Goal: Information Seeking & Learning: Learn about a topic

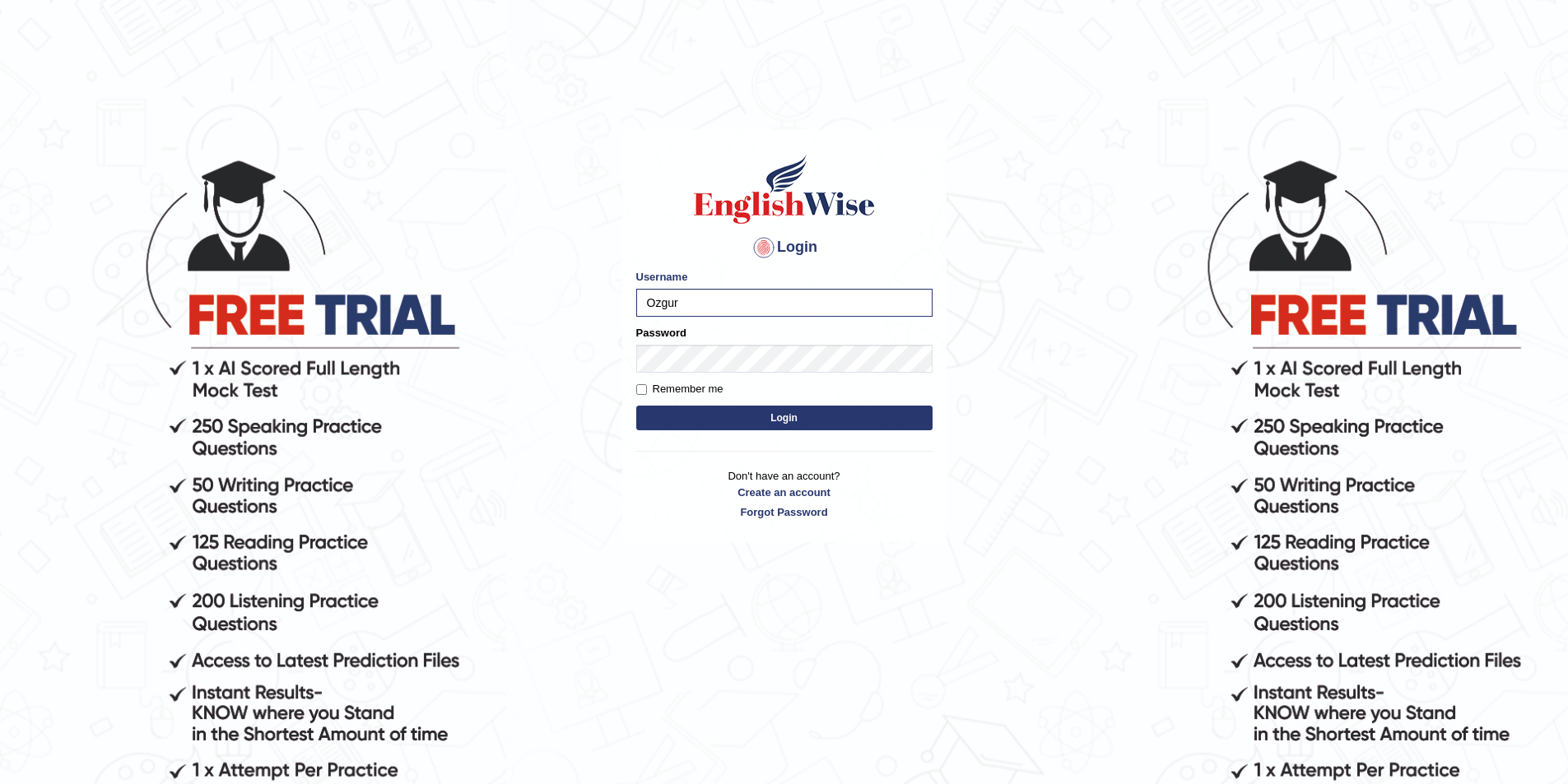
click at [668, 332] on label "Password" at bounding box center [661, 333] width 50 height 15
click at [637, 405] on button "Login" at bounding box center [784, 417] width 297 height 25
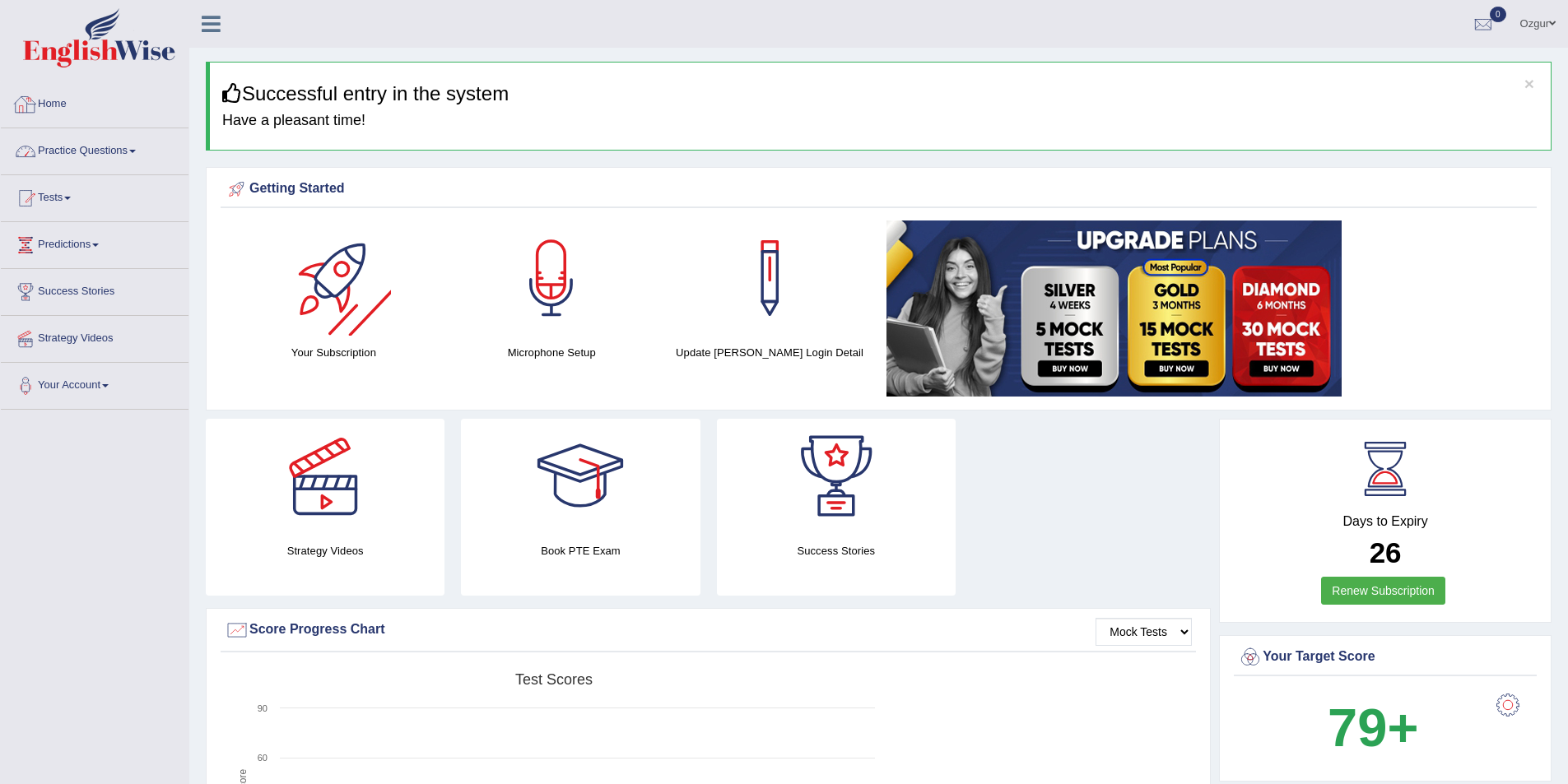
click at [89, 156] on link "Practice Questions" at bounding box center [94, 149] width 188 height 41
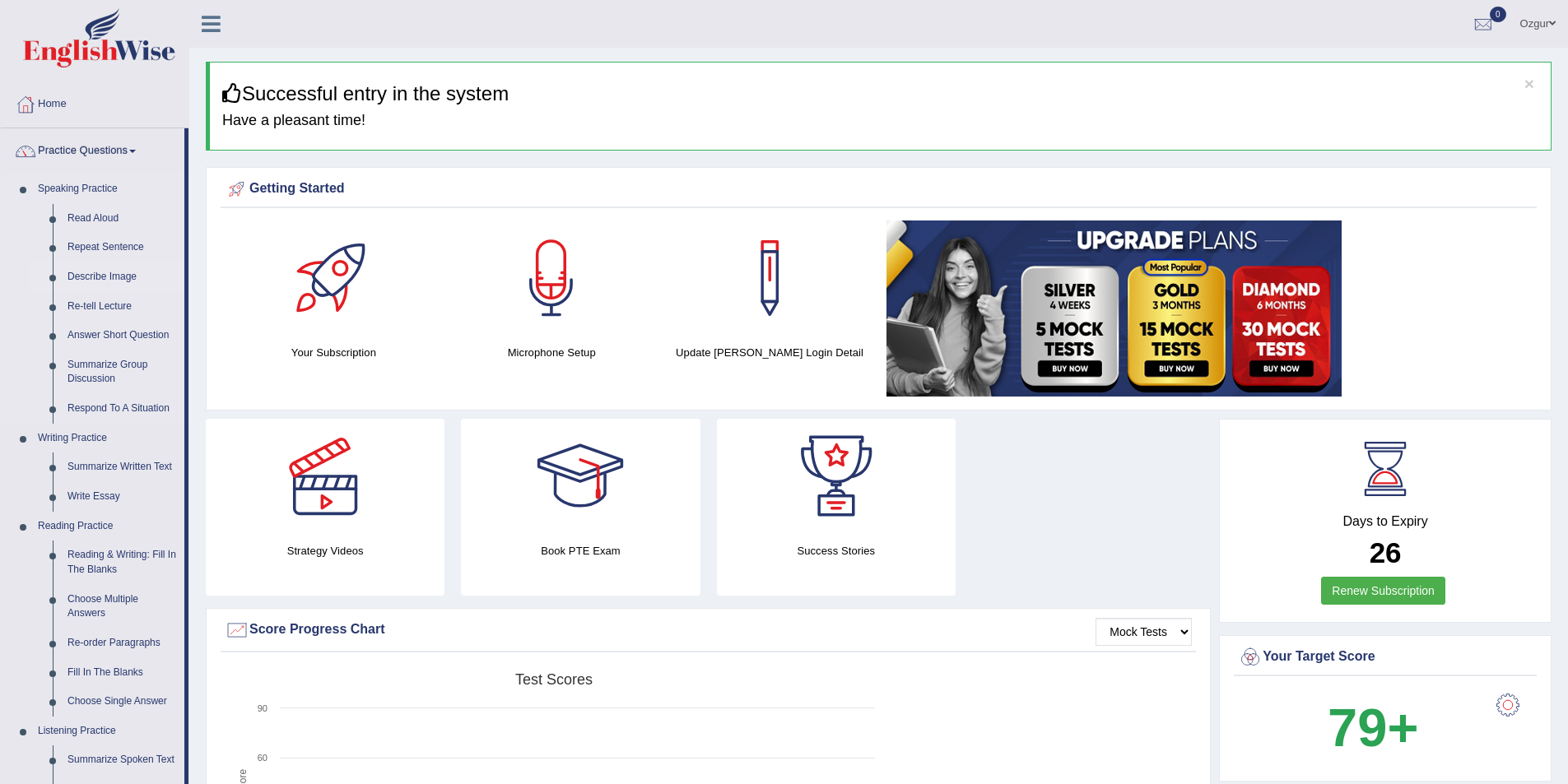
click at [117, 272] on link "Describe Image" at bounding box center [122, 277] width 124 height 30
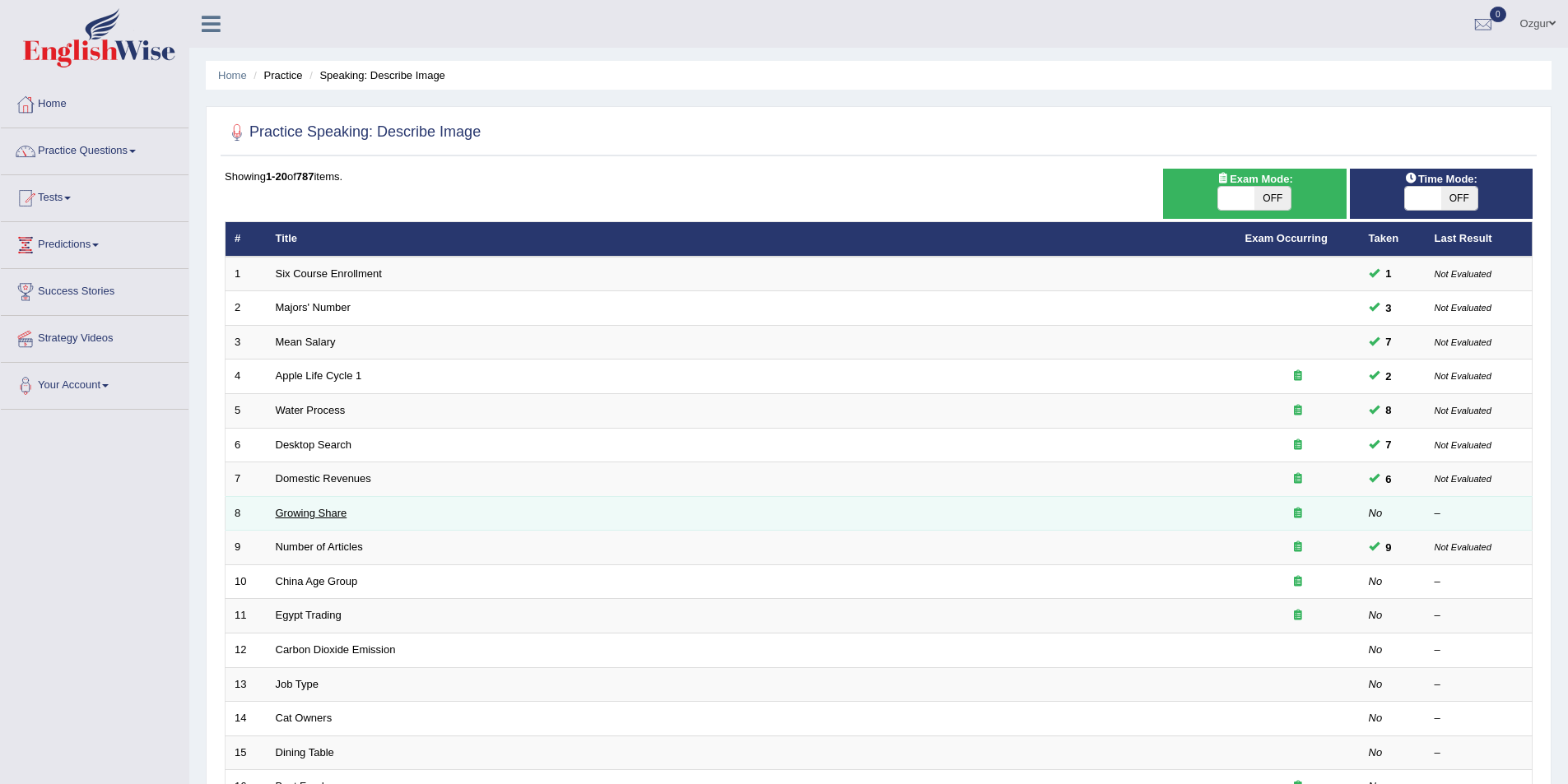
click at [323, 516] on link "Growing Share" at bounding box center [311, 513] width 71 height 13
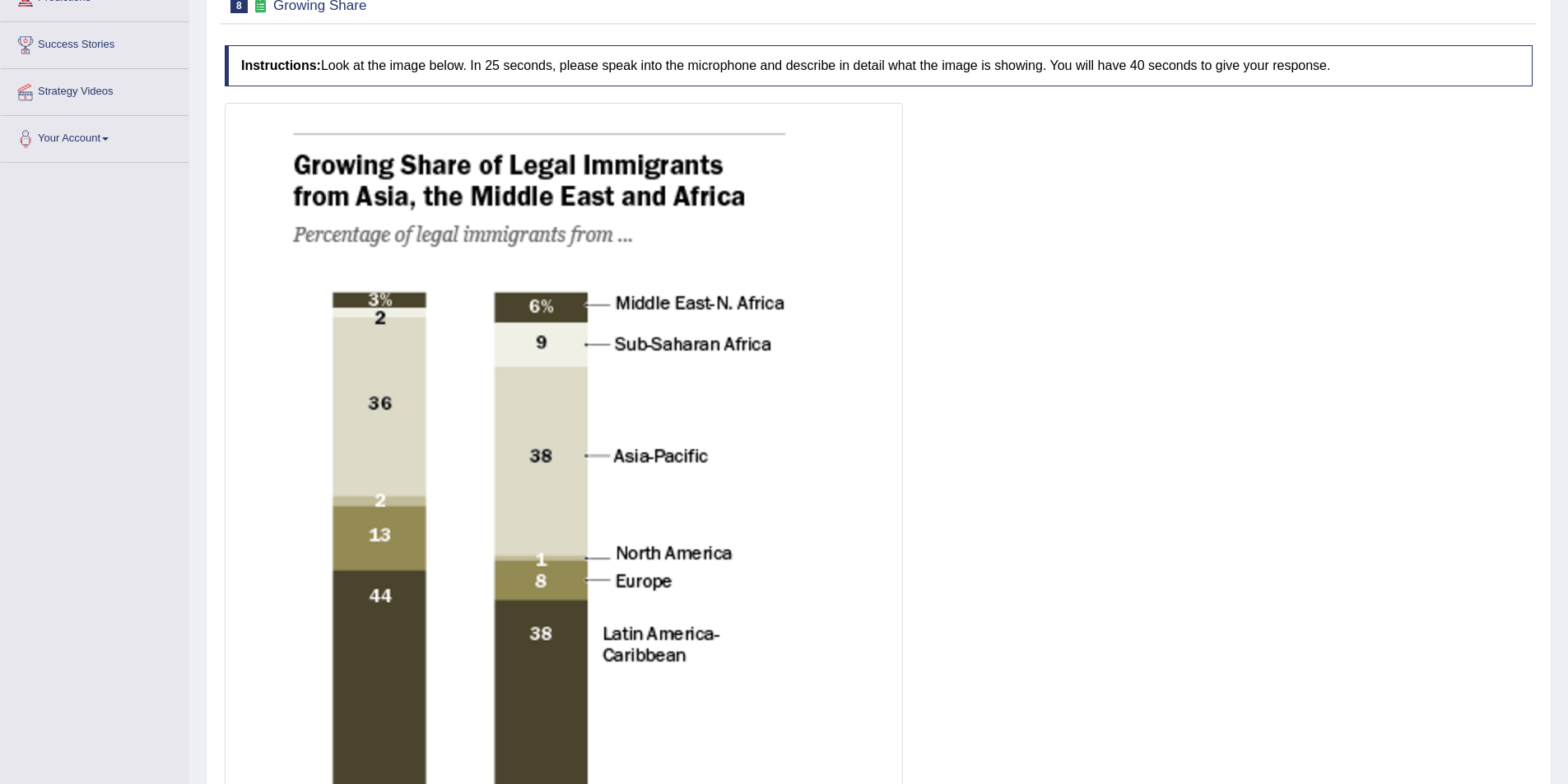
scroll to position [329, 0]
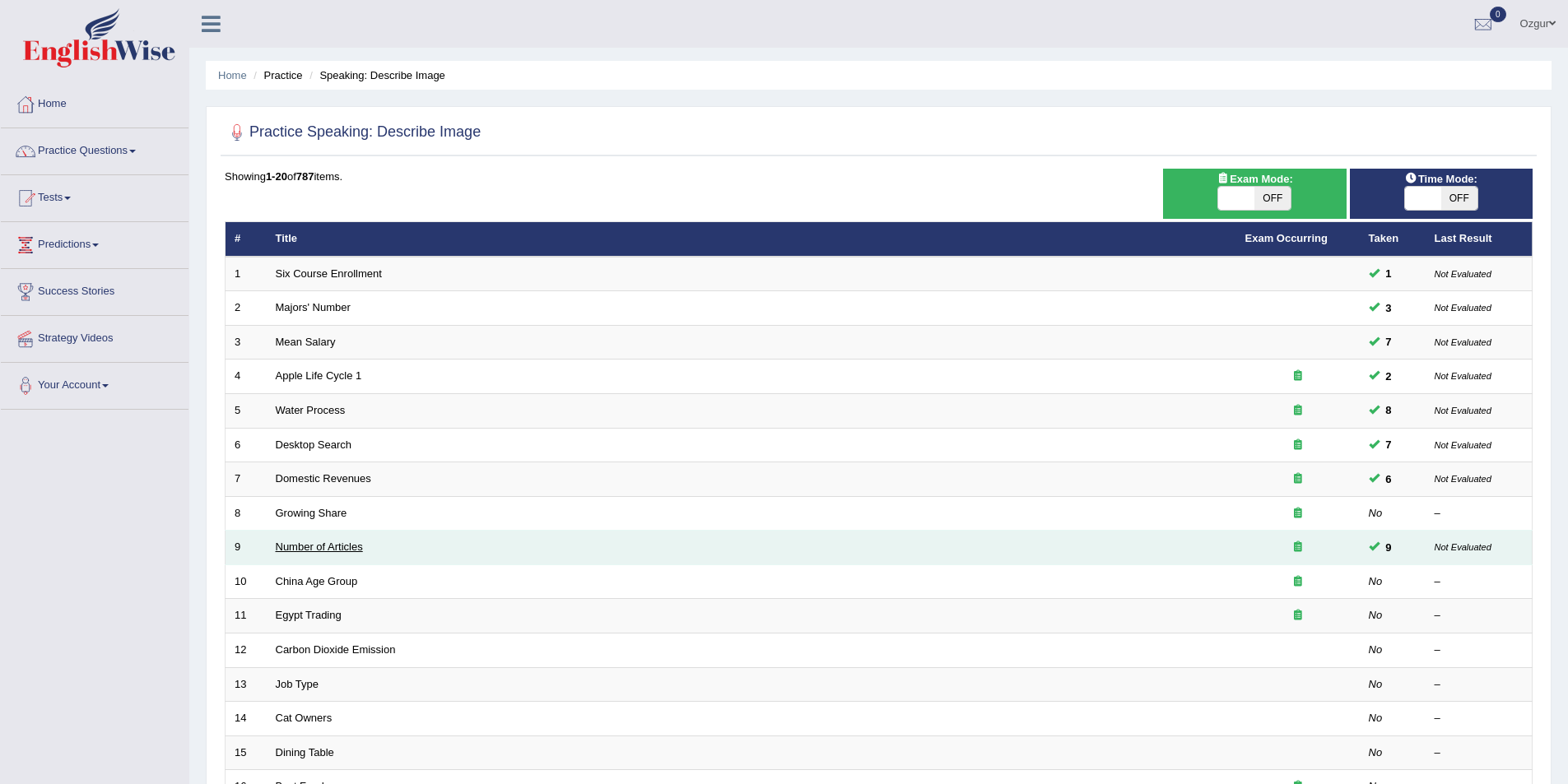
click at [290, 544] on link "Number of Articles" at bounding box center [319, 546] width 88 height 13
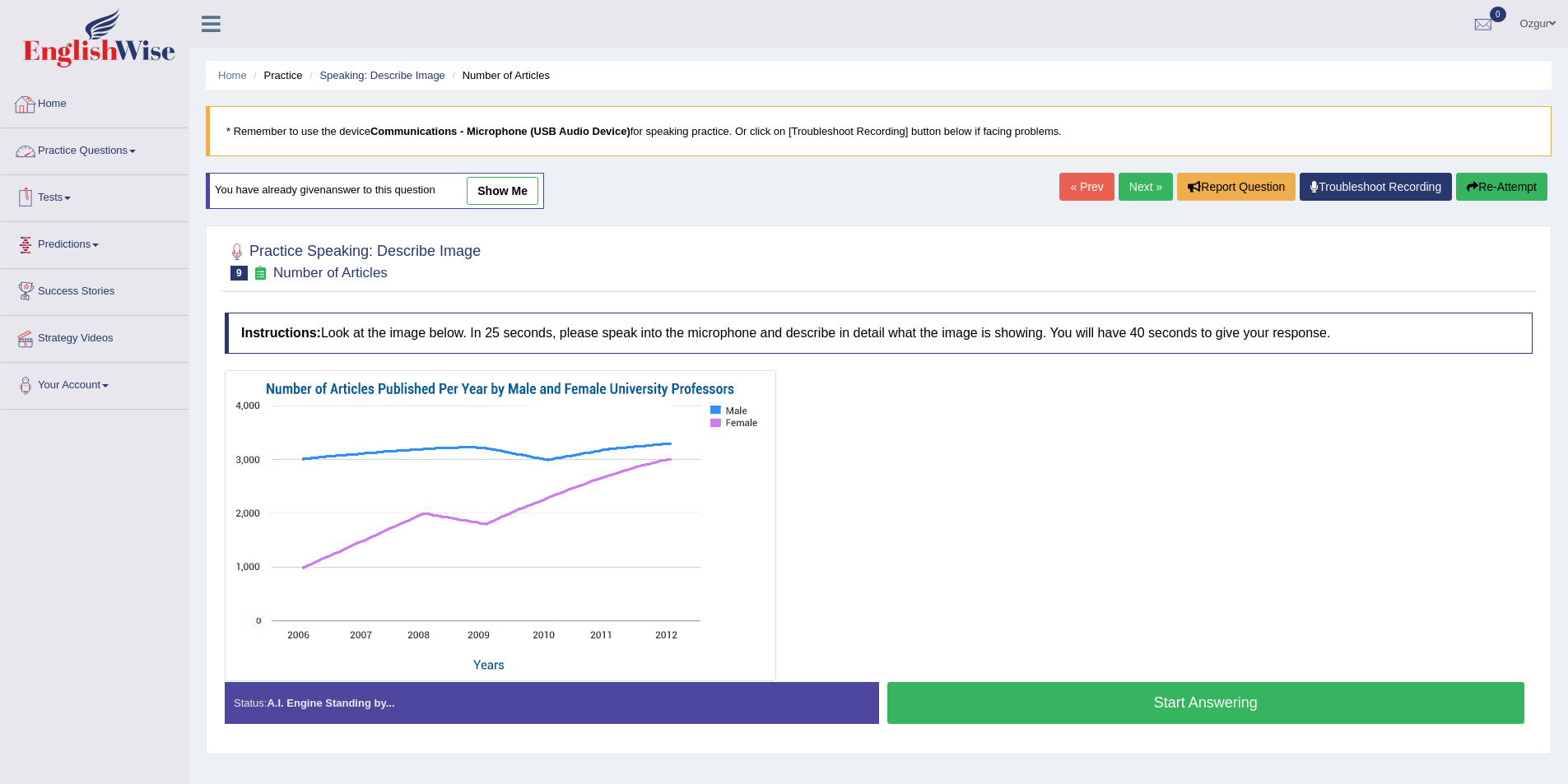
click at [105, 162] on link "Practice Questions" at bounding box center [94, 149] width 188 height 41
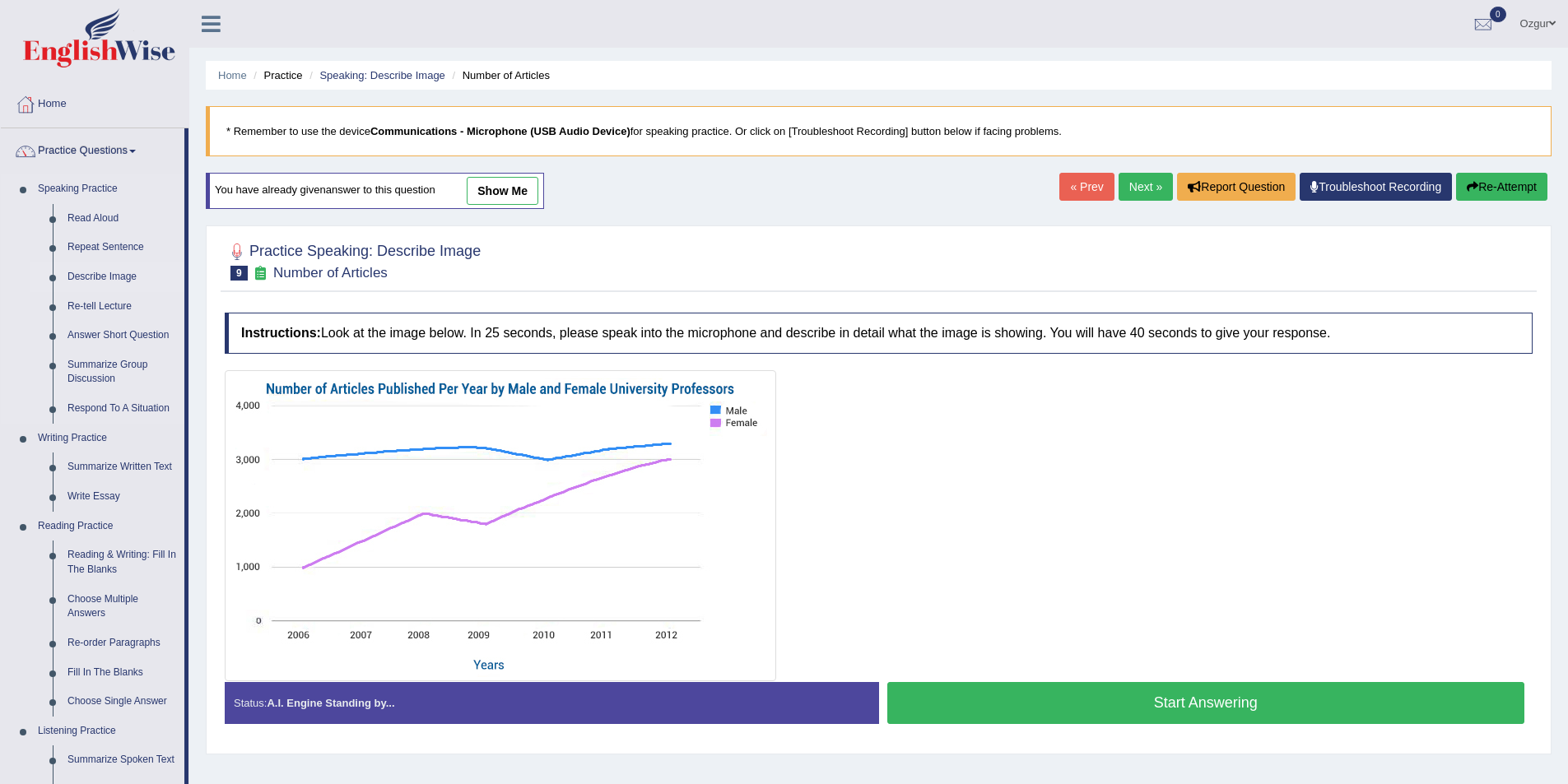
click at [108, 274] on link "Describe Image" at bounding box center [122, 277] width 124 height 30
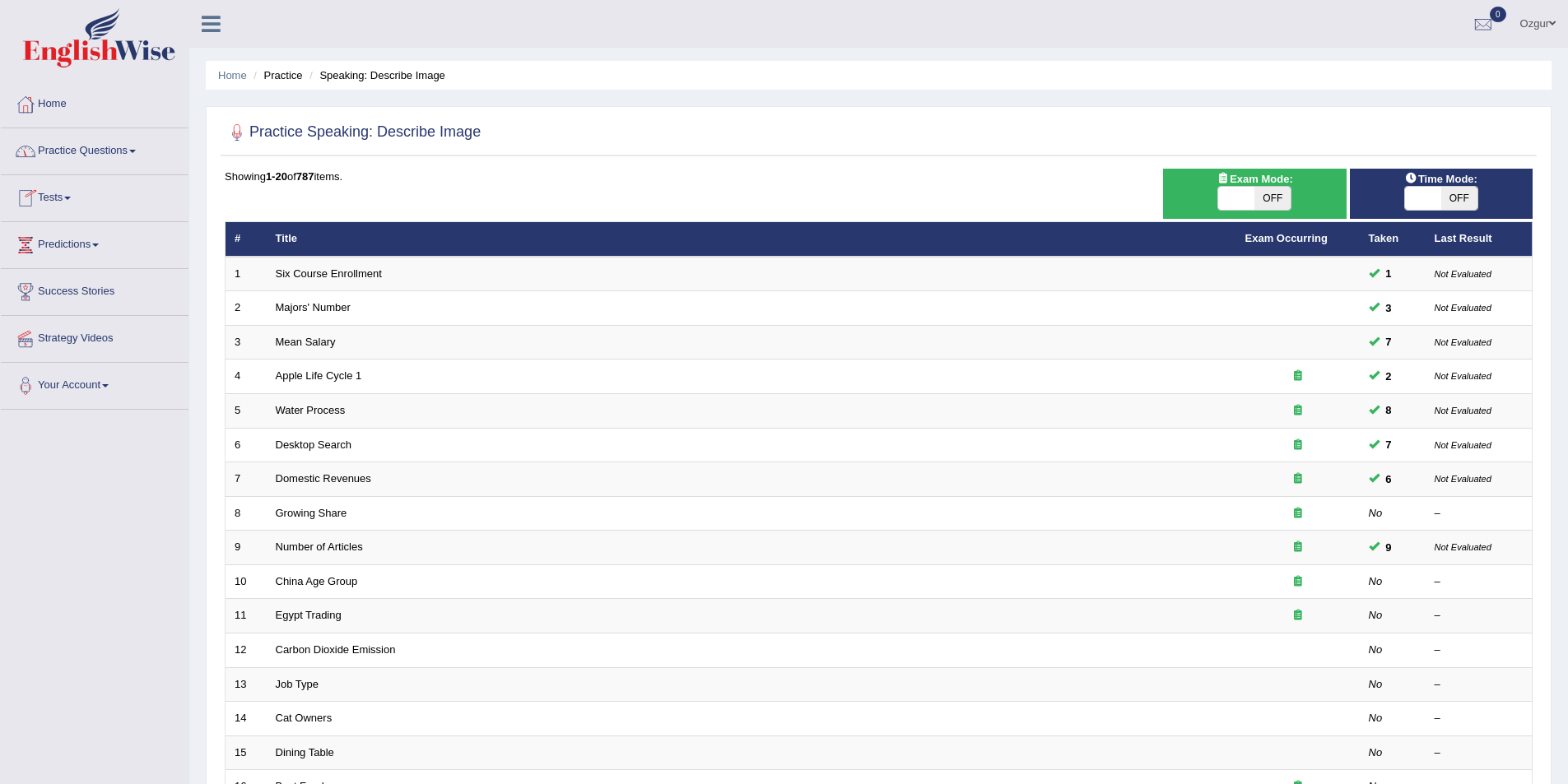
click at [116, 161] on link "Practice Questions" at bounding box center [94, 149] width 188 height 41
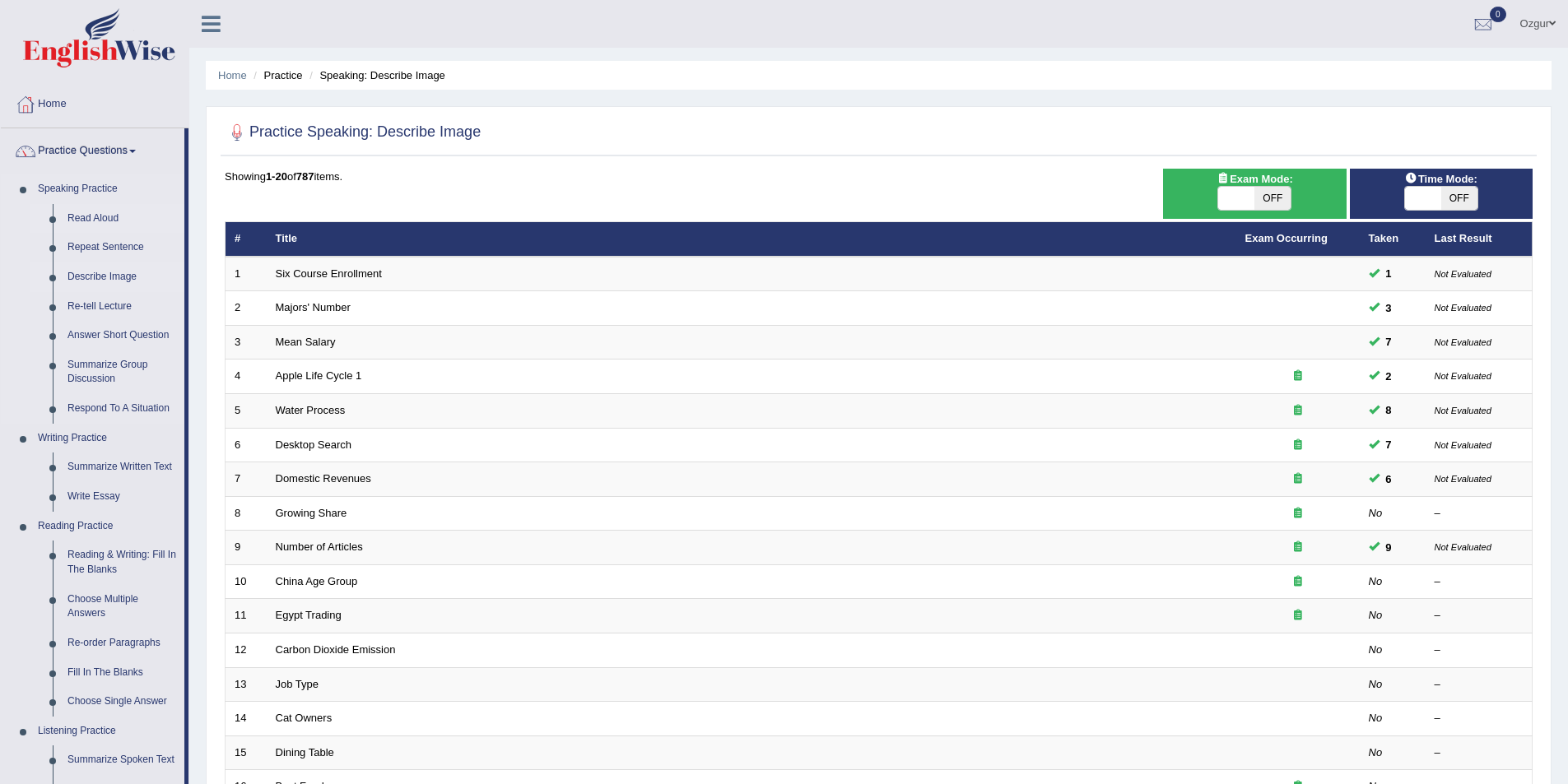
click at [102, 217] on link "Read Aloud" at bounding box center [122, 218] width 124 height 30
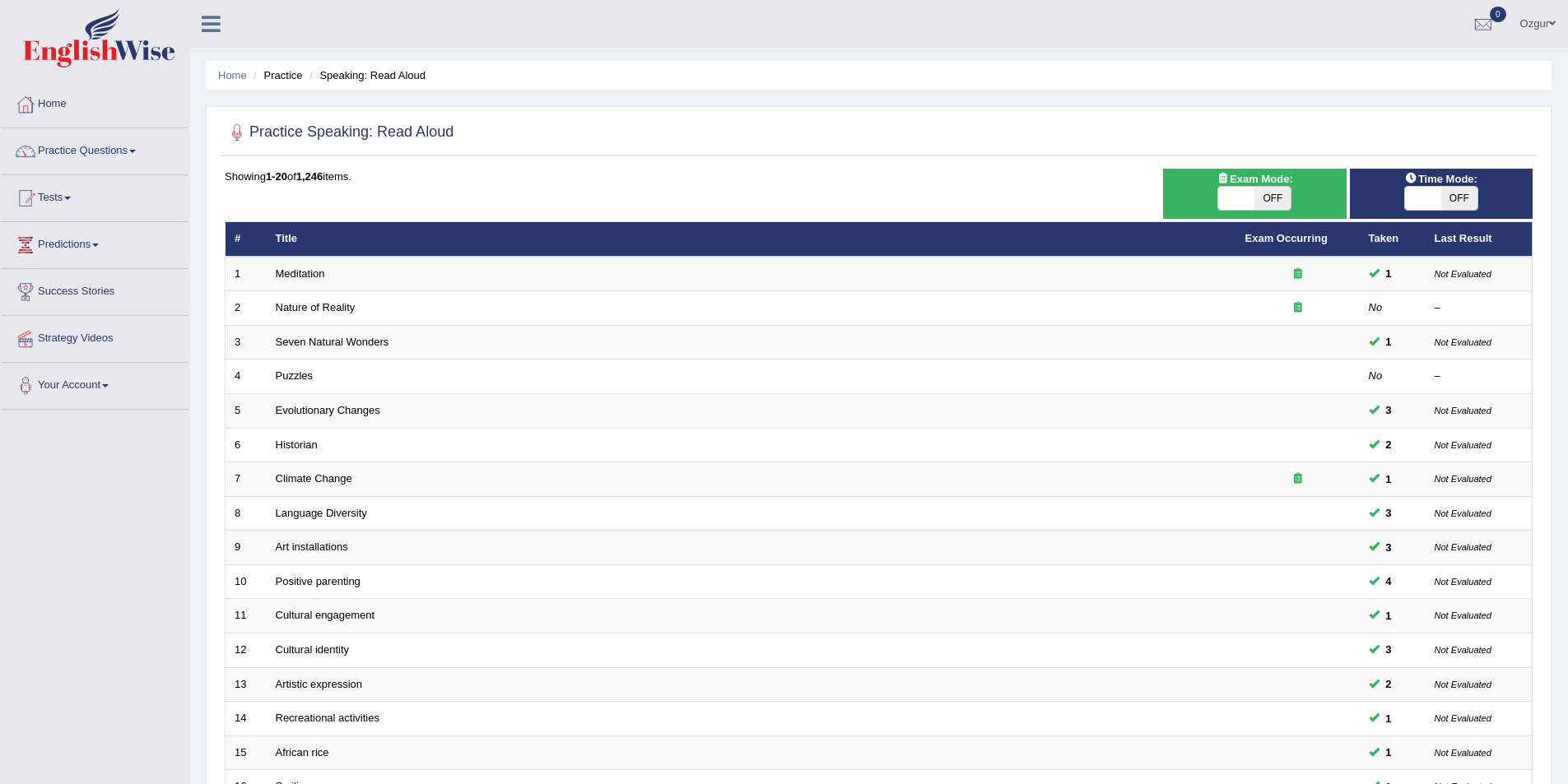
scroll to position [305, 0]
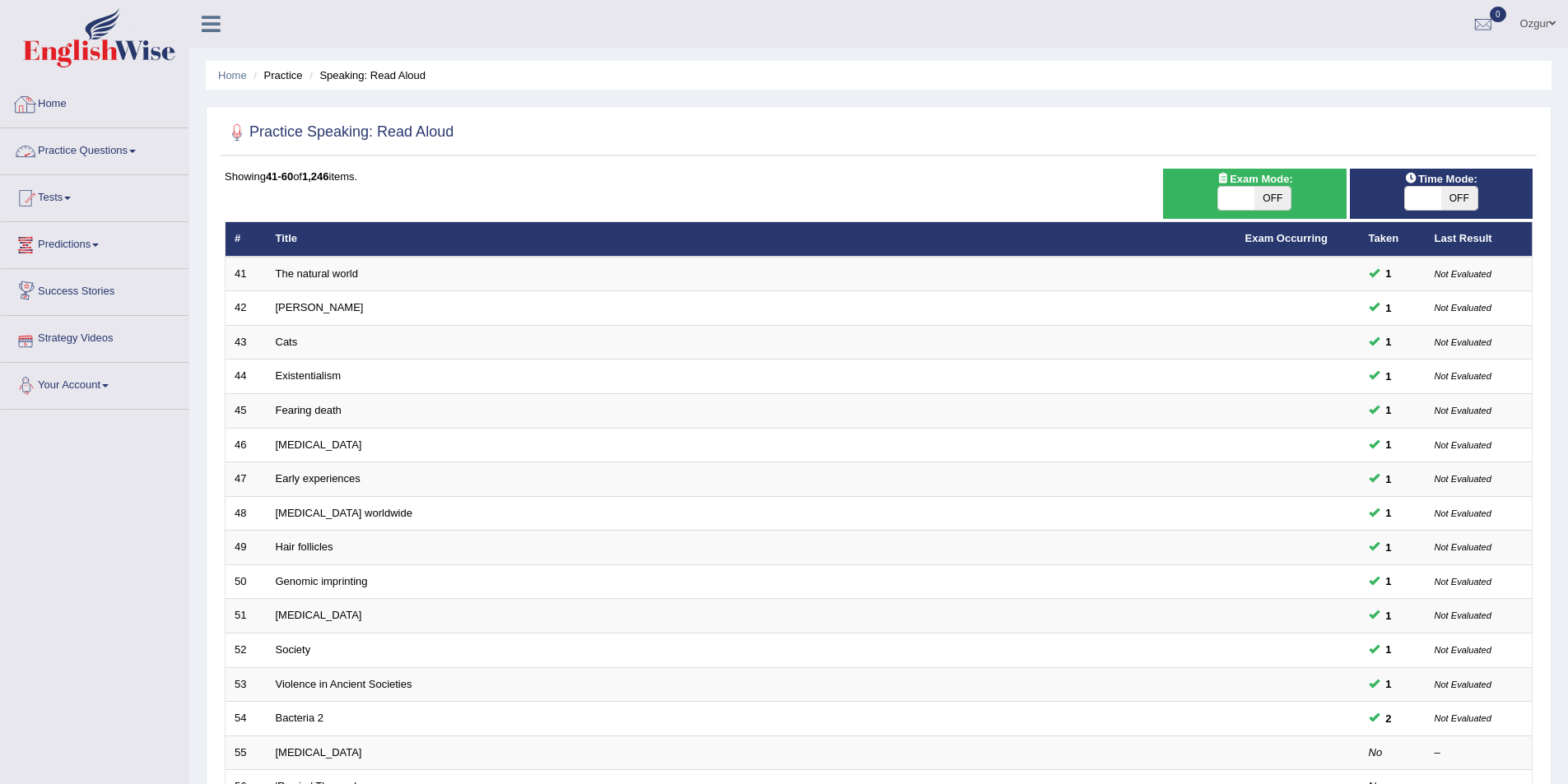
click at [133, 160] on link "Practice Questions" at bounding box center [94, 149] width 188 height 41
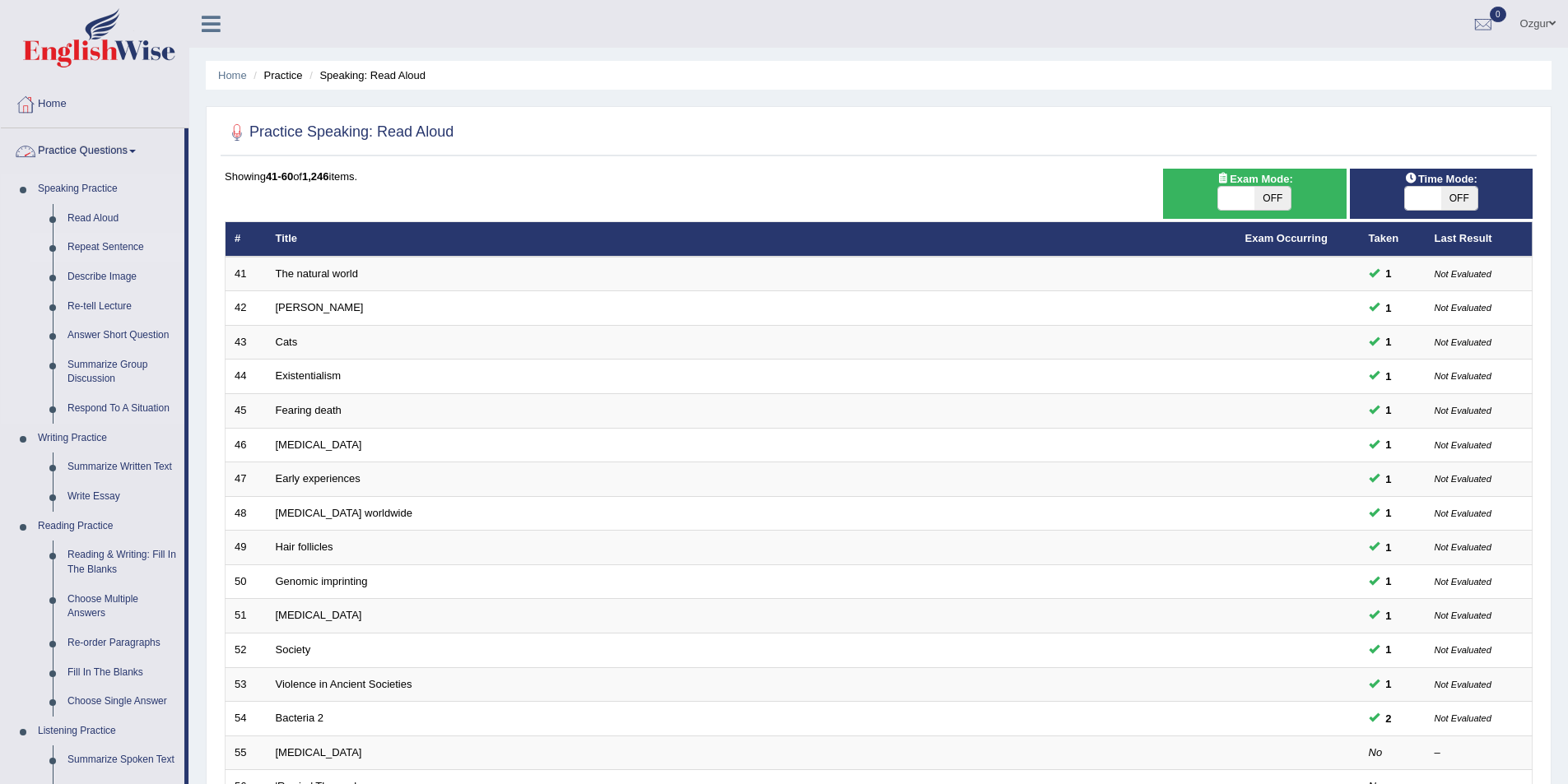
click at [88, 244] on link "Repeat Sentence" at bounding box center [122, 247] width 124 height 30
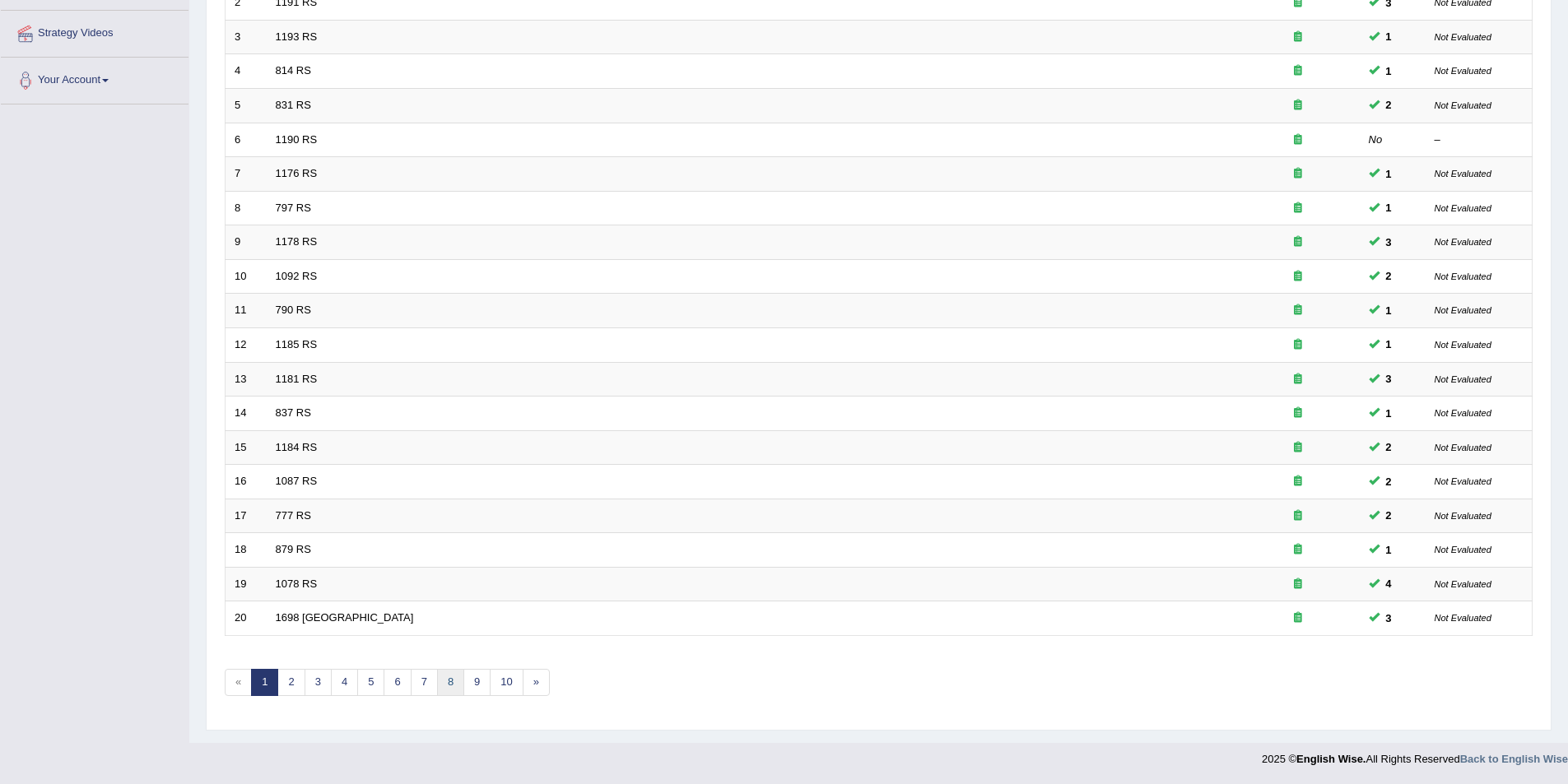
click at [458, 672] on link "8" at bounding box center [450, 682] width 27 height 27
click at [499, 683] on link "10" at bounding box center [506, 682] width 33 height 27
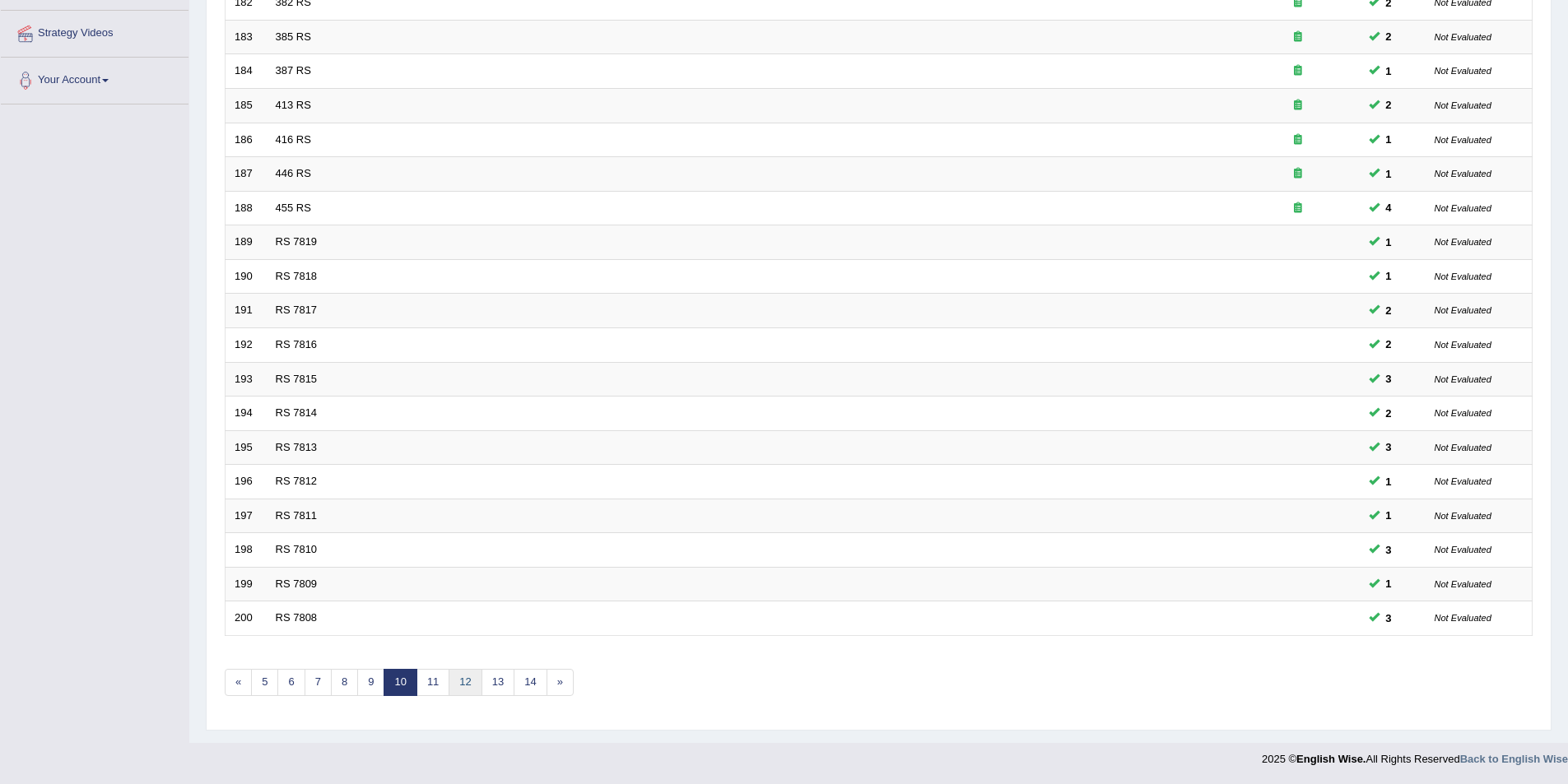
click at [471, 681] on link "12" at bounding box center [465, 682] width 33 height 27
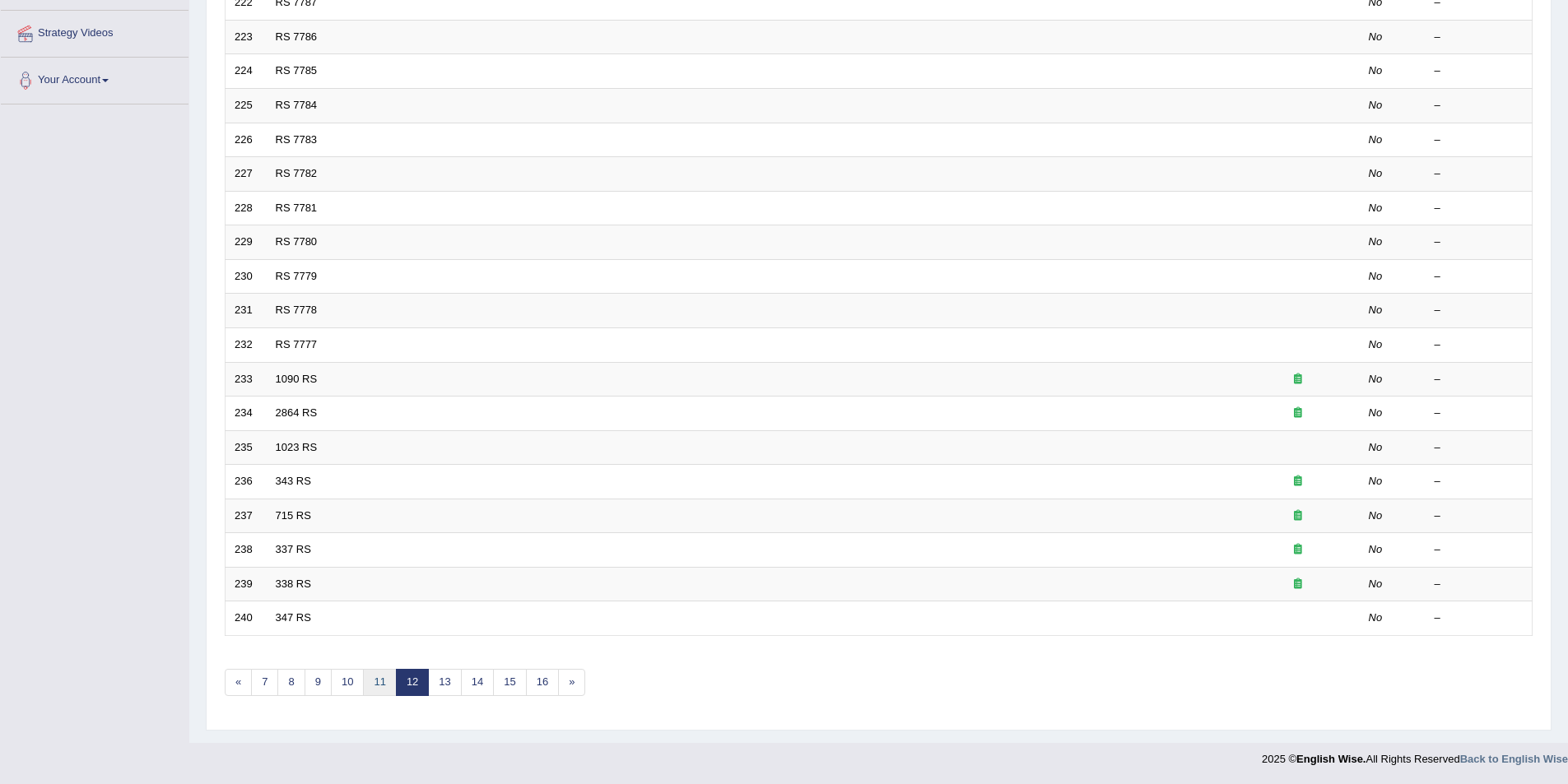
click at [380, 694] on link "11" at bounding box center [379, 682] width 33 height 27
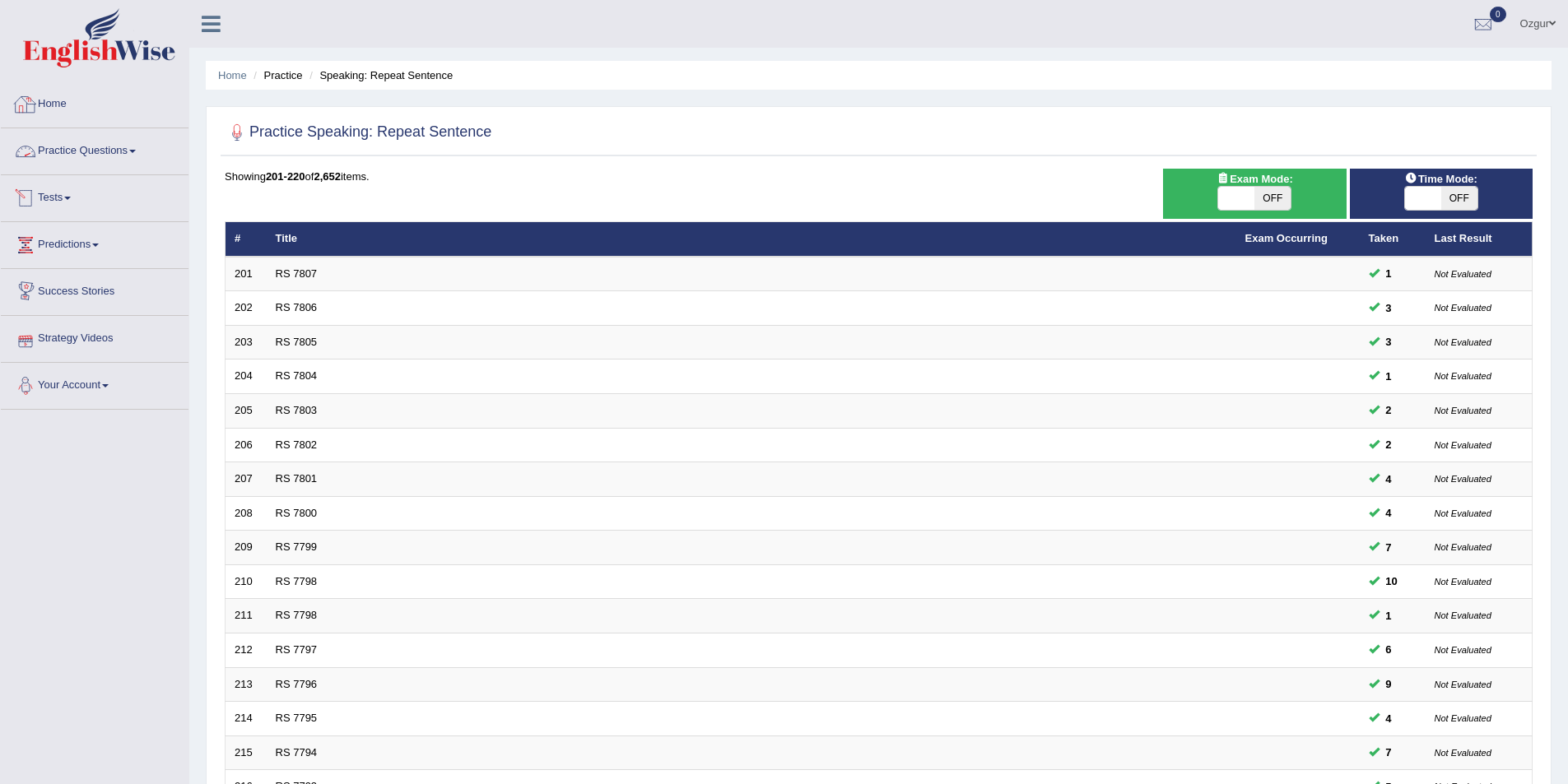
click at [82, 145] on link "Practice Questions" at bounding box center [94, 149] width 188 height 41
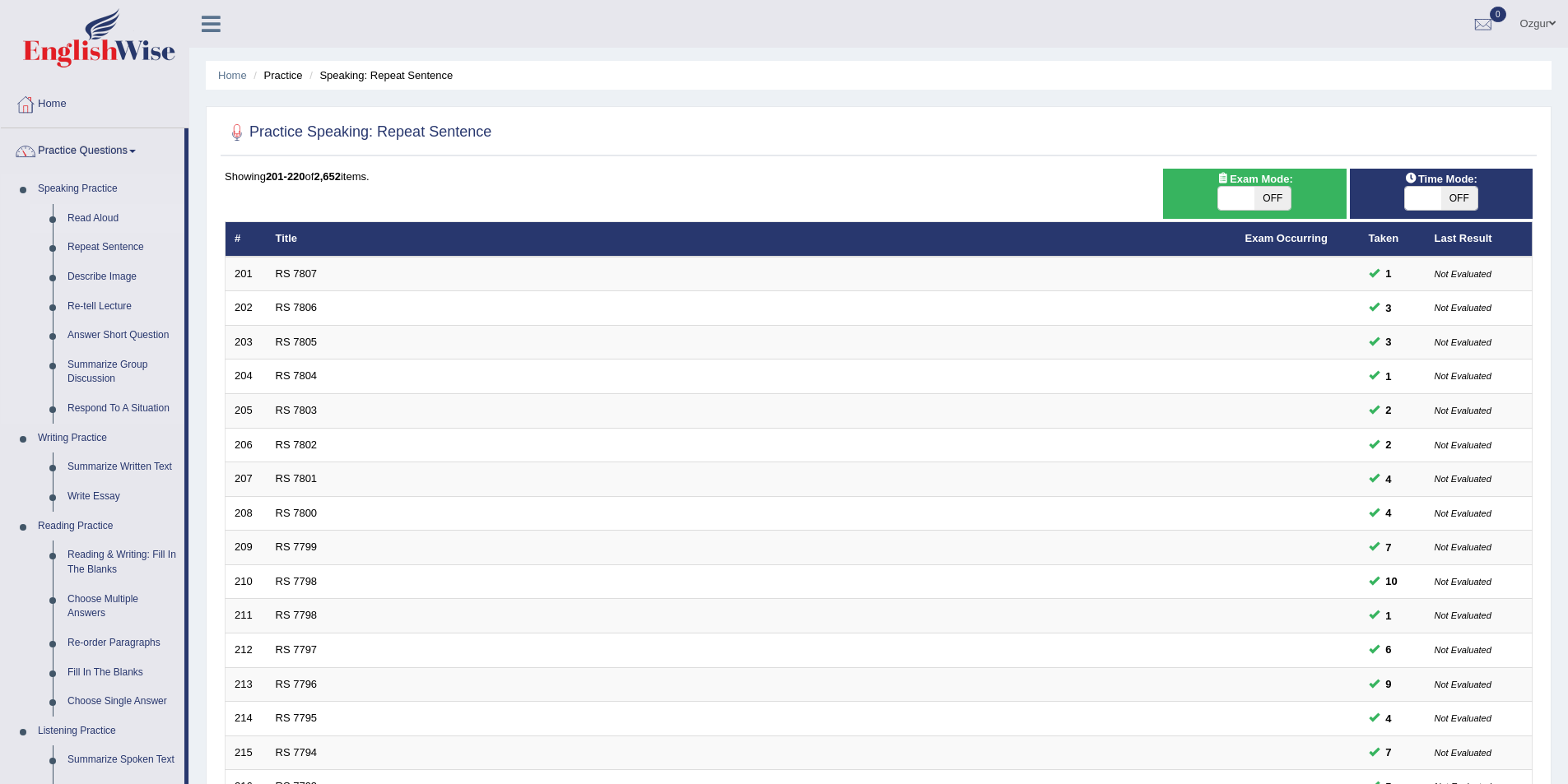
click at [110, 220] on link "Read Aloud" at bounding box center [122, 218] width 124 height 30
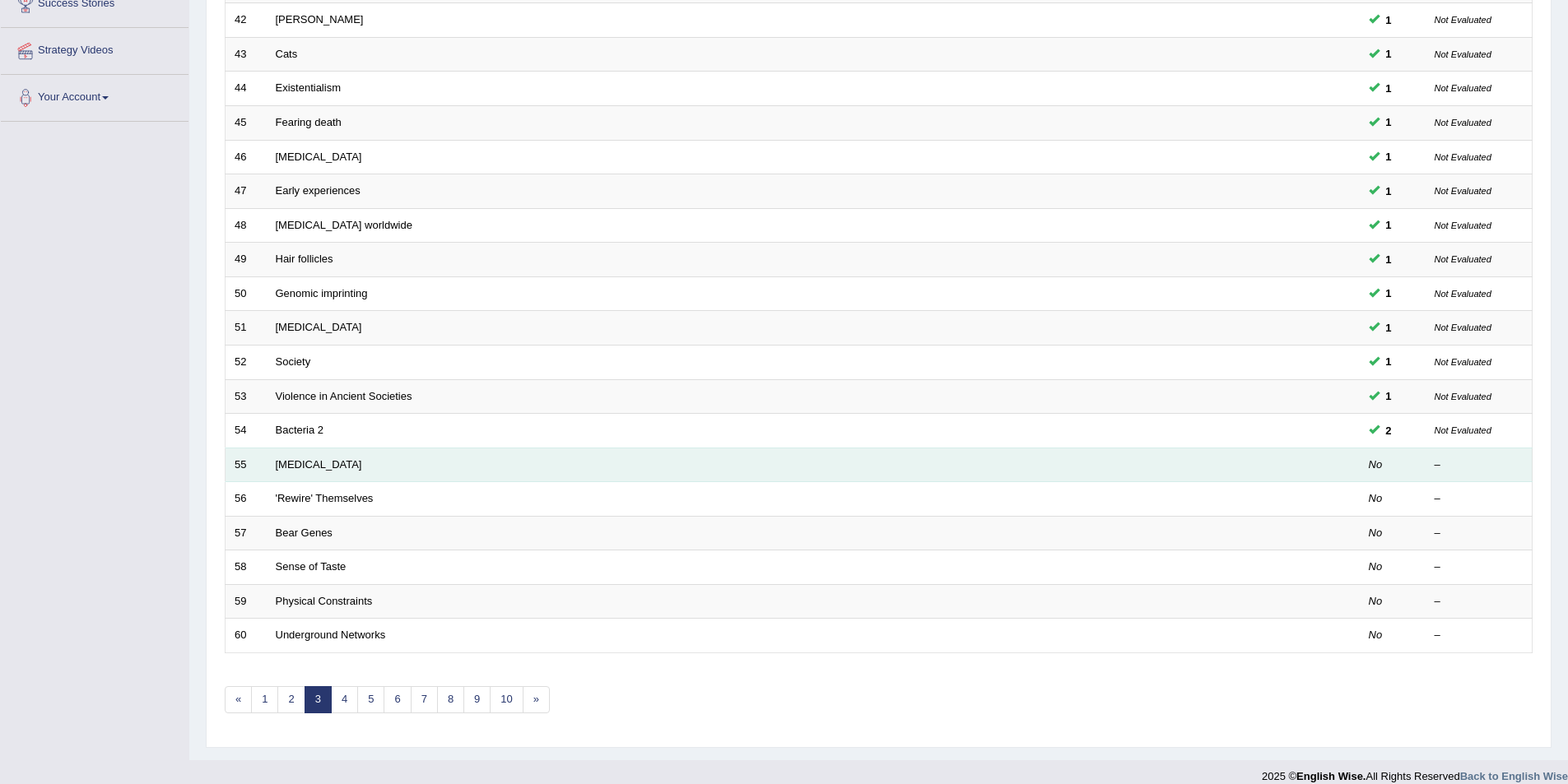
scroll to position [305, 0]
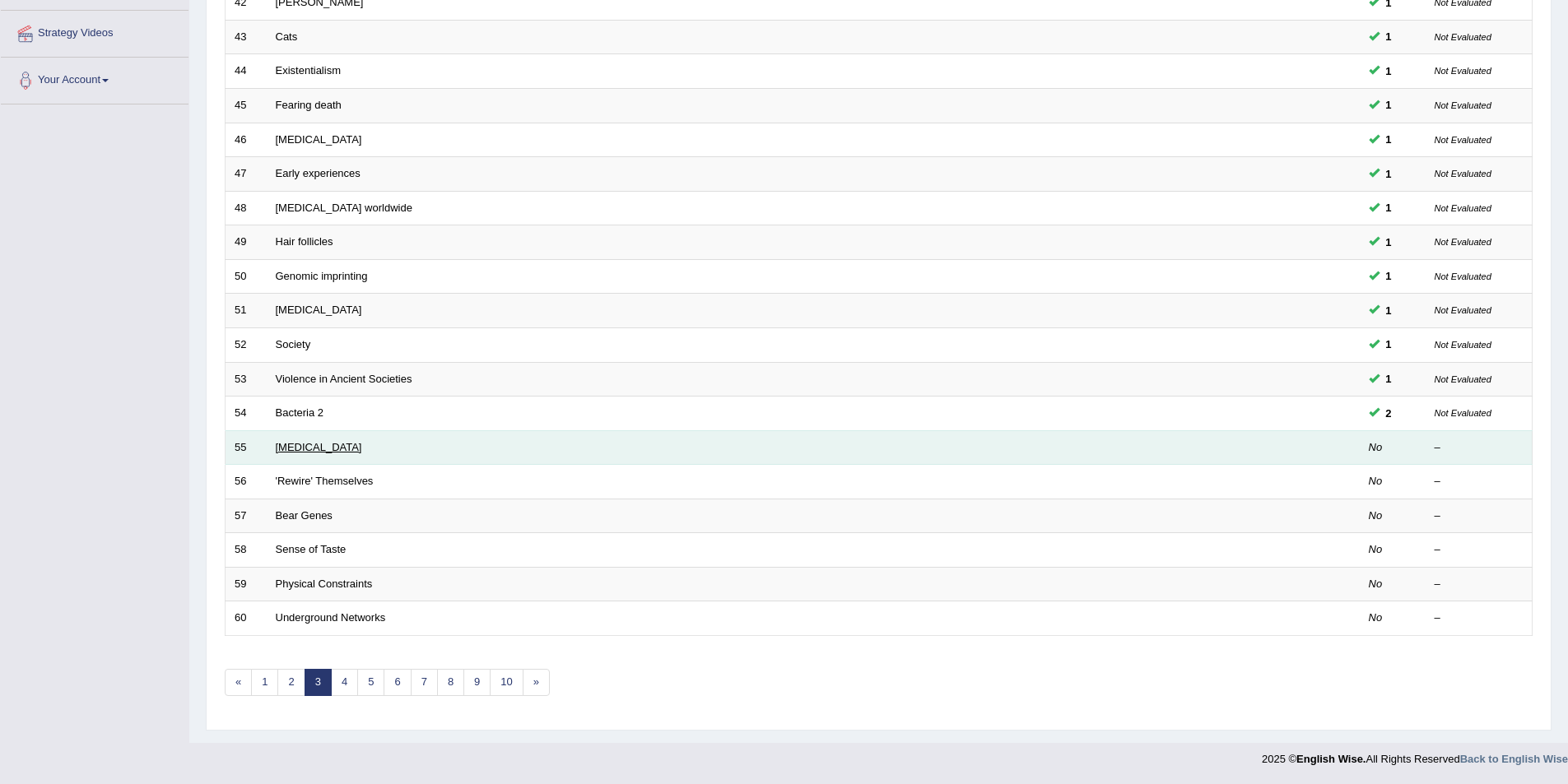
click at [301, 451] on link "[MEDICAL_DATA]" at bounding box center [319, 447] width 87 height 13
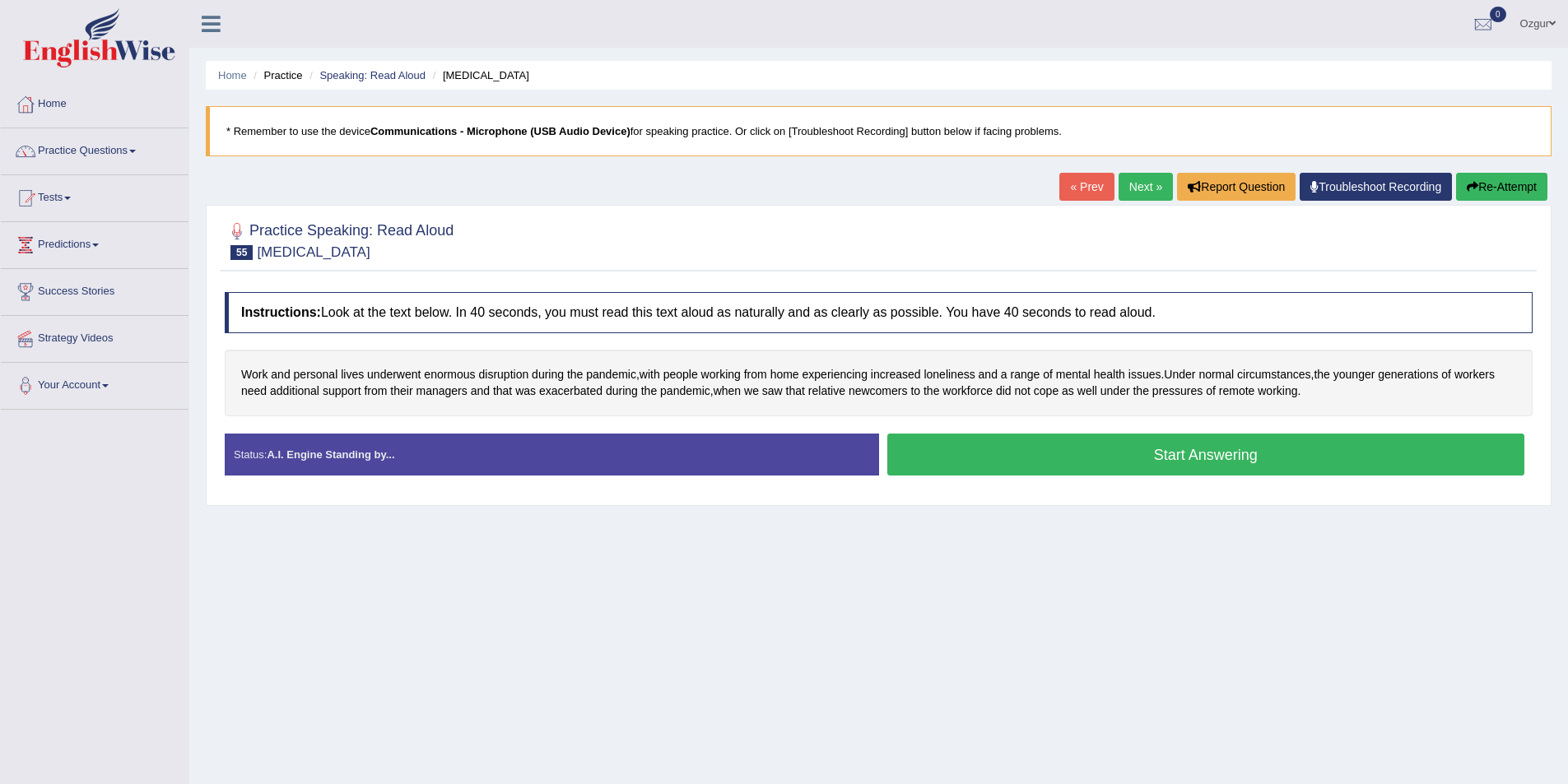
click at [965, 450] on button "Start Answering" at bounding box center [1206, 454] width 638 height 42
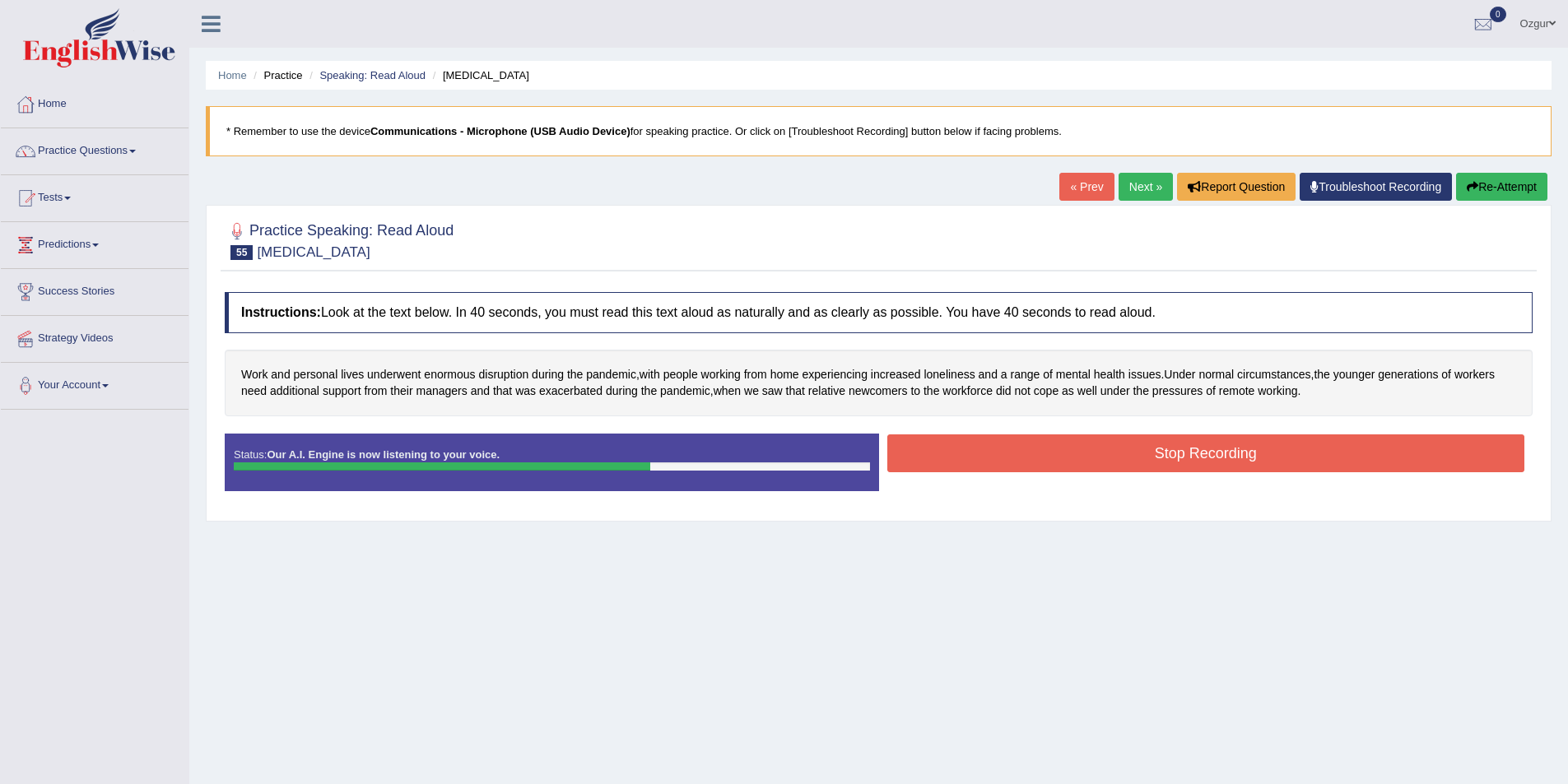
click at [965, 450] on button "Stop Recording" at bounding box center [1206, 453] width 638 height 38
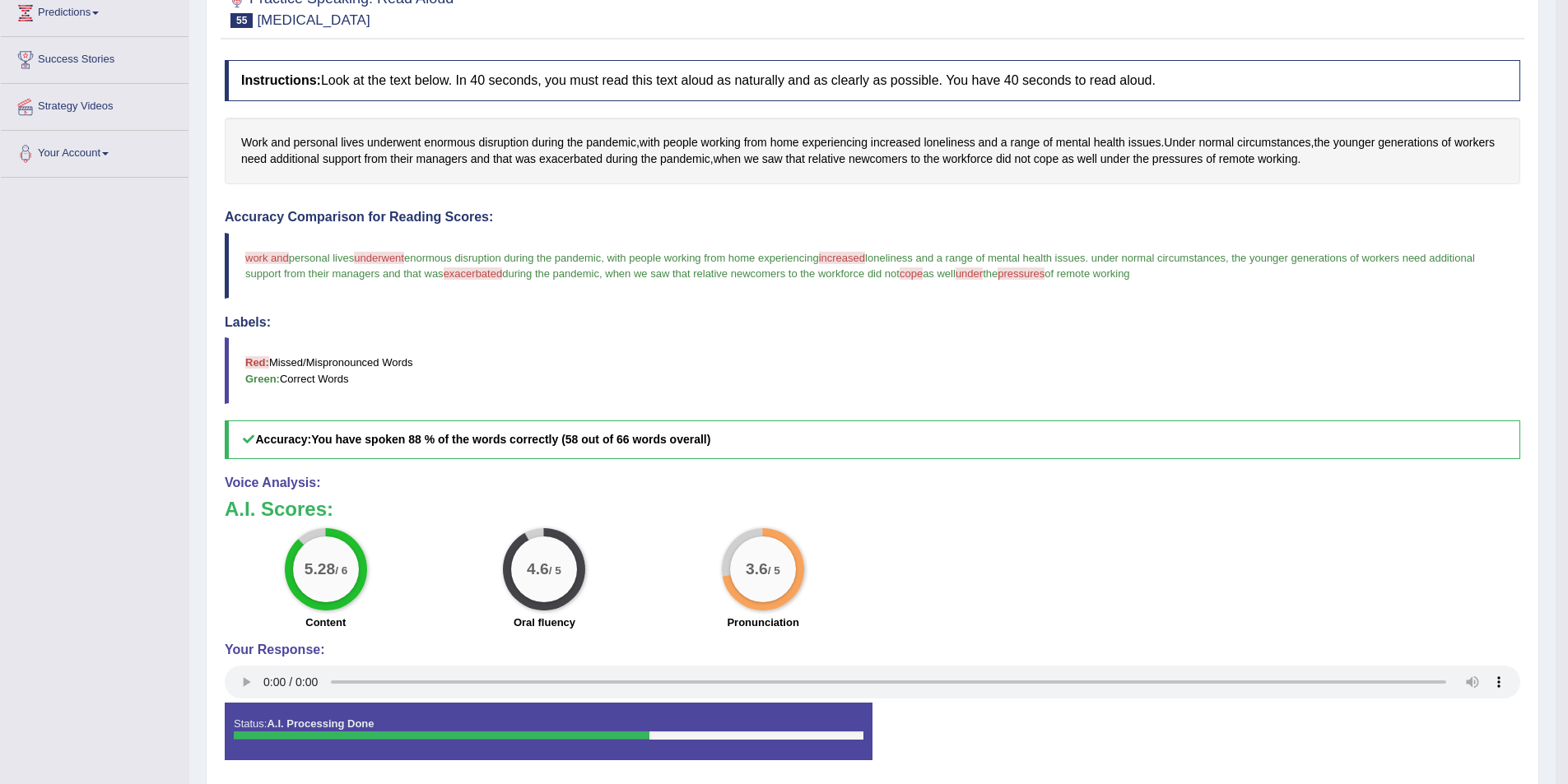
scroll to position [127, 0]
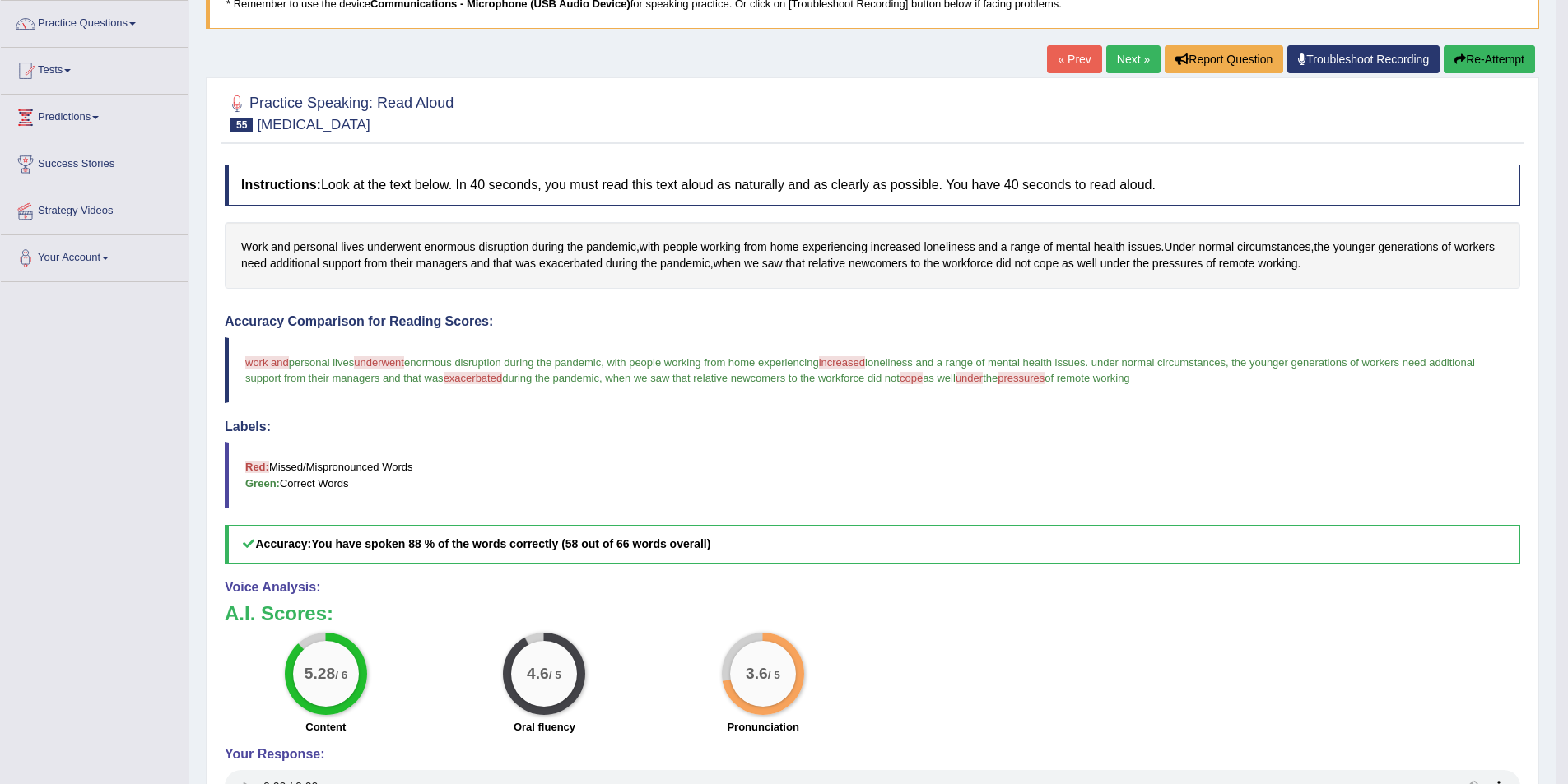
click at [1505, 63] on button "Re-Attempt" at bounding box center [1490, 59] width 92 height 28
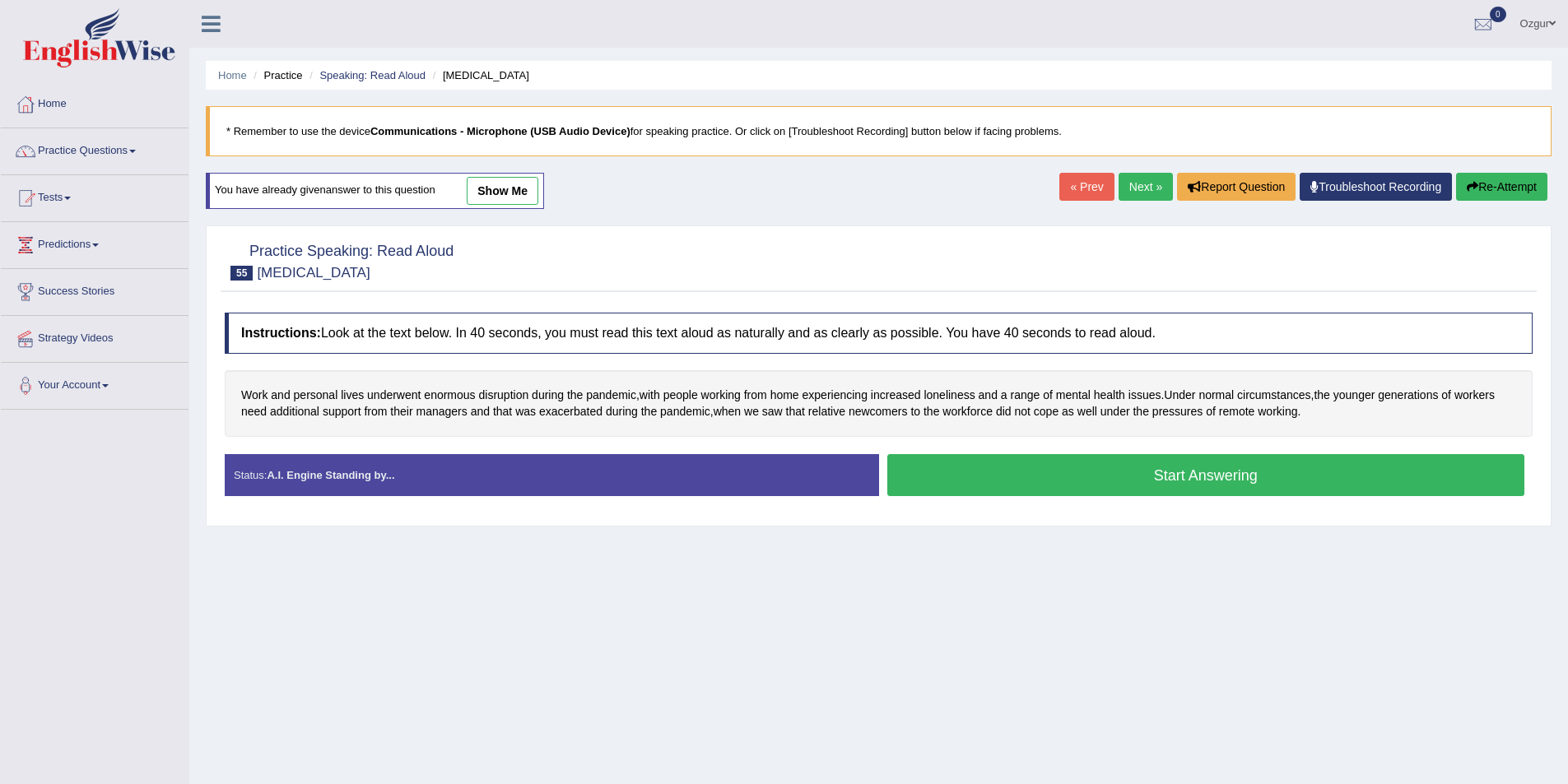
click at [1288, 480] on button "Start Answering" at bounding box center [1206, 475] width 638 height 42
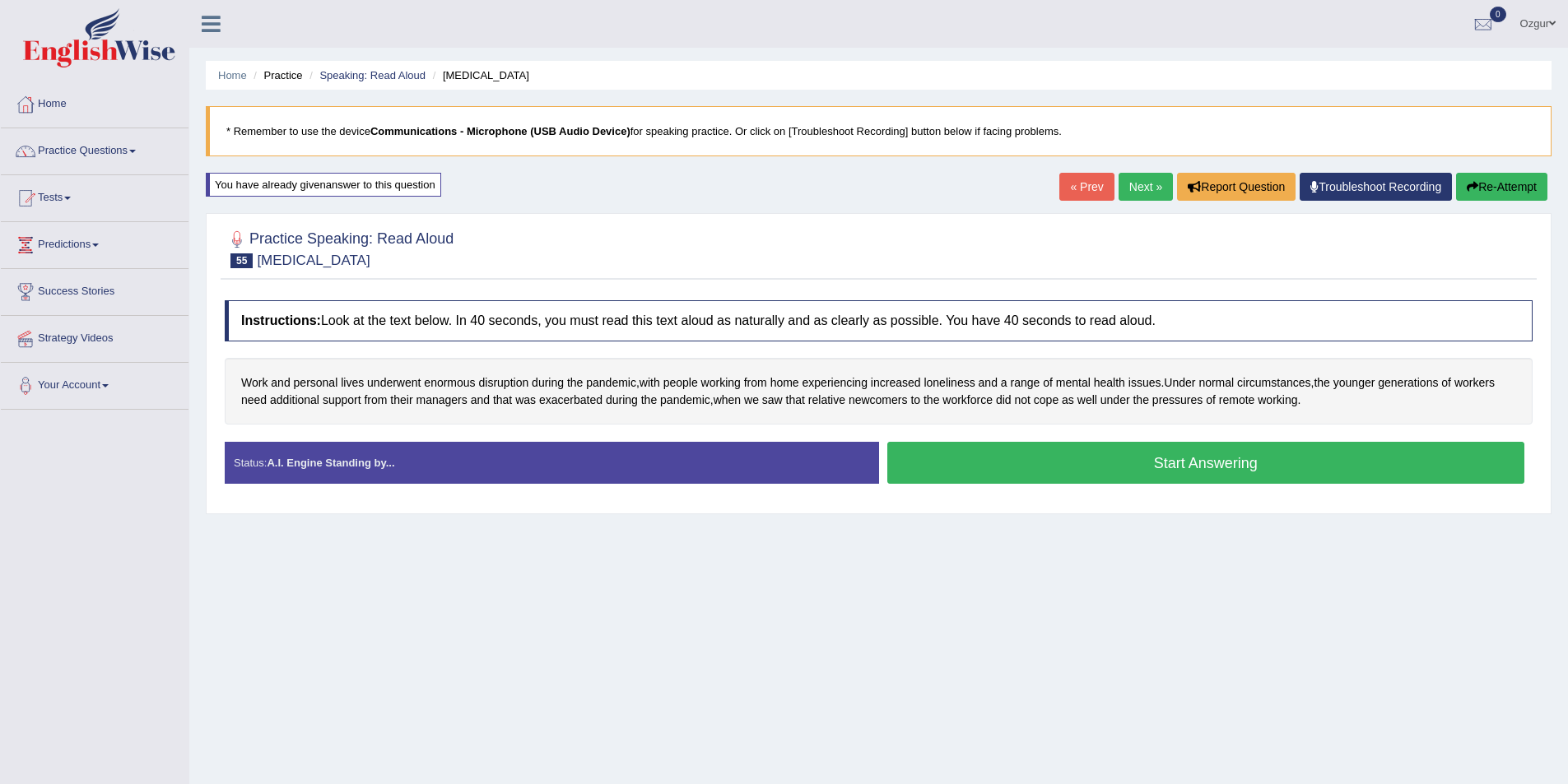
scroll to position [80, 0]
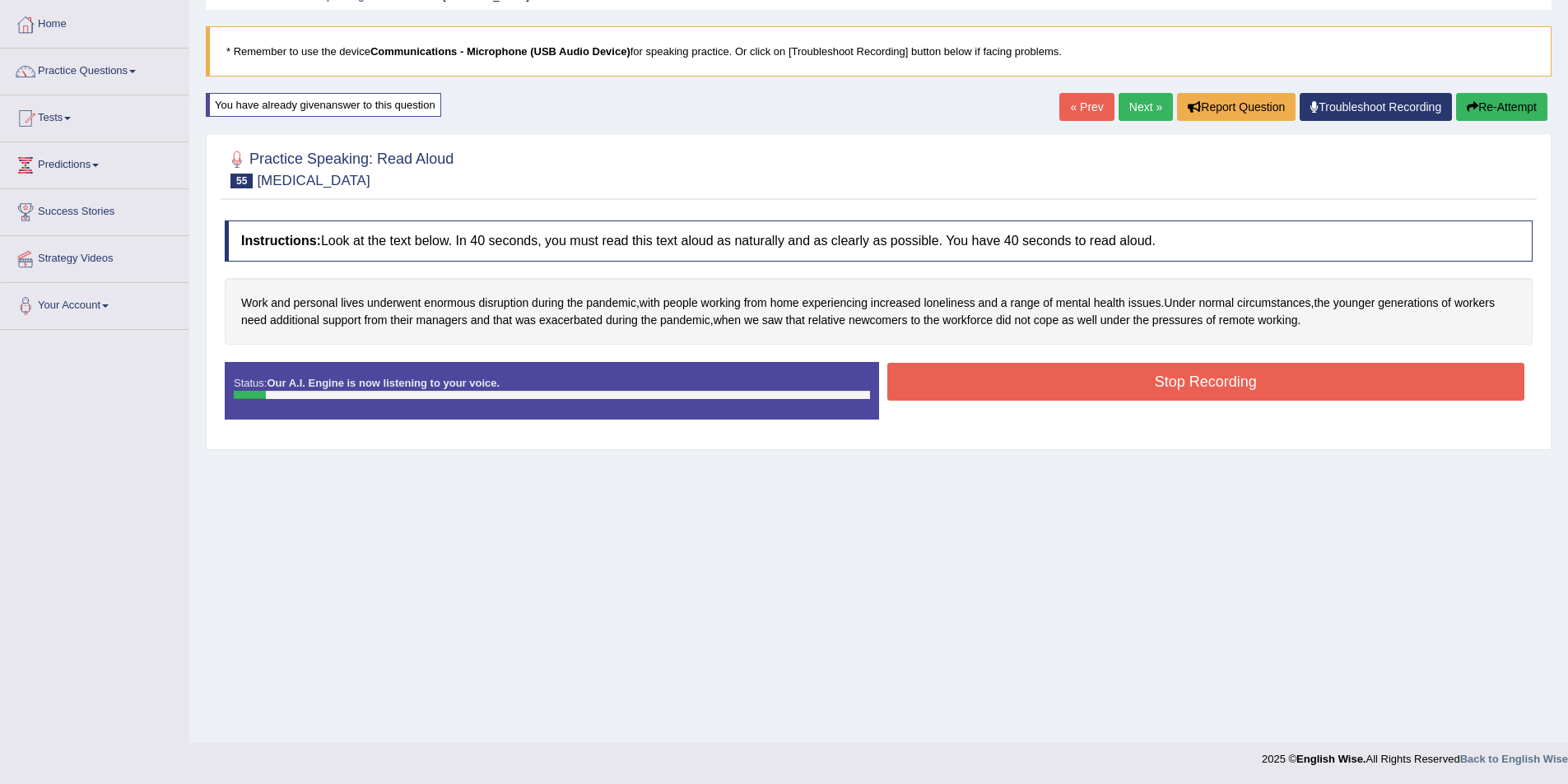
click at [1492, 115] on button "Re-Attempt" at bounding box center [1502, 106] width 92 height 28
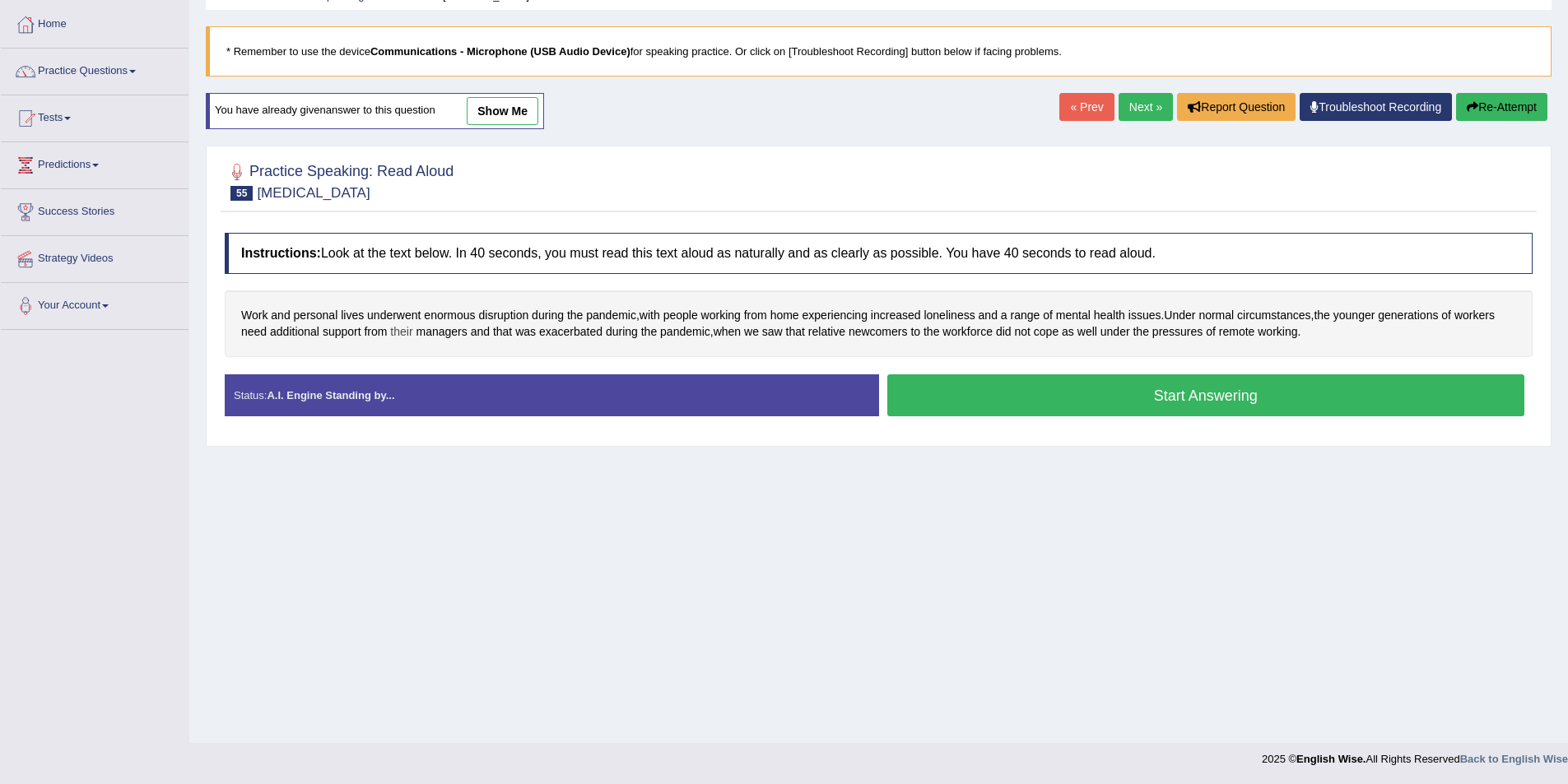
scroll to position [80, 0]
click at [565, 329] on span "exacerbated" at bounding box center [570, 332] width 64 height 17
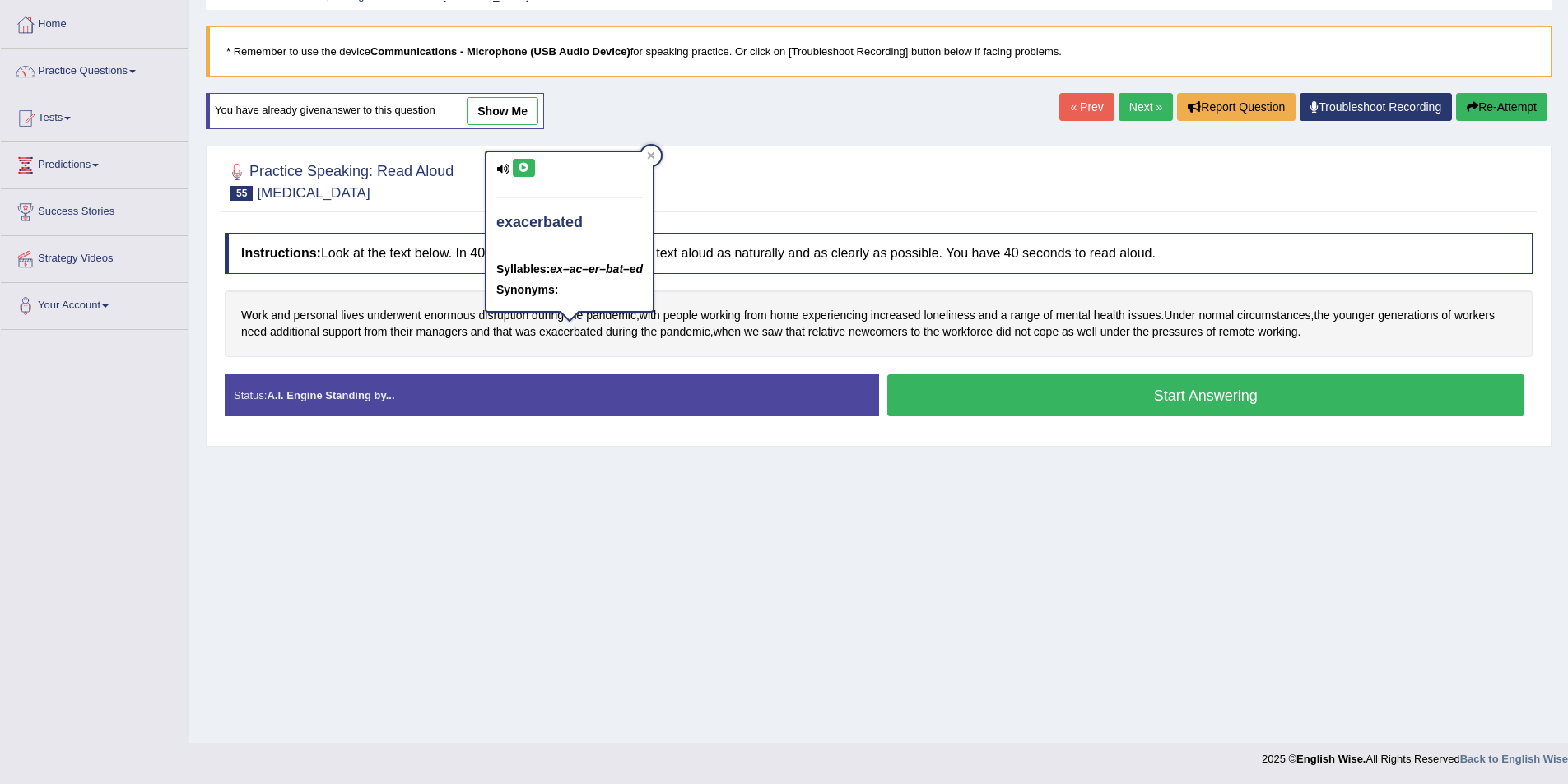
click at [525, 166] on icon at bounding box center [524, 168] width 13 height 10
click at [522, 168] on icon at bounding box center [524, 168] width 13 height 10
click at [534, 165] on button at bounding box center [524, 167] width 22 height 18
click at [659, 155] on div at bounding box center [651, 155] width 20 height 20
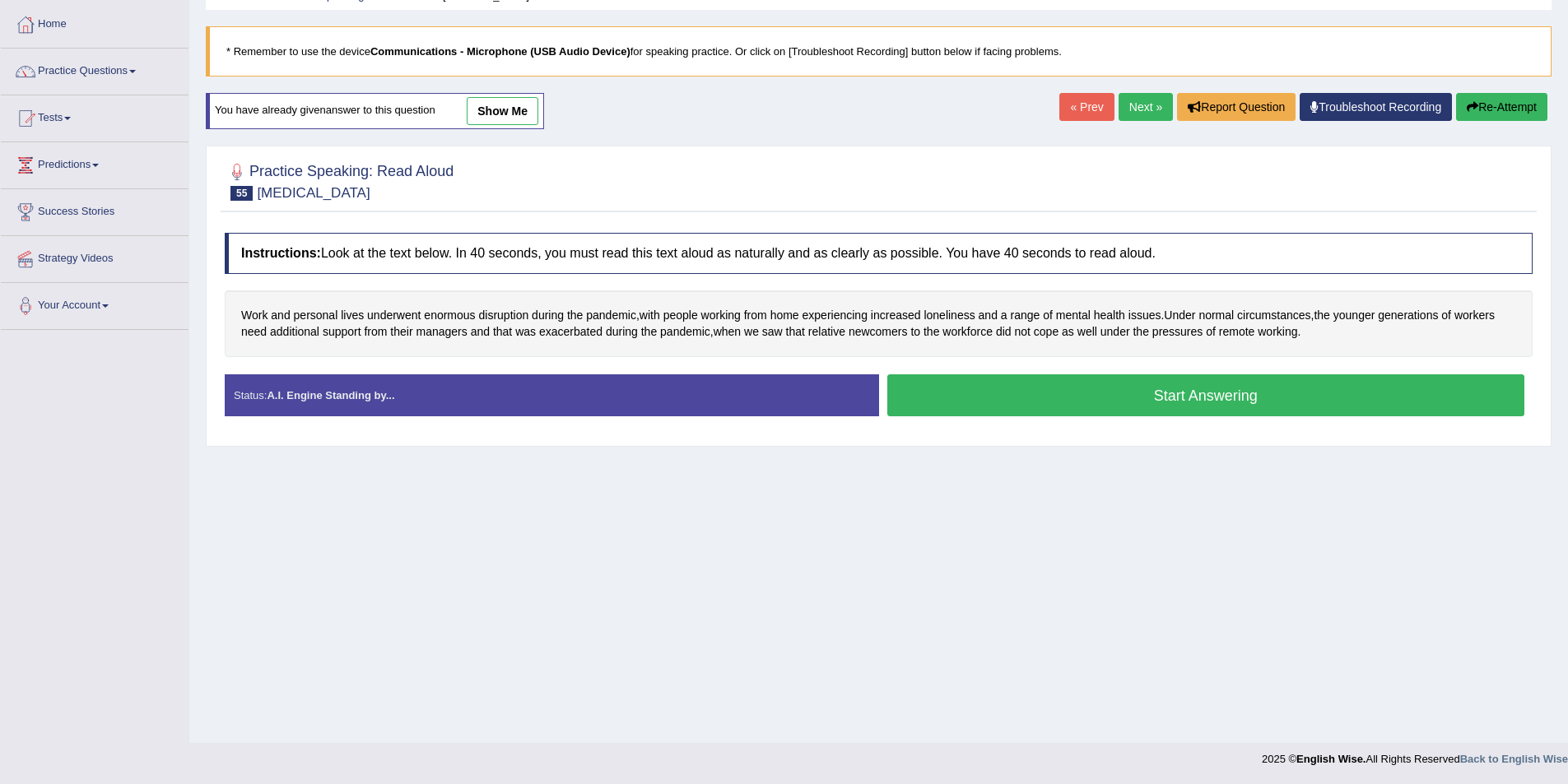
click at [1207, 407] on button "Start Answering" at bounding box center [1206, 395] width 638 height 42
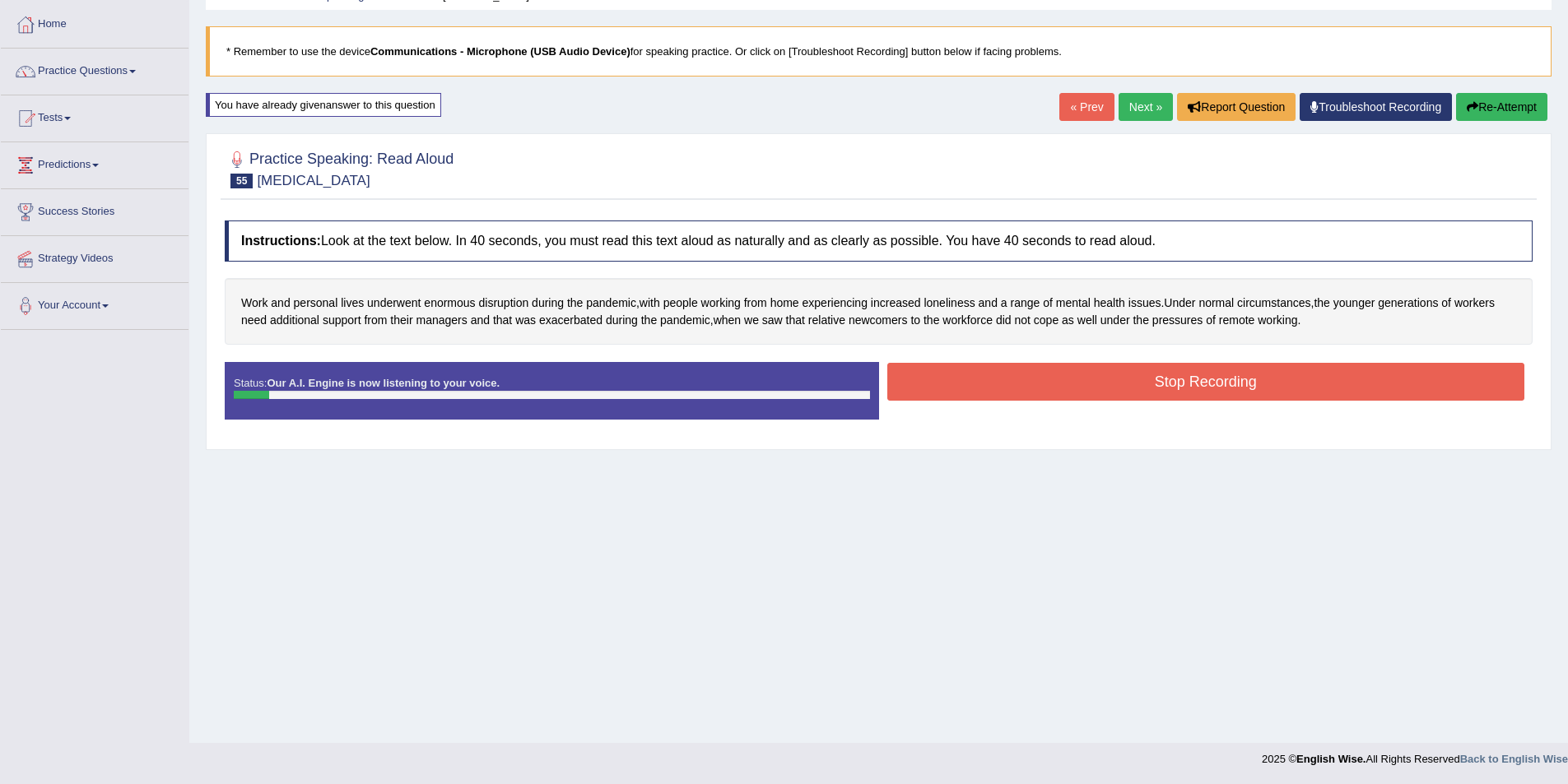
click at [1501, 104] on button "Re-Attempt" at bounding box center [1502, 106] width 92 height 28
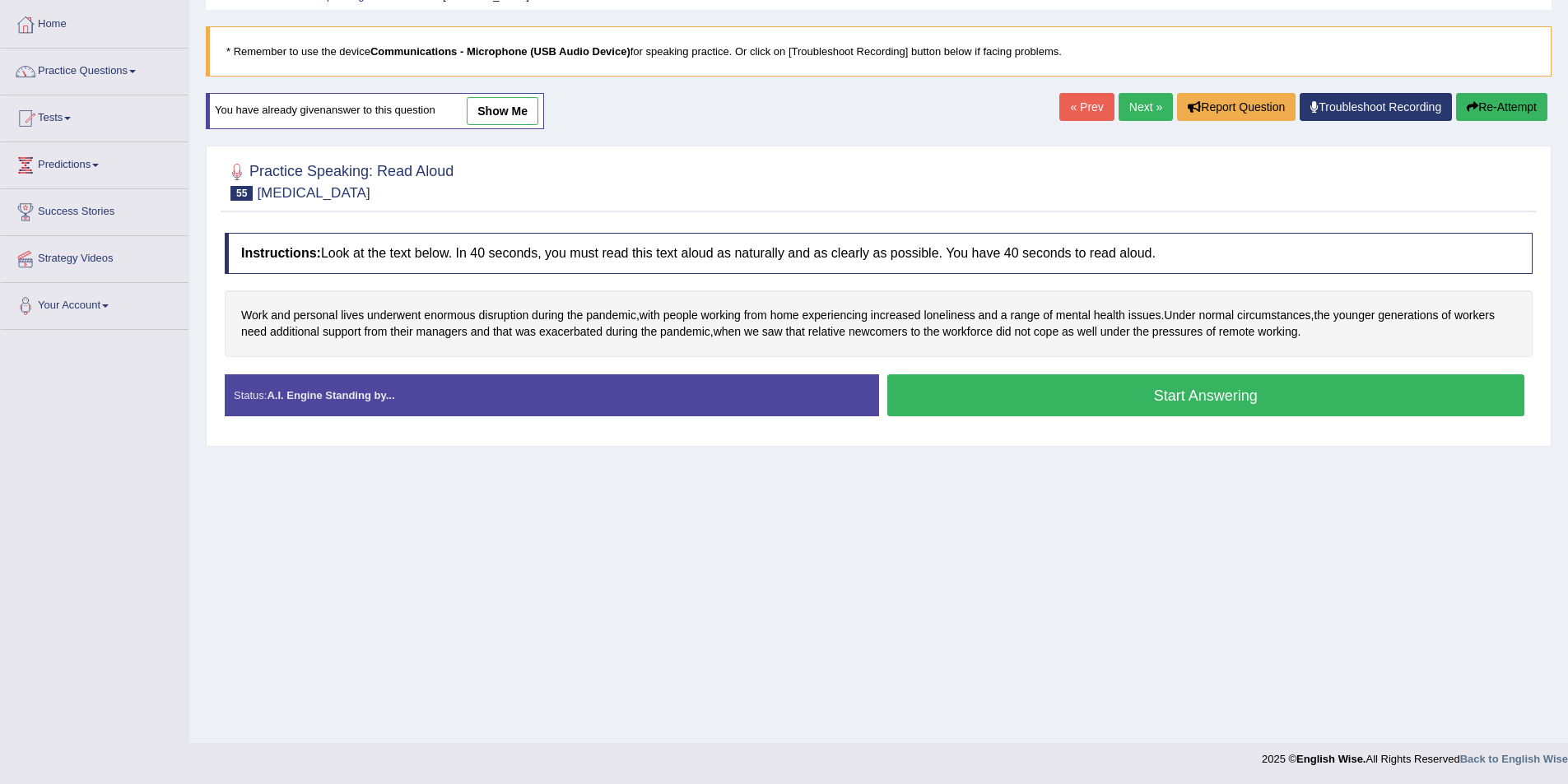
scroll to position [80, 0]
click at [1124, 392] on button "Start Answering" at bounding box center [1206, 395] width 638 height 42
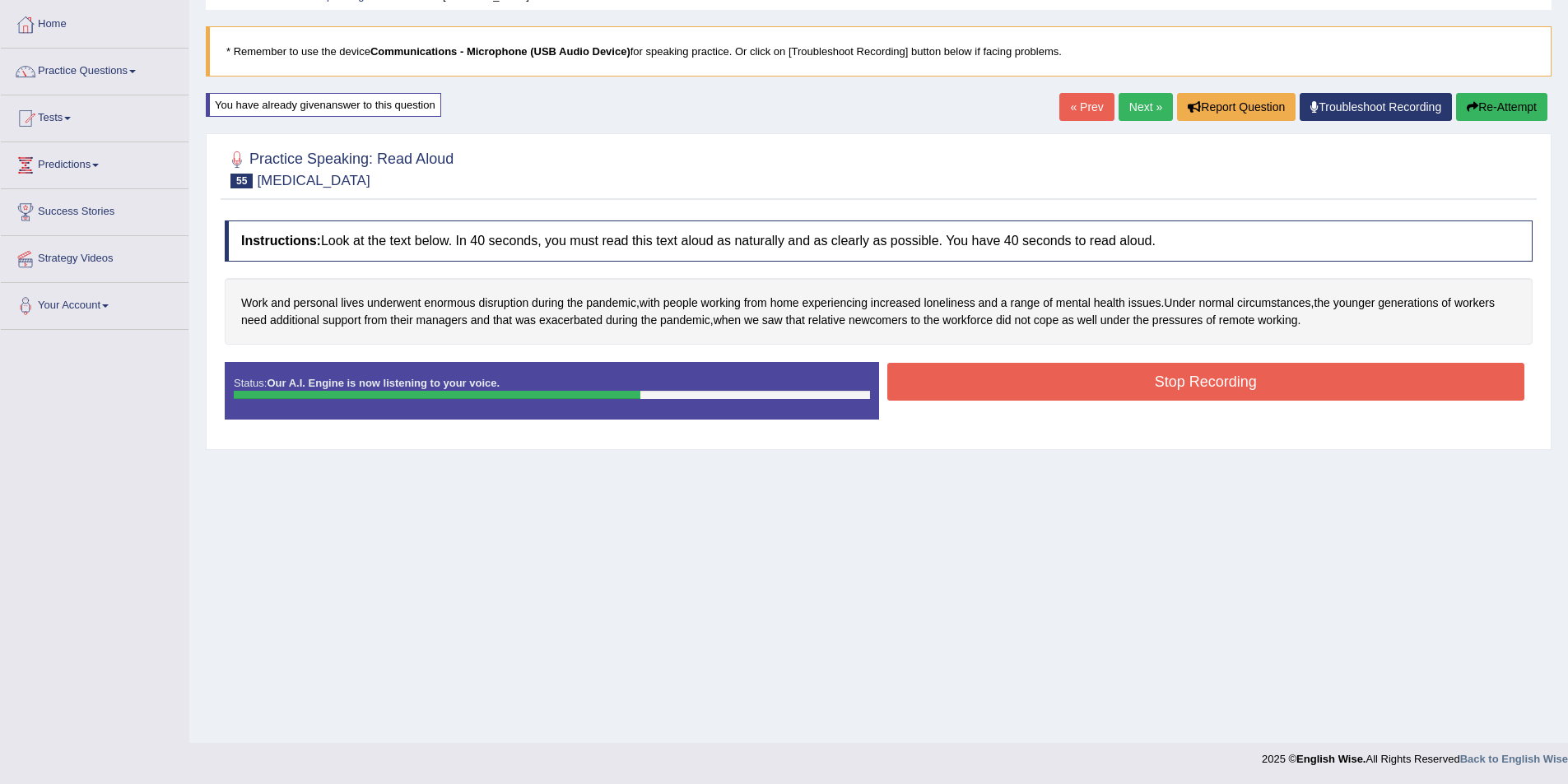
click at [1101, 384] on button "Stop Recording" at bounding box center [1206, 381] width 638 height 38
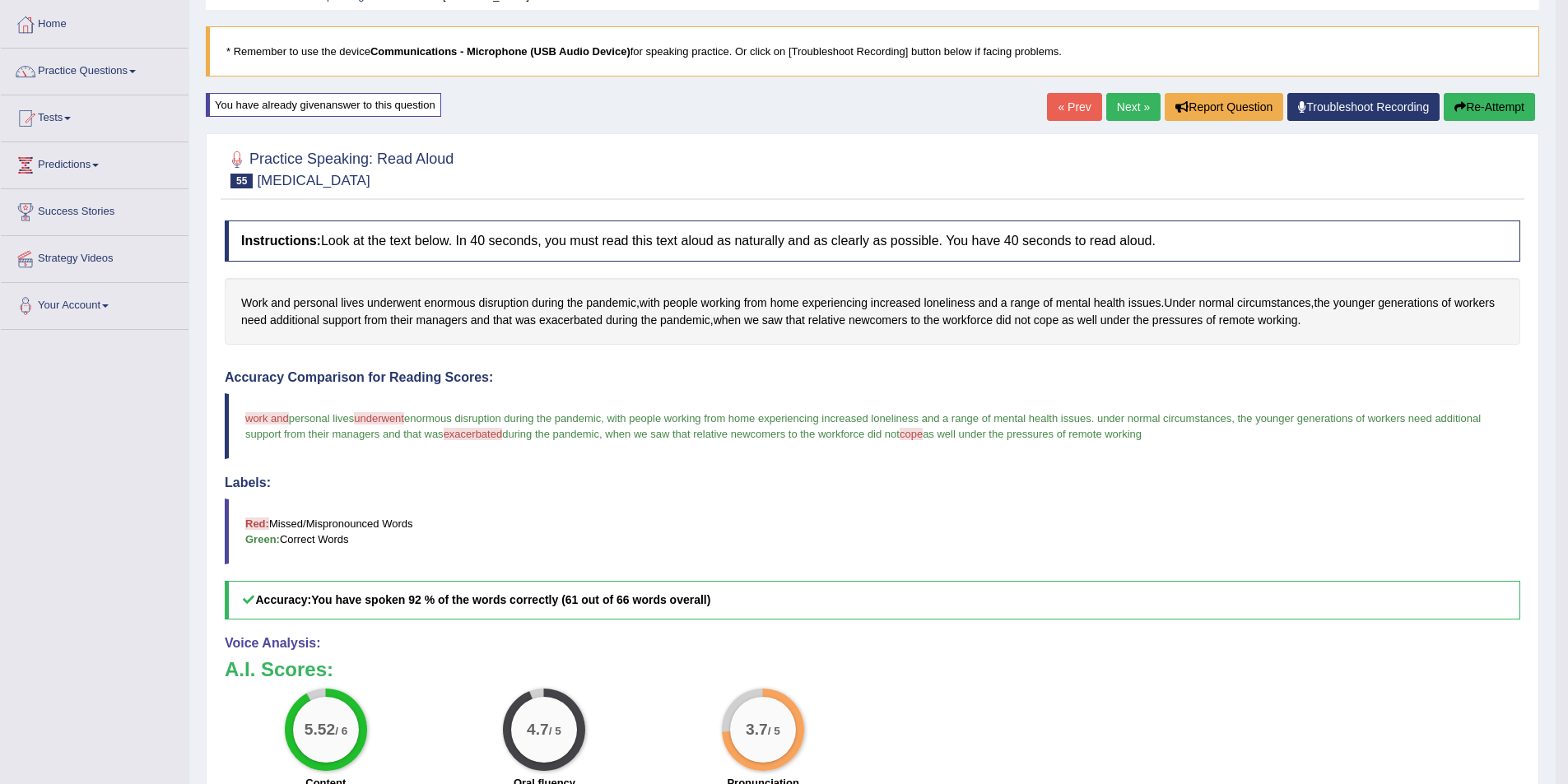
click at [1132, 88] on div "Home Practice Speaking: Read Aloud Workplace Stress * Remember to use the devic…" at bounding box center [873, 442] width 1367 height 1043
click at [1132, 104] on link "Next »" at bounding box center [1134, 106] width 54 height 28
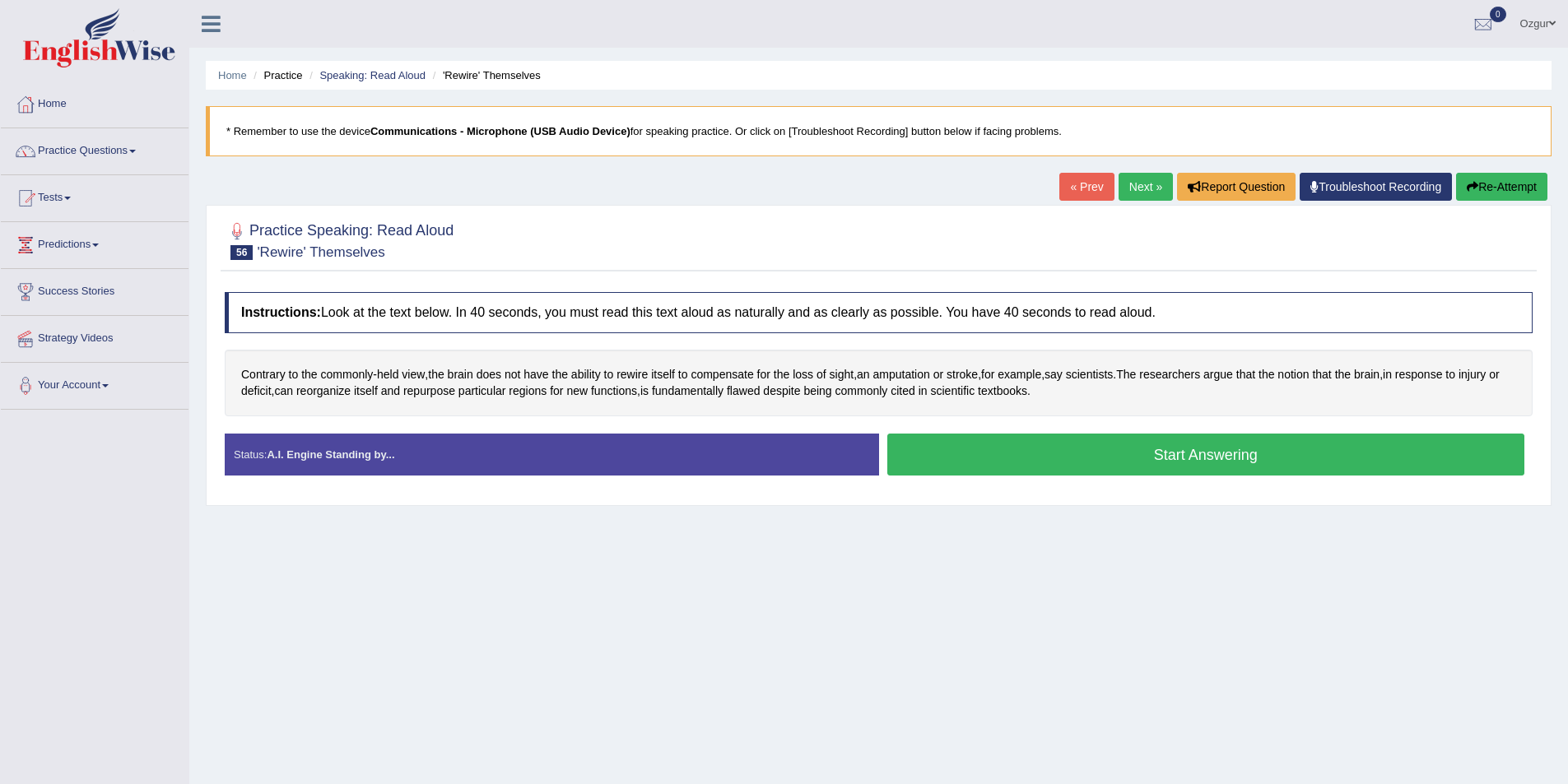
click at [972, 452] on button "Start Answering" at bounding box center [1206, 454] width 638 height 42
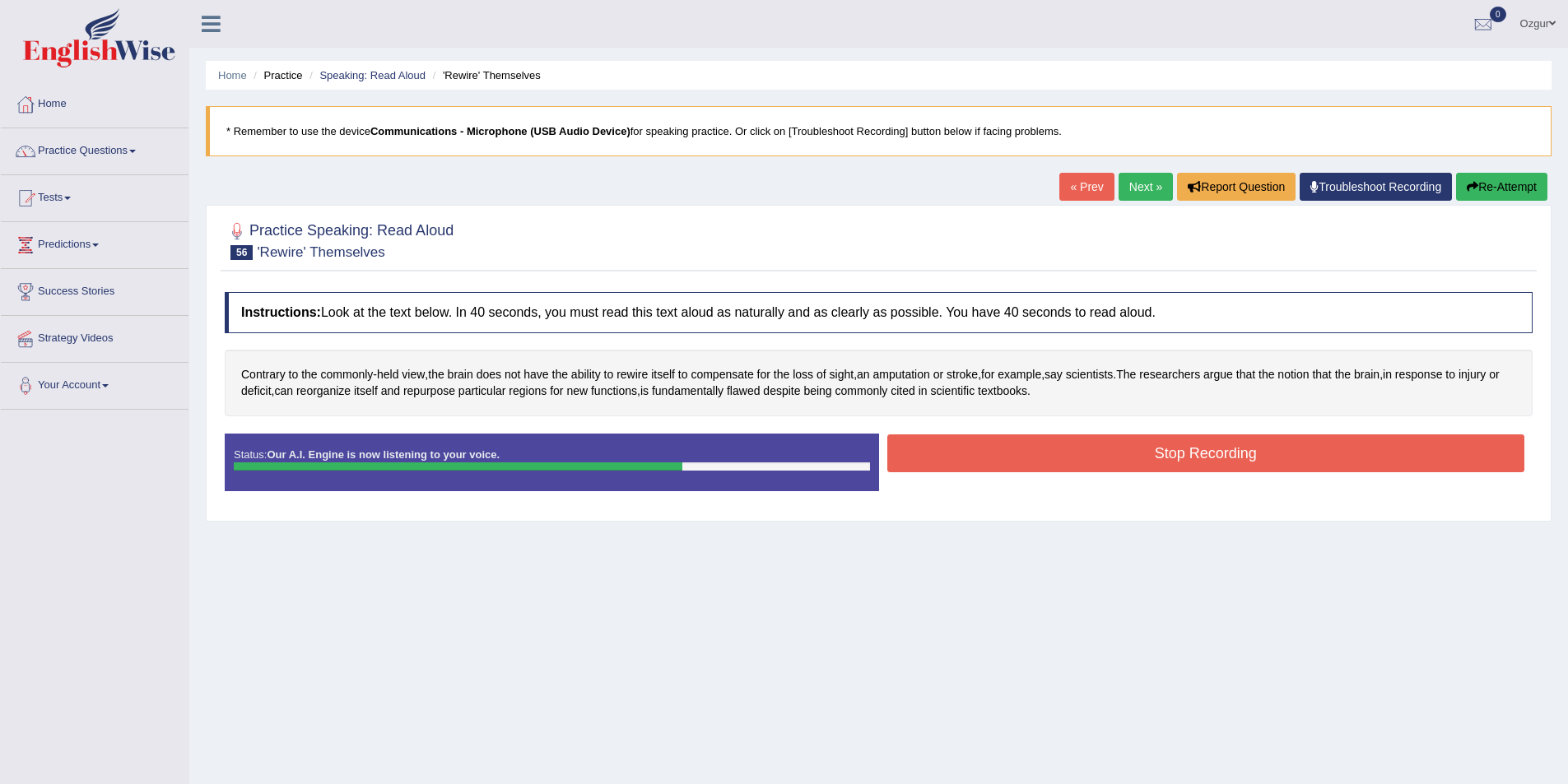
click at [1068, 449] on button "Stop Recording" at bounding box center [1206, 453] width 638 height 38
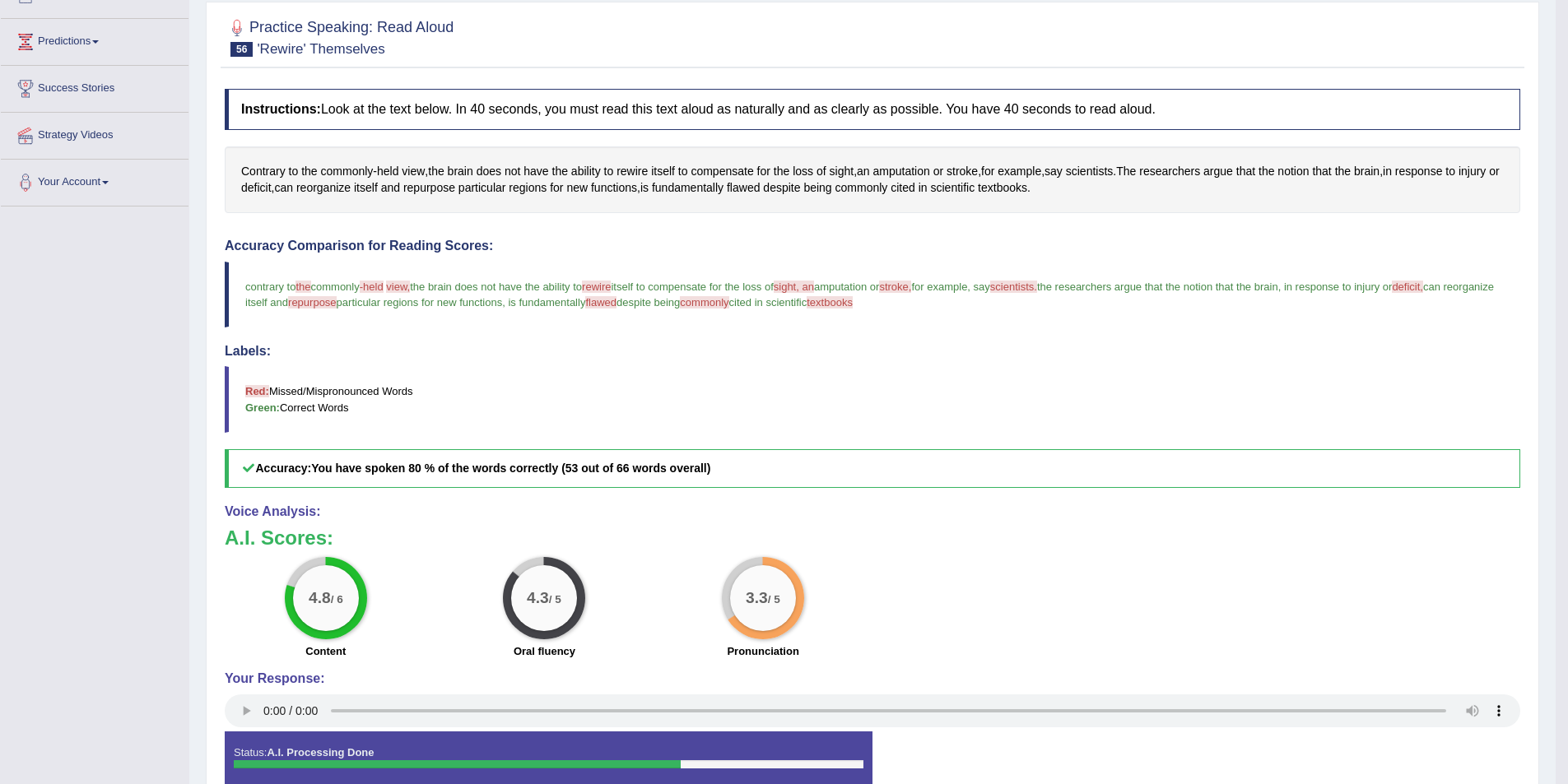
scroll to position [165, 0]
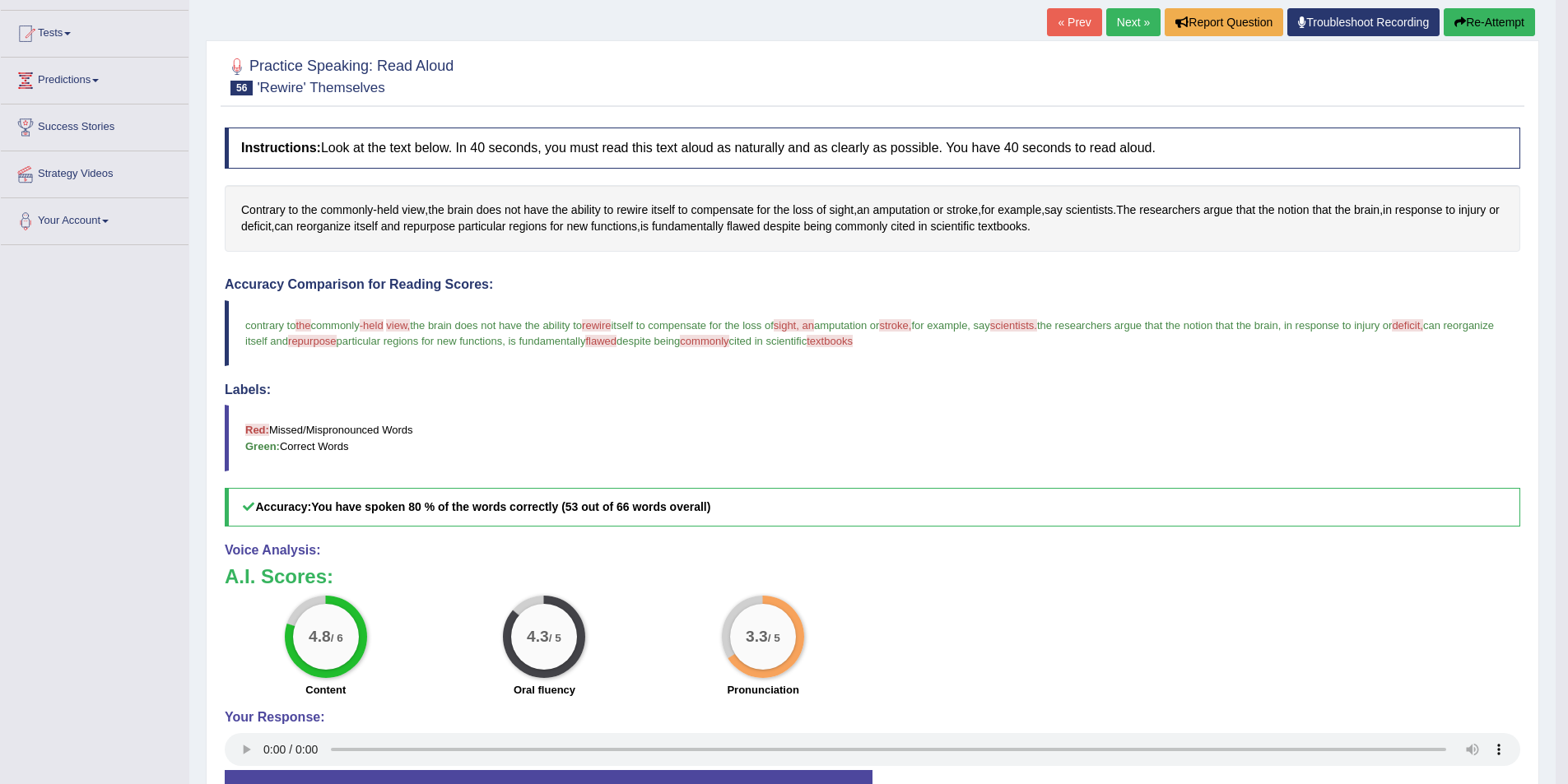
click at [1144, 18] on link "Next »" at bounding box center [1134, 22] width 54 height 28
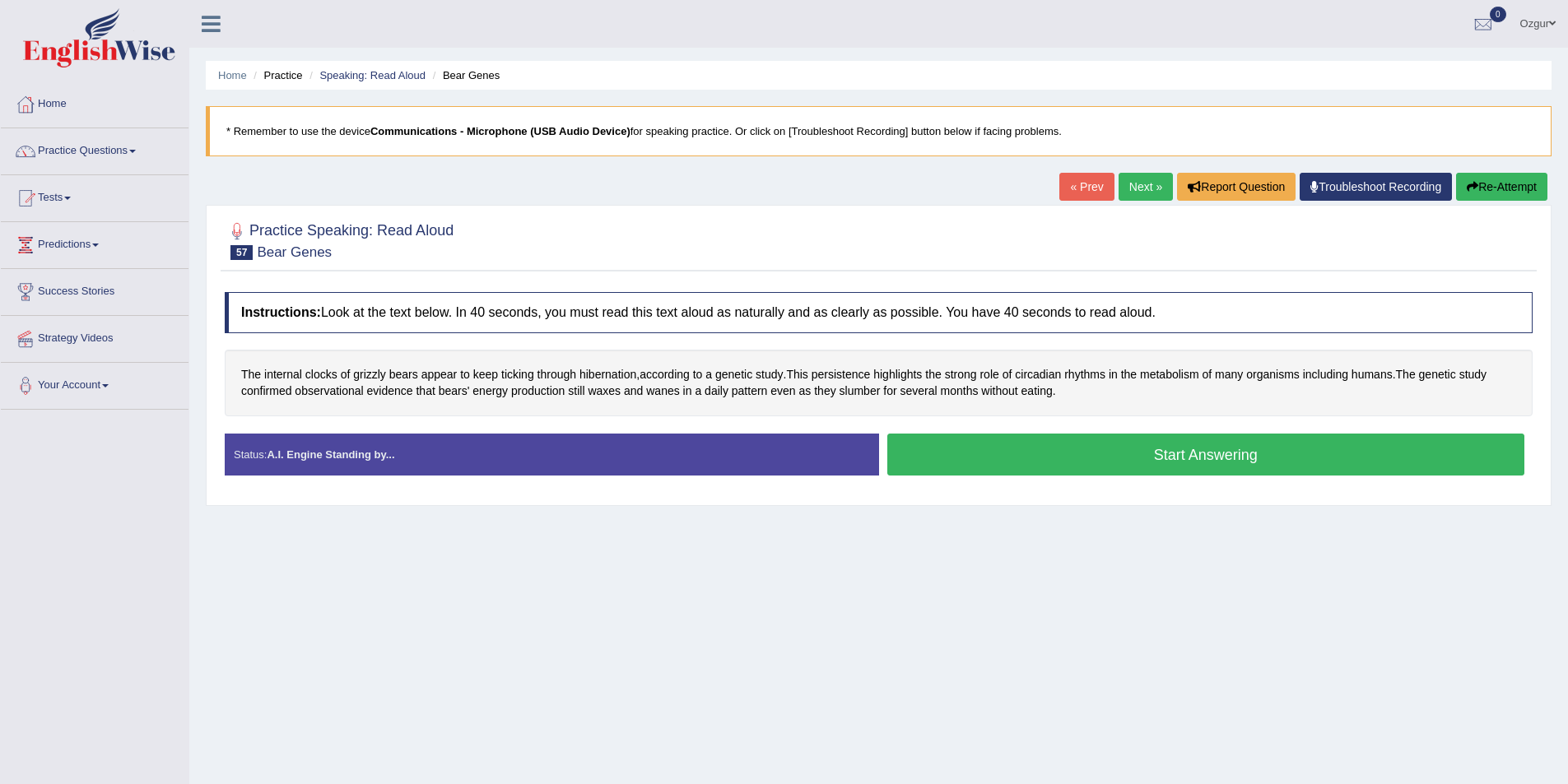
click at [994, 458] on button "Start Answering" at bounding box center [1206, 454] width 638 height 42
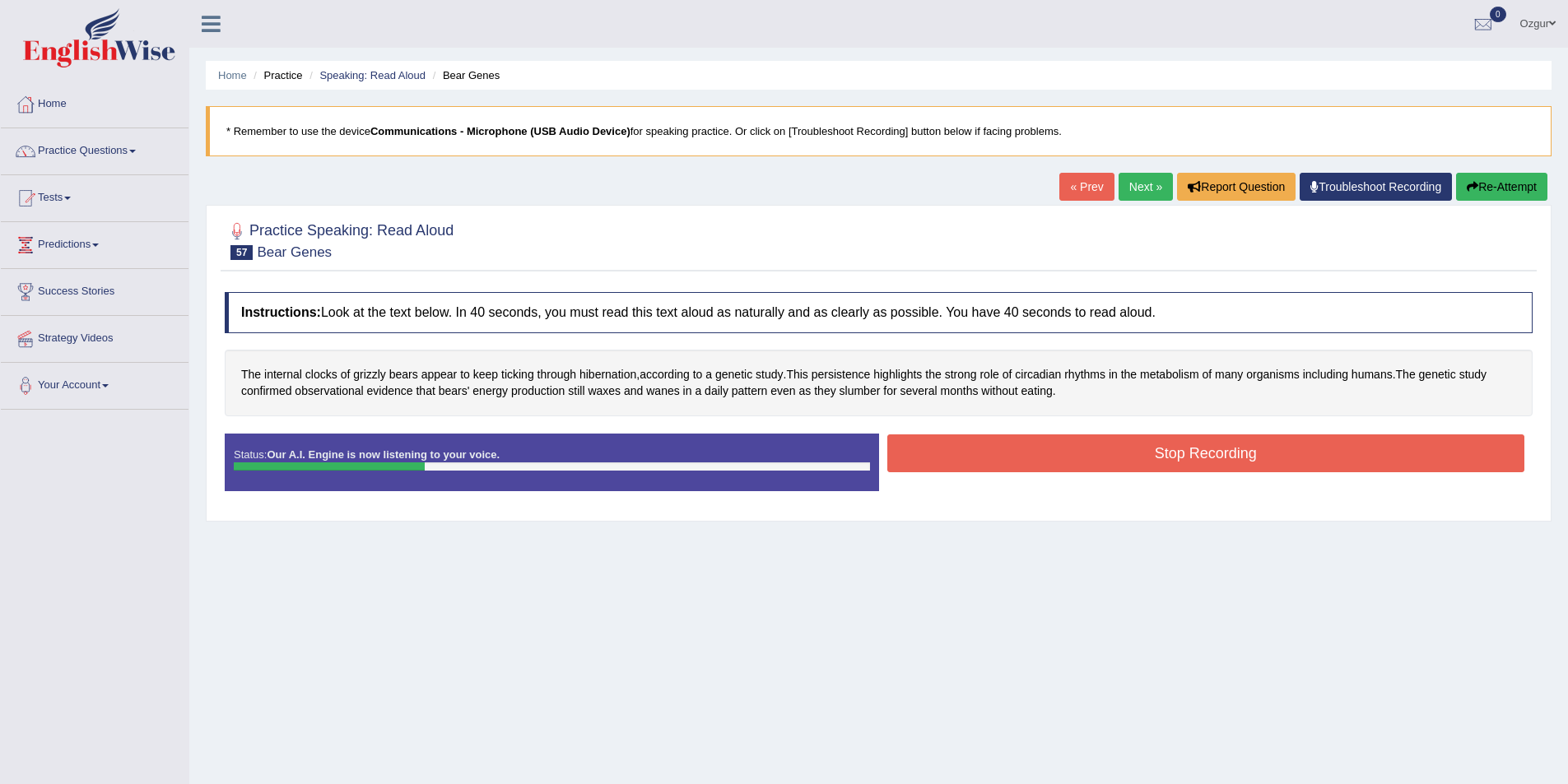
click at [1503, 181] on button "Re-Attempt" at bounding box center [1502, 186] width 92 height 28
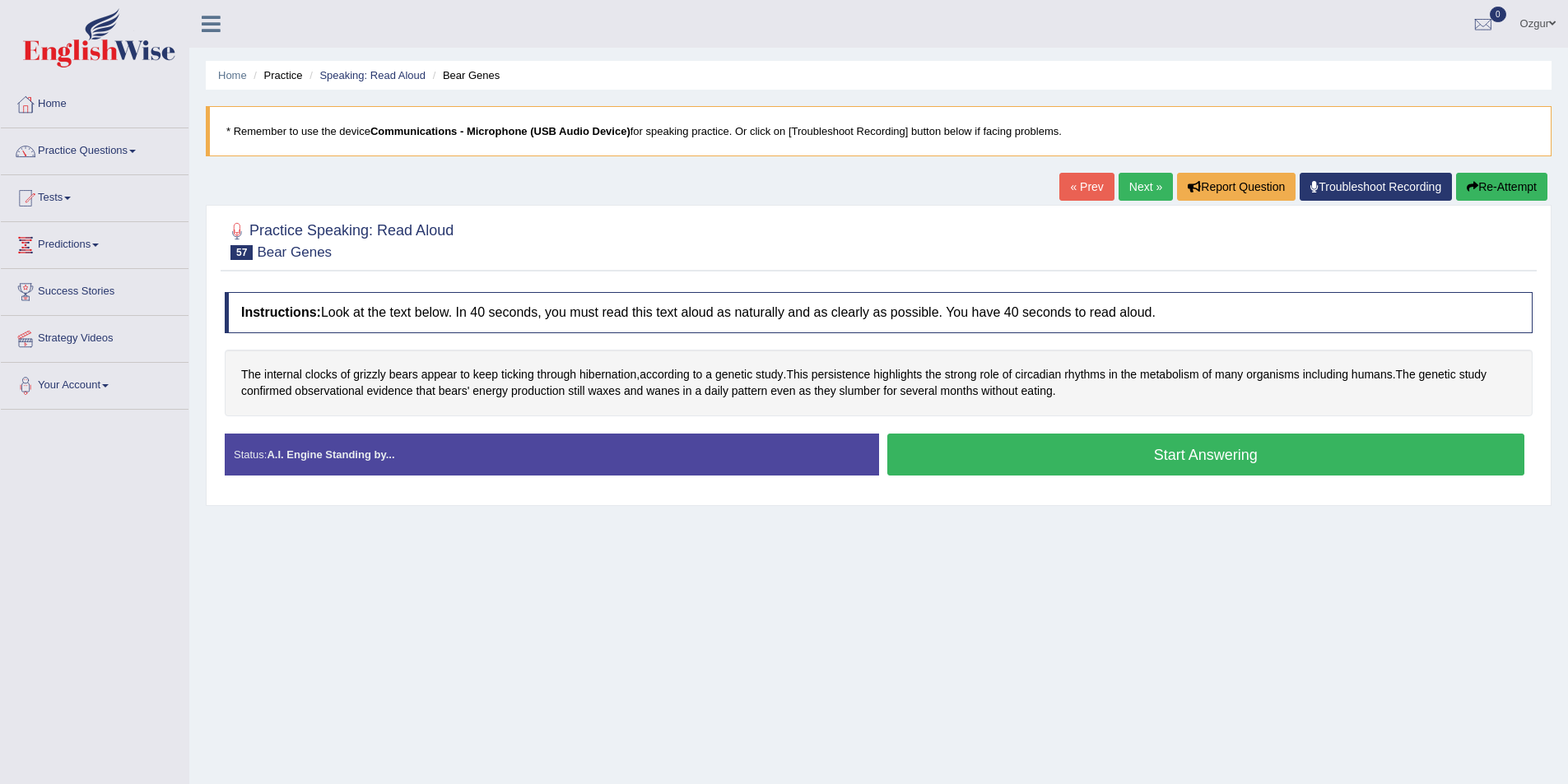
click at [1010, 453] on button "Start Answering" at bounding box center [1206, 454] width 638 height 42
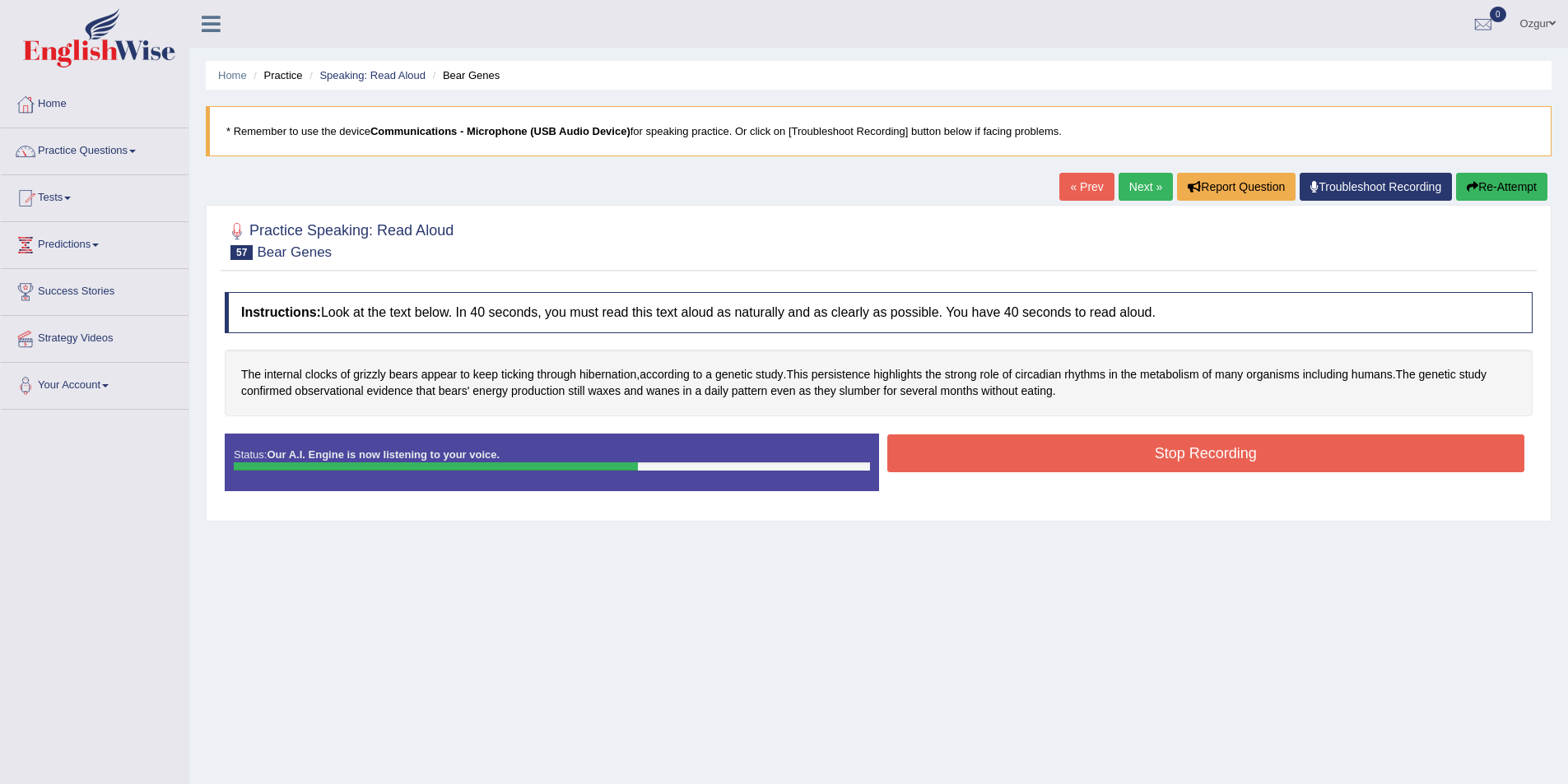
click at [989, 448] on button "Stop Recording" at bounding box center [1206, 453] width 638 height 38
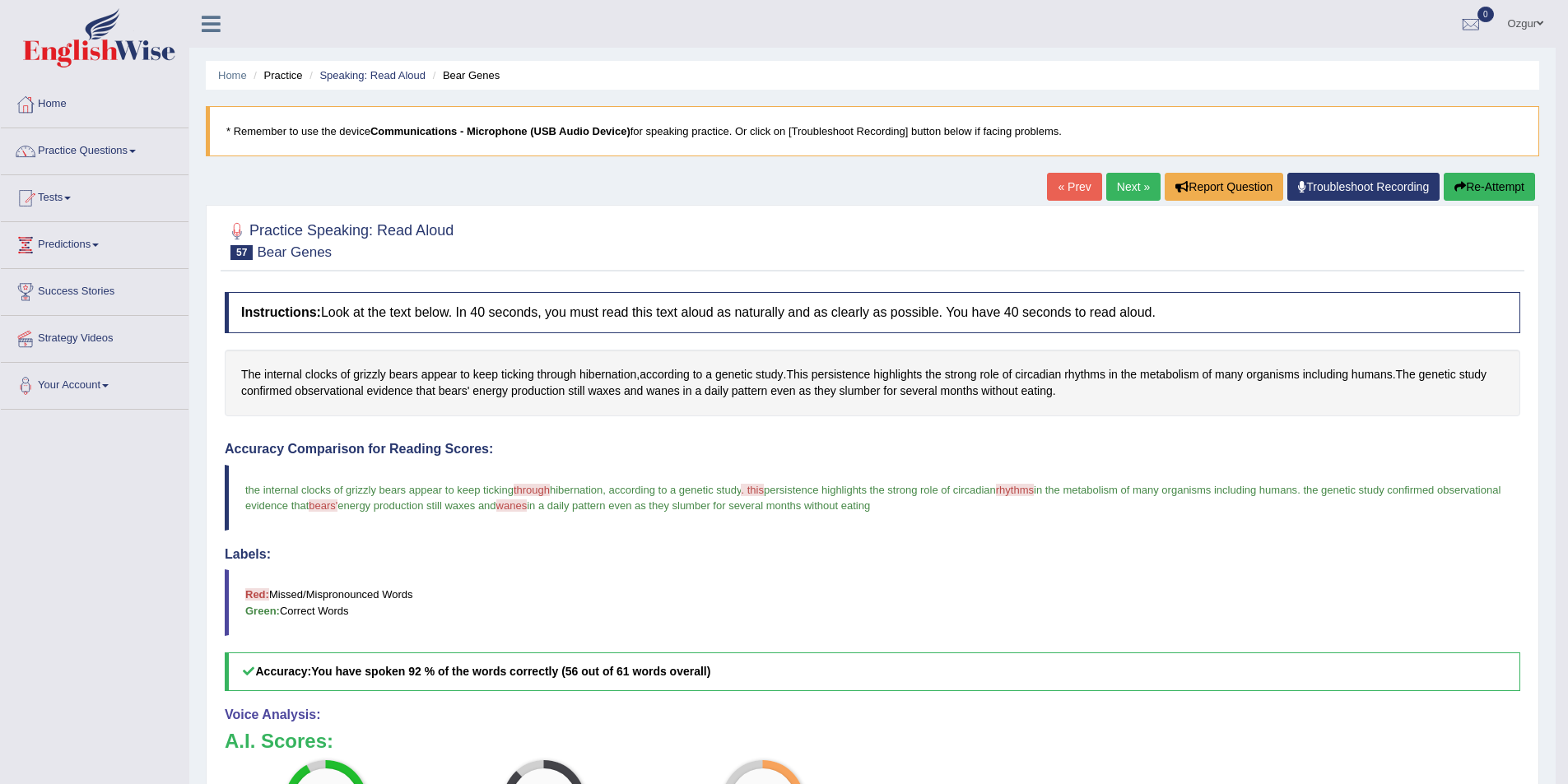
click at [1113, 183] on link "Next »" at bounding box center [1134, 186] width 54 height 28
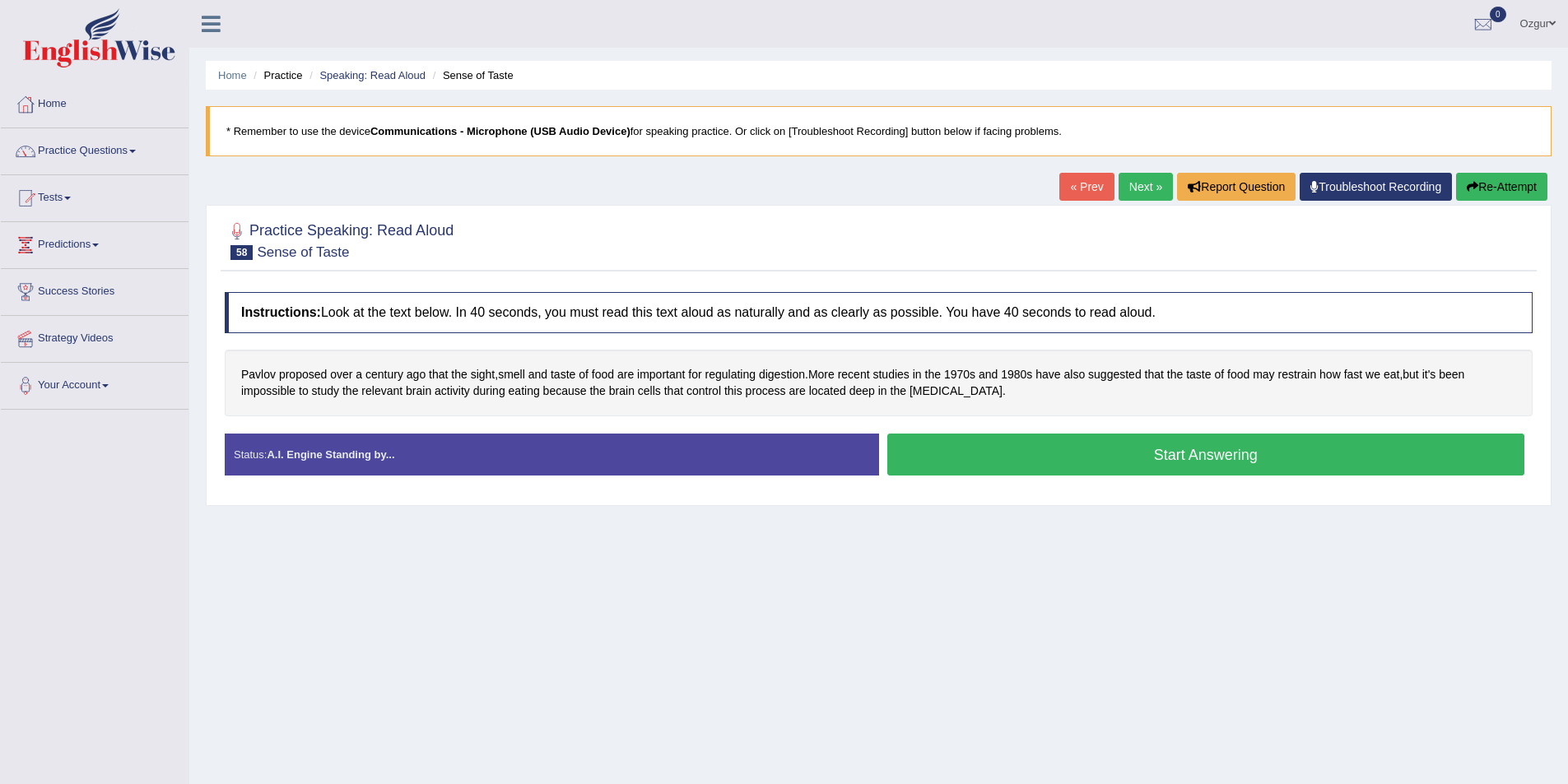
click at [993, 452] on button "Start Answering" at bounding box center [1206, 454] width 638 height 42
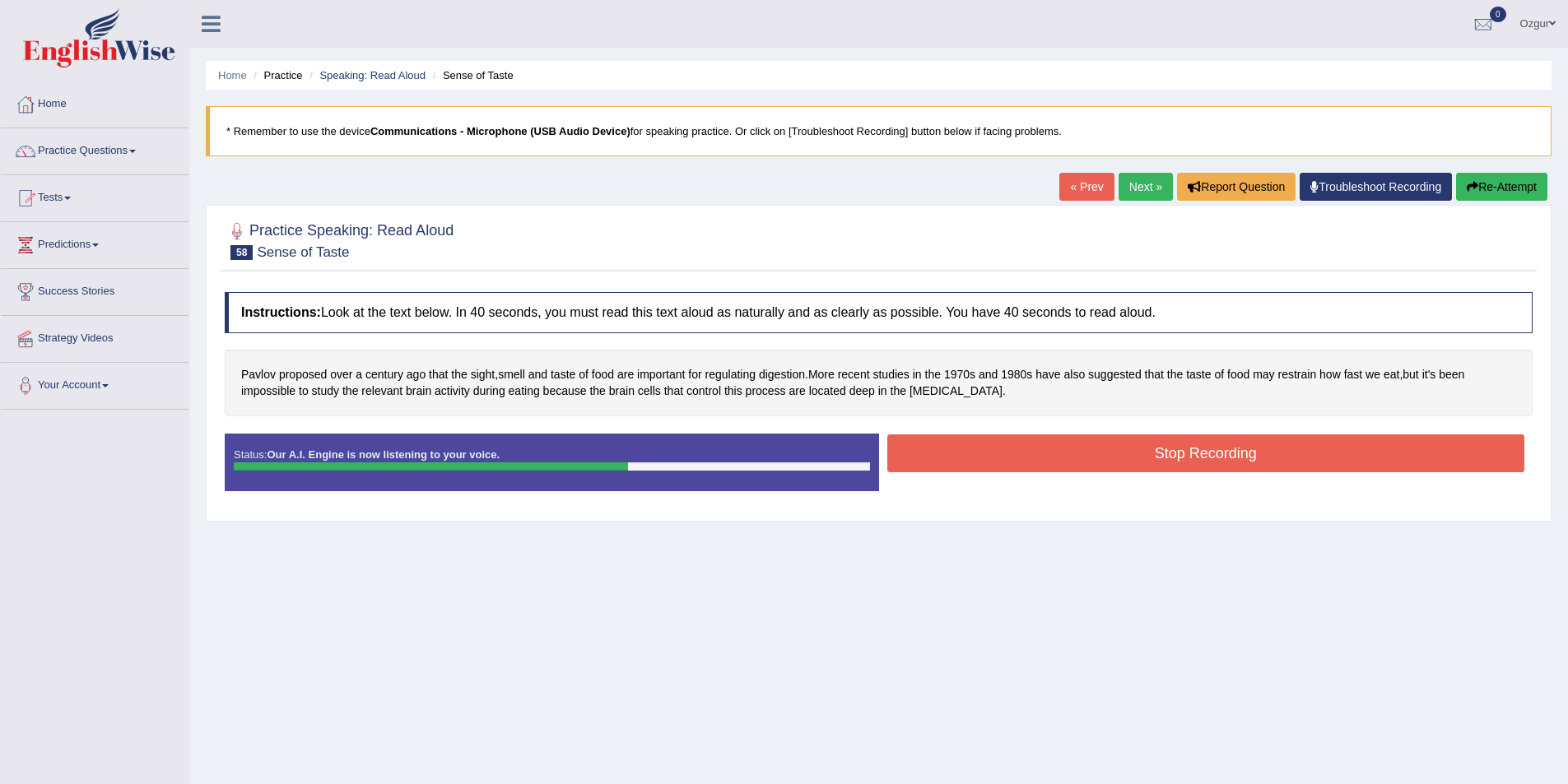
click at [975, 451] on button "Stop Recording" at bounding box center [1206, 453] width 638 height 38
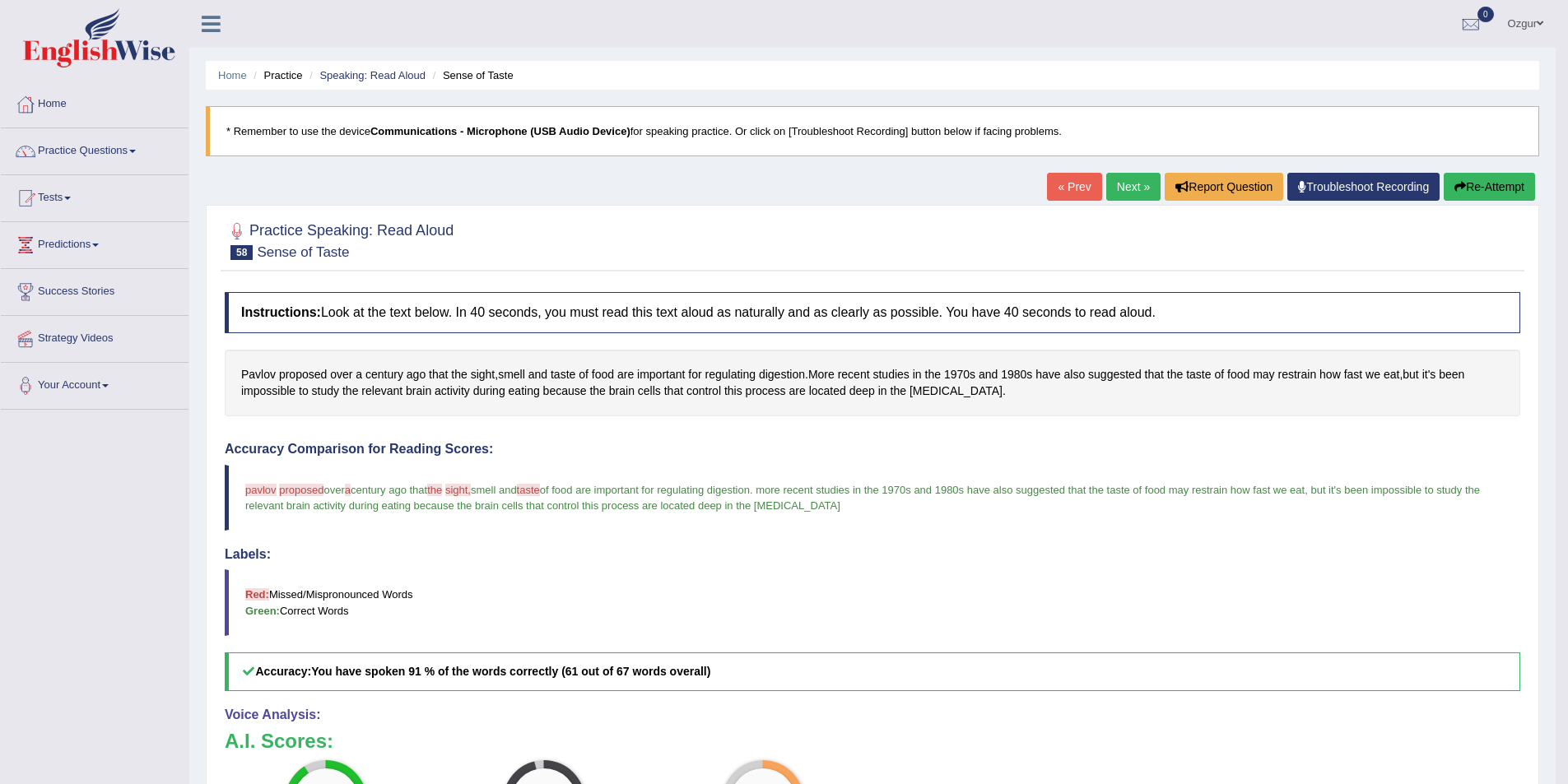
click at [1109, 188] on link "Next »" at bounding box center [1134, 186] width 54 height 28
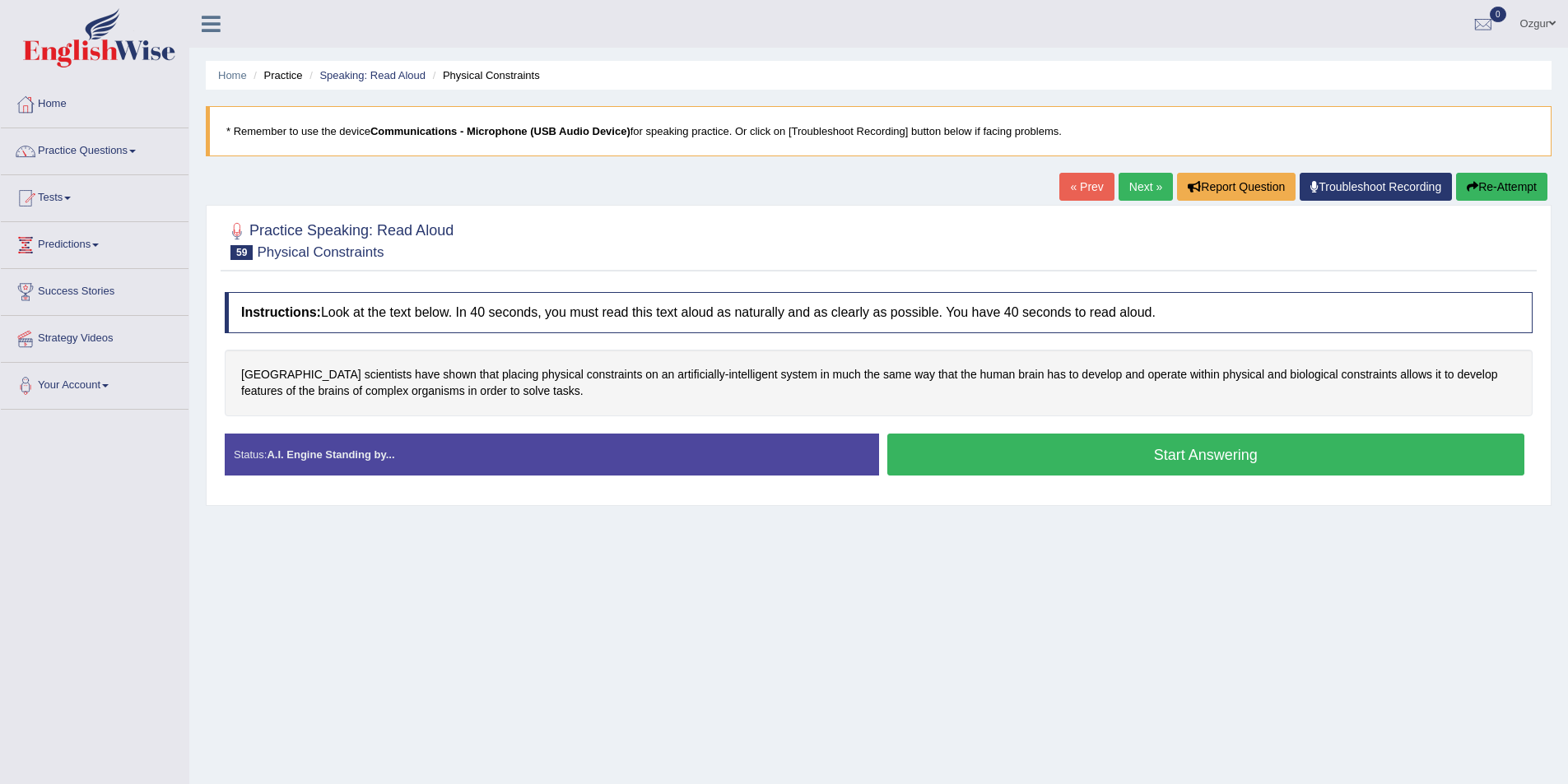
click at [929, 456] on button "Start Answering" at bounding box center [1206, 454] width 638 height 42
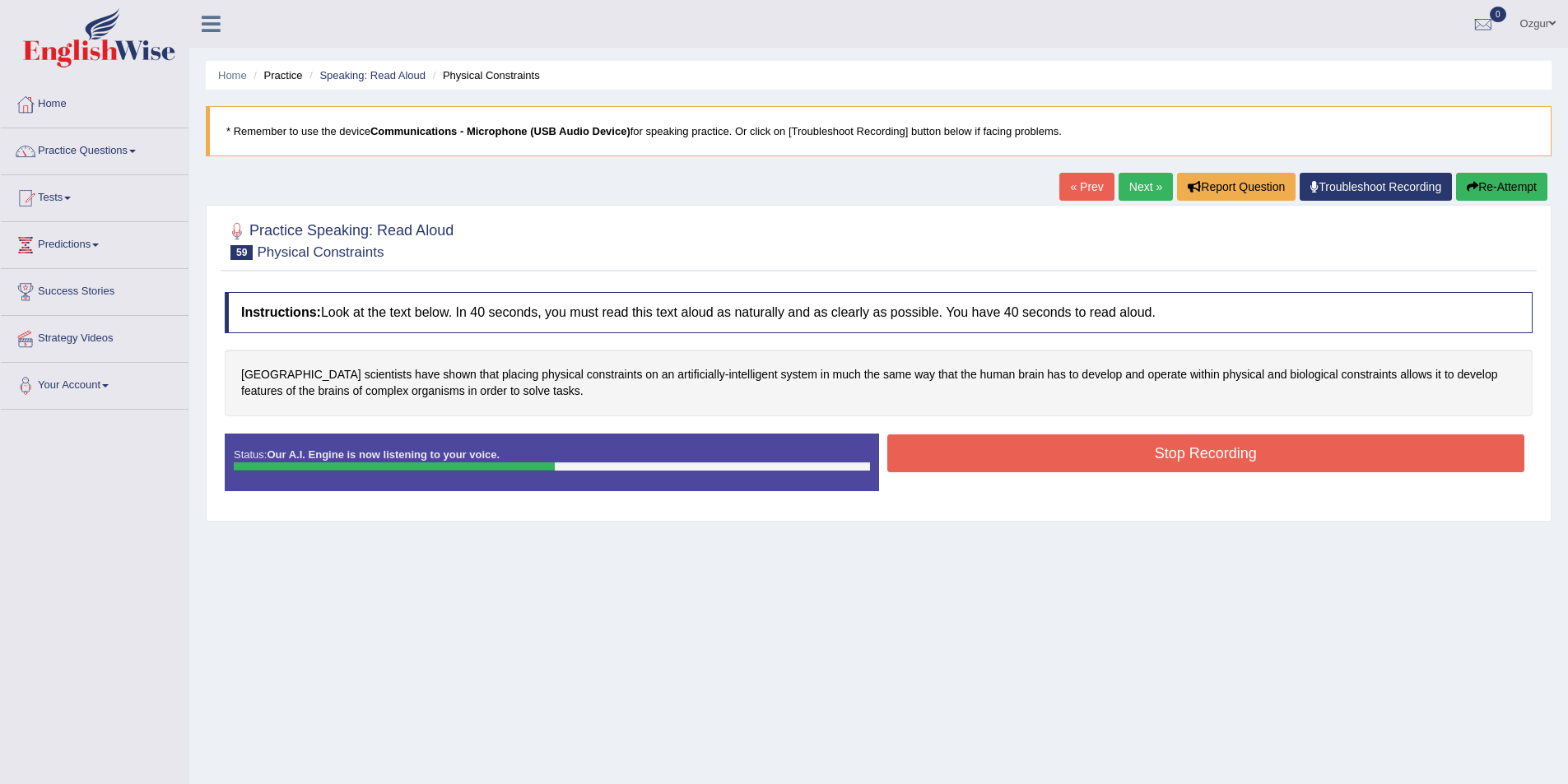
click at [1109, 456] on button "Stop Recording" at bounding box center [1206, 453] width 638 height 38
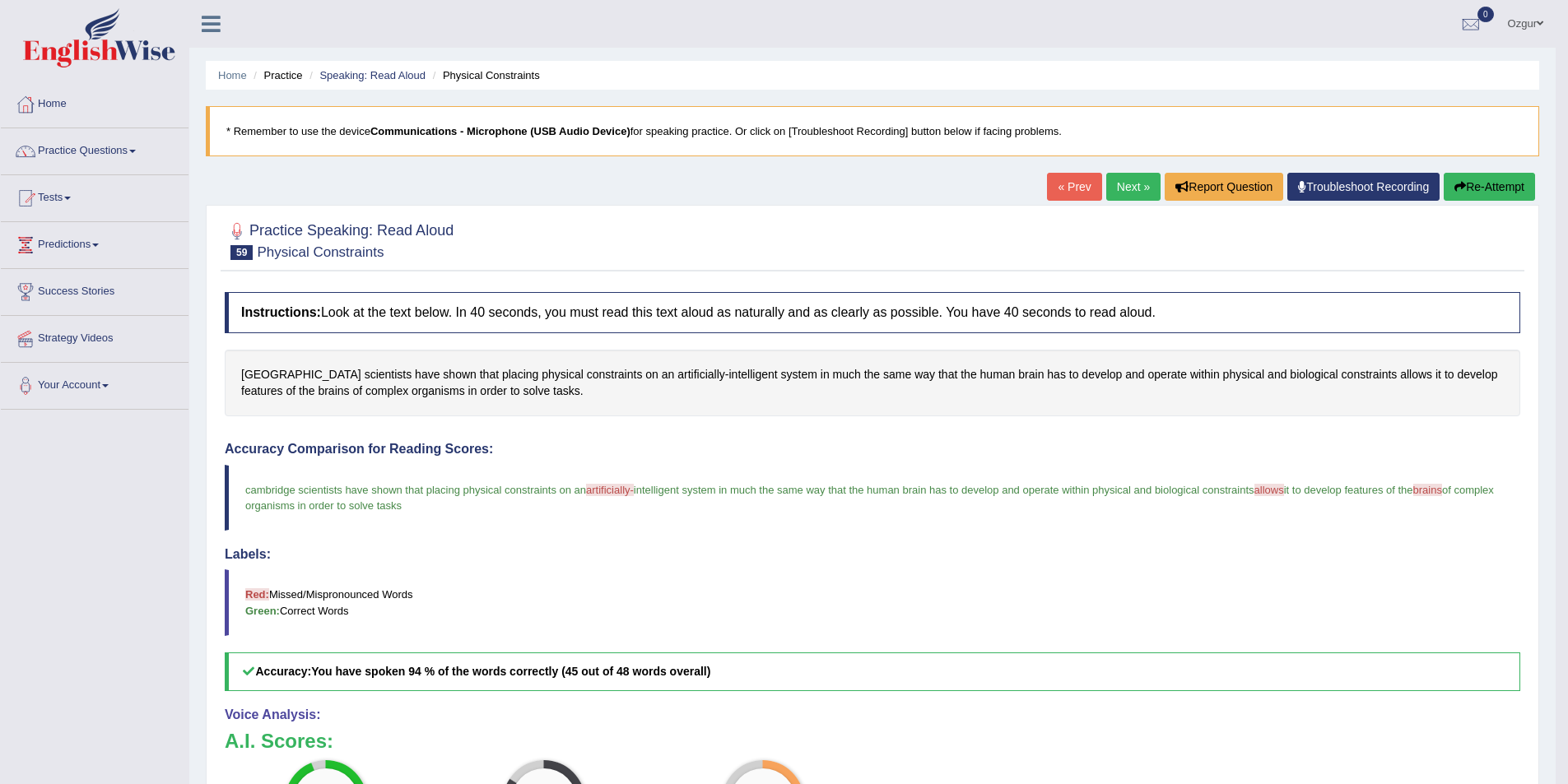
click at [1520, 191] on button "Re-Attempt" at bounding box center [1490, 186] width 92 height 28
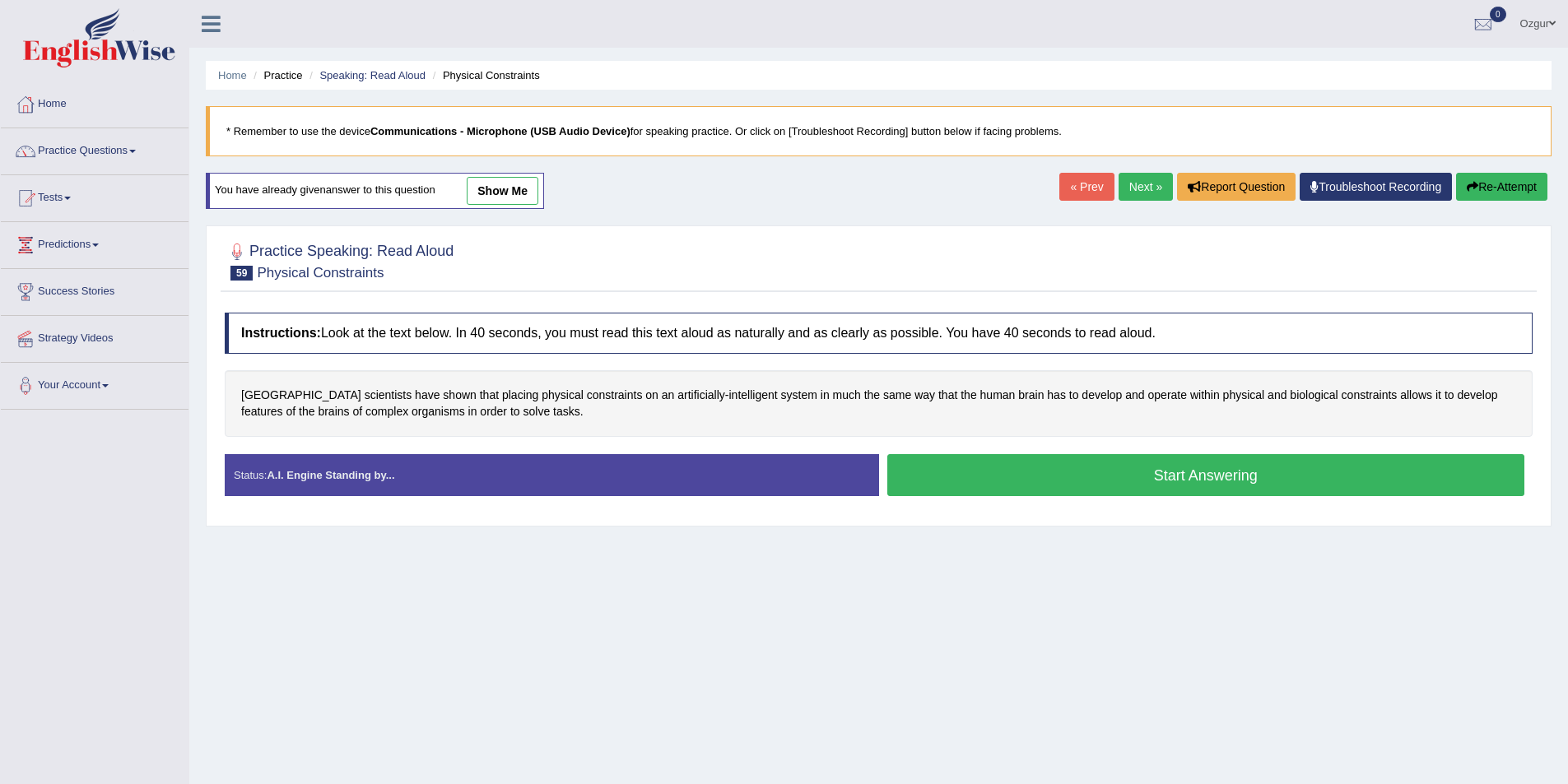
click at [1056, 480] on button "Start Answering" at bounding box center [1206, 475] width 638 height 42
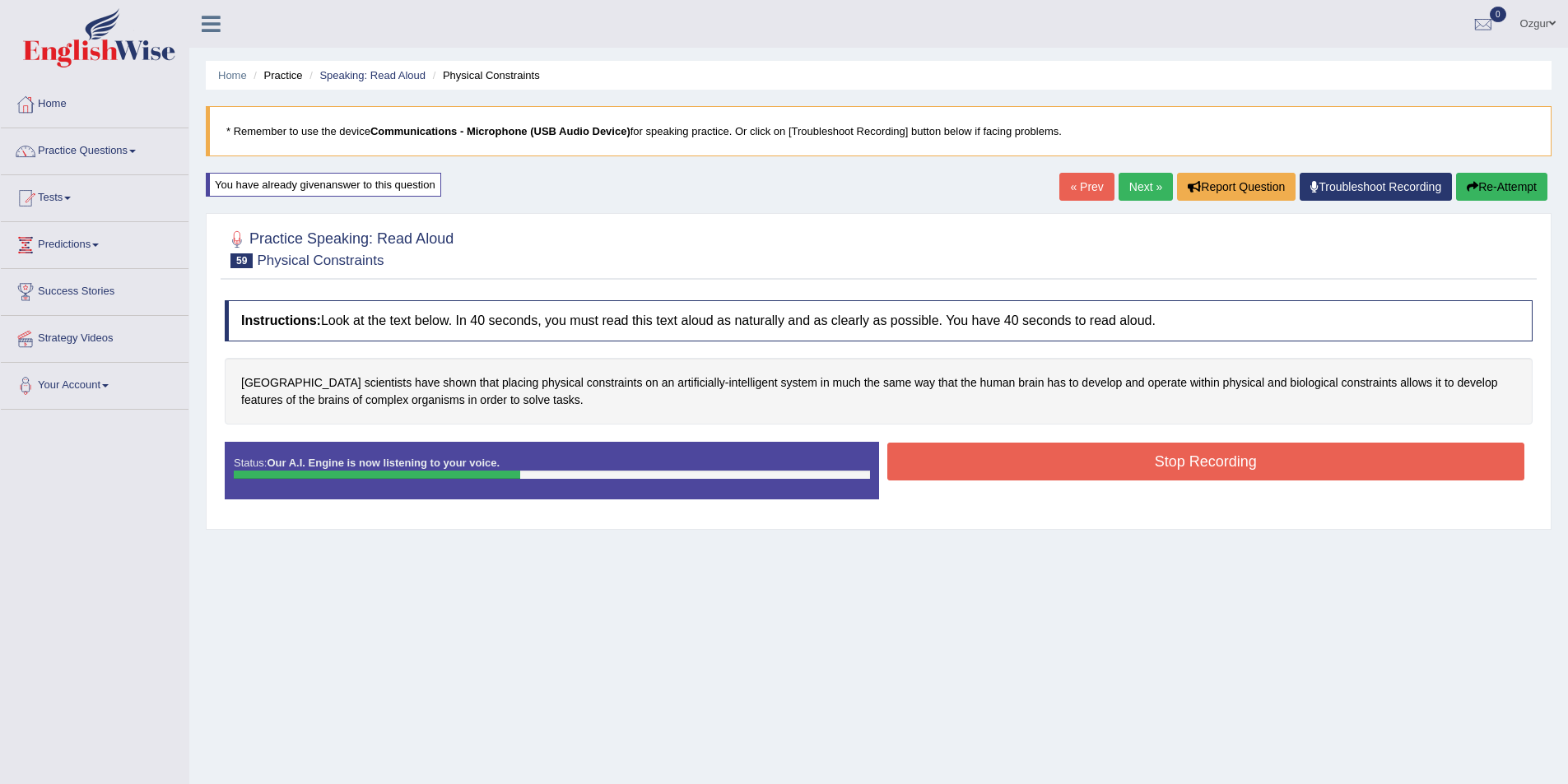
click at [1094, 464] on button "Stop Recording" at bounding box center [1206, 461] width 638 height 38
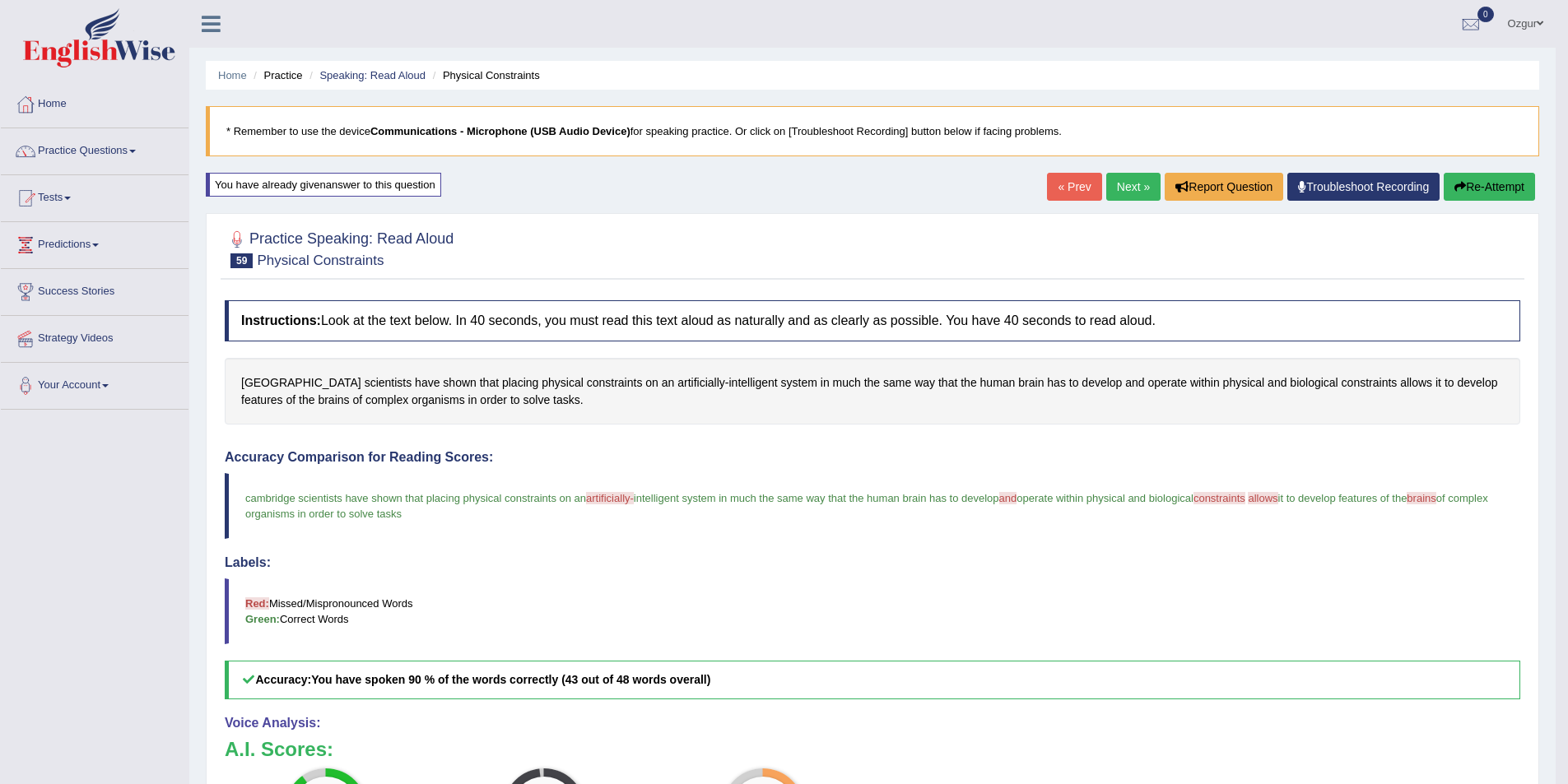
click at [1136, 192] on link "Next »" at bounding box center [1134, 186] width 54 height 28
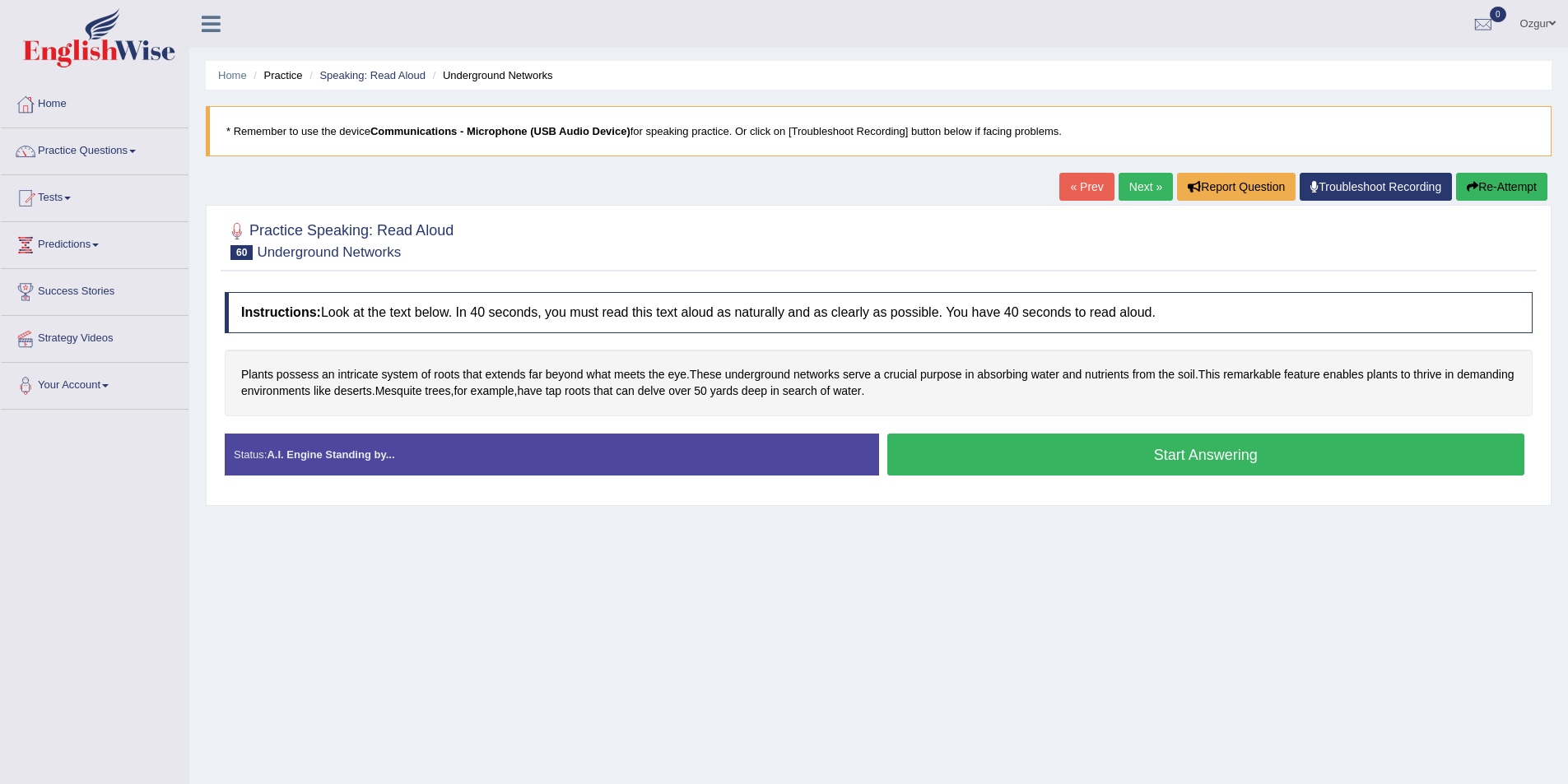
click at [1009, 458] on button "Start Answering" at bounding box center [1206, 454] width 638 height 42
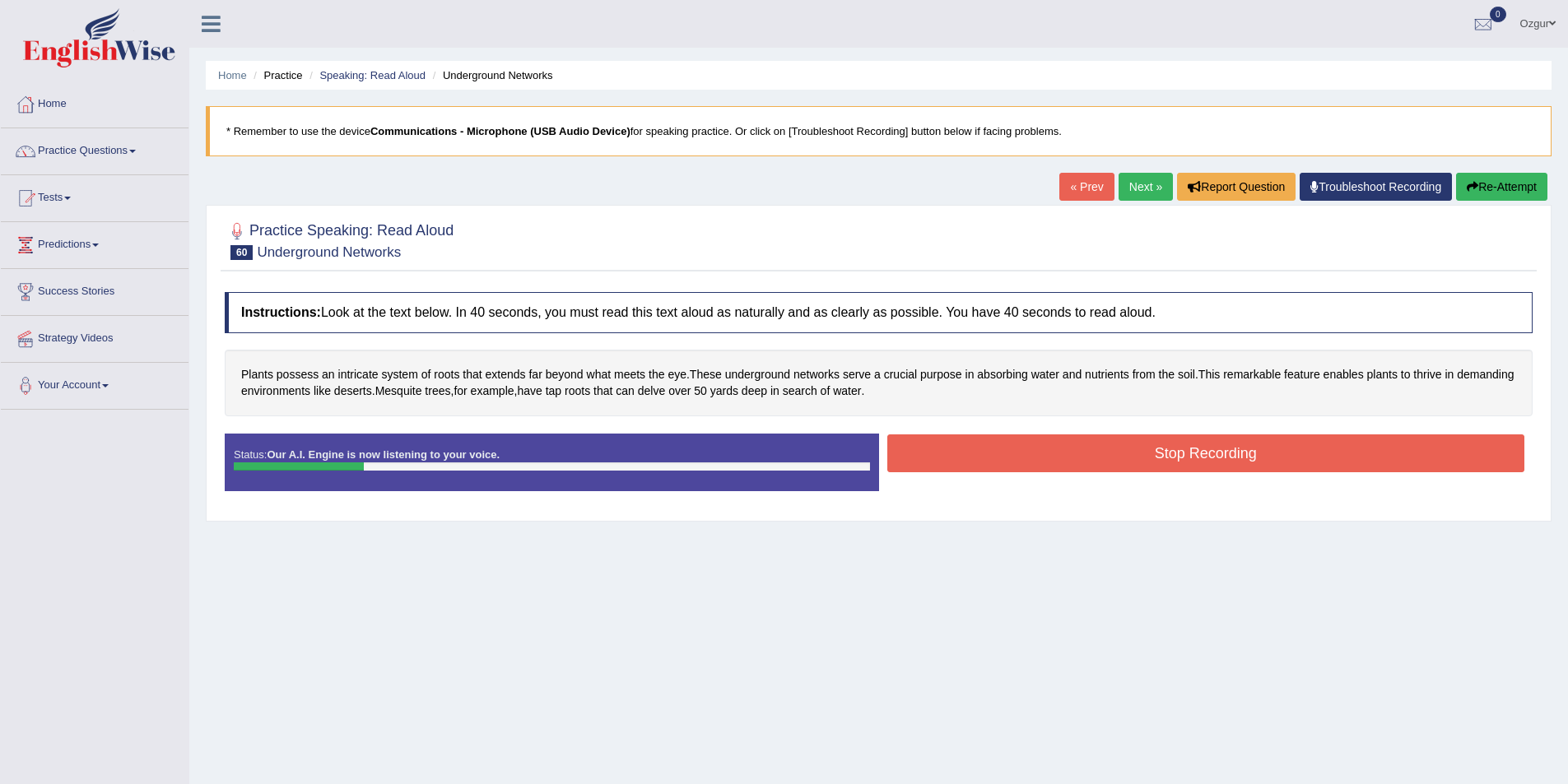
click at [1521, 190] on button "Re-Attempt" at bounding box center [1502, 186] width 92 height 28
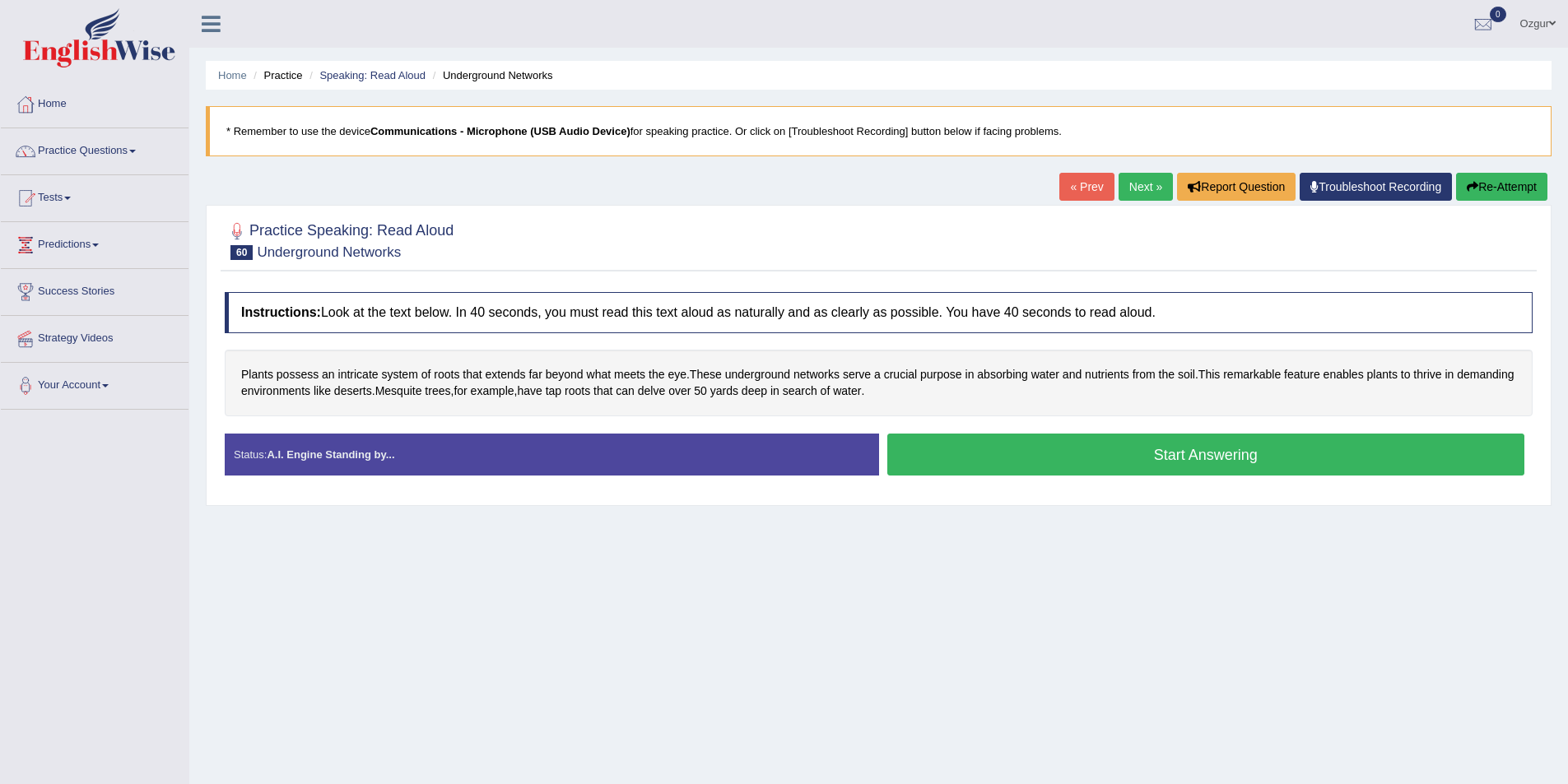
click at [1061, 454] on button "Start Answering" at bounding box center [1206, 454] width 638 height 42
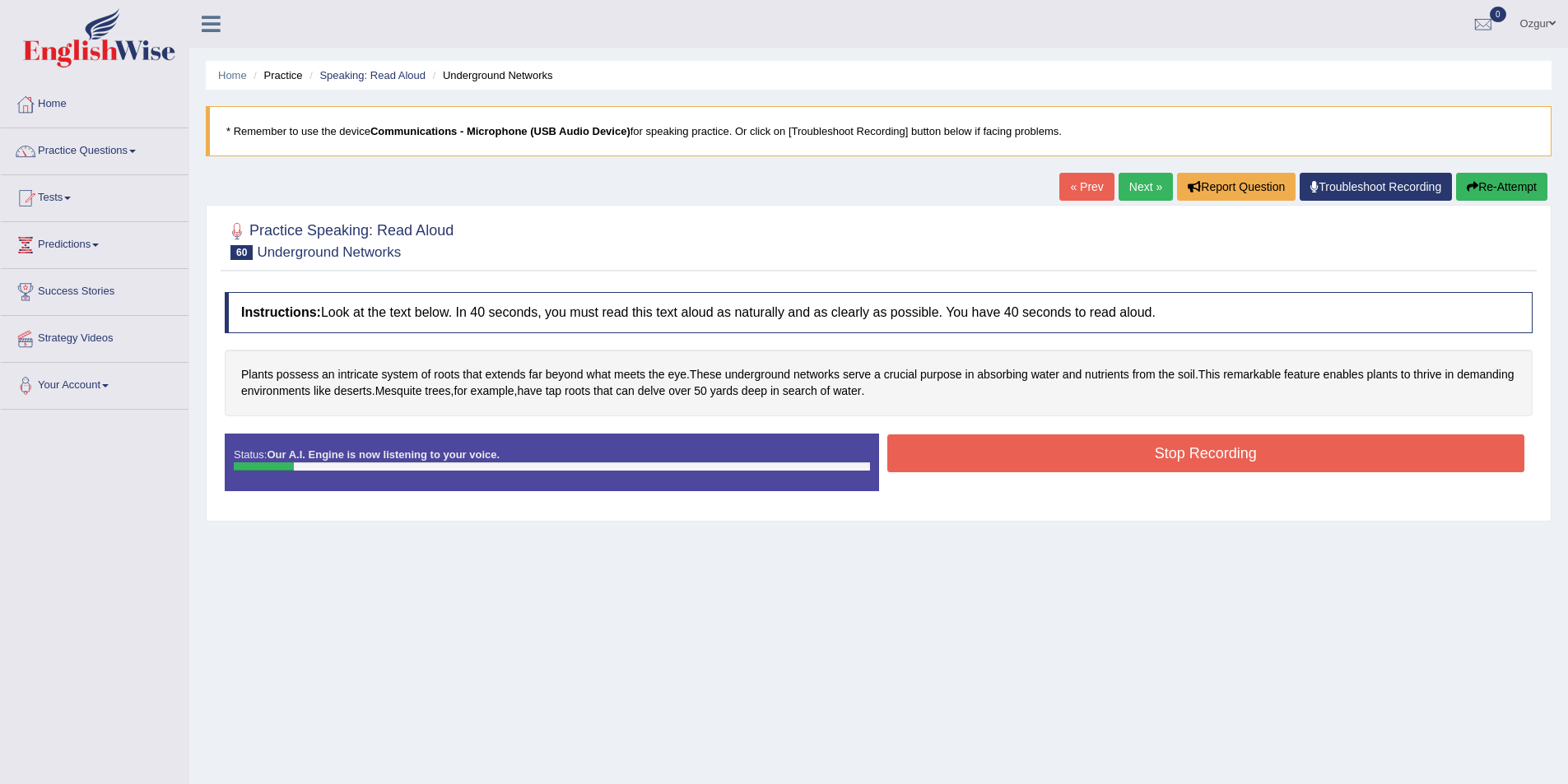
click at [1486, 198] on button "Re-Attempt" at bounding box center [1502, 186] width 92 height 28
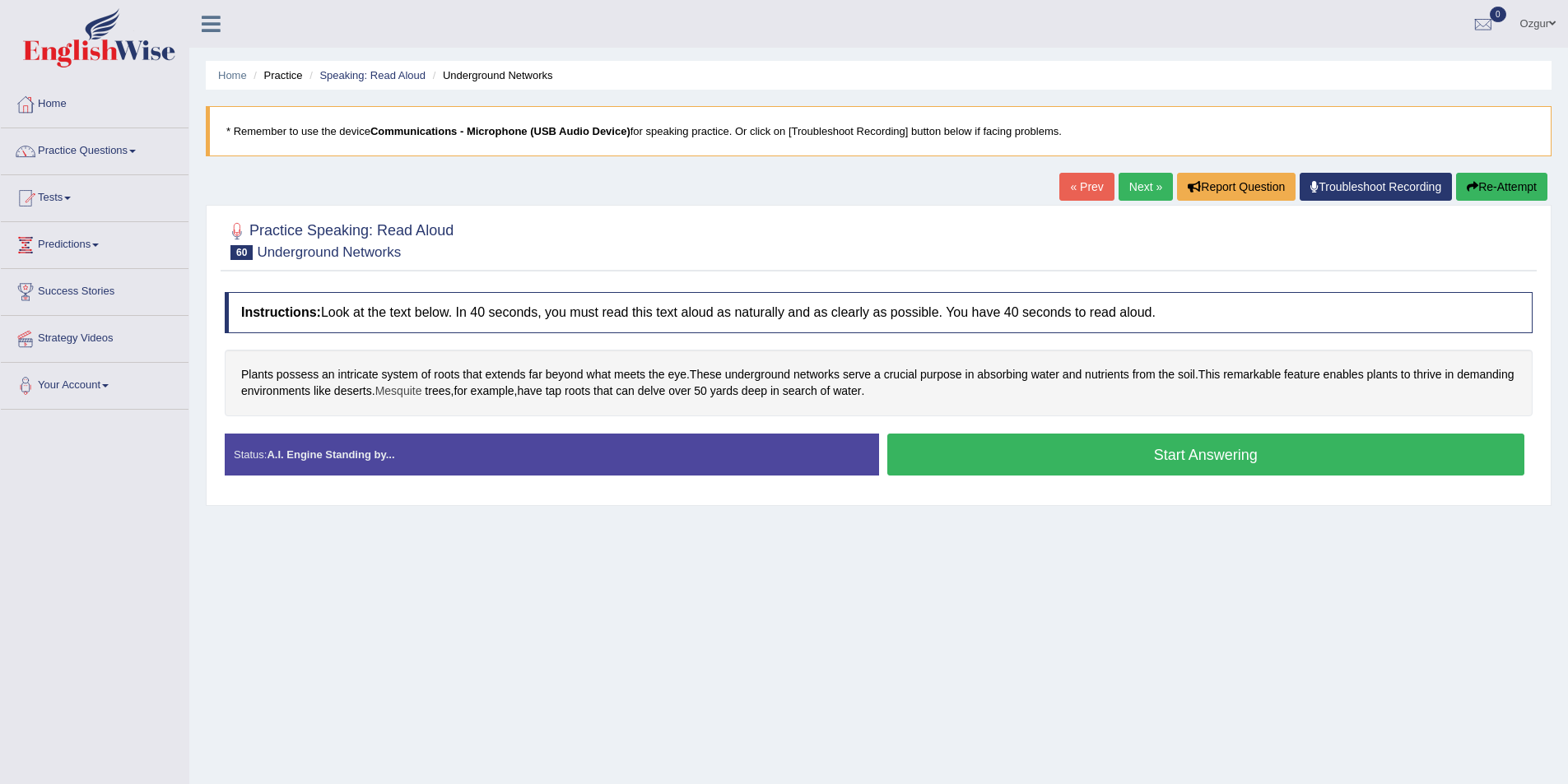
click at [422, 397] on span "Mesquite" at bounding box center [399, 391] width 47 height 17
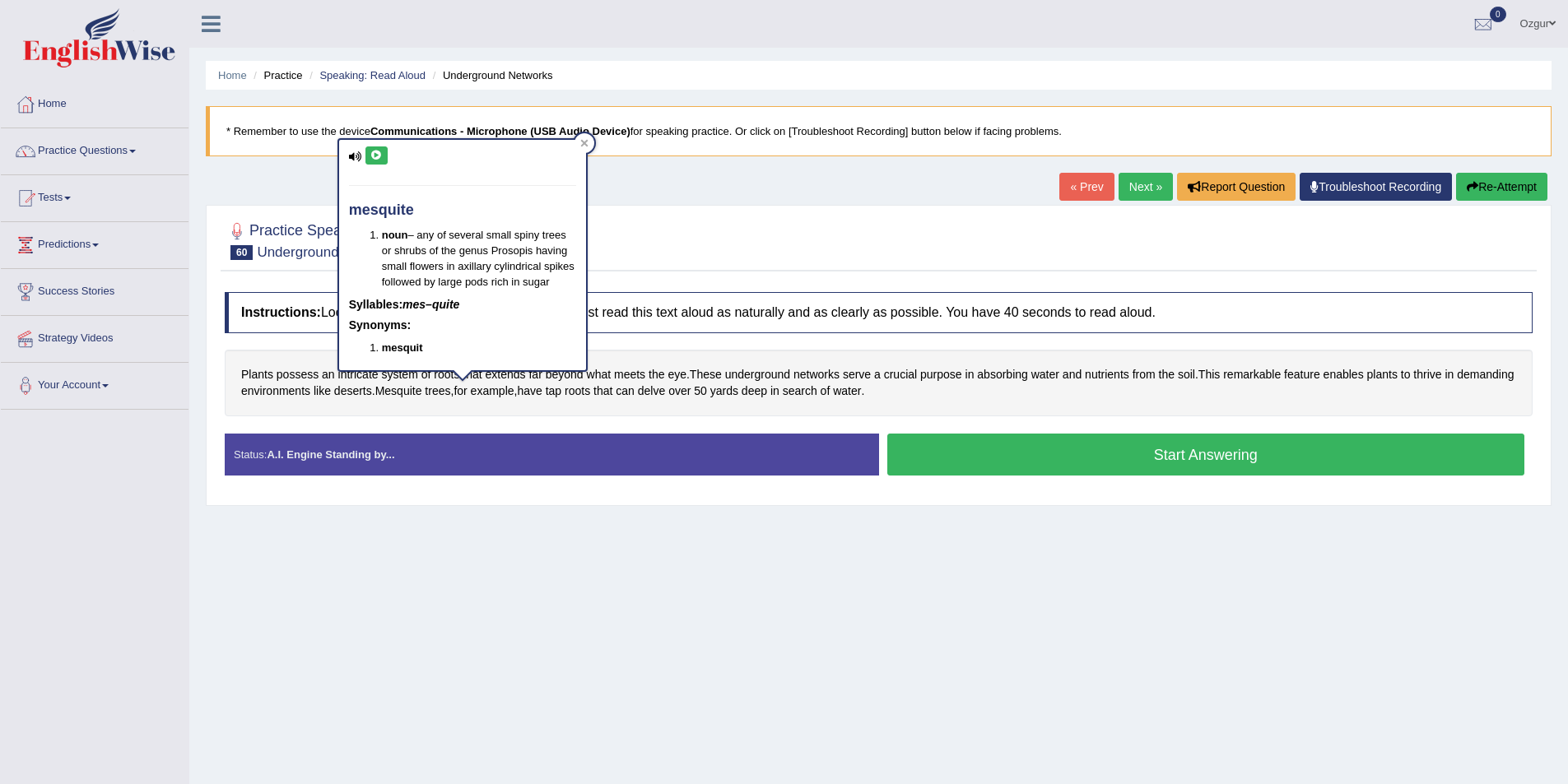
click at [382, 156] on button at bounding box center [376, 155] width 22 height 18
click at [378, 144] on div "mesquite noun – any of several small spiny trees or shrubs of the genus Prosopi…" at bounding box center [462, 255] width 247 height 230
click at [377, 150] on icon at bounding box center [376, 155] width 13 height 10
click at [584, 144] on icon at bounding box center [584, 144] width 8 height 8
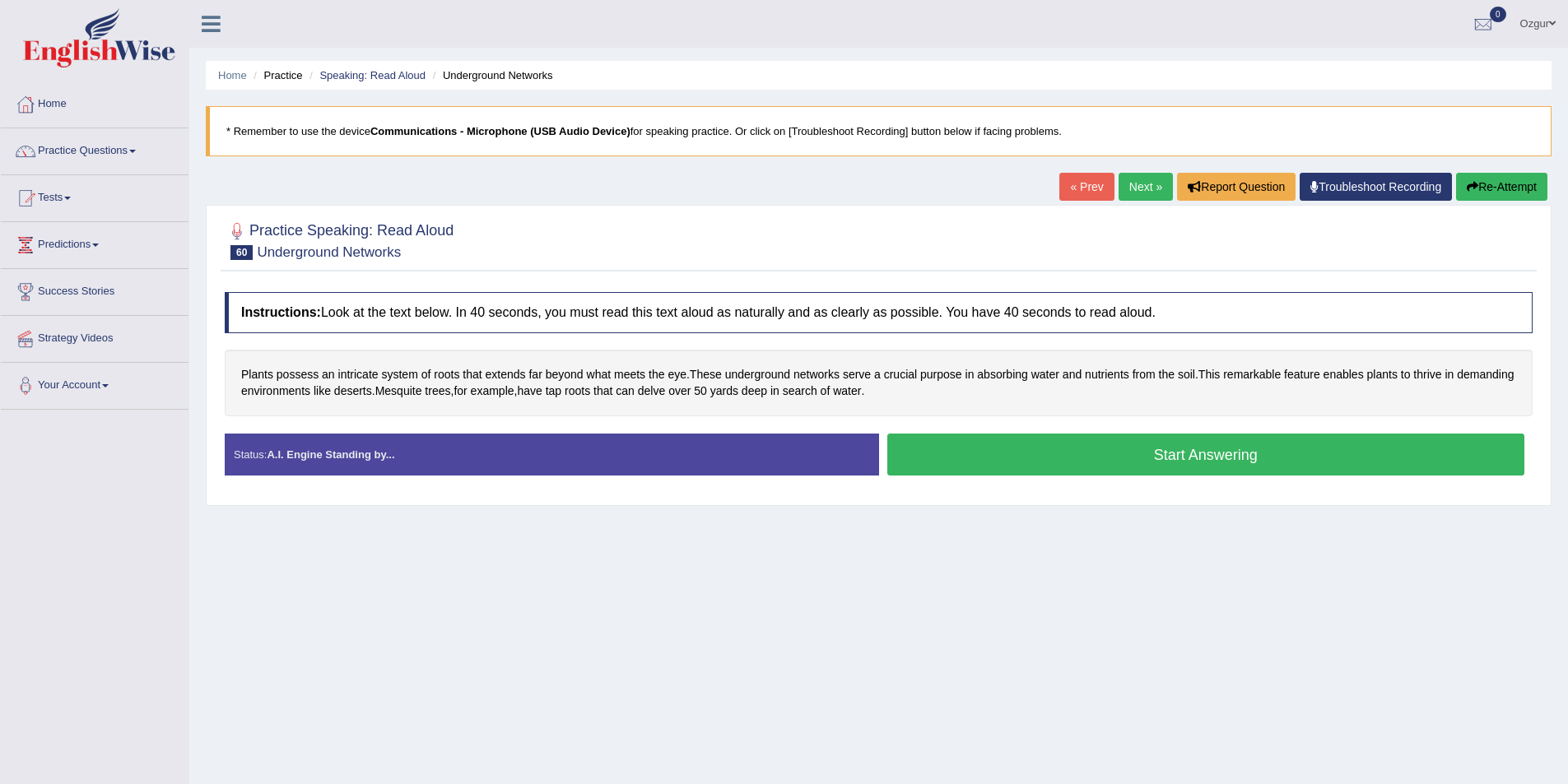
click at [1129, 463] on button "Start Answering" at bounding box center [1206, 454] width 638 height 42
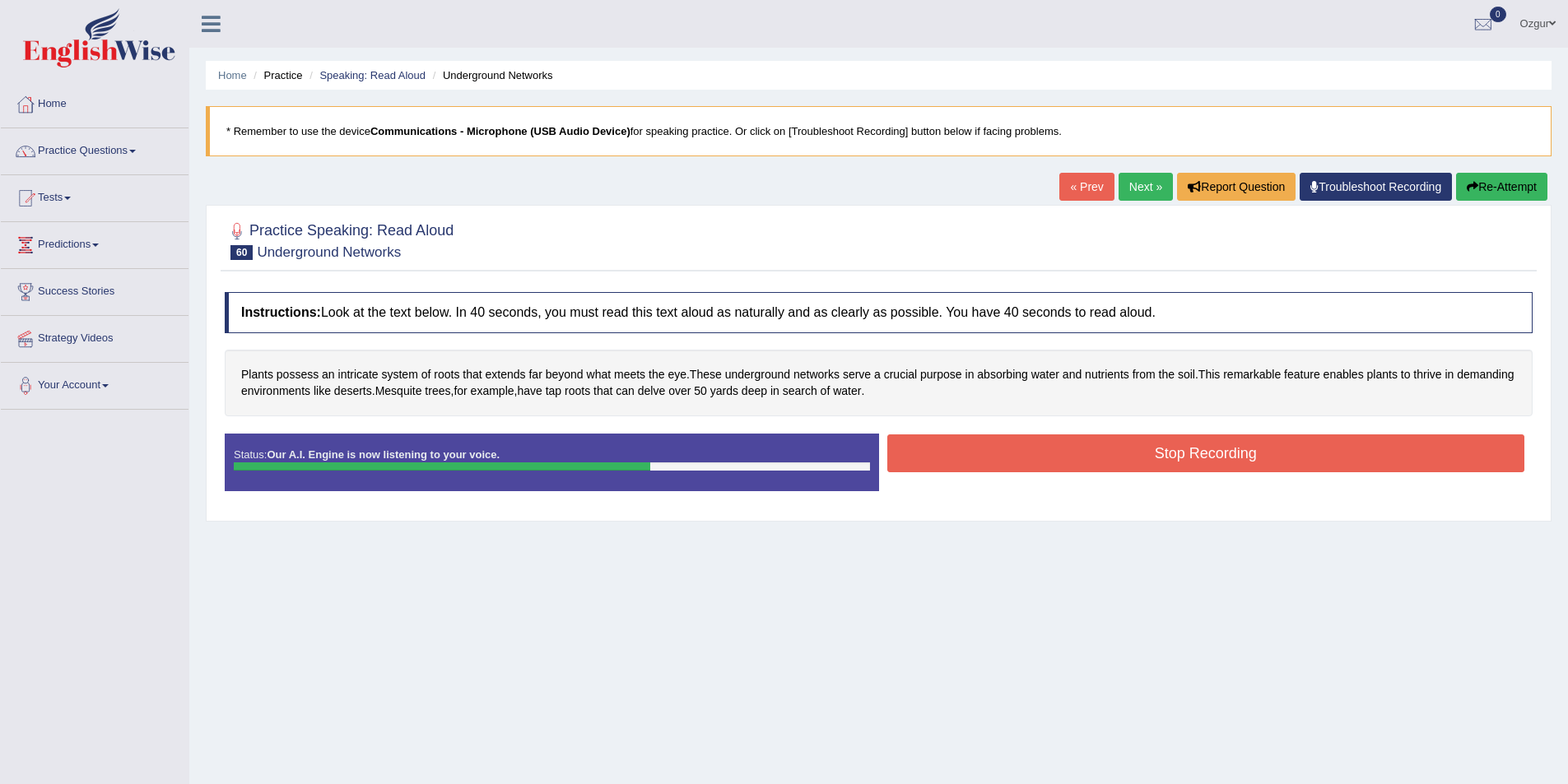
click at [999, 451] on button "Stop Recording" at bounding box center [1206, 453] width 638 height 38
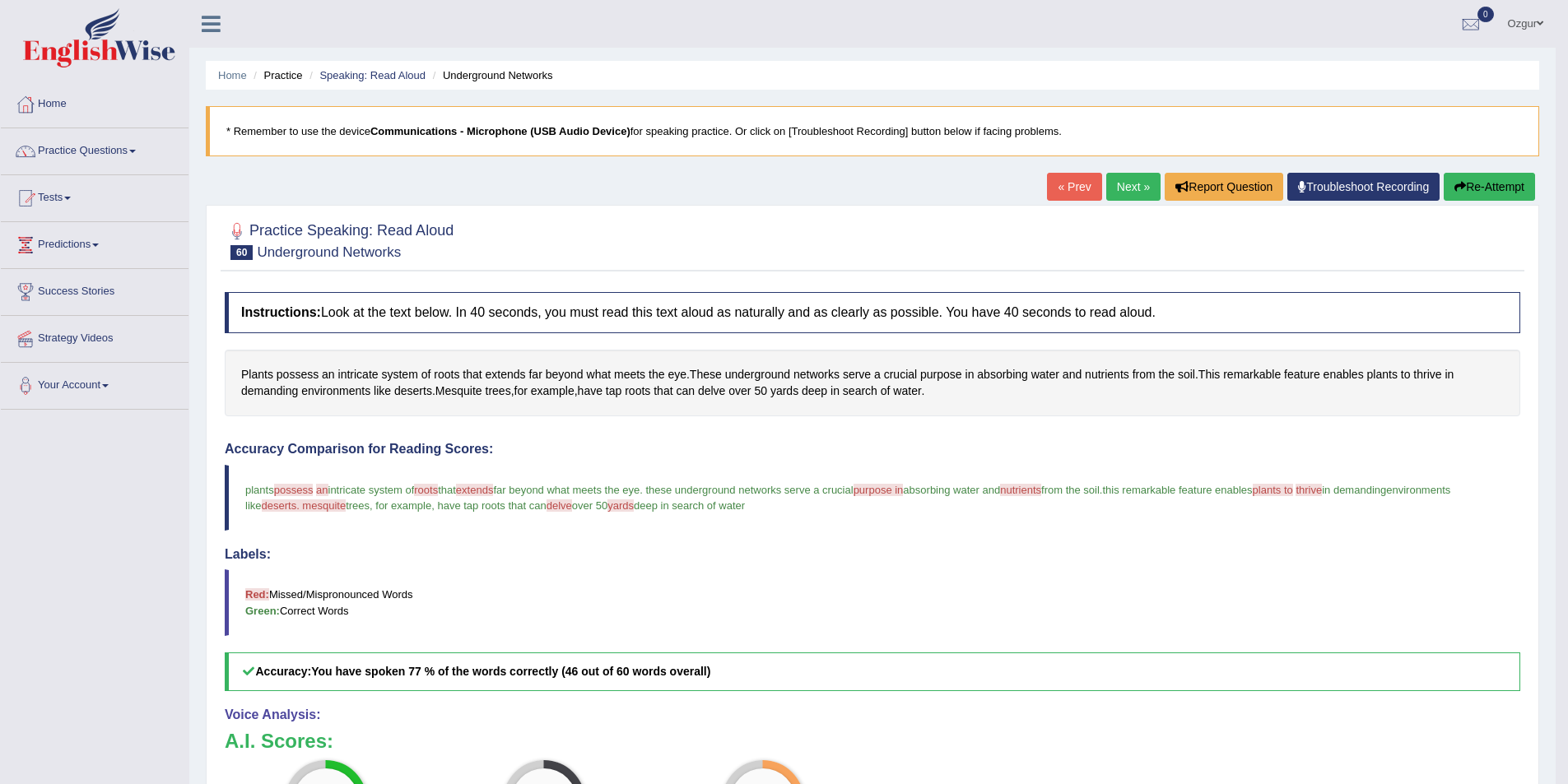
click at [1135, 189] on link "Next »" at bounding box center [1134, 186] width 54 height 28
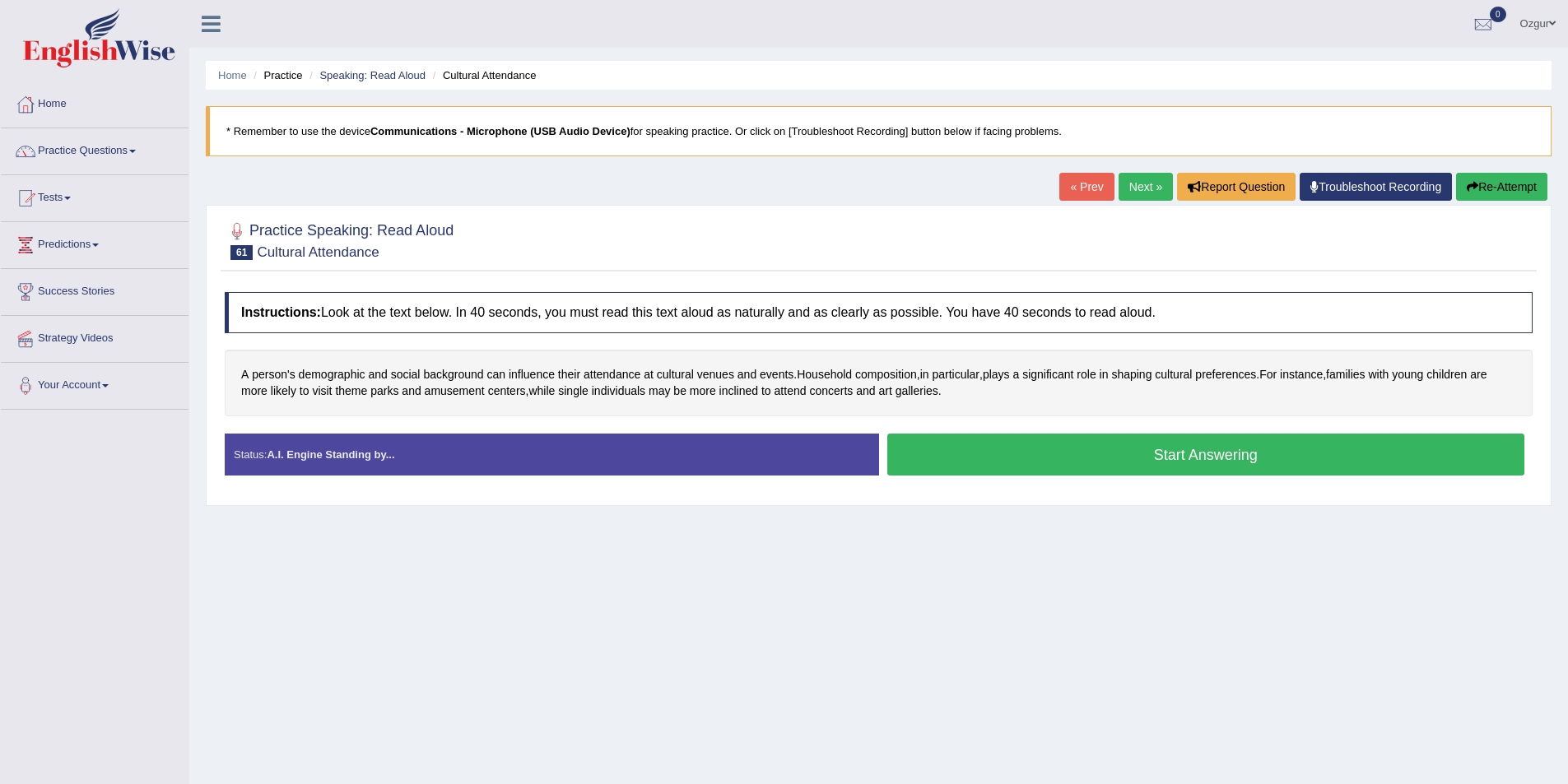
click at [1109, 448] on button "Start Answering" at bounding box center [1206, 454] width 638 height 42
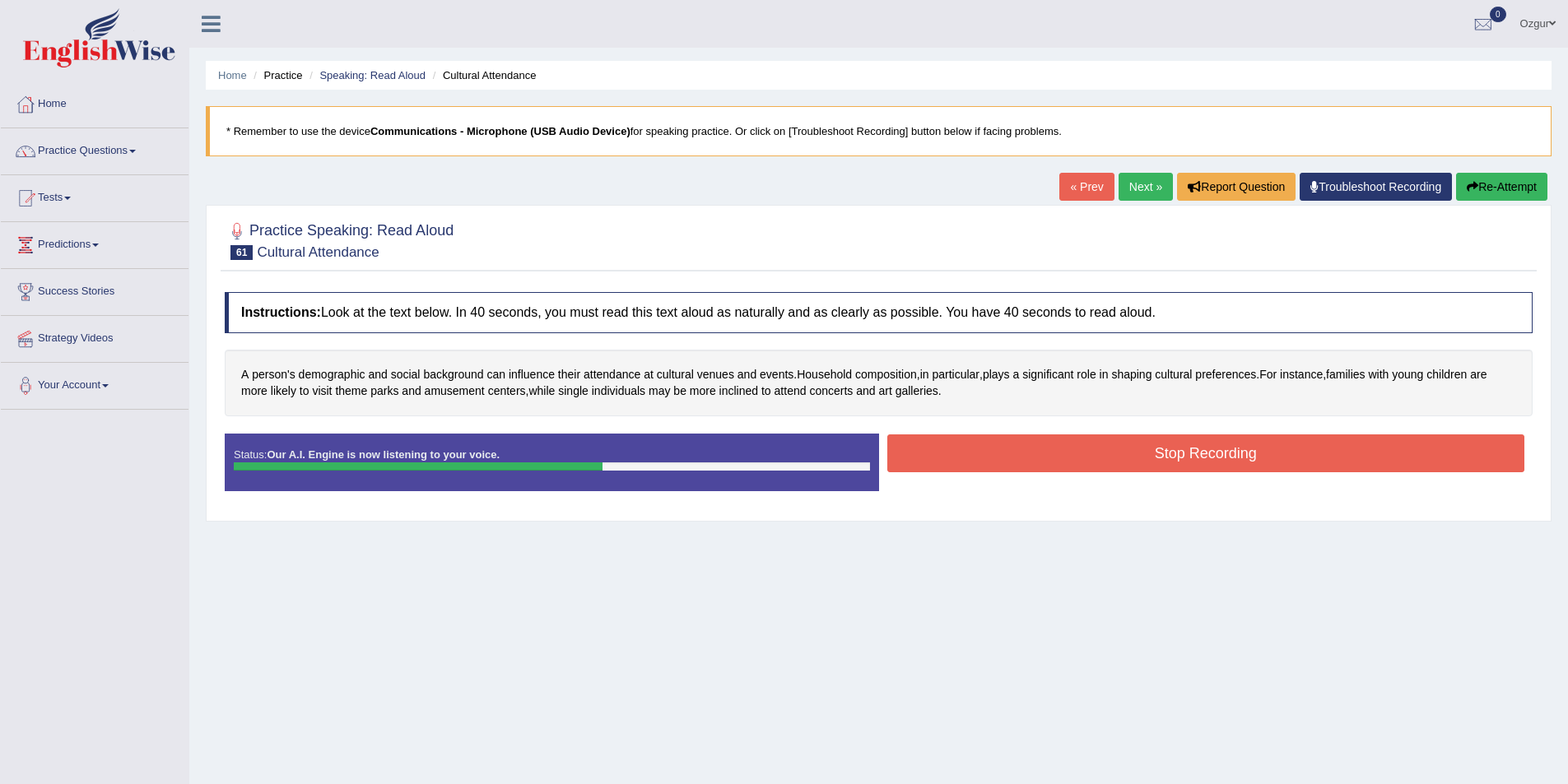
click at [974, 454] on button "Stop Recording" at bounding box center [1206, 453] width 638 height 38
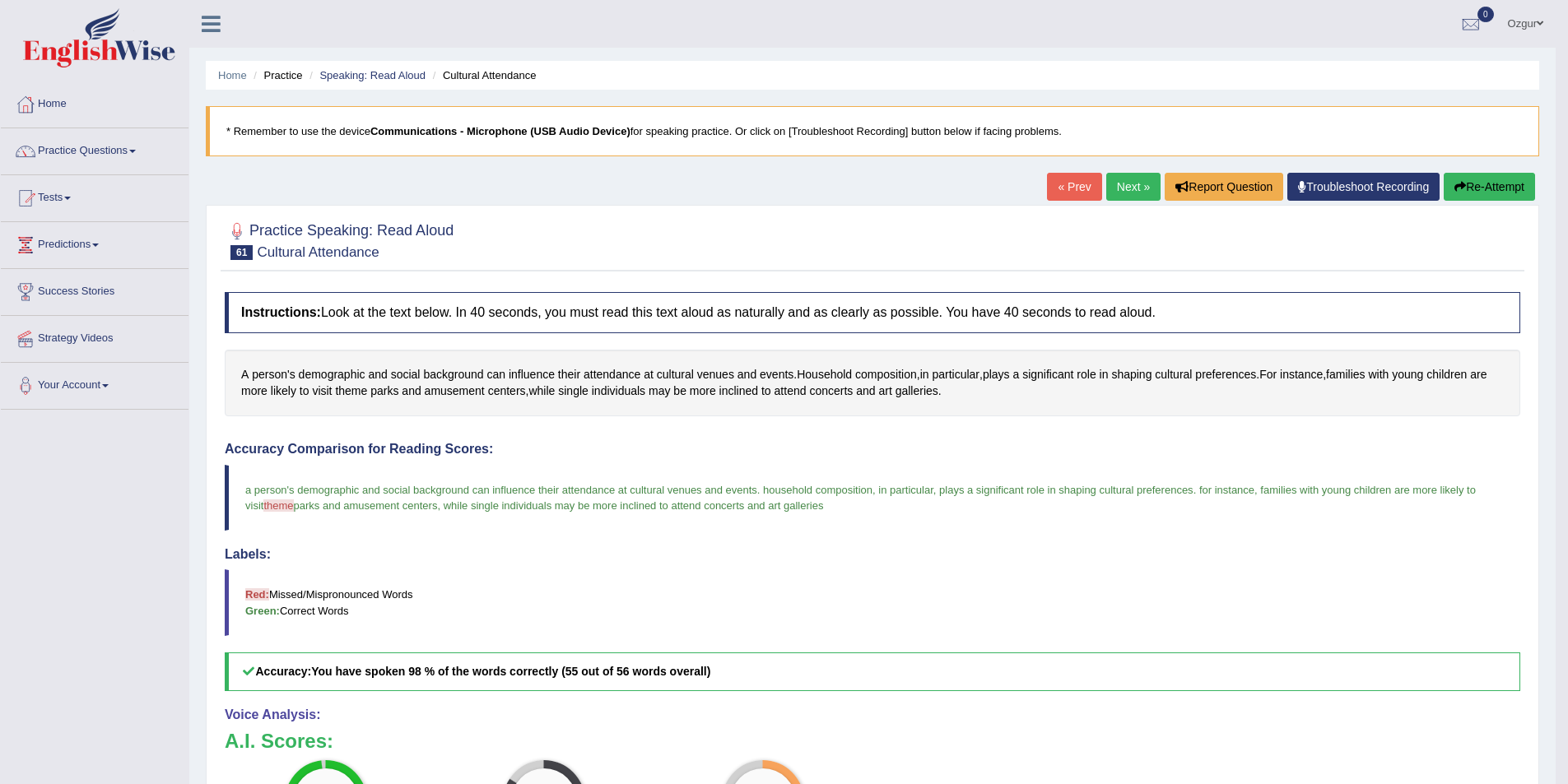
click at [1486, 189] on button "Re-Attempt" at bounding box center [1490, 186] width 92 height 28
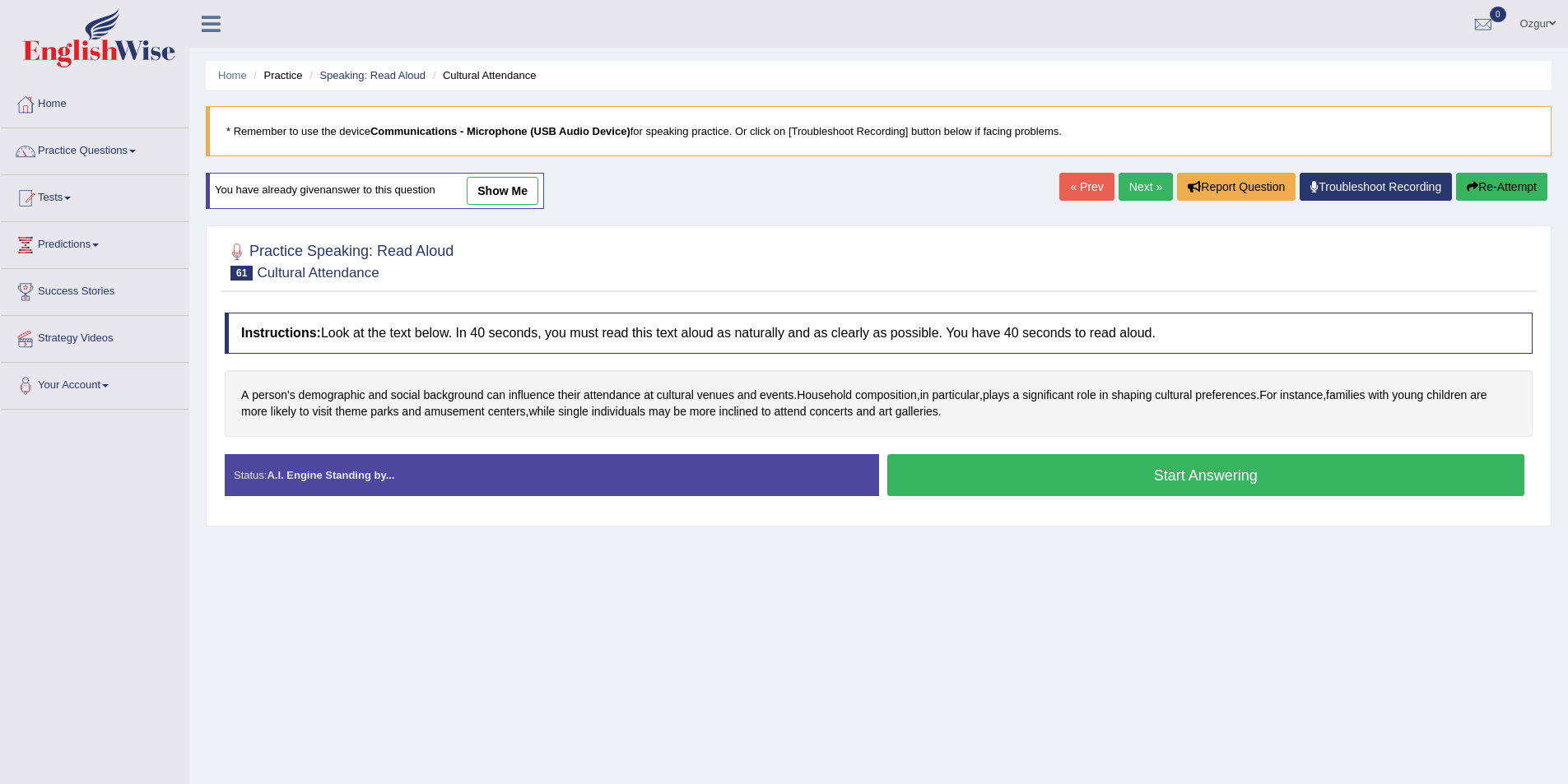
click at [1266, 465] on button "Start Answering" at bounding box center [1206, 475] width 638 height 42
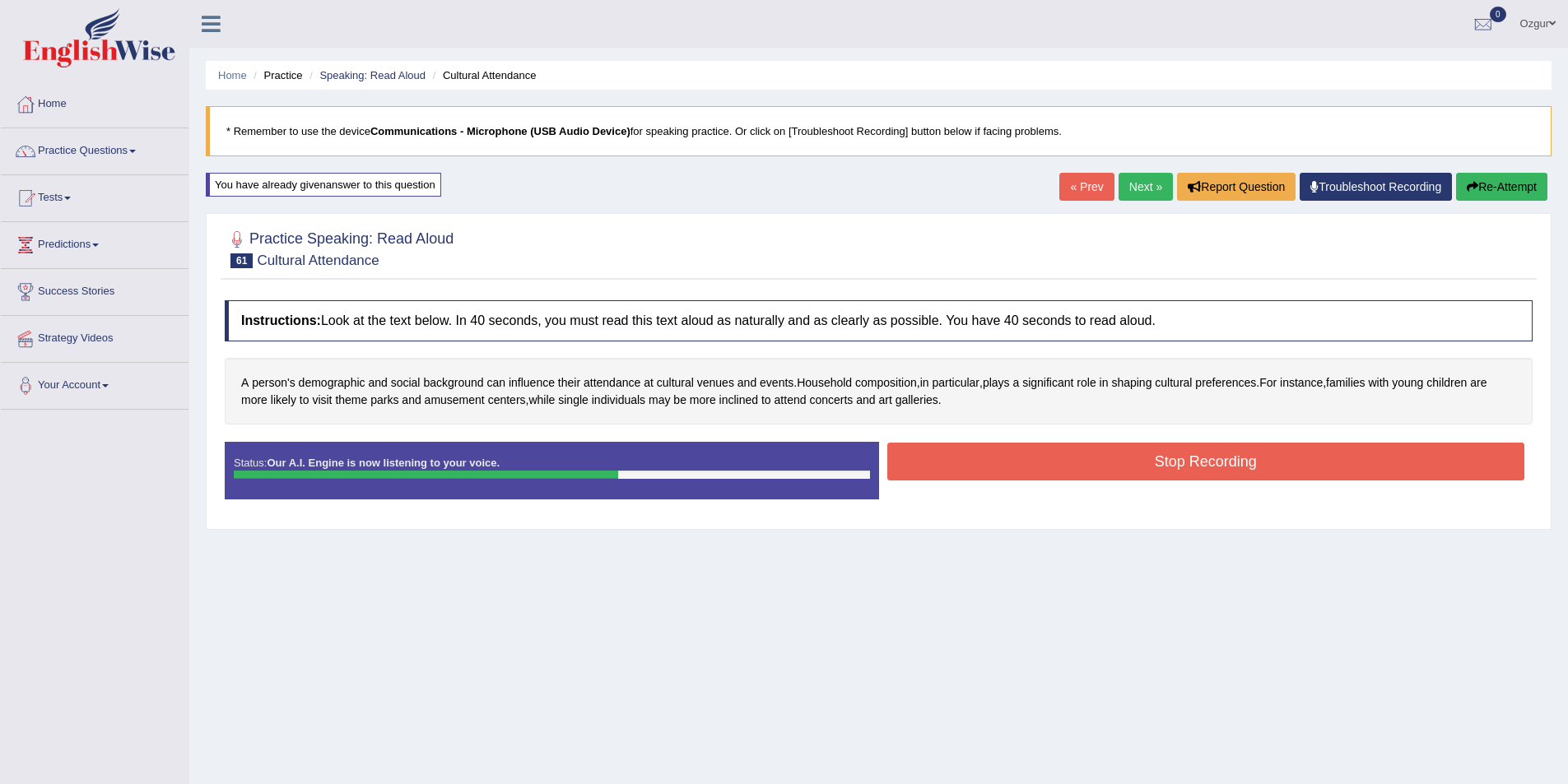
click at [1035, 451] on button "Stop Recording" at bounding box center [1206, 461] width 638 height 38
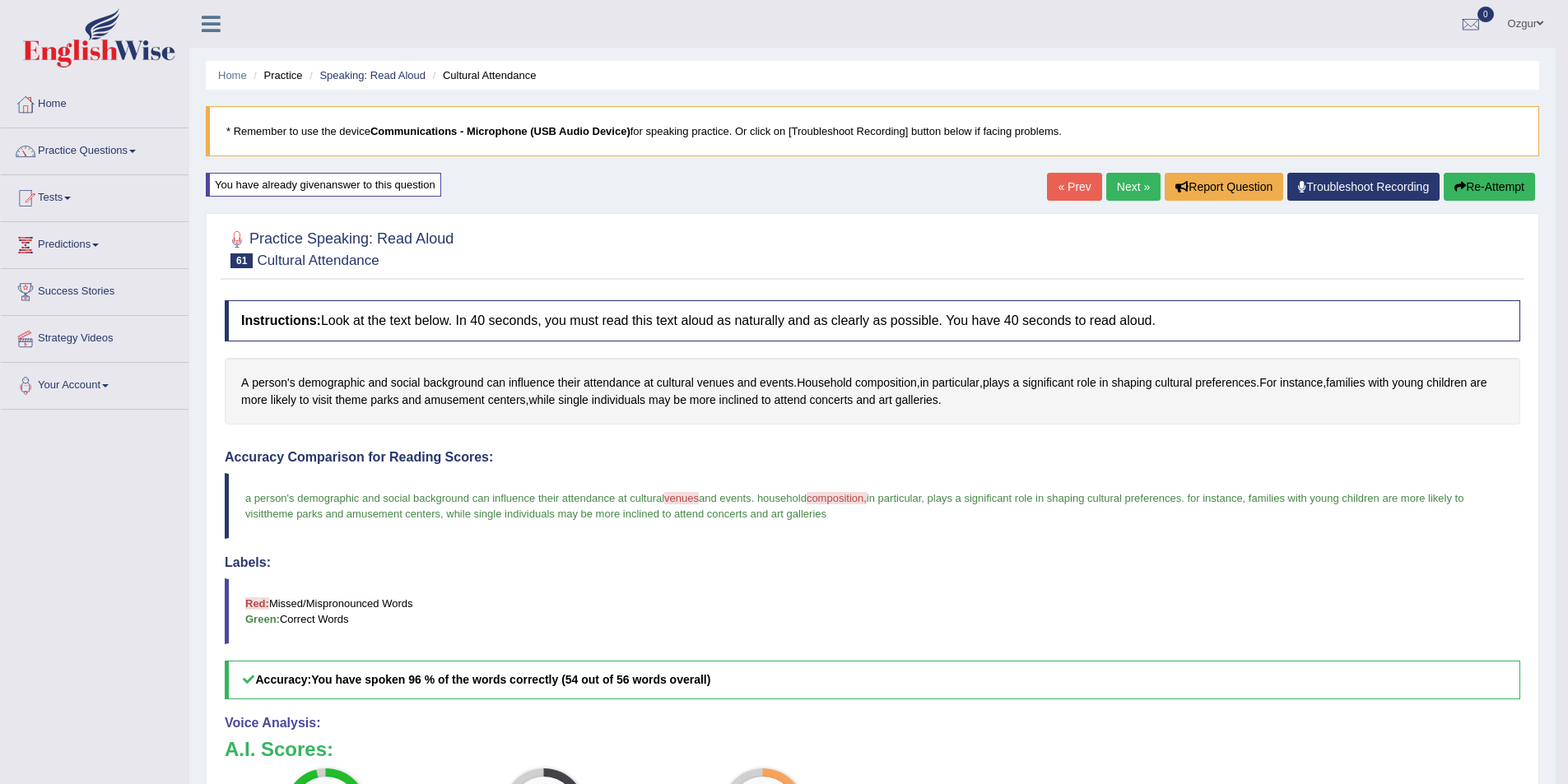
click at [1114, 177] on link "Next »" at bounding box center [1134, 186] width 54 height 28
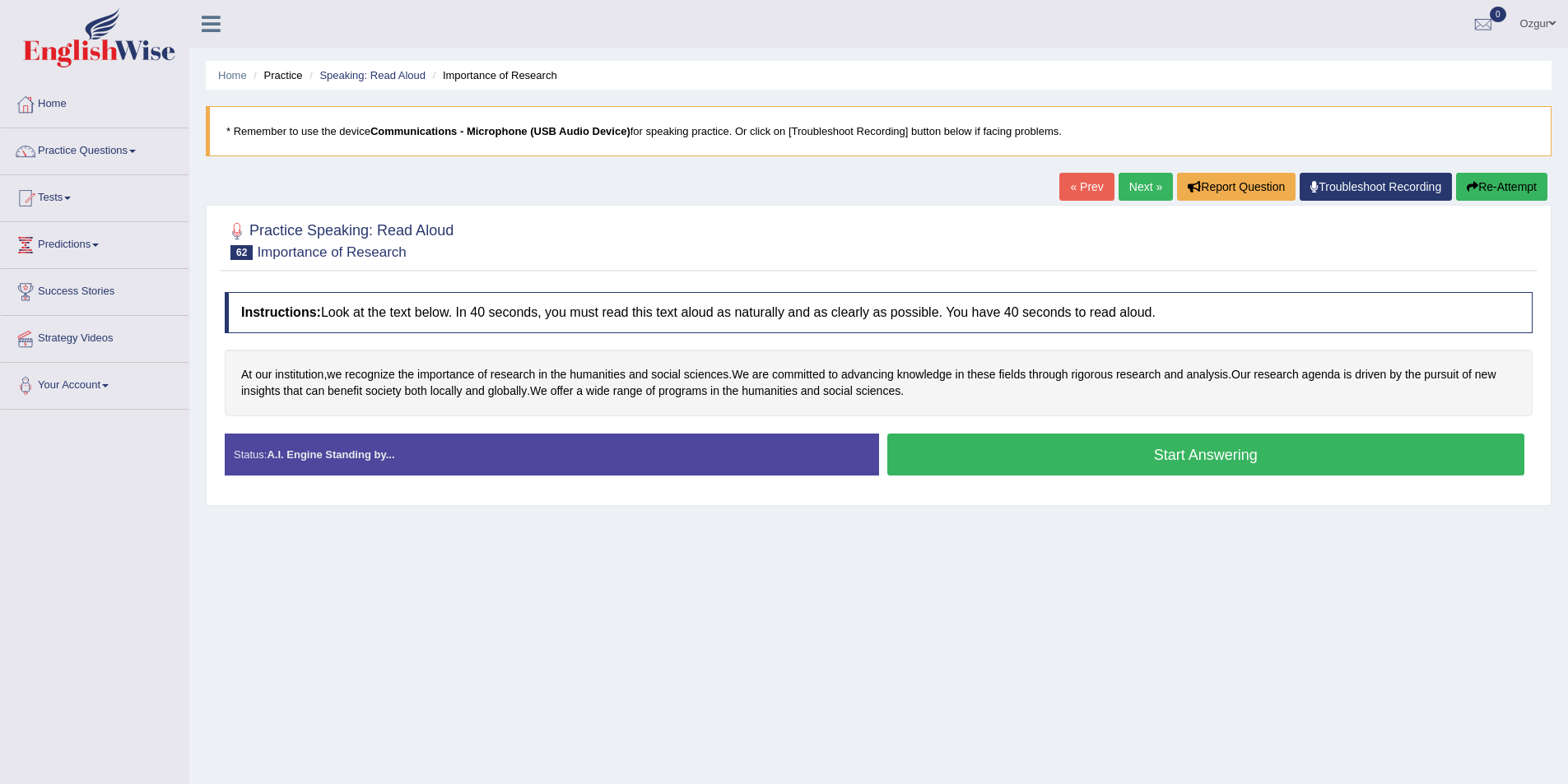
click at [1014, 446] on button "Start Answering" at bounding box center [1206, 454] width 638 height 42
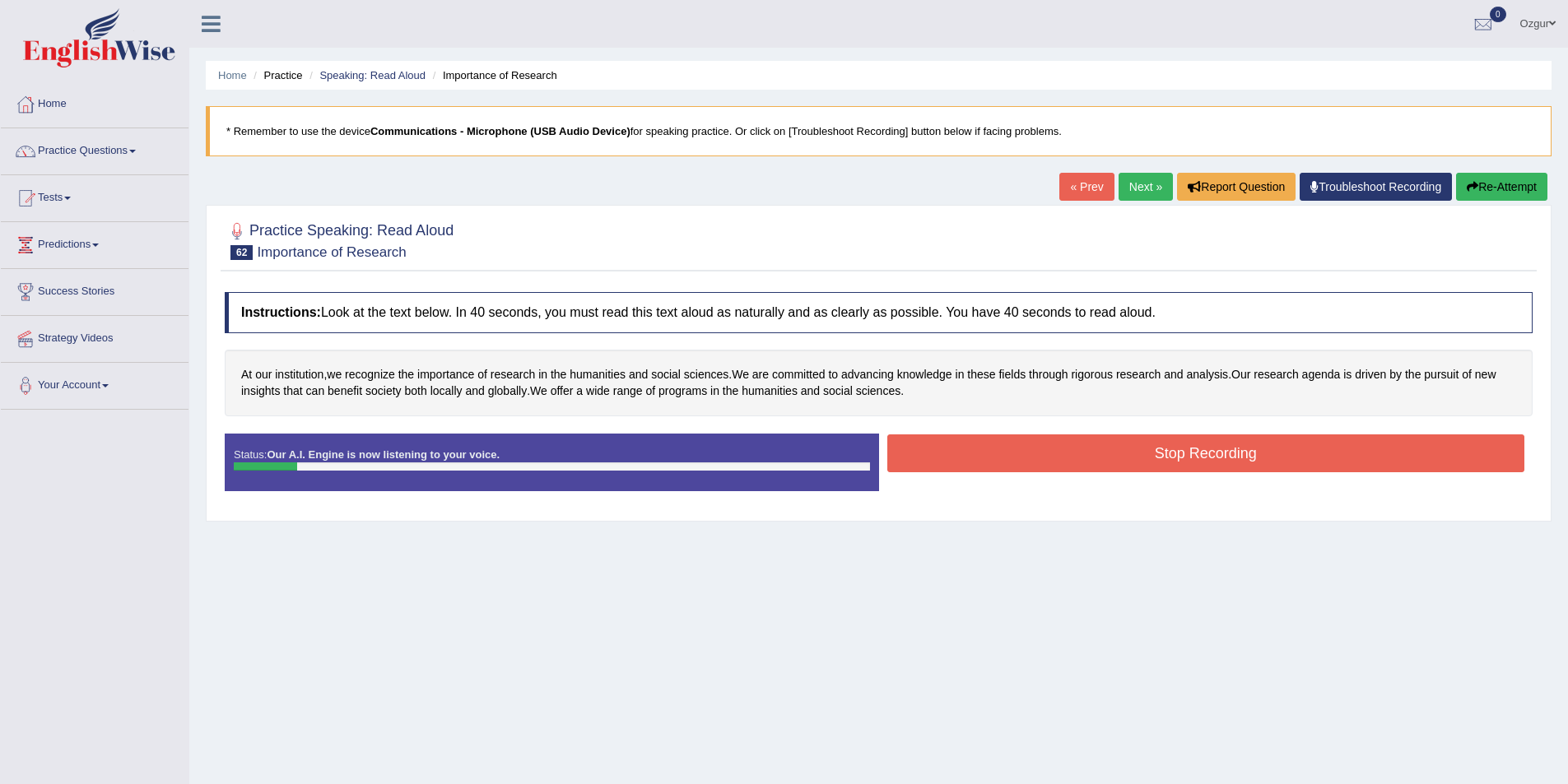
click at [1505, 178] on button "Re-Attempt" at bounding box center [1502, 186] width 92 height 28
click at [1067, 457] on button "Stop Recording" at bounding box center [1206, 453] width 638 height 38
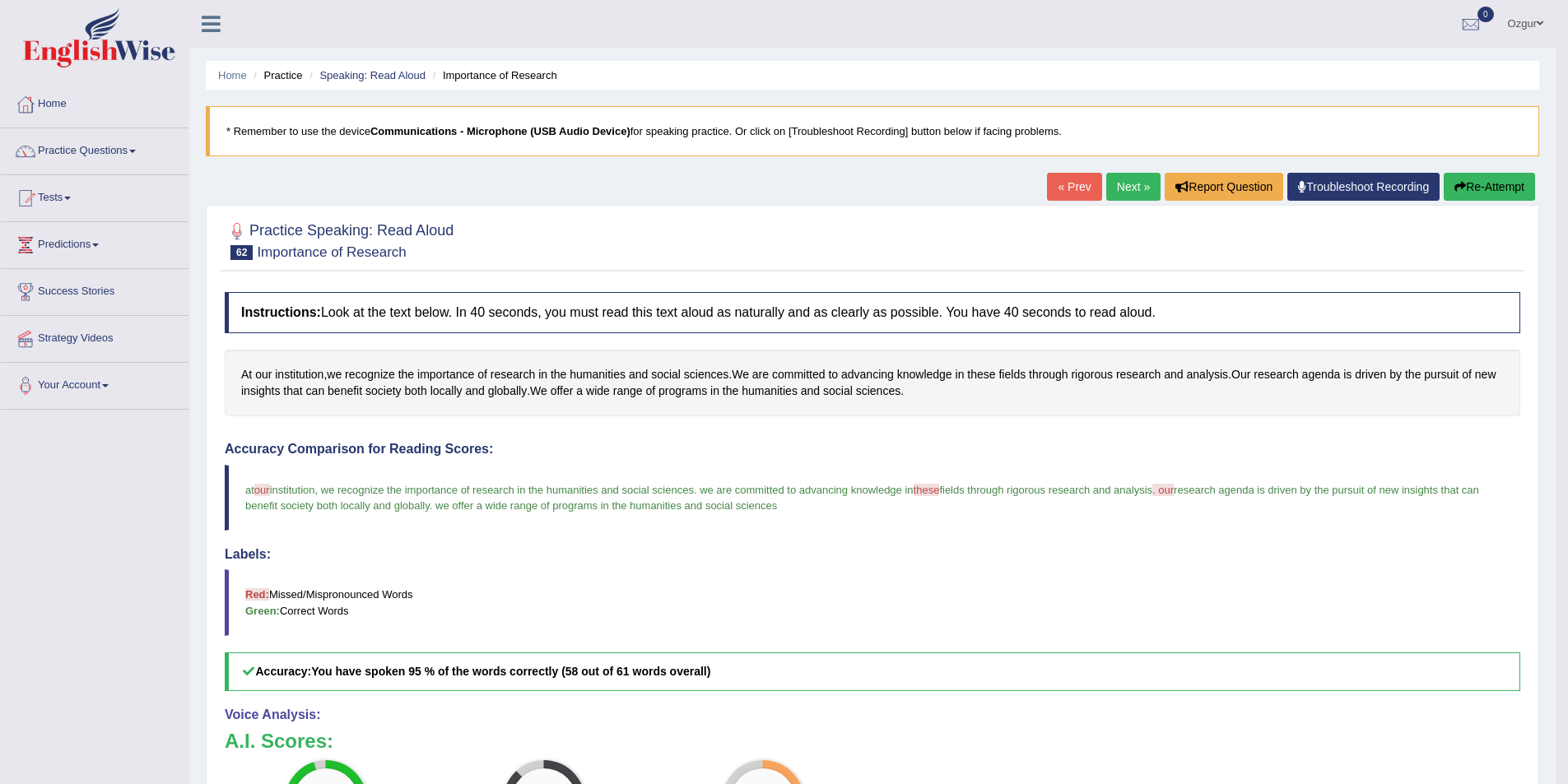
click at [1497, 190] on button "Re-Attempt" at bounding box center [1490, 186] width 92 height 28
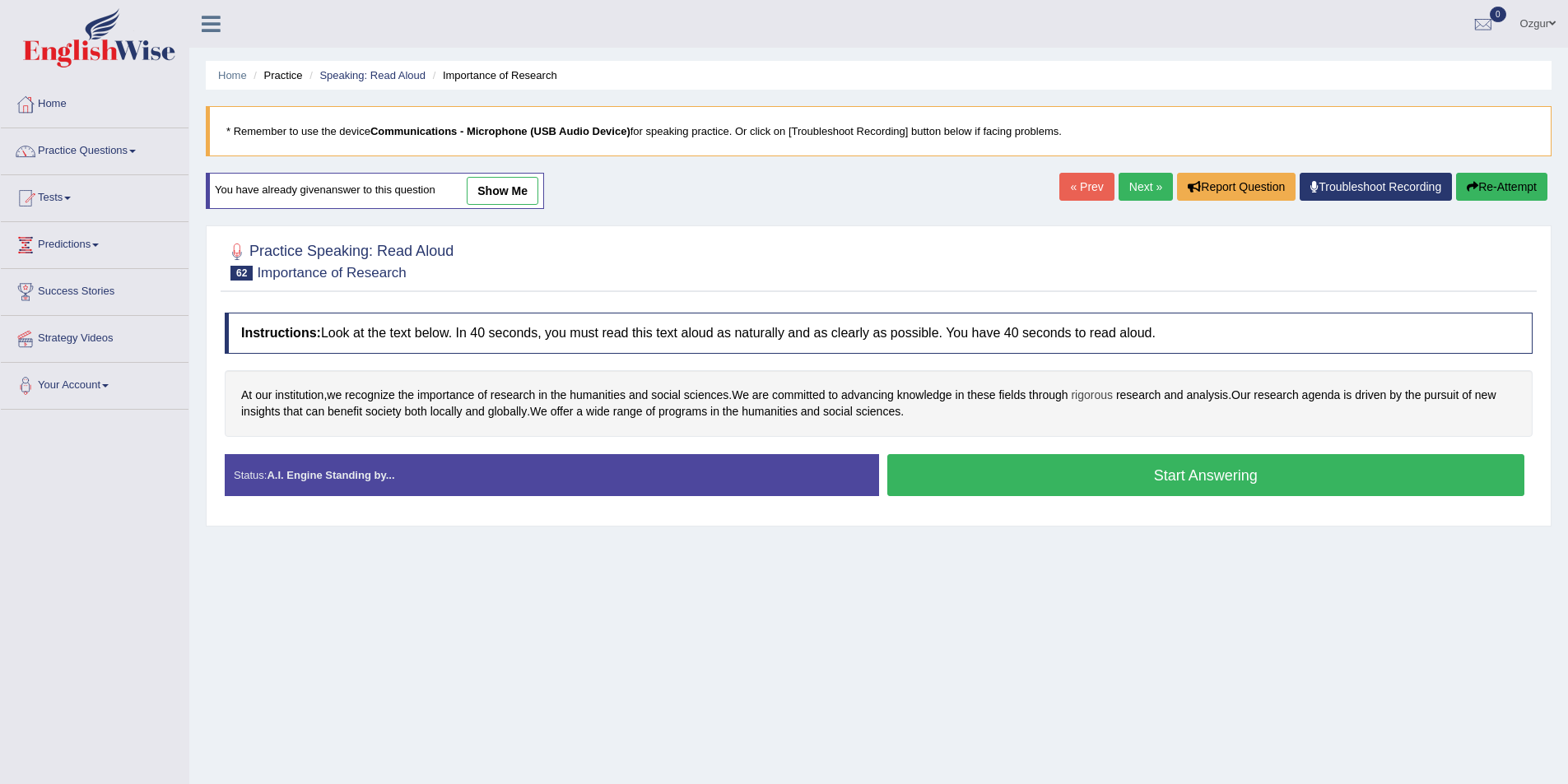
click at [1096, 398] on span "rigorous" at bounding box center [1091, 395] width 42 height 17
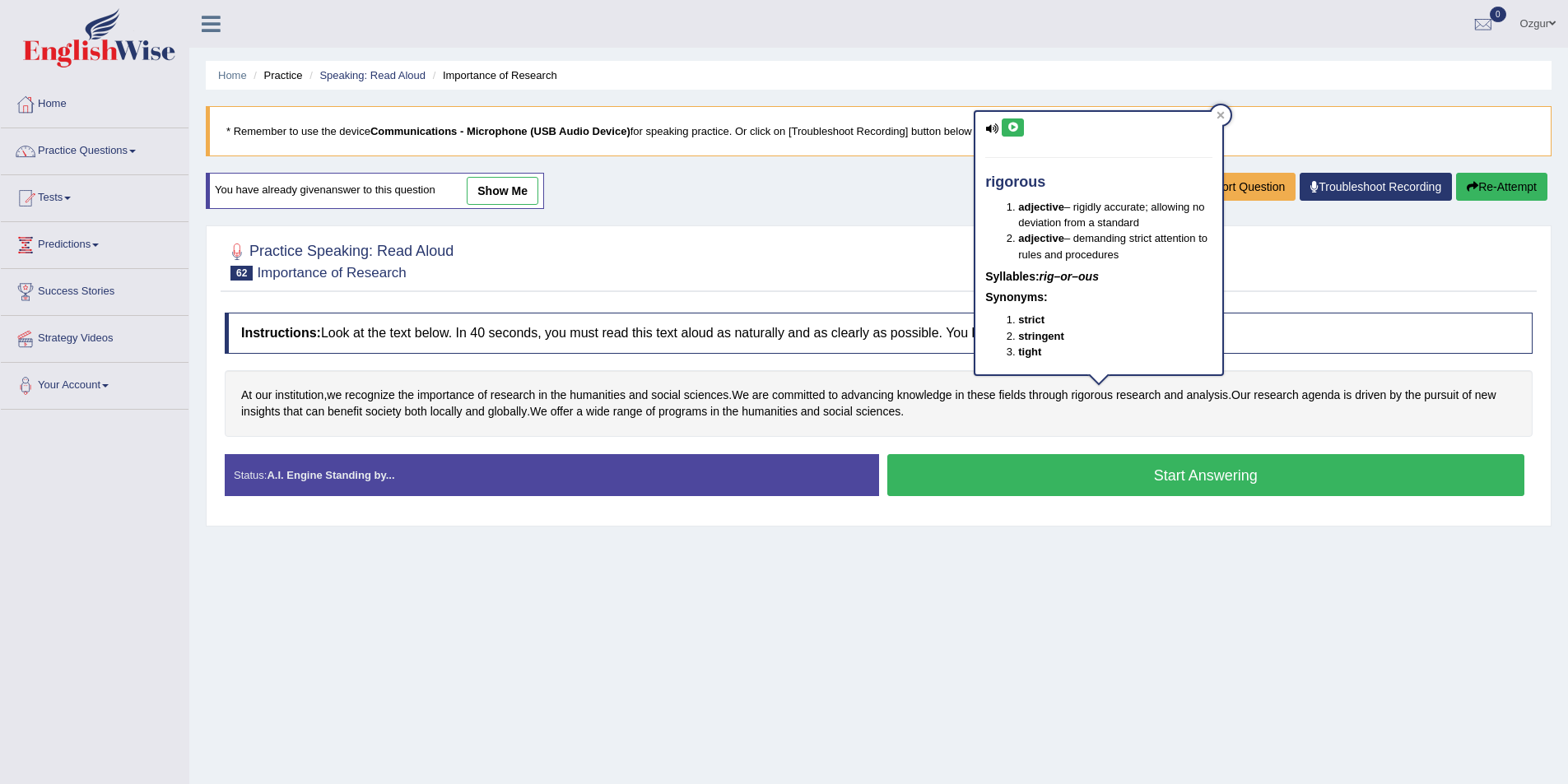
click at [1023, 131] on button at bounding box center [1013, 127] width 22 height 18
click at [1012, 131] on icon at bounding box center [1013, 127] width 13 height 10
click at [1217, 118] on icon at bounding box center [1221, 116] width 8 height 8
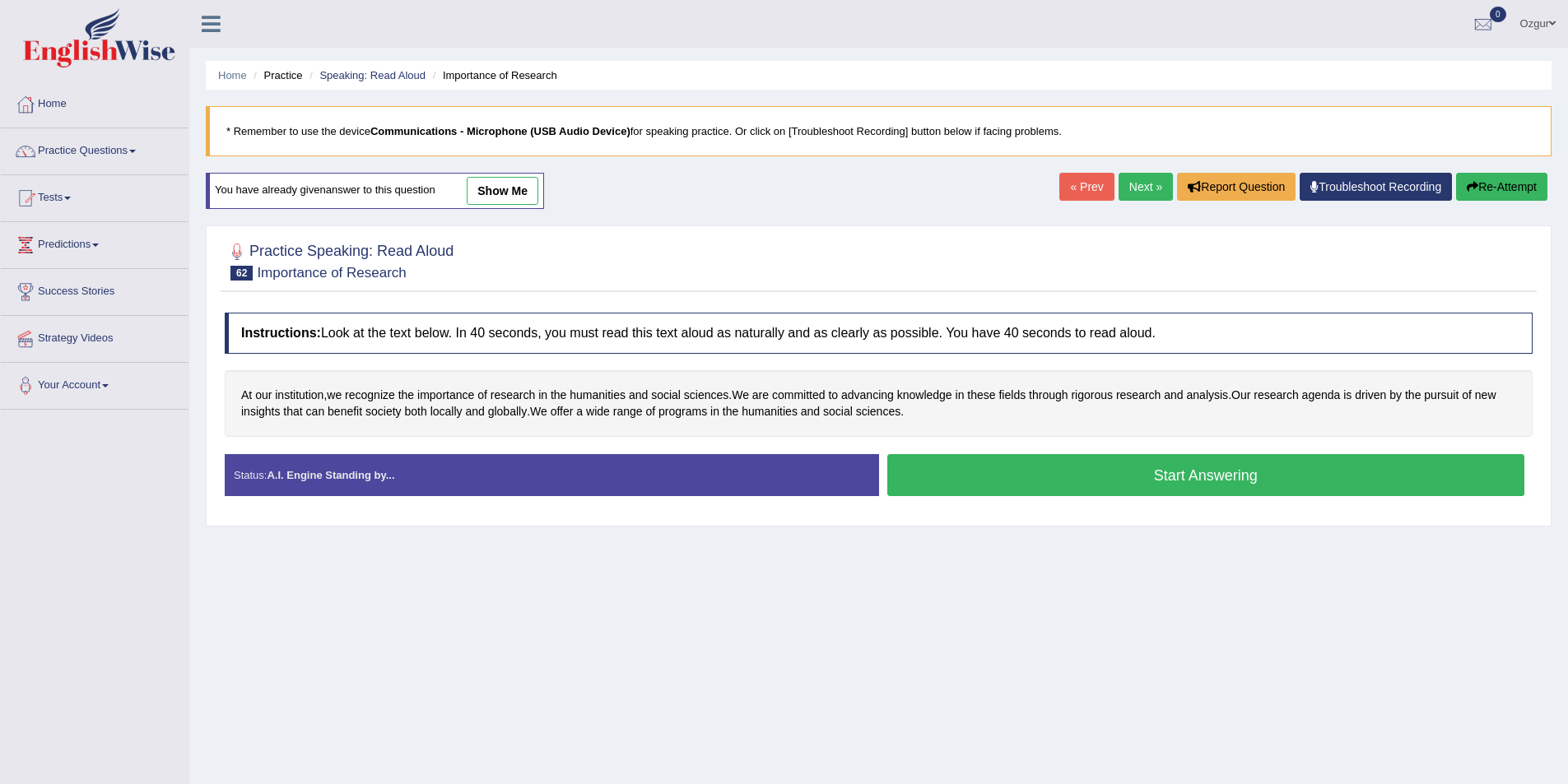
click at [1069, 481] on button "Start Answering" at bounding box center [1206, 475] width 638 height 42
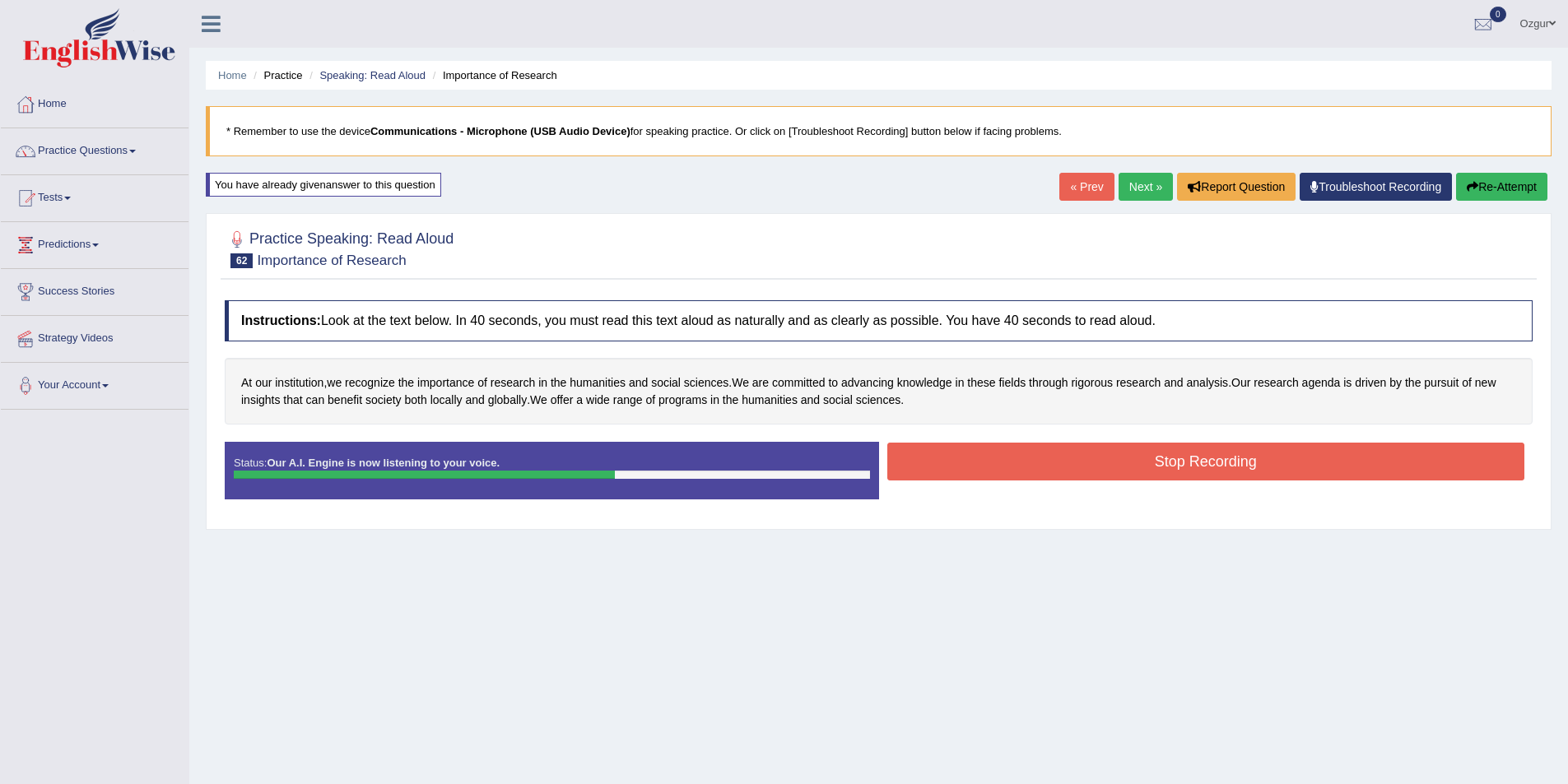
click at [983, 452] on button "Stop Recording" at bounding box center [1206, 461] width 638 height 38
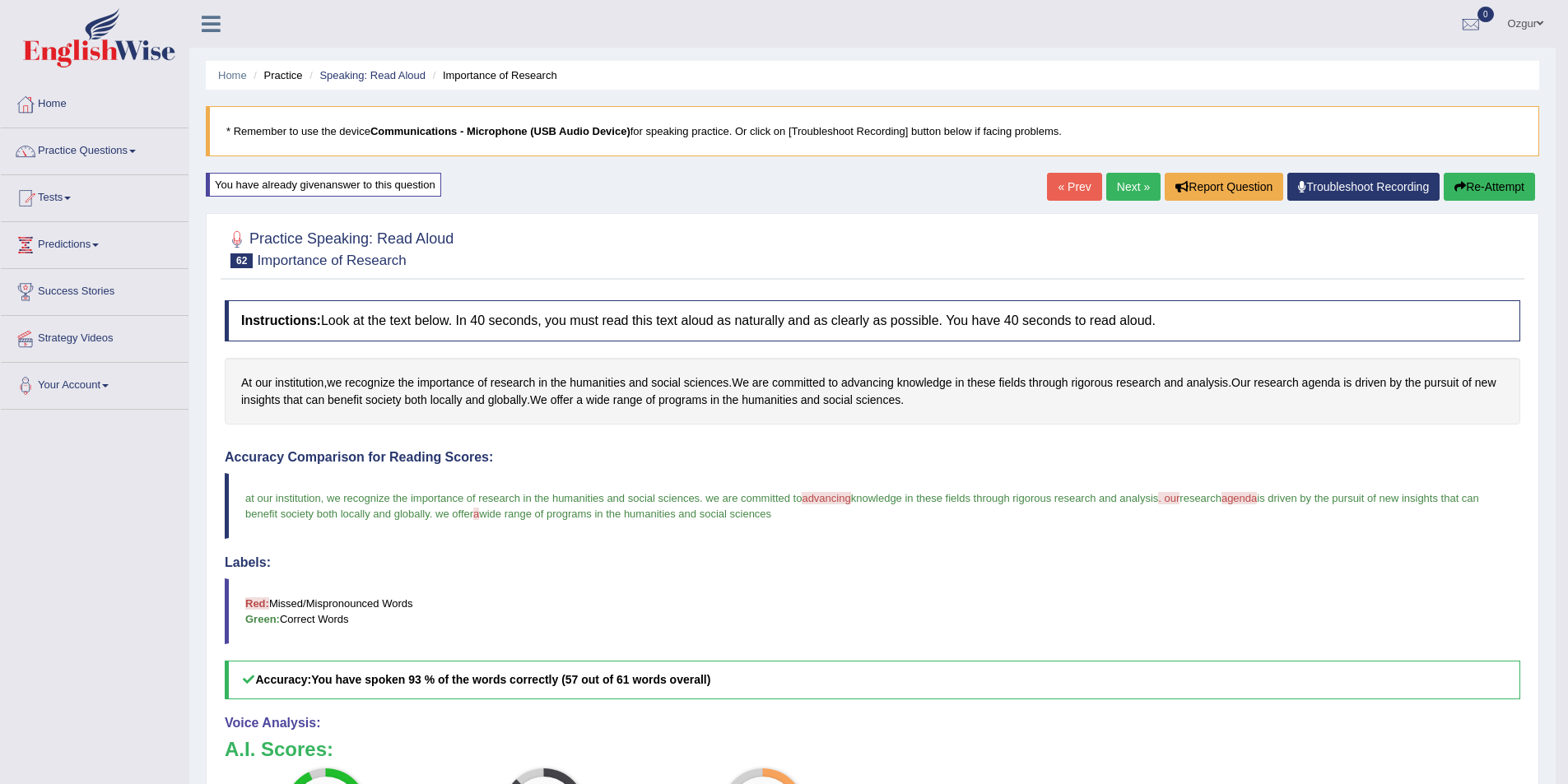
click at [1108, 186] on link "Next »" at bounding box center [1134, 186] width 54 height 28
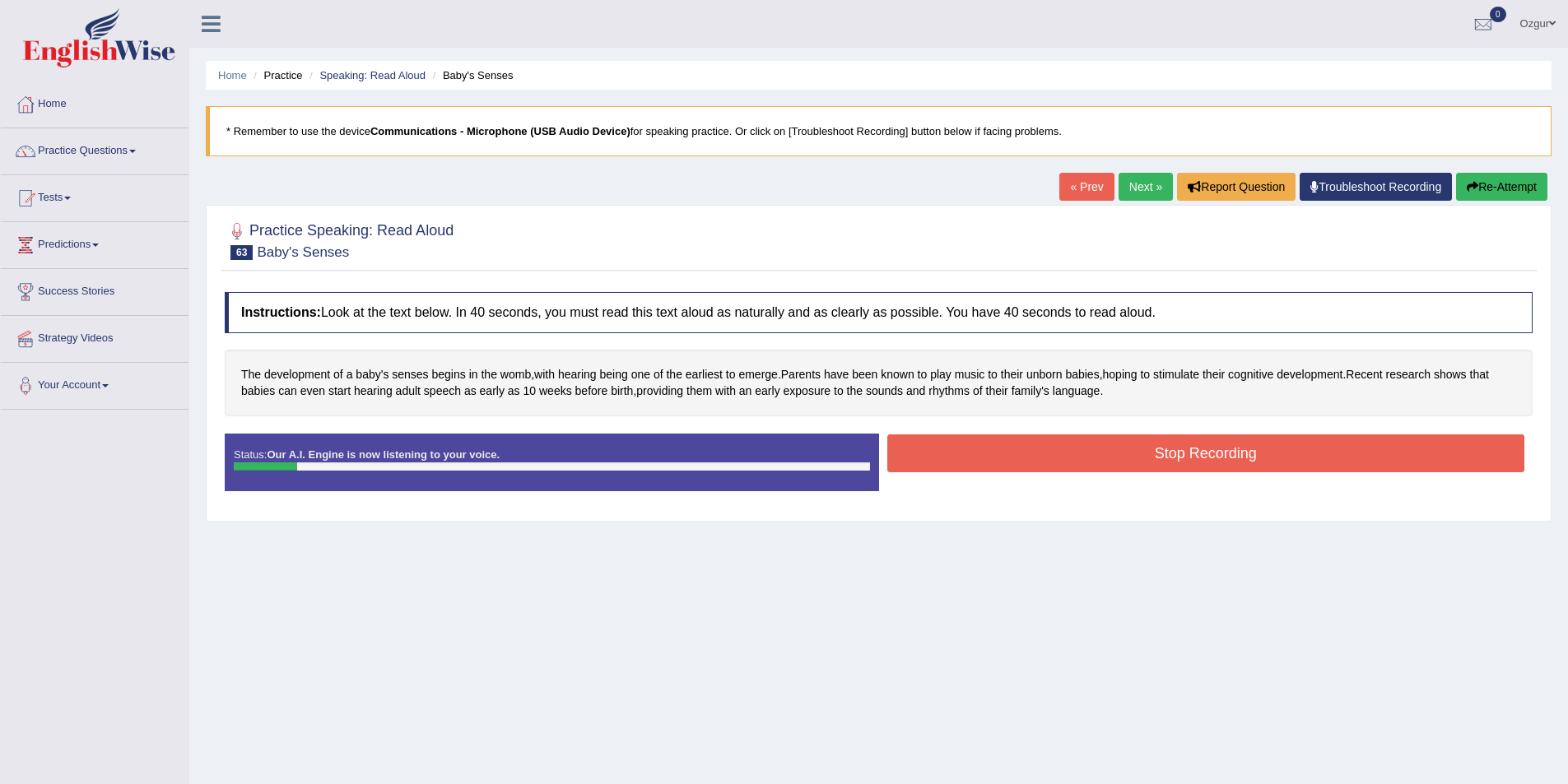
click at [1468, 200] on button "Re-Attempt" at bounding box center [1502, 186] width 92 height 28
click at [1480, 188] on button "Re-Attempt" at bounding box center [1502, 186] width 92 height 28
click at [1487, 202] on div "« Prev Next » Report Question Troubleshoot Recording Re-Attempt" at bounding box center [1305, 189] width 492 height 32
click at [1481, 189] on button "Re-Attempt" at bounding box center [1502, 186] width 92 height 28
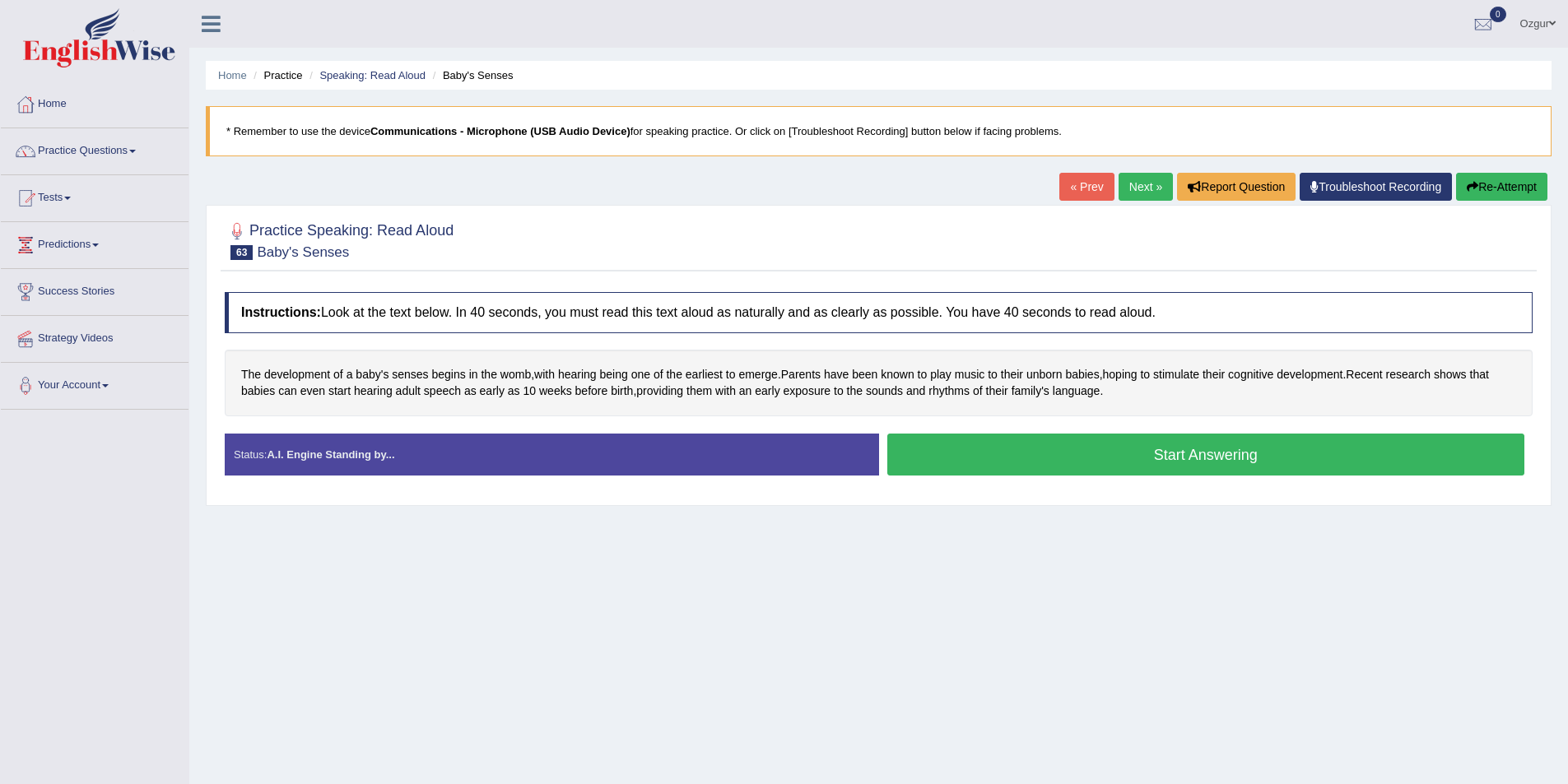
click at [1133, 450] on button "Start Answering" at bounding box center [1206, 454] width 638 height 42
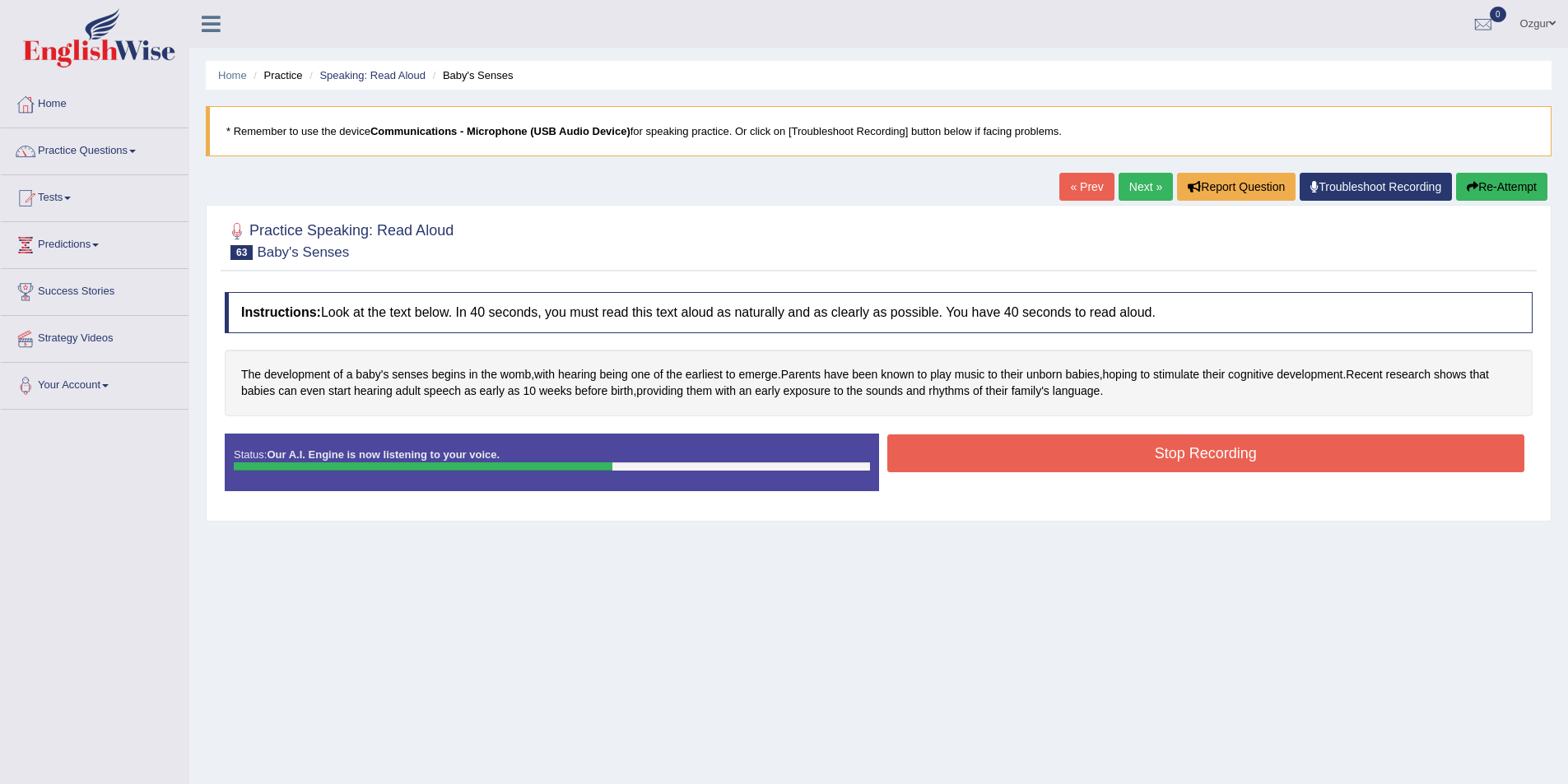
click at [1119, 457] on button "Stop Recording" at bounding box center [1206, 453] width 638 height 38
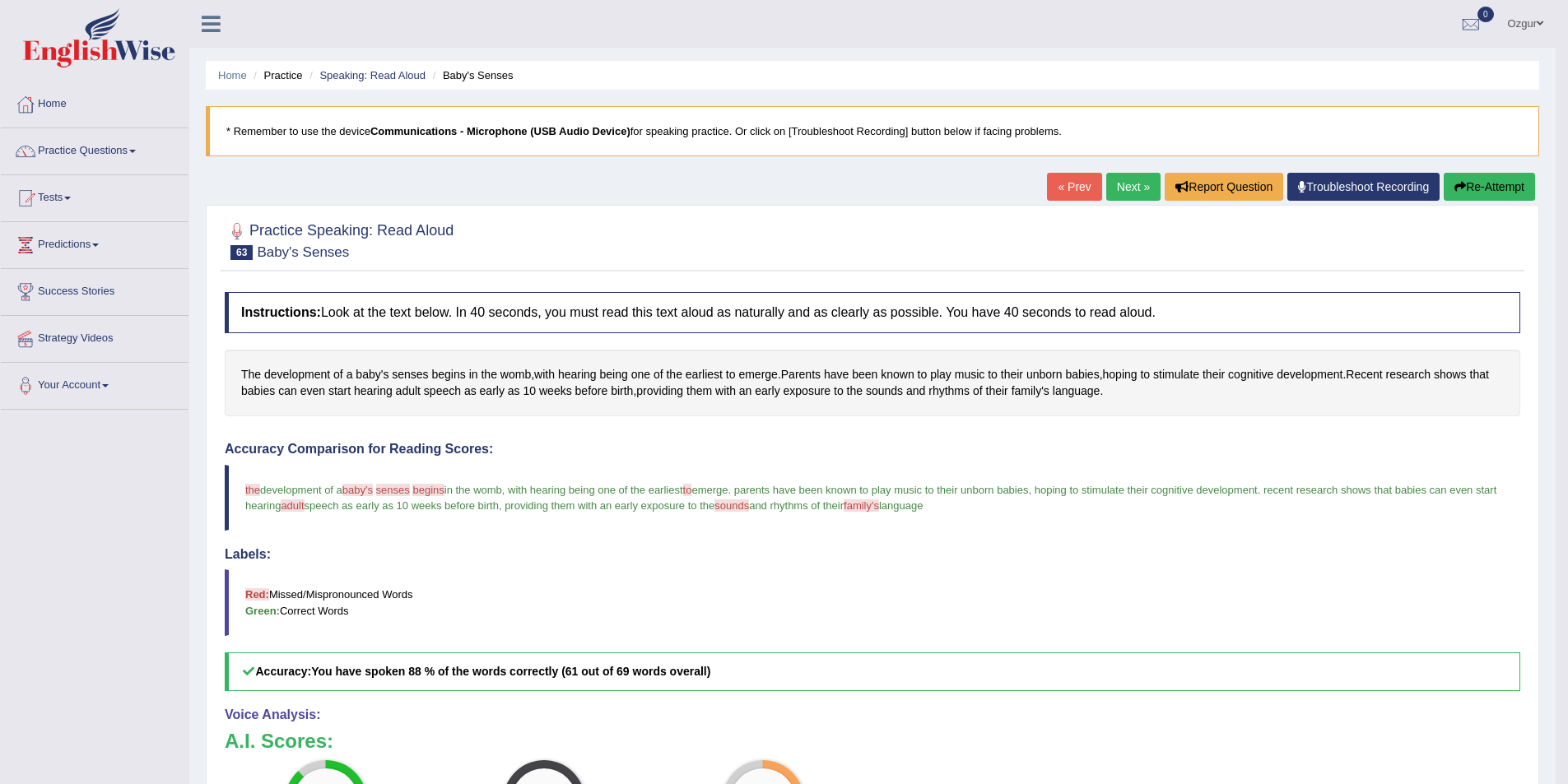
click at [1480, 177] on button "Re-Attempt" at bounding box center [1490, 186] width 92 height 28
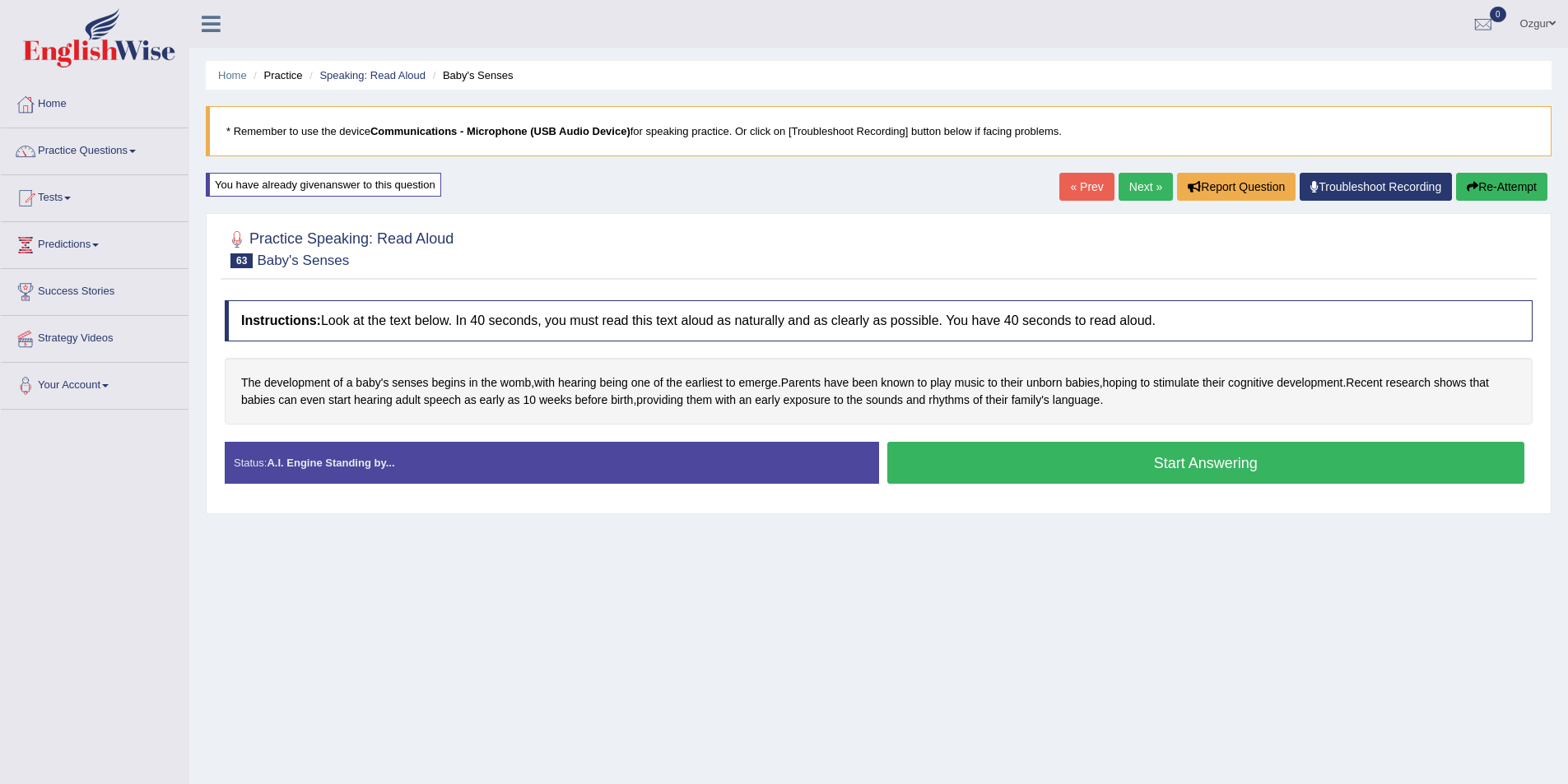
click at [943, 468] on button "Start Answering" at bounding box center [1206, 462] width 638 height 42
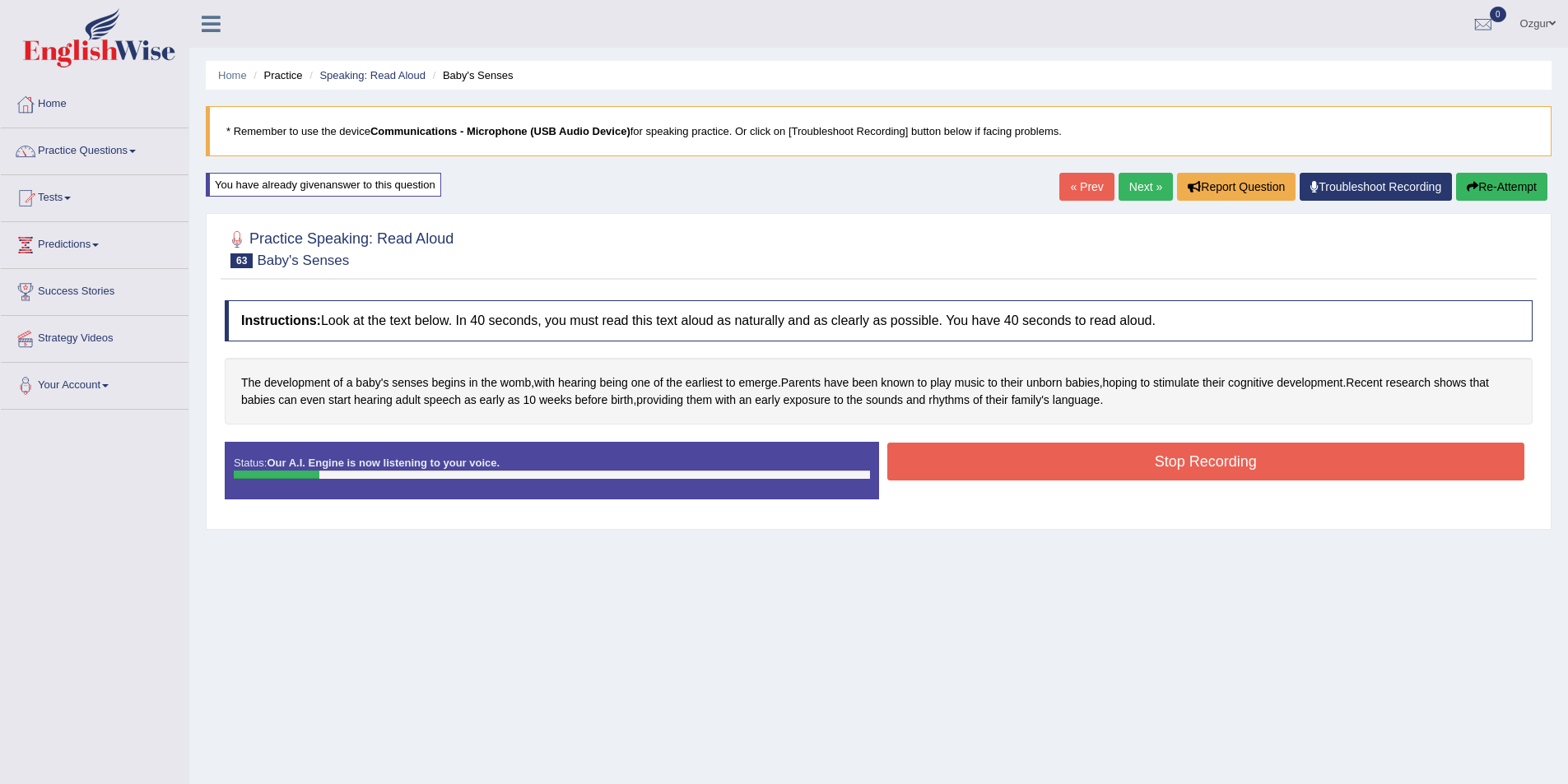
click at [1499, 172] on button "Re-Attempt" at bounding box center [1502, 186] width 92 height 28
click at [1526, 177] on button "Re-Attempt" at bounding box center [1502, 186] width 92 height 28
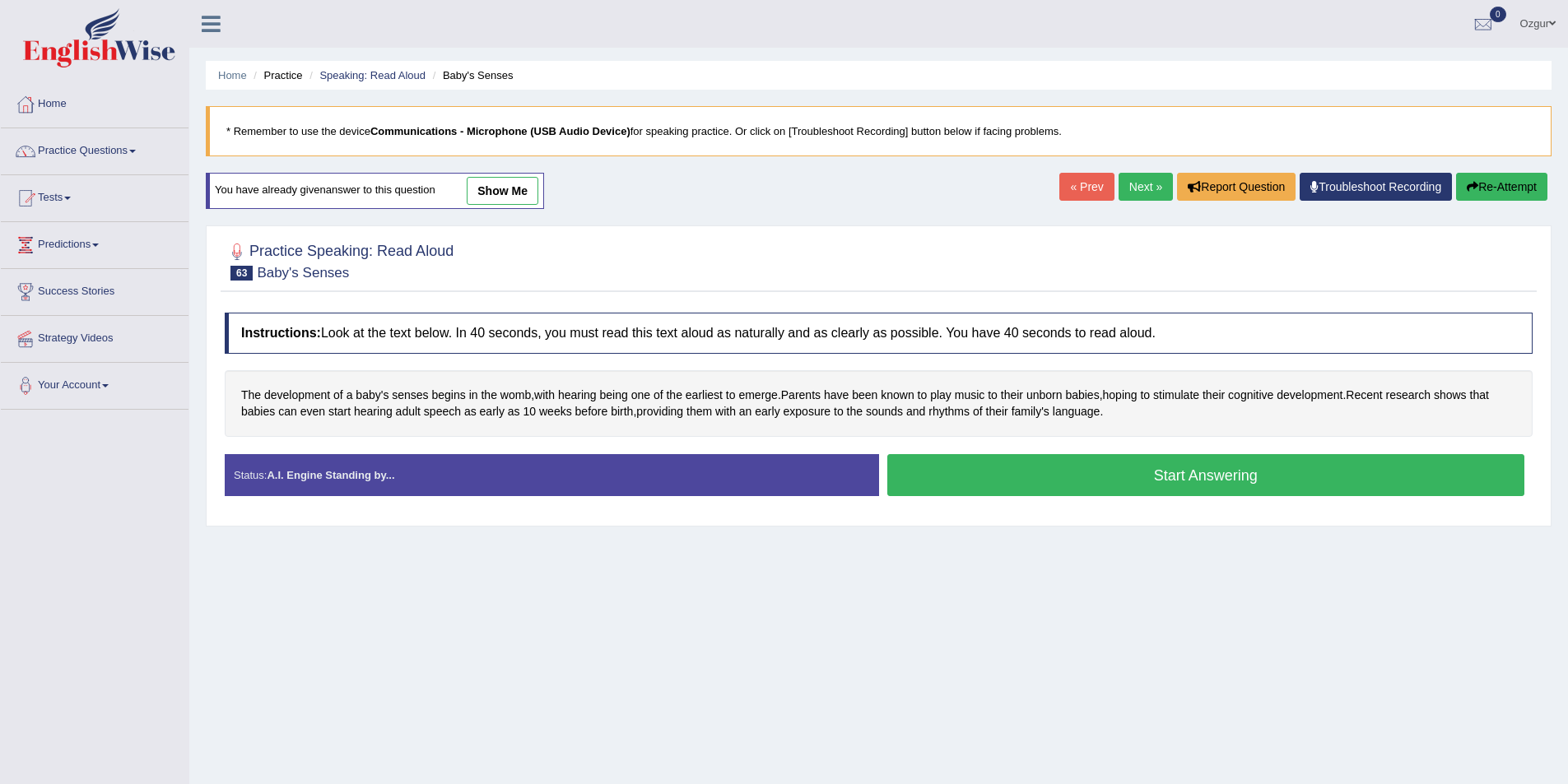
click at [1041, 474] on button "Start Answering" at bounding box center [1206, 475] width 638 height 42
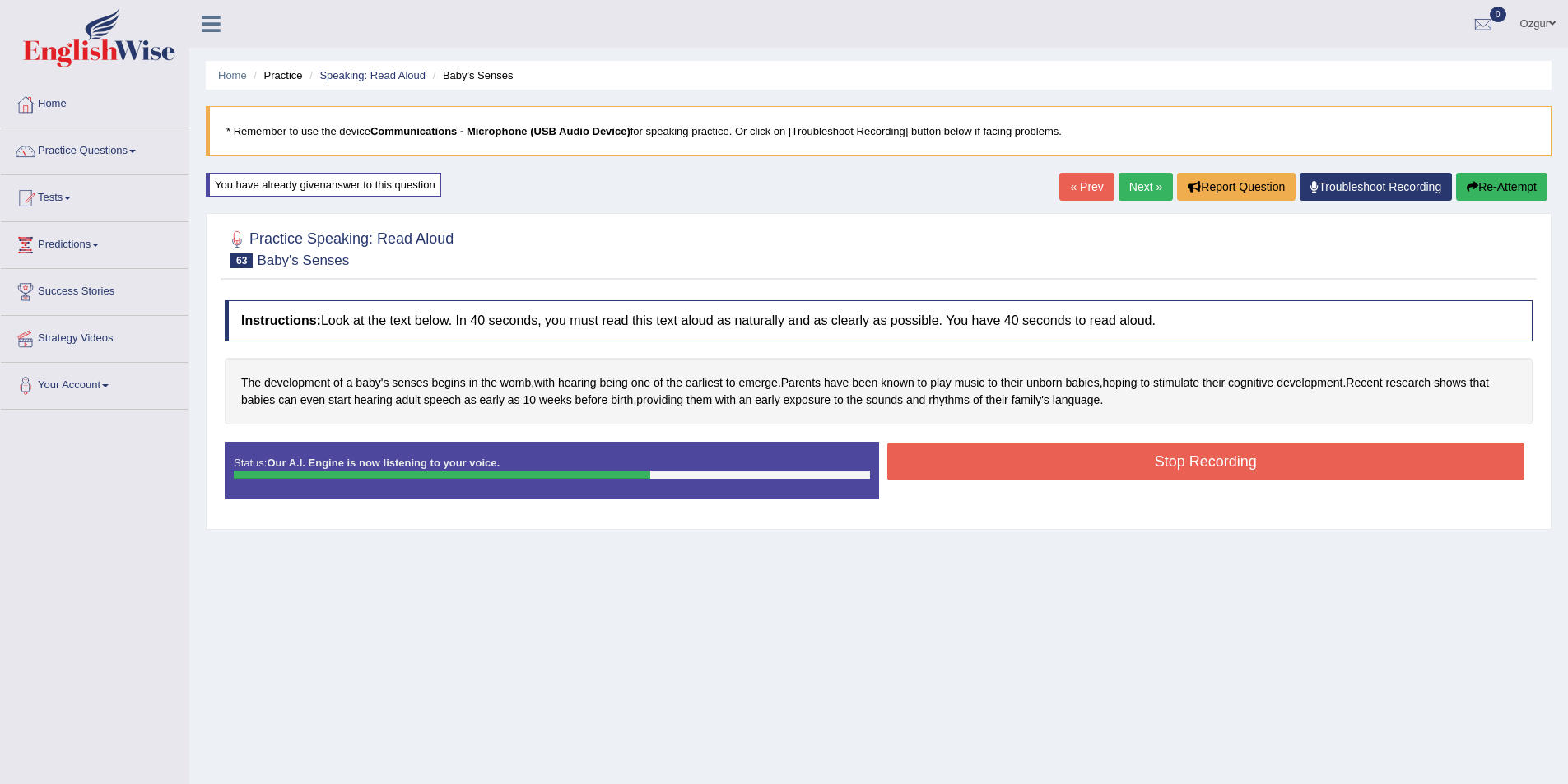
click at [971, 451] on button "Stop Recording" at bounding box center [1206, 461] width 638 height 38
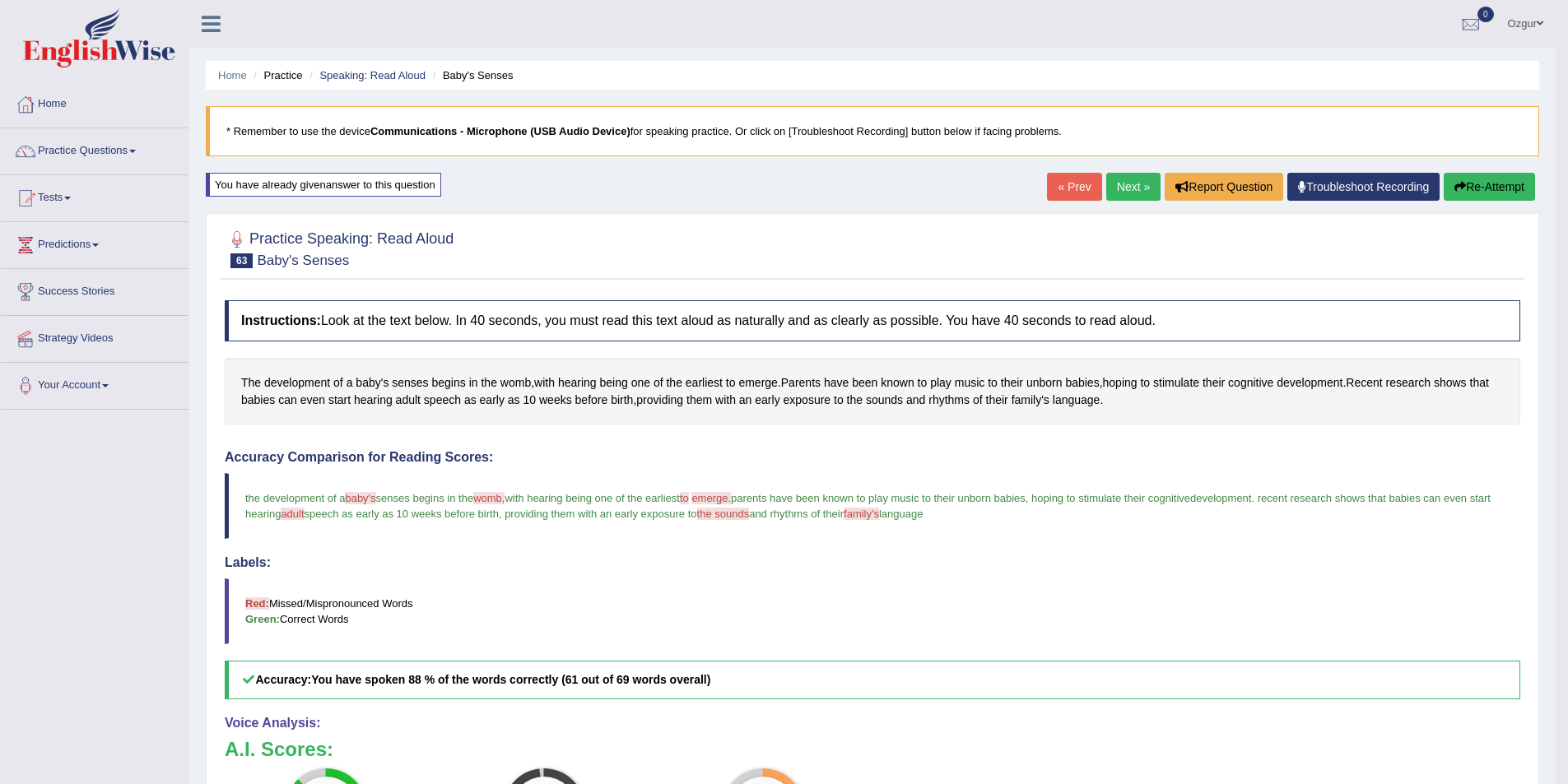
click at [1122, 192] on link "Next »" at bounding box center [1134, 186] width 54 height 28
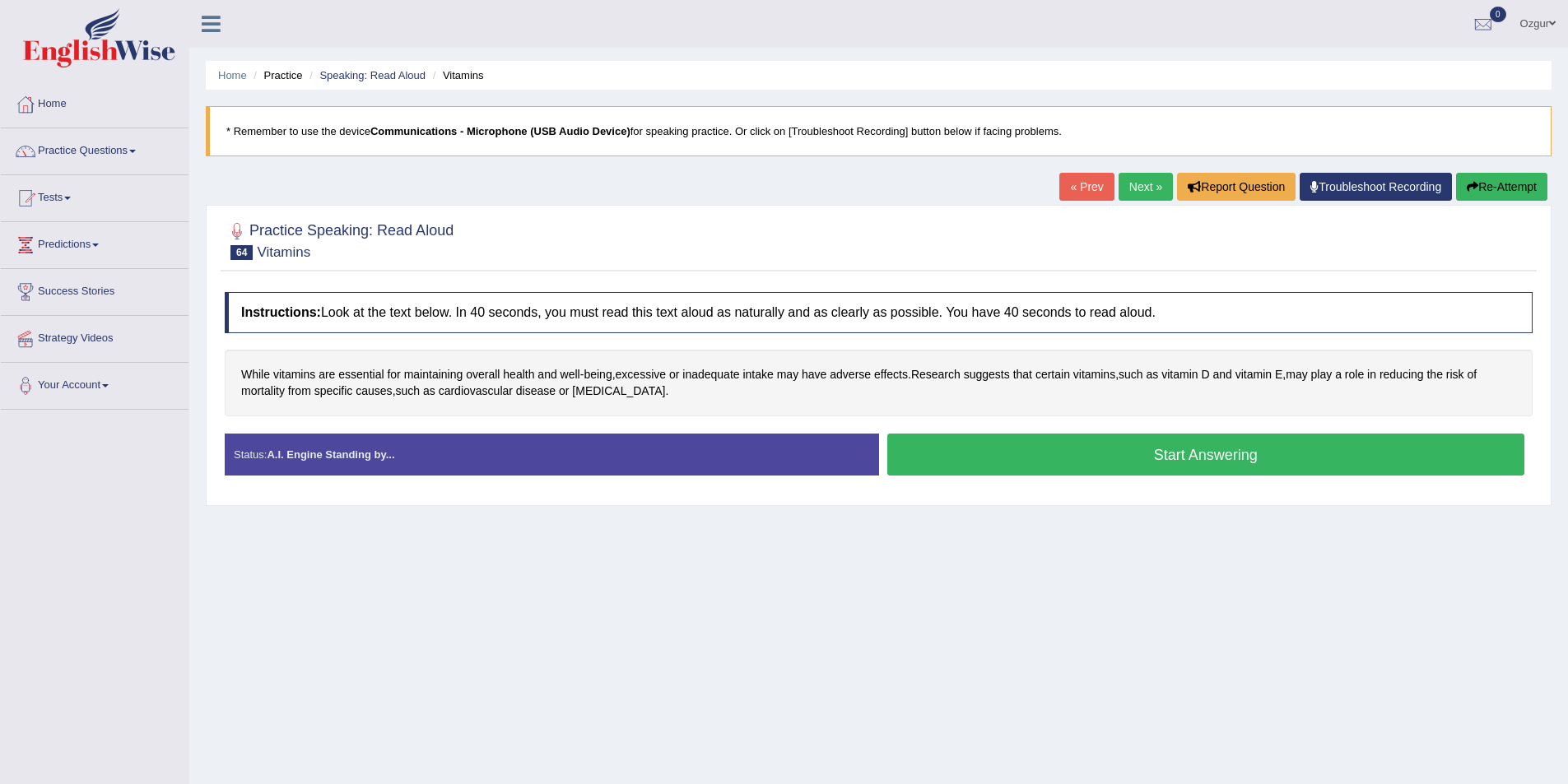
click at [962, 460] on button "Start Answering" at bounding box center [1206, 454] width 638 height 42
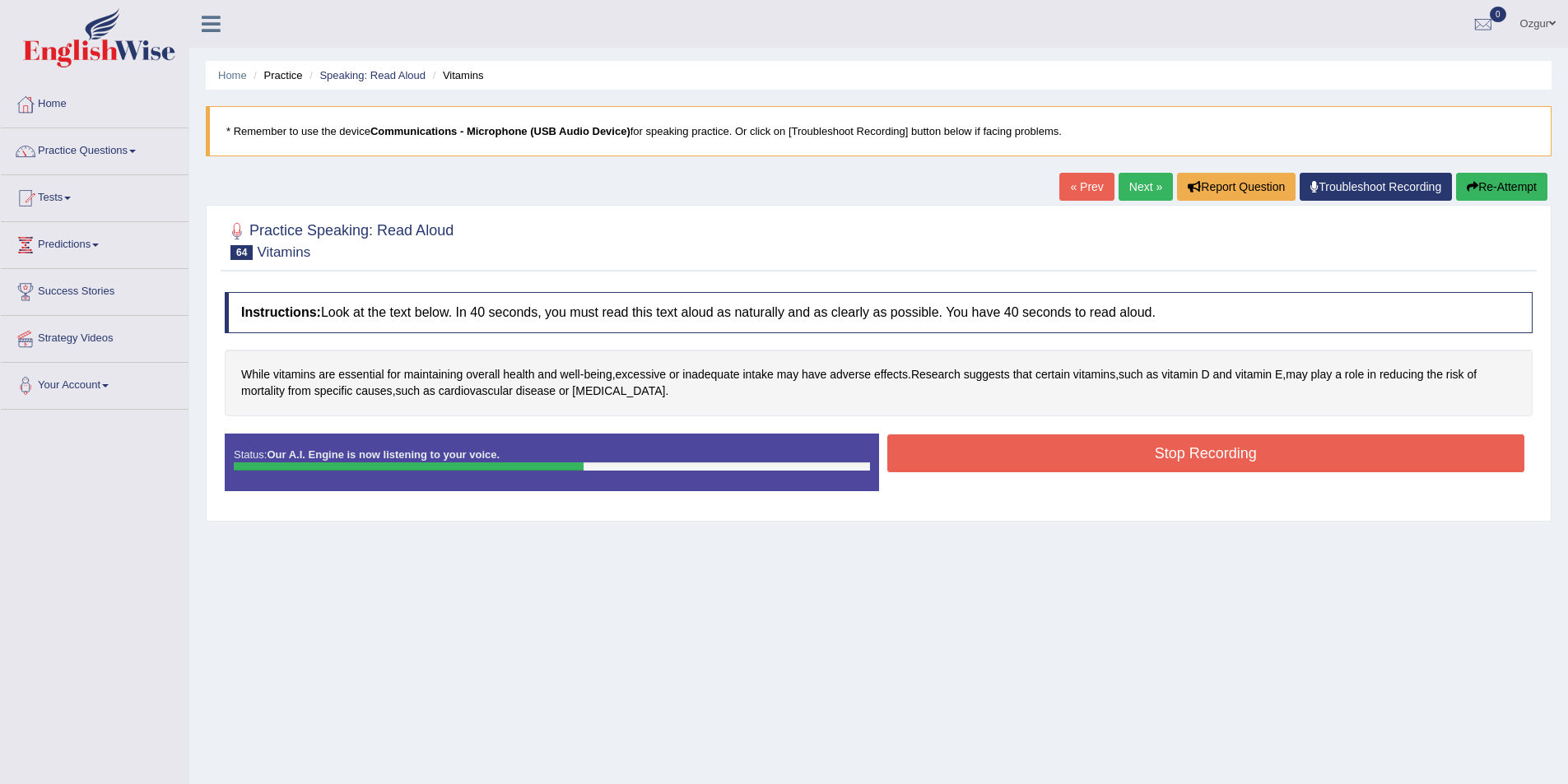
click at [1035, 447] on button "Stop Recording" at bounding box center [1206, 453] width 638 height 38
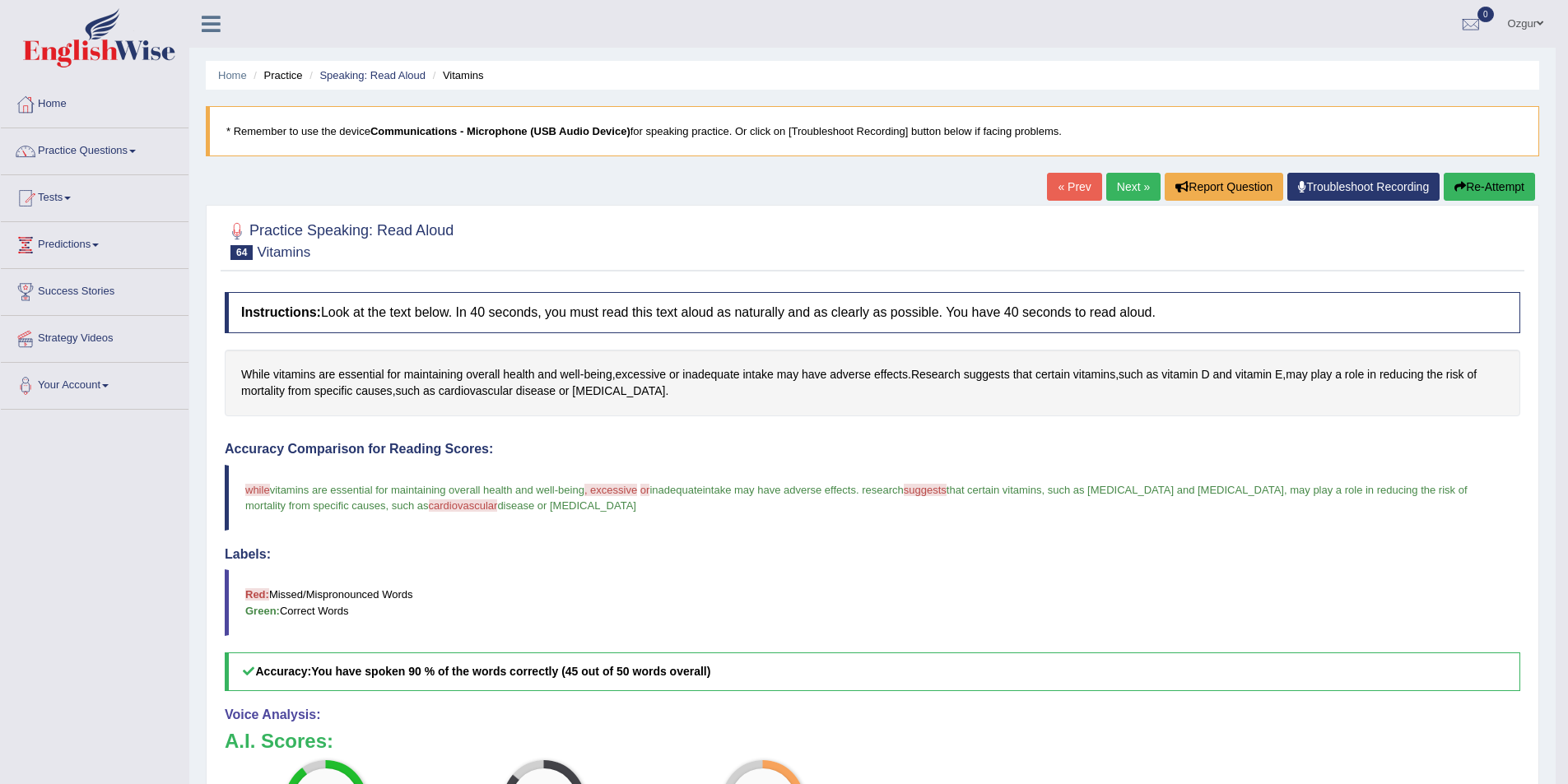
click at [1521, 189] on button "Re-Attempt" at bounding box center [1490, 186] width 92 height 28
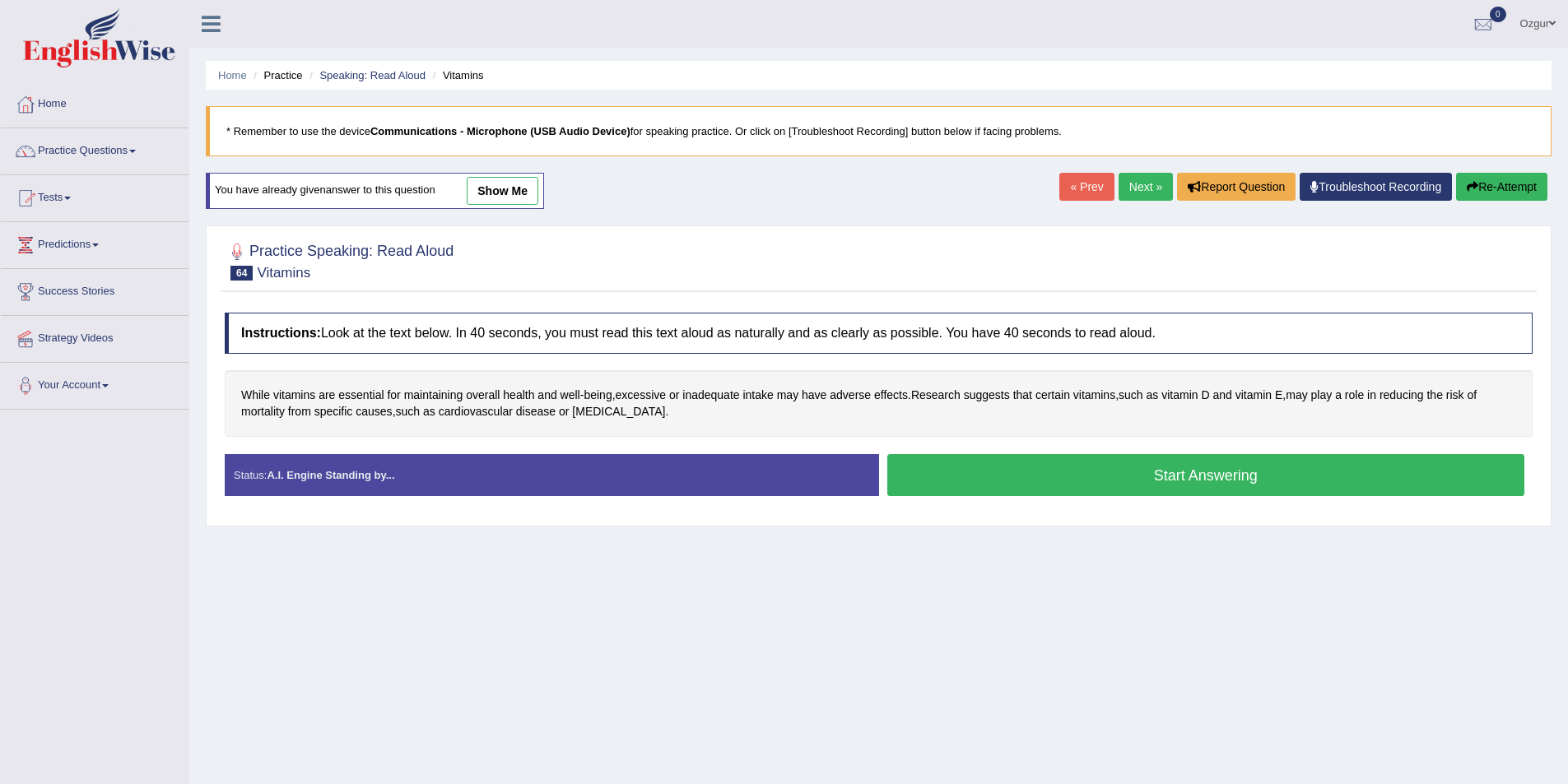
click at [1023, 472] on button "Start Answering" at bounding box center [1206, 475] width 638 height 42
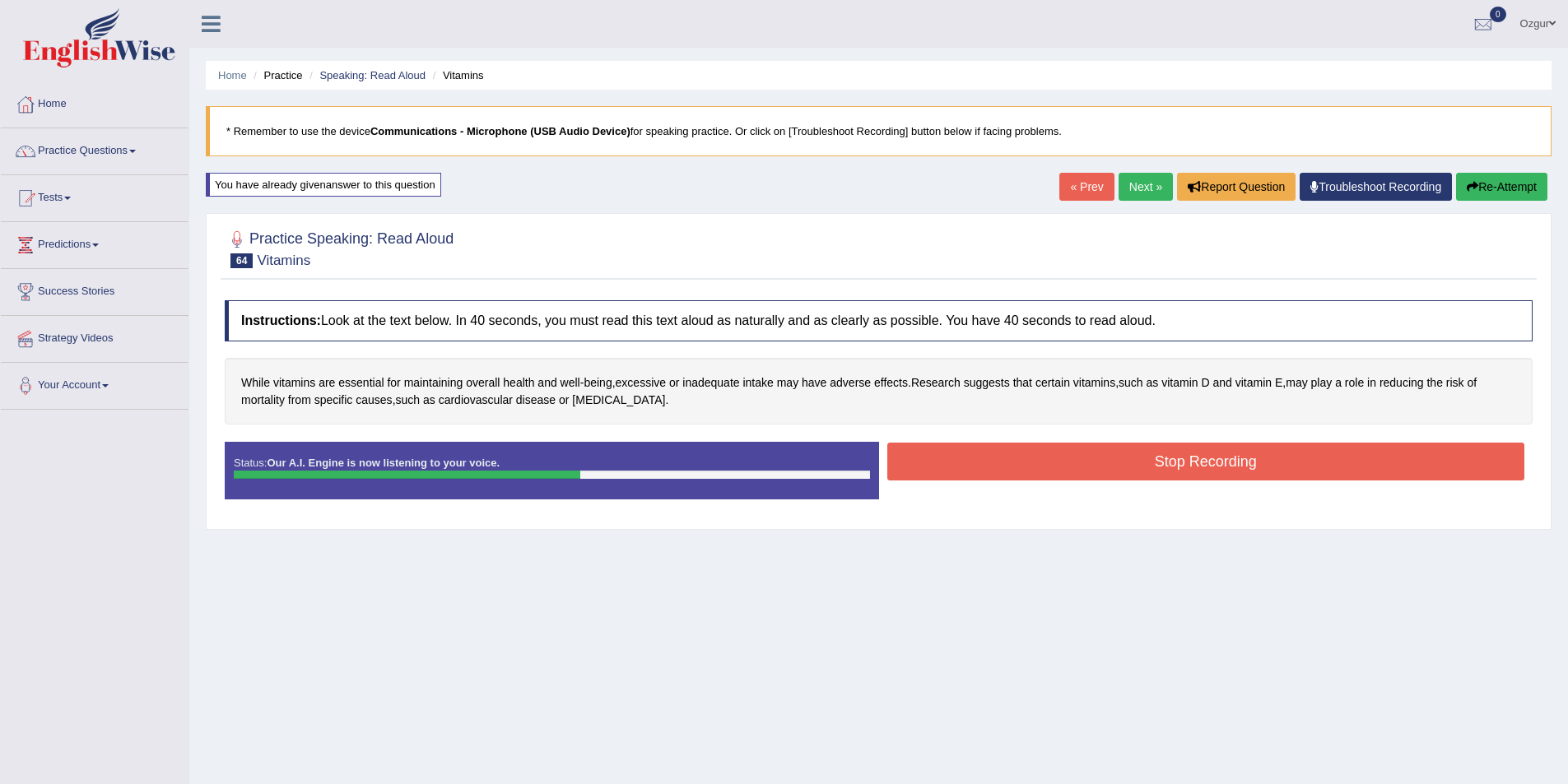
click at [988, 452] on button "Stop Recording" at bounding box center [1206, 461] width 638 height 38
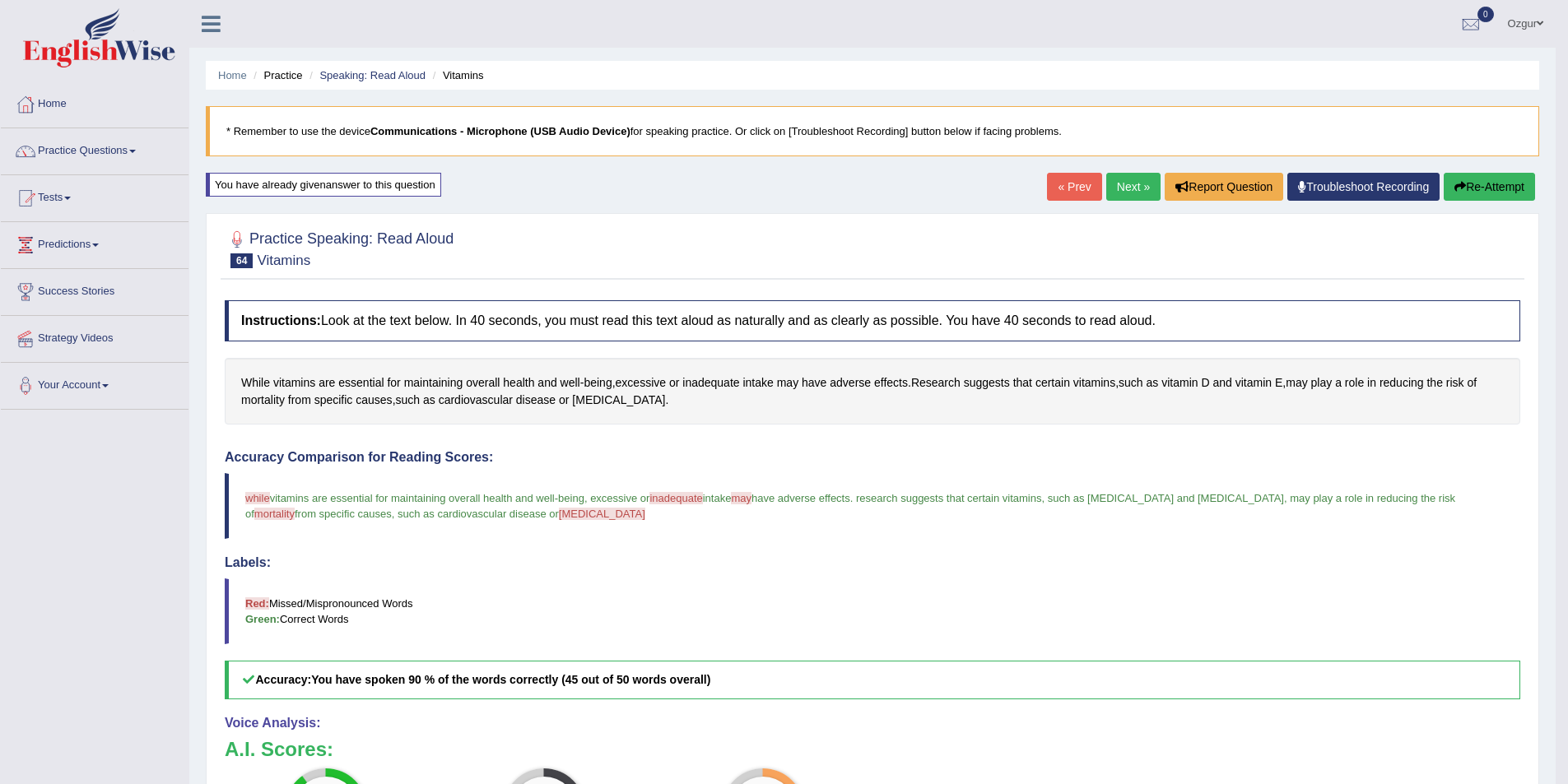
click at [1127, 184] on link "Next »" at bounding box center [1134, 186] width 54 height 28
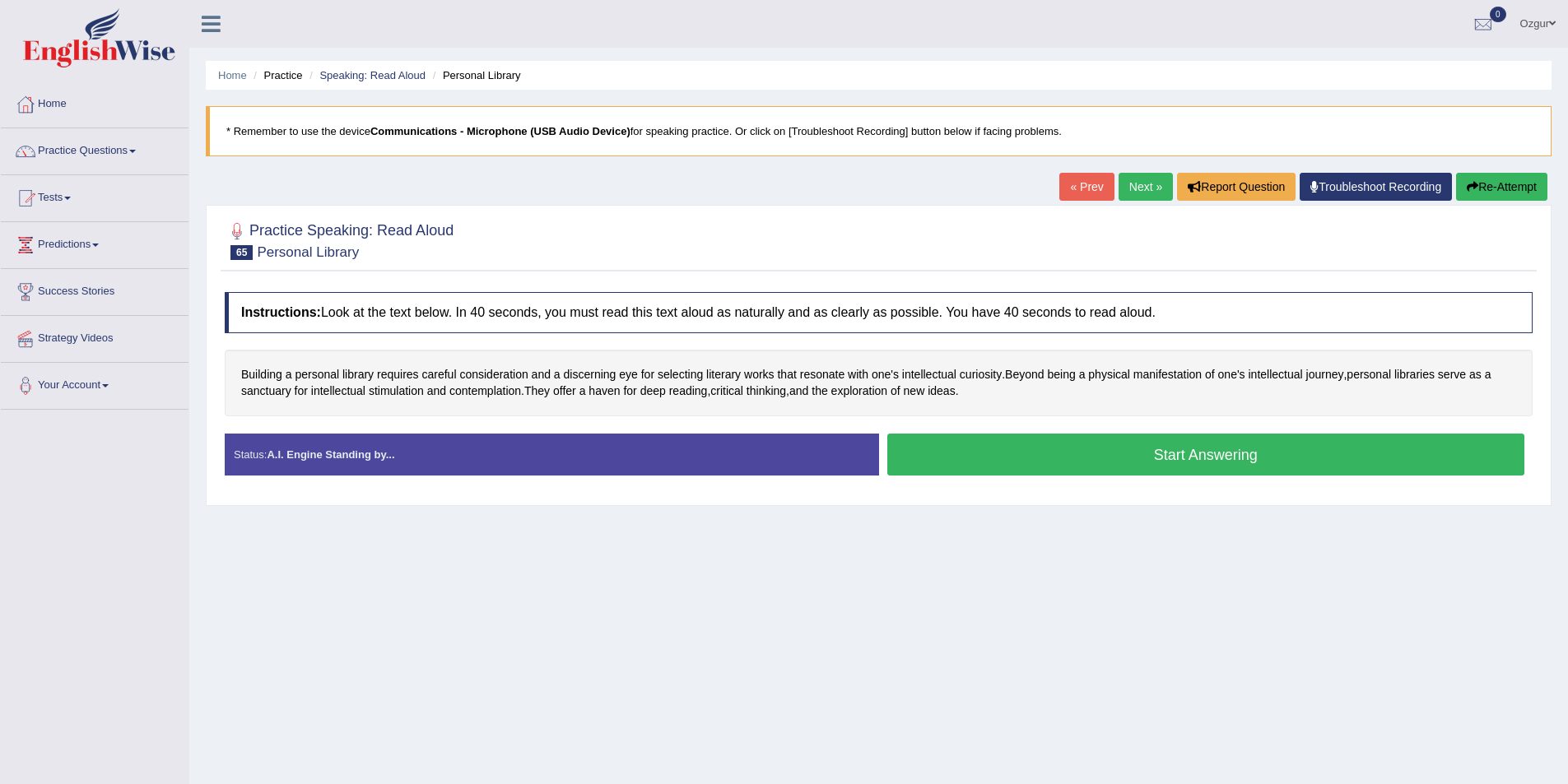
click at [1101, 454] on button "Start Answering" at bounding box center [1206, 454] width 638 height 42
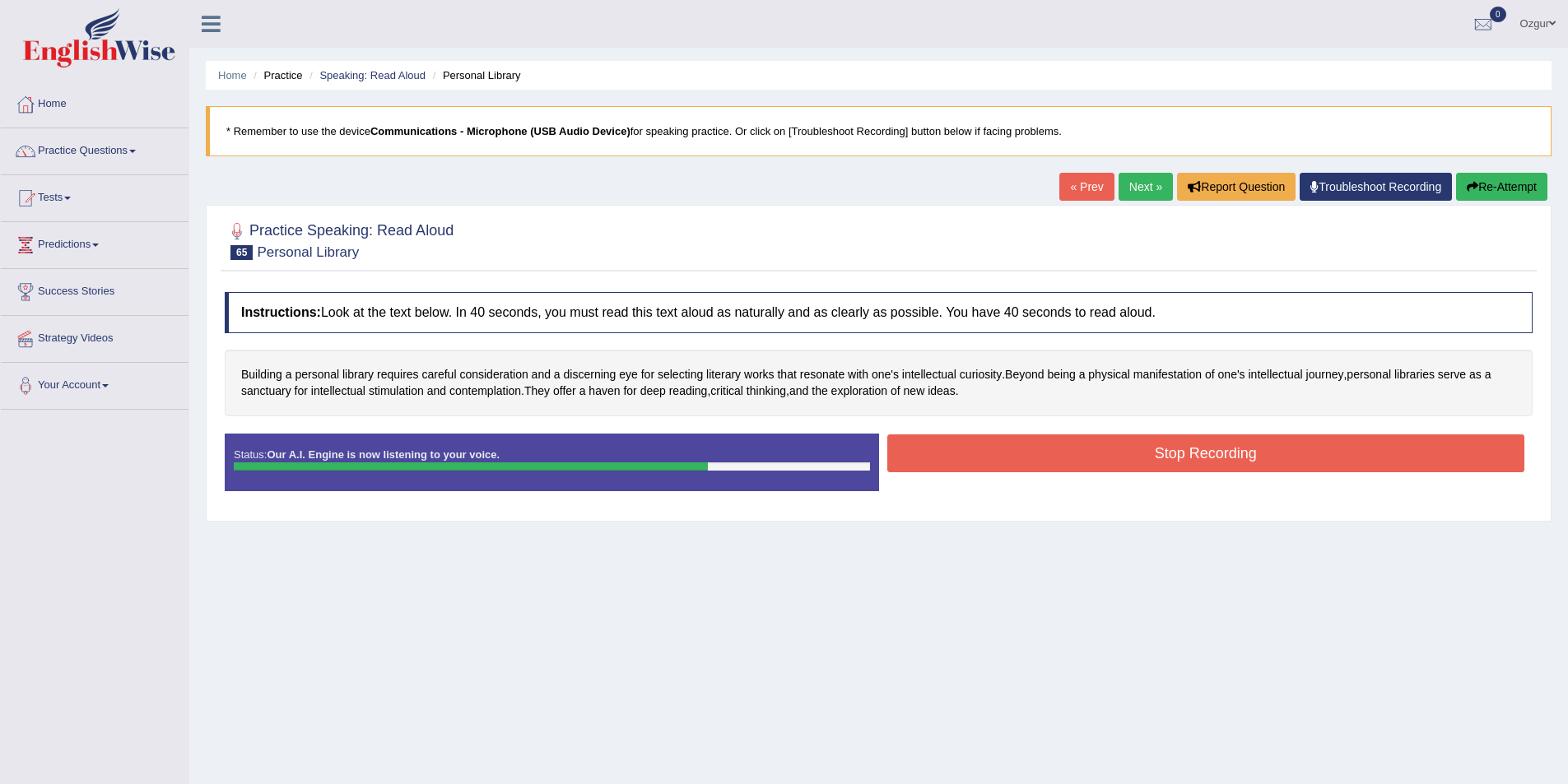
click at [1104, 456] on button "Stop Recording" at bounding box center [1206, 453] width 638 height 38
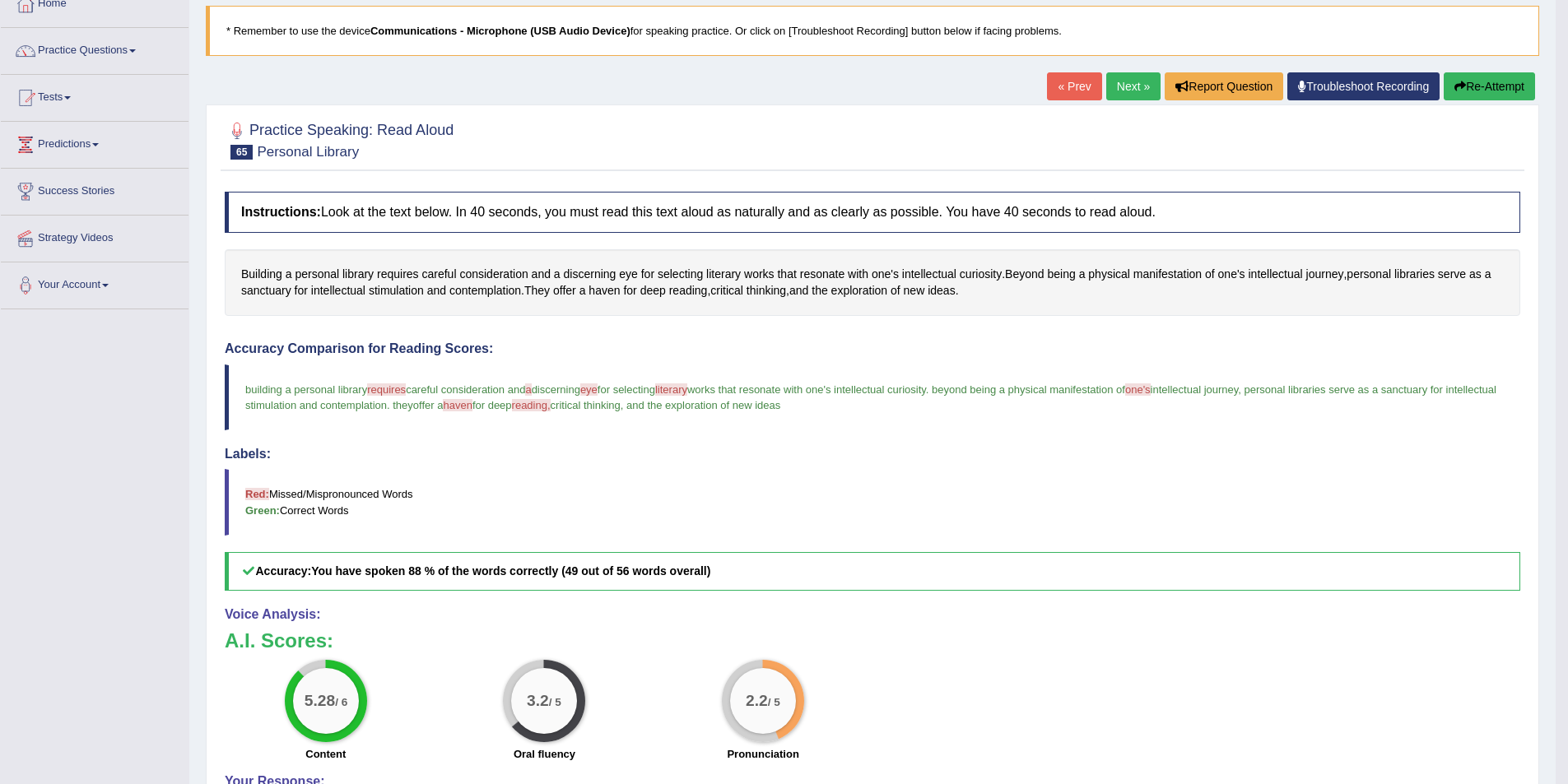
scroll to position [82, 0]
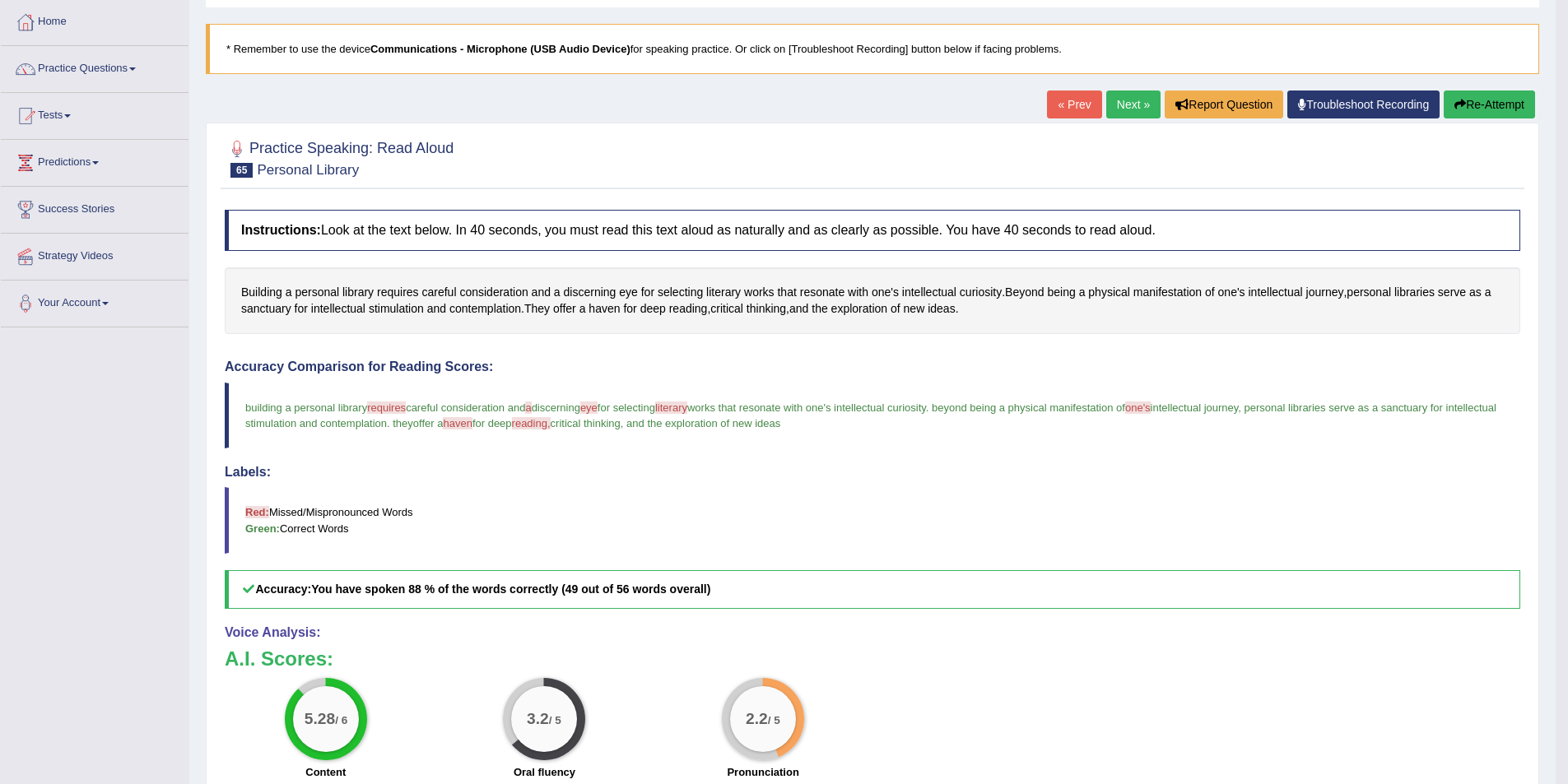
click at [1491, 104] on button "Re-Attempt" at bounding box center [1490, 104] width 92 height 28
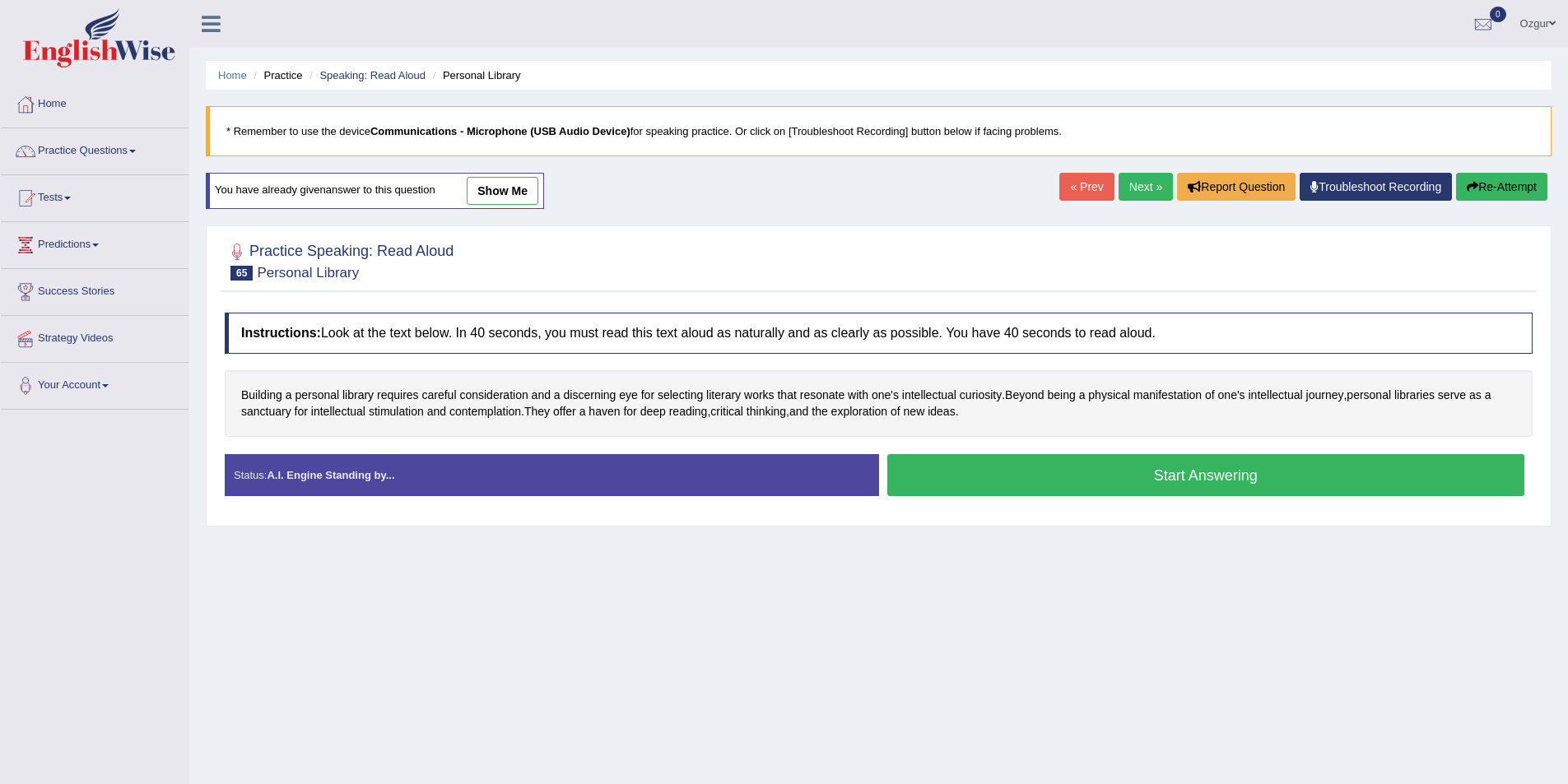
click at [1065, 471] on button "Start Answering" at bounding box center [1206, 475] width 638 height 42
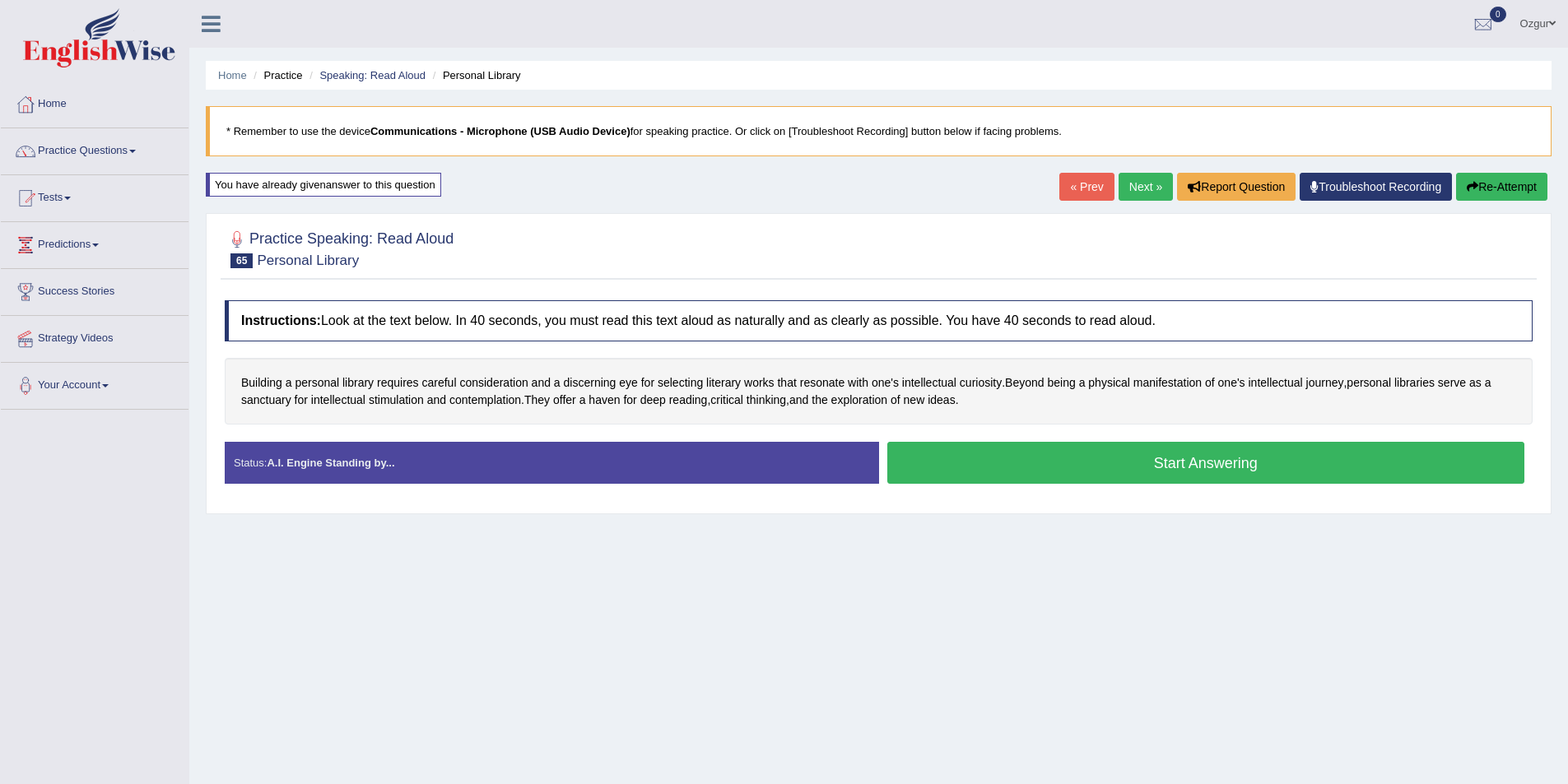
scroll to position [80, 0]
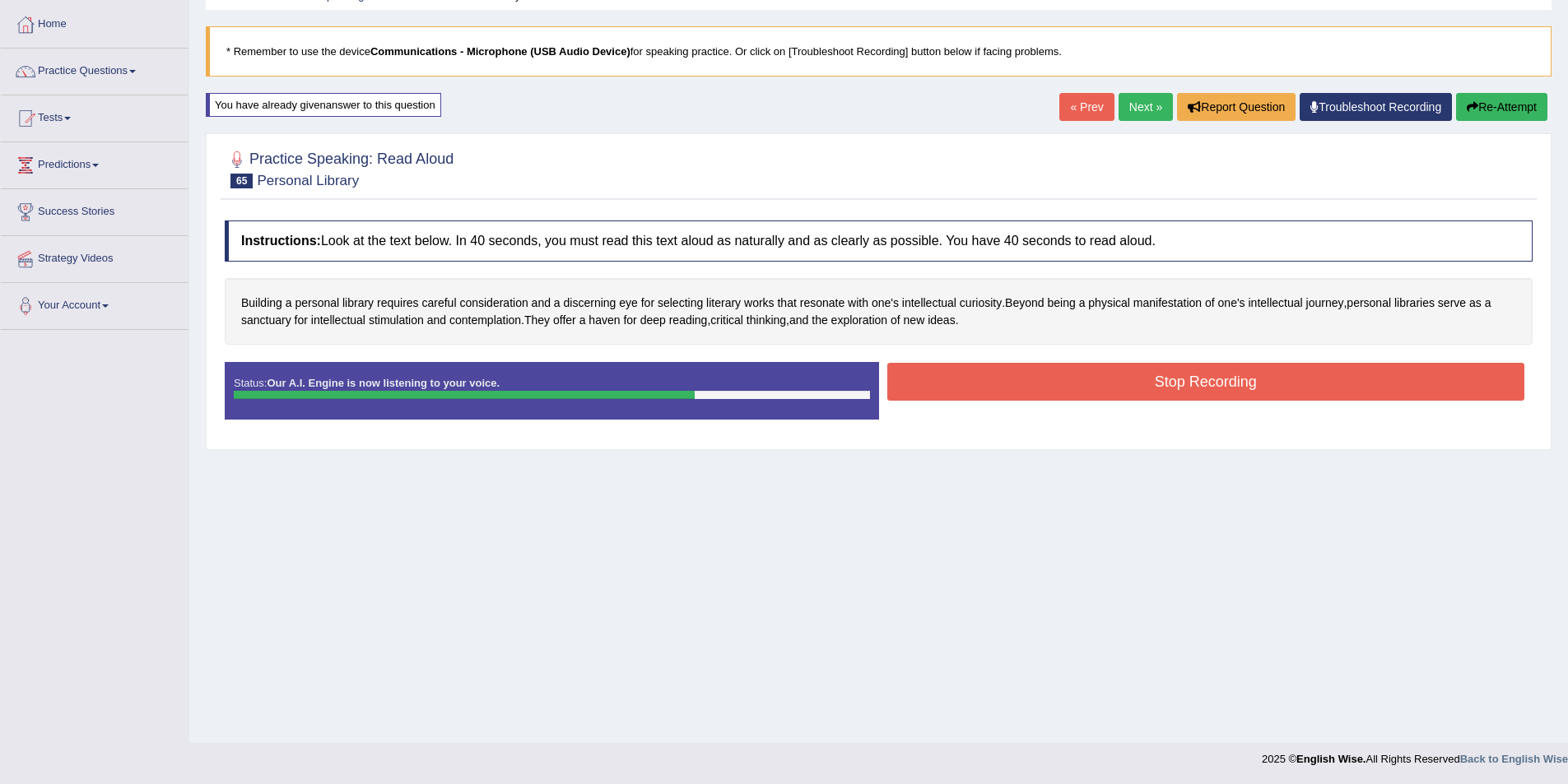
click at [951, 384] on button "Stop Recording" at bounding box center [1206, 381] width 638 height 38
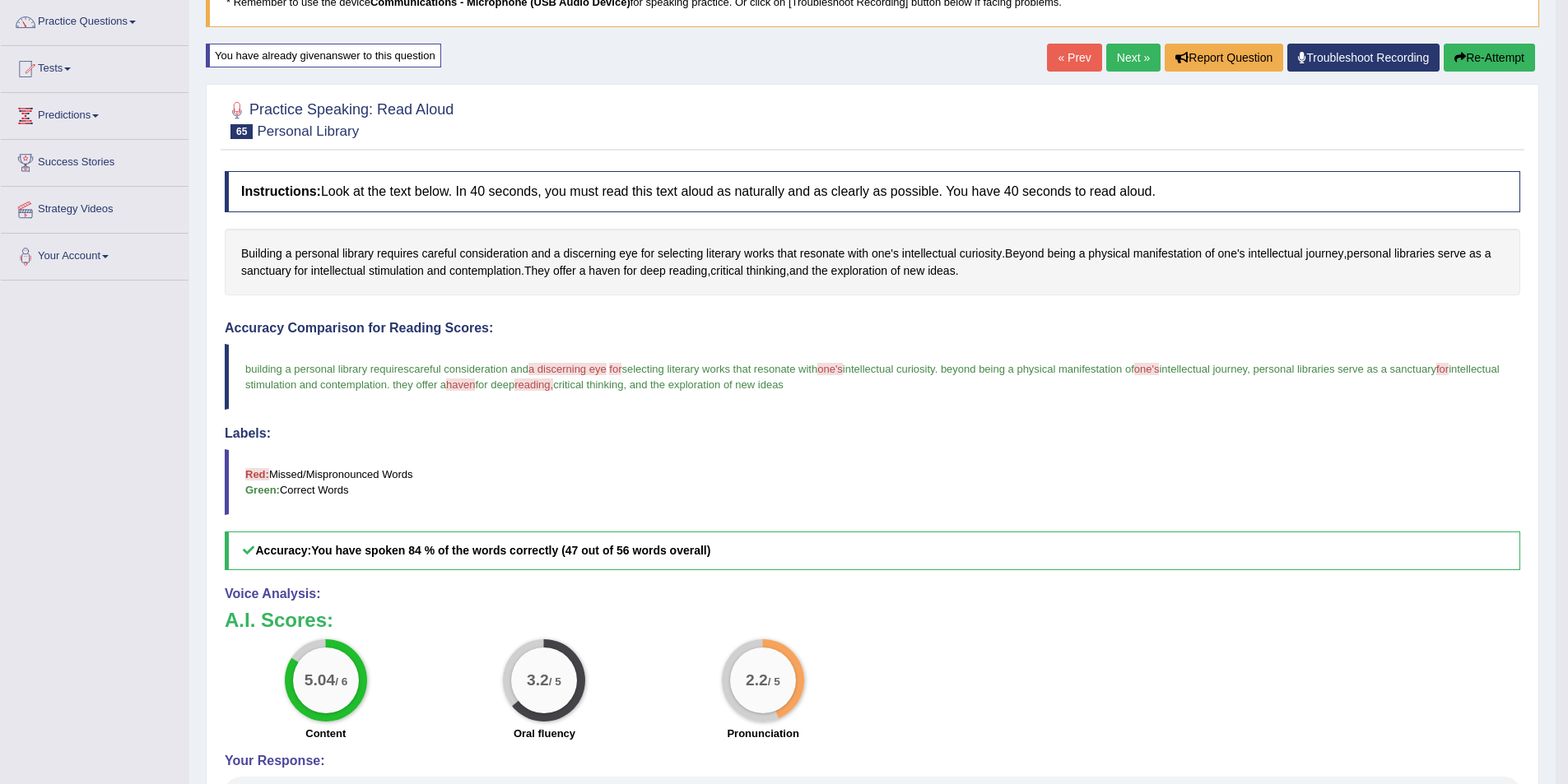
scroll to position [0, 0]
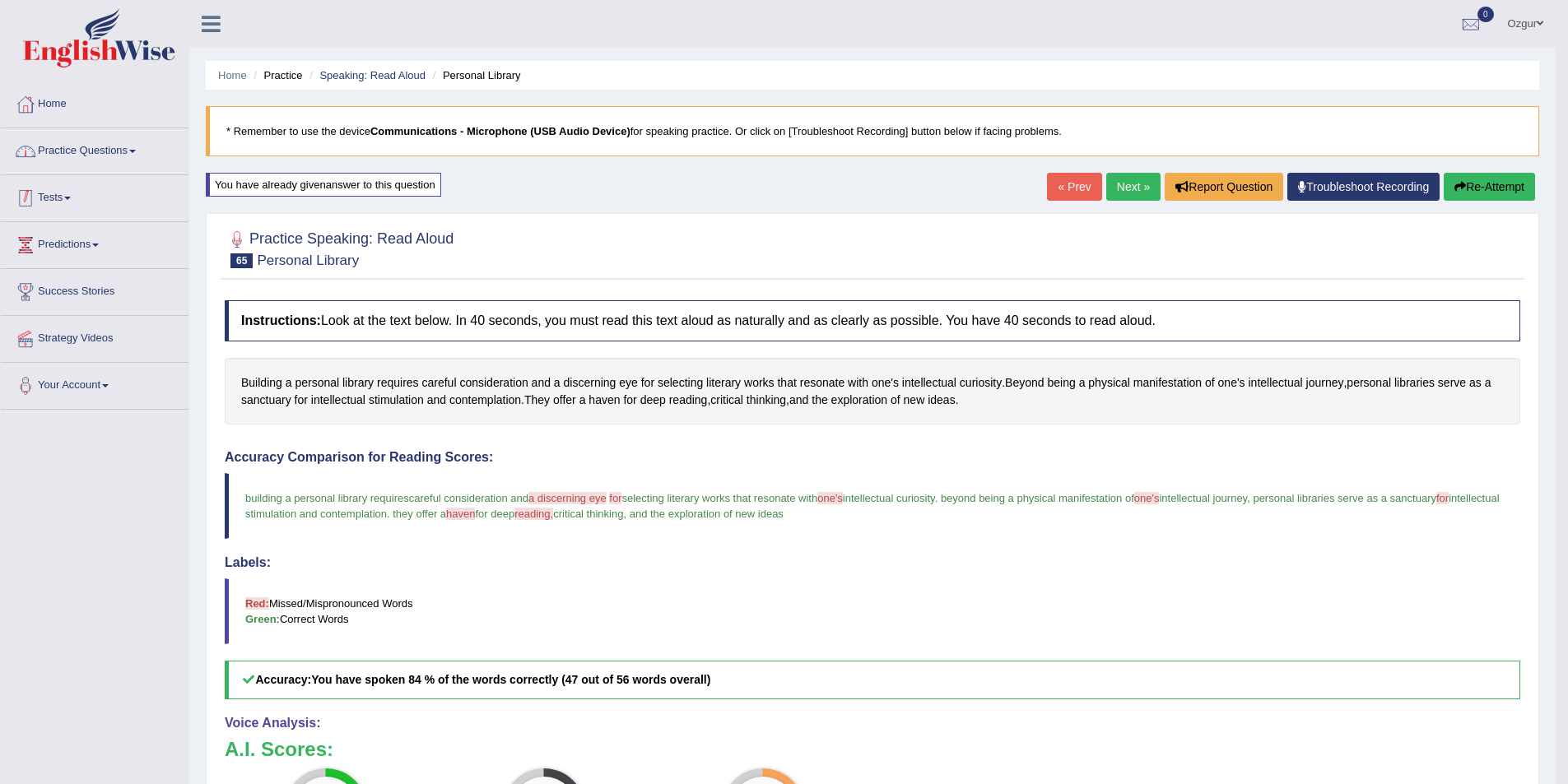
click at [156, 139] on link "Practice Questions" at bounding box center [94, 149] width 188 height 41
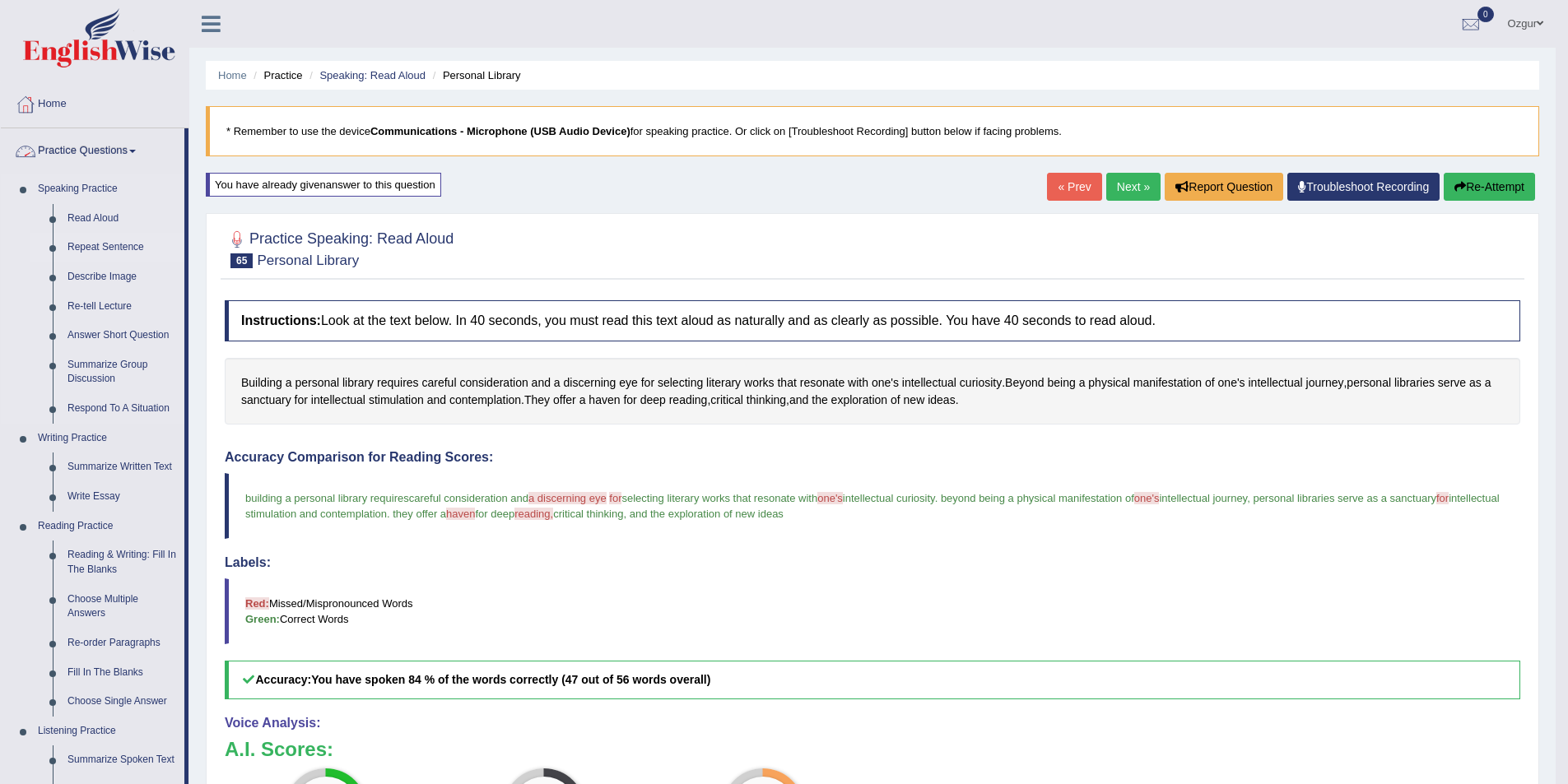
click at [115, 245] on link "Repeat Sentence" at bounding box center [122, 247] width 124 height 30
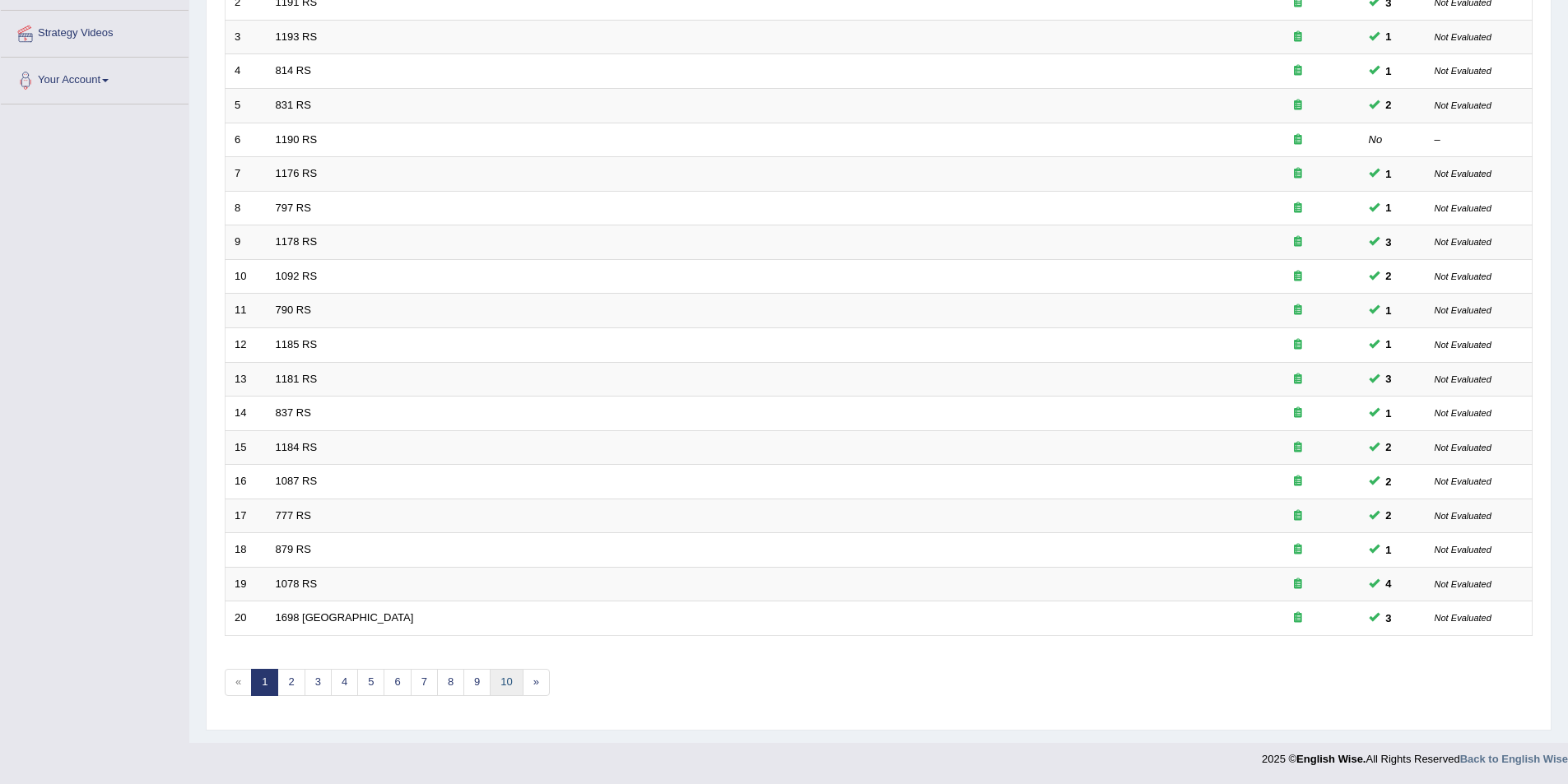
click at [507, 687] on link "10" at bounding box center [506, 682] width 33 height 27
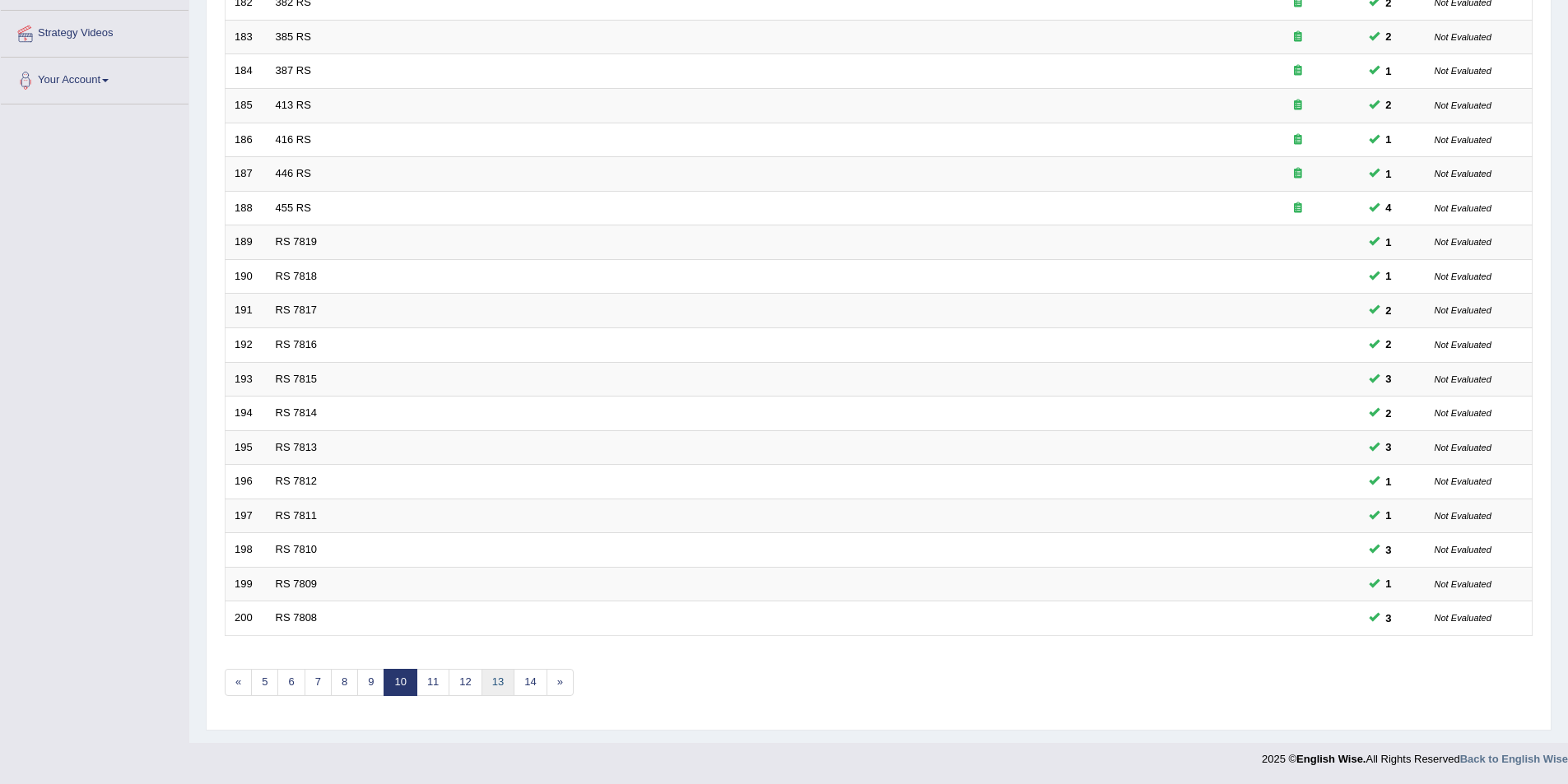
click at [503, 679] on link "13" at bounding box center [498, 682] width 33 height 27
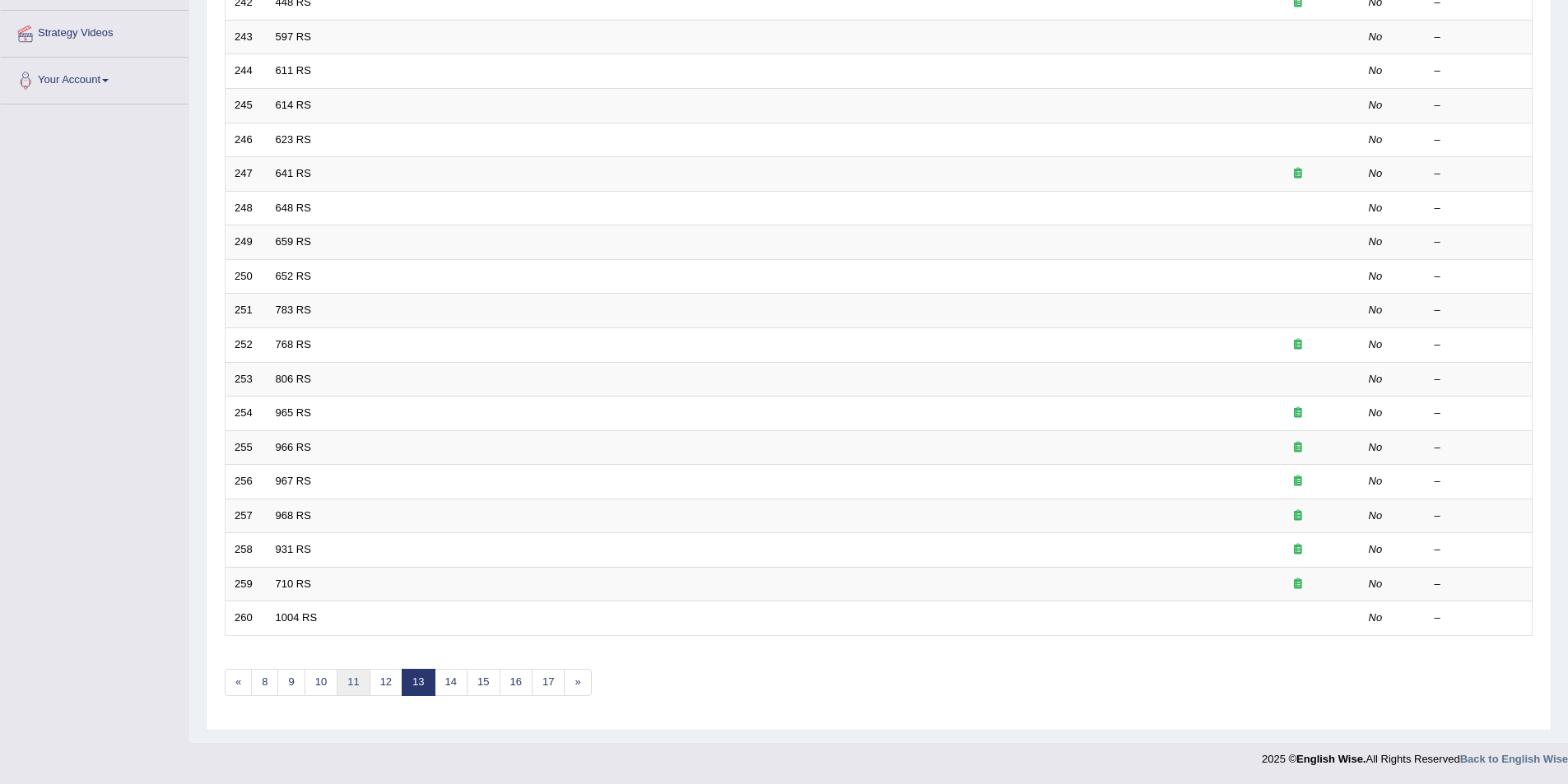
click at [342, 683] on link "11" at bounding box center [353, 682] width 33 height 27
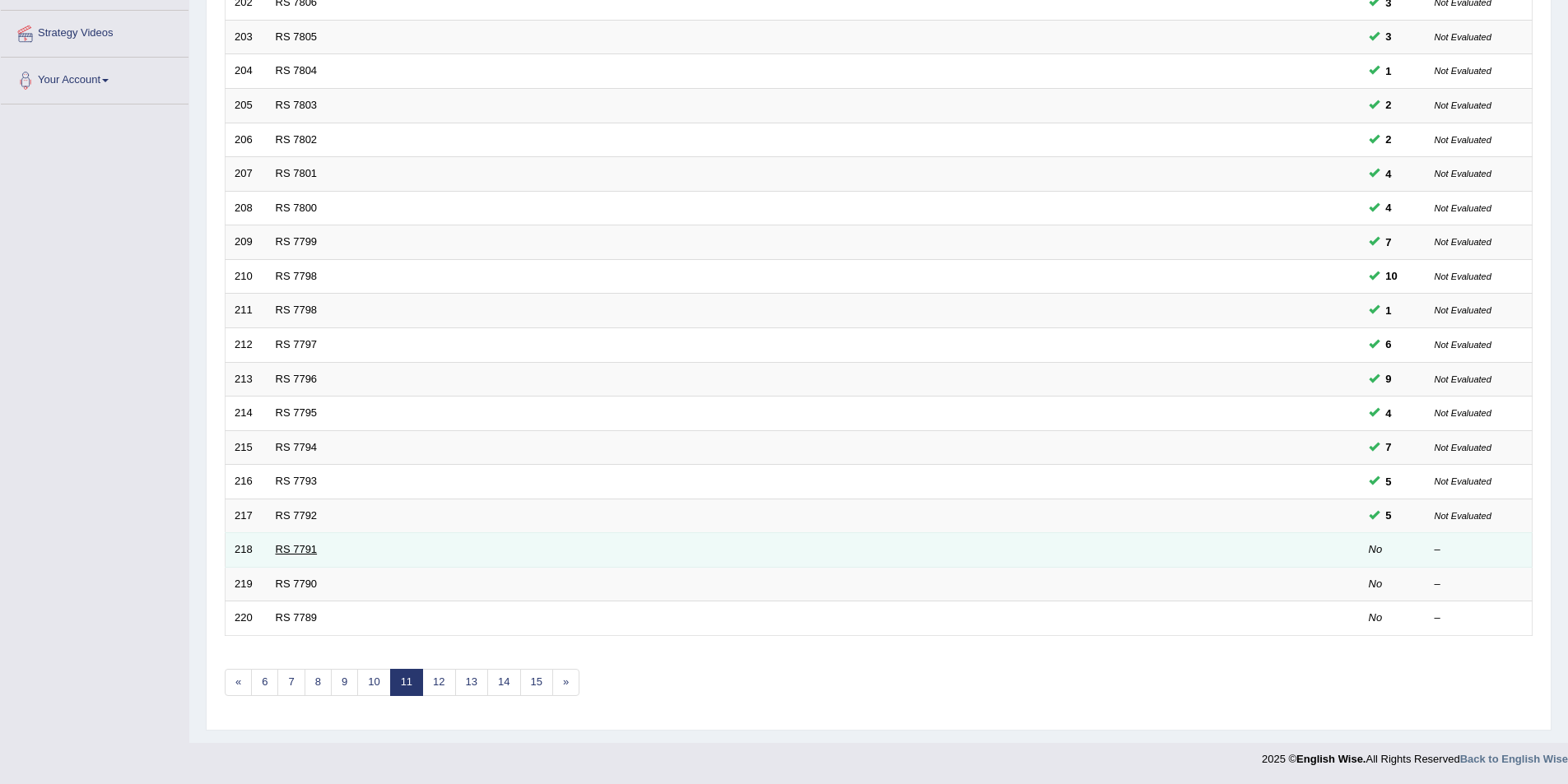
click at [314, 548] on link "RS 7791" at bounding box center [296, 549] width 42 height 13
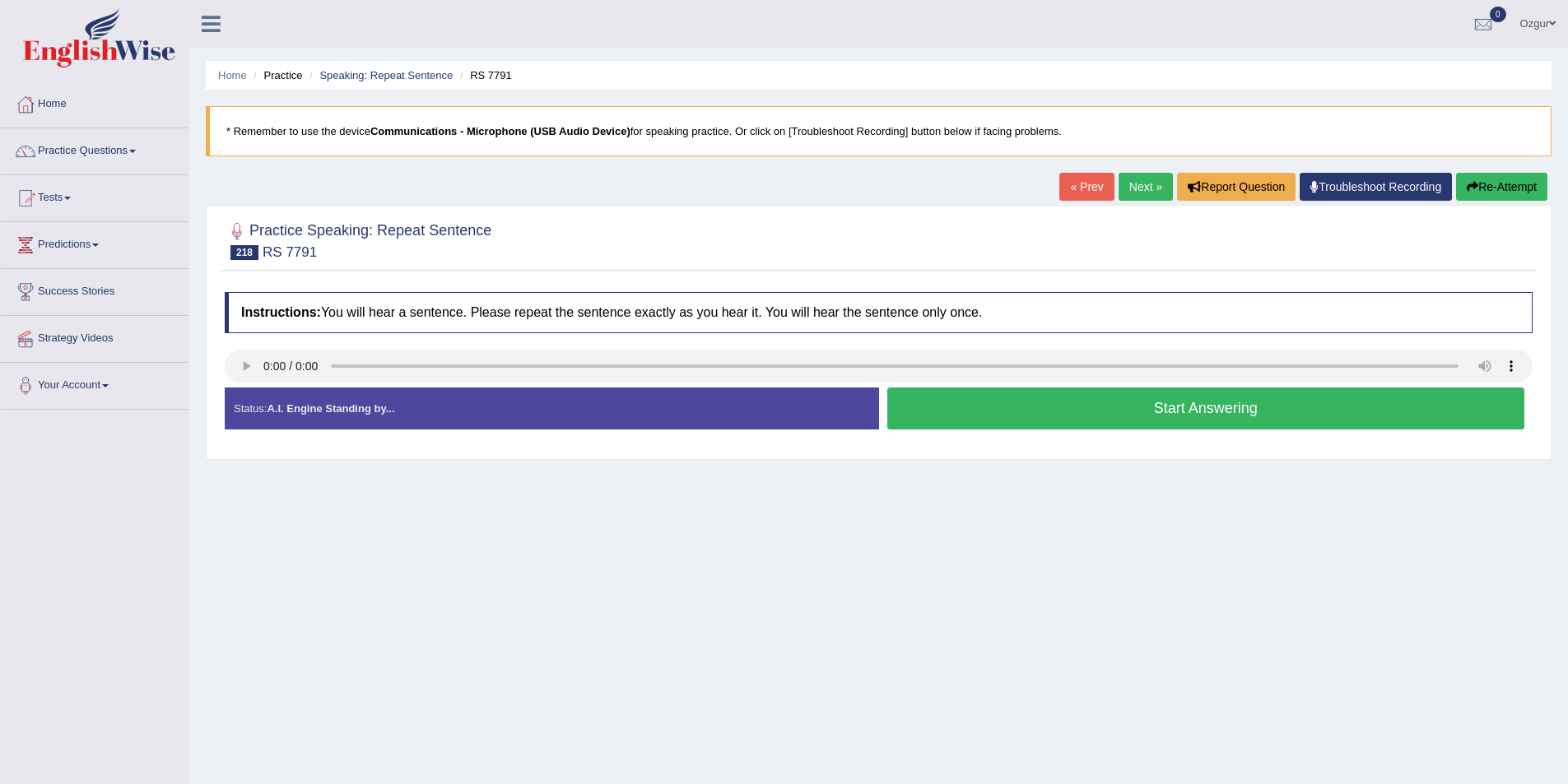
click at [1124, 409] on button "Start Answering" at bounding box center [1206, 408] width 638 height 42
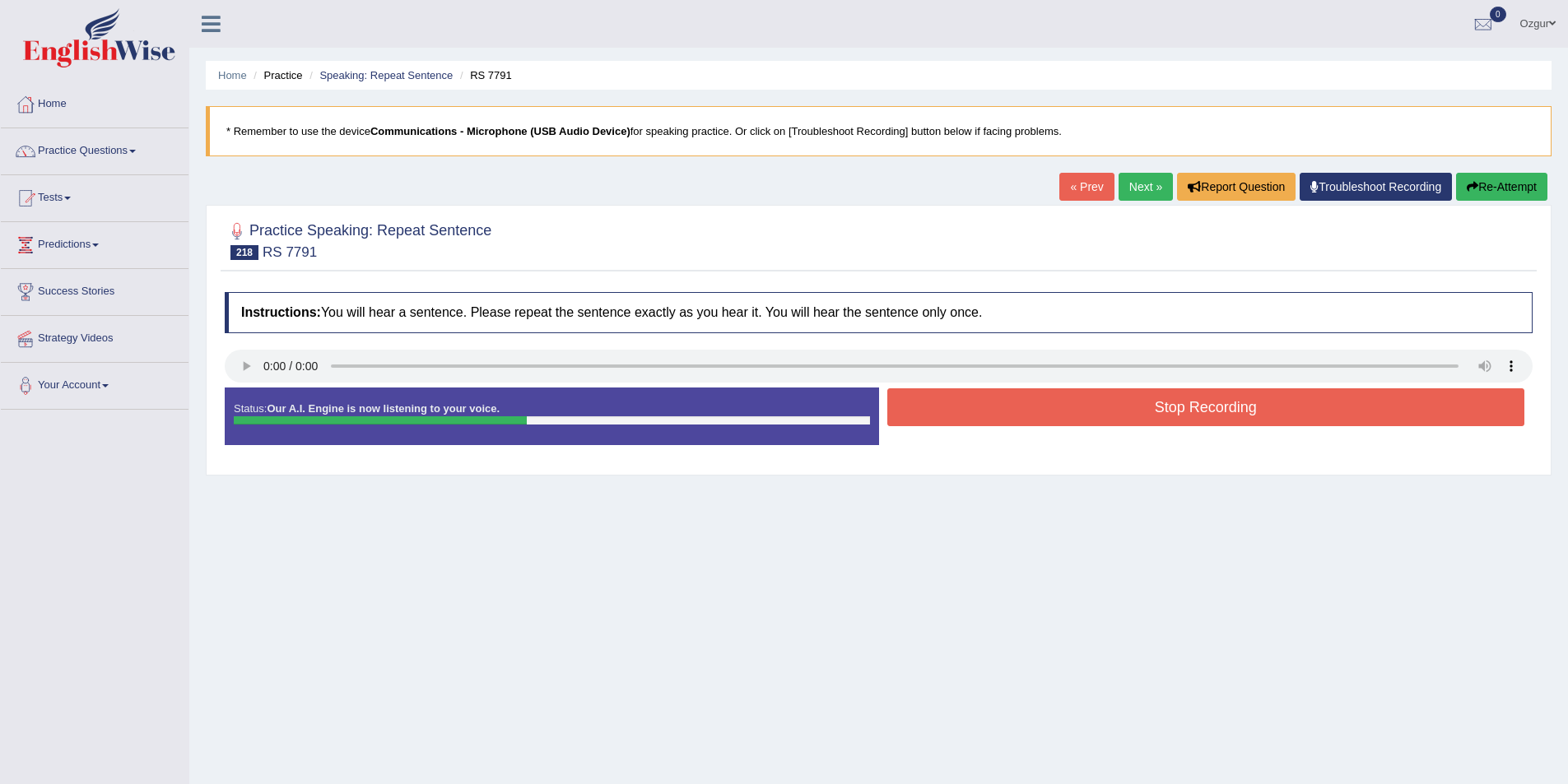
click at [1124, 409] on button "Stop Recording" at bounding box center [1206, 407] width 638 height 38
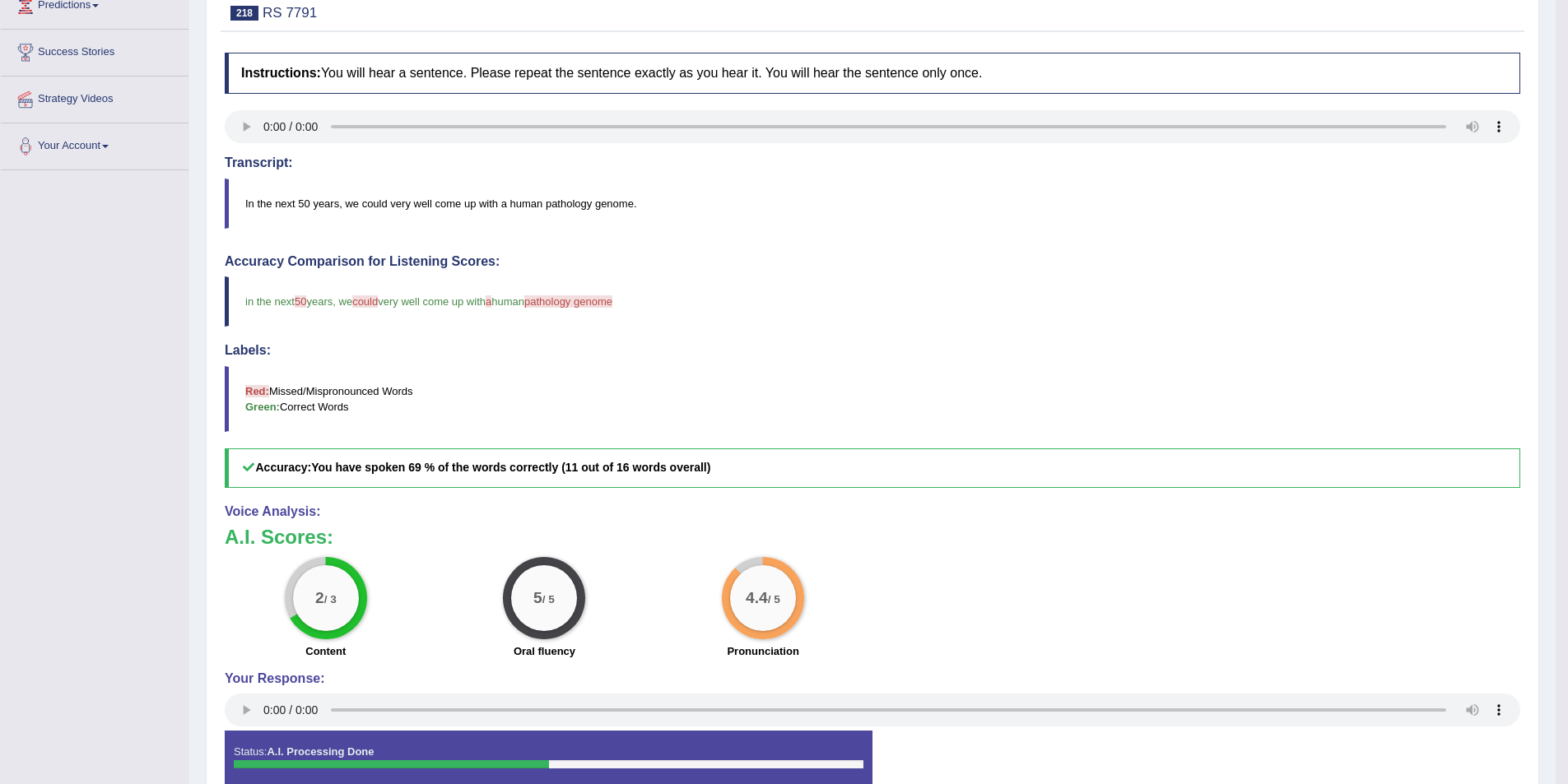
scroll to position [82, 0]
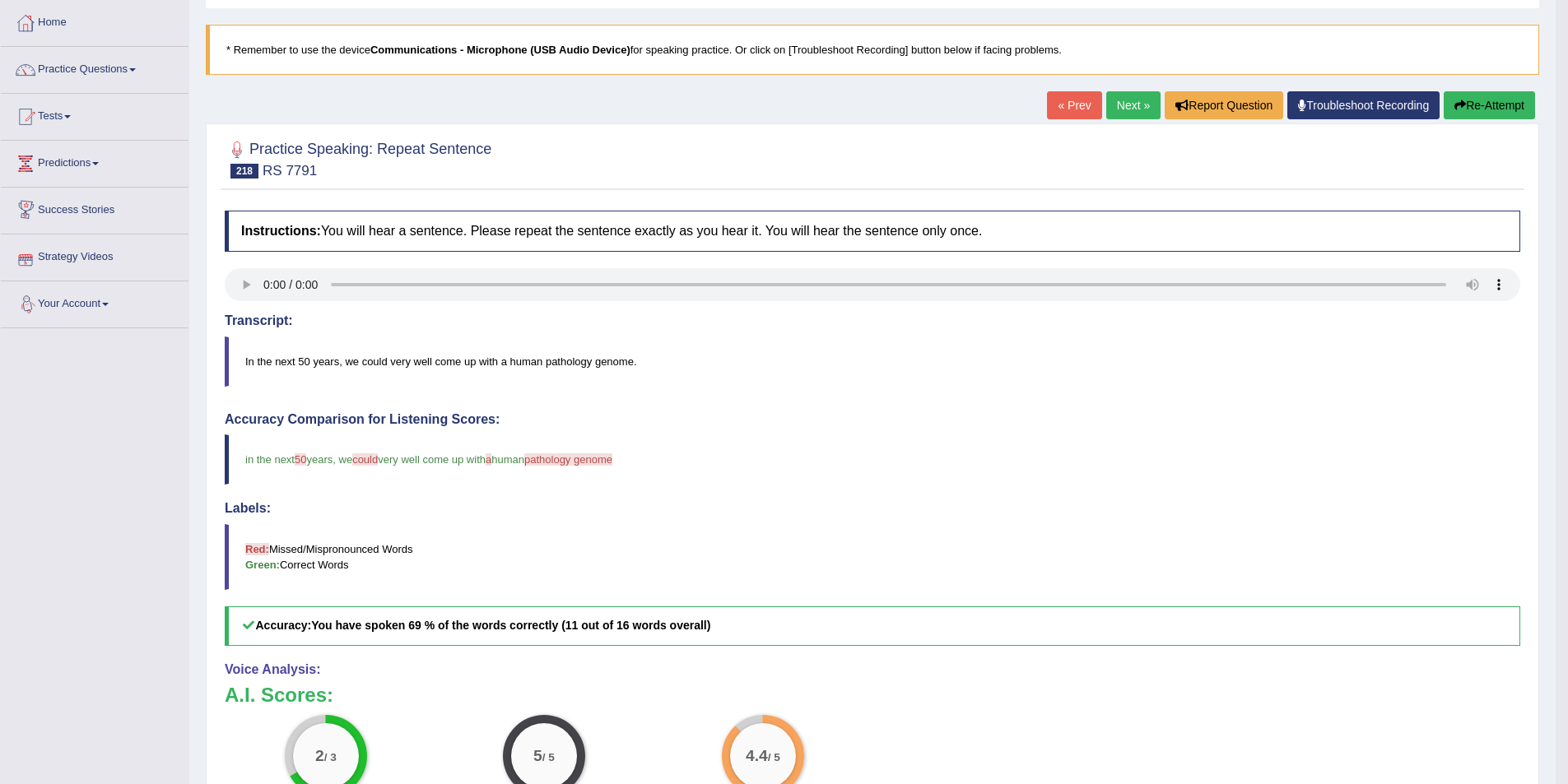
click at [1497, 93] on button "Re-Attempt" at bounding box center [1490, 105] width 92 height 28
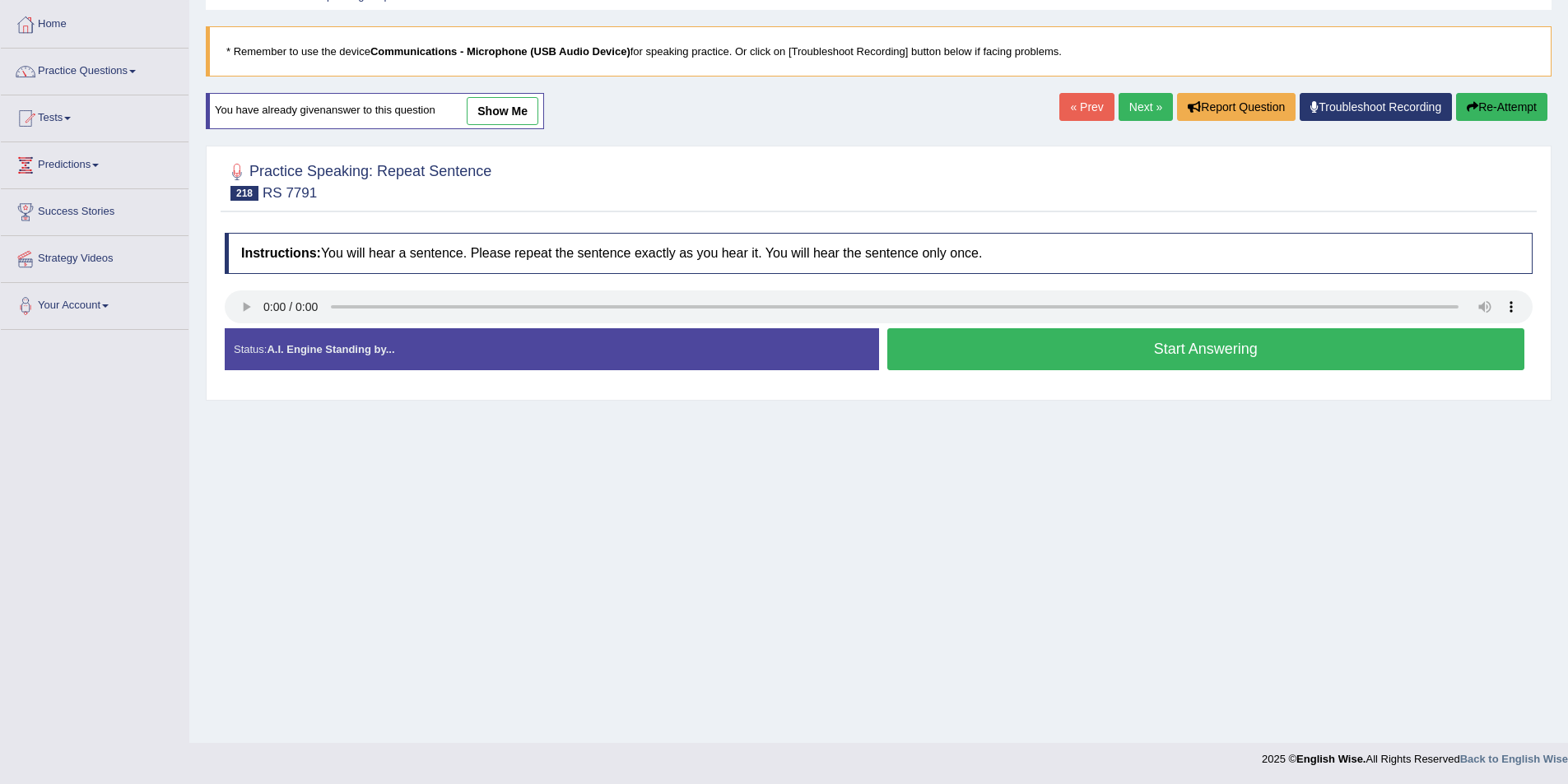
click at [250, 385] on div "Status: A.I. Engine Standing by... Start Answering Stop Recording" at bounding box center [878, 357] width 1308 height 59
click at [1037, 353] on button "Start Answering" at bounding box center [1206, 348] width 638 height 42
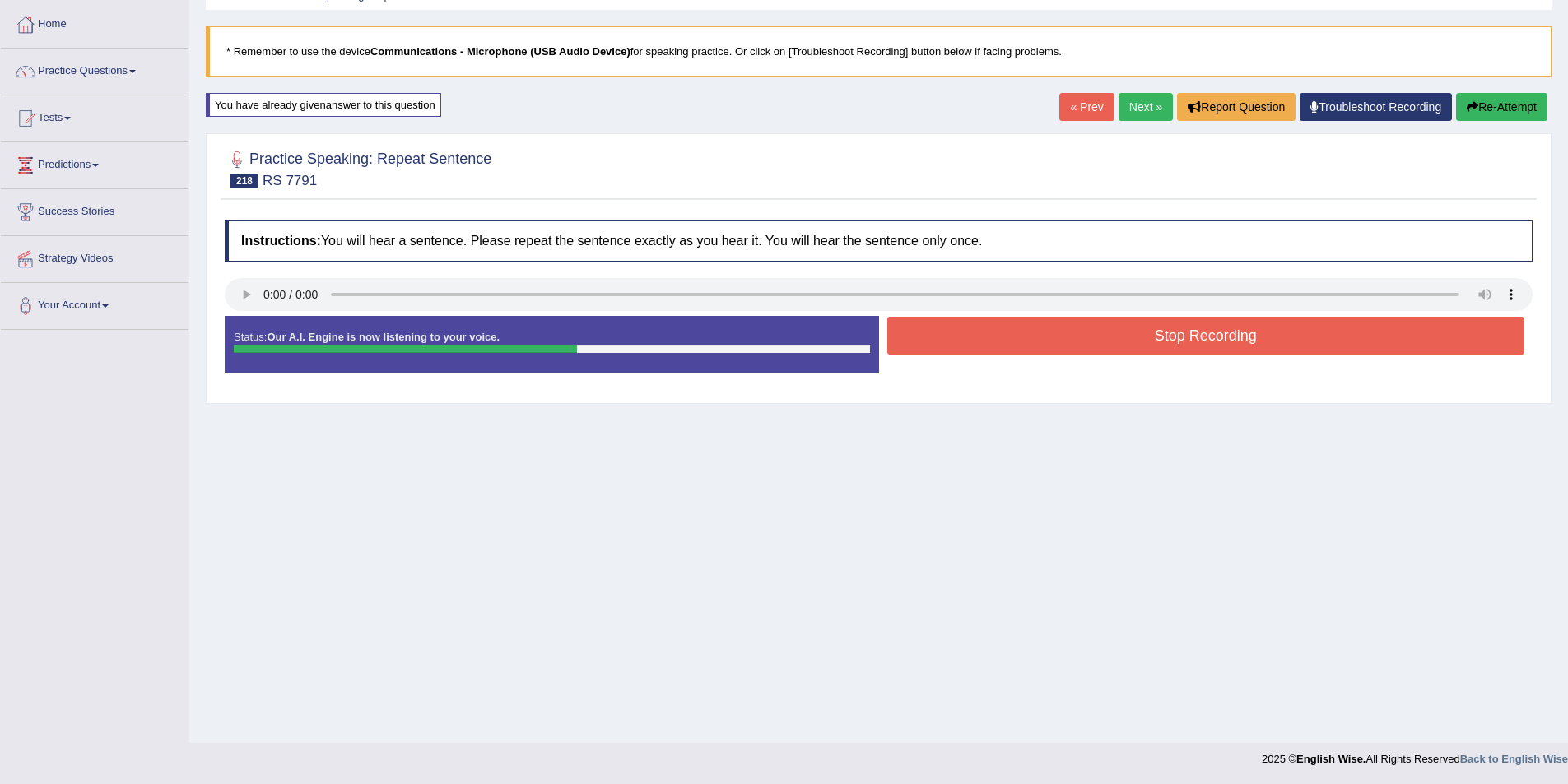
click at [1135, 350] on button "Stop Recording" at bounding box center [1206, 336] width 638 height 38
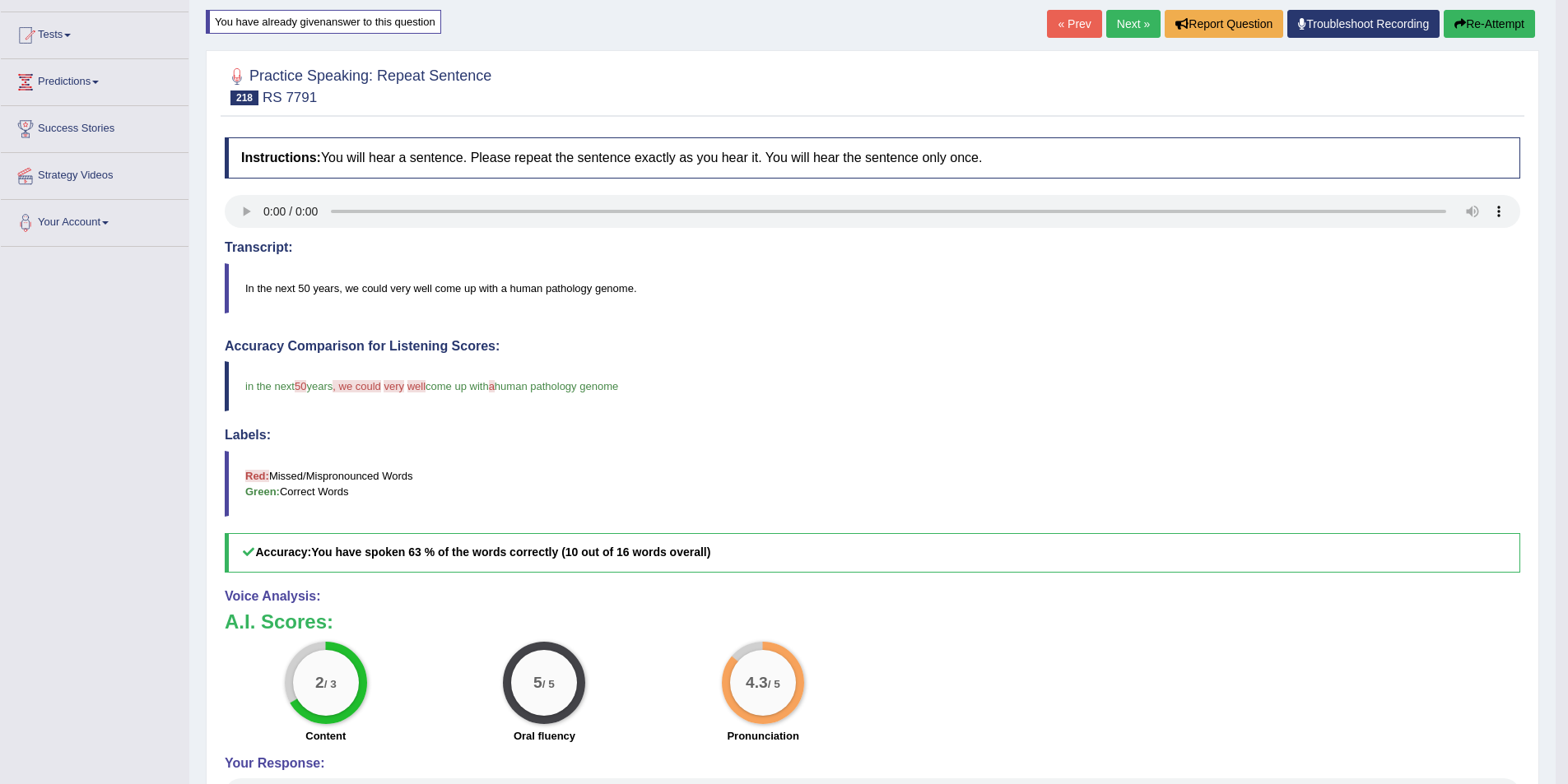
scroll to position [165, 0]
click at [1492, 31] on button "Re-Attempt" at bounding box center [1490, 22] width 92 height 28
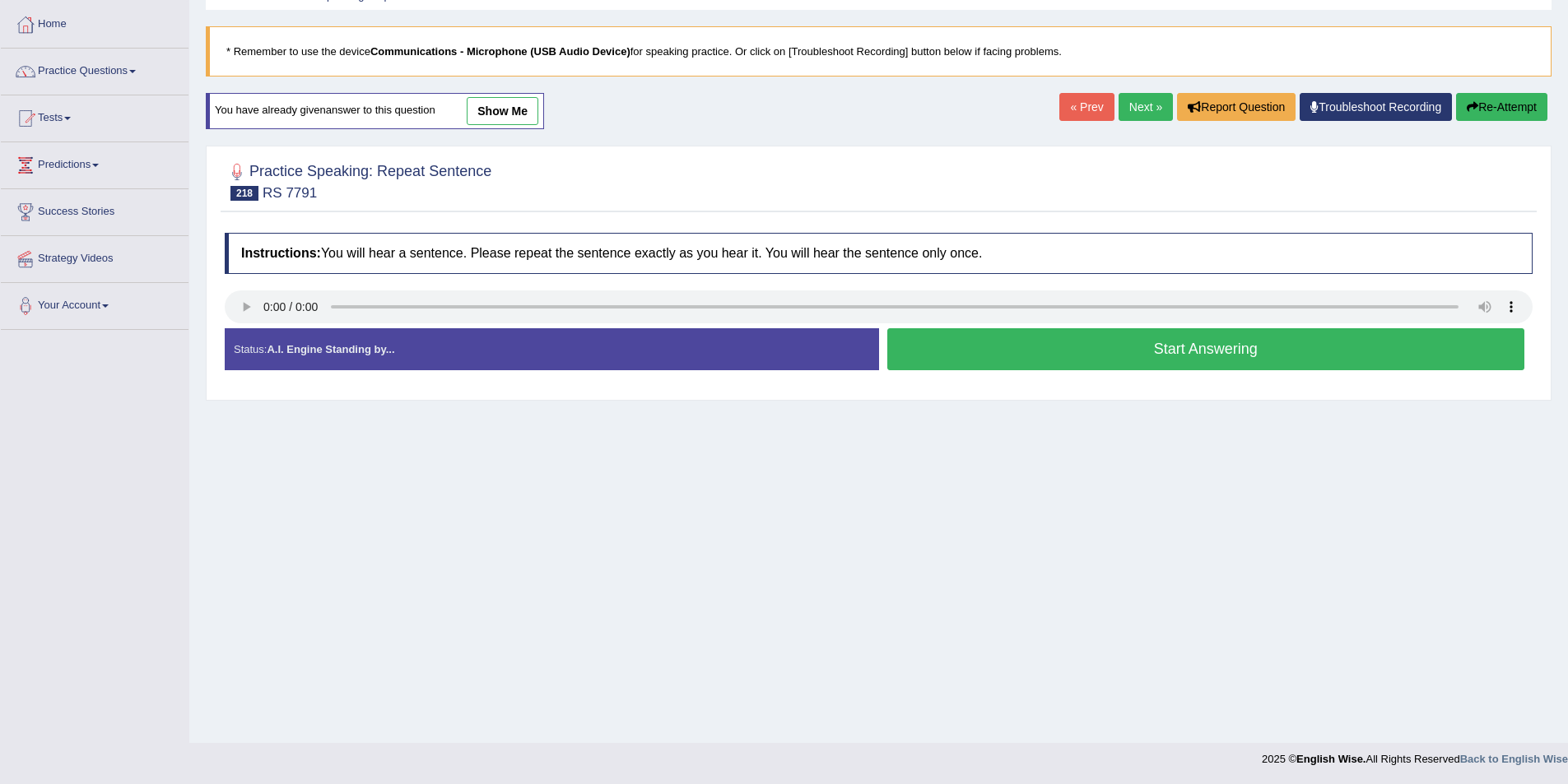
click at [1123, 422] on div "Home Practice Speaking: Repeat Sentence RS 7791 * Remember to use the device Co…" at bounding box center [879, 331] width 1378 height 823
click at [1119, 356] on button "Start Answering" at bounding box center [1206, 348] width 638 height 42
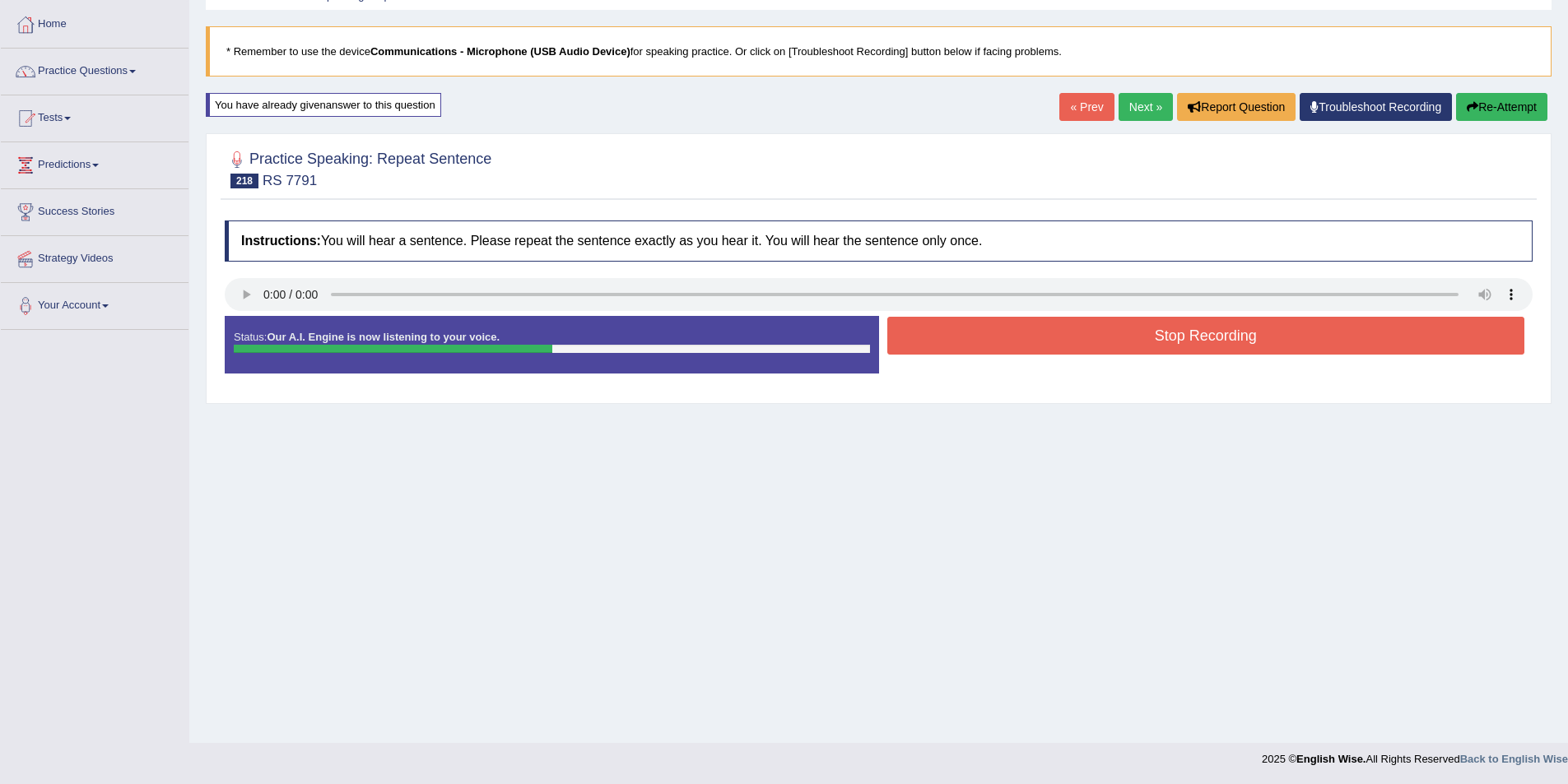
click at [1110, 334] on button "Stop Recording" at bounding box center [1206, 336] width 638 height 38
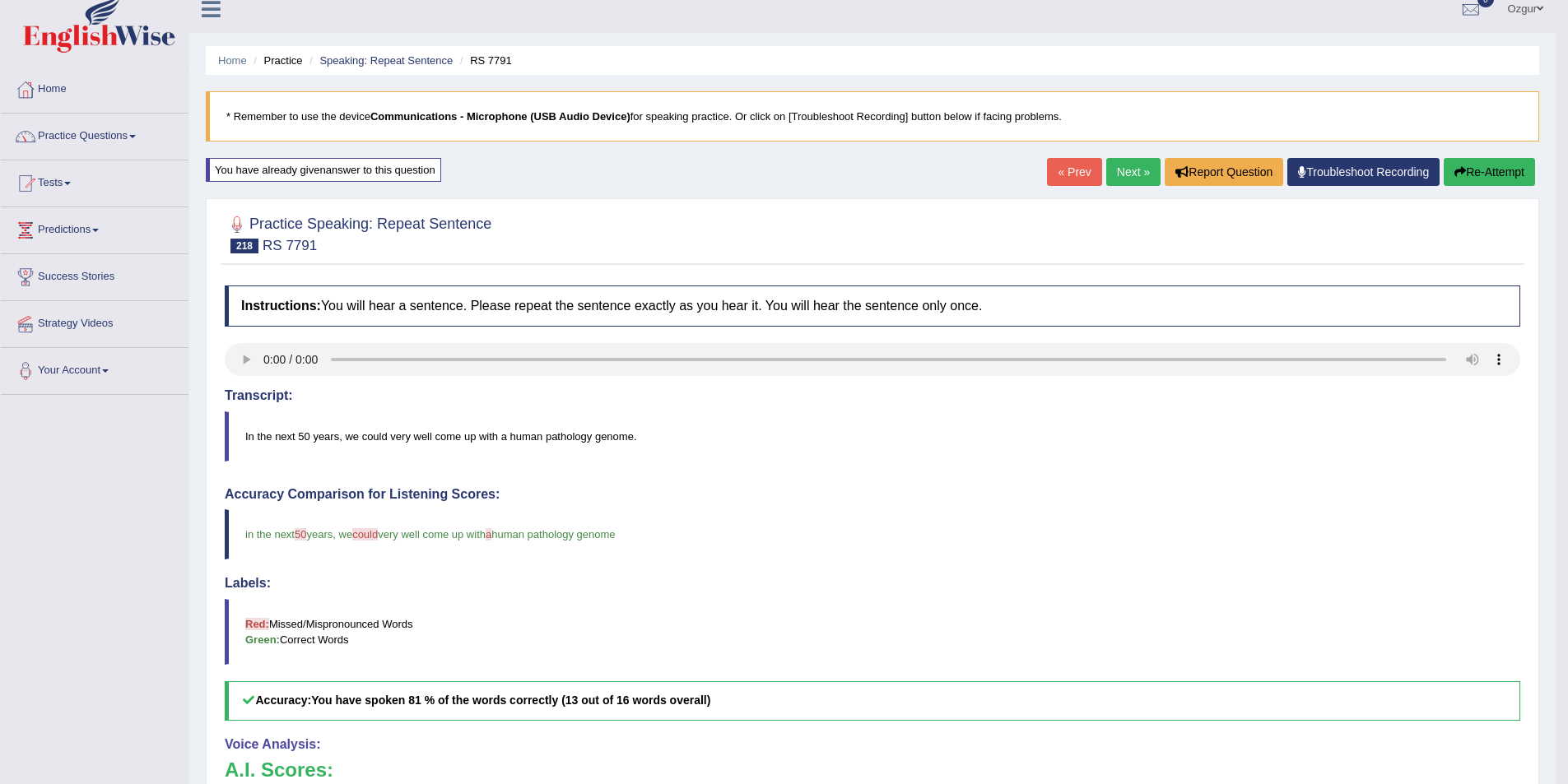
scroll to position [8, 0]
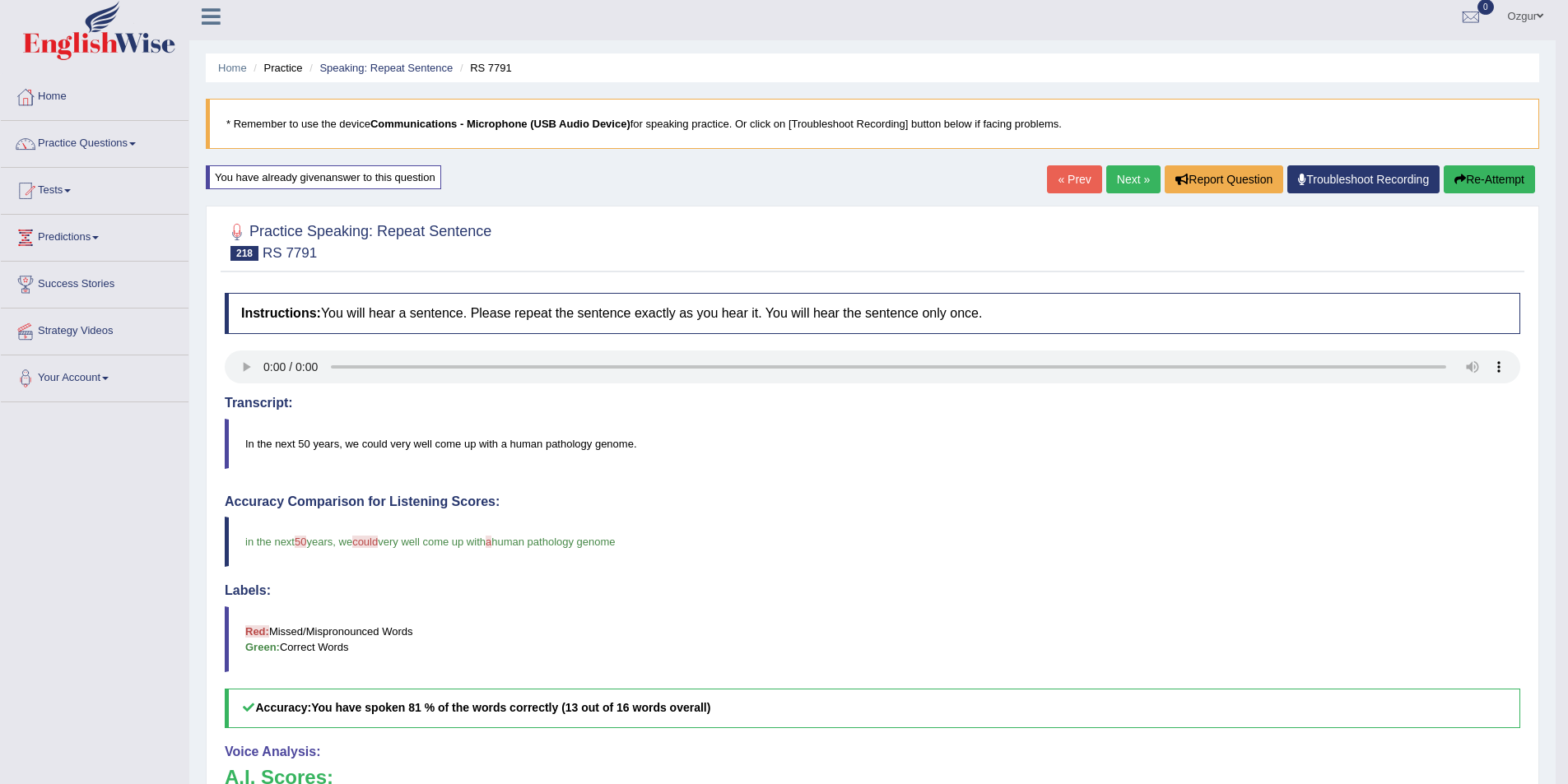
click at [1475, 174] on button "Re-Attempt" at bounding box center [1490, 179] width 92 height 28
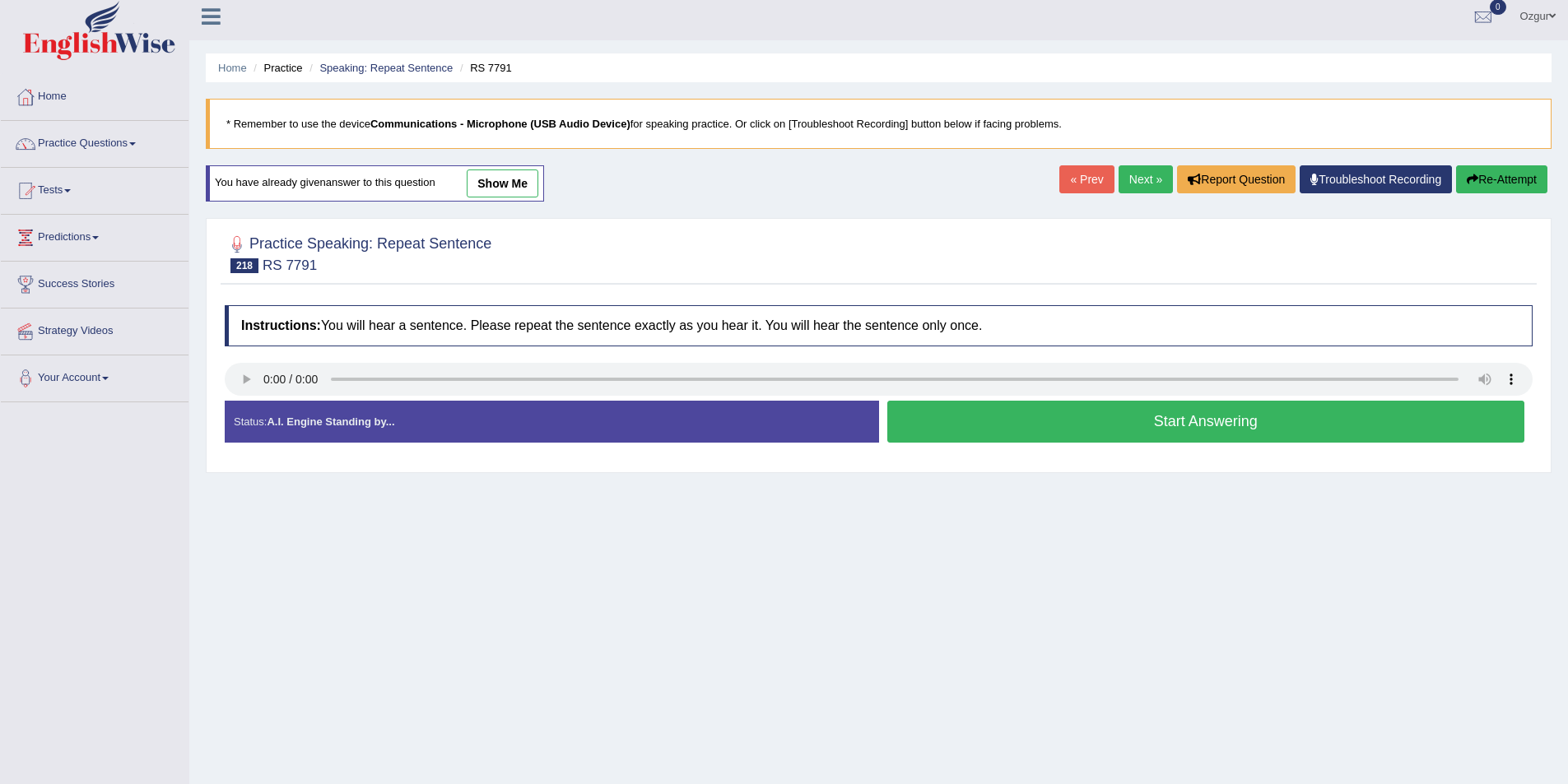
scroll to position [8, 0]
click at [1030, 426] on button "Start Answering" at bounding box center [1206, 421] width 638 height 42
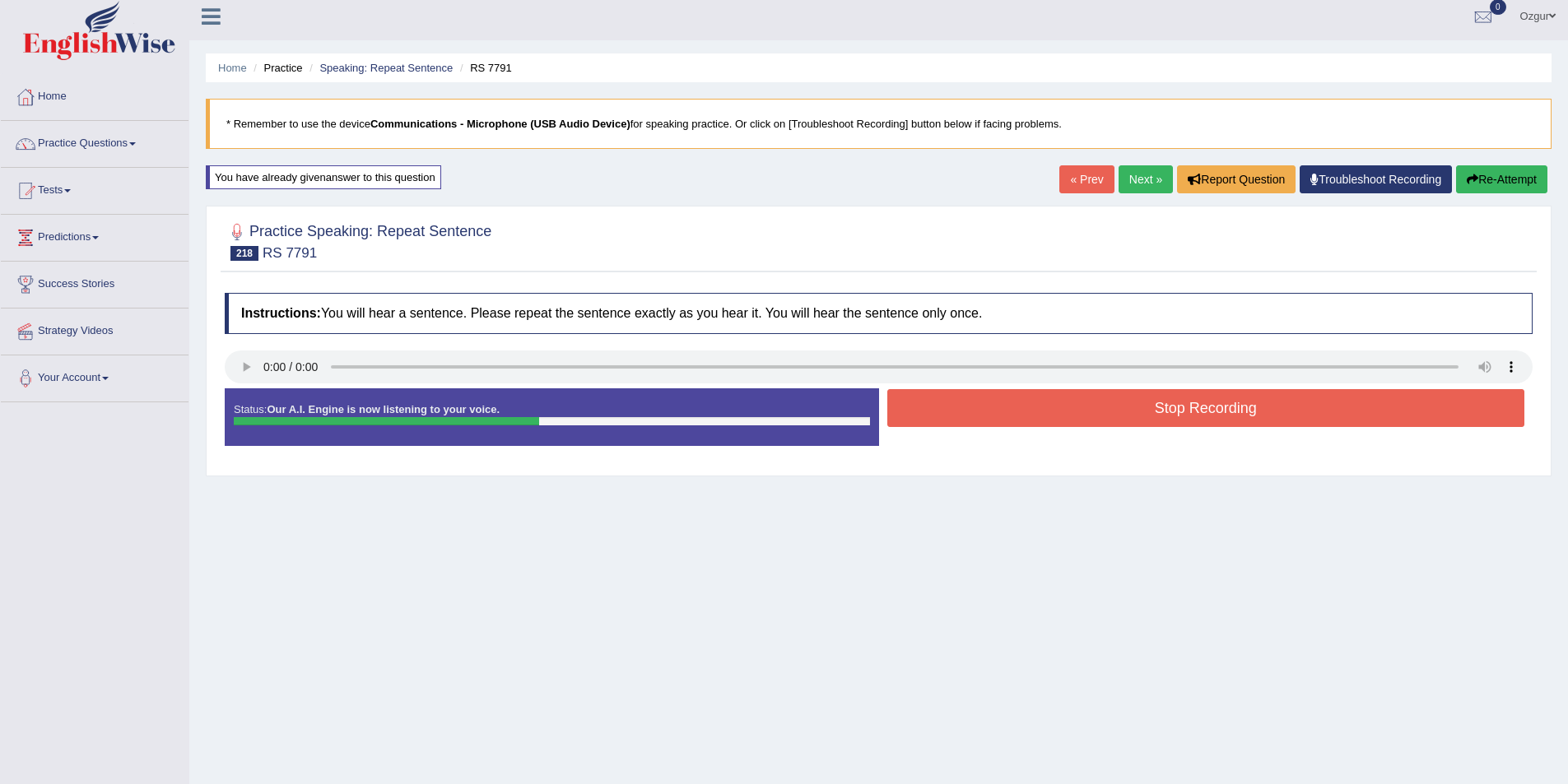
click at [1061, 421] on button "Stop Recording" at bounding box center [1206, 408] width 638 height 38
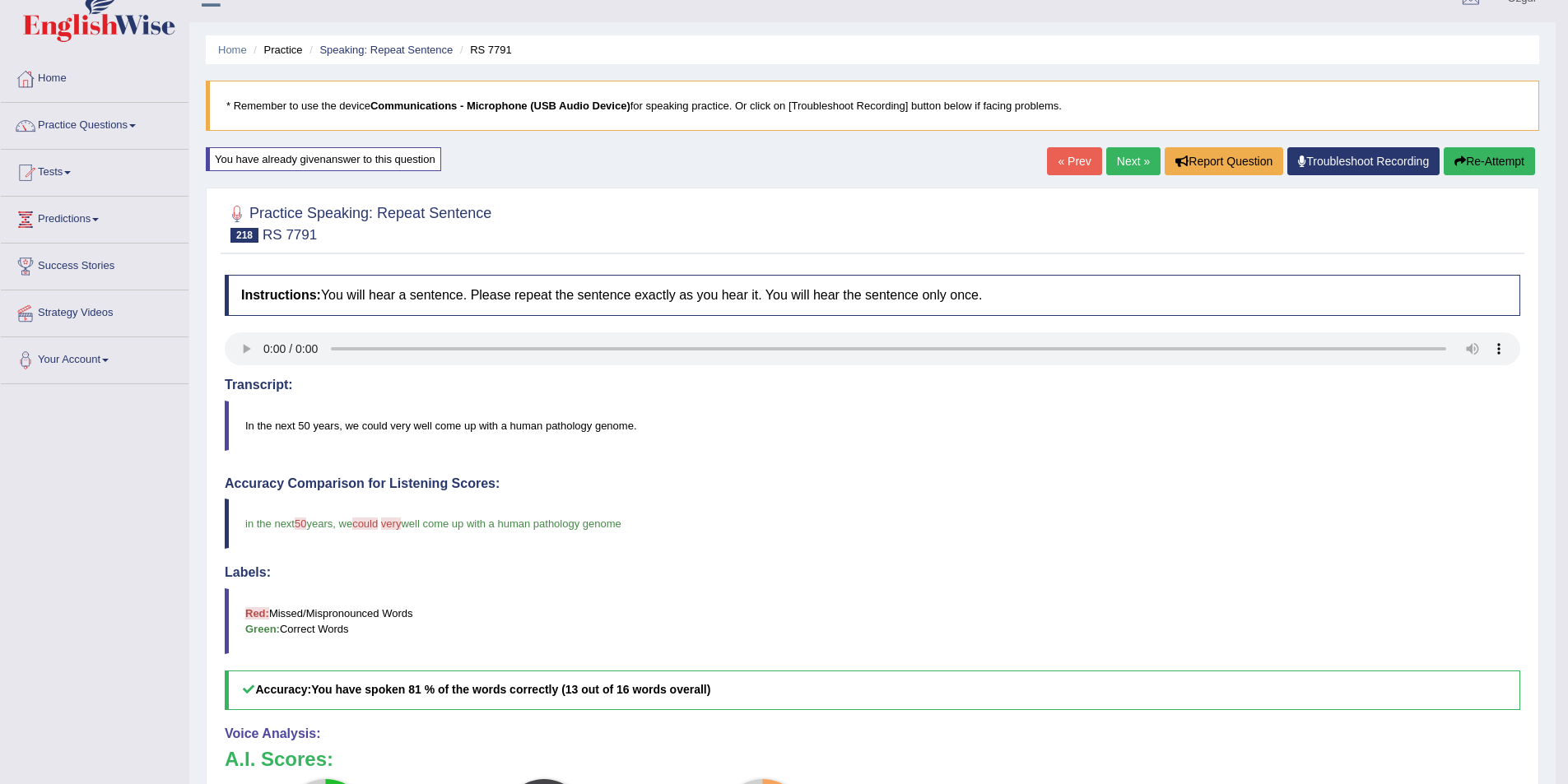
scroll to position [0, 0]
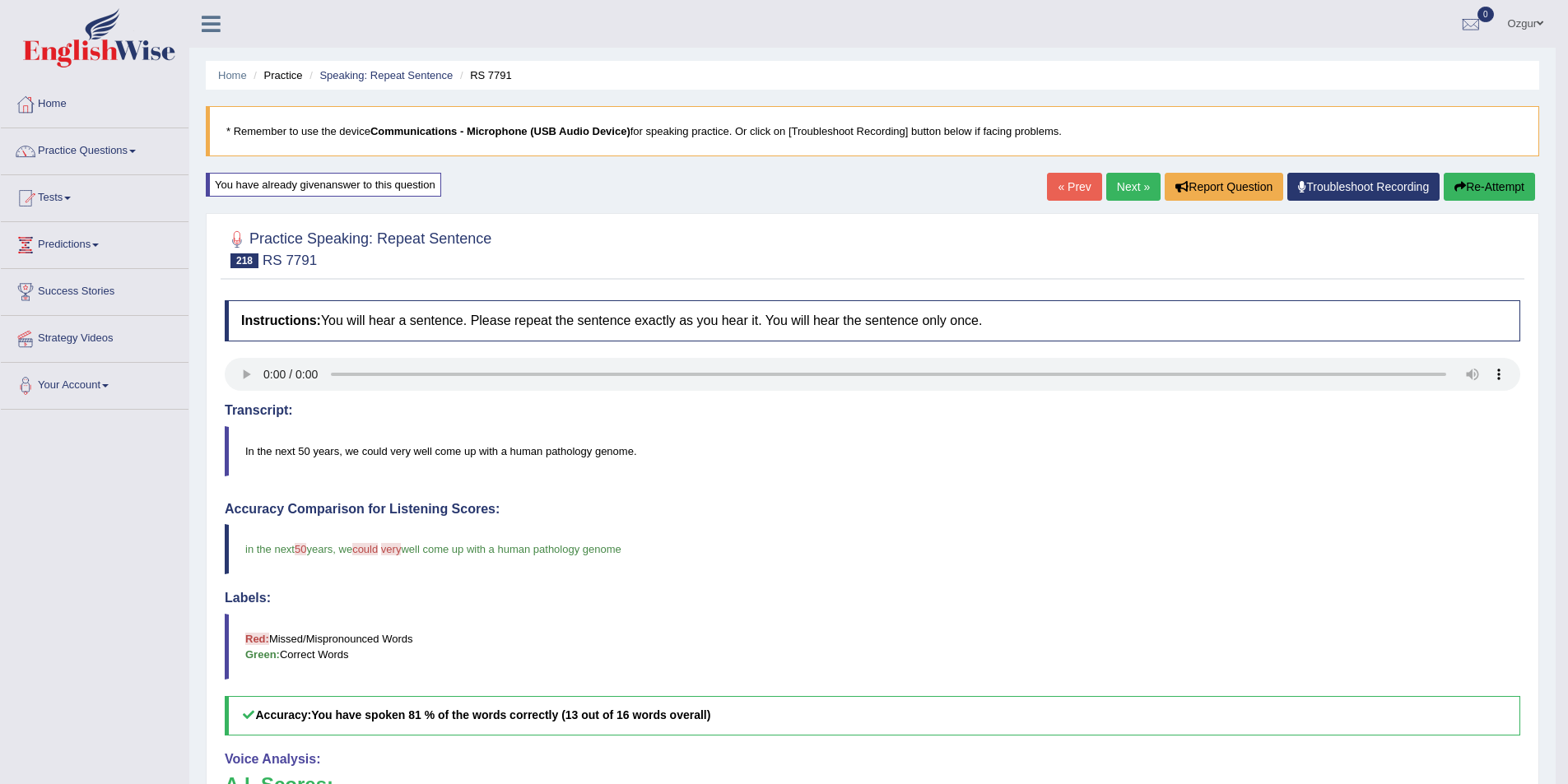
click at [1129, 183] on link "Next »" at bounding box center [1134, 186] width 54 height 28
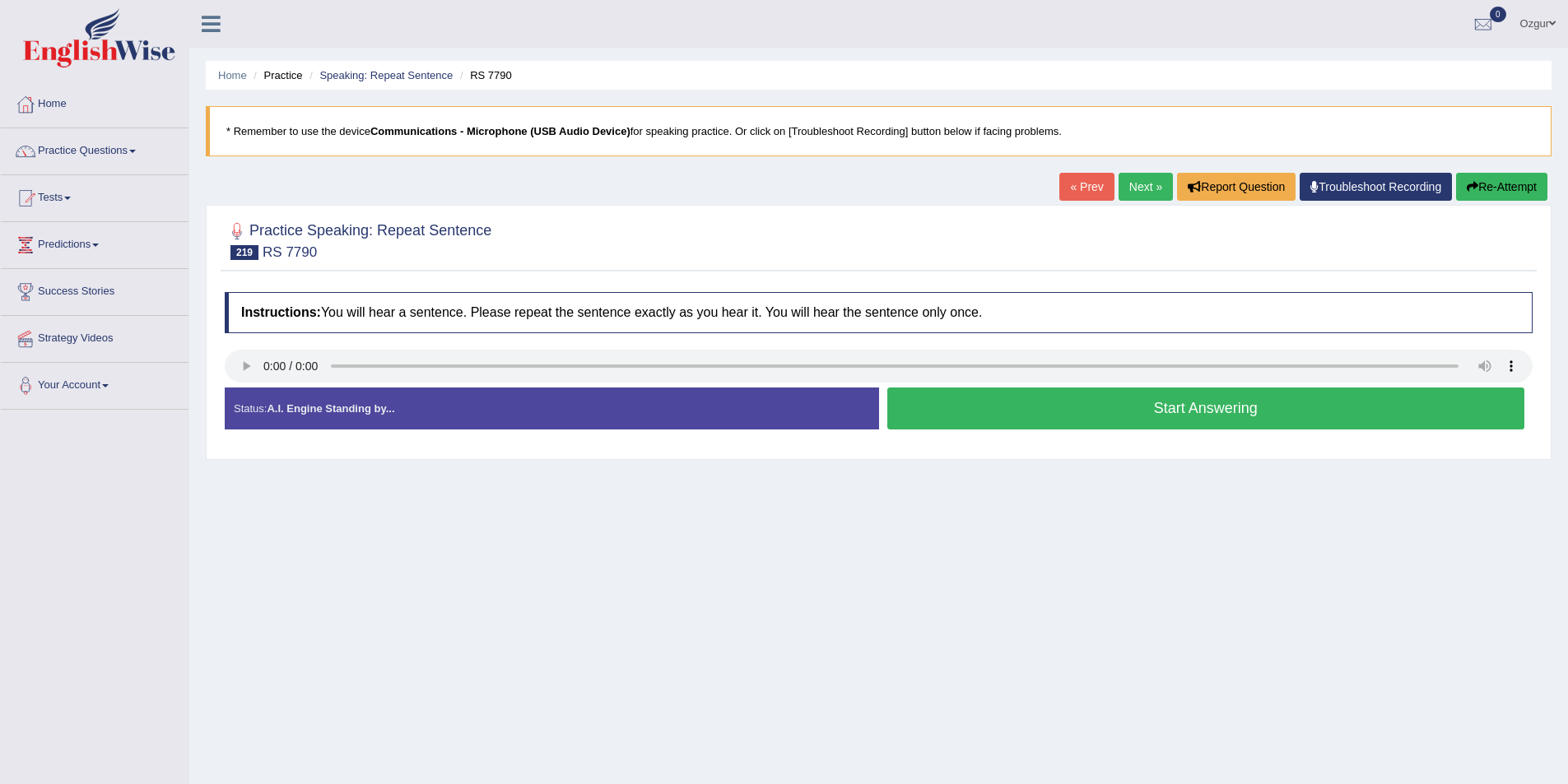
click at [981, 415] on button "Start Answering" at bounding box center [1206, 408] width 638 height 42
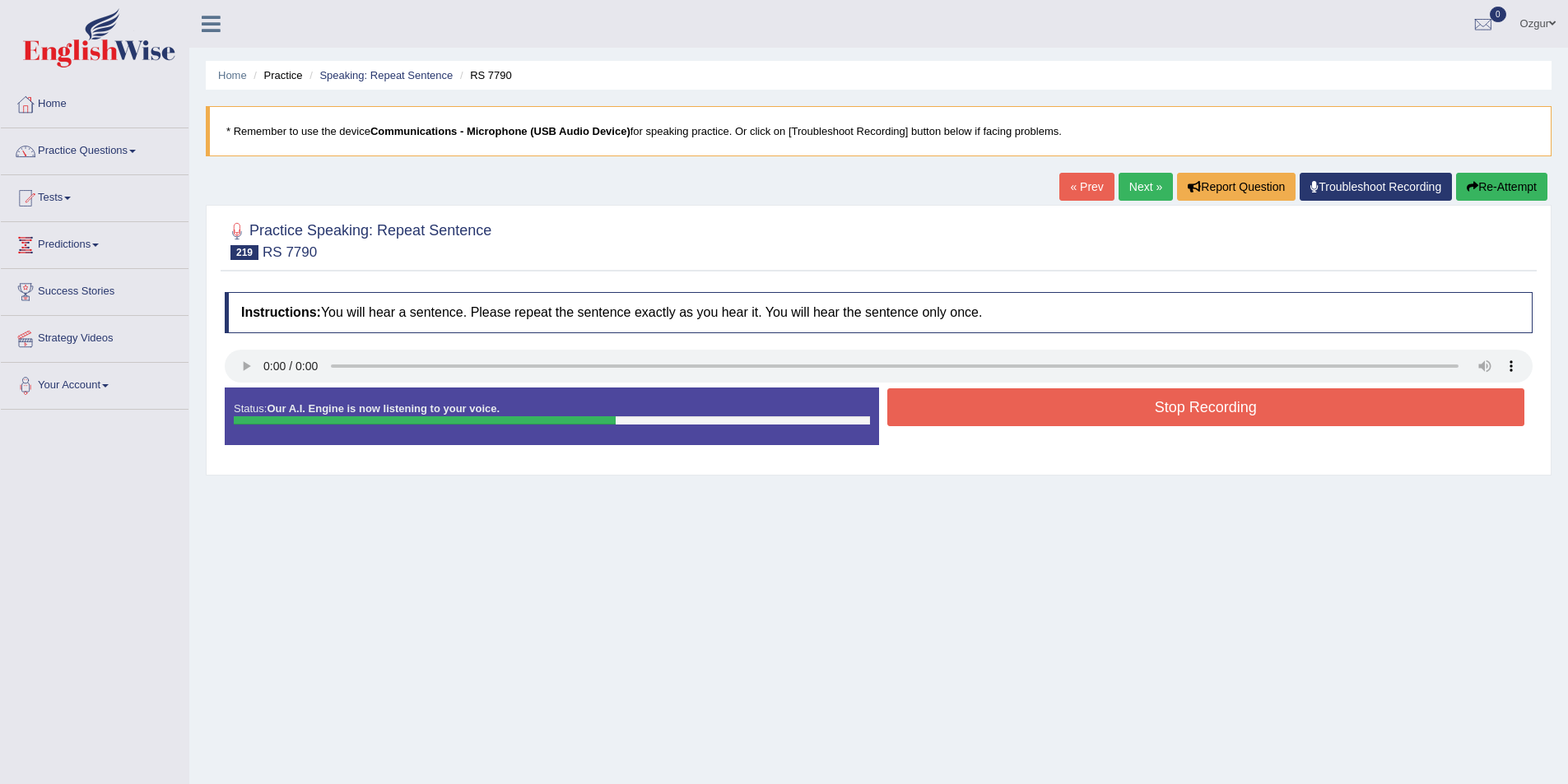
click at [1099, 409] on button "Stop Recording" at bounding box center [1206, 407] width 638 height 38
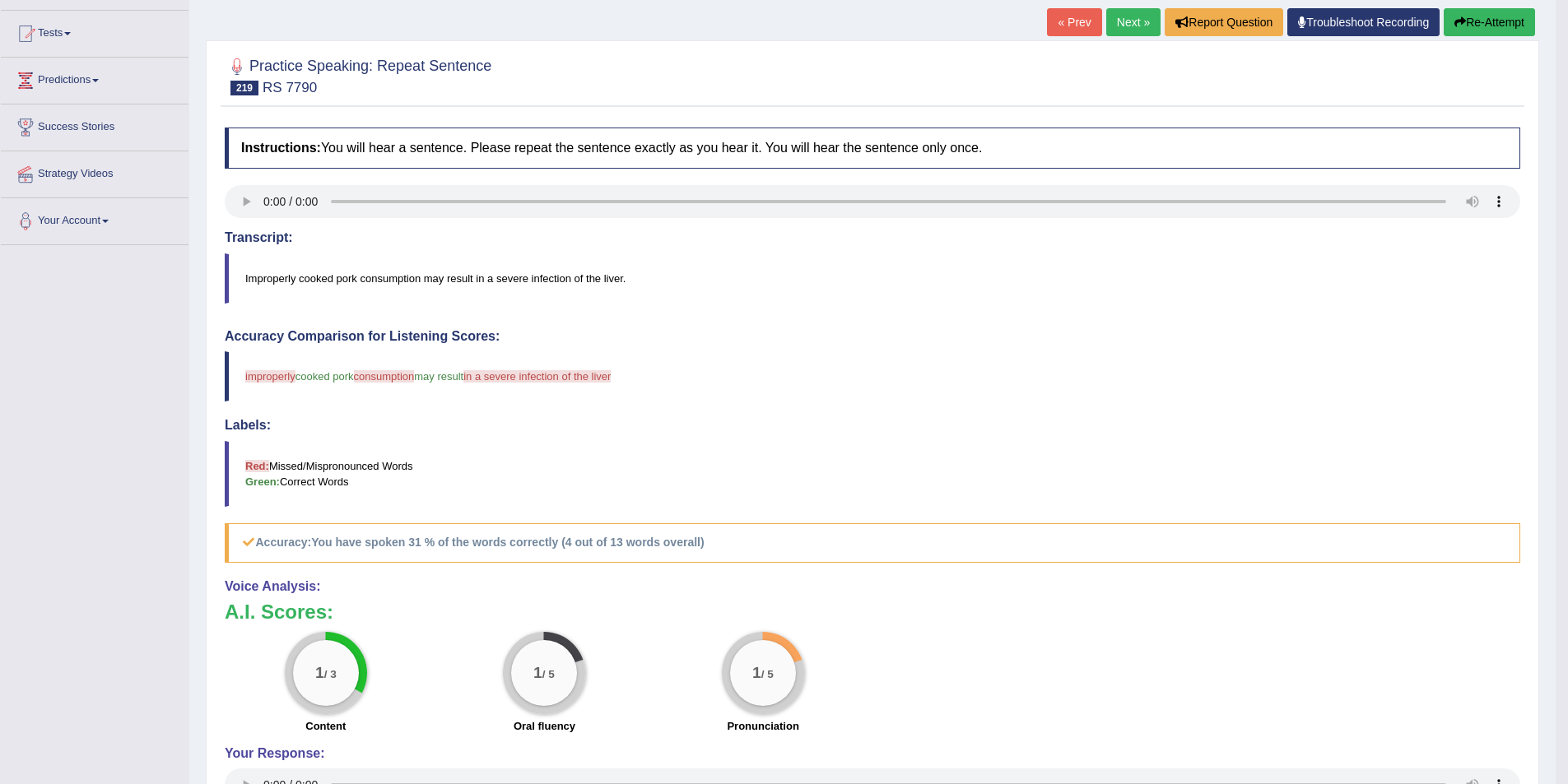
scroll to position [82, 0]
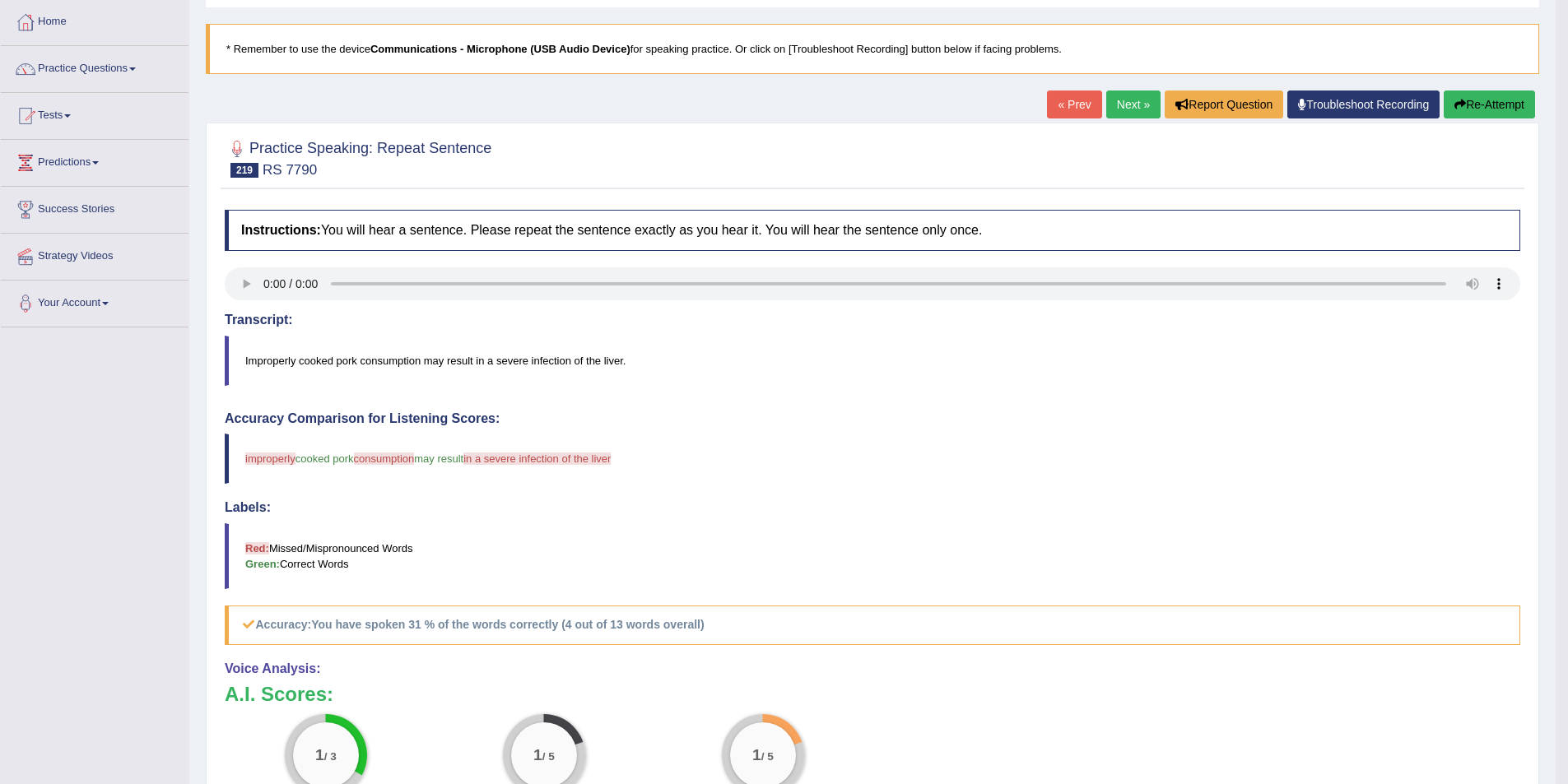
click at [1499, 97] on button "Re-Attempt" at bounding box center [1490, 104] width 92 height 28
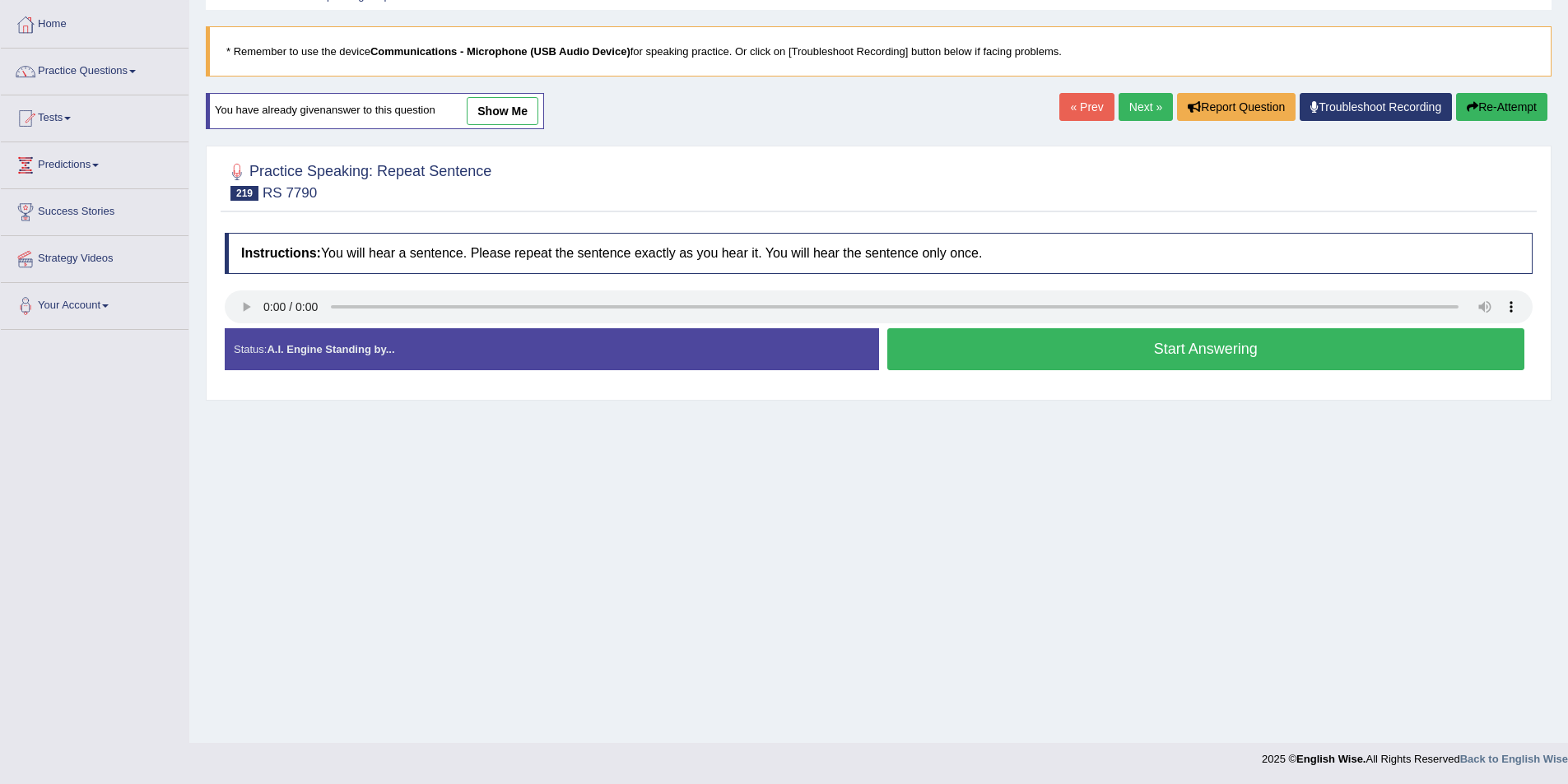
click at [1029, 343] on button "Start Answering" at bounding box center [1206, 348] width 638 height 42
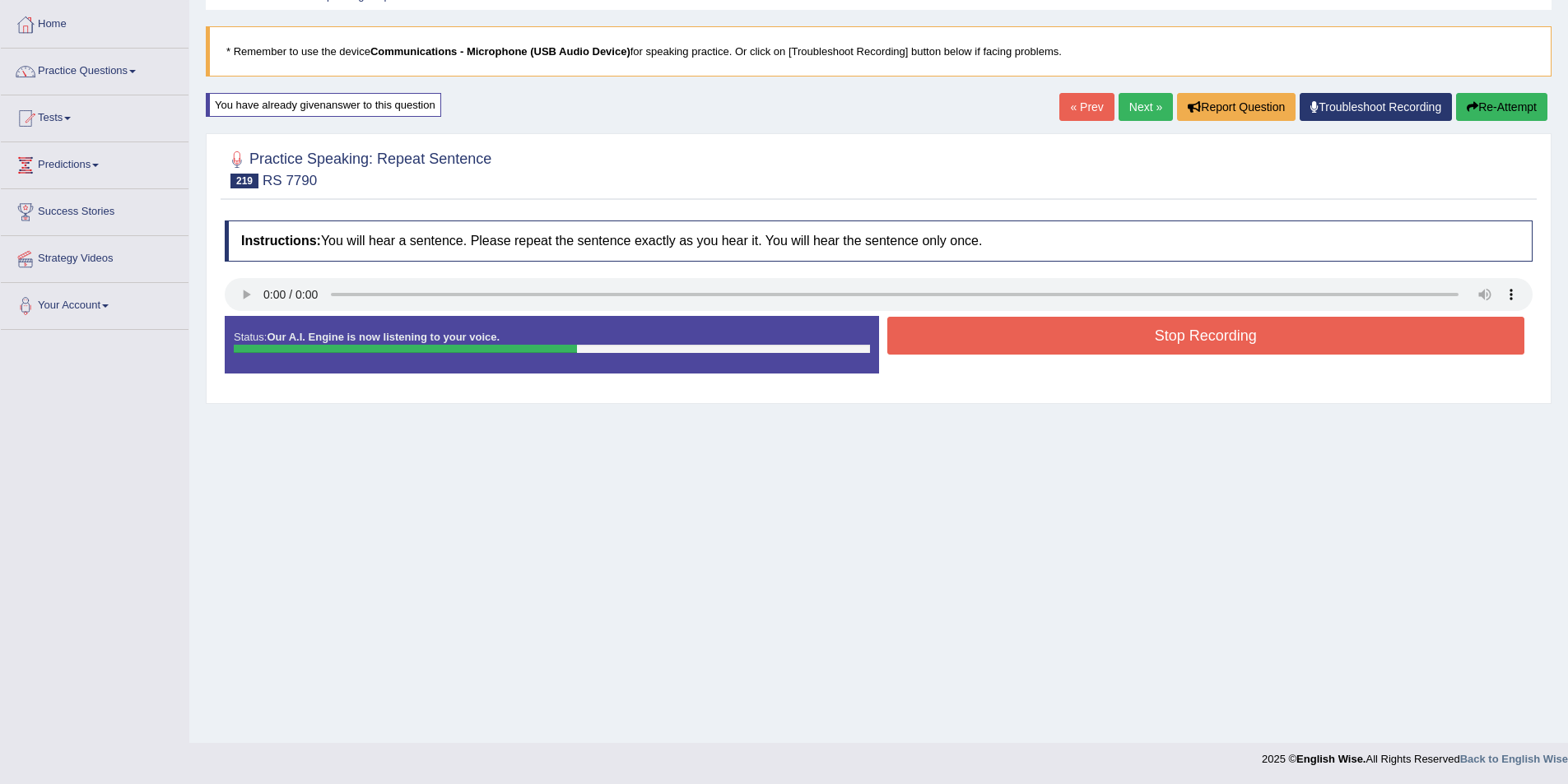
click at [1165, 348] on button "Stop Recording" at bounding box center [1206, 336] width 638 height 38
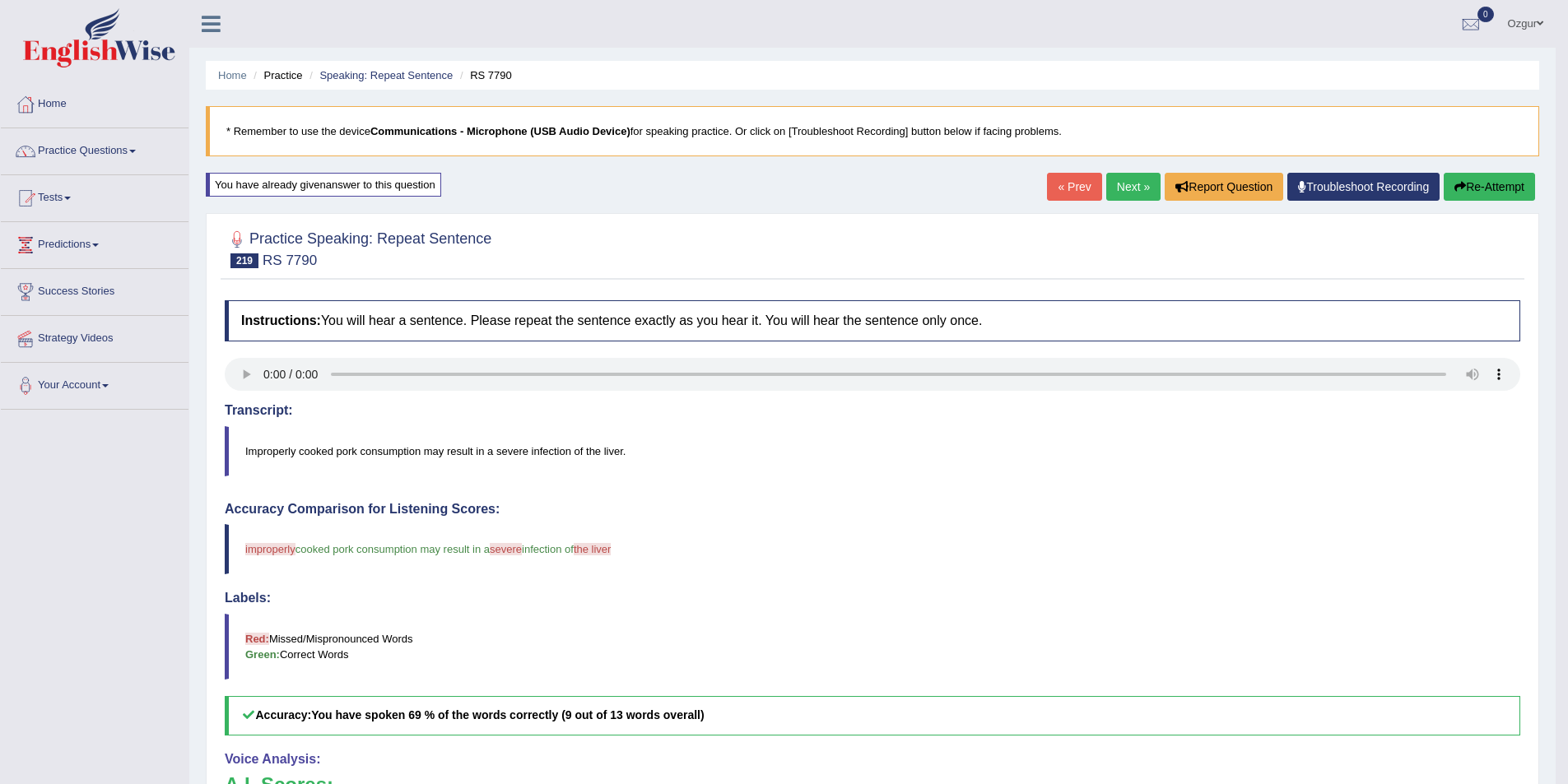
click at [1493, 189] on button "Re-Attempt" at bounding box center [1490, 186] width 92 height 28
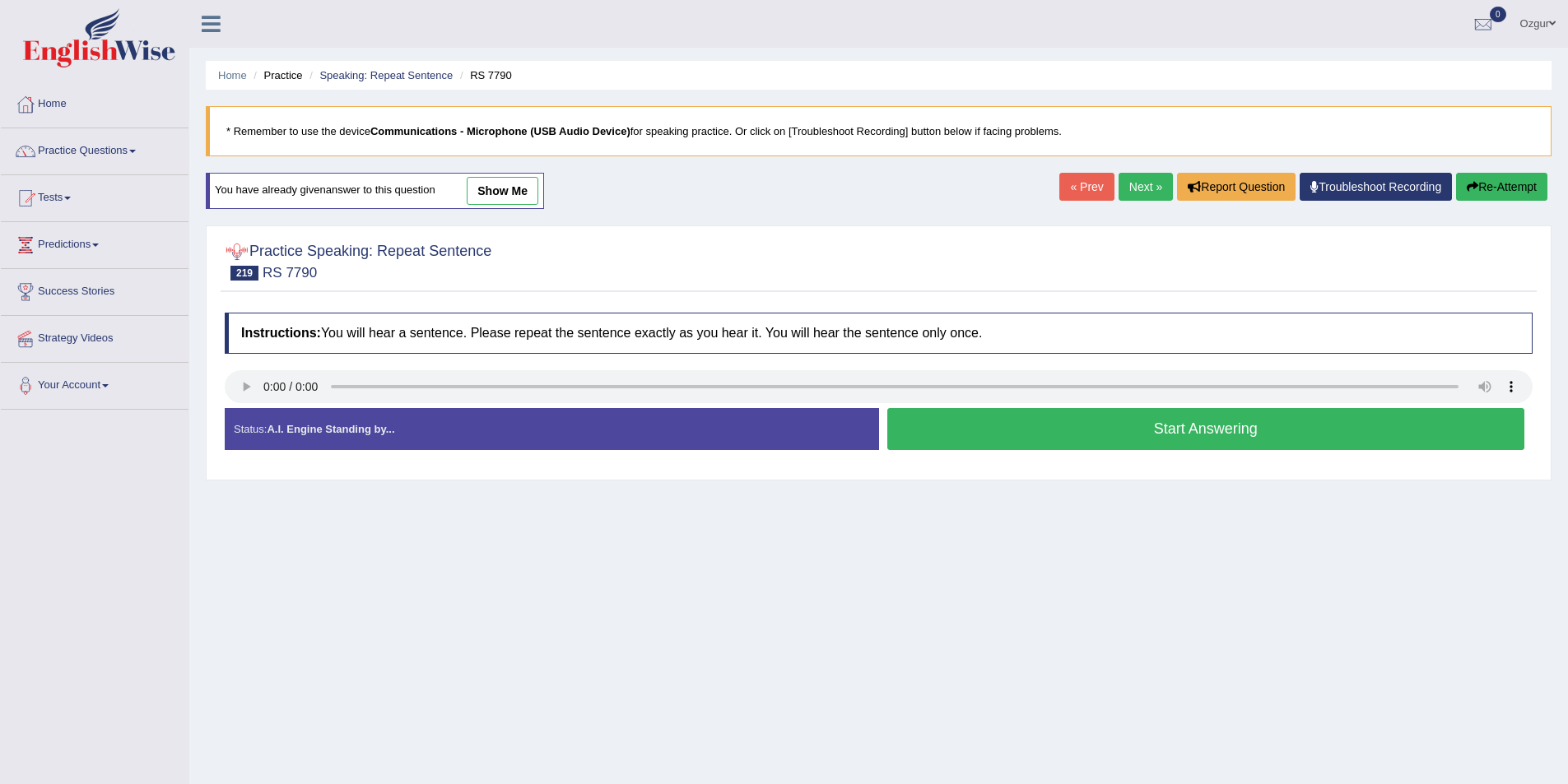
click at [1129, 433] on button "Start Answering" at bounding box center [1206, 428] width 638 height 42
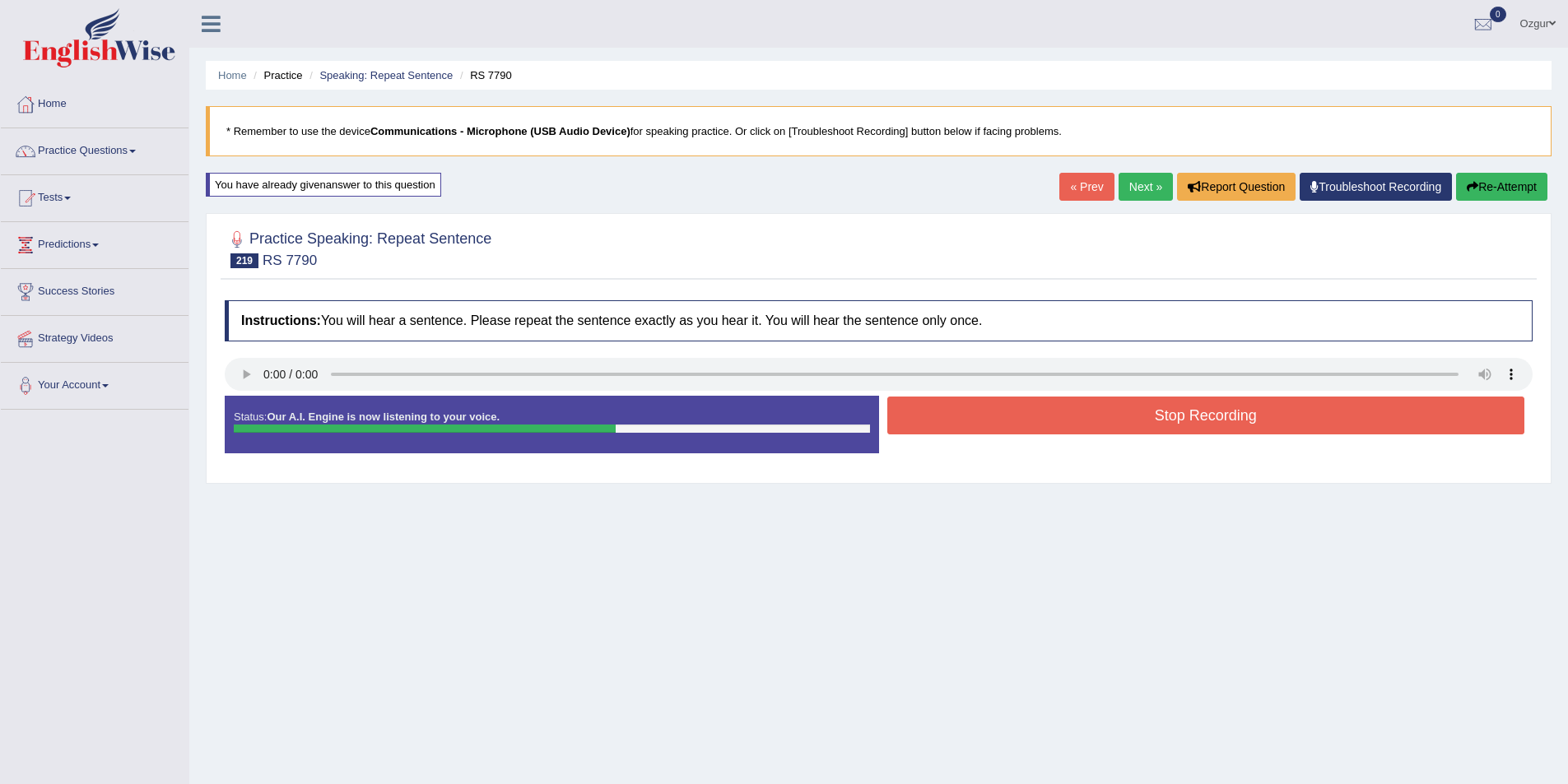
click at [967, 419] on button "Stop Recording" at bounding box center [1206, 415] width 638 height 38
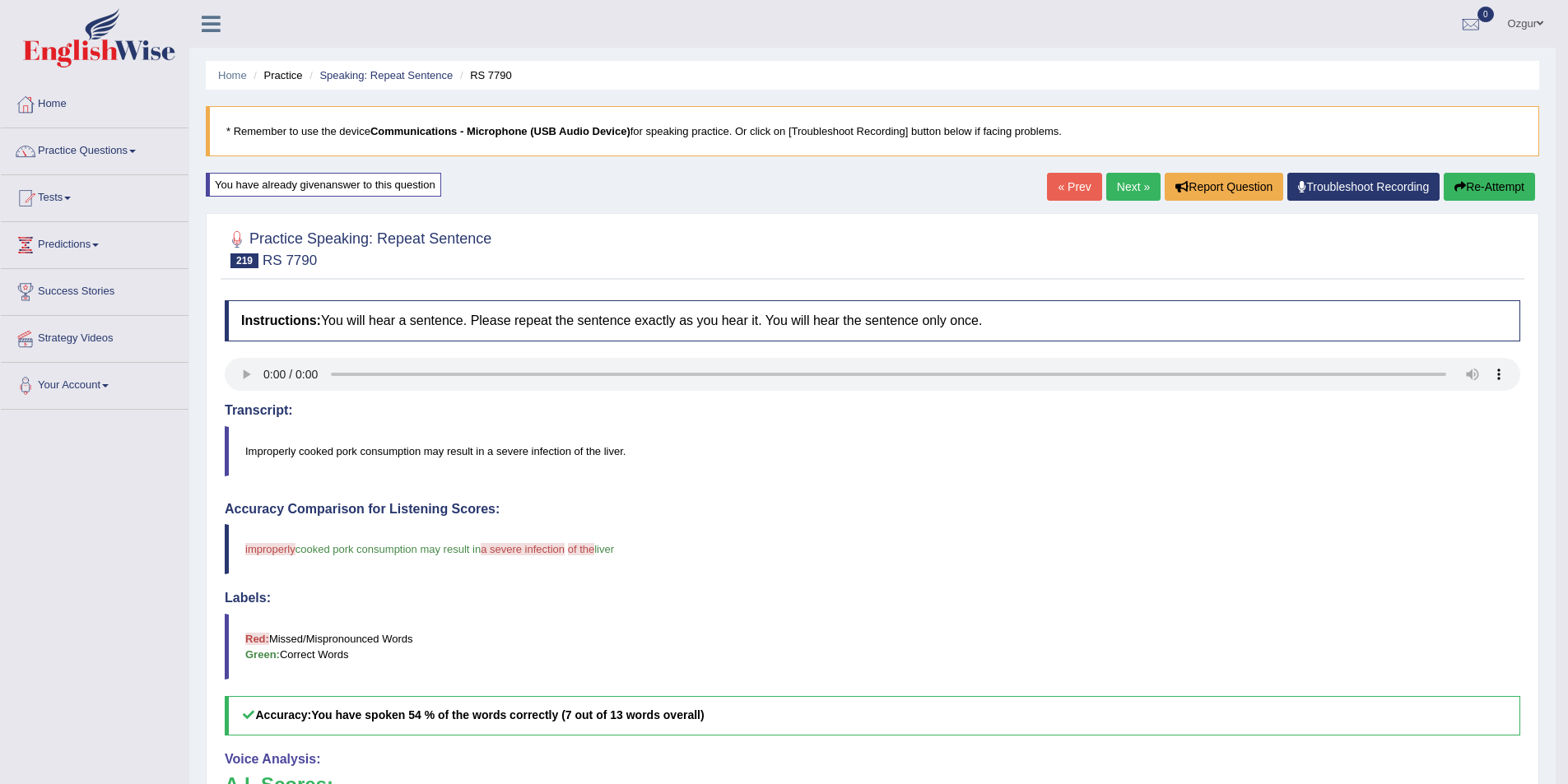
click at [1130, 178] on link "Next »" at bounding box center [1134, 186] width 54 height 28
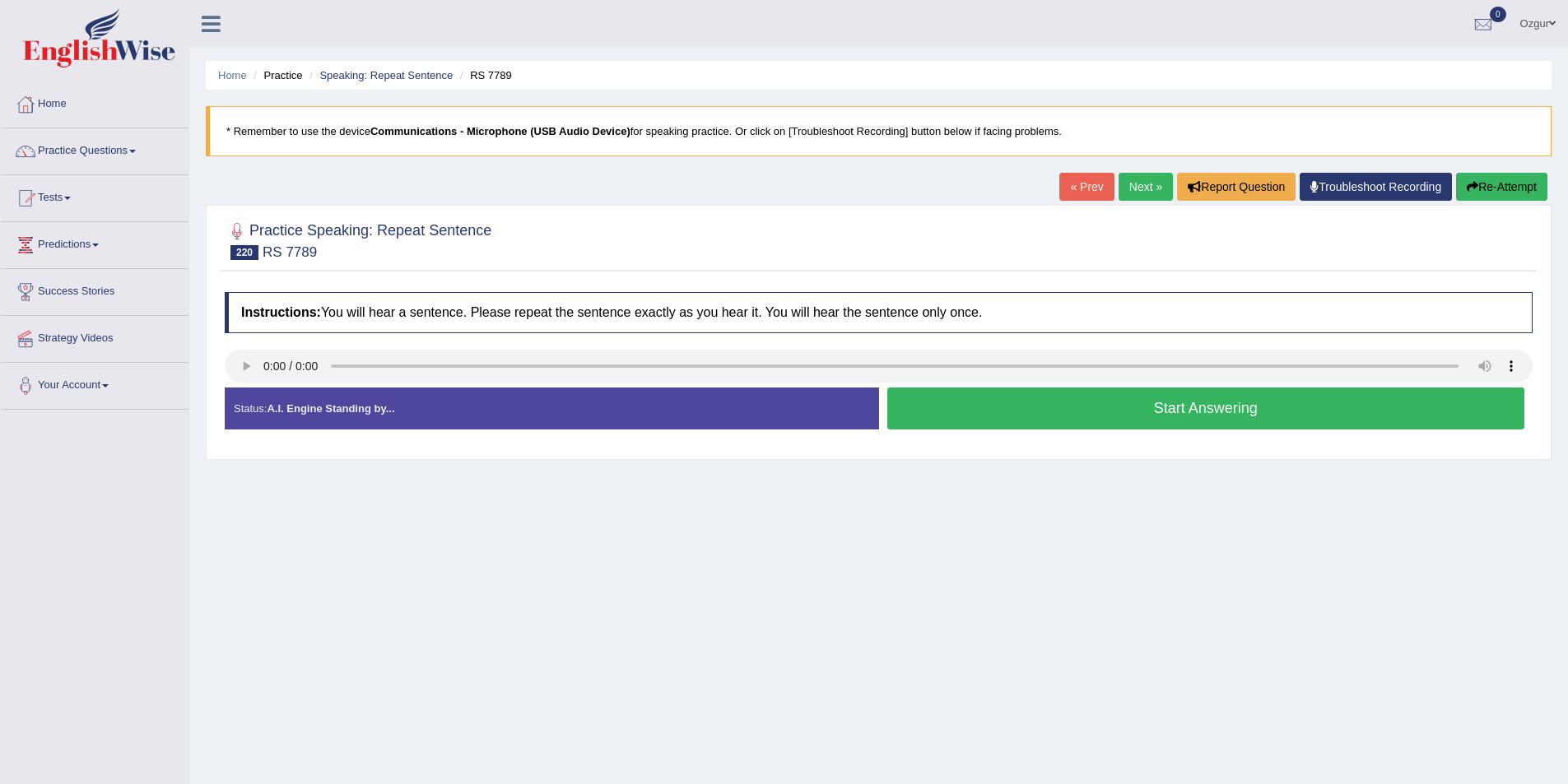
click at [1095, 411] on button "Start Answering" at bounding box center [1206, 408] width 638 height 42
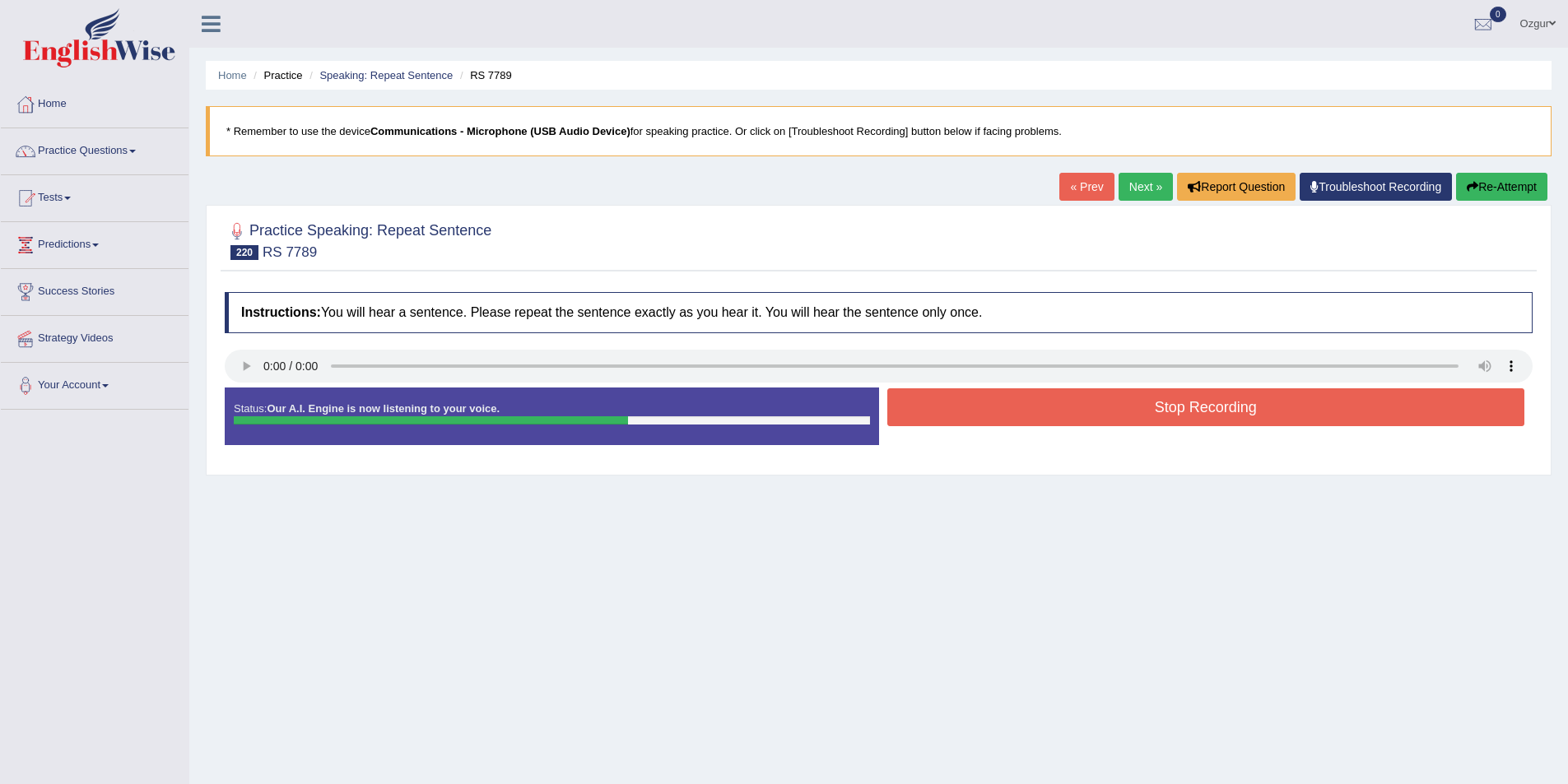
click at [1095, 411] on button "Stop Recording" at bounding box center [1206, 407] width 638 height 38
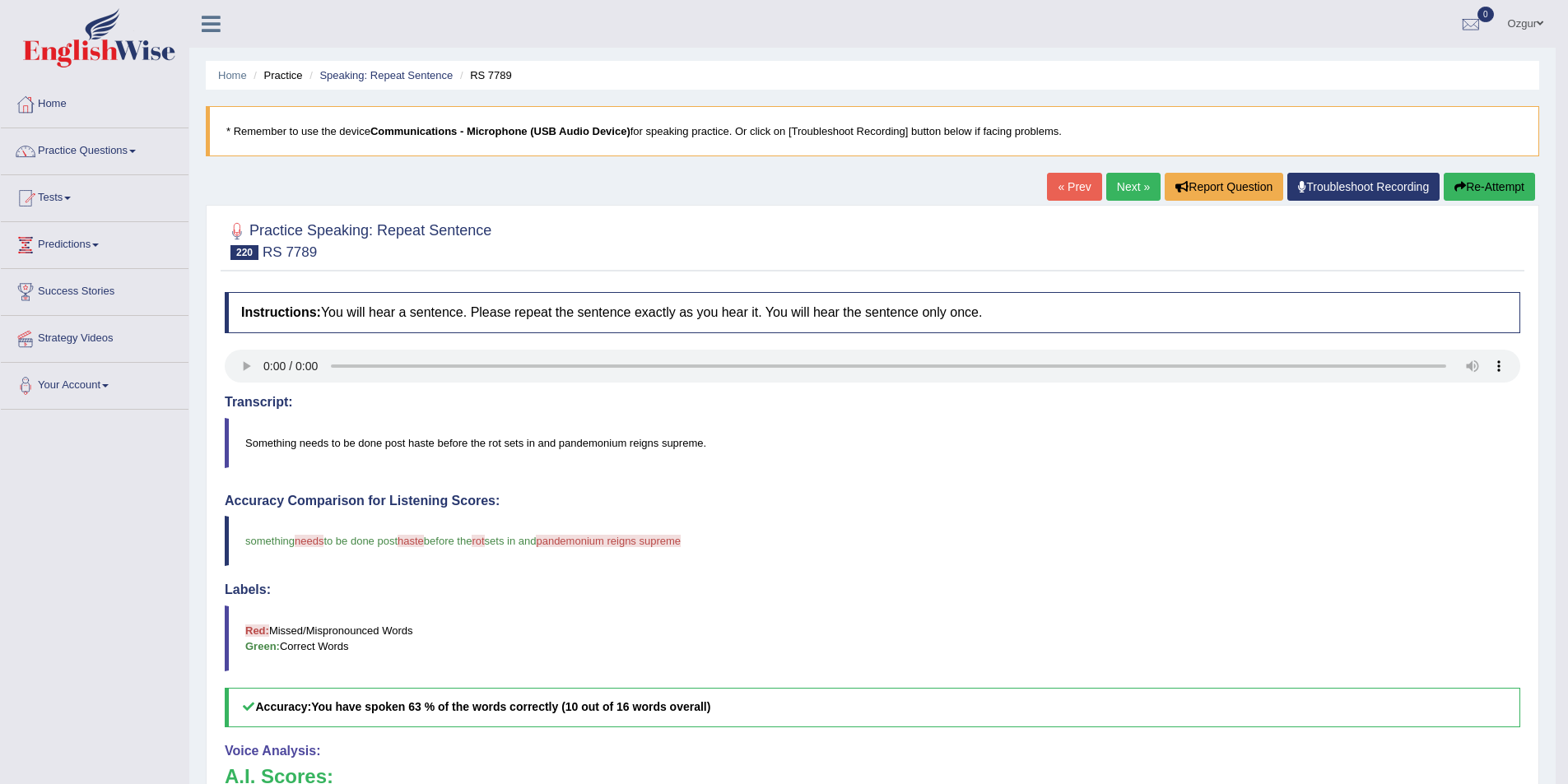
click at [1513, 196] on button "Re-Attempt" at bounding box center [1490, 186] width 92 height 28
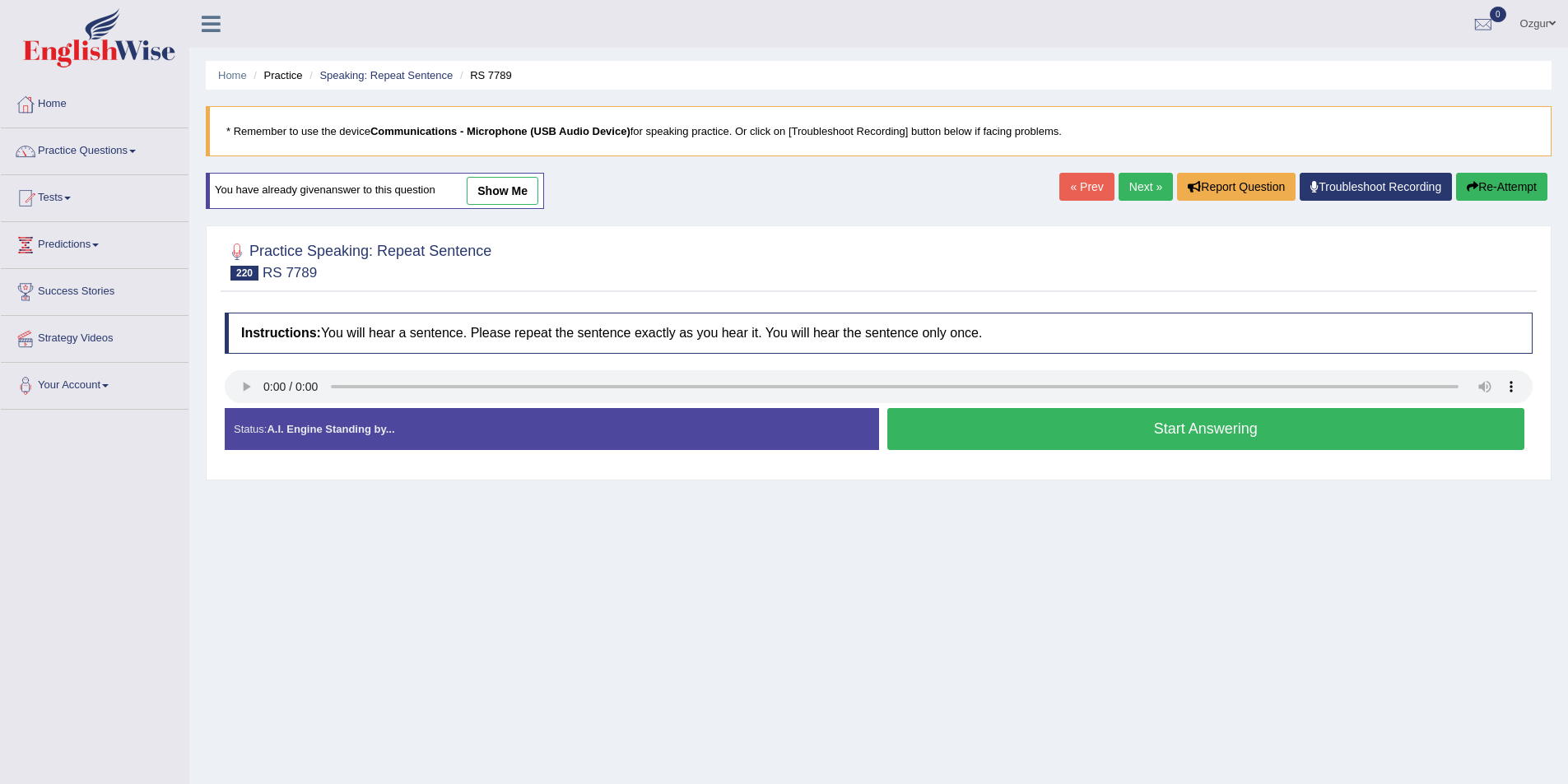
click at [1041, 432] on button "Start Answering" at bounding box center [1206, 428] width 638 height 42
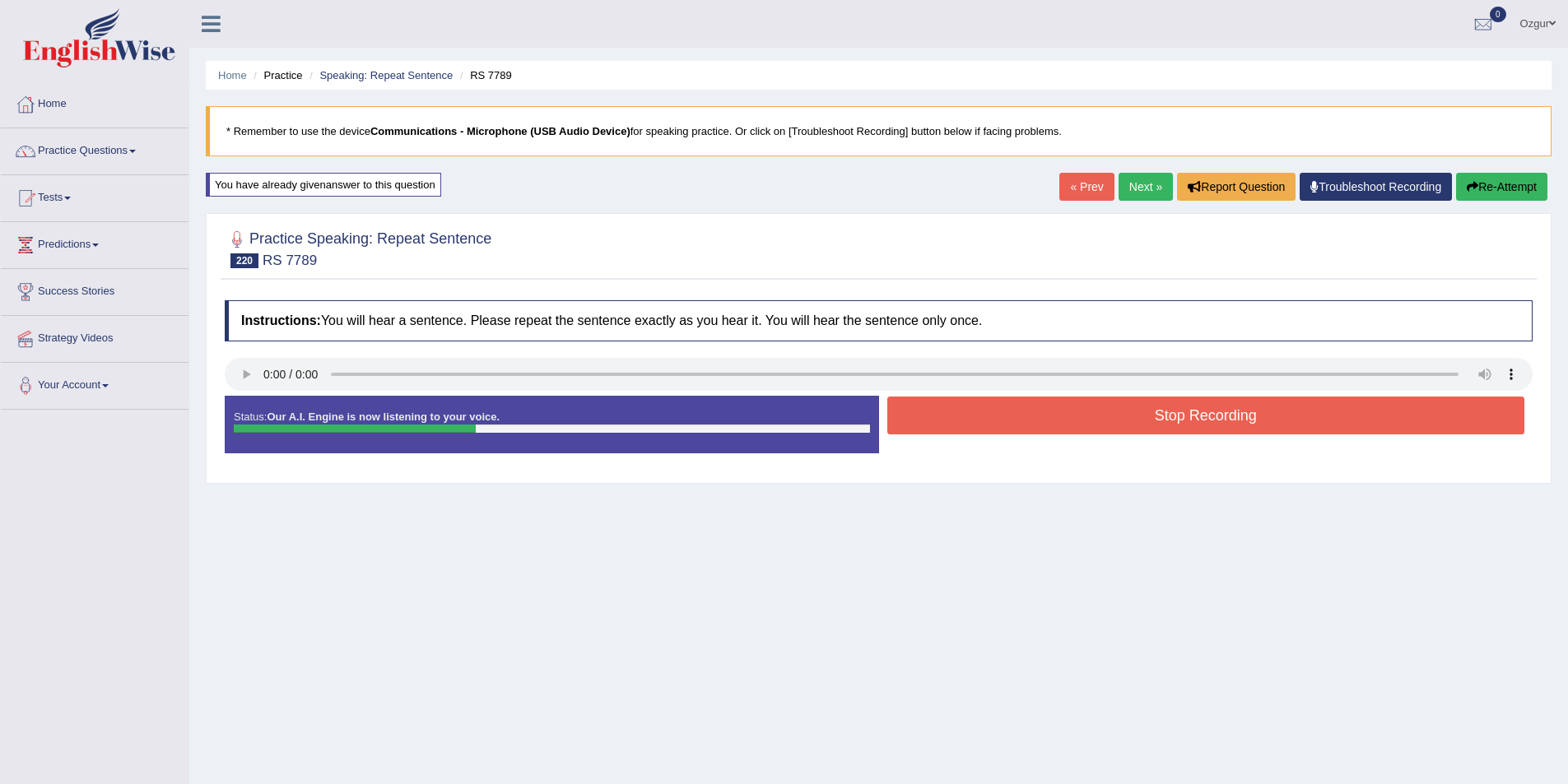
click at [1041, 432] on button "Stop Recording" at bounding box center [1206, 415] width 638 height 38
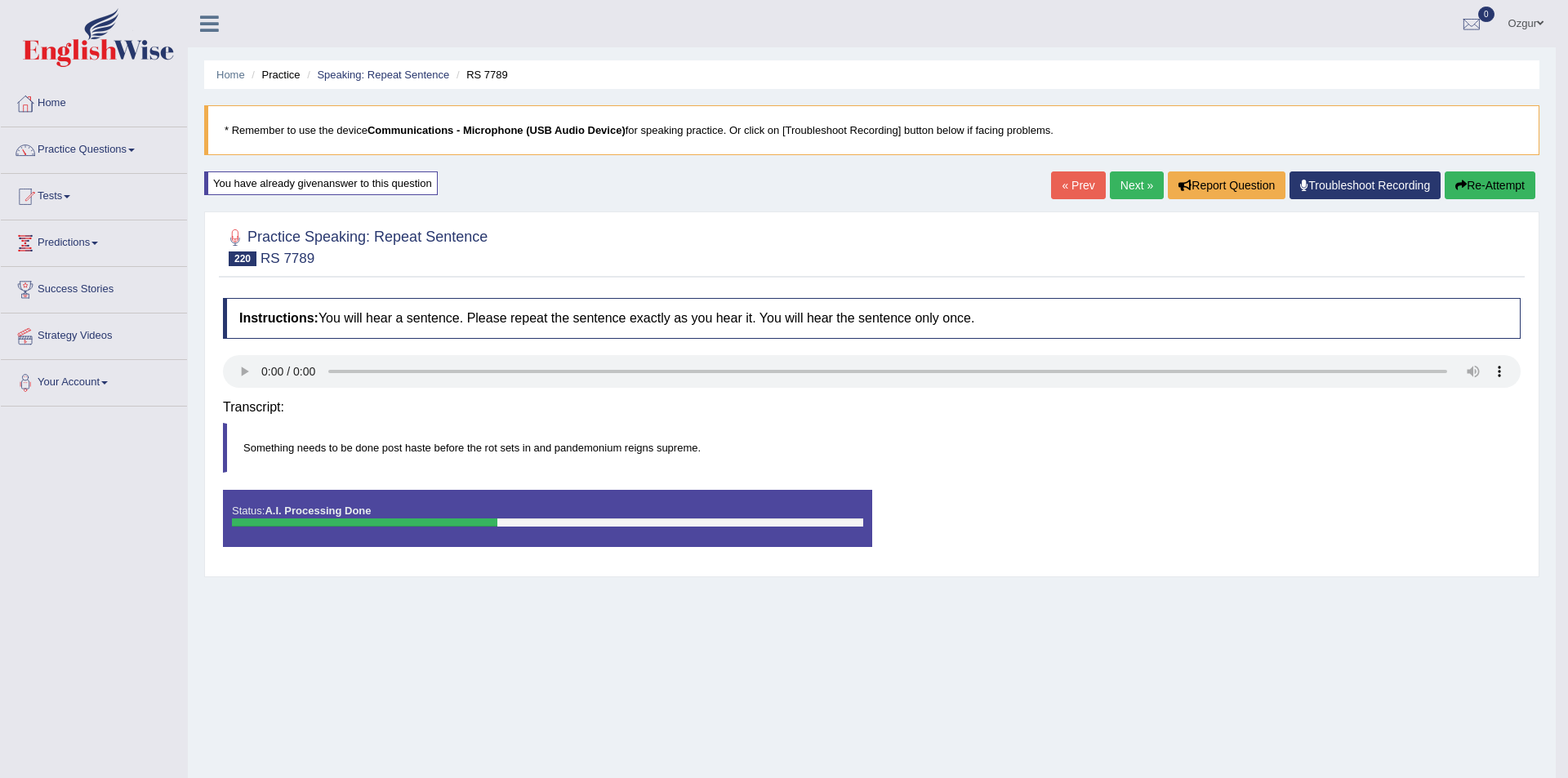
click at [0, 0] on div "Saving your answer..." at bounding box center [0, 0] width 0 height 0
click at [245, 368] on div "Saving your answer..." at bounding box center [784, 389] width 1568 height 778
click at [242, 373] on div "Comparing text to speech..." at bounding box center [784, 389] width 1568 height 778
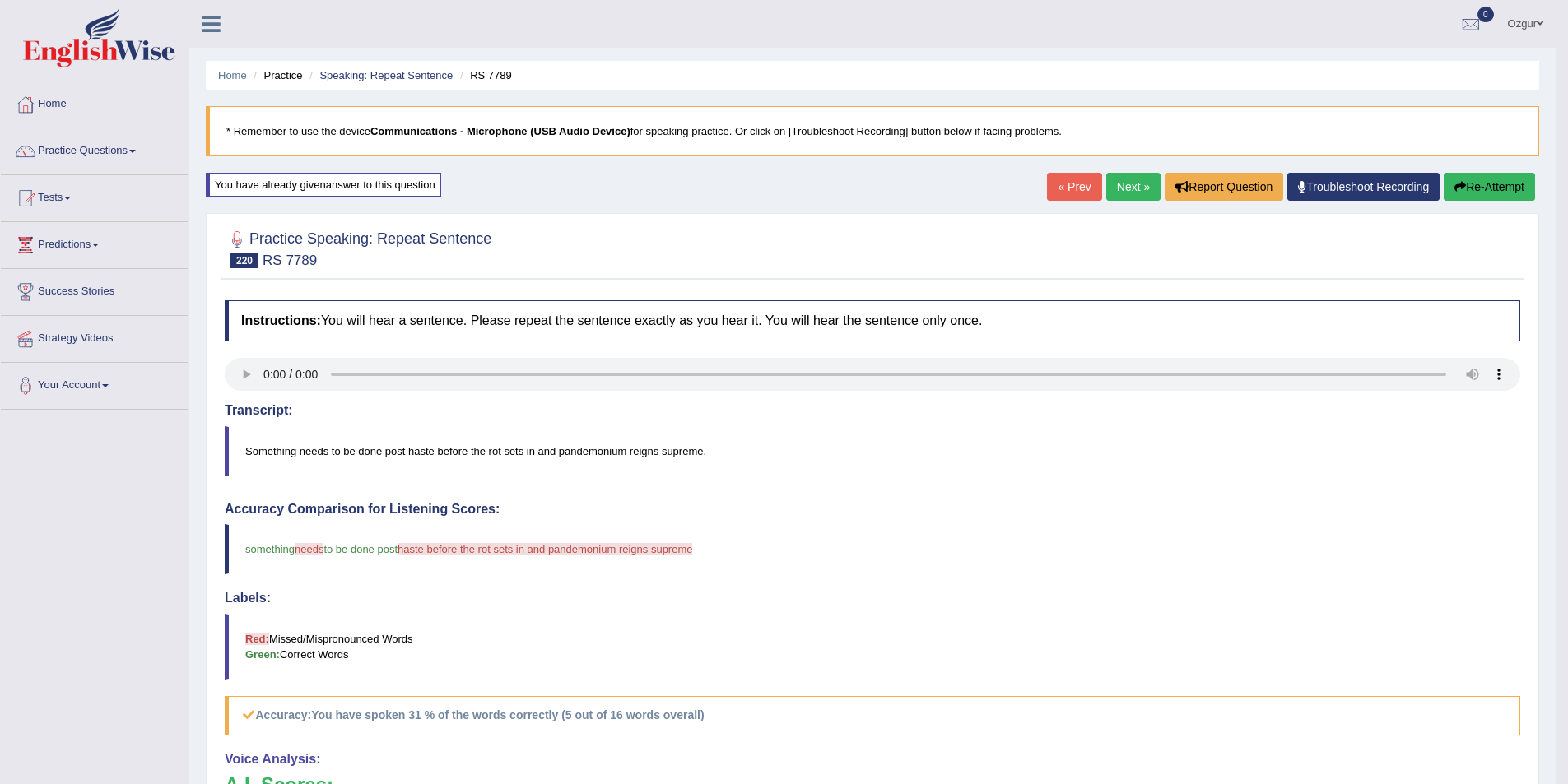
click at [1484, 186] on button "Re-Attempt" at bounding box center [1490, 186] width 92 height 28
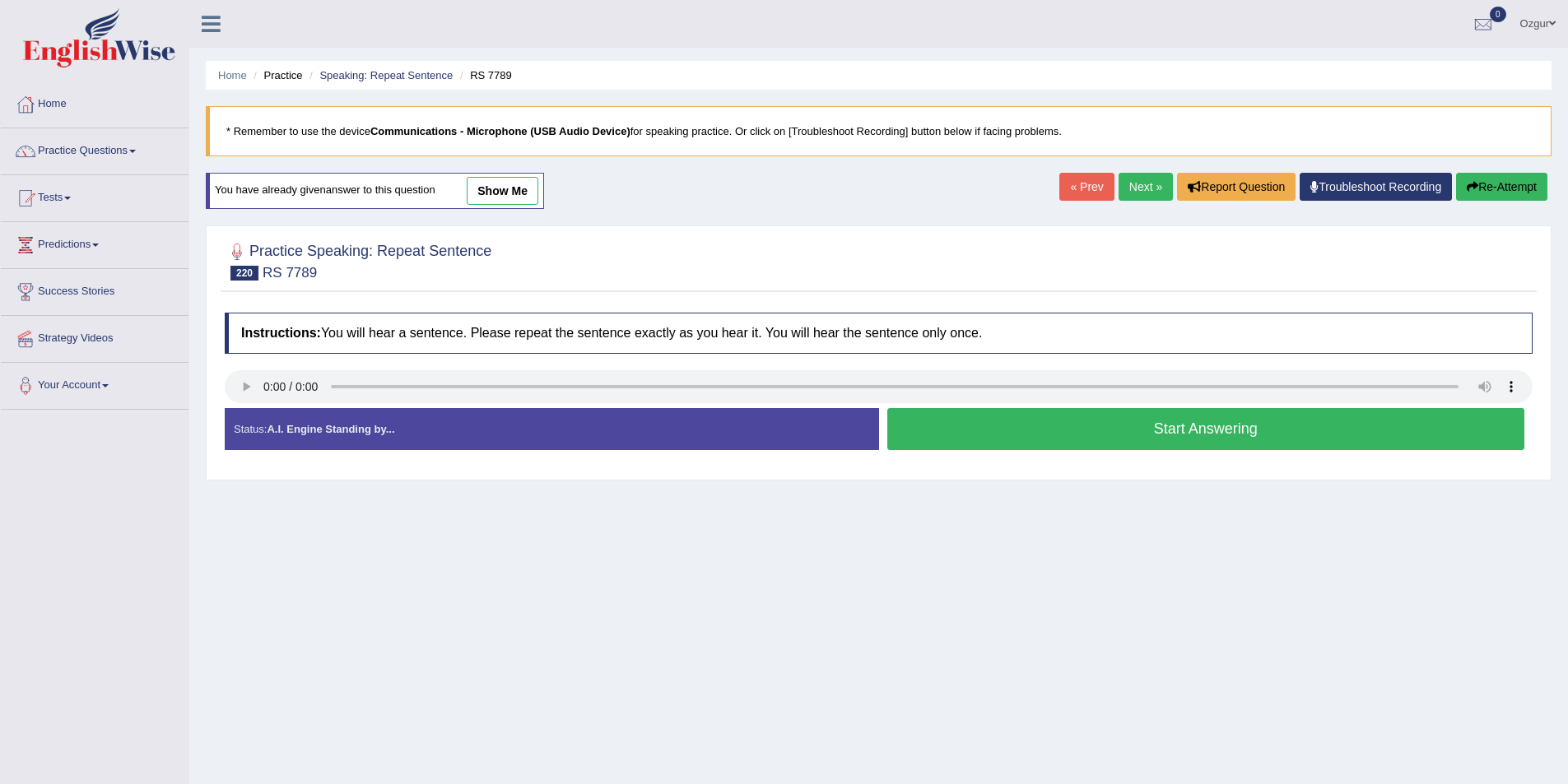
click at [955, 433] on button "Start Answering" at bounding box center [1206, 428] width 638 height 42
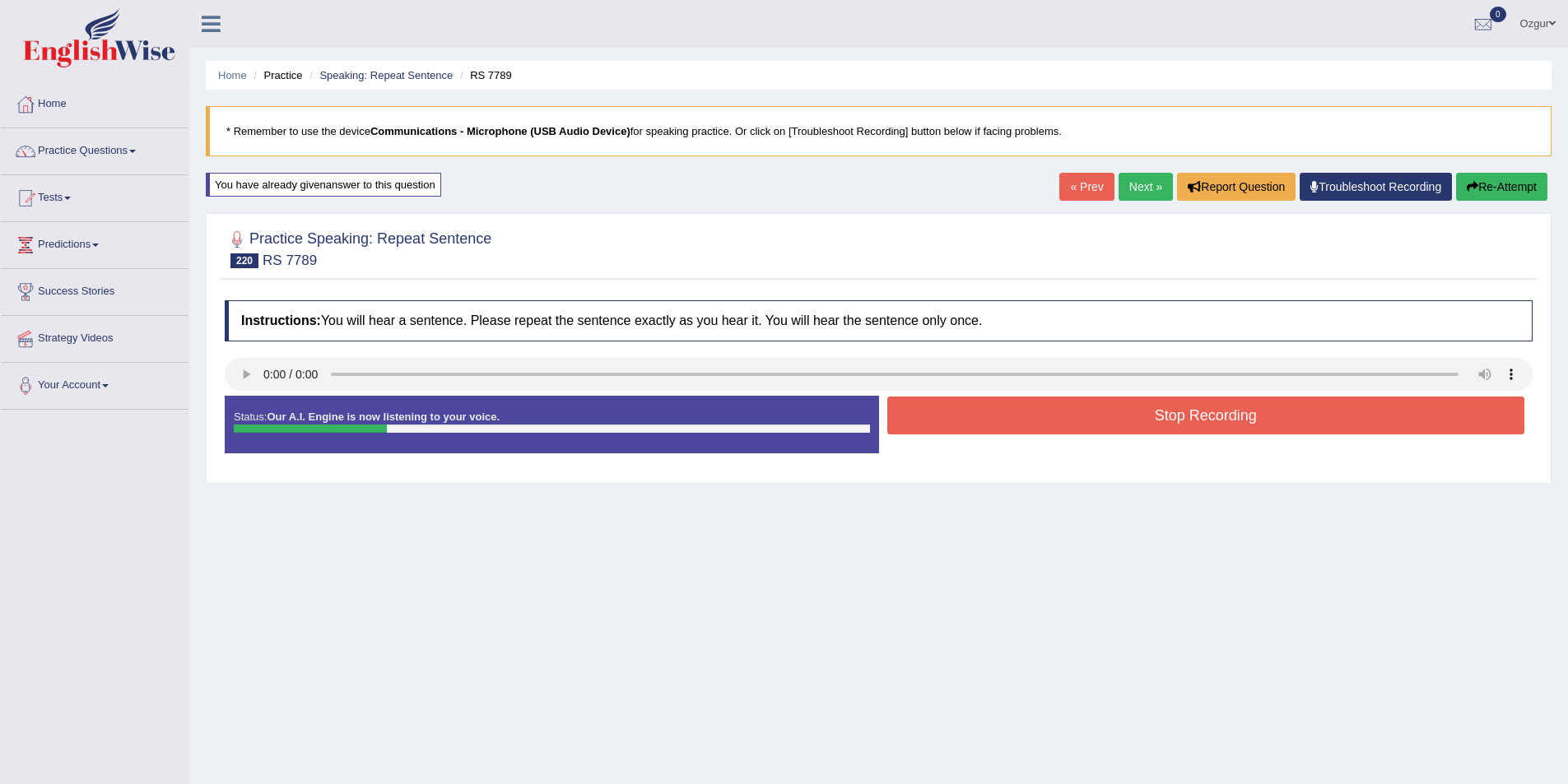
click at [1527, 157] on div "Home Practice Speaking: Repeat Sentence RS 7789 * Remember to use the device Co…" at bounding box center [879, 411] width 1378 height 823
click at [1505, 180] on button "Re-Attempt" at bounding box center [1502, 186] width 92 height 28
click at [1179, 426] on button "Stop Recording" at bounding box center [1206, 415] width 638 height 38
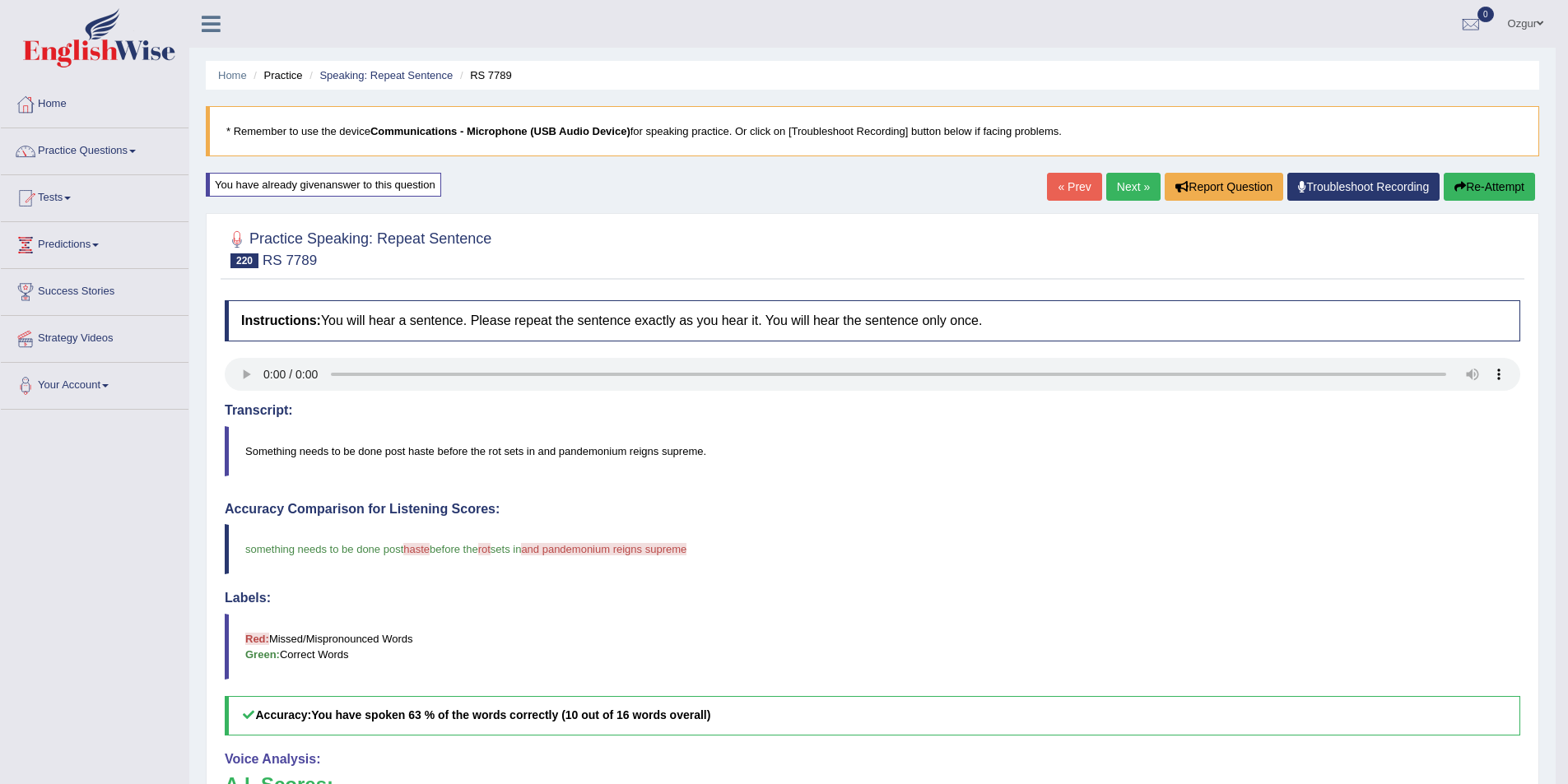
drag, startPoint x: 547, startPoint y: 437, endPoint x: 580, endPoint y: 437, distance: 33.0
click at [580, 437] on blockquote "Something needs to be done post haste before the rot sets in and pandemonium re…" at bounding box center [872, 451] width 1296 height 50
click at [1137, 183] on link "Next »" at bounding box center [1134, 186] width 54 height 28
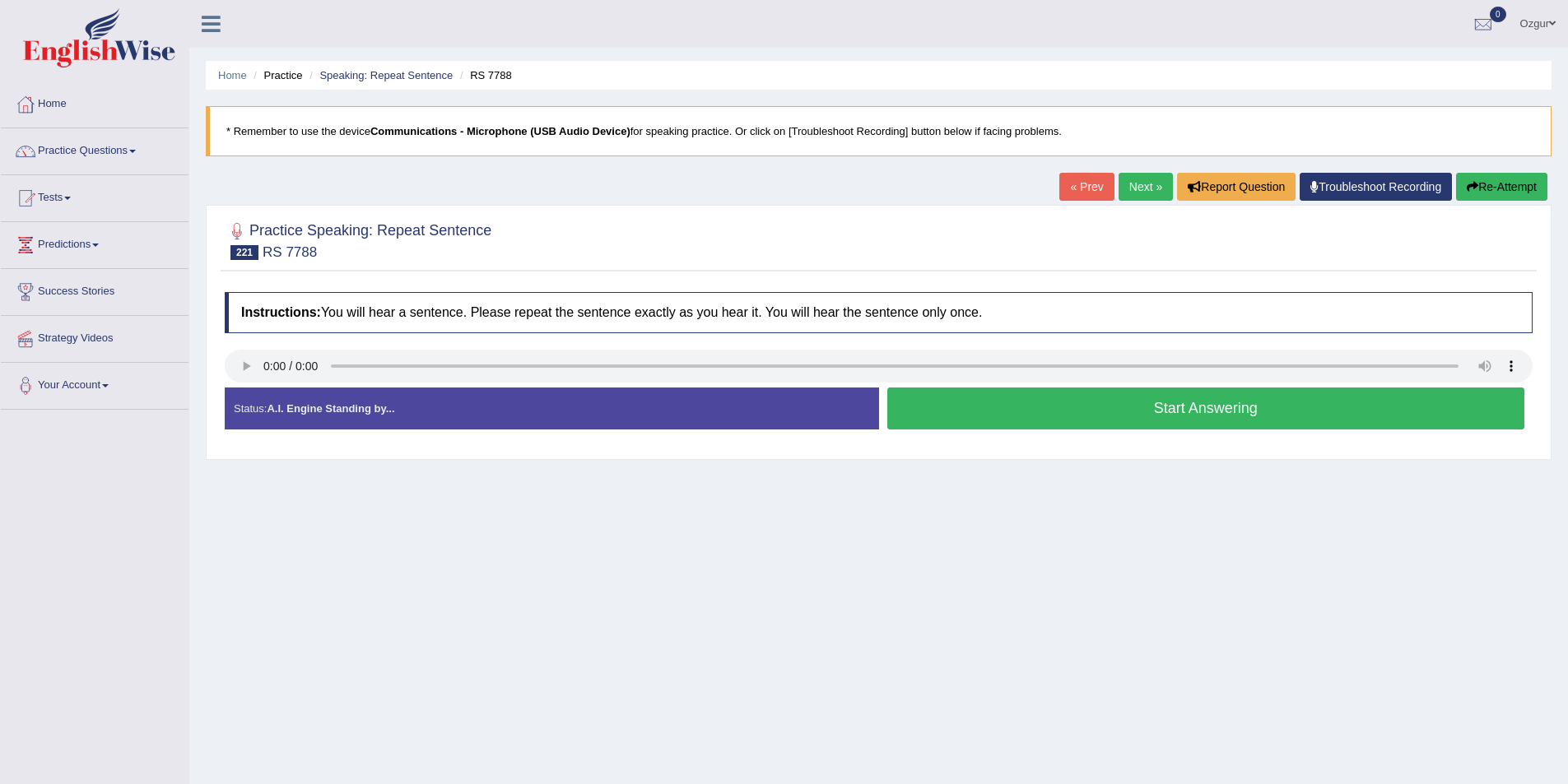
click at [1152, 182] on link "Next »" at bounding box center [1146, 186] width 54 height 28
click at [1107, 411] on button "Start Answering" at bounding box center [1206, 408] width 638 height 42
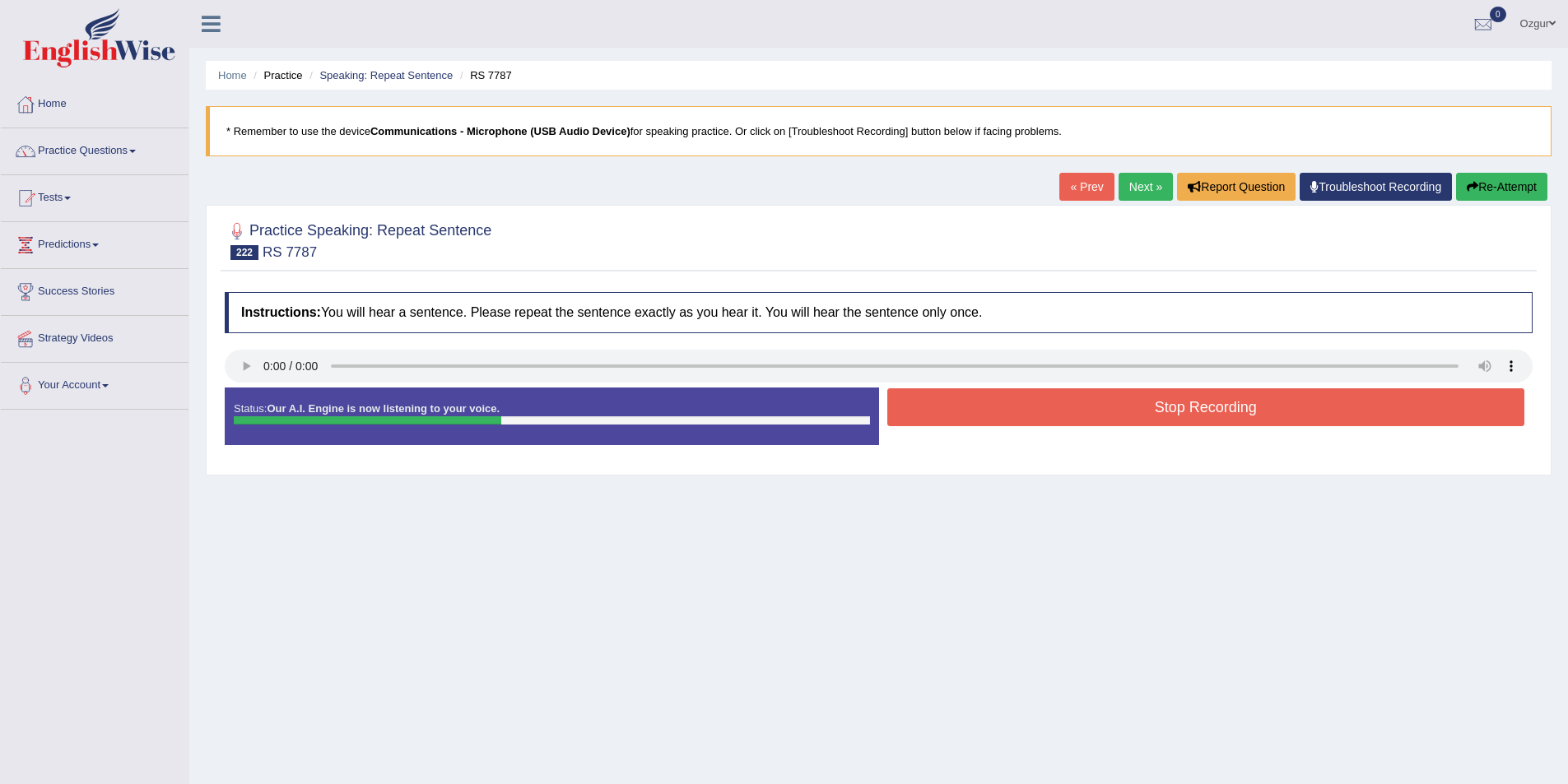
click at [1107, 411] on button "Stop Recording" at bounding box center [1206, 407] width 638 height 38
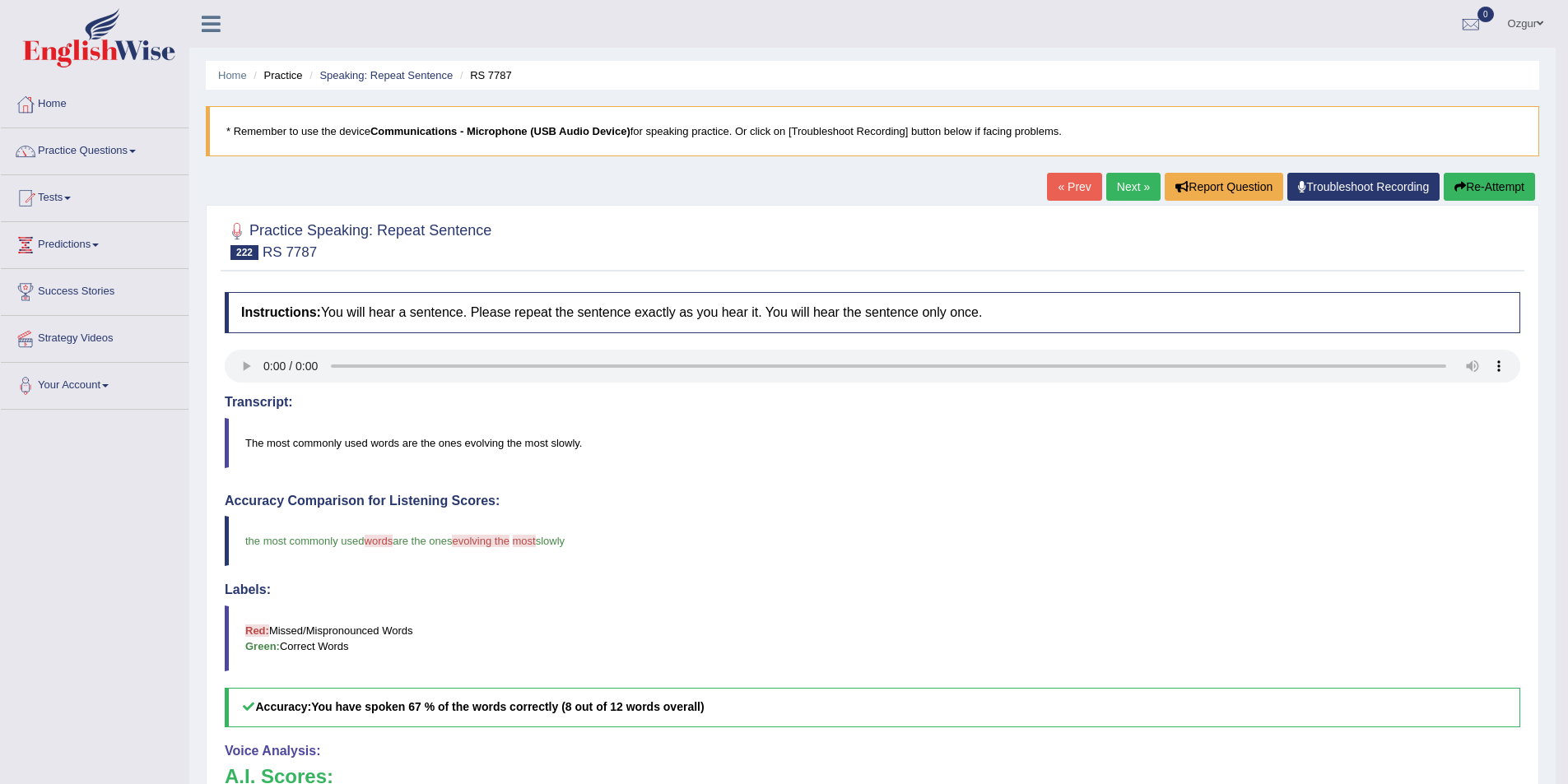
click at [1494, 174] on button "Re-Attempt" at bounding box center [1490, 186] width 92 height 28
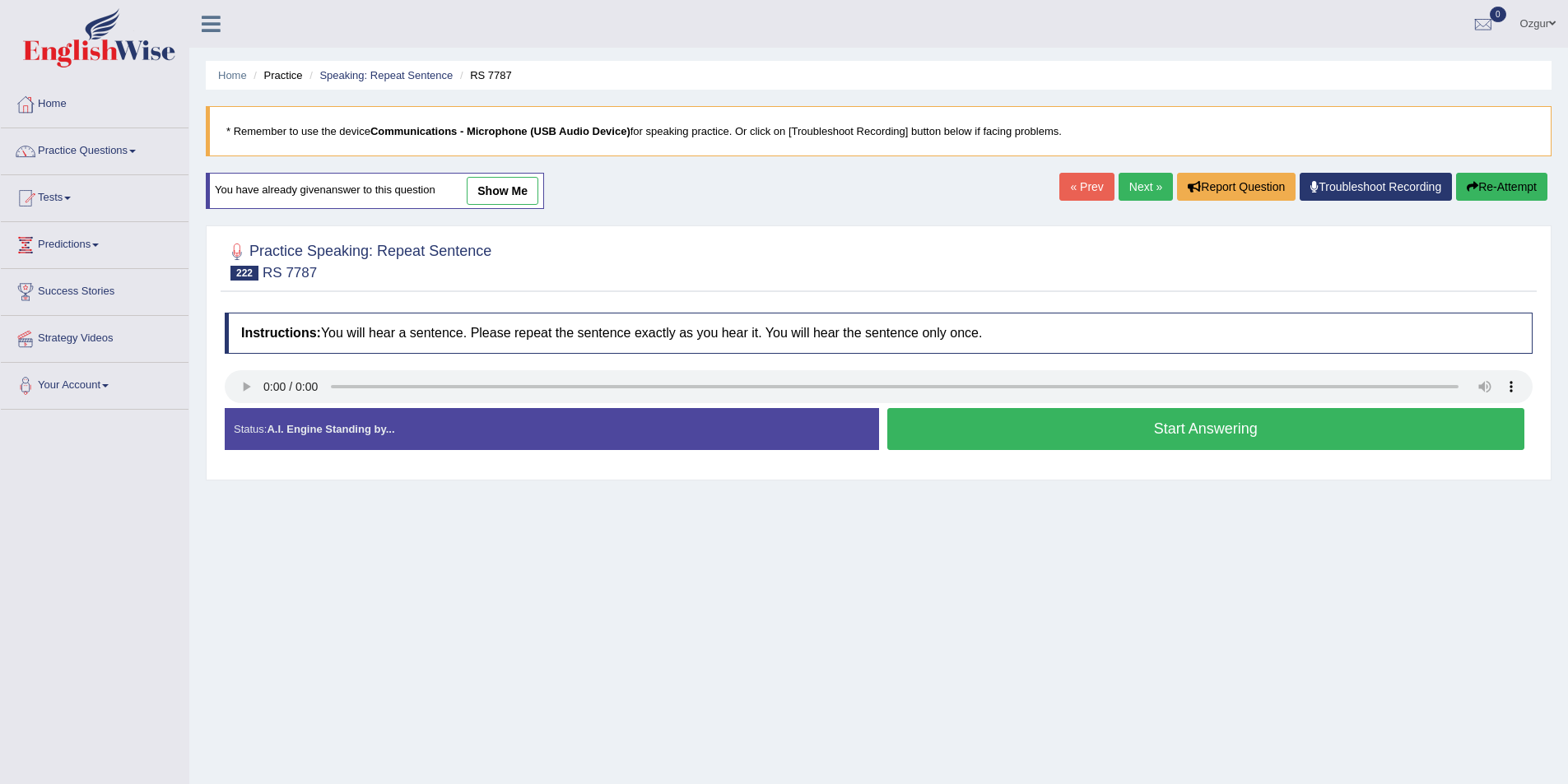
click at [1062, 414] on button "Start Answering" at bounding box center [1206, 428] width 638 height 42
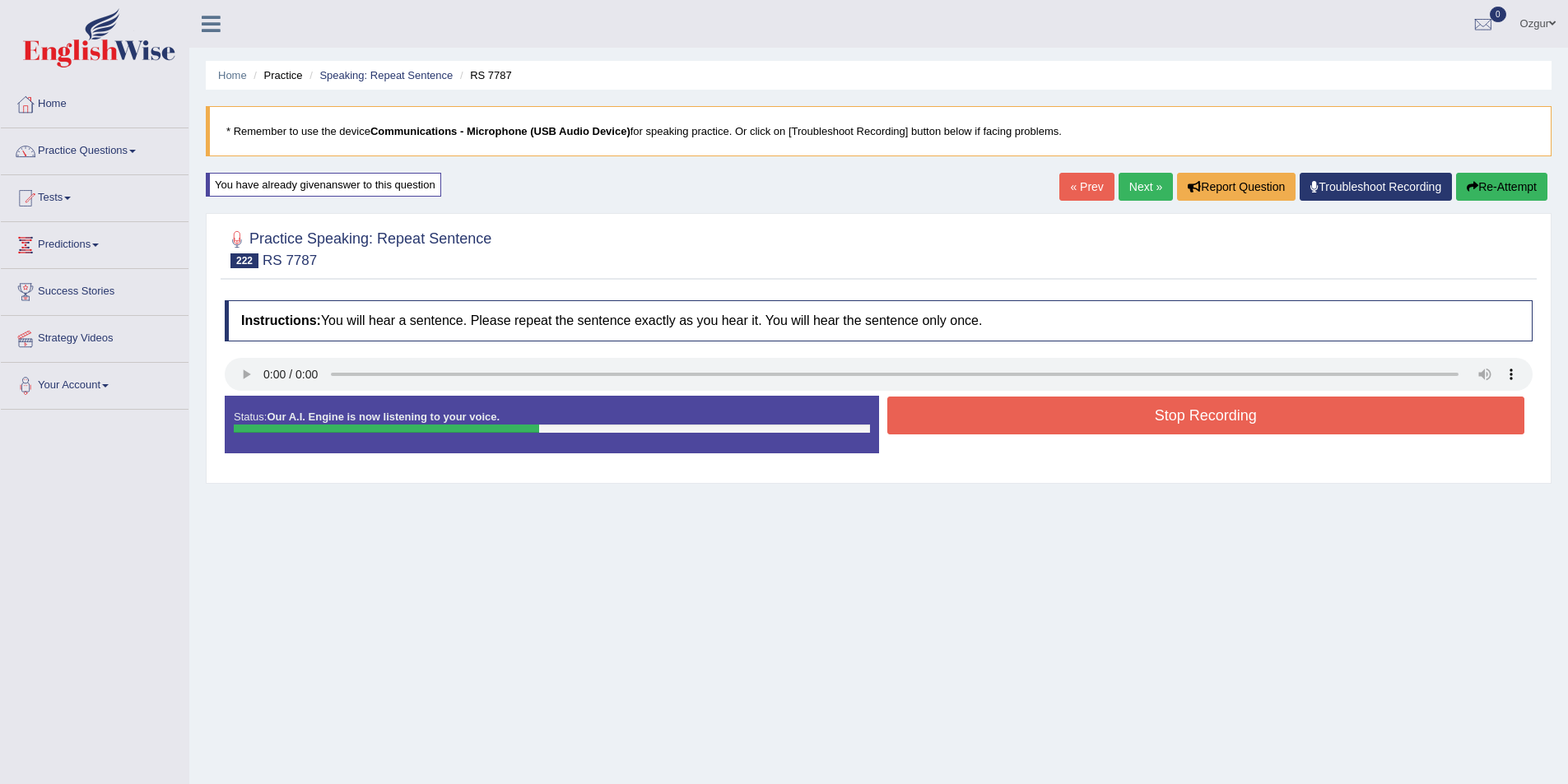
click at [960, 415] on button "Stop Recording" at bounding box center [1206, 415] width 638 height 38
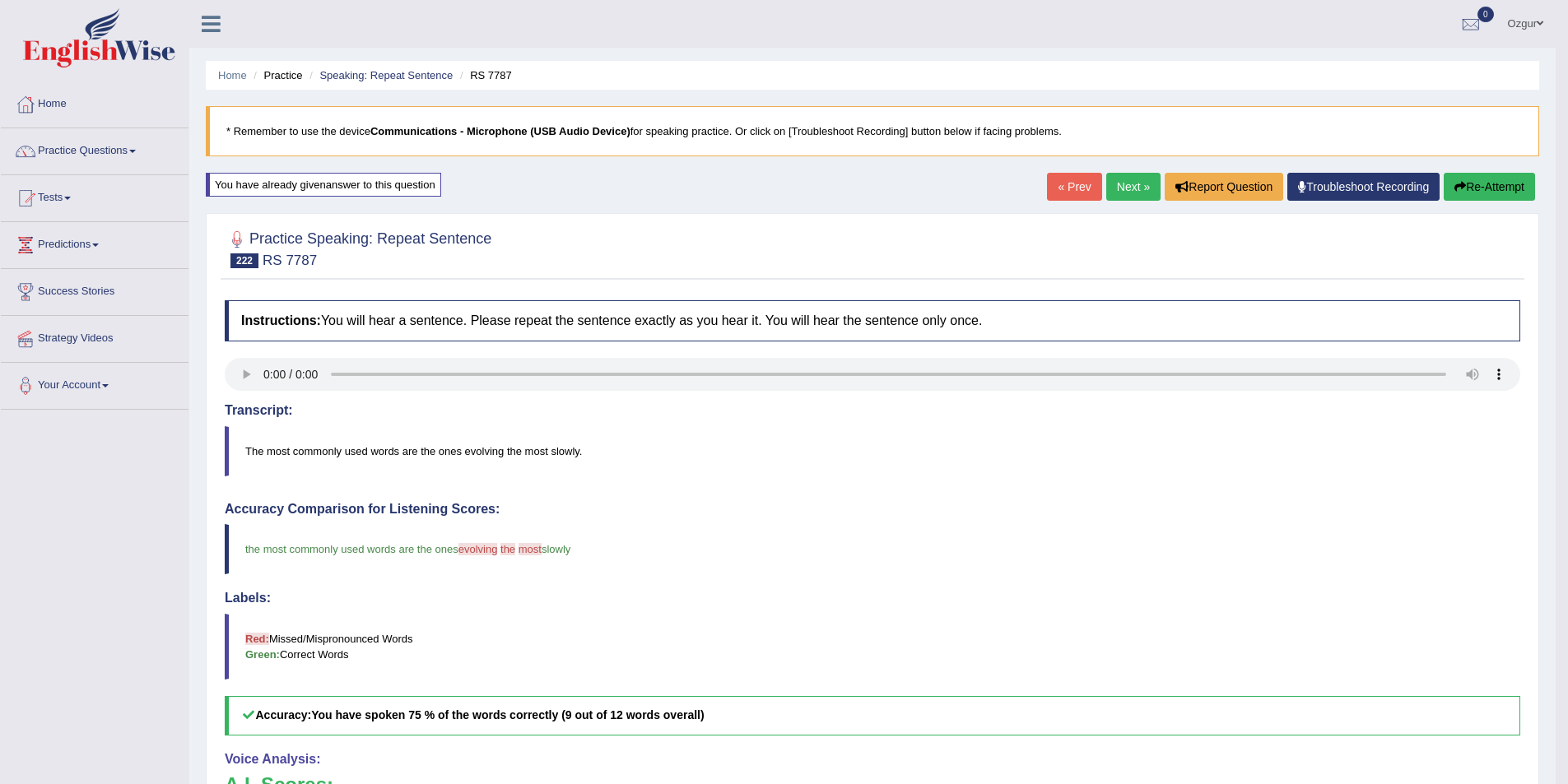
click at [1143, 189] on link "Next »" at bounding box center [1134, 186] width 54 height 28
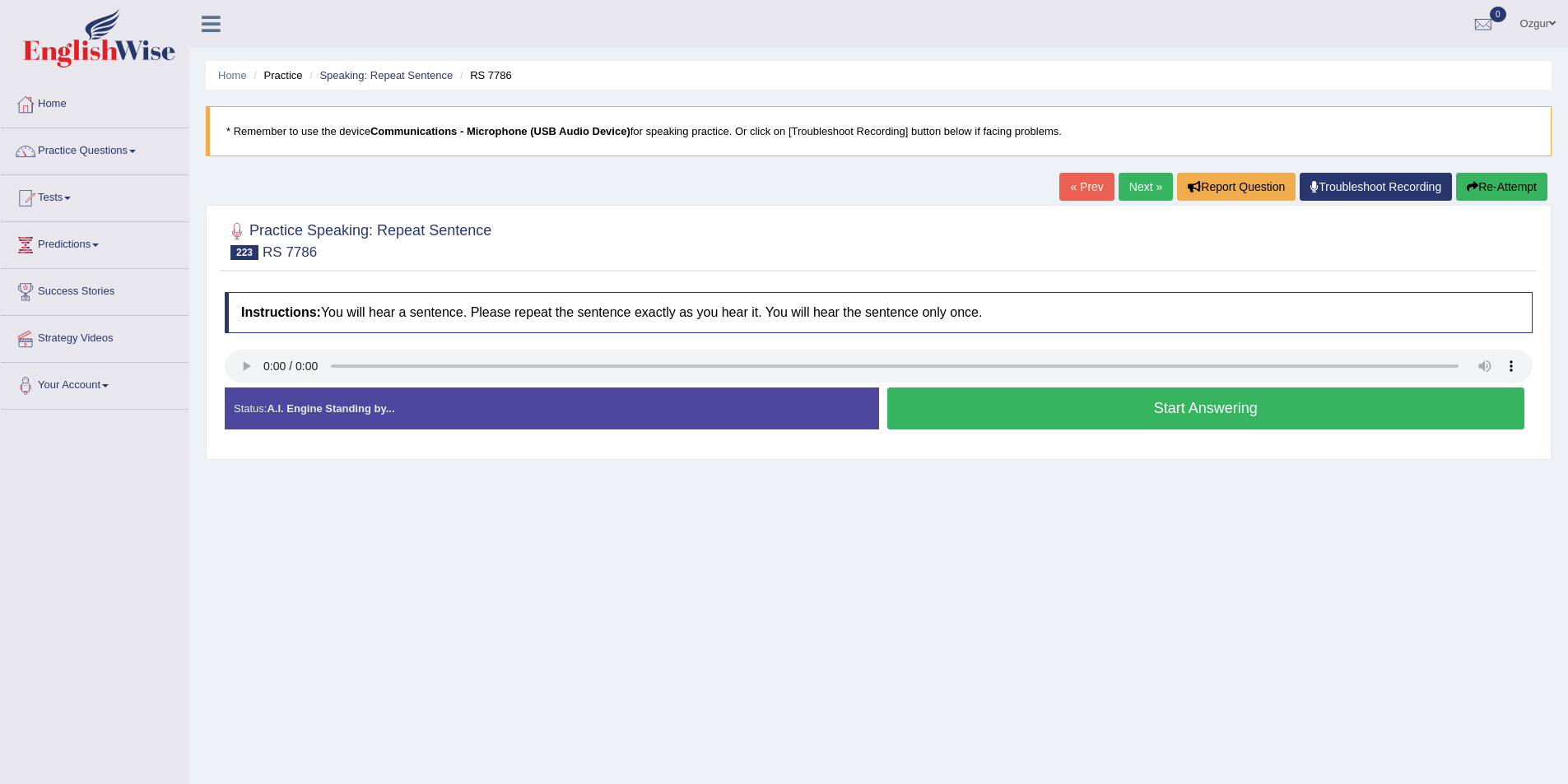
click at [1027, 415] on button "Start Answering" at bounding box center [1206, 408] width 638 height 42
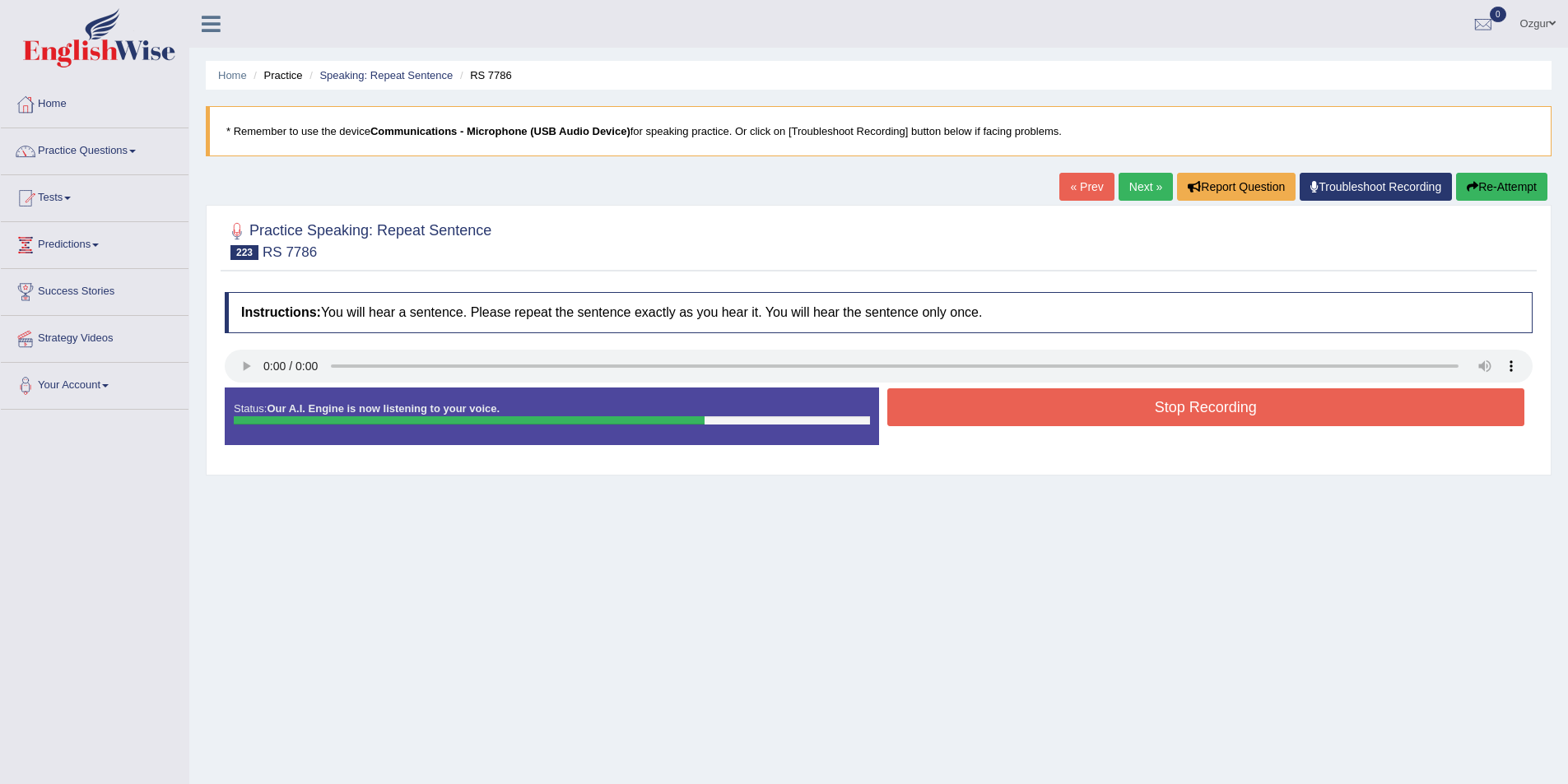
click at [1185, 415] on button "Stop Recording" at bounding box center [1206, 407] width 638 height 38
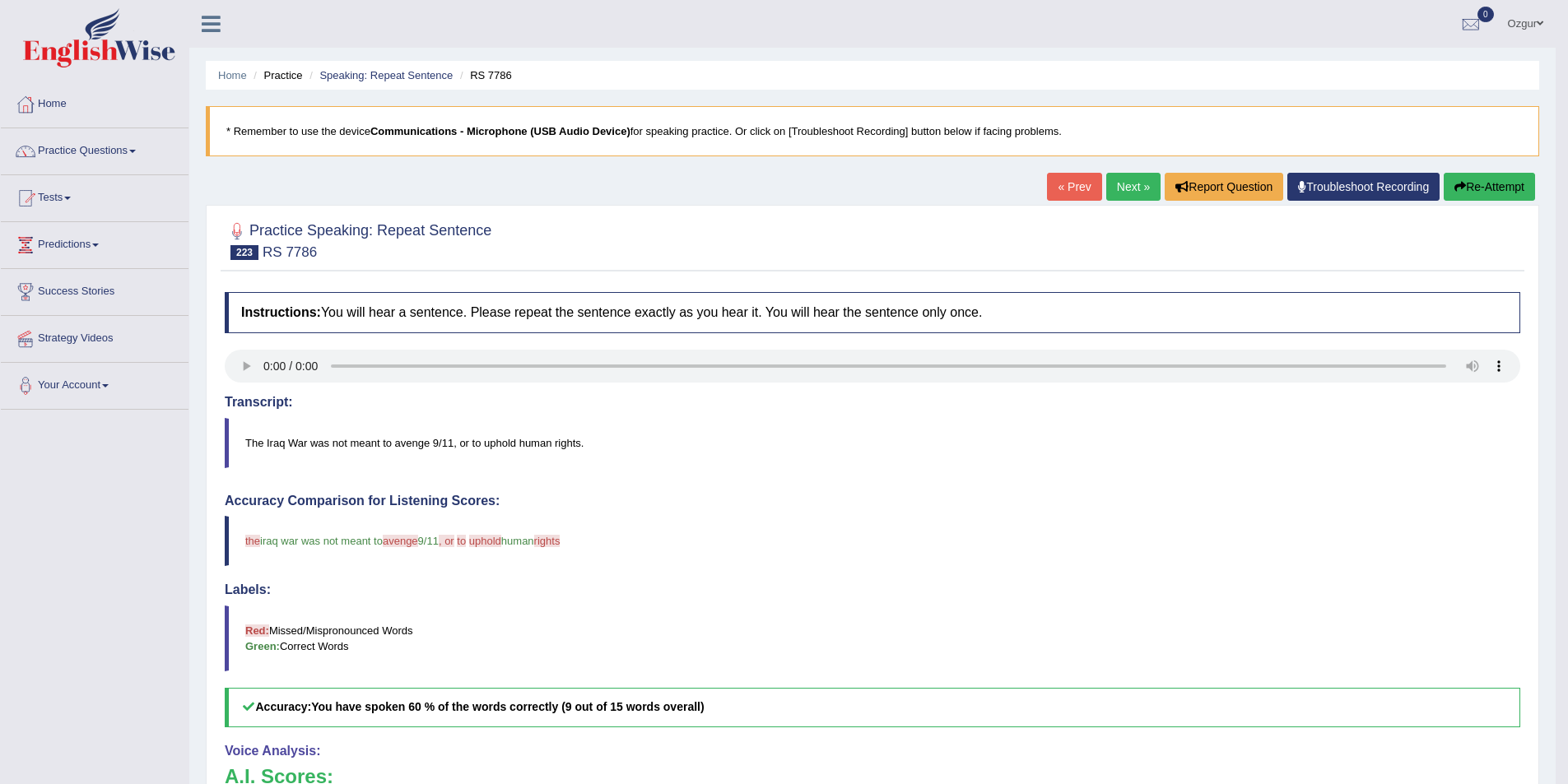
click at [1108, 192] on link "Next »" at bounding box center [1134, 186] width 54 height 28
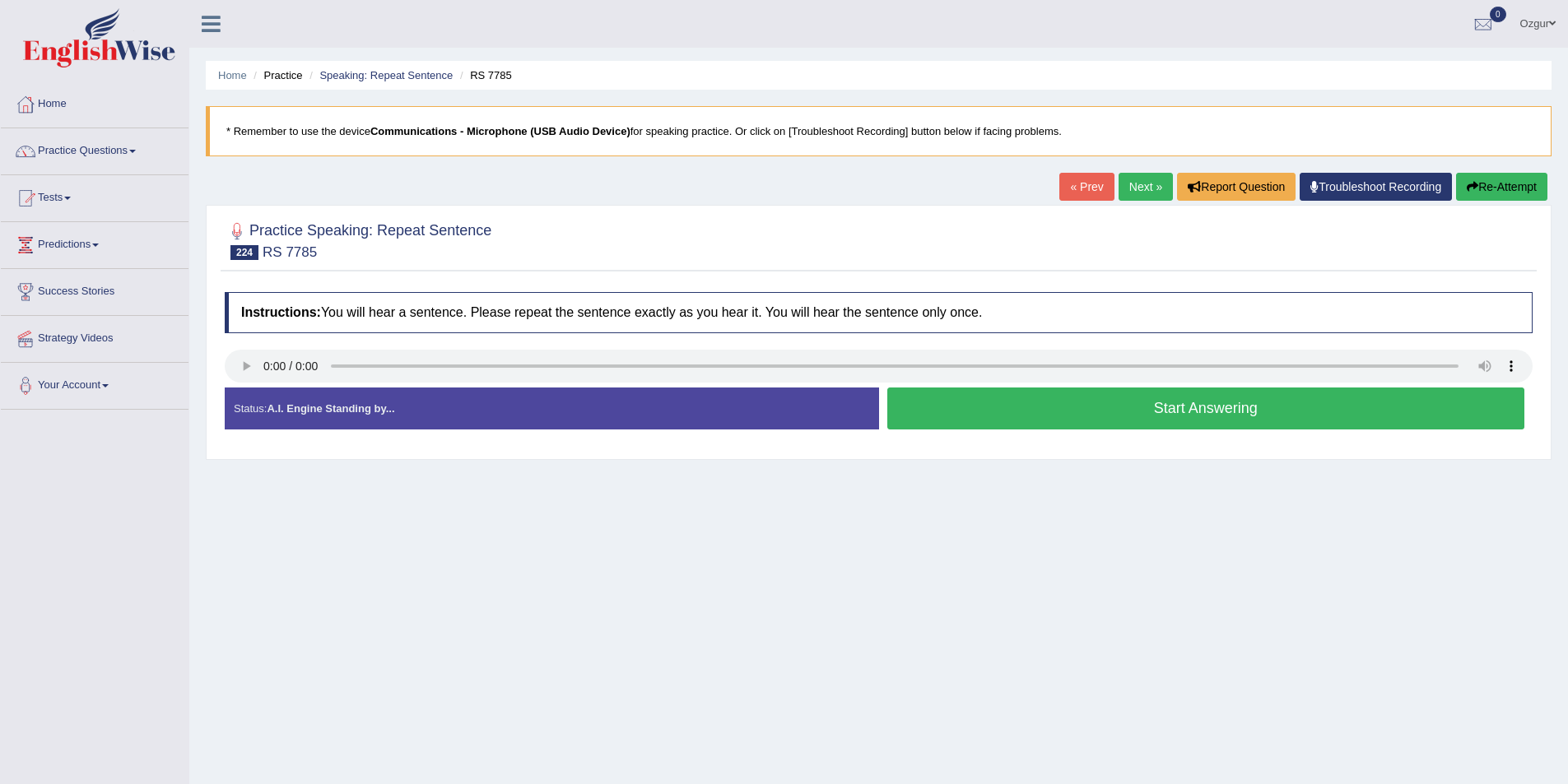
click at [1206, 408] on button "Start Answering" at bounding box center [1206, 408] width 638 height 42
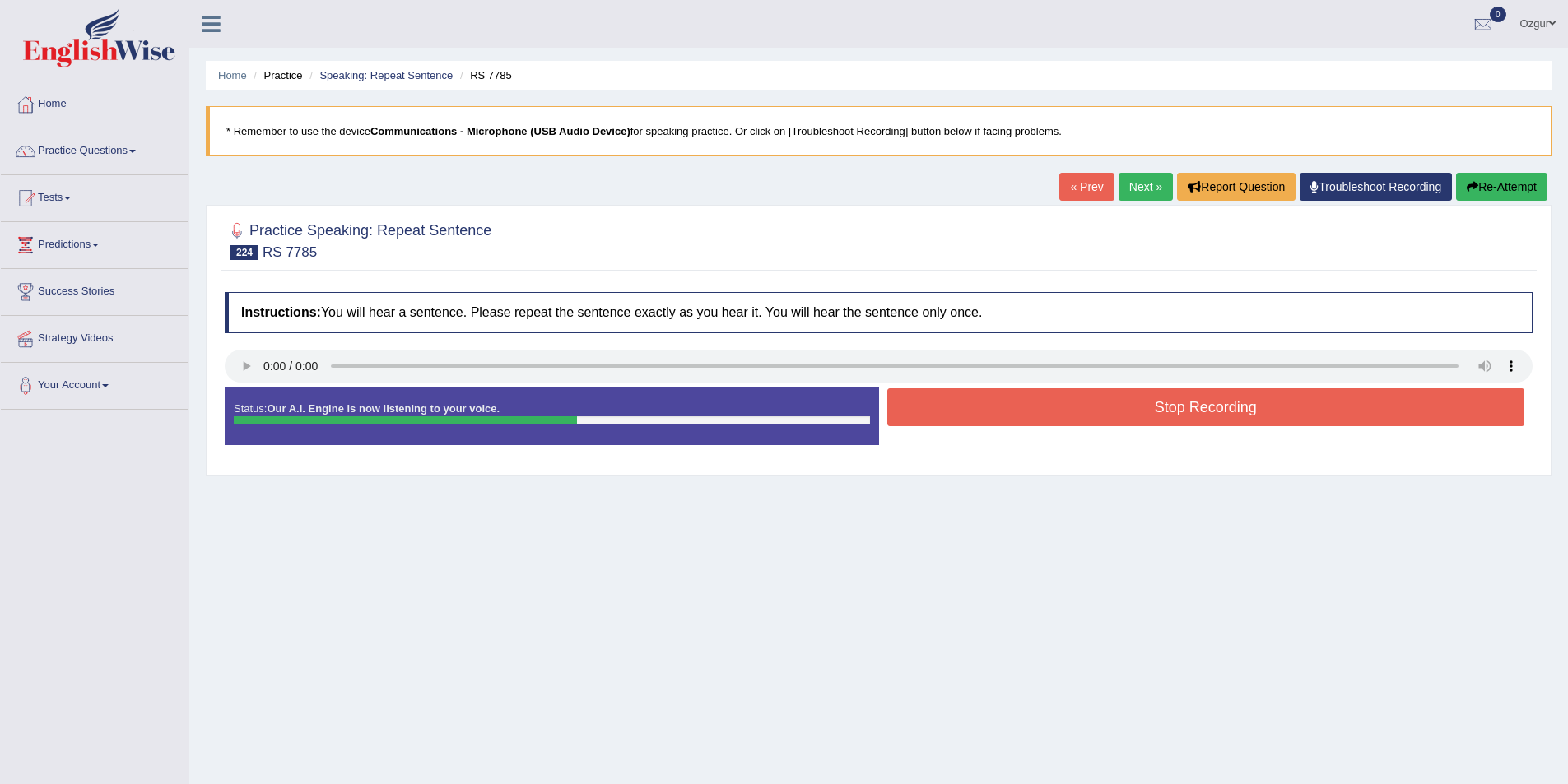
drag, startPoint x: 1050, startPoint y: 431, endPoint x: 1056, endPoint y: 413, distance: 19.0
click at [1053, 420] on div "Status: Our A.I. Engine is now listening to your voice. Start Answering Stop Re…" at bounding box center [878, 424] width 1308 height 74
click at [1056, 413] on button "Stop Recording" at bounding box center [1206, 407] width 638 height 38
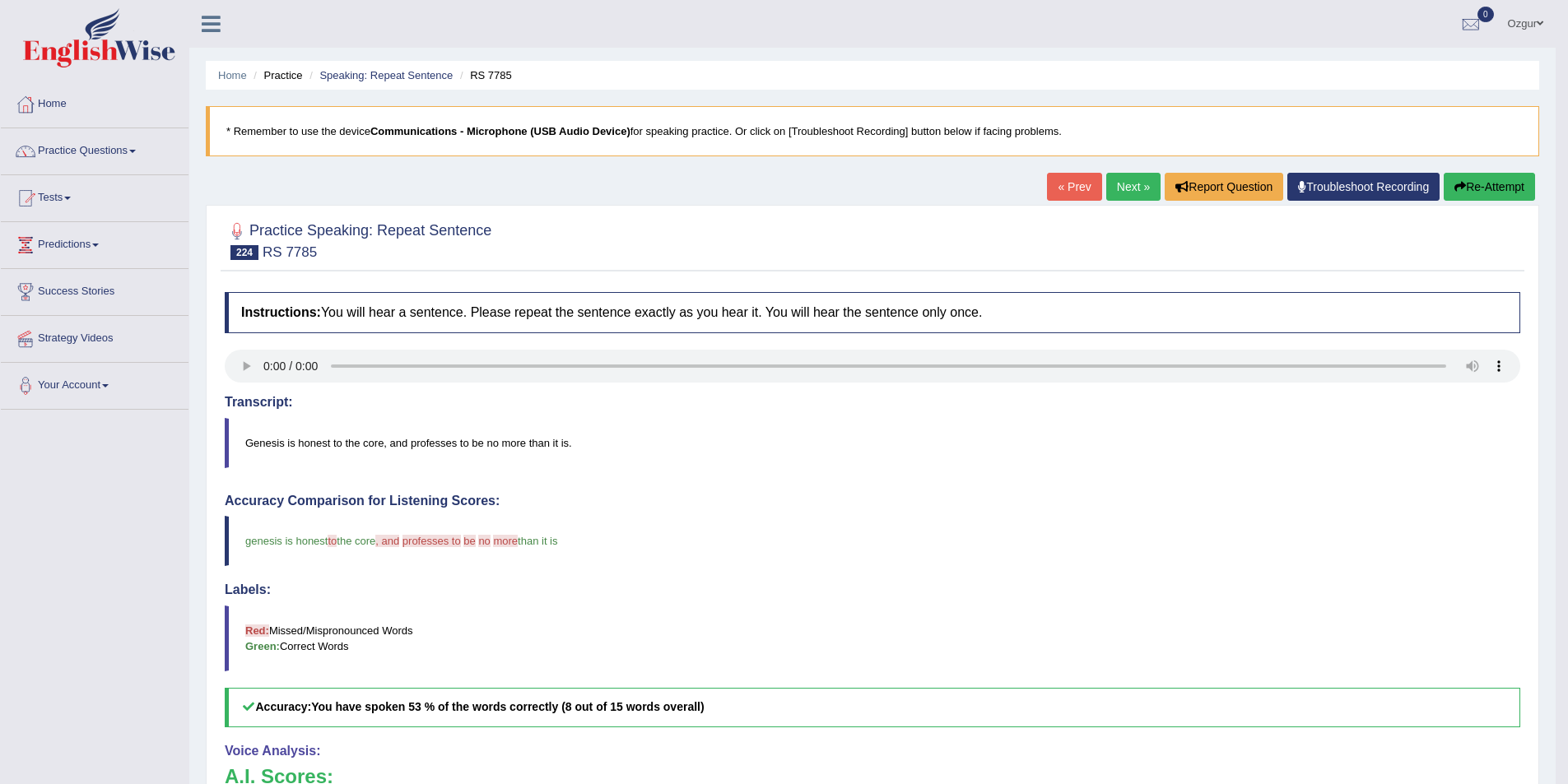
click at [1148, 186] on link "Next »" at bounding box center [1134, 186] width 54 height 28
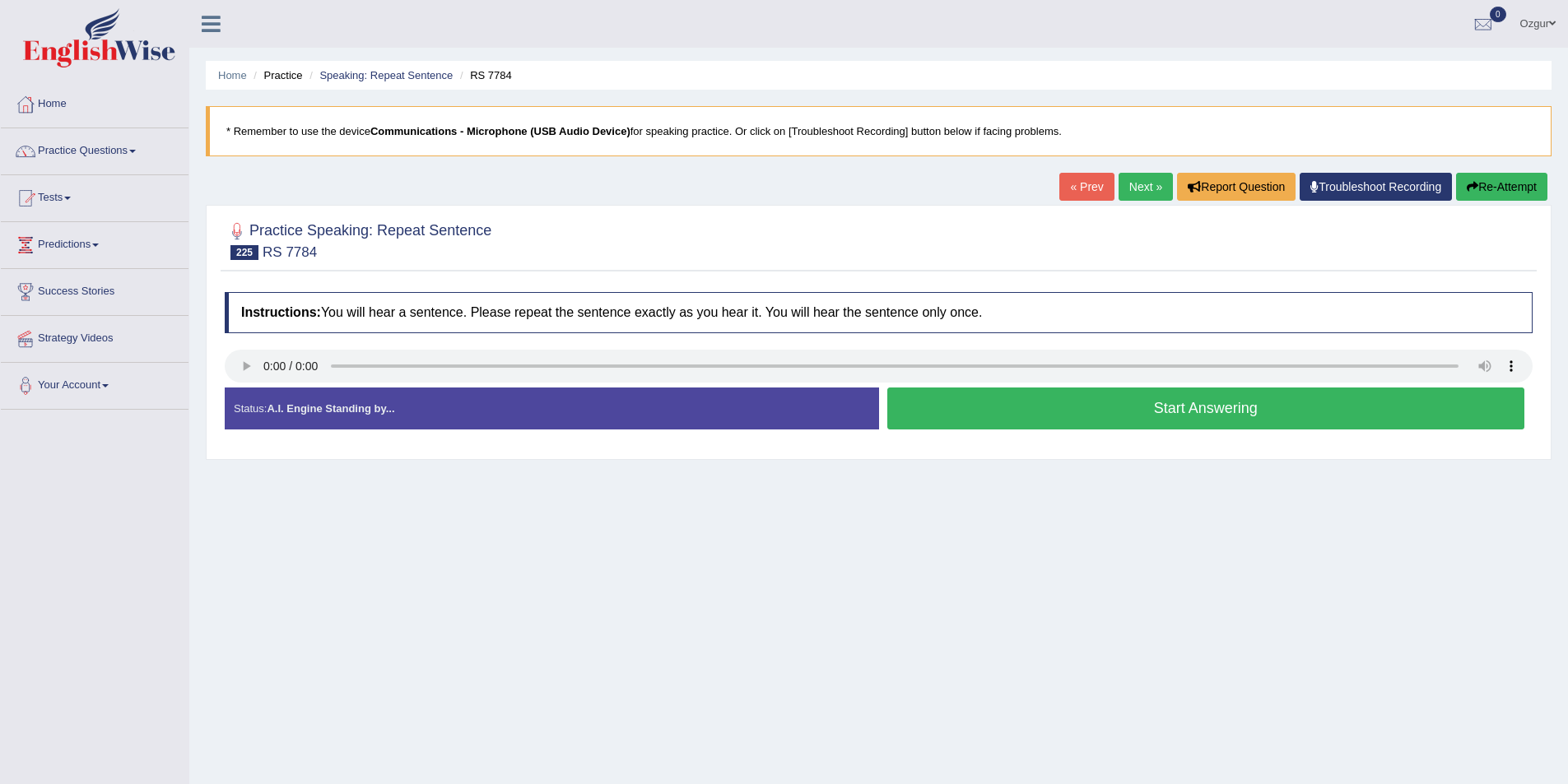
click at [1134, 421] on button "Start Answering" at bounding box center [1206, 408] width 638 height 42
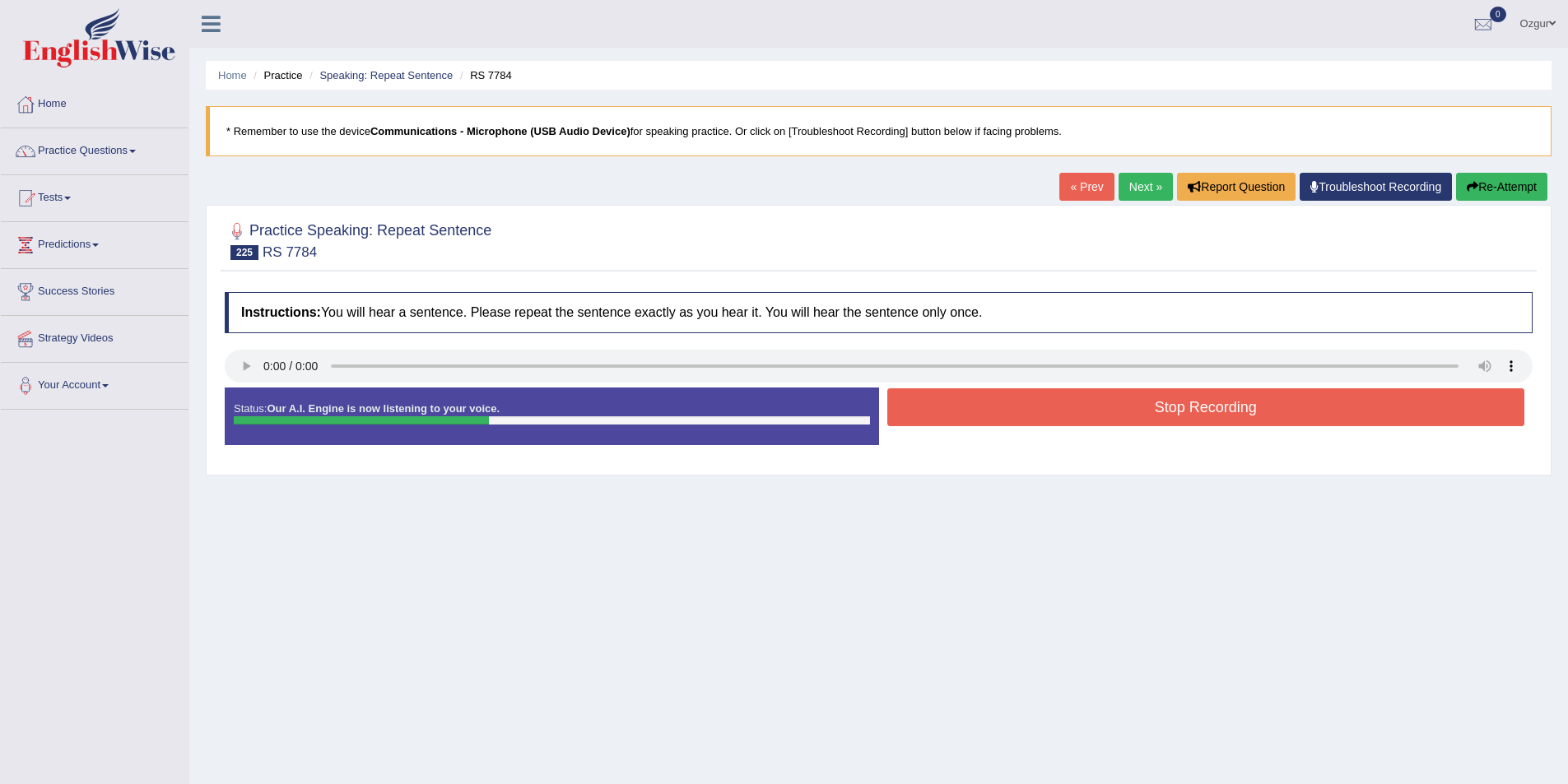
click at [1135, 412] on button "Stop Recording" at bounding box center [1206, 407] width 638 height 38
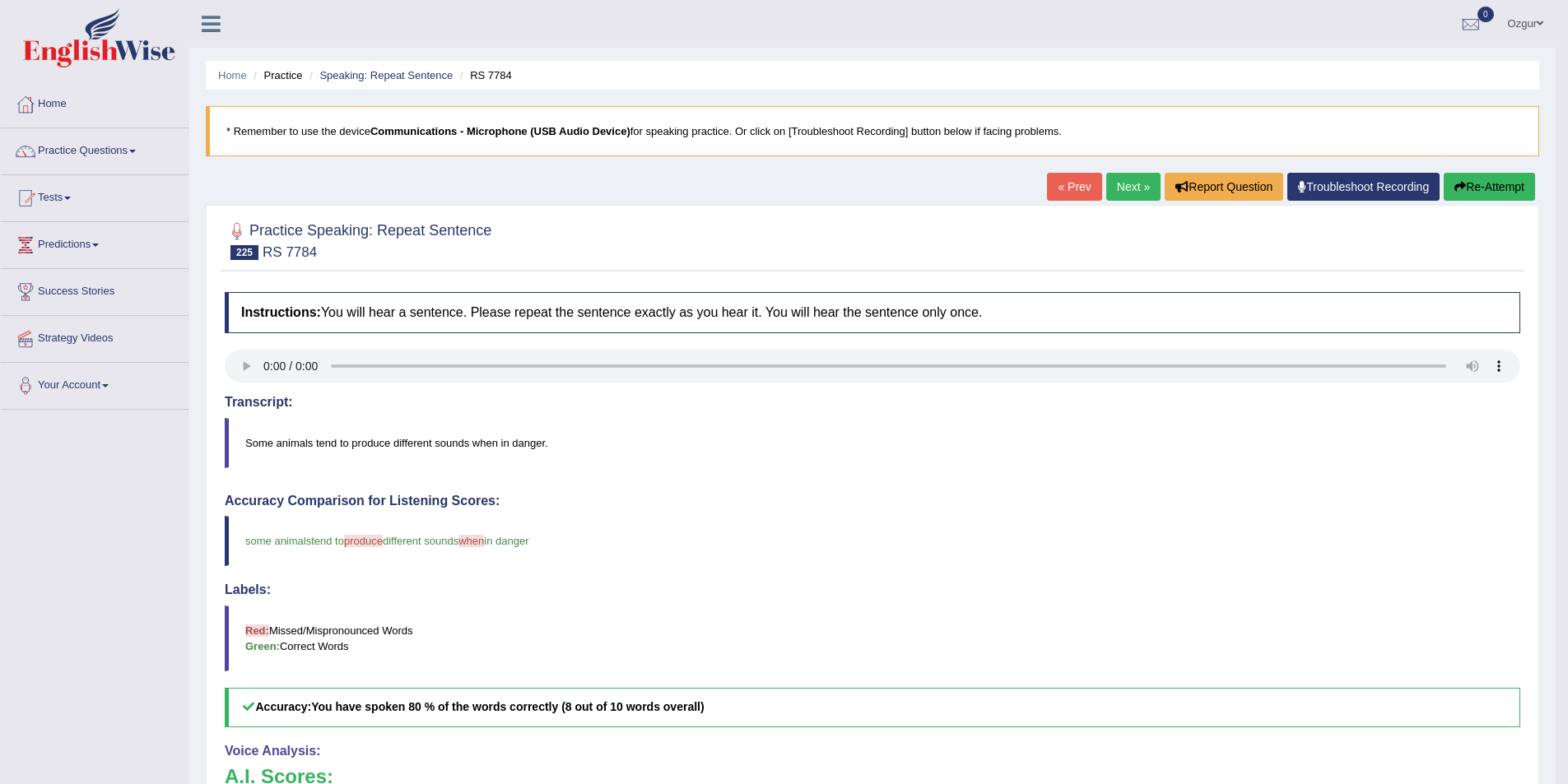
click at [1497, 175] on button "Re-Attempt" at bounding box center [1490, 186] width 92 height 28
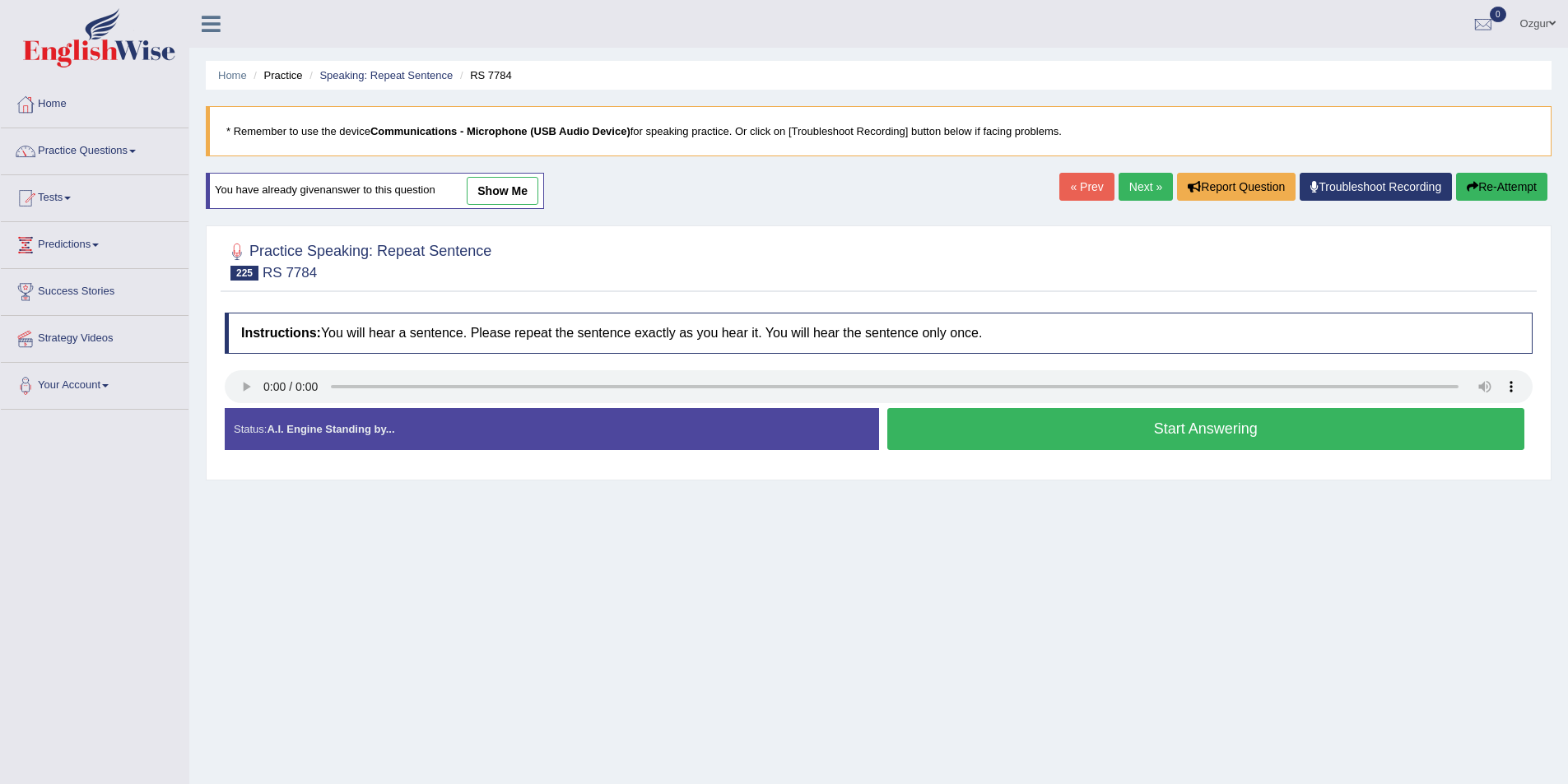
click at [1002, 429] on button "Start Answering" at bounding box center [1206, 428] width 638 height 42
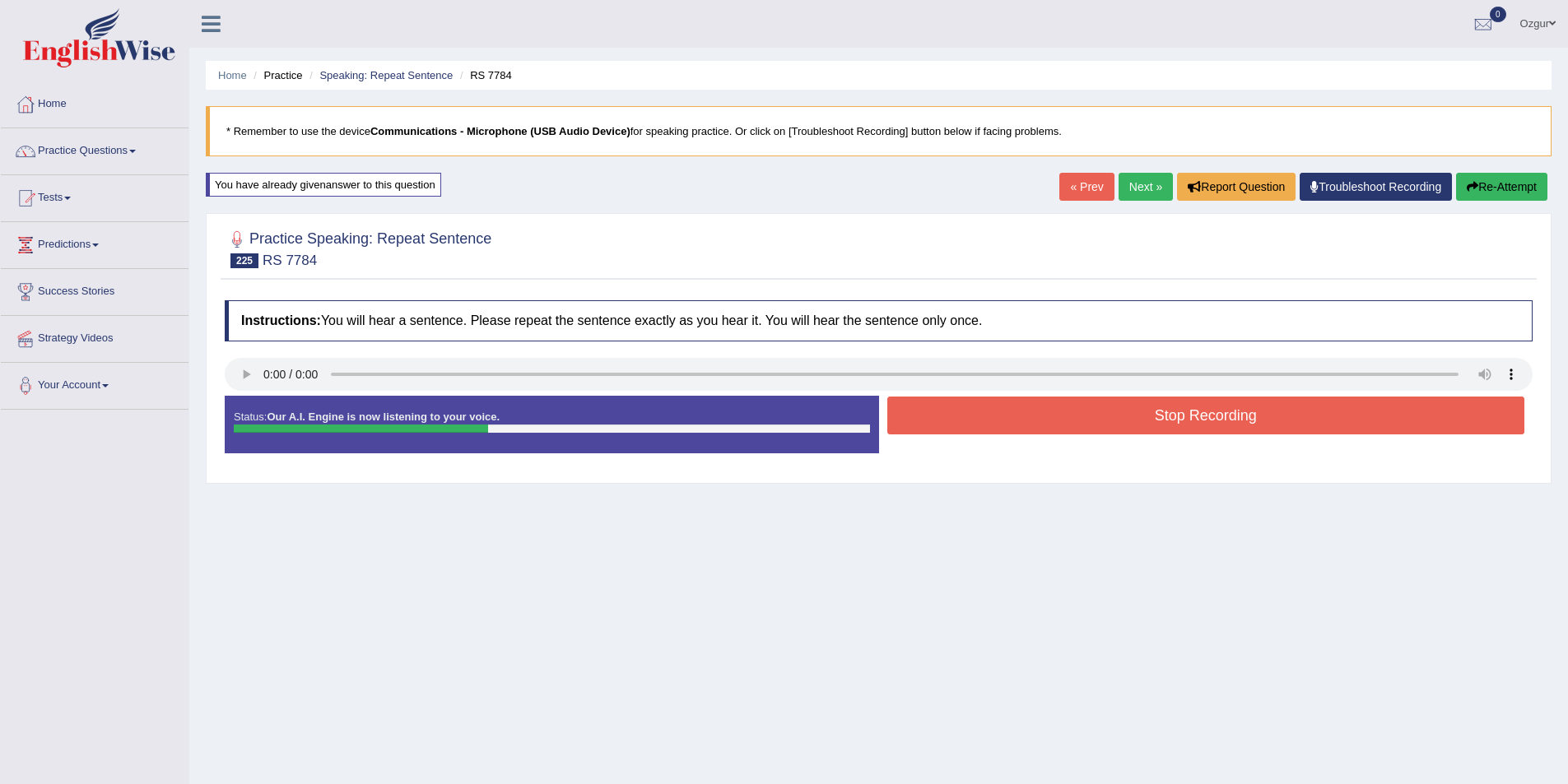
click at [1006, 405] on button "Stop Recording" at bounding box center [1206, 415] width 638 height 38
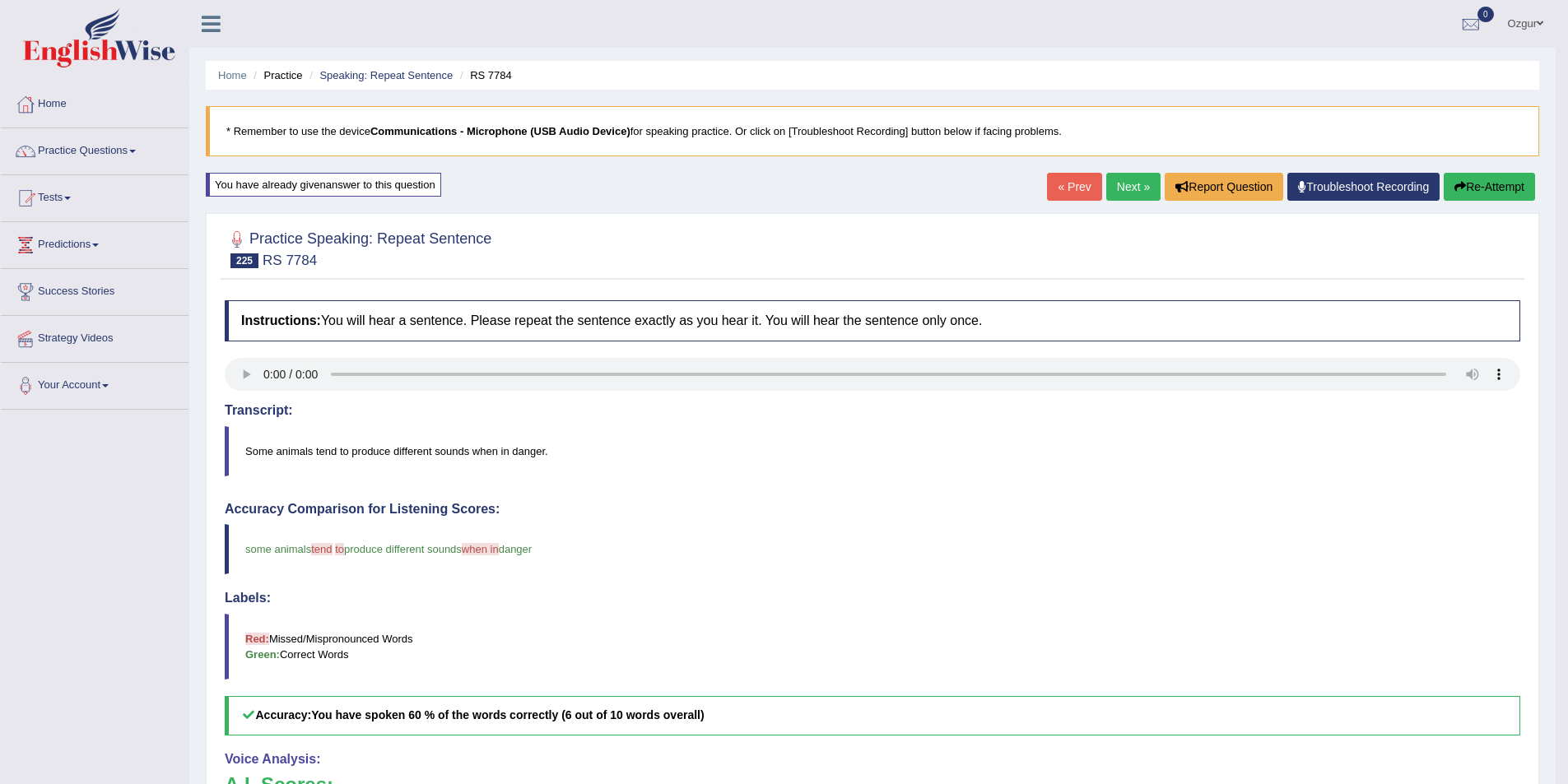
click at [1137, 169] on div "Home Practice Speaking: Repeat Sentence RS 7784 * Remember to use the device Co…" at bounding box center [873, 539] width 1367 height 1080
click at [1128, 191] on link "Next »" at bounding box center [1134, 186] width 54 height 28
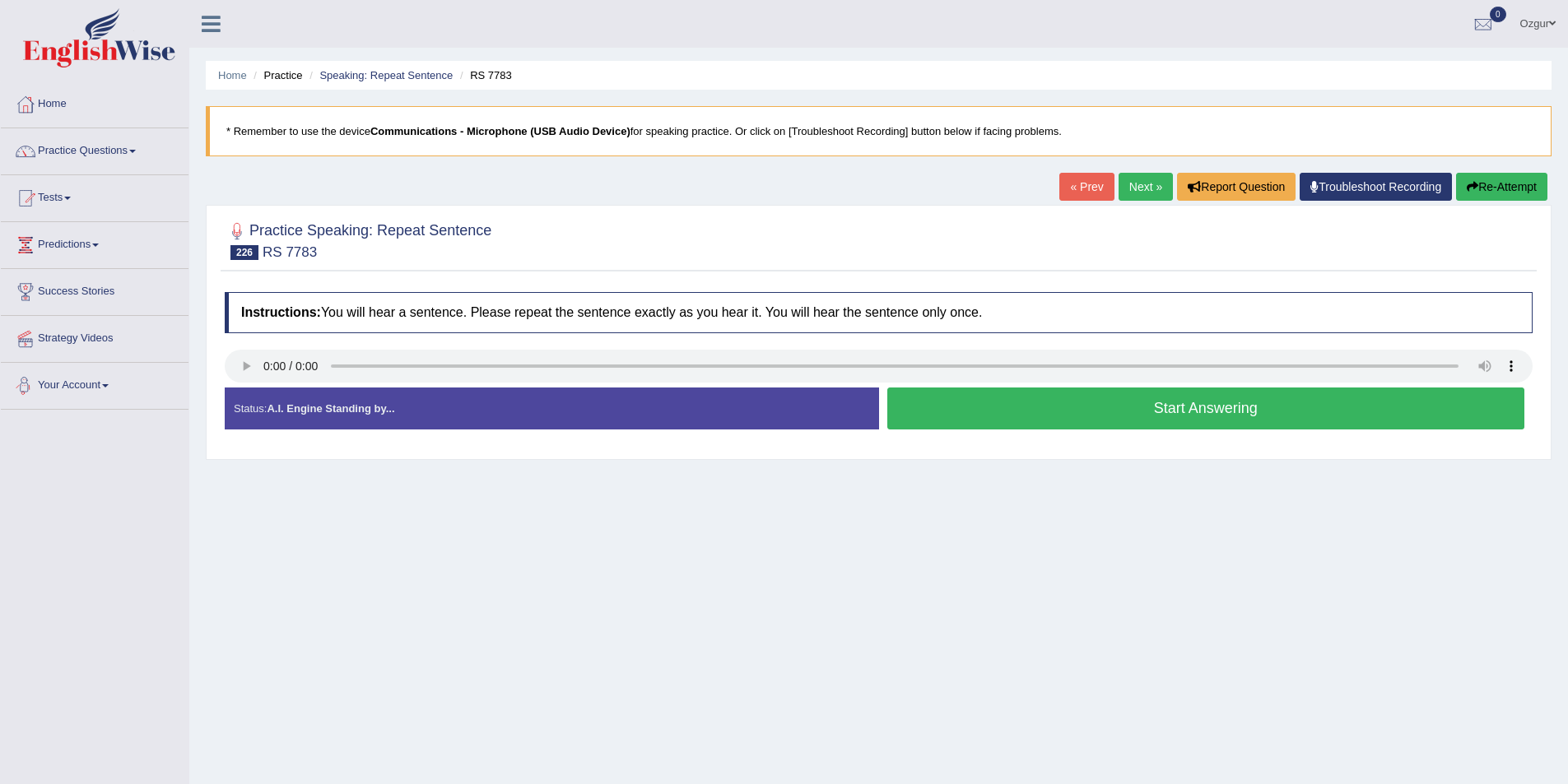
click at [966, 404] on button "Start Answering" at bounding box center [1206, 408] width 638 height 42
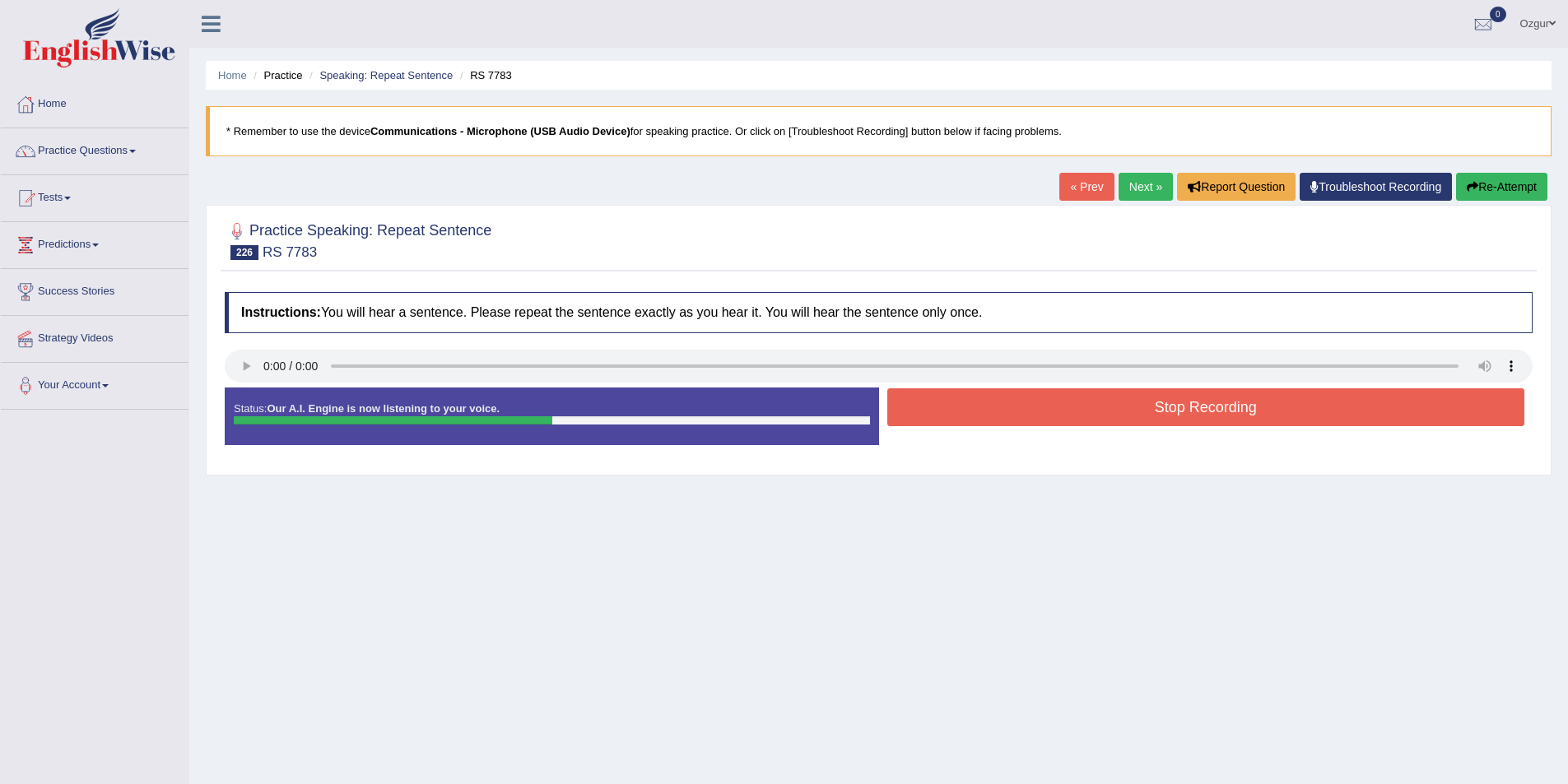
click at [1038, 418] on button "Stop Recording" at bounding box center [1206, 407] width 638 height 38
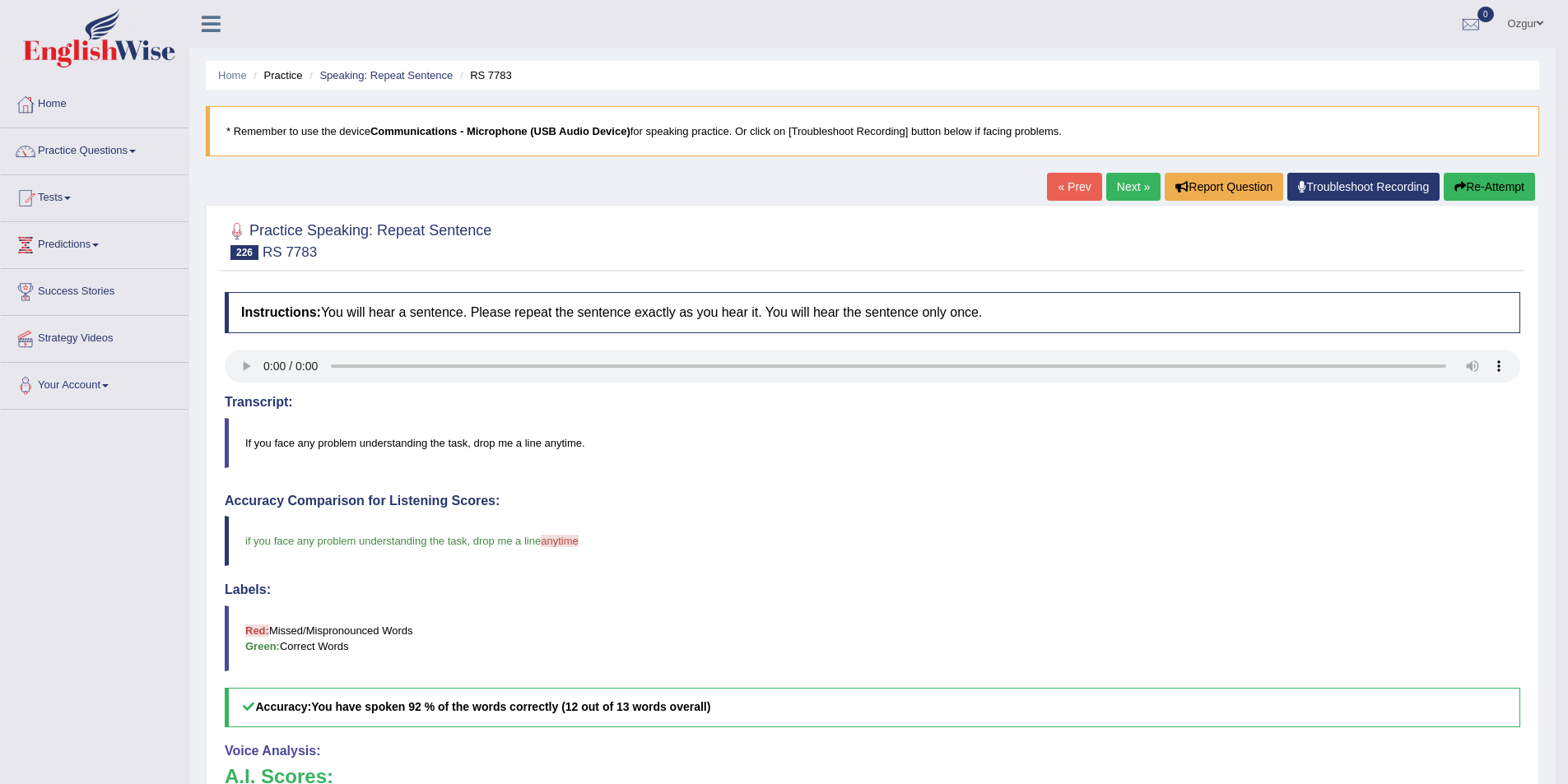
drag, startPoint x: 1122, startPoint y: 196, endPoint x: 1039, endPoint y: 249, distance: 98.5
click at [1123, 196] on link "Next »" at bounding box center [1134, 186] width 54 height 28
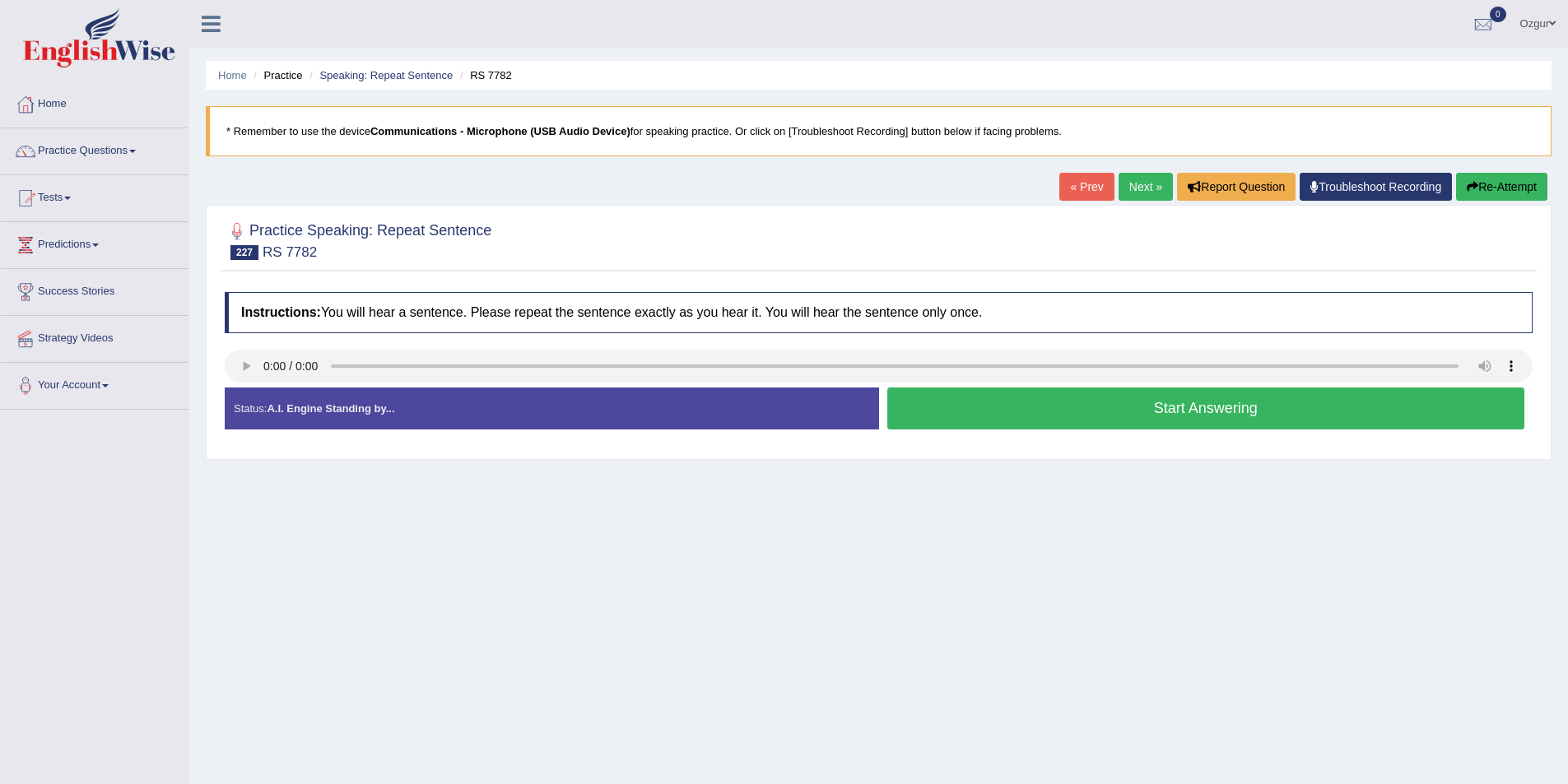
click at [1030, 409] on button "Start Answering" at bounding box center [1206, 408] width 638 height 42
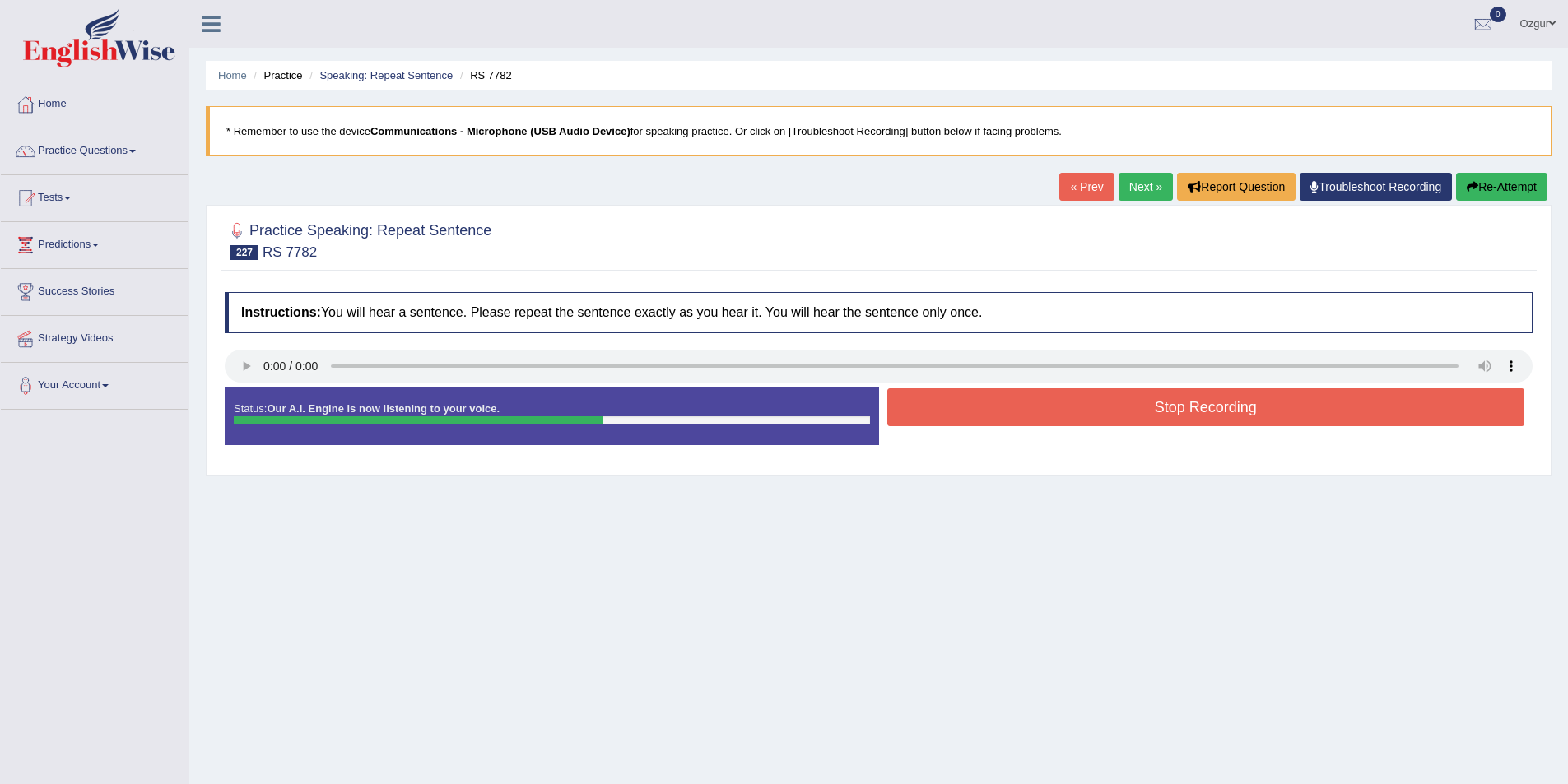
click at [1034, 401] on button "Stop Recording" at bounding box center [1206, 407] width 638 height 38
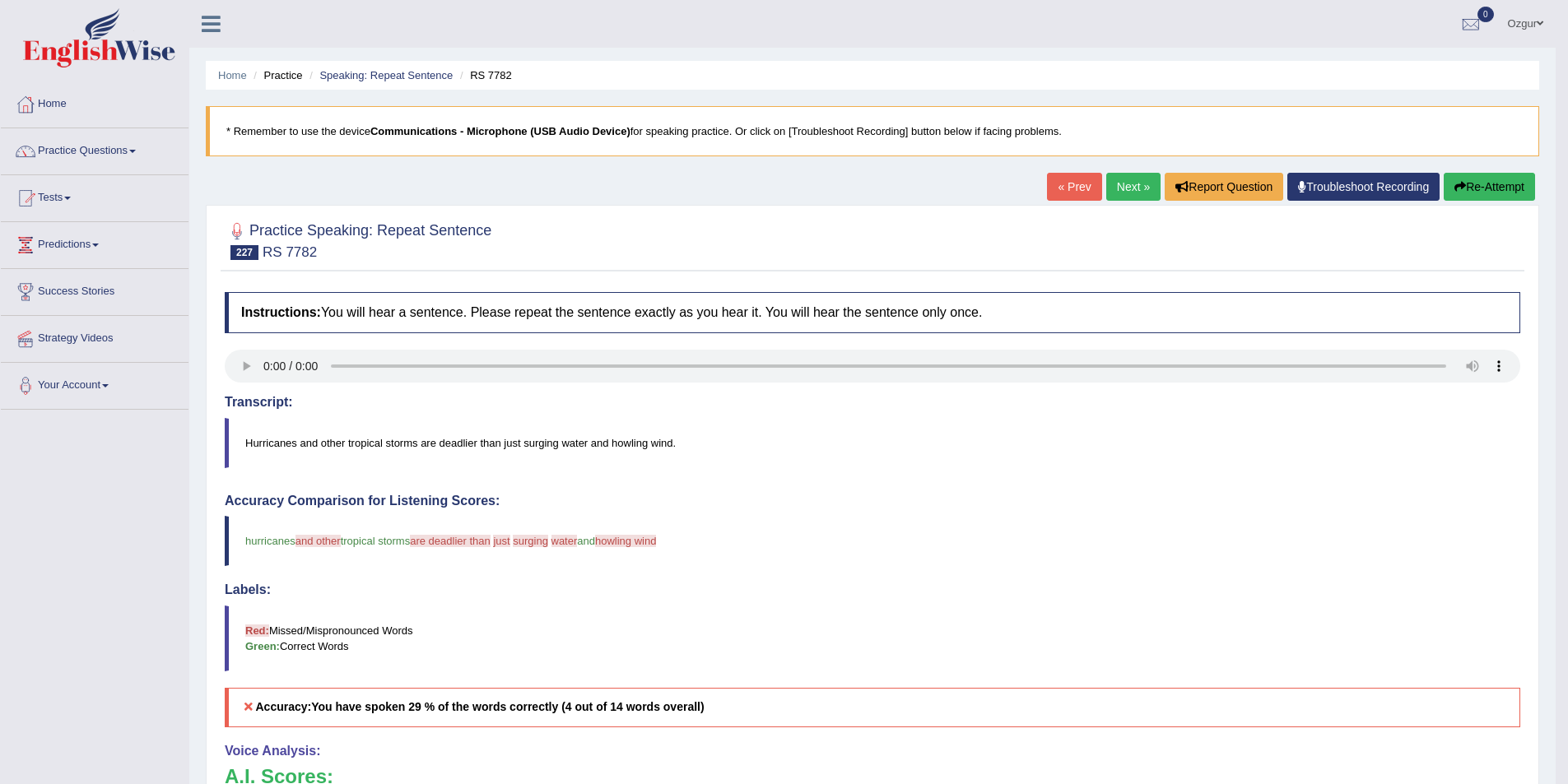
click at [1475, 198] on button "Re-Attempt" at bounding box center [1490, 186] width 92 height 28
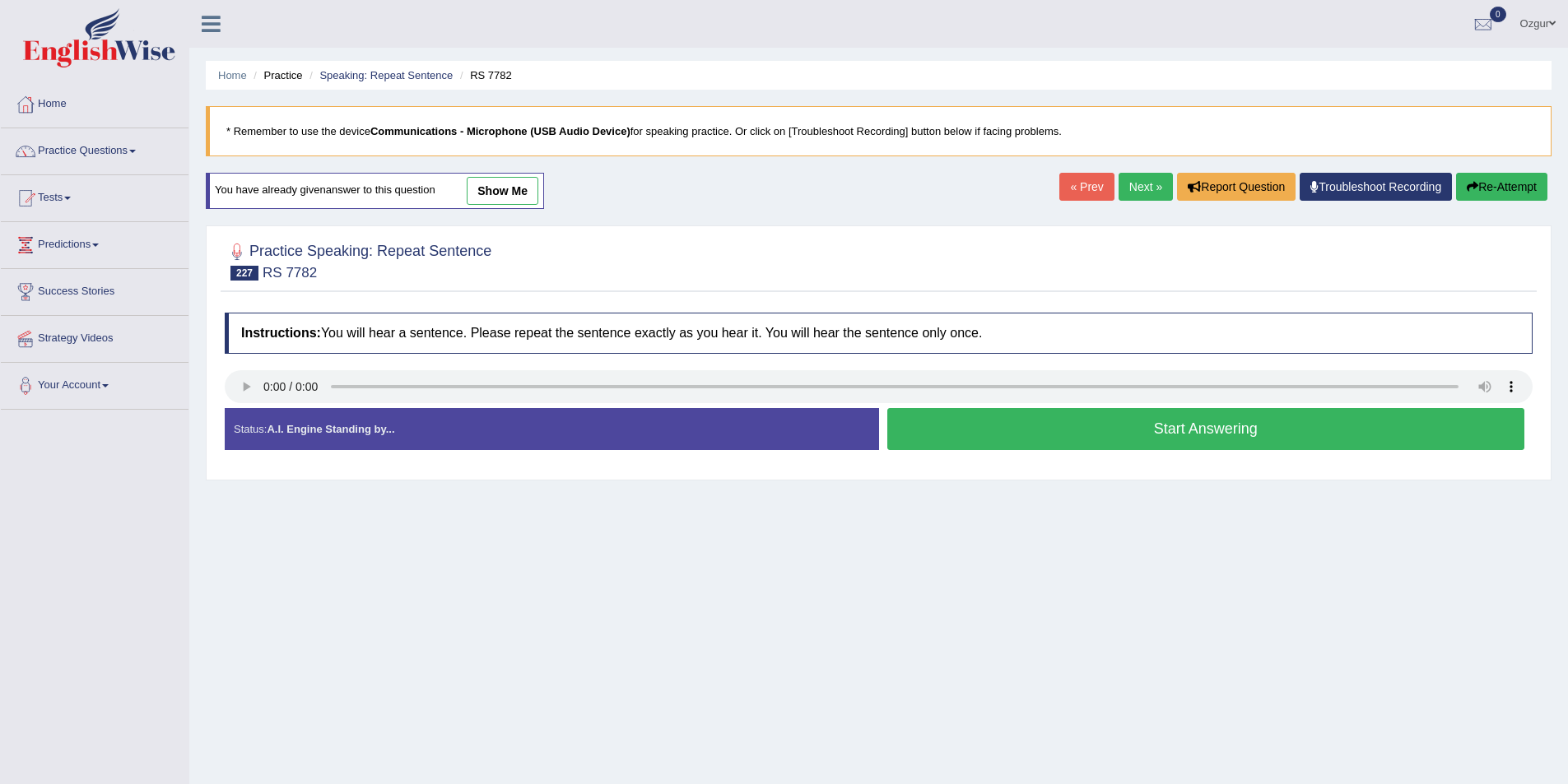
click at [1011, 439] on button "Start Answering" at bounding box center [1206, 428] width 638 height 42
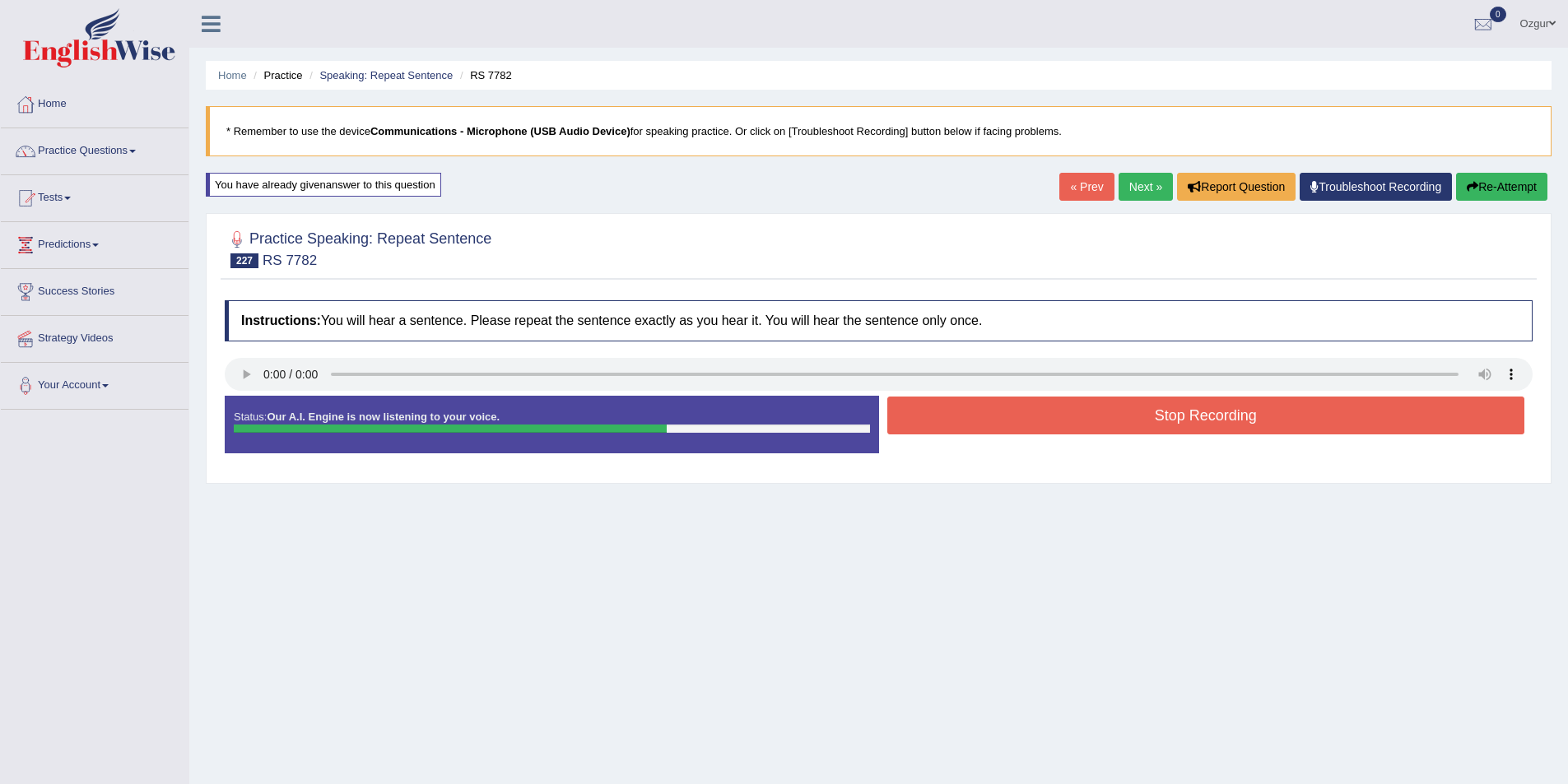
click at [684, 269] on div at bounding box center [878, 247] width 1308 height 50
click at [1100, 427] on button "Stop Recording" at bounding box center [1206, 415] width 638 height 38
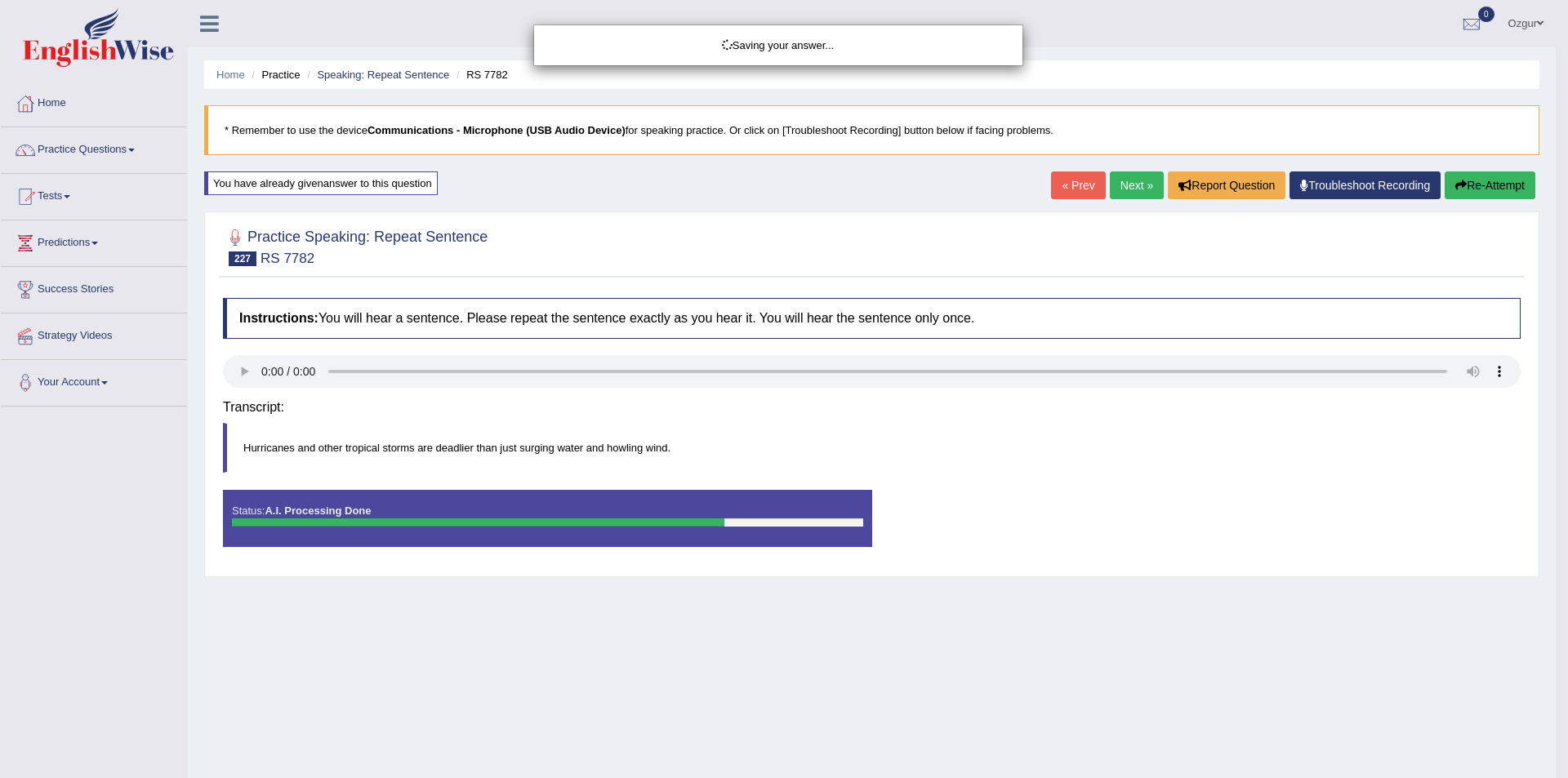
click at [1451, 182] on div "Saving your answer..." at bounding box center [784, 389] width 1568 height 778
click at [1486, 197] on div "Saving your answer..." at bounding box center [784, 389] width 1568 height 778
click at [1480, 190] on div "Saving your answer..." at bounding box center [784, 389] width 1568 height 778
click at [1479, 186] on div "Saving your answer..." at bounding box center [784, 389] width 1568 height 778
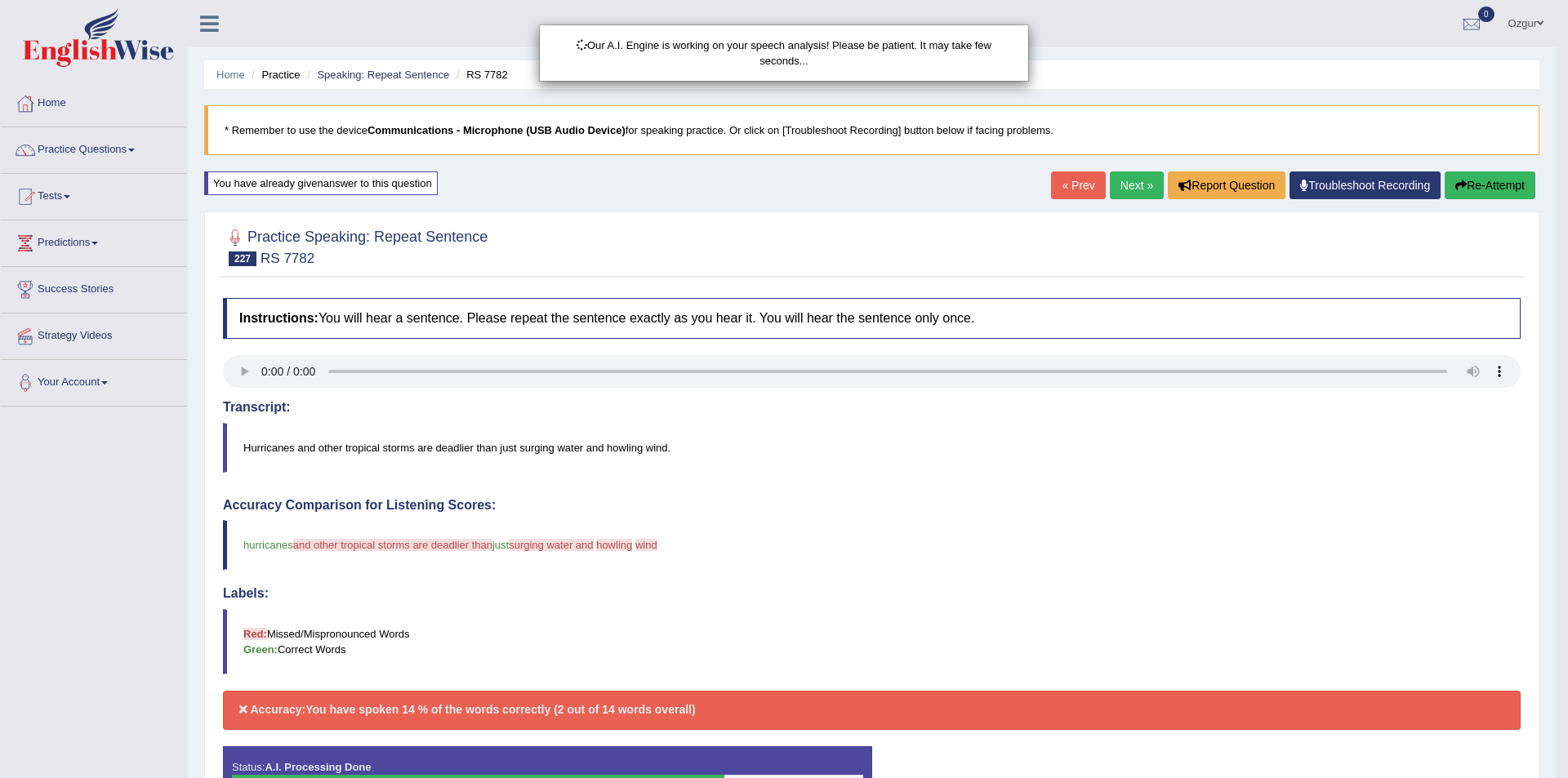
click at [1479, 186] on div "Our A.I. Engine is working on your speech analysis! Please be patient. It may t…" at bounding box center [784, 389] width 1568 height 778
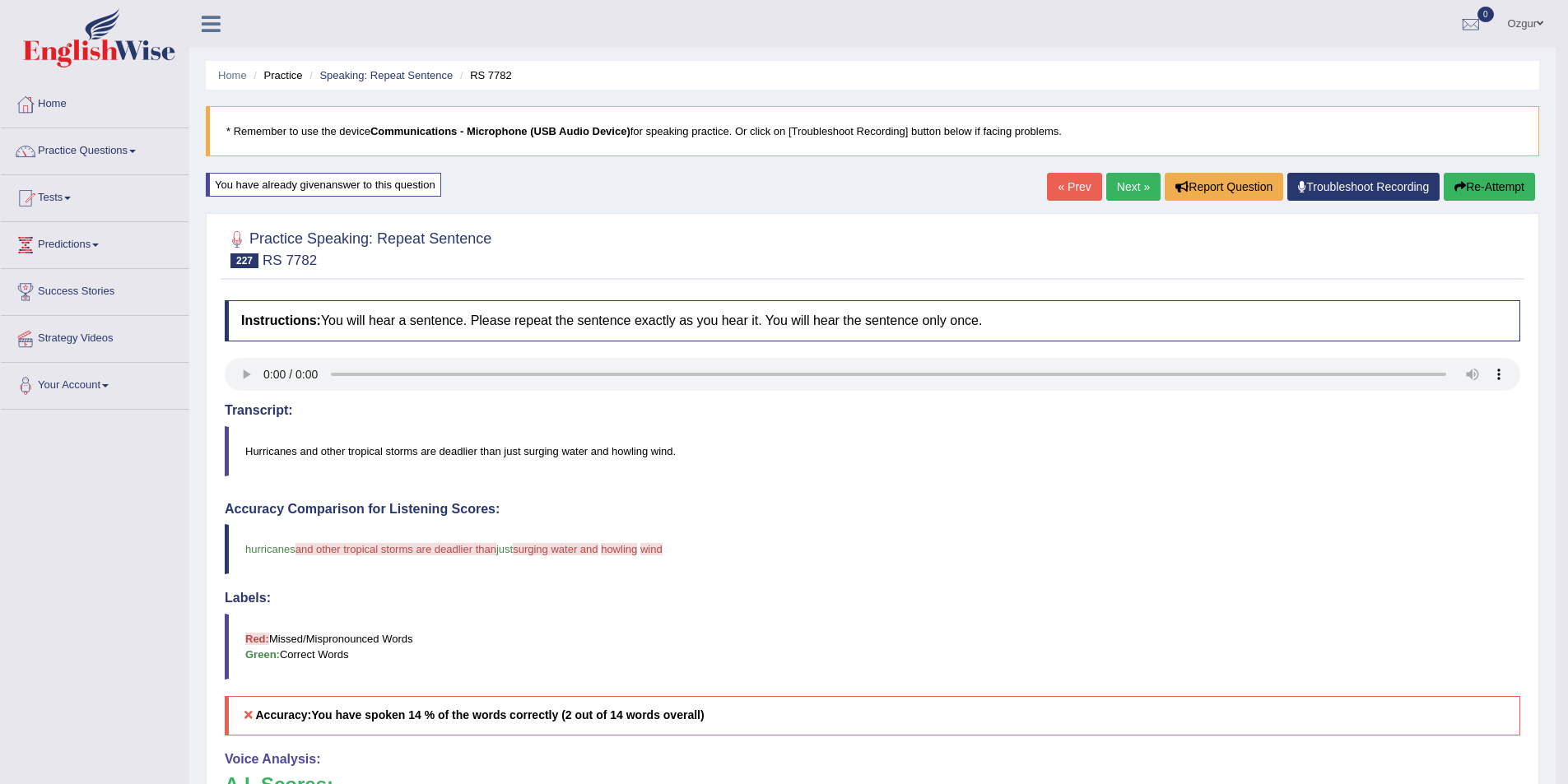
click at [1491, 188] on button "Re-Attempt" at bounding box center [1490, 186] width 92 height 28
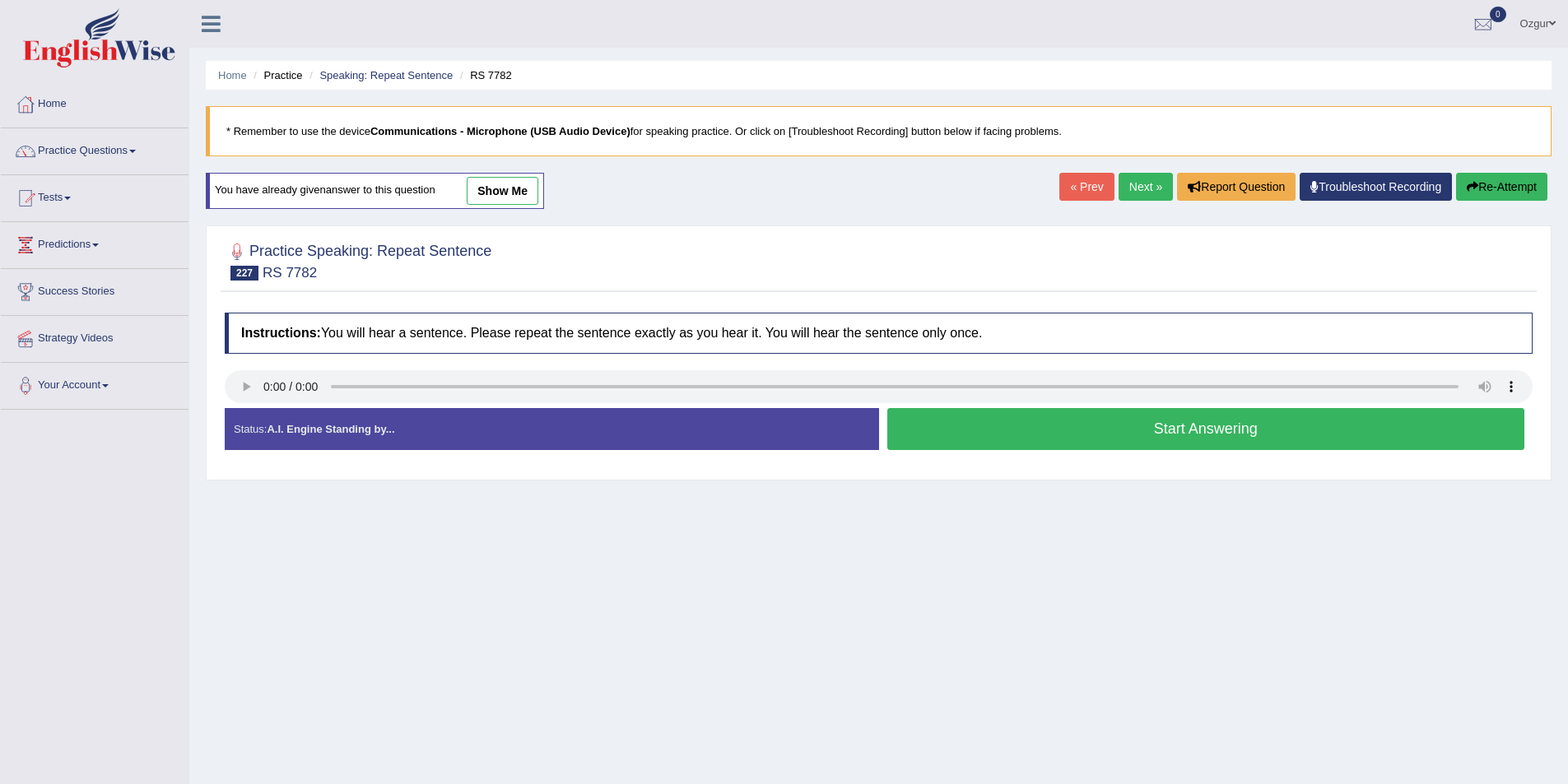
click at [1077, 438] on button "Start Answering" at bounding box center [1206, 428] width 638 height 42
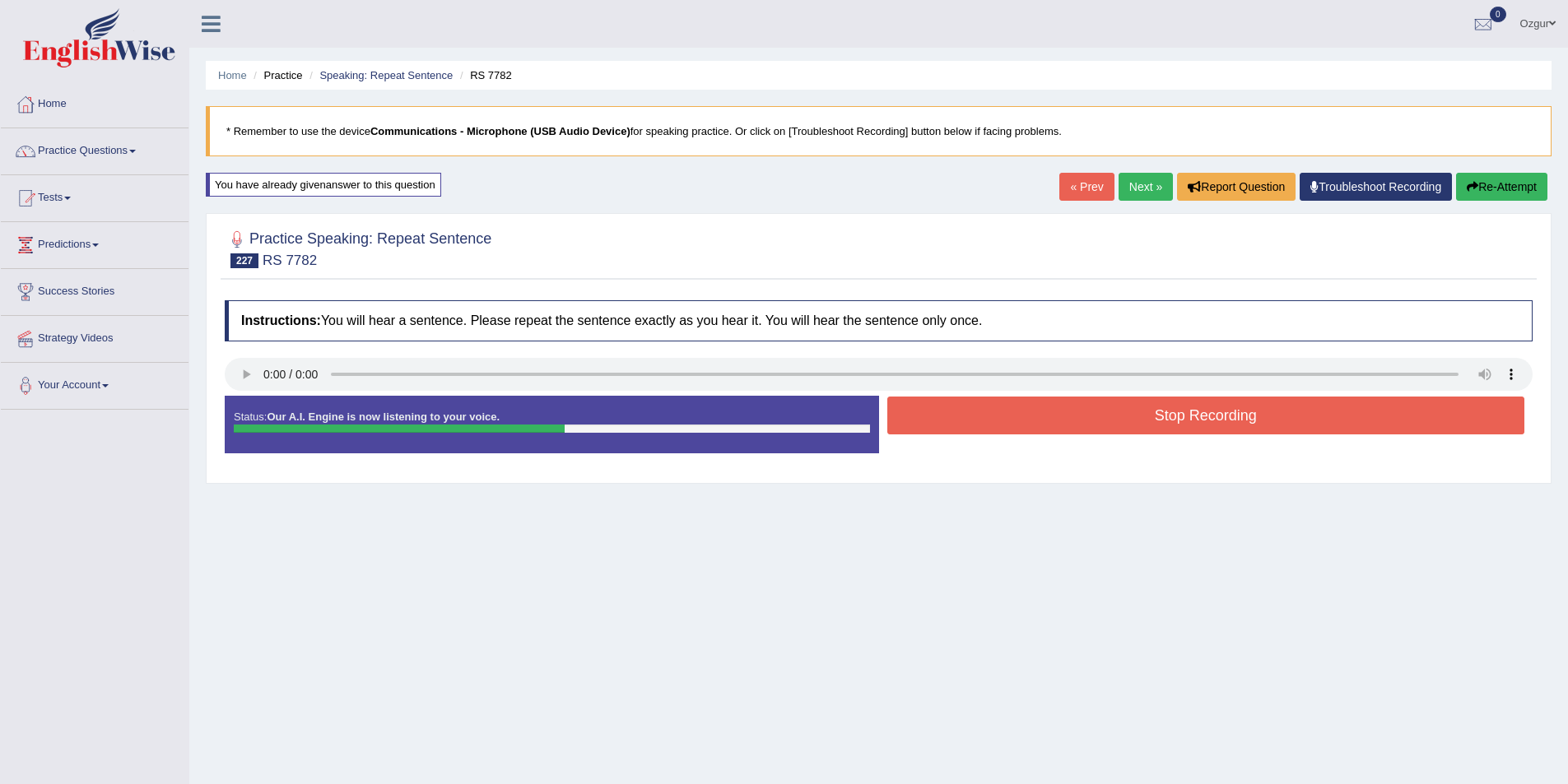
click at [1374, 451] on div "Status: Our A.I. Engine is now listening to your voice. Start Answering Stop Re…" at bounding box center [878, 432] width 1308 height 74
click at [1280, 421] on button "Stop Recording" at bounding box center [1206, 415] width 638 height 38
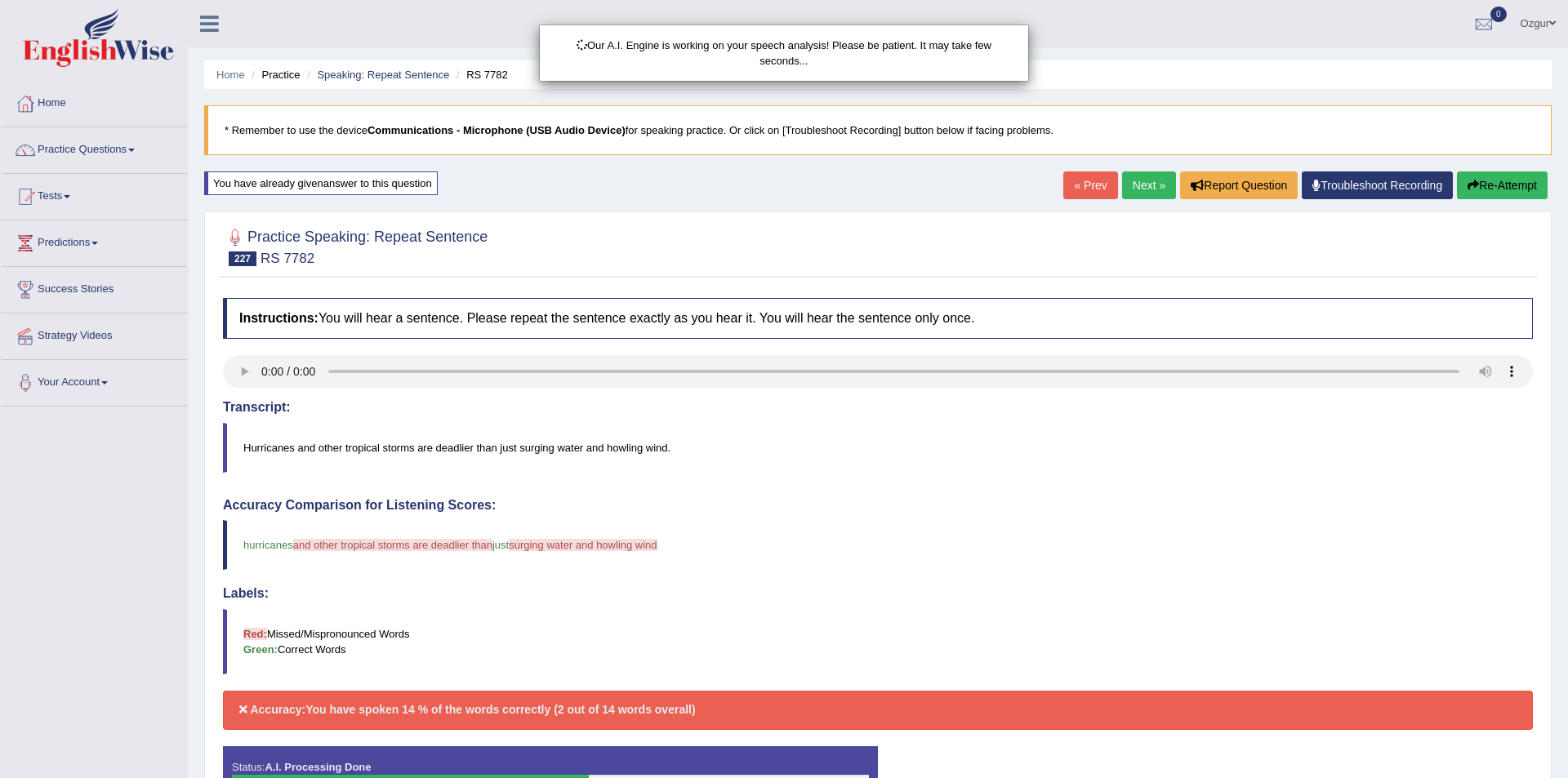
click at [1535, 205] on body "Toggle navigation Home Practice Questions Speaking Practice Read Aloud Repeat S…" at bounding box center [784, 389] width 1568 height 778
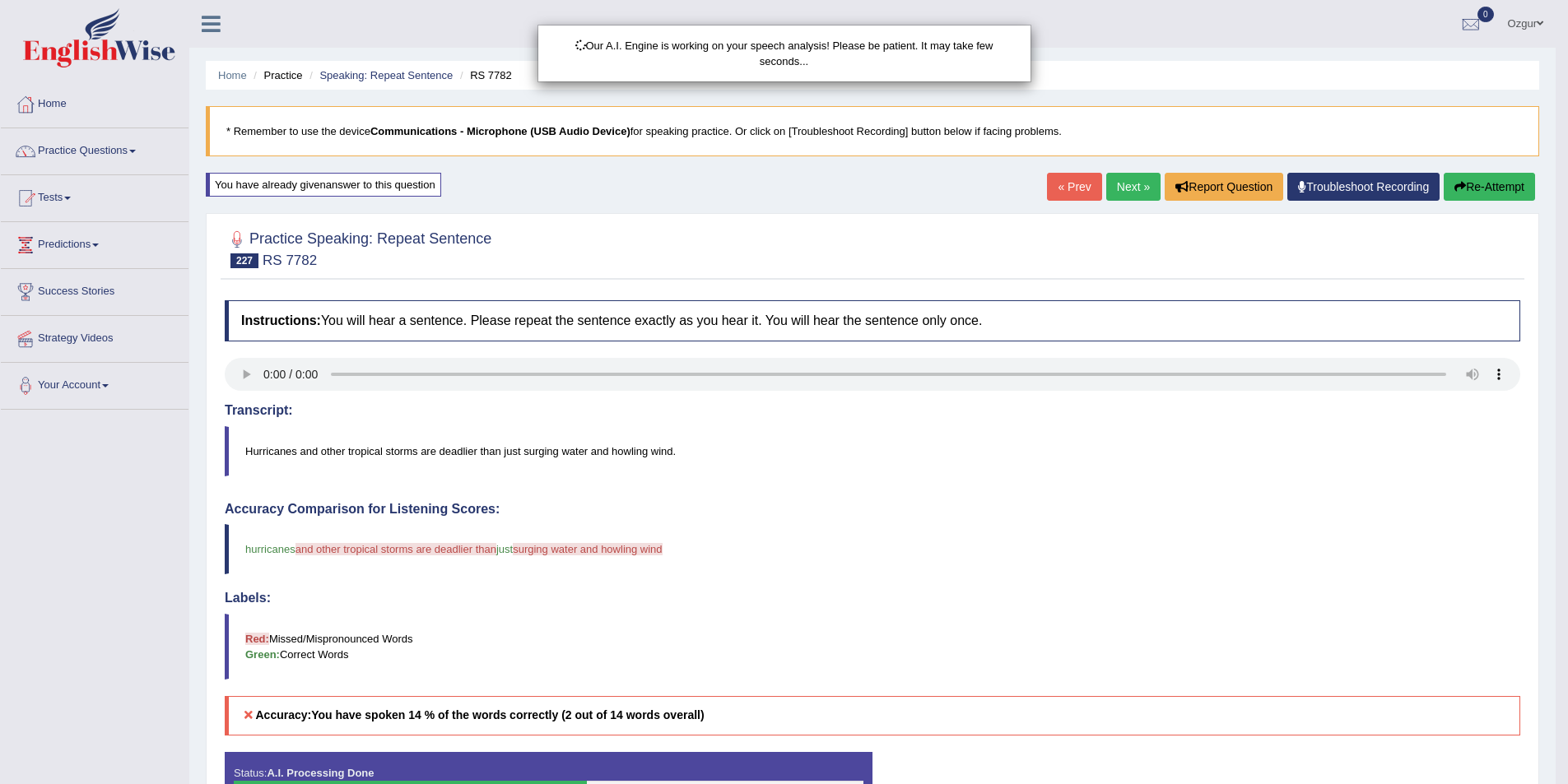
click at [1535, 147] on div "Our A.I. Engine is working on your speech analysis! Please be patient. It may t…" at bounding box center [784, 392] width 1568 height 784
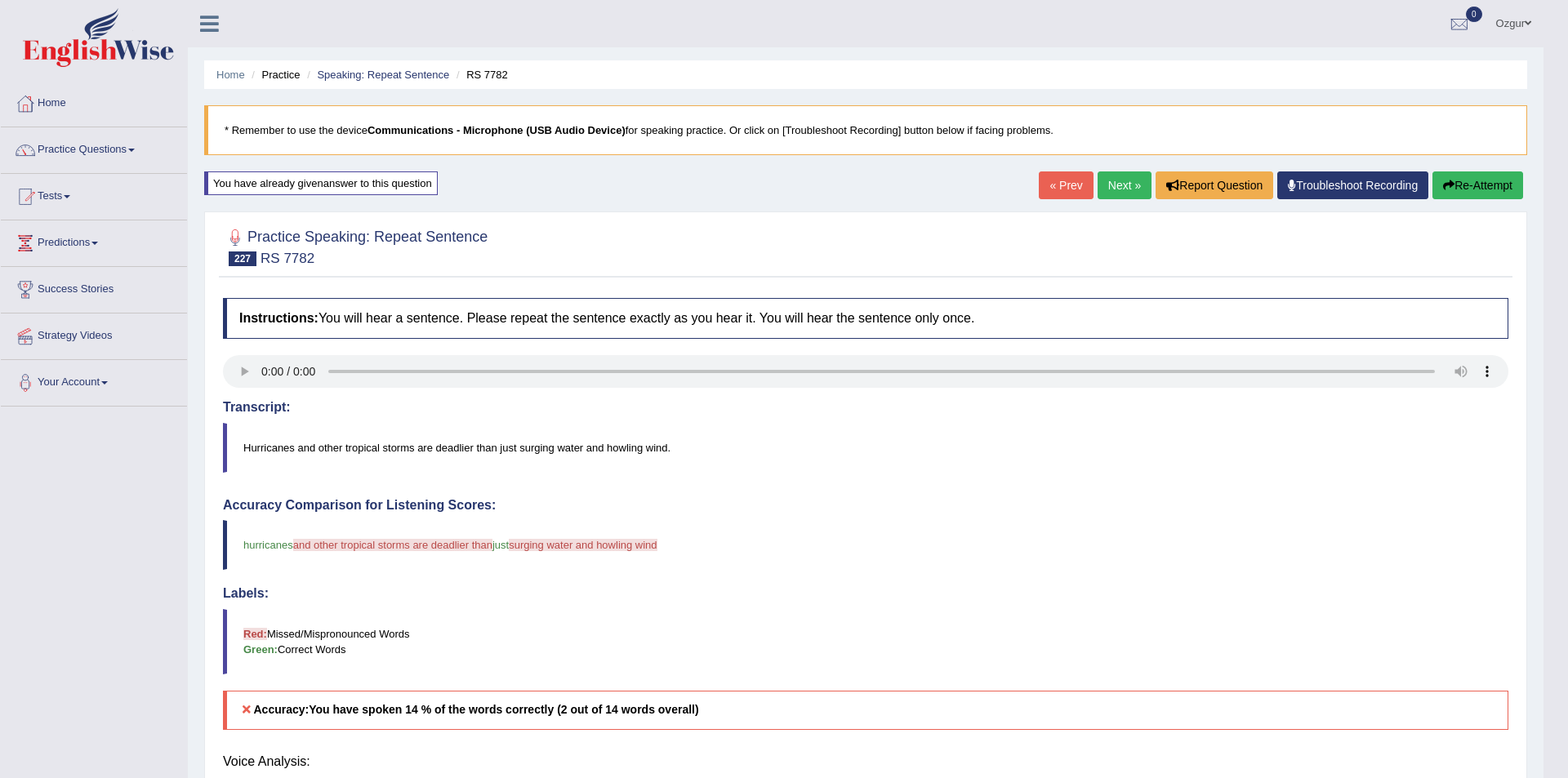
click at [1513, 186] on div "Updating answer..." at bounding box center [784, 389] width 1568 height 778
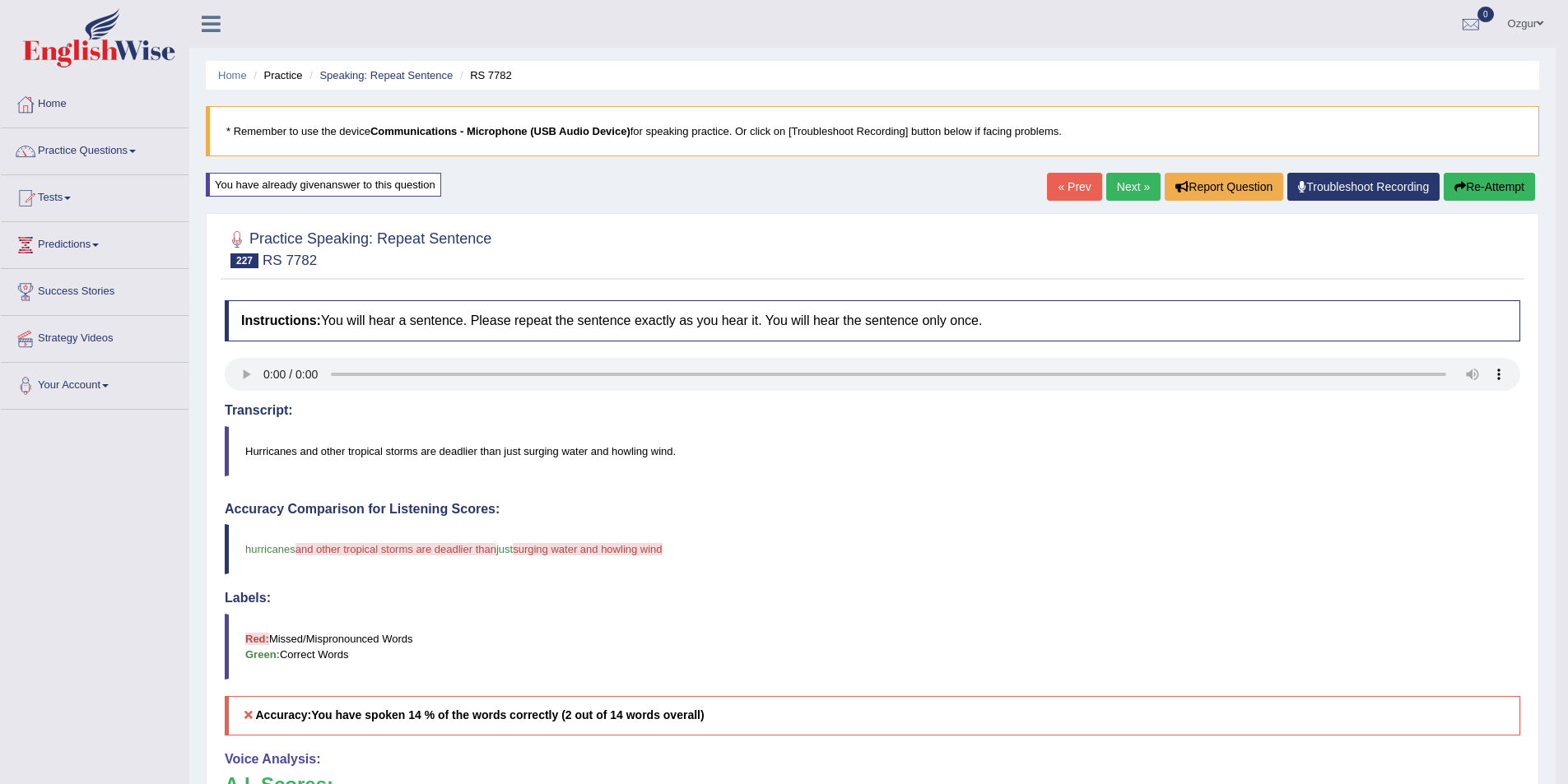
click at [1522, 188] on button "Re-Attempt" at bounding box center [1490, 186] width 92 height 28
click at [1520, 188] on button "Re-Attempt" at bounding box center [1490, 186] width 92 height 28
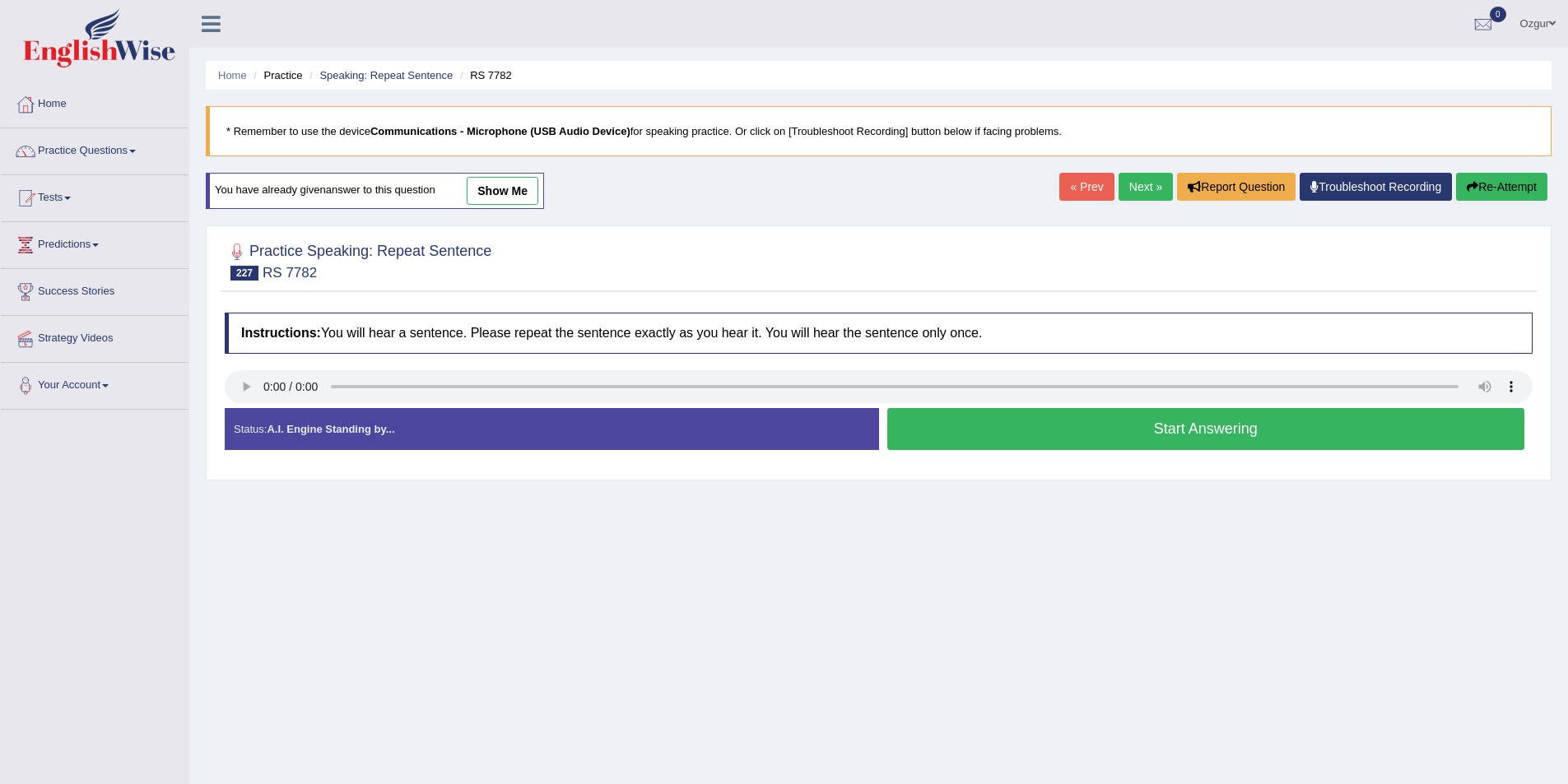
click at [1163, 454] on div "Stop Recording" at bounding box center [1206, 454] width 654 height 1
click at [1165, 438] on button "Start Answering" at bounding box center [1206, 428] width 638 height 42
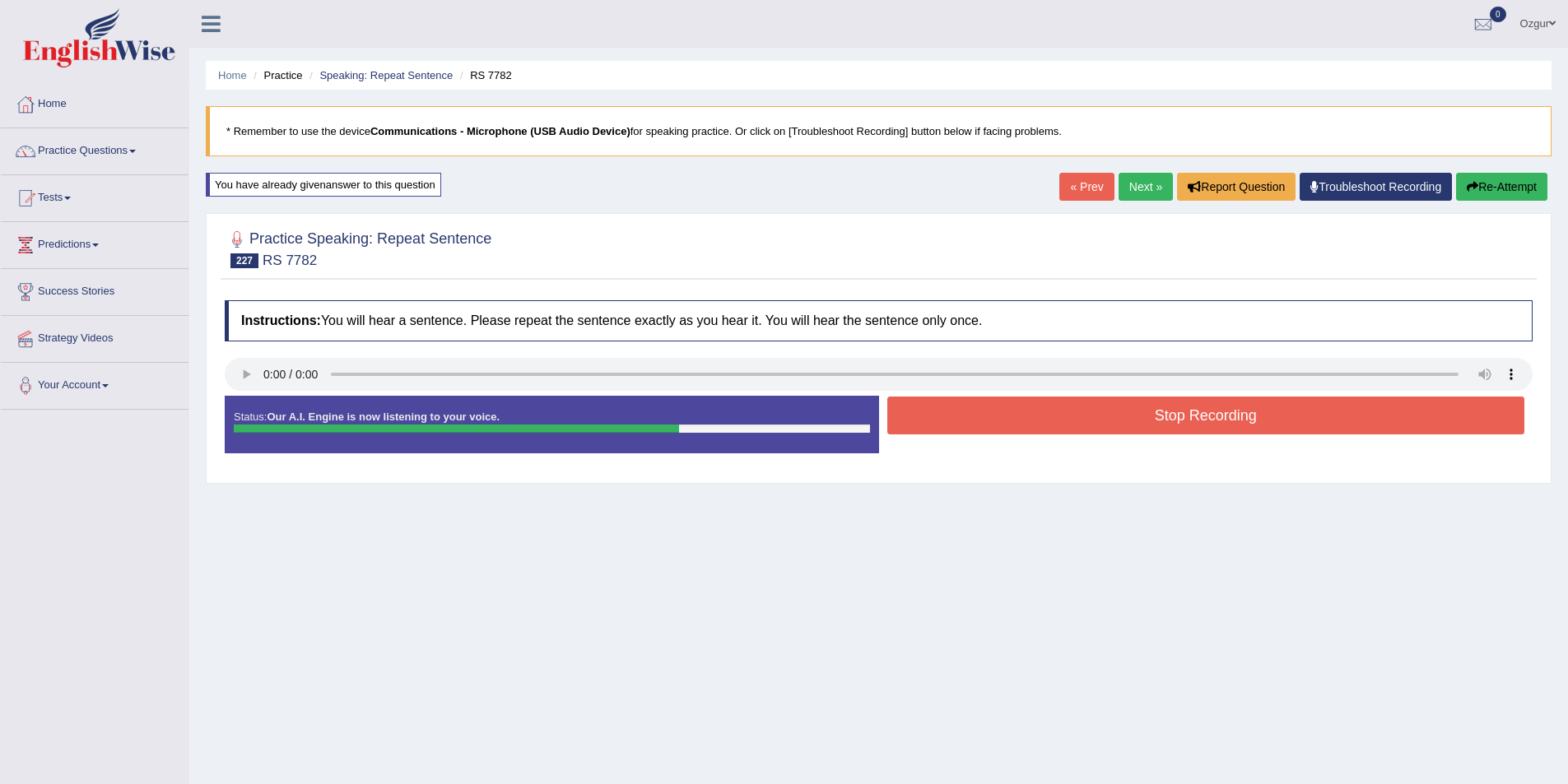
click at [1172, 438] on div "Stop Recording" at bounding box center [1206, 417] width 654 height 42
click at [1193, 415] on button "Stop Recording" at bounding box center [1206, 415] width 638 height 38
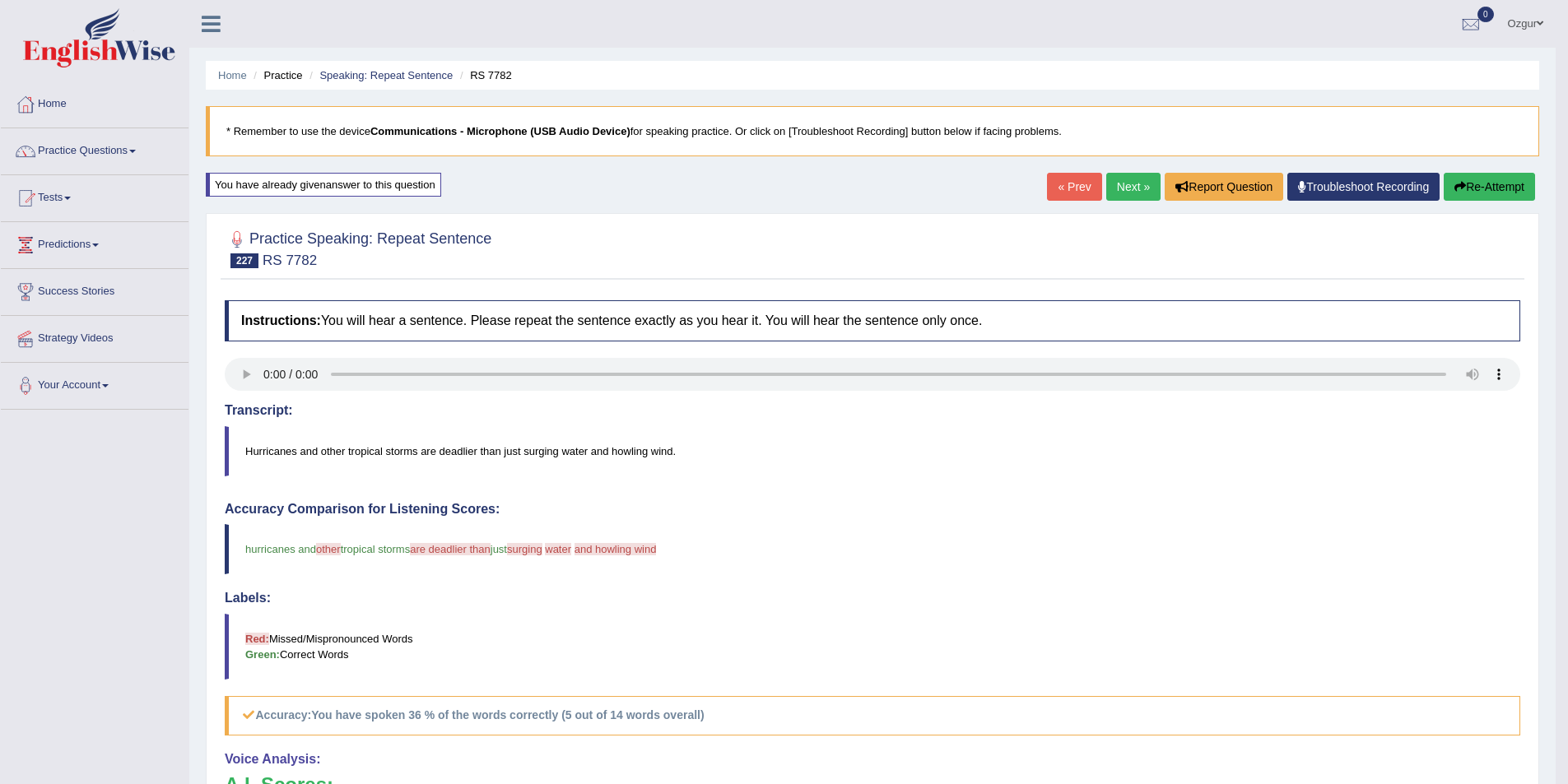
click at [1129, 185] on link "Next »" at bounding box center [1134, 186] width 54 height 28
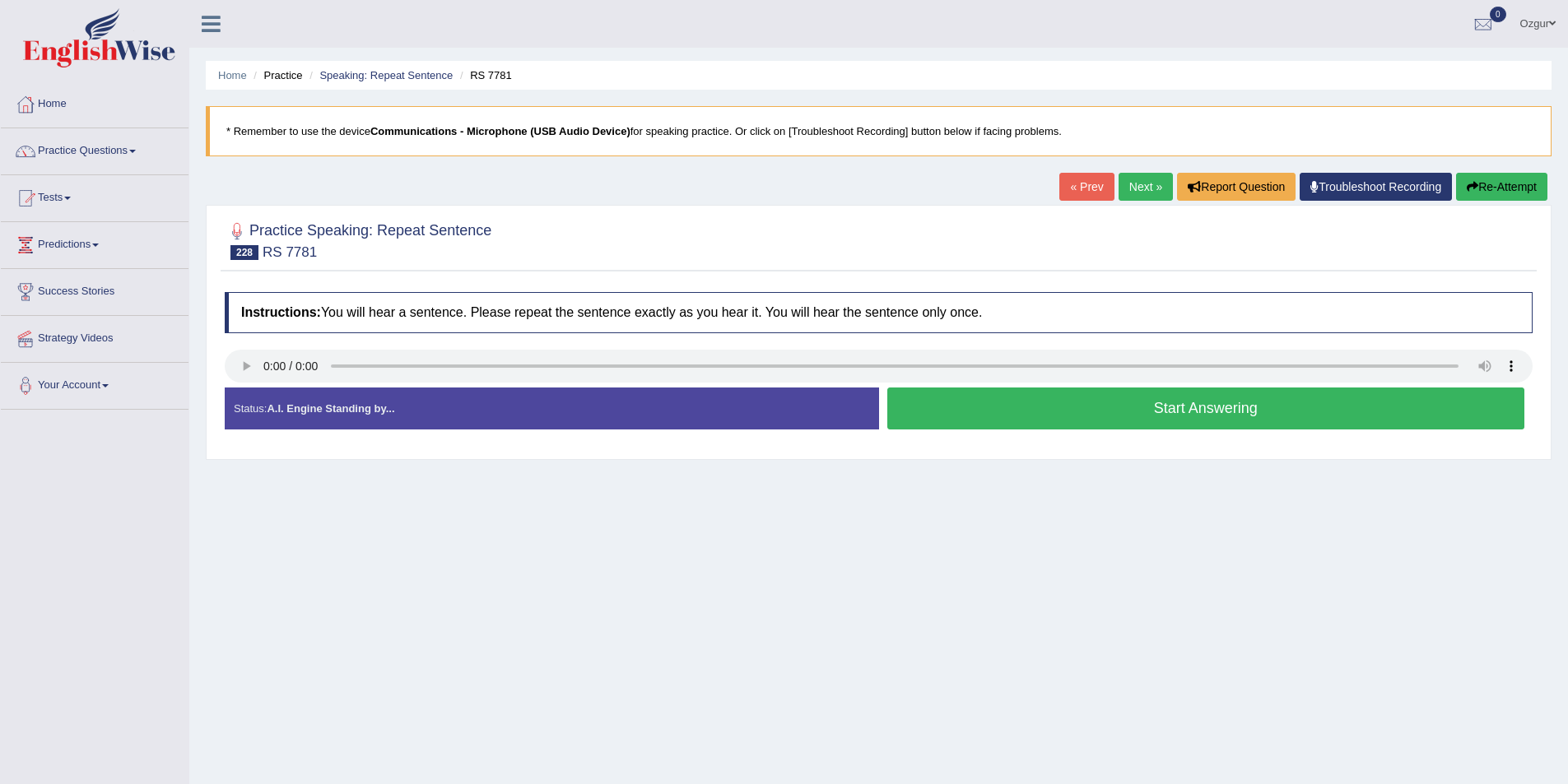
click at [1124, 409] on button "Start Answering" at bounding box center [1206, 408] width 638 height 42
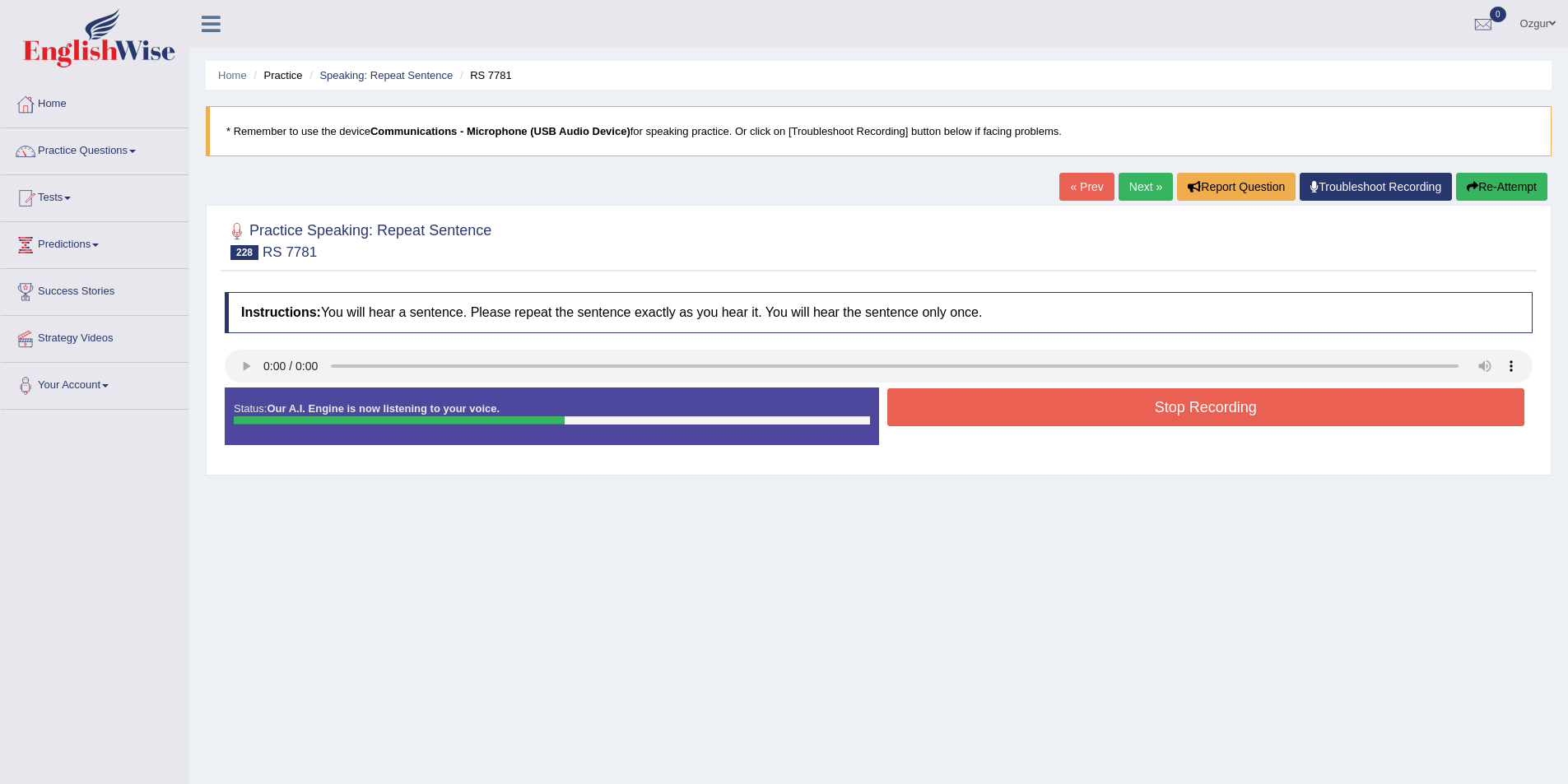
click at [1081, 390] on button "Stop Recording" at bounding box center [1206, 407] width 638 height 38
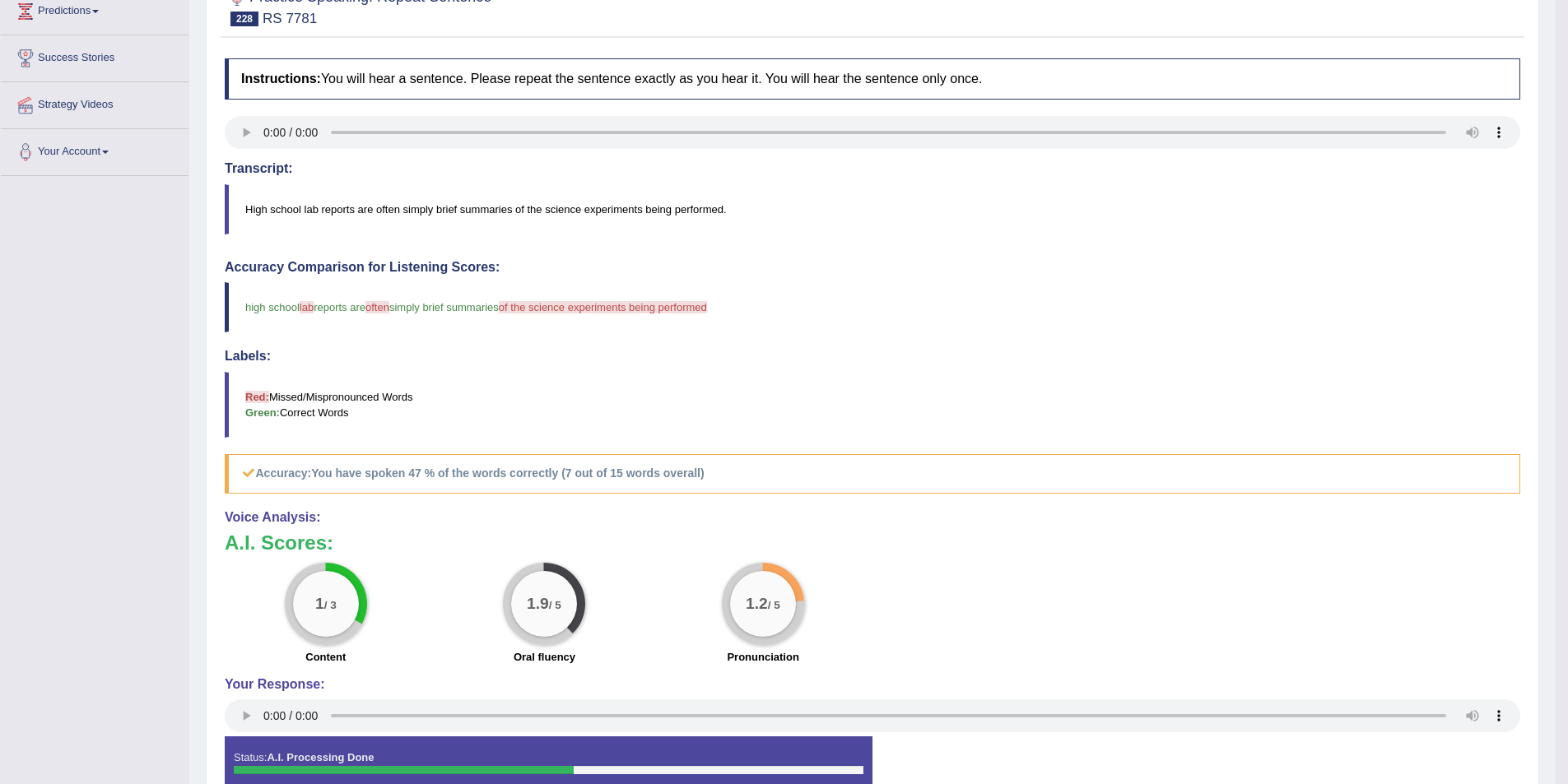
scroll to position [82, 0]
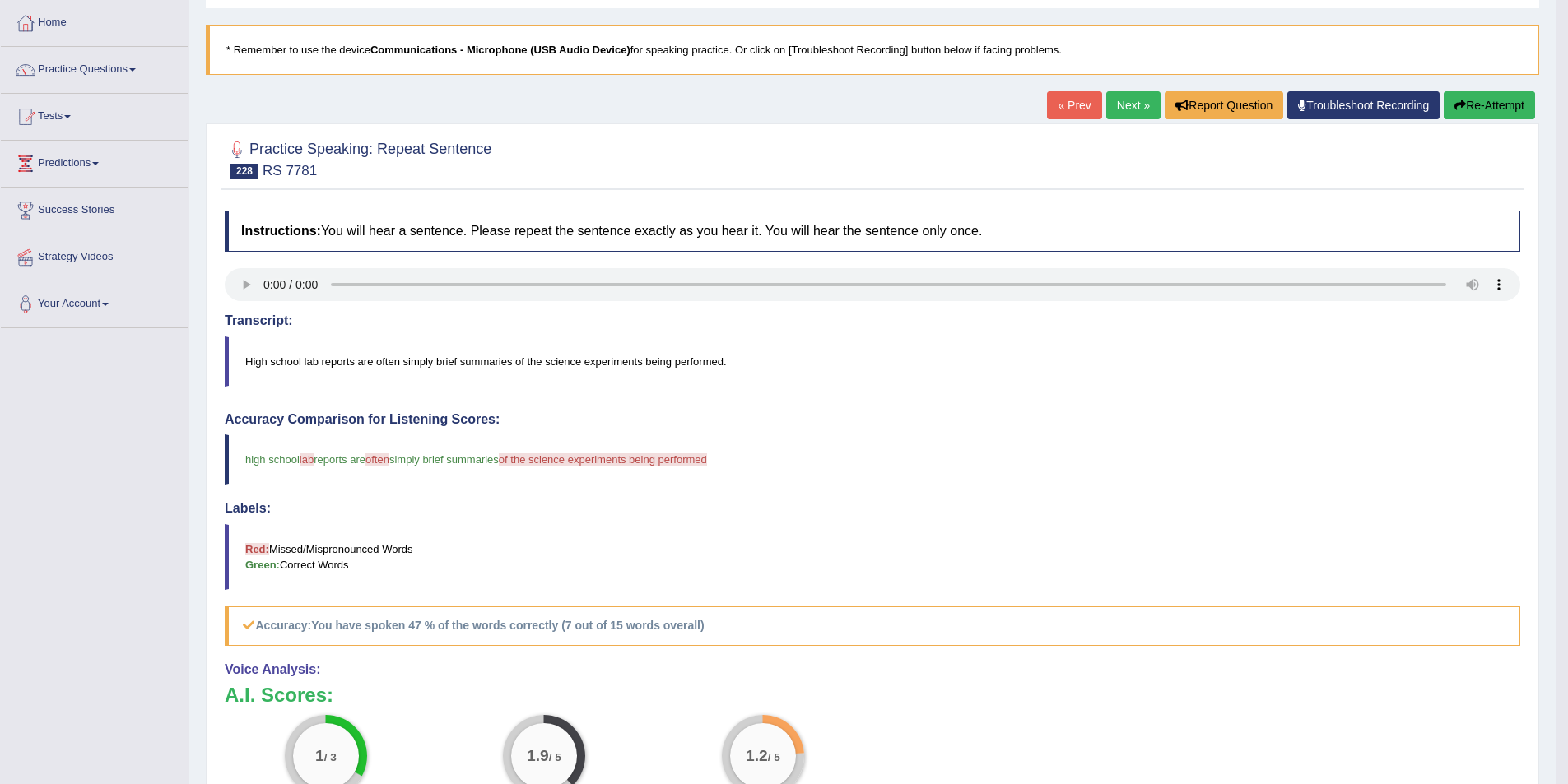
click at [1500, 111] on button "Re-Attempt" at bounding box center [1490, 105] width 92 height 28
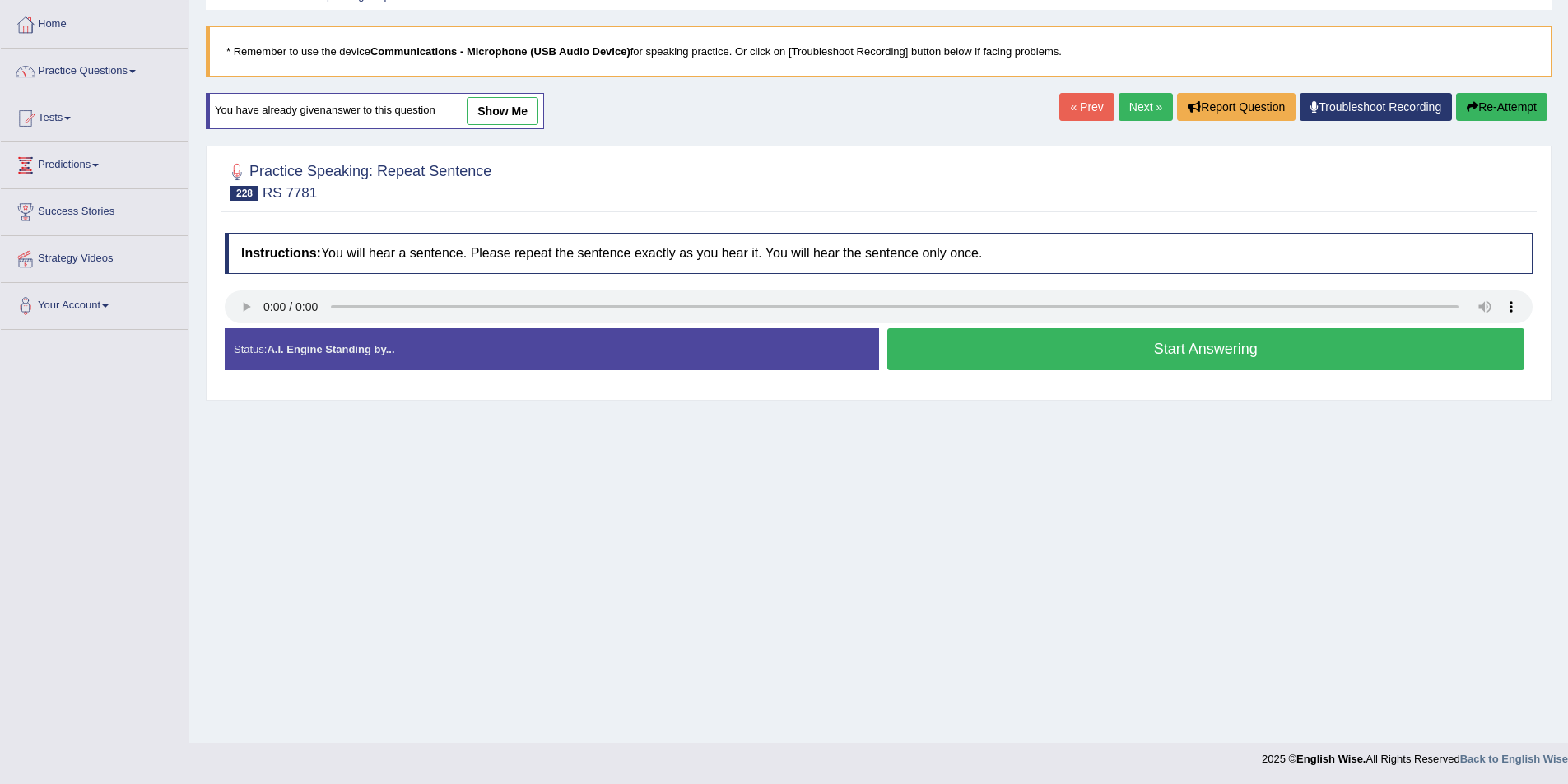
click at [1029, 346] on button "Start Answering" at bounding box center [1206, 348] width 638 height 42
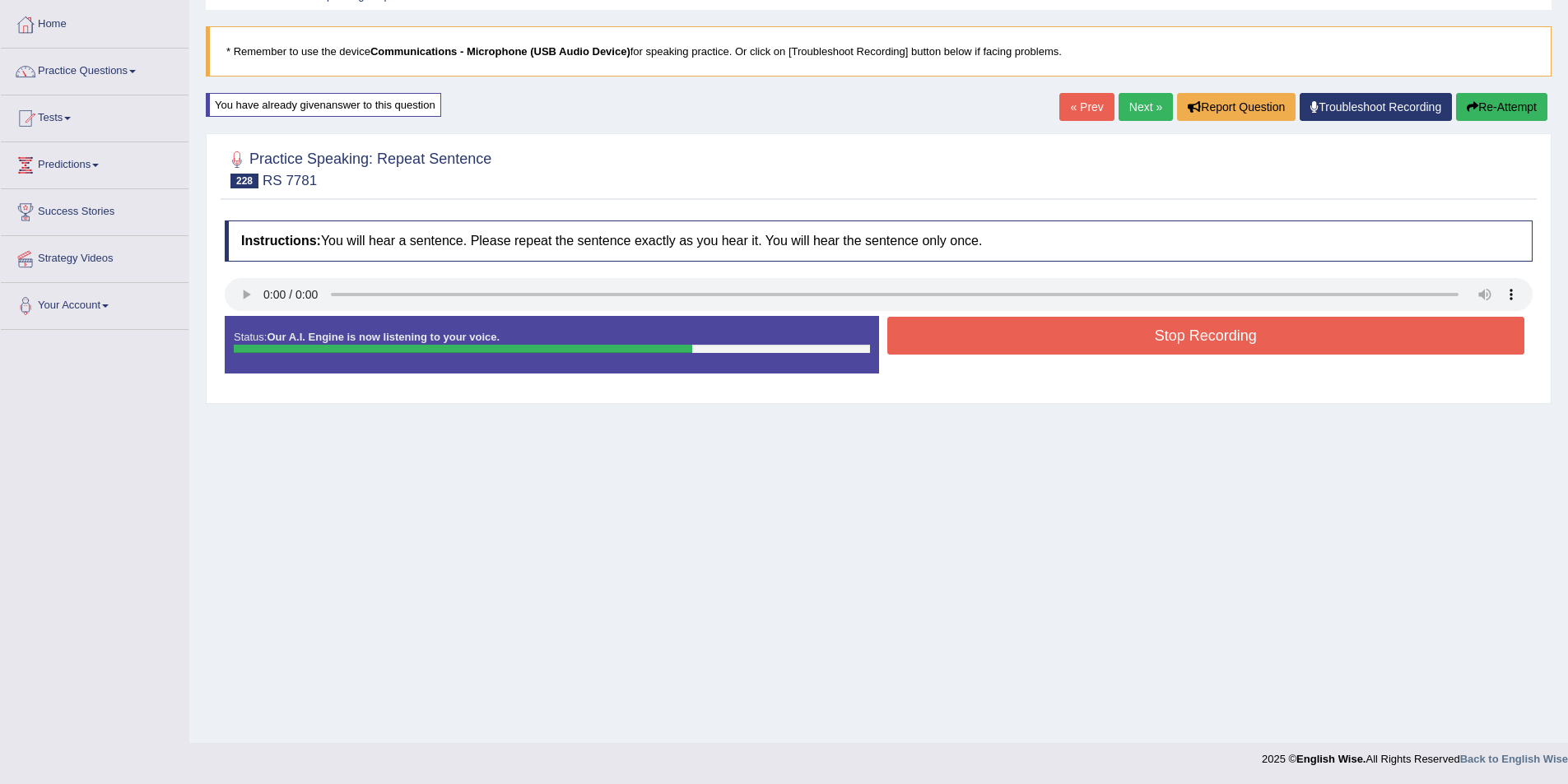
click at [1108, 321] on button "Stop Recording" at bounding box center [1206, 336] width 638 height 38
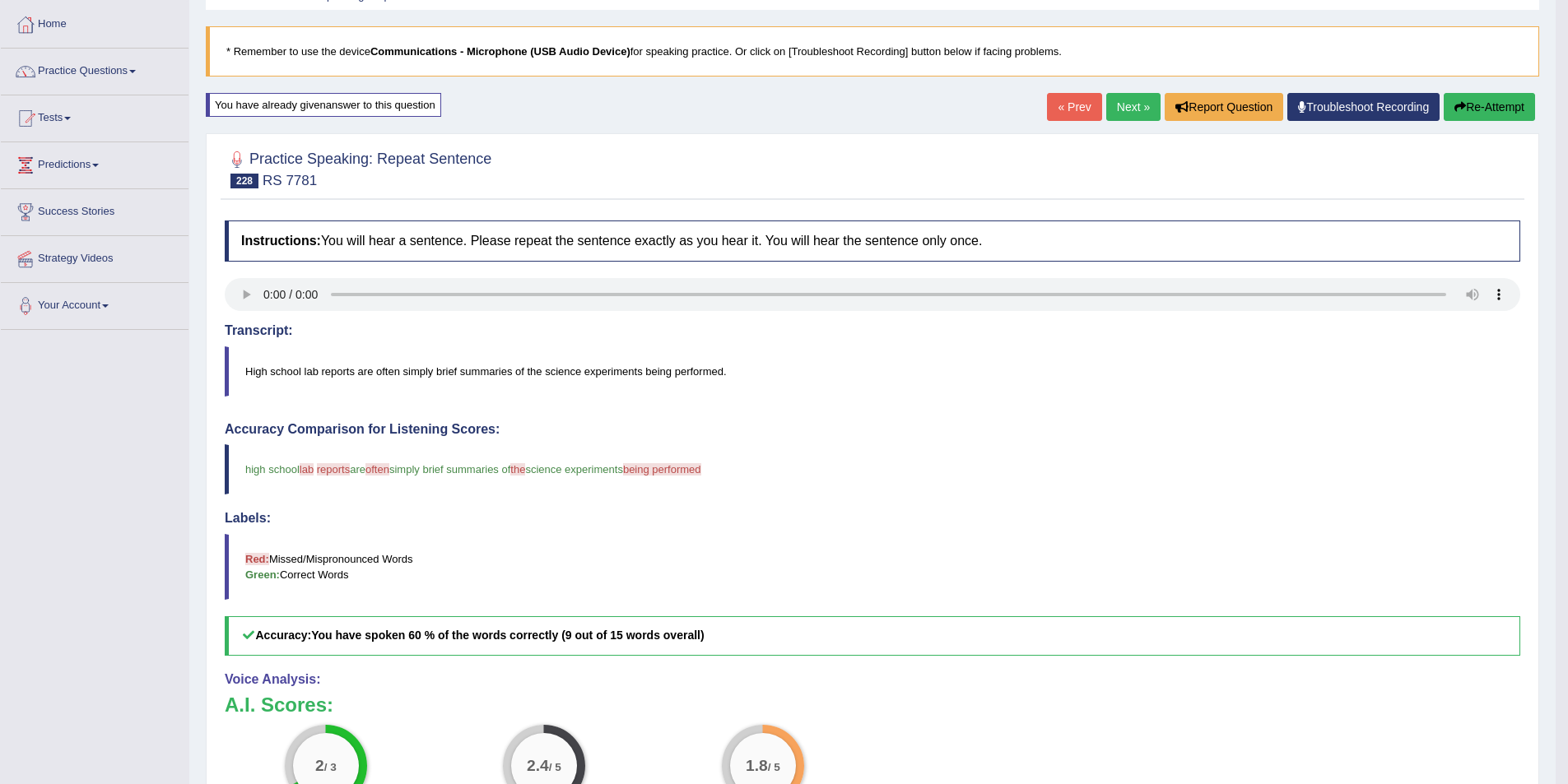
click at [1476, 101] on button "Re-Attempt" at bounding box center [1490, 106] width 92 height 28
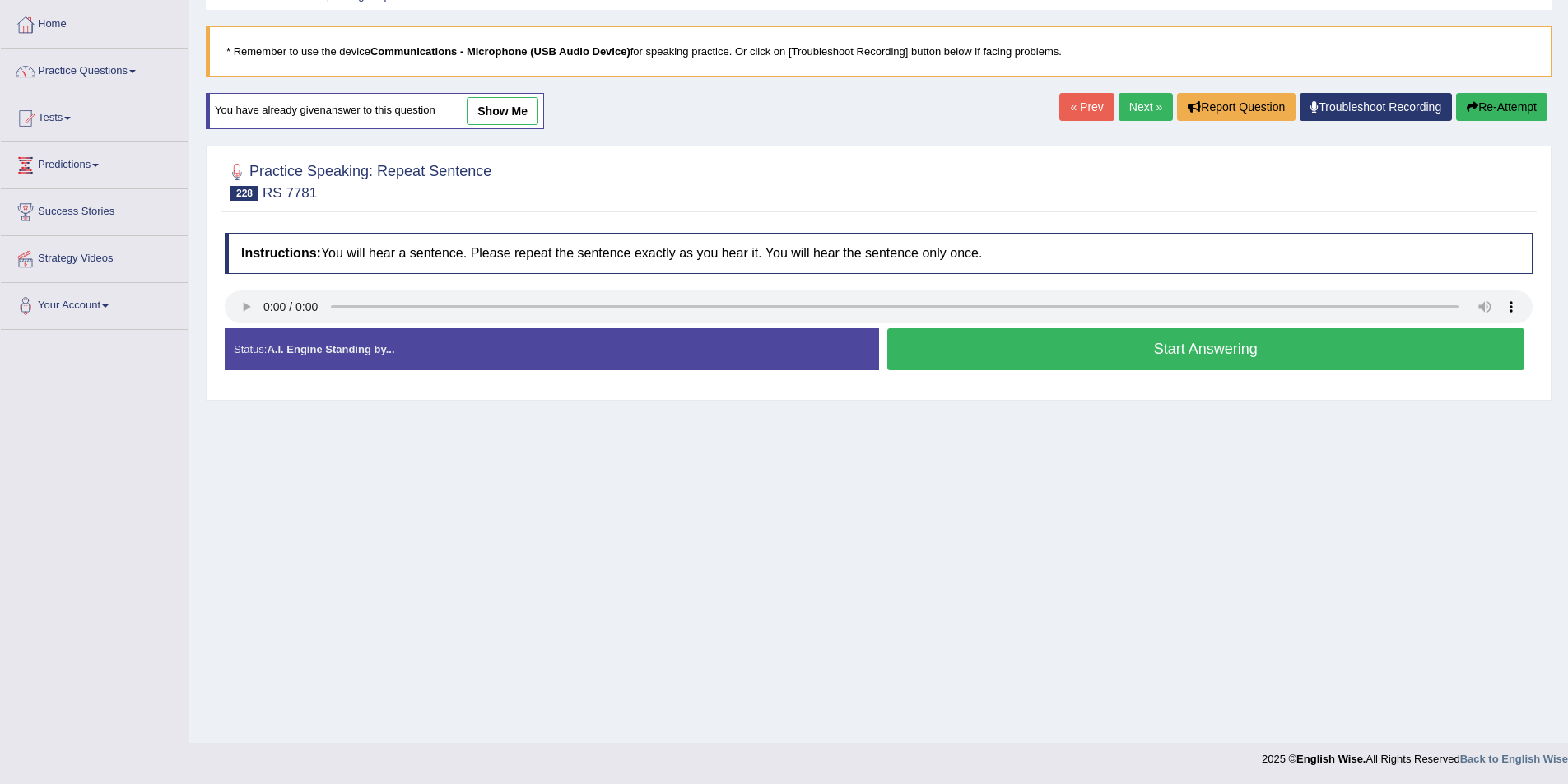
click at [1036, 354] on button "Start Answering" at bounding box center [1206, 348] width 638 height 42
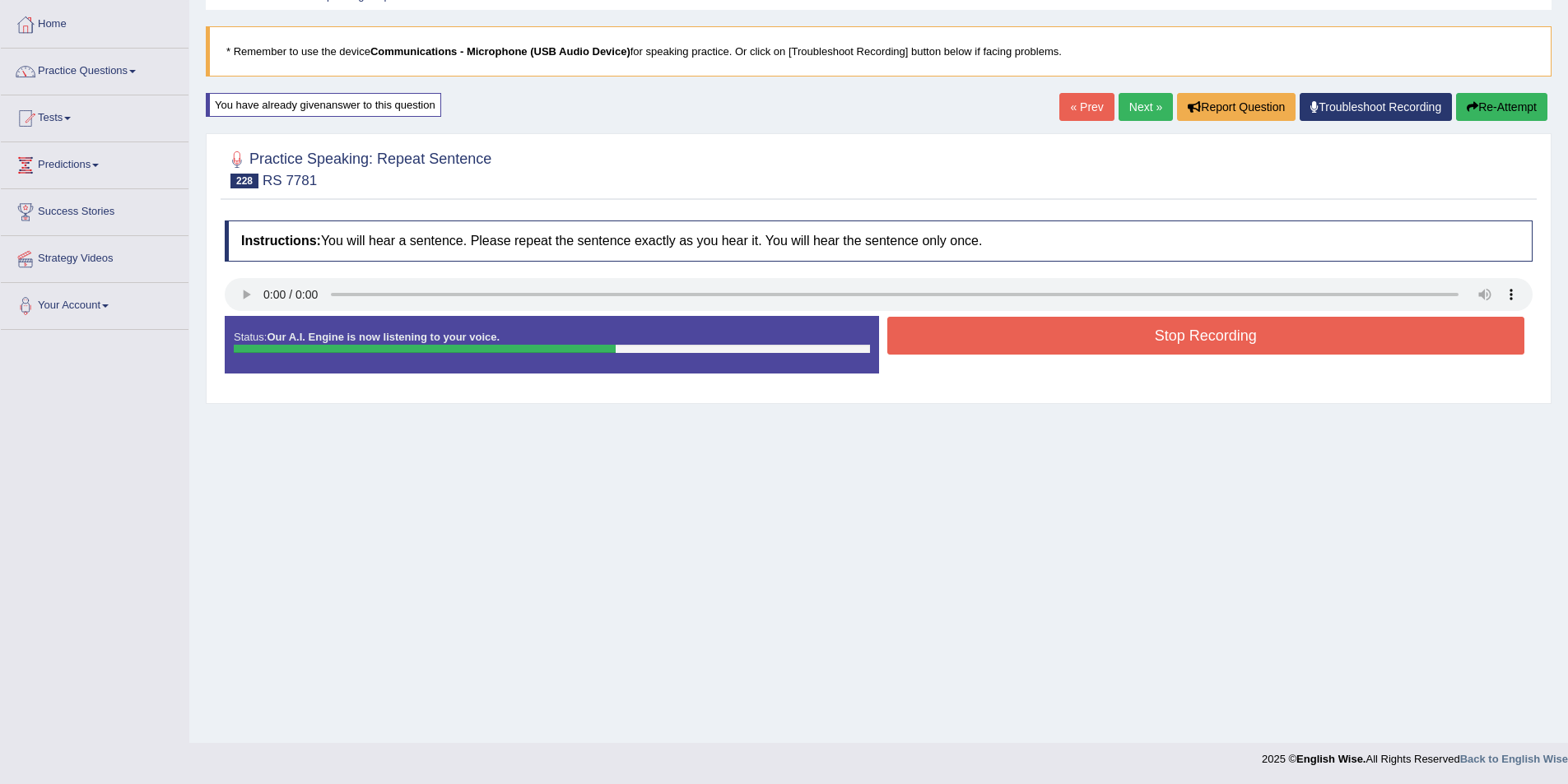
click at [1036, 354] on button "Stop Recording" at bounding box center [1206, 336] width 638 height 38
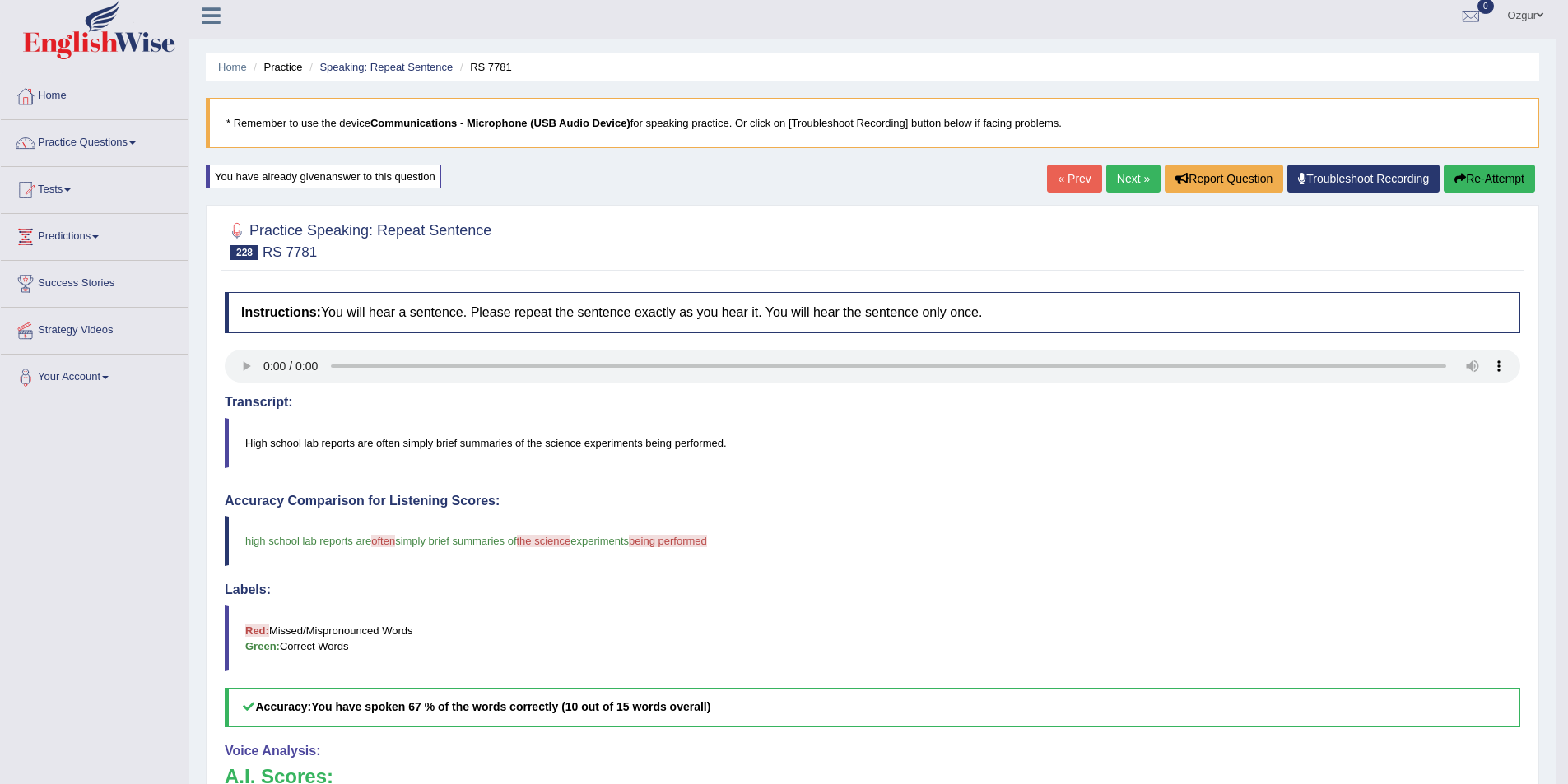
scroll to position [8, 0]
click at [1503, 184] on button "Re-Attempt" at bounding box center [1490, 179] width 92 height 28
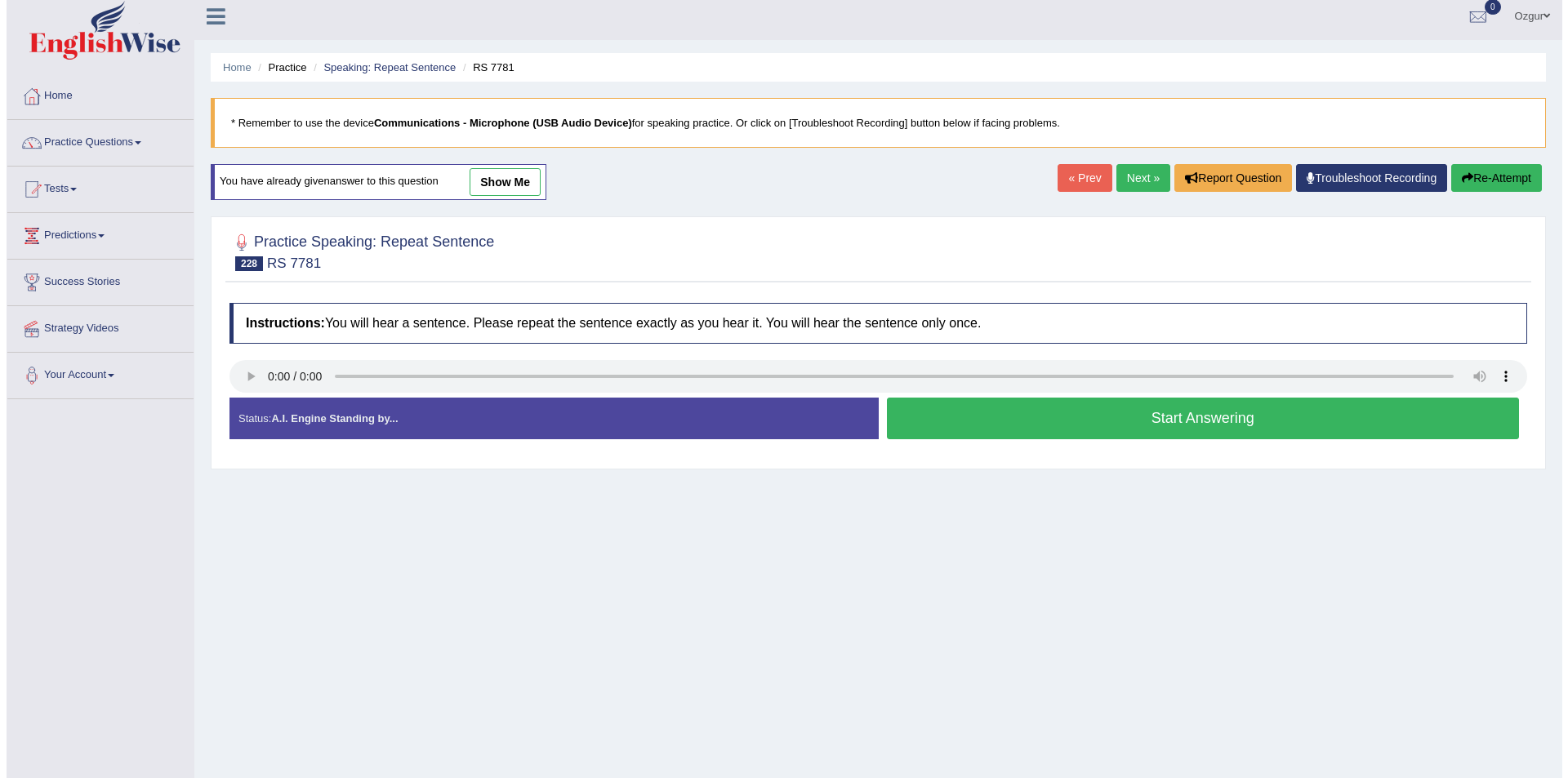
scroll to position [8, 0]
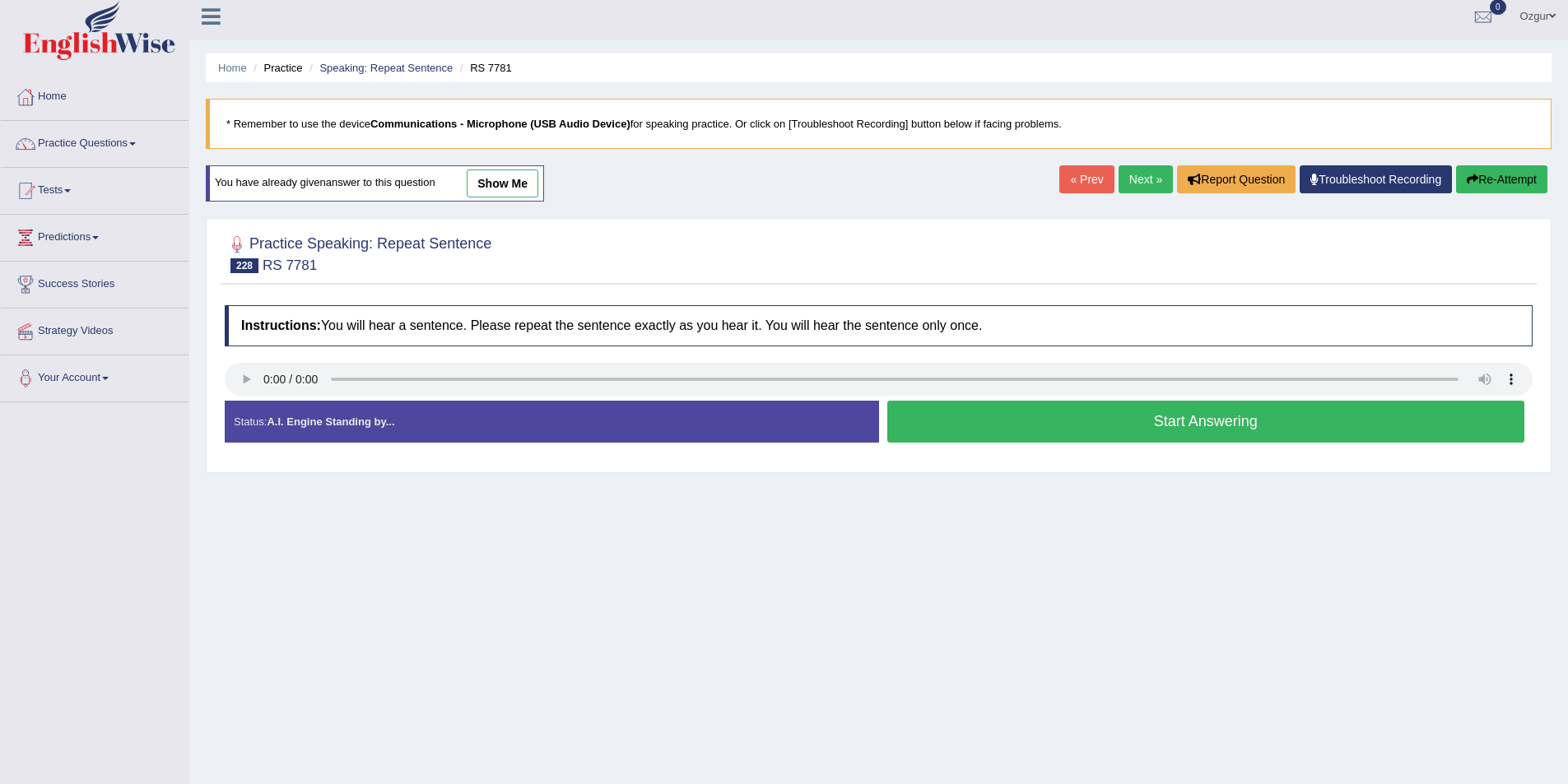
click at [1061, 433] on button "Start Answering" at bounding box center [1206, 421] width 638 height 42
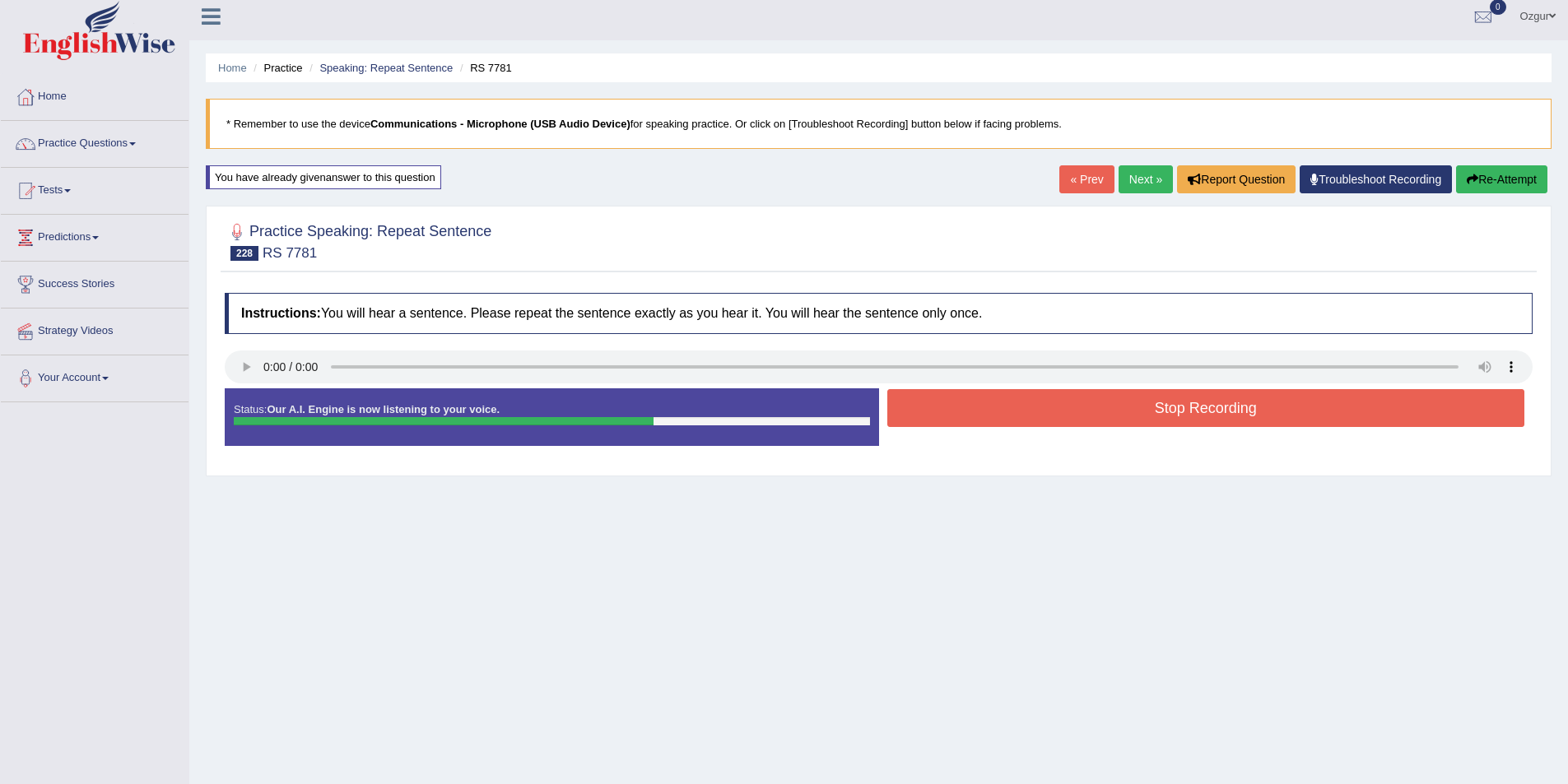
click at [1061, 410] on button "Stop Recording" at bounding box center [1206, 408] width 638 height 38
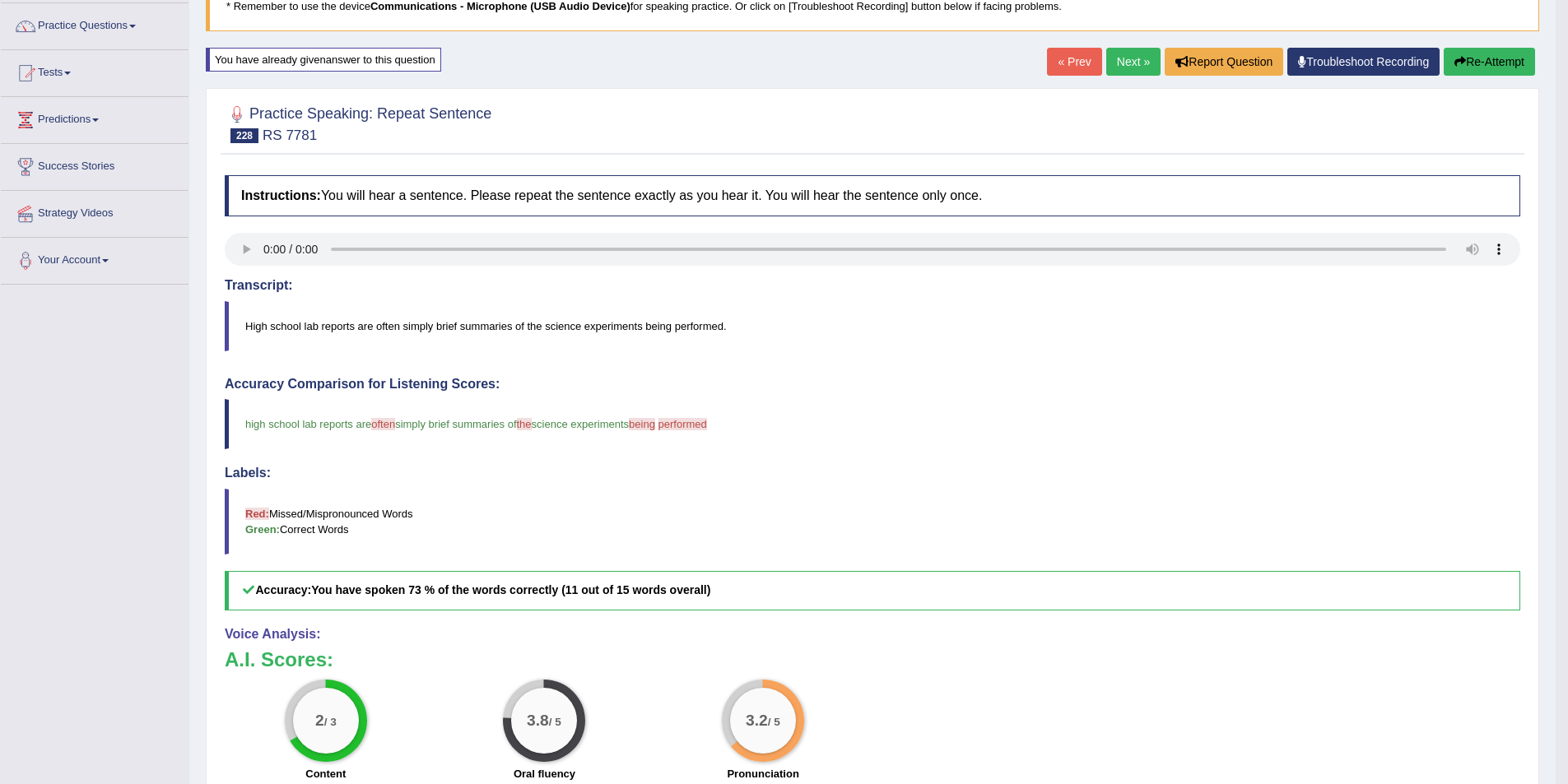
scroll to position [0, 0]
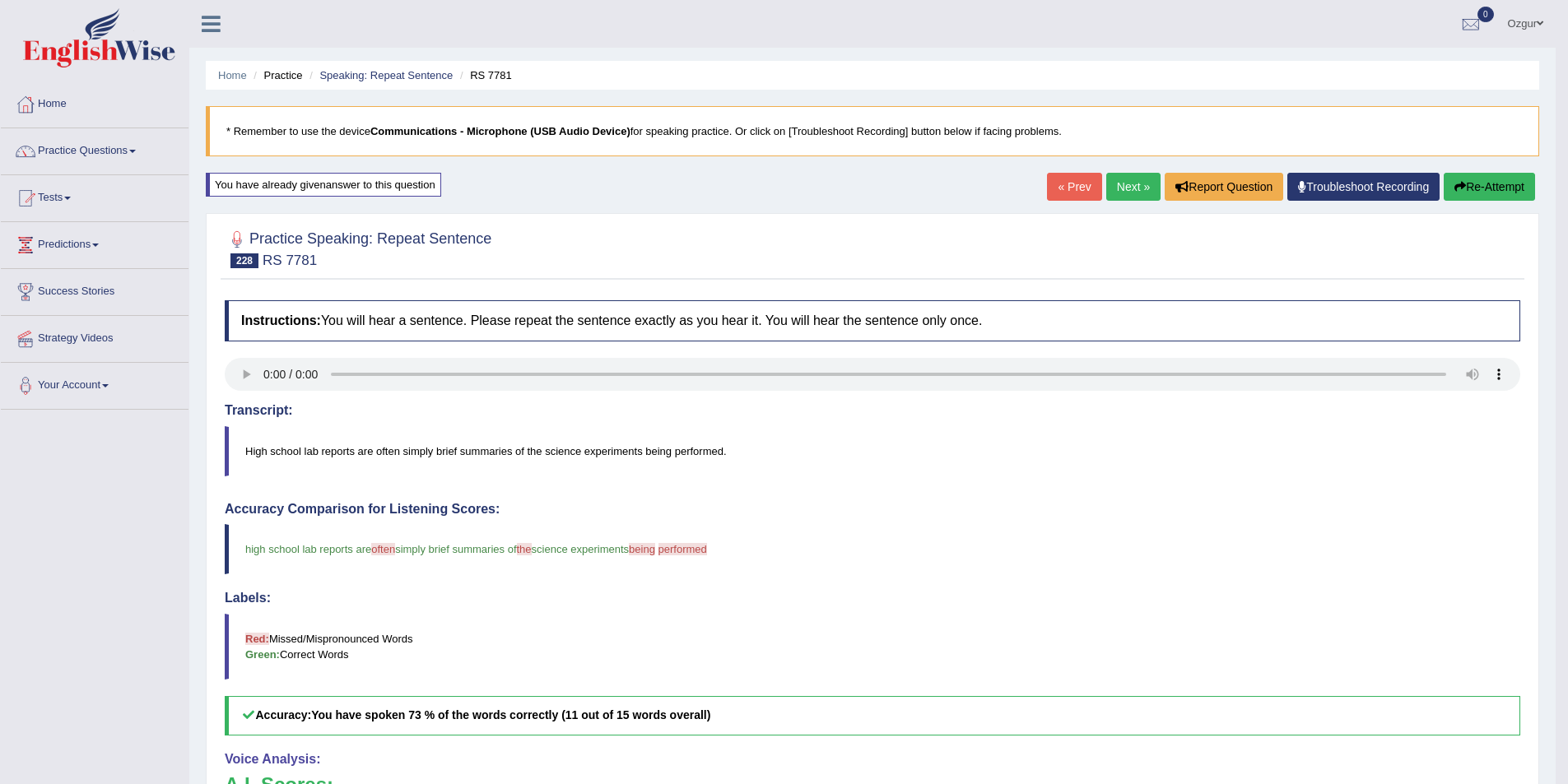
click at [1512, 189] on button "Re-Attempt" at bounding box center [1490, 186] width 92 height 28
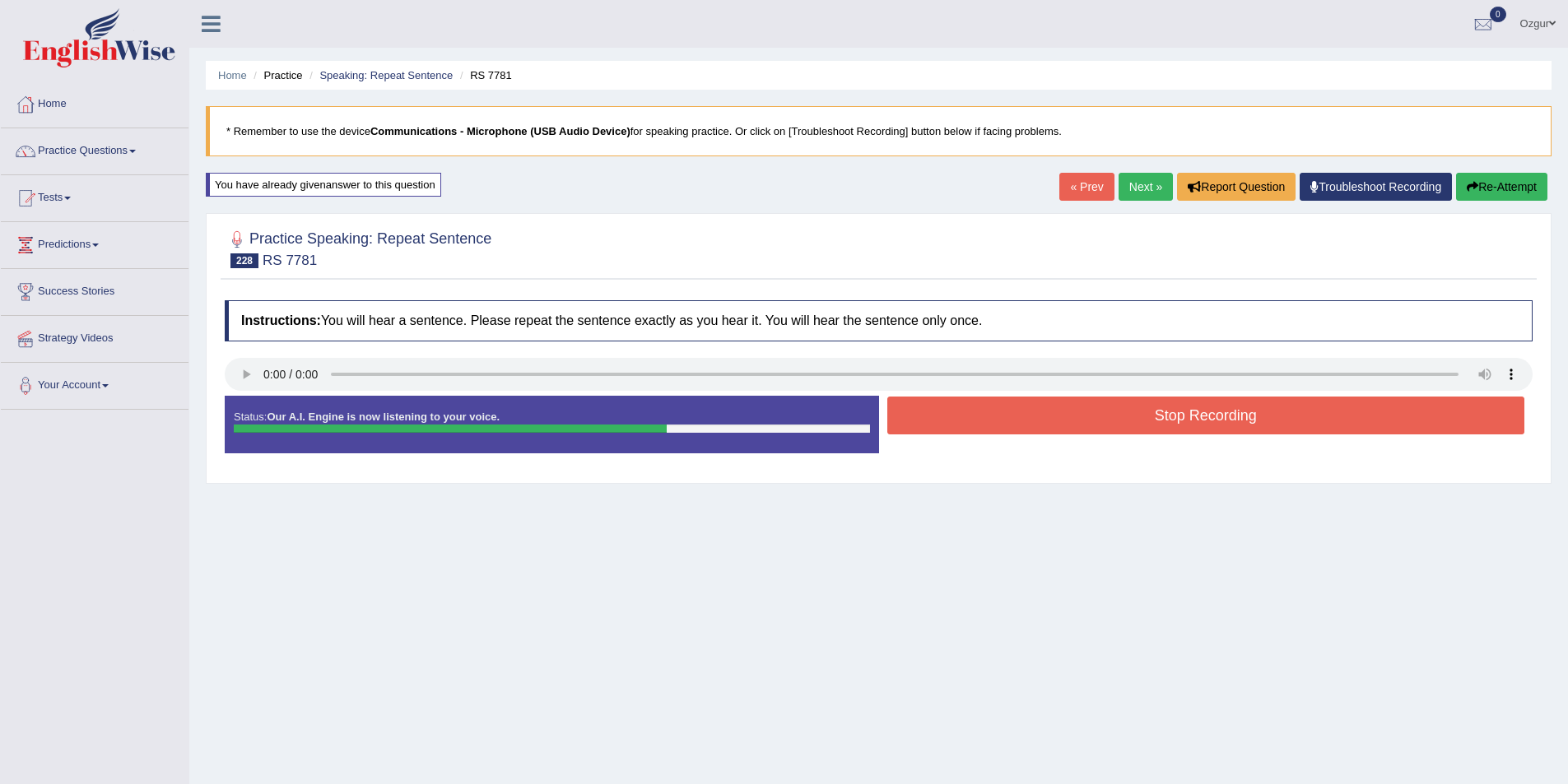
click at [1107, 416] on button "Stop Recording" at bounding box center [1206, 415] width 638 height 38
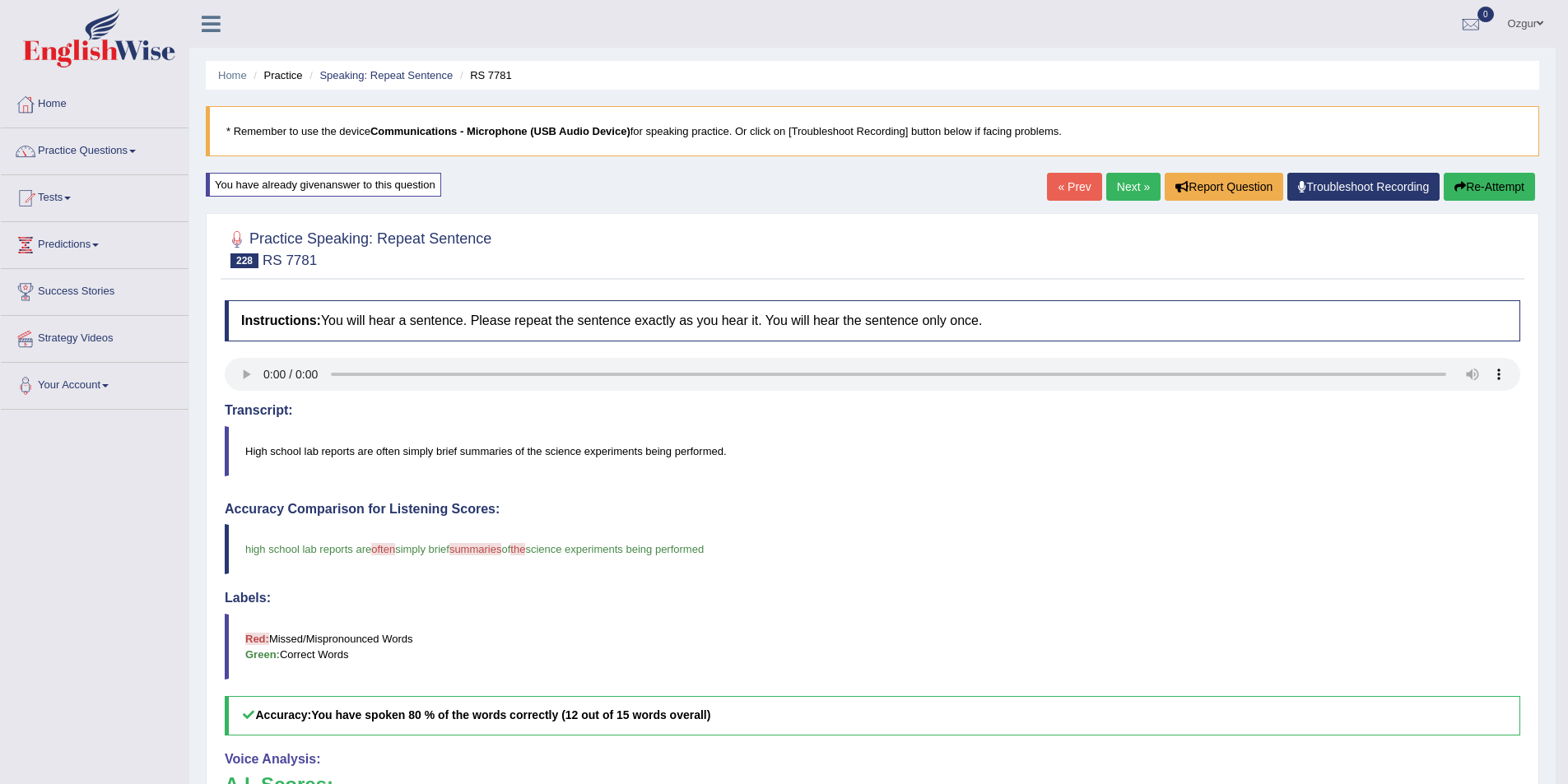
click at [1480, 179] on button "Re-Attempt" at bounding box center [1490, 186] width 92 height 28
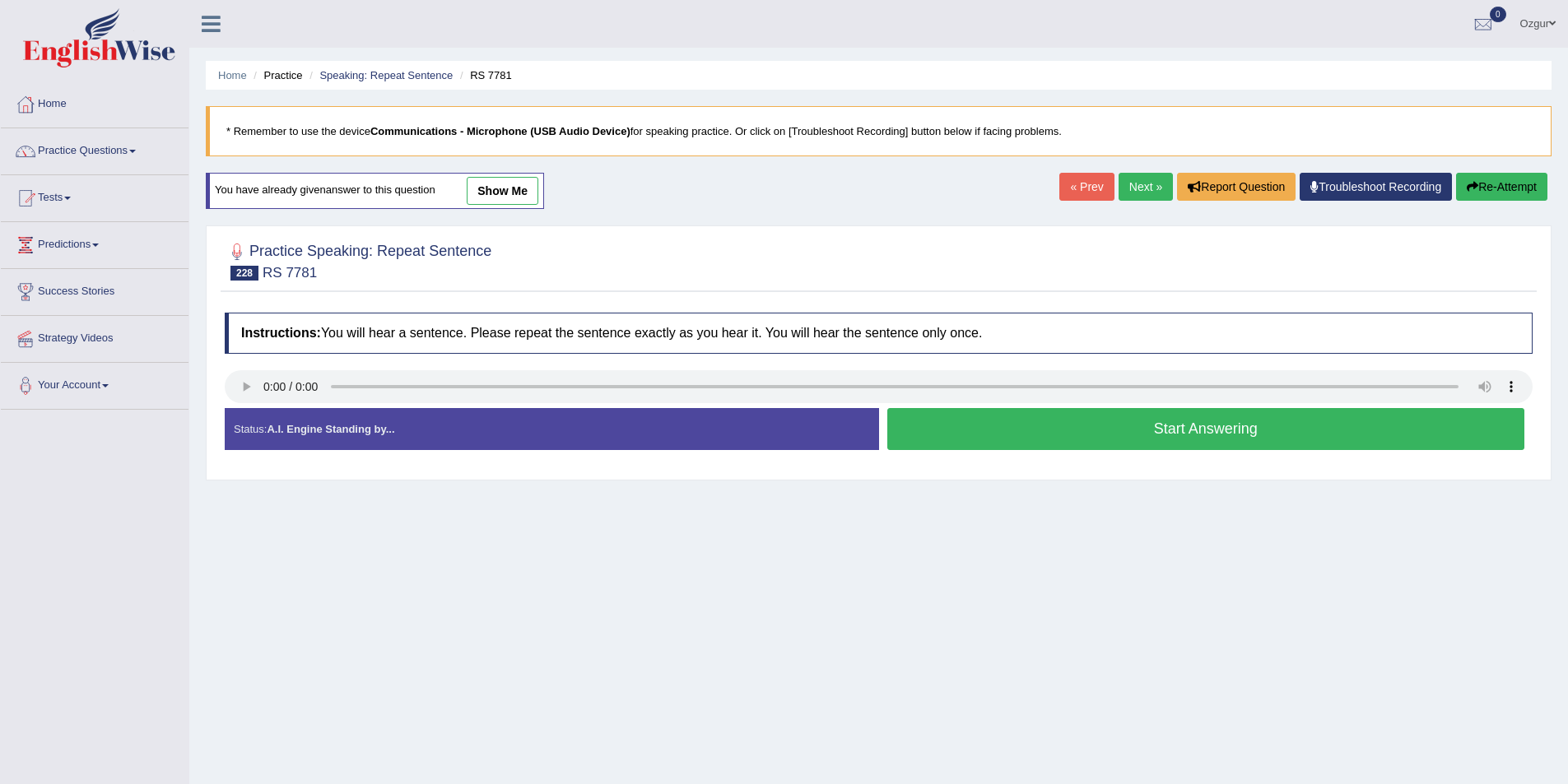
click at [1034, 440] on button "Start Answering" at bounding box center [1206, 428] width 638 height 42
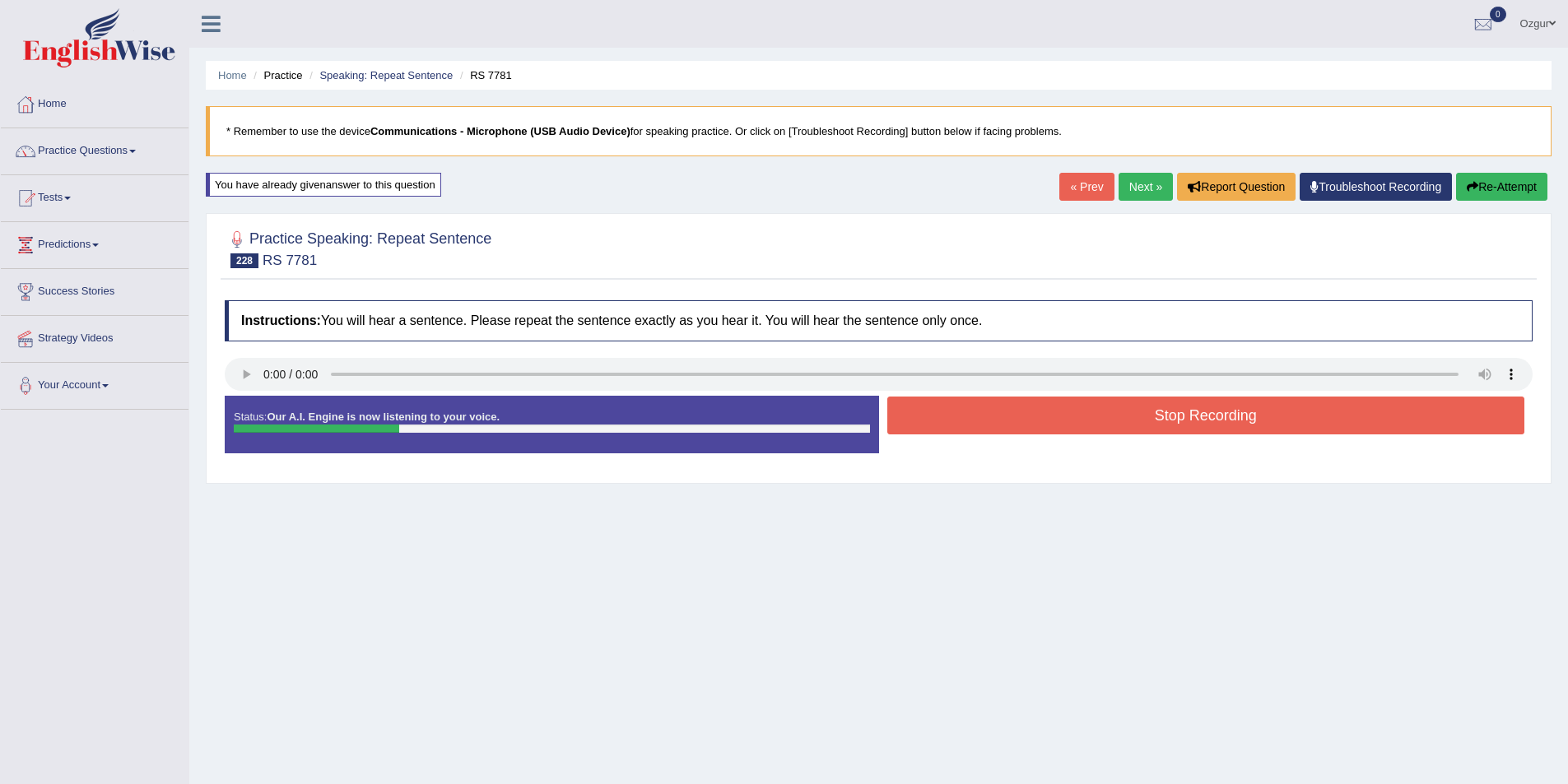
click at [1512, 154] on blockquote "* Remember to use the device Communications - Microphone (USB Audio Device) for…" at bounding box center [879, 131] width 1346 height 50
click at [1510, 185] on button "Re-Attempt" at bounding box center [1502, 186] width 92 height 28
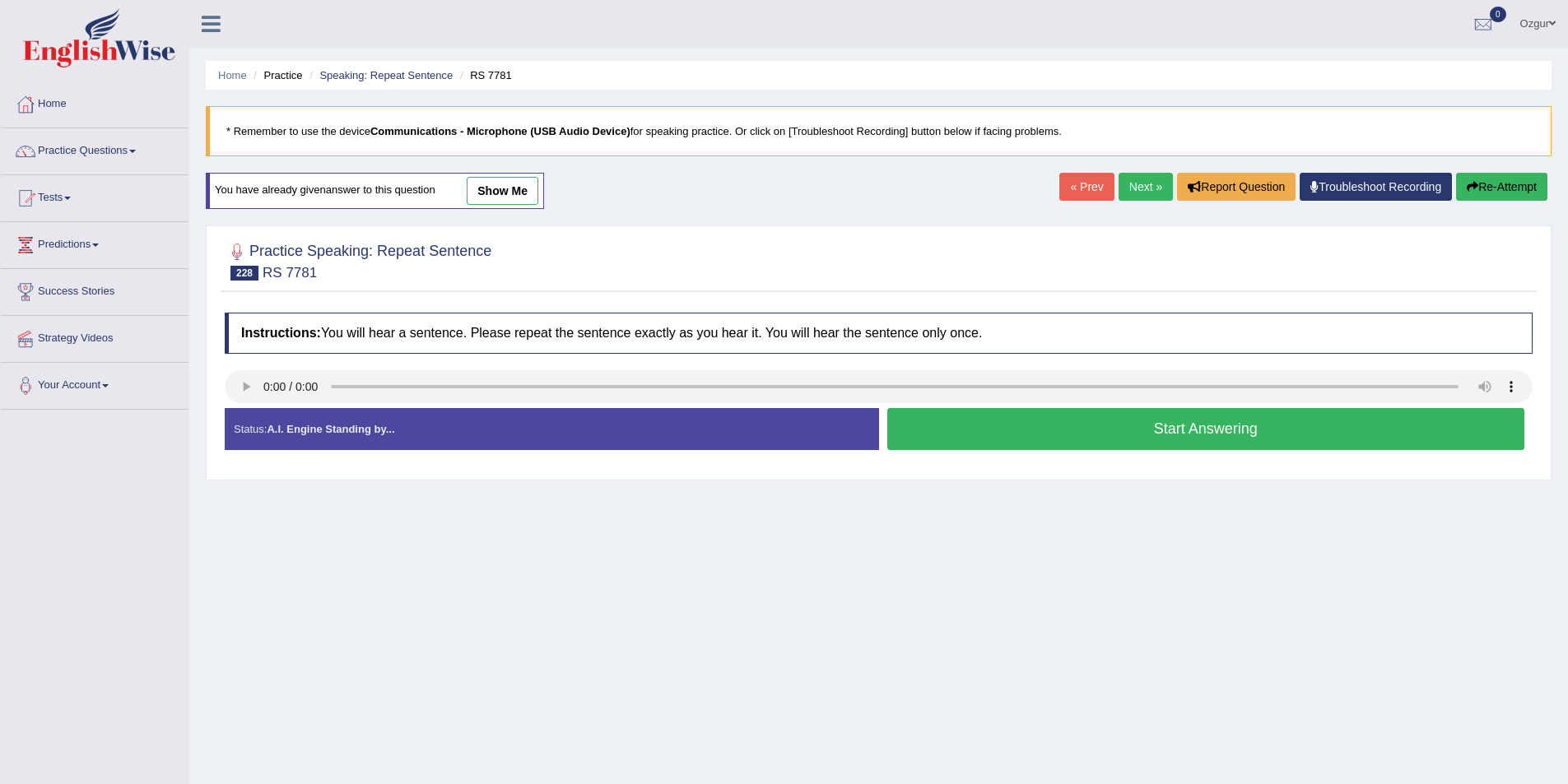
click at [1114, 430] on button "Start Answering" at bounding box center [1206, 428] width 638 height 42
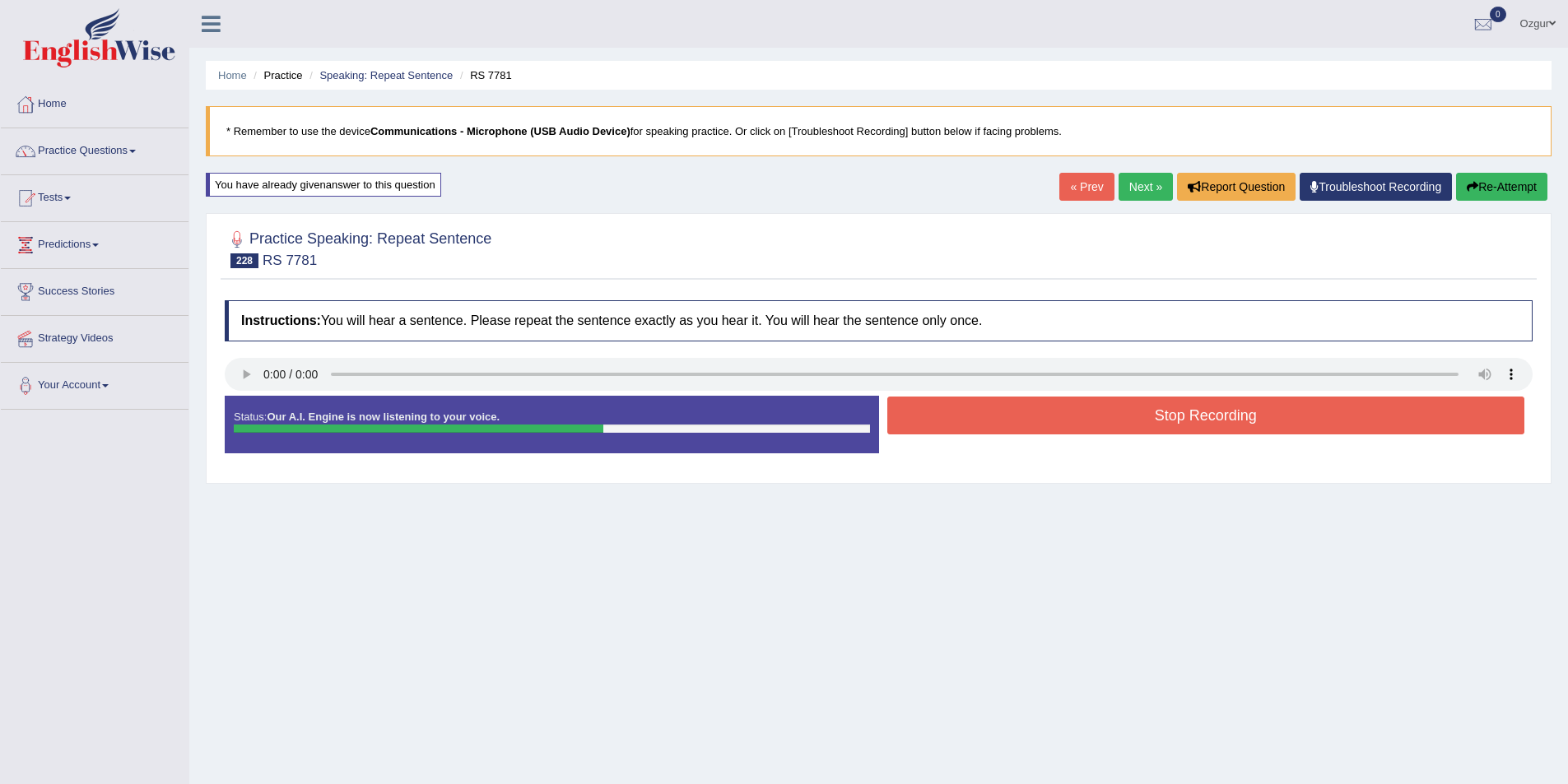
click at [1110, 446] on div "Status: Our A.I. Engine is now listening to your voice. Start Answering Stop Re…" at bounding box center [878, 432] width 1308 height 74
click at [1106, 413] on button "Stop Recording" at bounding box center [1206, 415] width 638 height 38
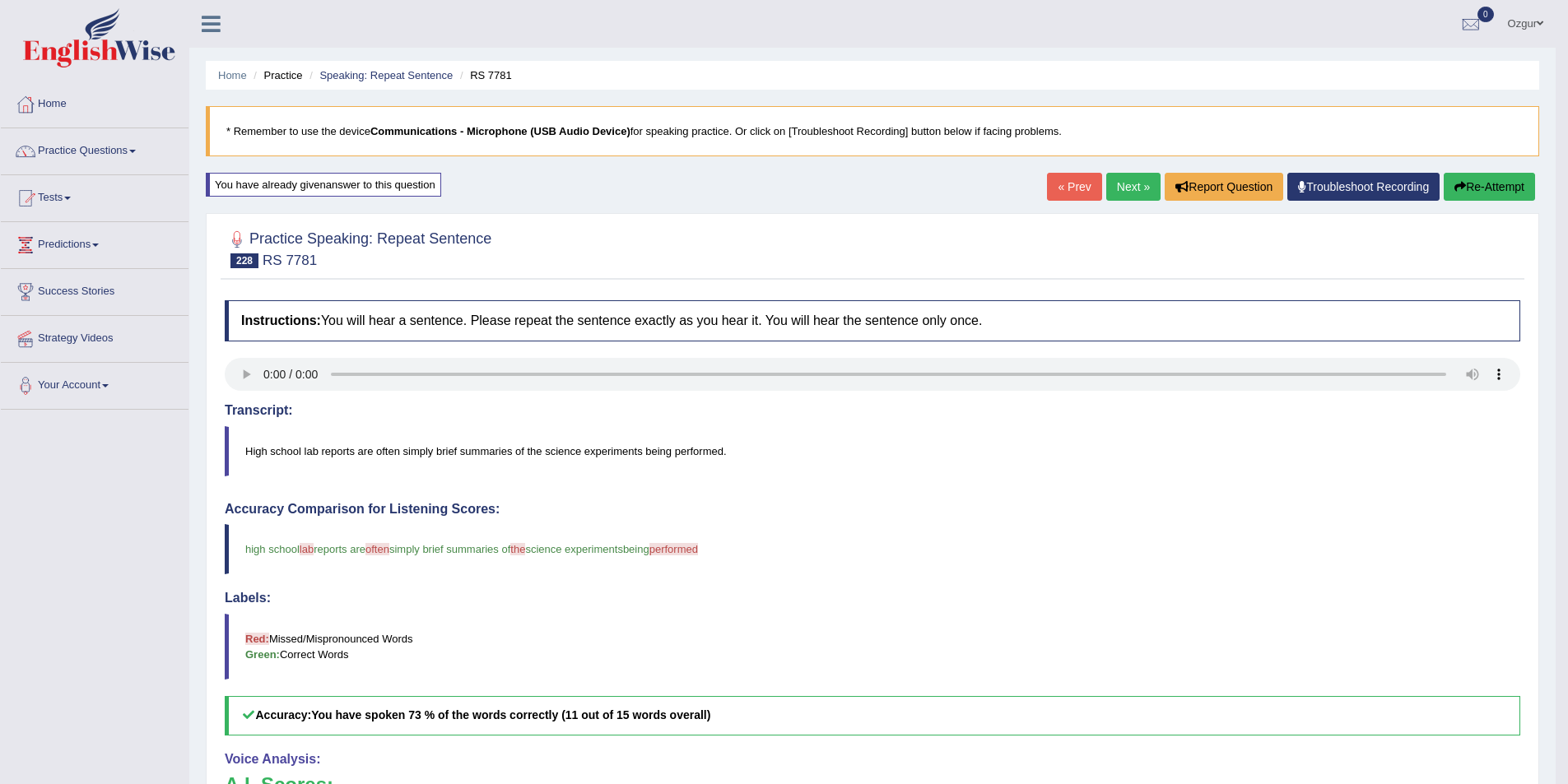
click at [1107, 181] on link "Next »" at bounding box center [1134, 186] width 54 height 28
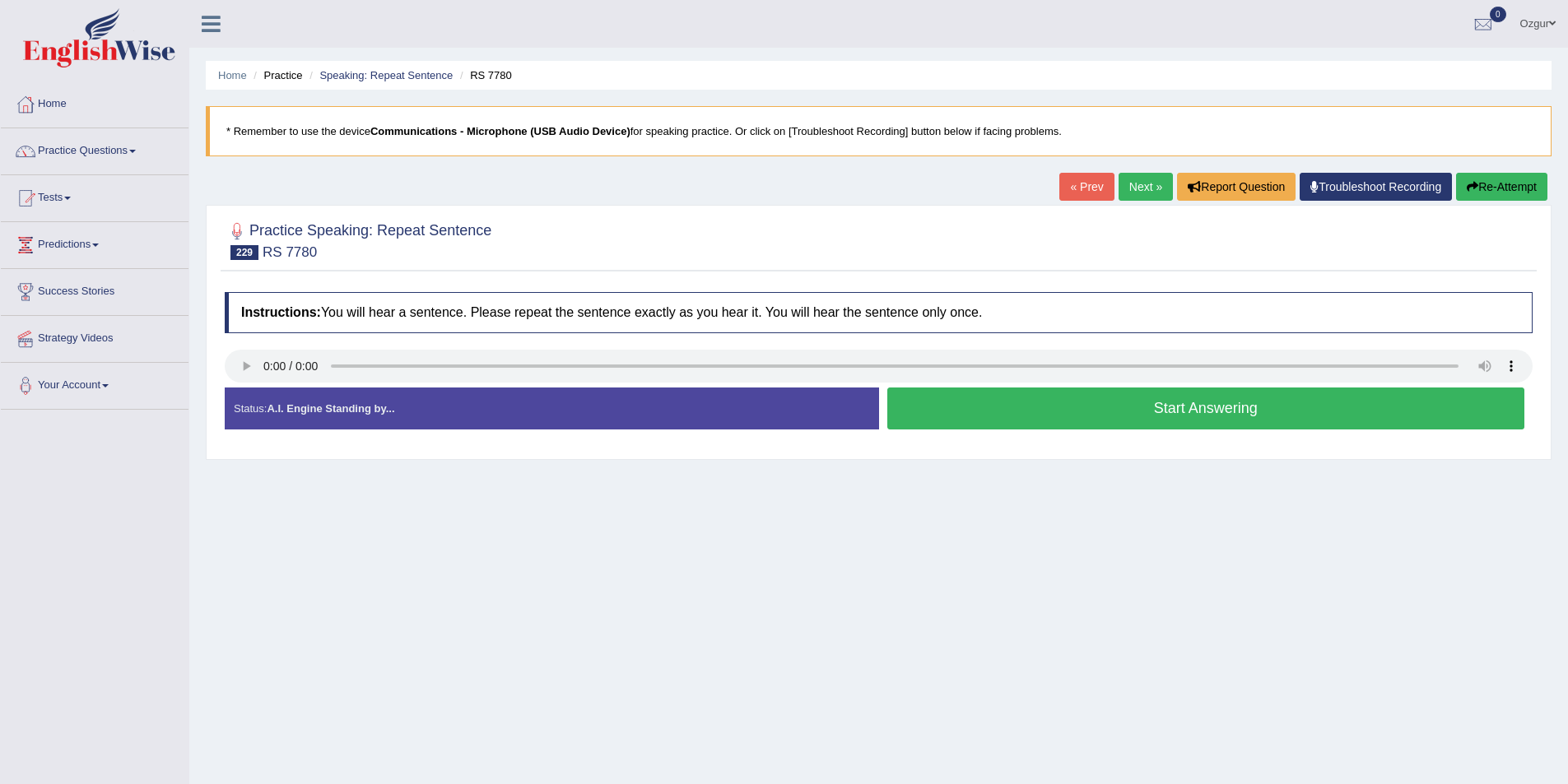
click at [1049, 399] on button "Start Answering" at bounding box center [1206, 408] width 638 height 42
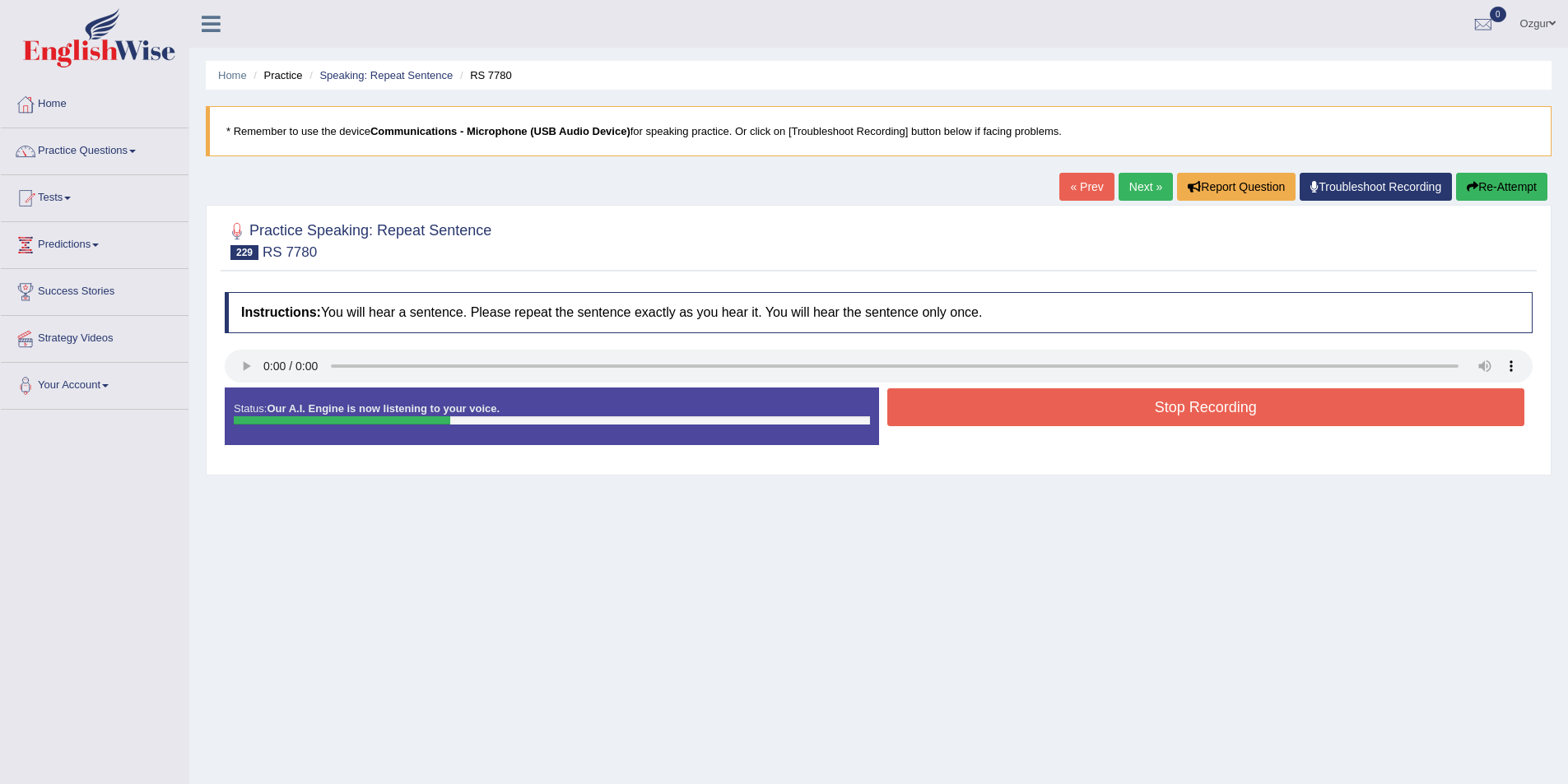
click at [1005, 403] on button "Stop Recording" at bounding box center [1206, 407] width 638 height 38
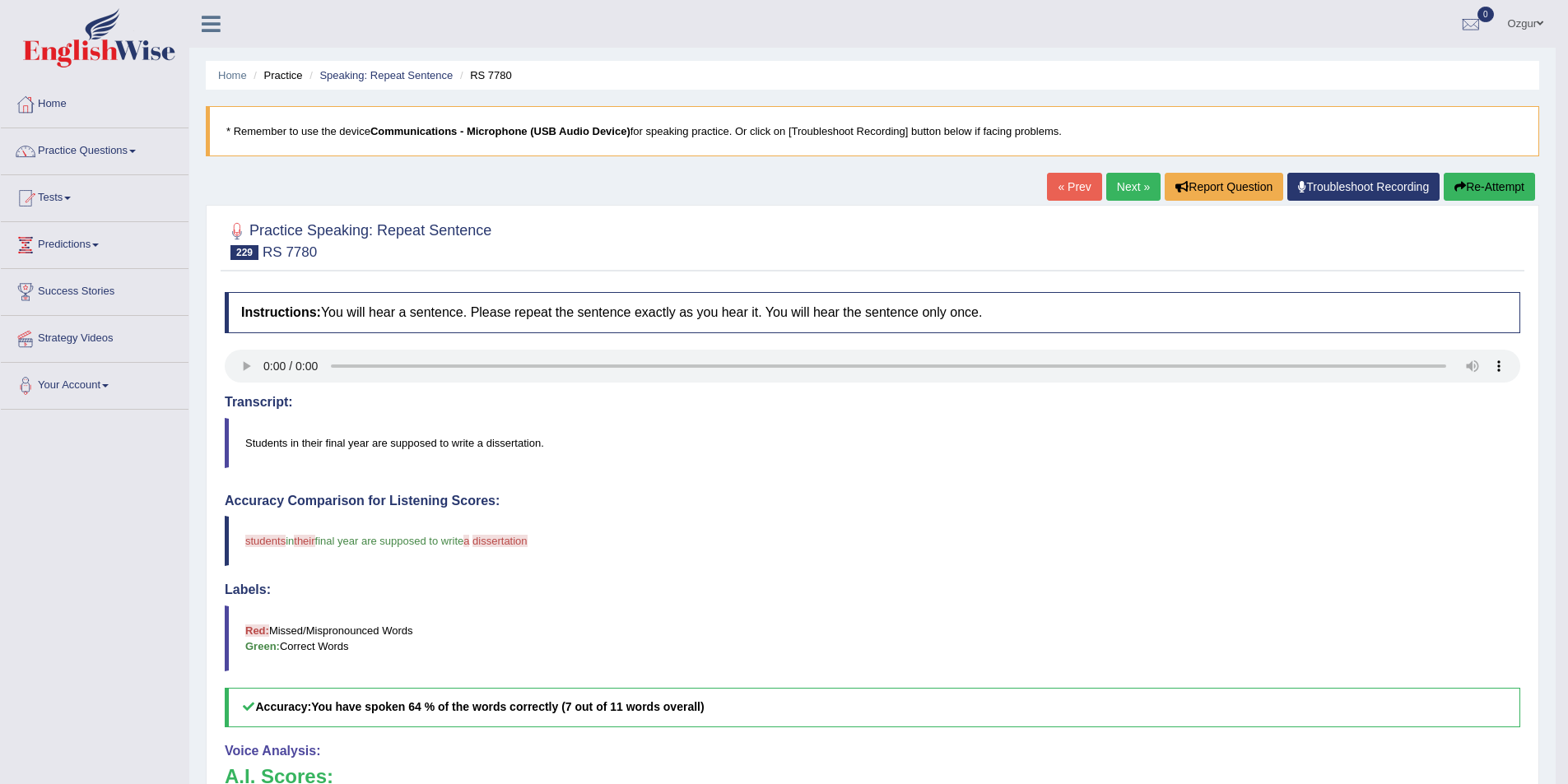
click at [1480, 188] on button "Re-Attempt" at bounding box center [1490, 186] width 92 height 28
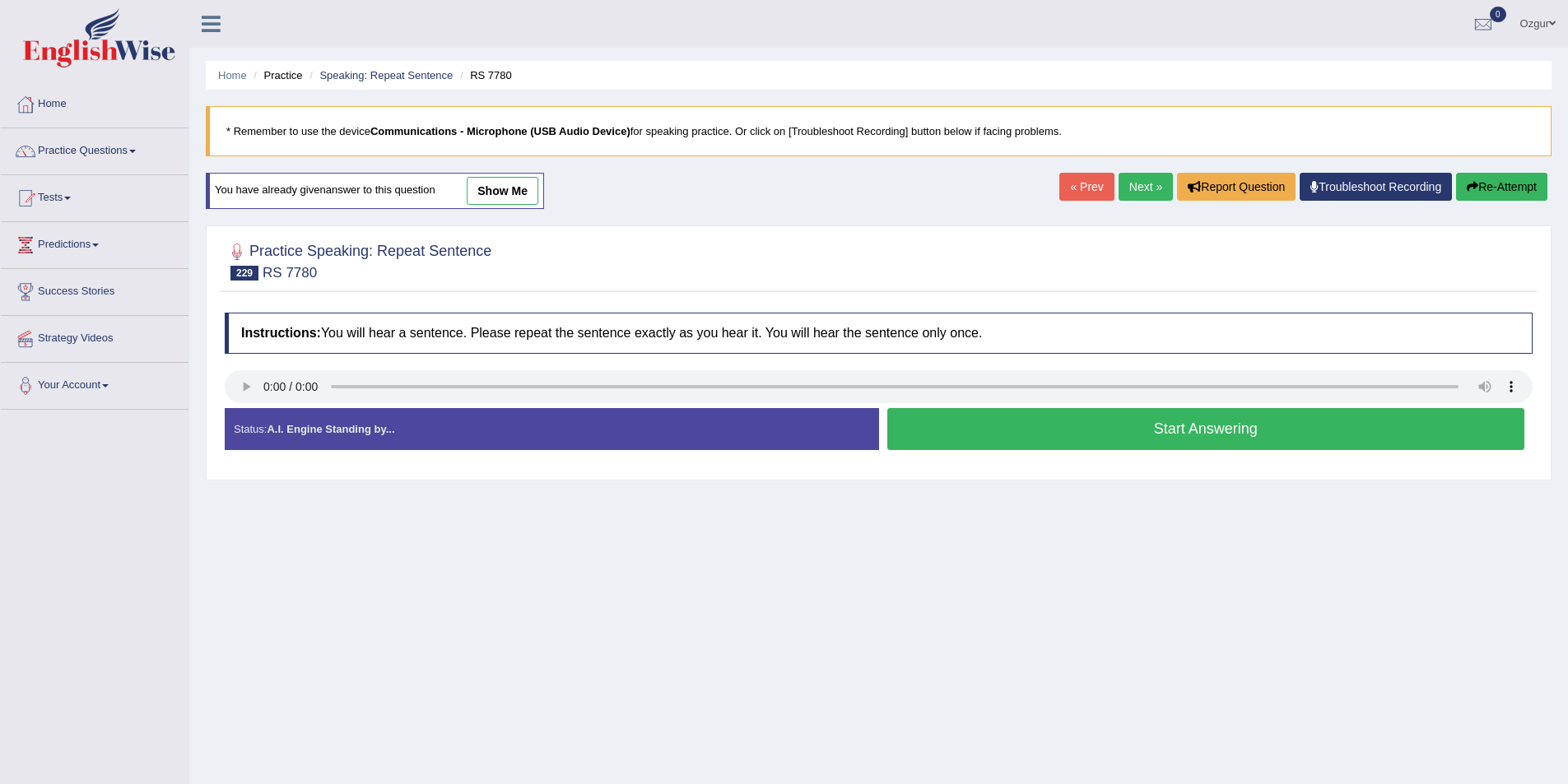
click at [1095, 427] on button "Start Answering" at bounding box center [1206, 428] width 638 height 42
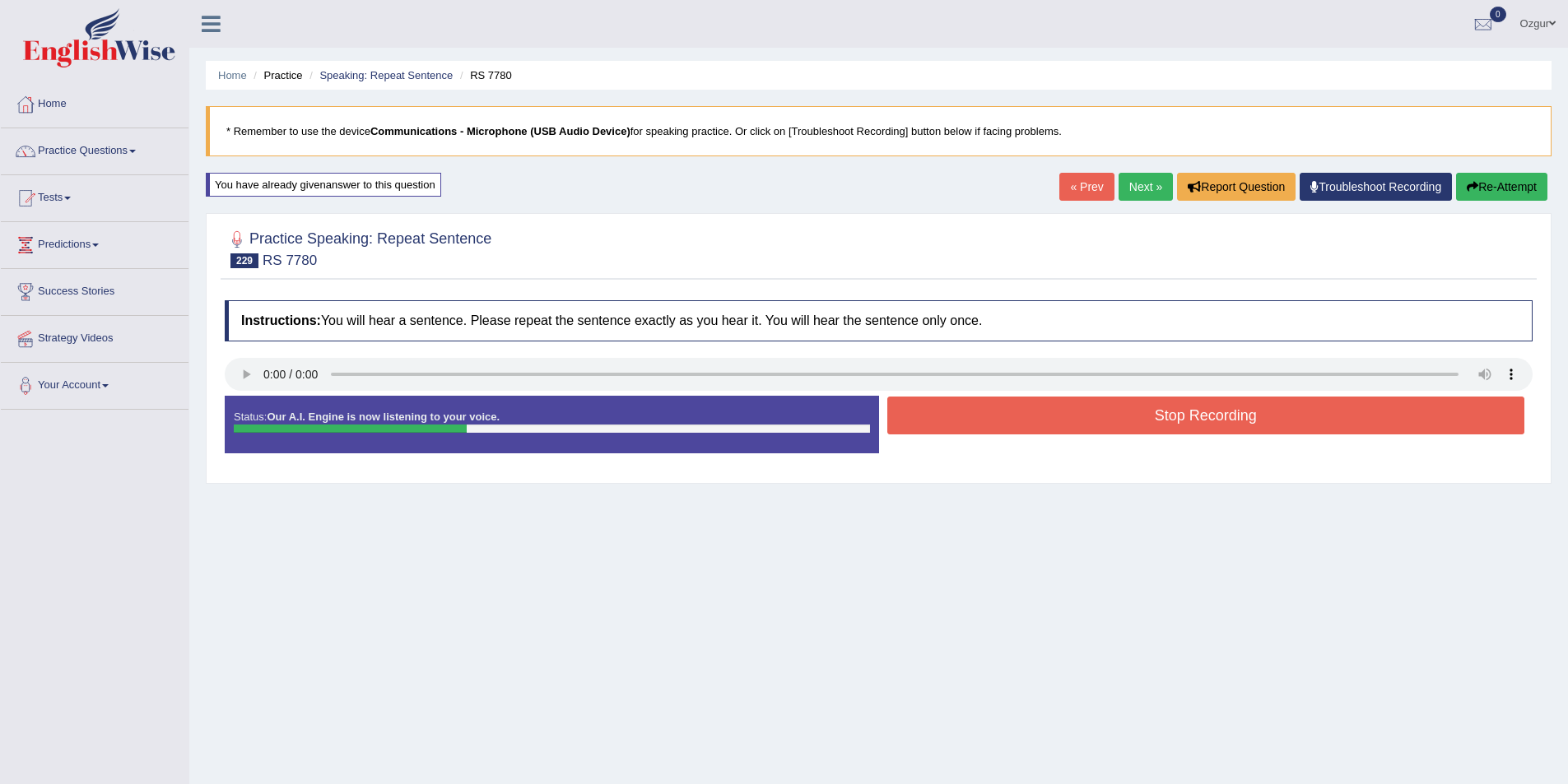
click at [1096, 427] on button "Stop Recording" at bounding box center [1206, 415] width 638 height 38
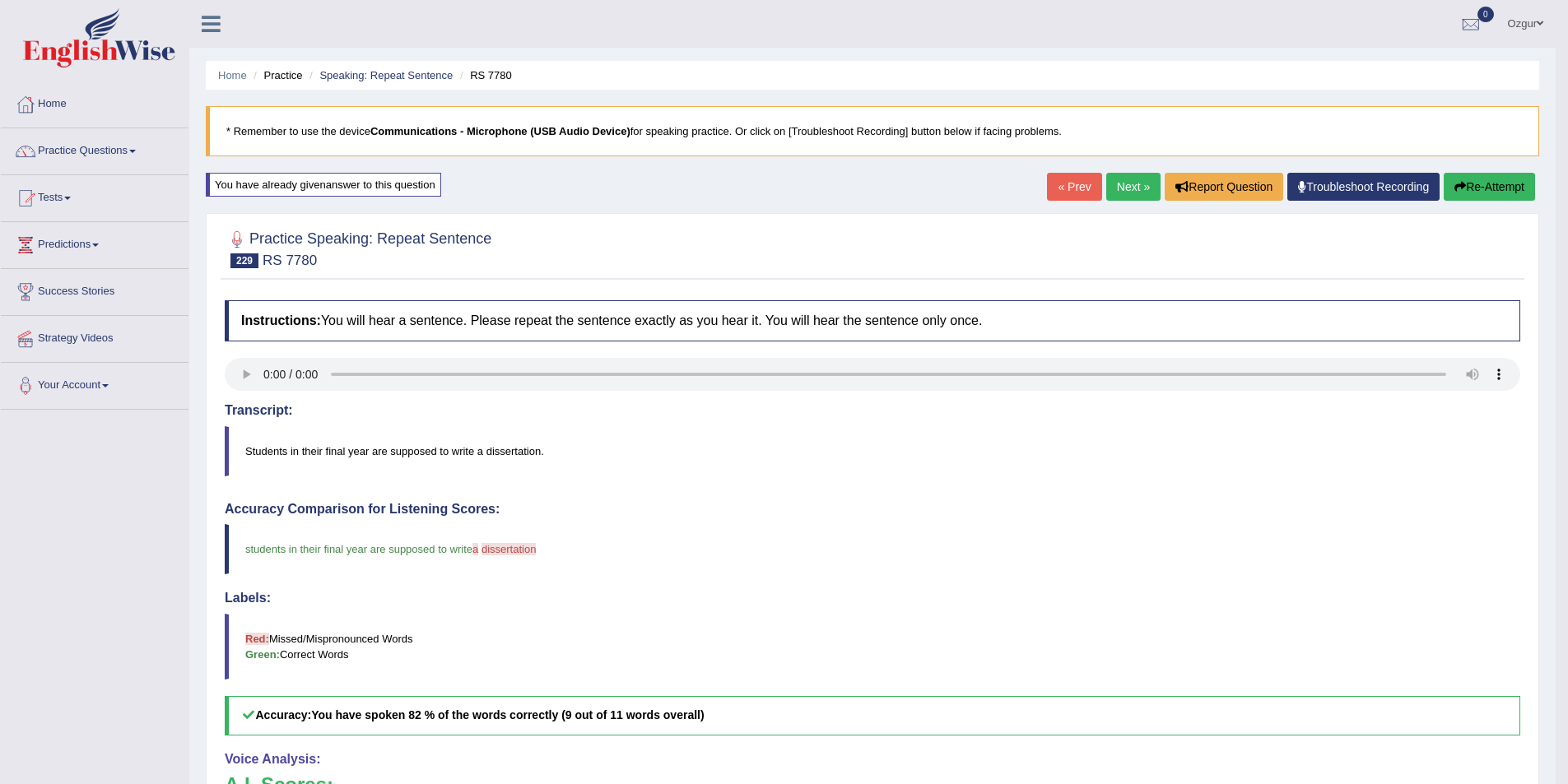
click at [1499, 179] on button "Re-Attempt" at bounding box center [1490, 186] width 92 height 28
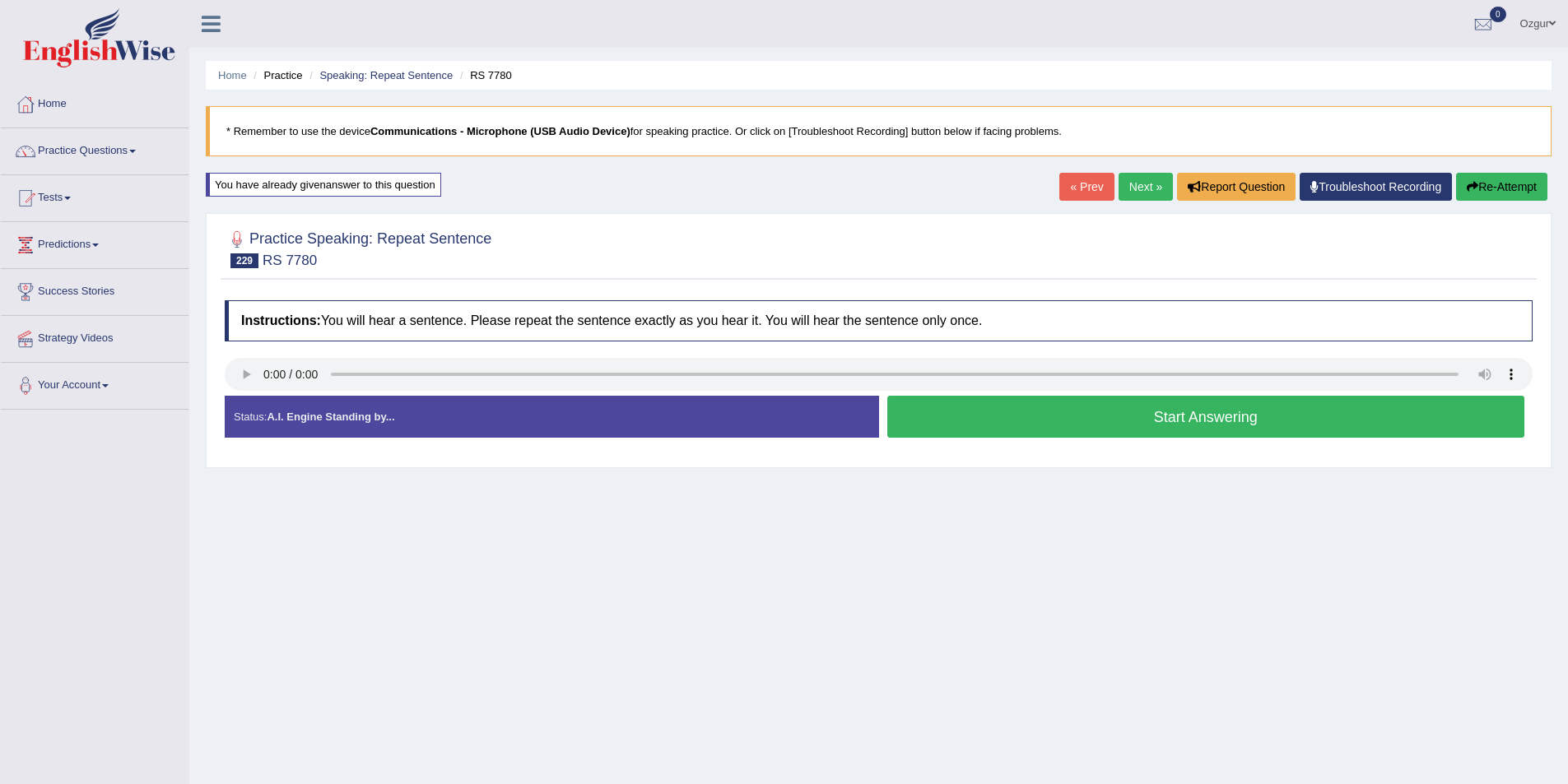
click at [1173, 414] on button "Start Answering" at bounding box center [1206, 416] width 638 height 42
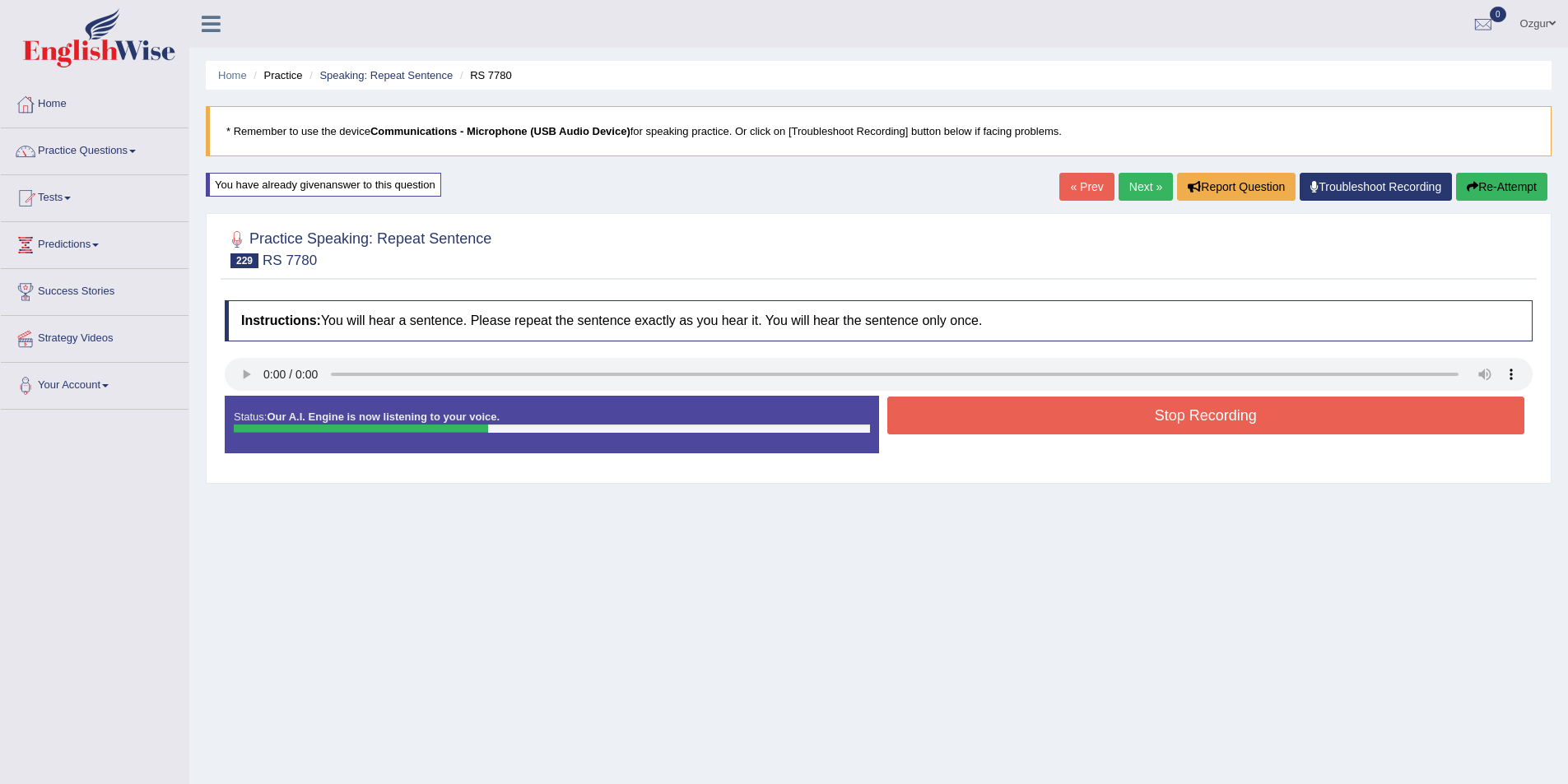
click at [1115, 411] on button "Stop Recording" at bounding box center [1206, 415] width 638 height 38
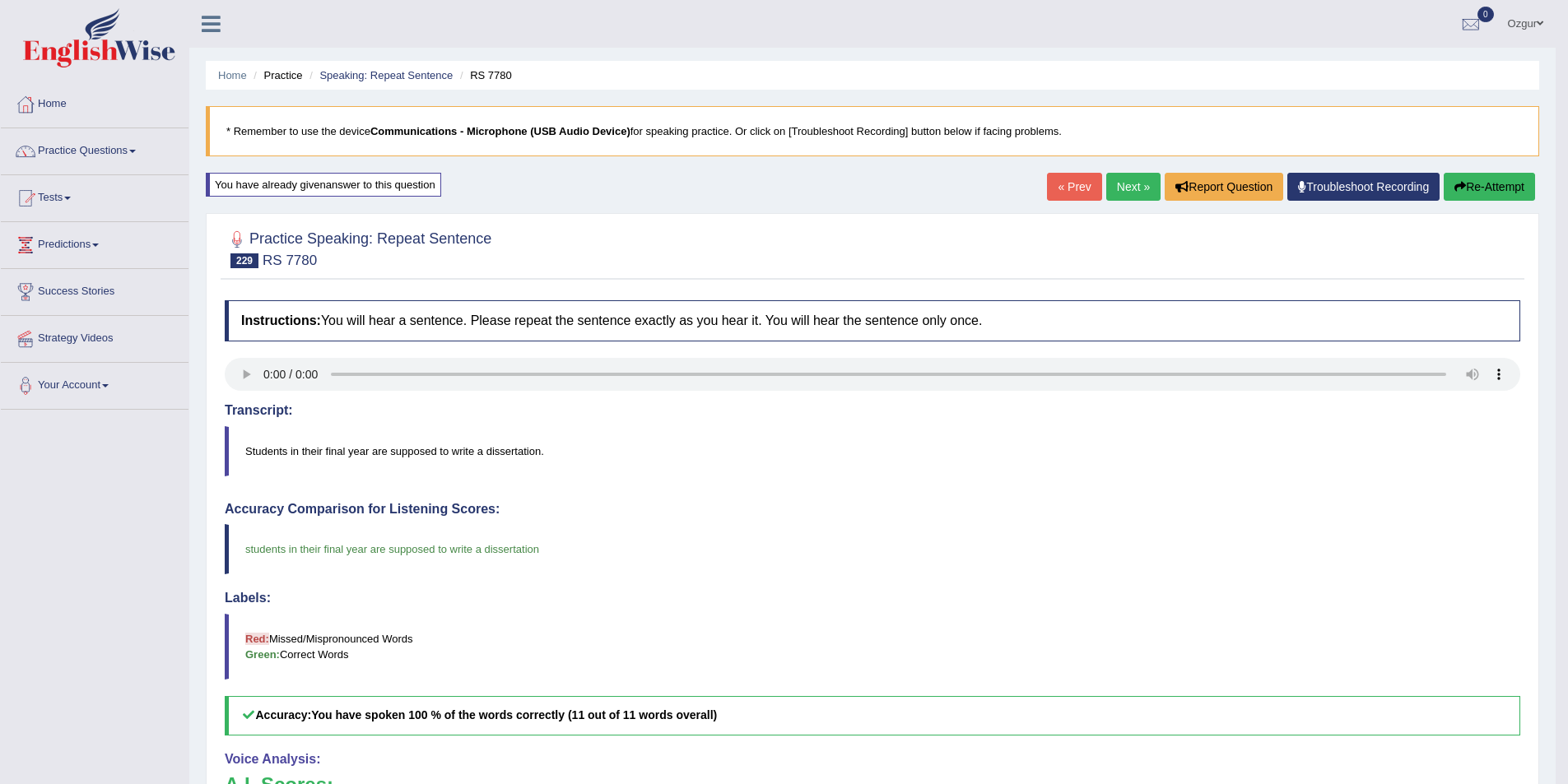
click at [1125, 178] on link "Next »" at bounding box center [1134, 186] width 54 height 28
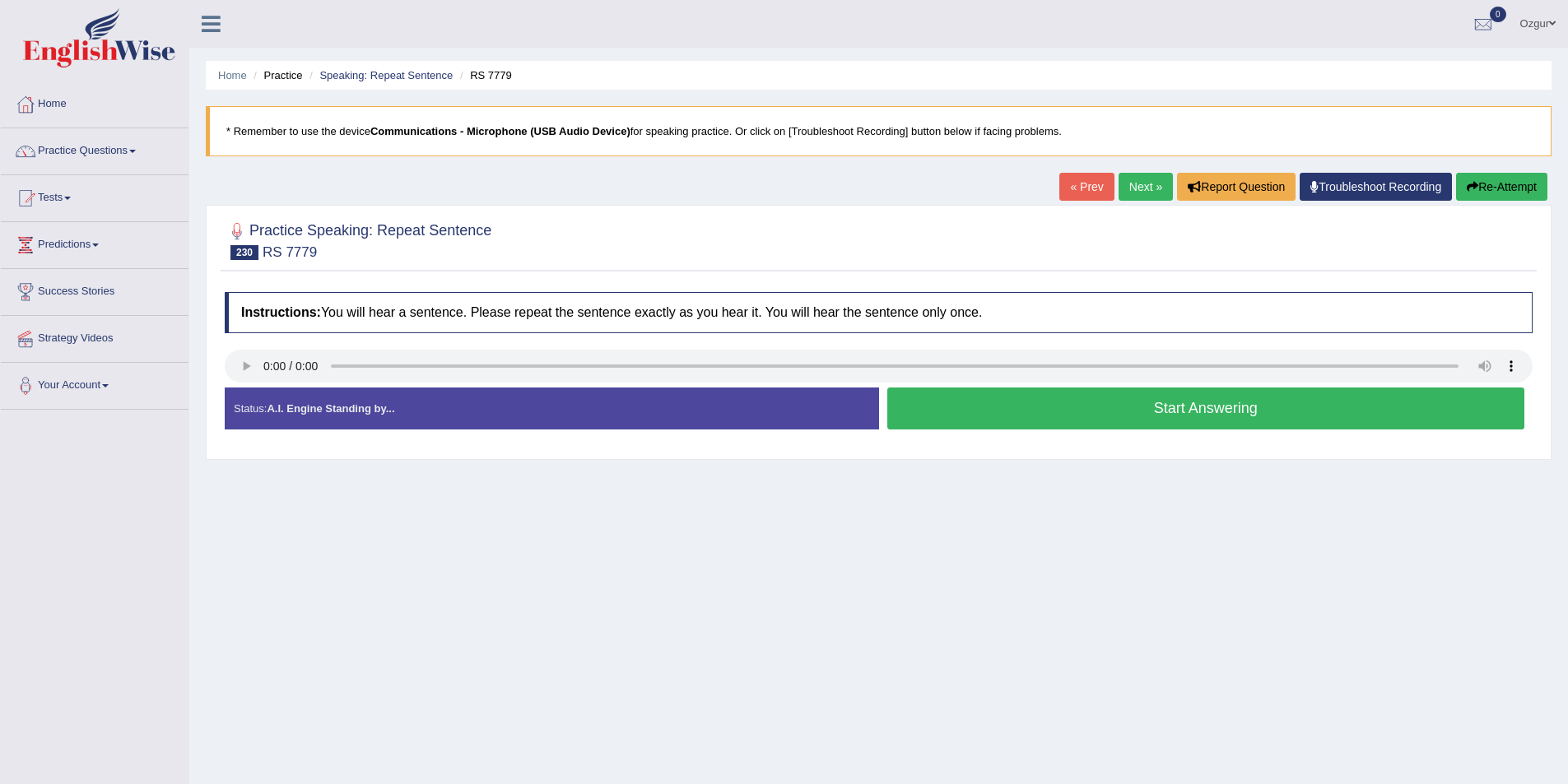
click at [1031, 408] on button "Start Answering" at bounding box center [1206, 408] width 638 height 42
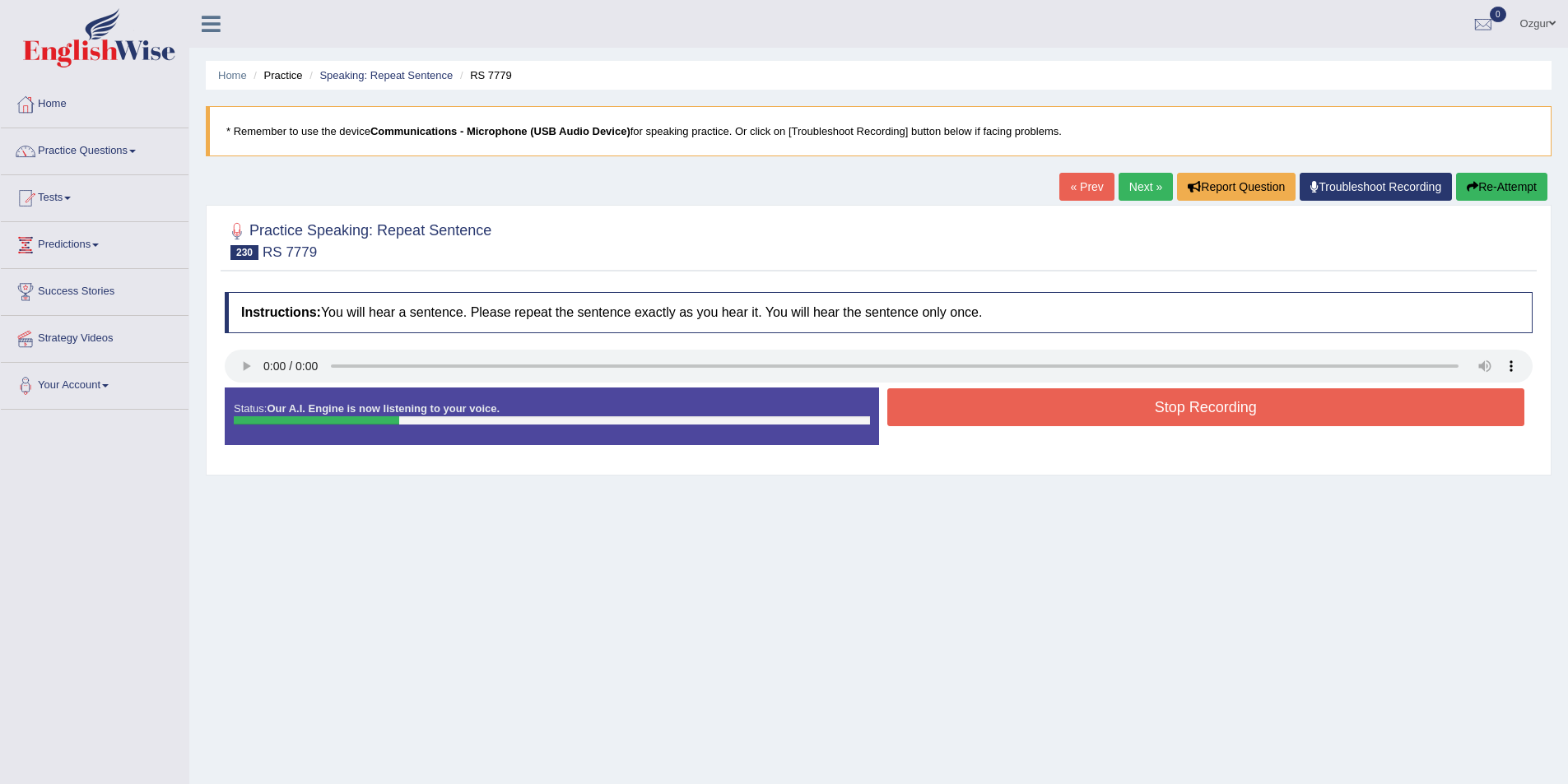
click at [256, 376] on div at bounding box center [878, 369] width 1308 height 37
click at [243, 344] on div "Instructions: You will hear a sentence. Please repeat the sentence exactly as y…" at bounding box center [879, 375] width 1316 height 183
drag, startPoint x: 1485, startPoint y: 228, endPoint x: 1532, endPoint y: 194, distance: 58.0
click at [1486, 228] on div at bounding box center [878, 240] width 1308 height 50
click at [1533, 193] on button "Re-Attempt" at bounding box center [1502, 186] width 92 height 28
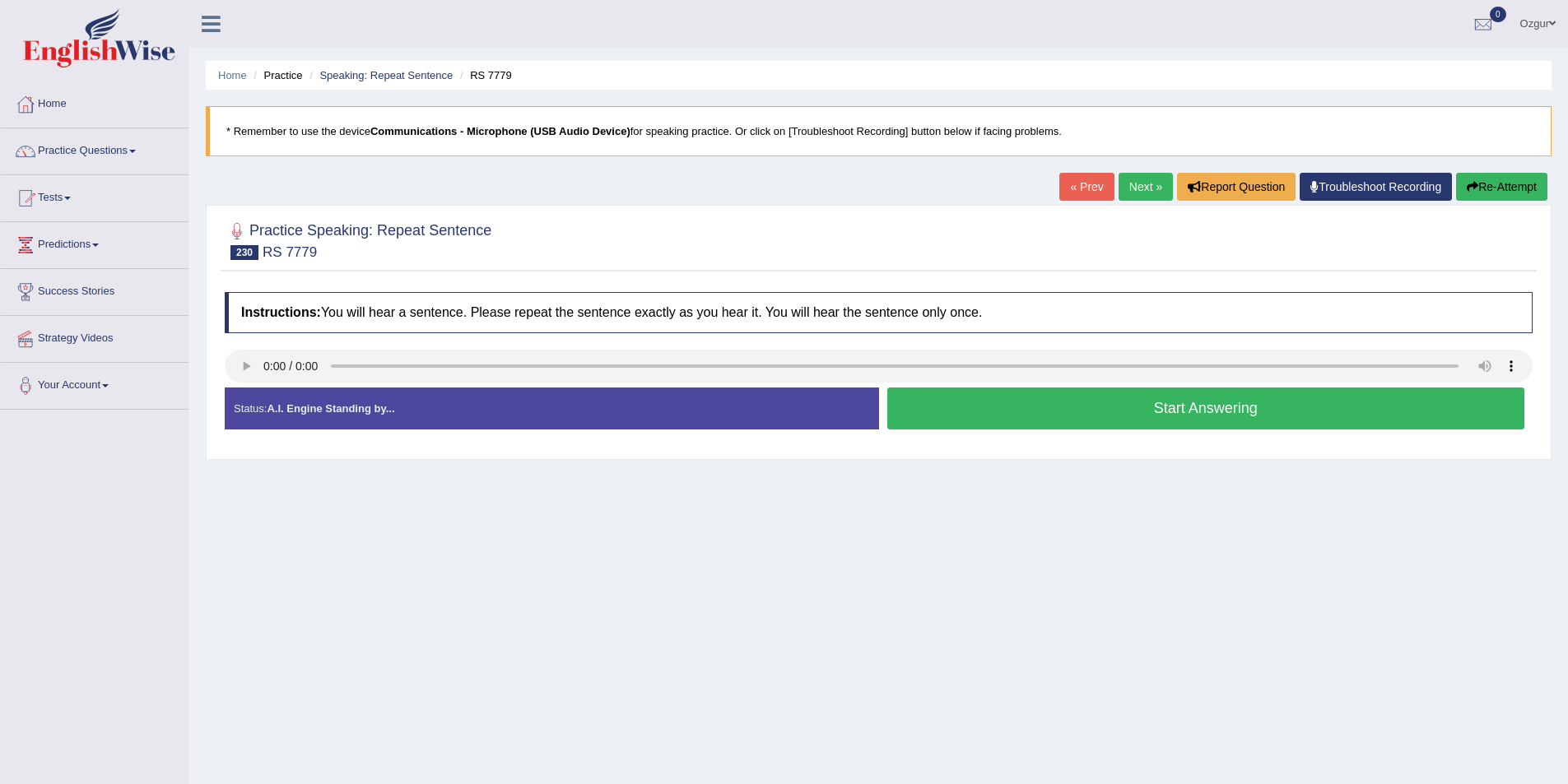
click at [1246, 417] on button "Start Answering" at bounding box center [1206, 408] width 638 height 42
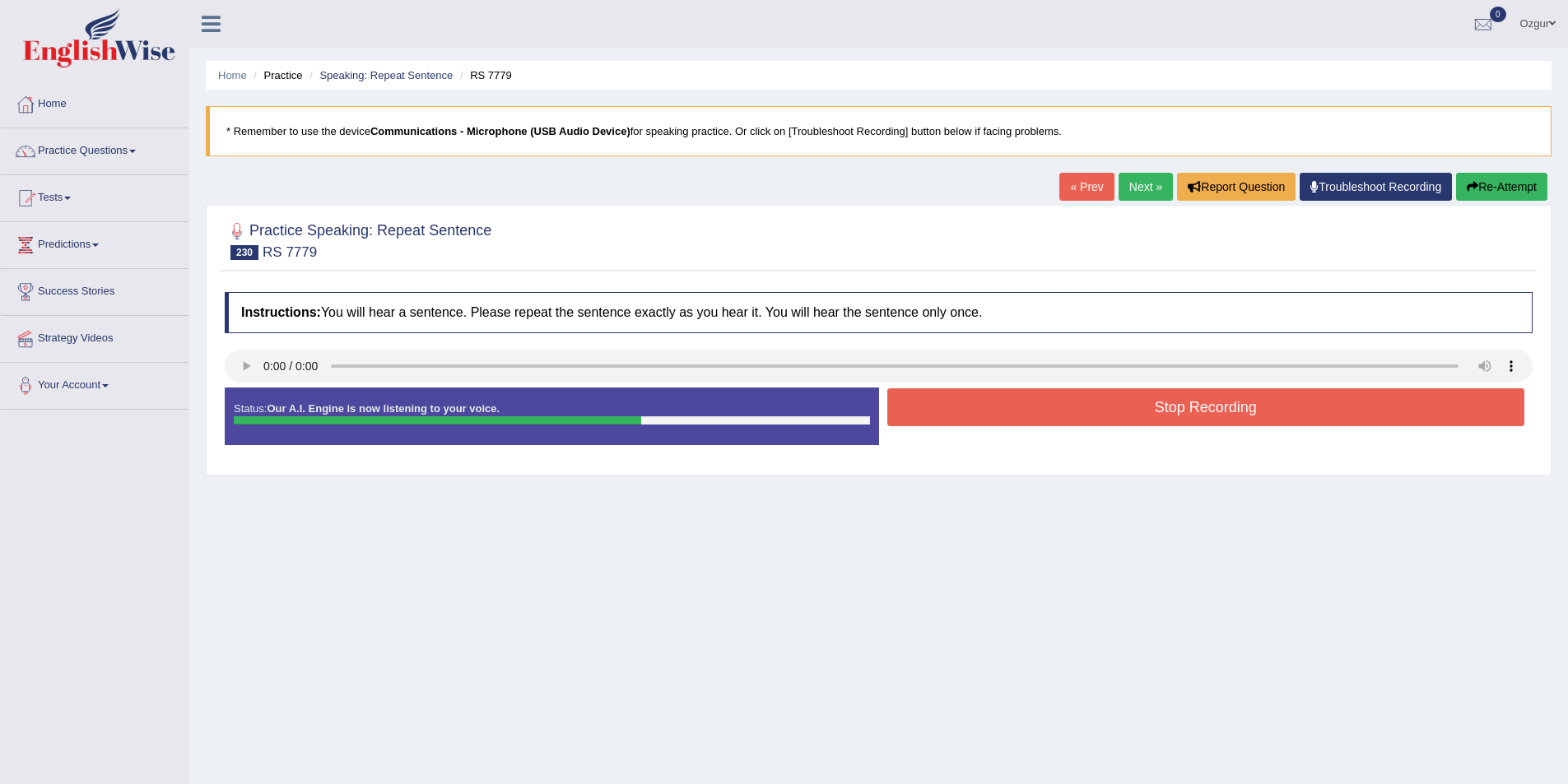
click at [1241, 417] on button "Stop Recording" at bounding box center [1206, 407] width 638 height 38
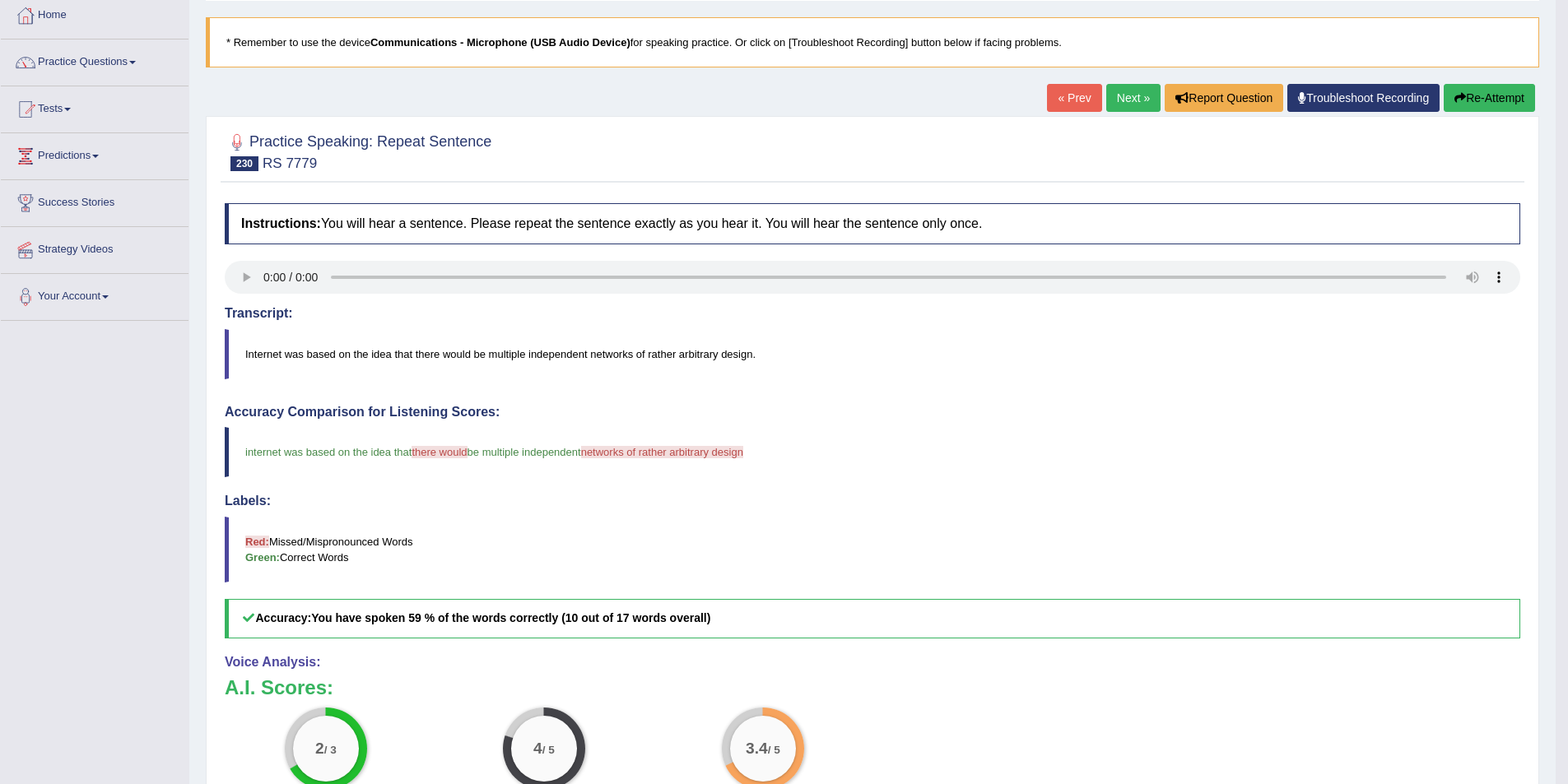
scroll to position [82, 0]
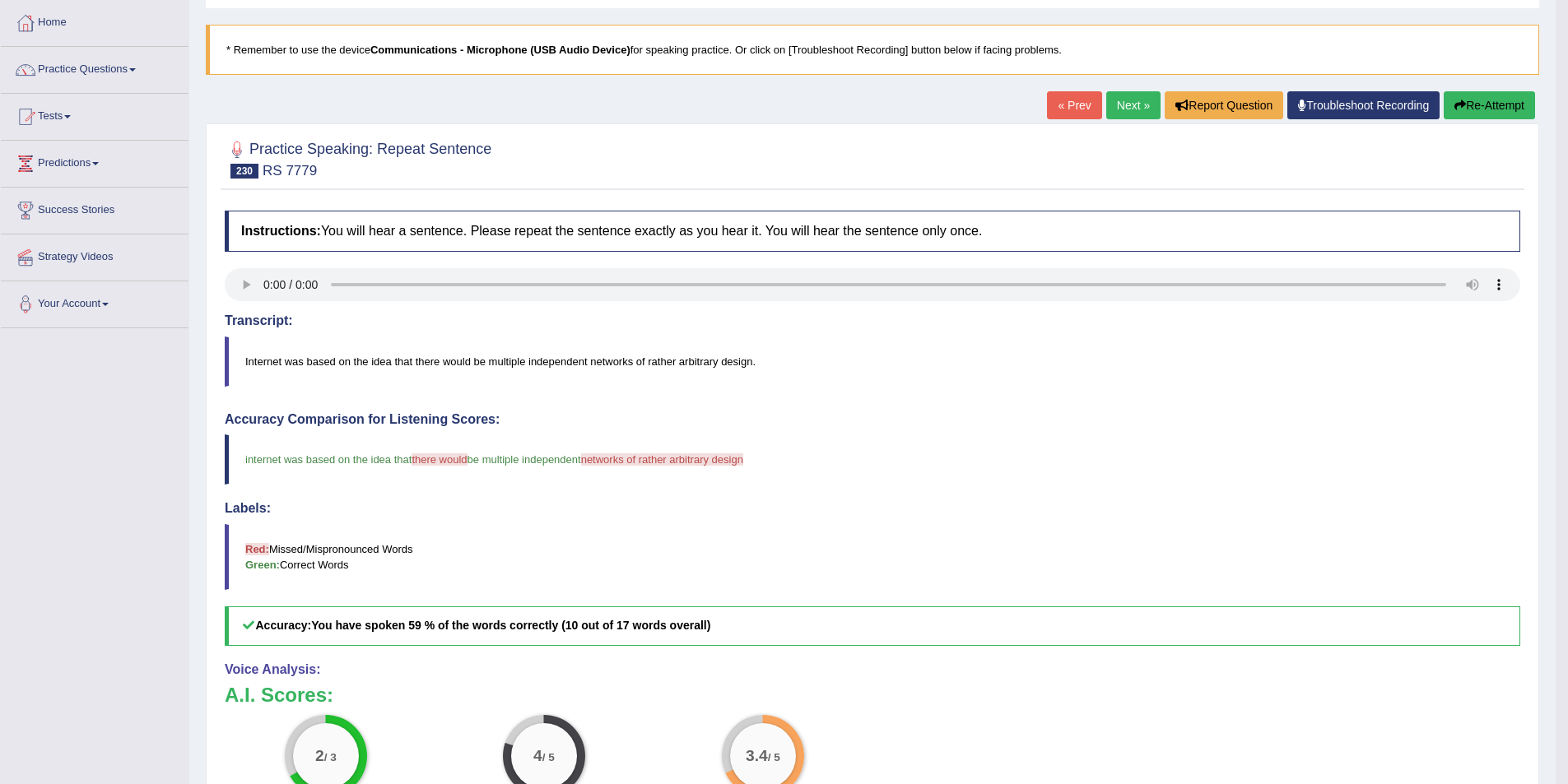
click at [1474, 113] on button "Re-Attempt" at bounding box center [1490, 105] width 92 height 28
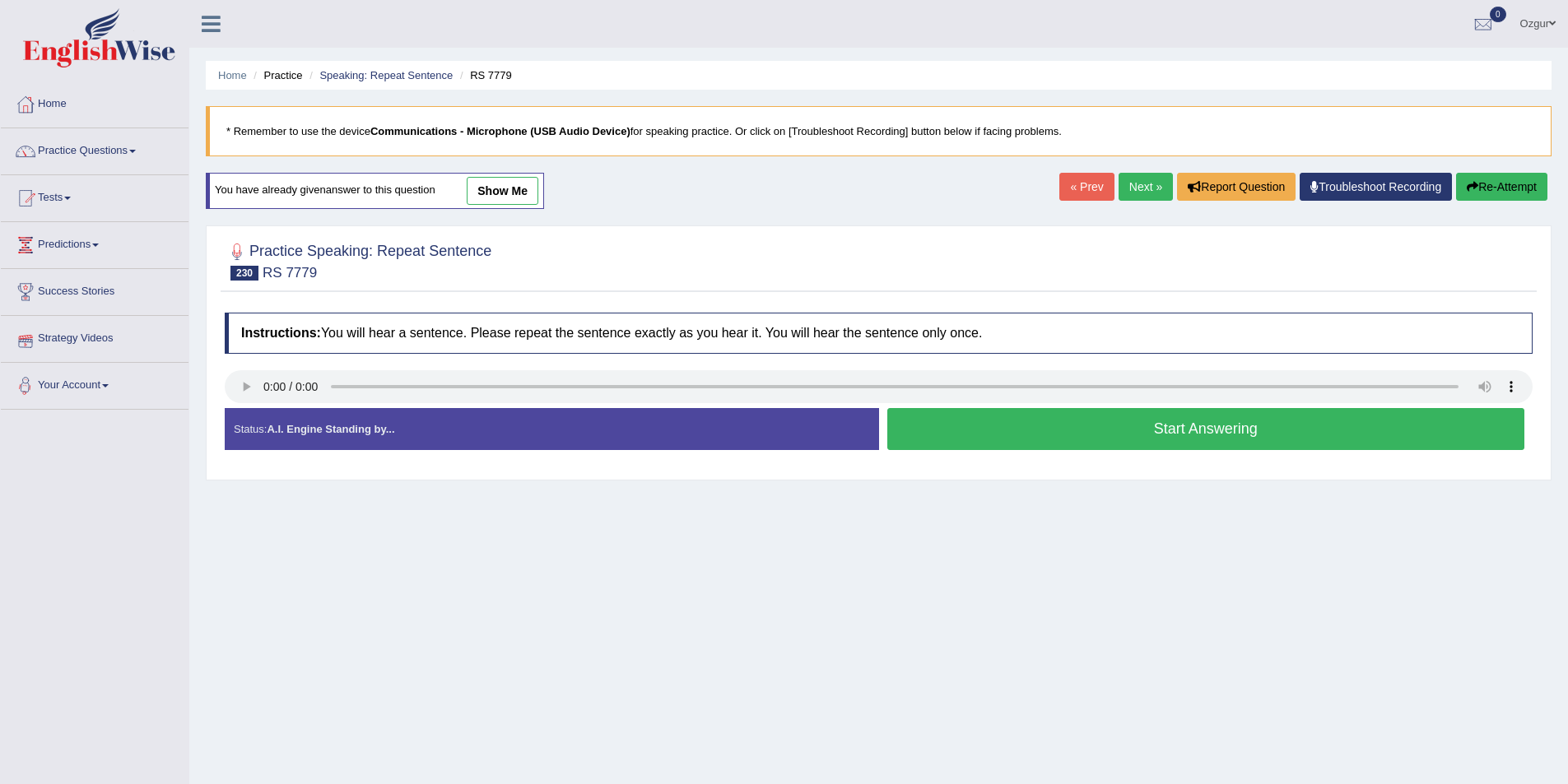
scroll to position [80, 0]
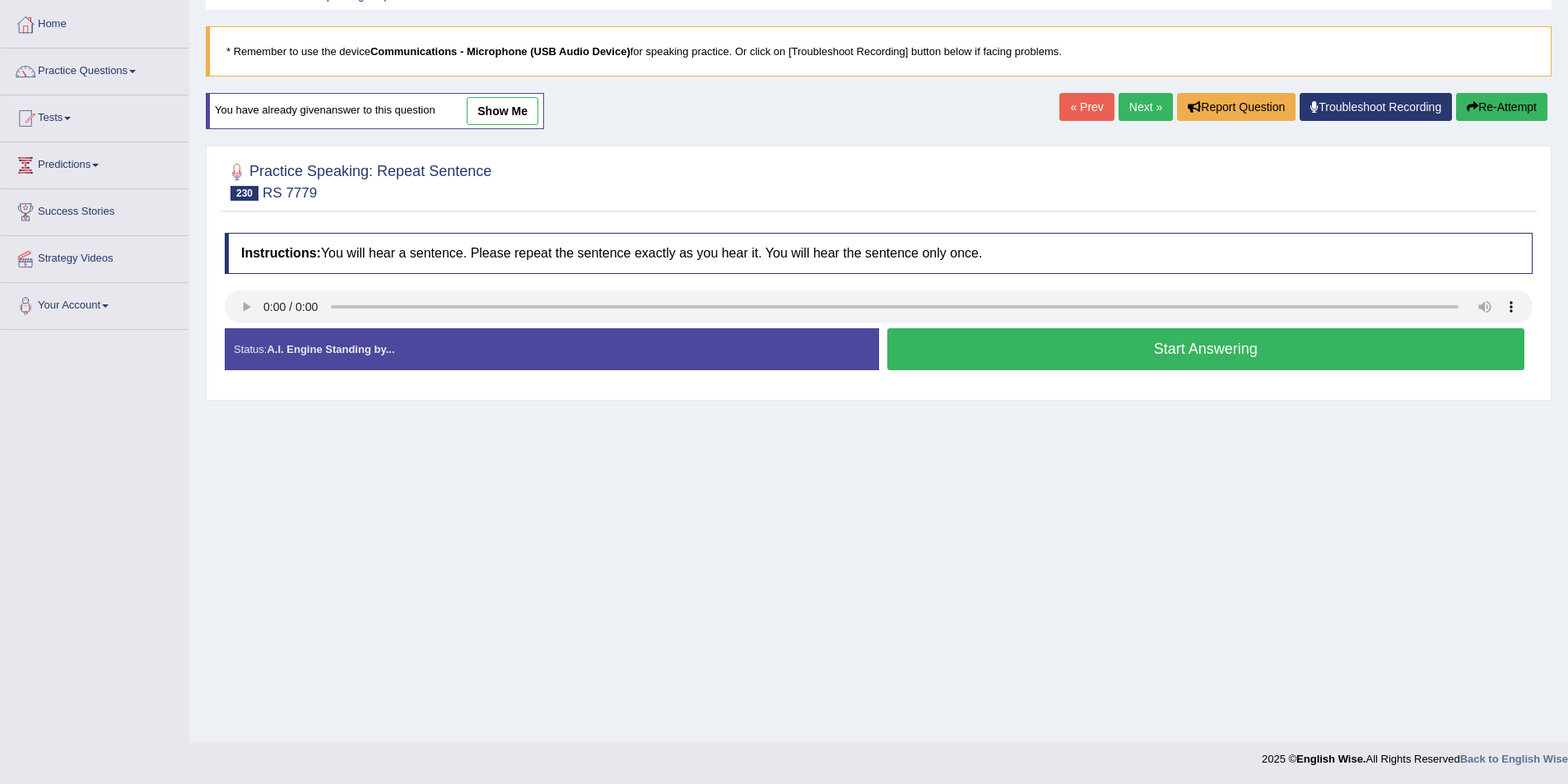
click at [1028, 358] on button "Start Answering" at bounding box center [1206, 348] width 638 height 42
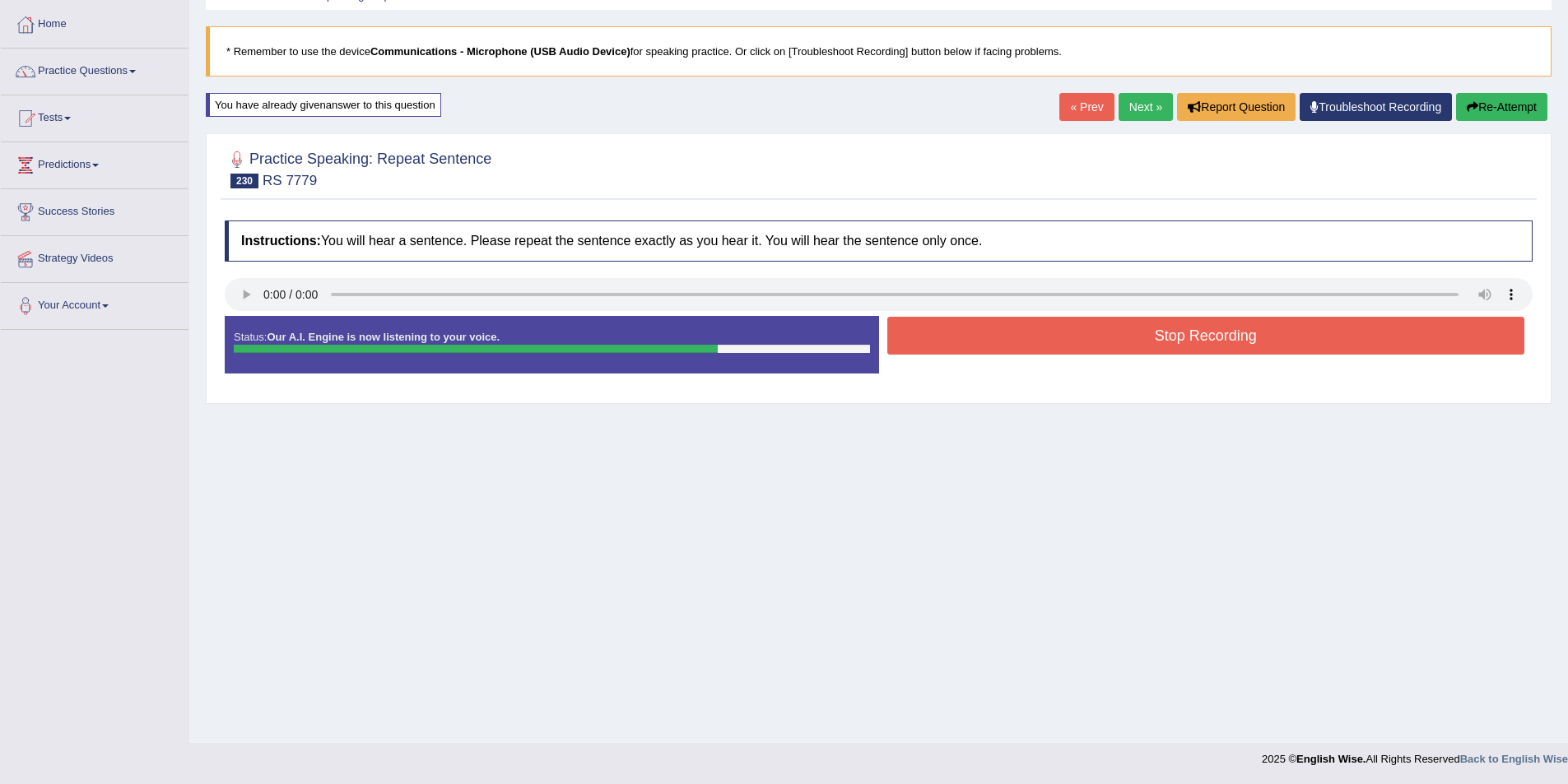
click at [1159, 346] on button "Stop Recording" at bounding box center [1206, 336] width 638 height 38
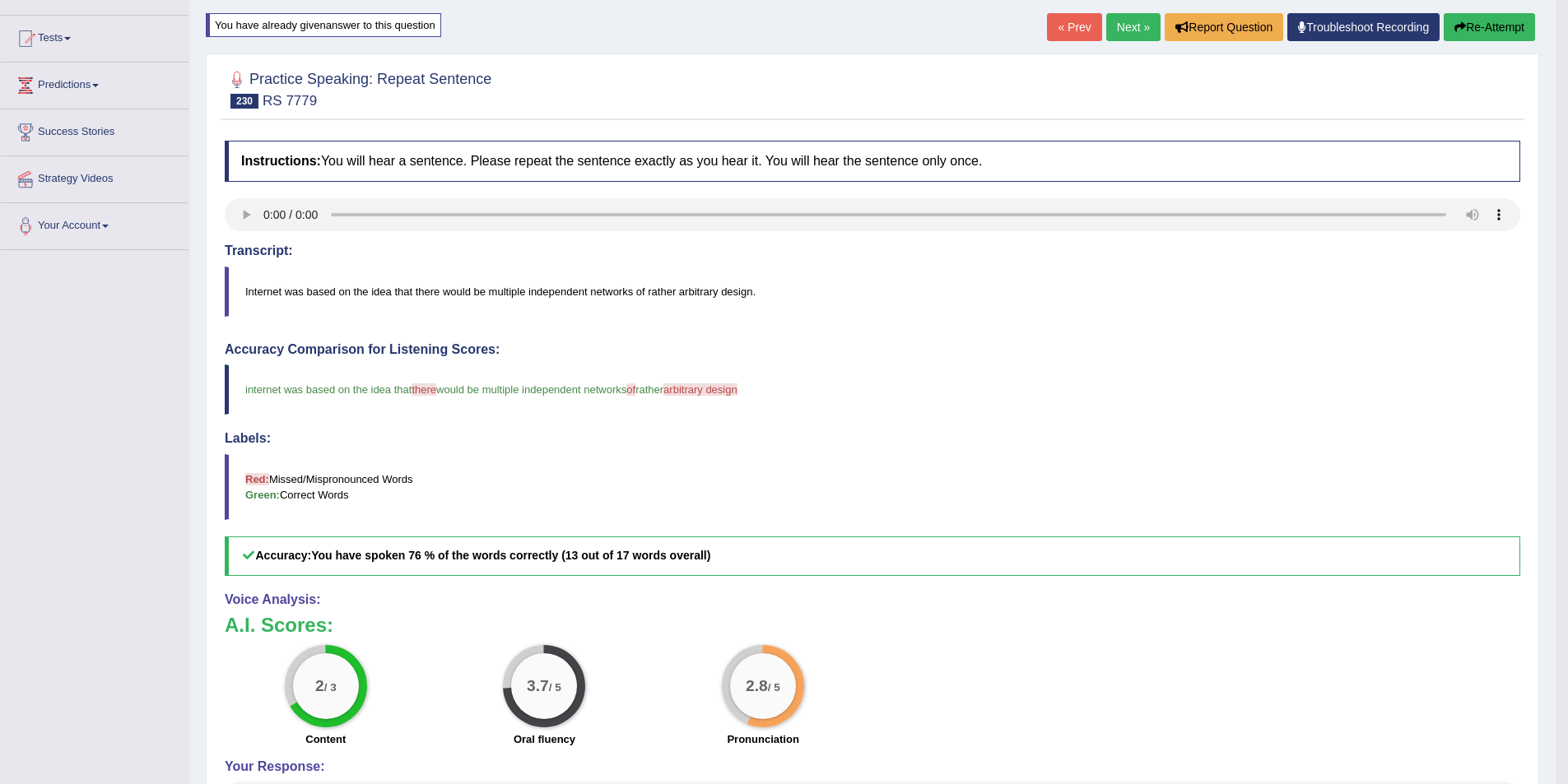
scroll to position [0, 0]
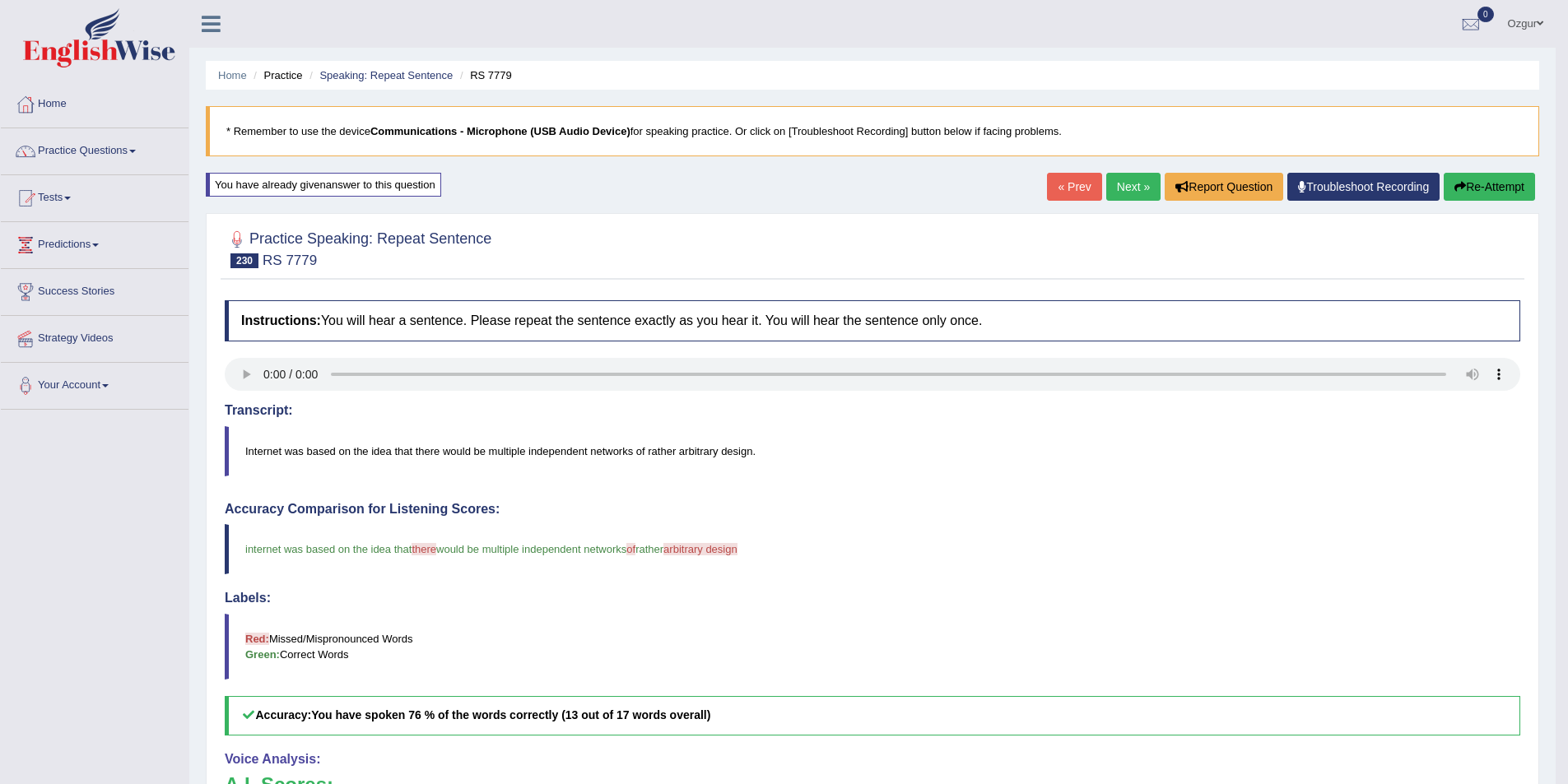
click at [1466, 183] on button "Re-Attempt" at bounding box center [1490, 186] width 92 height 28
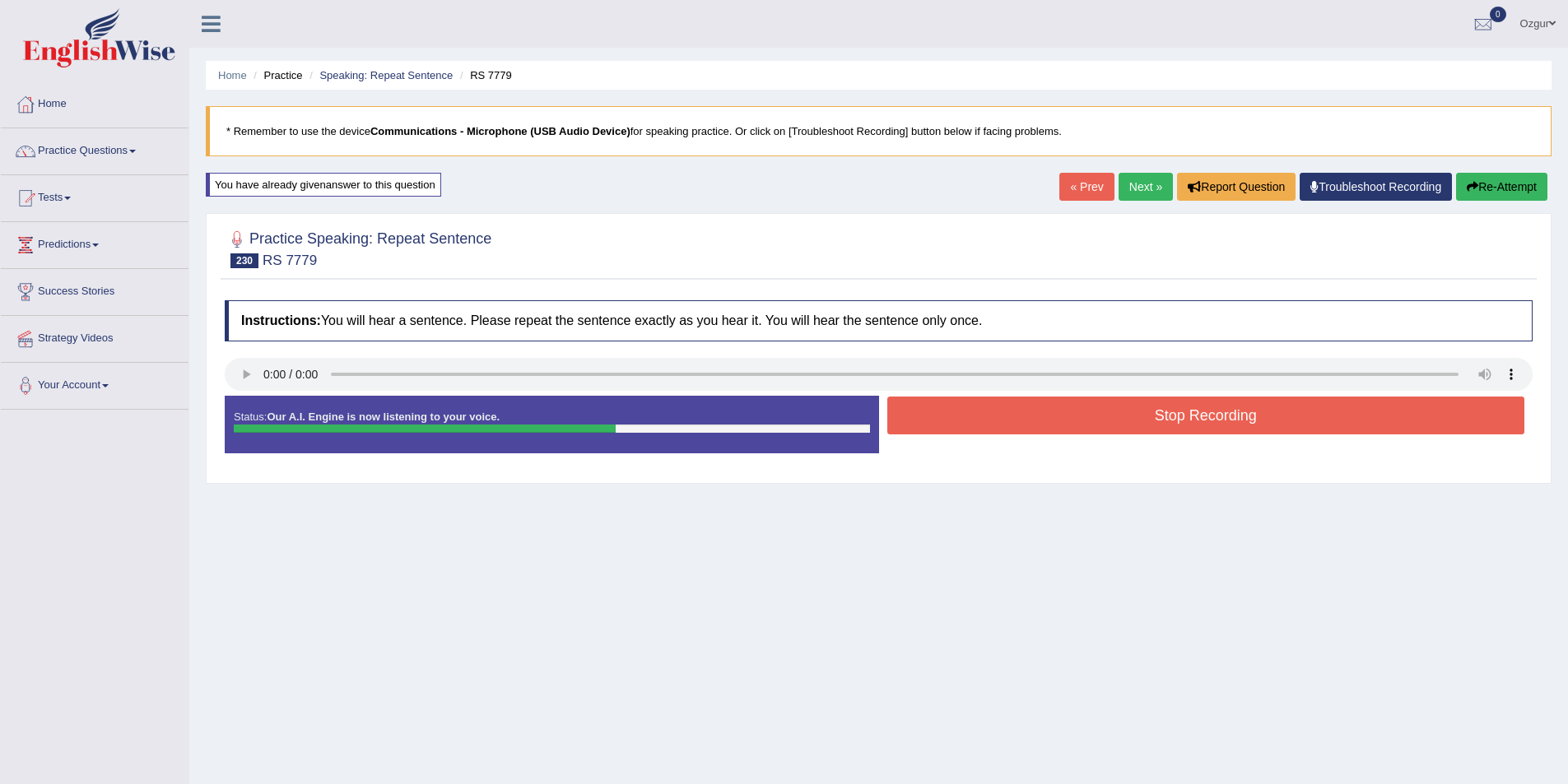
click at [1074, 420] on button "Stop Recording" at bounding box center [1206, 415] width 638 height 38
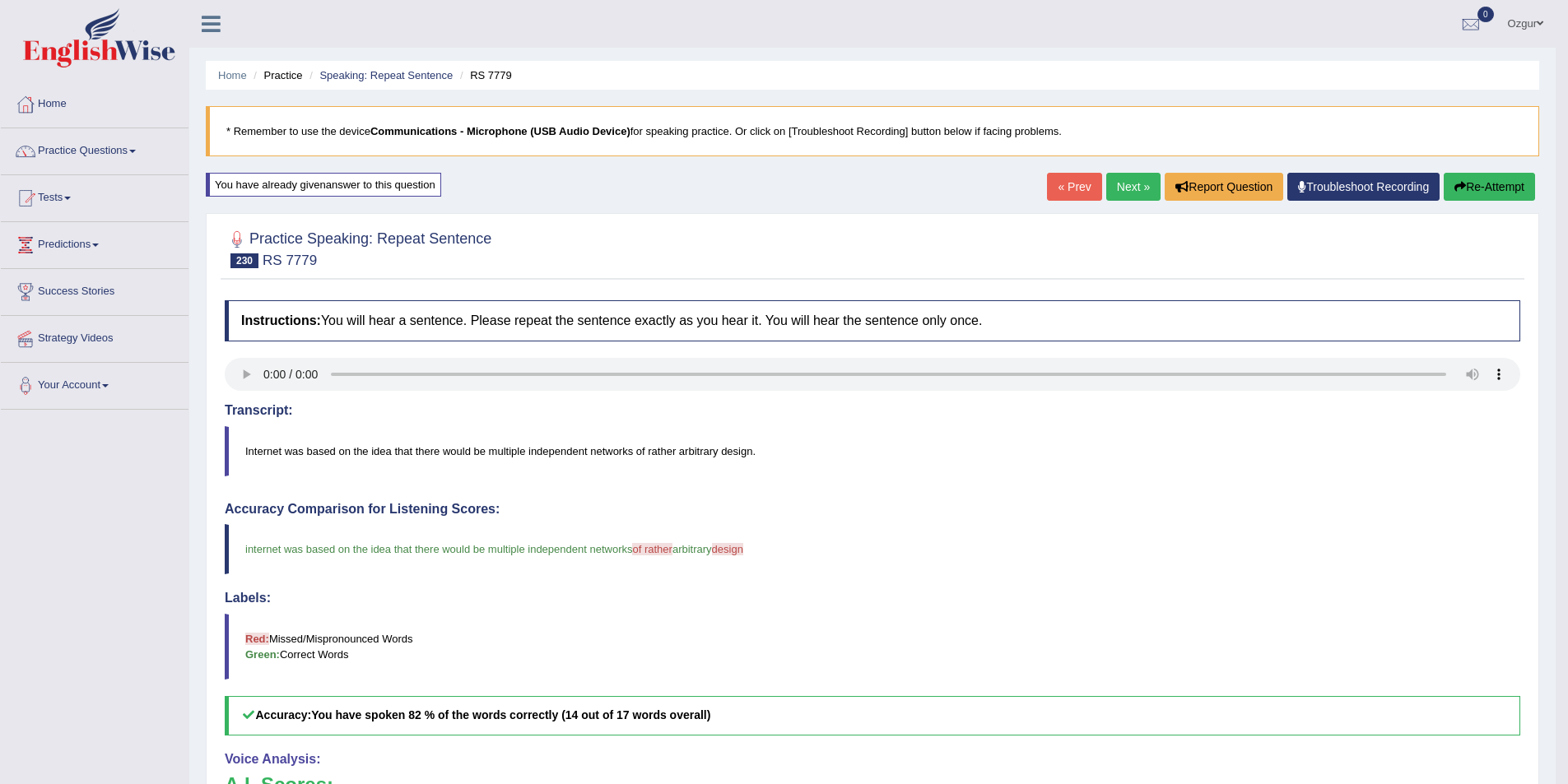
click at [1479, 183] on button "Re-Attempt" at bounding box center [1490, 186] width 92 height 28
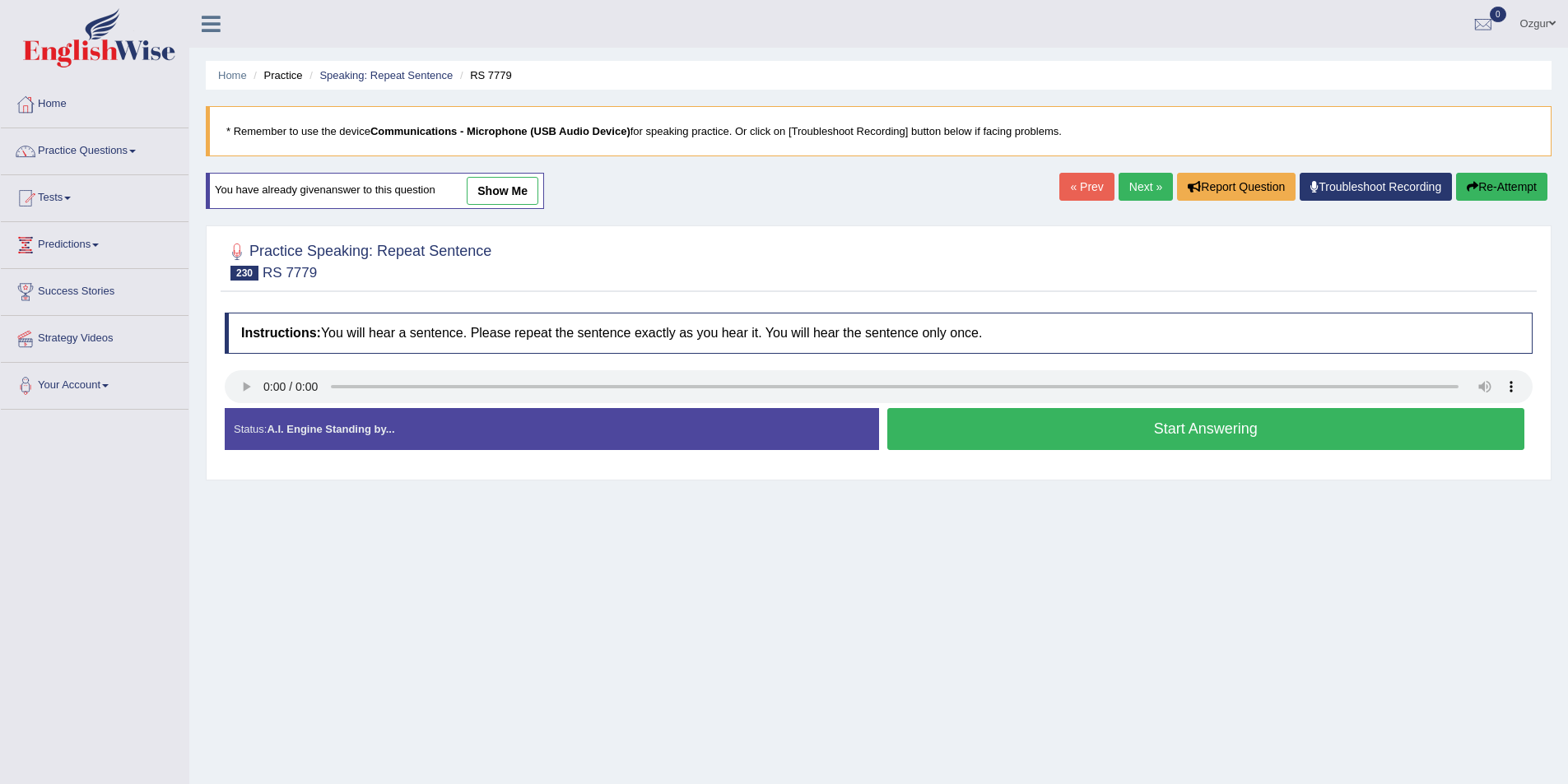
click at [995, 431] on button "Start Answering" at bounding box center [1206, 428] width 638 height 42
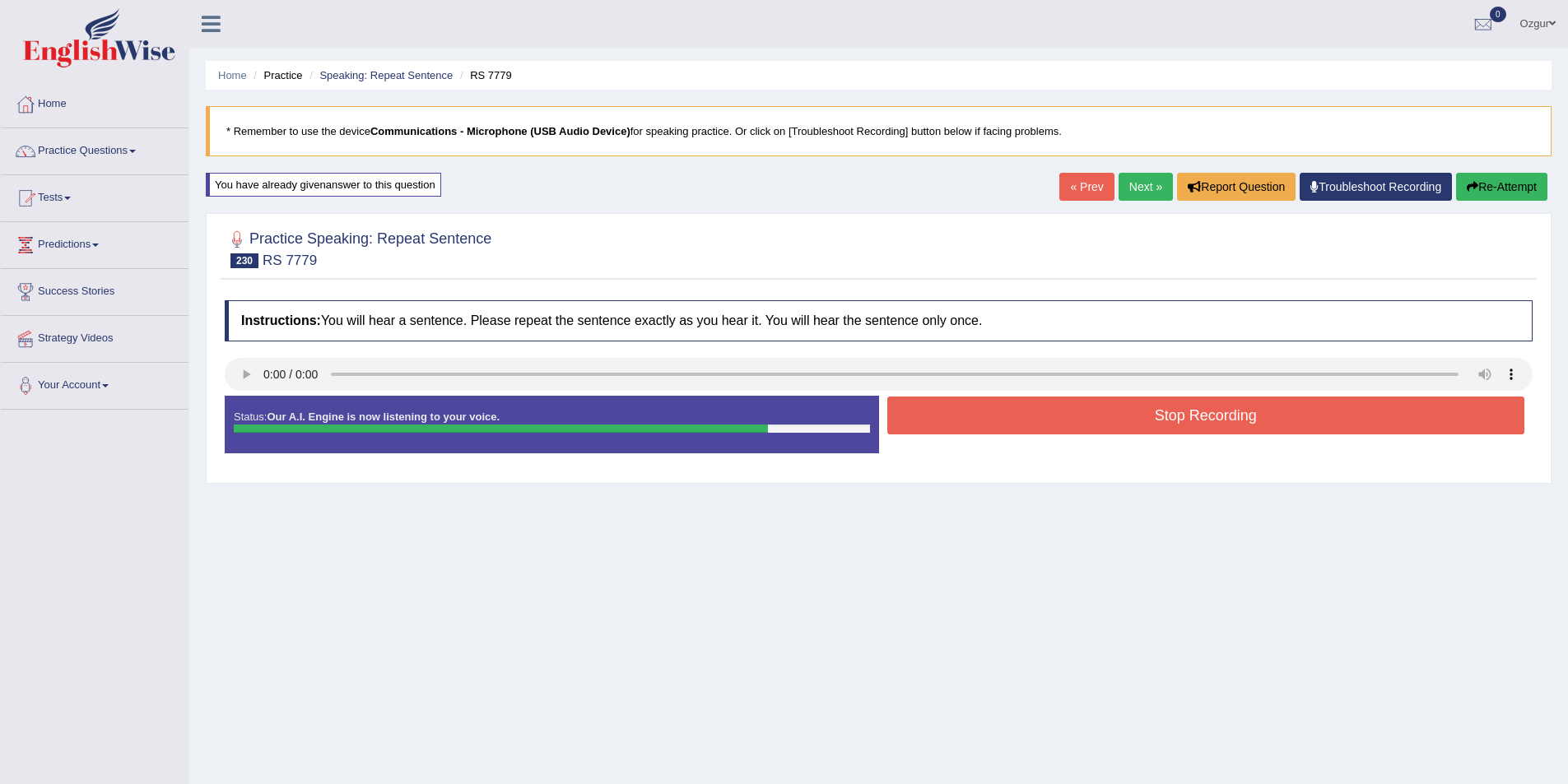
click at [1519, 187] on button "Re-Attempt" at bounding box center [1502, 186] width 92 height 28
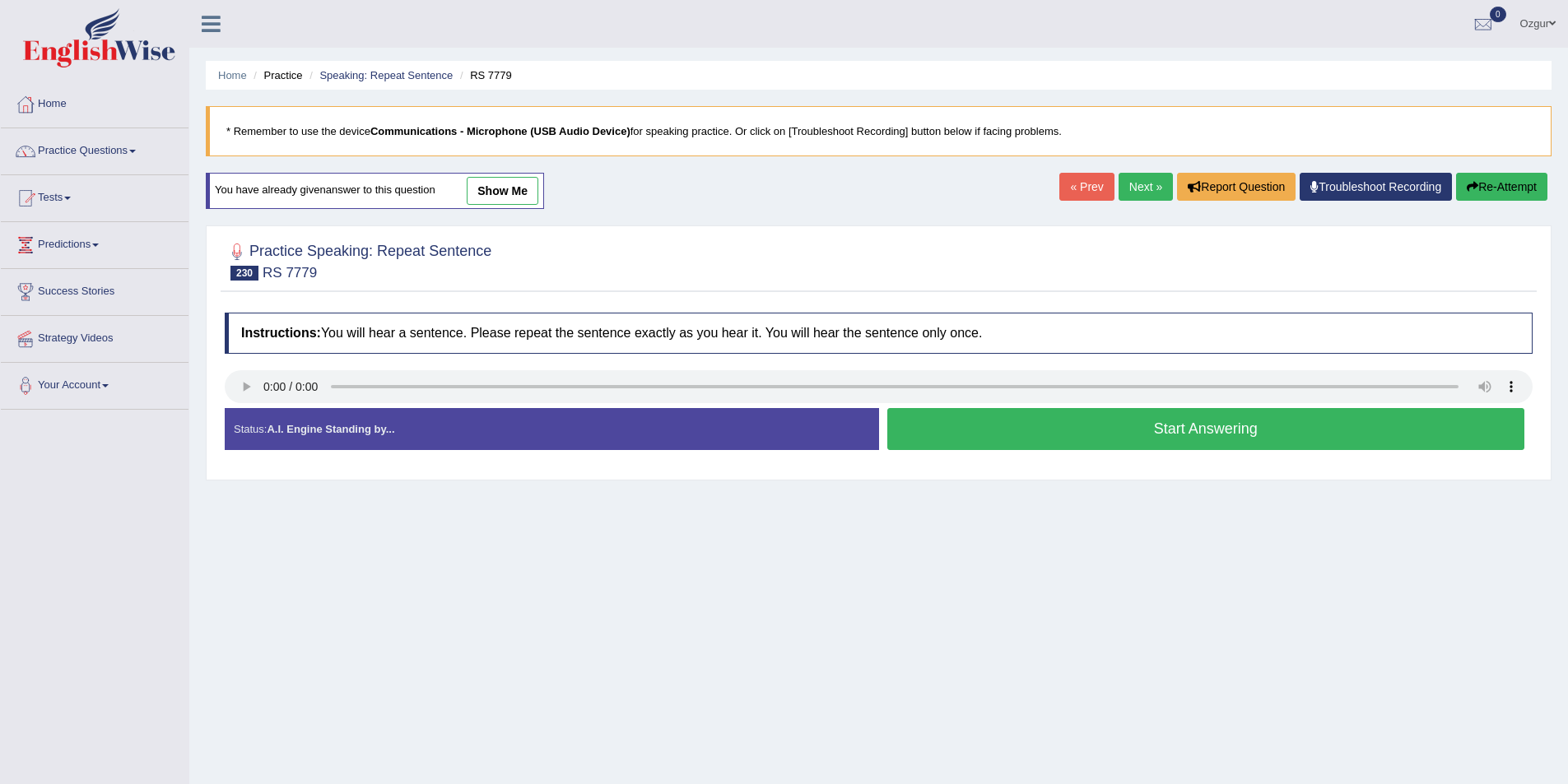
click at [1095, 427] on button "Start Answering" at bounding box center [1206, 428] width 638 height 42
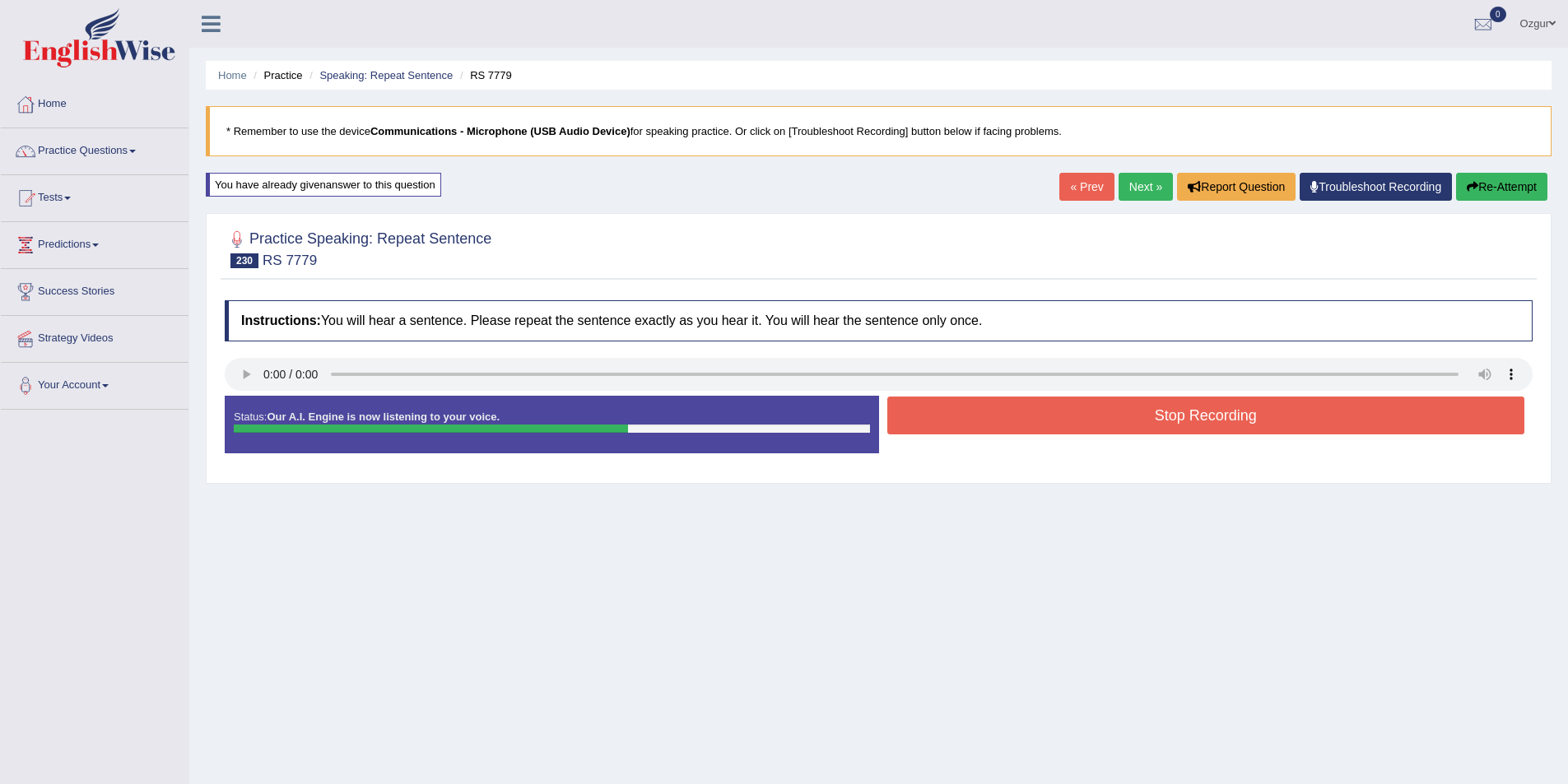
click at [1095, 427] on button "Stop Recording" at bounding box center [1206, 415] width 638 height 38
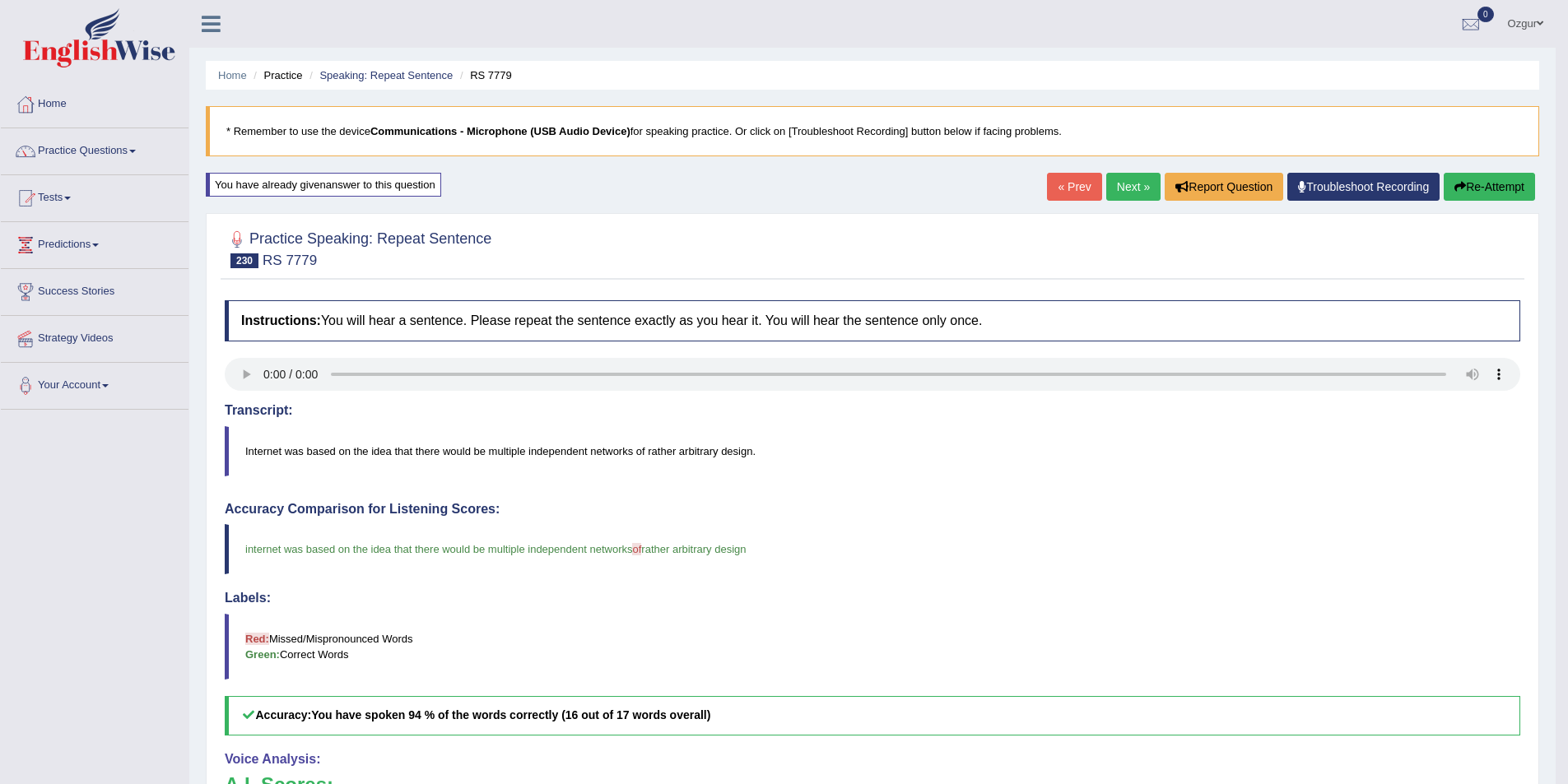
click at [1135, 187] on link "Next »" at bounding box center [1134, 186] width 54 height 28
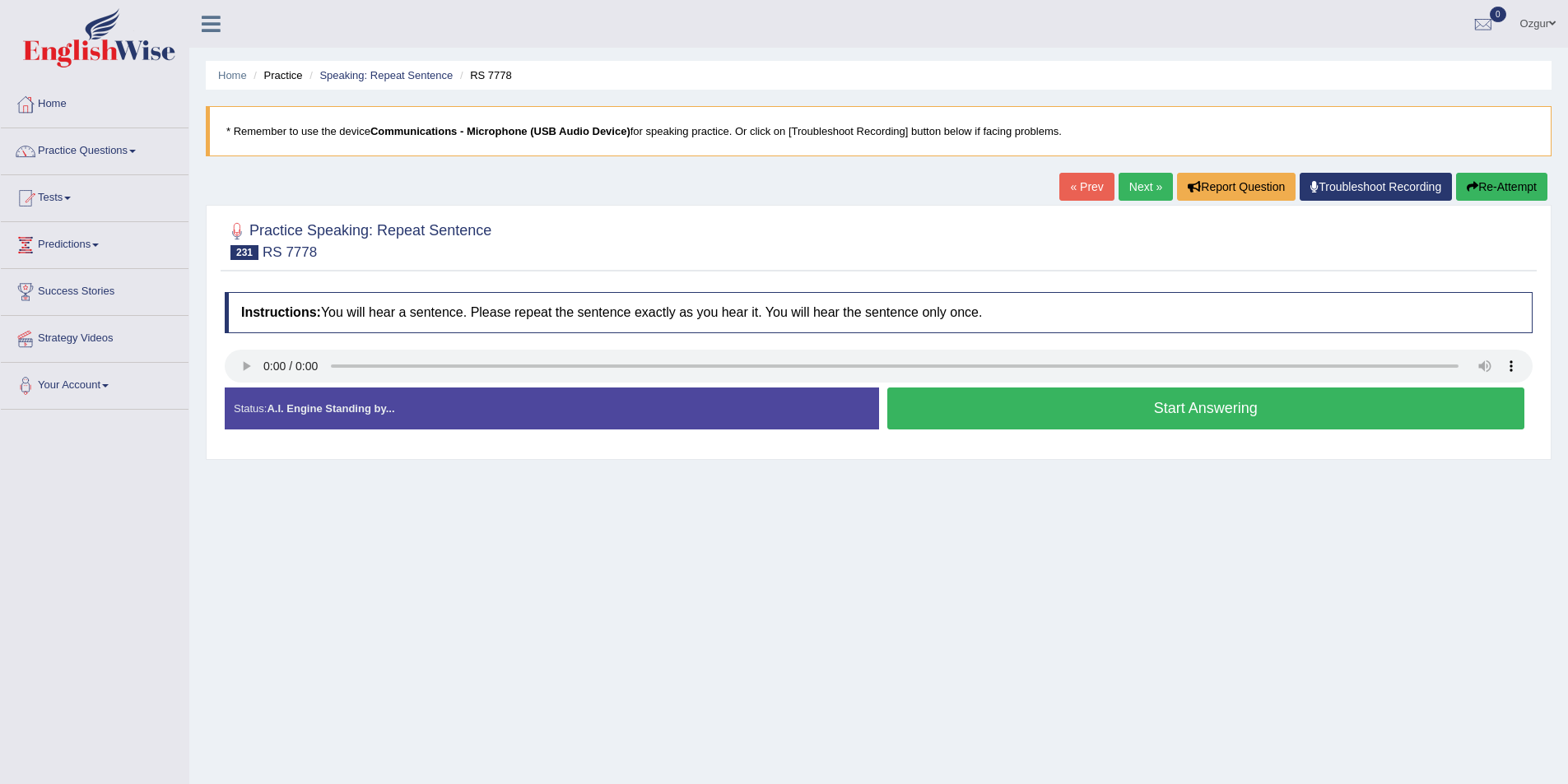
click at [1074, 392] on button "Start Answering" at bounding box center [1206, 408] width 638 height 42
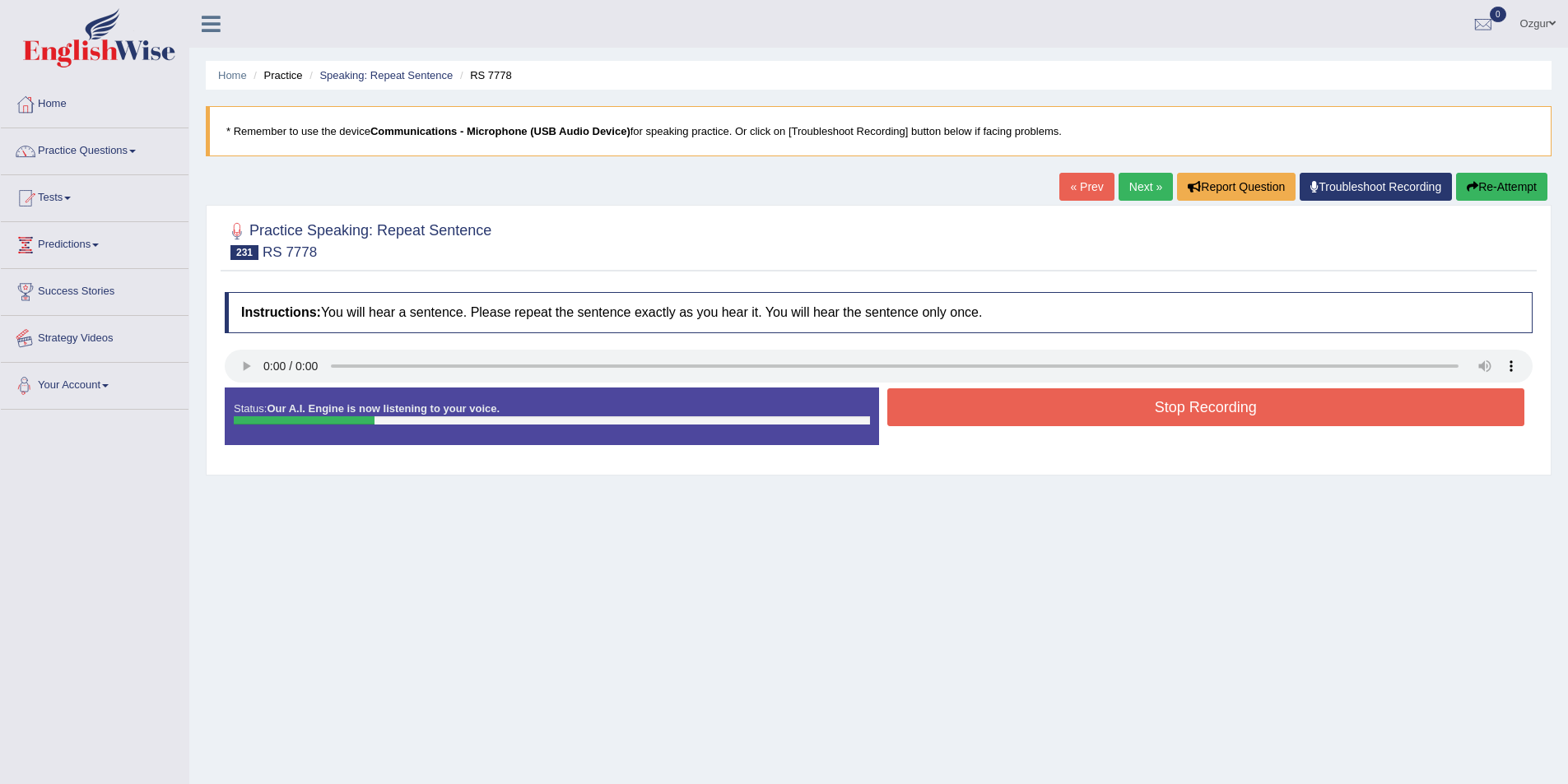
click at [1010, 431] on div "Status: Our A.I. Engine is now listening to your voice. Start Answering Stop Re…" at bounding box center [878, 424] width 1308 height 74
click at [1016, 410] on button "Stop Recording" at bounding box center [1206, 407] width 638 height 38
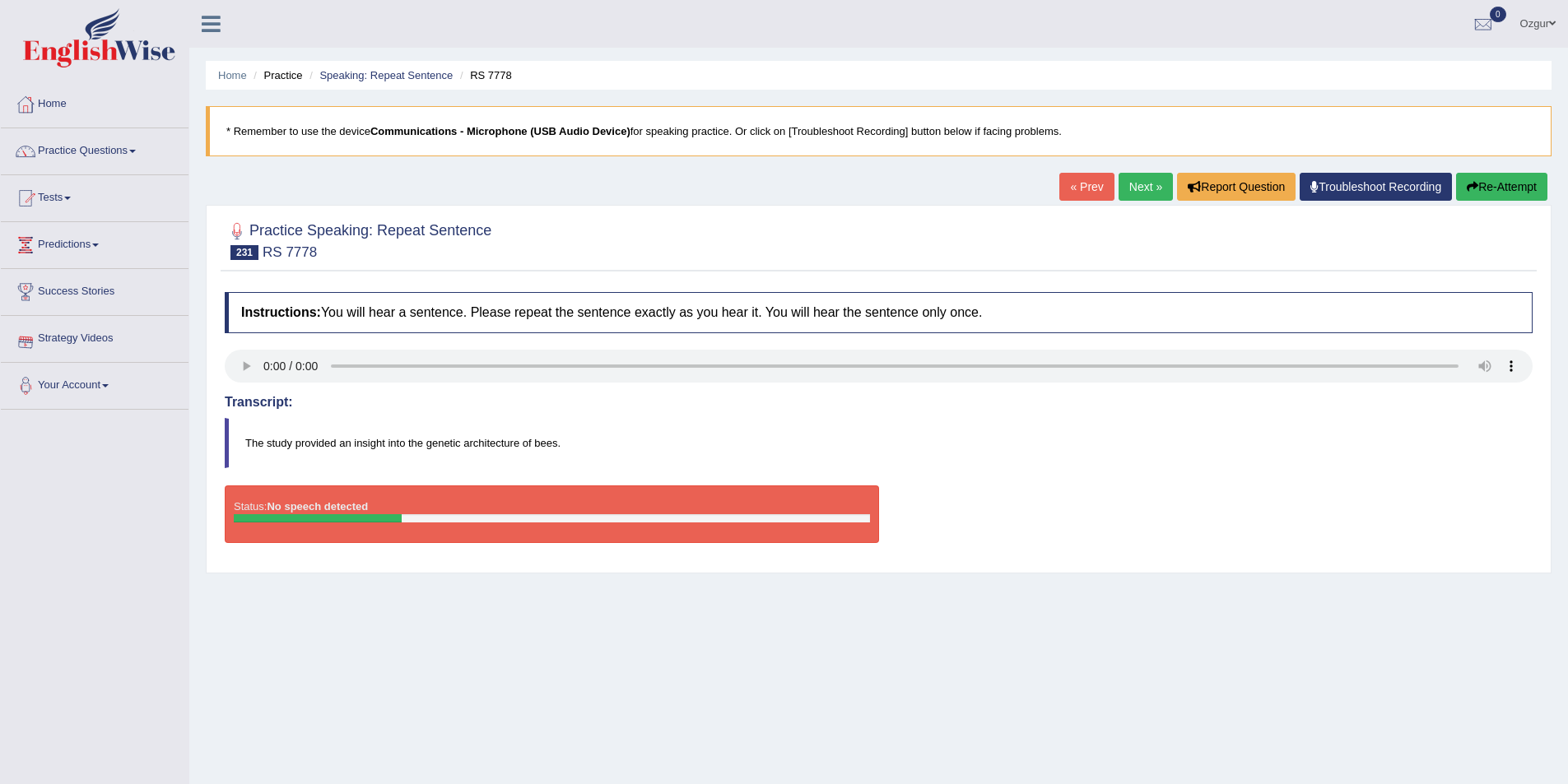
click at [1489, 197] on button "Re-Attempt" at bounding box center [1502, 186] width 92 height 28
click at [1491, 190] on button "Re-Attempt" at bounding box center [1502, 186] width 92 height 28
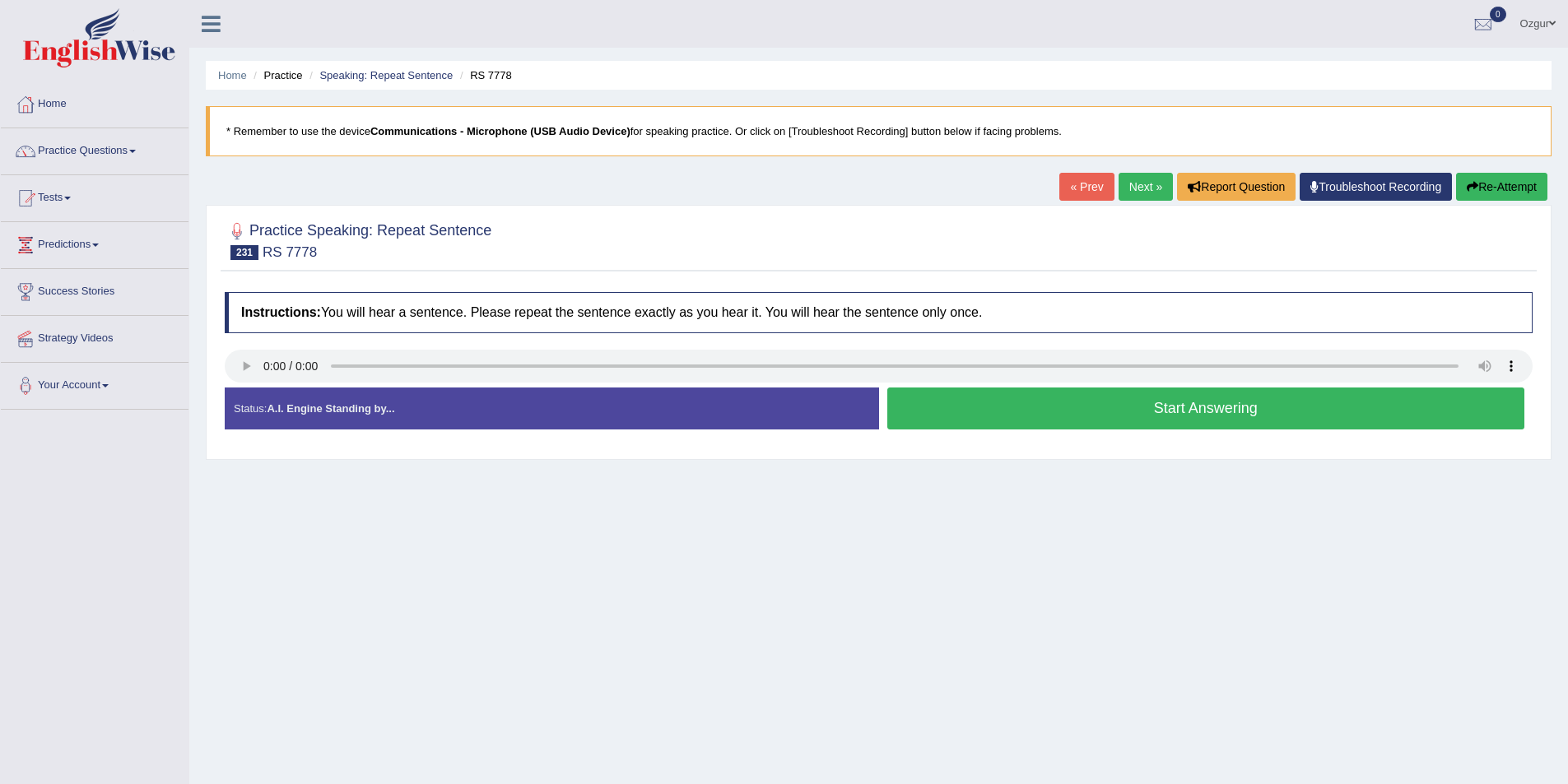
click at [1272, 422] on button "Start Answering" at bounding box center [1206, 408] width 638 height 42
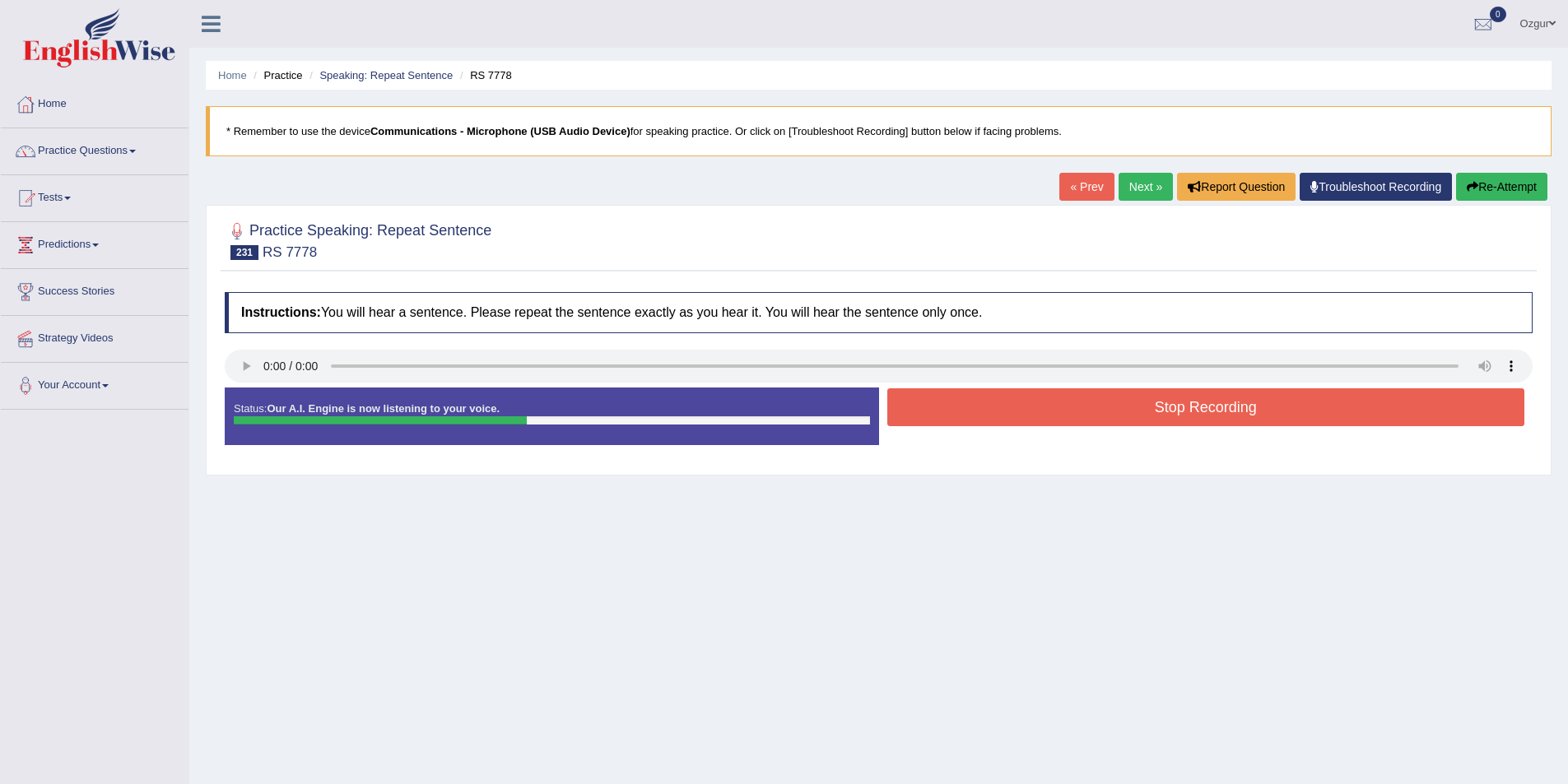
click at [1075, 399] on button "Stop Recording" at bounding box center [1206, 407] width 638 height 38
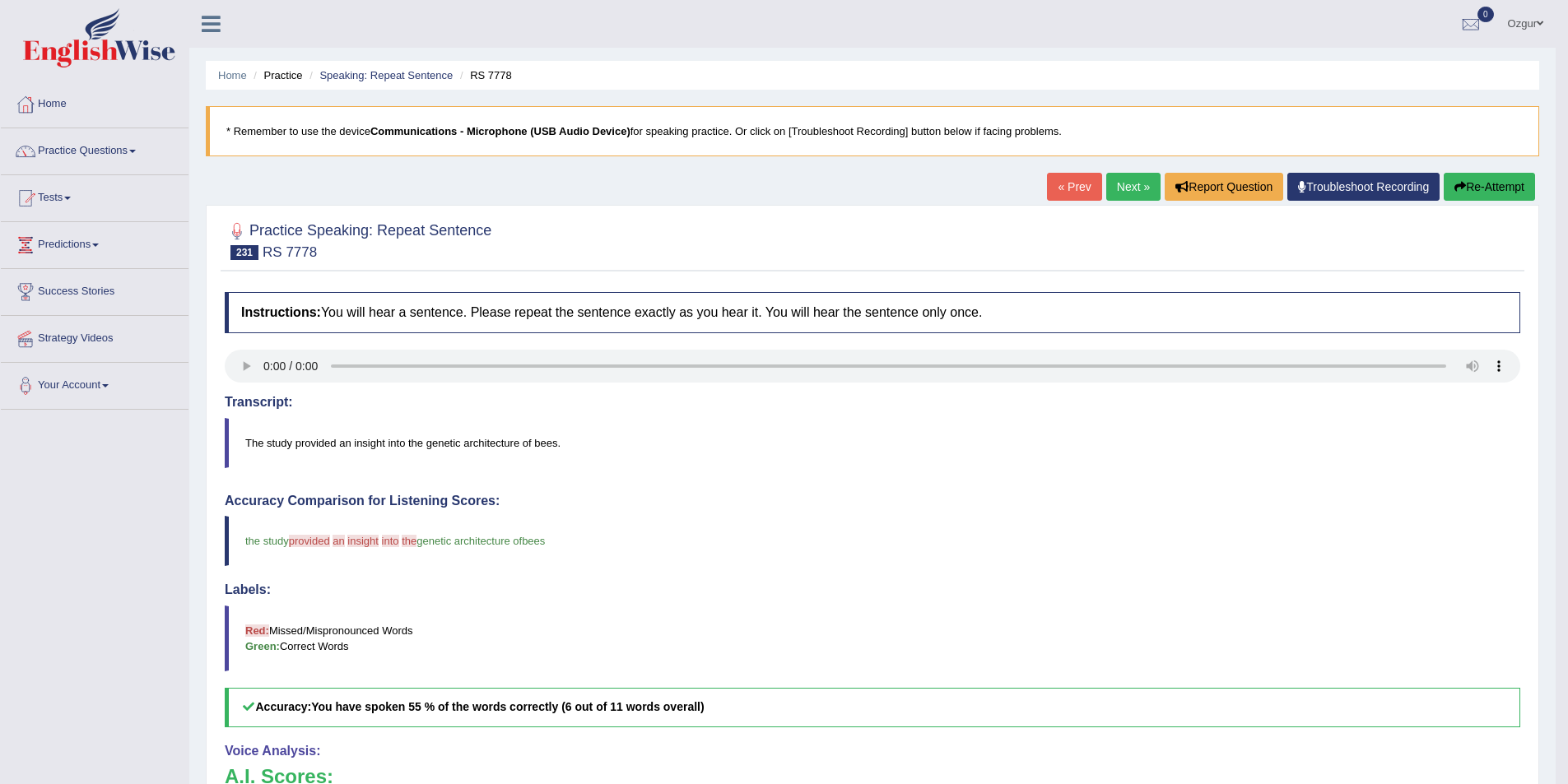
click at [1491, 196] on button "Re-Attempt" at bounding box center [1490, 186] width 92 height 28
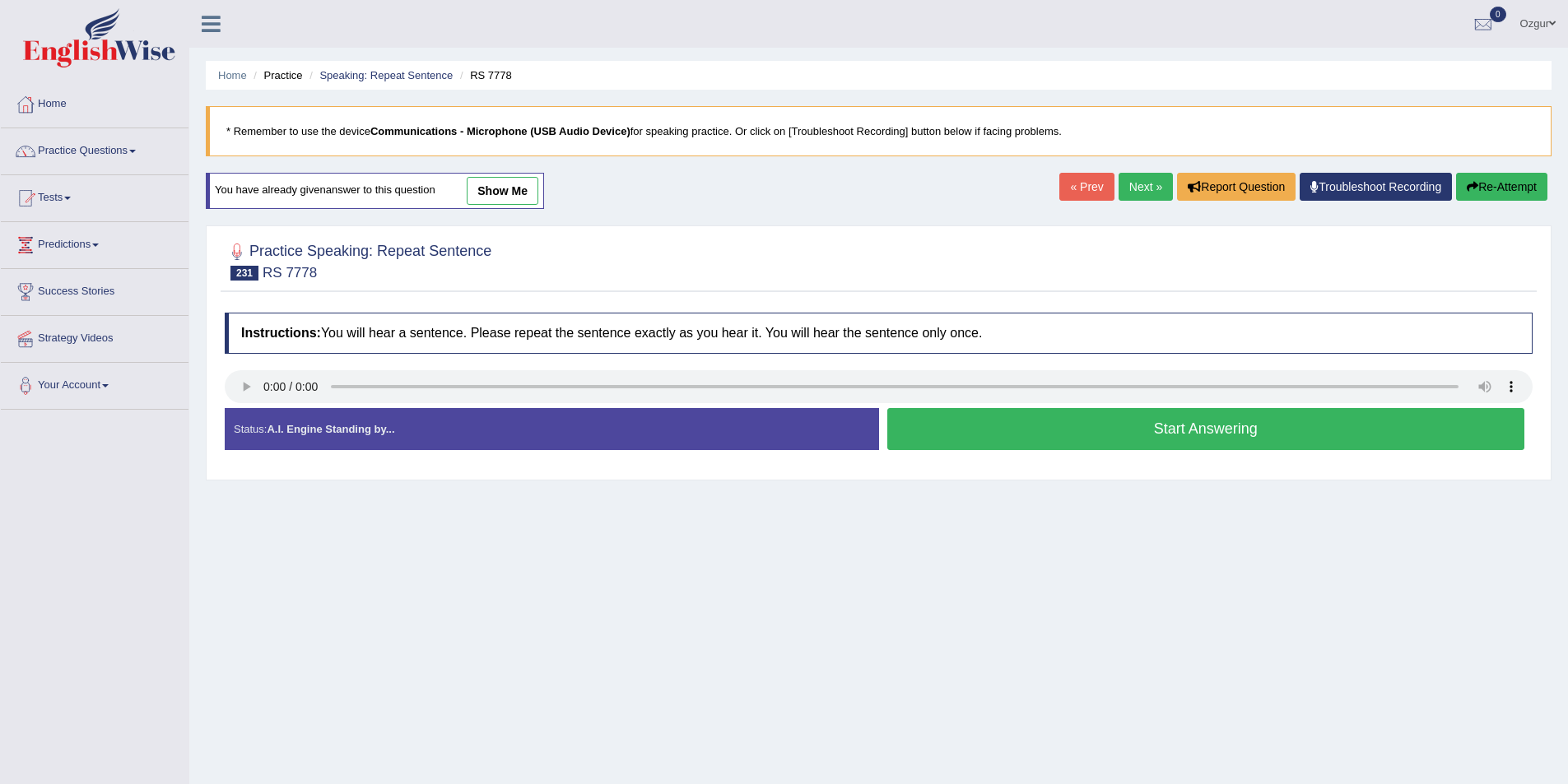
click at [1167, 434] on button "Start Answering" at bounding box center [1206, 428] width 638 height 42
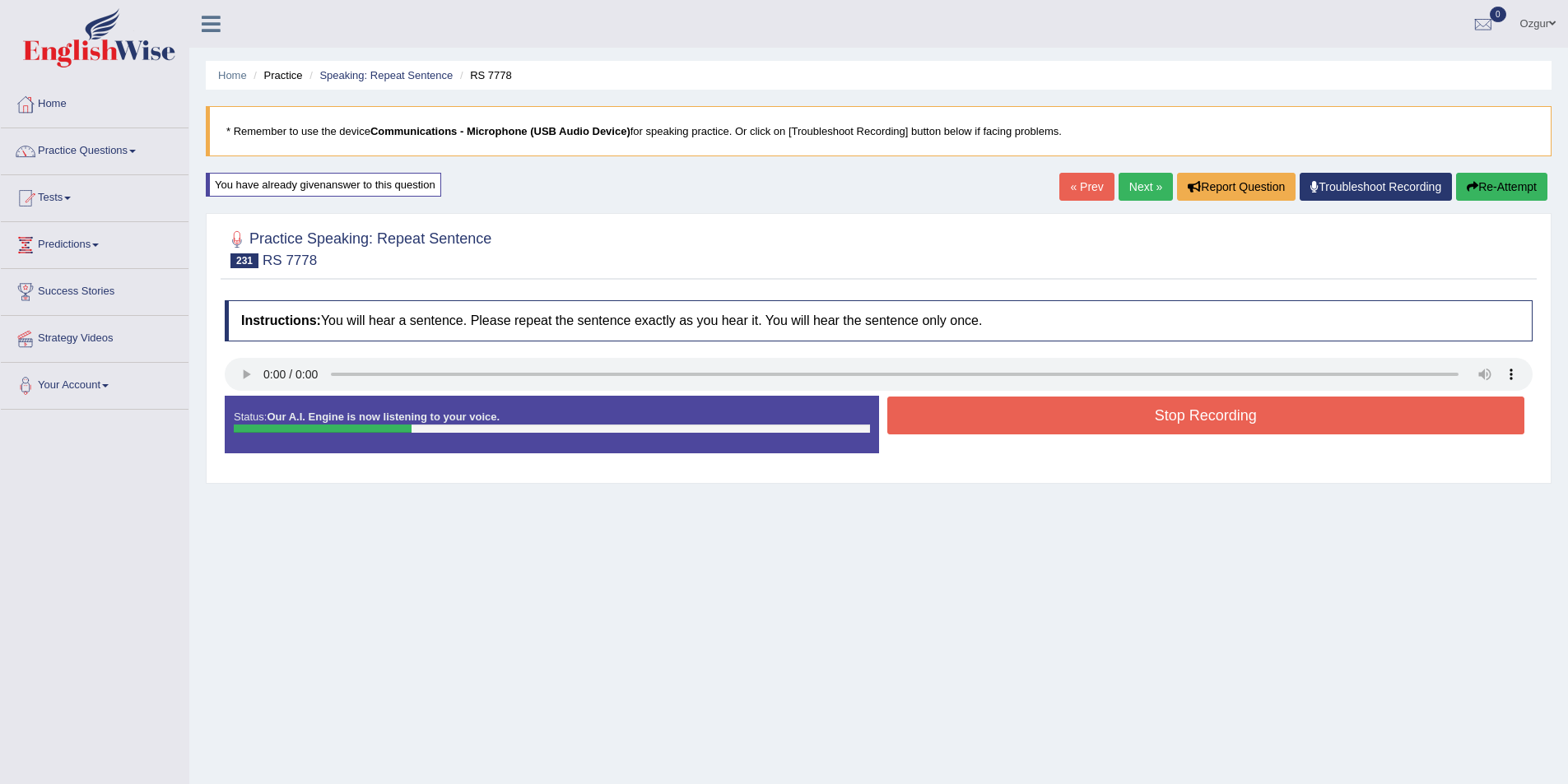
click at [1169, 400] on button "Stop Recording" at bounding box center [1206, 415] width 638 height 38
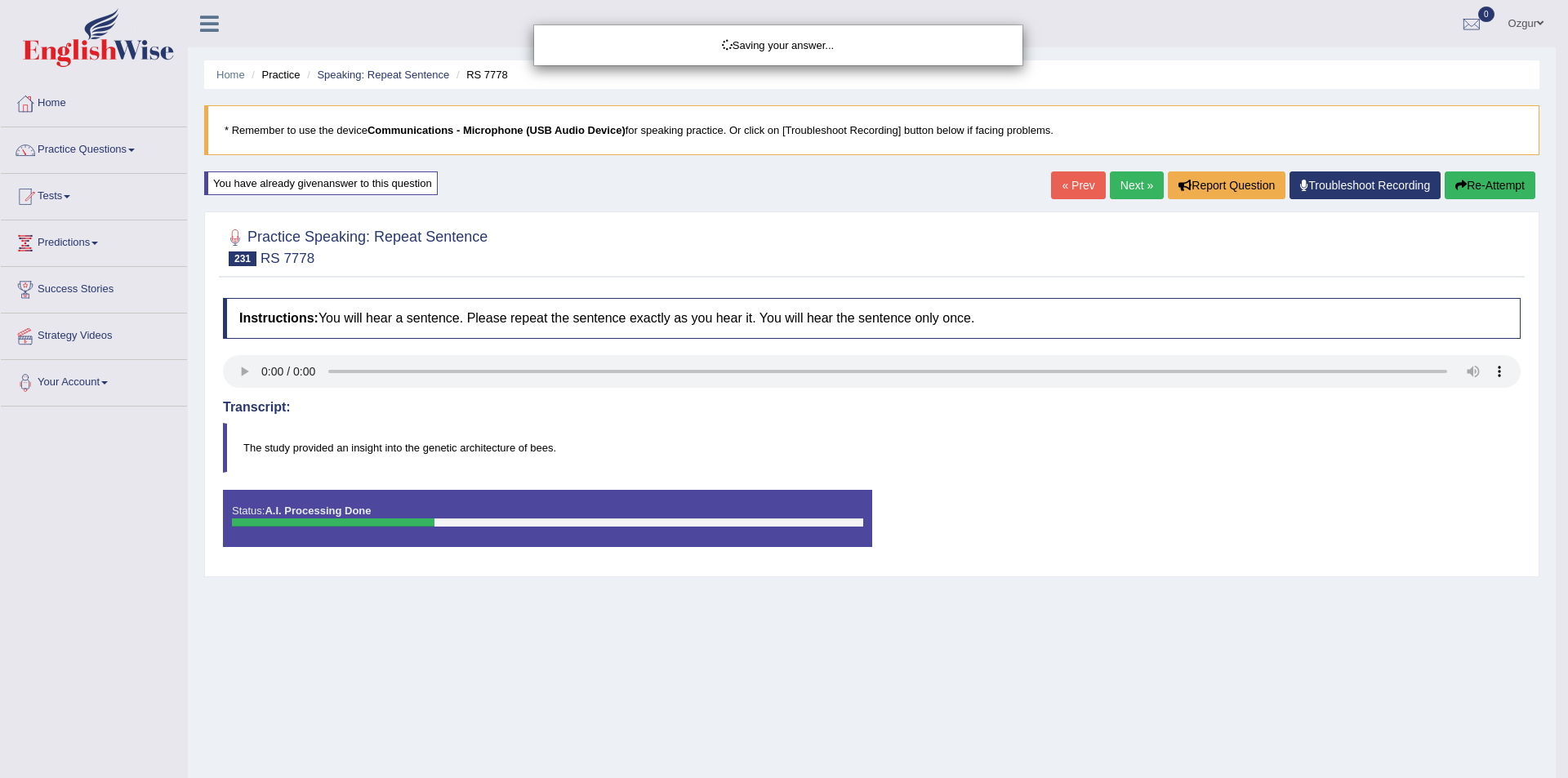
click at [1470, 168] on div "Saving your answer..." at bounding box center [784, 389] width 1568 height 778
click at [1474, 180] on div "Saving your answer..." at bounding box center [784, 389] width 1568 height 778
click at [1472, 185] on div "Saving your answer..." at bounding box center [784, 389] width 1568 height 778
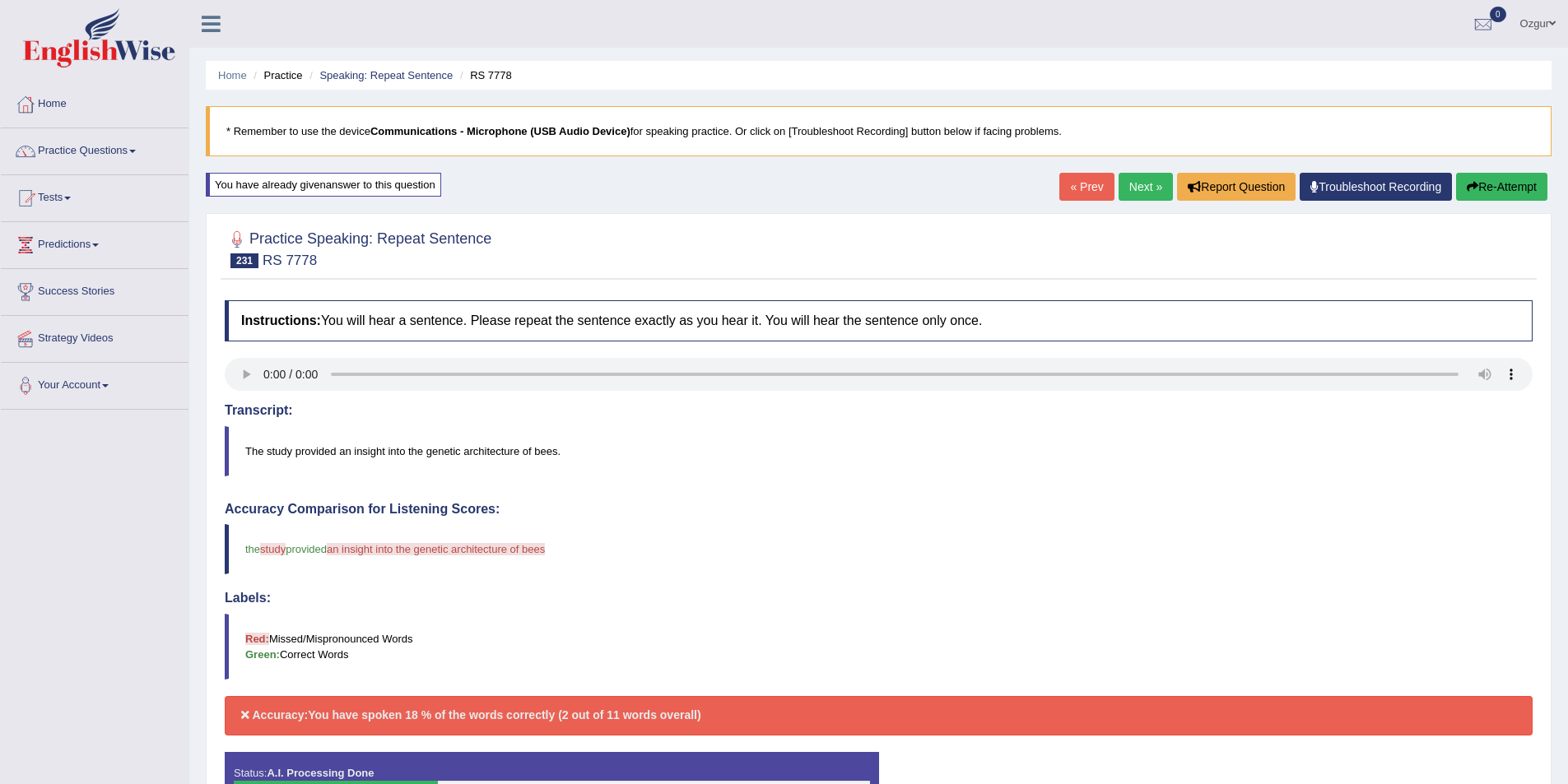
click at [0, 0] on div "Our A.I. Engine is working on your speech analysis! Please be patient. It may t…" at bounding box center [0, 0] width 0 height 0
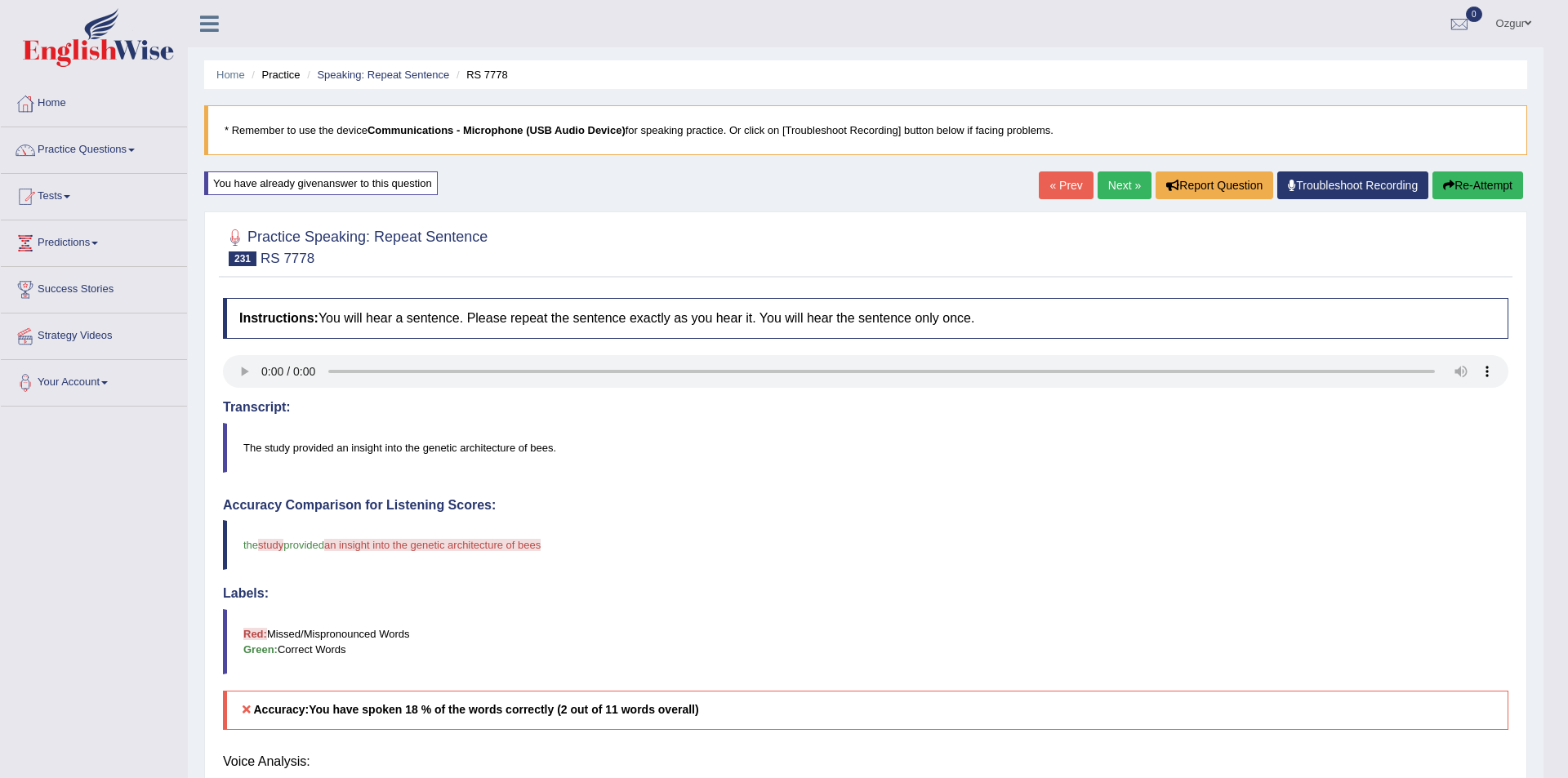
click at [1469, 186] on div "Updating answer..." at bounding box center [784, 389] width 1568 height 778
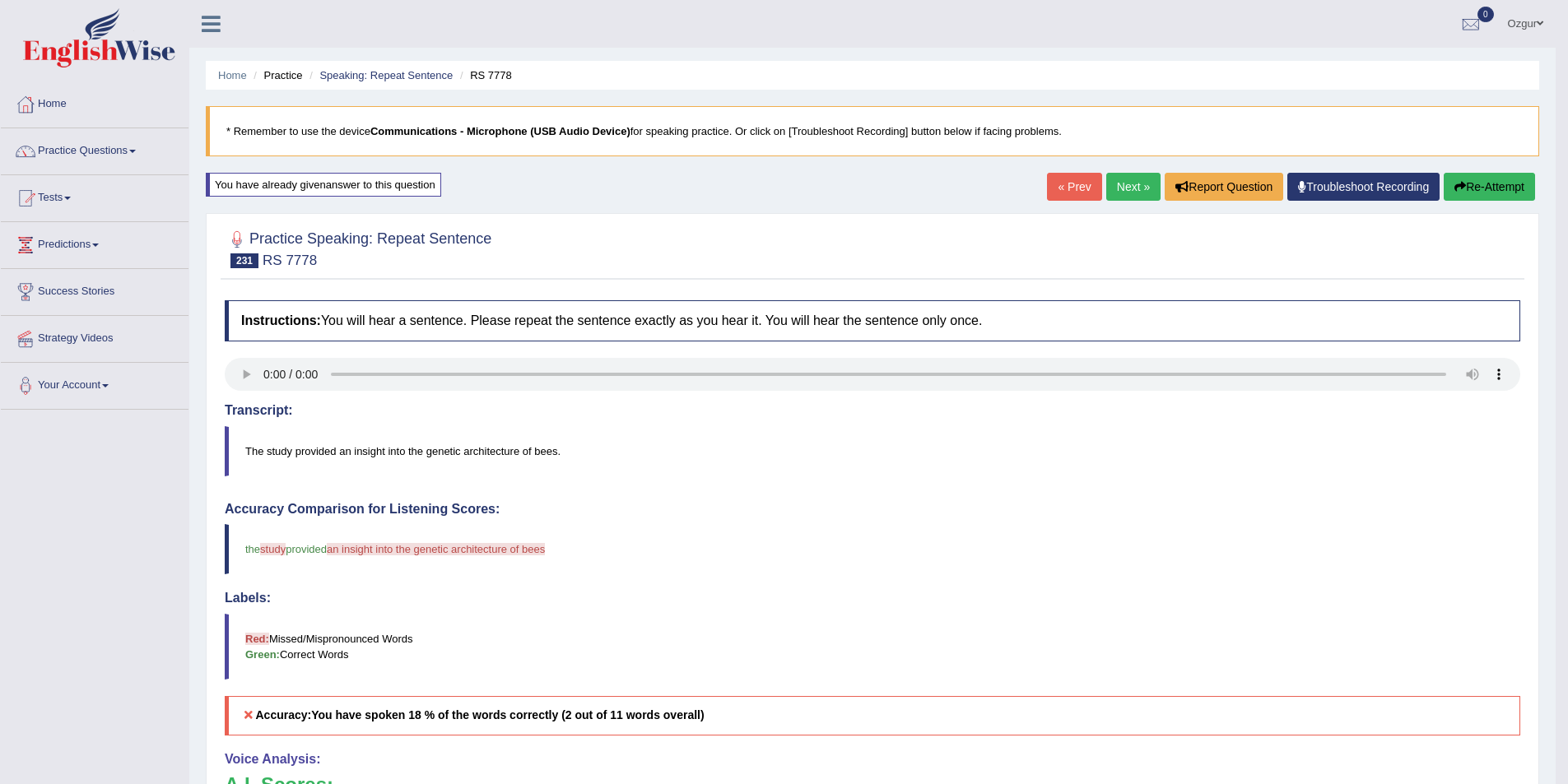
click at [1480, 188] on button "Re-Attempt" at bounding box center [1490, 186] width 92 height 28
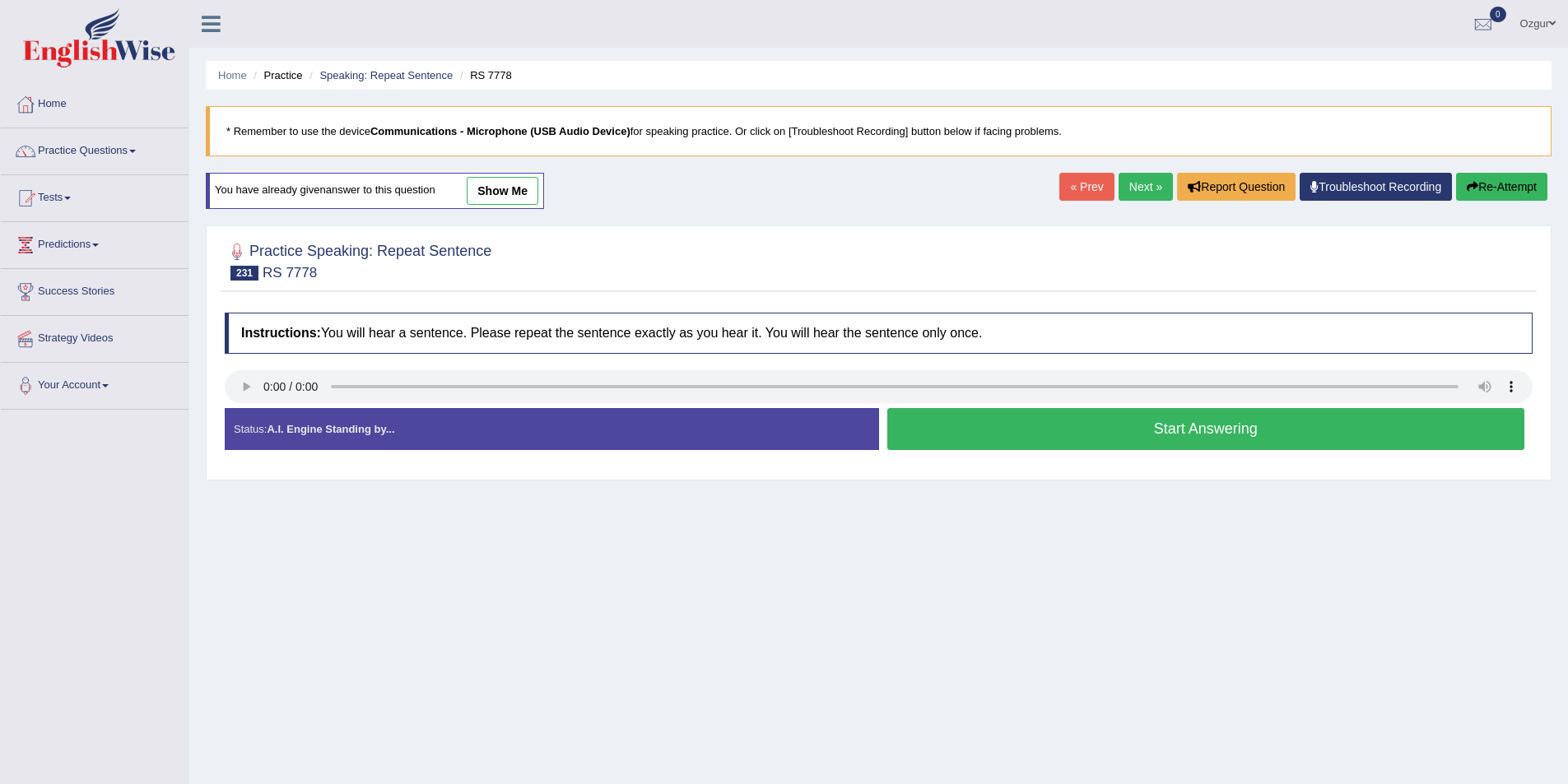
click at [938, 414] on button "Start Answering" at bounding box center [1206, 428] width 638 height 42
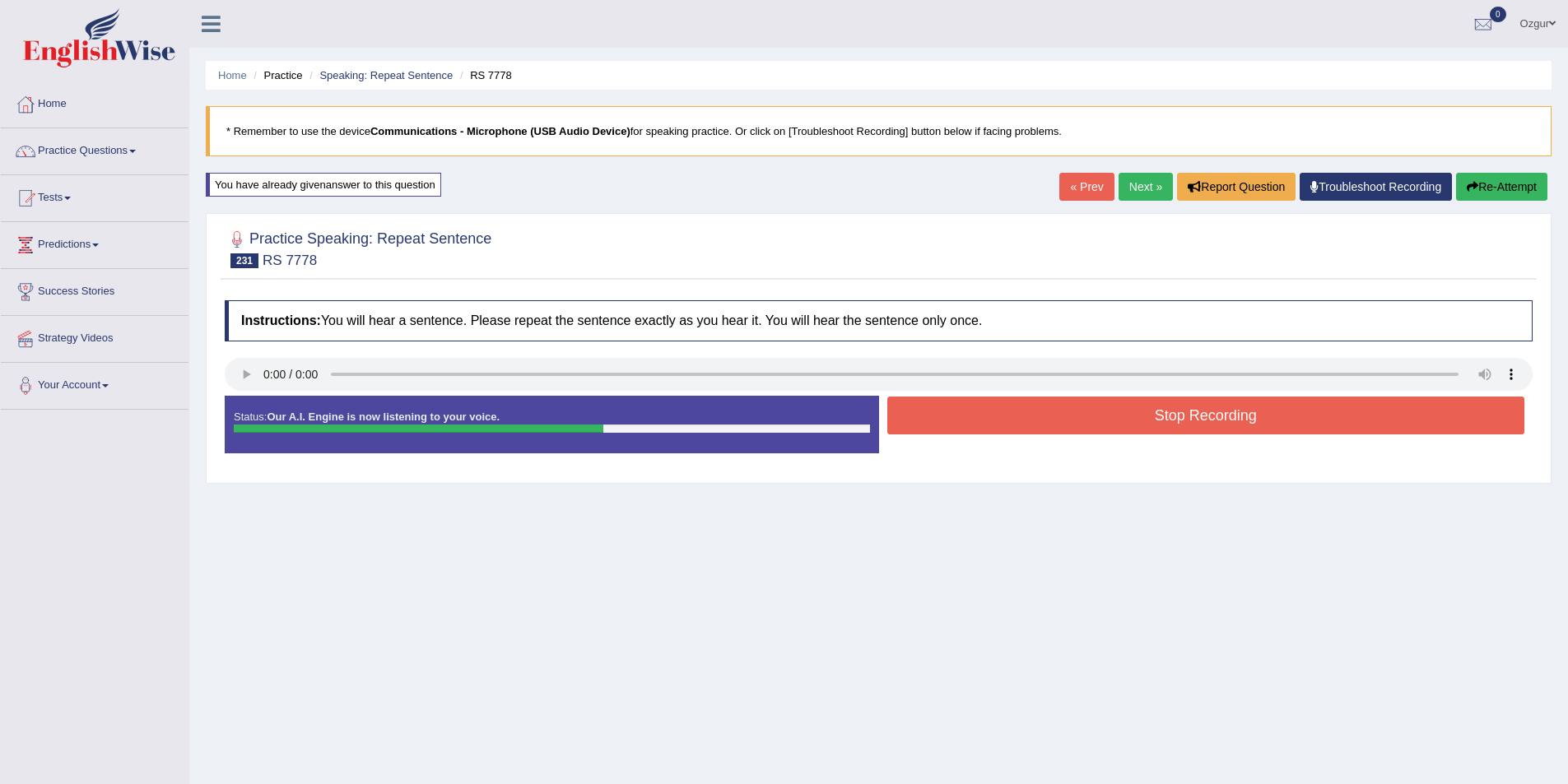
click at [1109, 415] on button "Stop Recording" at bounding box center [1206, 415] width 638 height 38
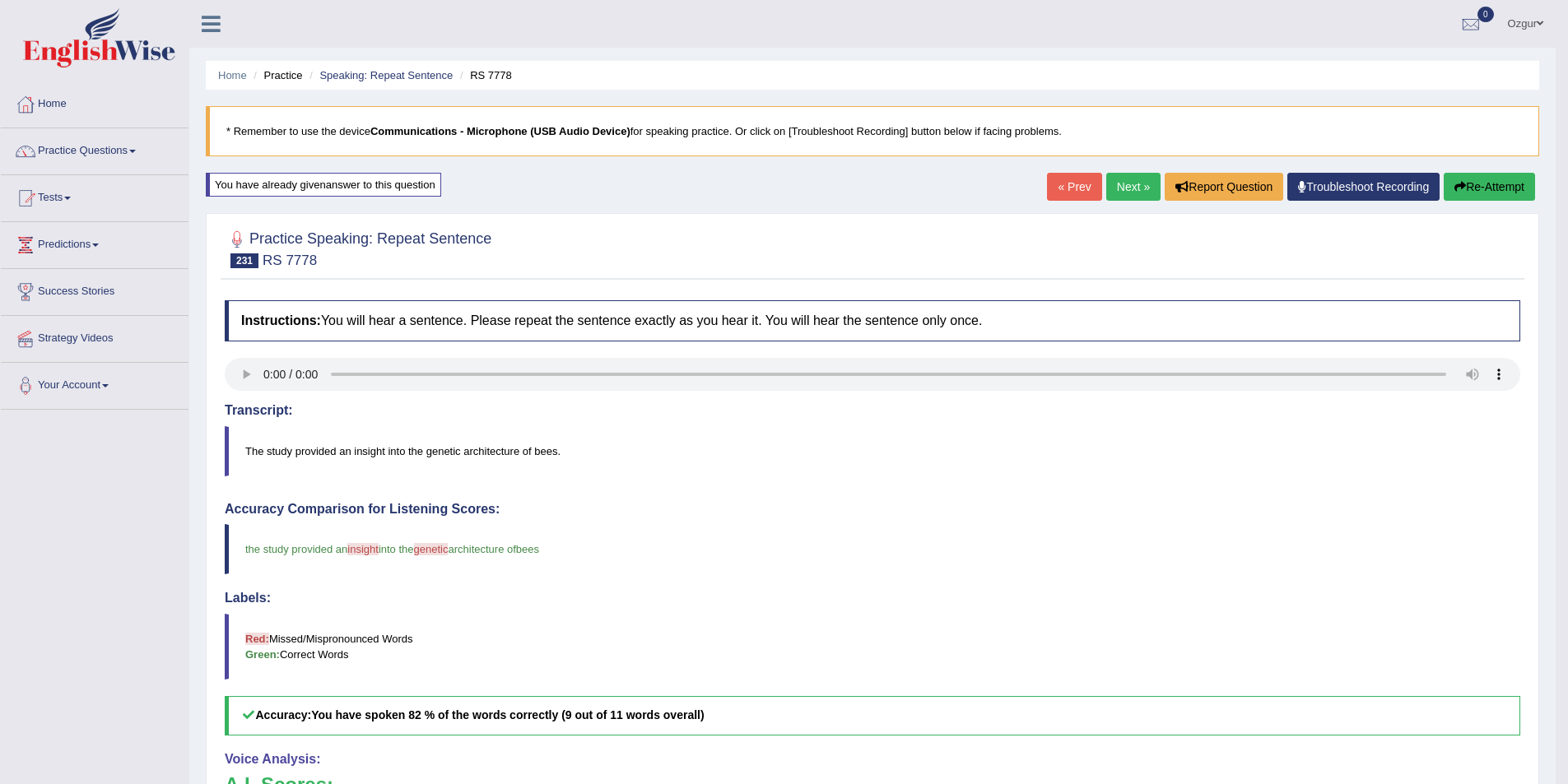
click at [1544, 181] on div "Home Practice Speaking: Repeat Sentence RS 7778 * Remember to use the device Co…" at bounding box center [873, 539] width 1367 height 1080
click at [1514, 187] on button "Re-Attempt" at bounding box center [1490, 186] width 92 height 28
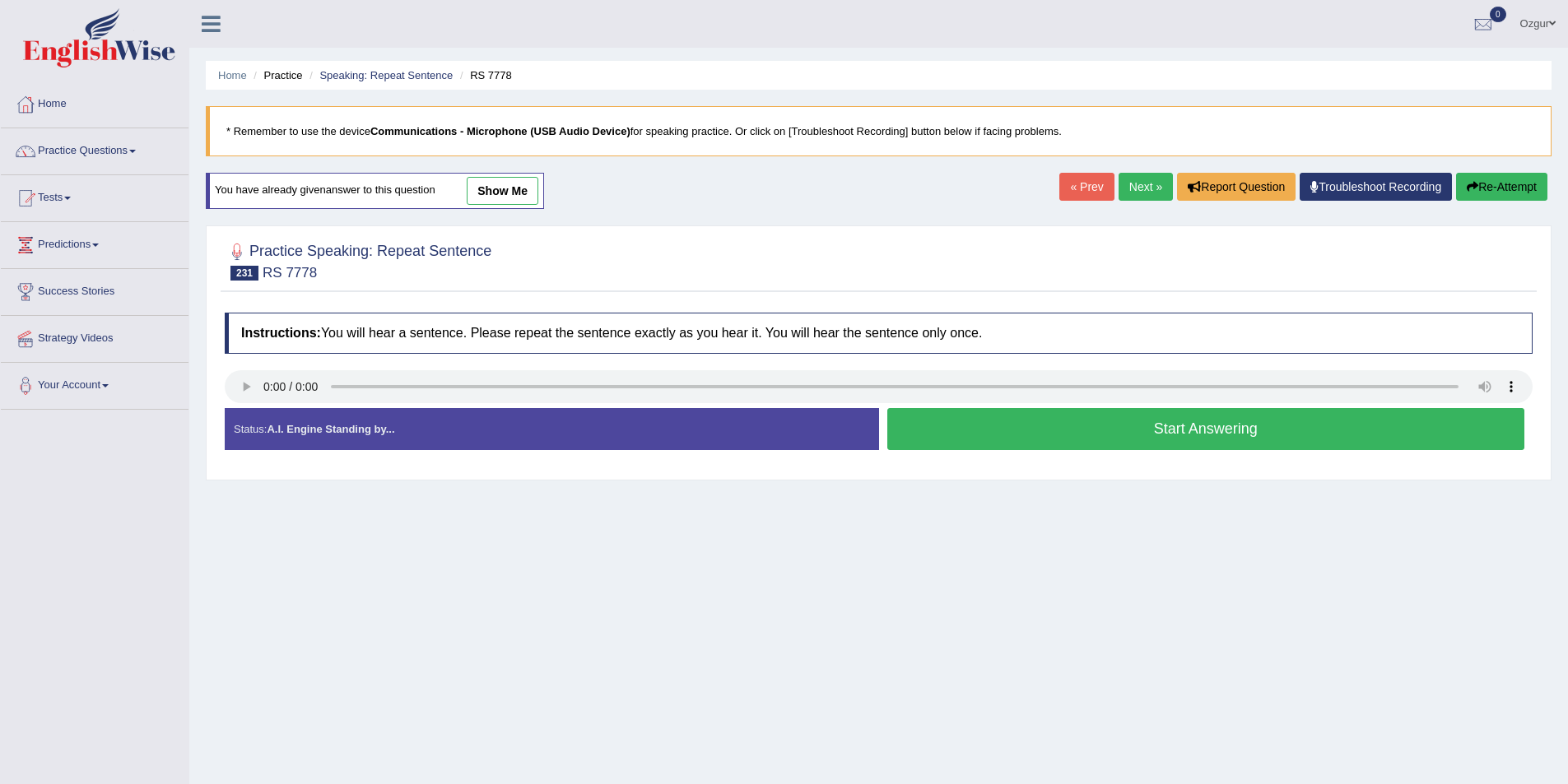
click at [1085, 434] on button "Start Answering" at bounding box center [1206, 428] width 638 height 42
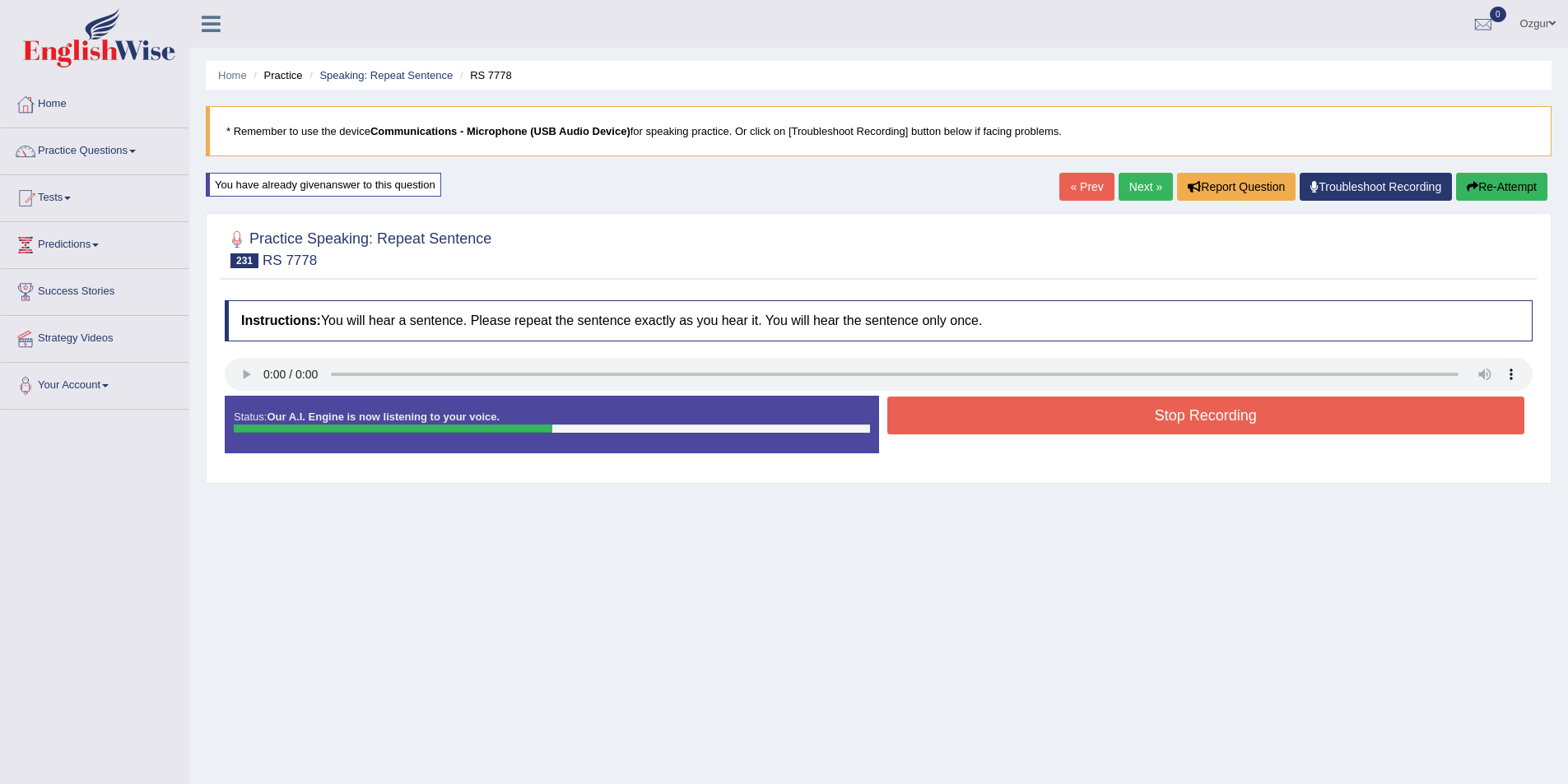
click at [1039, 418] on button "Stop Recording" at bounding box center [1206, 415] width 638 height 38
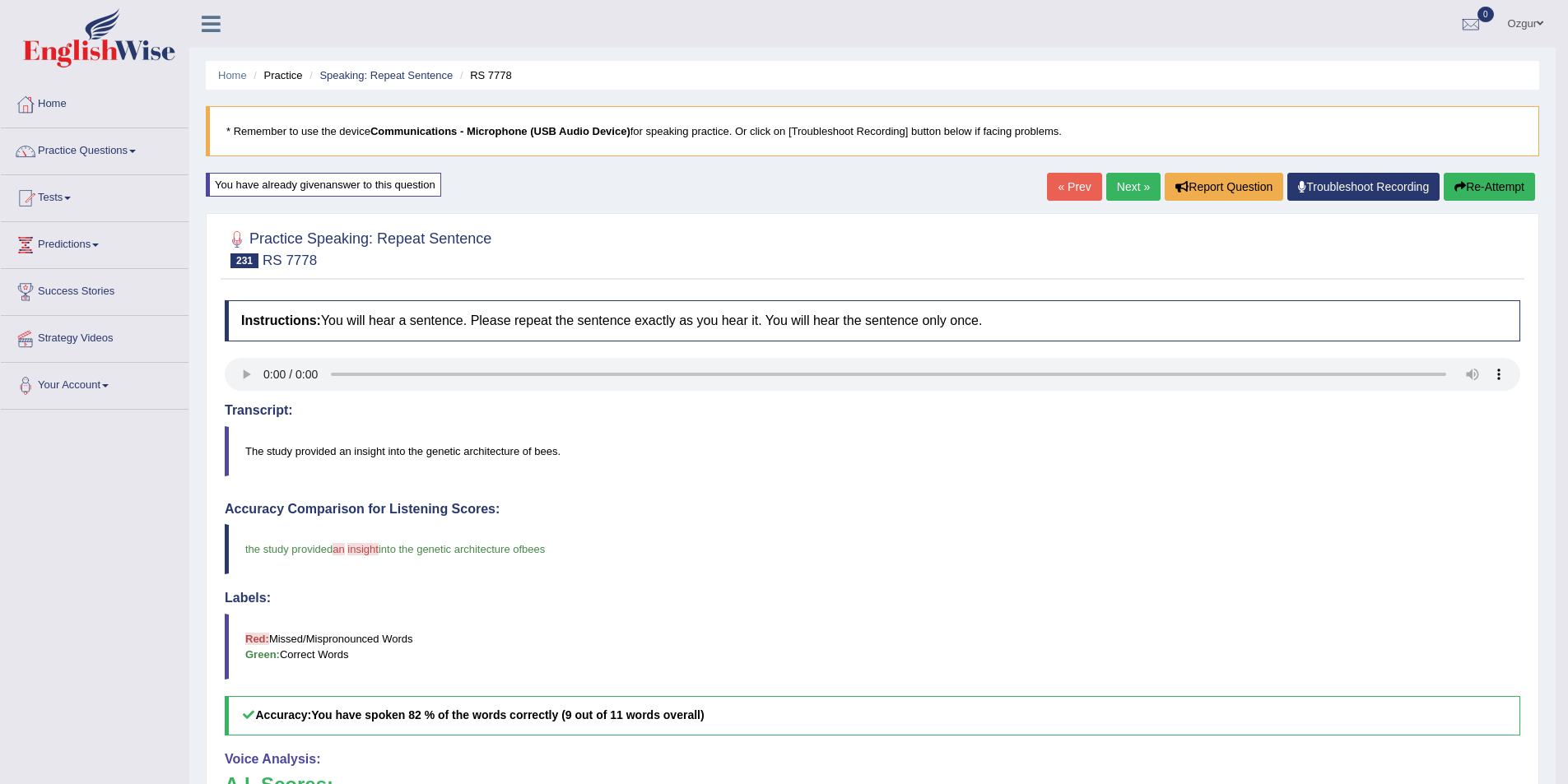
click at [1122, 186] on link "Next »" at bounding box center [1134, 186] width 54 height 28
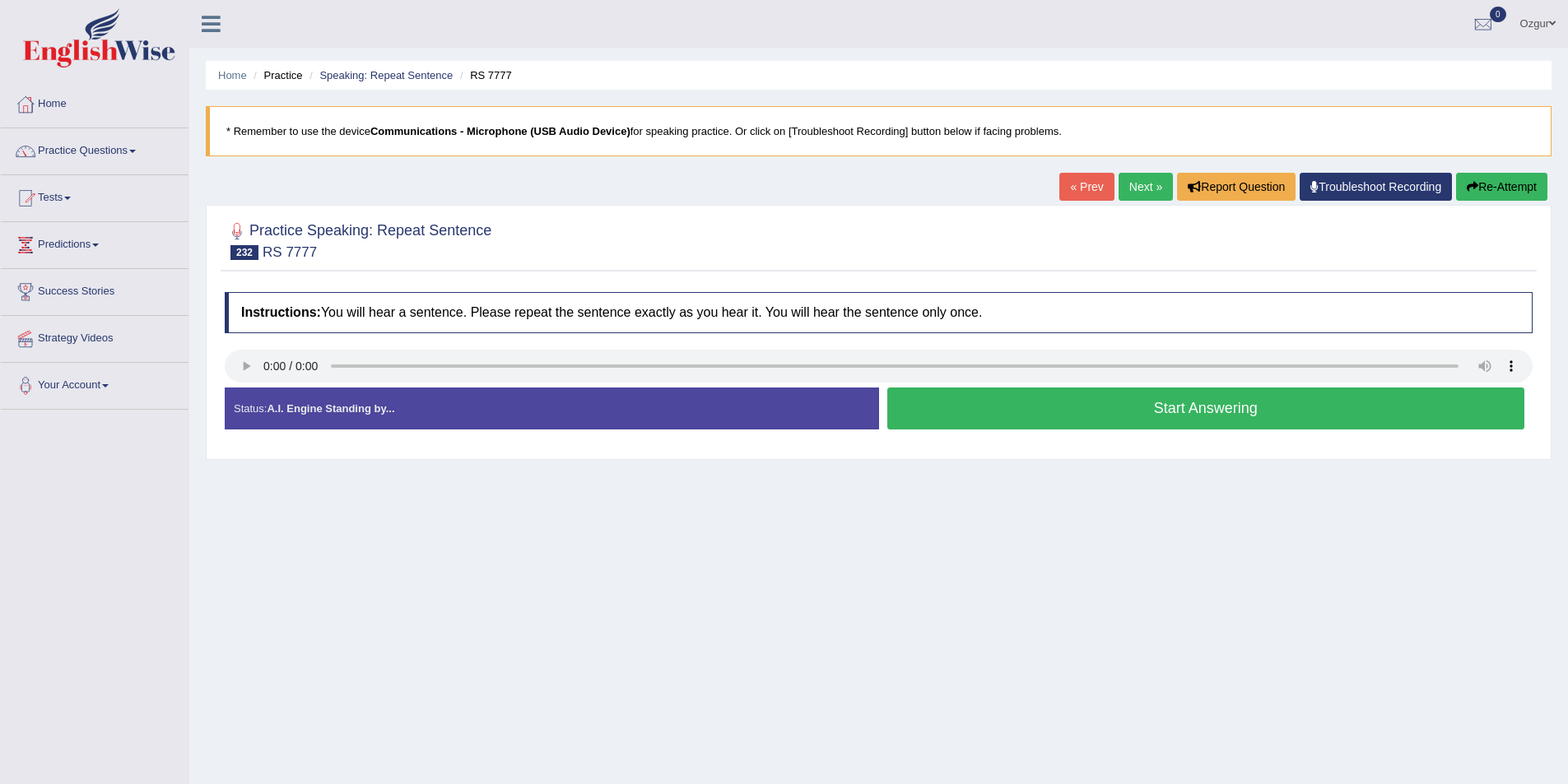
click at [1075, 409] on button "Start Answering" at bounding box center [1206, 408] width 638 height 42
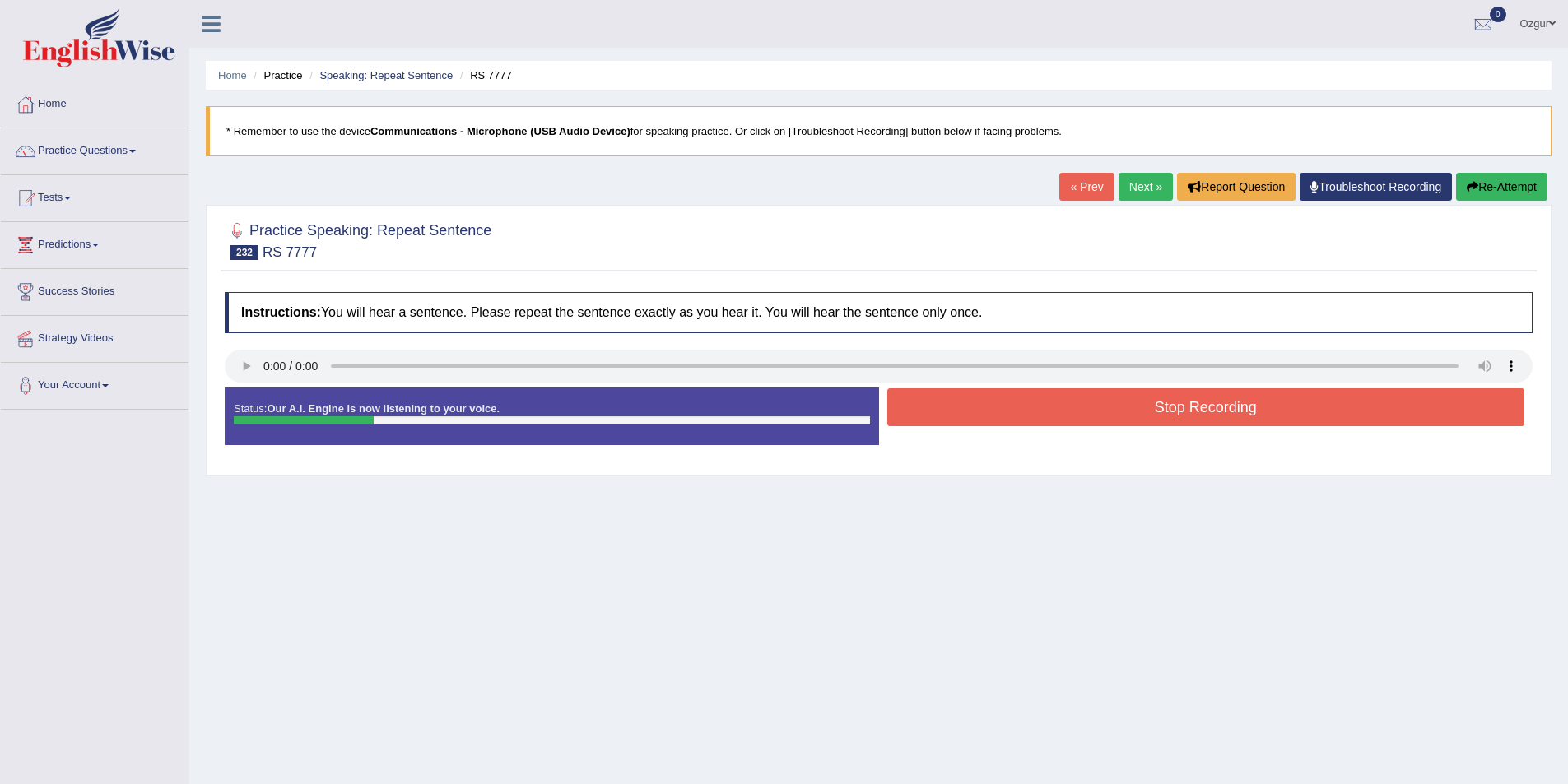
click at [1041, 403] on button "Stop Recording" at bounding box center [1206, 407] width 638 height 38
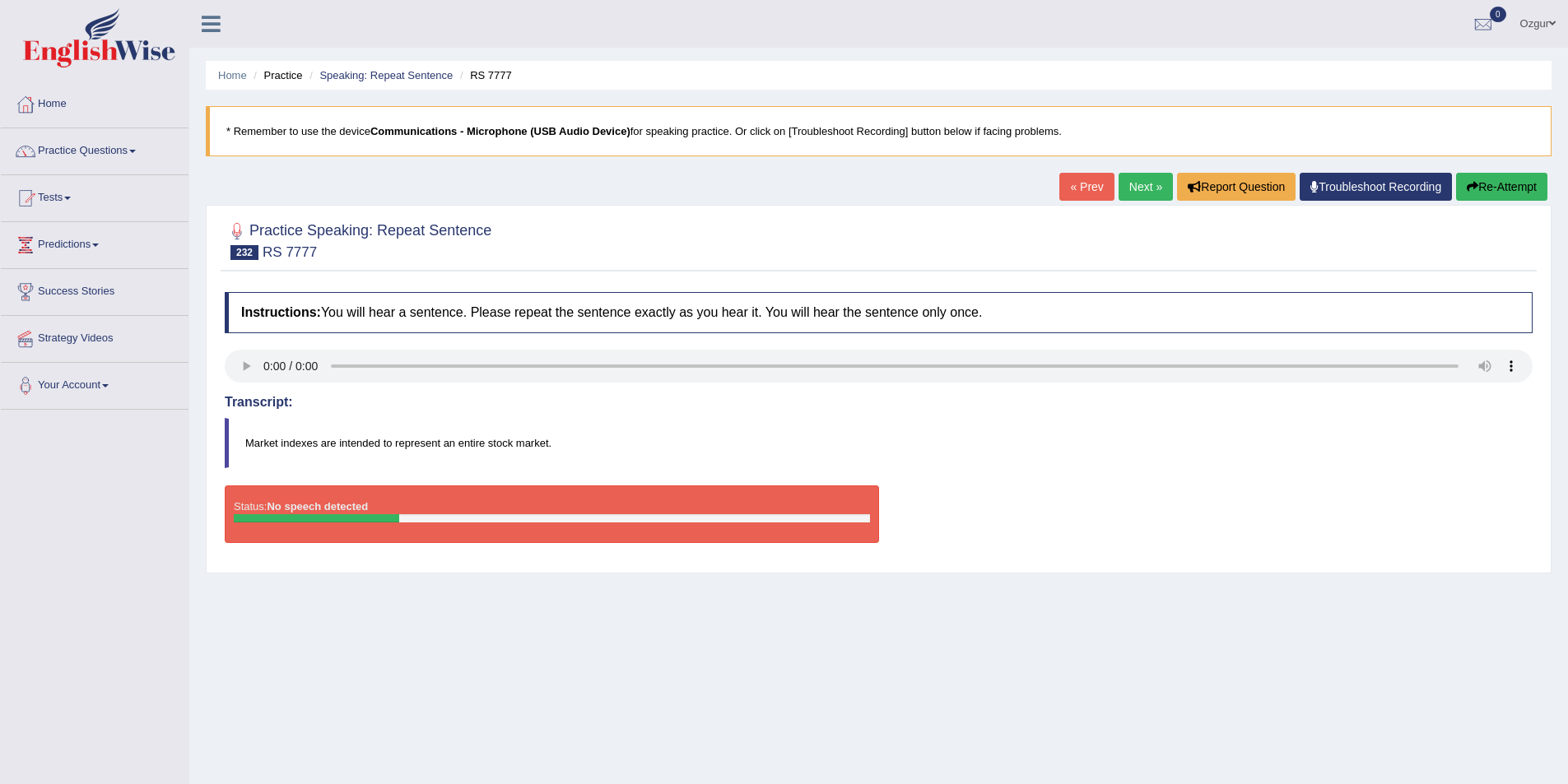
click at [1520, 193] on button "Re-Attempt" at bounding box center [1502, 186] width 92 height 28
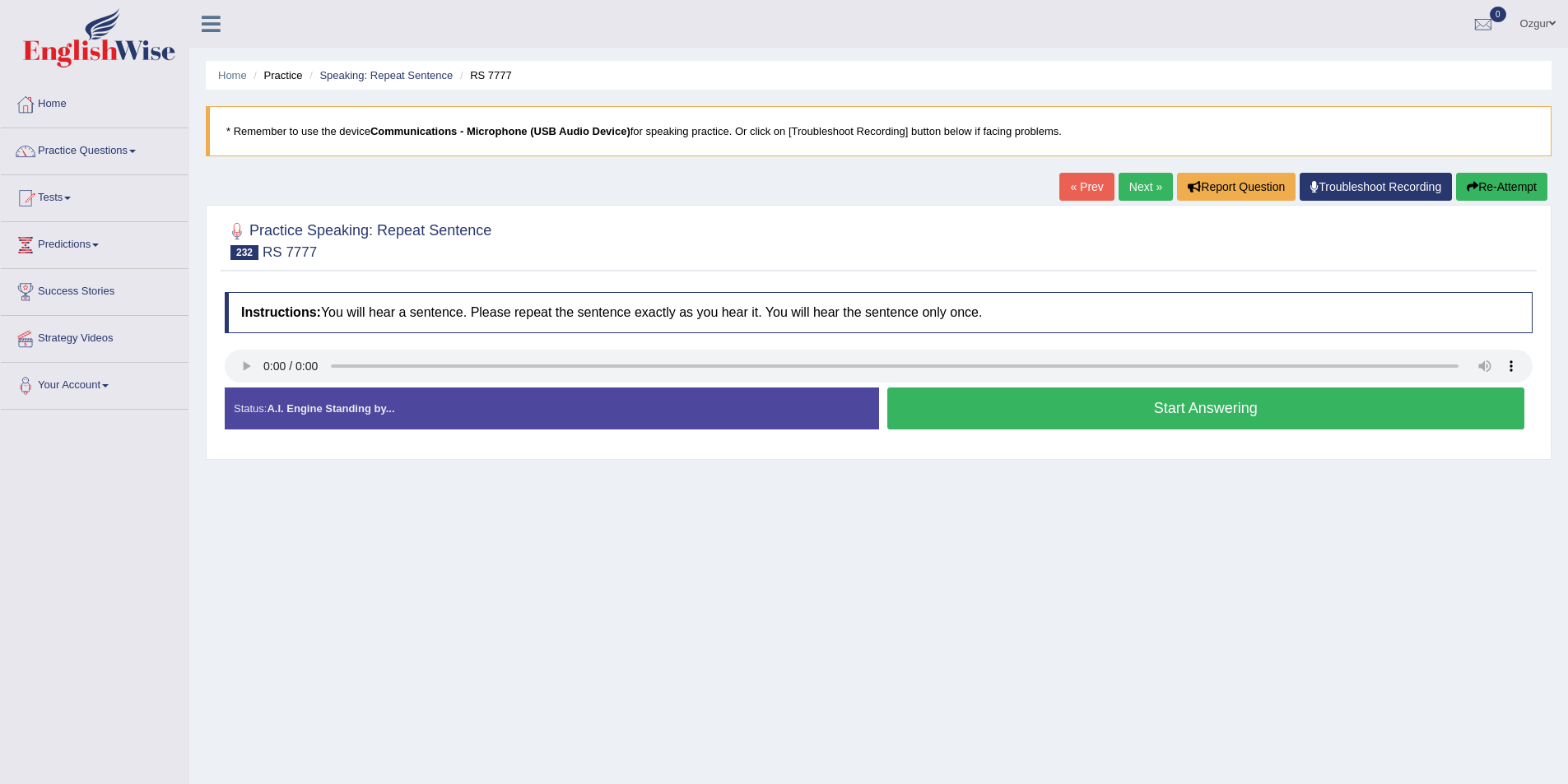
click at [1211, 411] on button "Start Answering" at bounding box center [1206, 408] width 638 height 42
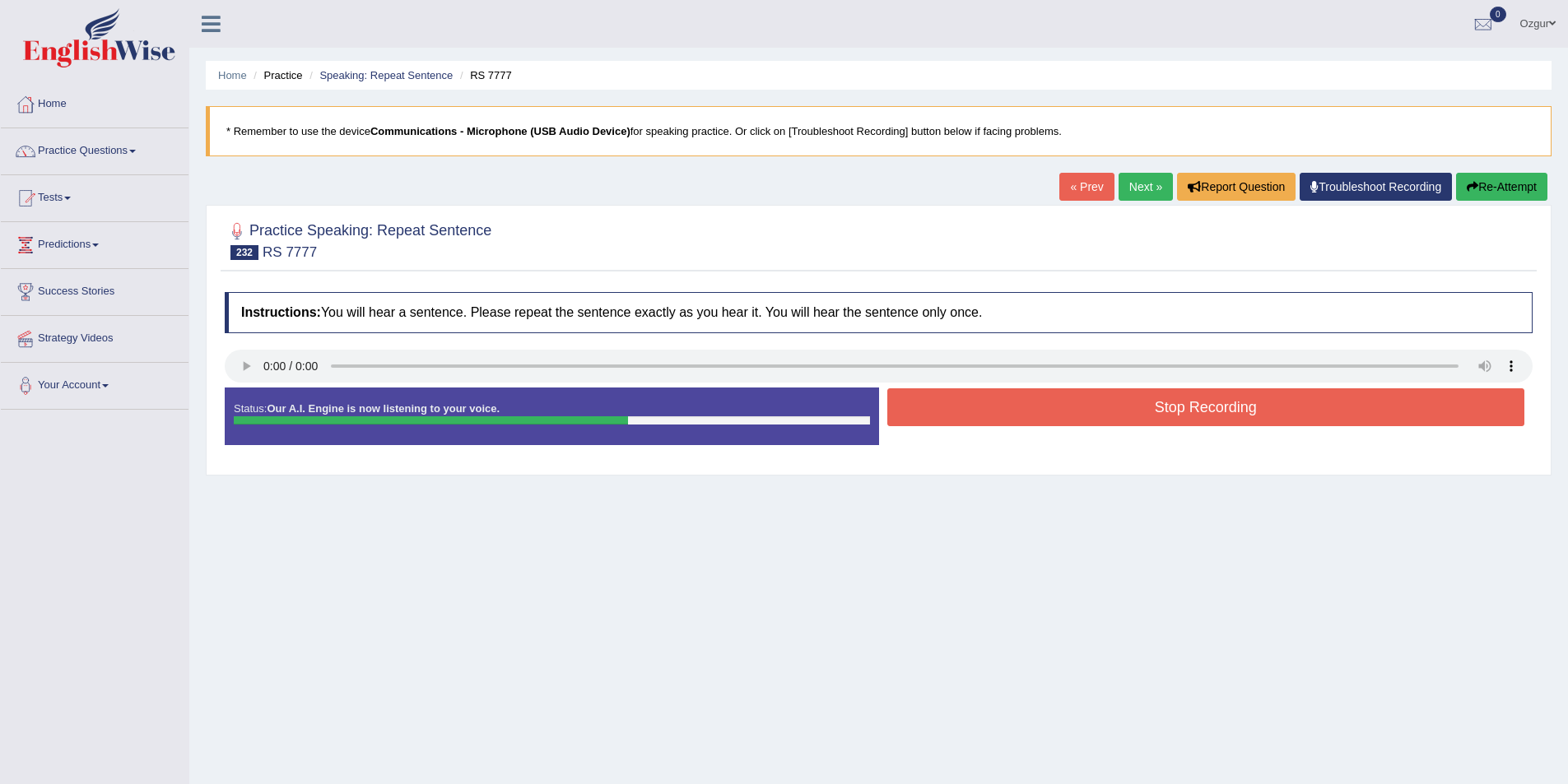
click at [1499, 181] on button "Re-Attempt" at bounding box center [1502, 186] width 92 height 28
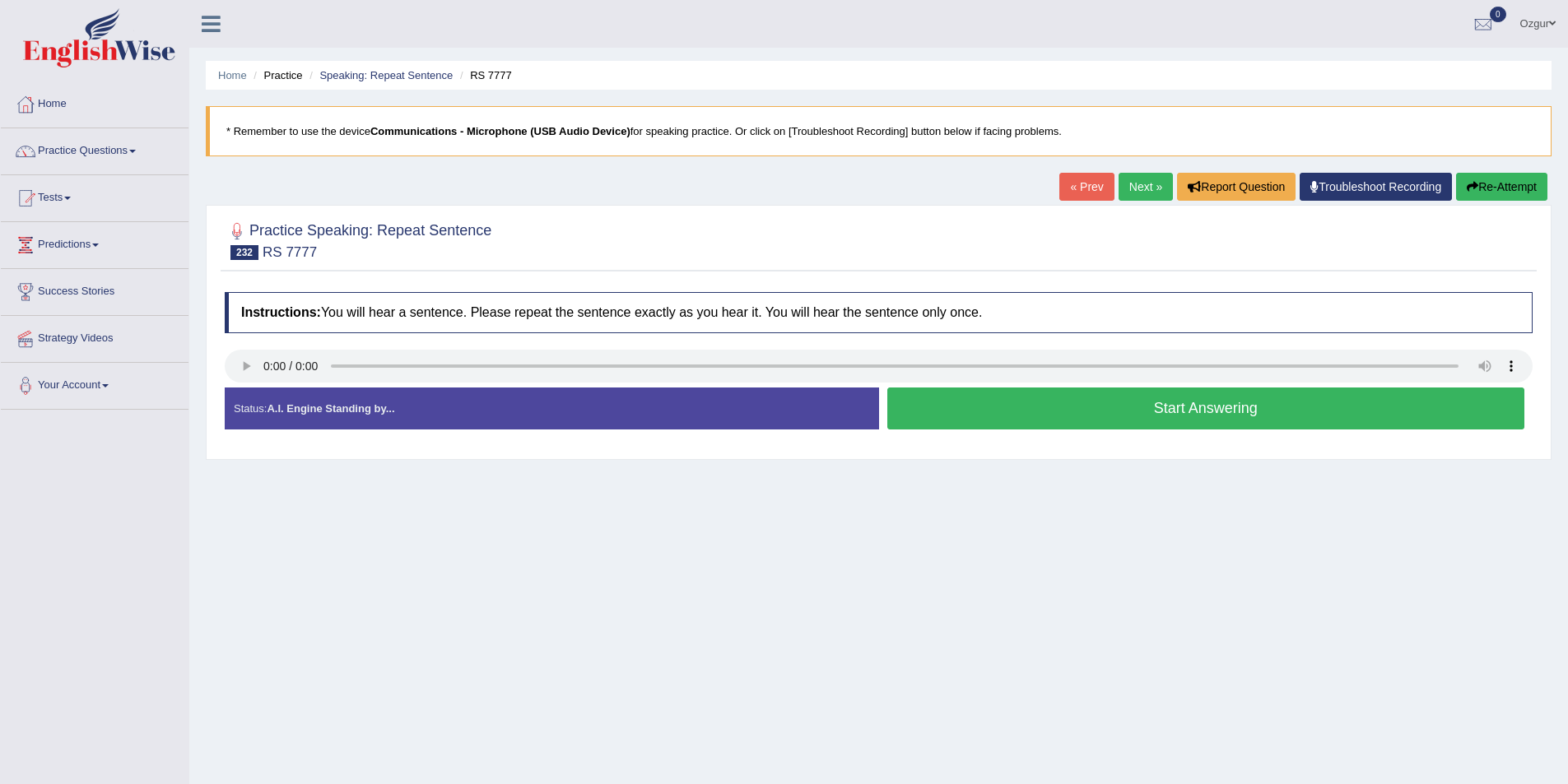
click at [1155, 410] on button "Start Answering" at bounding box center [1206, 408] width 638 height 42
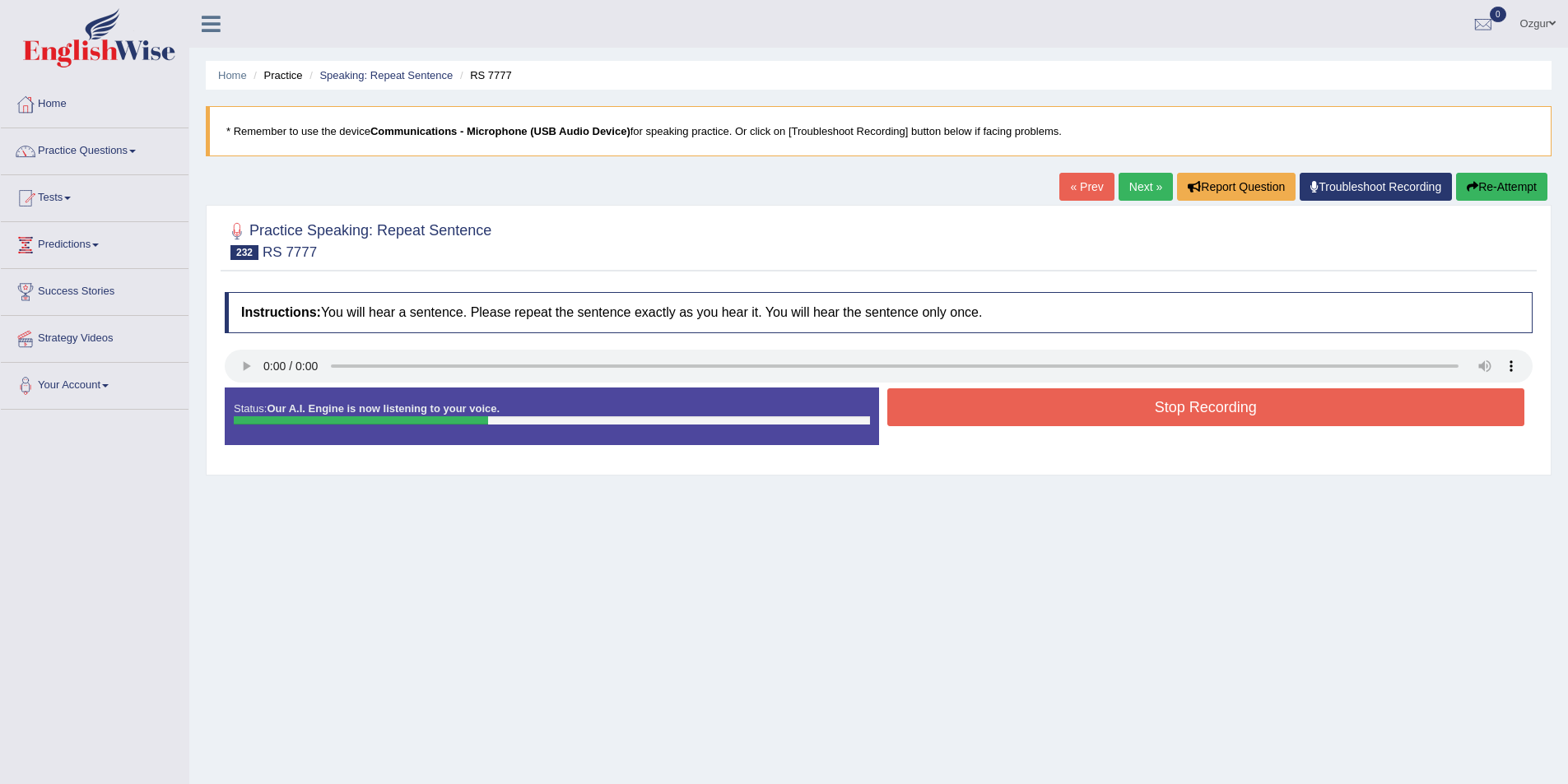
click at [1155, 410] on button "Stop Recording" at bounding box center [1206, 407] width 638 height 38
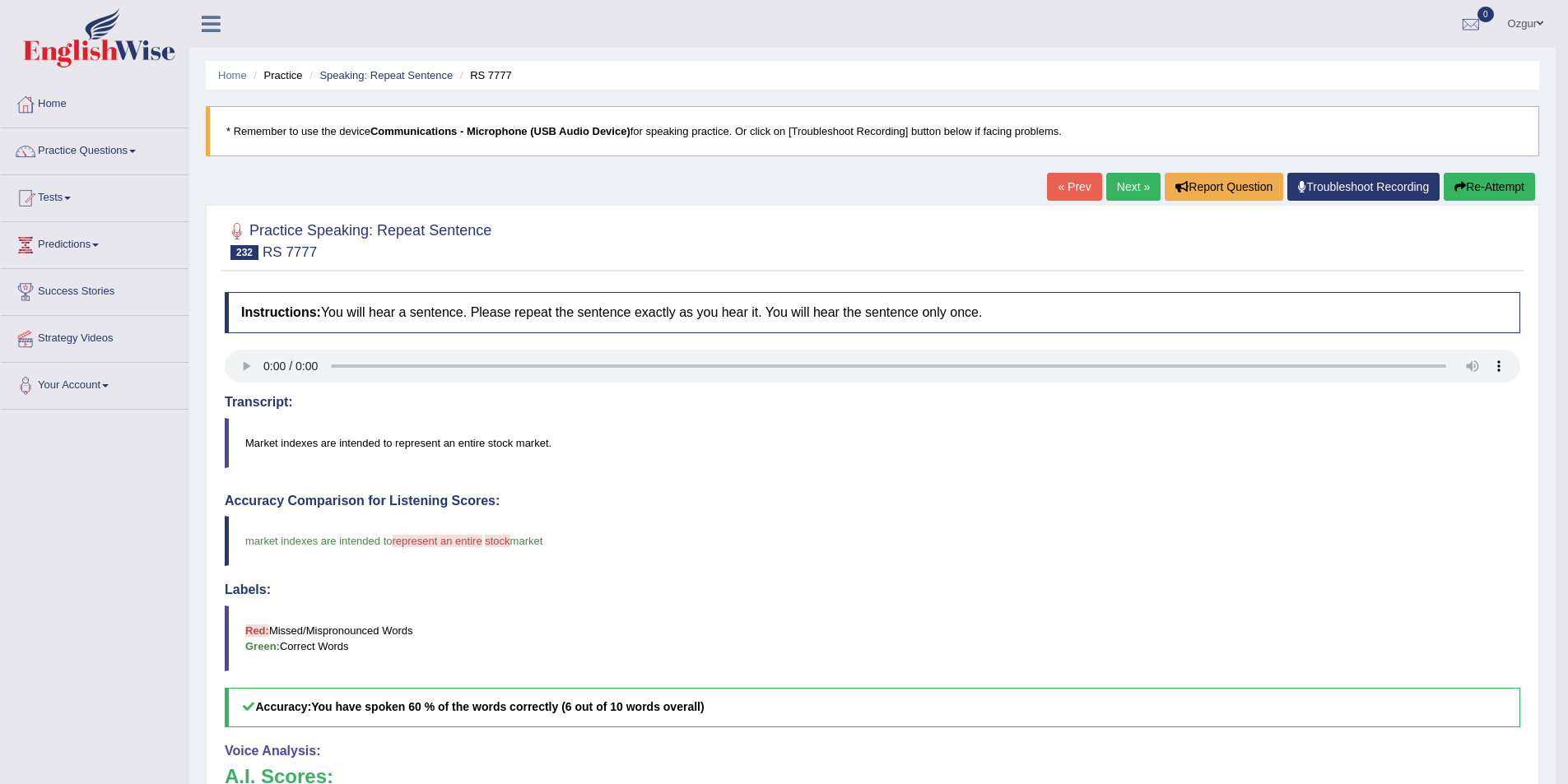
click at [1114, 172] on link "Next »" at bounding box center [1134, 186] width 54 height 28
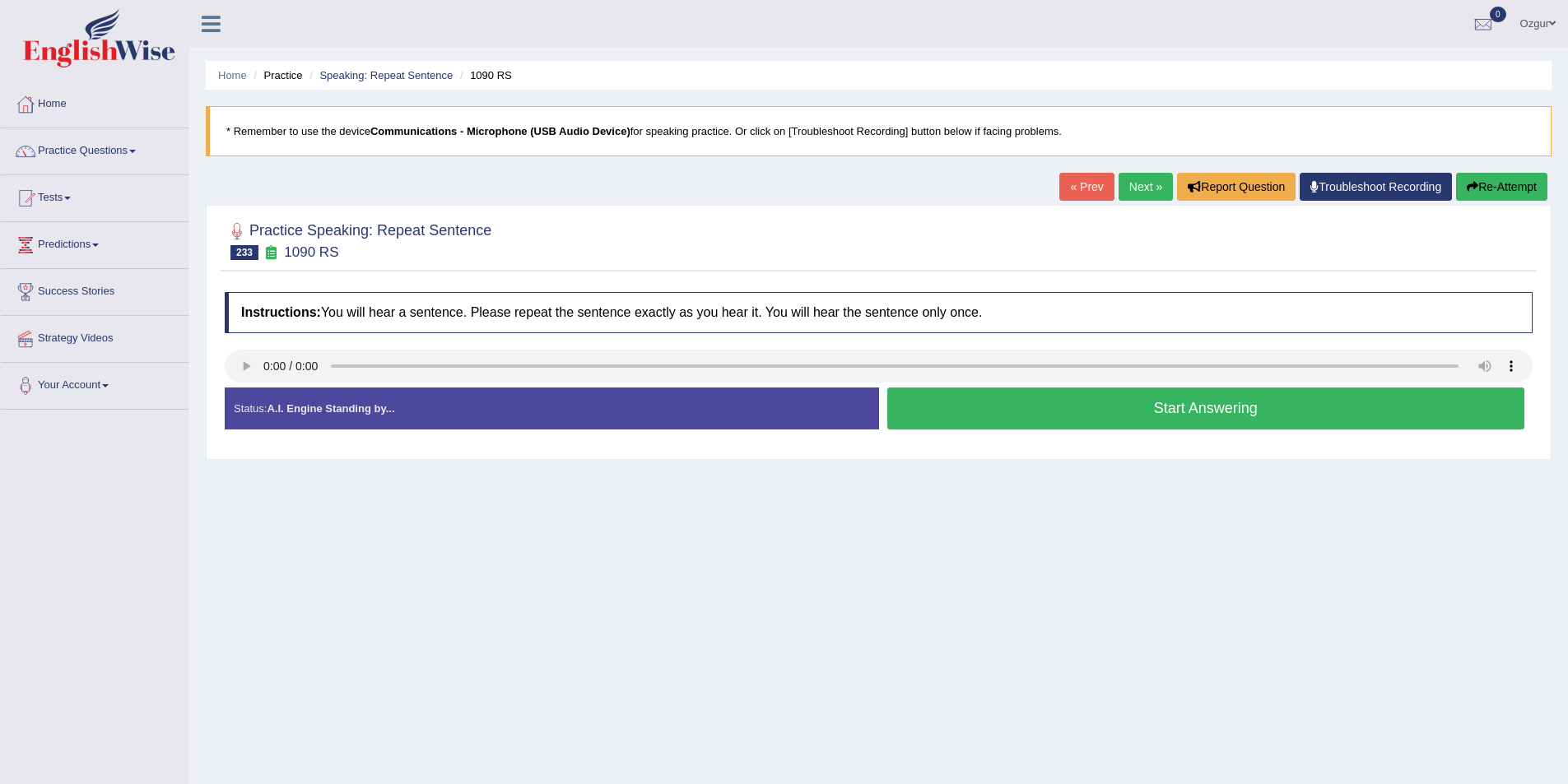
click at [1009, 406] on button "Start Answering" at bounding box center [1206, 408] width 638 height 42
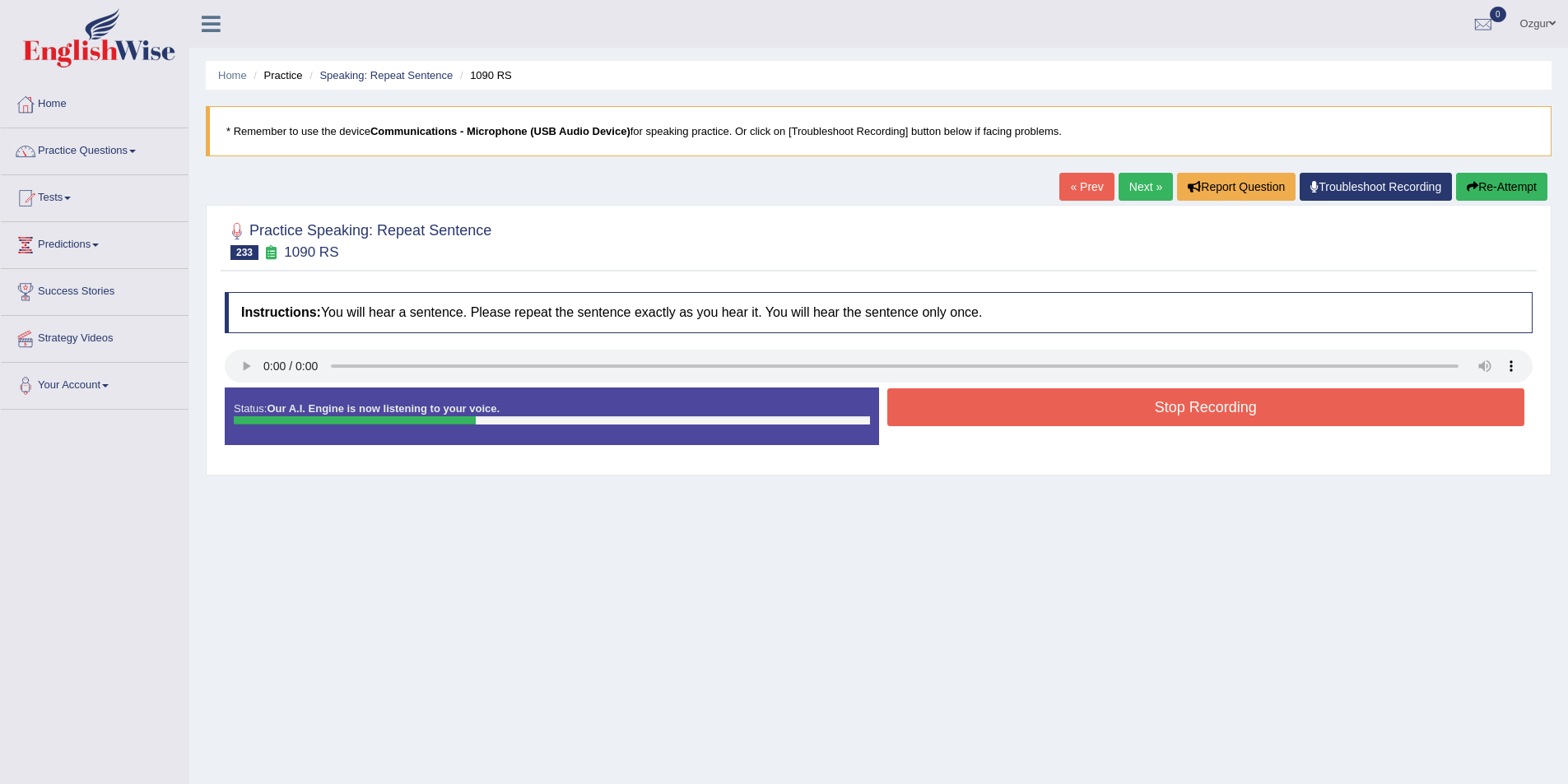
click at [1093, 415] on button "Stop Recording" at bounding box center [1206, 407] width 638 height 38
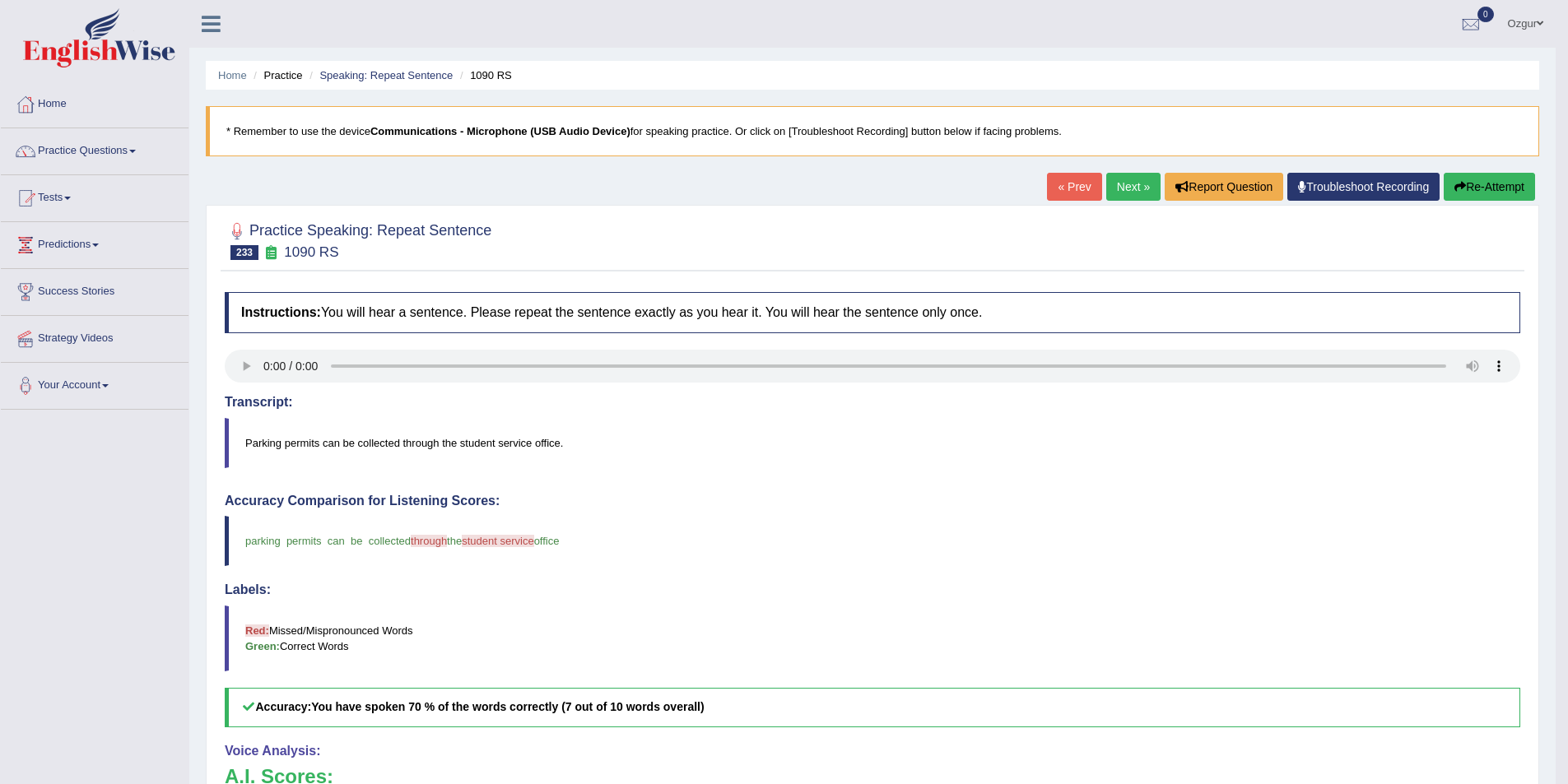
click at [1535, 184] on div "« Prev Next » Report Question Troubleshoot Recording Re-Attempt" at bounding box center [1293, 189] width 492 height 32
click at [1521, 189] on button "Re-Attempt" at bounding box center [1490, 186] width 92 height 28
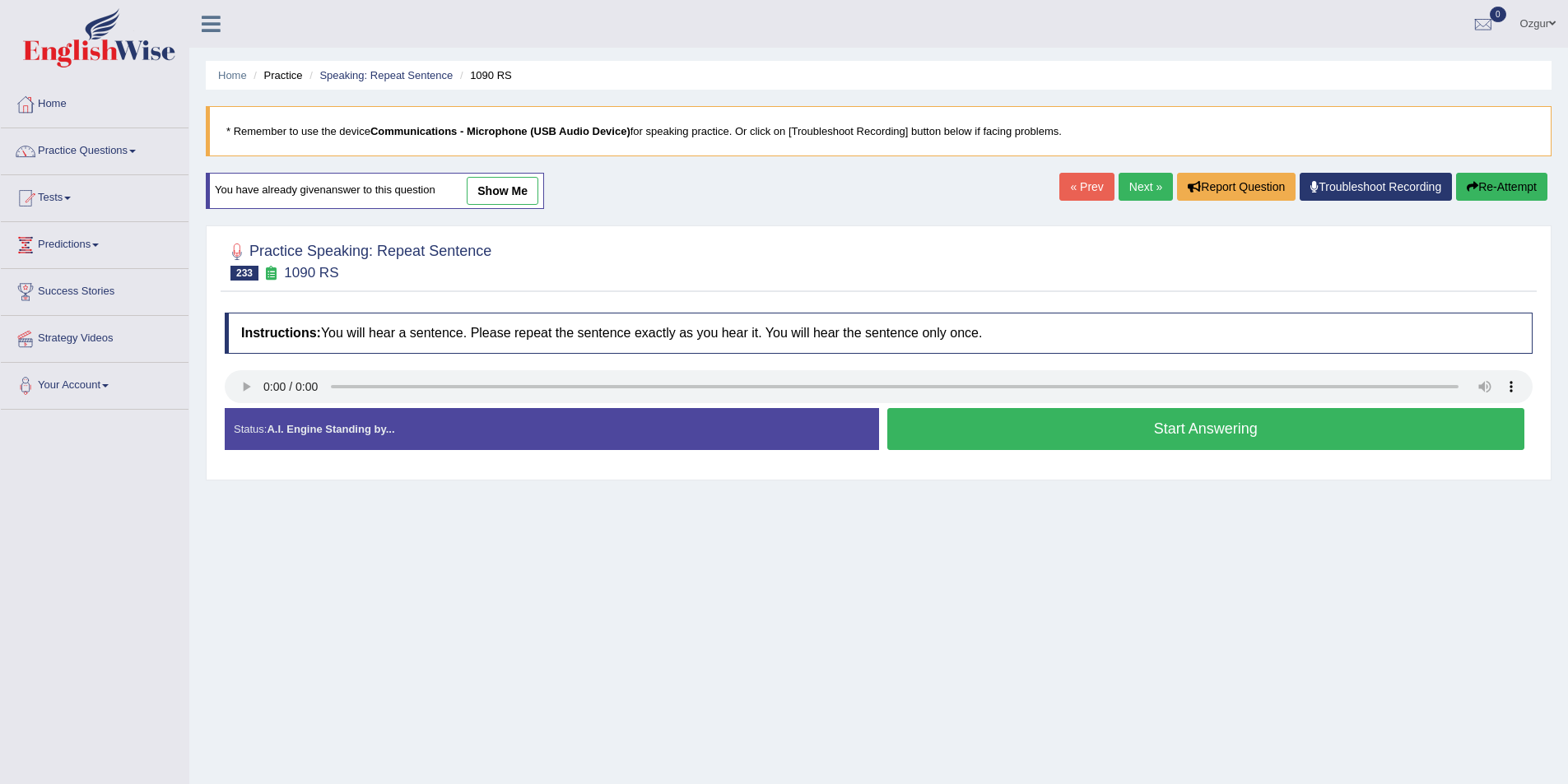
click at [1097, 423] on button "Start Answering" at bounding box center [1206, 428] width 638 height 42
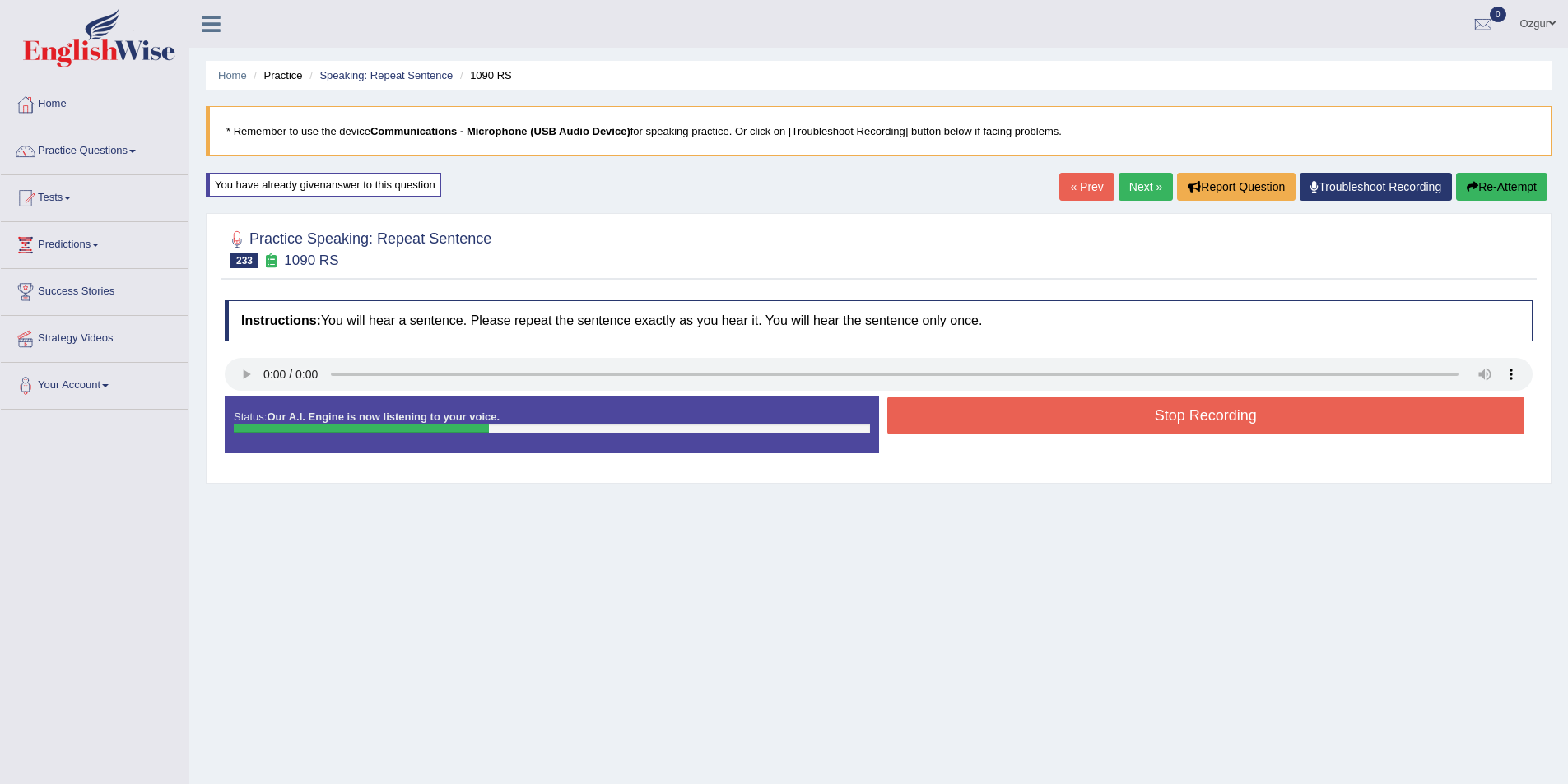
click at [1021, 425] on button "Stop Recording" at bounding box center [1206, 415] width 638 height 38
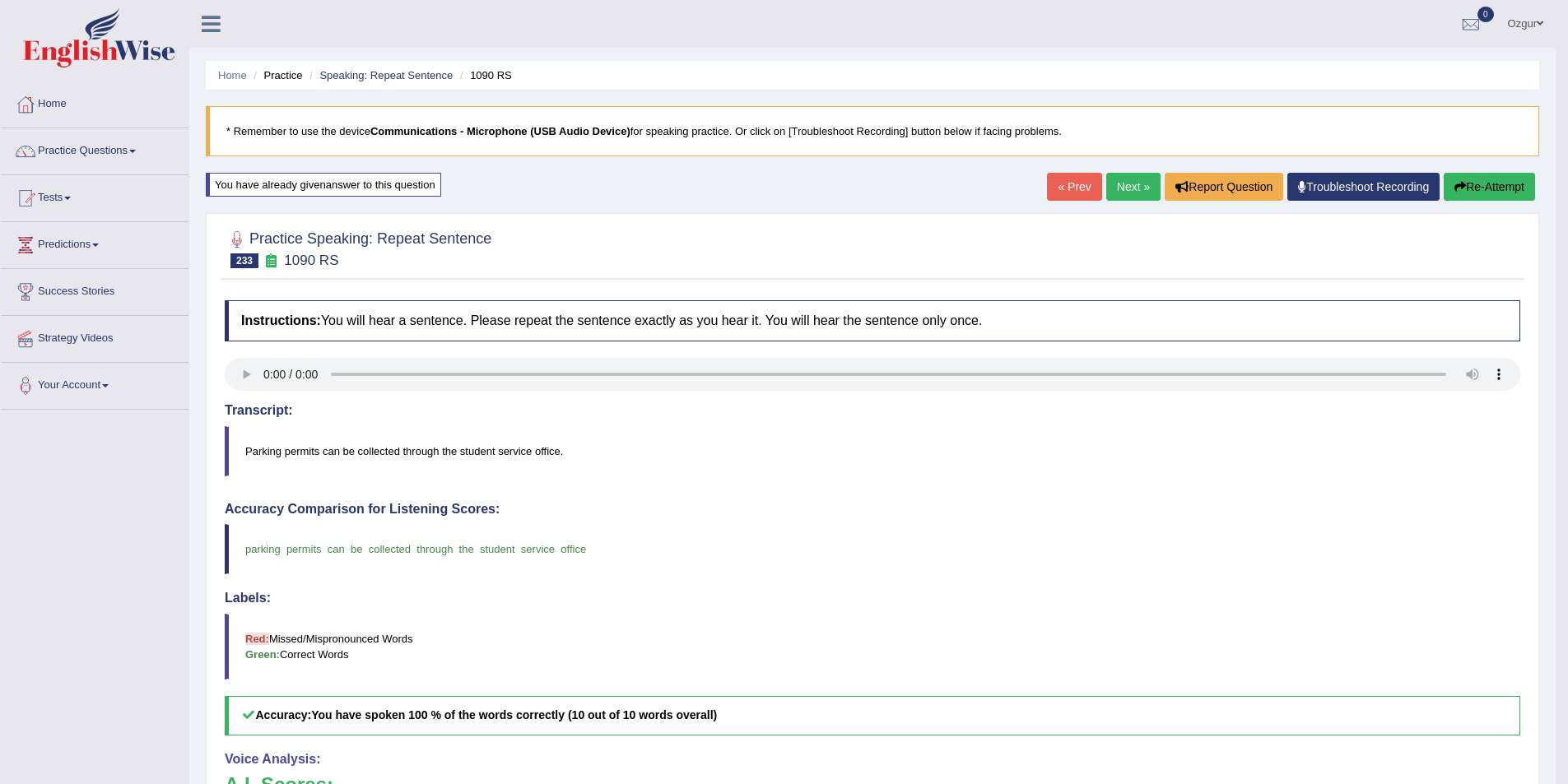
click at [1113, 188] on link "Next »" at bounding box center [1134, 186] width 54 height 28
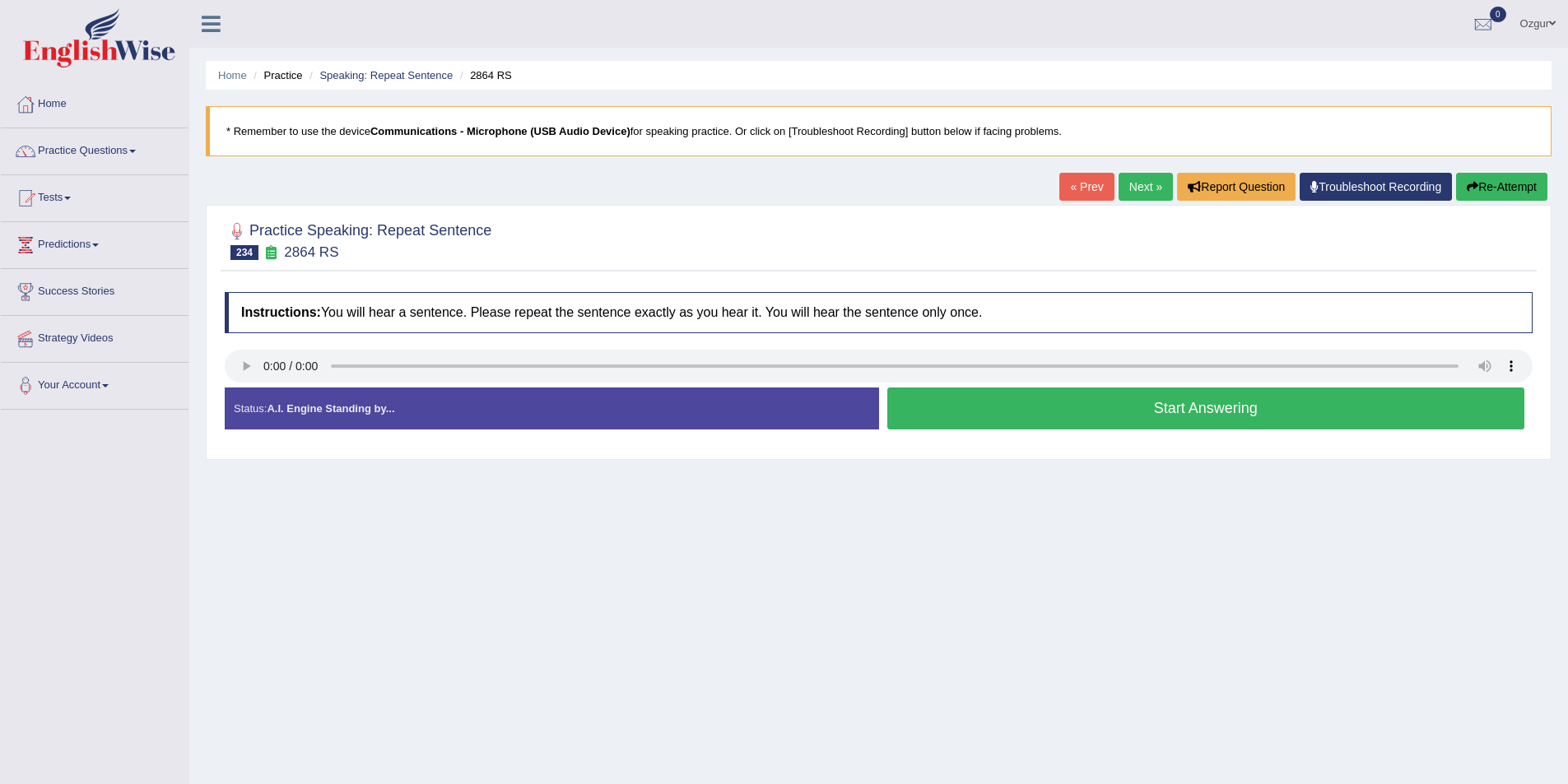
click at [1008, 413] on button "Start Answering" at bounding box center [1206, 408] width 638 height 42
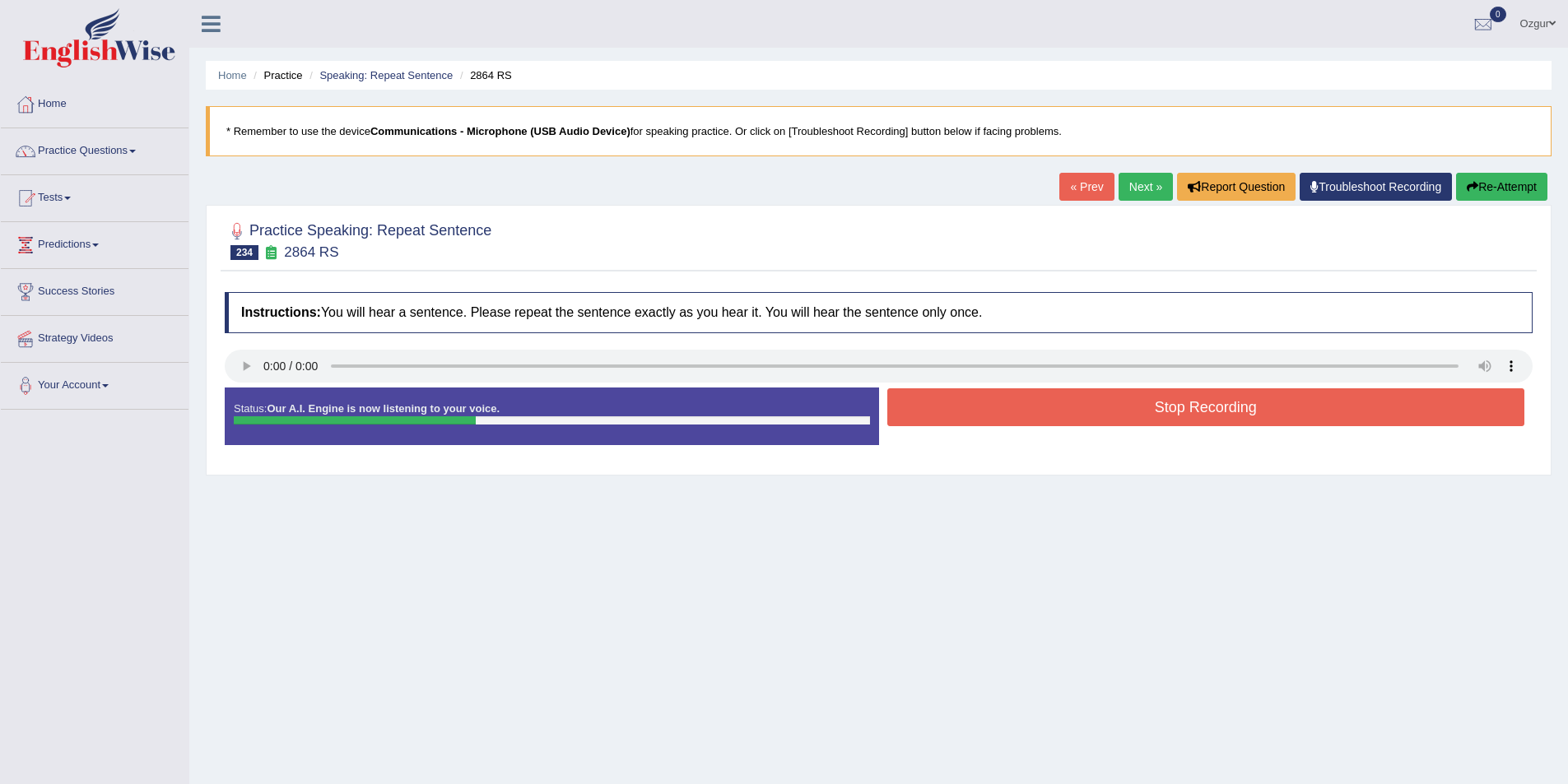
click at [1008, 413] on button "Stop Recording" at bounding box center [1206, 407] width 638 height 38
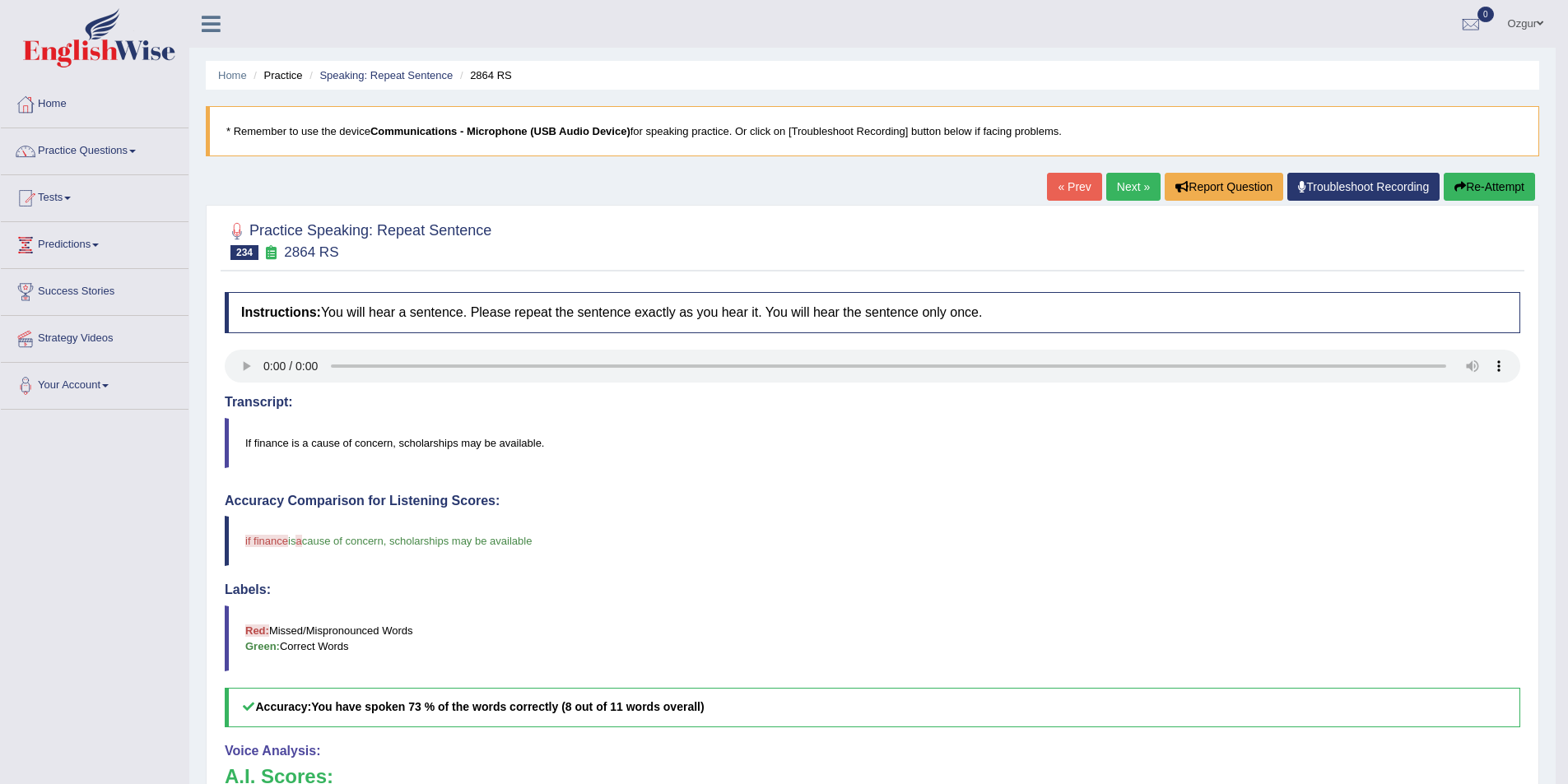
click at [1541, 189] on div "Home Practice Speaking: Repeat Sentence 2864 RS * Remember to use the device Co…" at bounding box center [873, 535] width 1367 height 1071
click at [1526, 191] on button "Re-Attempt" at bounding box center [1490, 186] width 92 height 28
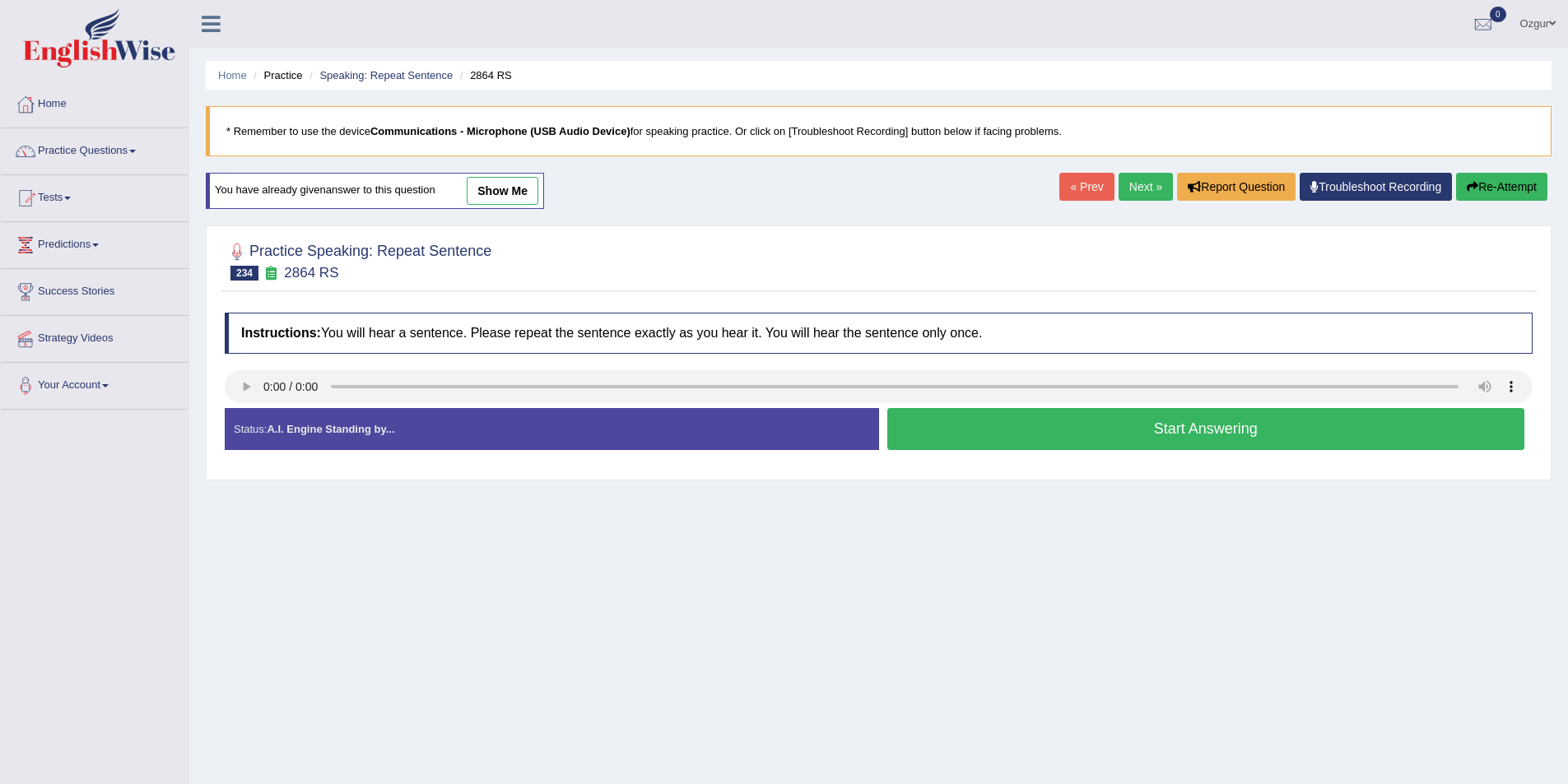
click at [1111, 431] on button "Start Answering" at bounding box center [1206, 428] width 638 height 42
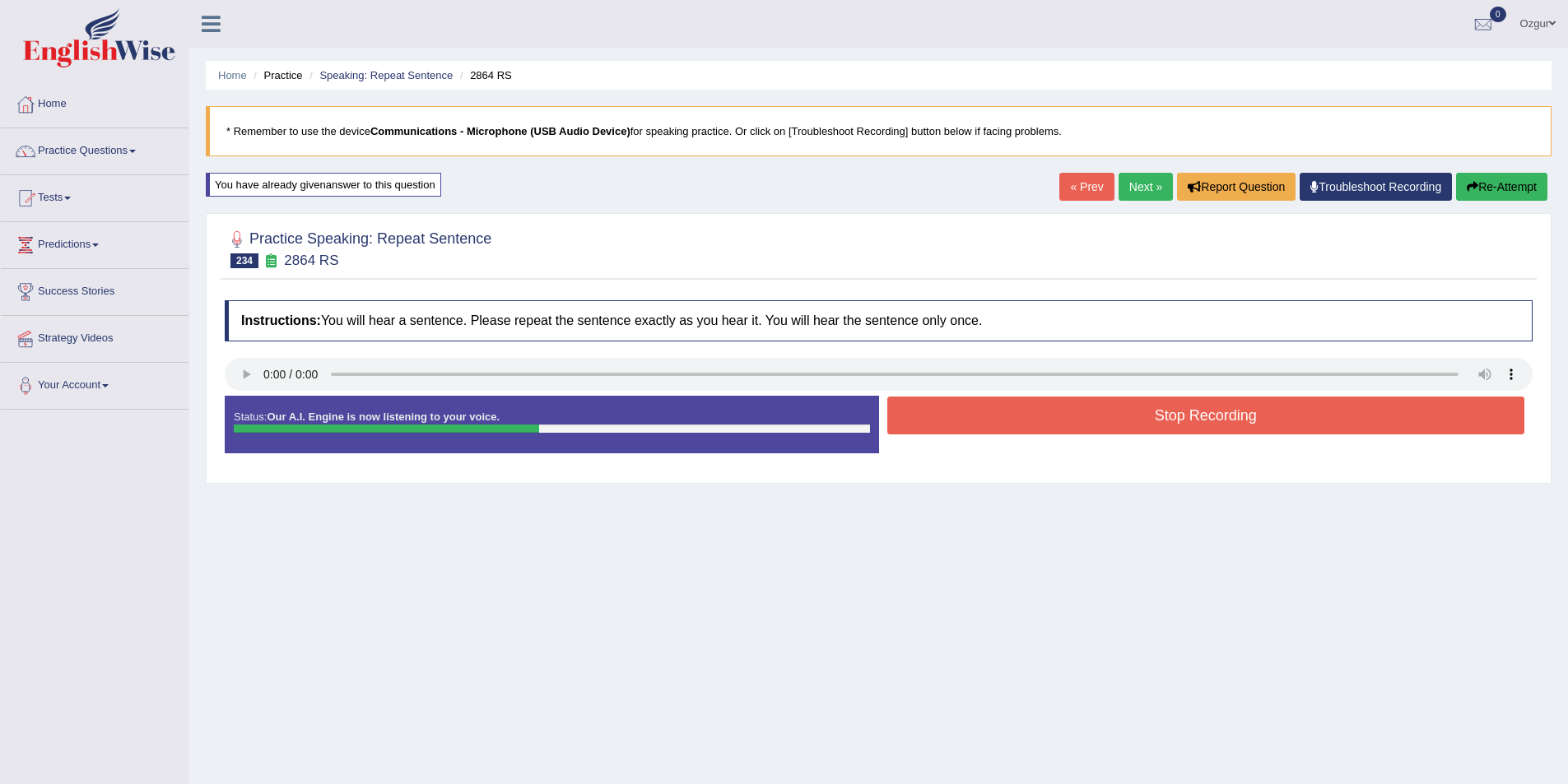
click at [961, 419] on button "Stop Recording" at bounding box center [1206, 415] width 638 height 38
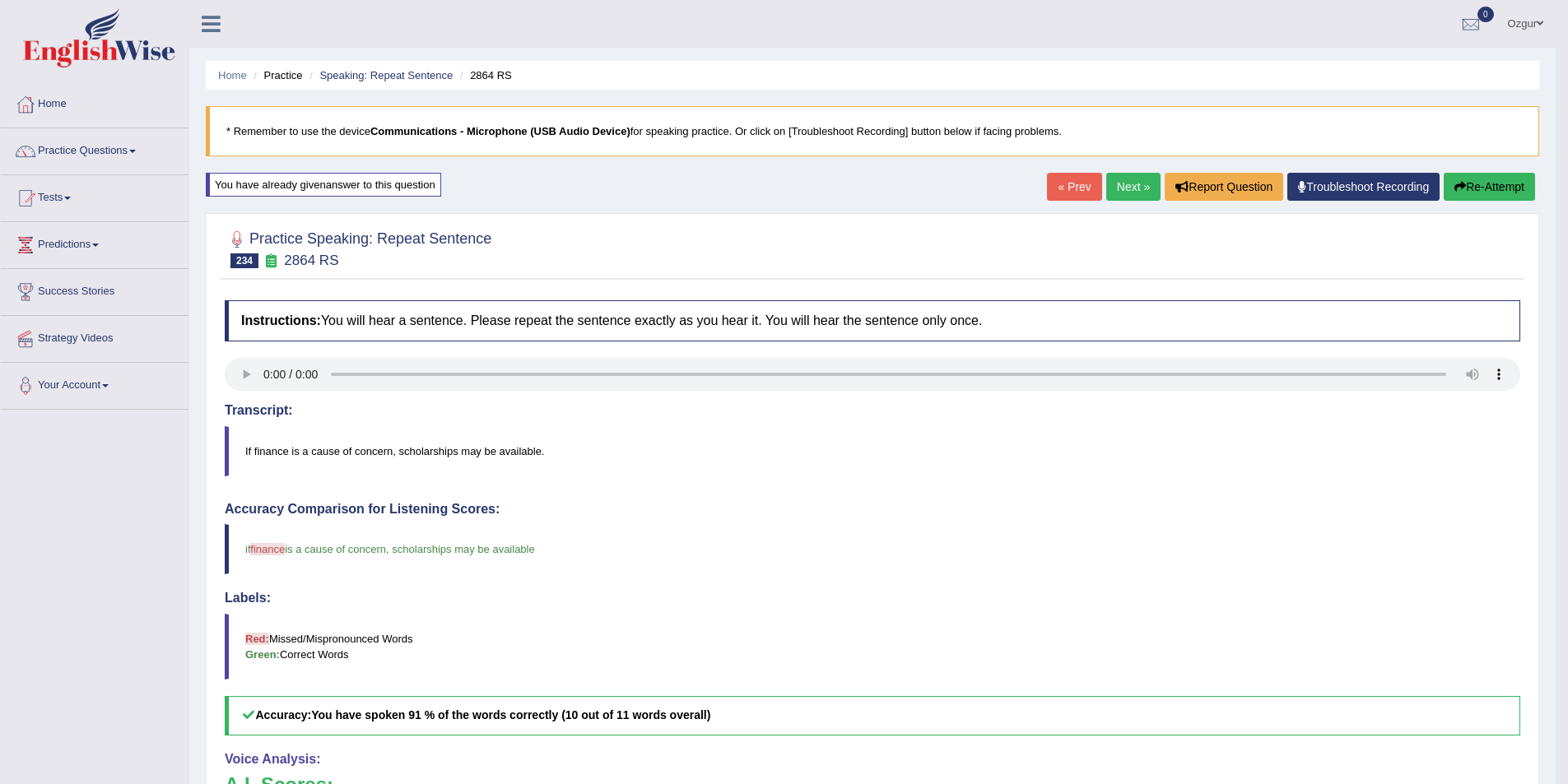
click at [1121, 183] on link "Next »" at bounding box center [1134, 186] width 54 height 28
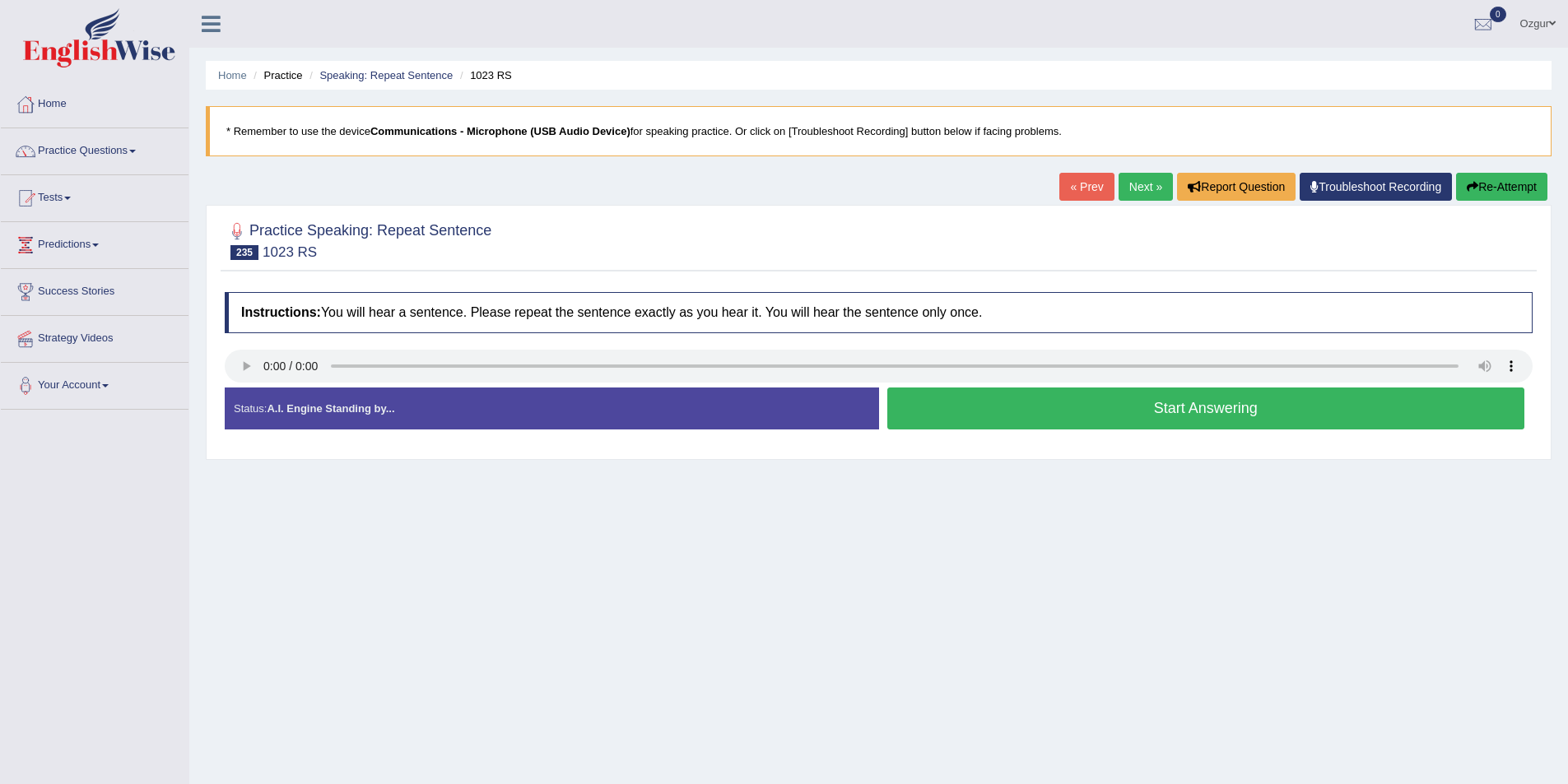
click at [1149, 413] on button "Start Answering" at bounding box center [1206, 408] width 638 height 42
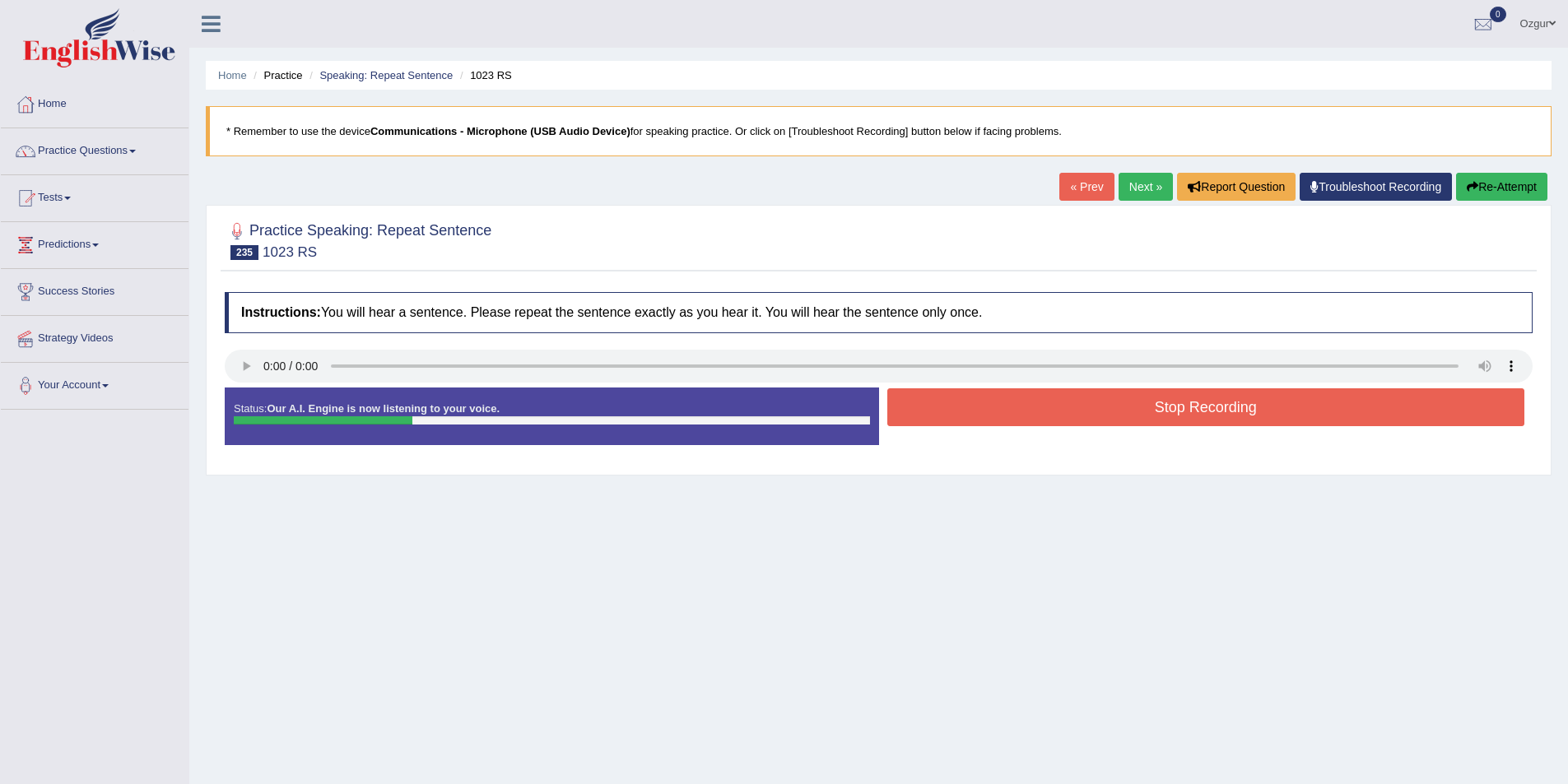
click at [1149, 413] on button "Stop Recording" at bounding box center [1206, 407] width 638 height 38
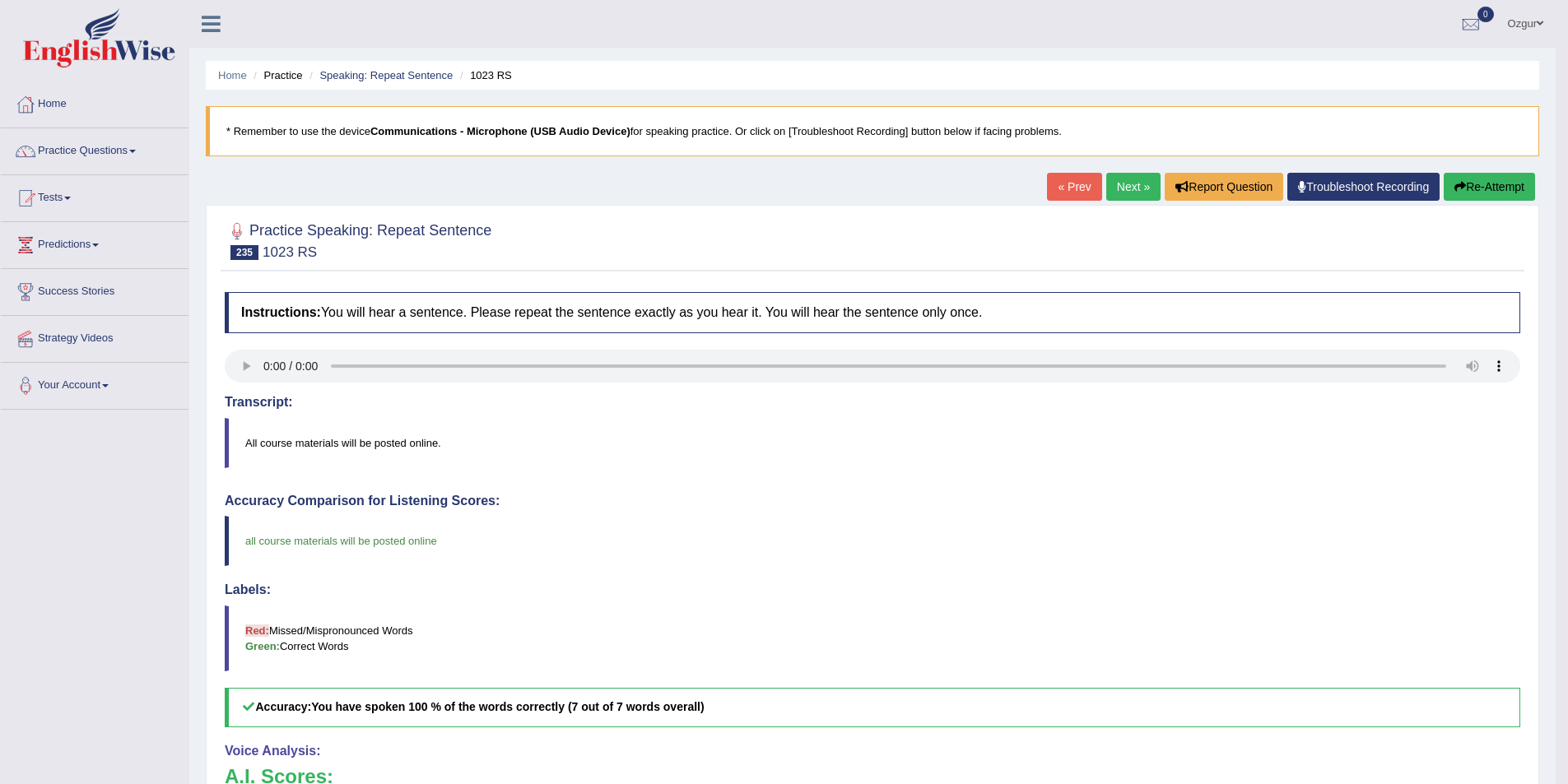
click at [1124, 179] on link "Next »" at bounding box center [1134, 186] width 54 height 28
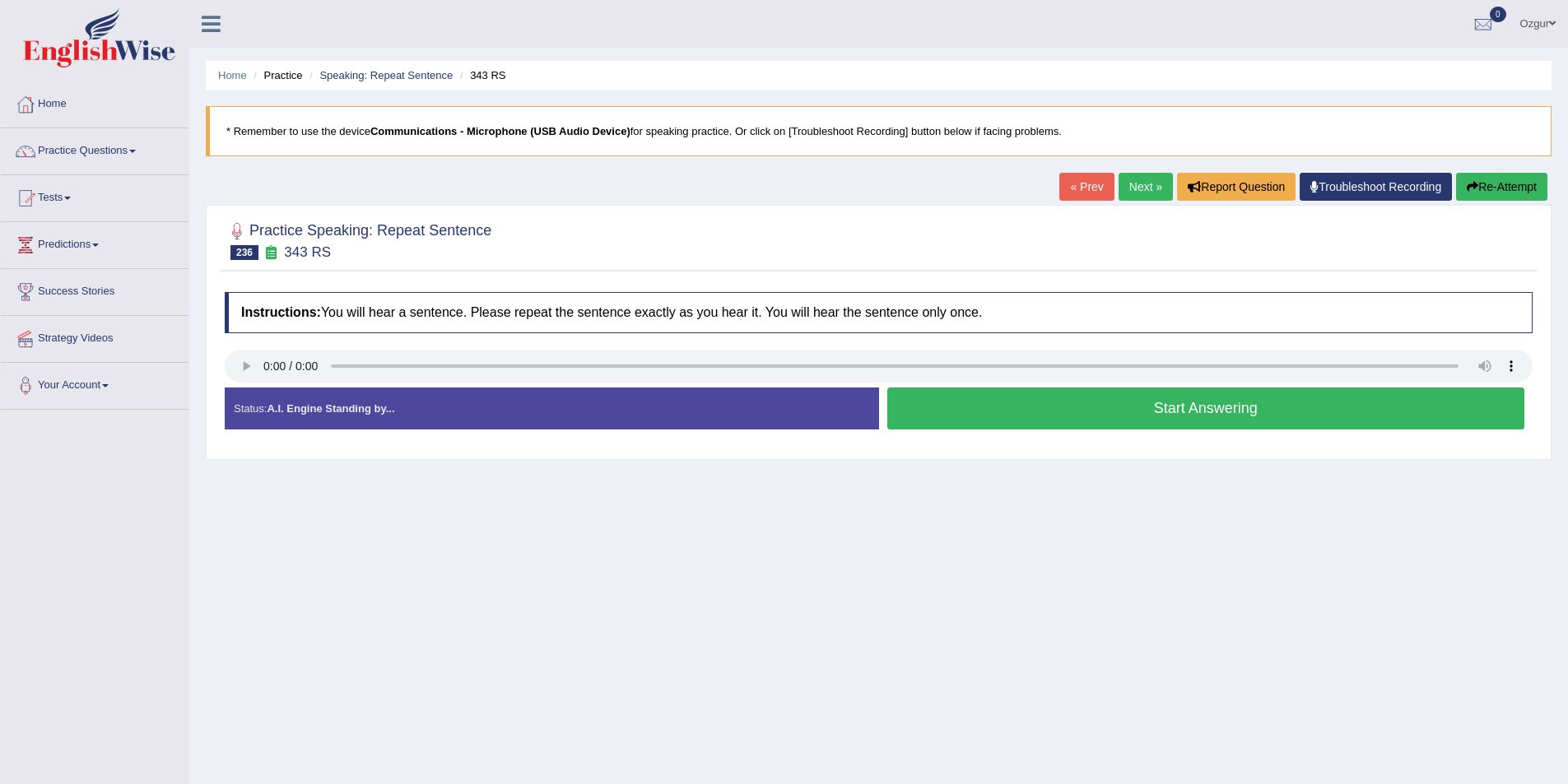
click at [1019, 416] on button "Start Answering" at bounding box center [1206, 408] width 638 height 42
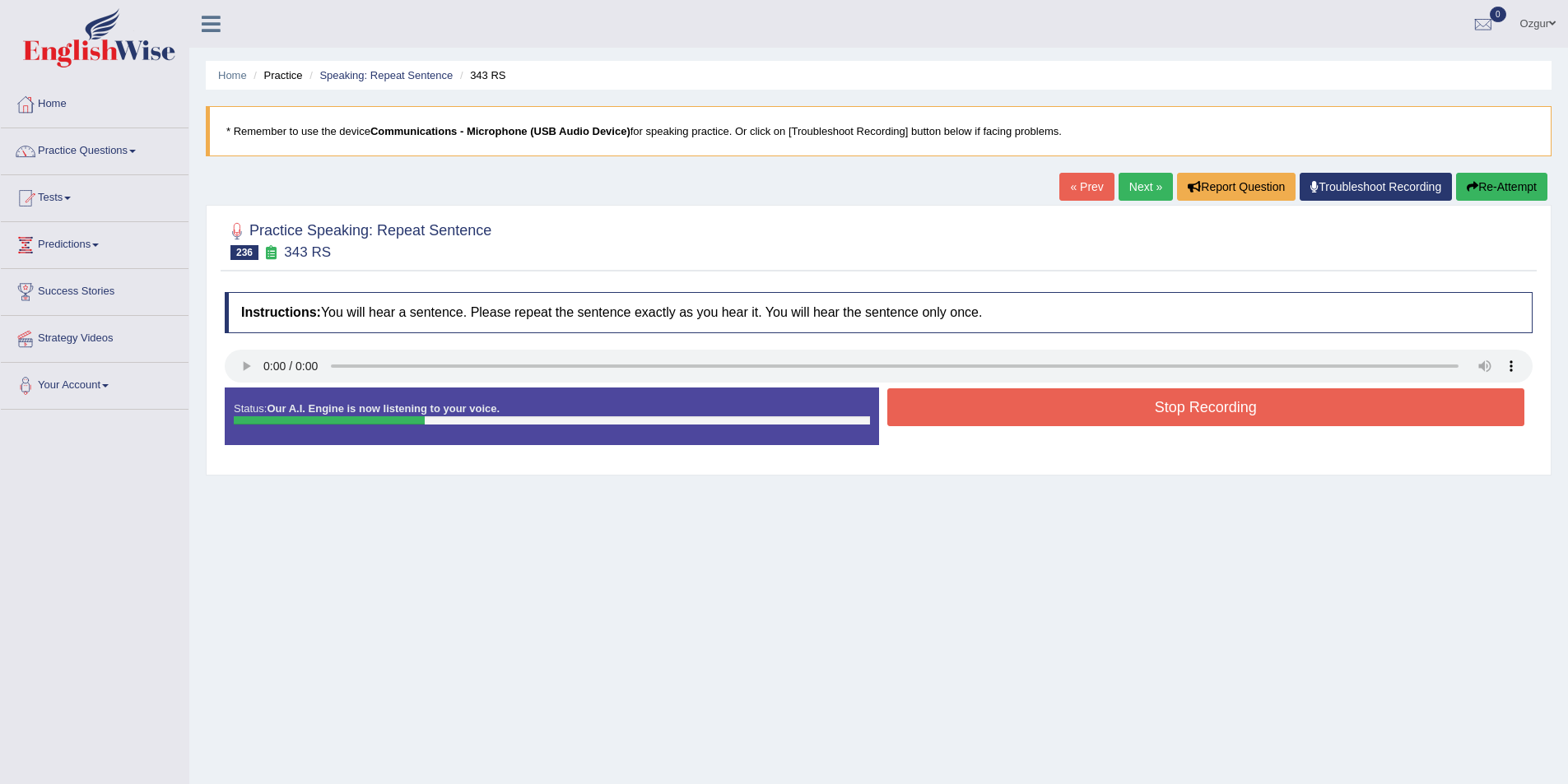
click at [1073, 416] on button "Stop Recording" at bounding box center [1206, 407] width 638 height 38
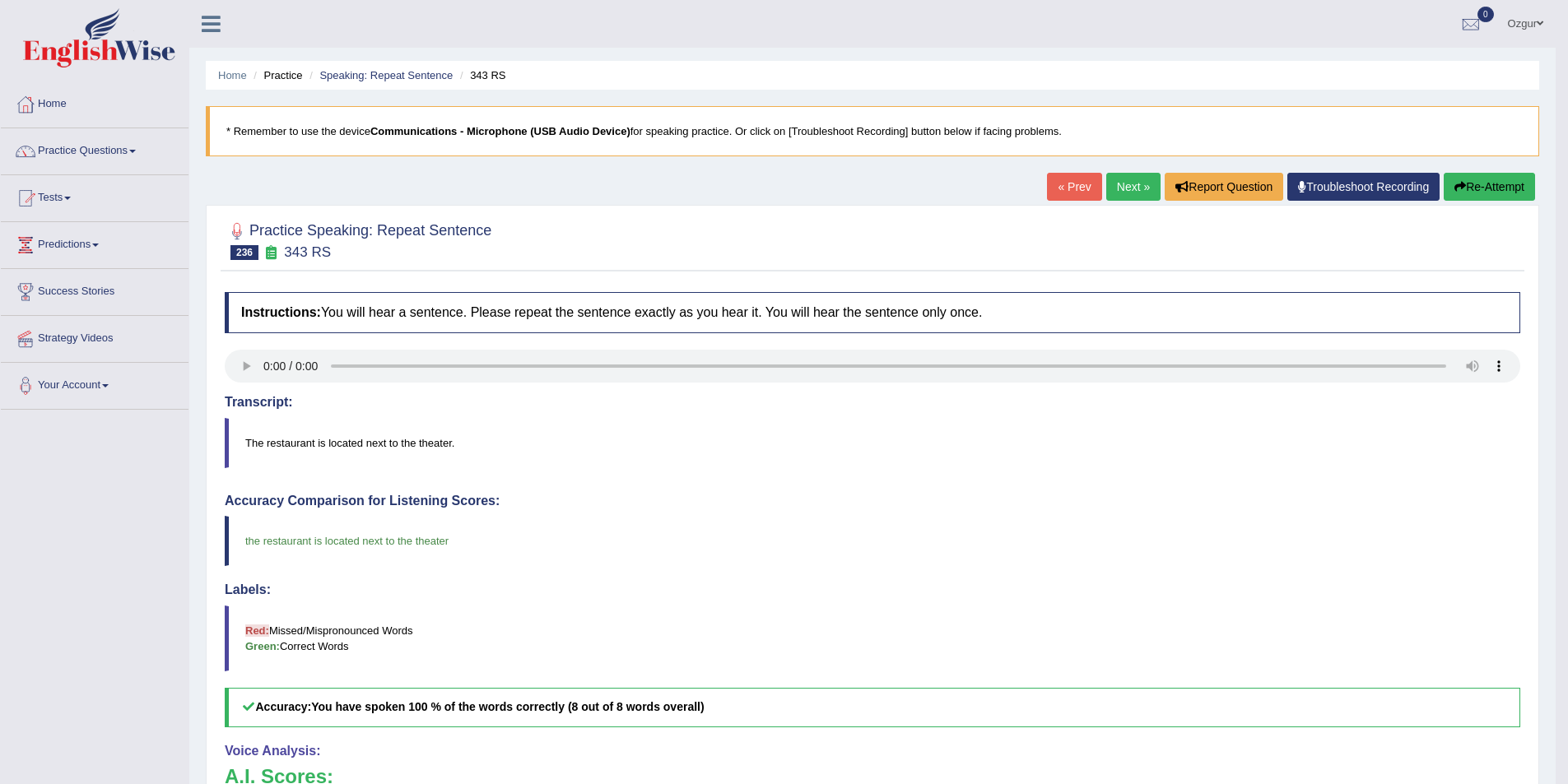
click at [1138, 193] on link "Next »" at bounding box center [1134, 186] width 54 height 28
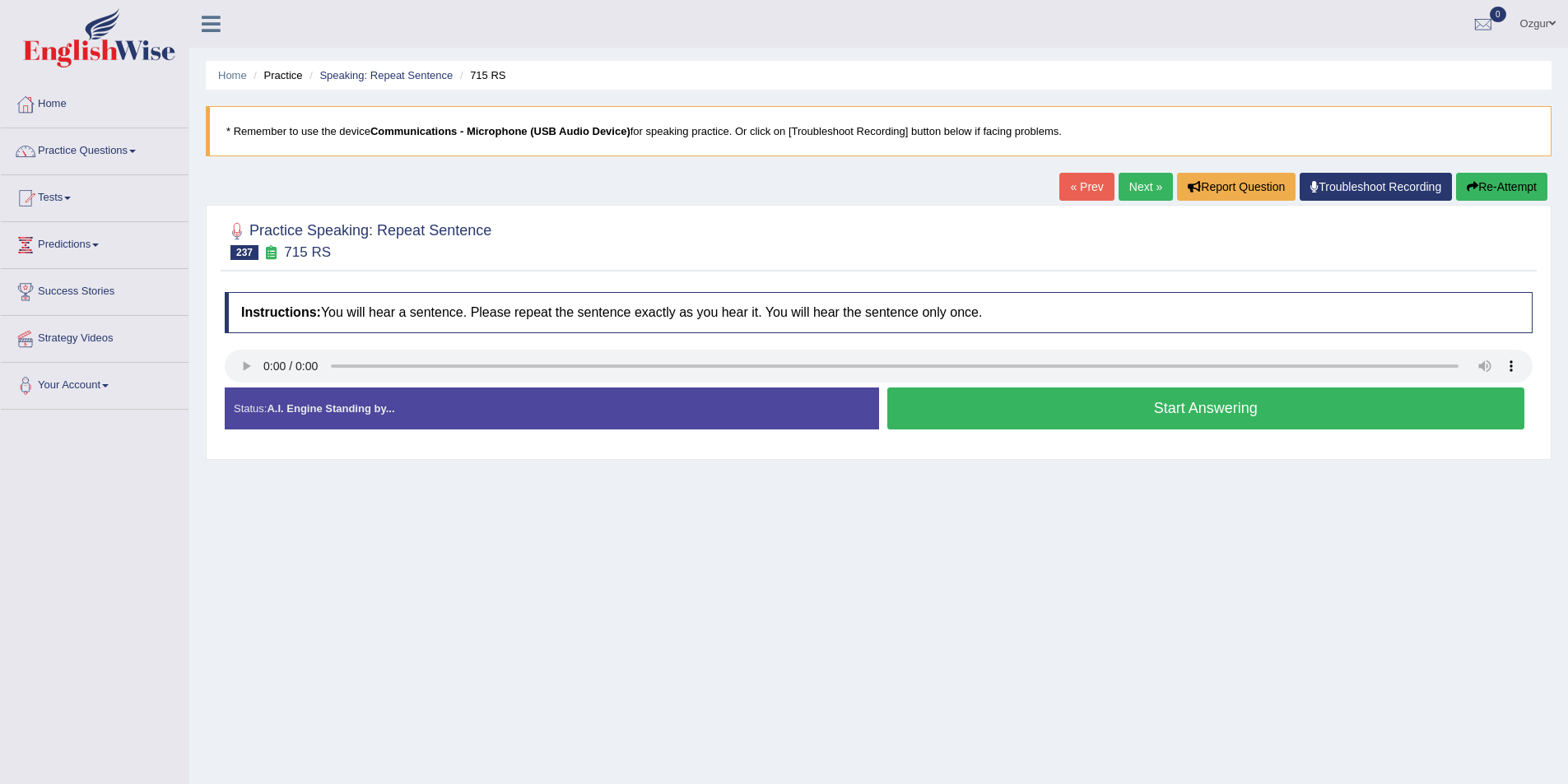
click at [1131, 417] on button "Start Answering" at bounding box center [1206, 408] width 638 height 42
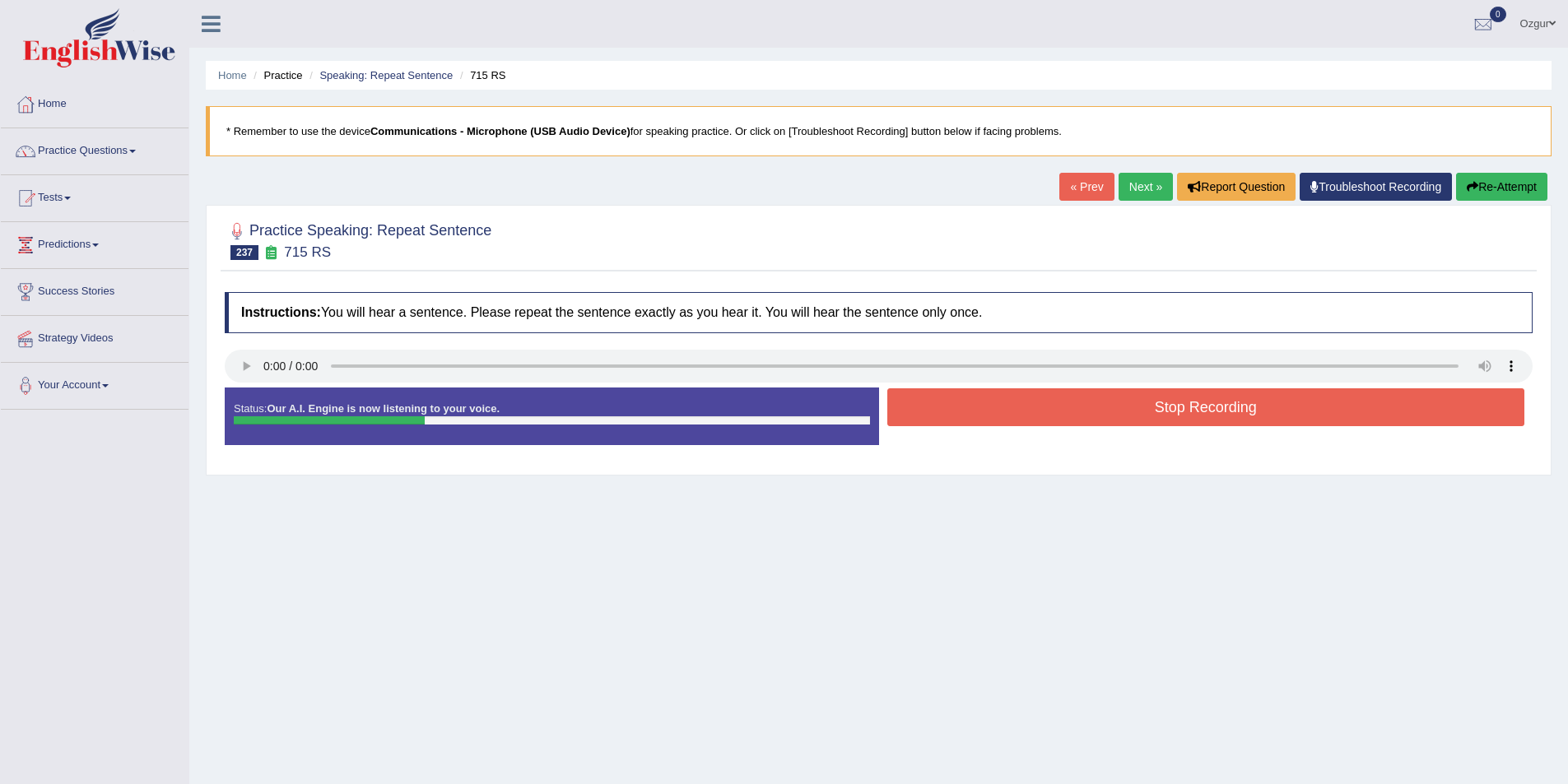
click at [1231, 426] on div "Stop Recording" at bounding box center [1206, 409] width 654 height 42
click at [1234, 414] on button "Stop Recording" at bounding box center [1206, 407] width 638 height 38
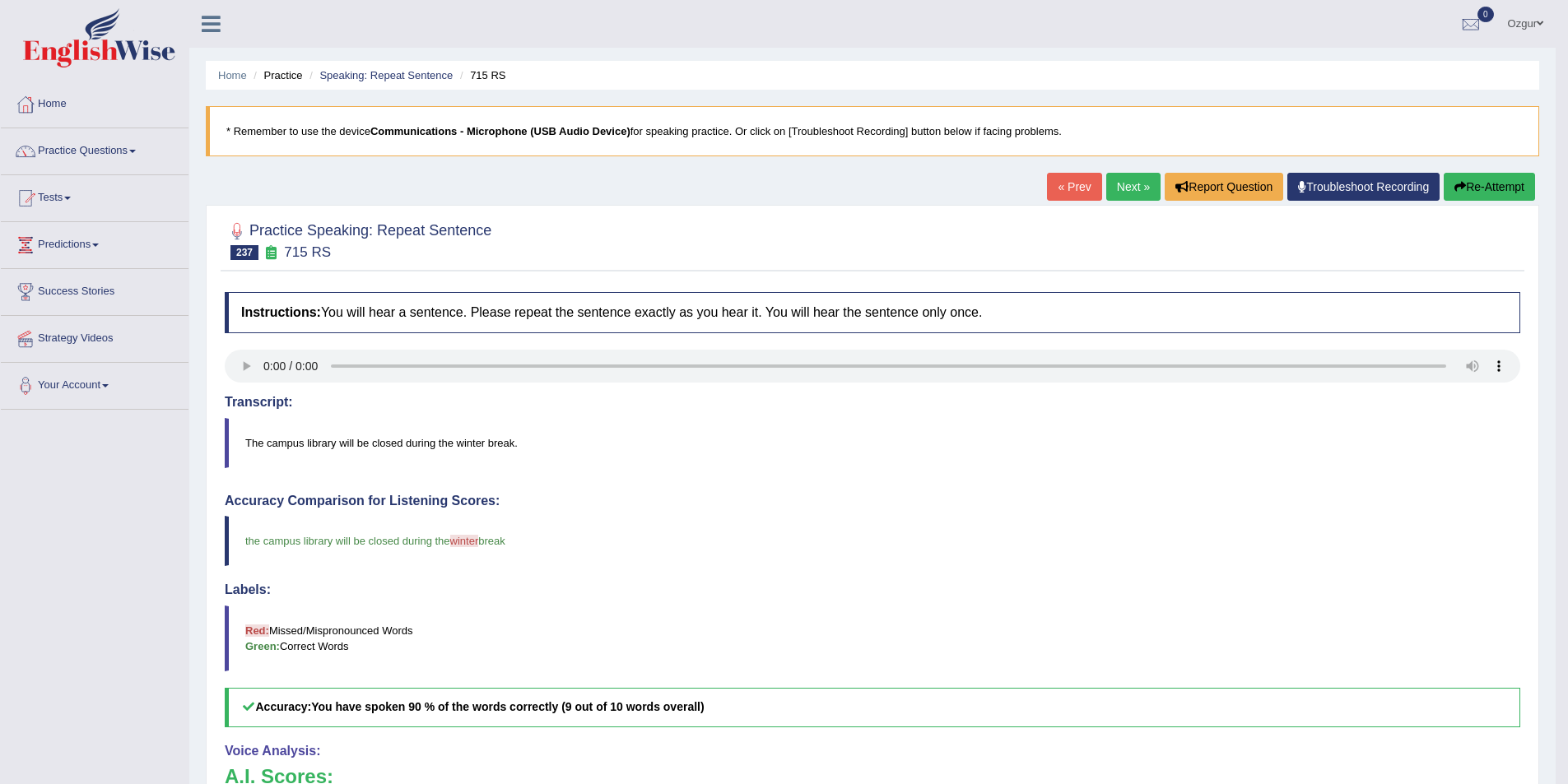
click at [1123, 180] on link "Next »" at bounding box center [1134, 186] width 54 height 28
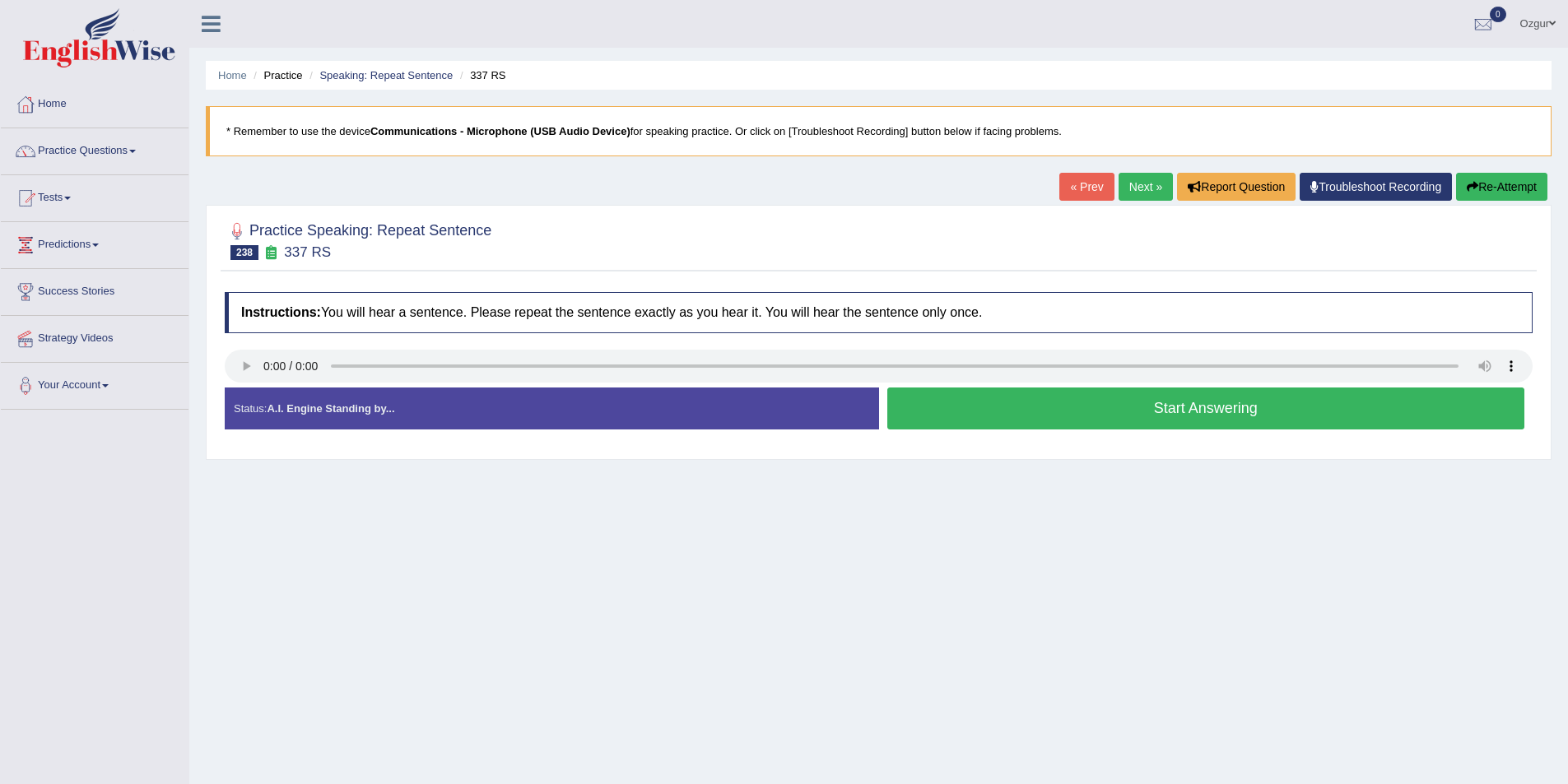
click at [1042, 420] on button "Start Answering" at bounding box center [1206, 408] width 638 height 42
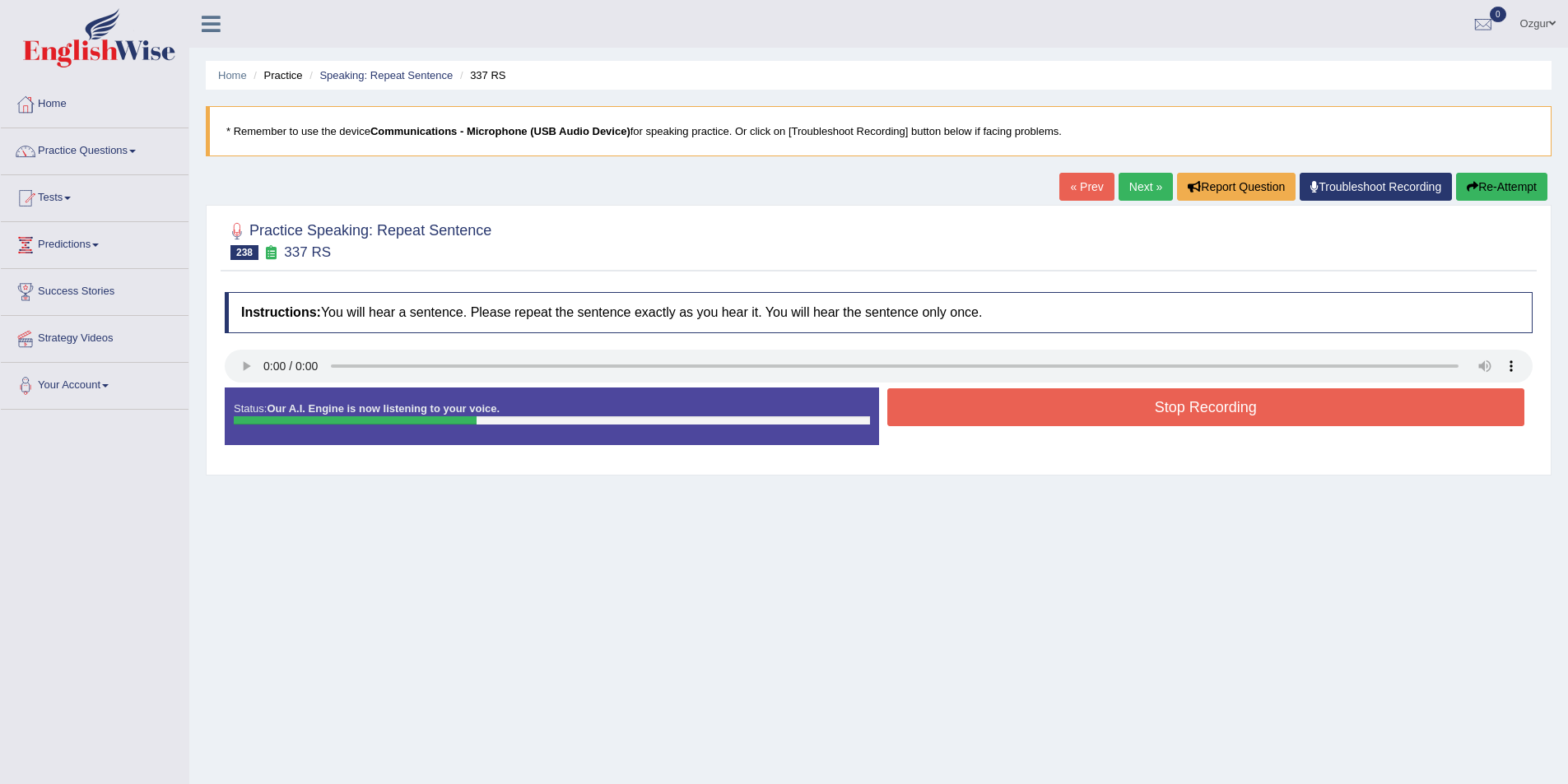
click at [1026, 414] on button "Stop Recording" at bounding box center [1206, 407] width 638 height 38
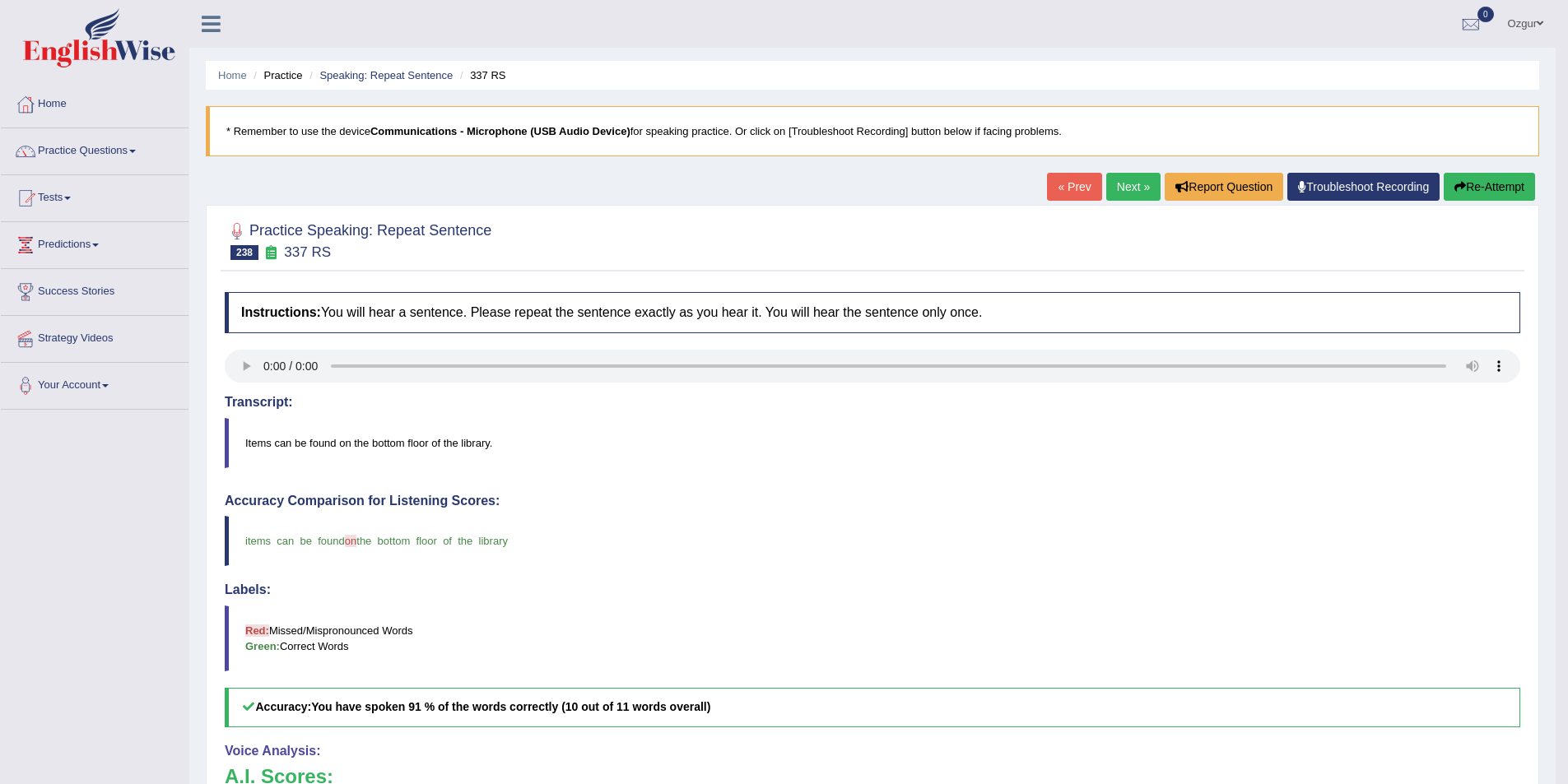
click at [1121, 183] on link "Next »" at bounding box center [1134, 186] width 54 height 28
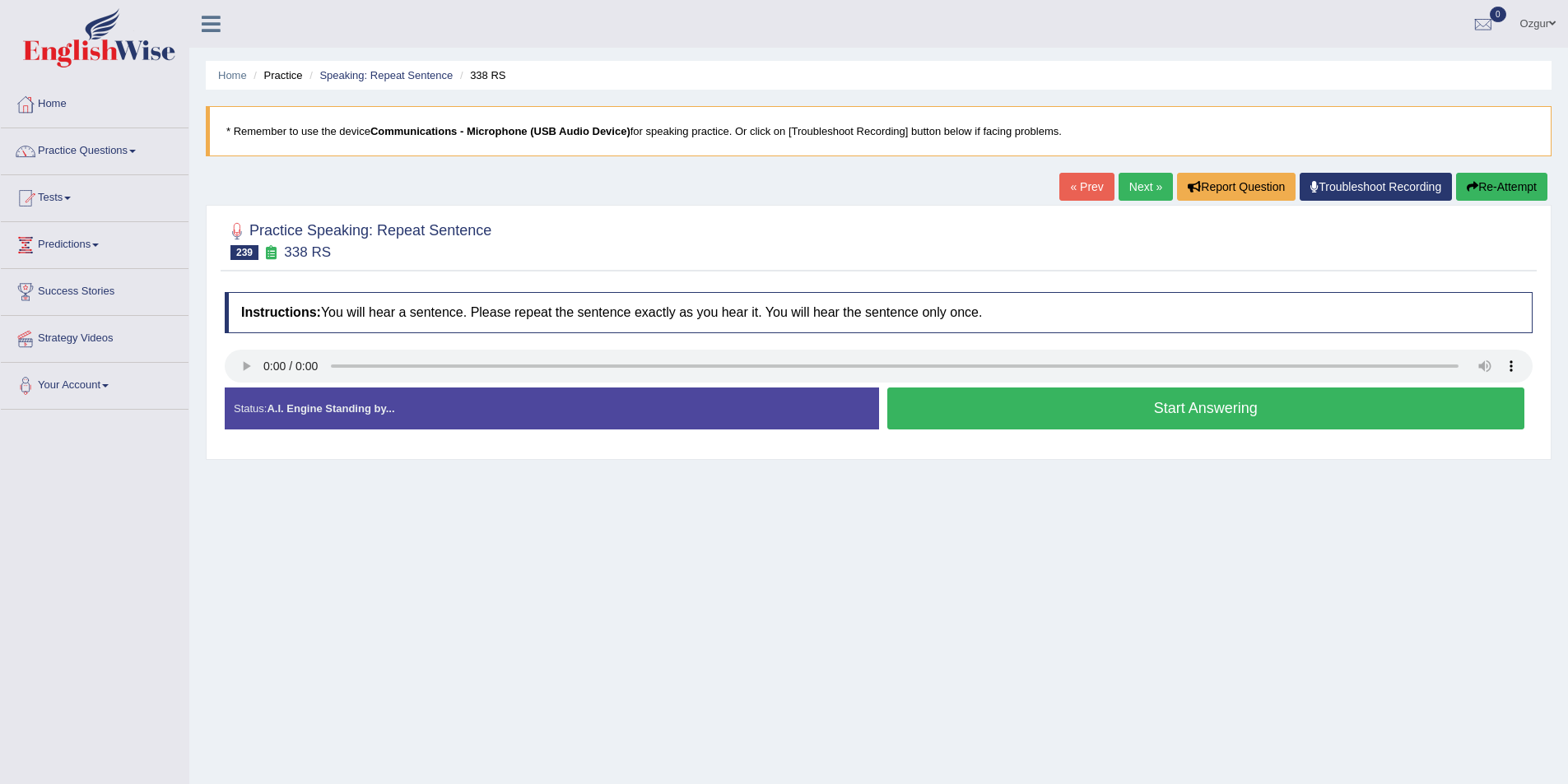
click at [1124, 402] on button "Start Answering" at bounding box center [1206, 408] width 638 height 42
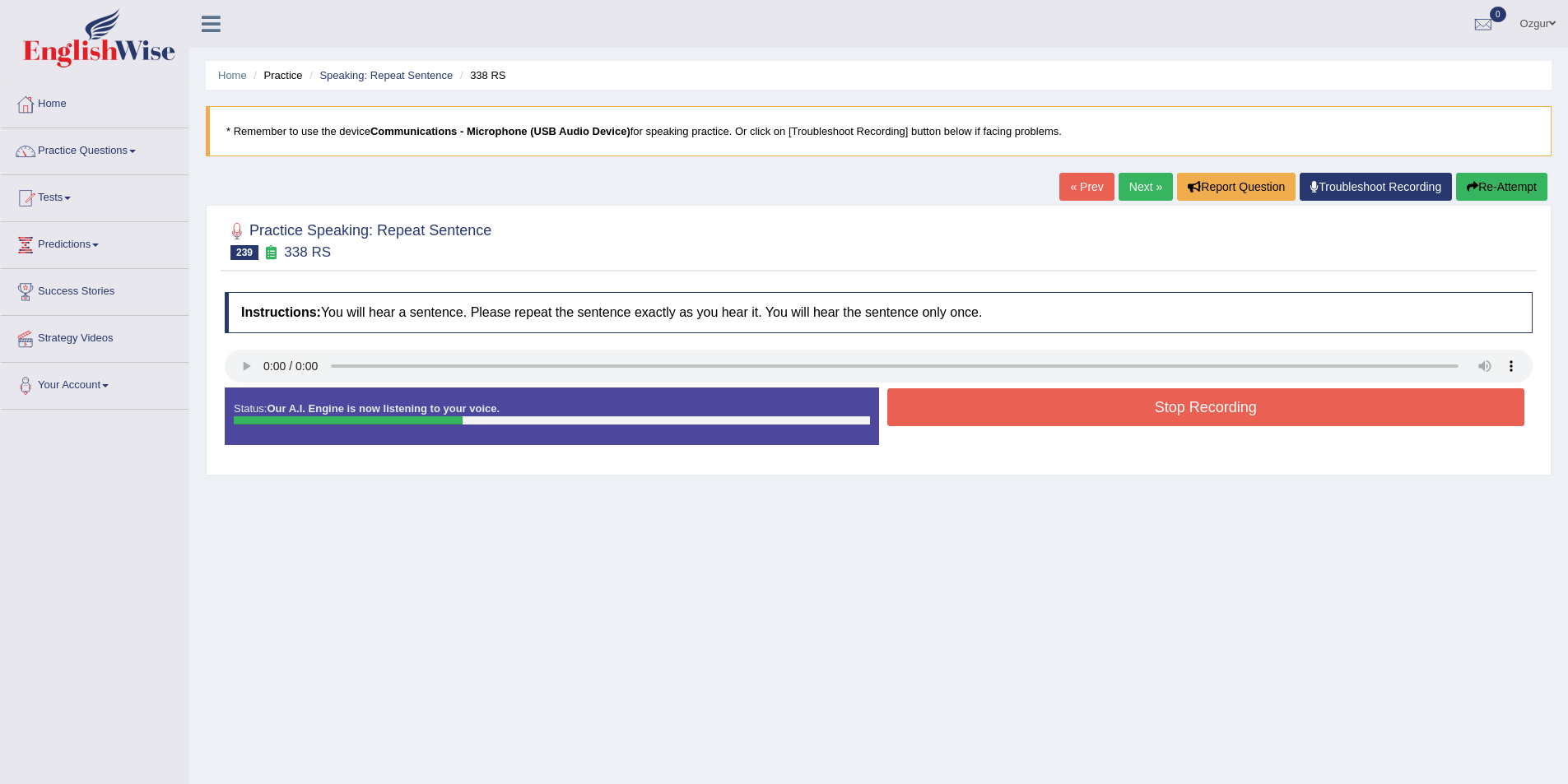
click at [1005, 408] on button "Stop Recording" at bounding box center [1206, 407] width 638 height 38
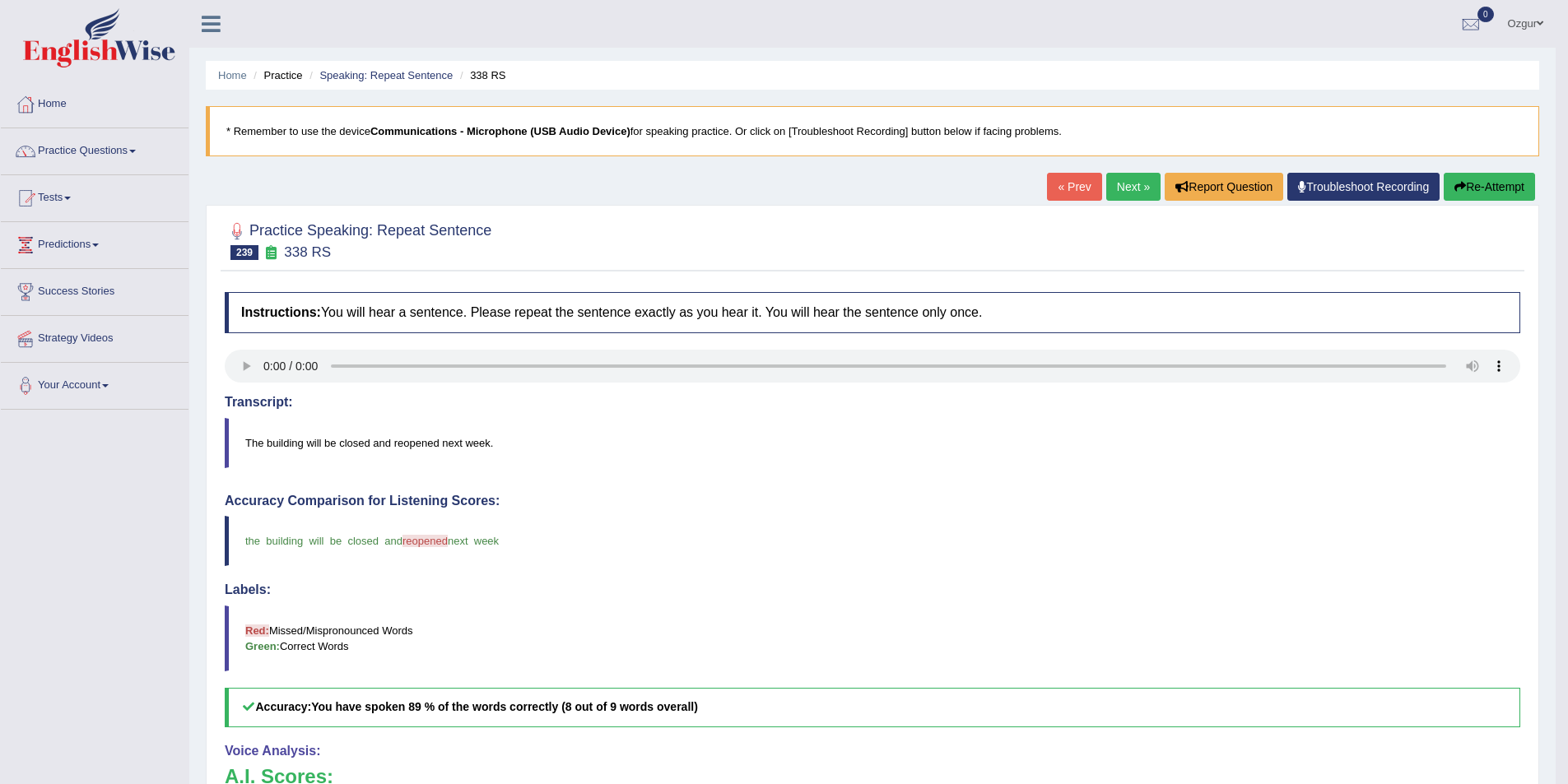
click at [1123, 178] on link "Next »" at bounding box center [1134, 186] width 54 height 28
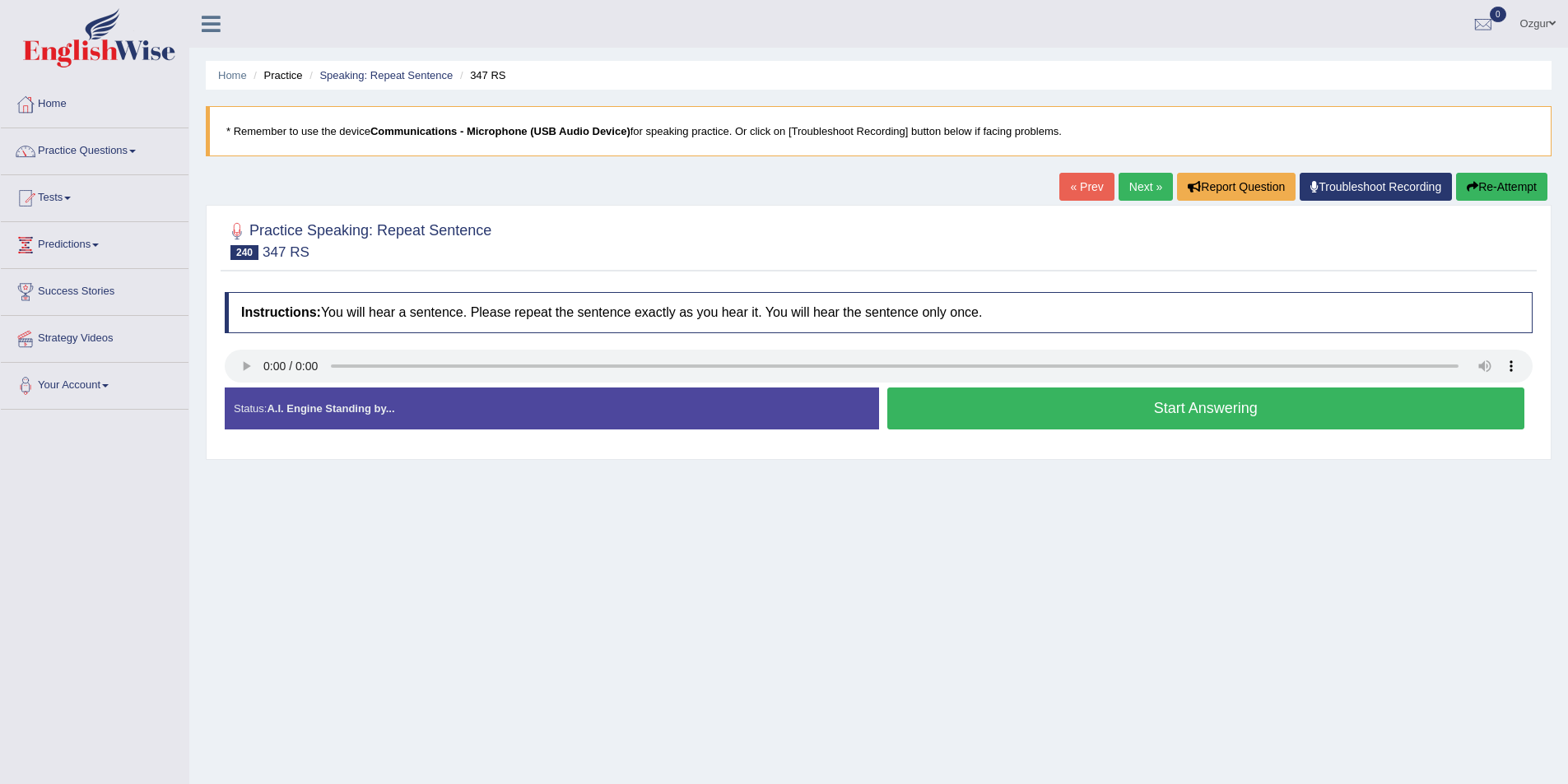
click at [1002, 424] on button "Start Answering" at bounding box center [1206, 408] width 638 height 42
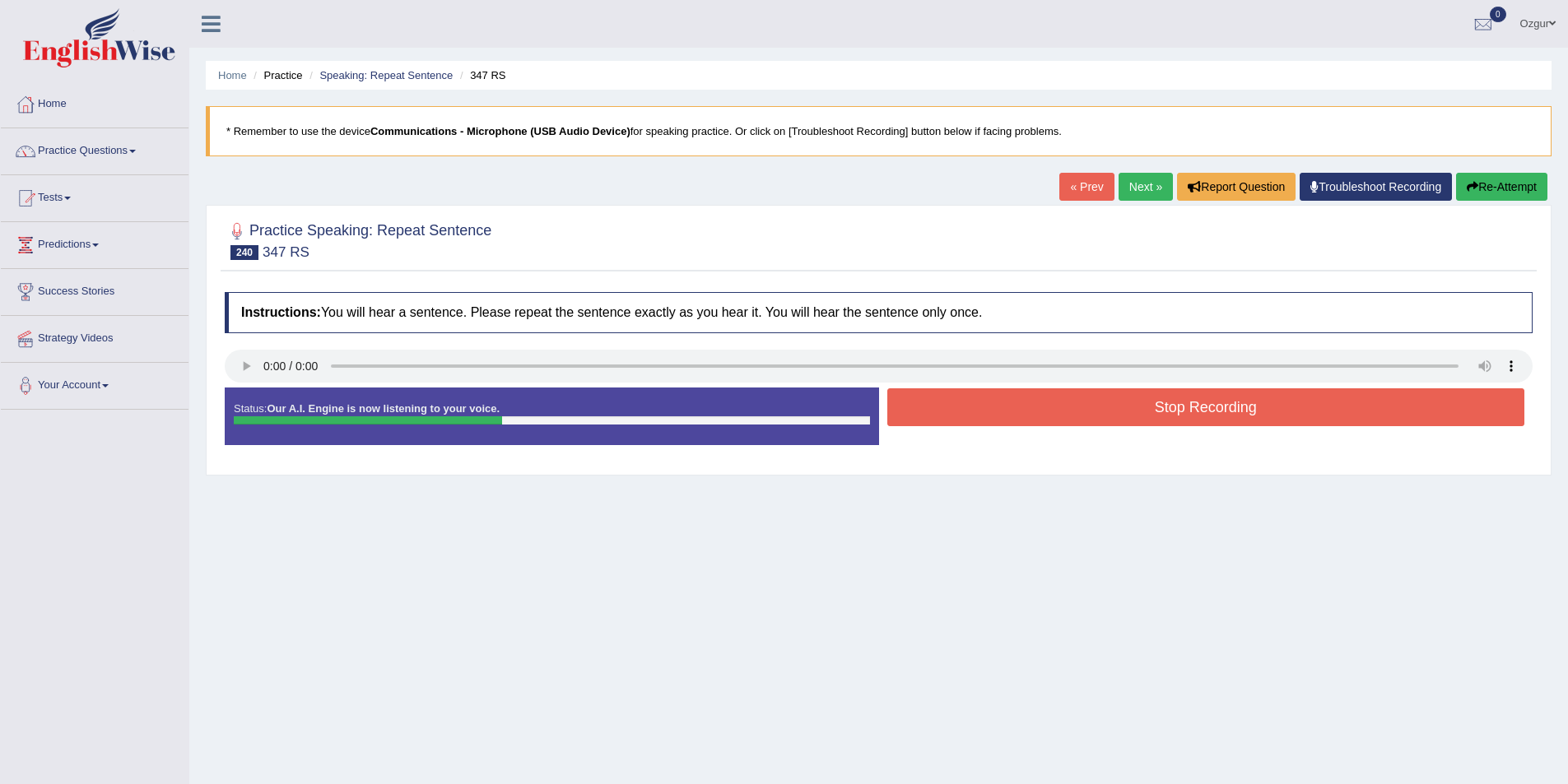
click at [1013, 402] on button "Stop Recording" at bounding box center [1206, 407] width 638 height 38
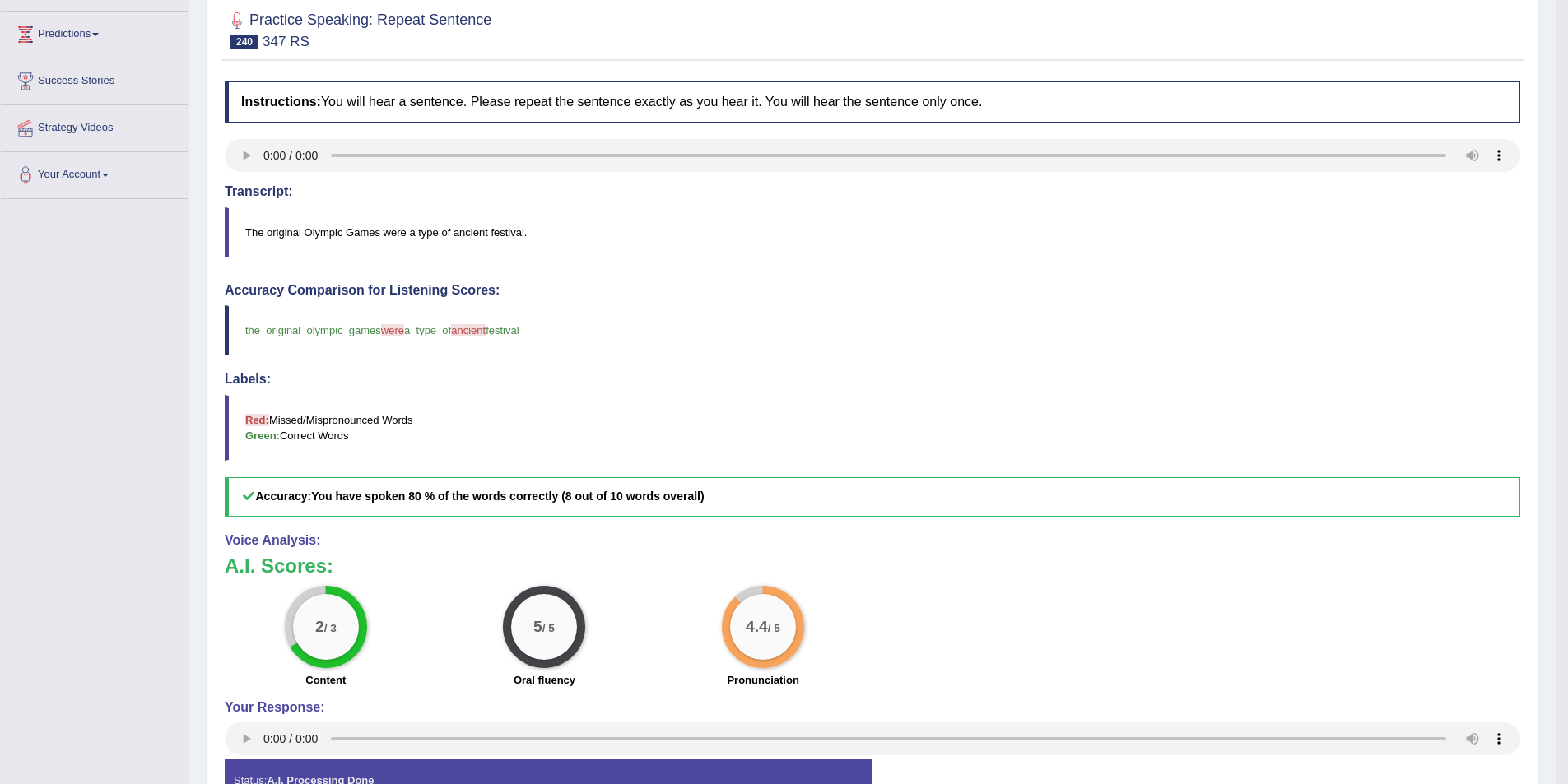
scroll to position [82, 0]
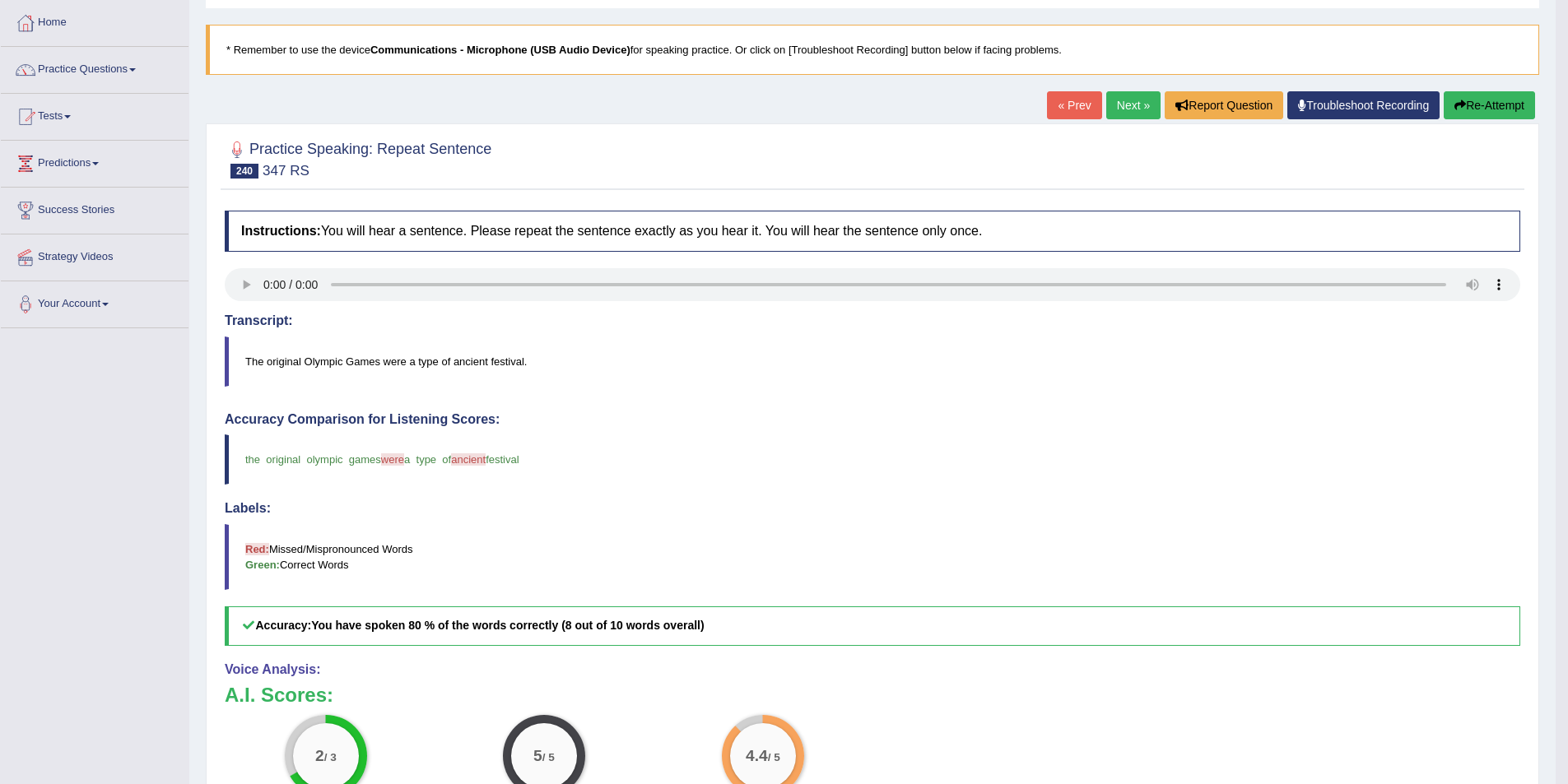
click at [1130, 116] on link "Next »" at bounding box center [1134, 105] width 54 height 28
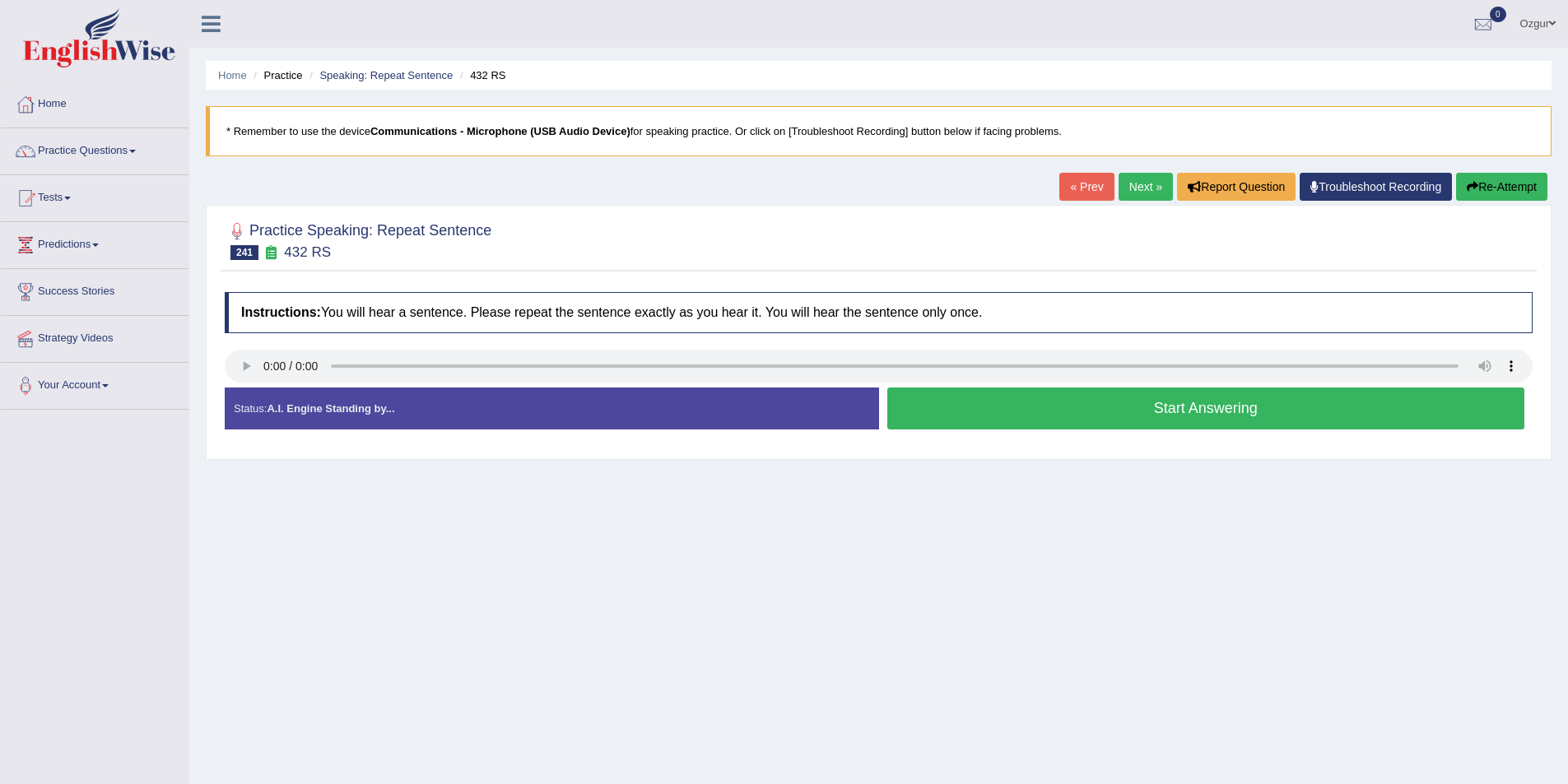
click at [1063, 389] on button "Start Answering" at bounding box center [1206, 408] width 638 height 42
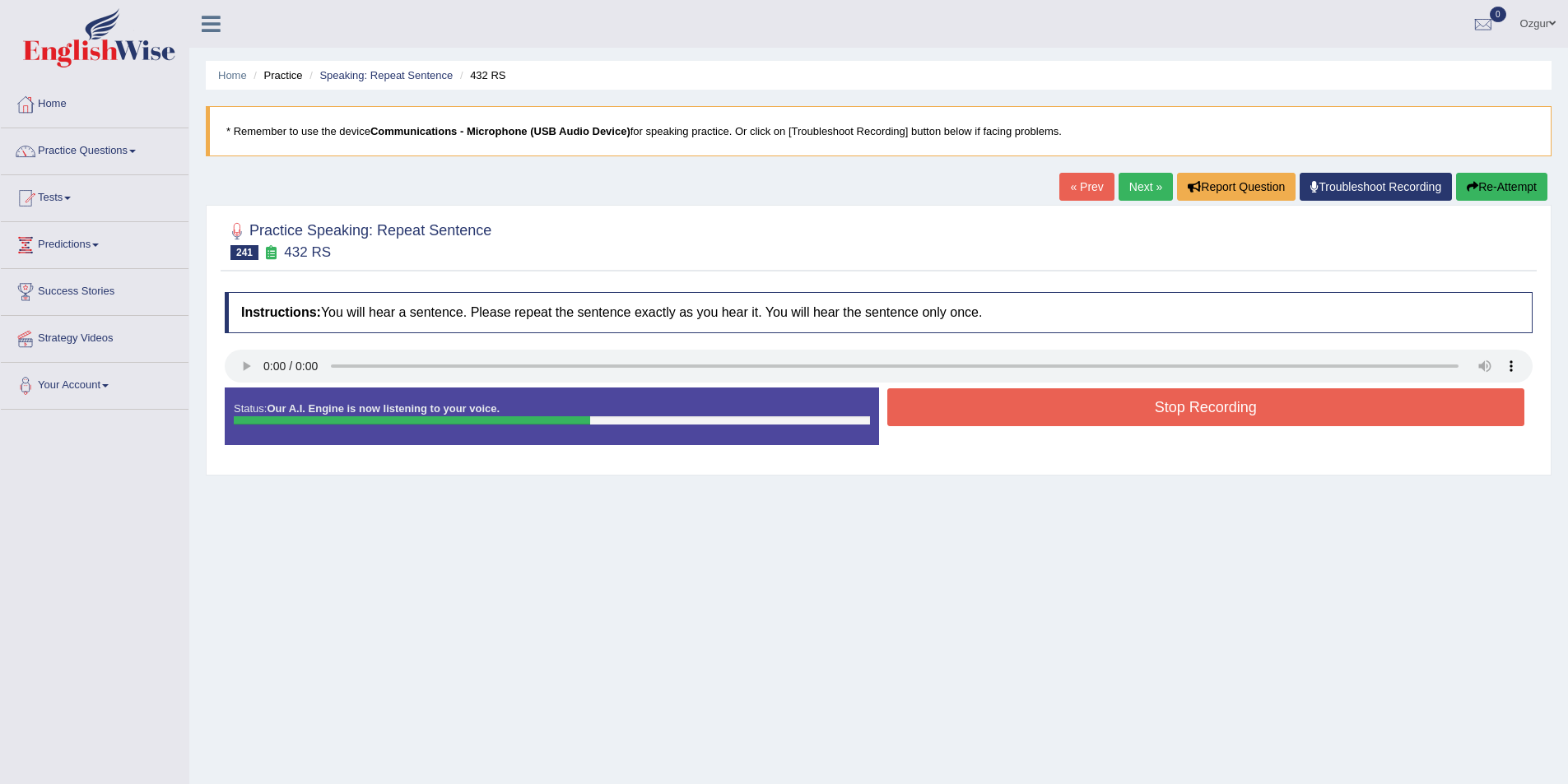
click at [1100, 413] on button "Stop Recording" at bounding box center [1206, 407] width 638 height 38
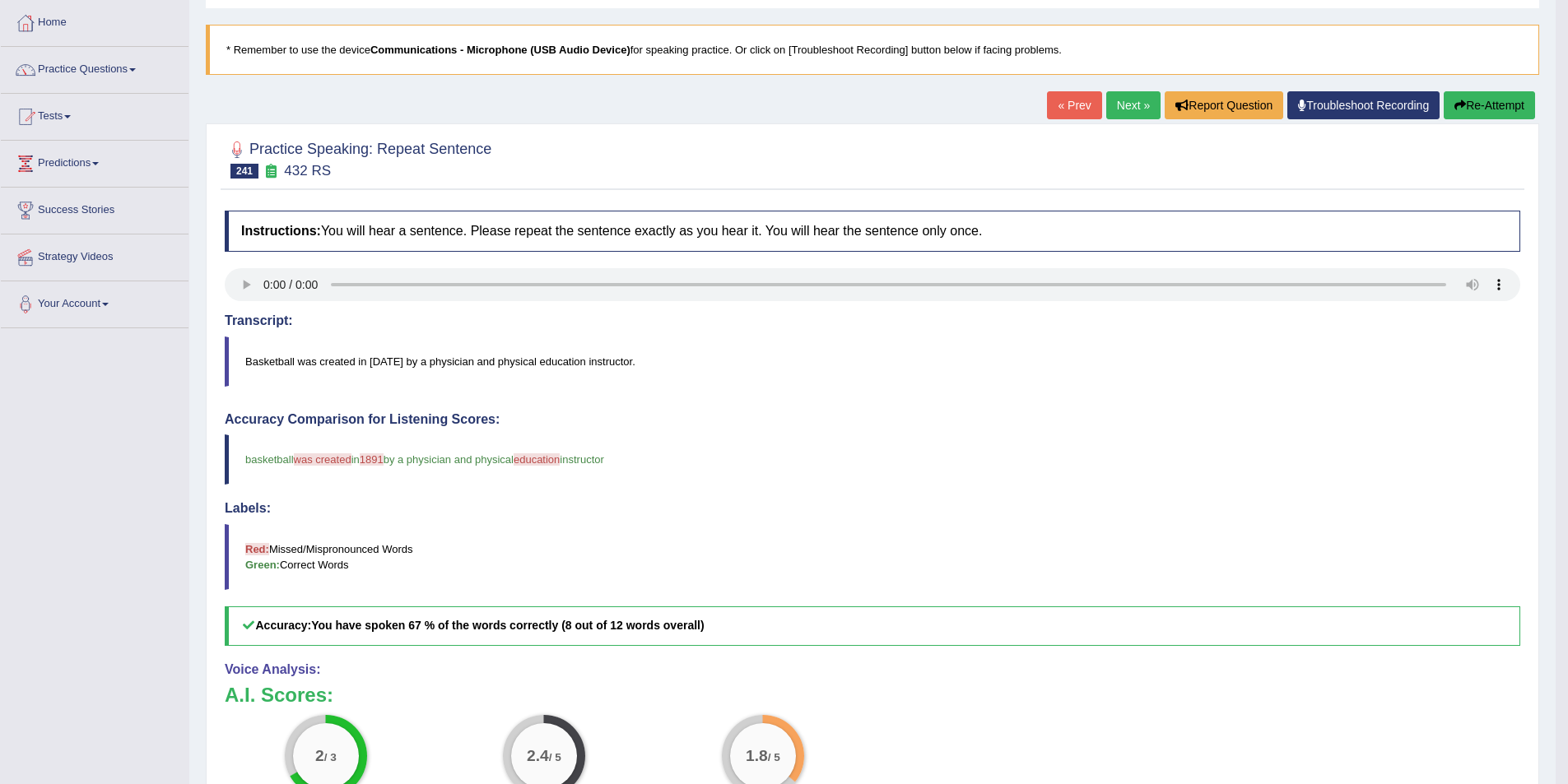
scroll to position [82, 0]
click at [1523, 110] on button "Re-Attempt" at bounding box center [1490, 104] width 92 height 28
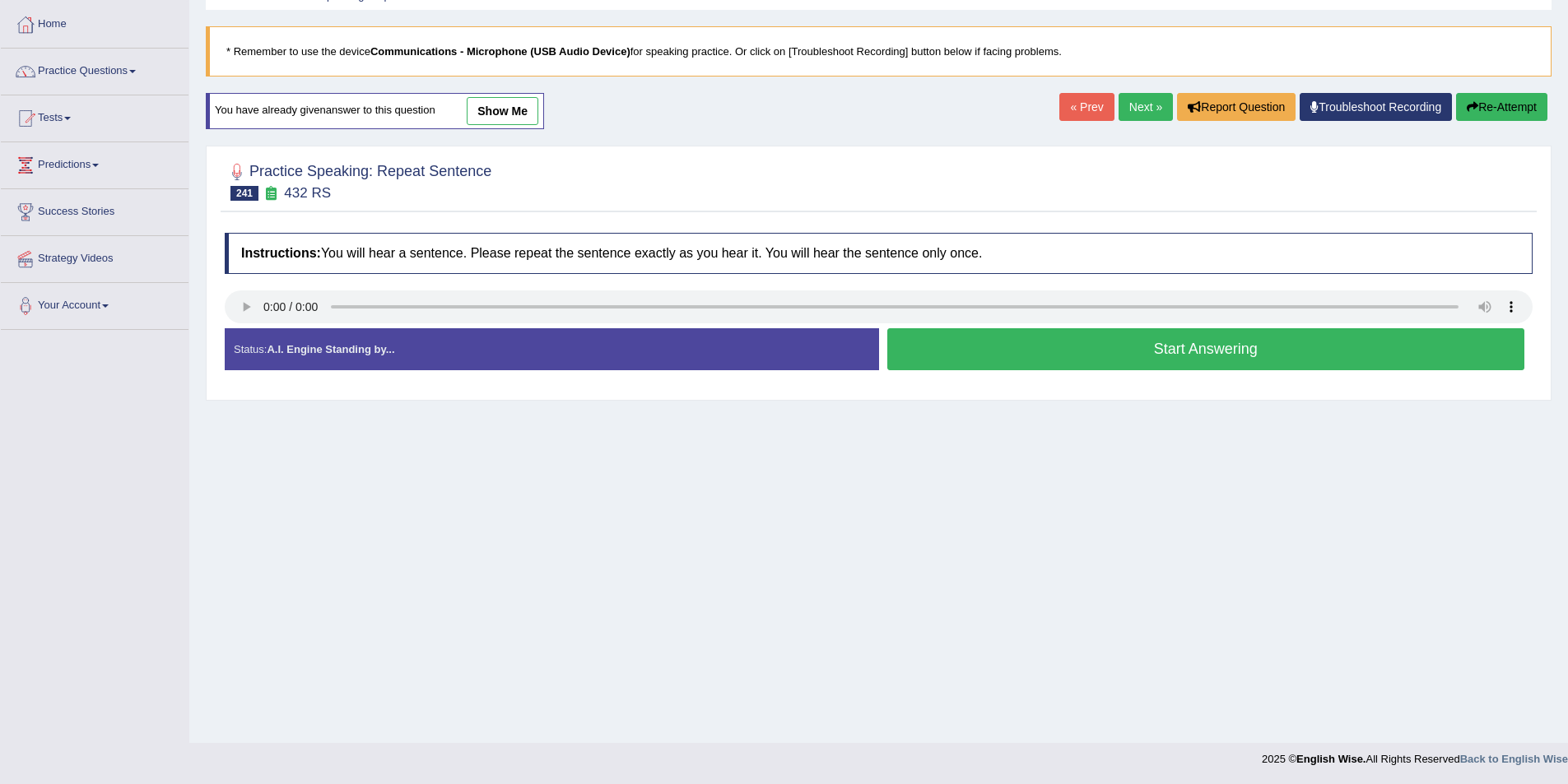
click at [981, 353] on button "Start Answering" at bounding box center [1206, 348] width 638 height 42
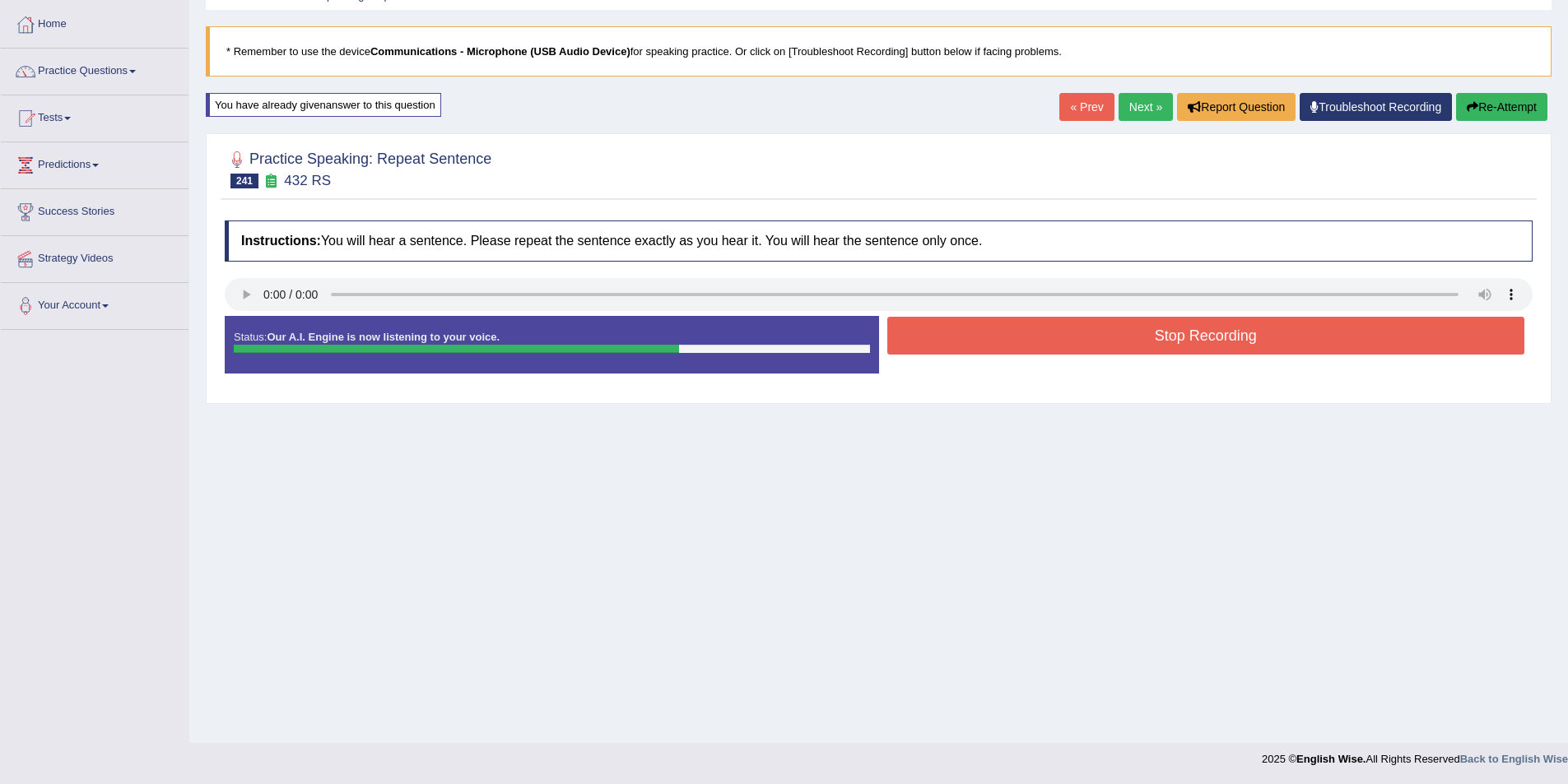
click at [1058, 335] on button "Stop Recording" at bounding box center [1206, 336] width 638 height 38
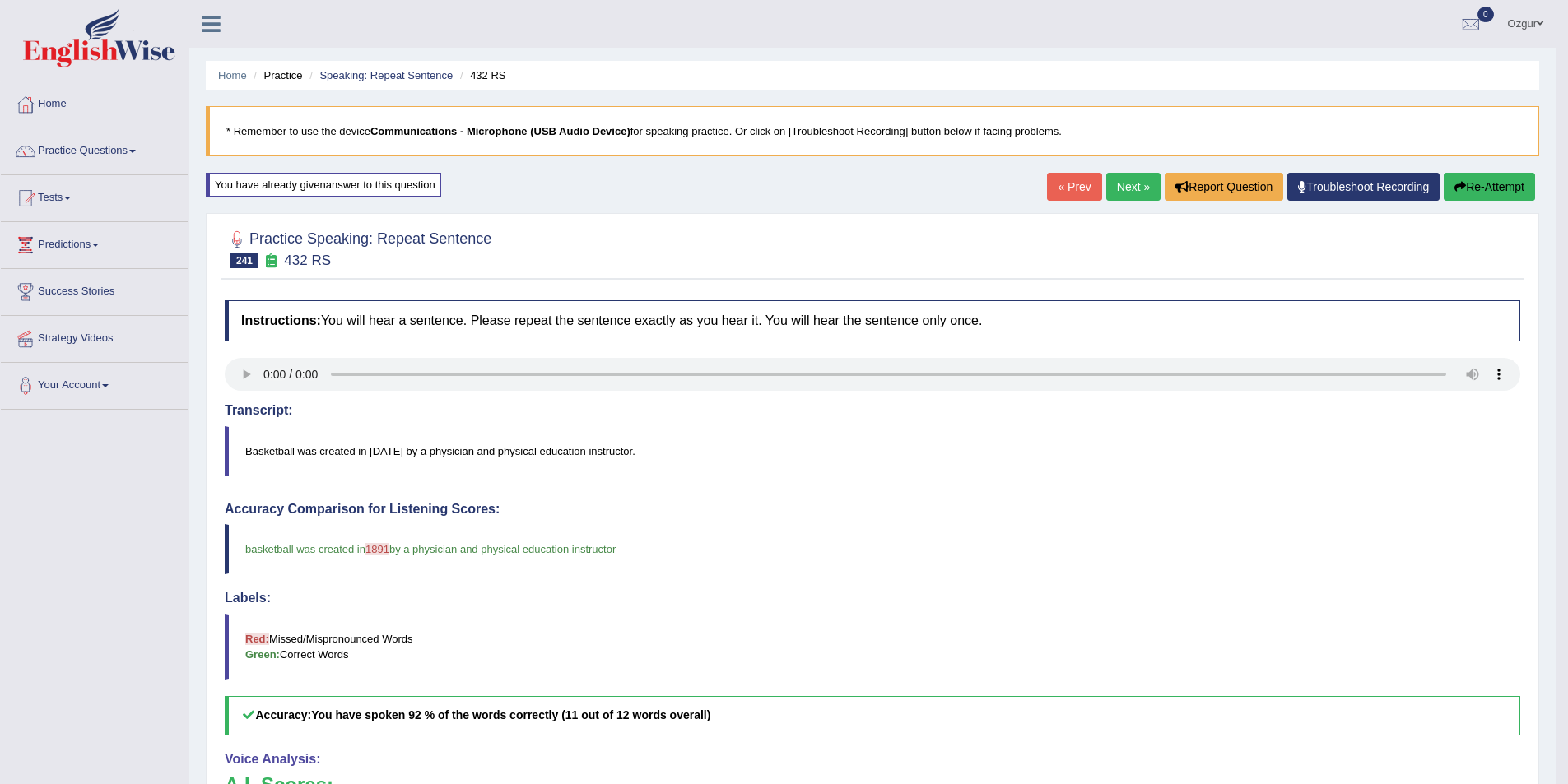
click at [1466, 183] on button "Re-Attempt" at bounding box center [1490, 186] width 92 height 28
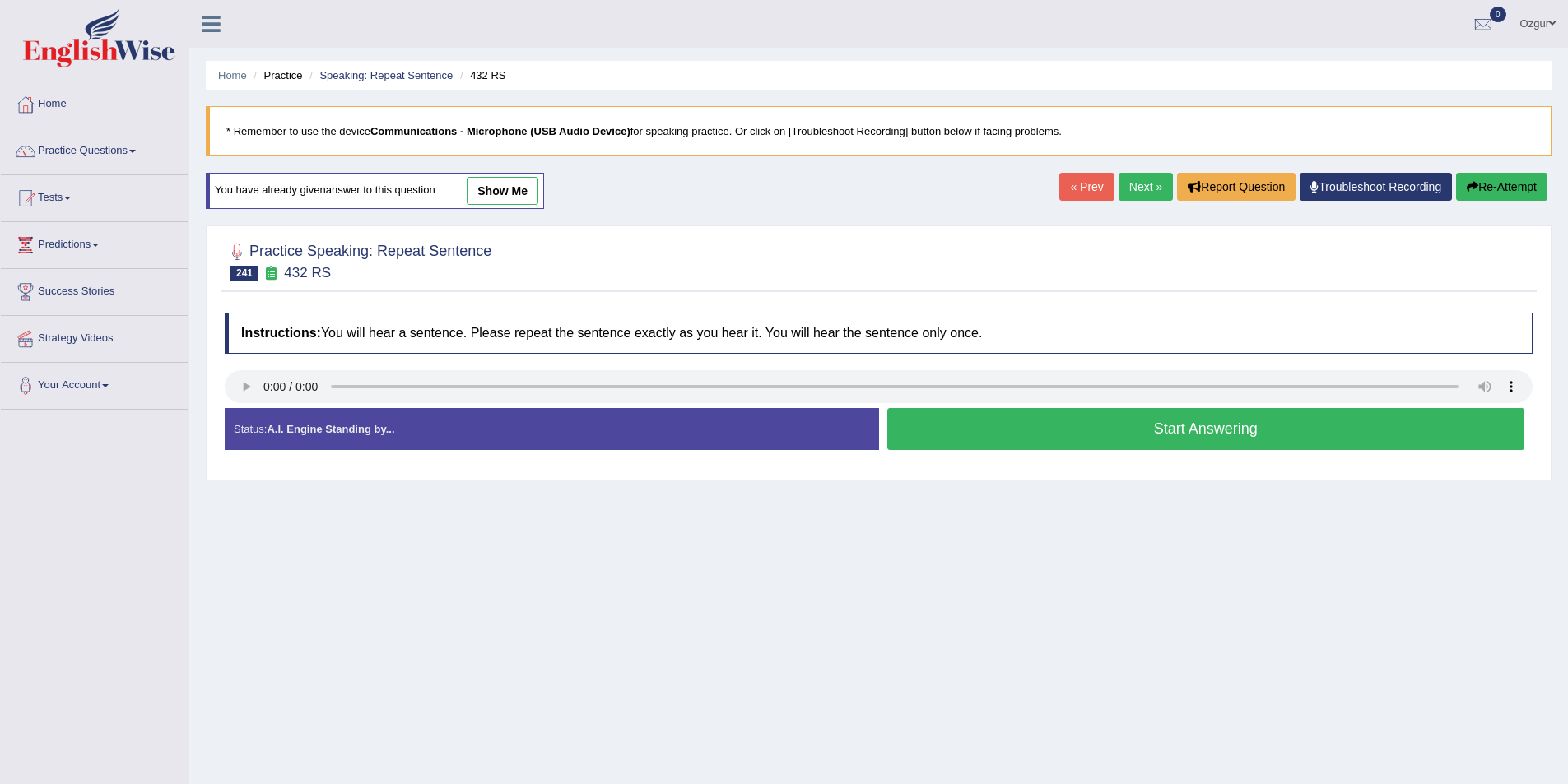
click at [965, 432] on button "Start Answering" at bounding box center [1206, 428] width 638 height 42
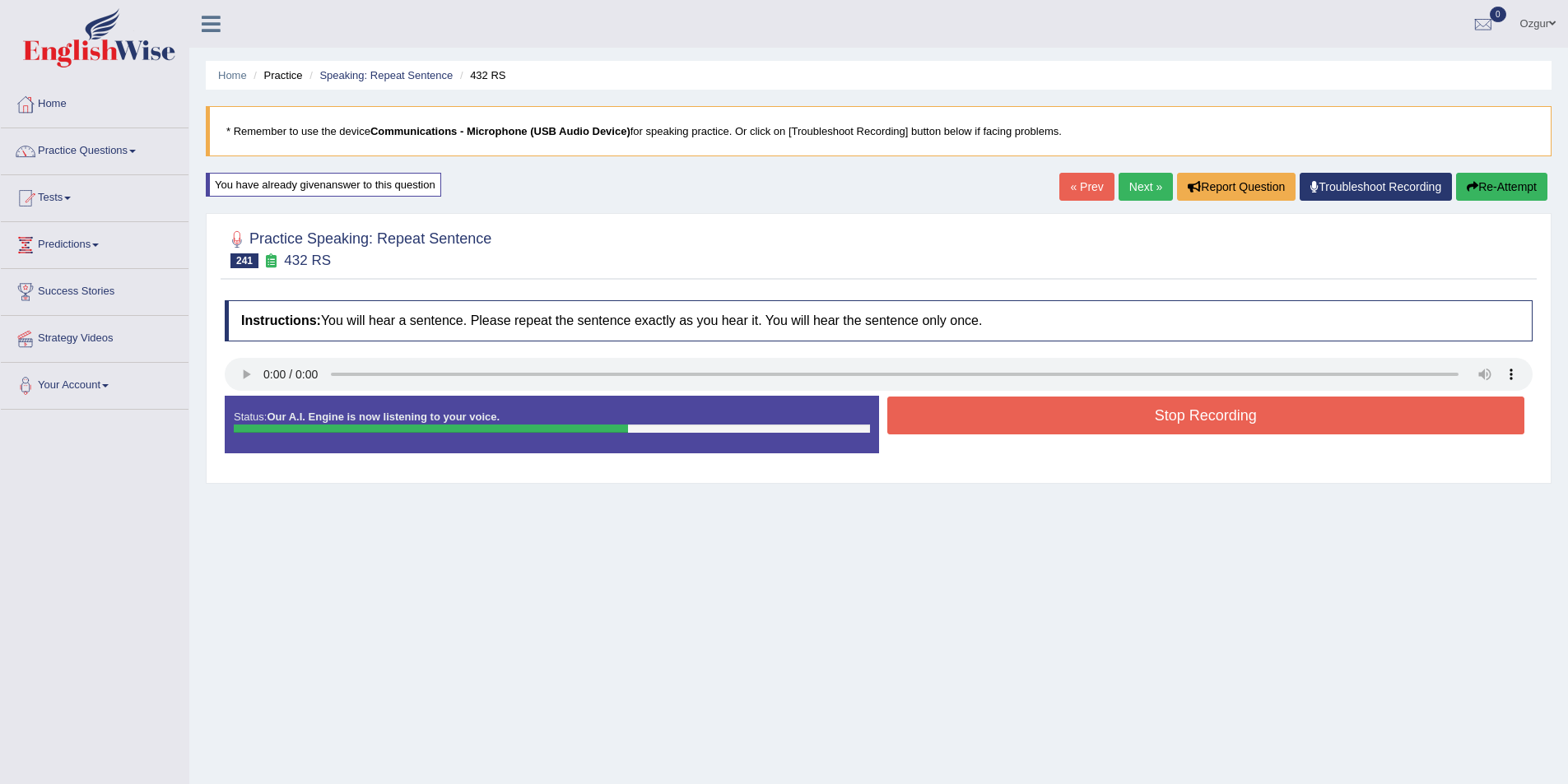
click at [999, 420] on button "Stop Recording" at bounding box center [1206, 415] width 638 height 38
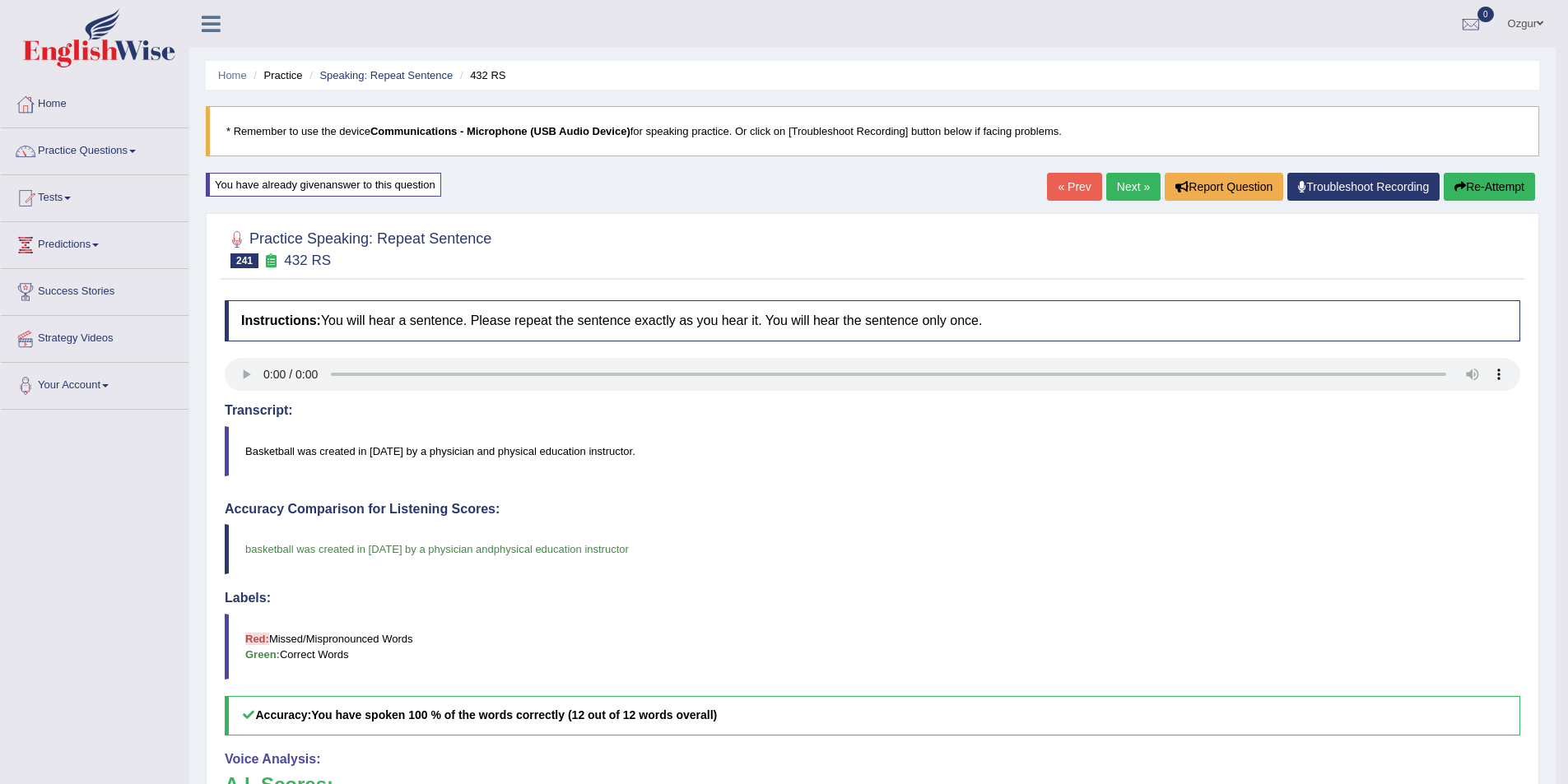
click at [1141, 190] on link "Next »" at bounding box center [1134, 186] width 54 height 28
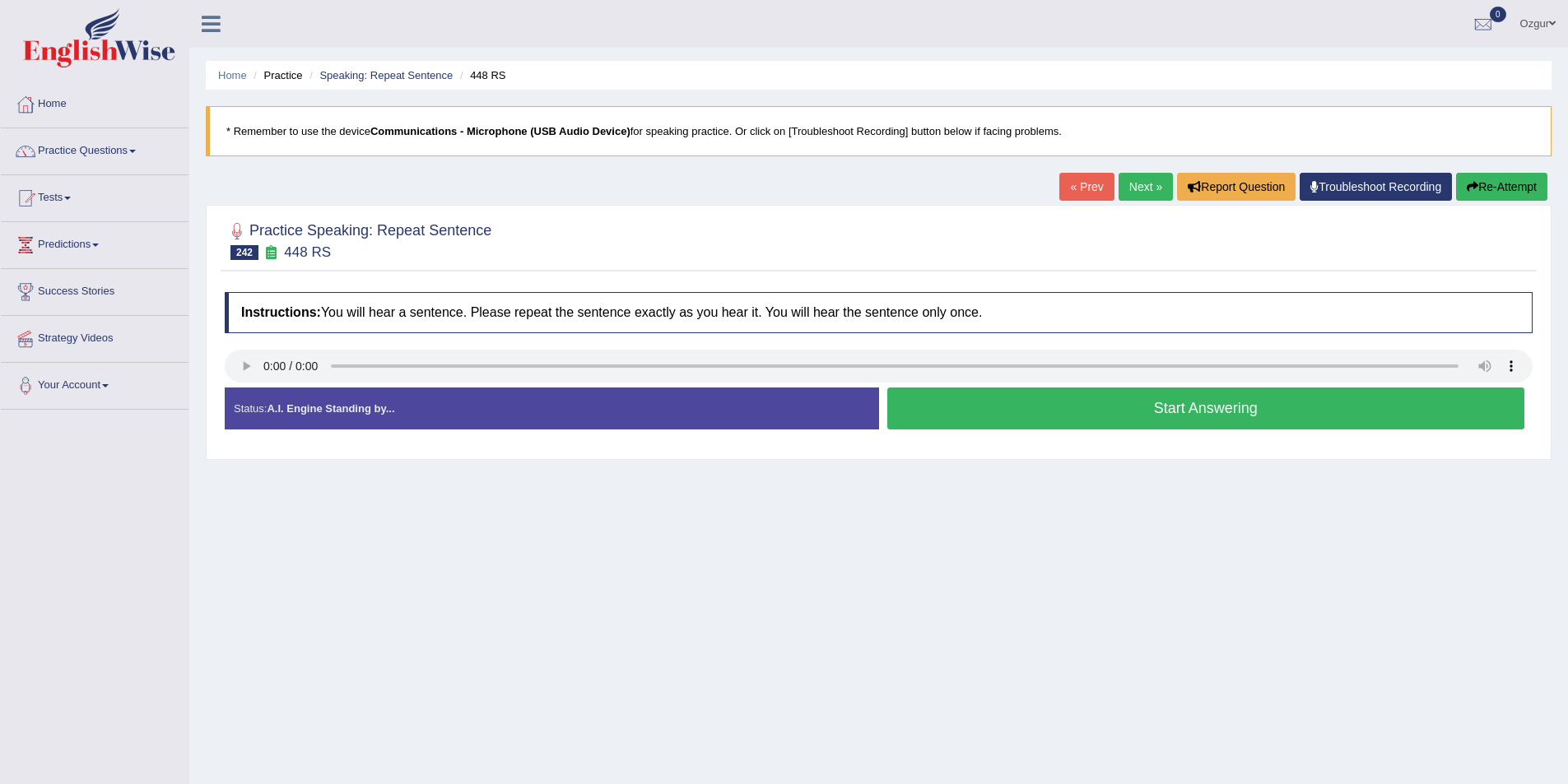
click at [1065, 412] on button "Start Answering" at bounding box center [1206, 408] width 638 height 42
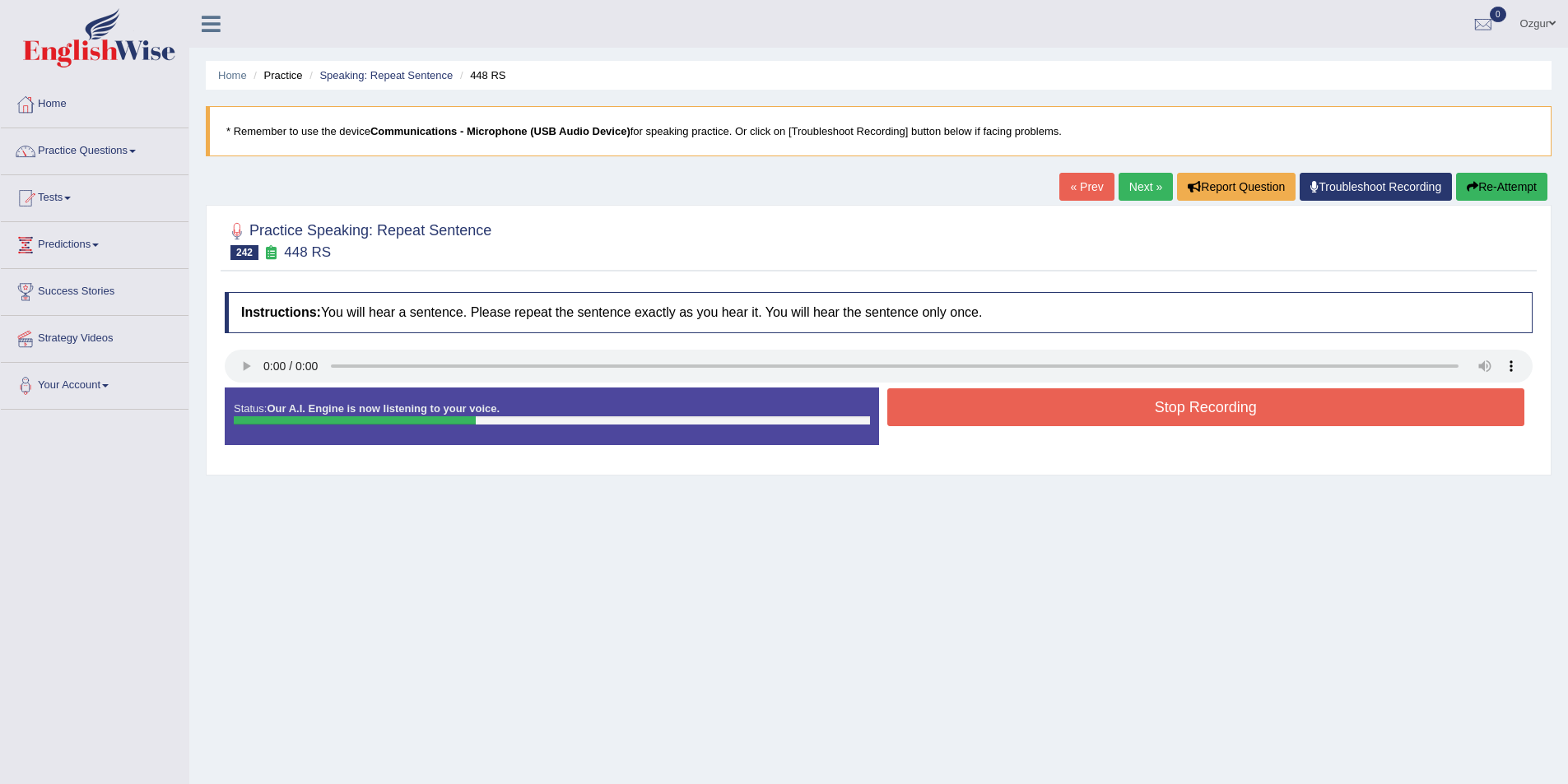
click at [1062, 412] on button "Stop Recording" at bounding box center [1206, 407] width 638 height 38
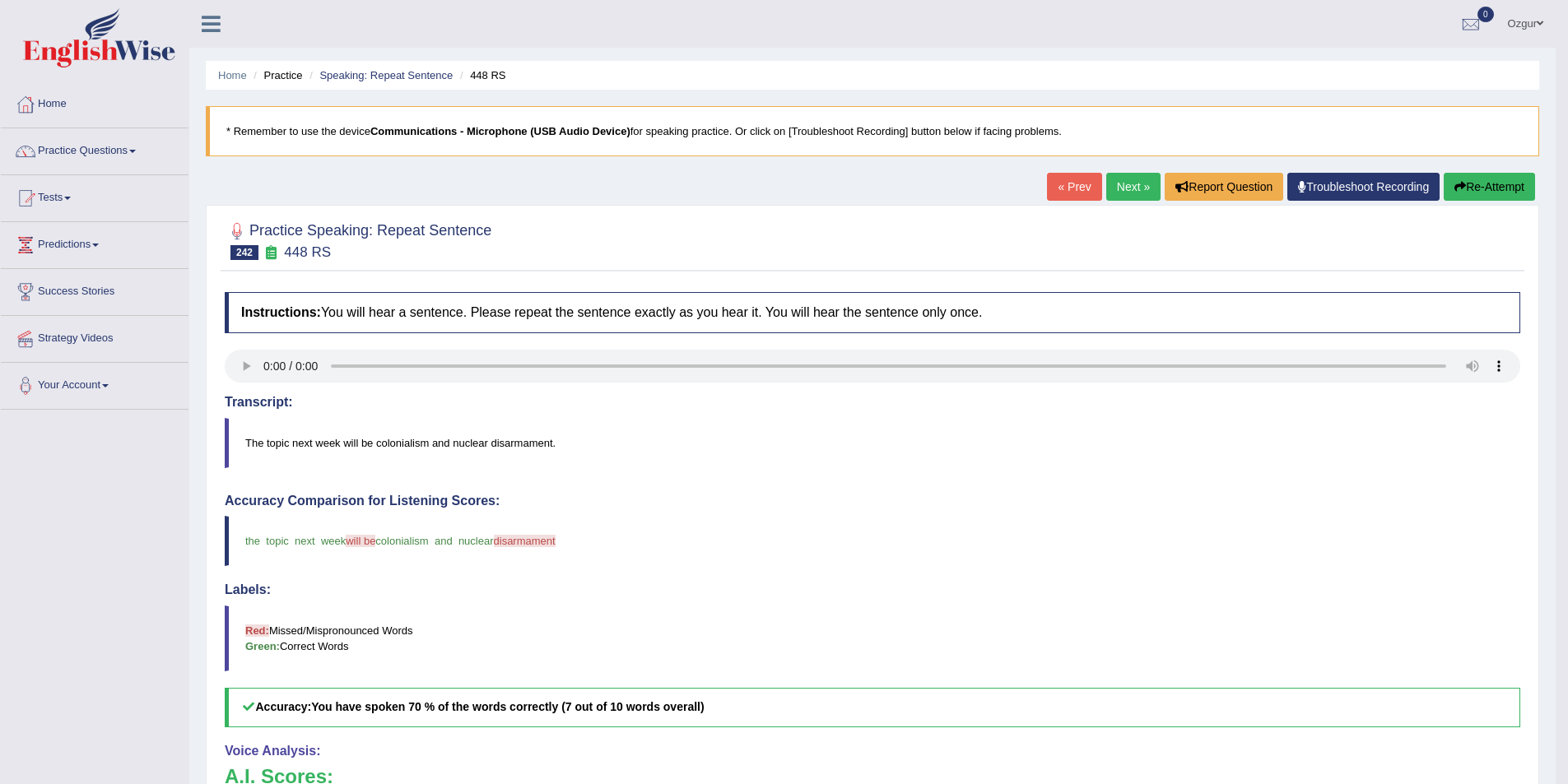
click at [1457, 178] on button "Re-Attempt" at bounding box center [1490, 186] width 92 height 28
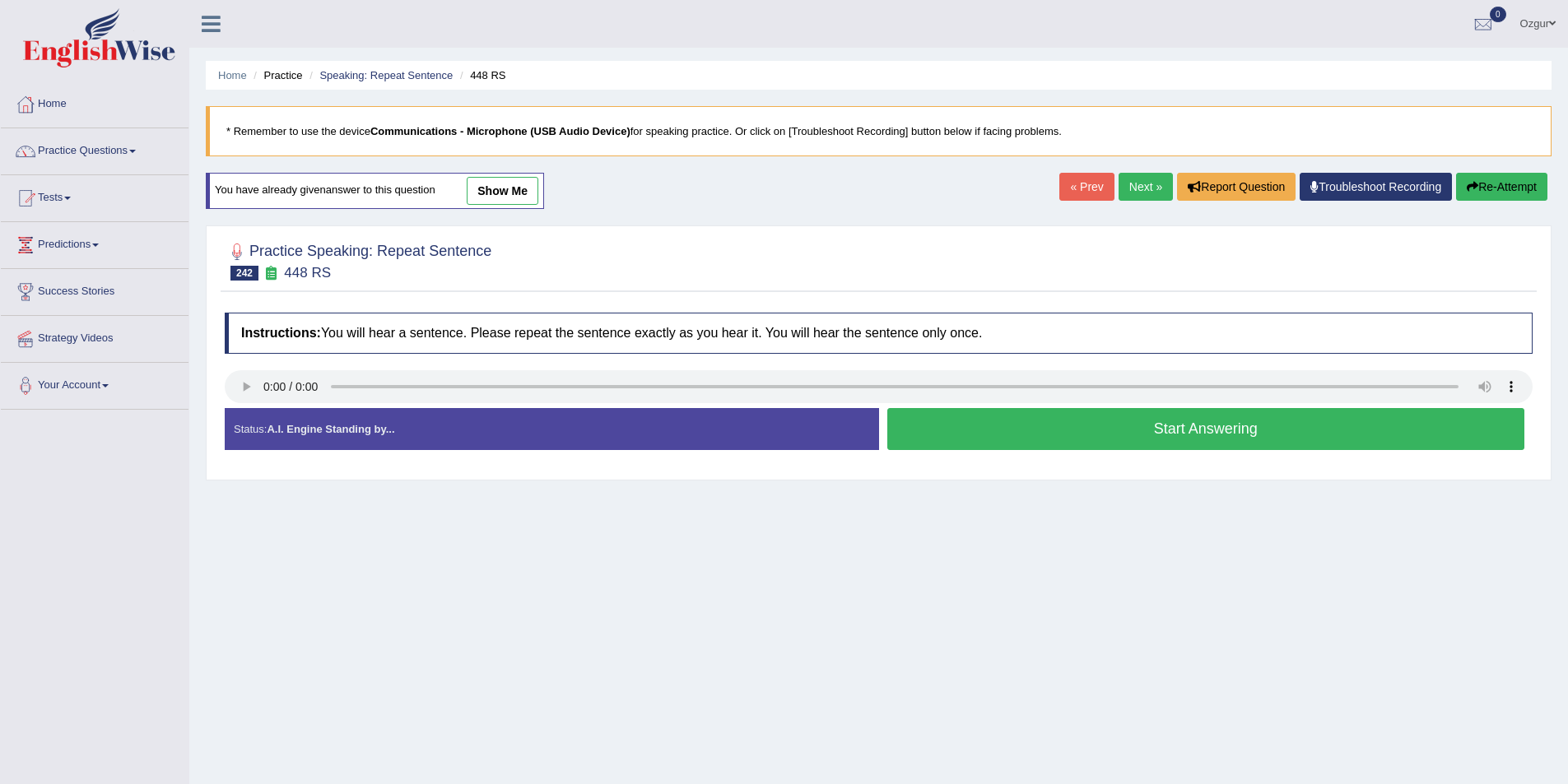
click at [1195, 431] on button "Start Answering" at bounding box center [1206, 428] width 638 height 42
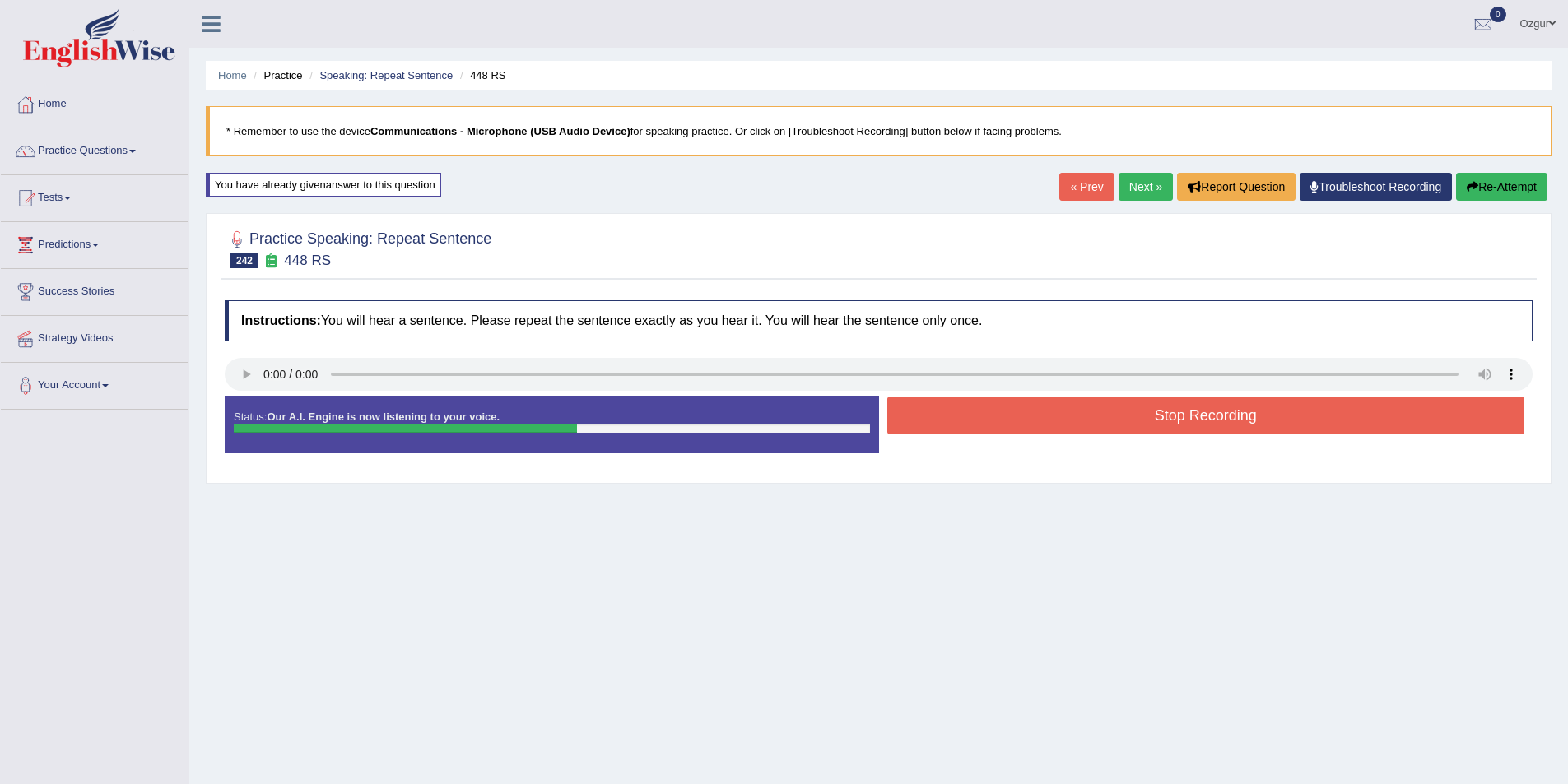
click at [963, 423] on button "Stop Recording" at bounding box center [1206, 415] width 638 height 38
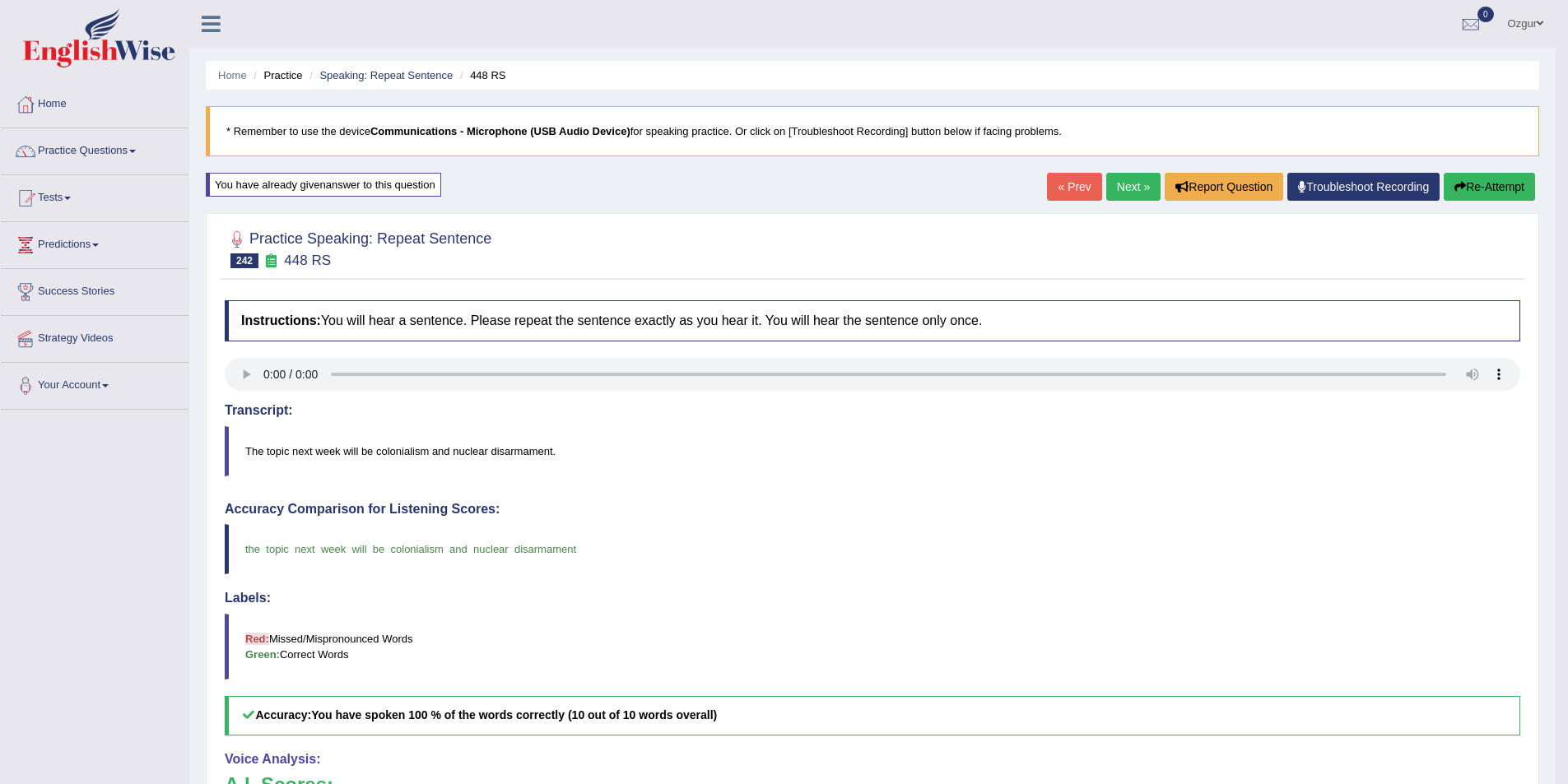
click at [1111, 176] on link "Next »" at bounding box center [1134, 186] width 54 height 28
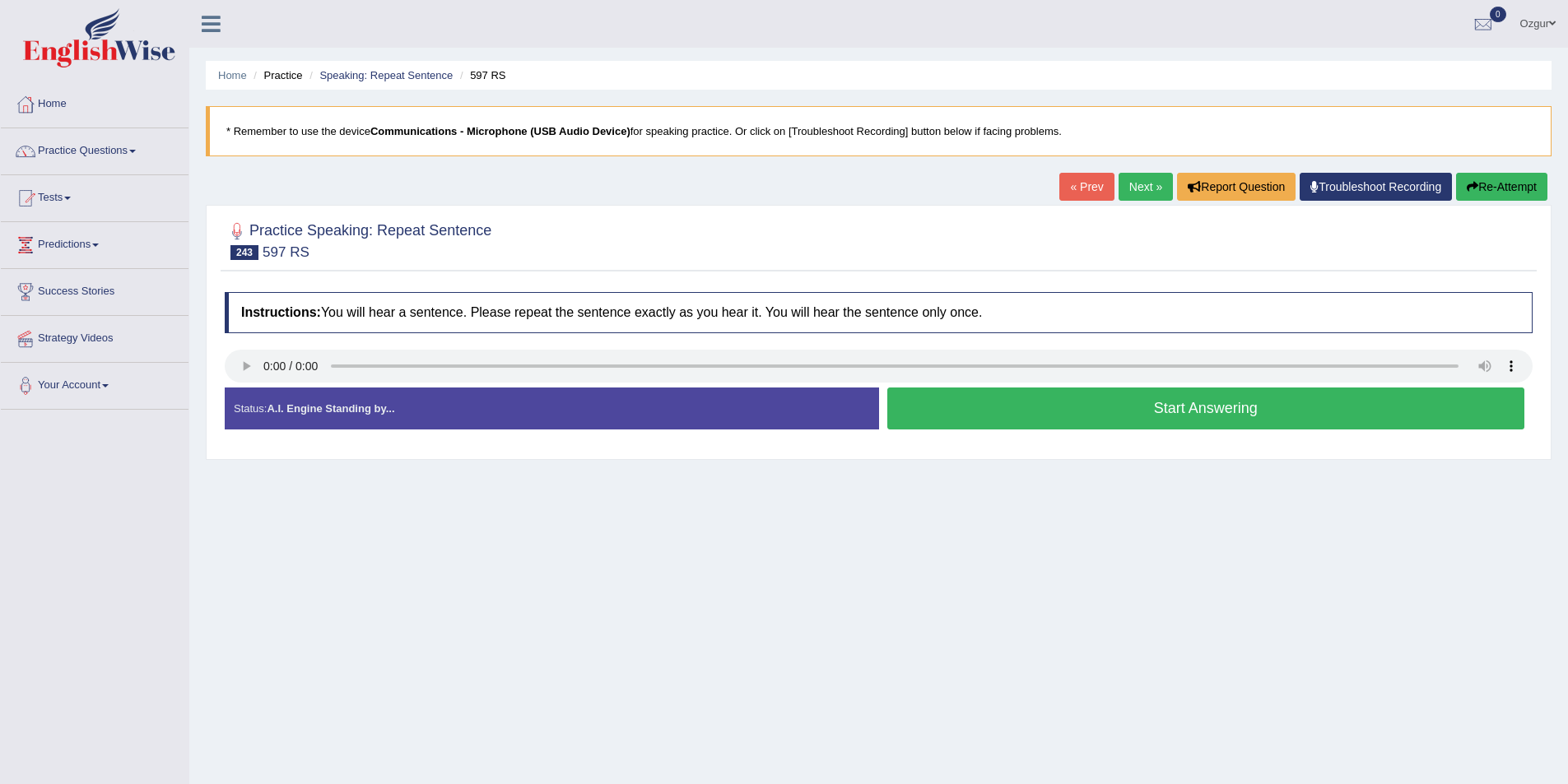
click at [1132, 183] on link "Next »" at bounding box center [1146, 186] width 54 height 28
click at [1150, 403] on button "Start Answering" at bounding box center [1206, 408] width 638 height 42
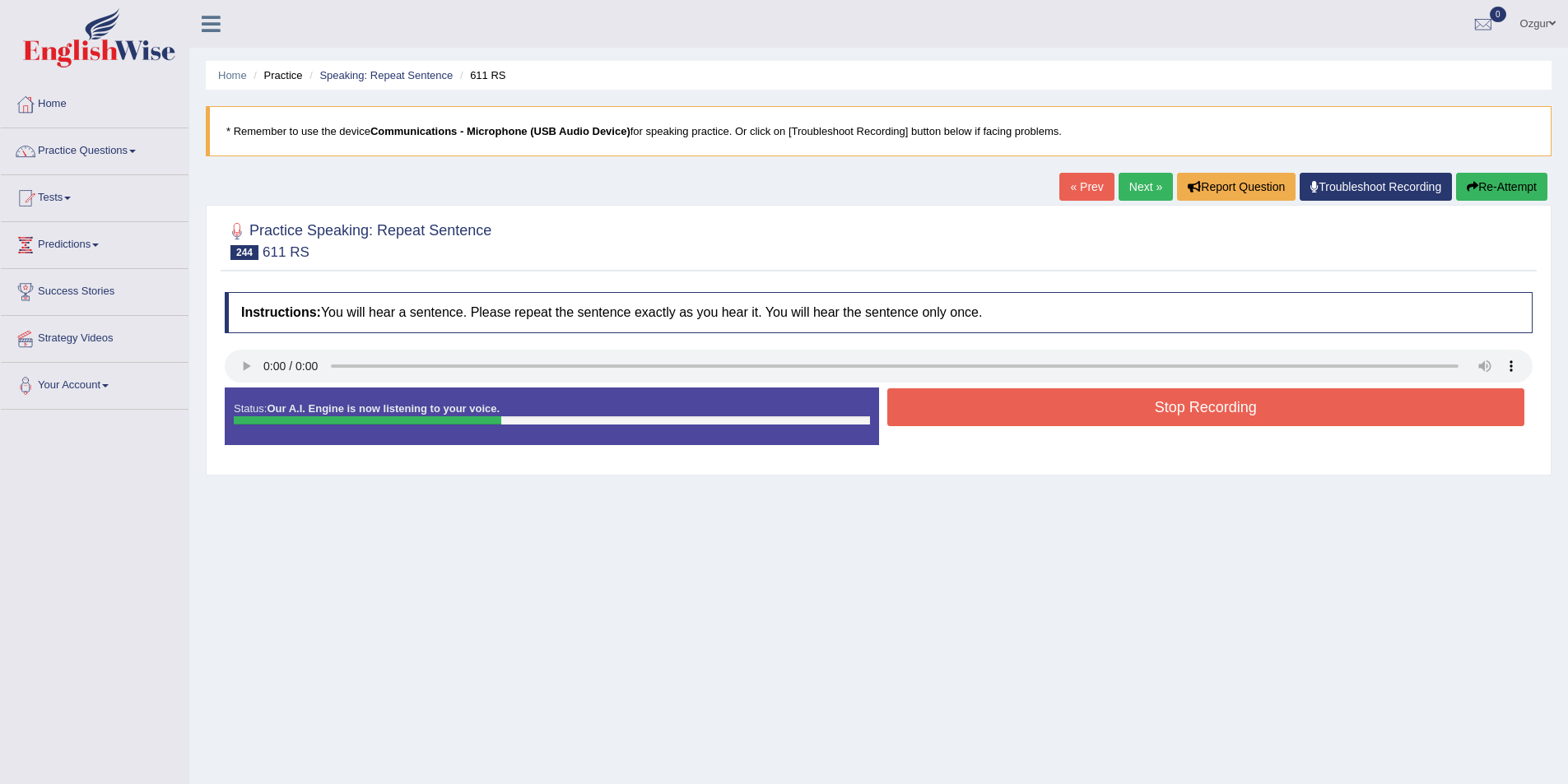
click at [1521, 171] on div "Home Practice Speaking: Repeat Sentence 611 RS * Remember to use the device Com…" at bounding box center [879, 411] width 1378 height 823
click at [1516, 203] on div "« Prev Next » Report Question Troubleshoot Recording Re-Attempt" at bounding box center [1305, 189] width 492 height 32
click at [1509, 191] on button "Re-Attempt" at bounding box center [1502, 186] width 92 height 28
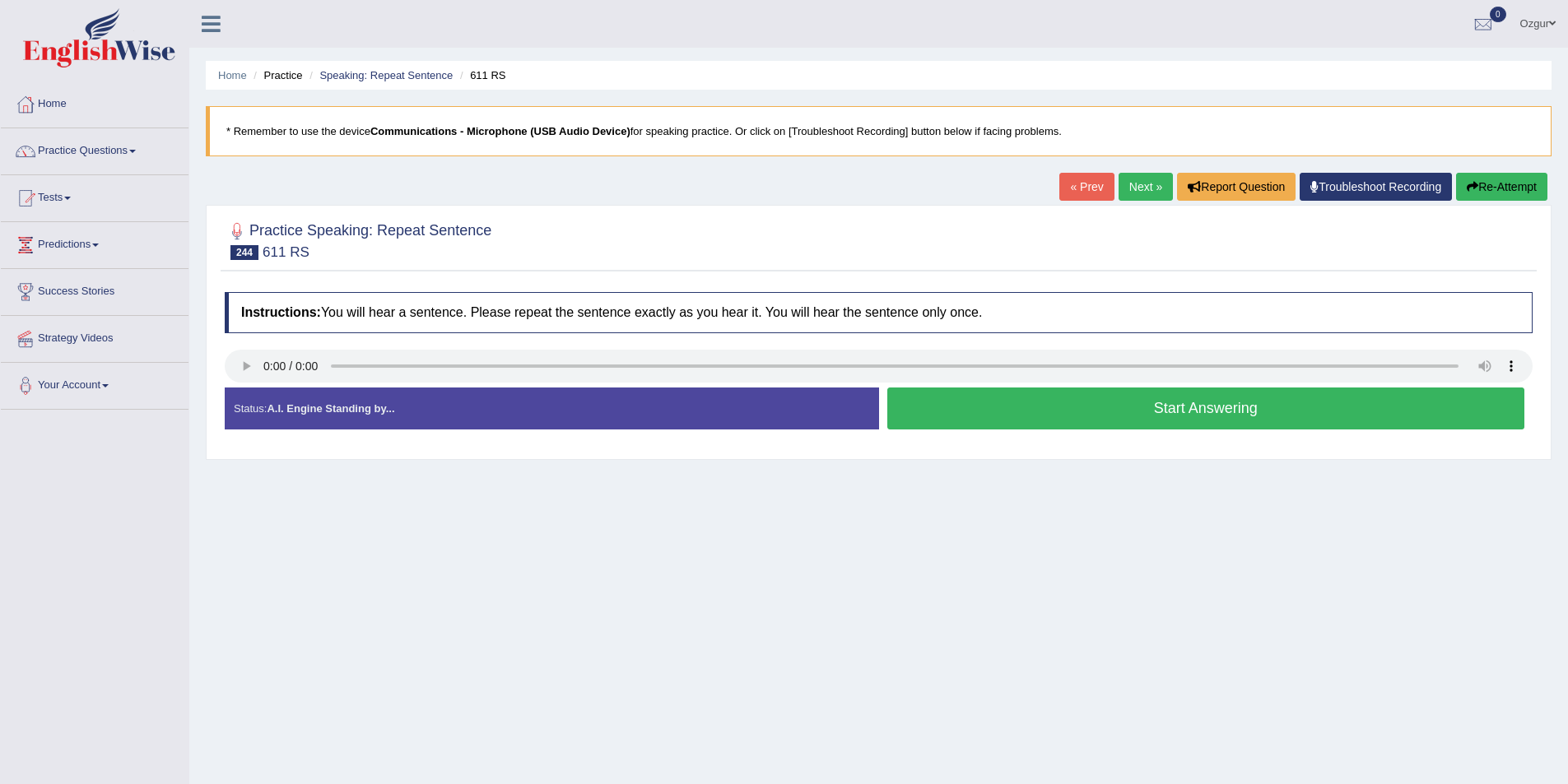
click at [1039, 414] on button "Start Answering" at bounding box center [1206, 408] width 638 height 42
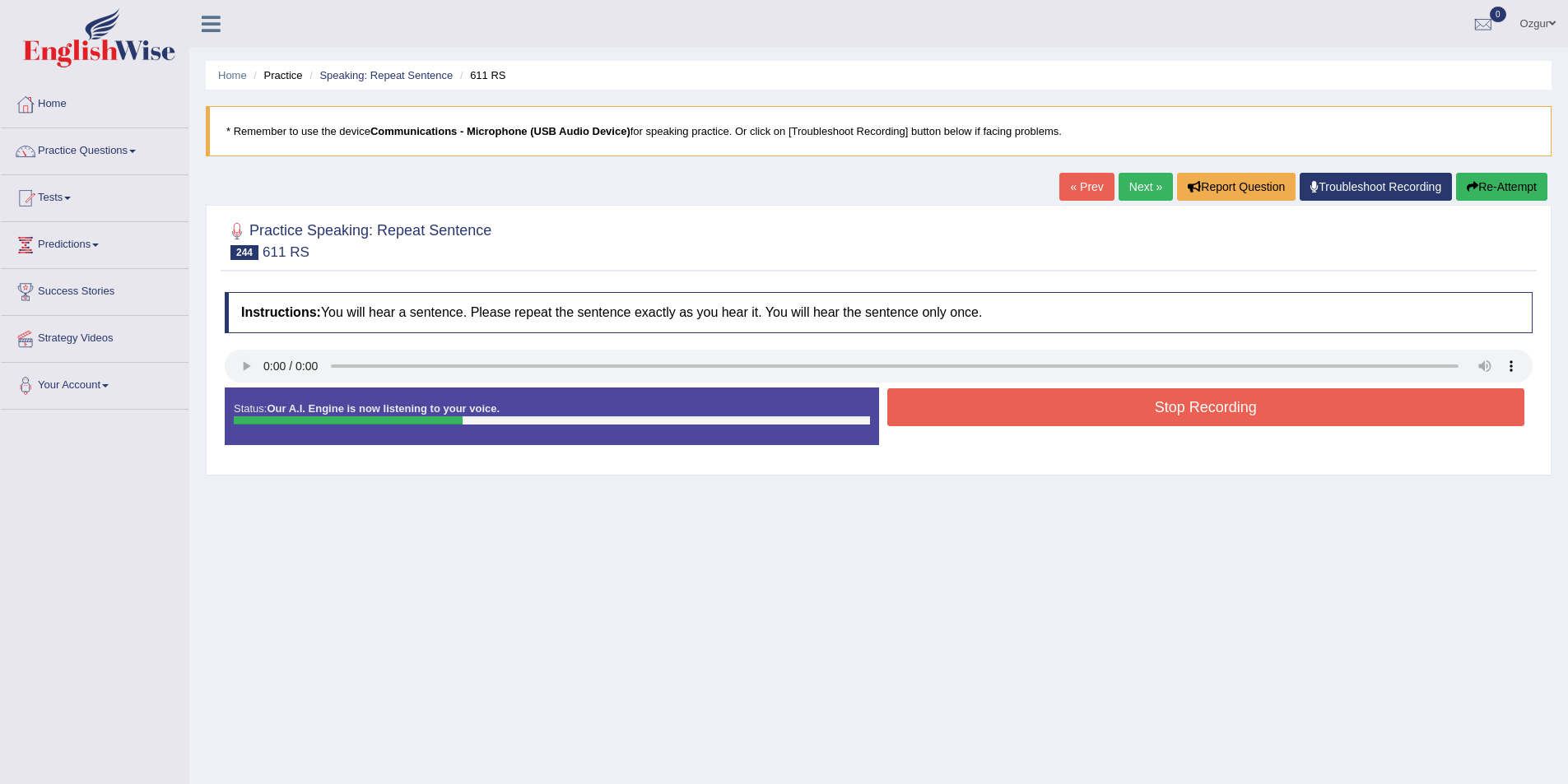
click at [955, 408] on button "Stop Recording" at bounding box center [1206, 407] width 638 height 38
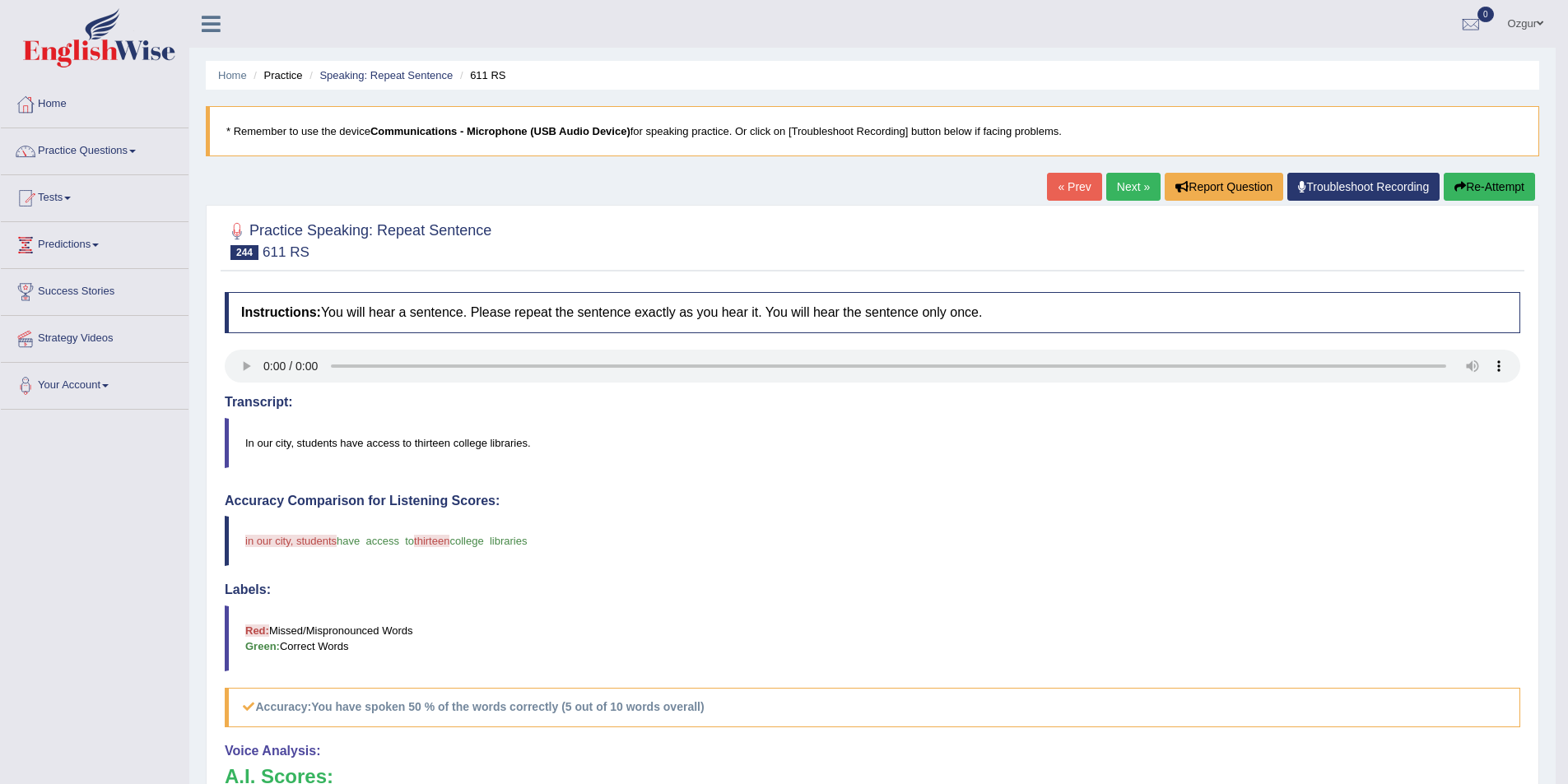
click at [1526, 172] on div "Home Practice Speaking: Repeat Sentence 611 RS * Remember to use the device Com…" at bounding box center [873, 535] width 1367 height 1071
click at [1515, 182] on button "Re-Attempt" at bounding box center [1490, 186] width 92 height 28
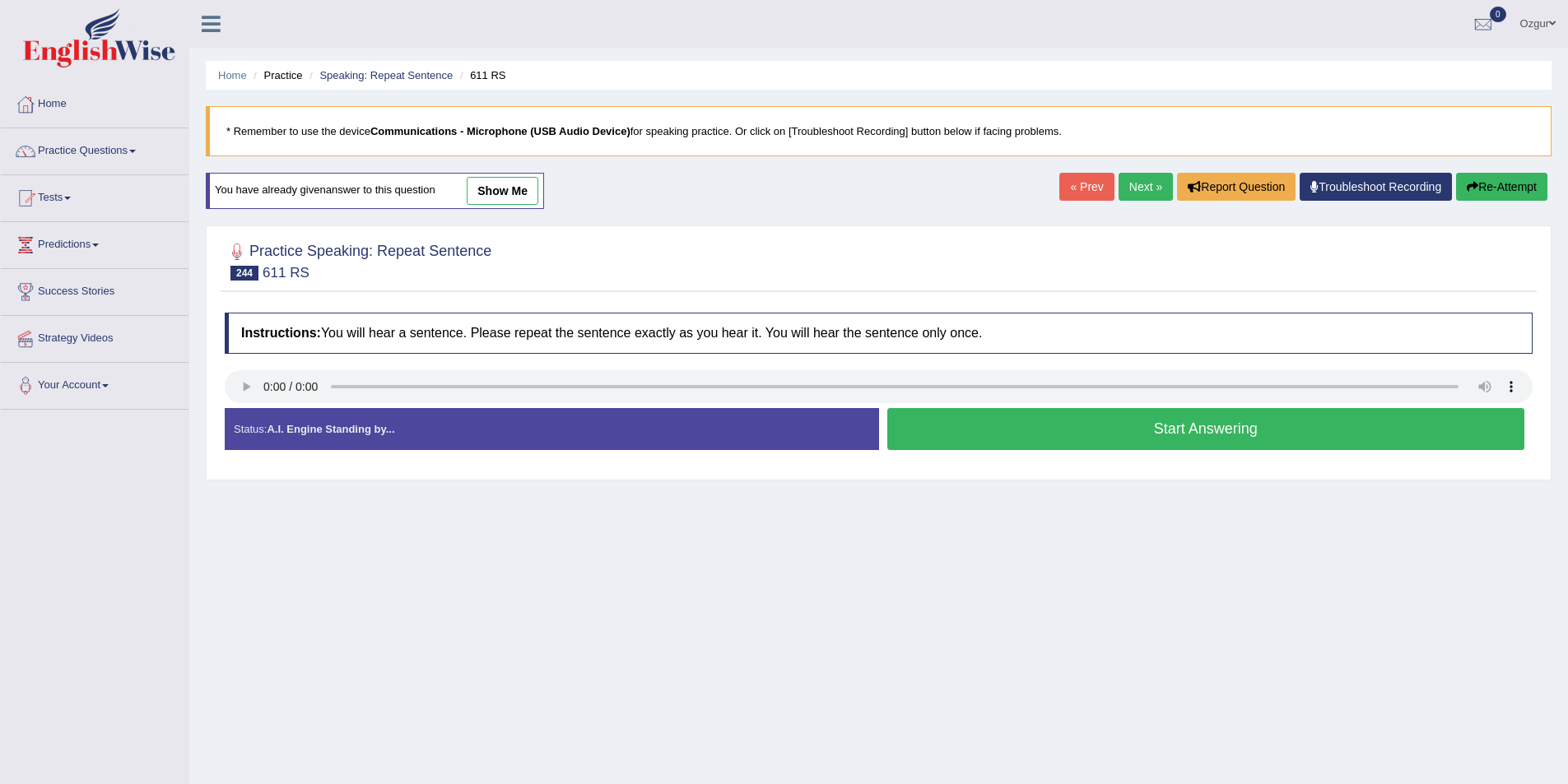
click at [997, 422] on button "Start Answering" at bounding box center [1206, 428] width 638 height 42
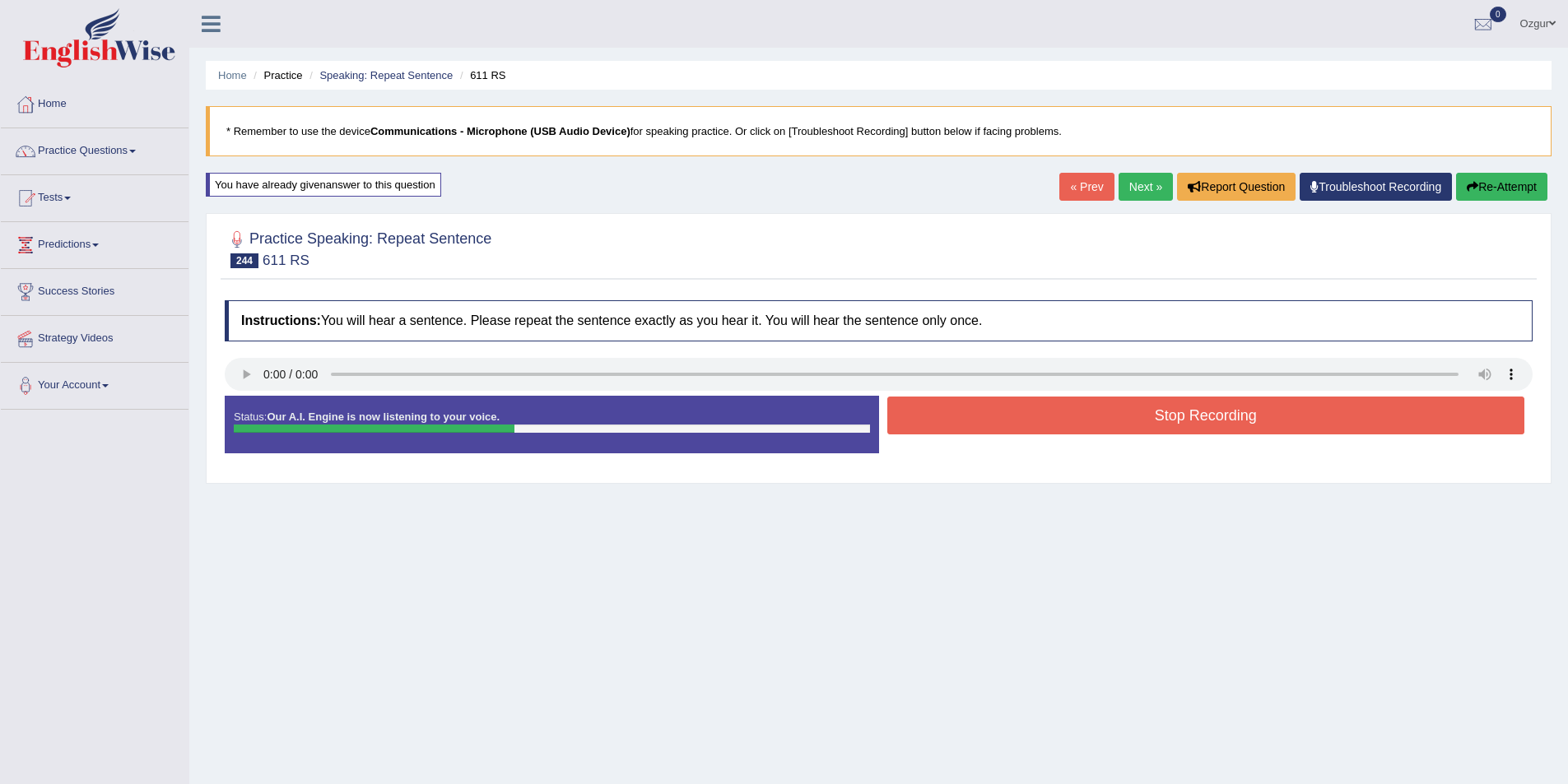
click at [954, 415] on button "Stop Recording" at bounding box center [1206, 415] width 638 height 38
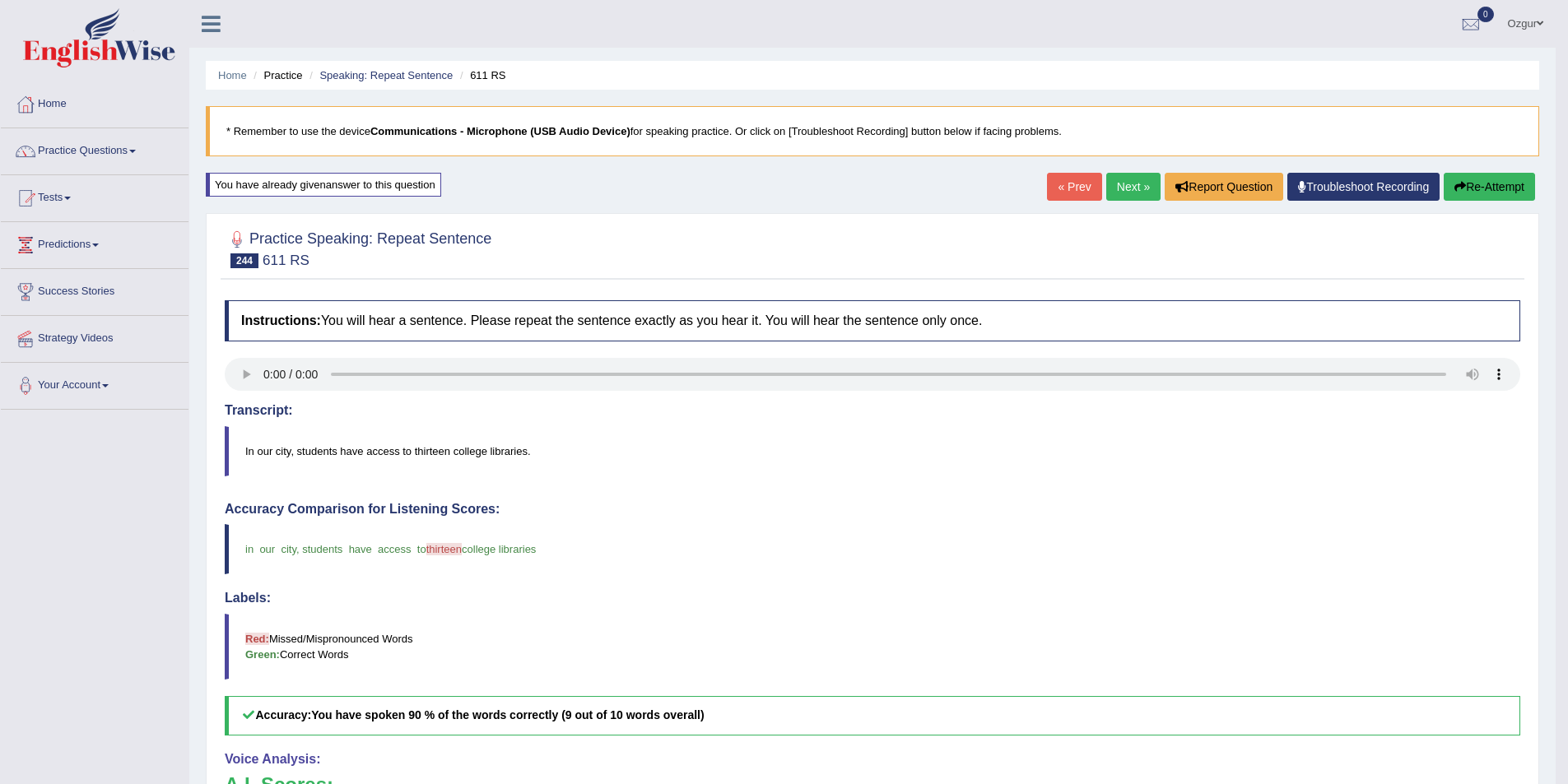
click at [1124, 167] on div "Home Practice Speaking: Repeat Sentence 611 RS * Remember to use the device Com…" at bounding box center [873, 539] width 1367 height 1080
click at [1124, 176] on link "Next »" at bounding box center [1134, 186] width 54 height 28
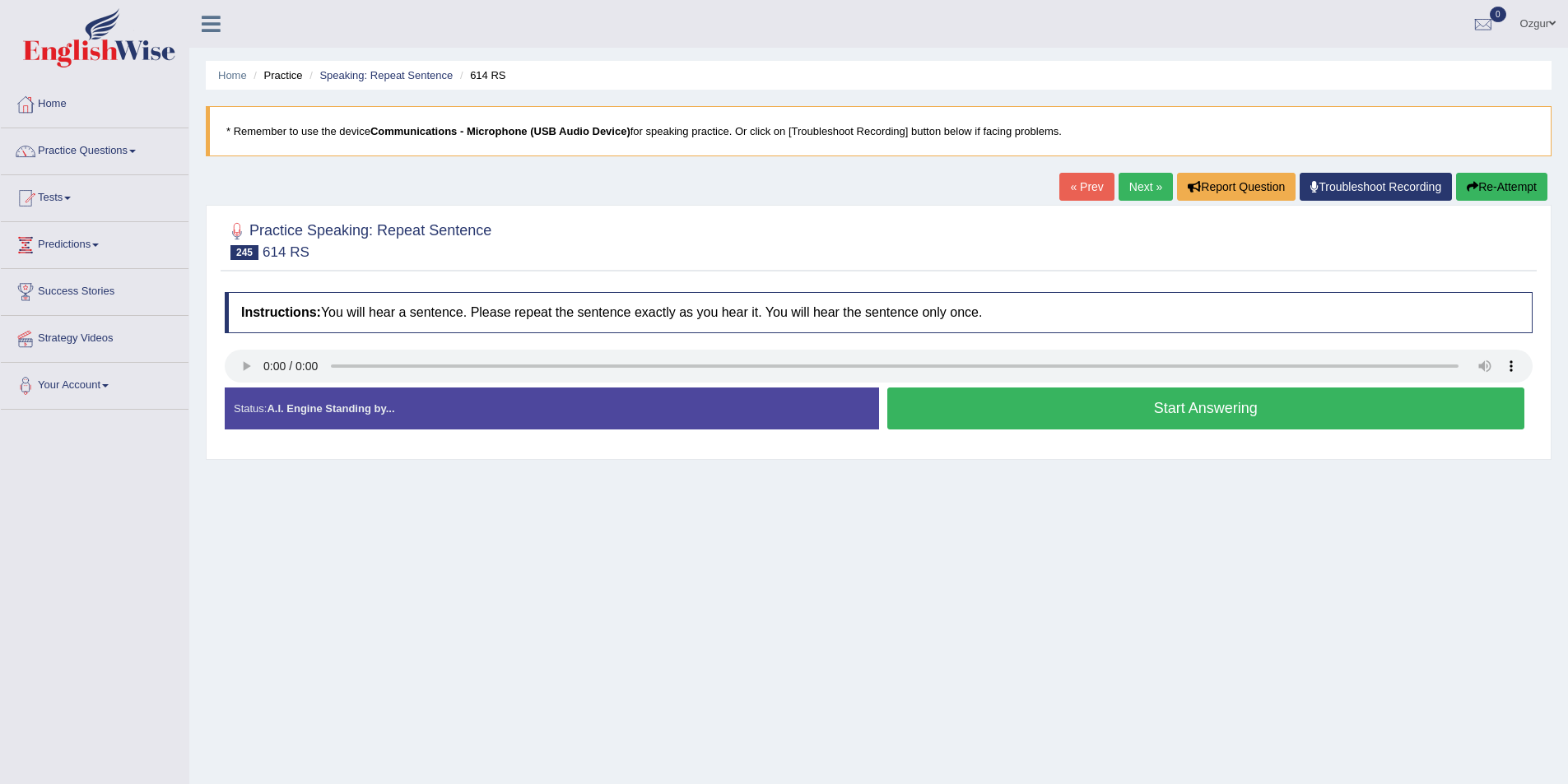
click at [1013, 412] on button "Start Answering" at bounding box center [1206, 408] width 638 height 42
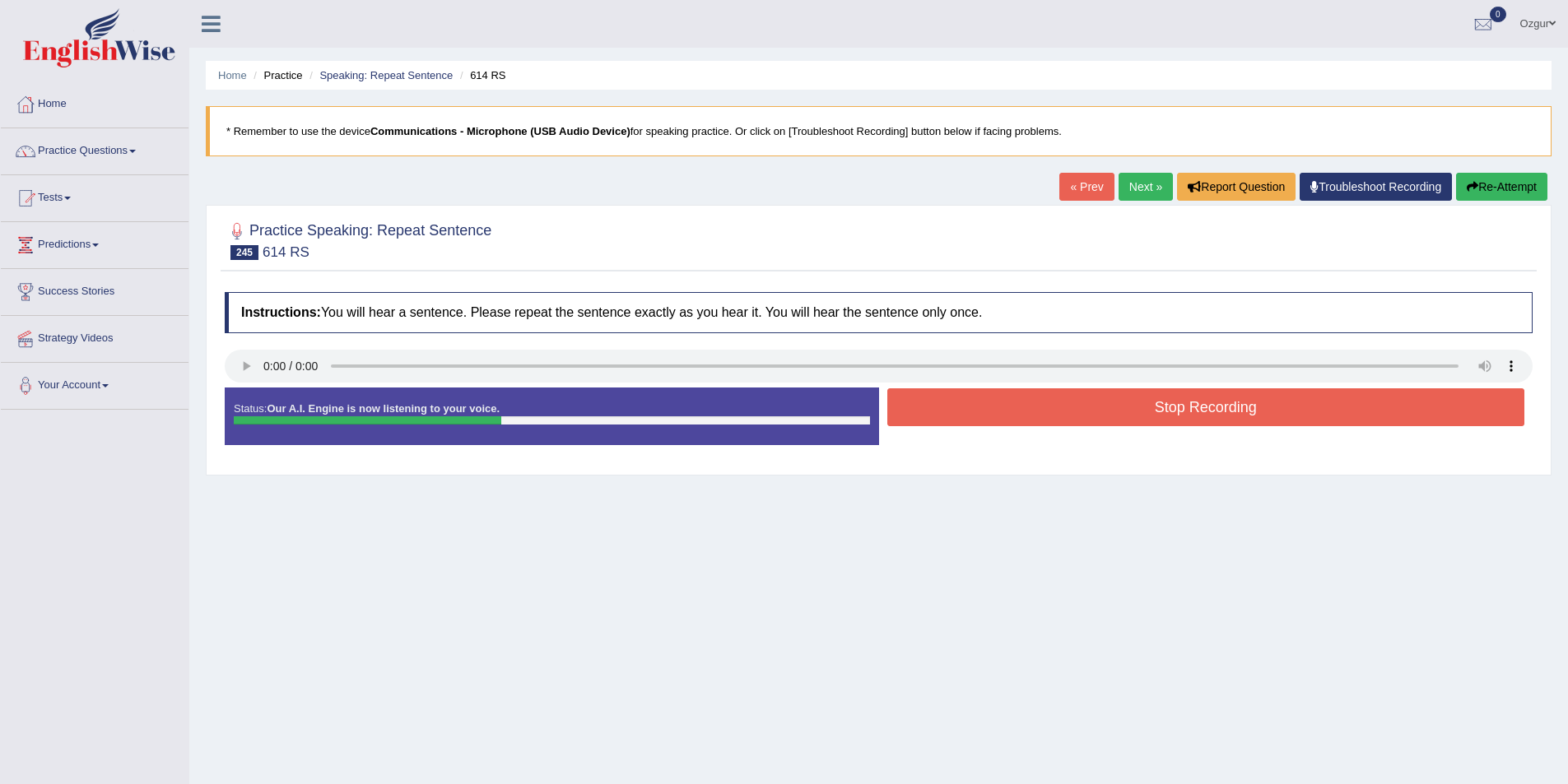
click at [1013, 412] on button "Stop Recording" at bounding box center [1206, 407] width 638 height 38
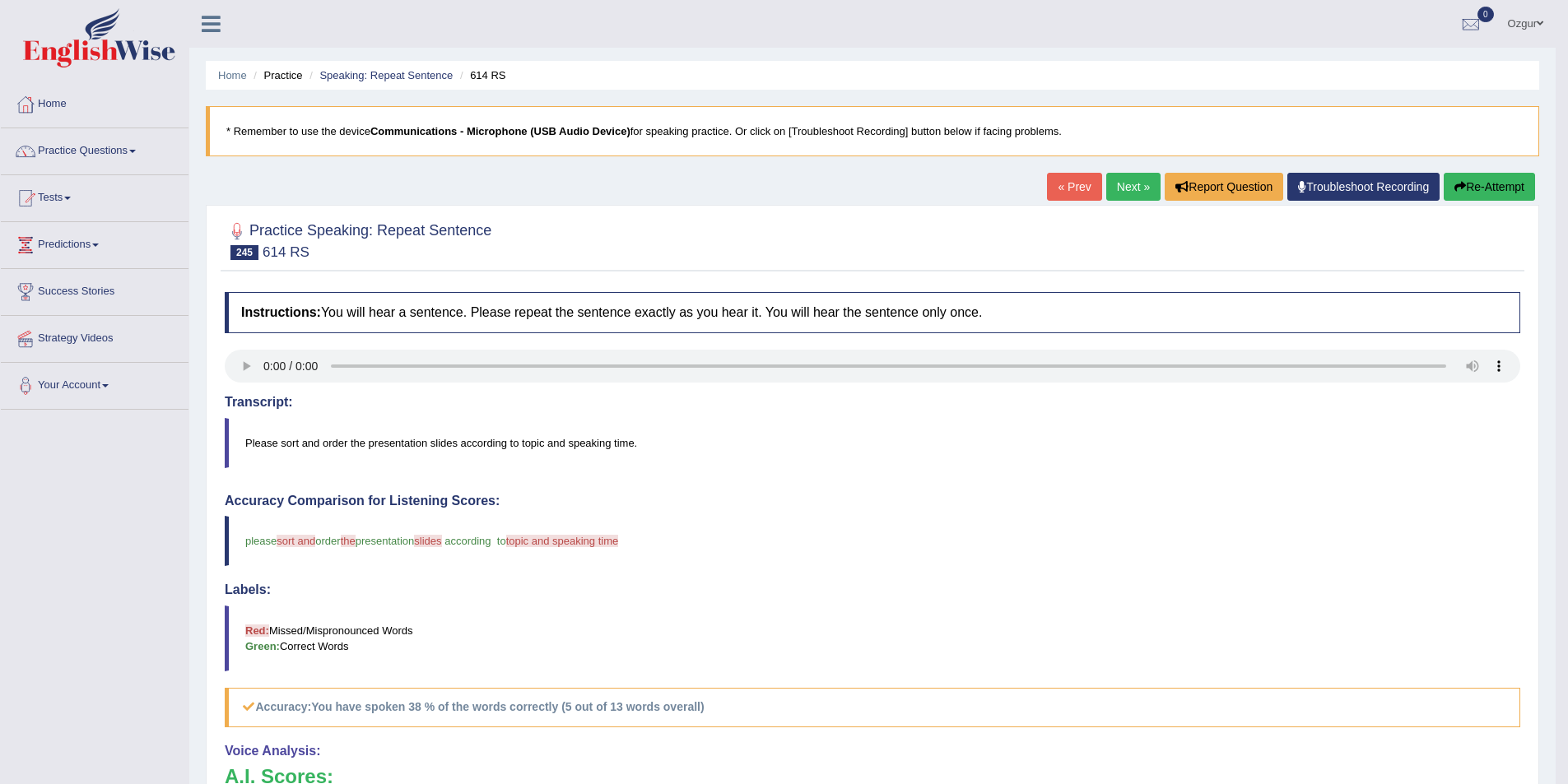
click at [1506, 185] on button "Re-Attempt" at bounding box center [1490, 186] width 92 height 28
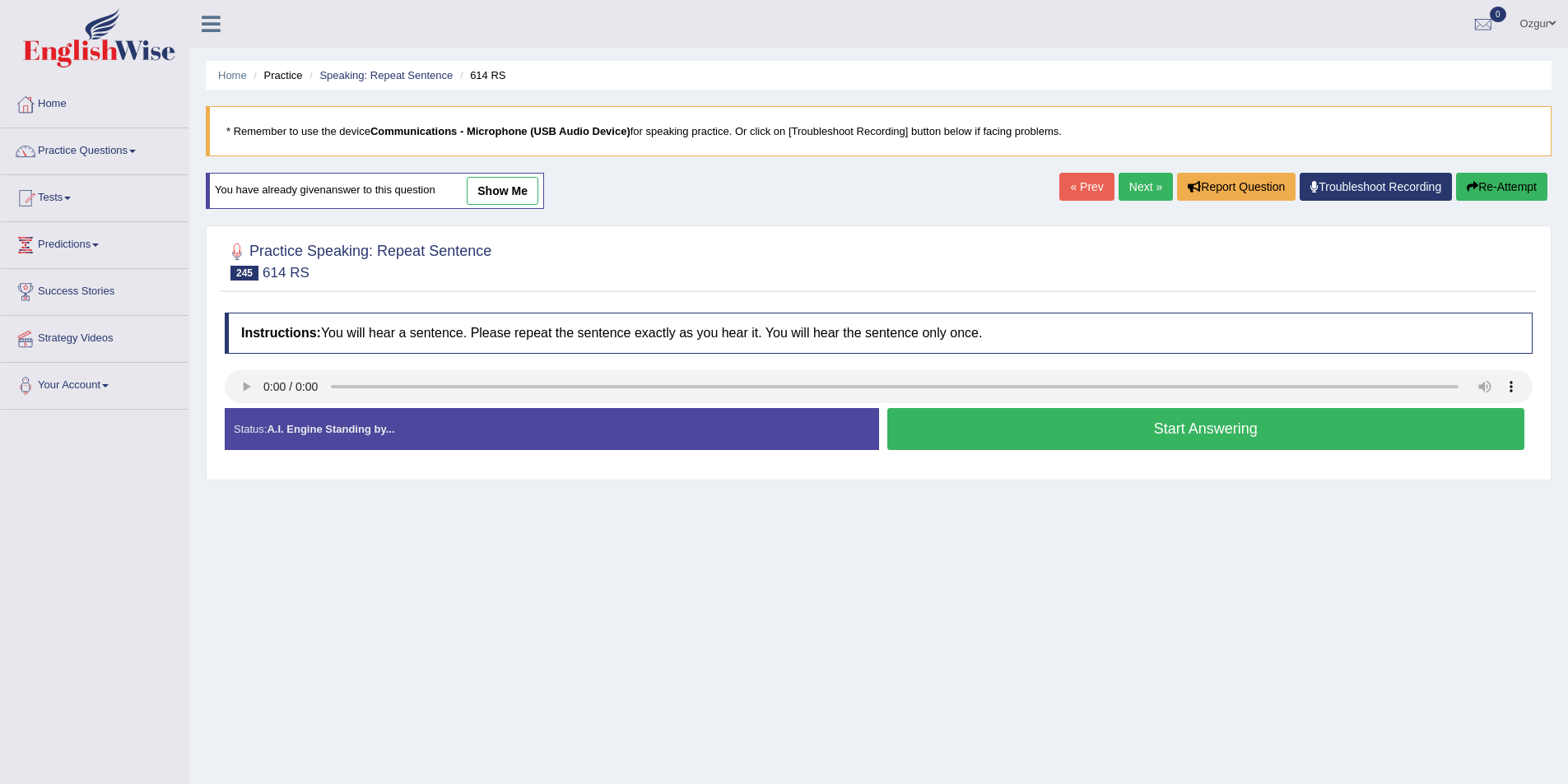
click at [1103, 433] on button "Start Answering" at bounding box center [1206, 428] width 638 height 42
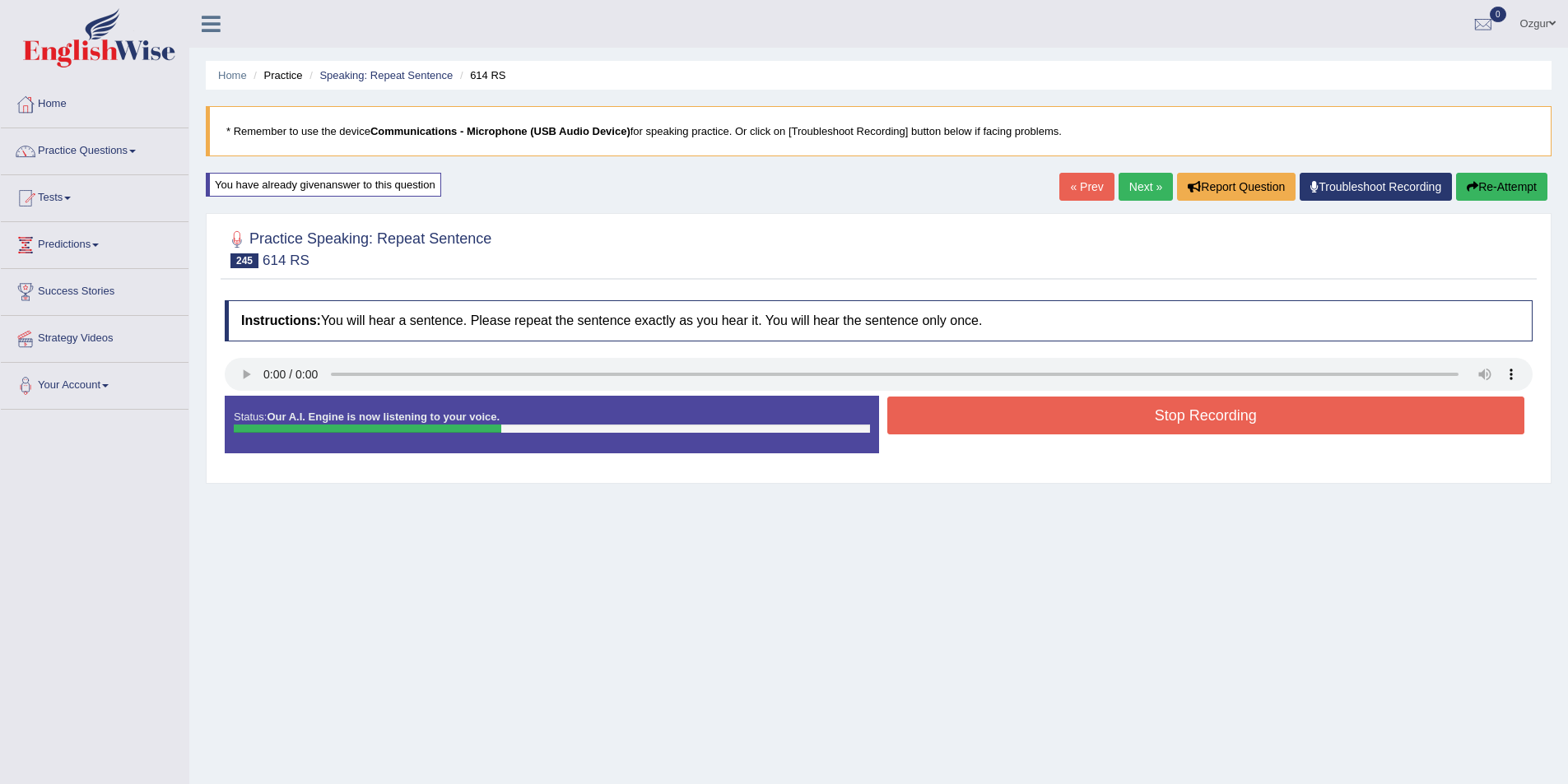
click at [1505, 179] on button "Re-Attempt" at bounding box center [1502, 186] width 92 height 28
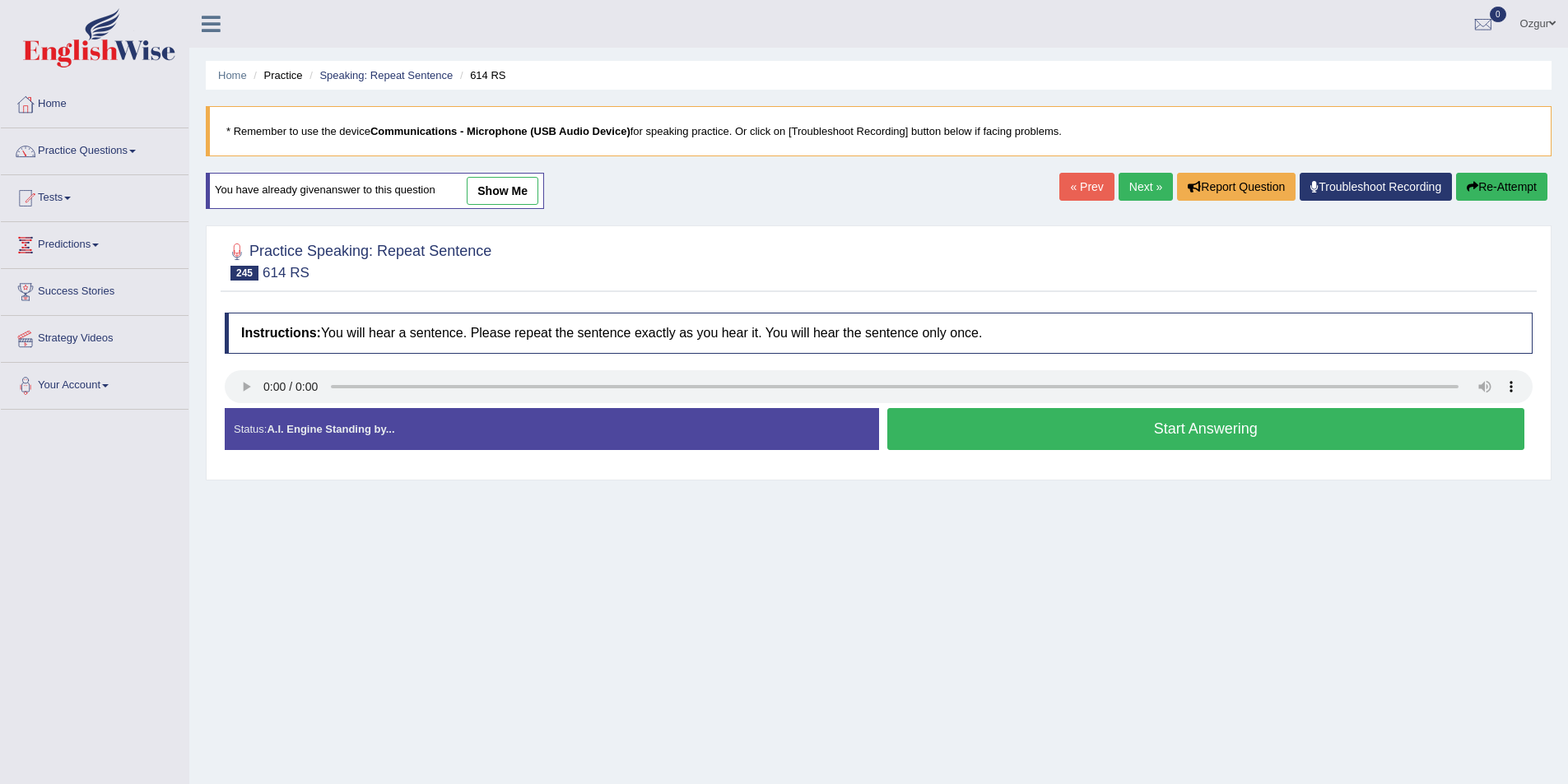
click at [1012, 437] on button "Start Answering" at bounding box center [1206, 428] width 638 height 42
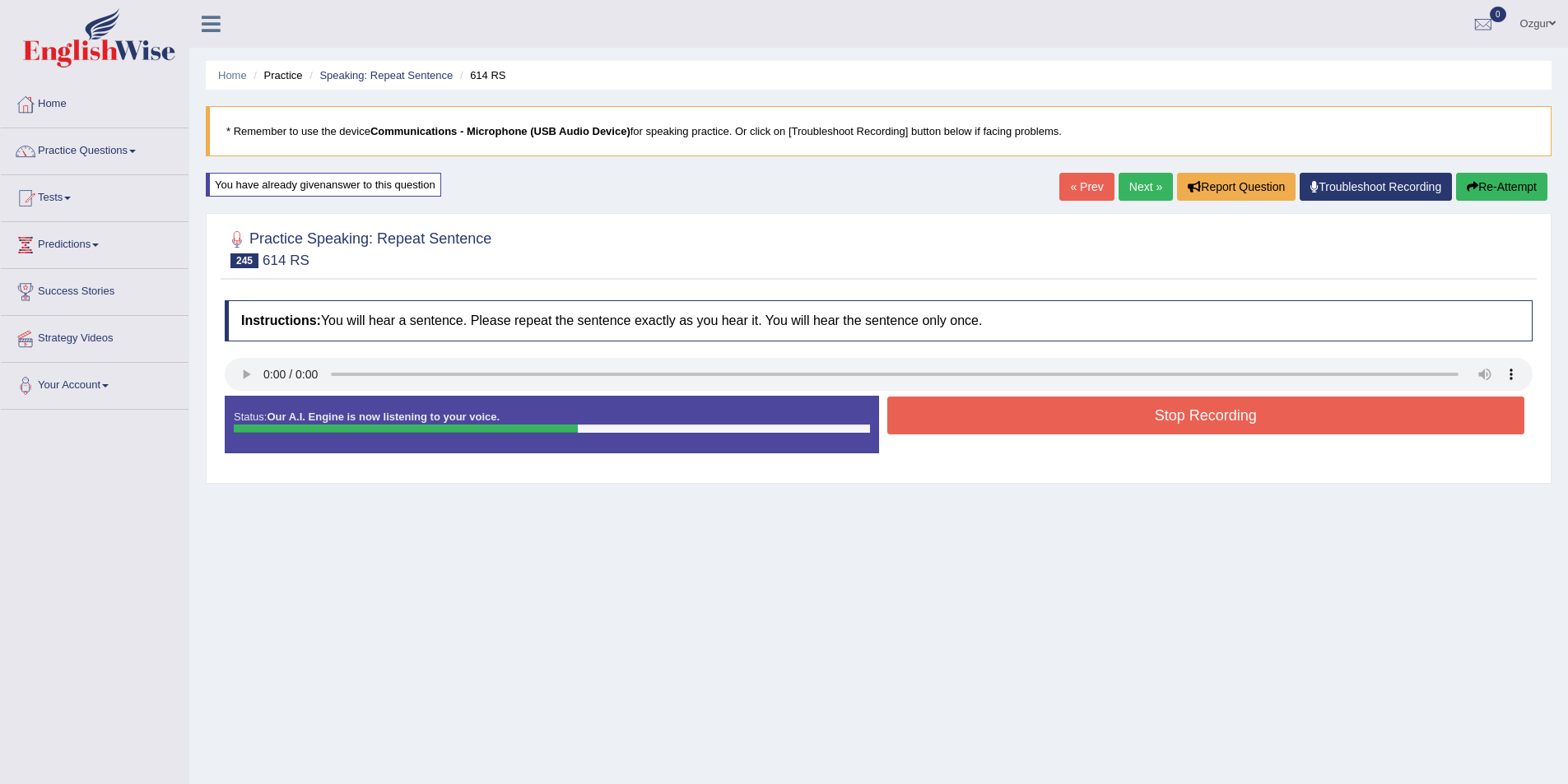
click at [1135, 404] on button "Stop Recording" at bounding box center [1206, 415] width 638 height 38
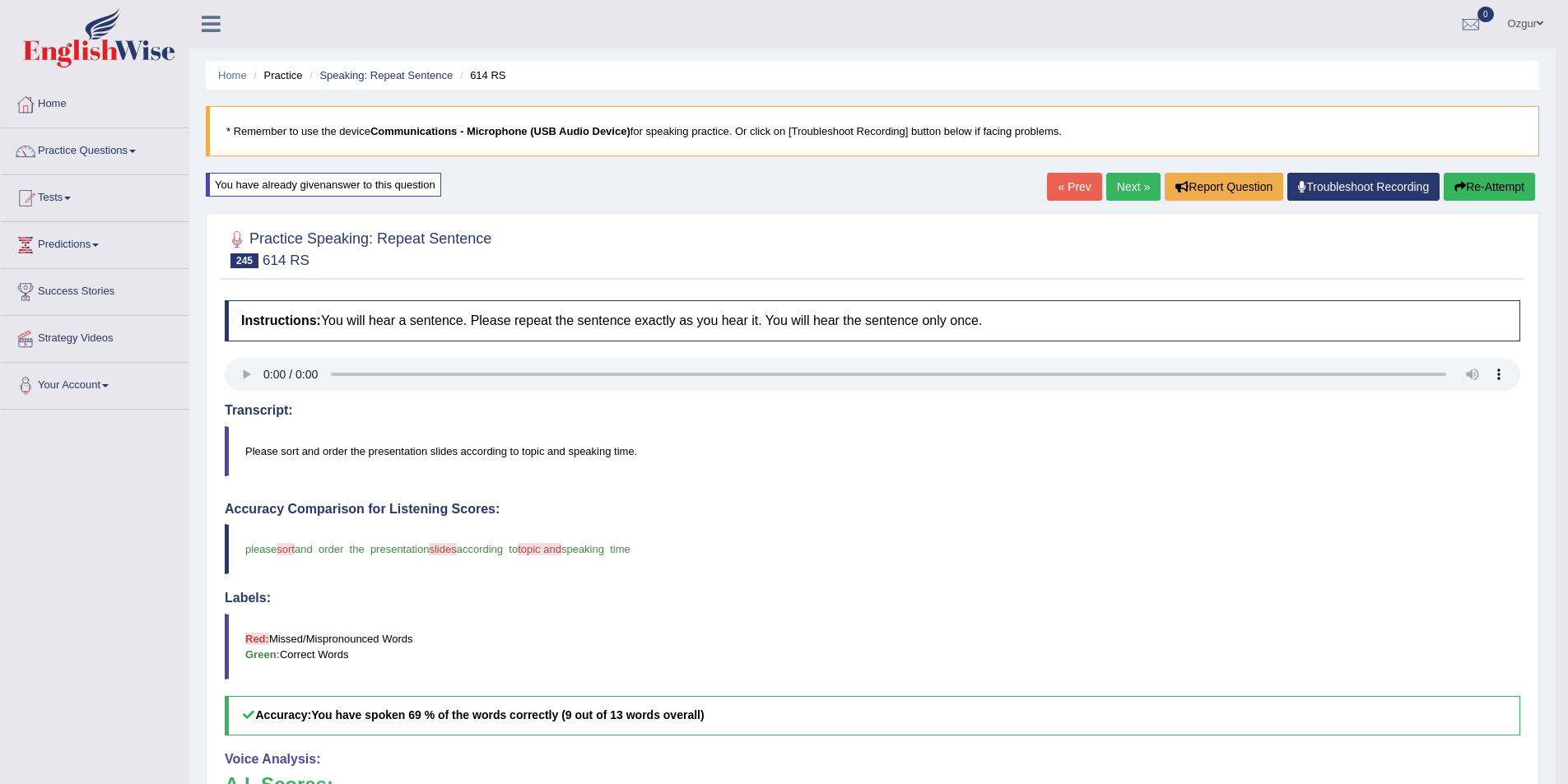
click at [1424, 182] on link "Troubleshoot Recording" at bounding box center [1363, 186] width 152 height 28
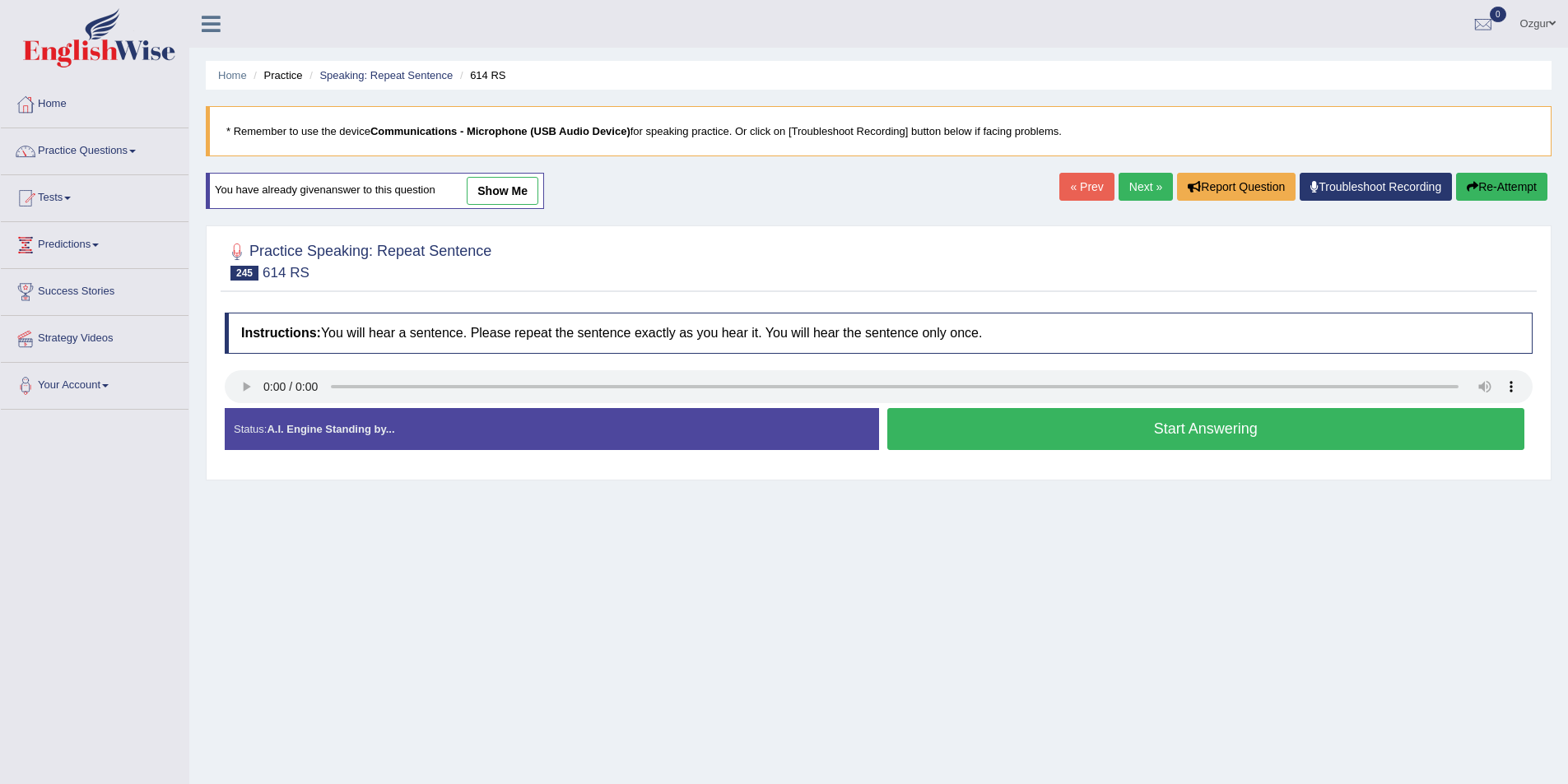
click at [1254, 433] on button "Start Answering" at bounding box center [1206, 428] width 638 height 42
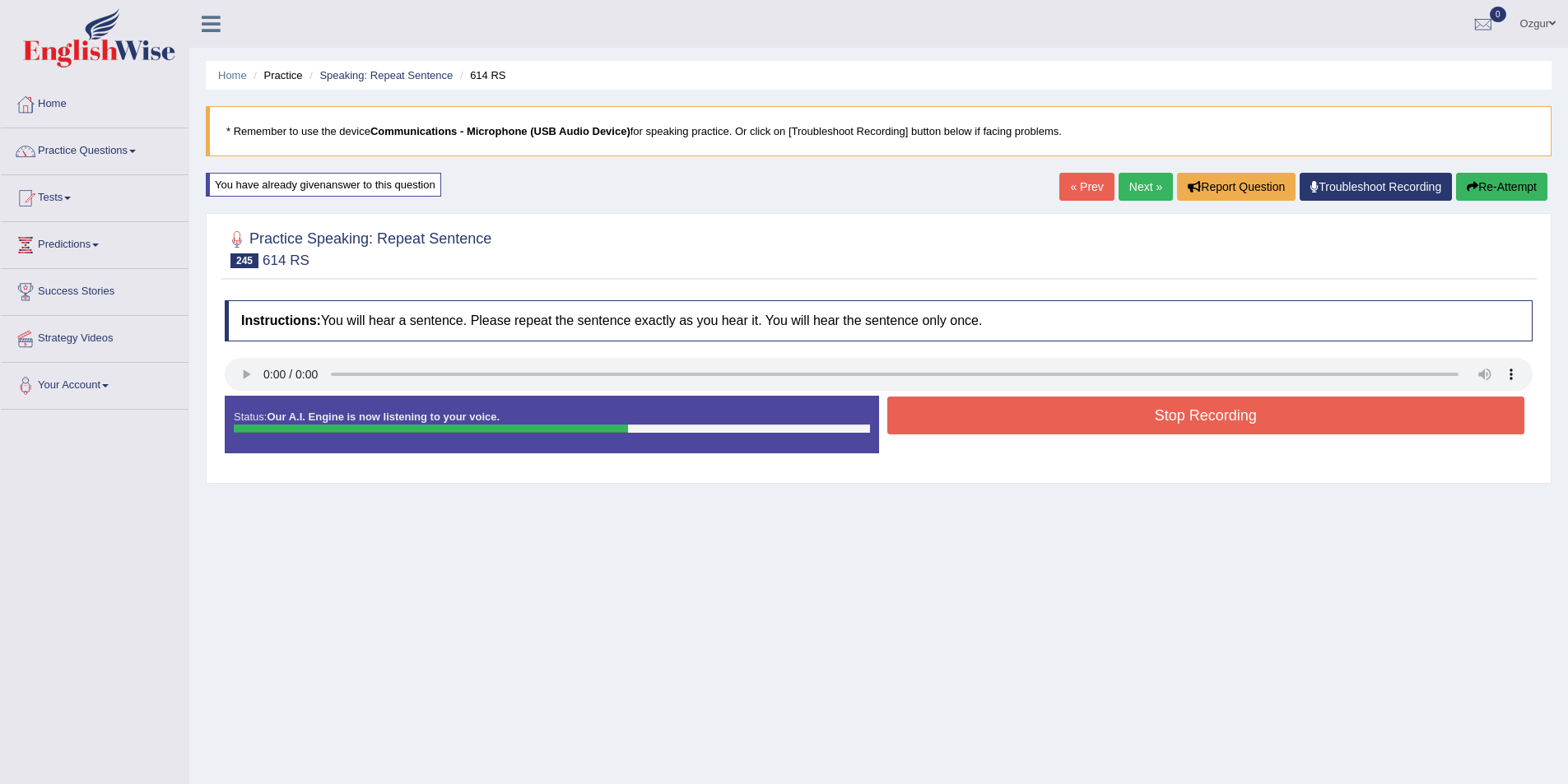
click at [1253, 433] on button "Stop Recording" at bounding box center [1206, 415] width 638 height 38
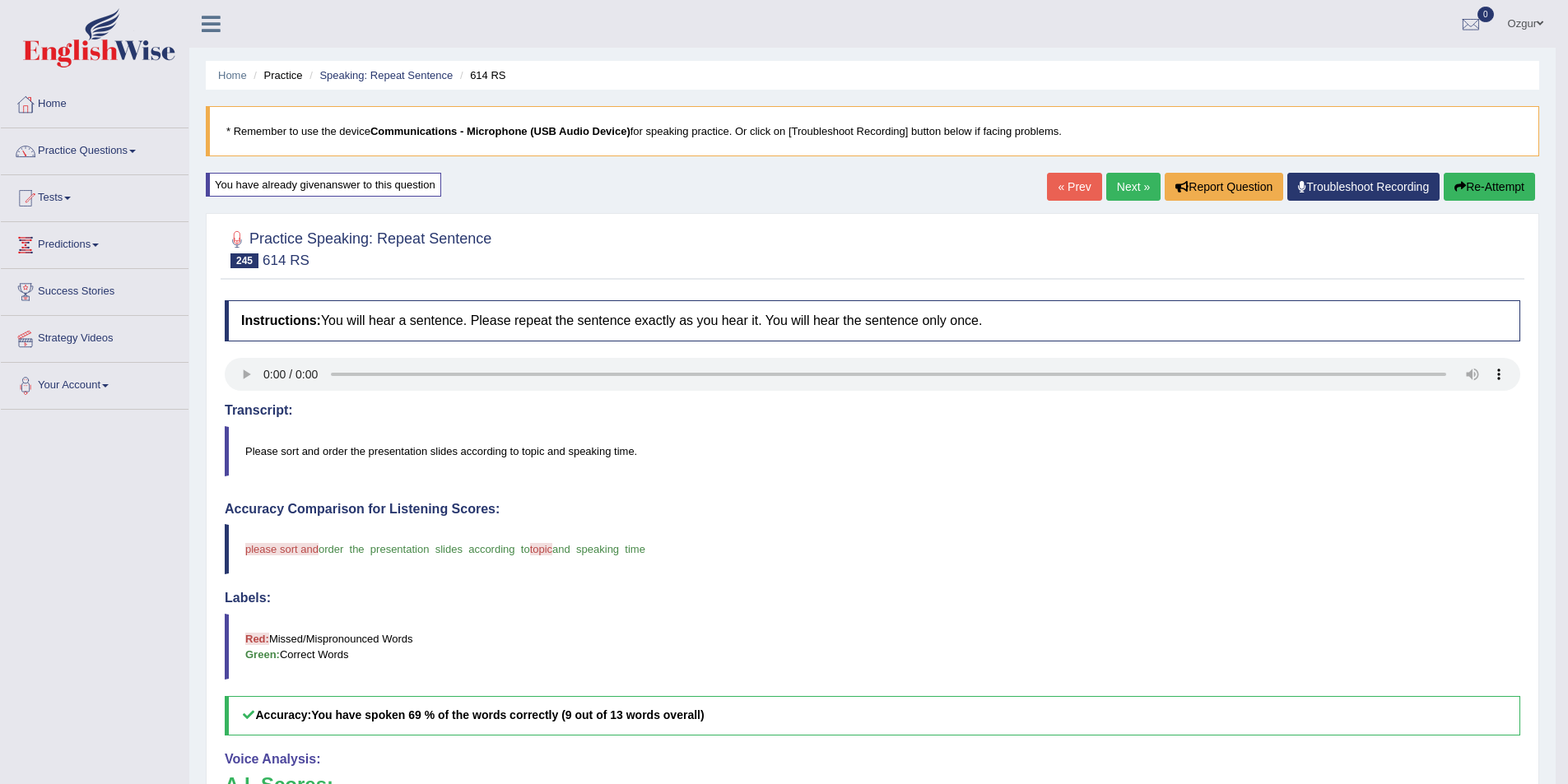
click at [1522, 198] on button "Re-Attempt" at bounding box center [1490, 186] width 92 height 28
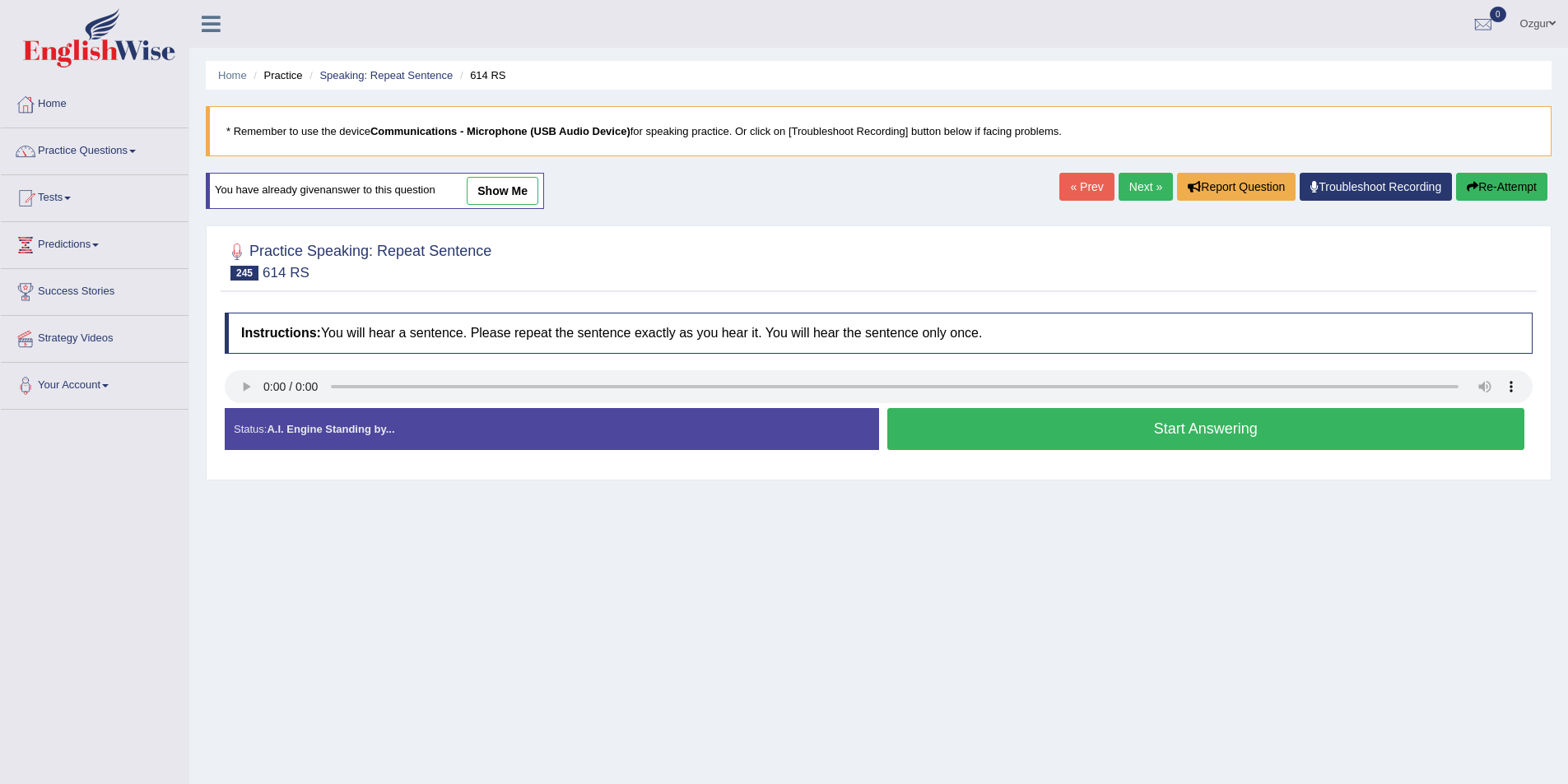
click at [1061, 430] on button "Start Answering" at bounding box center [1206, 428] width 638 height 42
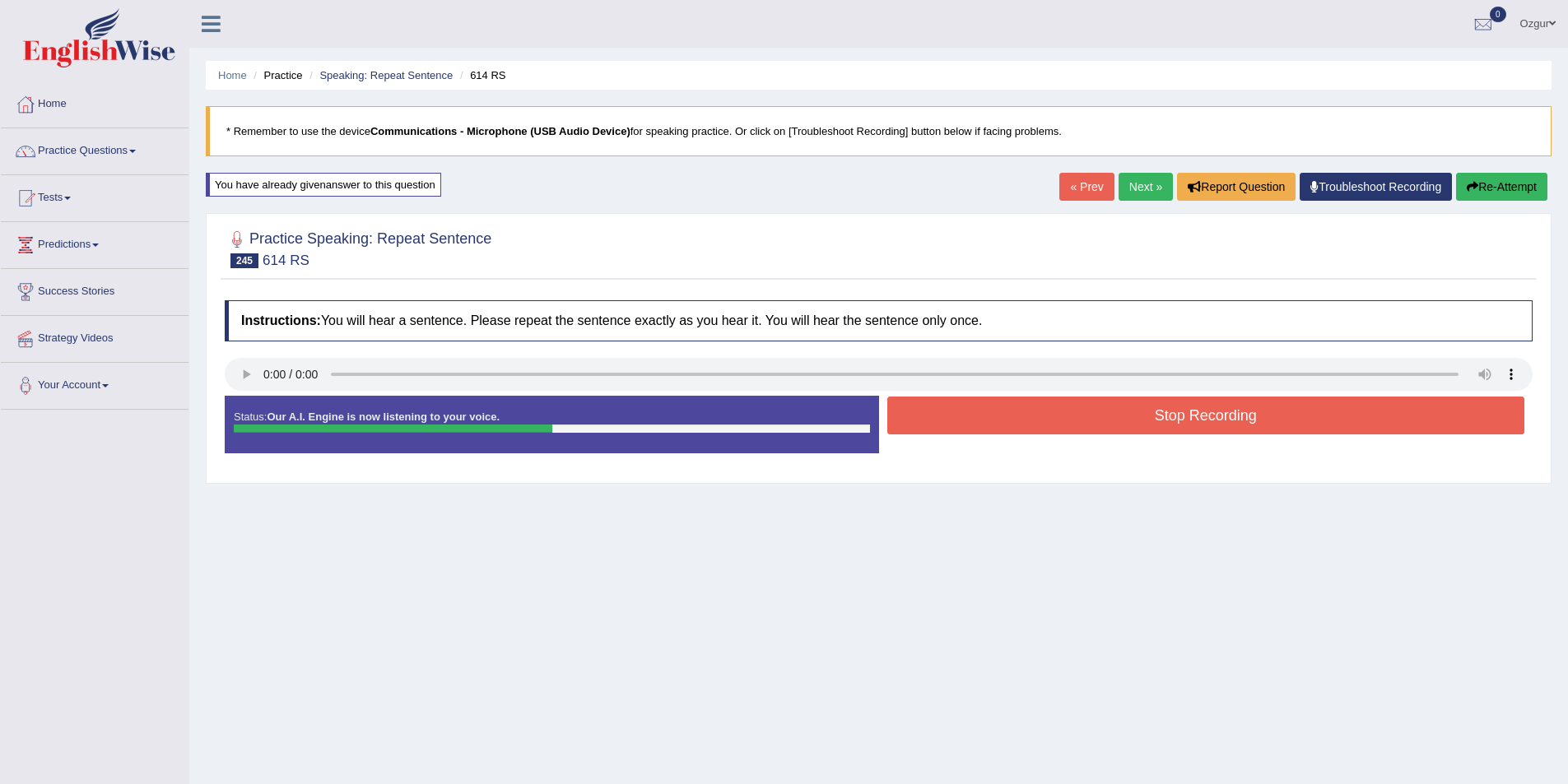
click at [1057, 430] on button "Stop Recording" at bounding box center [1206, 415] width 638 height 38
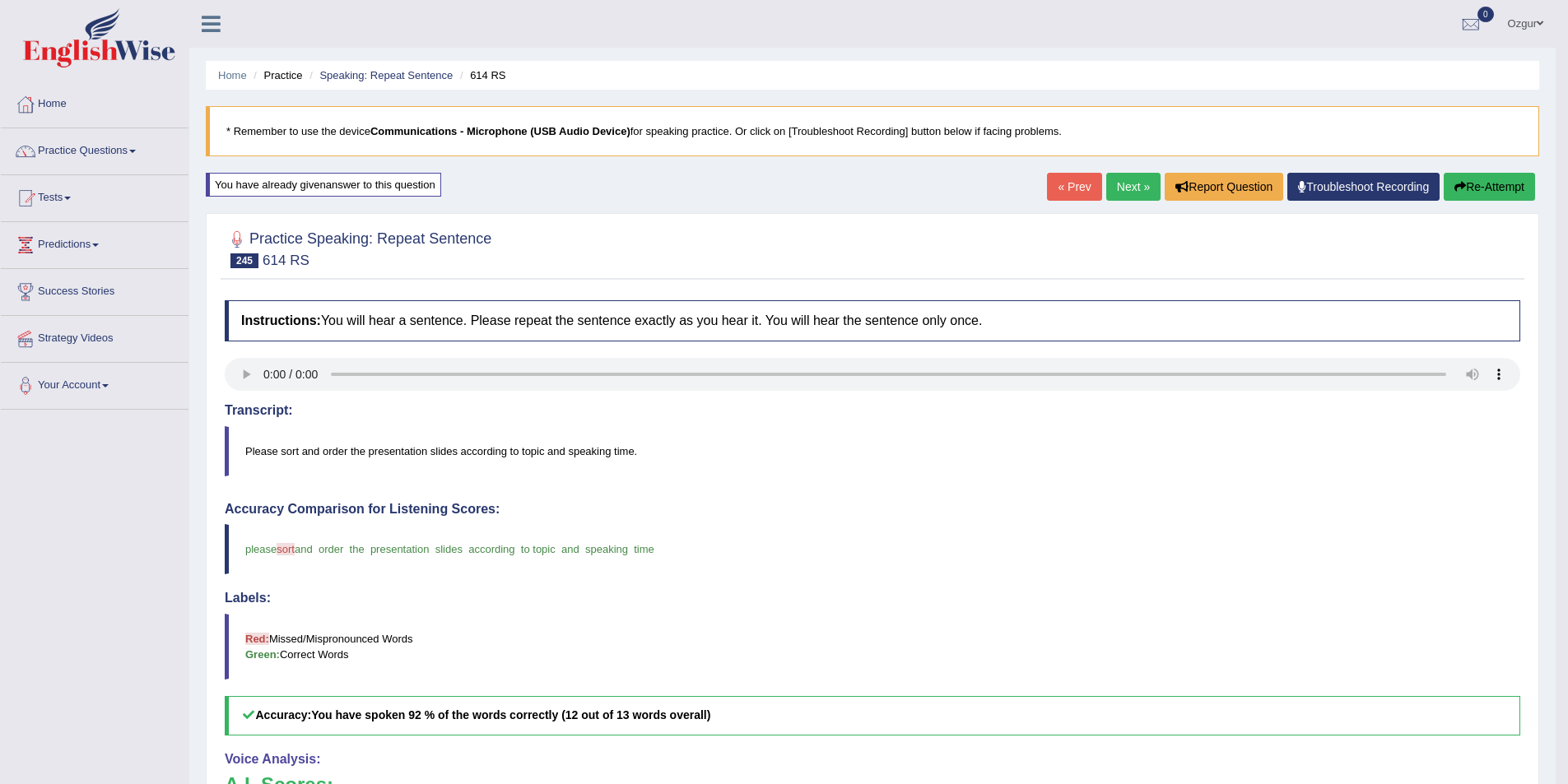
click at [1129, 183] on link "Next »" at bounding box center [1134, 186] width 54 height 28
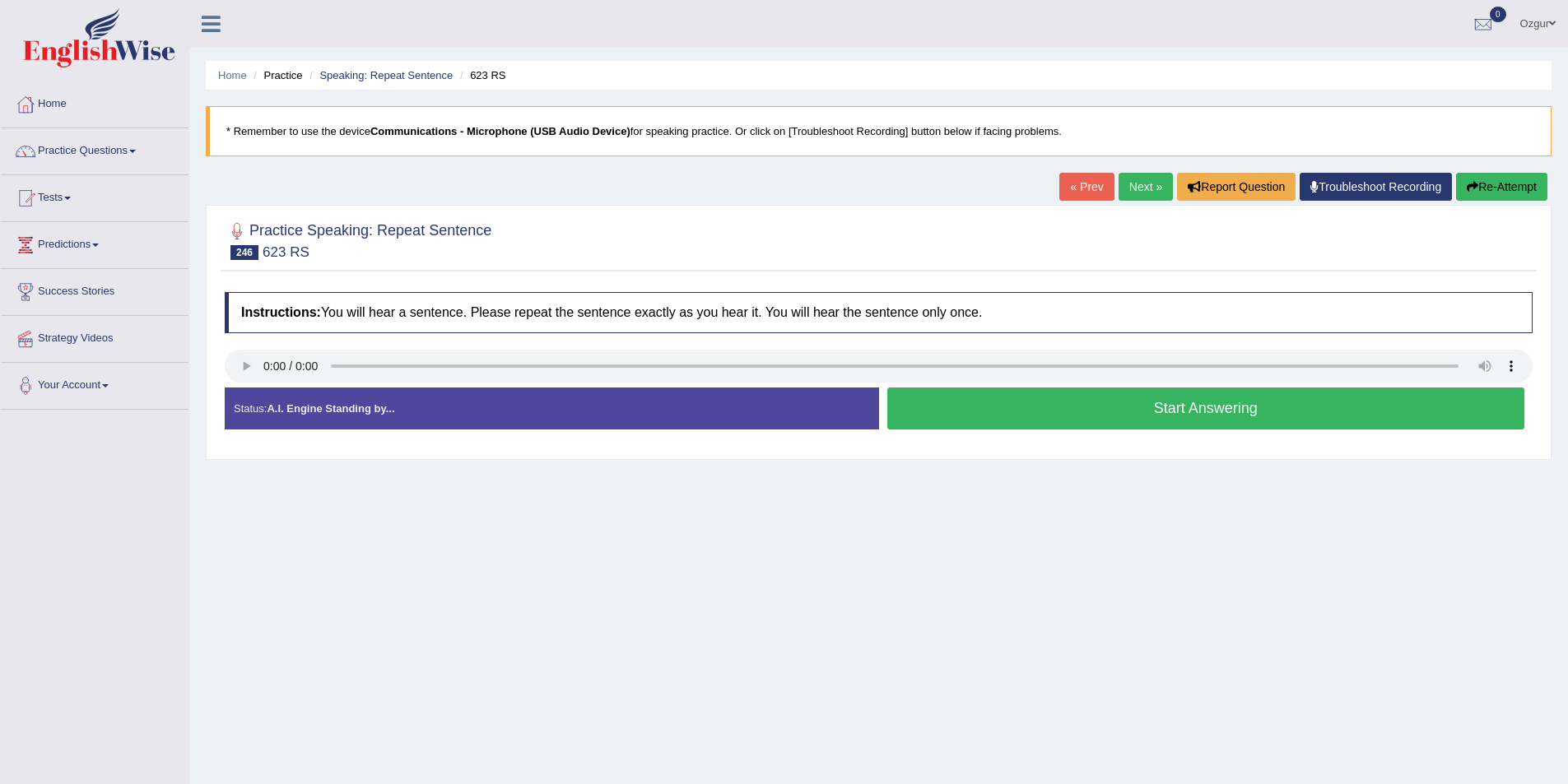
click at [1011, 420] on button "Start Answering" at bounding box center [1206, 408] width 638 height 42
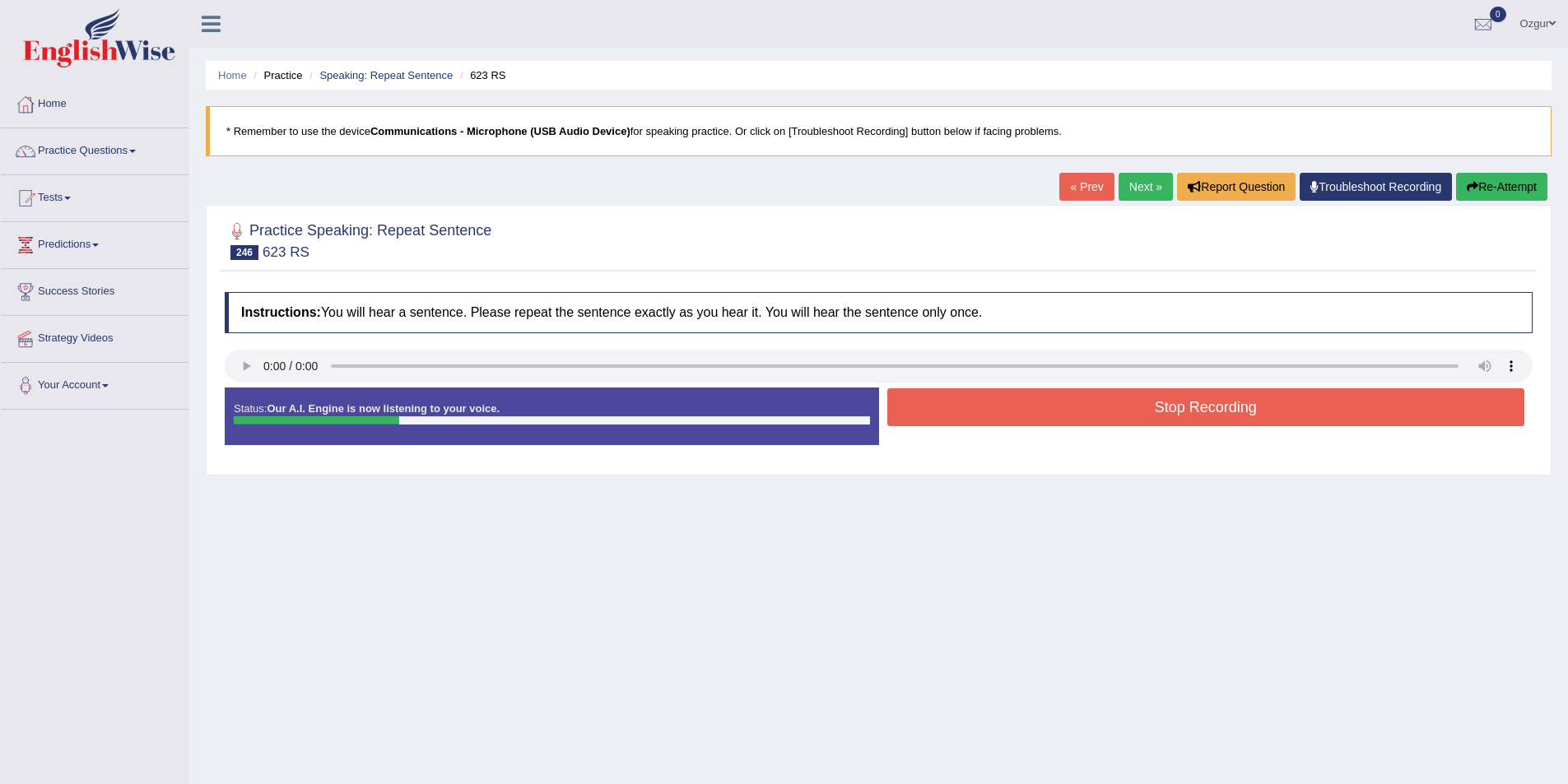
click at [1011, 420] on button "Stop Recording" at bounding box center [1206, 407] width 638 height 38
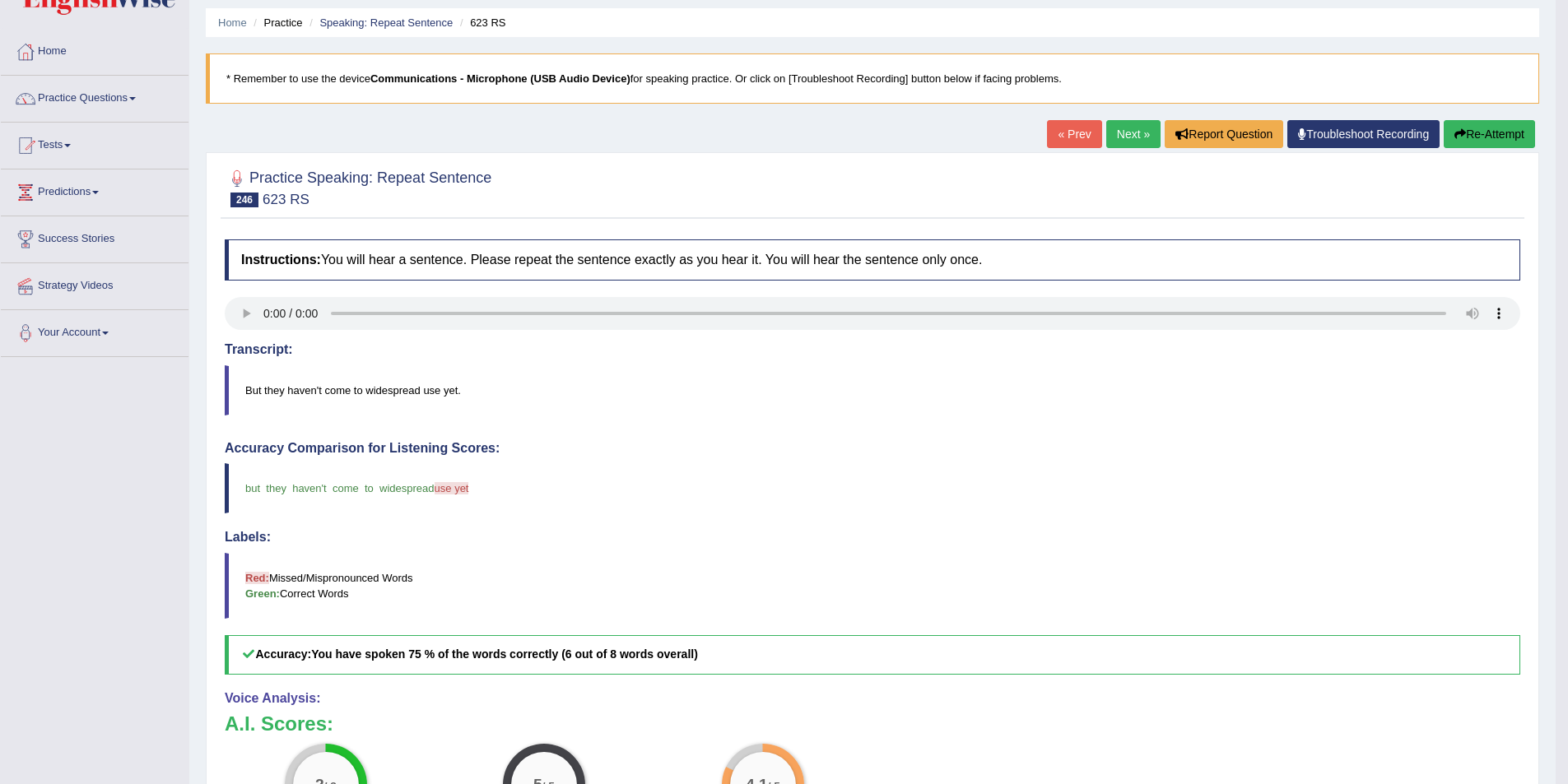
scroll to position [82, 0]
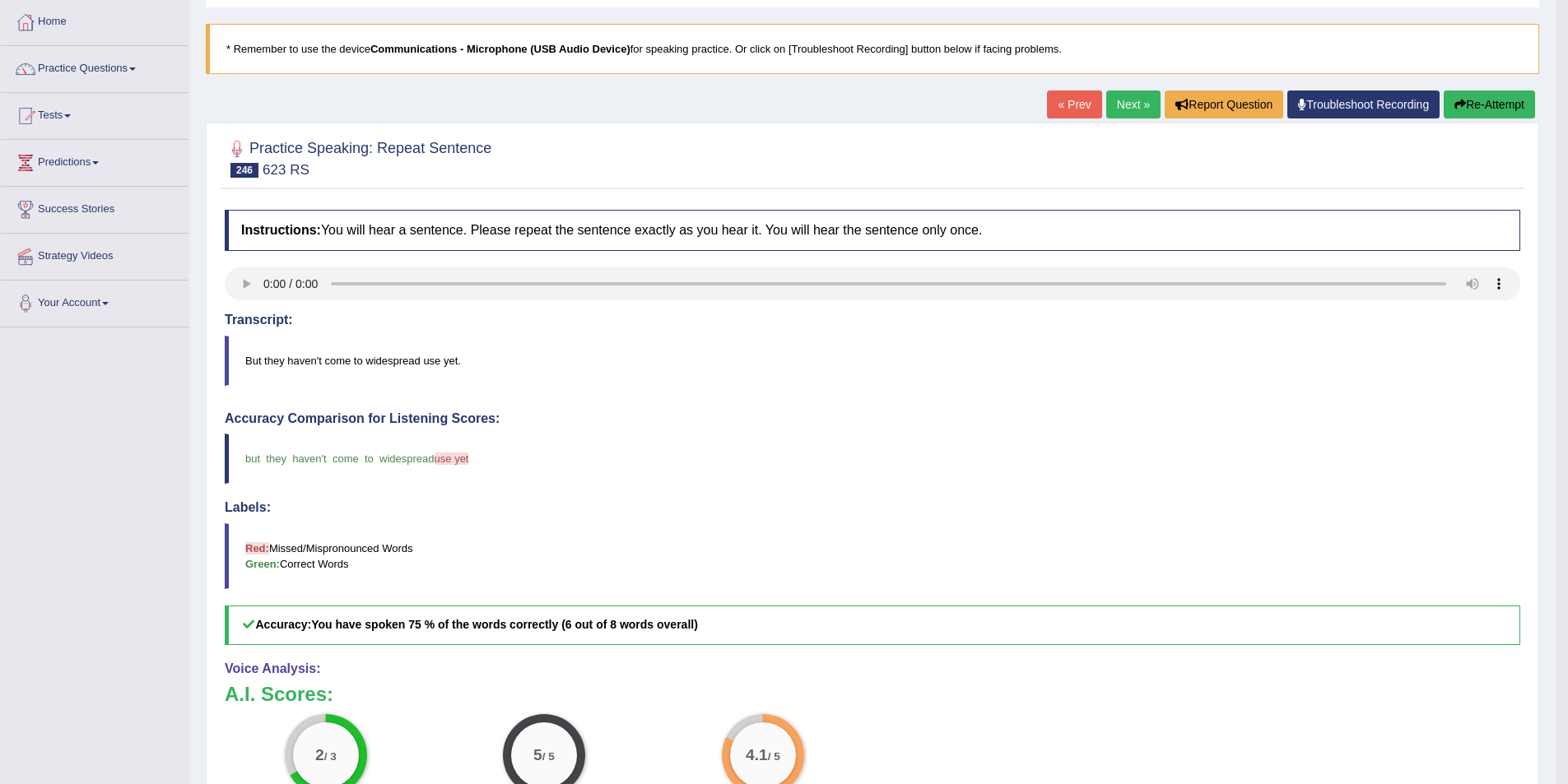
click at [1110, 111] on link "Next »" at bounding box center [1134, 104] width 54 height 28
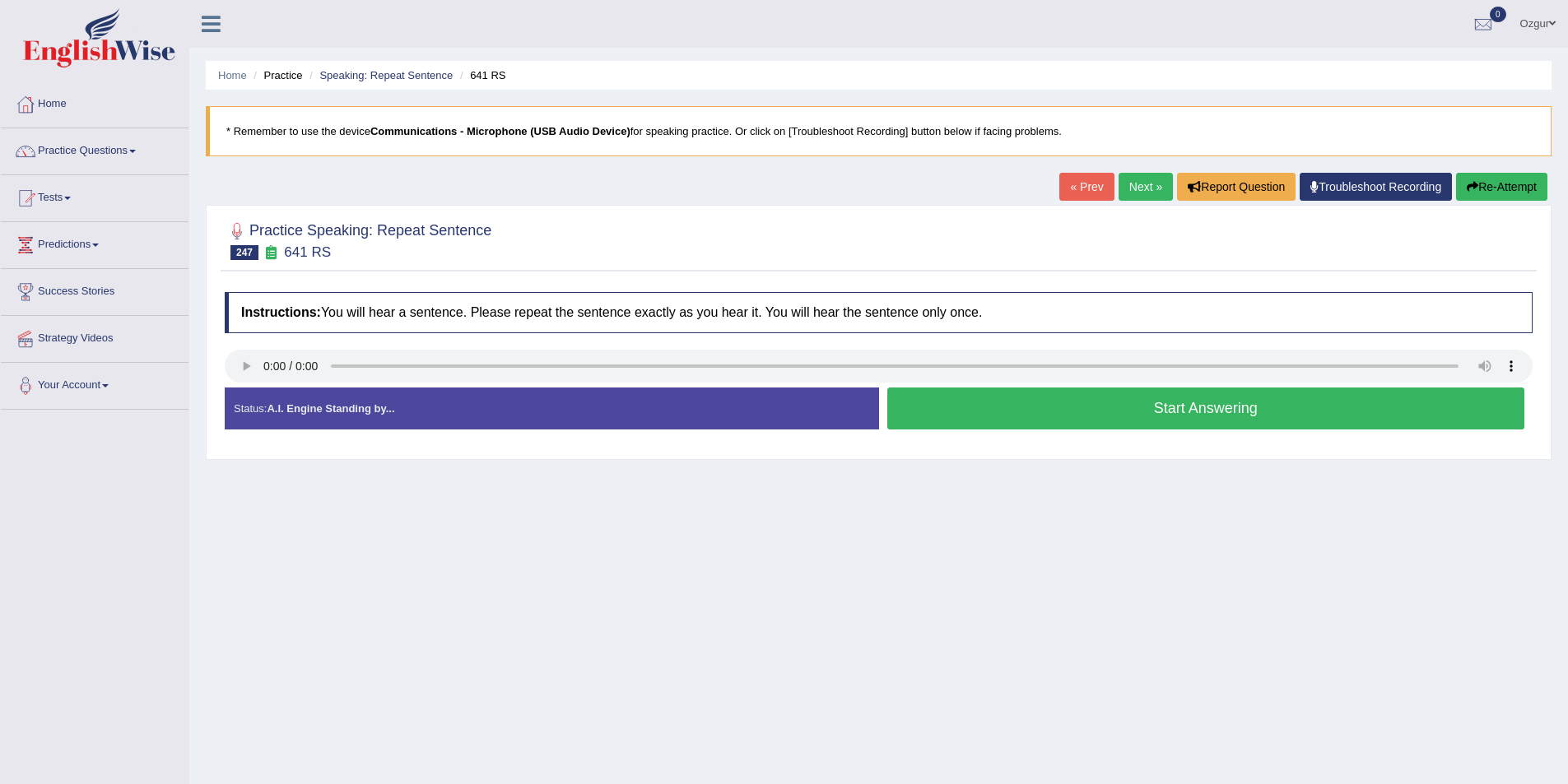
click at [1025, 418] on button "Start Answering" at bounding box center [1206, 408] width 638 height 42
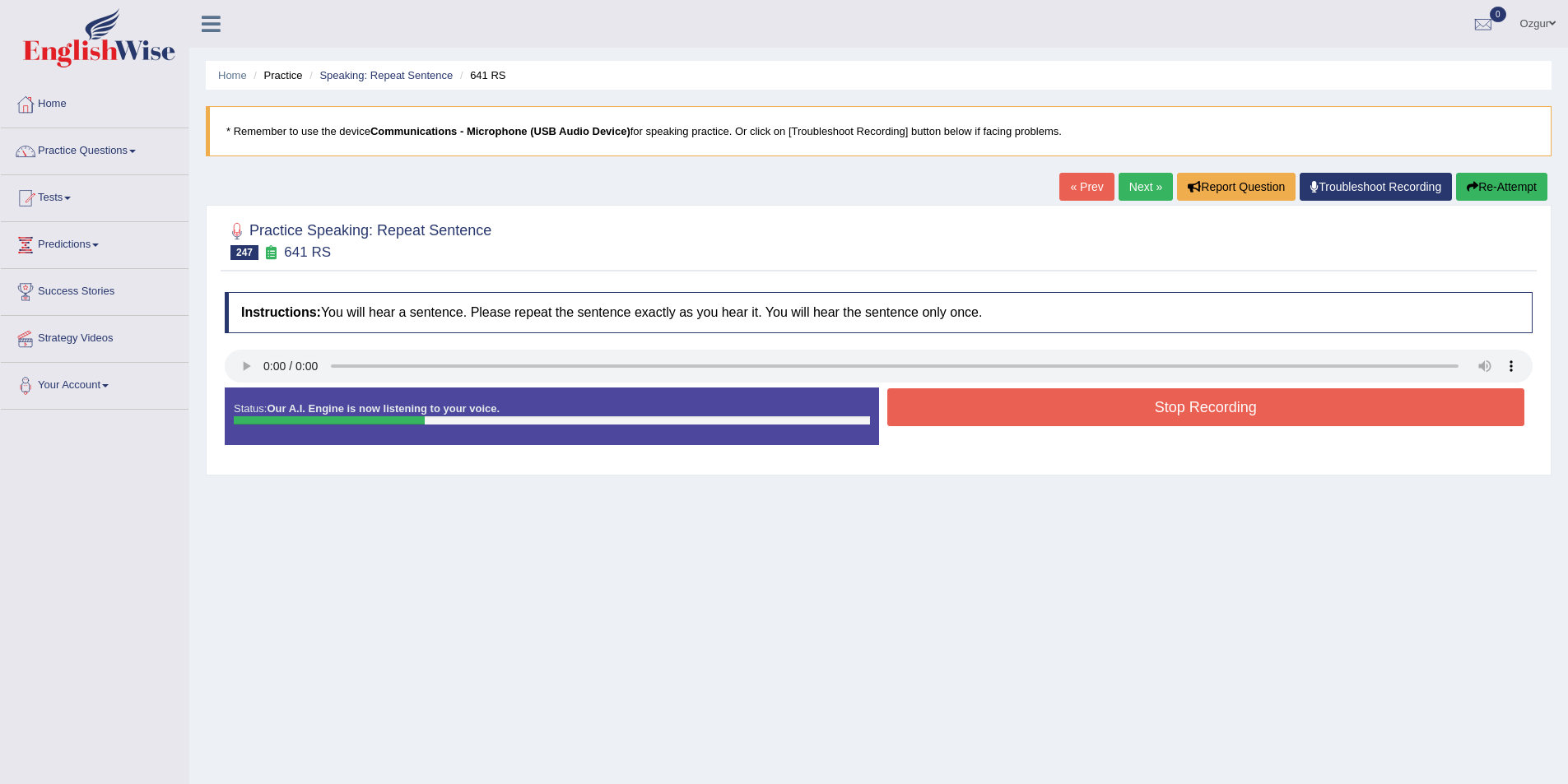
click at [1025, 418] on button "Stop Recording" at bounding box center [1206, 407] width 638 height 38
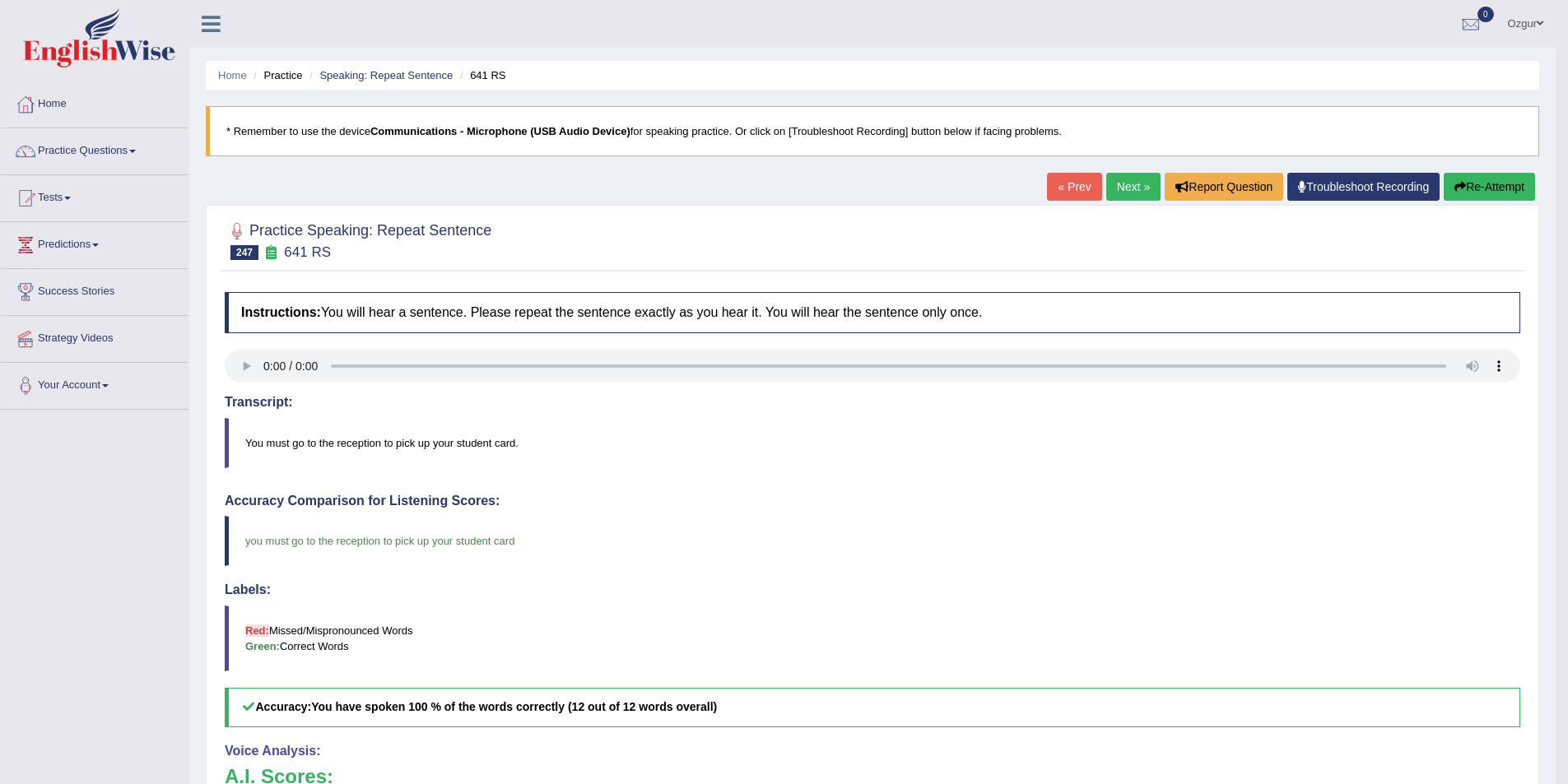
click at [1136, 189] on link "Next »" at bounding box center [1134, 186] width 54 height 28
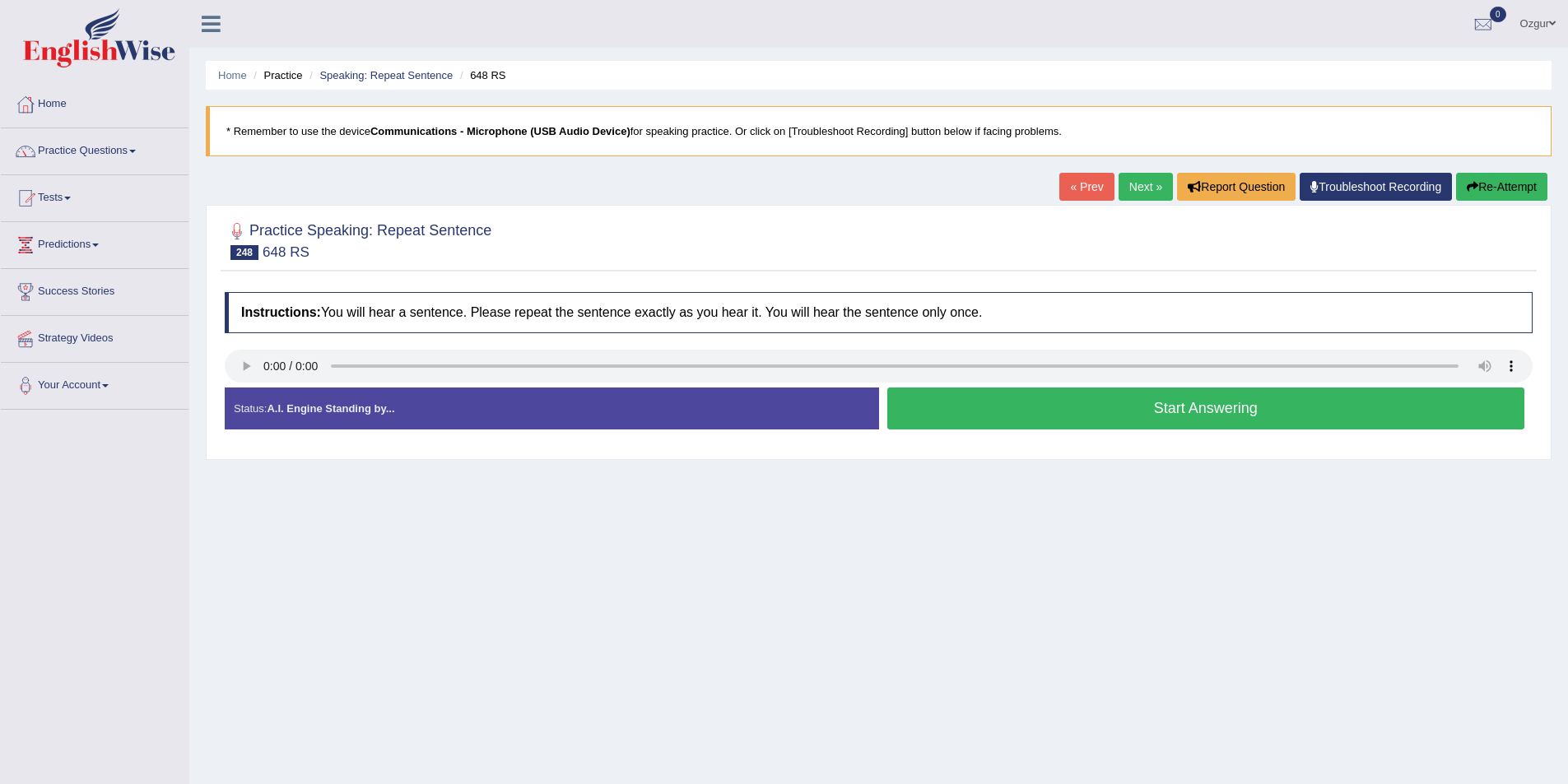
click at [1011, 394] on button "Start Answering" at bounding box center [1206, 408] width 638 height 42
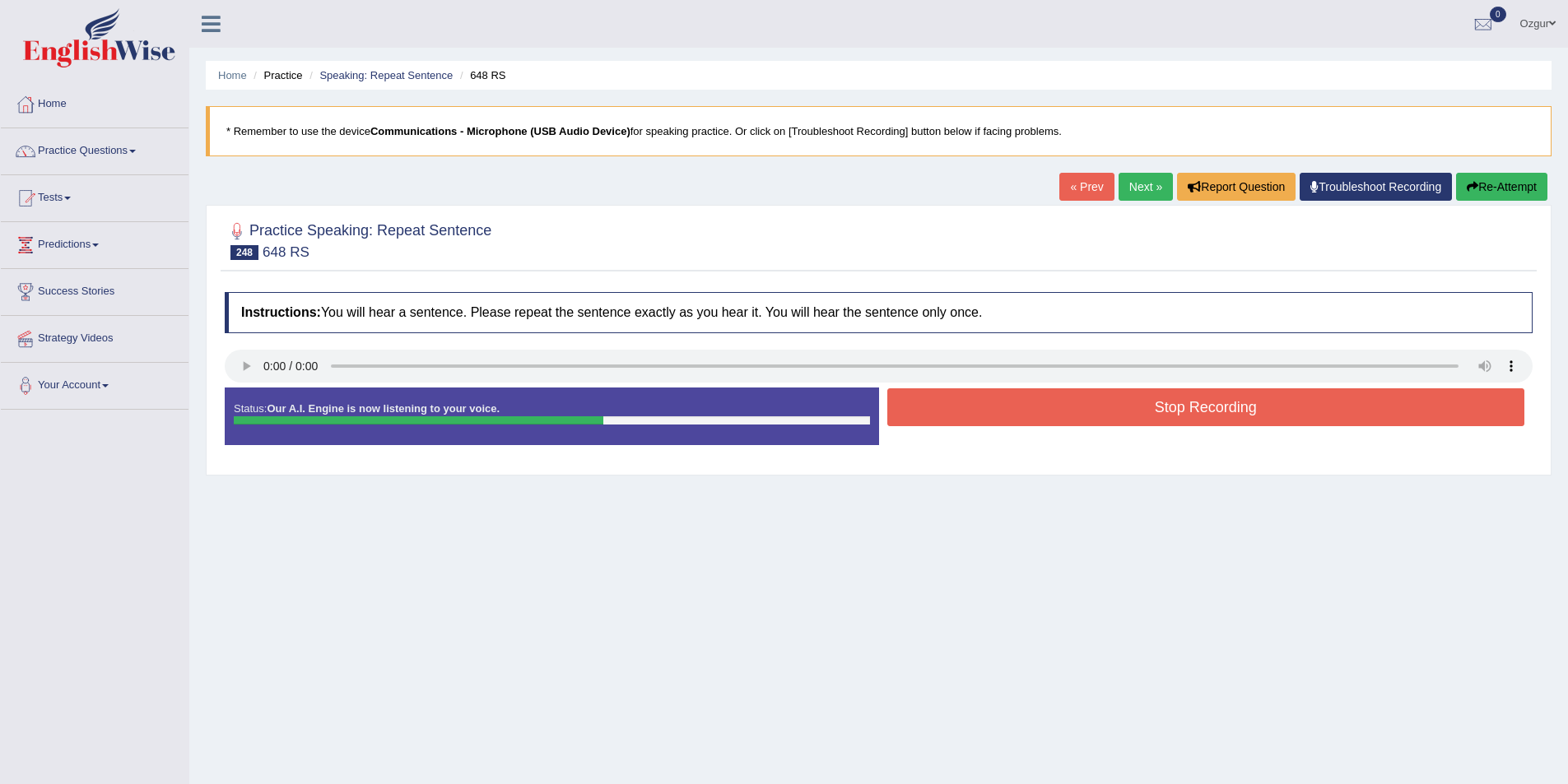
click at [1010, 394] on button "Stop Recording" at bounding box center [1206, 407] width 638 height 38
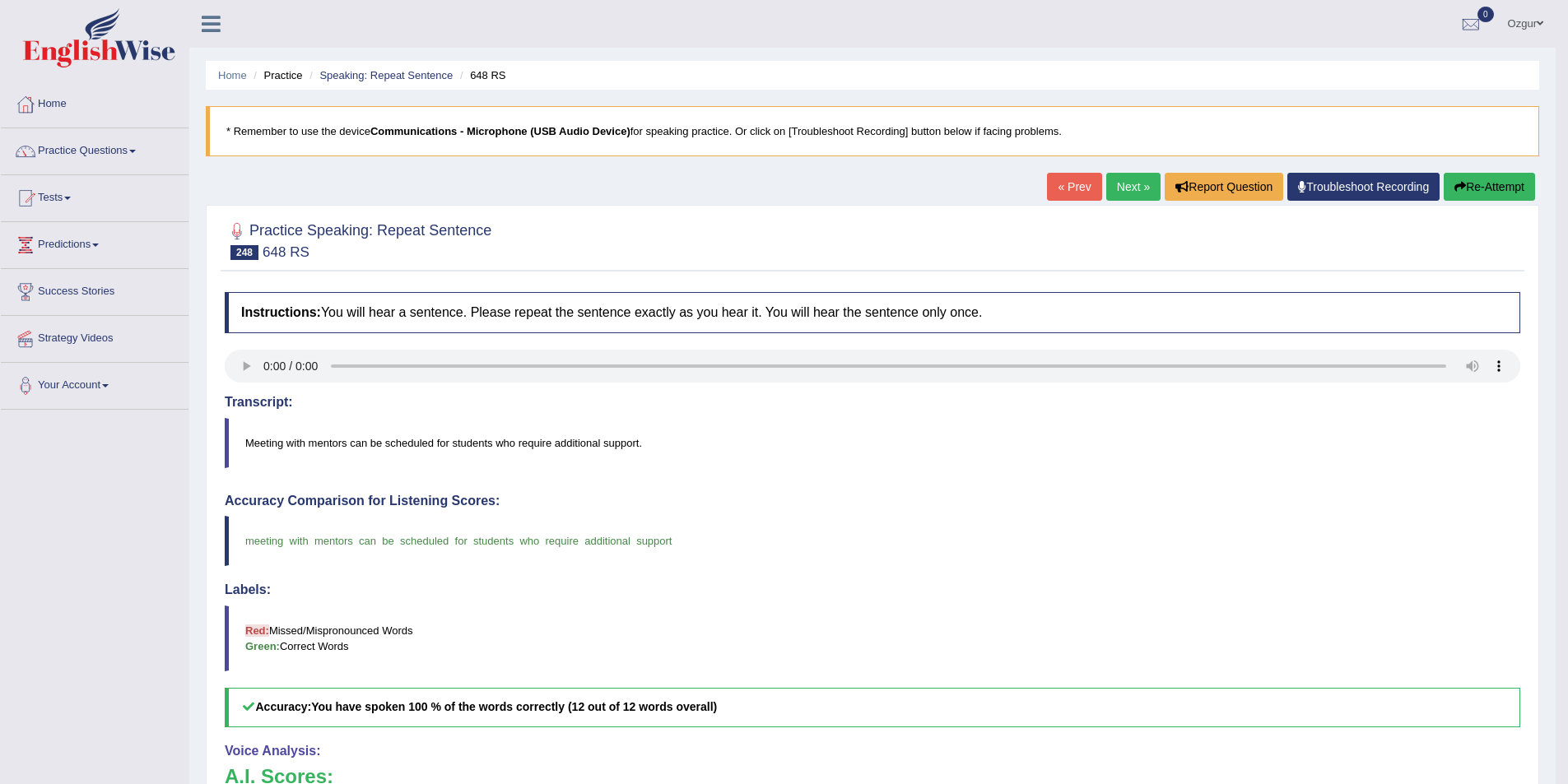
click at [1492, 189] on button "Re-Attempt" at bounding box center [1490, 186] width 92 height 28
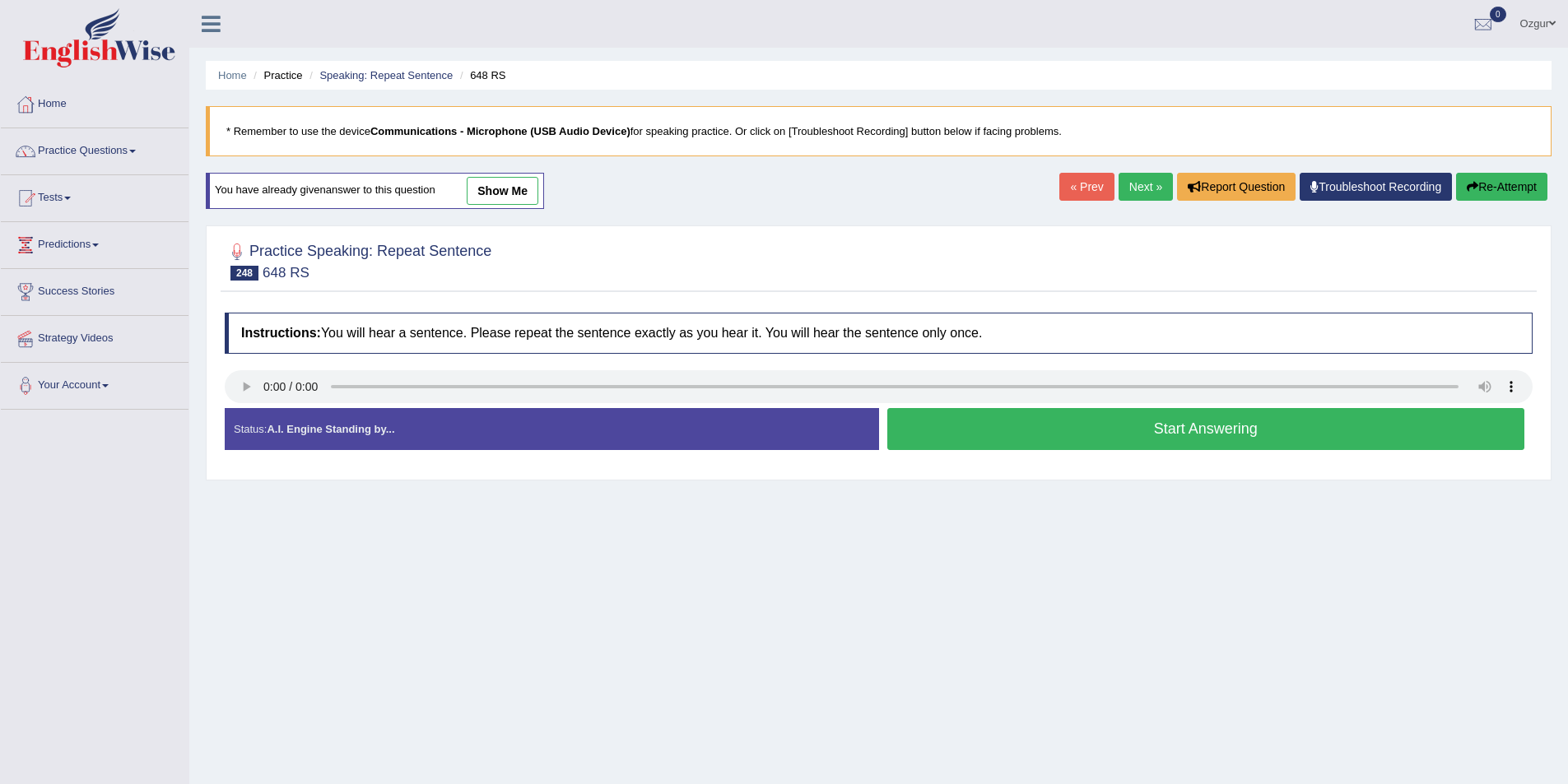
click at [1183, 441] on button "Start Answering" at bounding box center [1206, 428] width 638 height 42
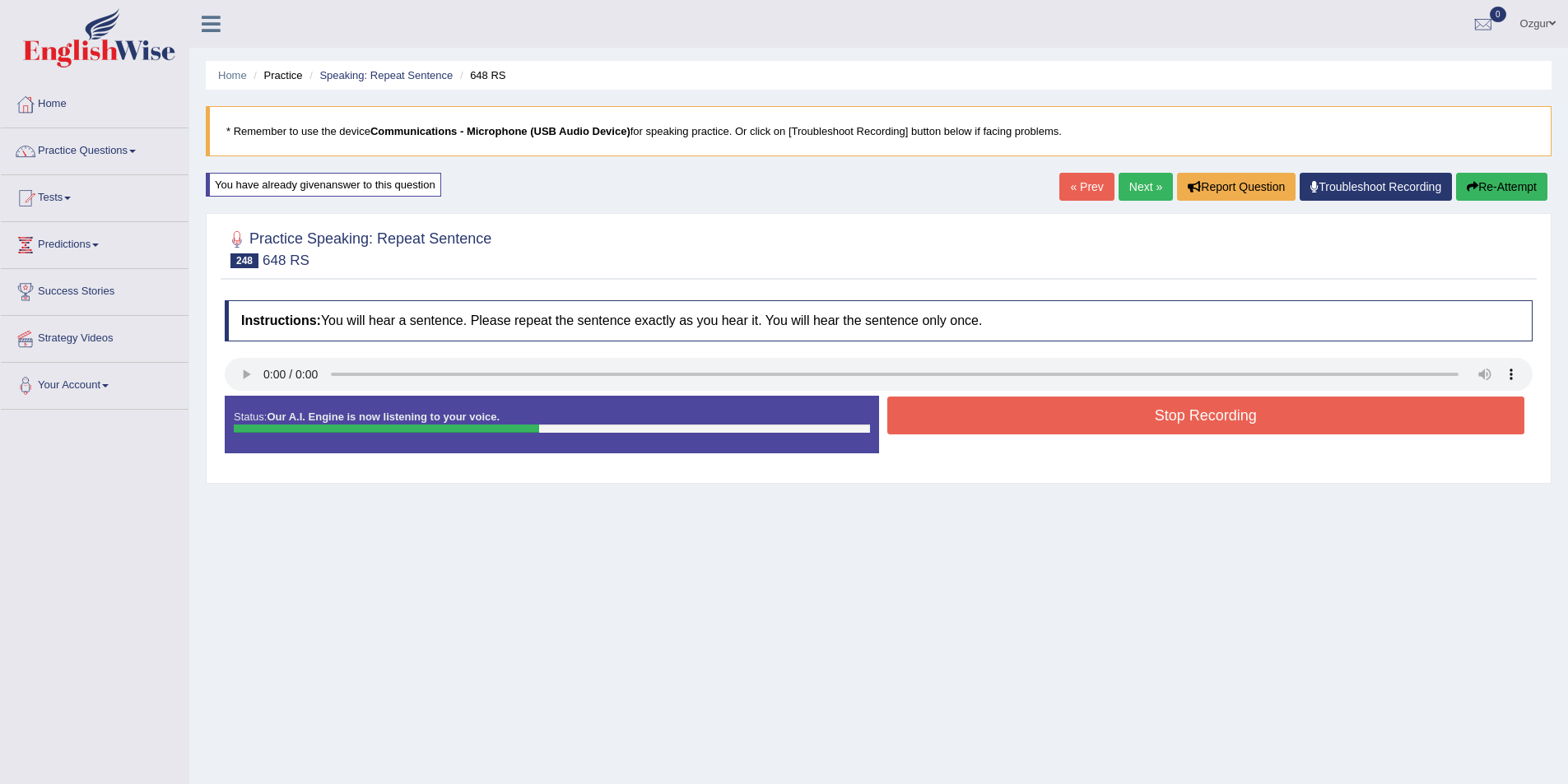
click at [1182, 426] on button "Stop Recording" at bounding box center [1206, 415] width 638 height 38
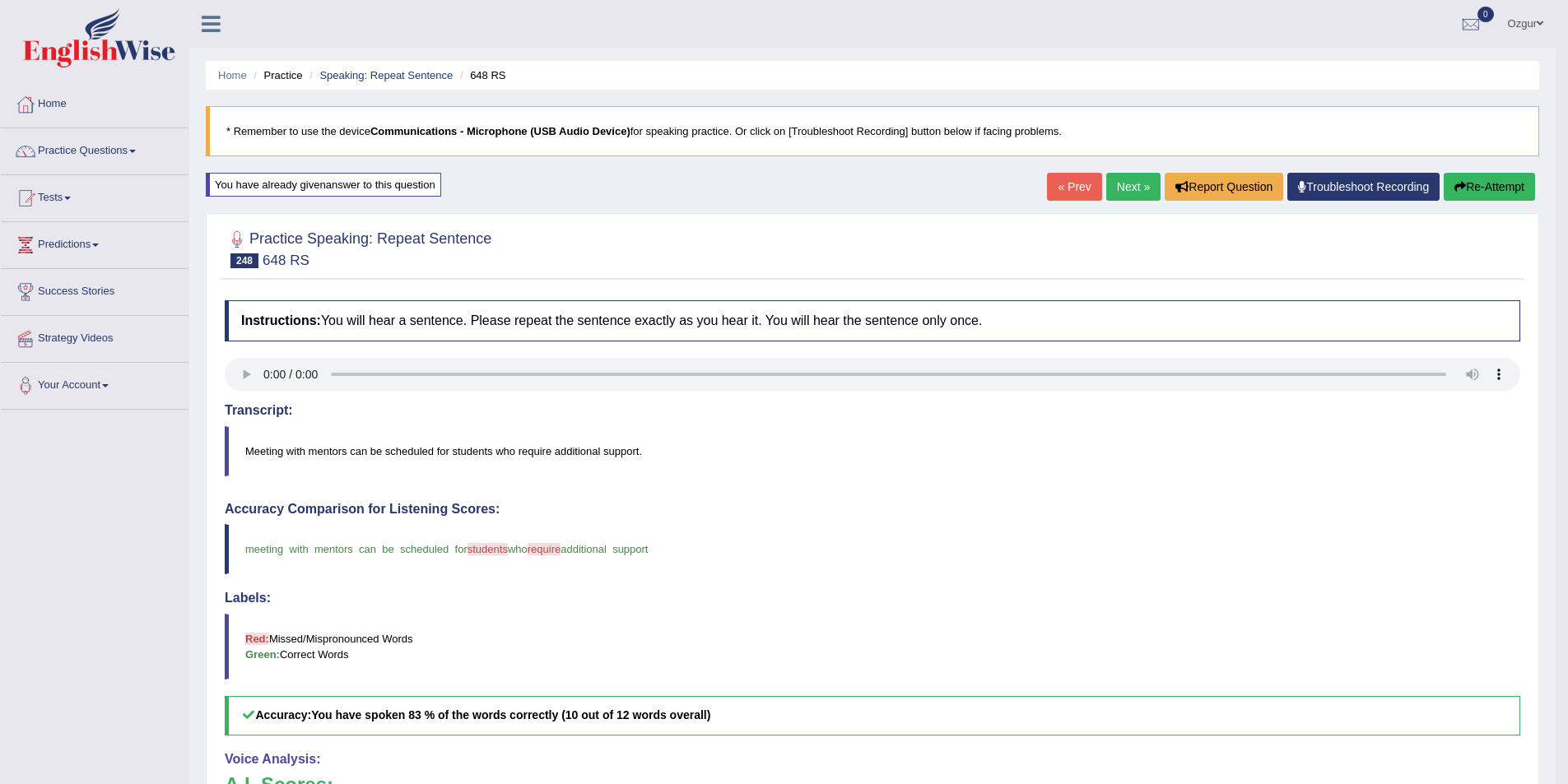
click at [1478, 181] on button "Re-Attempt" at bounding box center [1490, 186] width 92 height 28
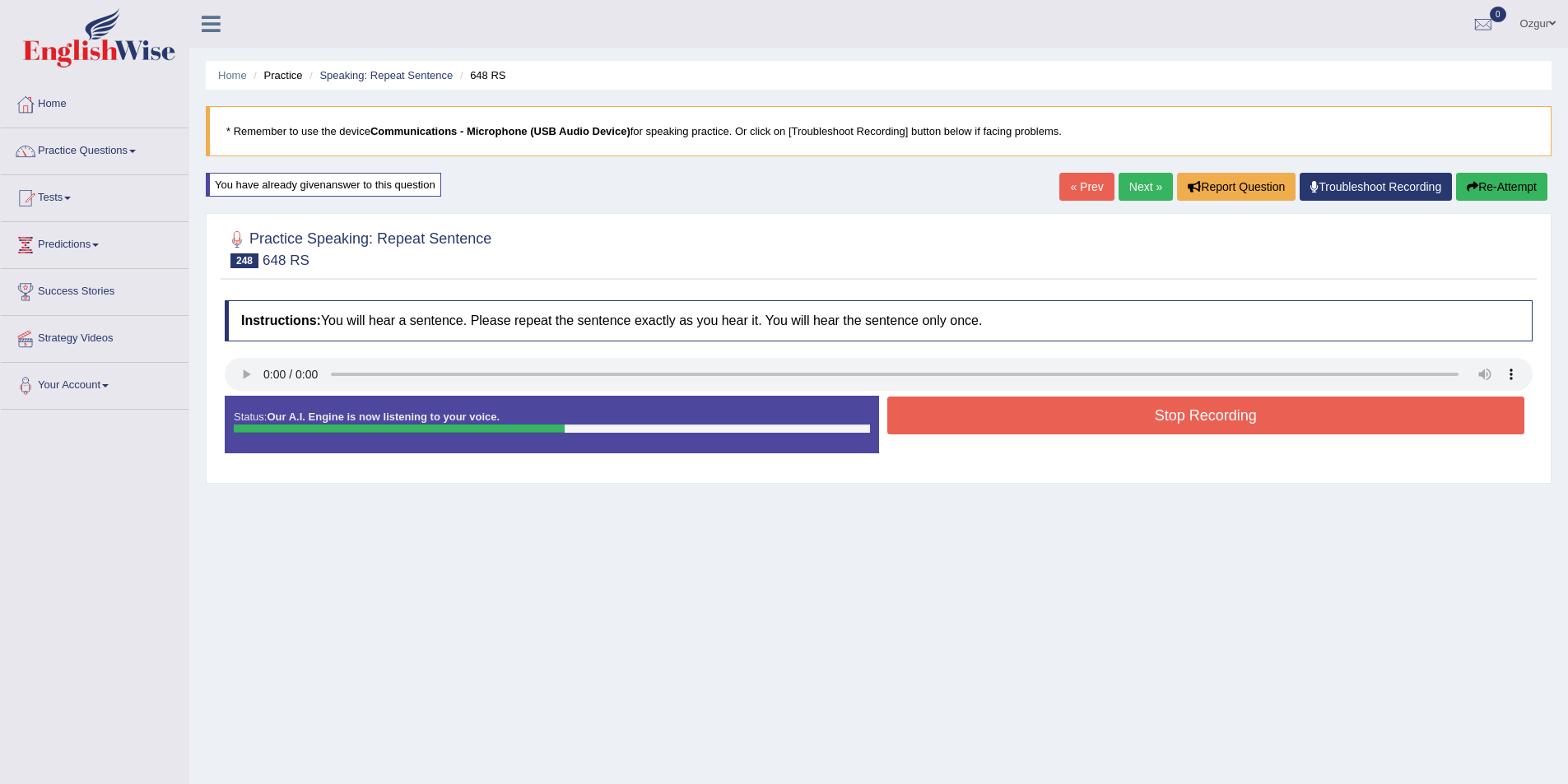
click at [1207, 418] on button "Stop Recording" at bounding box center [1206, 415] width 638 height 38
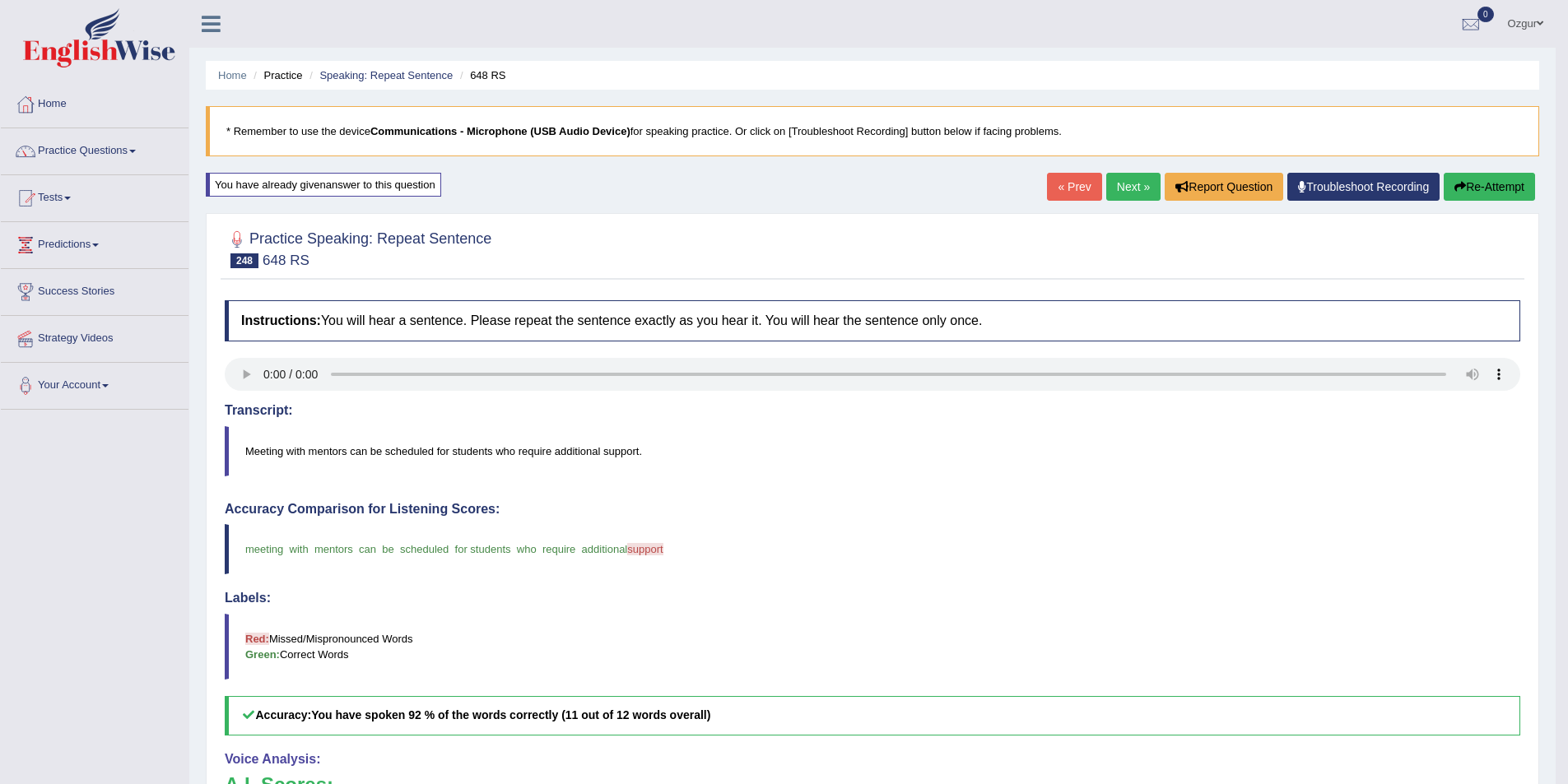
click at [1133, 196] on link "Next »" at bounding box center [1134, 186] width 54 height 28
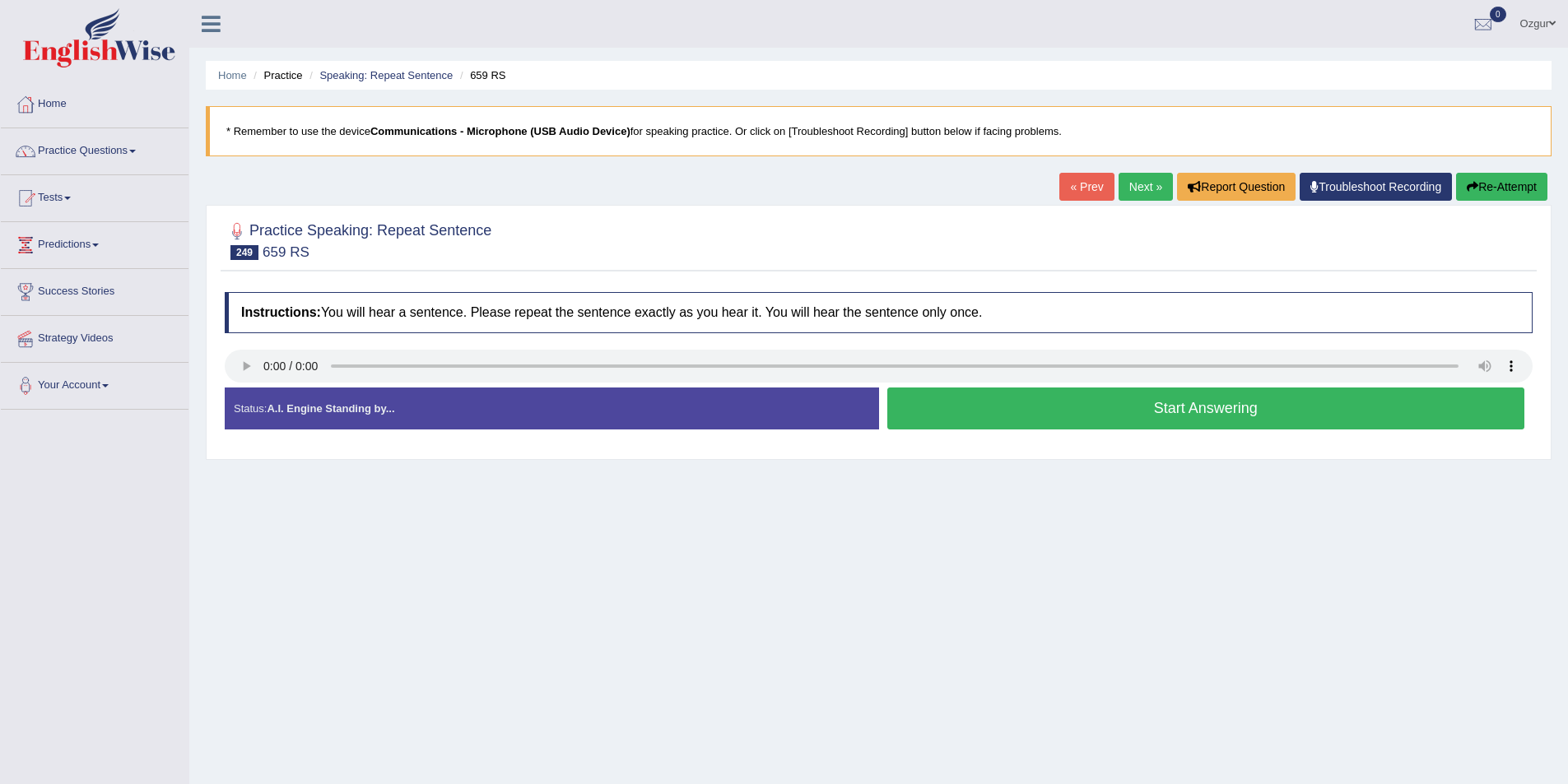
click at [990, 412] on button "Start Answering" at bounding box center [1206, 408] width 638 height 42
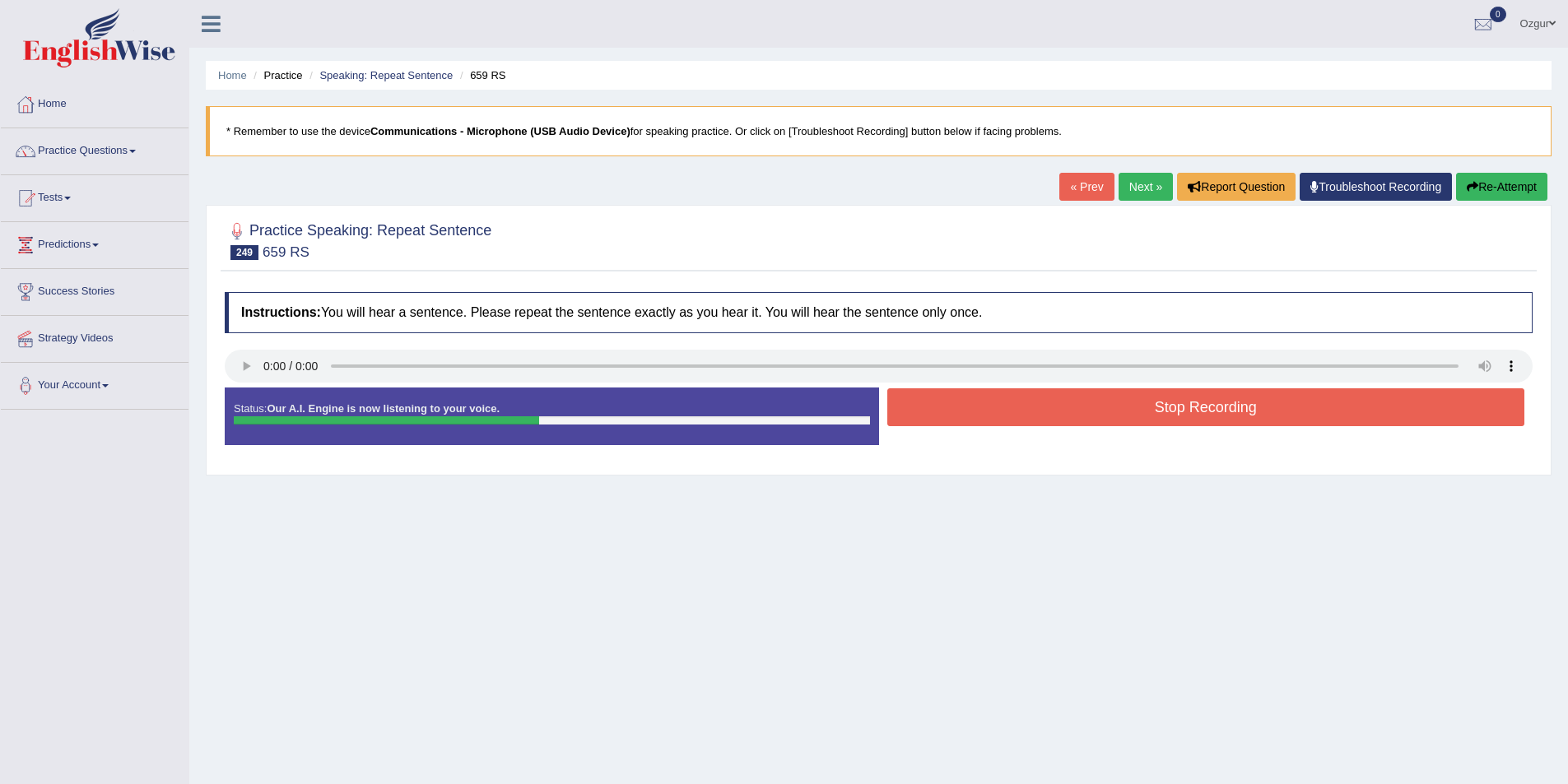
click at [990, 412] on button "Stop Recording" at bounding box center [1206, 407] width 638 height 38
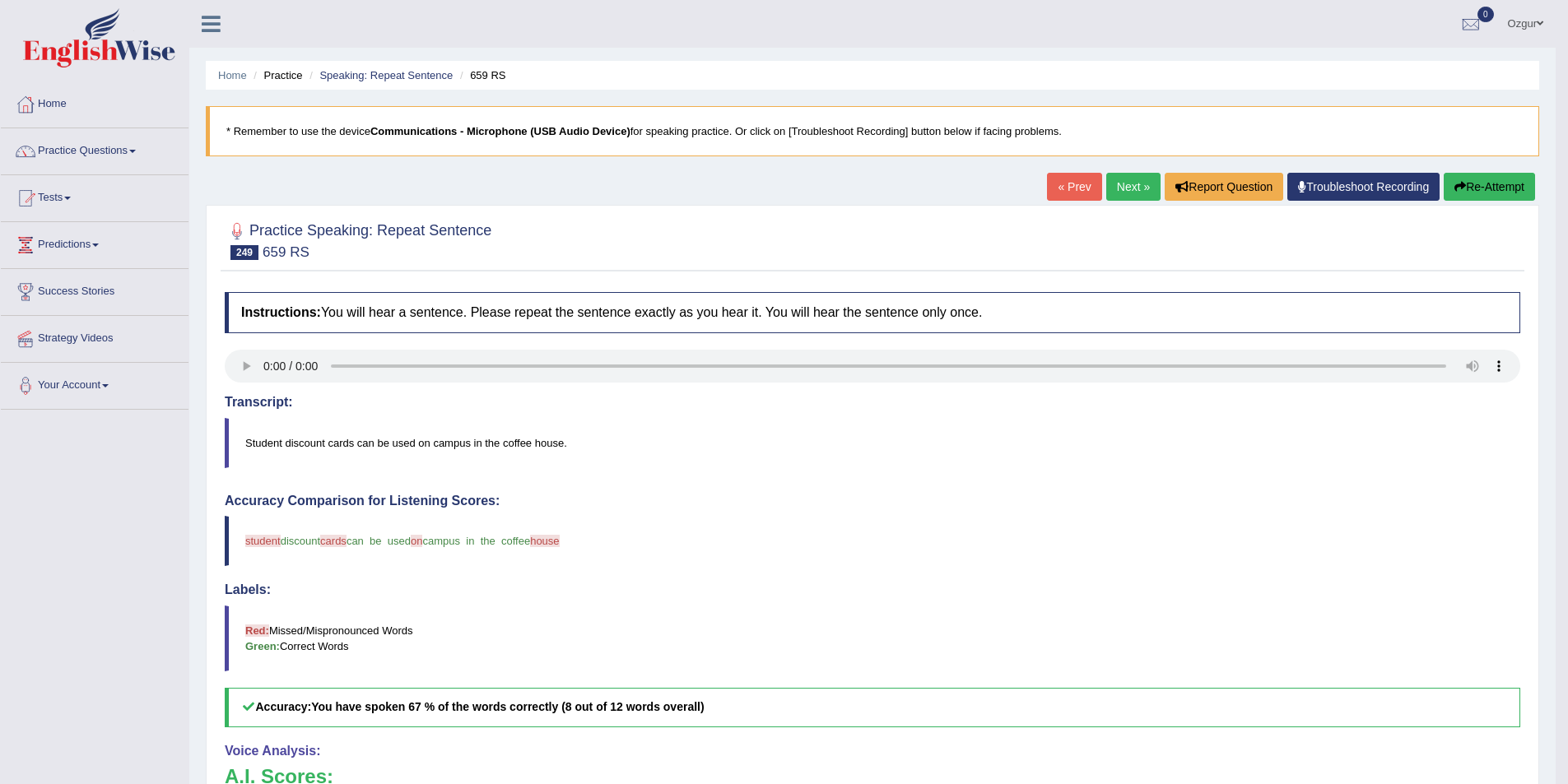
click at [1521, 190] on button "Re-Attempt" at bounding box center [1490, 186] width 92 height 28
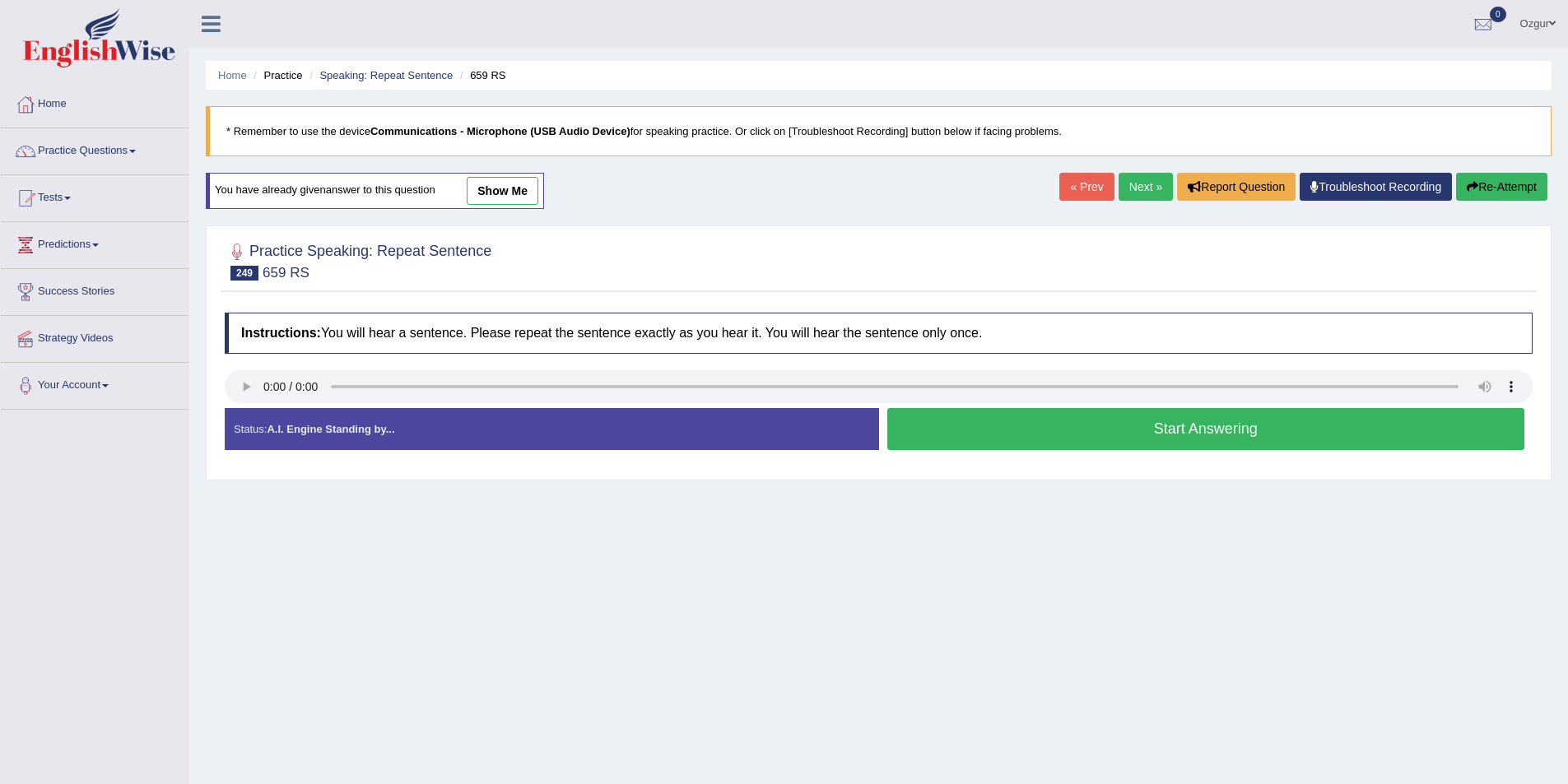
click at [960, 425] on button "Start Answering" at bounding box center [1206, 428] width 638 height 42
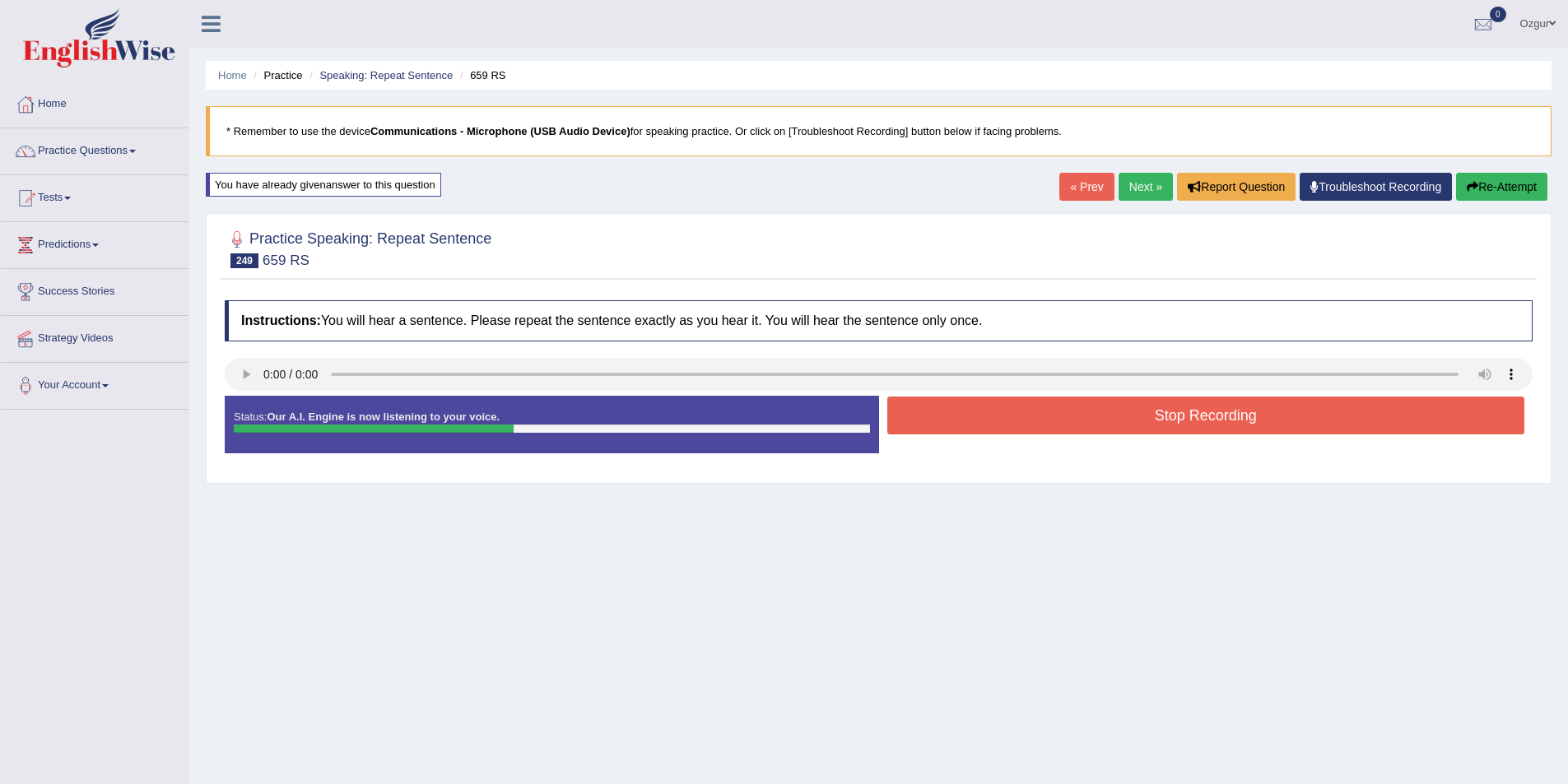
click at [998, 417] on button "Stop Recording" at bounding box center [1206, 415] width 638 height 38
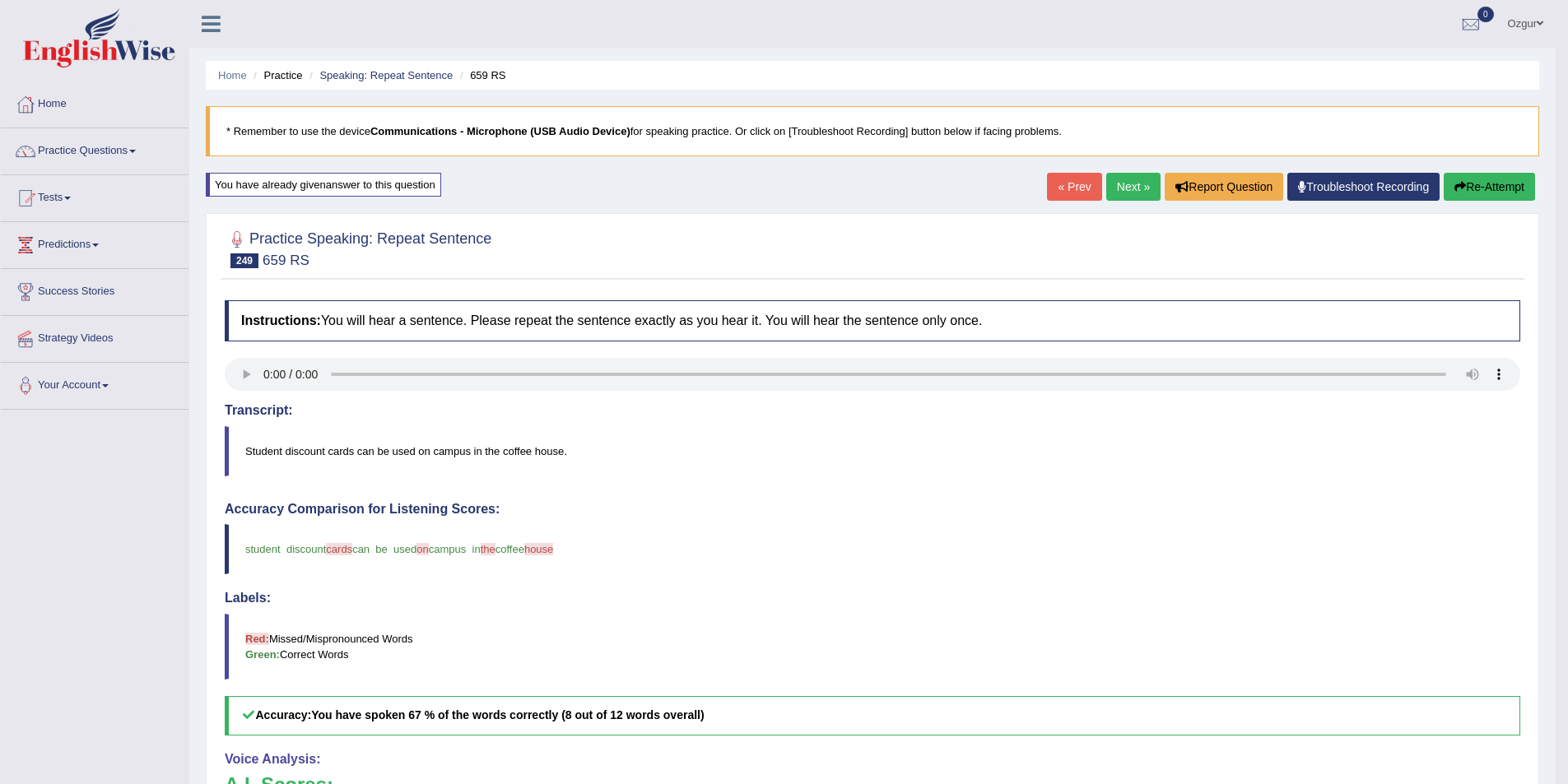
click at [1132, 180] on link "Next »" at bounding box center [1134, 186] width 54 height 28
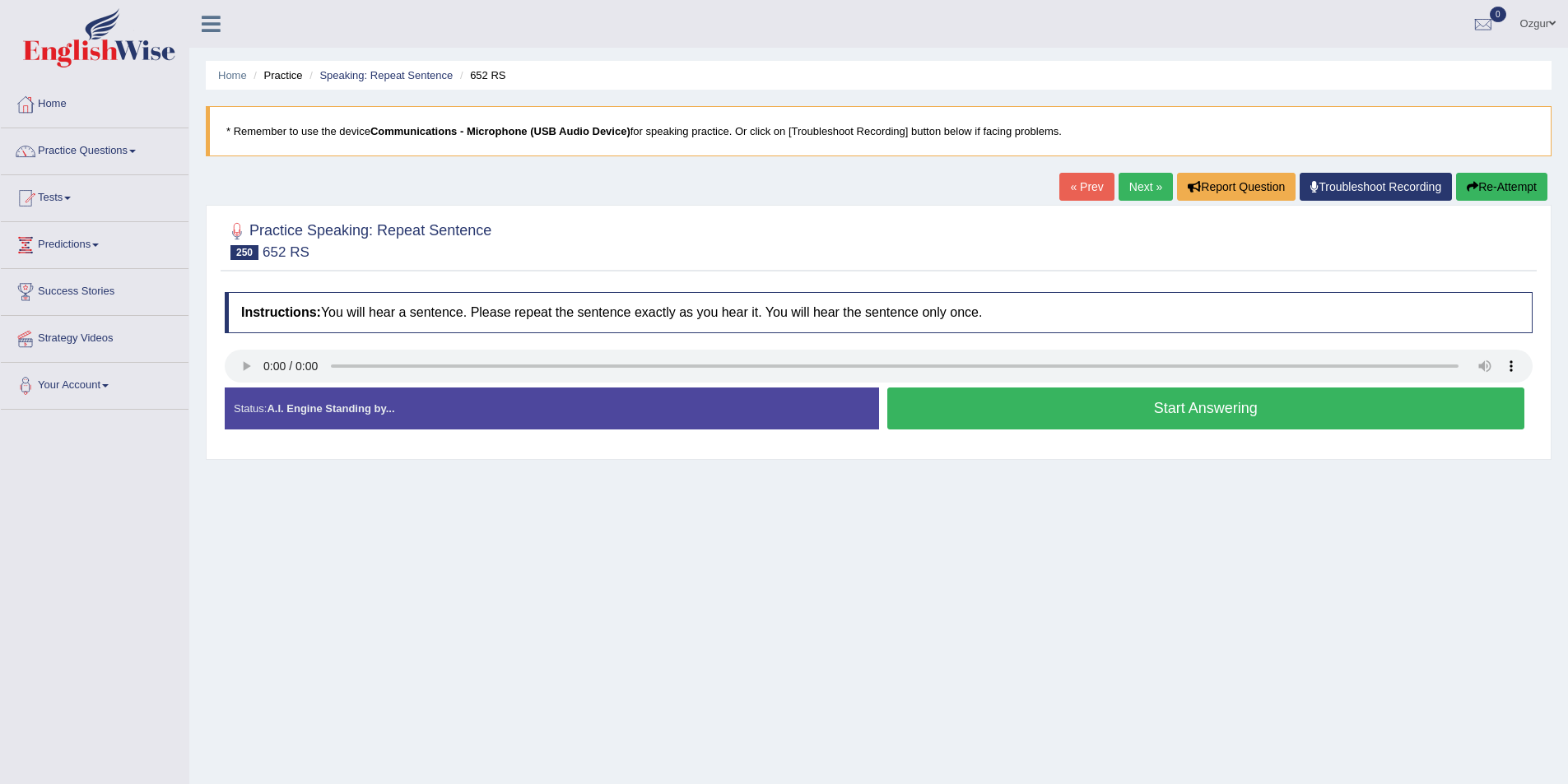
click at [948, 401] on button "Start Answering" at bounding box center [1206, 408] width 638 height 42
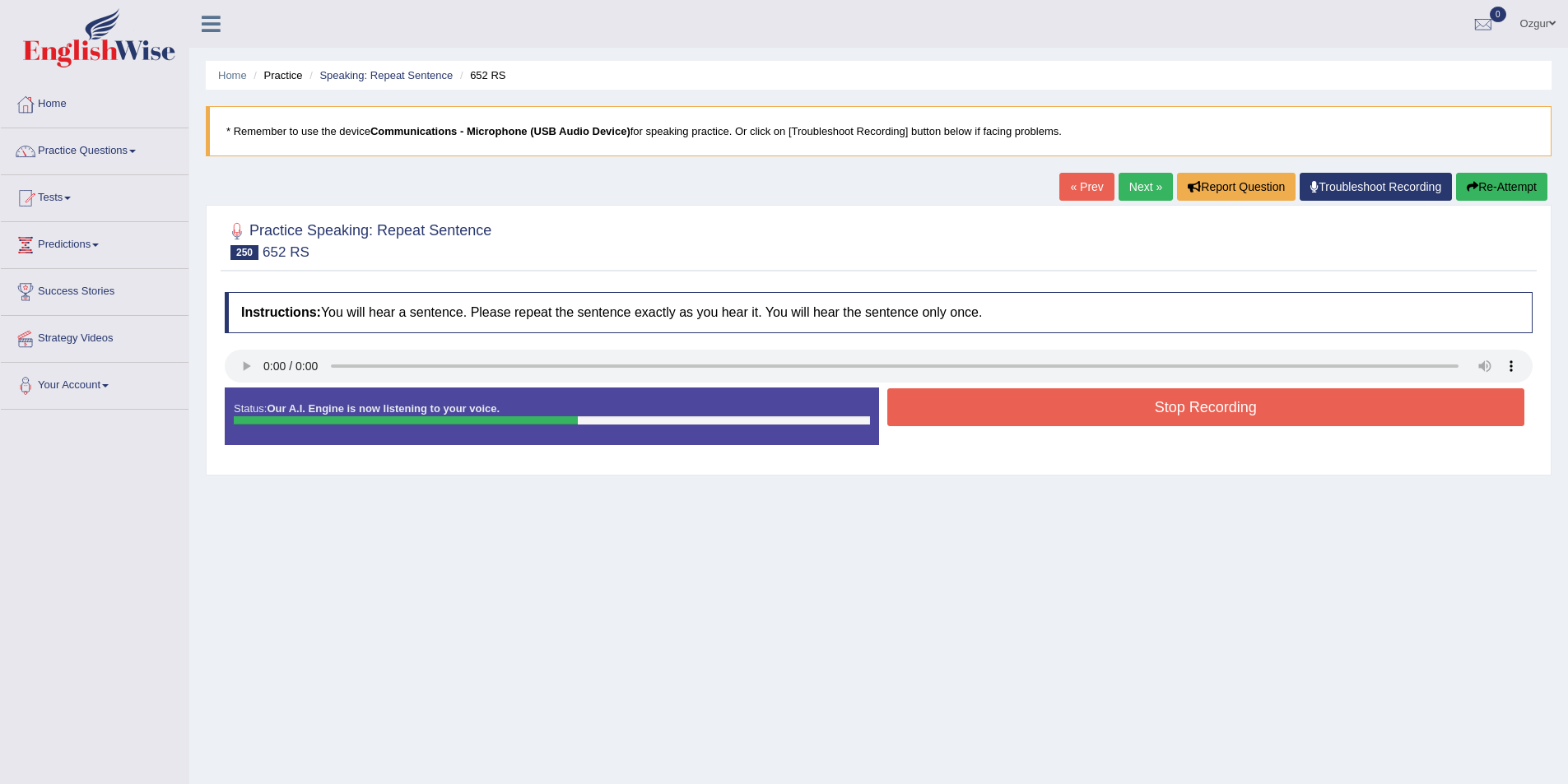
click at [1041, 417] on button "Stop Recording" at bounding box center [1206, 407] width 638 height 38
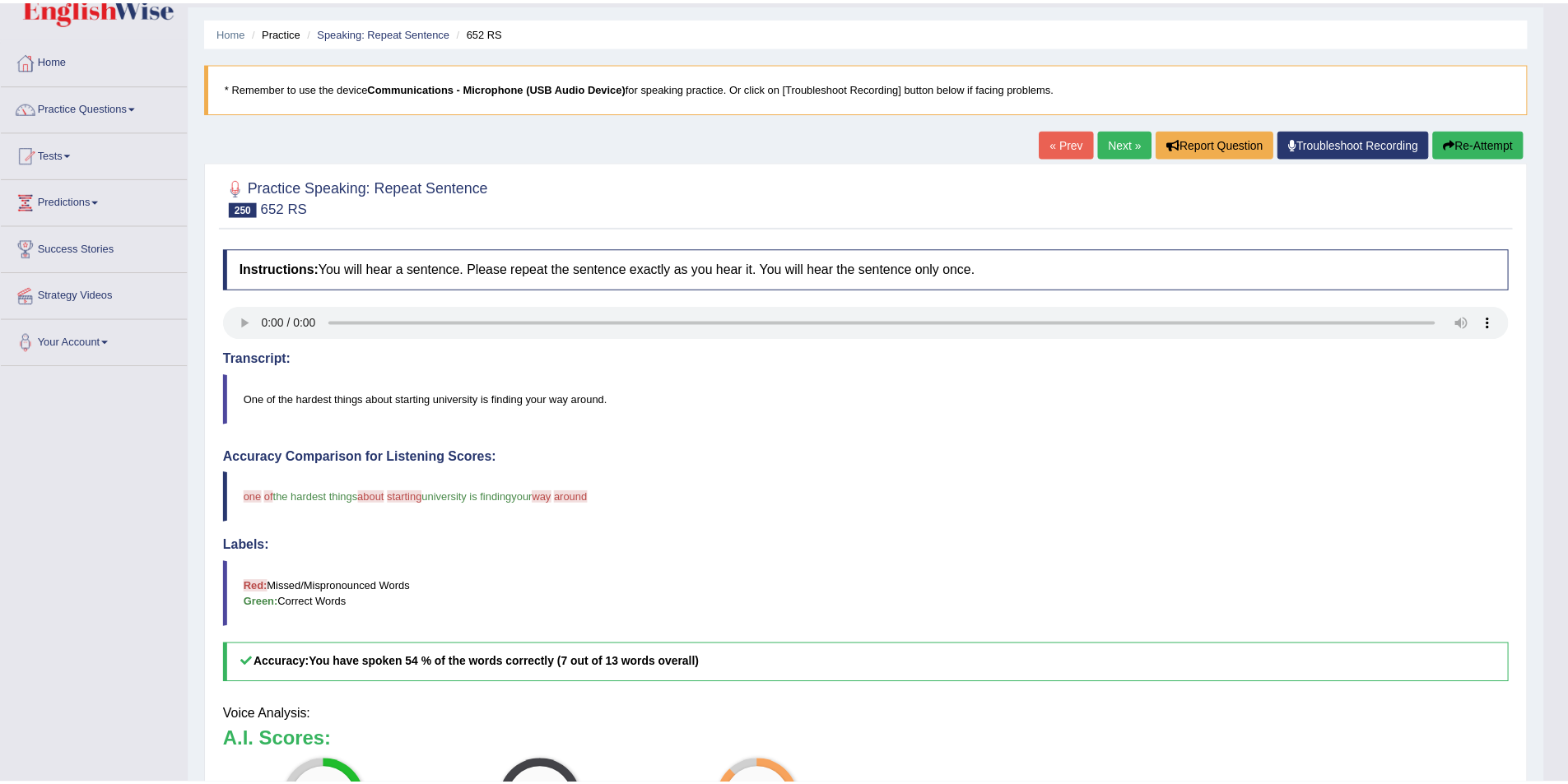
scroll to position [82, 0]
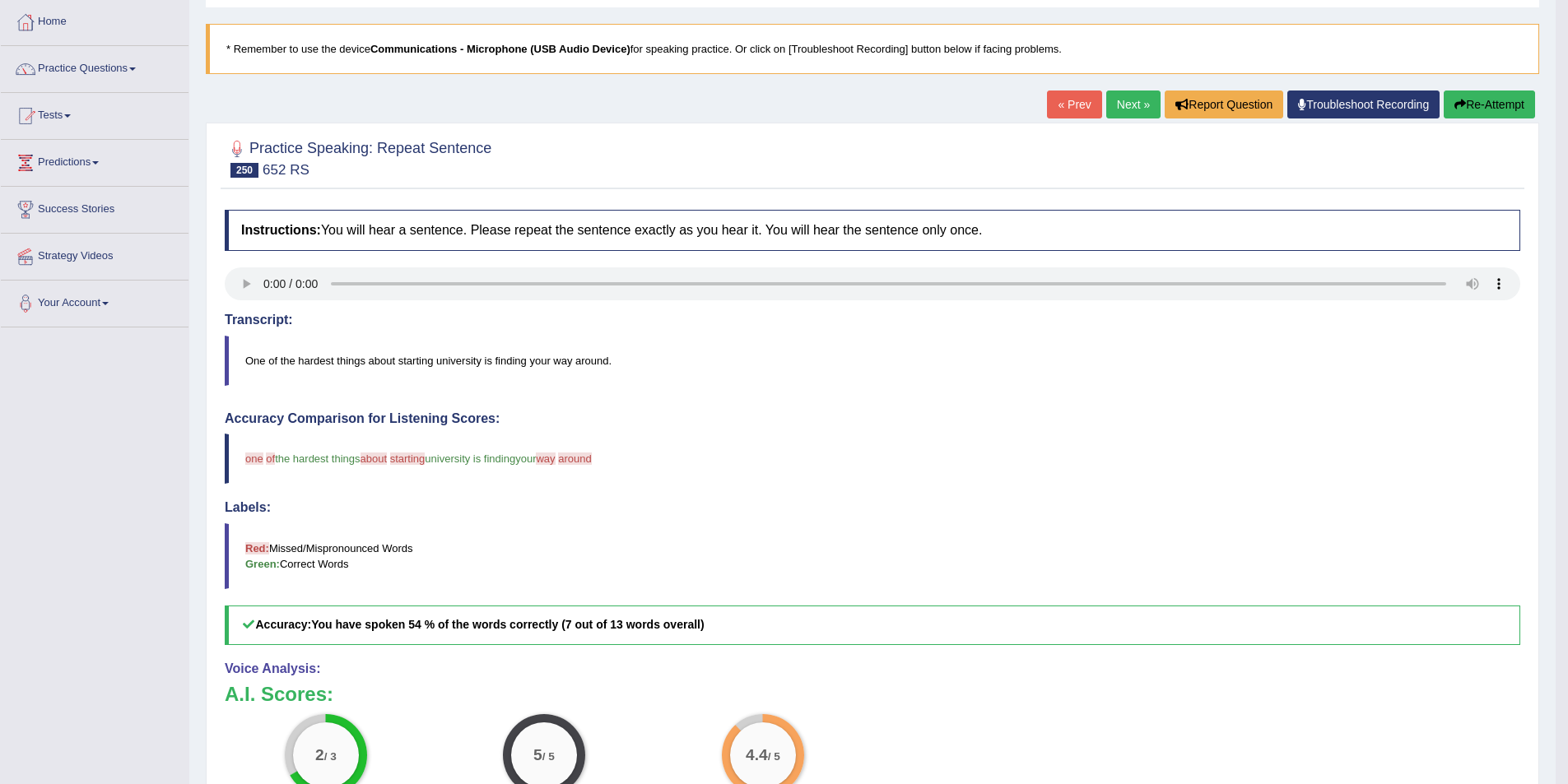
click at [1486, 98] on button "Re-Attempt" at bounding box center [1490, 104] width 92 height 28
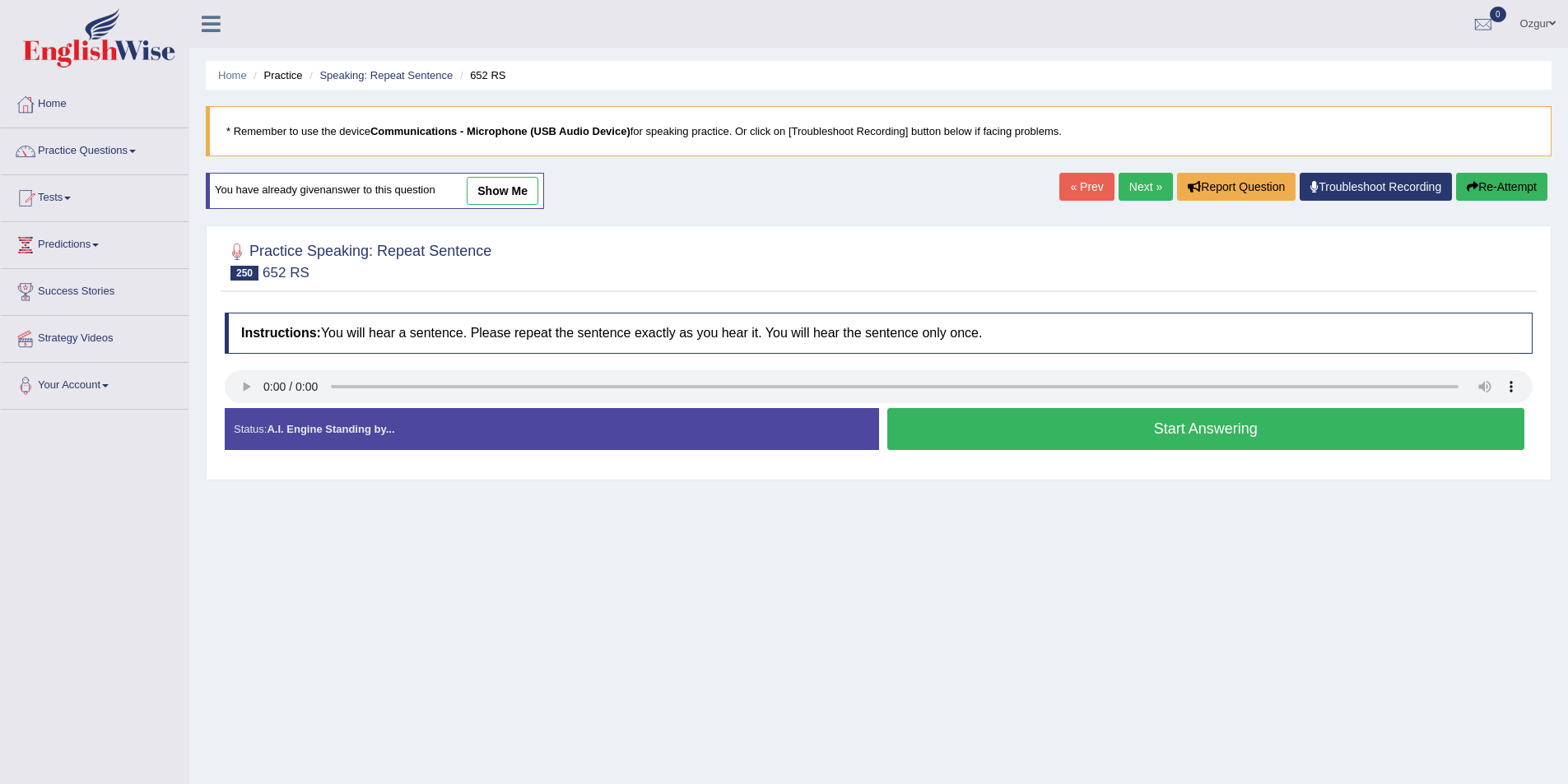
click at [249, 392] on div "Practice Speaking: Repeat Sentence 250 652 RS Instructions: You will hear a sen…" at bounding box center [879, 353] width 1346 height 255
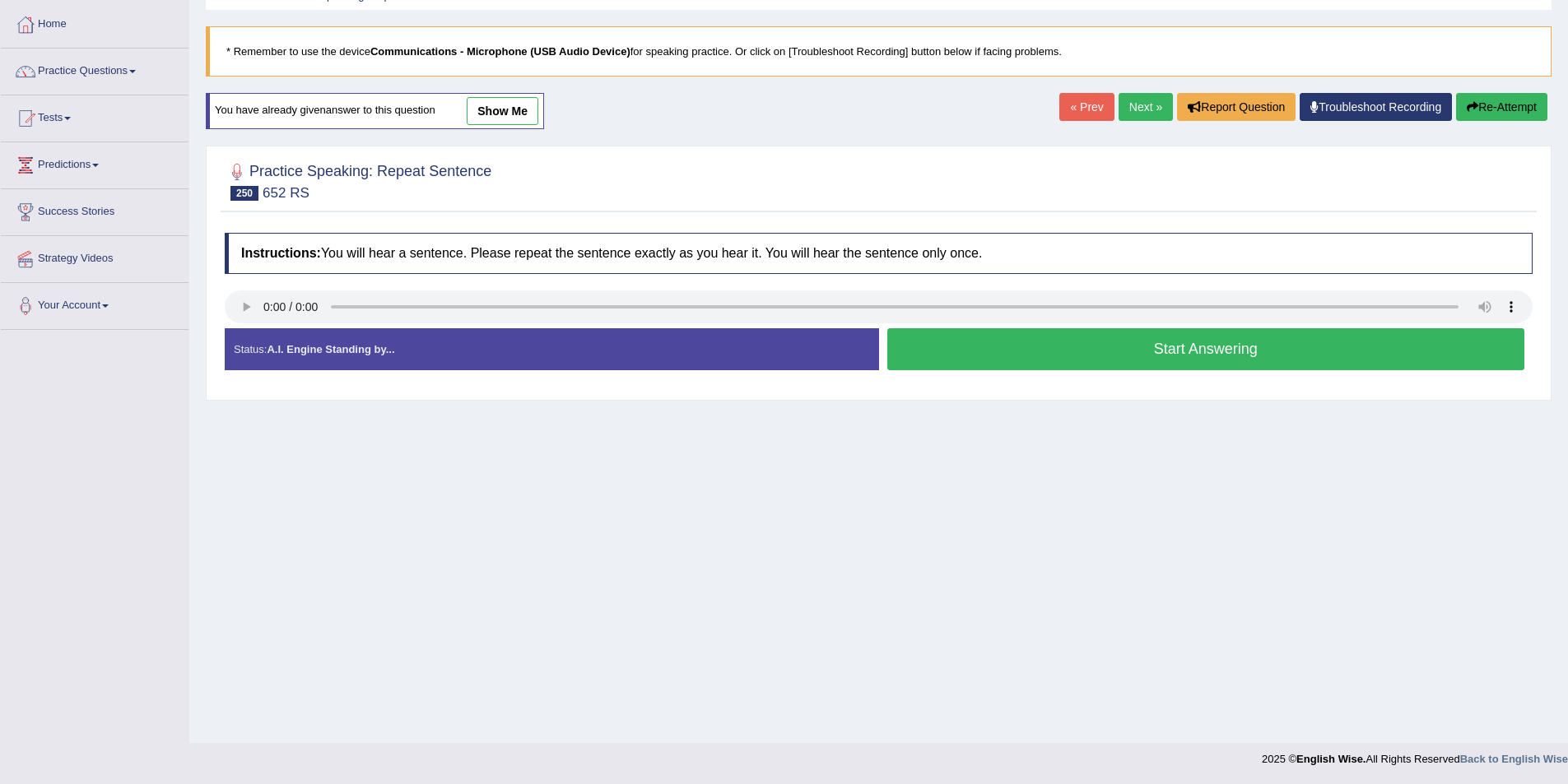
click at [984, 341] on button "Start Answering" at bounding box center [1206, 348] width 638 height 42
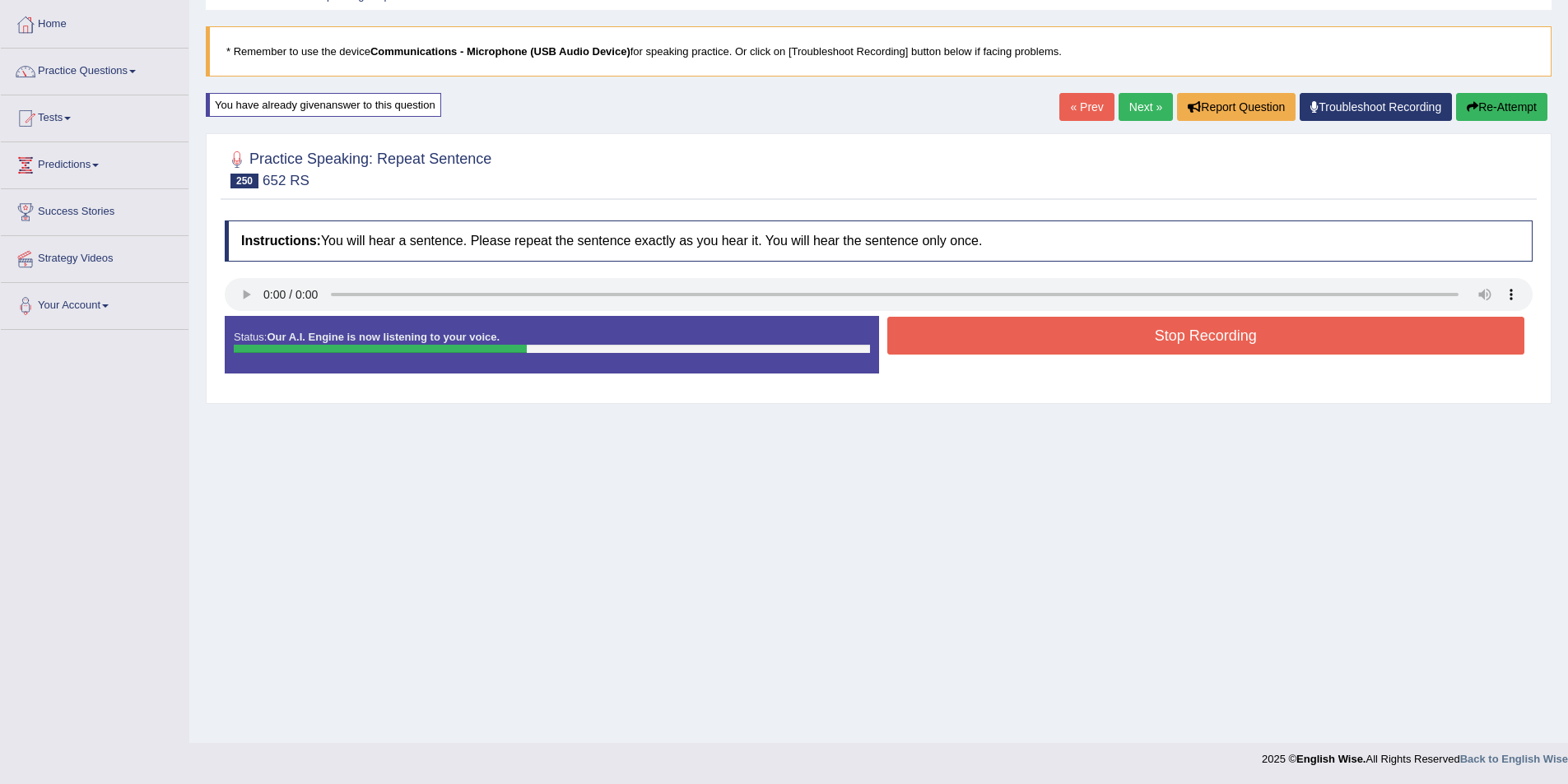
click at [985, 341] on button "Stop Recording" at bounding box center [1206, 336] width 638 height 38
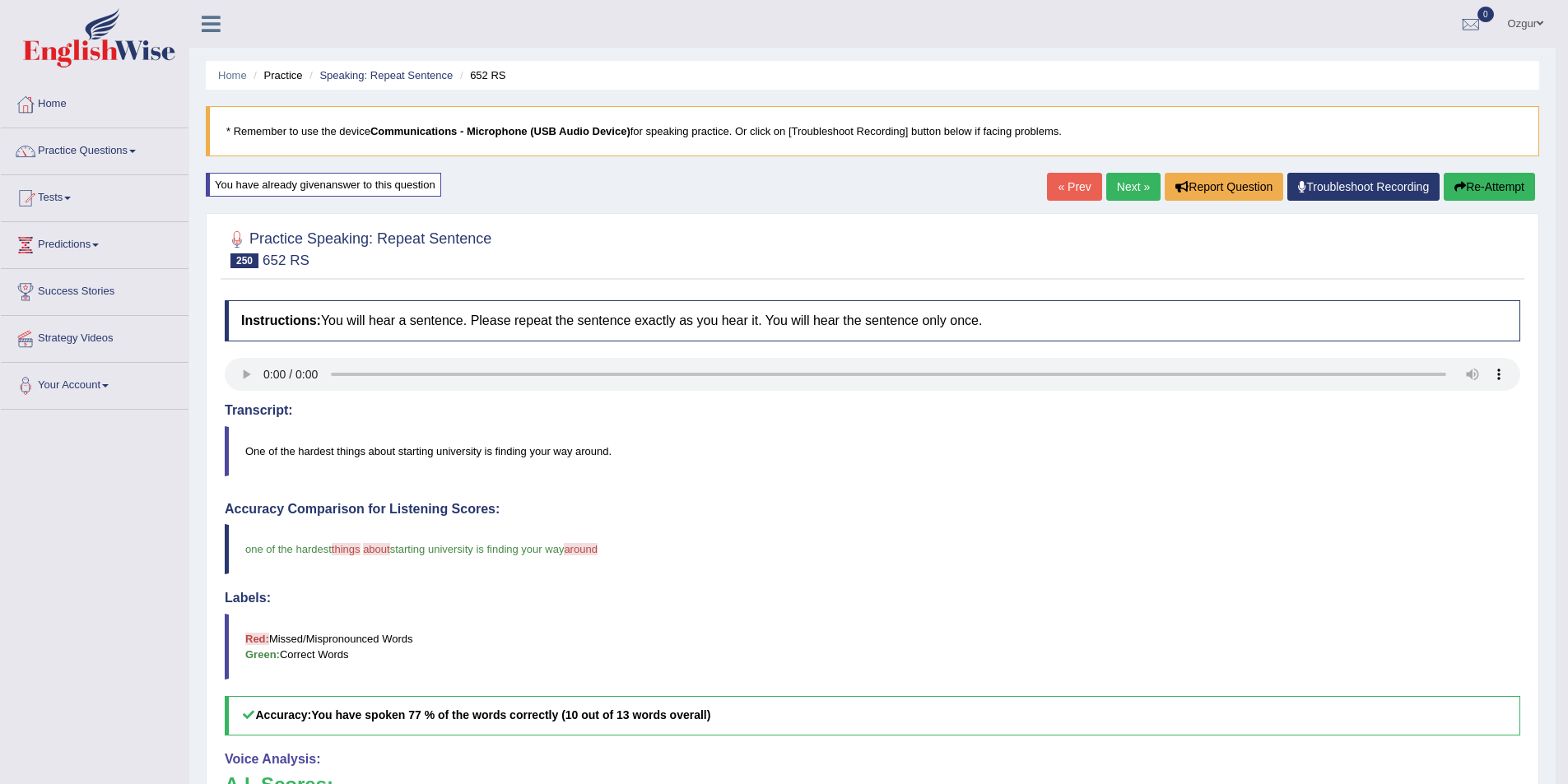
click at [1141, 177] on link "Next »" at bounding box center [1134, 186] width 54 height 28
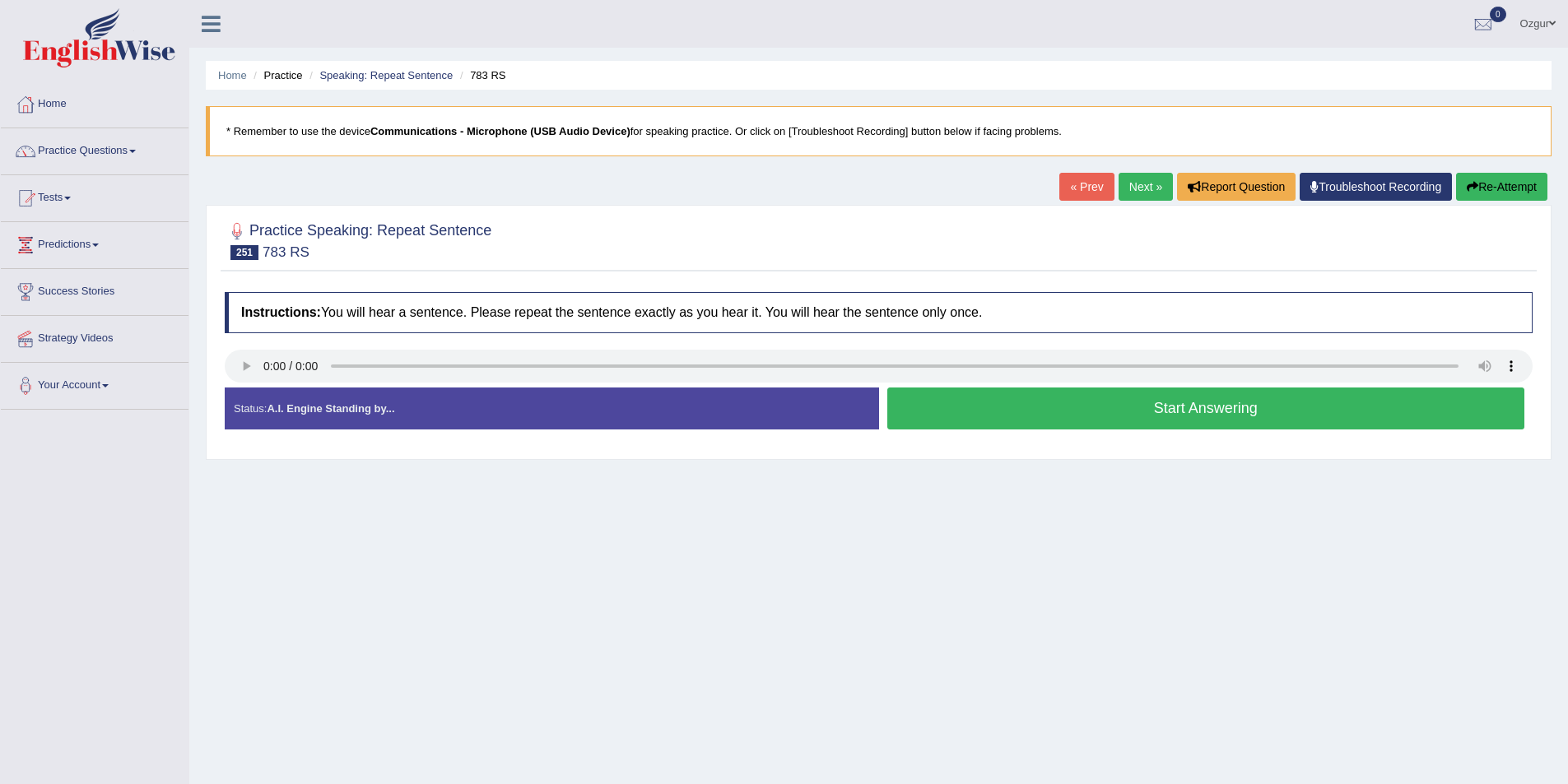
click at [1074, 418] on button "Start Answering" at bounding box center [1206, 408] width 638 height 42
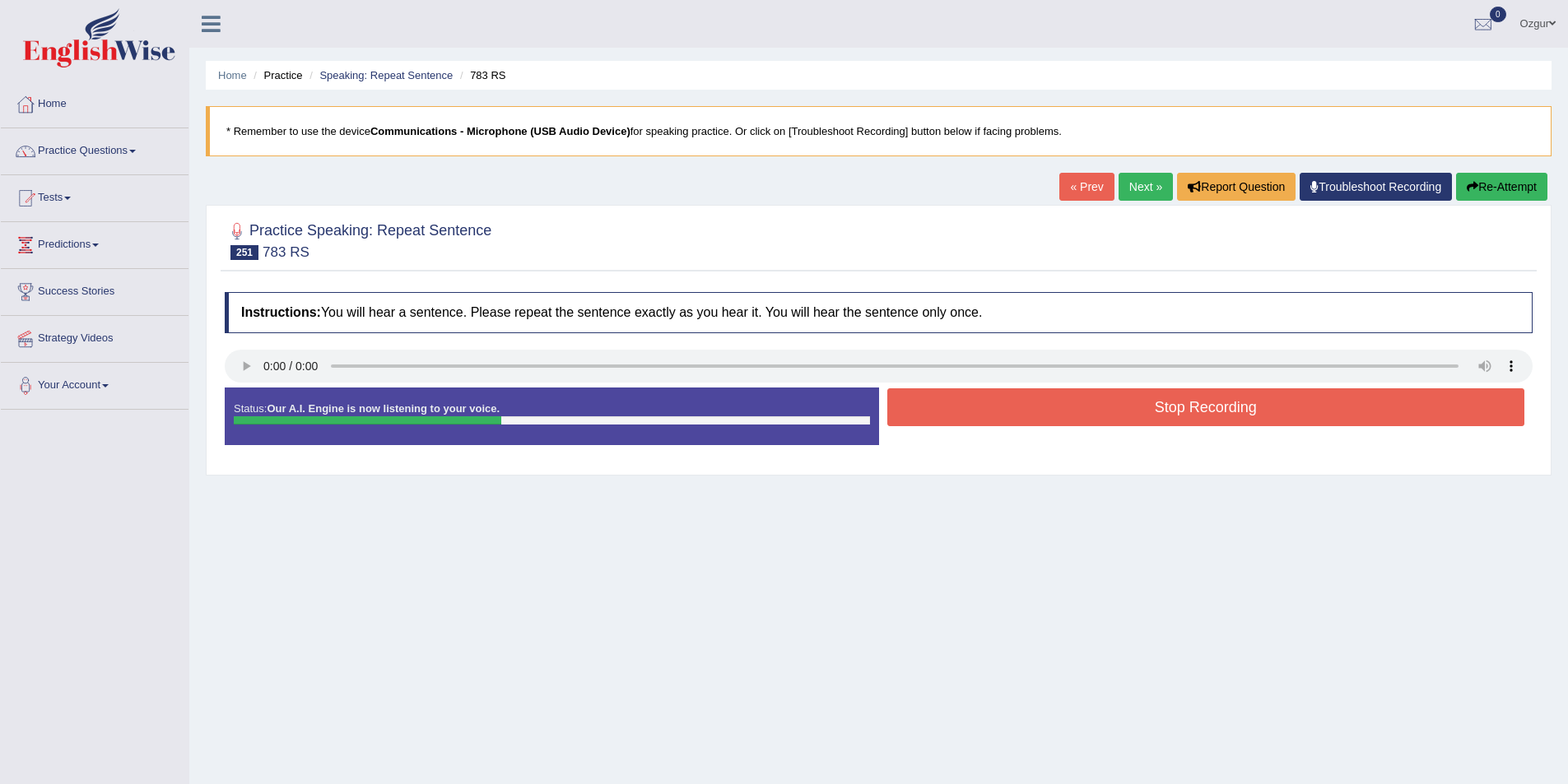
click at [1074, 418] on button "Stop Recording" at bounding box center [1206, 407] width 638 height 38
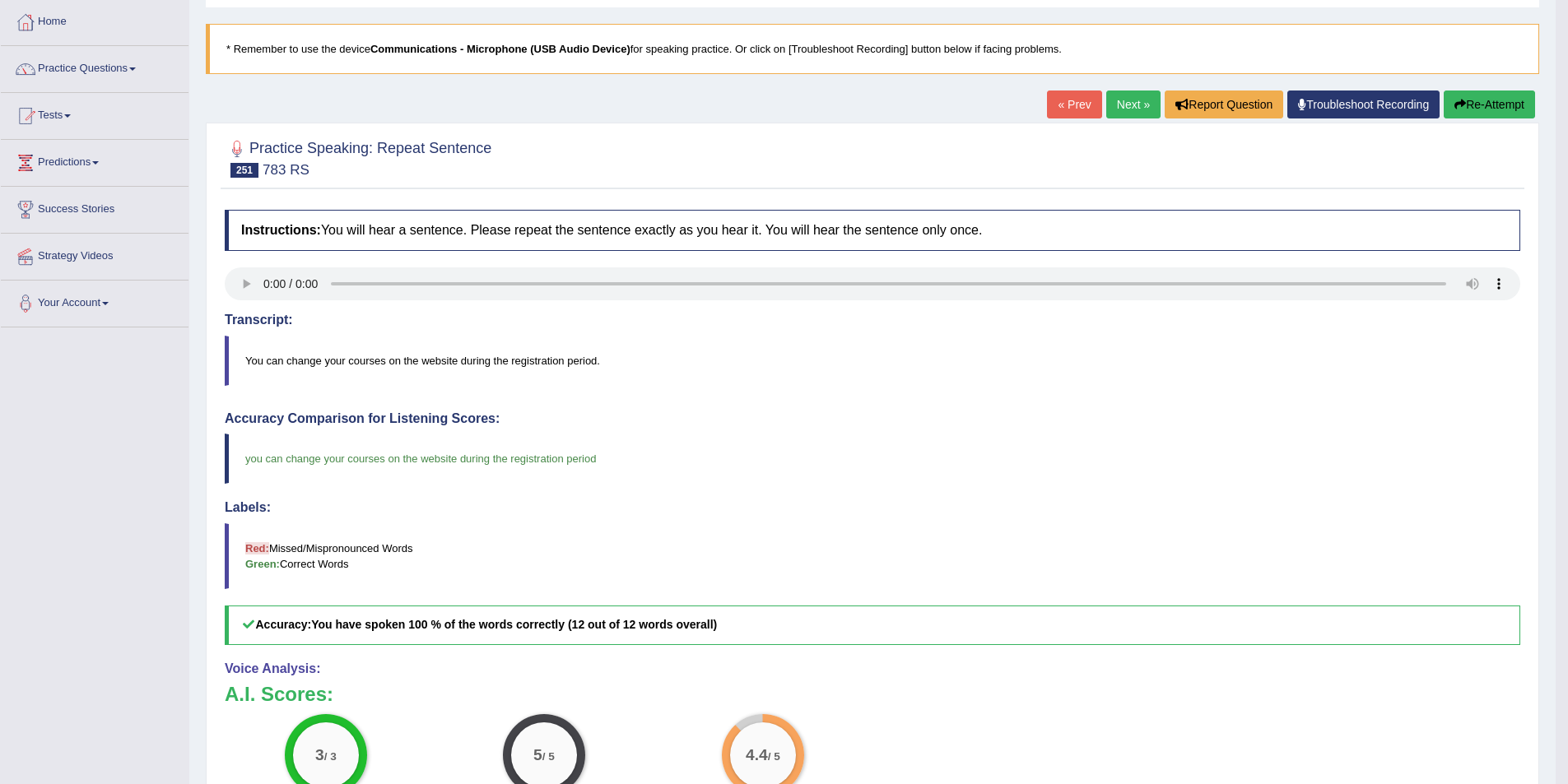
scroll to position [82, 0]
click at [1124, 121] on div "« Prev Next » Report Question Troubleshoot Recording Re-Attempt" at bounding box center [1293, 108] width 492 height 32
click at [1124, 113] on link "Next »" at bounding box center [1134, 105] width 54 height 28
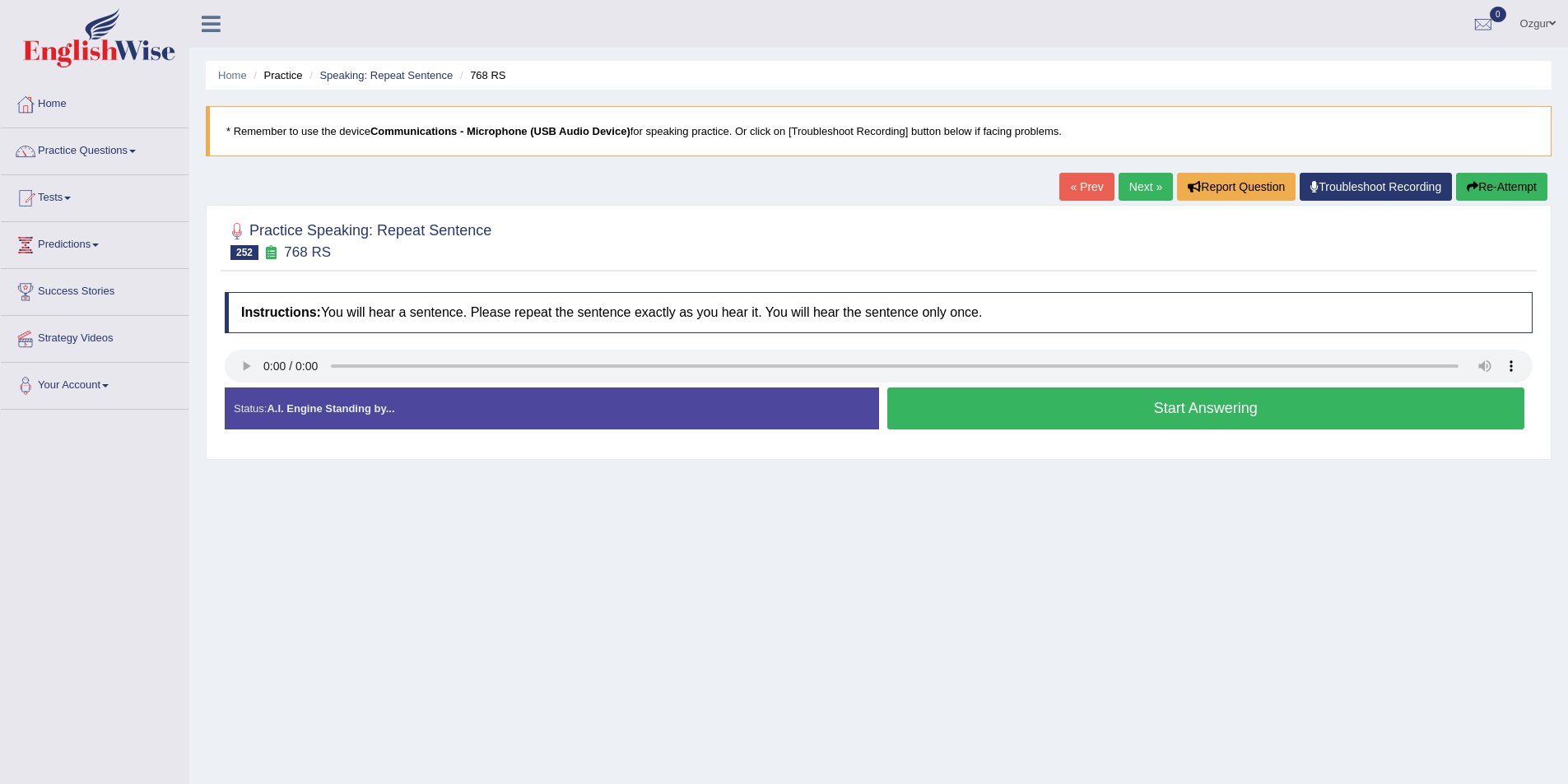
click at [1015, 408] on button "Start Answering" at bounding box center [1206, 408] width 638 height 42
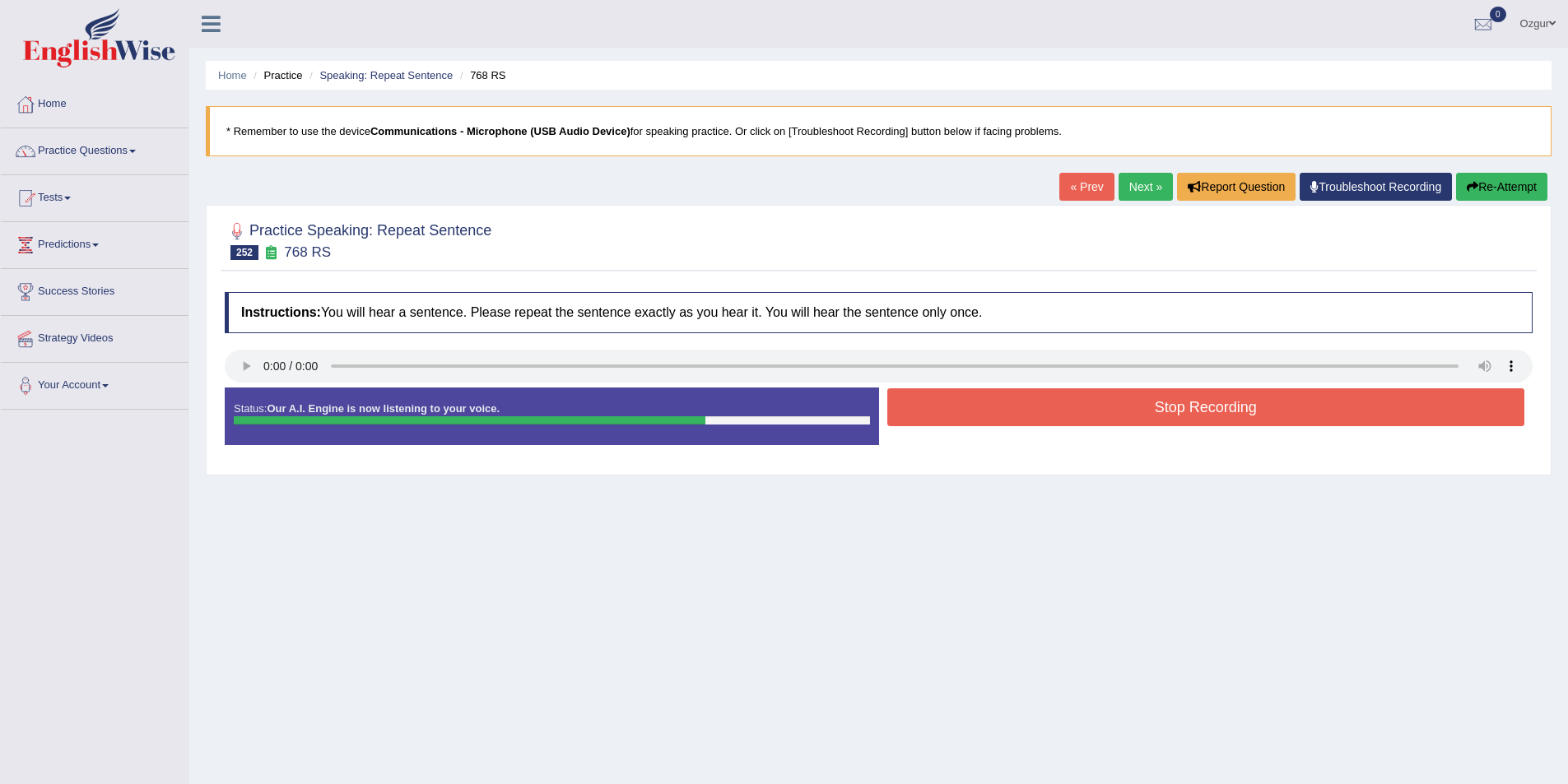
click at [1503, 196] on button "Re-Attempt" at bounding box center [1502, 186] width 92 height 28
click at [1001, 401] on button "Stop Recording" at bounding box center [1206, 407] width 638 height 38
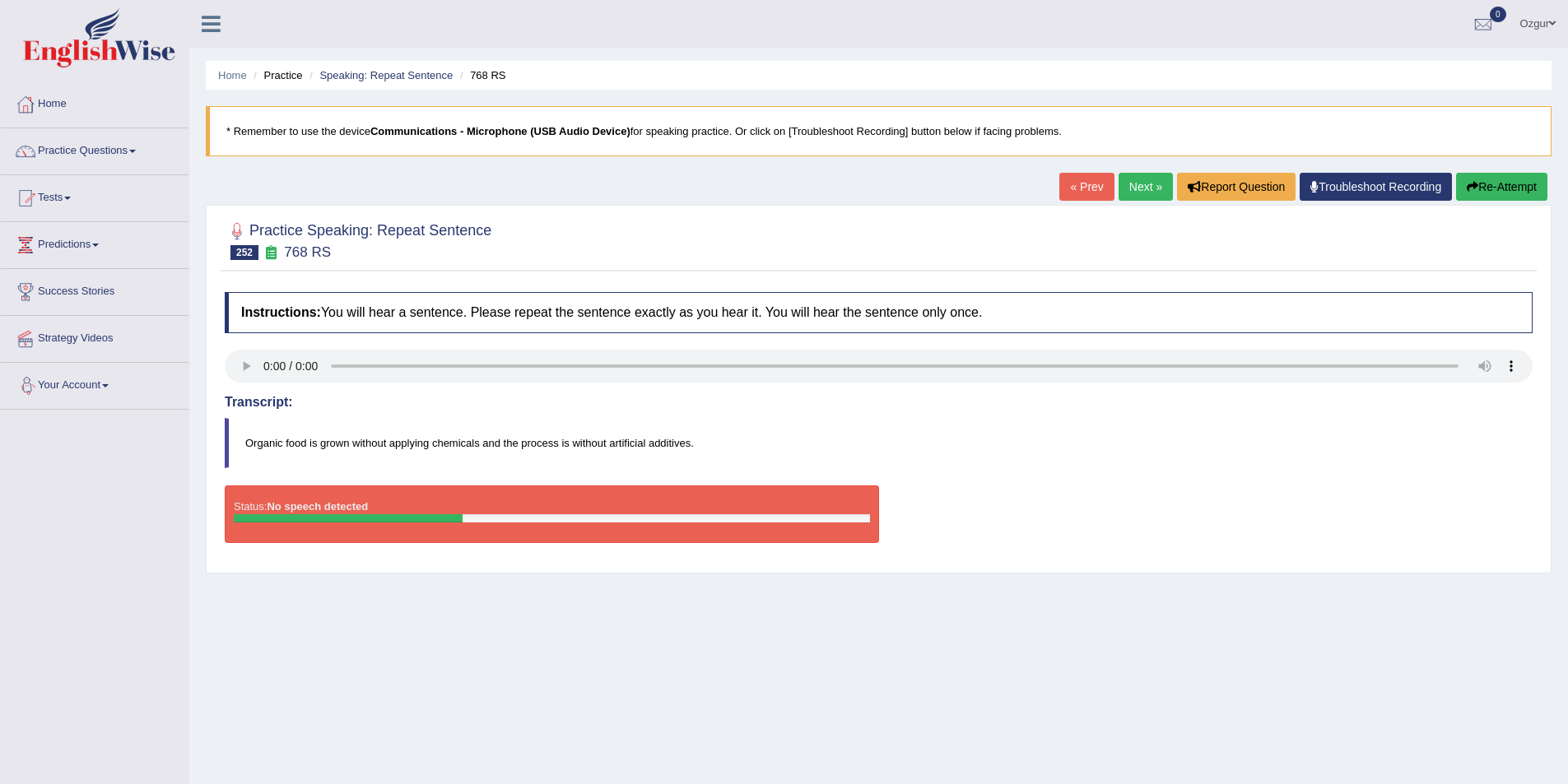
click at [1467, 191] on icon "button" at bounding box center [1473, 187] width 12 height 12
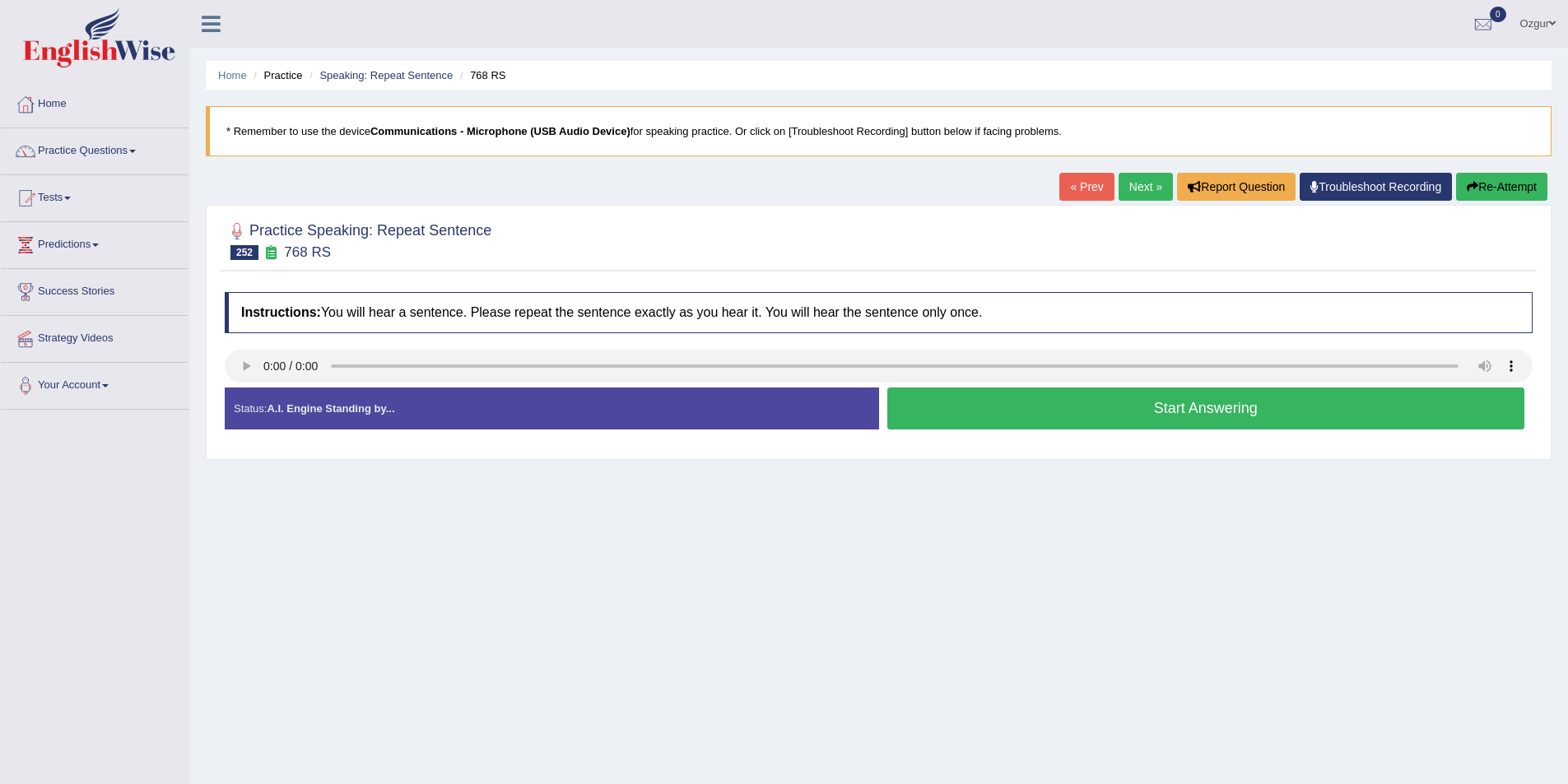
click at [1086, 417] on button "Start Answering" at bounding box center [1206, 408] width 638 height 42
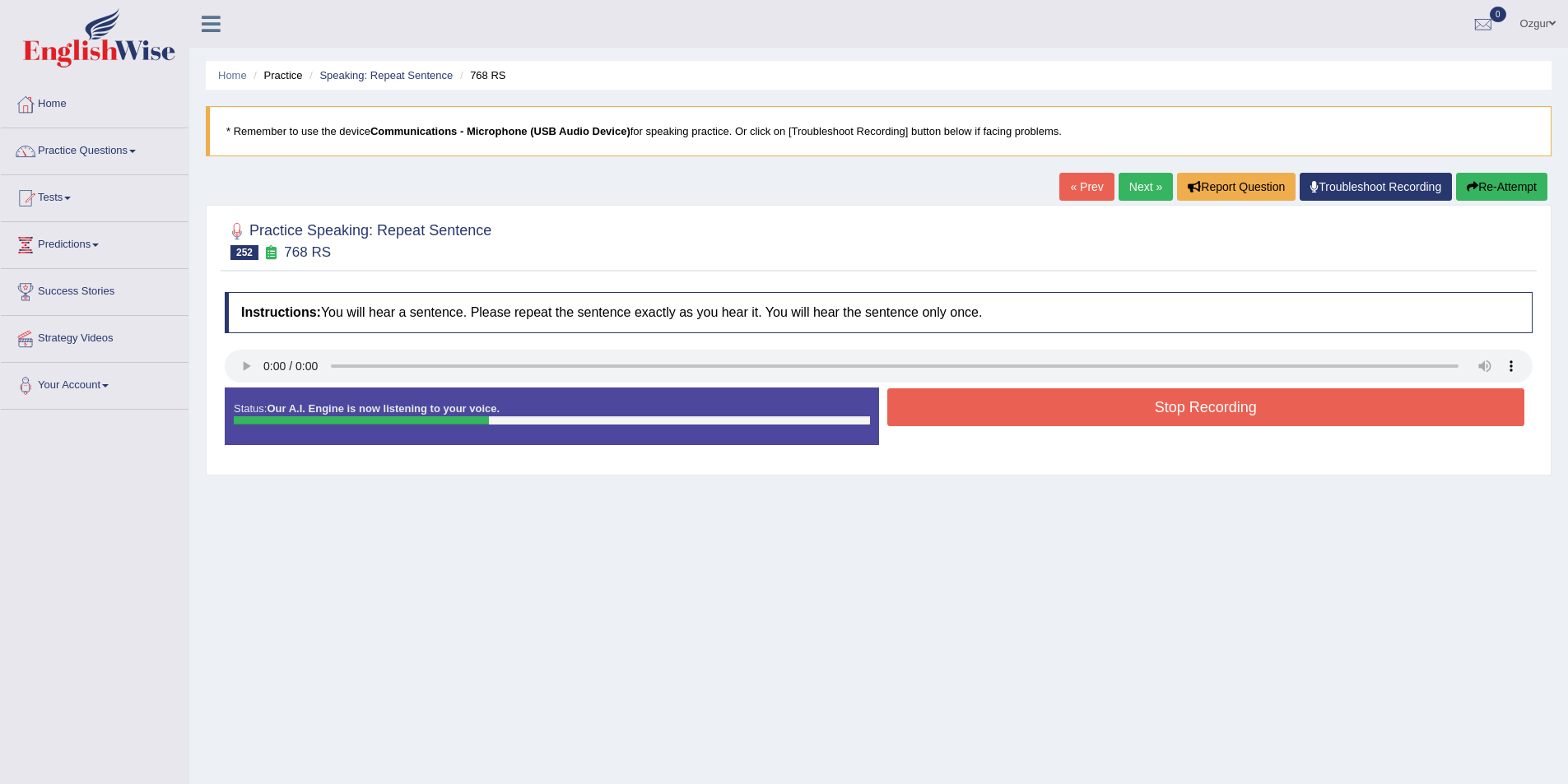
click at [1086, 417] on button "Stop Recording" at bounding box center [1206, 407] width 638 height 38
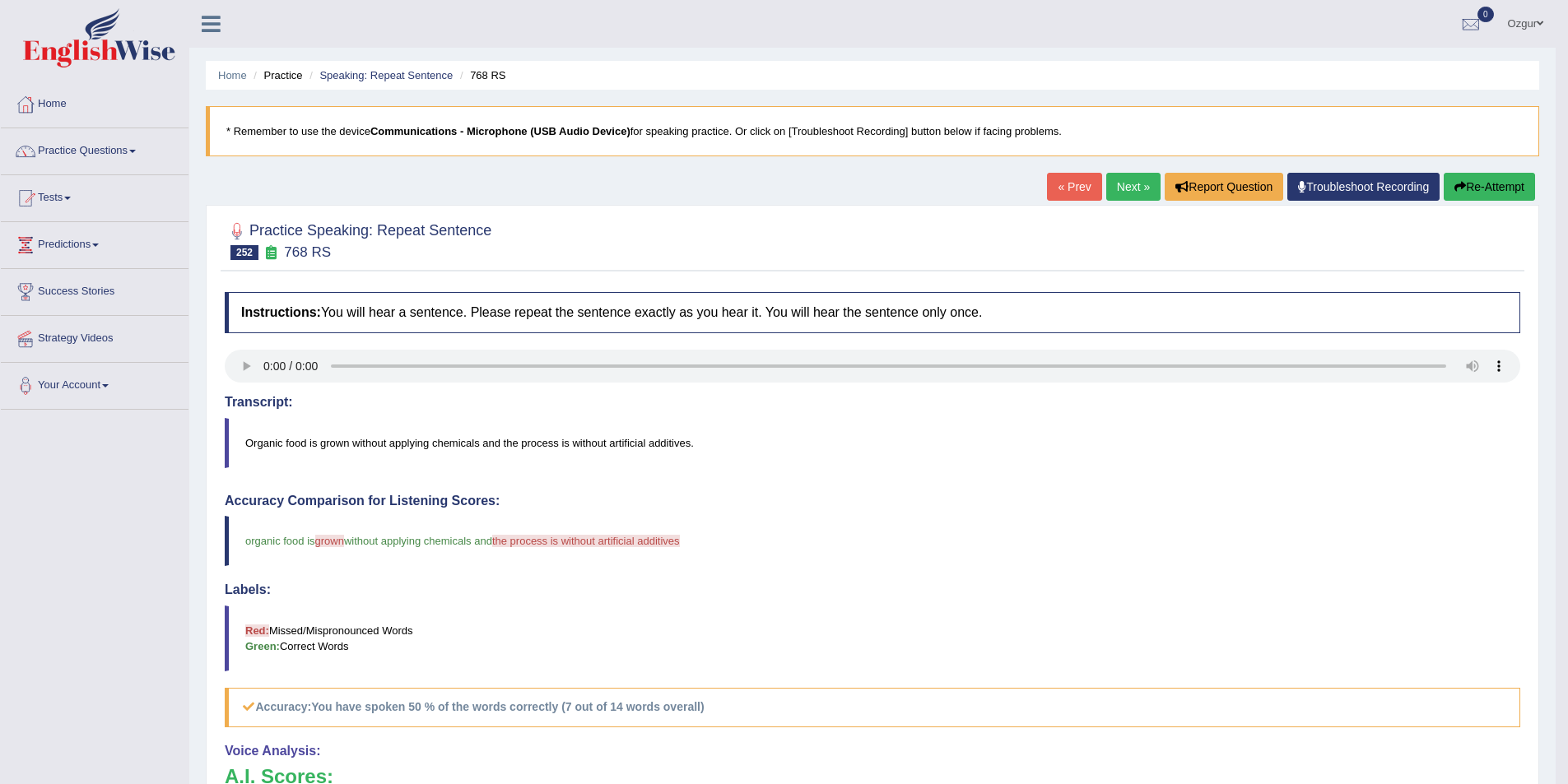
click at [1132, 183] on link "Next »" at bounding box center [1134, 186] width 54 height 28
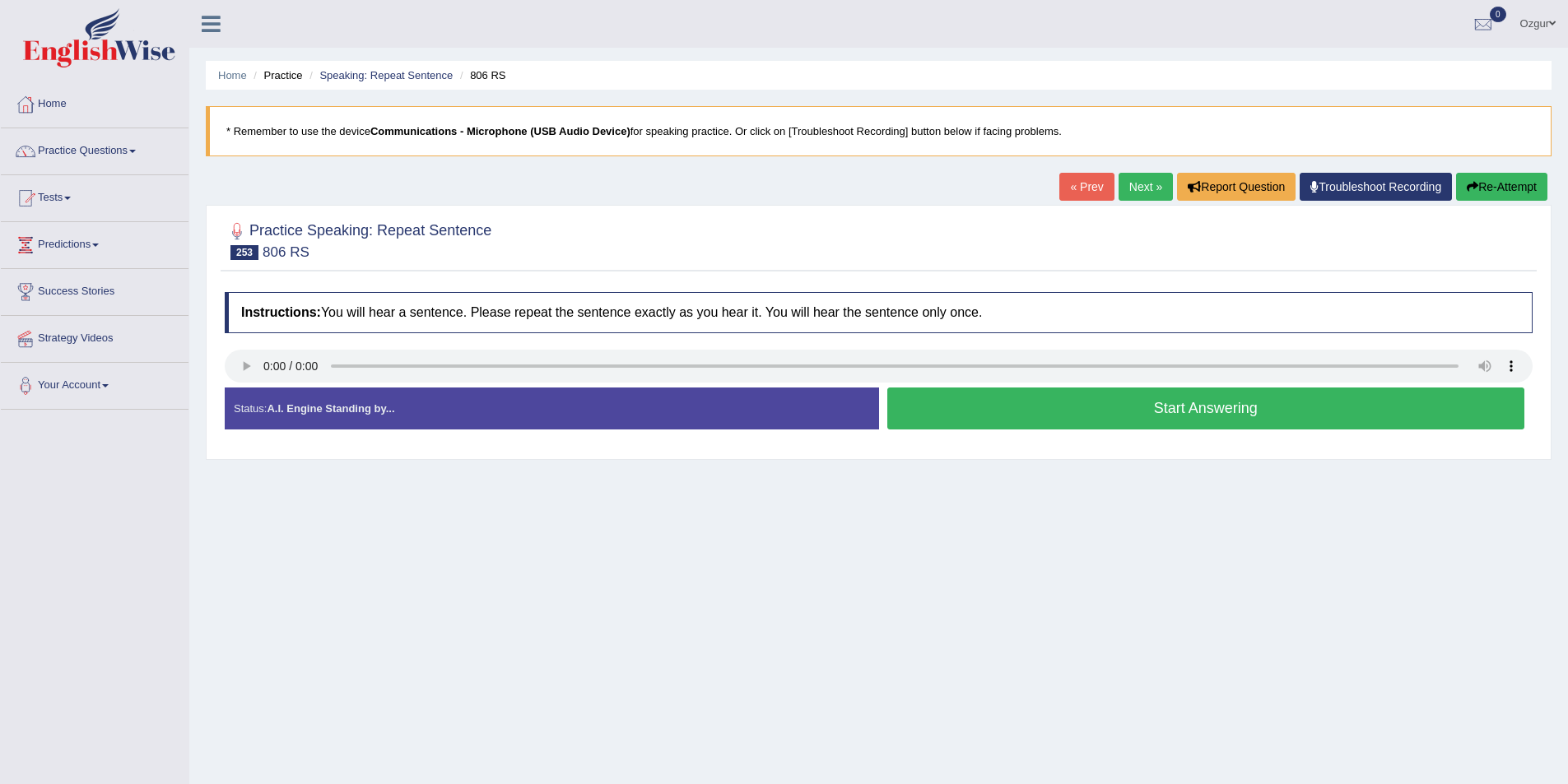
click at [1056, 417] on button "Start Answering" at bounding box center [1206, 408] width 638 height 42
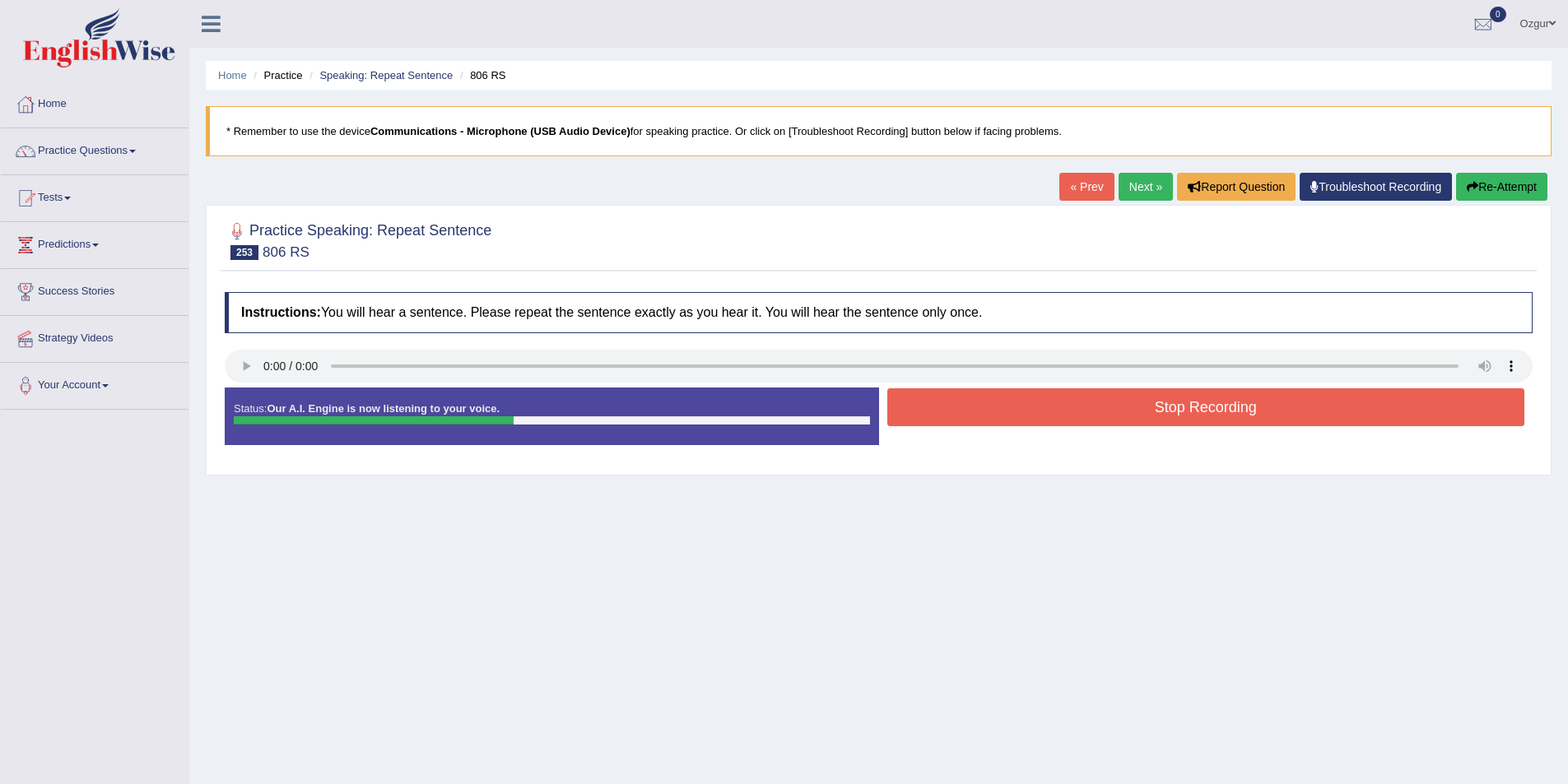
click at [1056, 417] on button "Stop Recording" at bounding box center [1206, 407] width 638 height 38
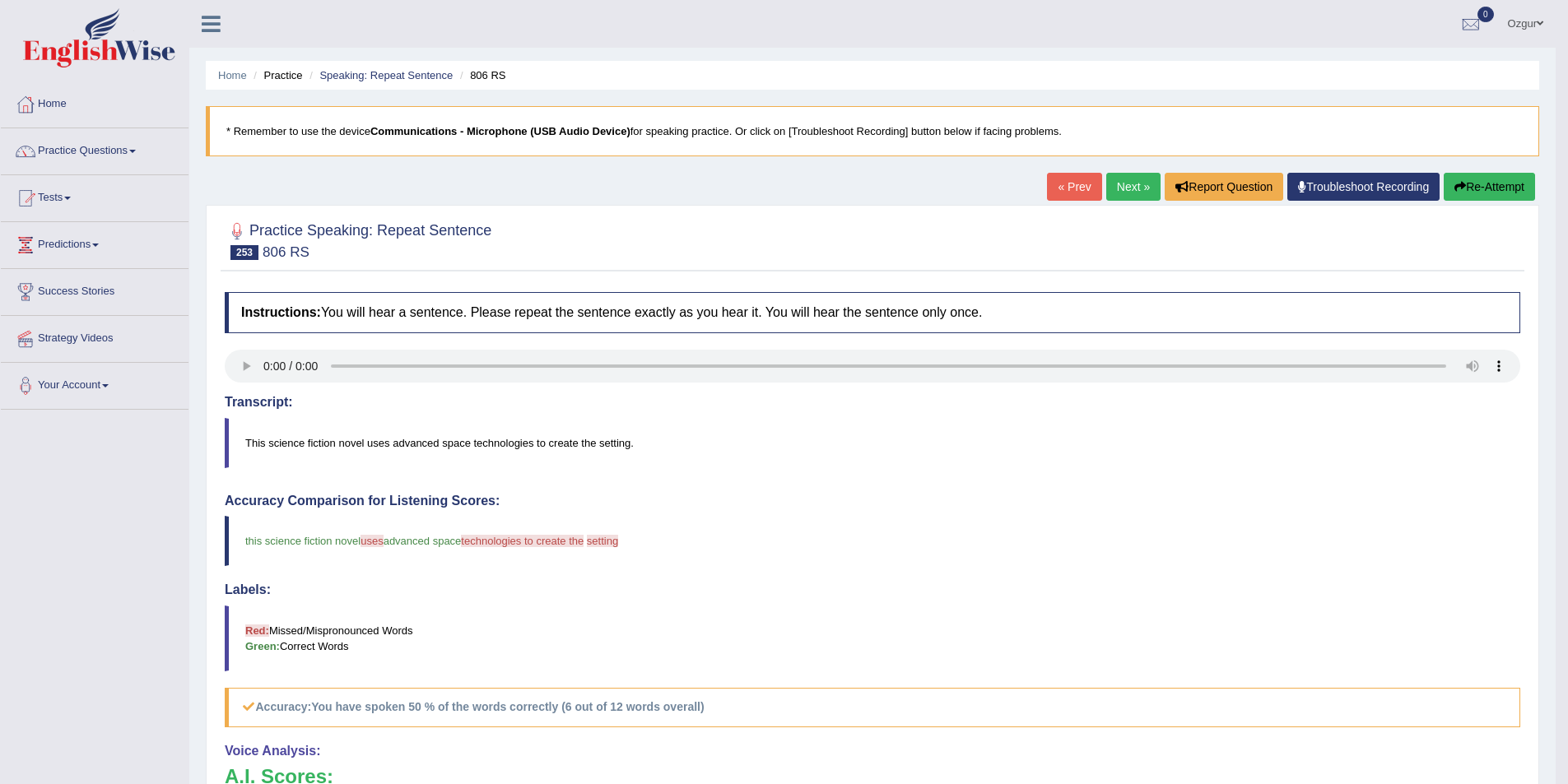
click at [1555, 186] on div "Home Practice Speaking: Repeat Sentence 806 RS * Remember to use the device Com…" at bounding box center [873, 535] width 1367 height 1071
click at [1501, 195] on button "Re-Attempt" at bounding box center [1490, 186] width 92 height 28
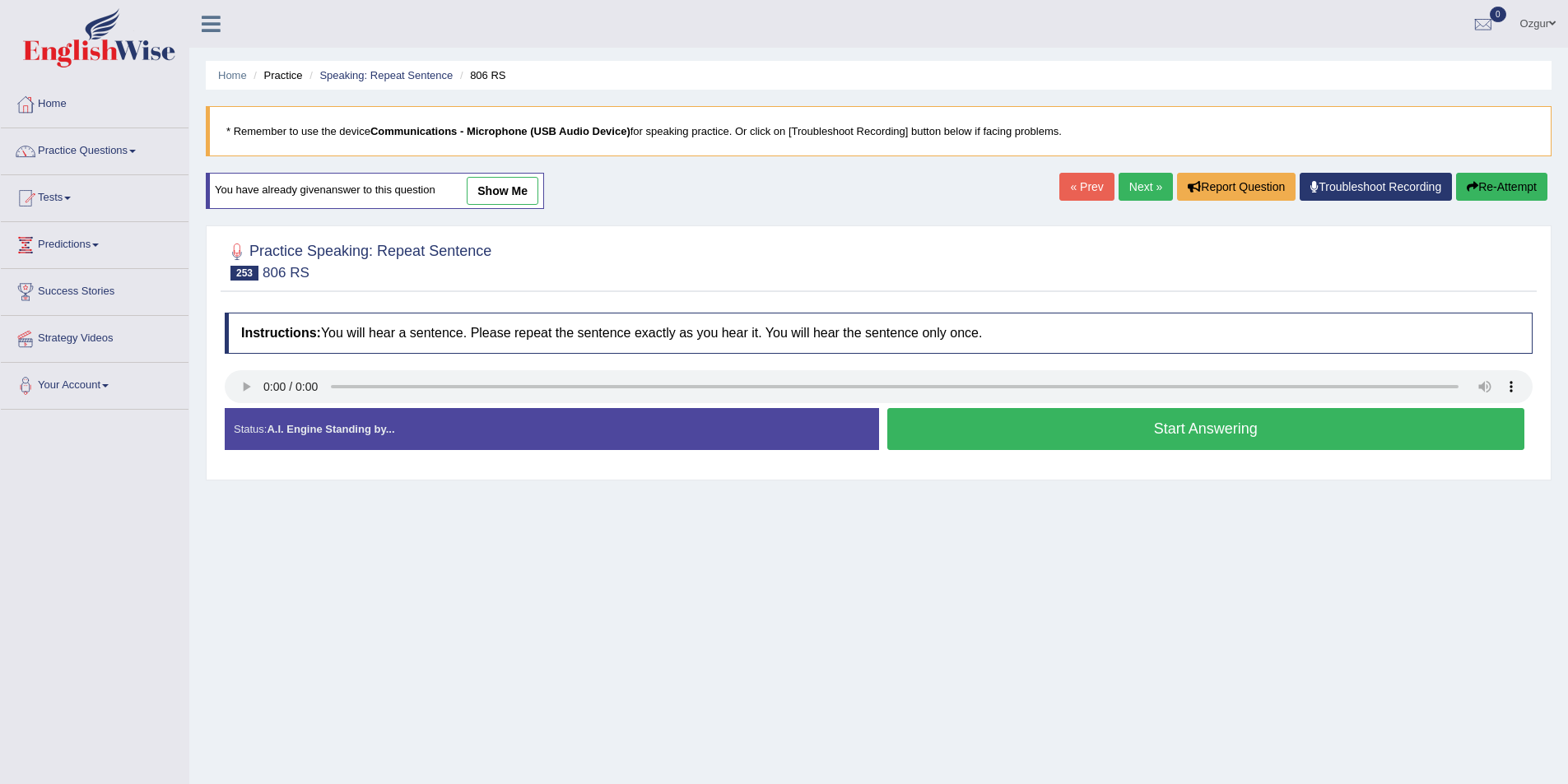
click at [1028, 429] on button "Start Answering" at bounding box center [1206, 428] width 638 height 42
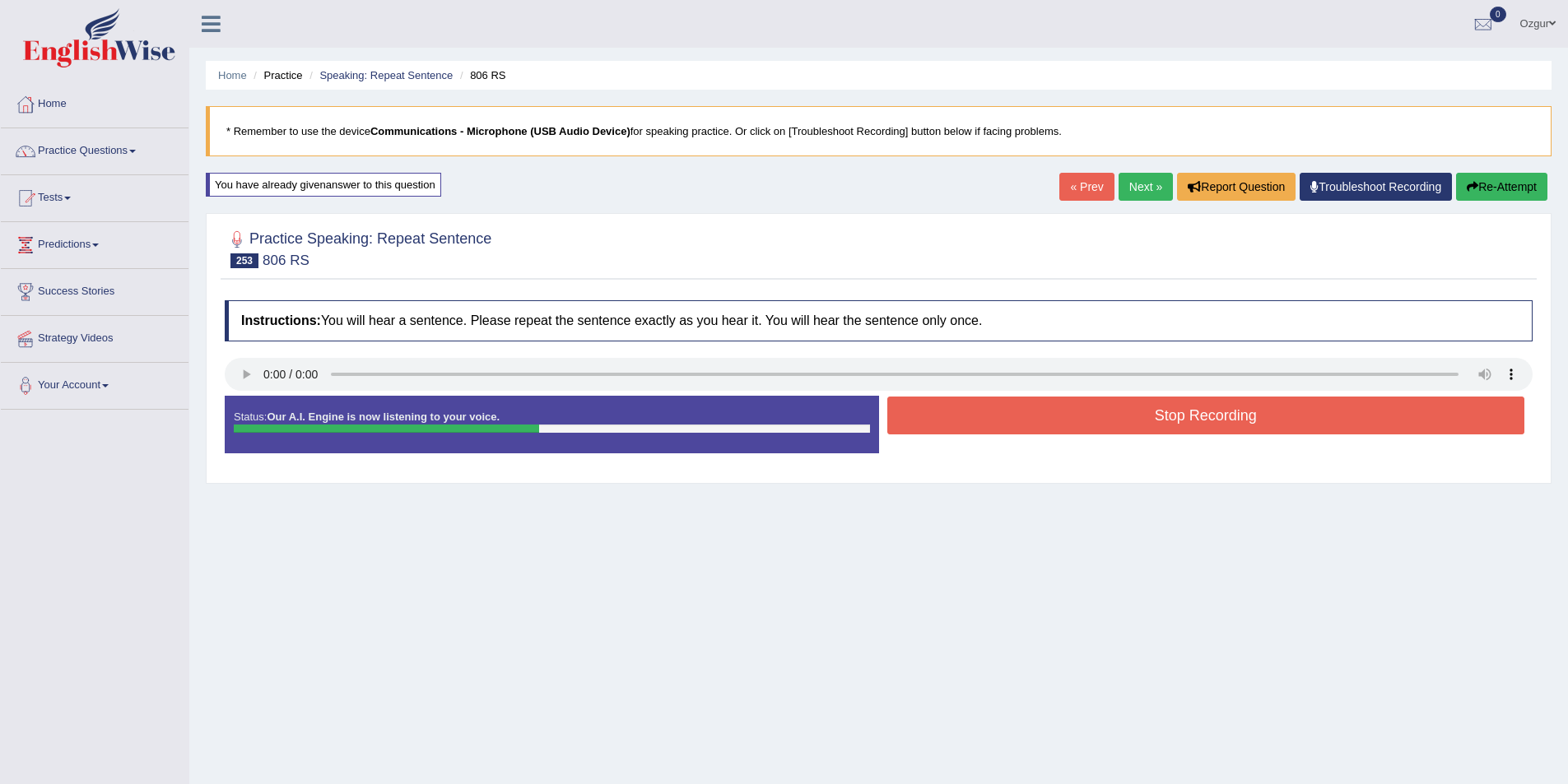
click at [1017, 427] on button "Stop Recording" at bounding box center [1206, 415] width 638 height 38
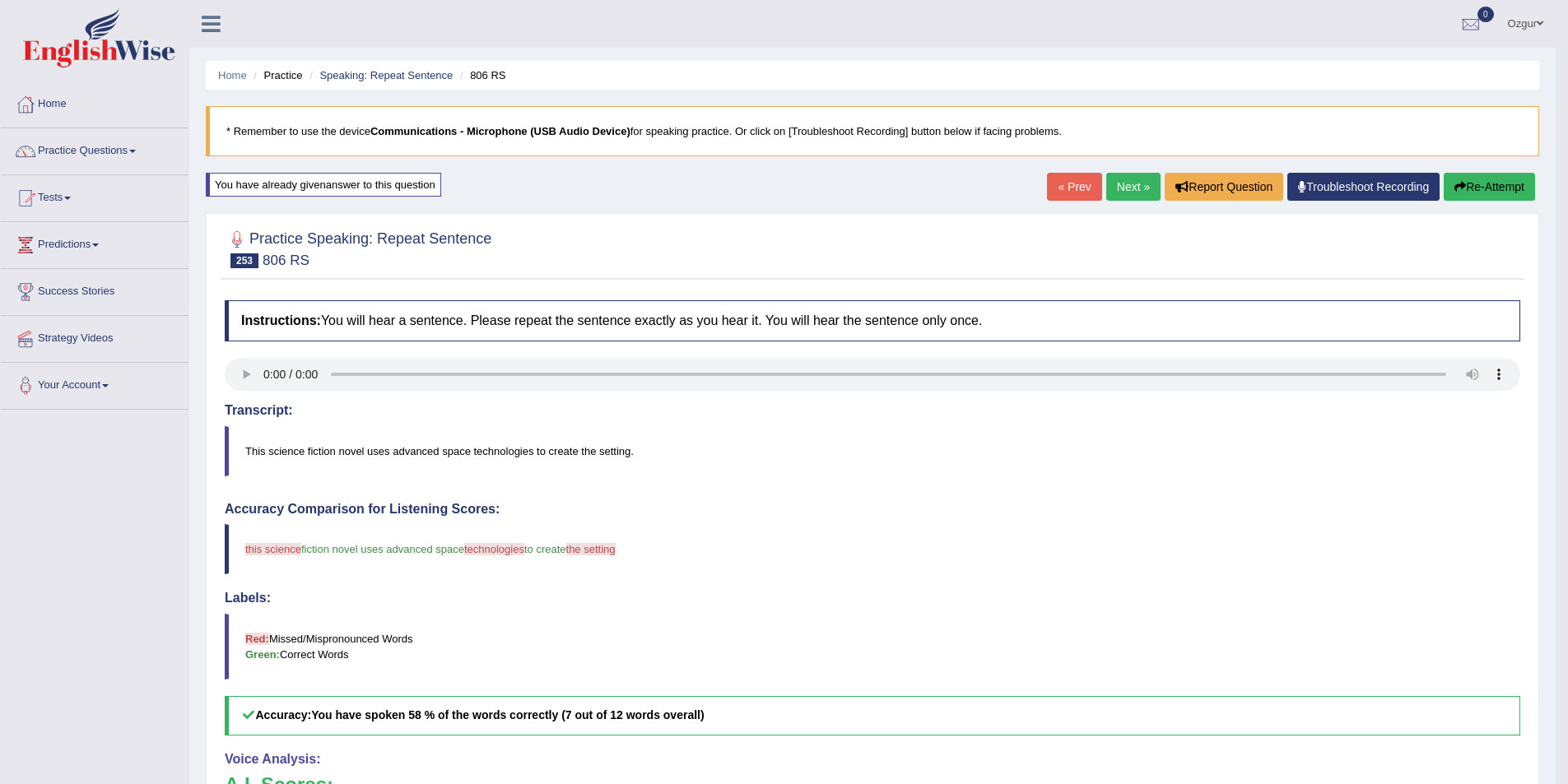
click at [1507, 181] on button "Re-Attempt" at bounding box center [1490, 186] width 92 height 28
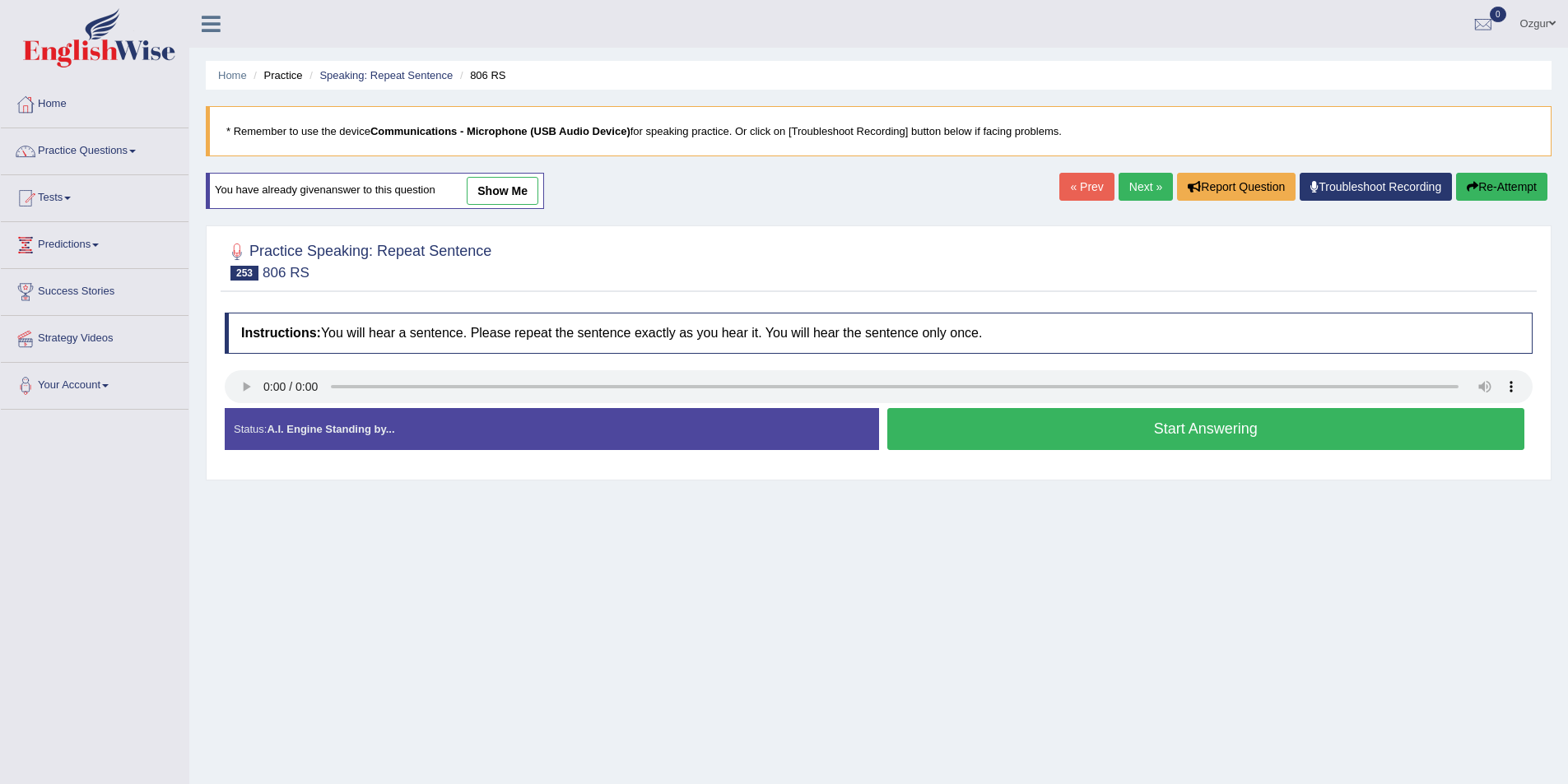
click at [1129, 425] on button "Start Answering" at bounding box center [1206, 428] width 638 height 42
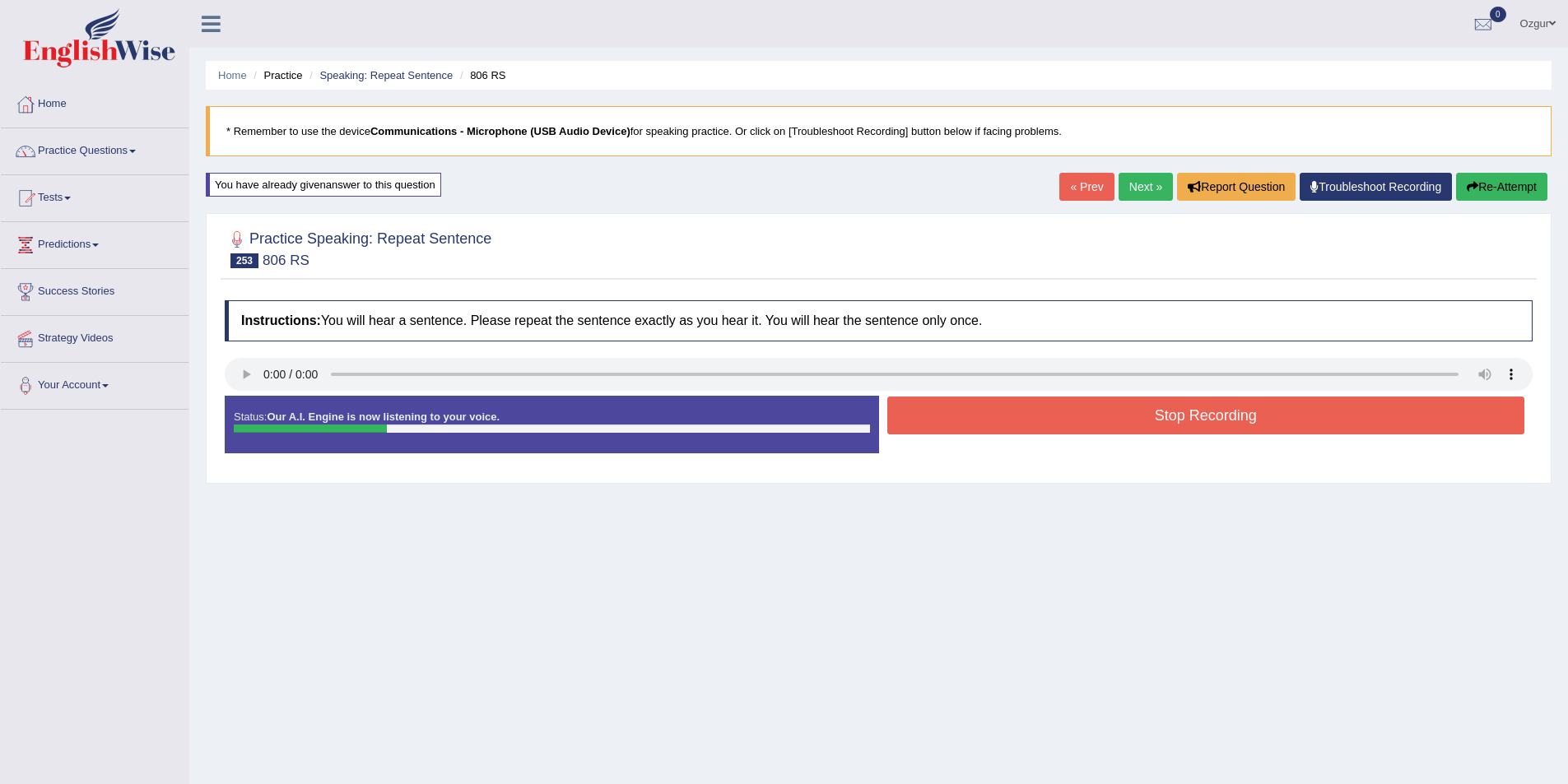
click at [1518, 192] on button "Re-Attempt" at bounding box center [1502, 186] width 92 height 28
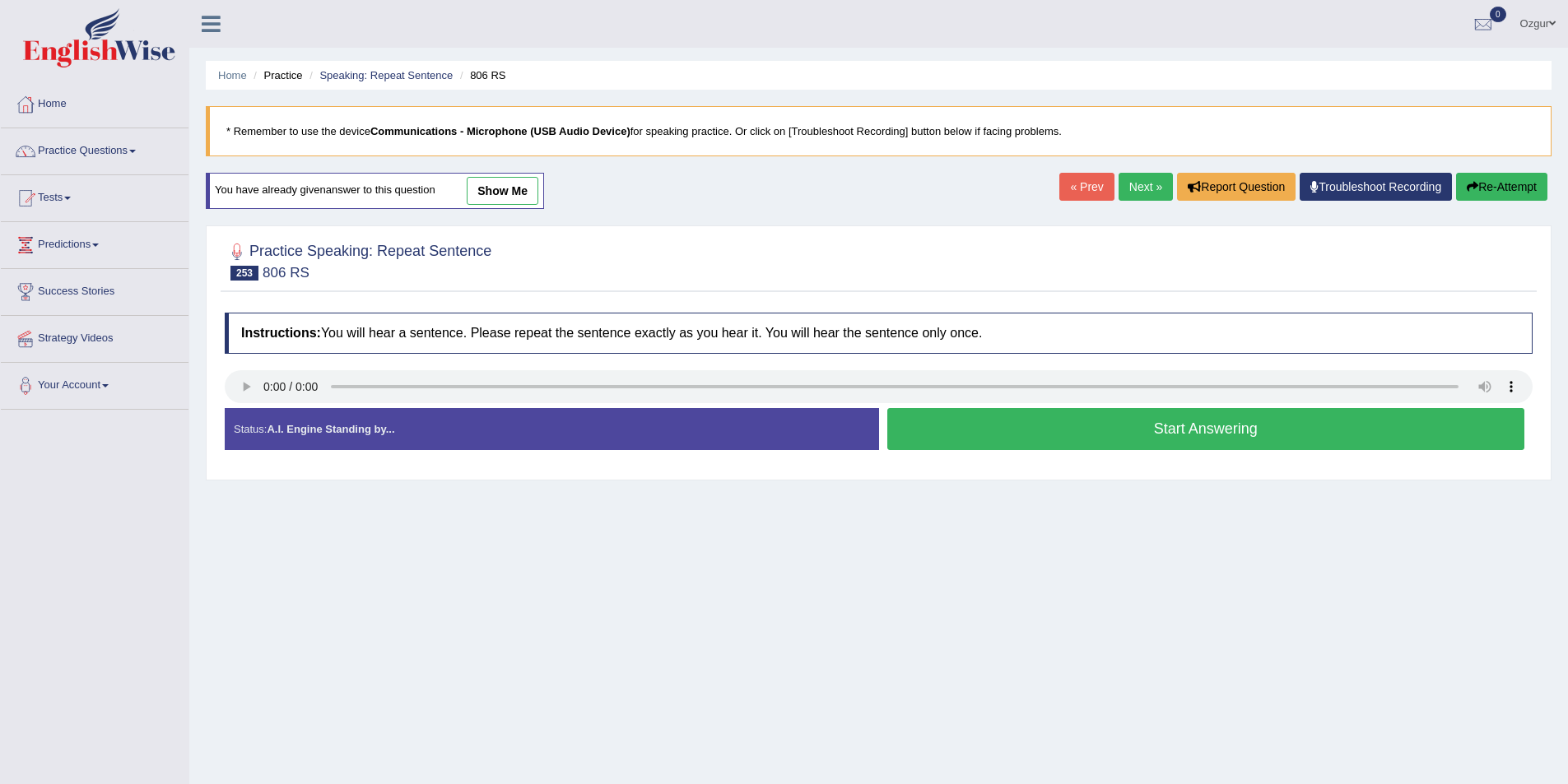
drag, startPoint x: 955, startPoint y: 425, endPoint x: 968, endPoint y: 401, distance: 27.3
click at [955, 425] on button "Start Answering" at bounding box center [1206, 428] width 638 height 42
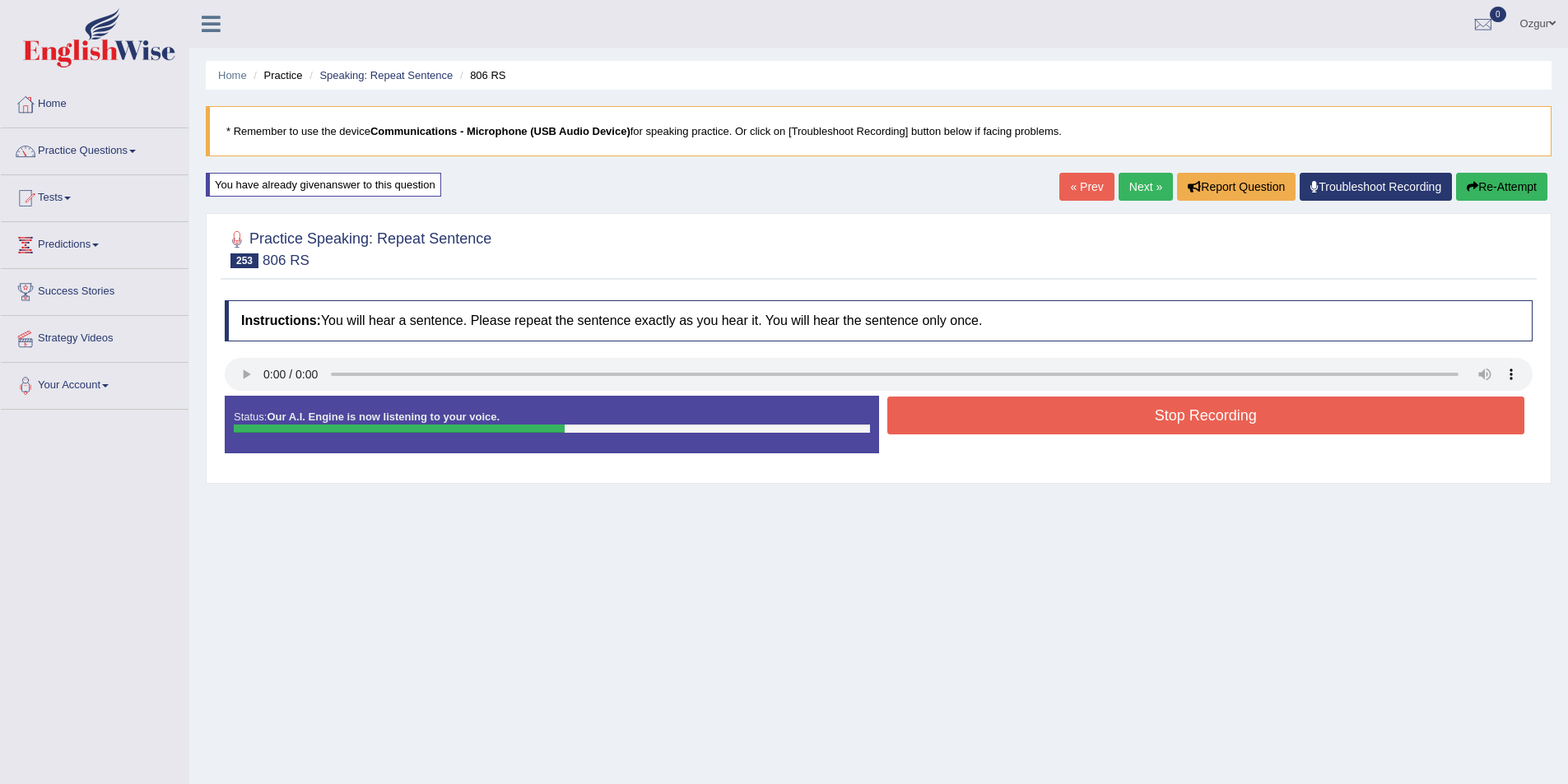
click at [1111, 429] on button "Stop Recording" at bounding box center [1206, 415] width 638 height 38
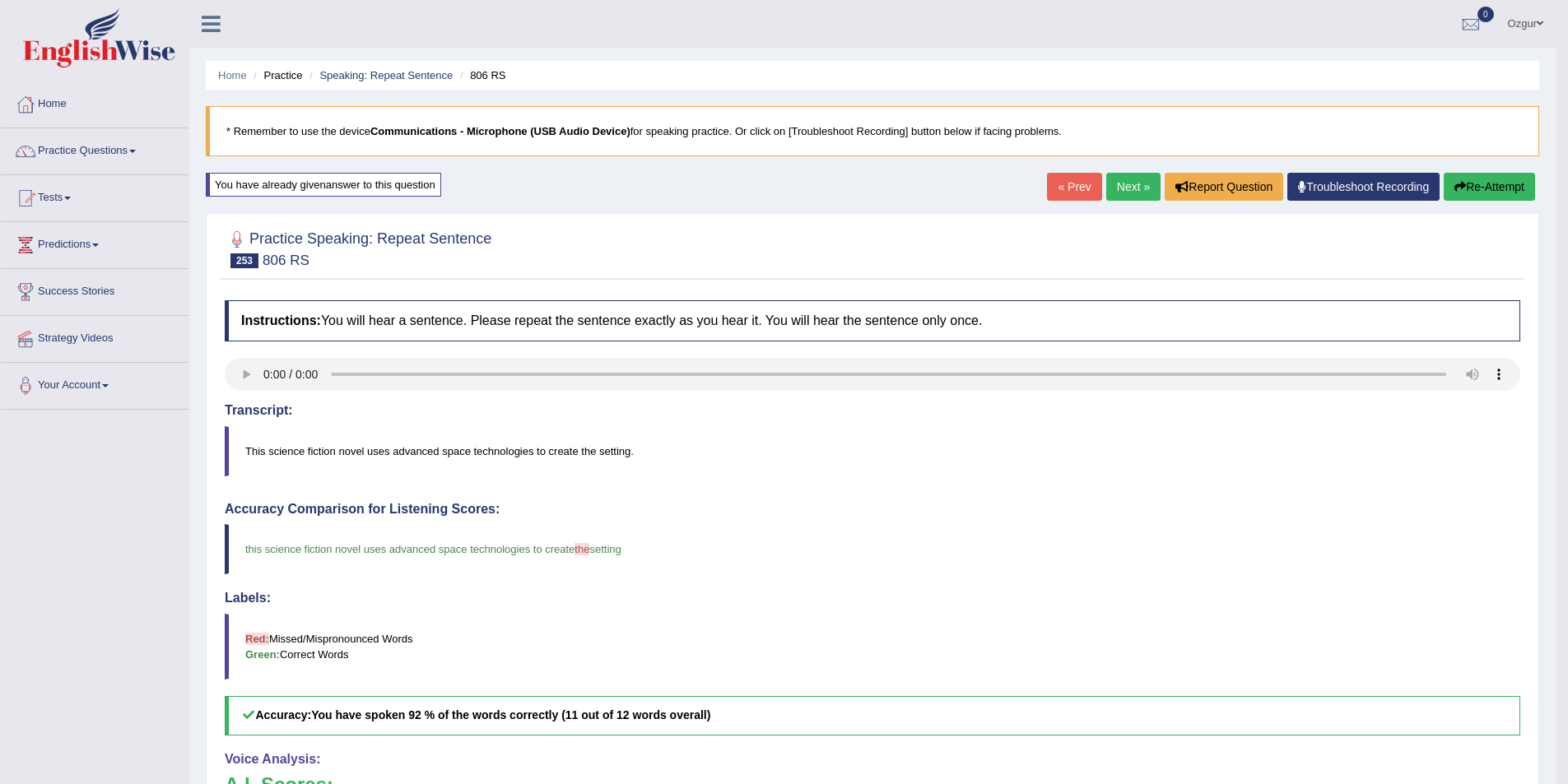
click at [1118, 192] on link "Next »" at bounding box center [1134, 186] width 54 height 28
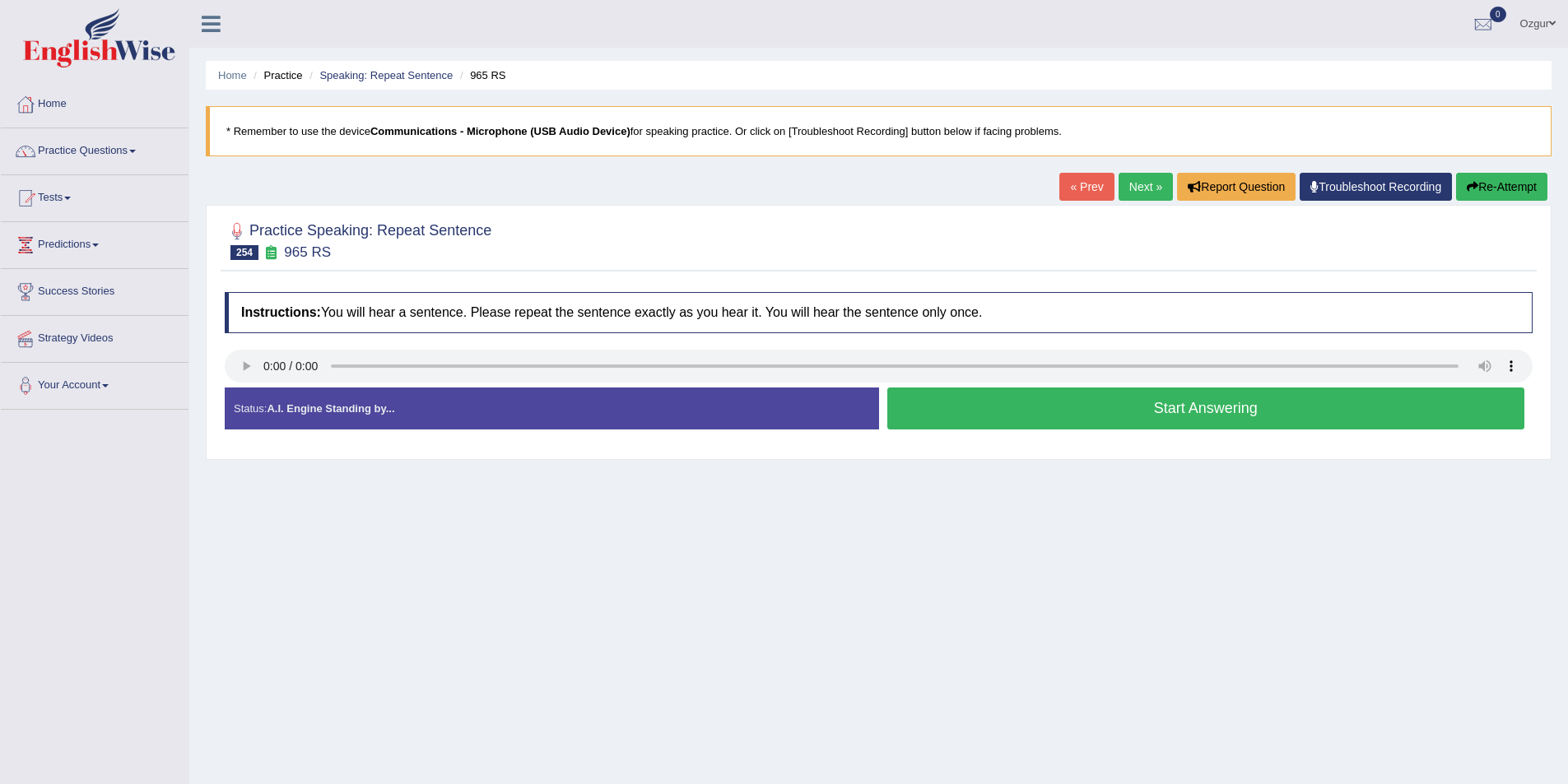
click at [992, 411] on button "Start Answering" at bounding box center [1206, 408] width 638 height 42
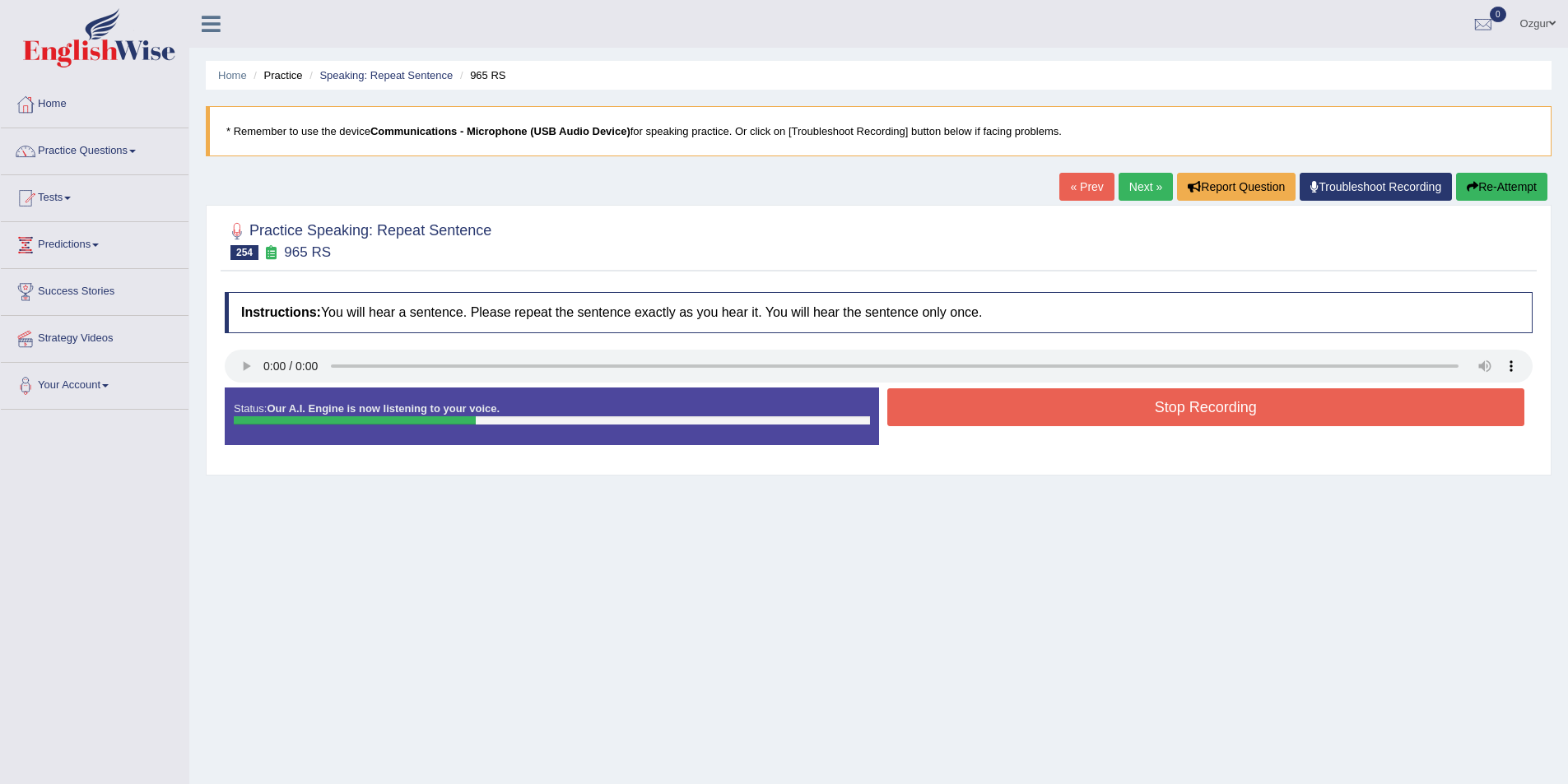
click at [992, 411] on button "Stop Recording" at bounding box center [1206, 407] width 638 height 38
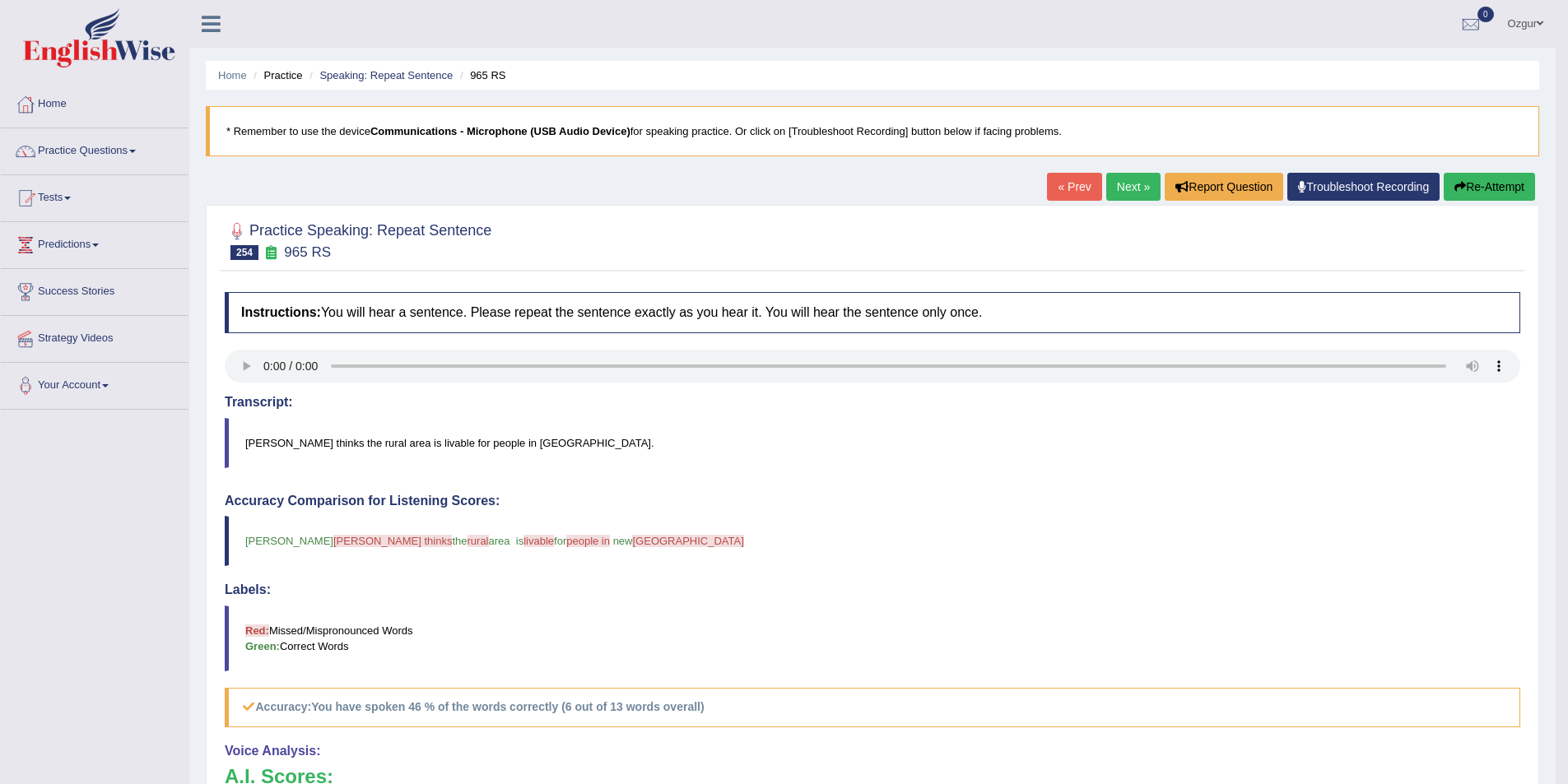
click at [1549, 172] on div "Home Practice Speaking: Repeat Sentence 965 RS * Remember to use the device Com…" at bounding box center [873, 535] width 1367 height 1071
click at [1514, 189] on button "Re-Attempt" at bounding box center [1490, 186] width 92 height 28
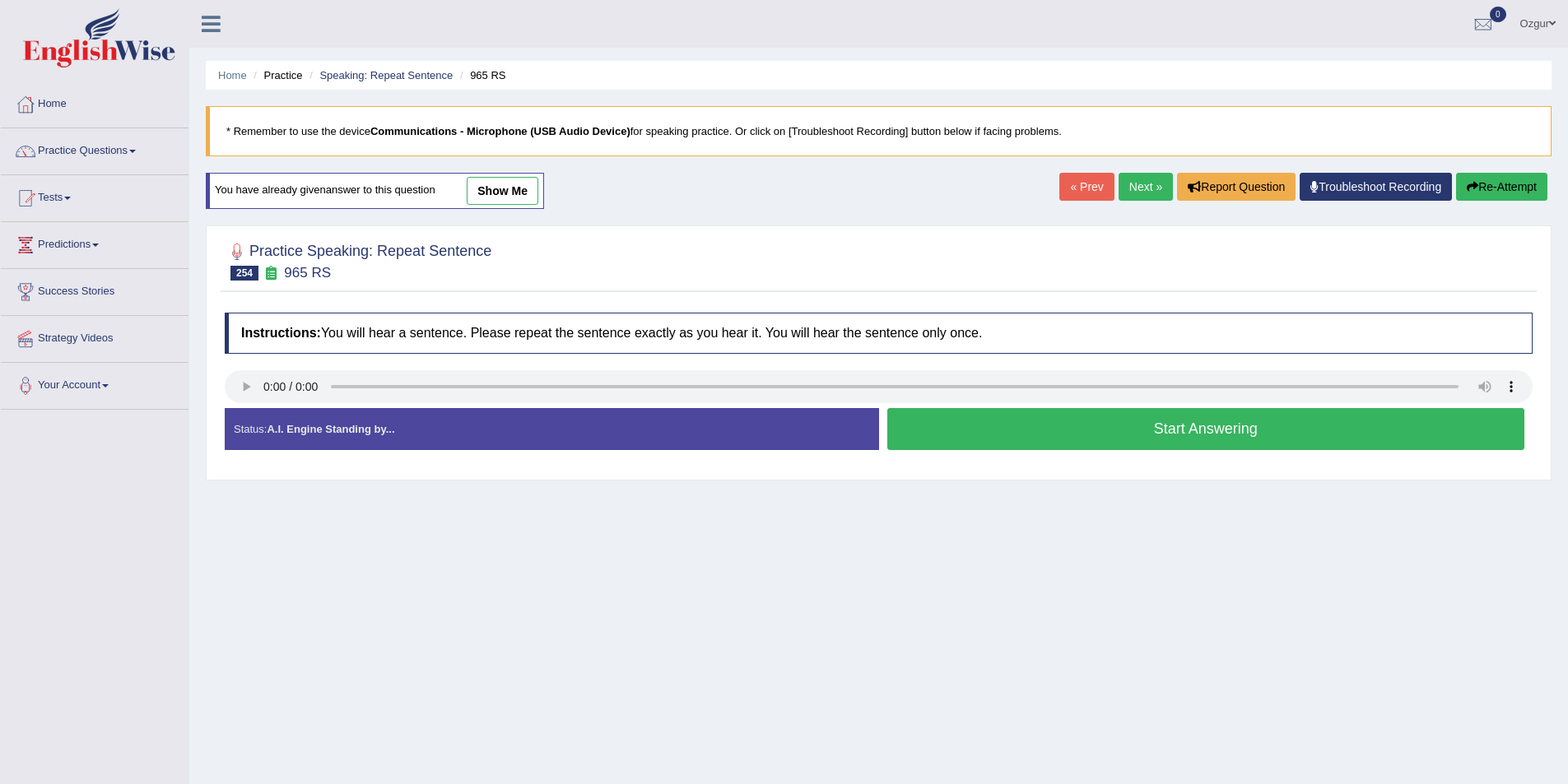
click at [1151, 428] on button "Start Answering" at bounding box center [1206, 428] width 638 height 42
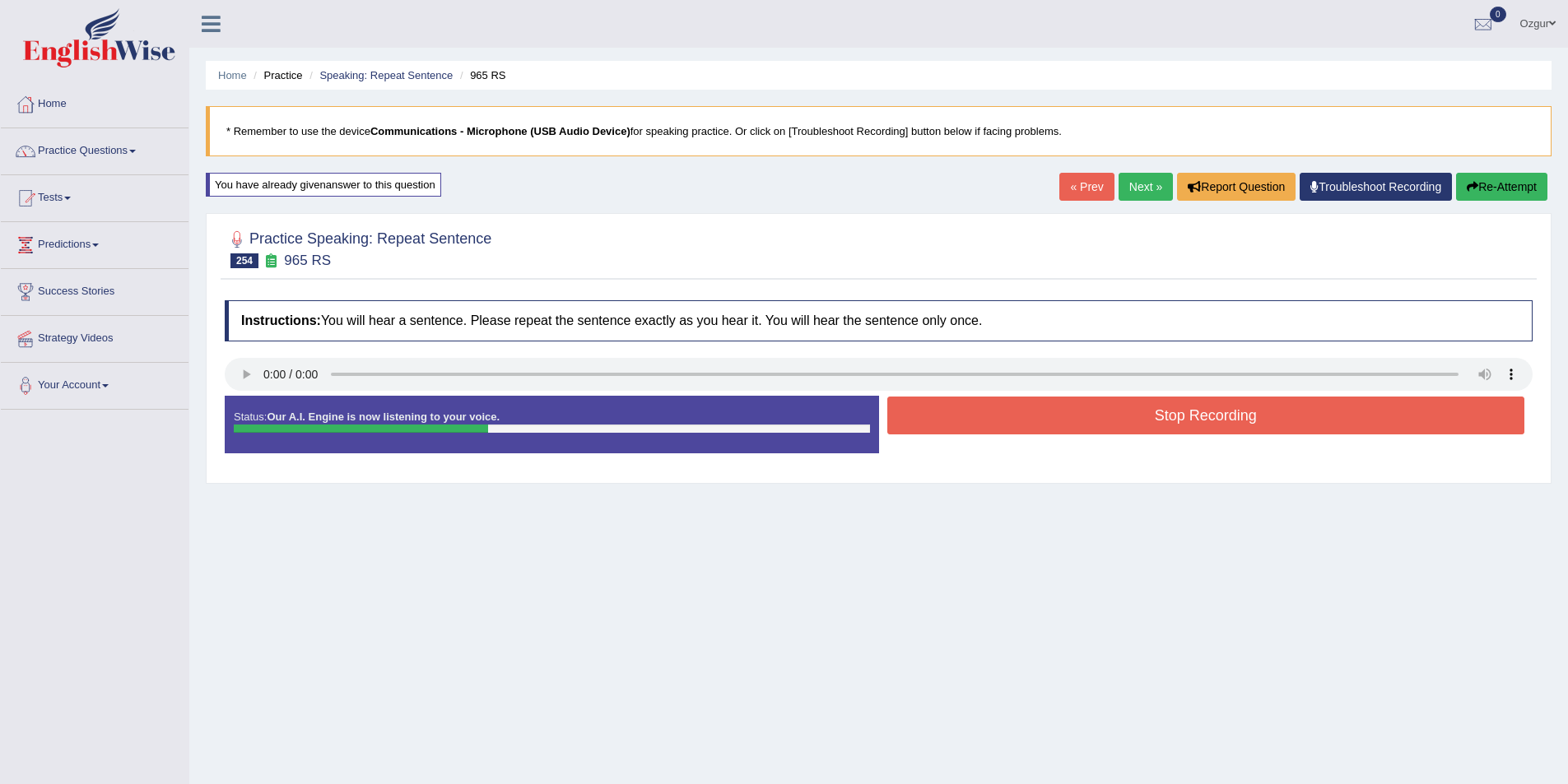
click at [1151, 428] on button "Stop Recording" at bounding box center [1206, 415] width 638 height 38
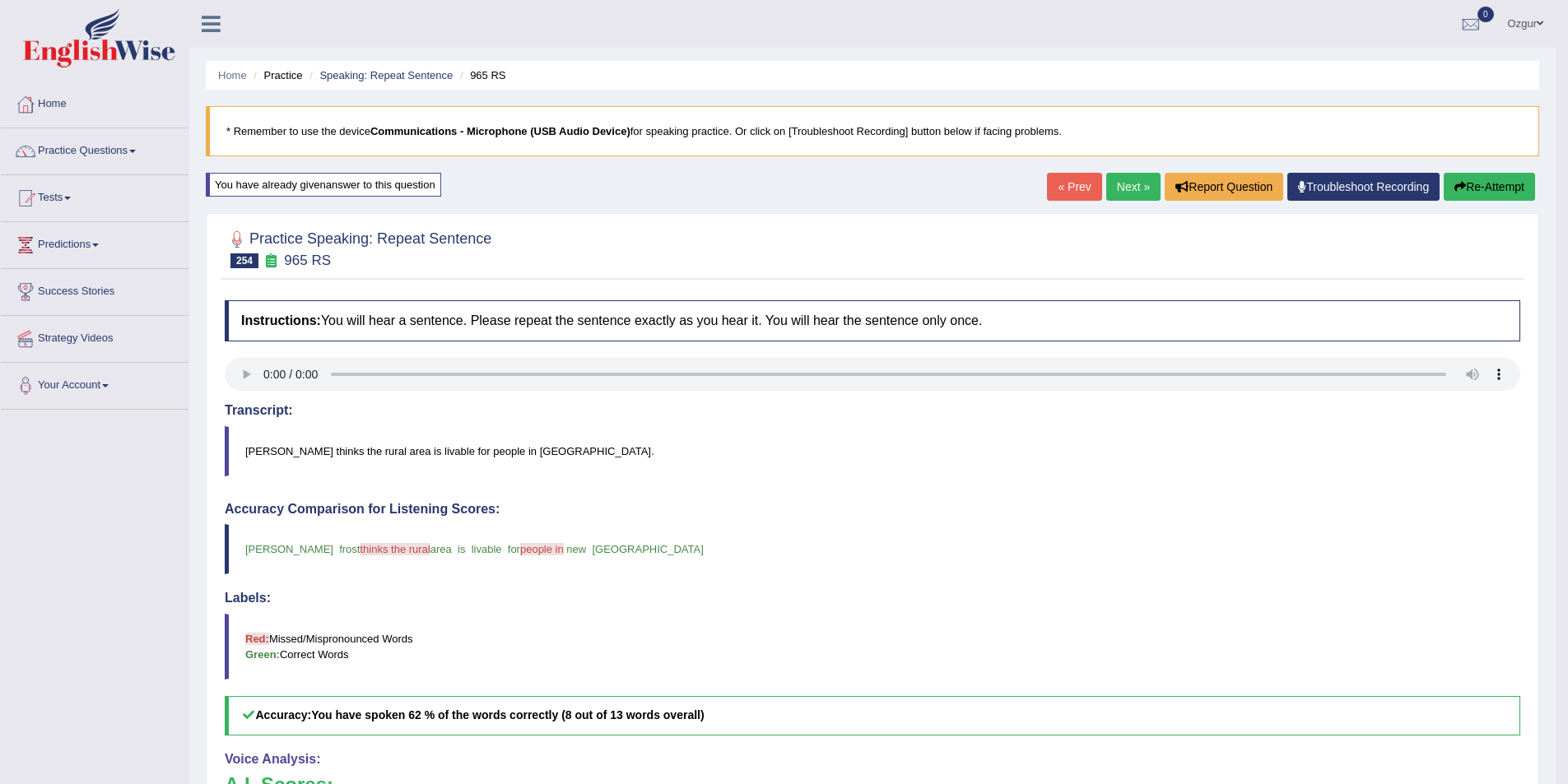
click at [1484, 184] on button "Re-Attempt" at bounding box center [1490, 186] width 92 height 28
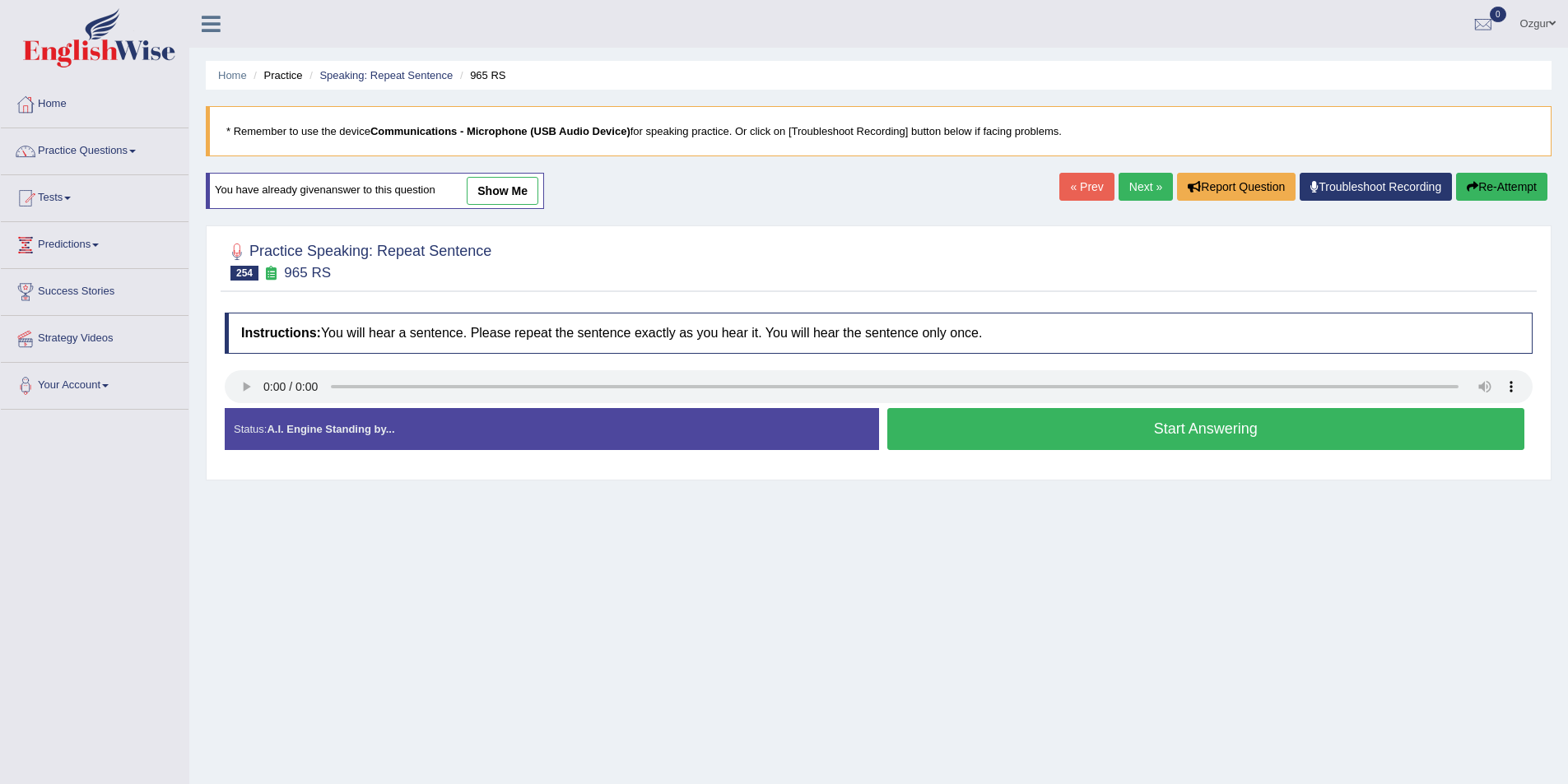
click at [1139, 441] on button "Start Answering" at bounding box center [1206, 428] width 638 height 42
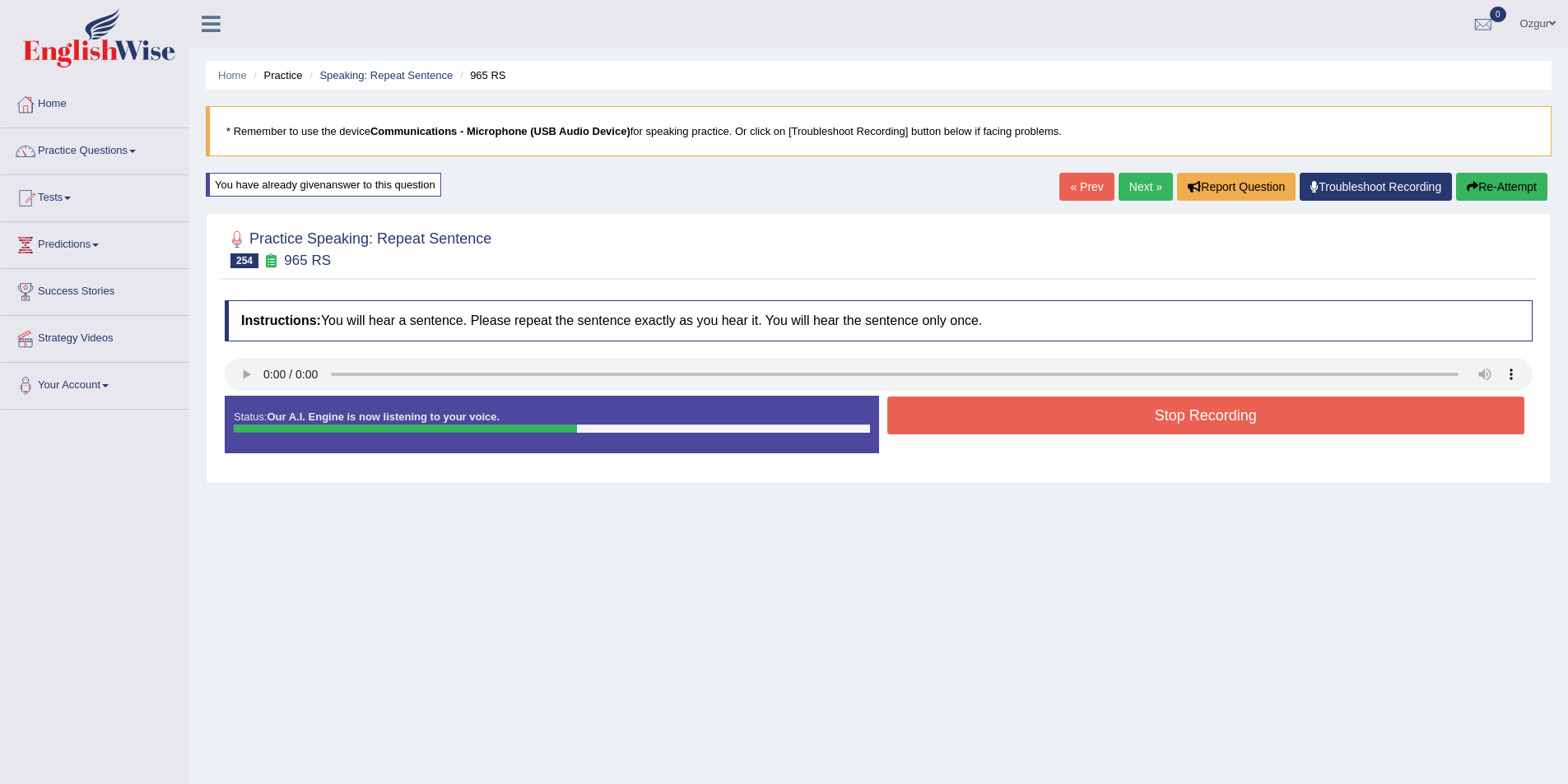
click at [1118, 414] on button "Stop Recording" at bounding box center [1206, 415] width 638 height 38
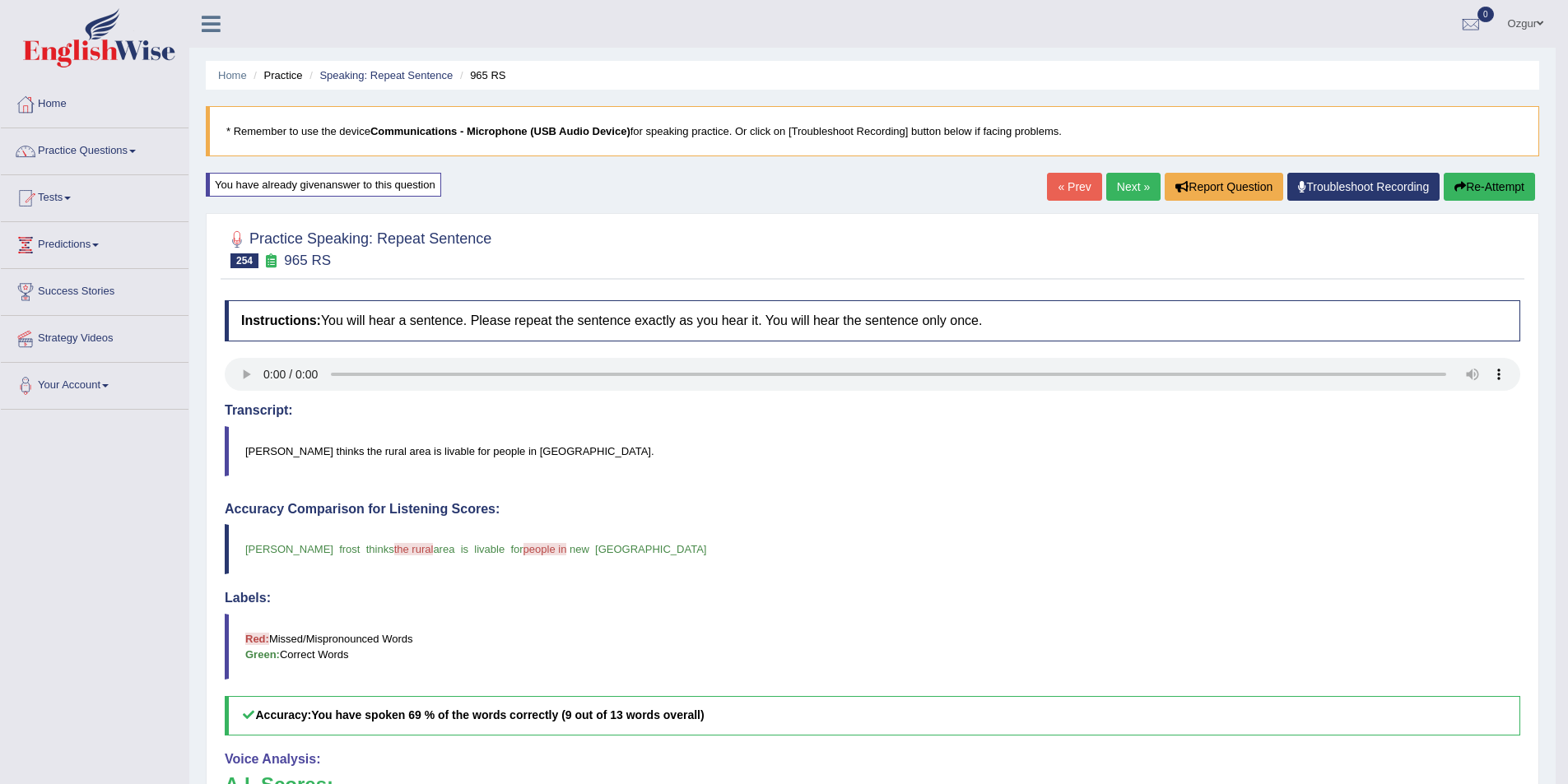
click at [1136, 195] on link "Next »" at bounding box center [1134, 186] width 54 height 28
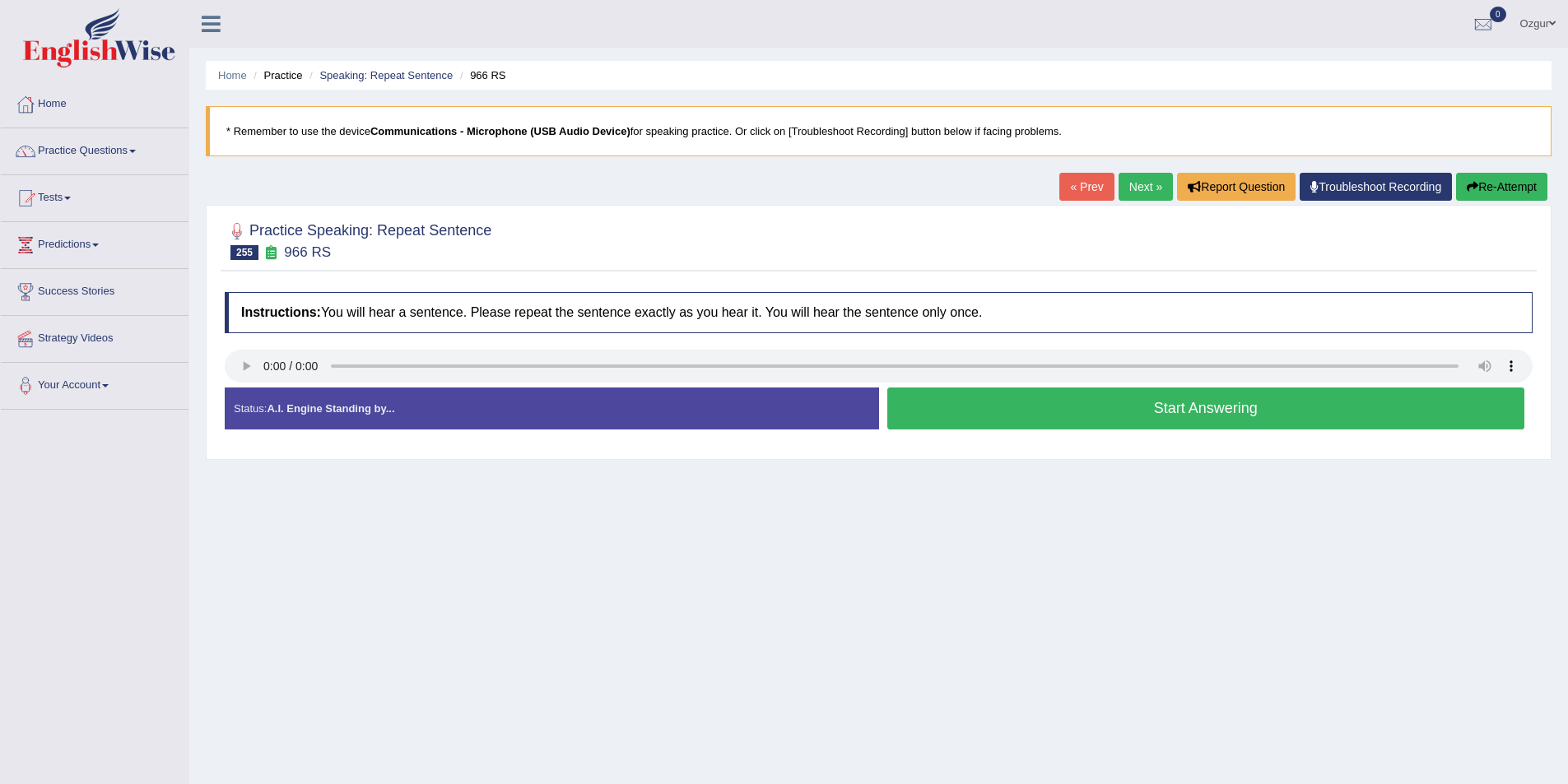
click at [1186, 411] on button "Start Answering" at bounding box center [1206, 408] width 638 height 42
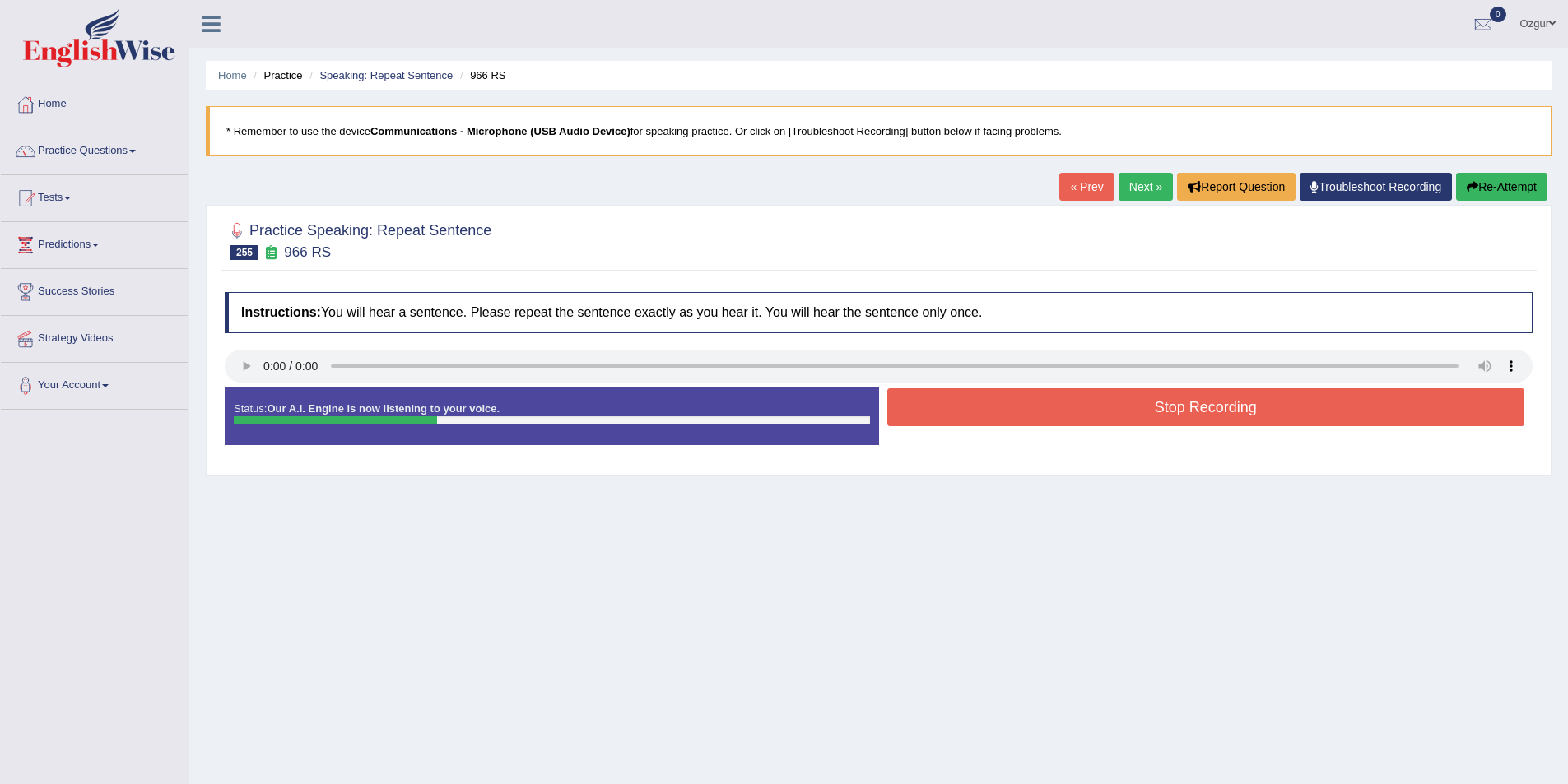
click at [1186, 411] on button "Stop Recording" at bounding box center [1206, 407] width 638 height 38
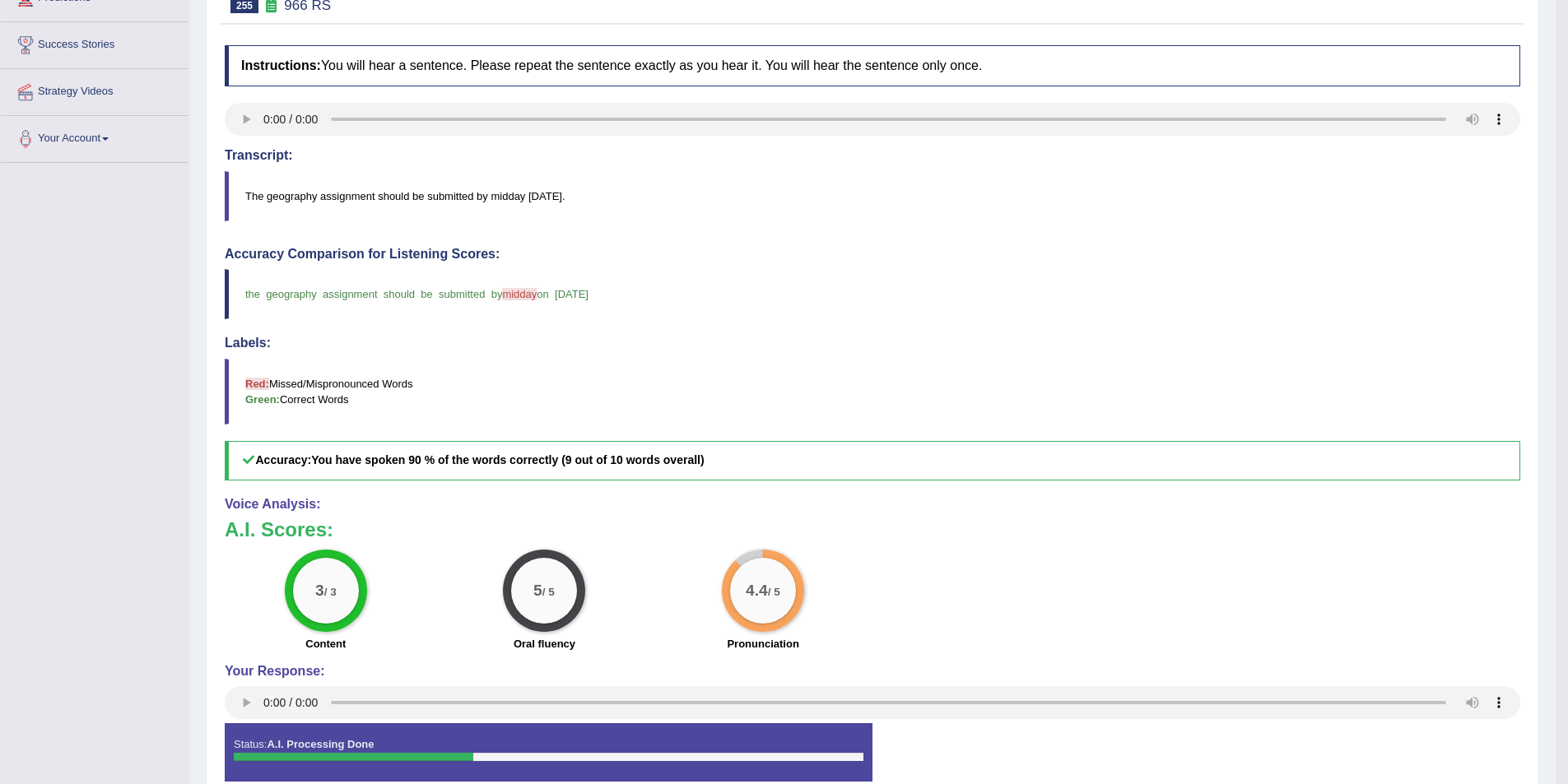
scroll to position [165, 0]
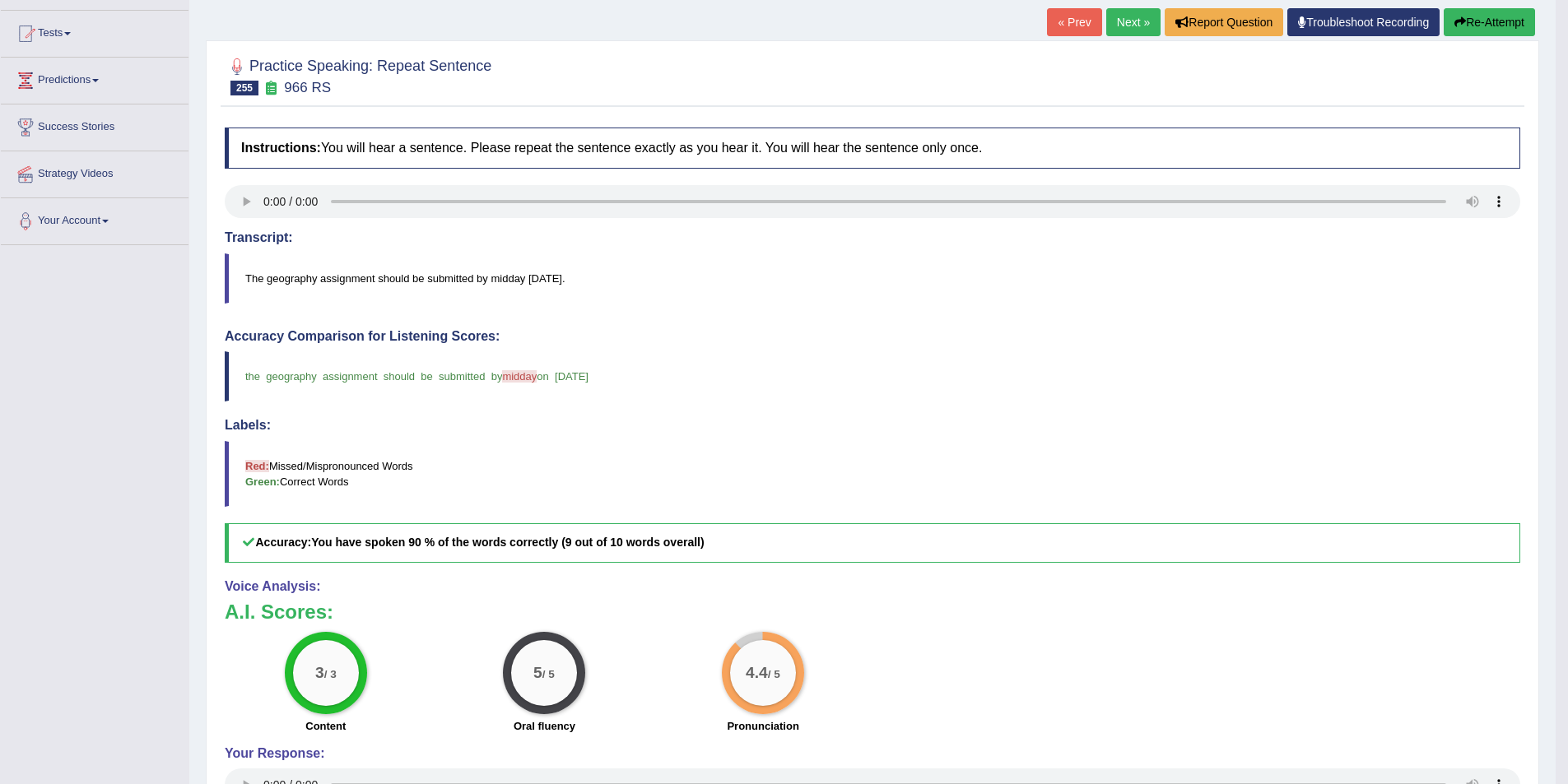
click at [1138, 22] on link "Next »" at bounding box center [1134, 22] width 54 height 28
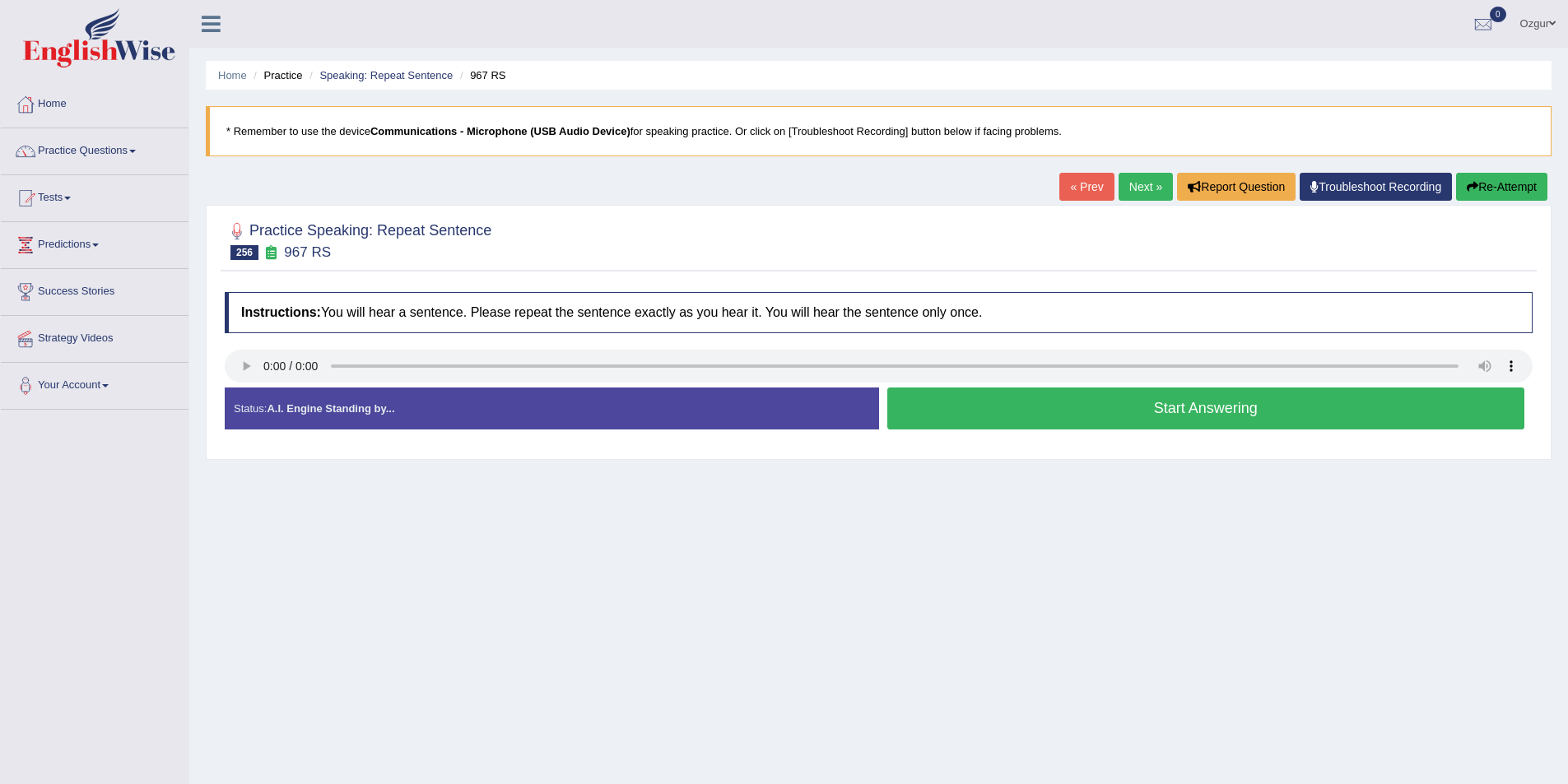
click at [1067, 420] on button "Start Answering" at bounding box center [1206, 408] width 638 height 42
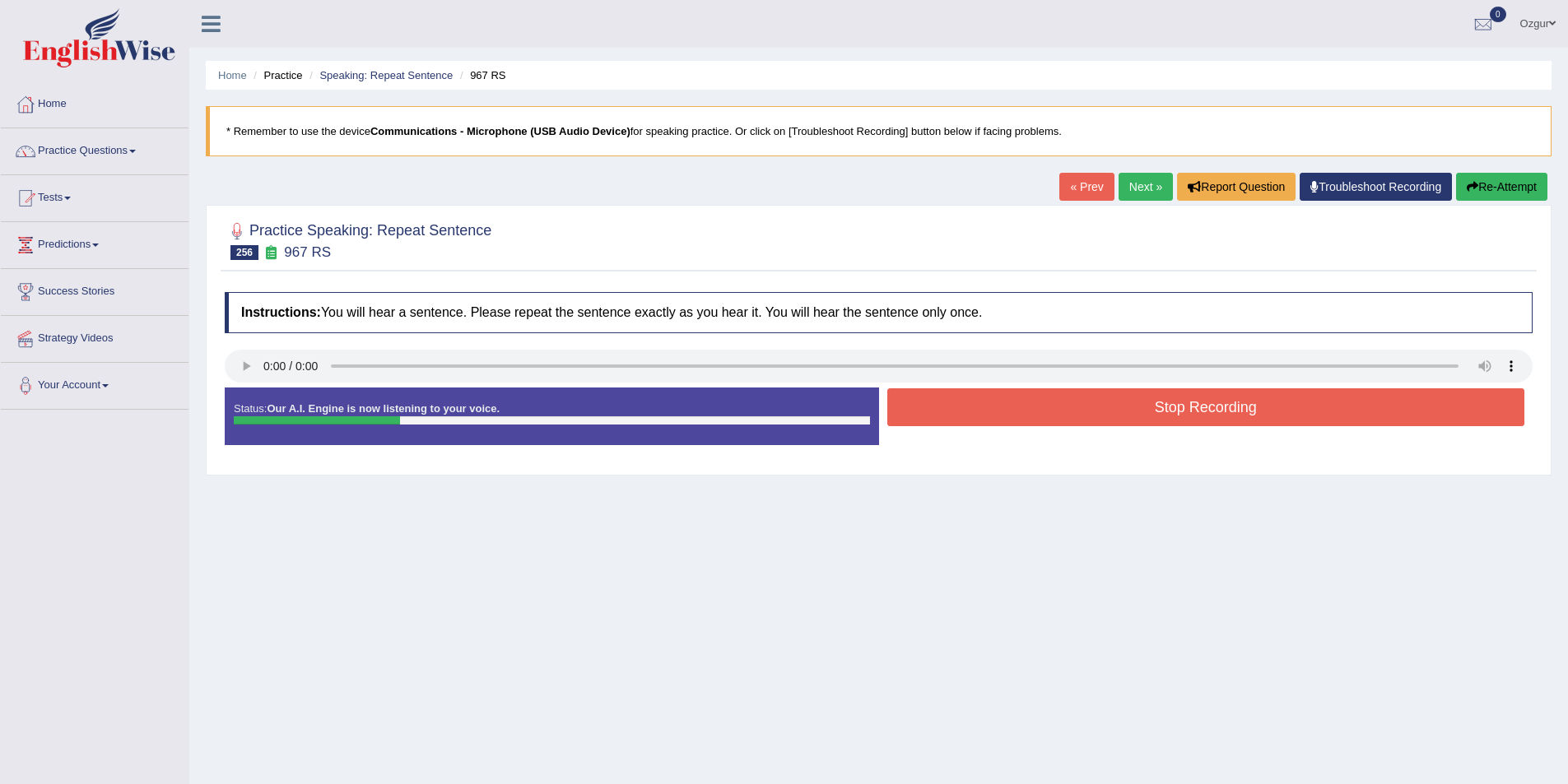
click at [1067, 420] on button "Stop Recording" at bounding box center [1206, 407] width 638 height 38
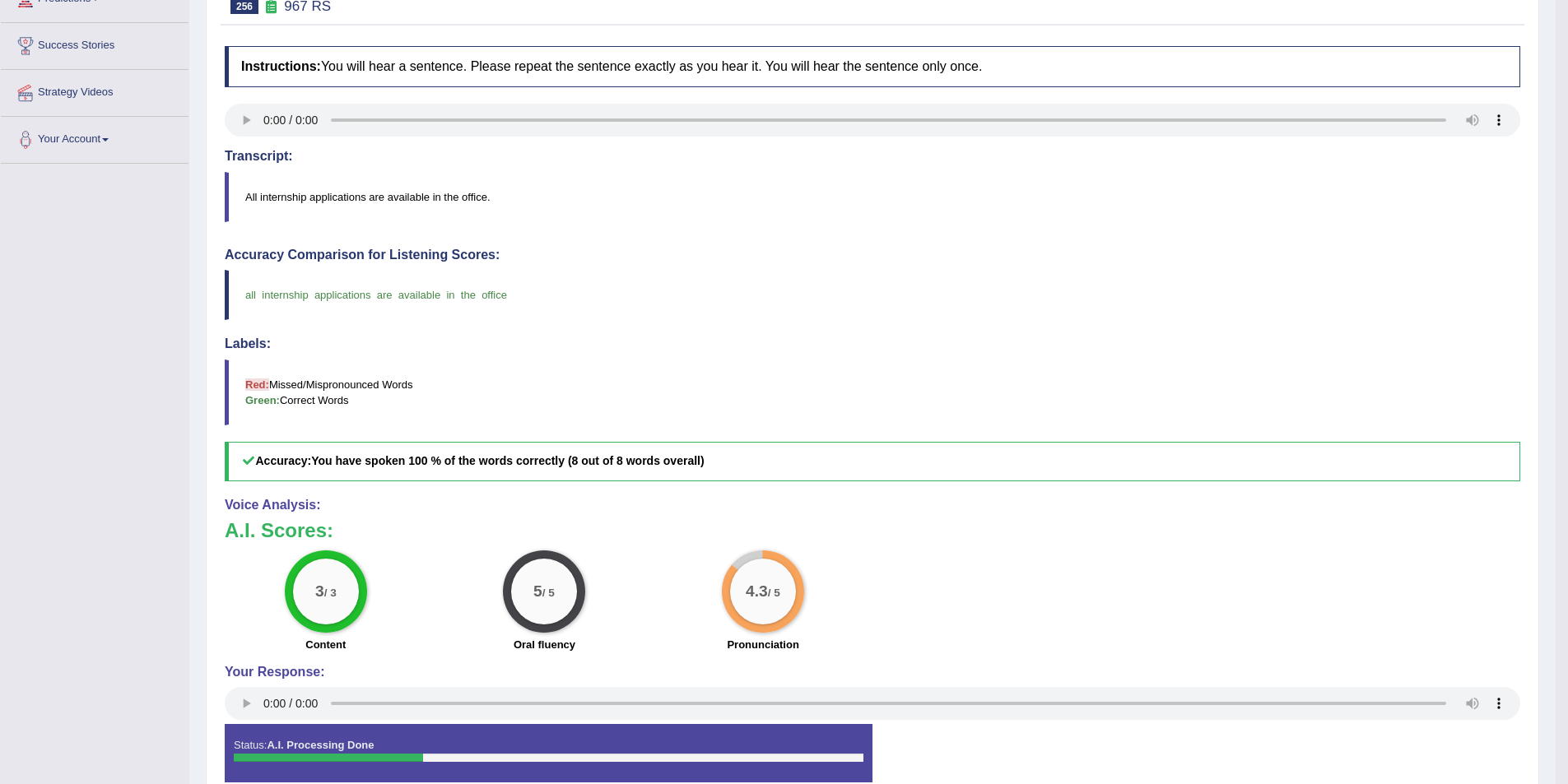
scroll to position [82, 0]
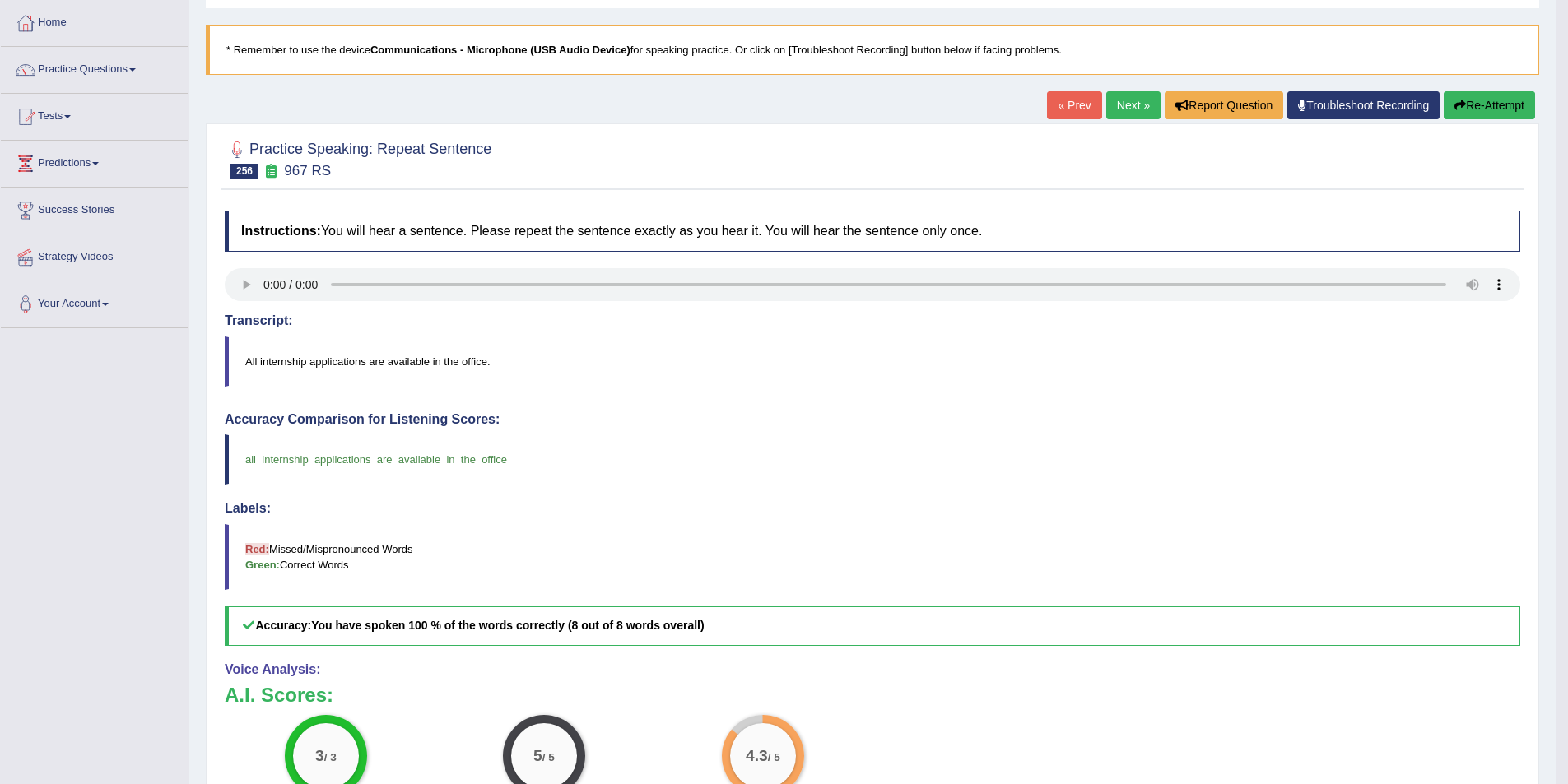
click at [1126, 96] on link "Next »" at bounding box center [1134, 105] width 54 height 28
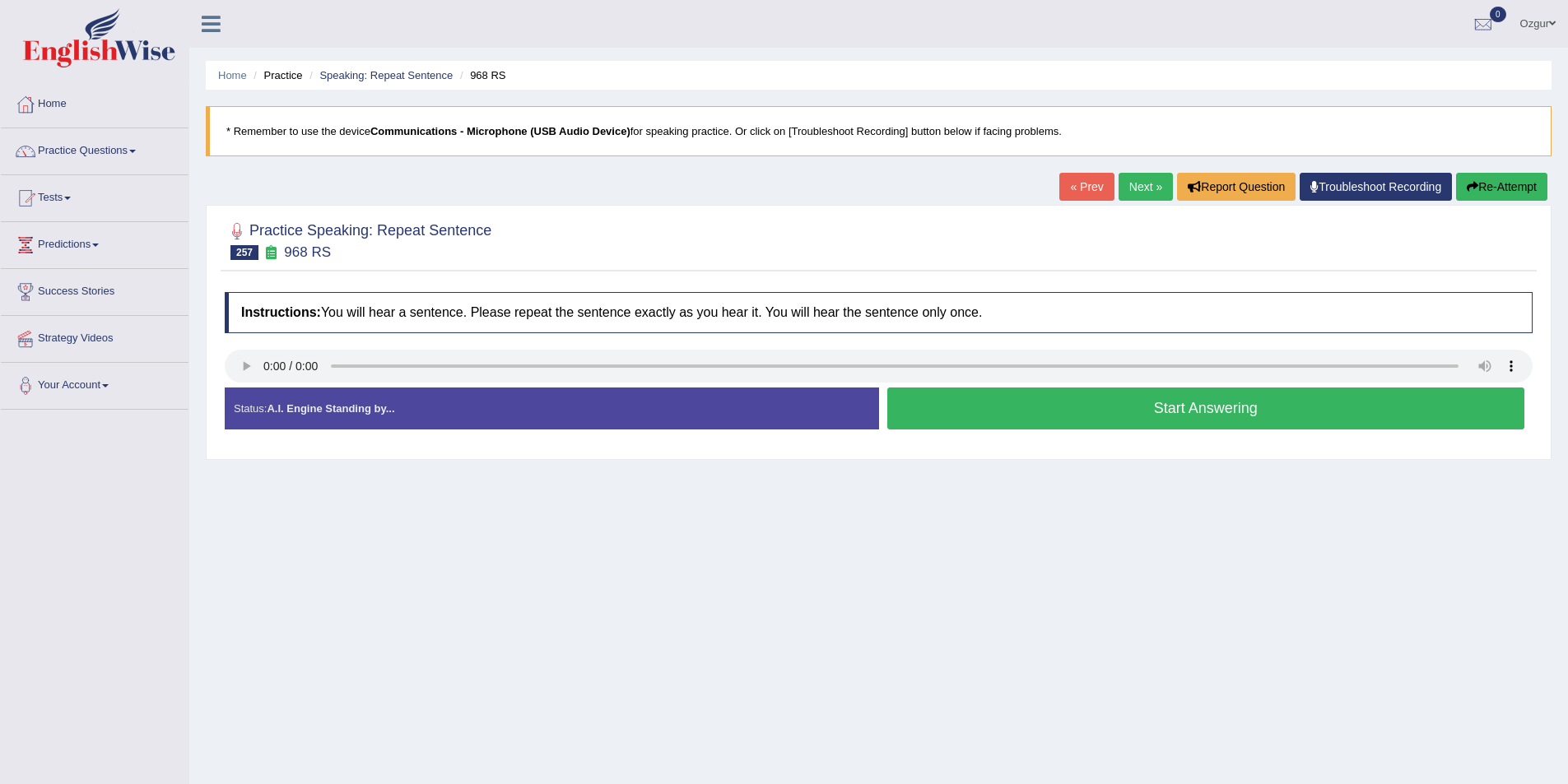
click at [972, 417] on button "Start Answering" at bounding box center [1206, 408] width 638 height 42
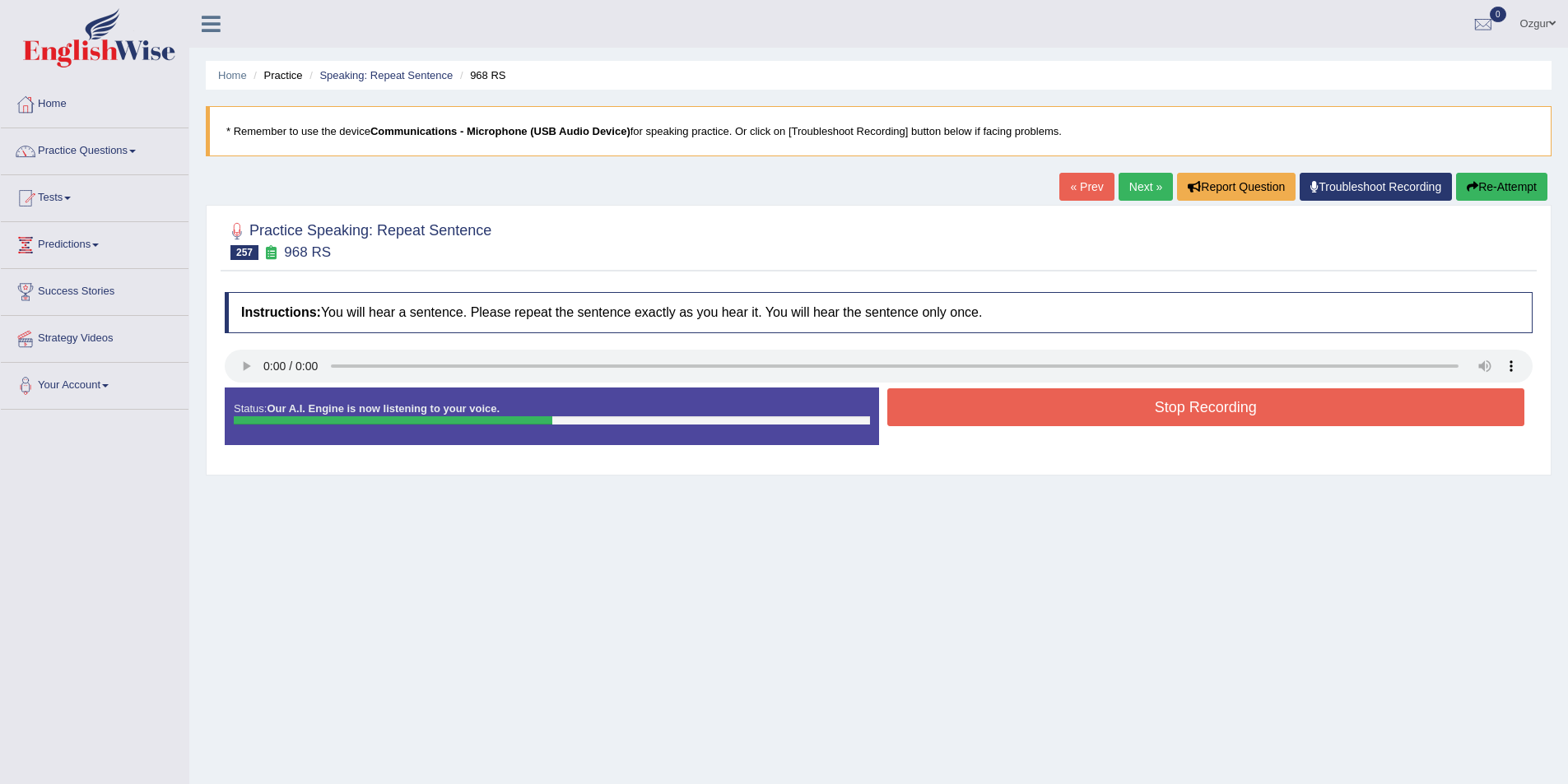
drag, startPoint x: 972, startPoint y: 417, endPoint x: 1175, endPoint y: 437, distance: 204.0
click at [1173, 437] on div "Status: Our A.I. Engine is now listening to your voice. Start Answering Stop Re…" at bounding box center [878, 424] width 1308 height 74
drag, startPoint x: 1000, startPoint y: 544, endPoint x: 1025, endPoint y: 537, distance: 26.0
click at [1019, 541] on div "Home Practice Speaking: Repeat Sentence 968 RS * Remember to use the device Com…" at bounding box center [879, 411] width 1378 height 823
click at [1026, 537] on div "Home Practice Speaking: Repeat Sentence 968 RS * Remember to use the device Com…" at bounding box center [879, 411] width 1378 height 823
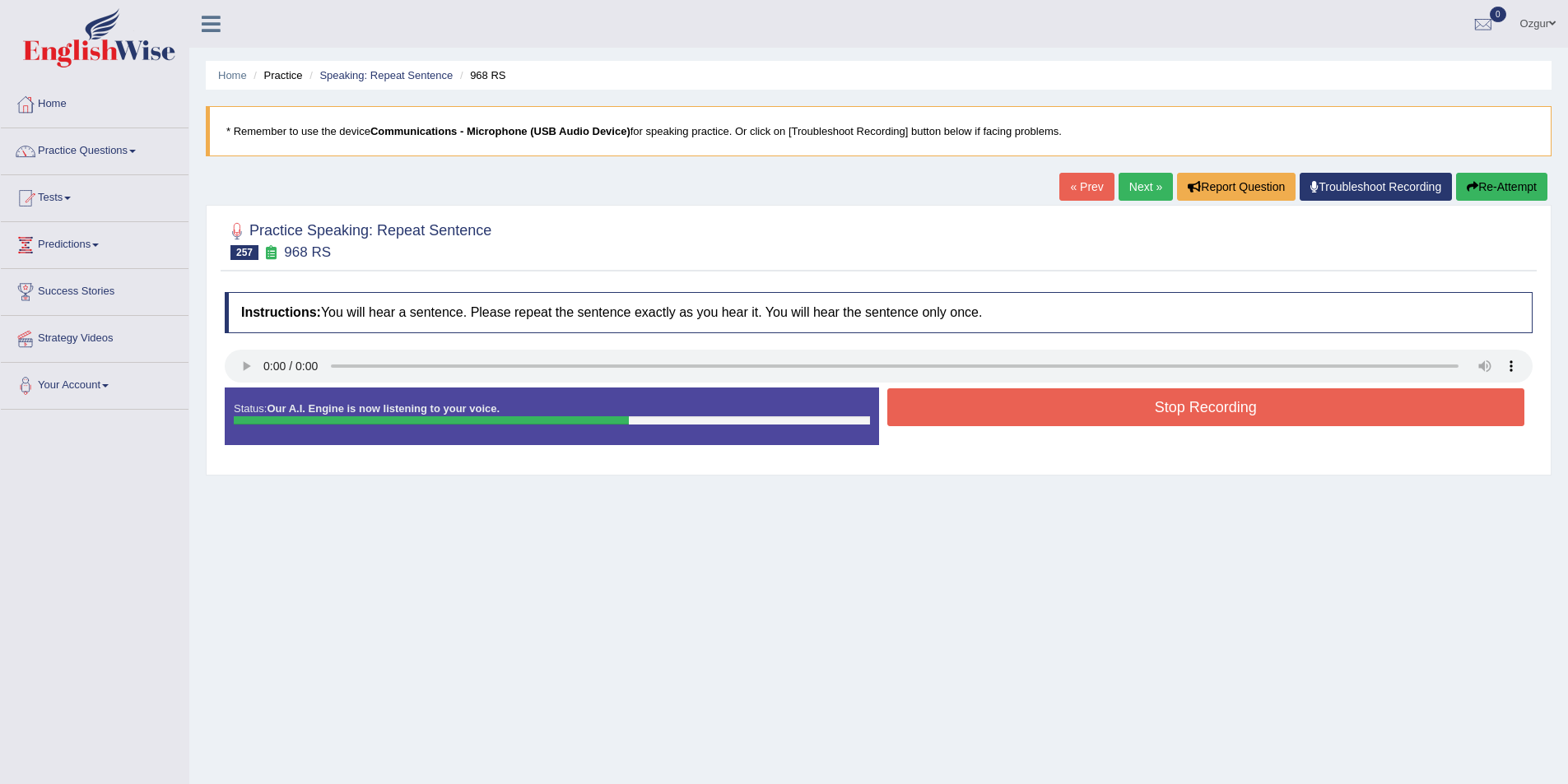
drag, startPoint x: 1068, startPoint y: 425, endPoint x: 1077, endPoint y: 405, distance: 21.9
click at [1071, 418] on button "Stop Recording" at bounding box center [1206, 407] width 638 height 38
click at [1077, 405] on div "Status: Our A.I. Engine is now listening to your voice. Start Answering Stop Re…" at bounding box center [878, 424] width 1308 height 74
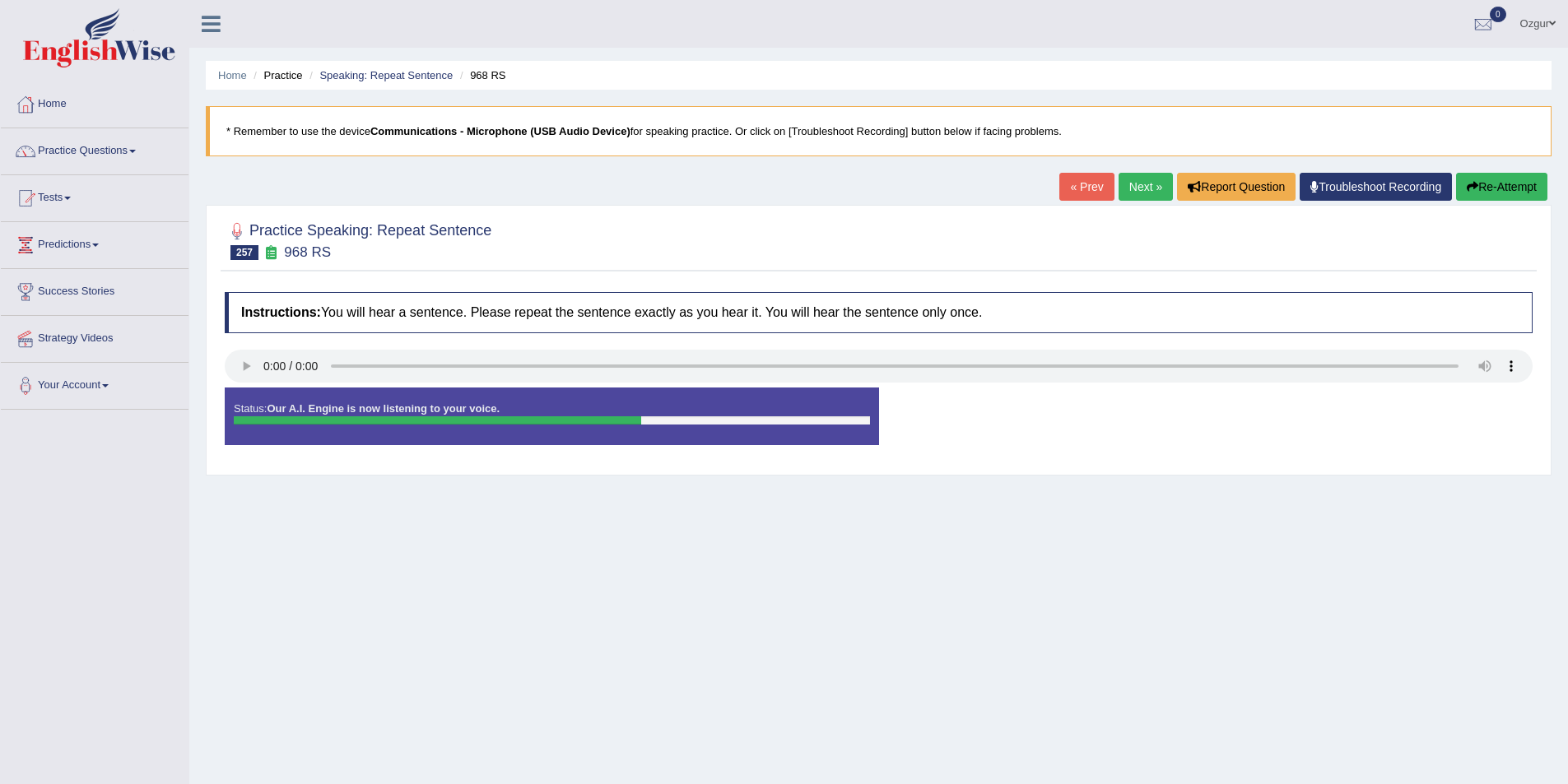
click at [1076, 405] on div "Status: Our A.I. Engine is now listening to your voice. Start Answering Stop Re…" at bounding box center [878, 424] width 1308 height 74
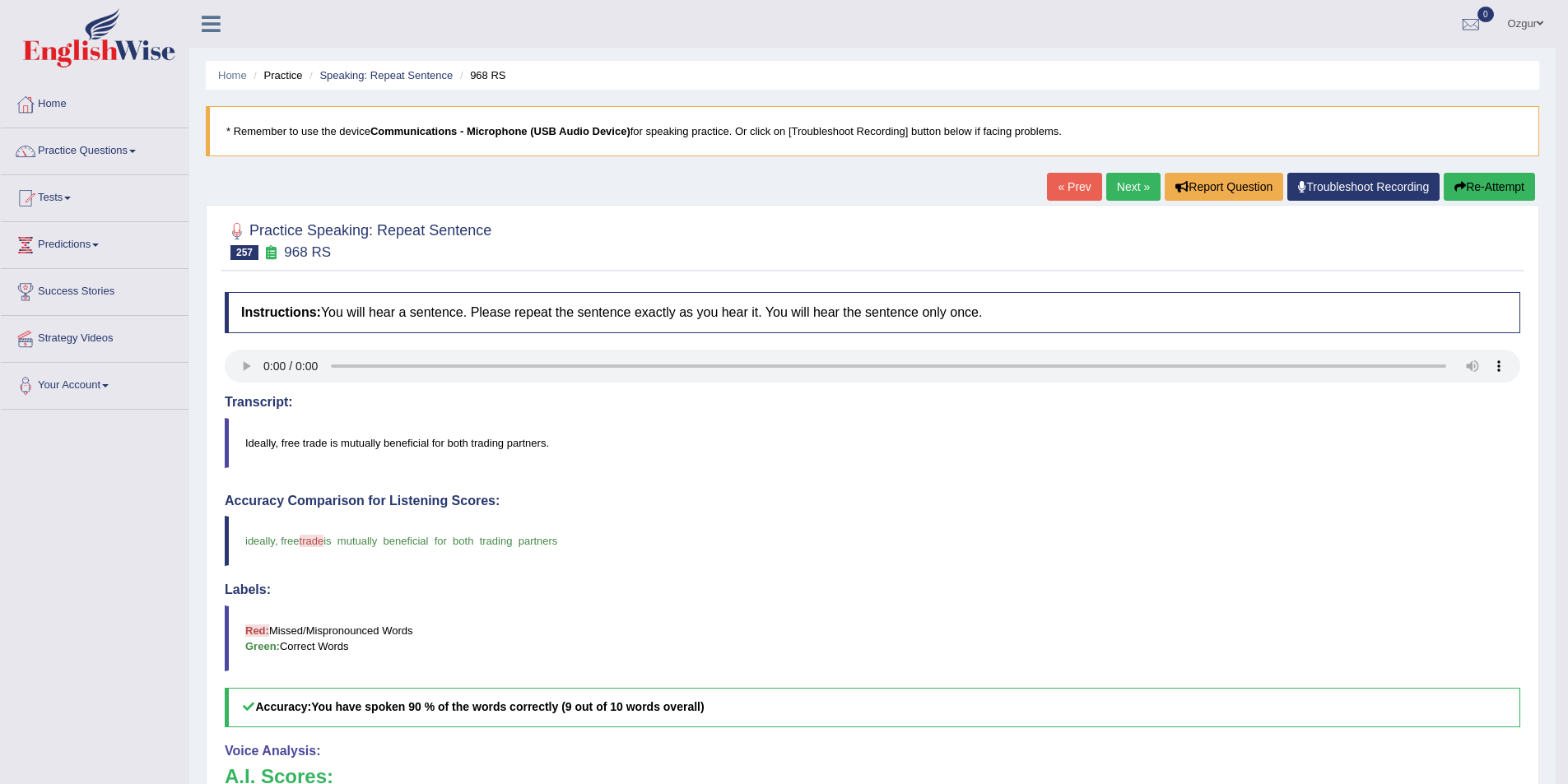
click at [1452, 195] on button "Re-Attempt" at bounding box center [1490, 186] width 92 height 28
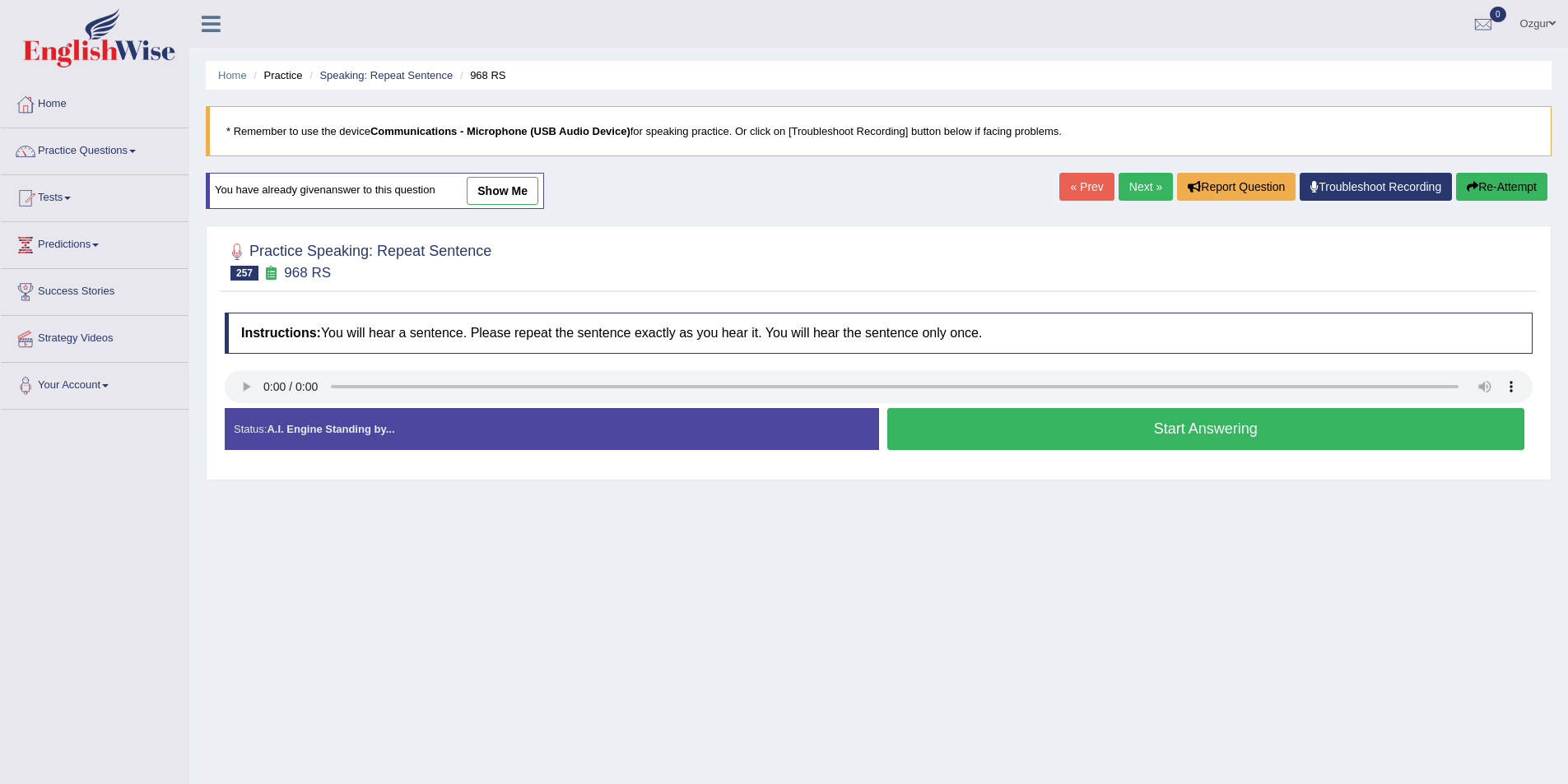
click at [1027, 433] on button "Start Answering" at bounding box center [1206, 428] width 638 height 42
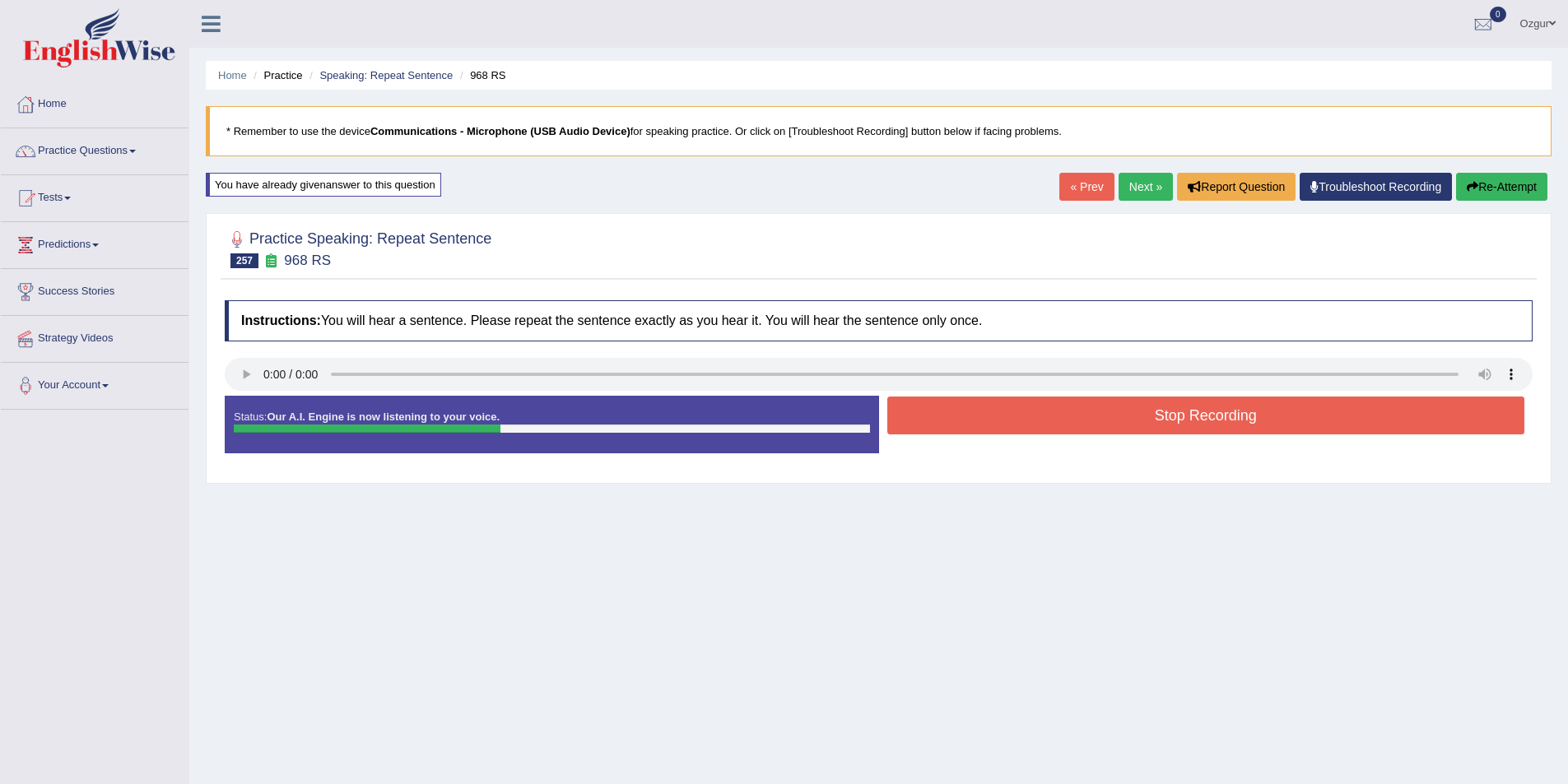
click at [1045, 414] on button "Stop Recording" at bounding box center [1206, 415] width 638 height 38
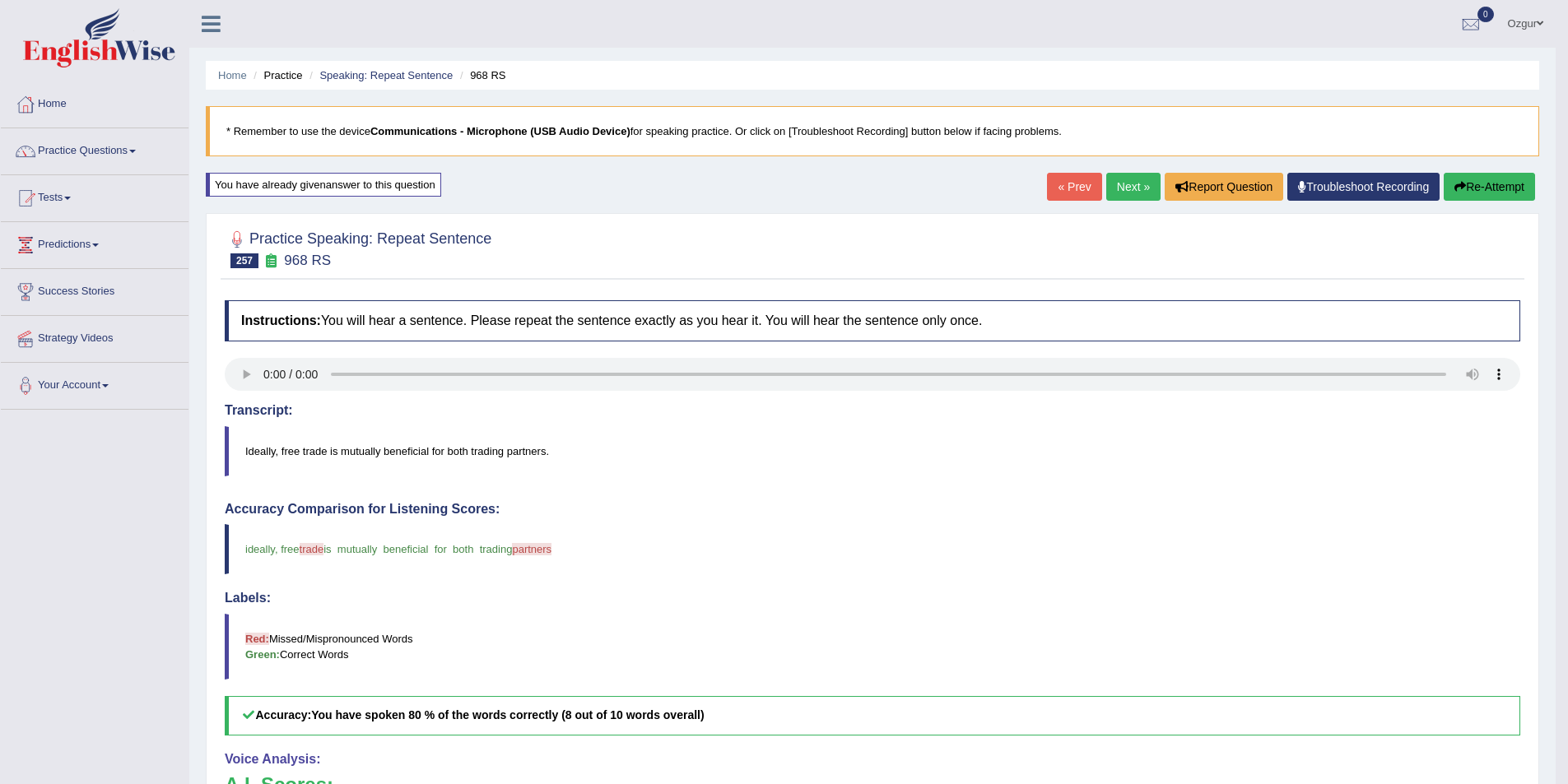
click at [1486, 176] on button "Re-Attempt" at bounding box center [1490, 186] width 92 height 28
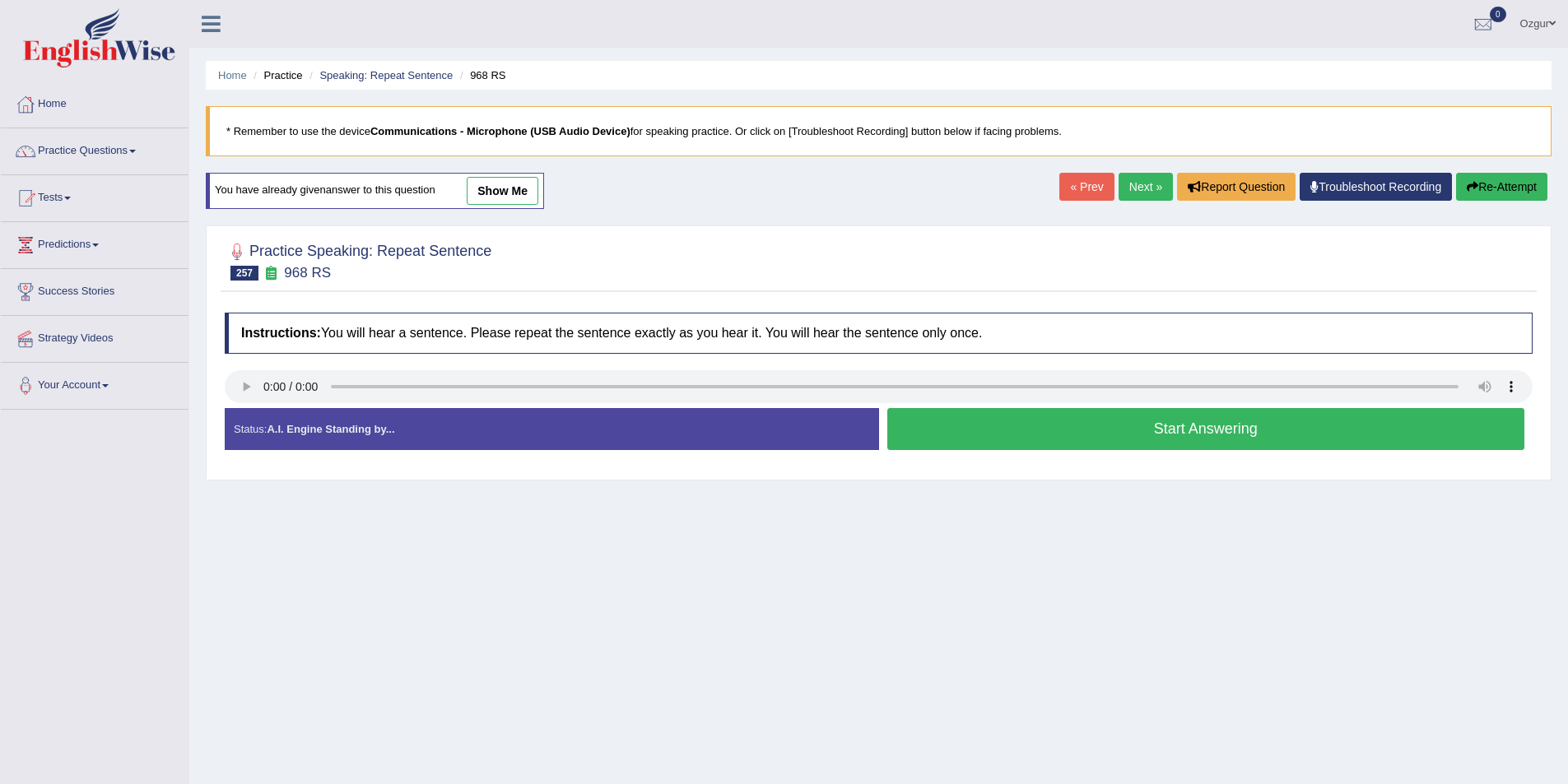
click at [1052, 424] on button "Start Answering" at bounding box center [1206, 428] width 638 height 42
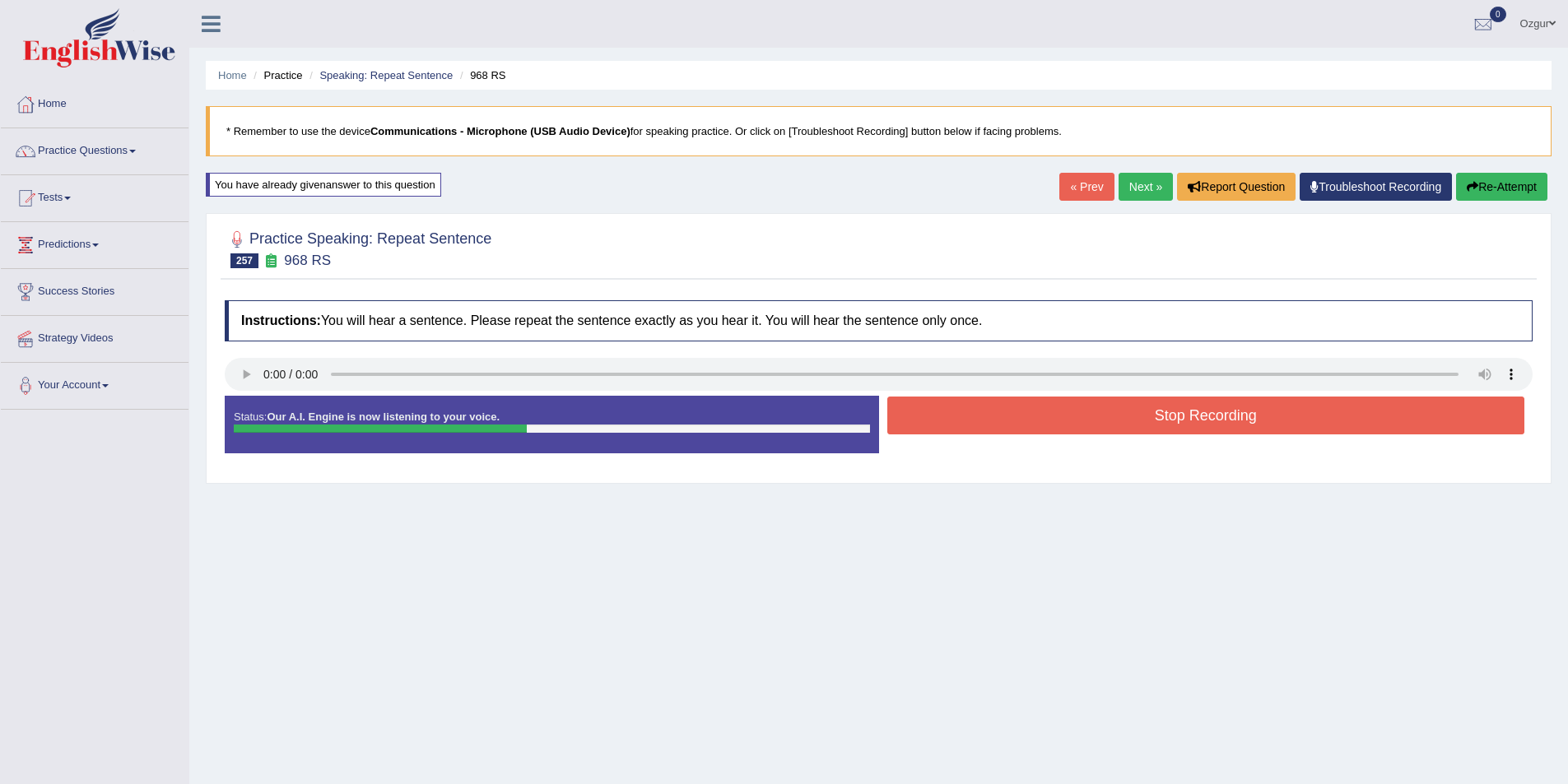
click at [1177, 414] on button "Stop Recording" at bounding box center [1206, 415] width 638 height 38
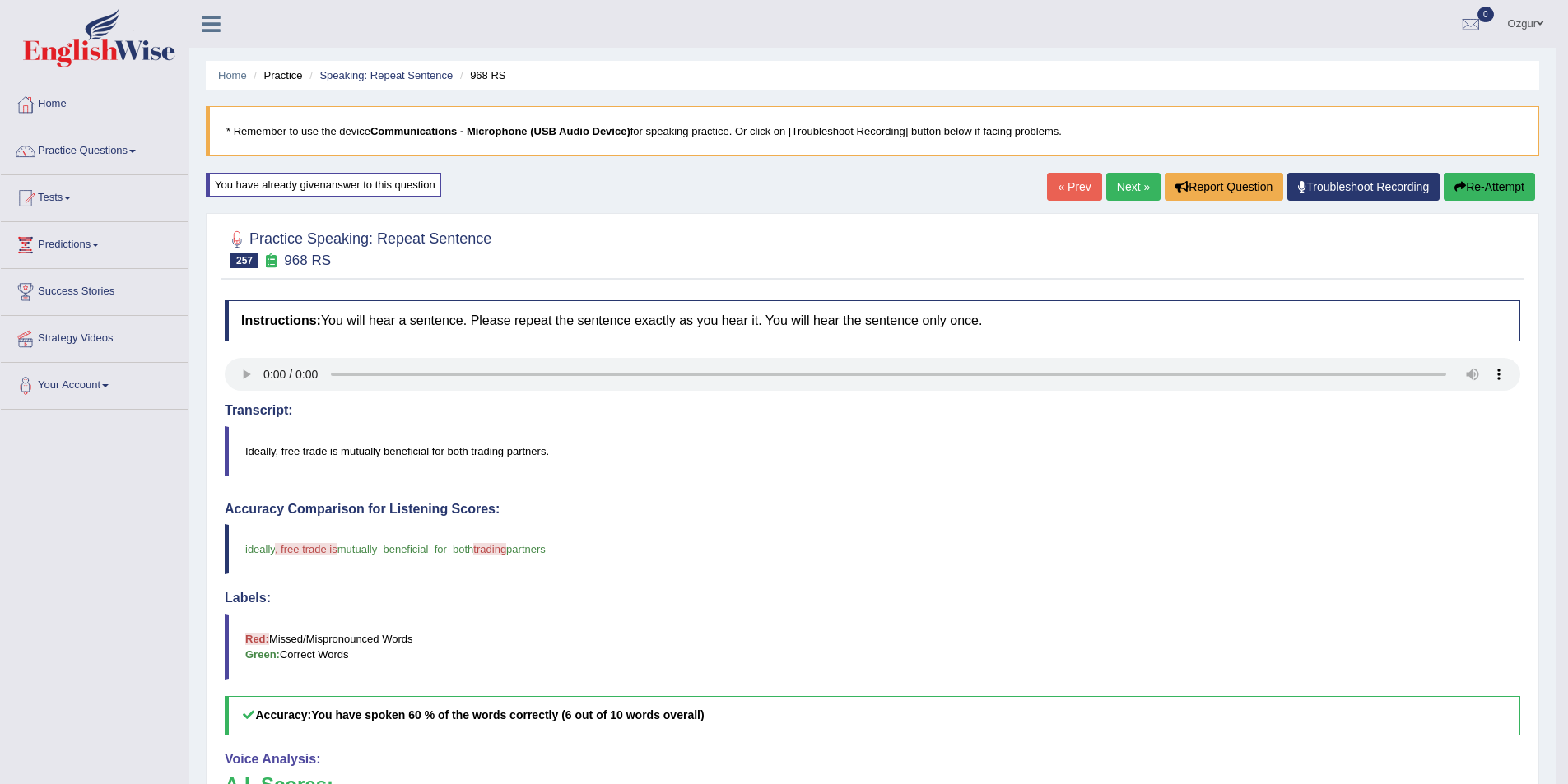
click at [1481, 186] on button "Re-Attempt" at bounding box center [1490, 186] width 92 height 28
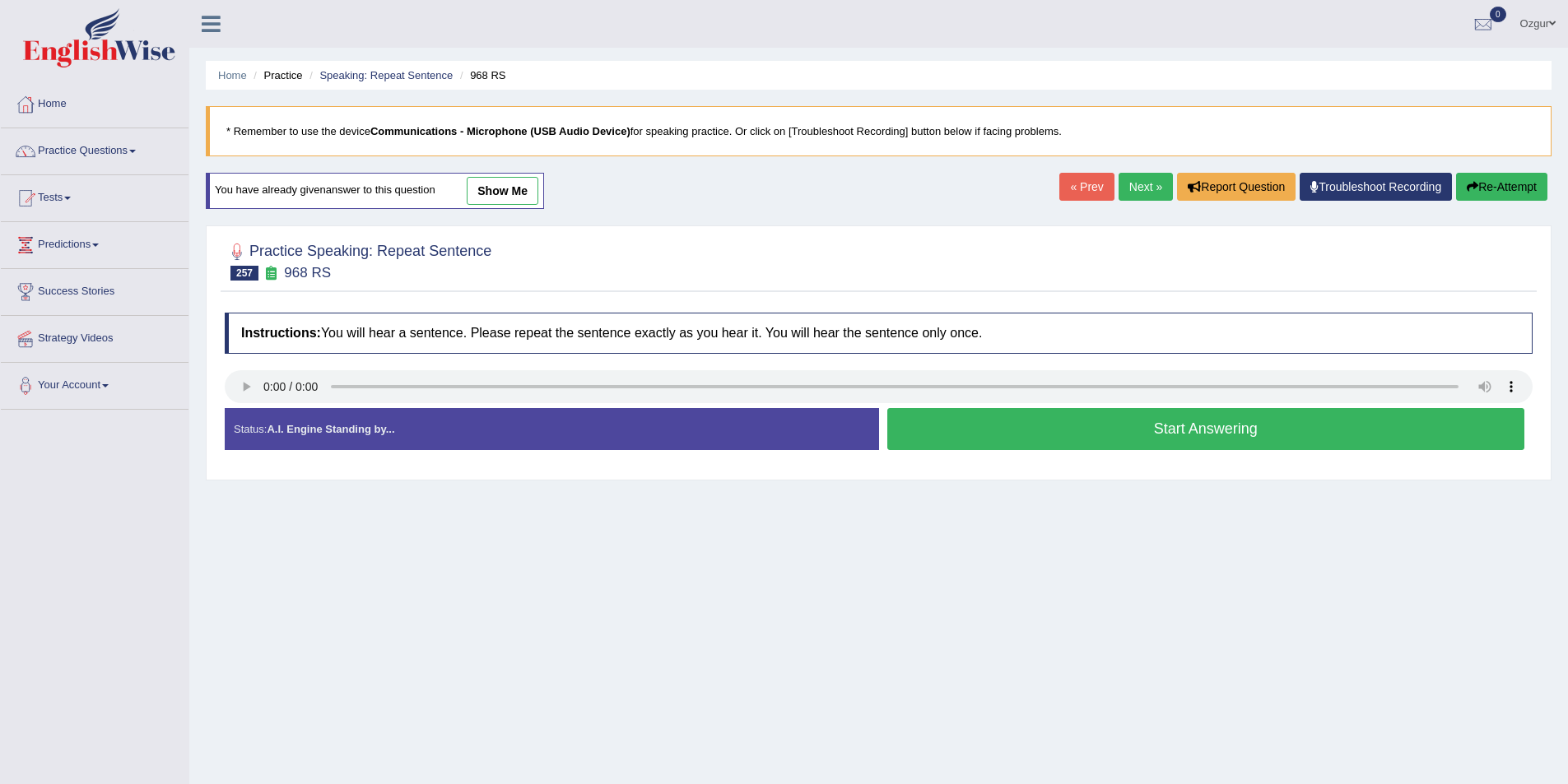
click at [1054, 443] on button "Start Answering" at bounding box center [1206, 428] width 638 height 42
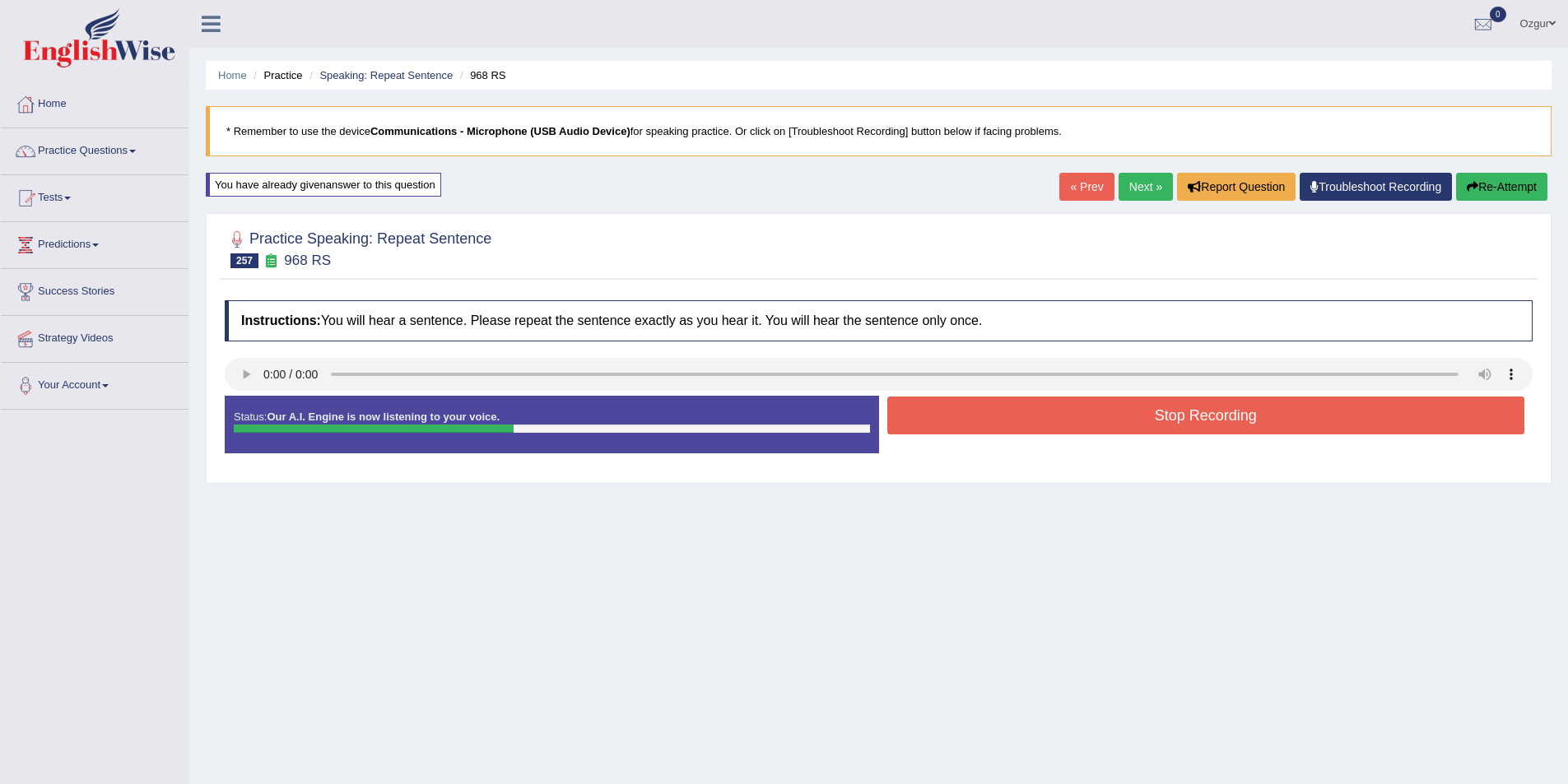
click at [1537, 365] on div "Practice Speaking: Repeat Sentence 257 968 RS Instructions: You will hear a sen…" at bounding box center [879, 348] width 1346 height 271
click at [1401, 421] on button "Stop Recording" at bounding box center [1206, 415] width 638 height 38
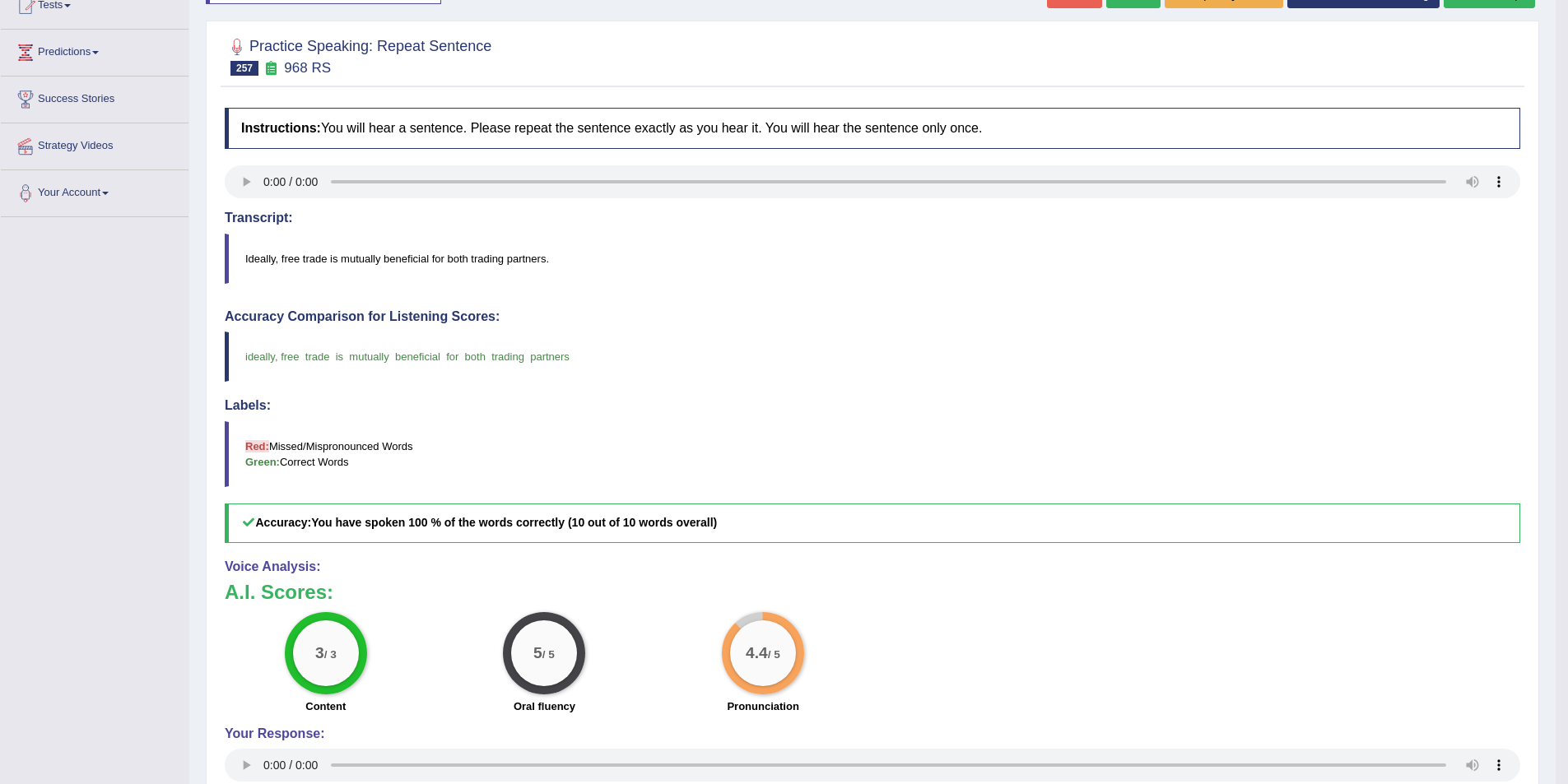
scroll to position [8, 0]
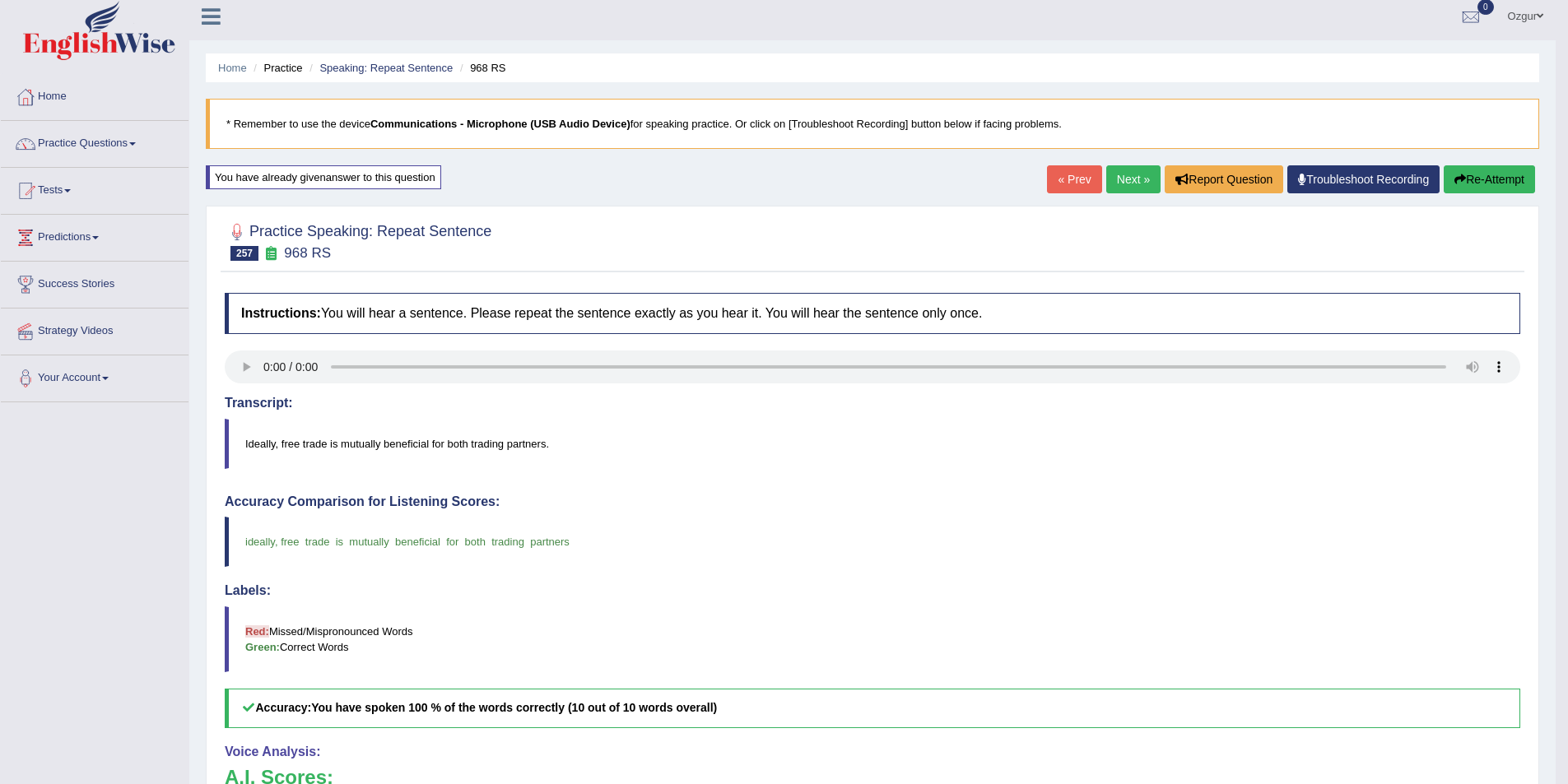
click at [1107, 183] on link "Next »" at bounding box center [1134, 179] width 54 height 28
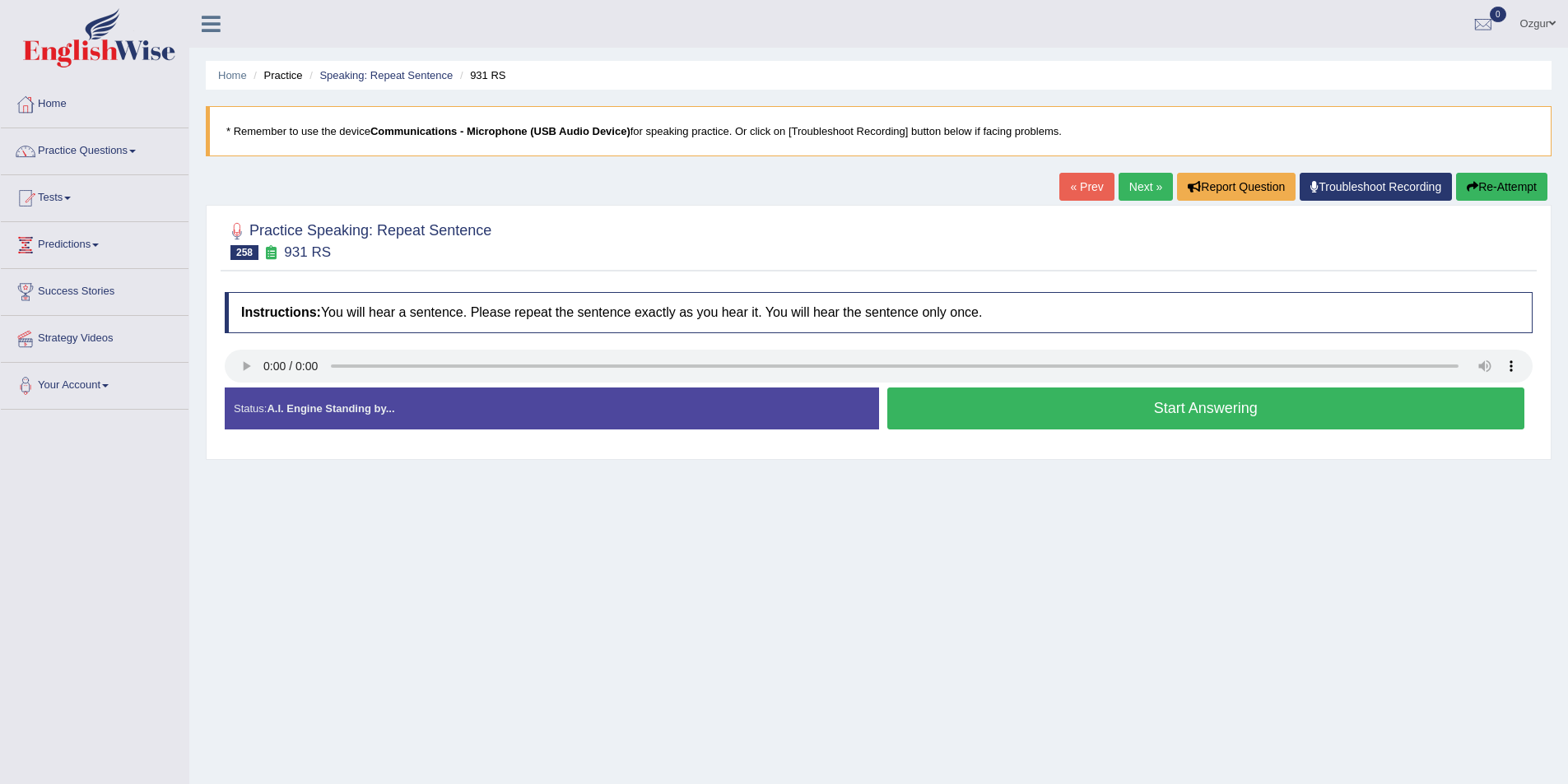
click at [996, 424] on button "Start Answering" at bounding box center [1206, 408] width 638 height 42
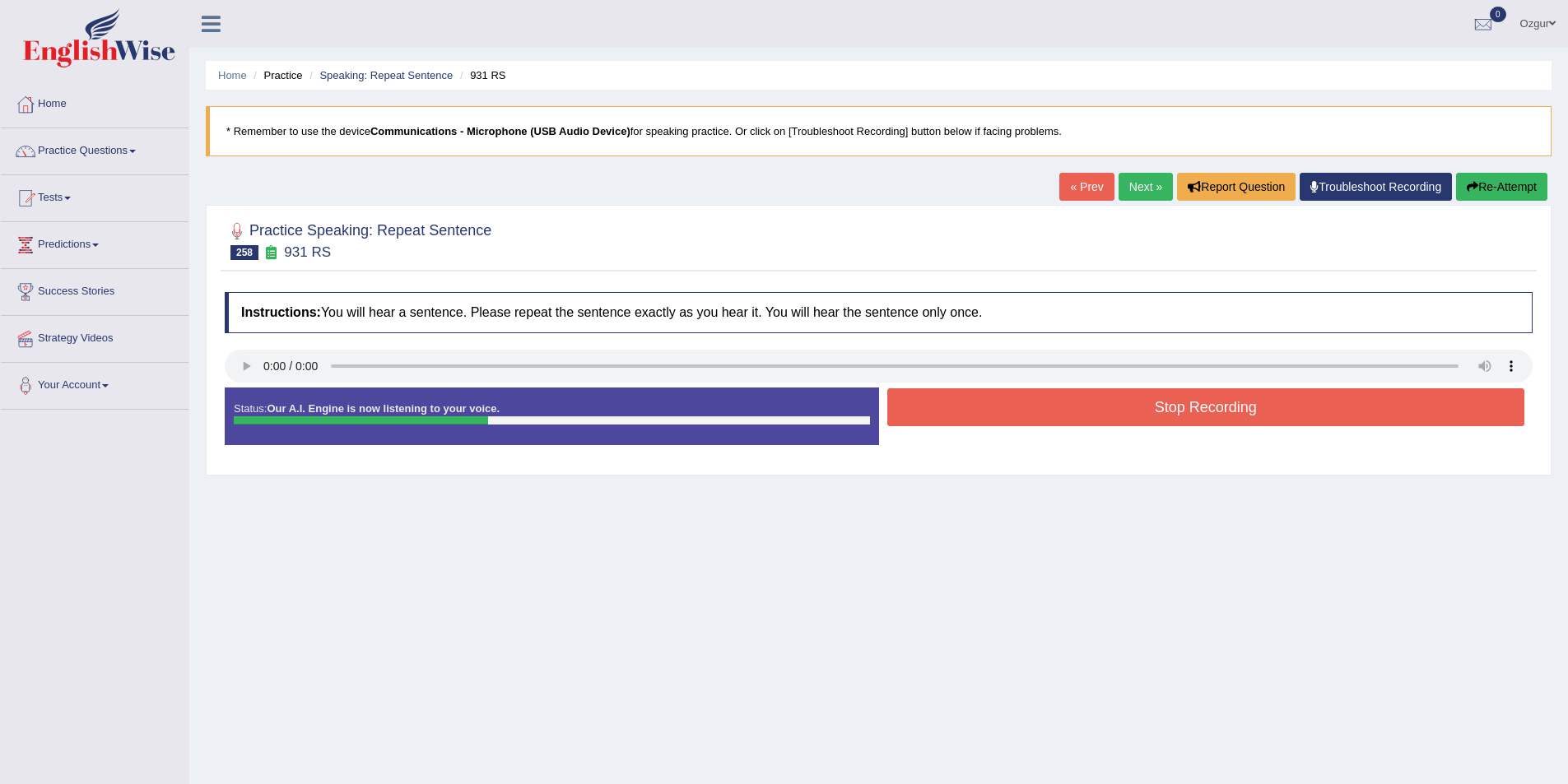
click at [995, 413] on button "Stop Recording" at bounding box center [1206, 407] width 638 height 38
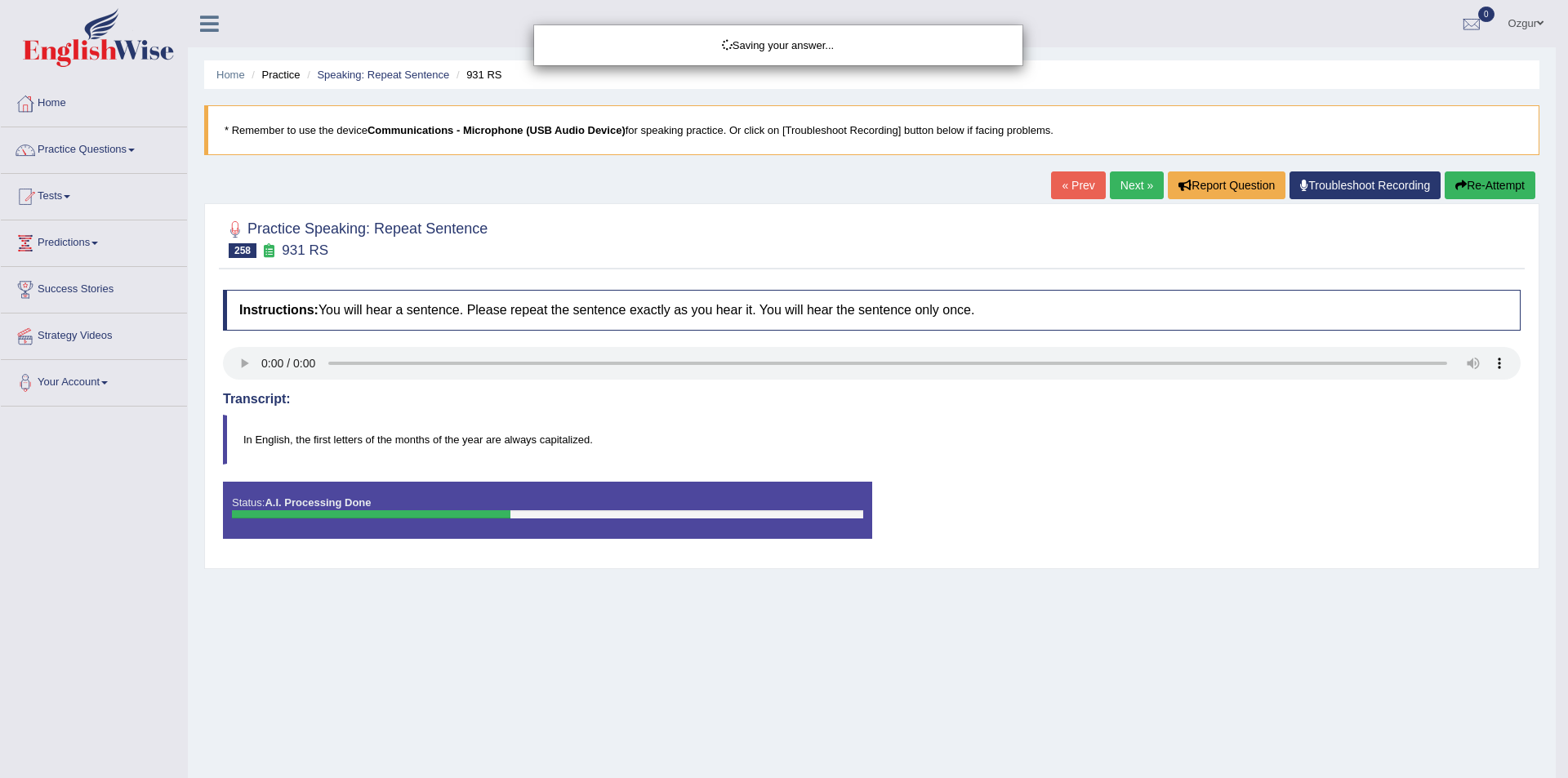
click at [1485, 182] on div "Saving your answer..." at bounding box center [784, 389] width 1568 height 778
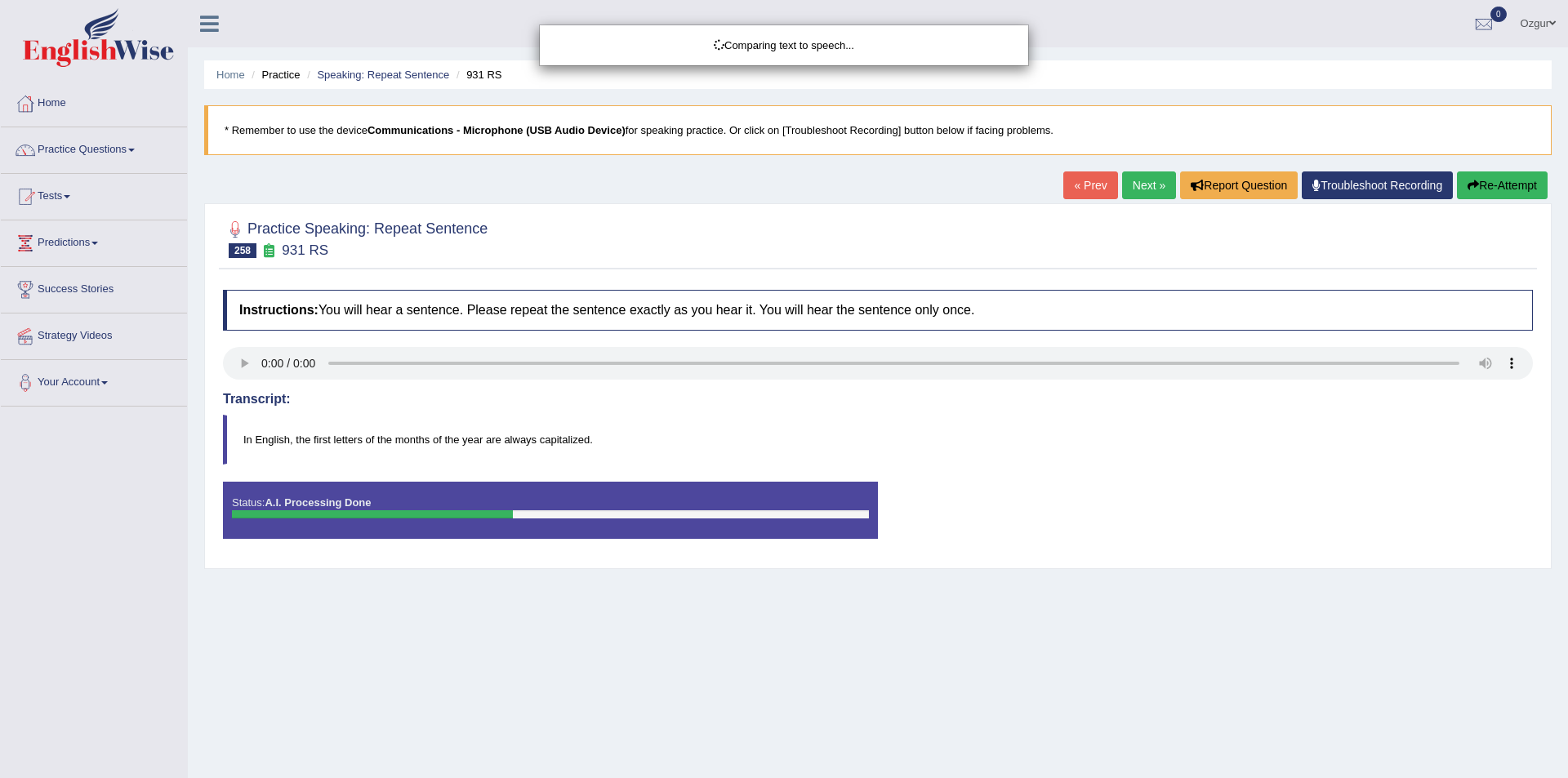
click at [1486, 182] on div "Comparing text to speech..." at bounding box center [784, 389] width 1568 height 778
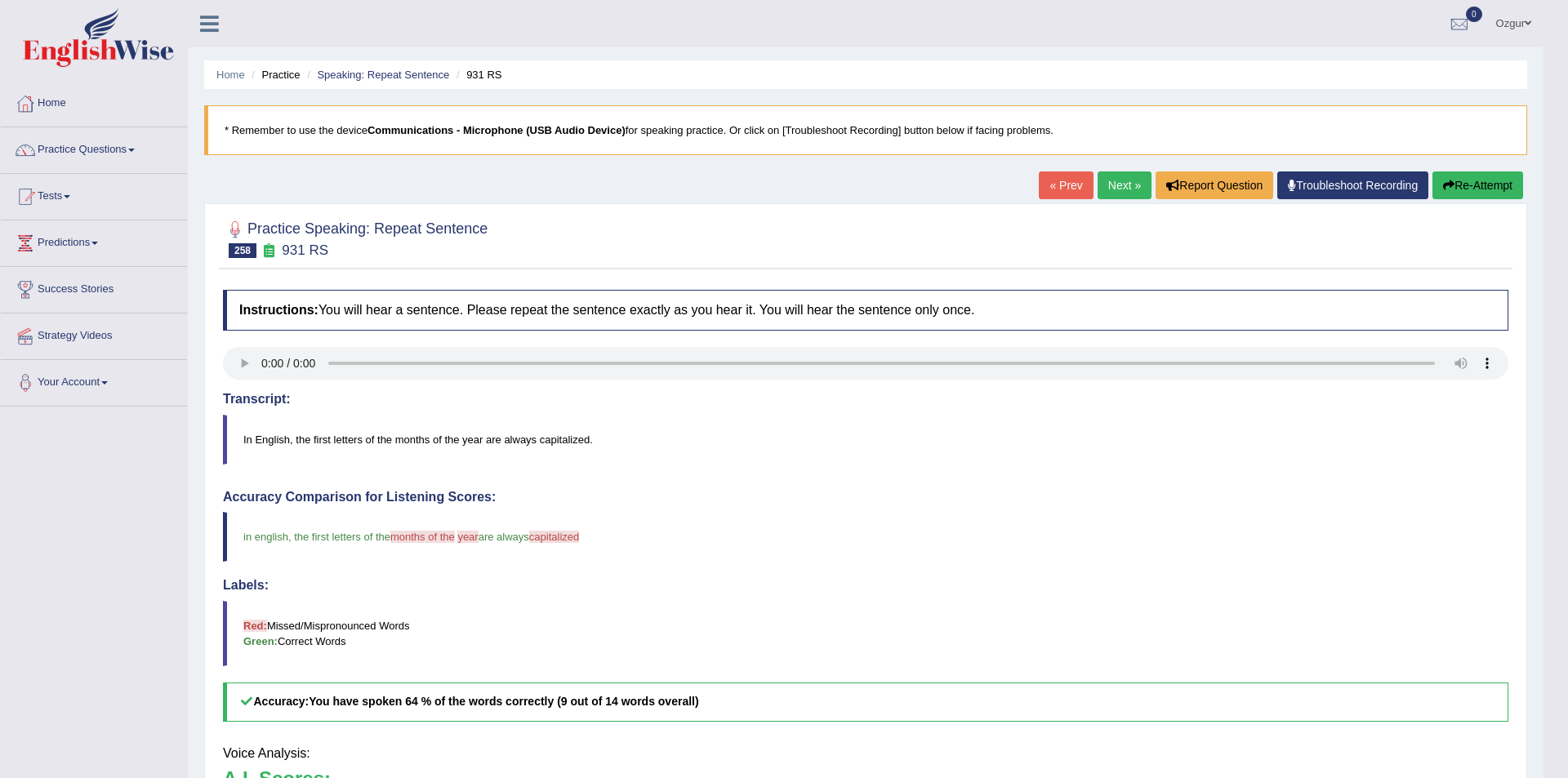
click at [1485, 183] on div "Updating answer..." at bounding box center [784, 389] width 1568 height 778
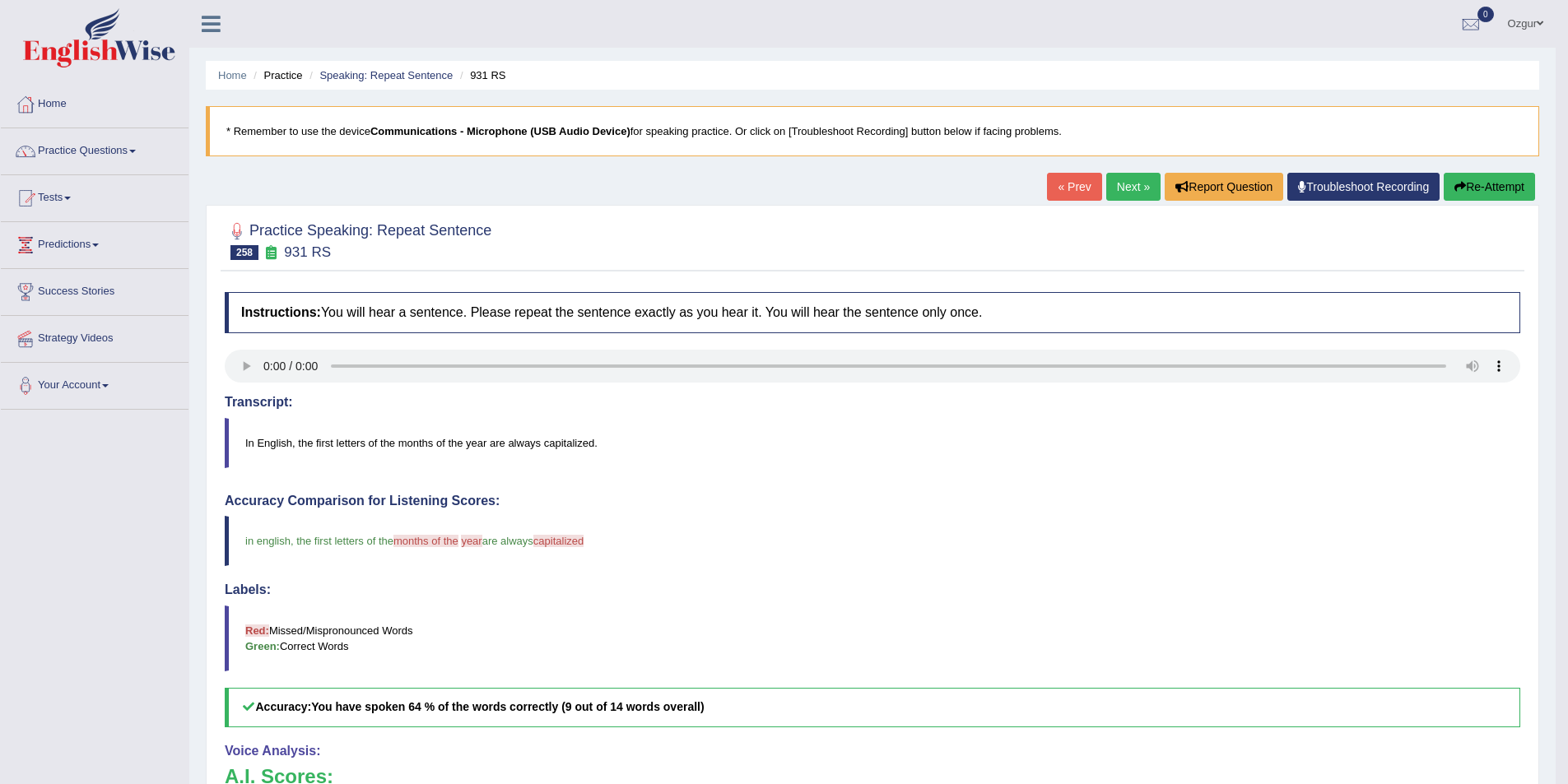
click at [1517, 183] on button "Re-Attempt" at bounding box center [1490, 186] width 92 height 28
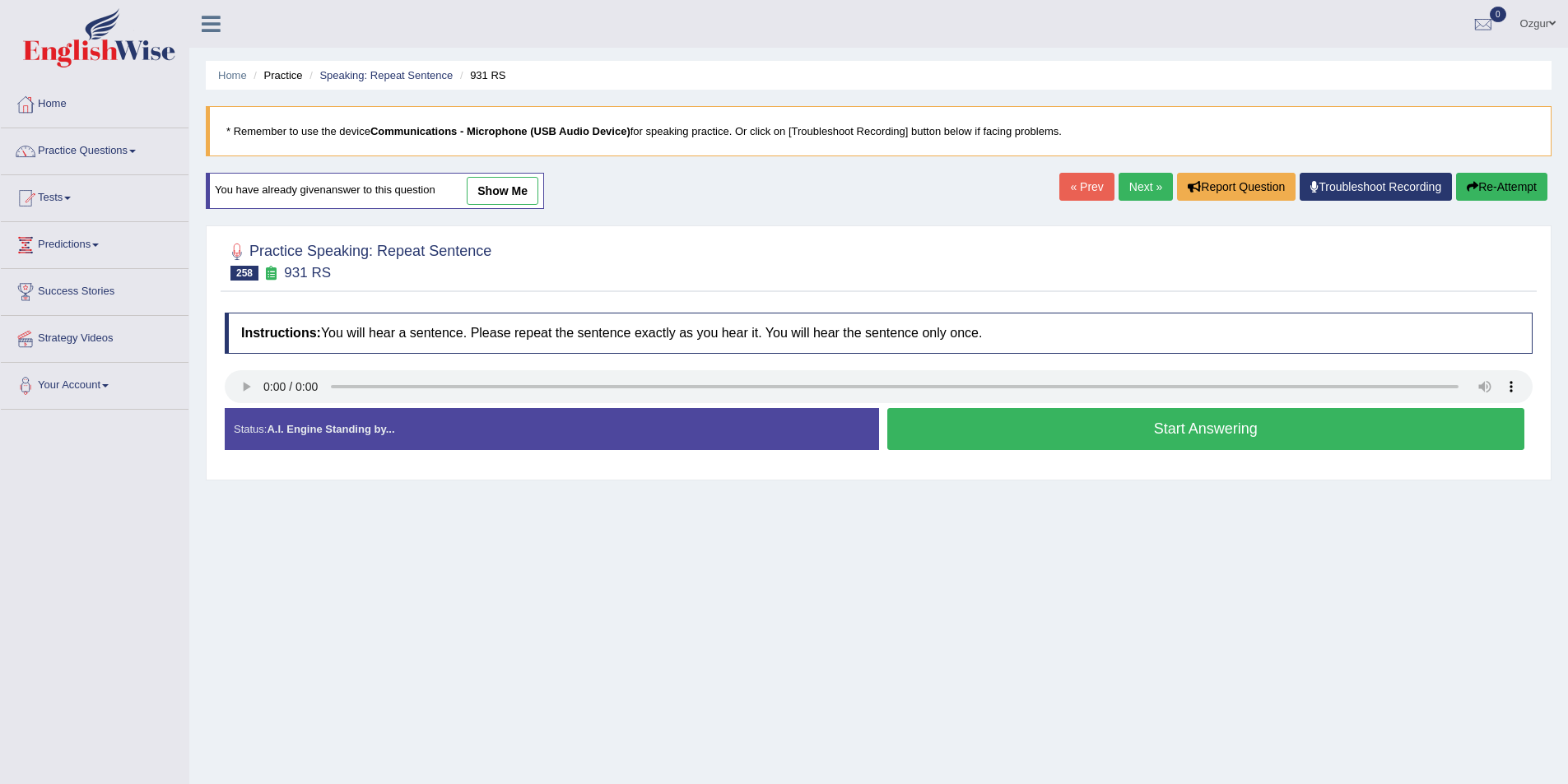
click at [1074, 412] on button "Start Answering" at bounding box center [1206, 428] width 638 height 42
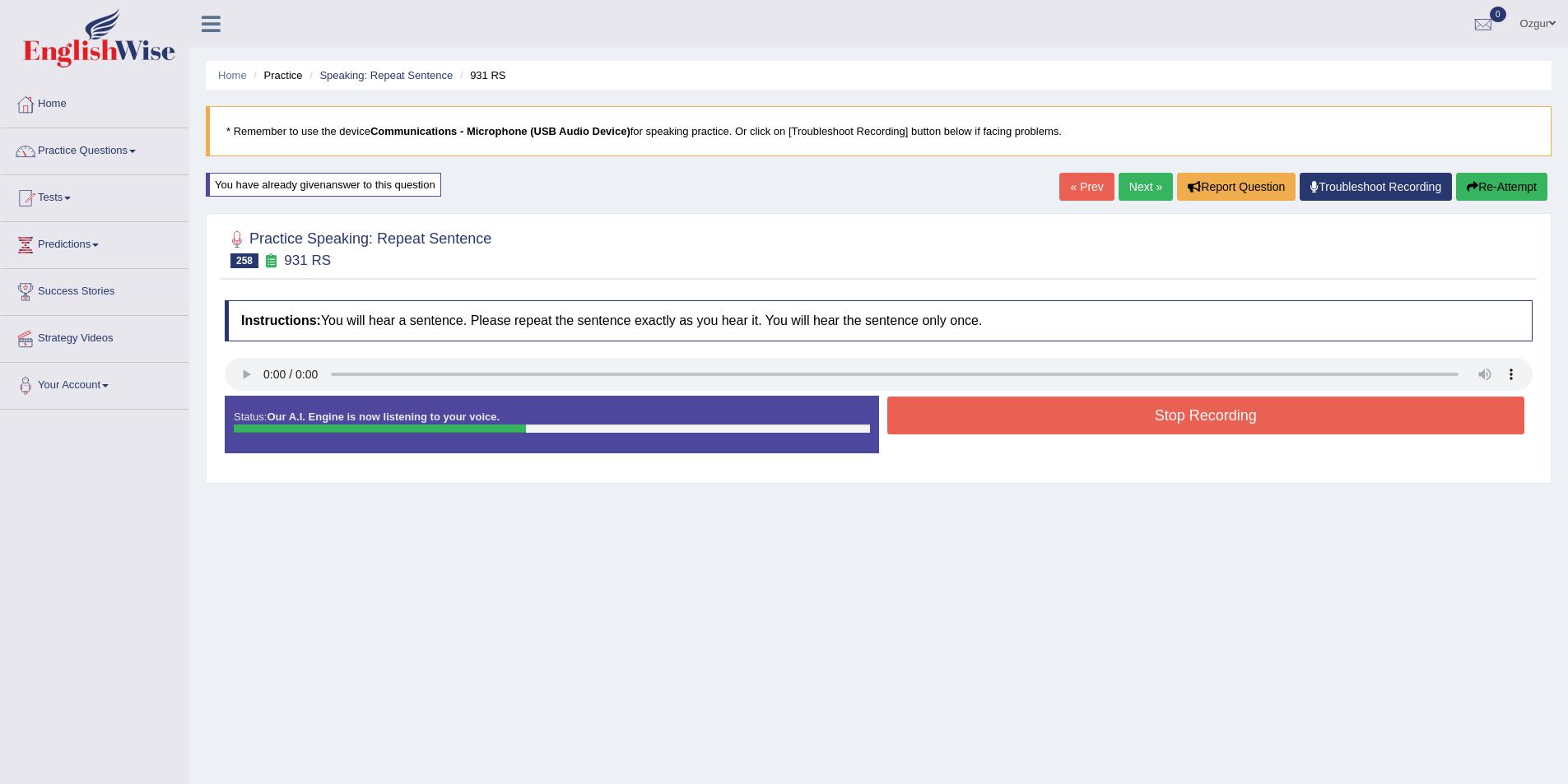
click at [1078, 422] on button "Stop Recording" at bounding box center [1206, 415] width 638 height 38
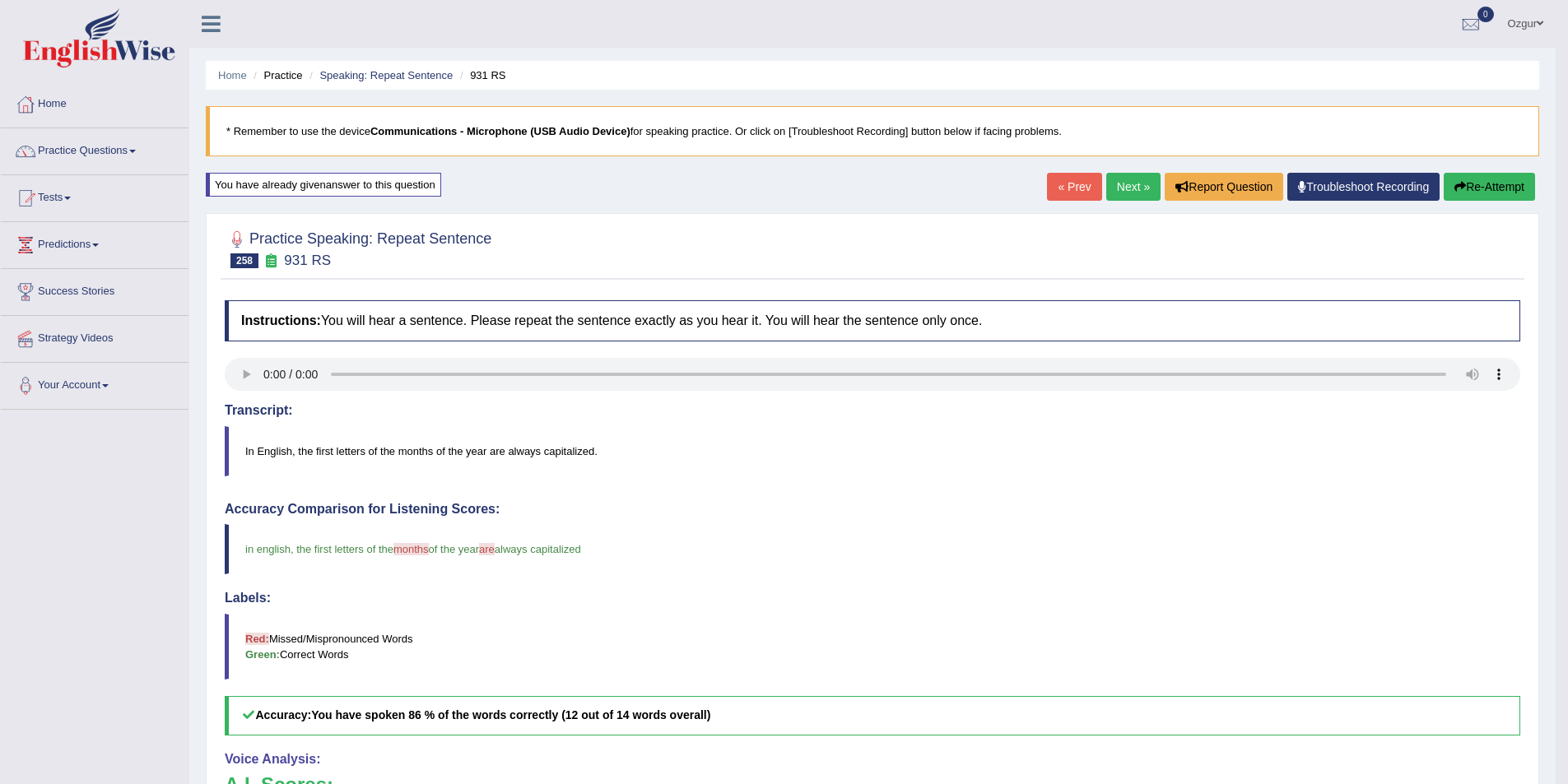
click at [1454, 183] on icon "button" at bounding box center [1460, 187] width 12 height 12
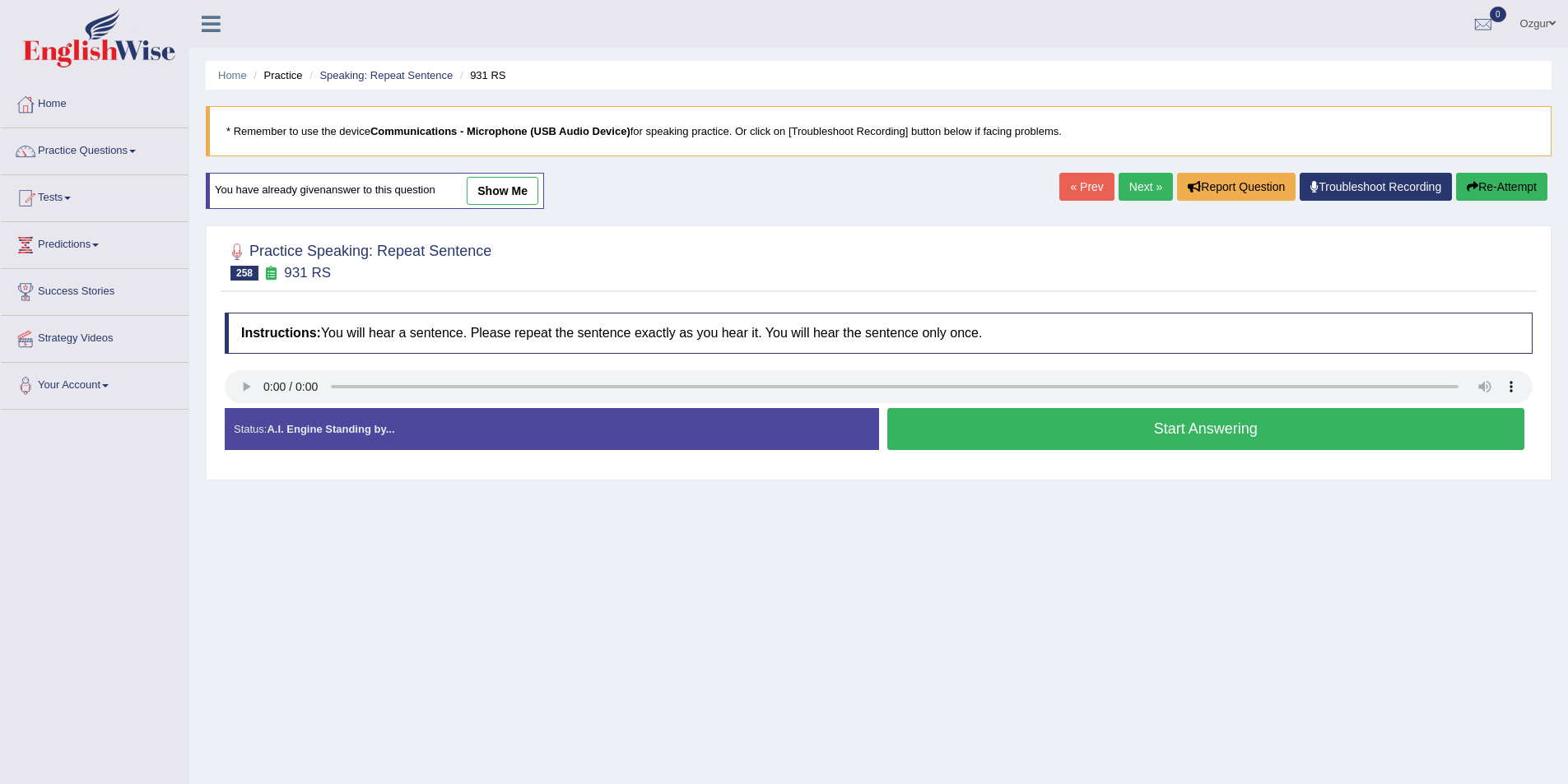
click at [1152, 443] on button "Start Answering" at bounding box center [1206, 428] width 638 height 42
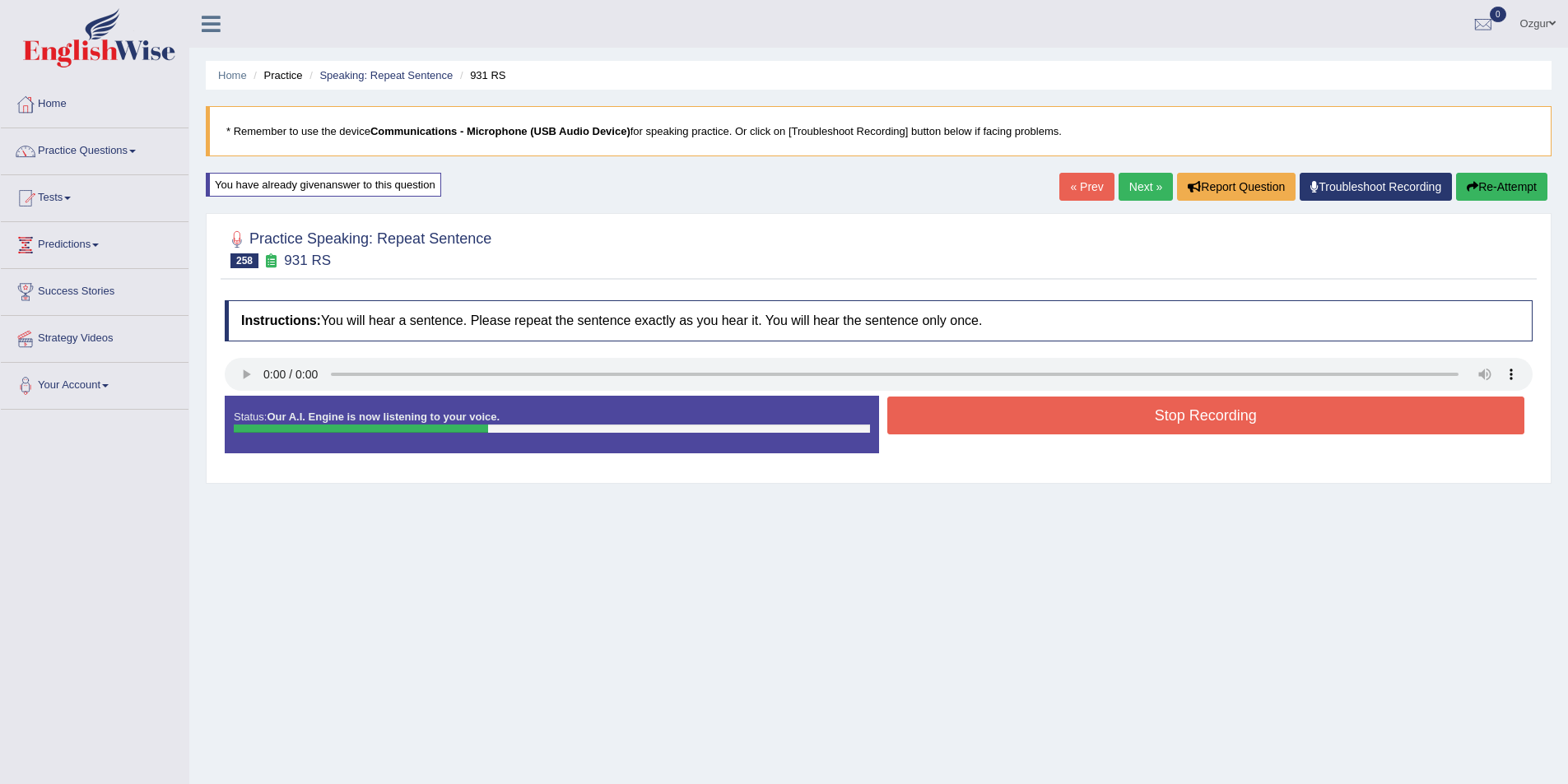
click at [1152, 424] on button "Stop Recording" at bounding box center [1206, 415] width 638 height 38
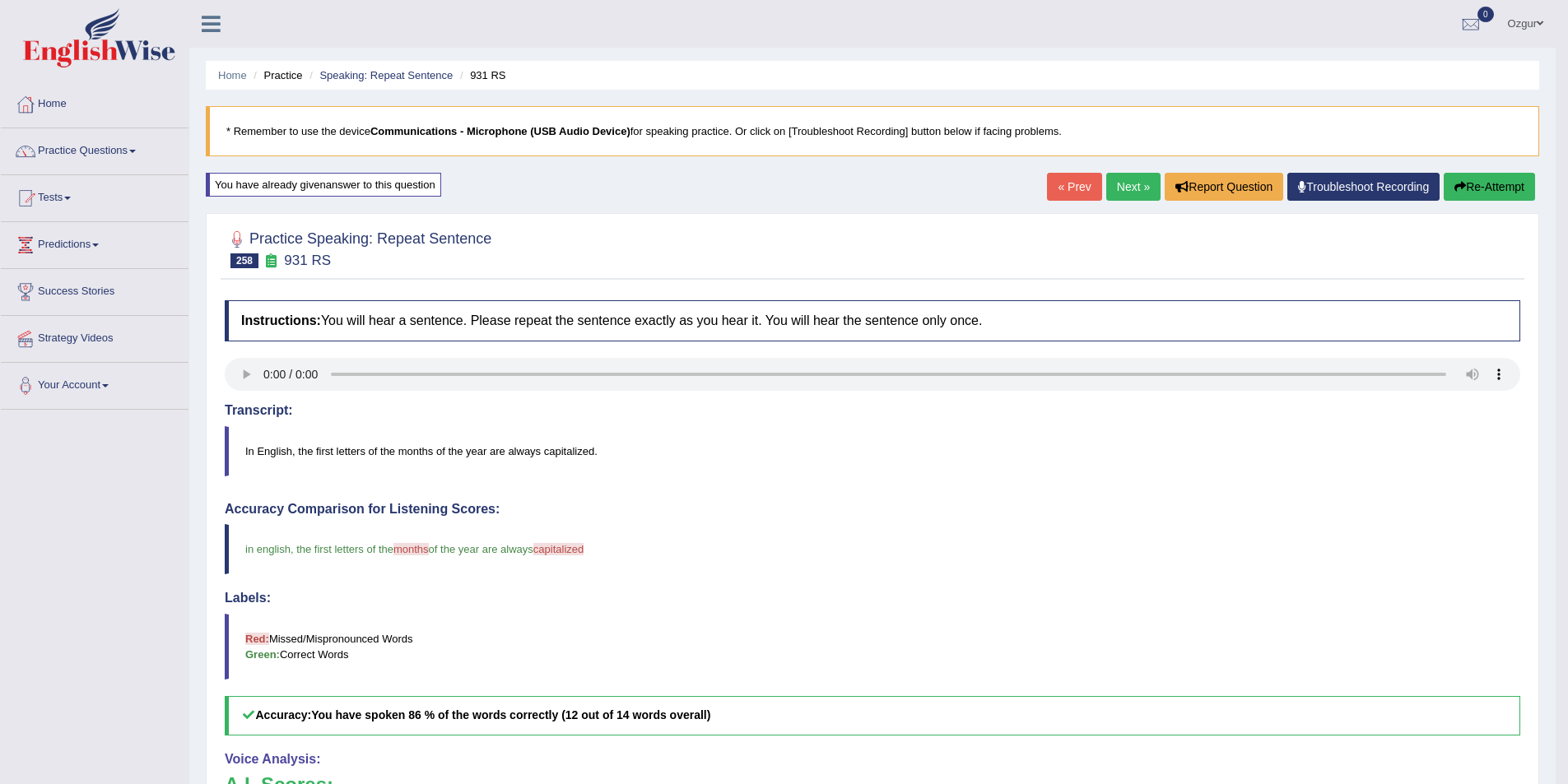
click at [1122, 181] on link "Next »" at bounding box center [1134, 186] width 54 height 28
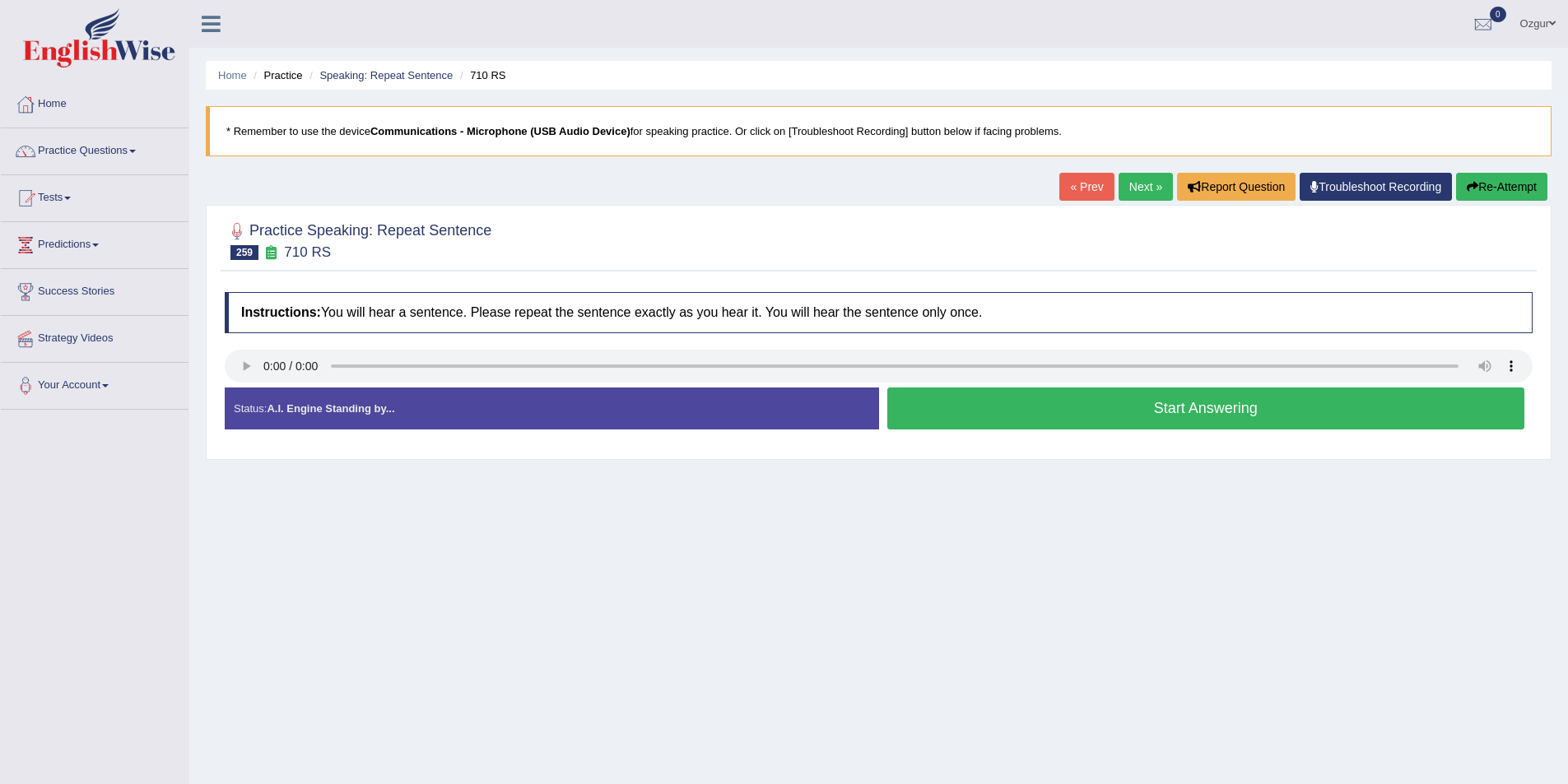
click at [1009, 411] on button "Start Answering" at bounding box center [1206, 408] width 638 height 42
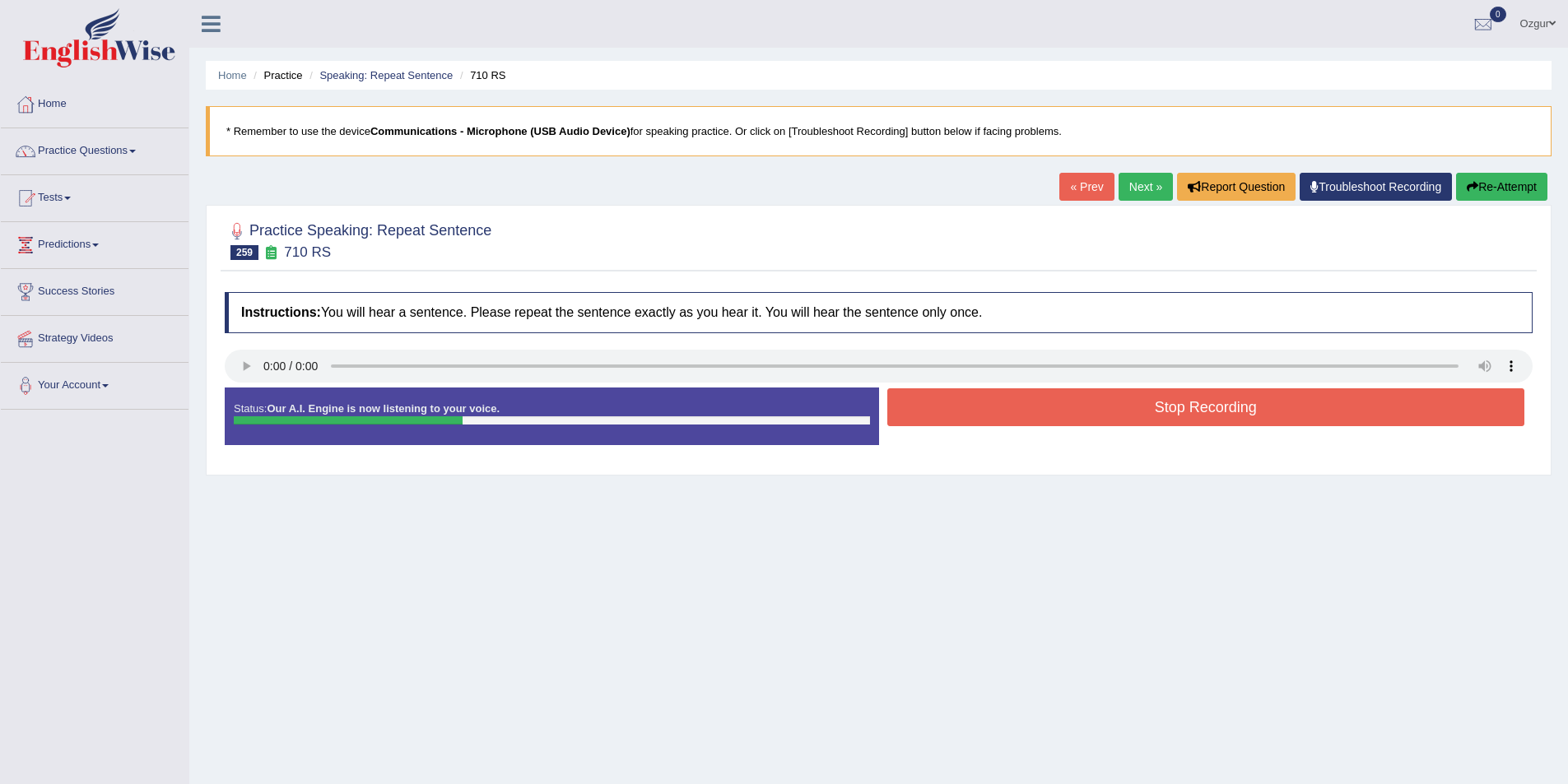
click at [1009, 411] on button "Stop Recording" at bounding box center [1206, 407] width 638 height 38
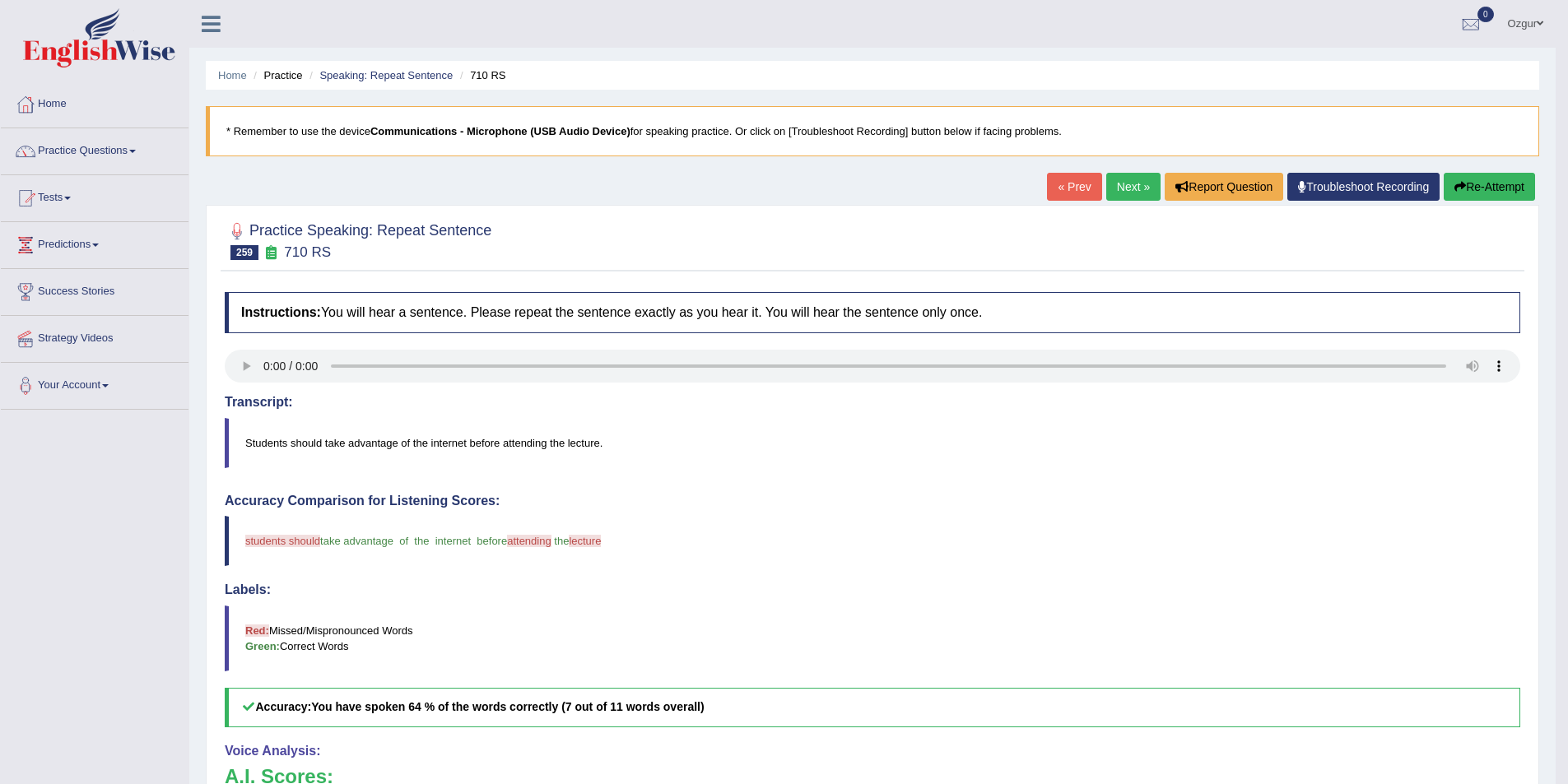
click at [1497, 183] on button "Re-Attempt" at bounding box center [1490, 186] width 92 height 28
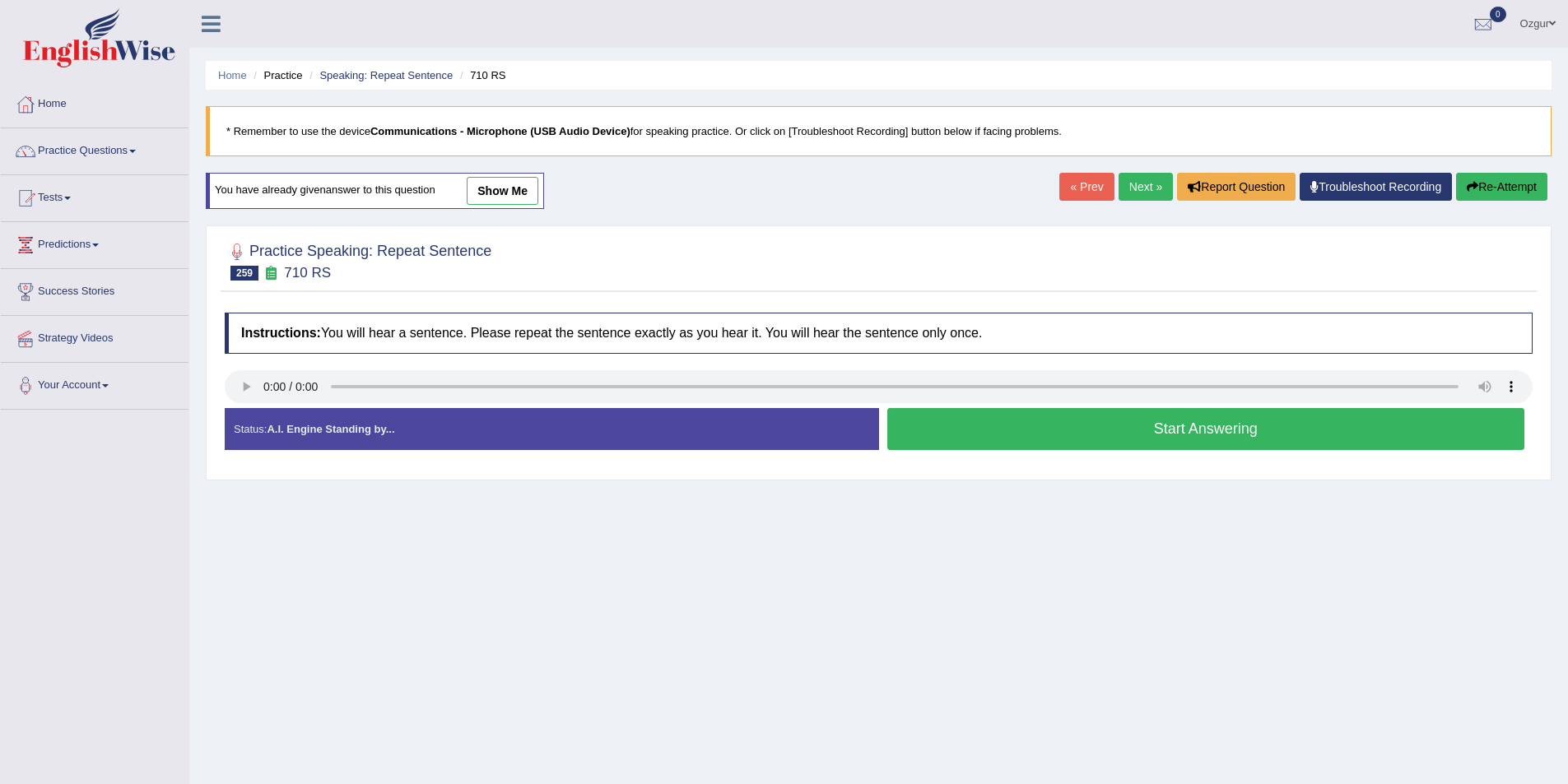
click at [1170, 431] on button "Start Answering" at bounding box center [1206, 428] width 638 height 42
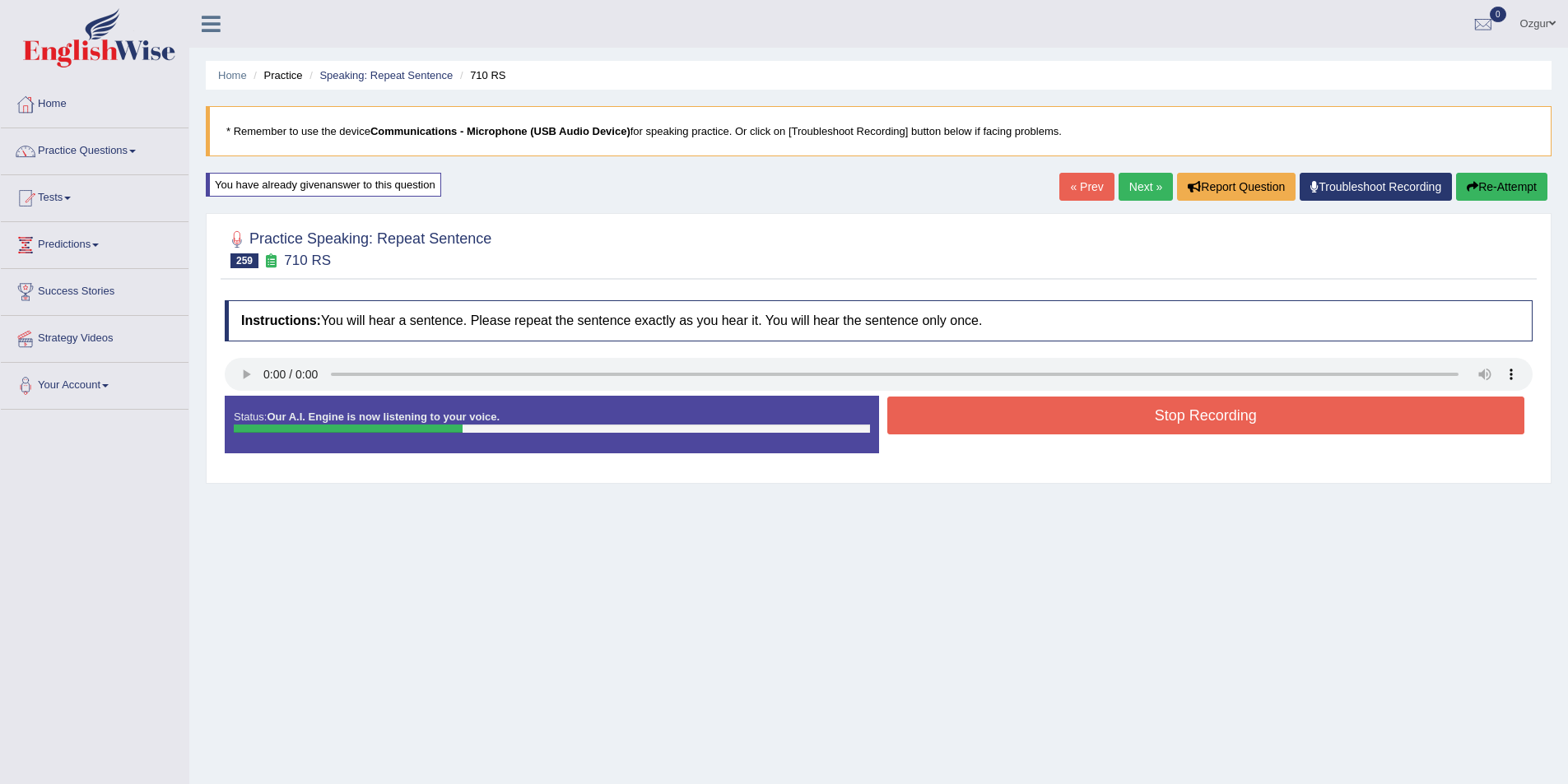
click at [1184, 424] on button "Stop Recording" at bounding box center [1206, 415] width 638 height 38
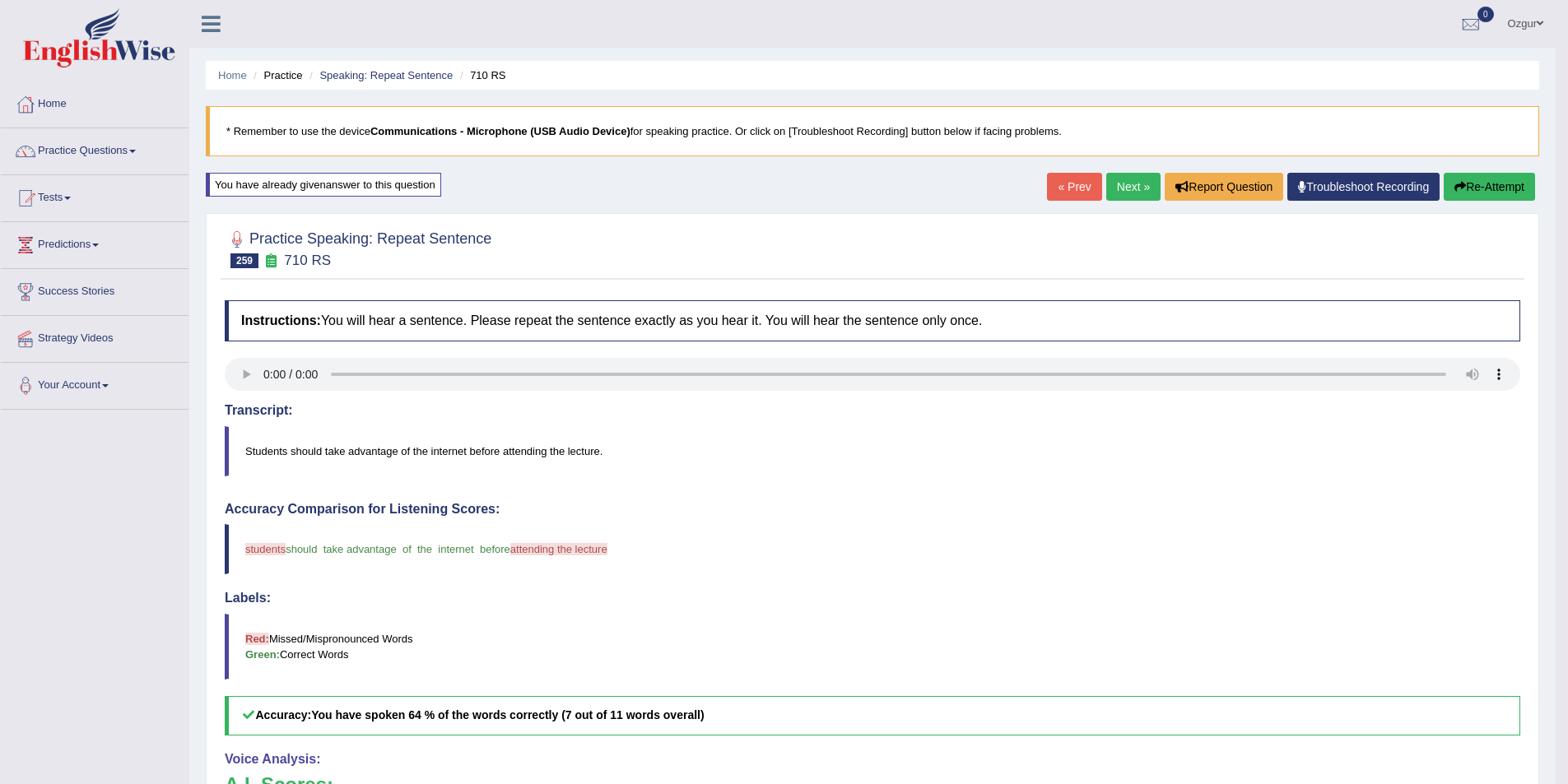
click at [1486, 182] on button "Re-Attempt" at bounding box center [1490, 186] width 92 height 28
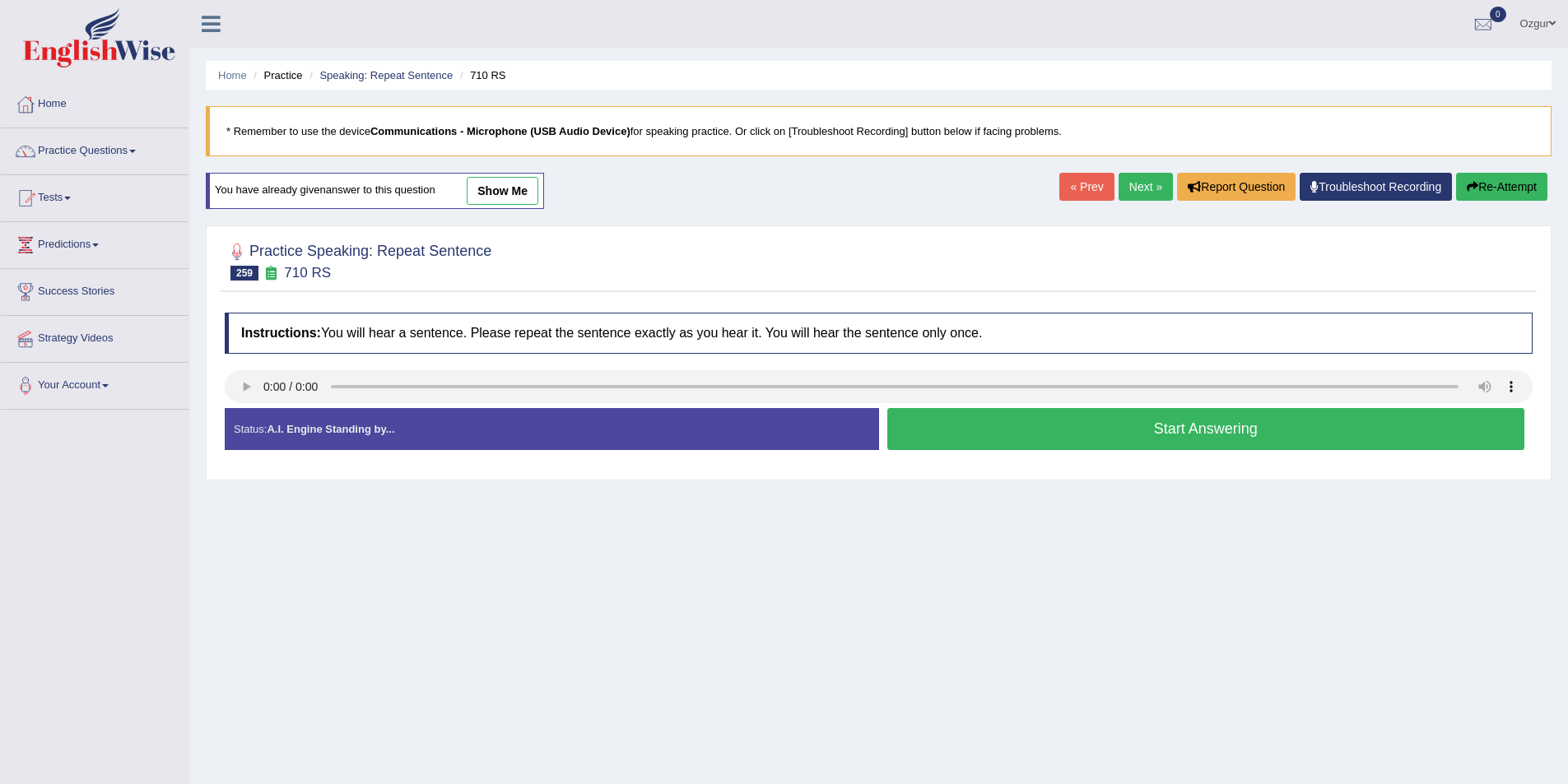
click at [1078, 440] on button "Start Answering" at bounding box center [1206, 428] width 638 height 42
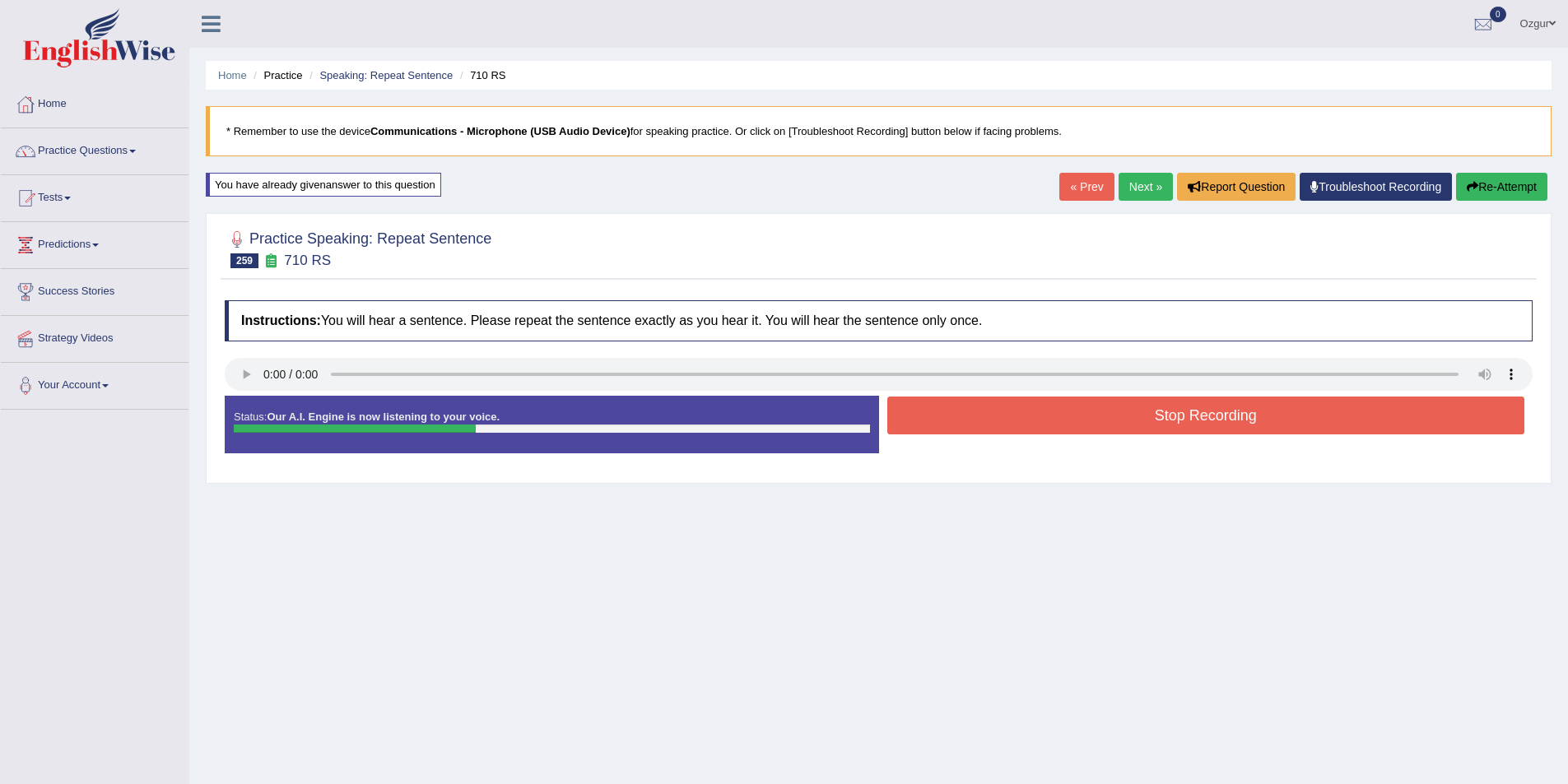
click at [1077, 425] on button "Stop Recording" at bounding box center [1206, 415] width 638 height 38
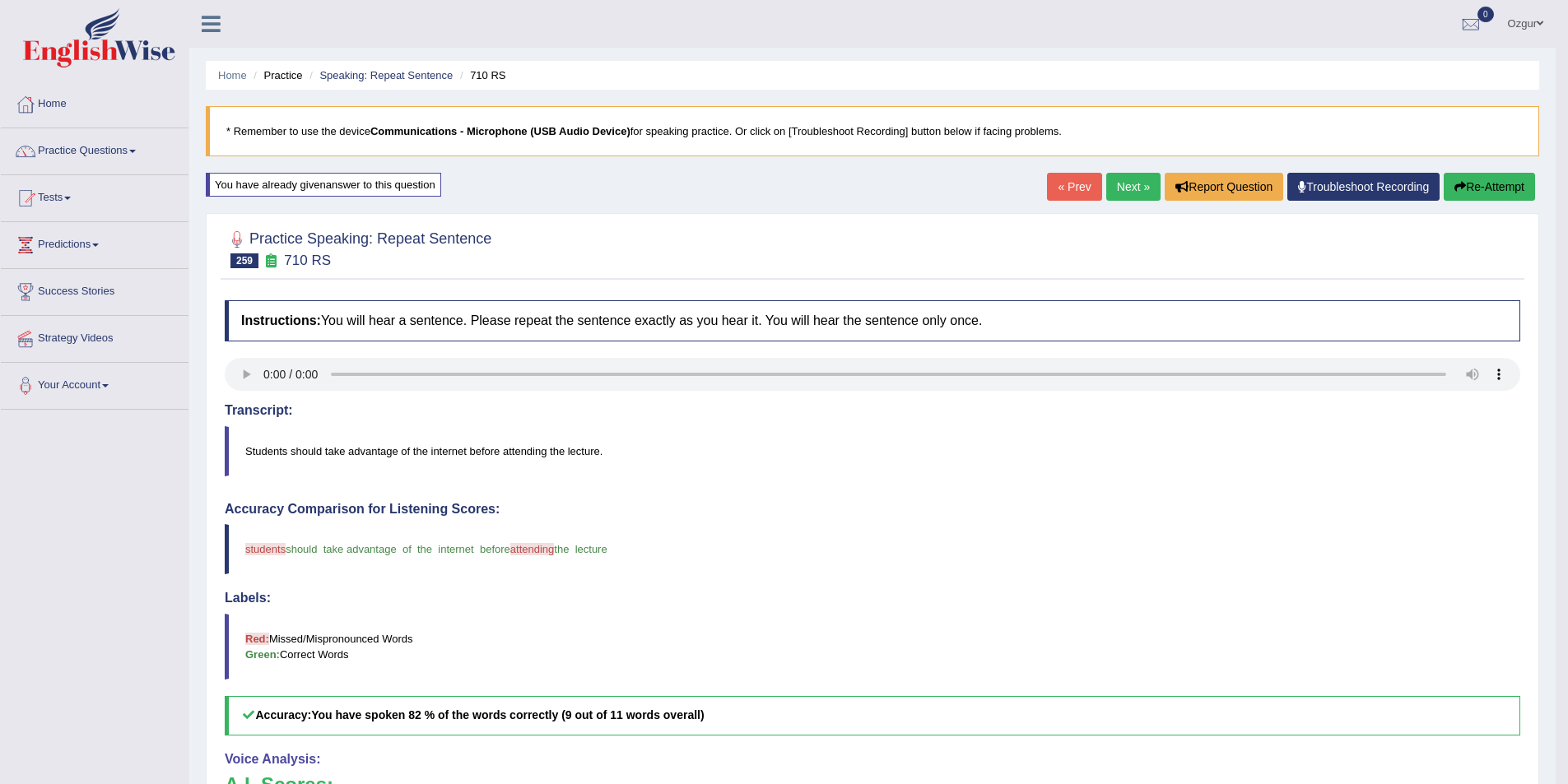
click at [1458, 183] on icon "button" at bounding box center [1460, 187] width 12 height 12
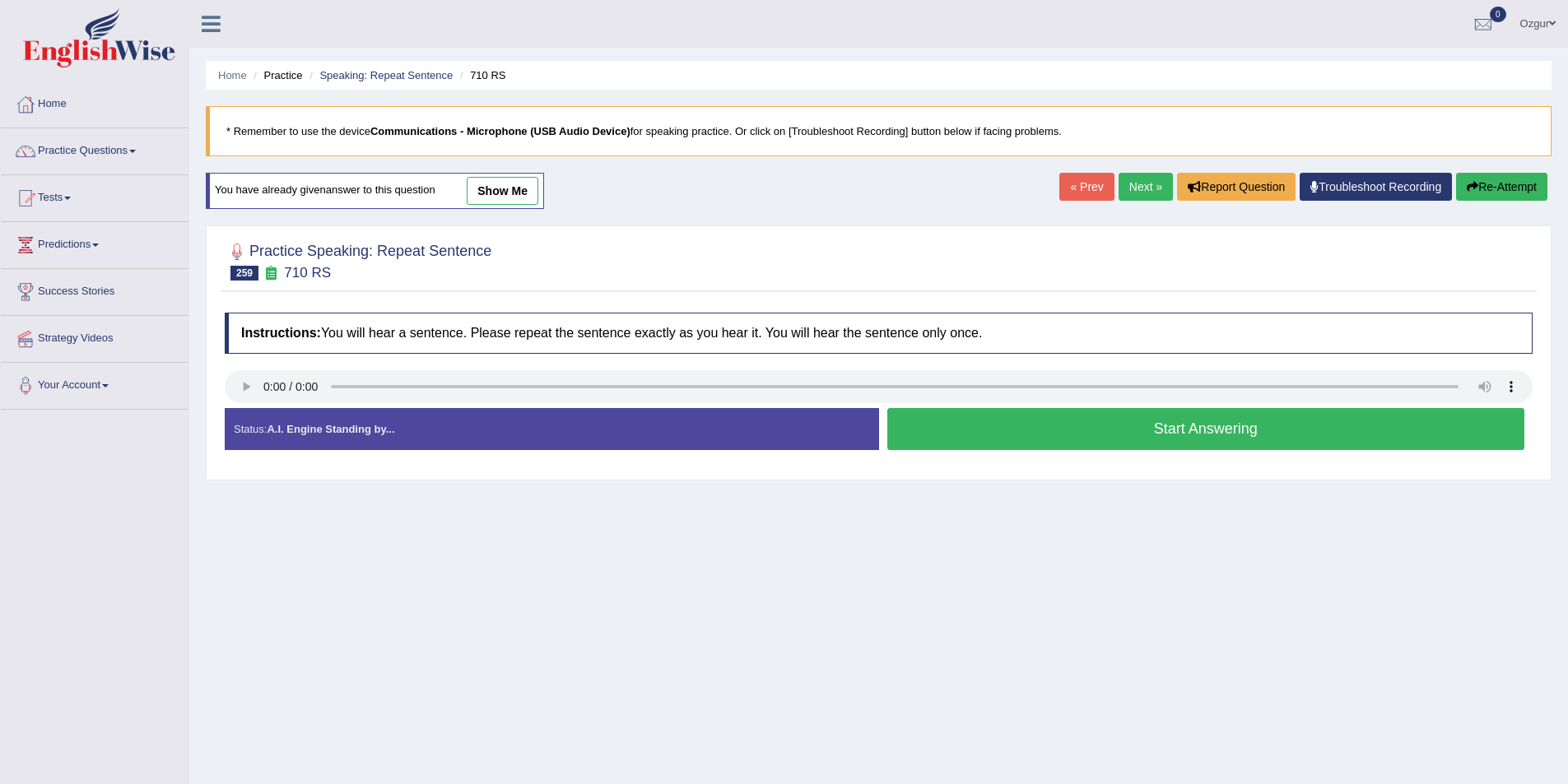
click at [980, 413] on button "Start Answering" at bounding box center [1206, 428] width 638 height 42
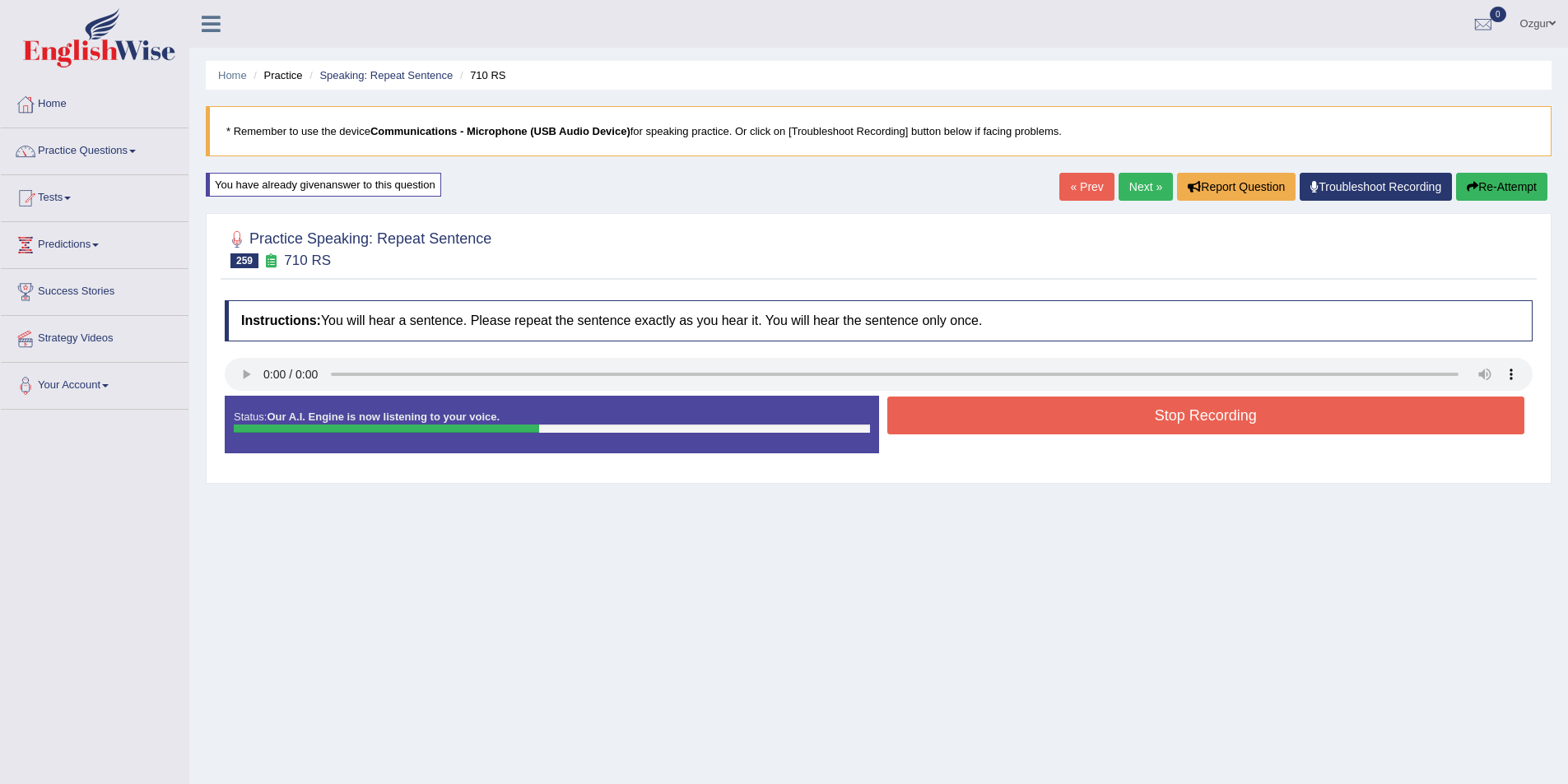
click at [980, 413] on button "Stop Recording" at bounding box center [1206, 415] width 638 height 38
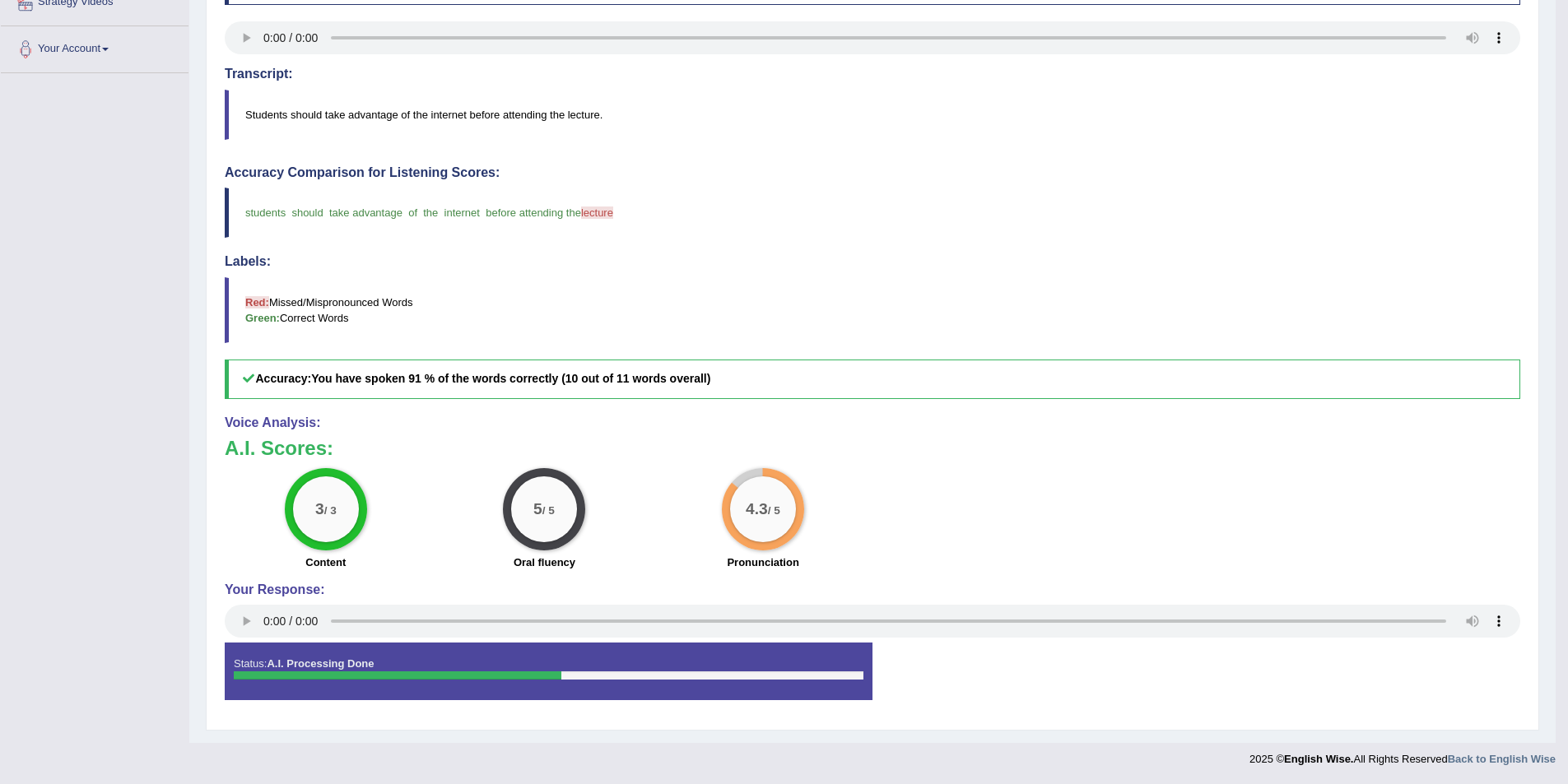
scroll to position [8, 0]
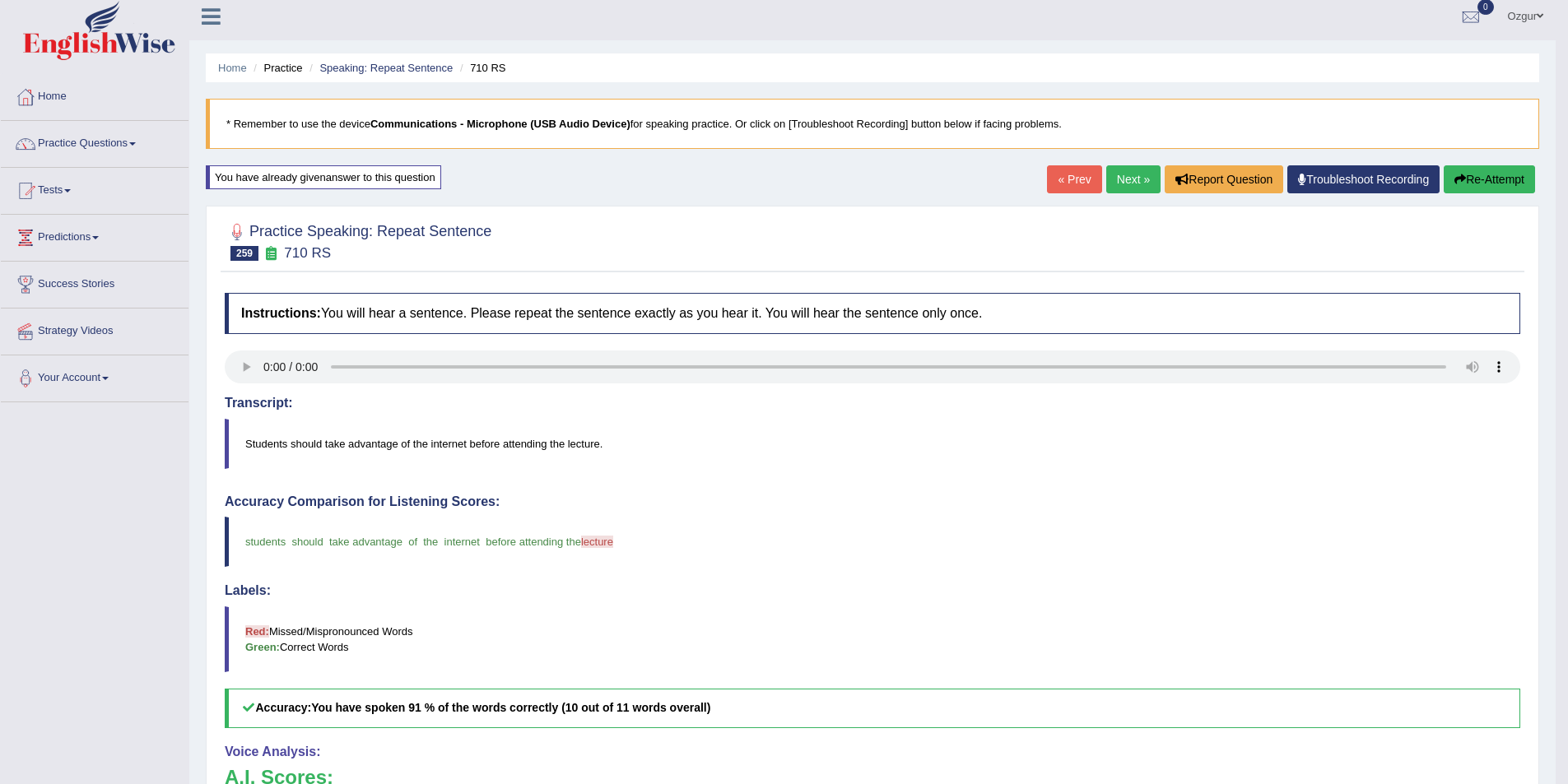
click at [1137, 183] on link "Next »" at bounding box center [1134, 179] width 54 height 28
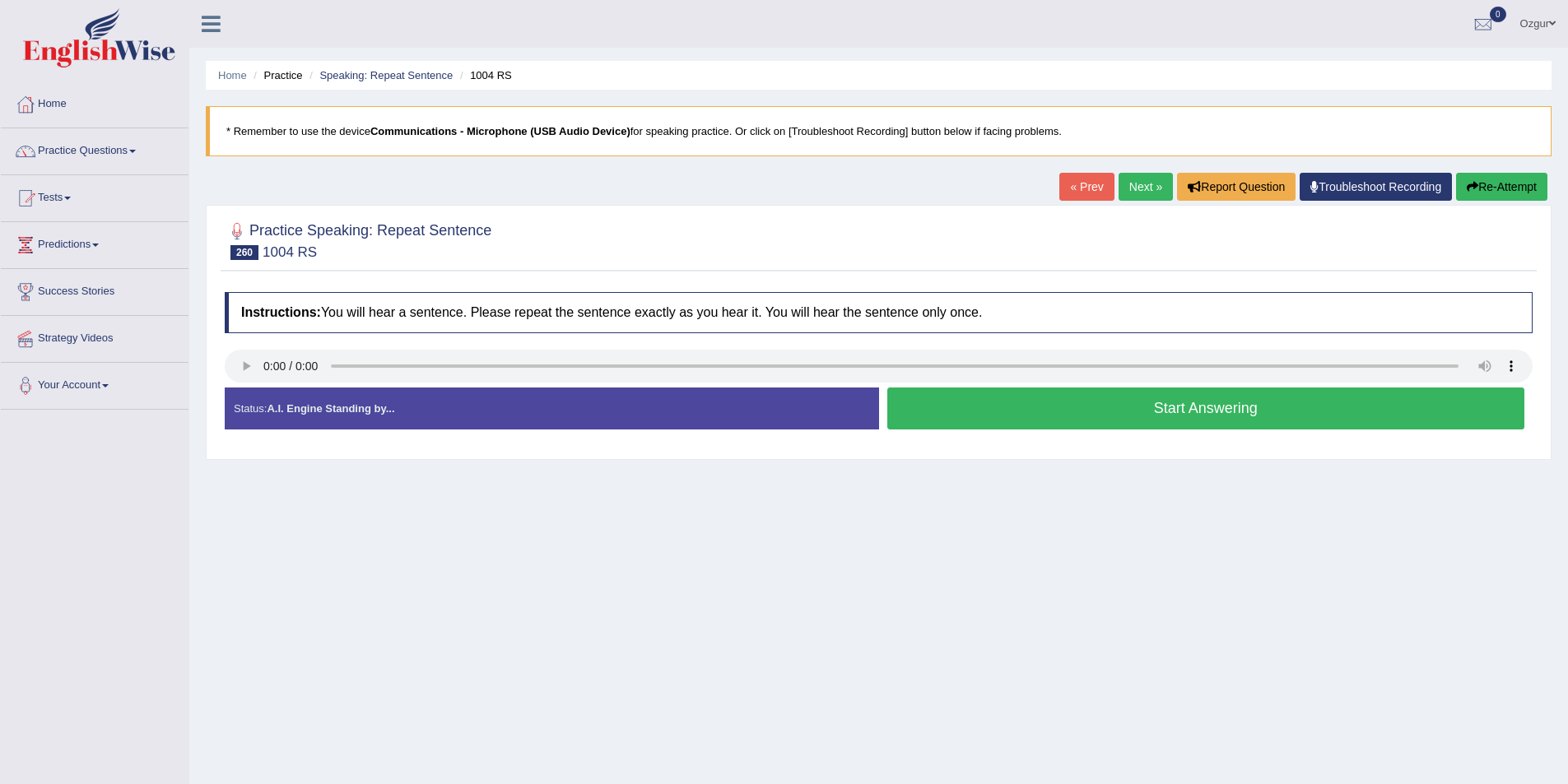
click at [948, 407] on button "Start Answering" at bounding box center [1206, 408] width 638 height 42
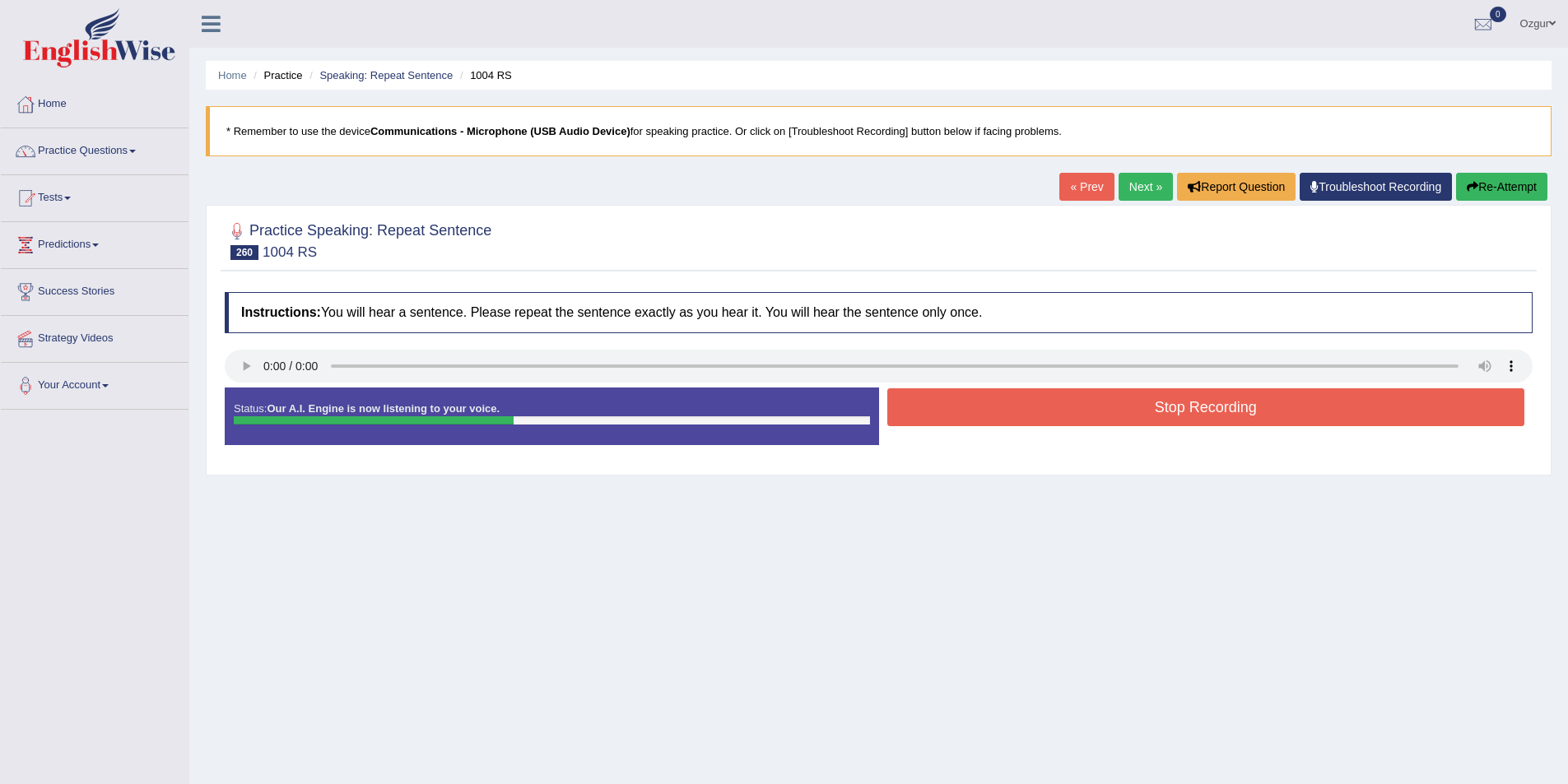
click at [948, 407] on button "Stop Recording" at bounding box center [1206, 407] width 638 height 38
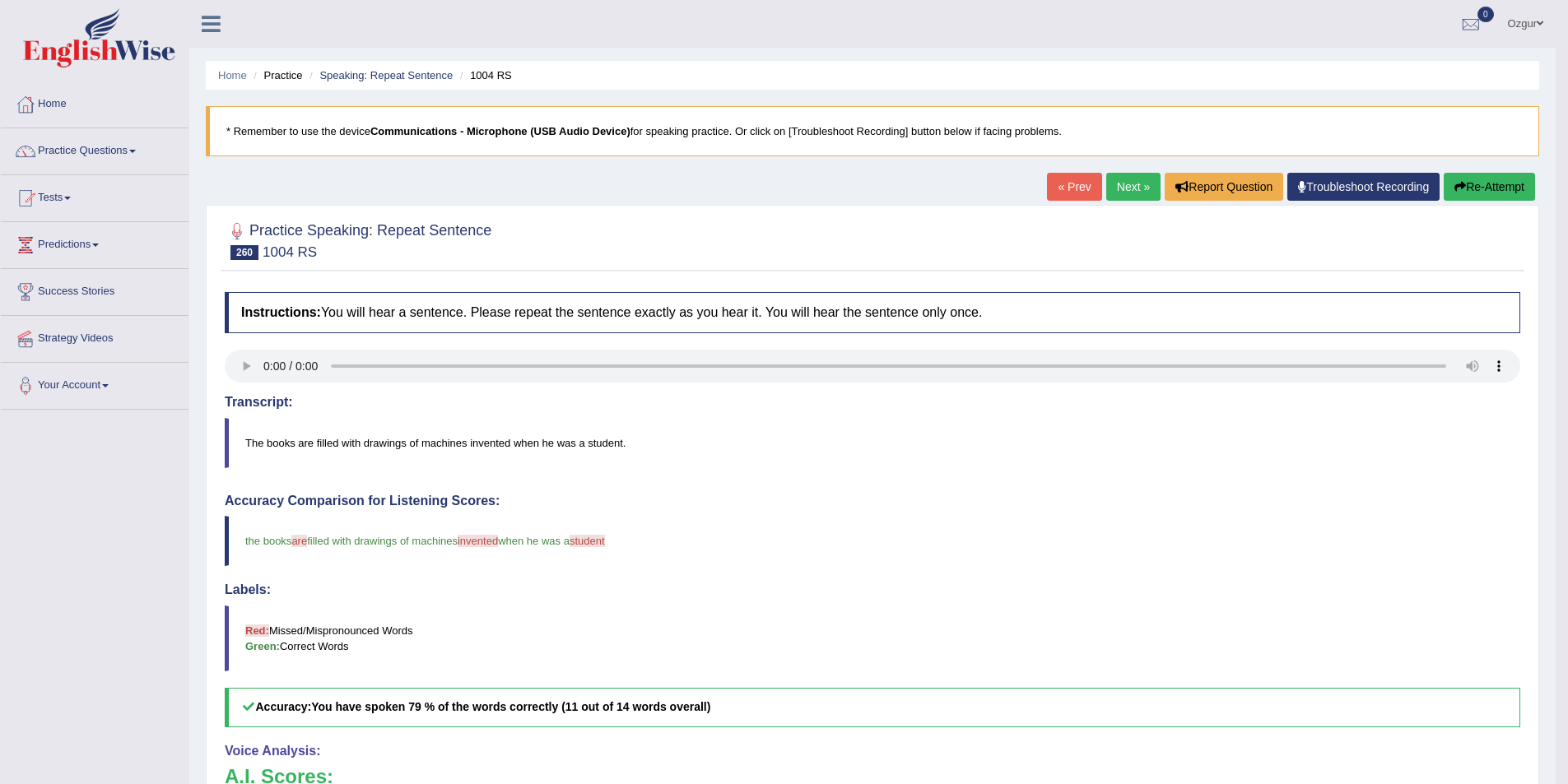
click at [1506, 183] on button "Re-Attempt" at bounding box center [1490, 186] width 92 height 28
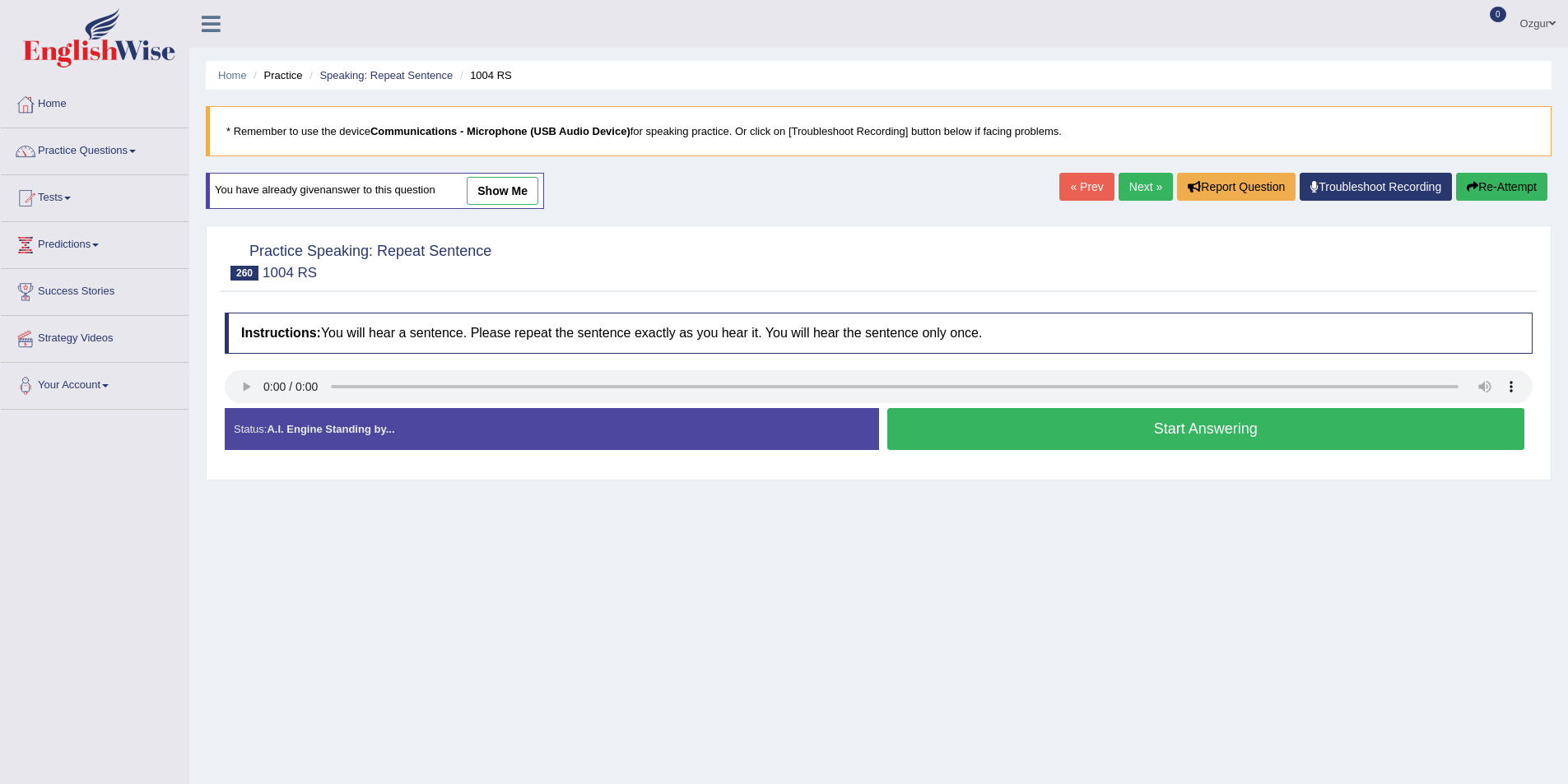
click at [1035, 437] on button "Start Answering" at bounding box center [1206, 428] width 638 height 42
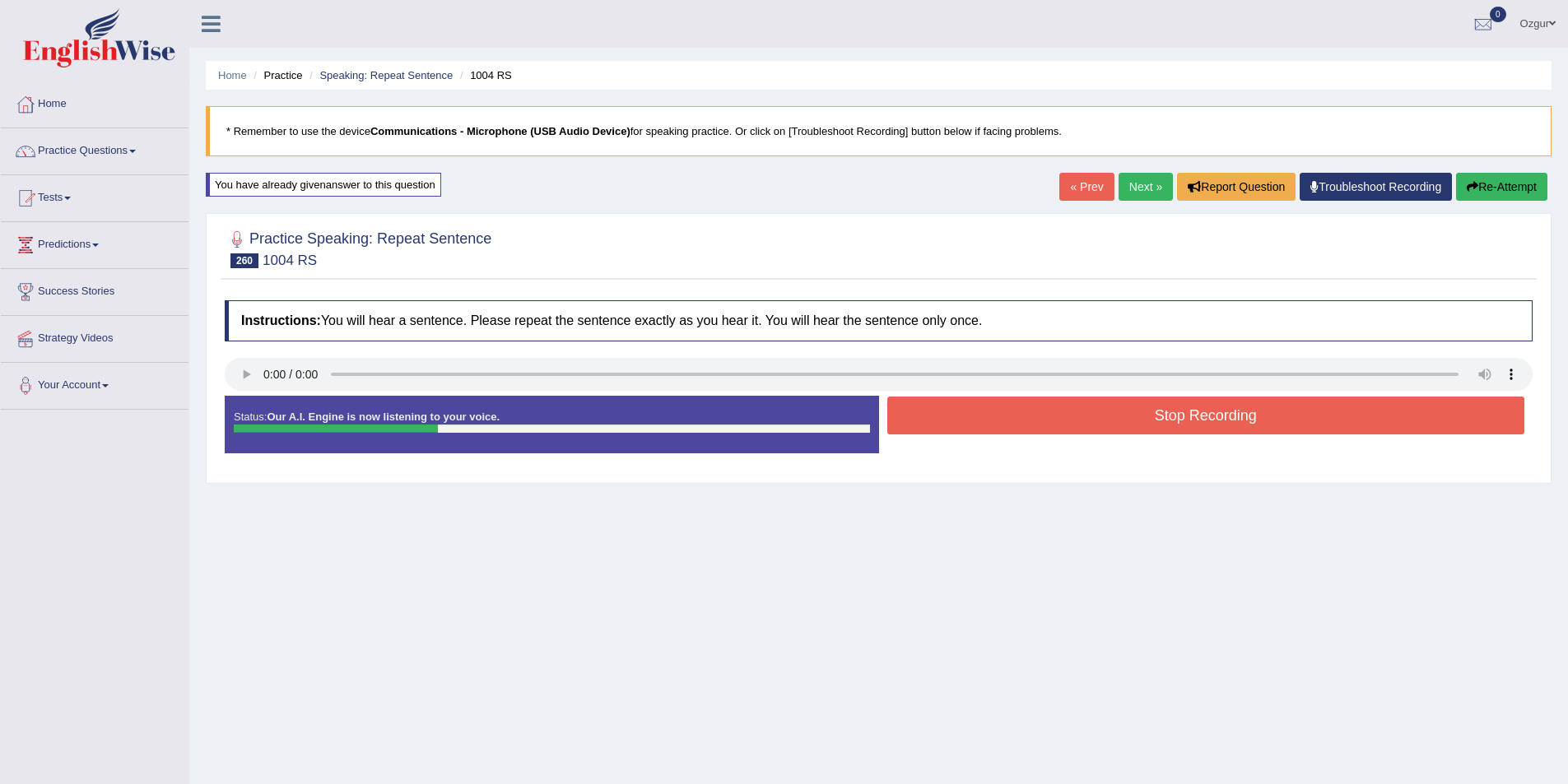
click at [1533, 187] on button "Re-Attempt" at bounding box center [1502, 186] width 92 height 28
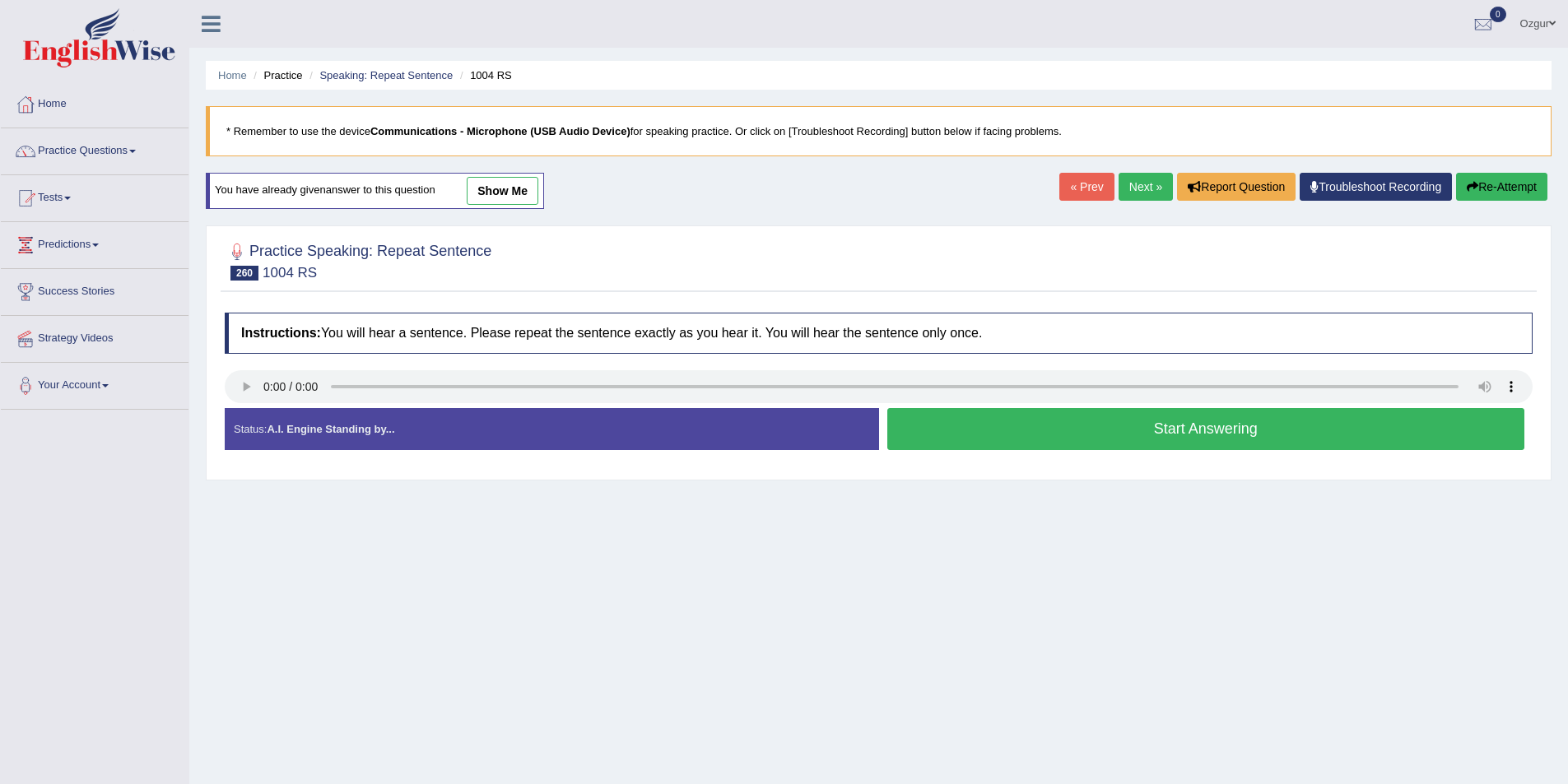
click at [1136, 421] on button "Start Answering" at bounding box center [1206, 428] width 638 height 42
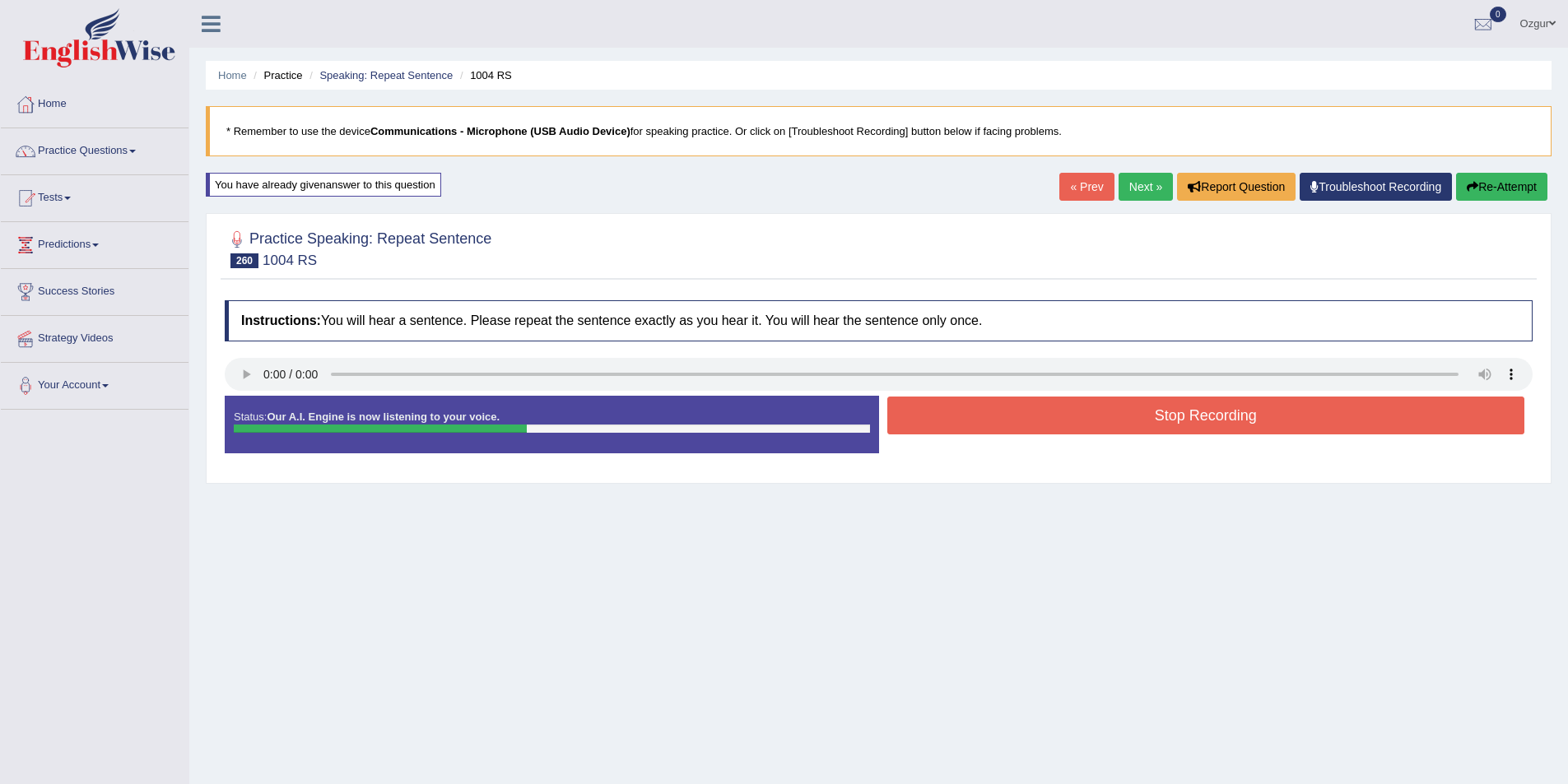
click at [1210, 421] on button "Stop Recording" at bounding box center [1206, 415] width 638 height 38
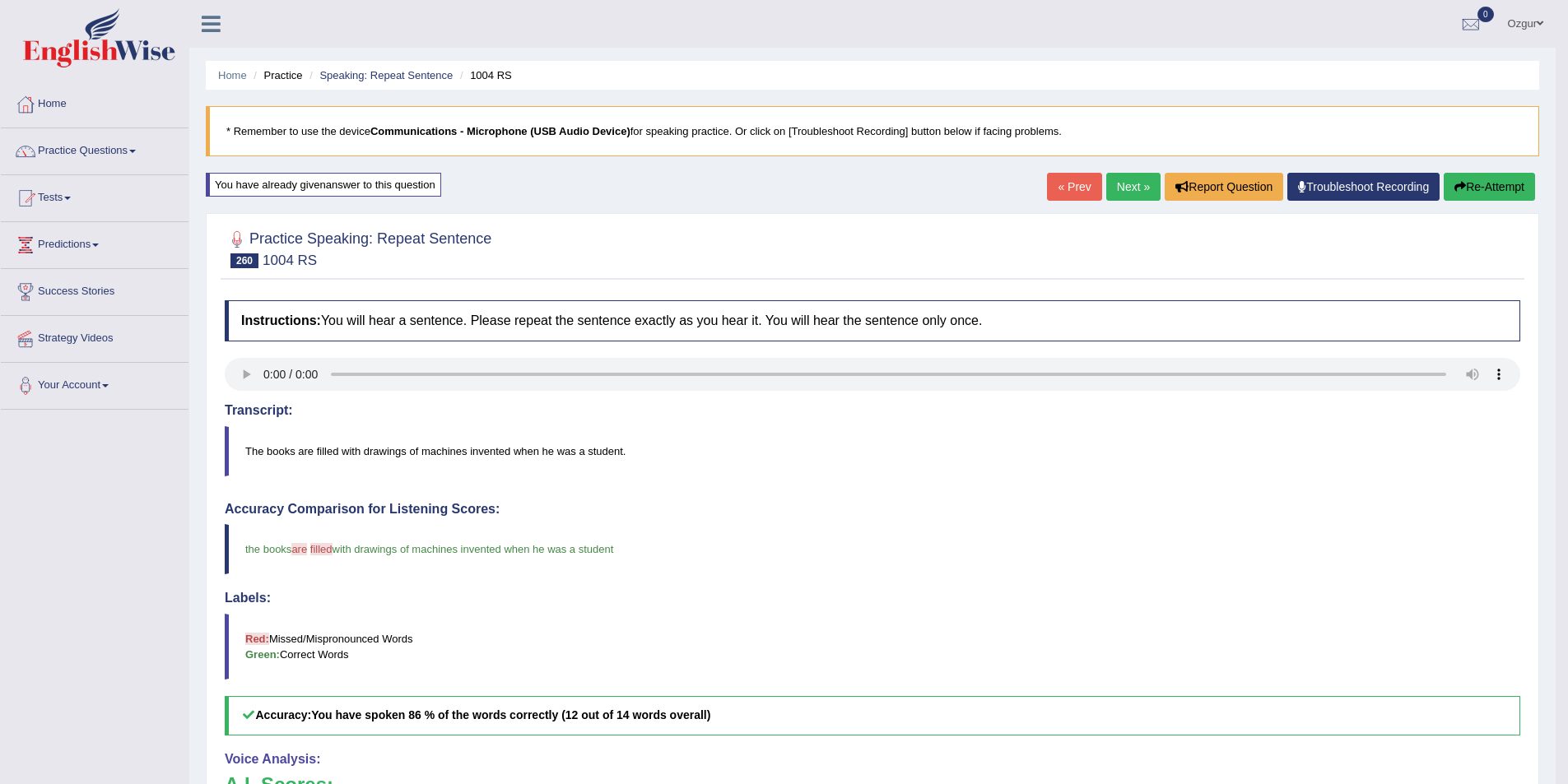
click at [1136, 191] on link "Next »" at bounding box center [1134, 186] width 54 height 28
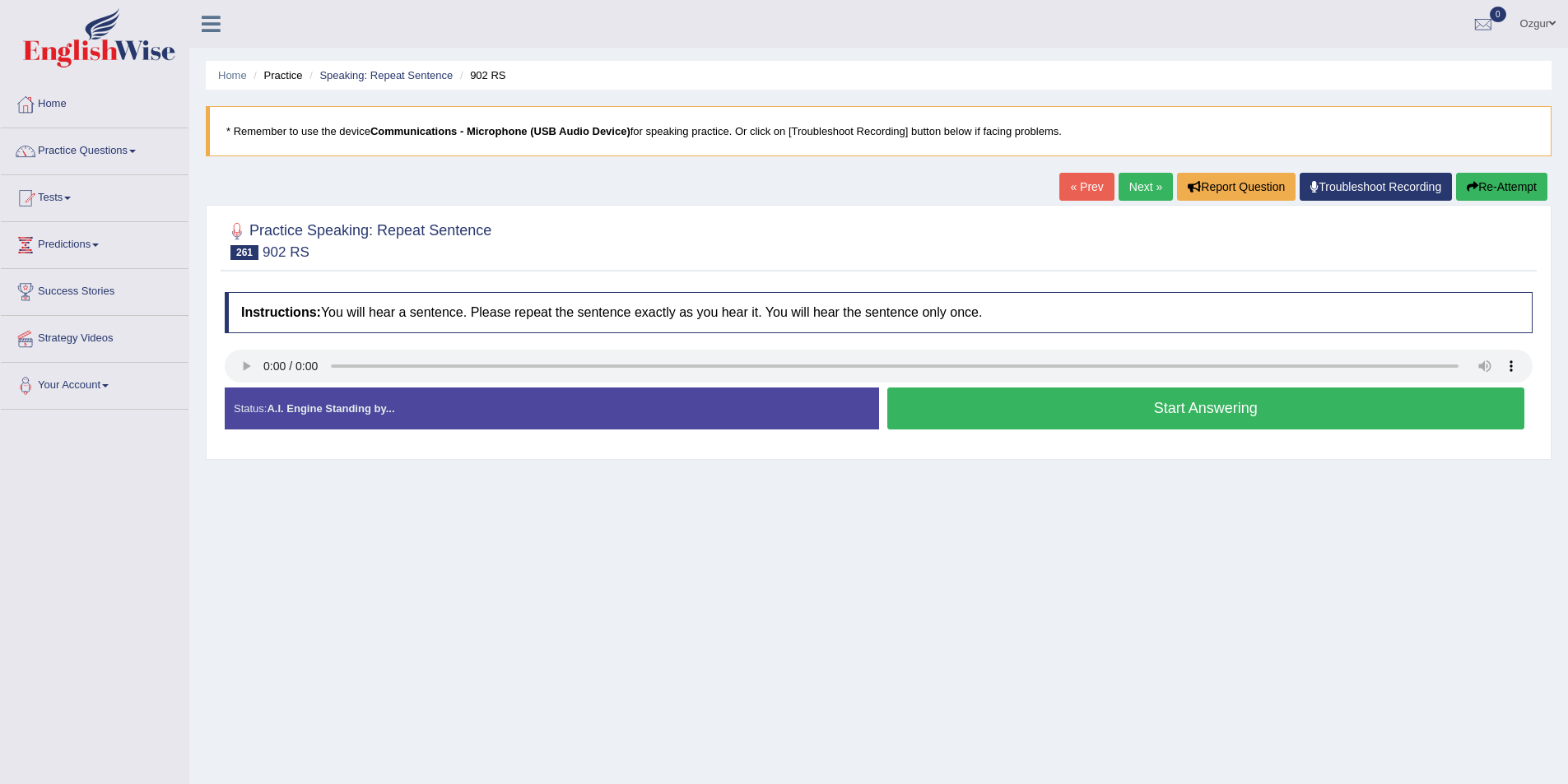
click at [937, 413] on button "Start Answering" at bounding box center [1206, 408] width 638 height 42
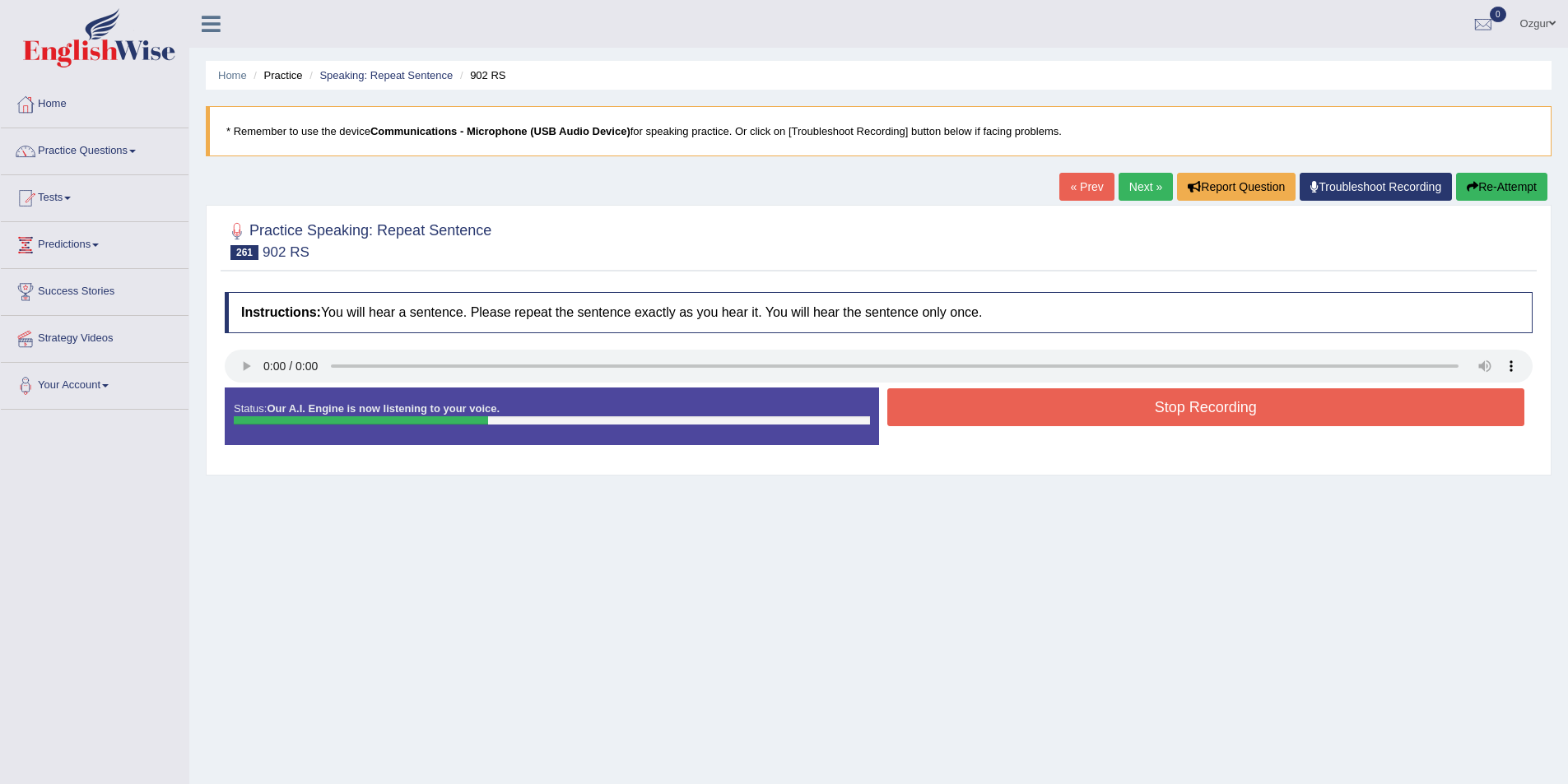
click at [933, 413] on button "Stop Recording" at bounding box center [1206, 407] width 638 height 38
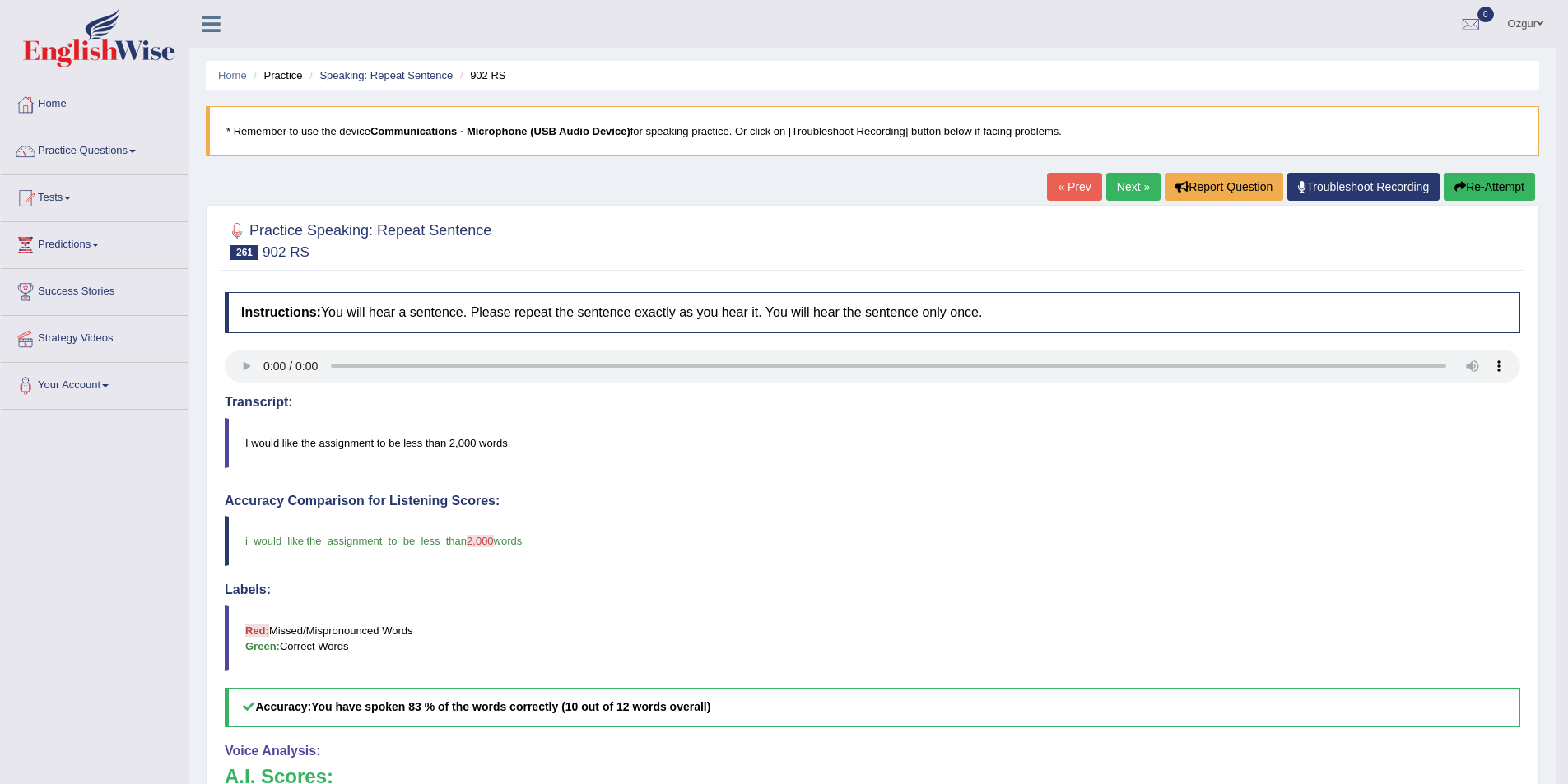
click at [1499, 194] on button "Re-Attempt" at bounding box center [1490, 186] width 92 height 28
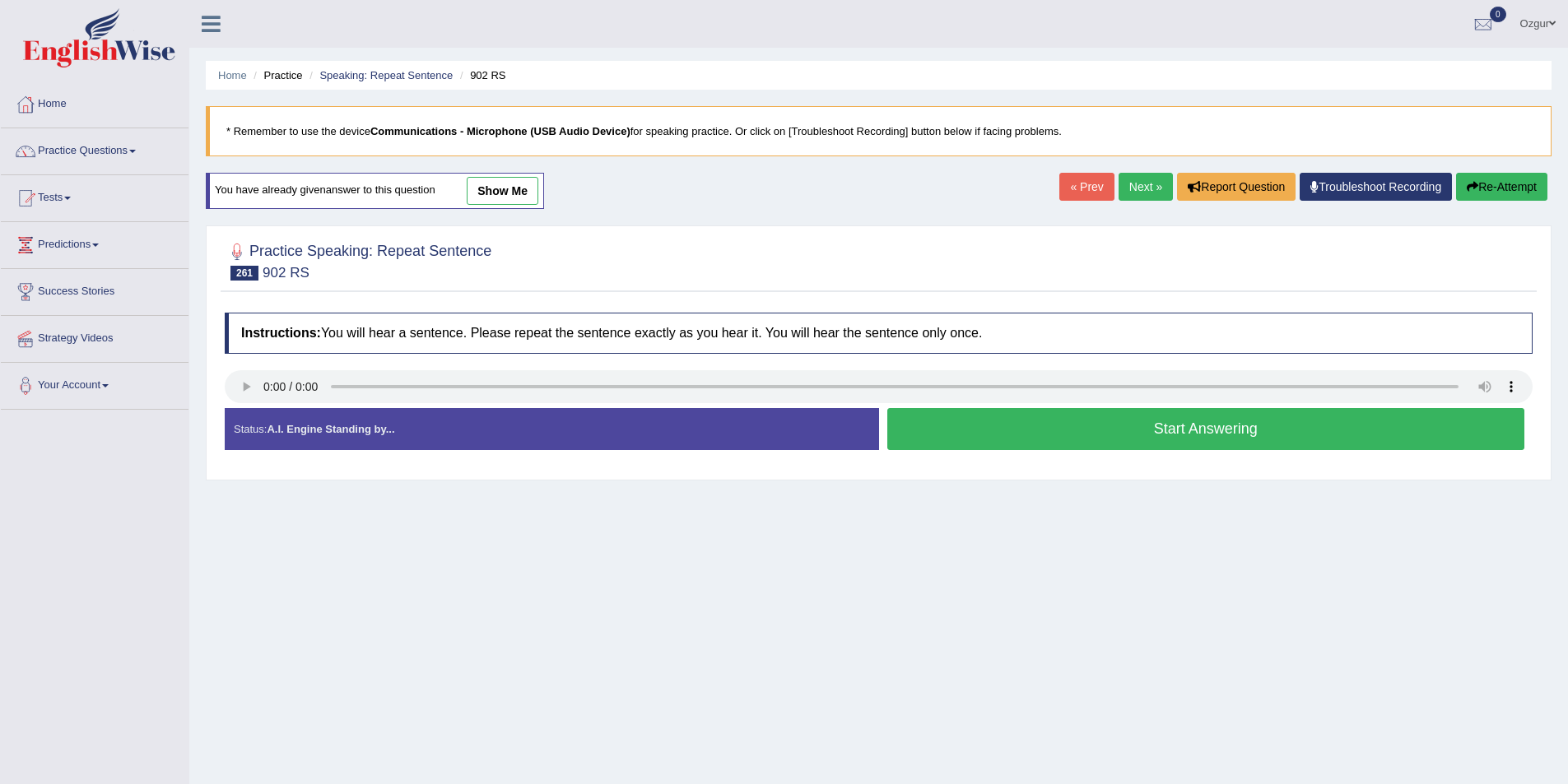
click at [1162, 435] on button "Start Answering" at bounding box center [1206, 428] width 638 height 42
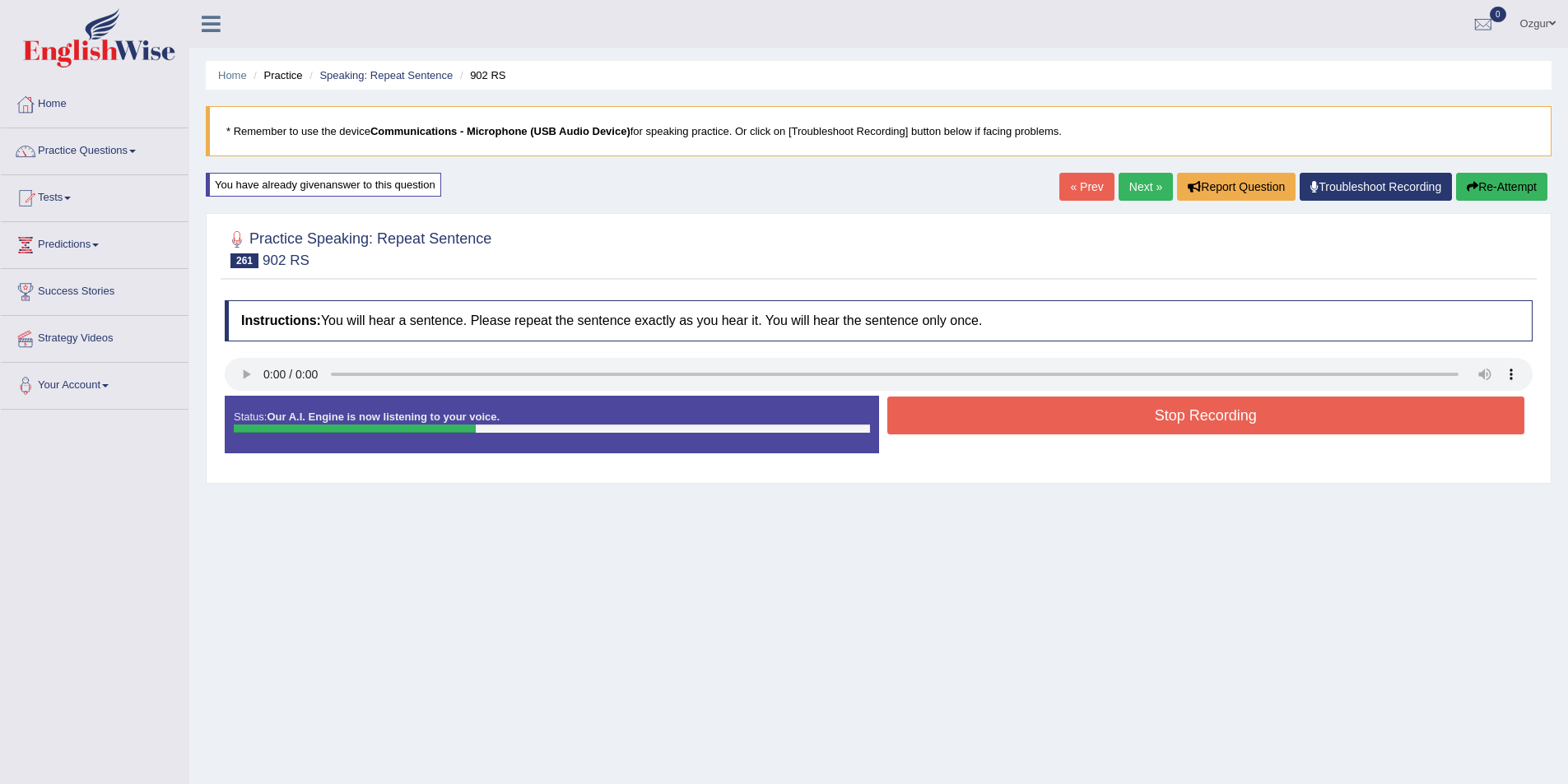
click at [1177, 423] on button "Stop Recording" at bounding box center [1206, 415] width 638 height 38
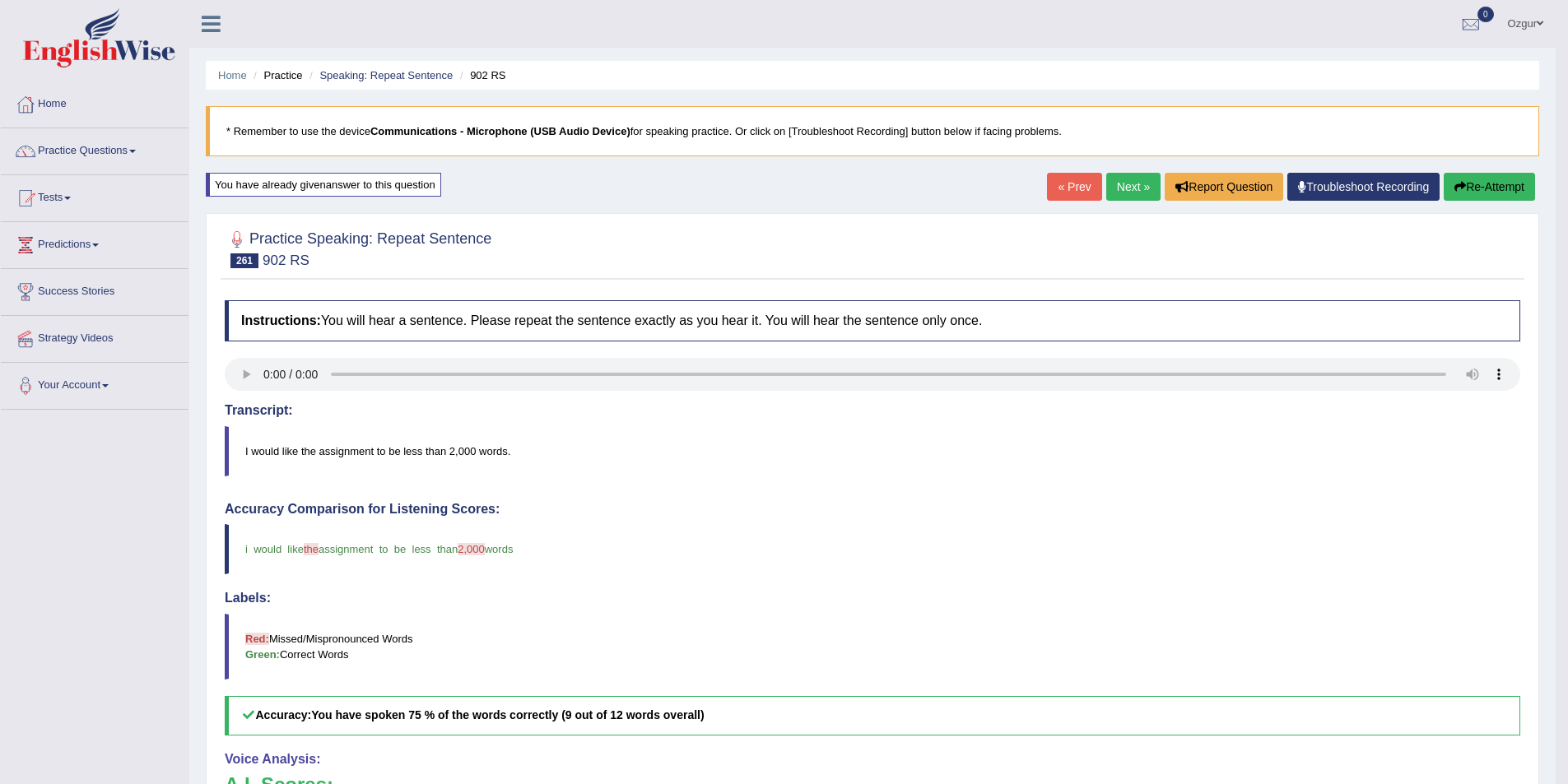
click at [1120, 196] on link "Next »" at bounding box center [1134, 186] width 54 height 28
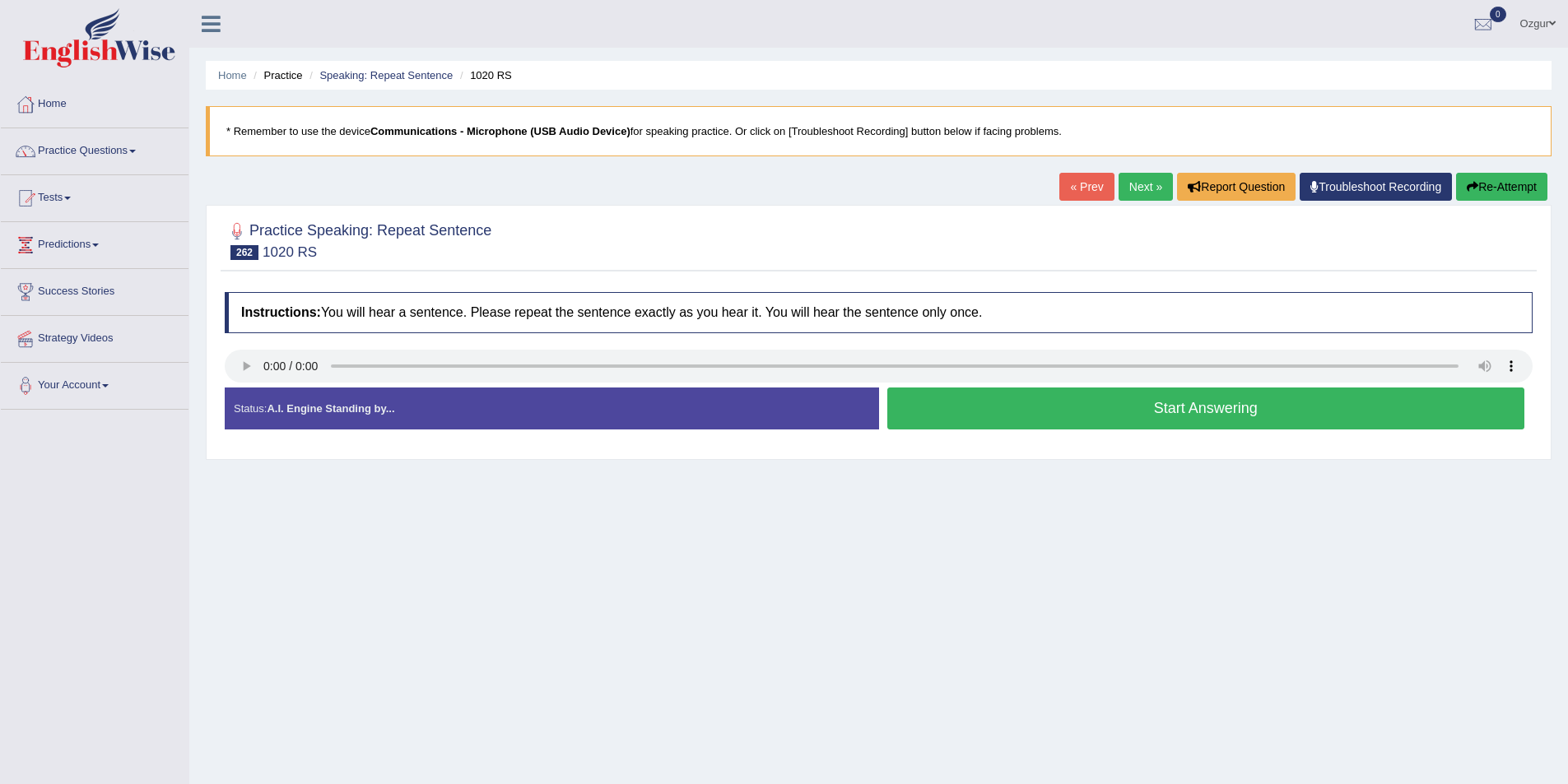
click at [1013, 411] on button "Start Answering" at bounding box center [1206, 408] width 638 height 42
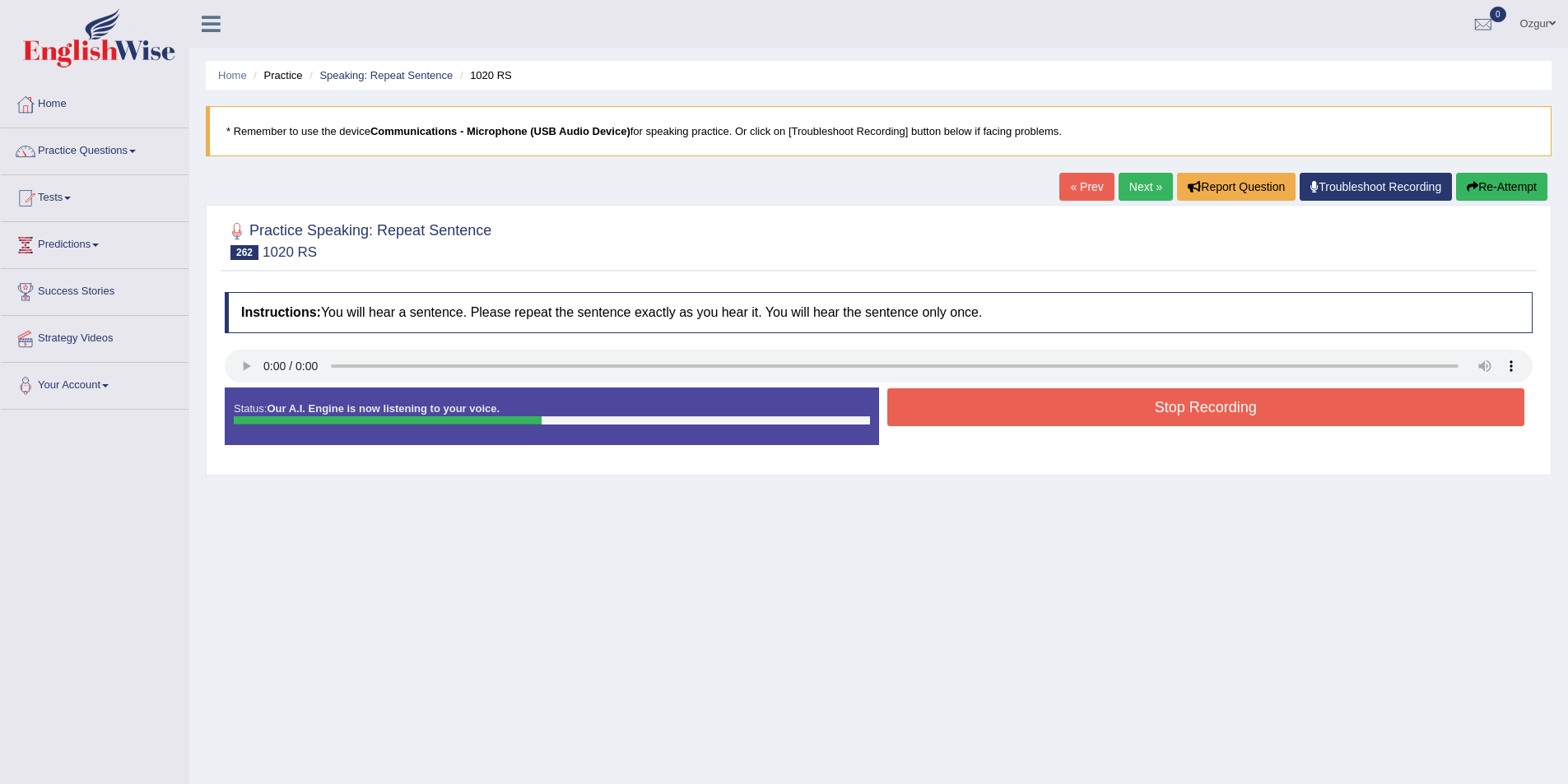
click at [1013, 411] on button "Stop Recording" at bounding box center [1206, 407] width 638 height 38
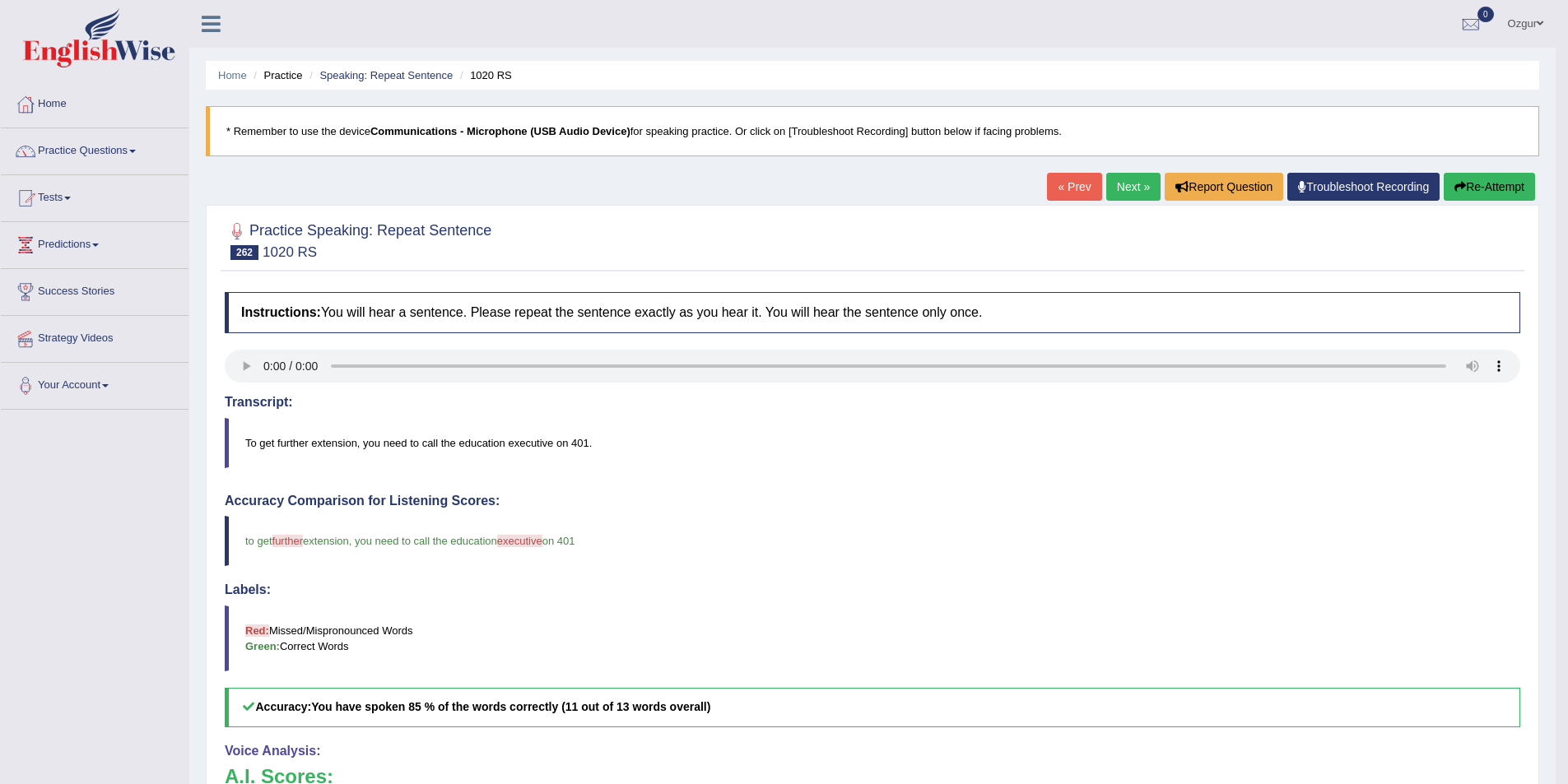
click at [1502, 189] on button "Re-Attempt" at bounding box center [1490, 186] width 92 height 28
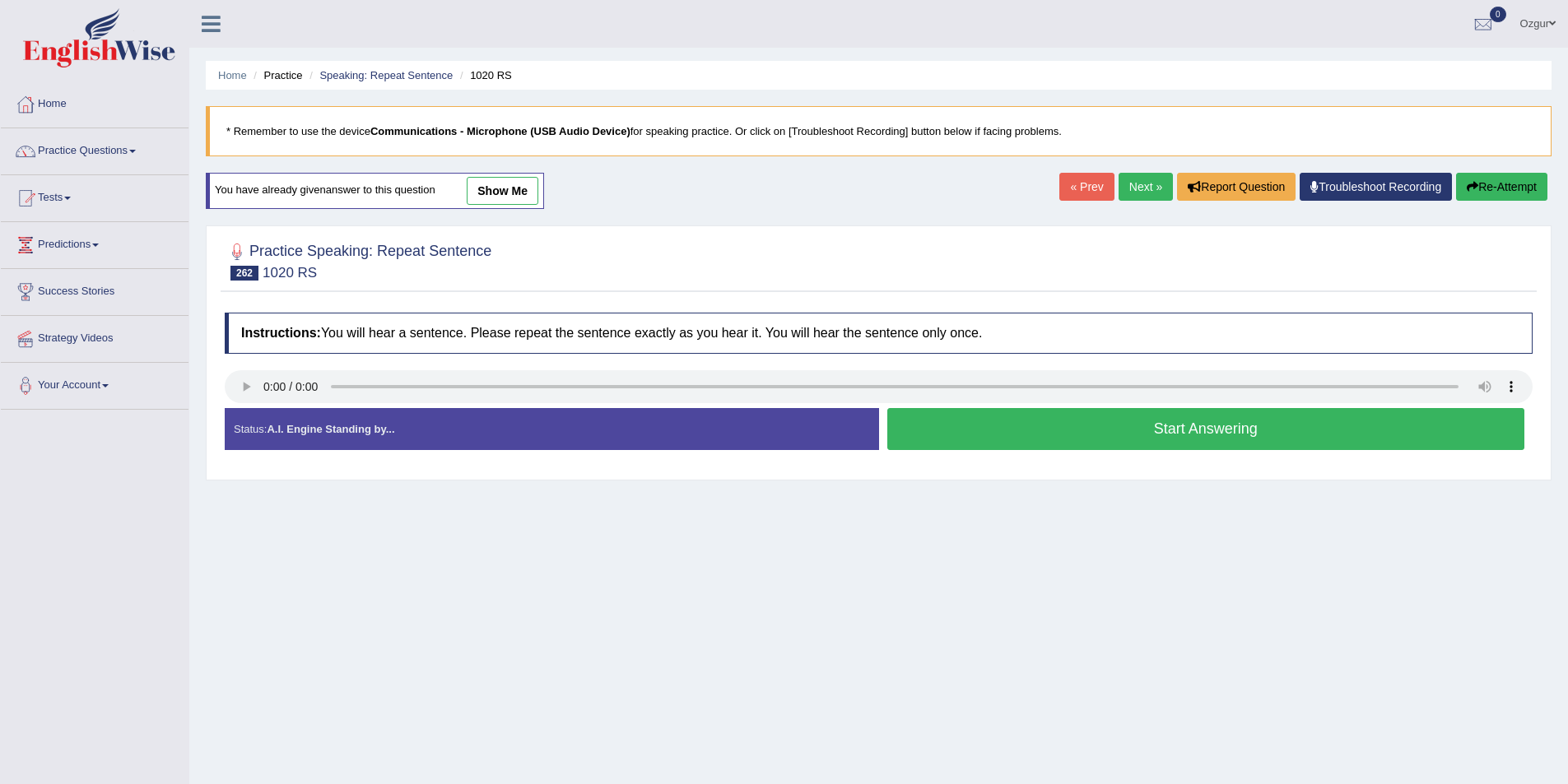
click at [1096, 437] on button "Start Answering" at bounding box center [1206, 428] width 638 height 42
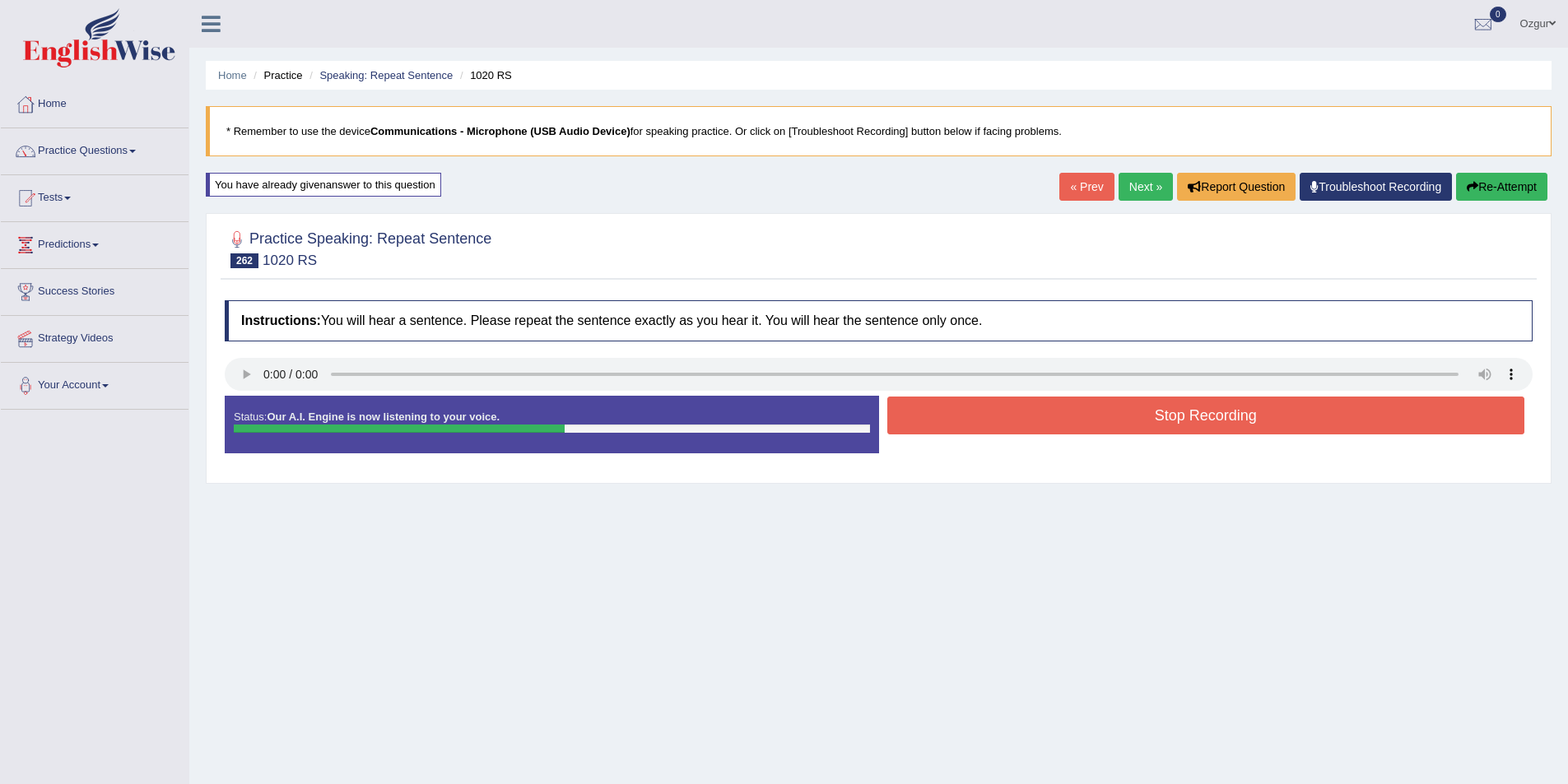
click at [1107, 409] on button "Stop Recording" at bounding box center [1206, 415] width 638 height 38
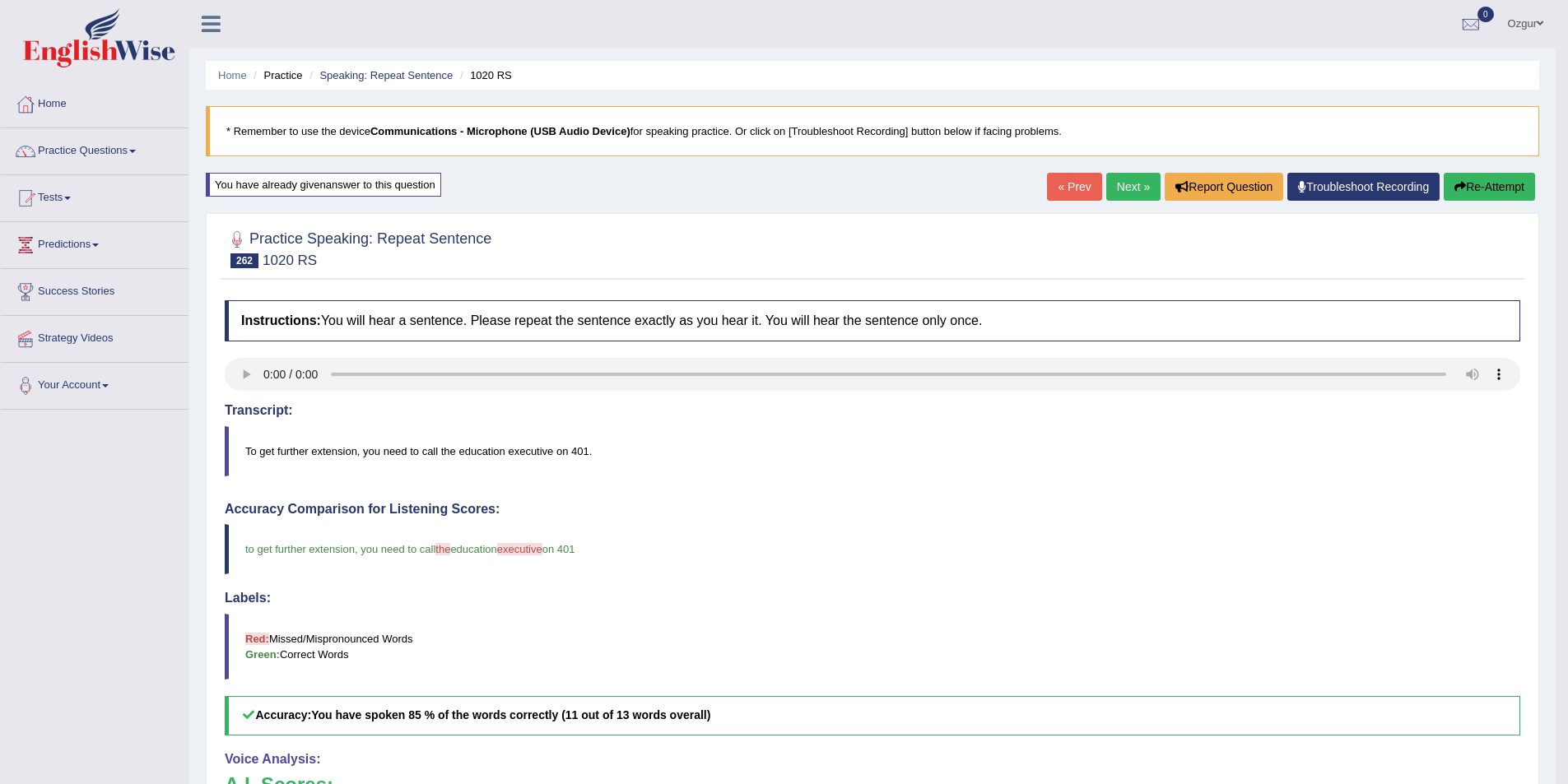
click at [1118, 189] on link "Next »" at bounding box center [1134, 186] width 54 height 28
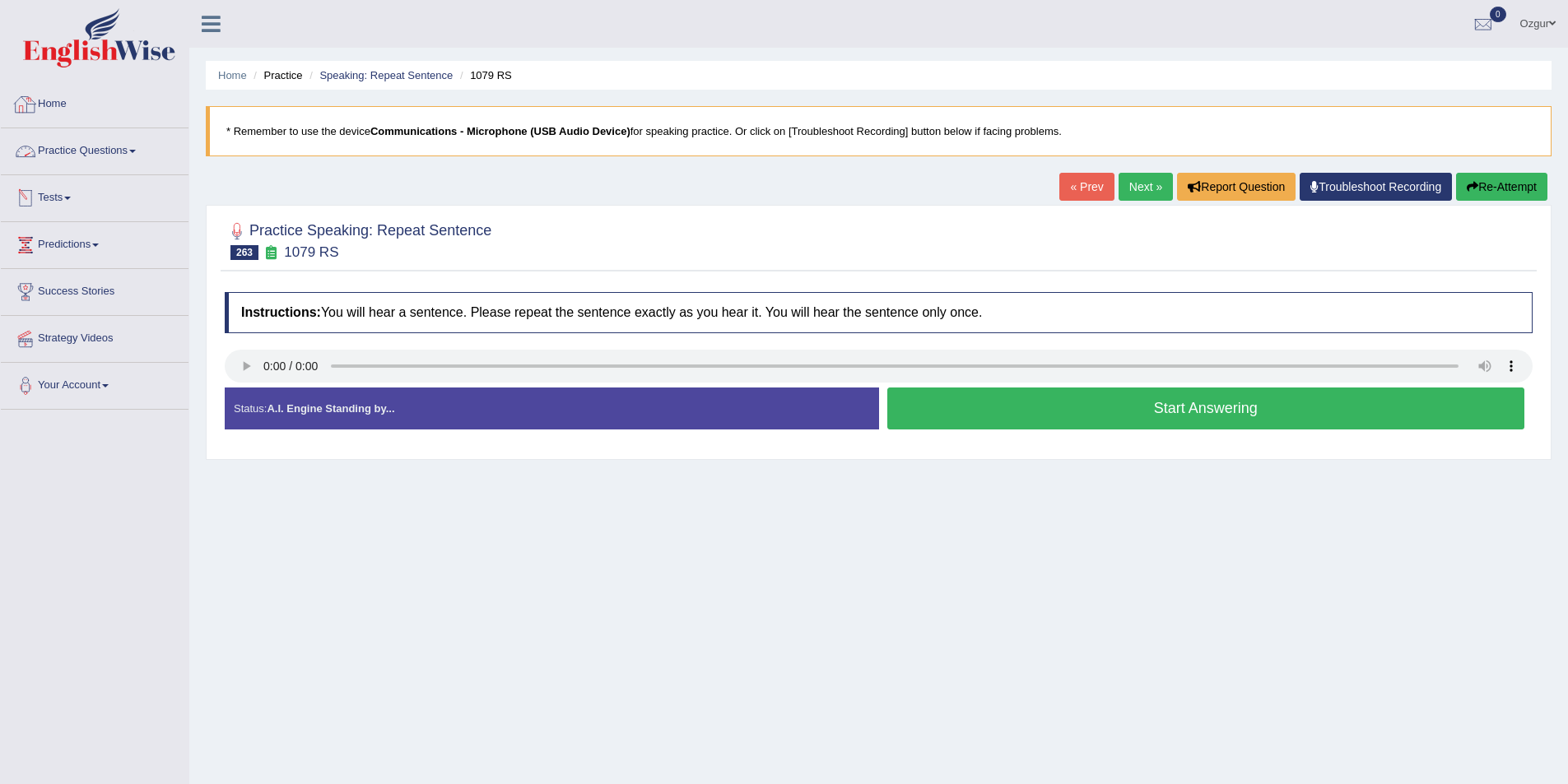
click at [98, 145] on link "Practice Questions" at bounding box center [94, 149] width 188 height 41
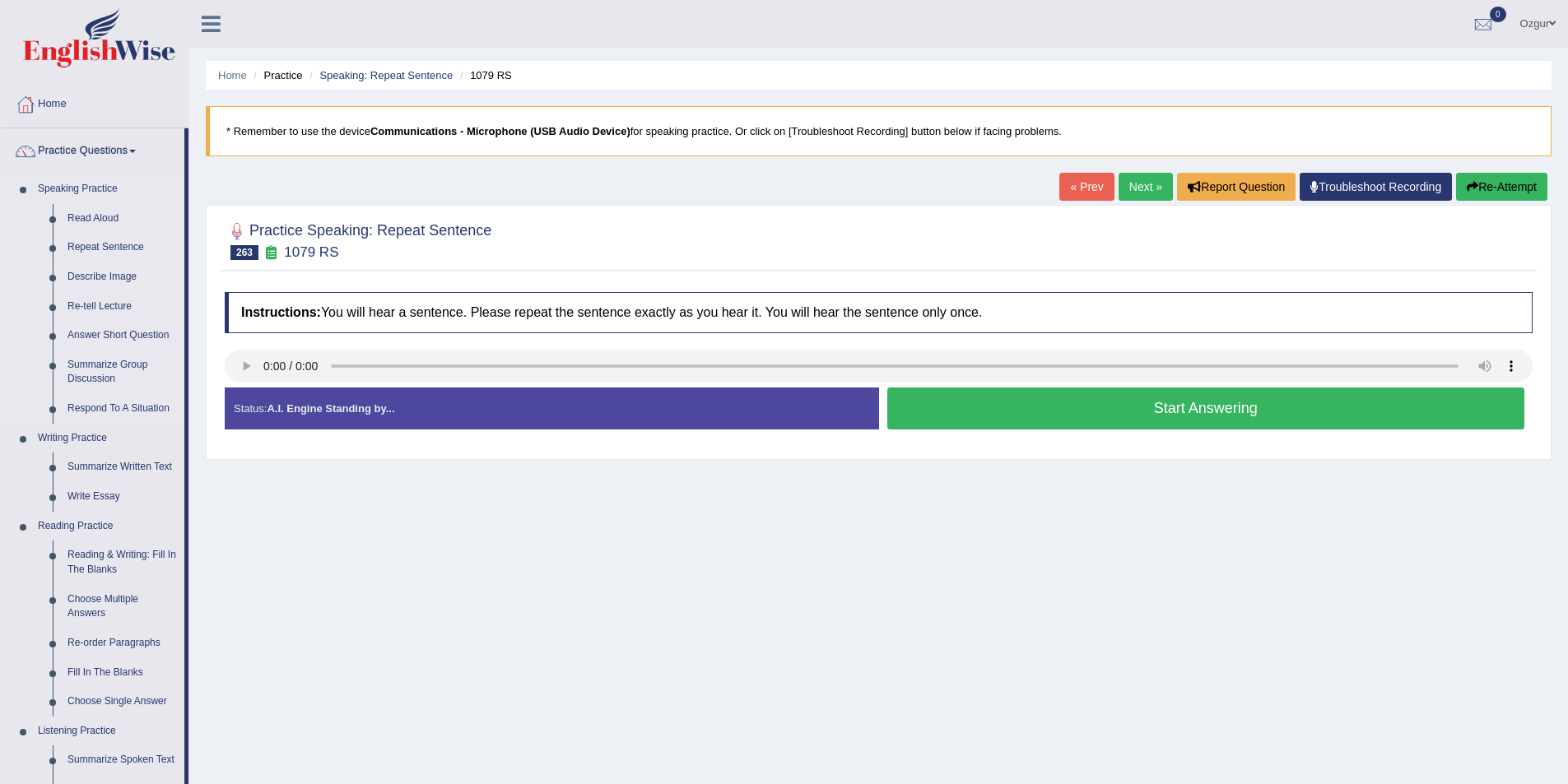
click at [126, 275] on link "Describe Image" at bounding box center [122, 277] width 124 height 30
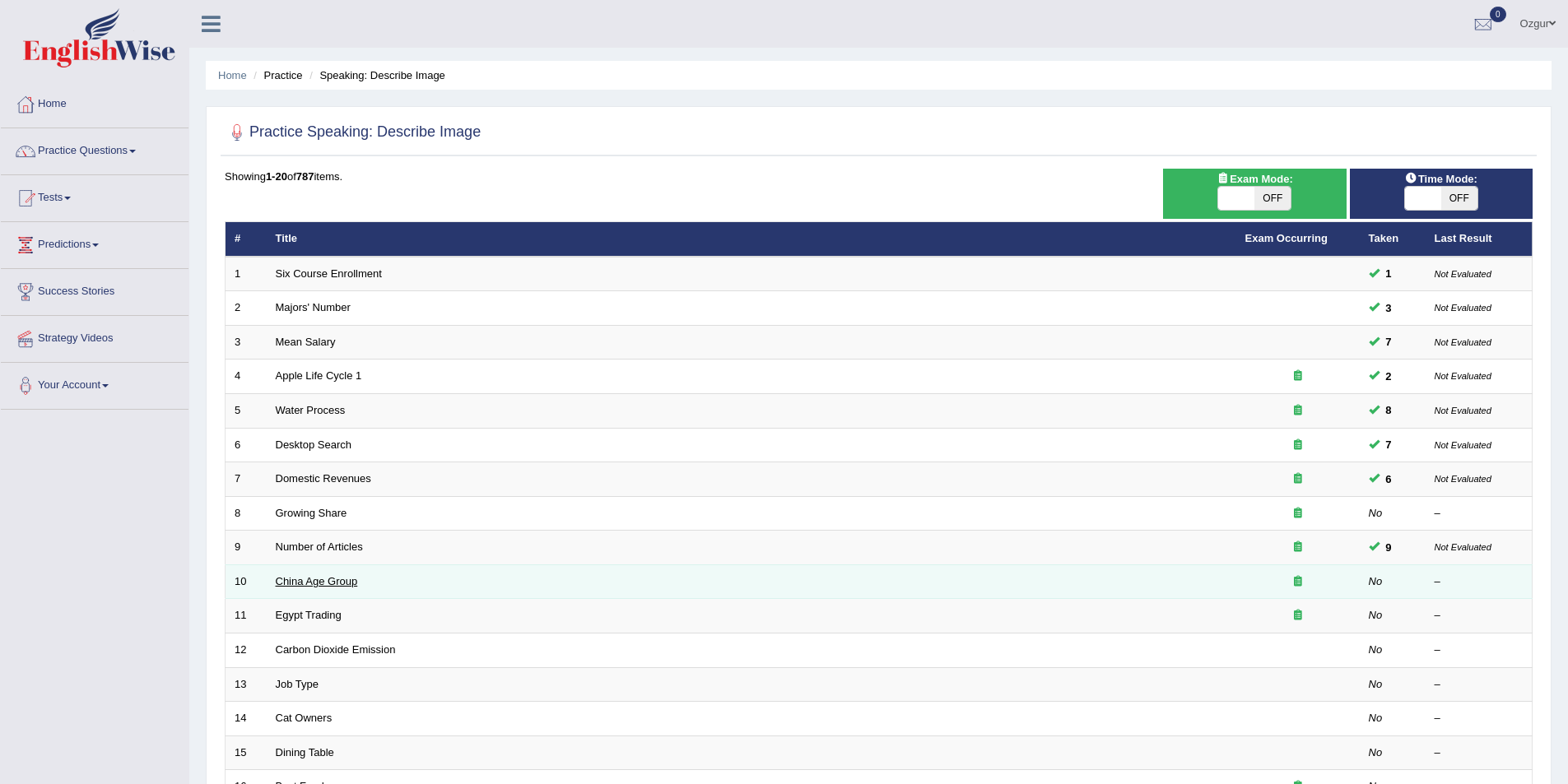
click at [316, 579] on link "China Age Group" at bounding box center [316, 581] width 82 height 13
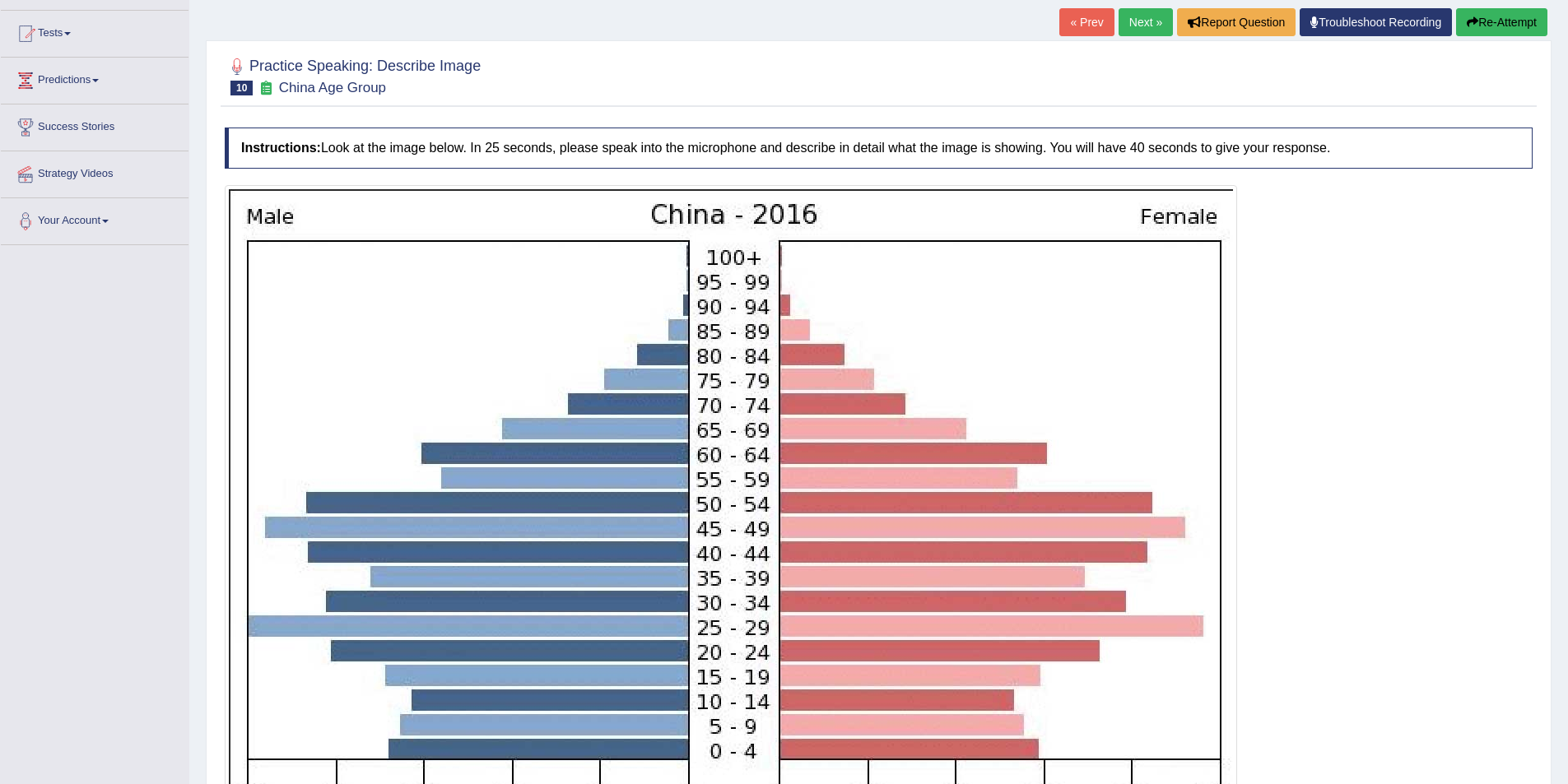
scroll to position [156, 0]
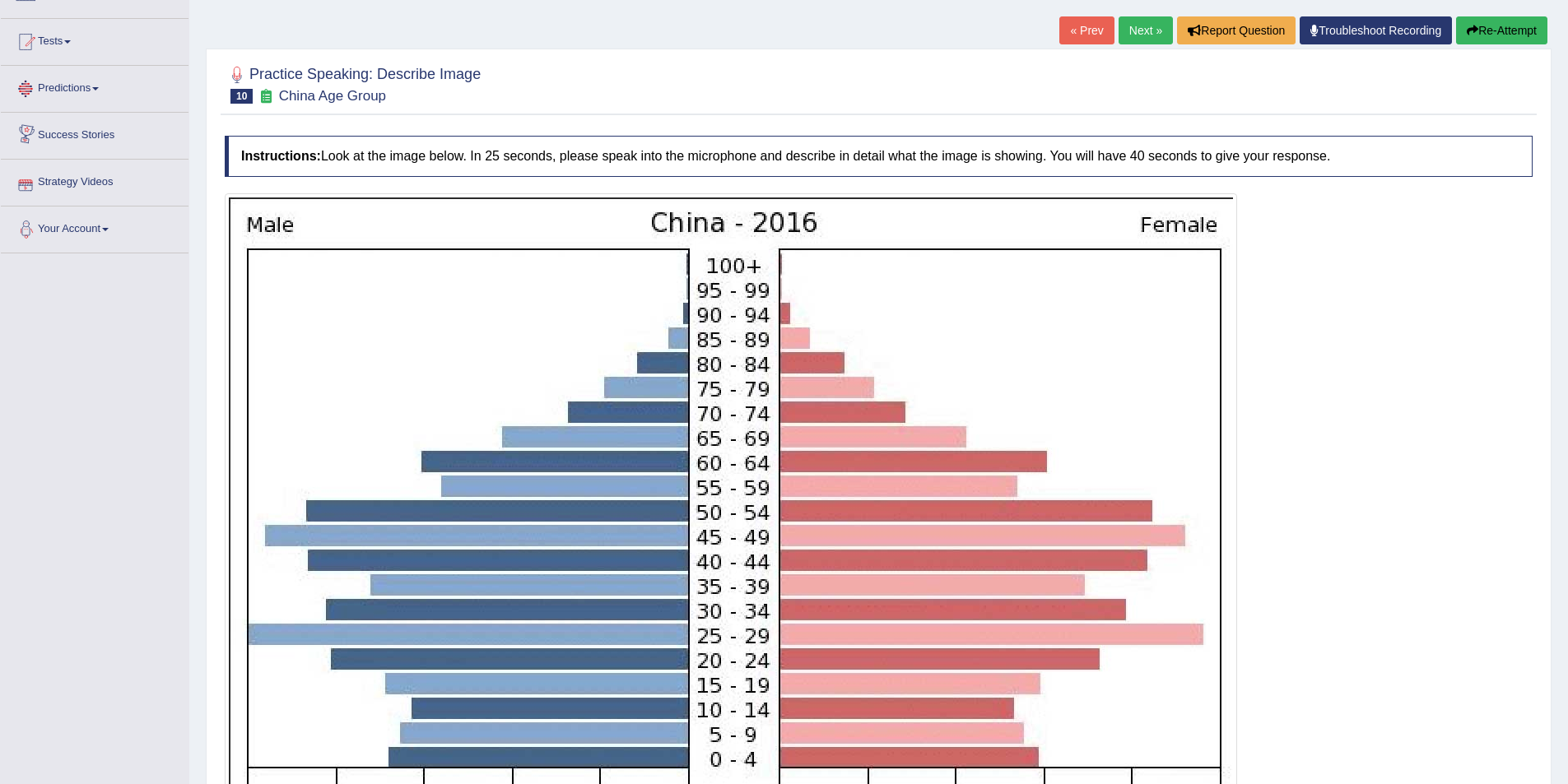
click at [1160, 30] on link "Next »" at bounding box center [1146, 30] width 54 height 28
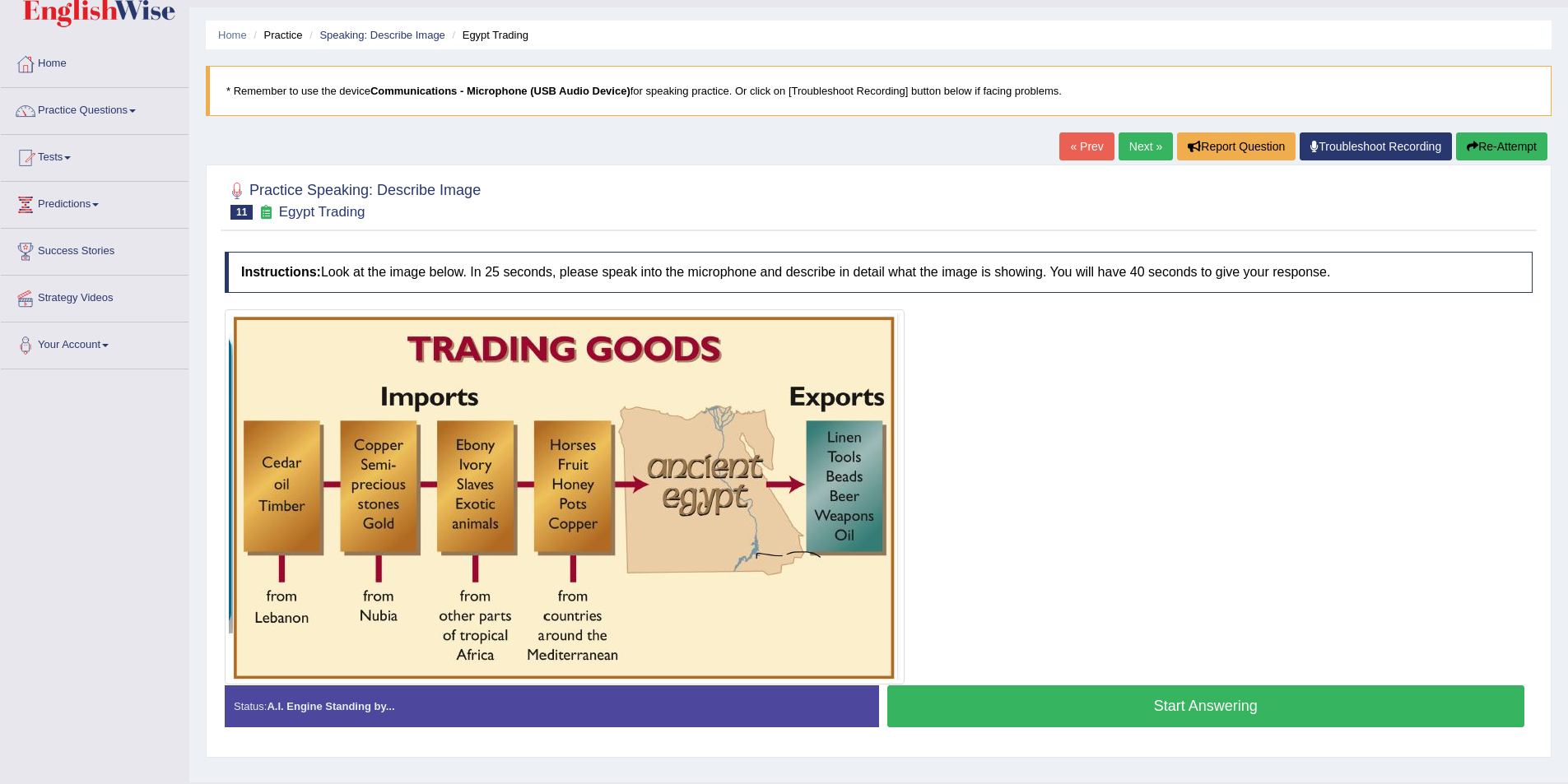
scroll to position [80, 0]
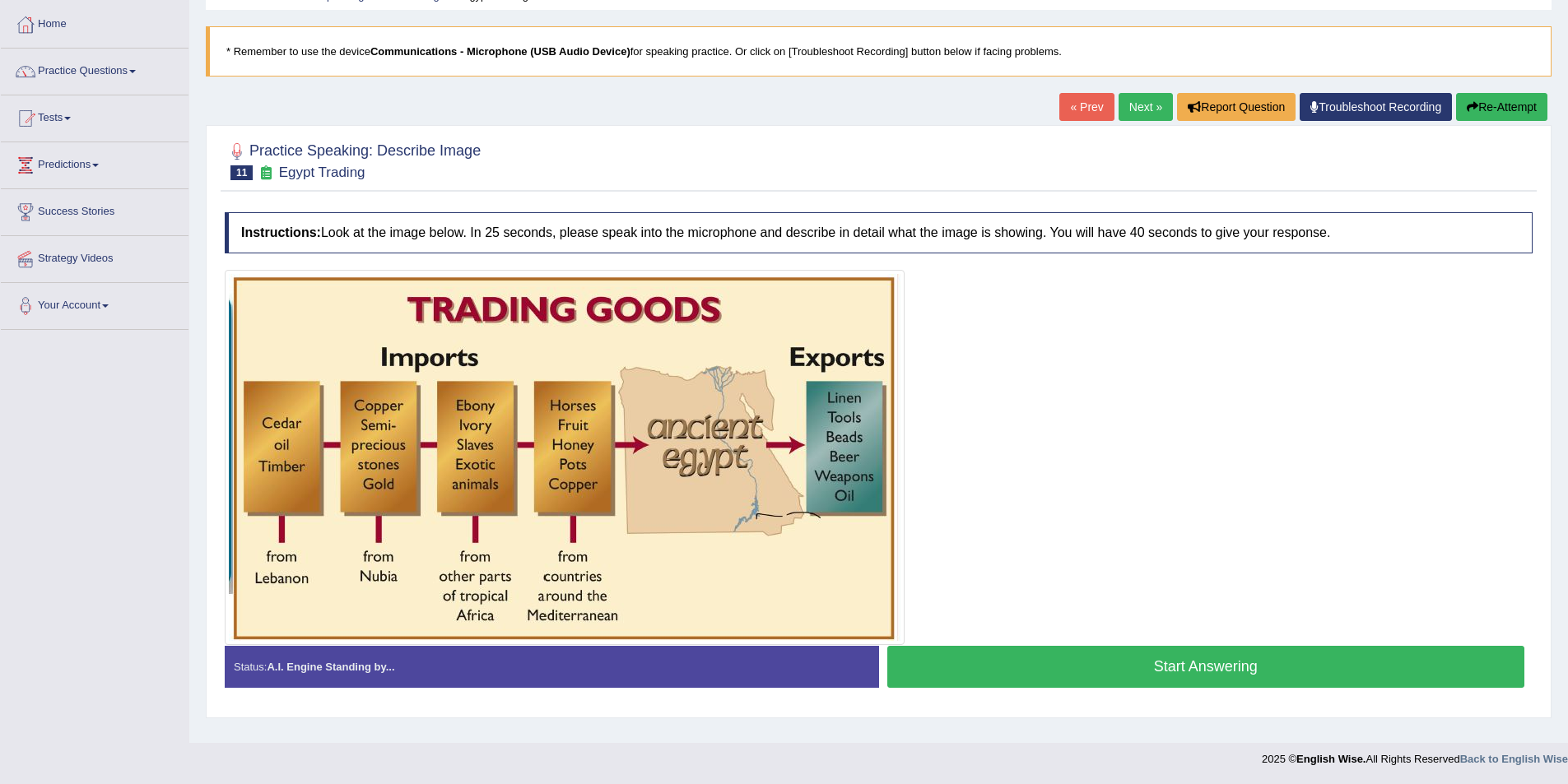
click at [1155, 96] on link "Next »" at bounding box center [1146, 106] width 54 height 28
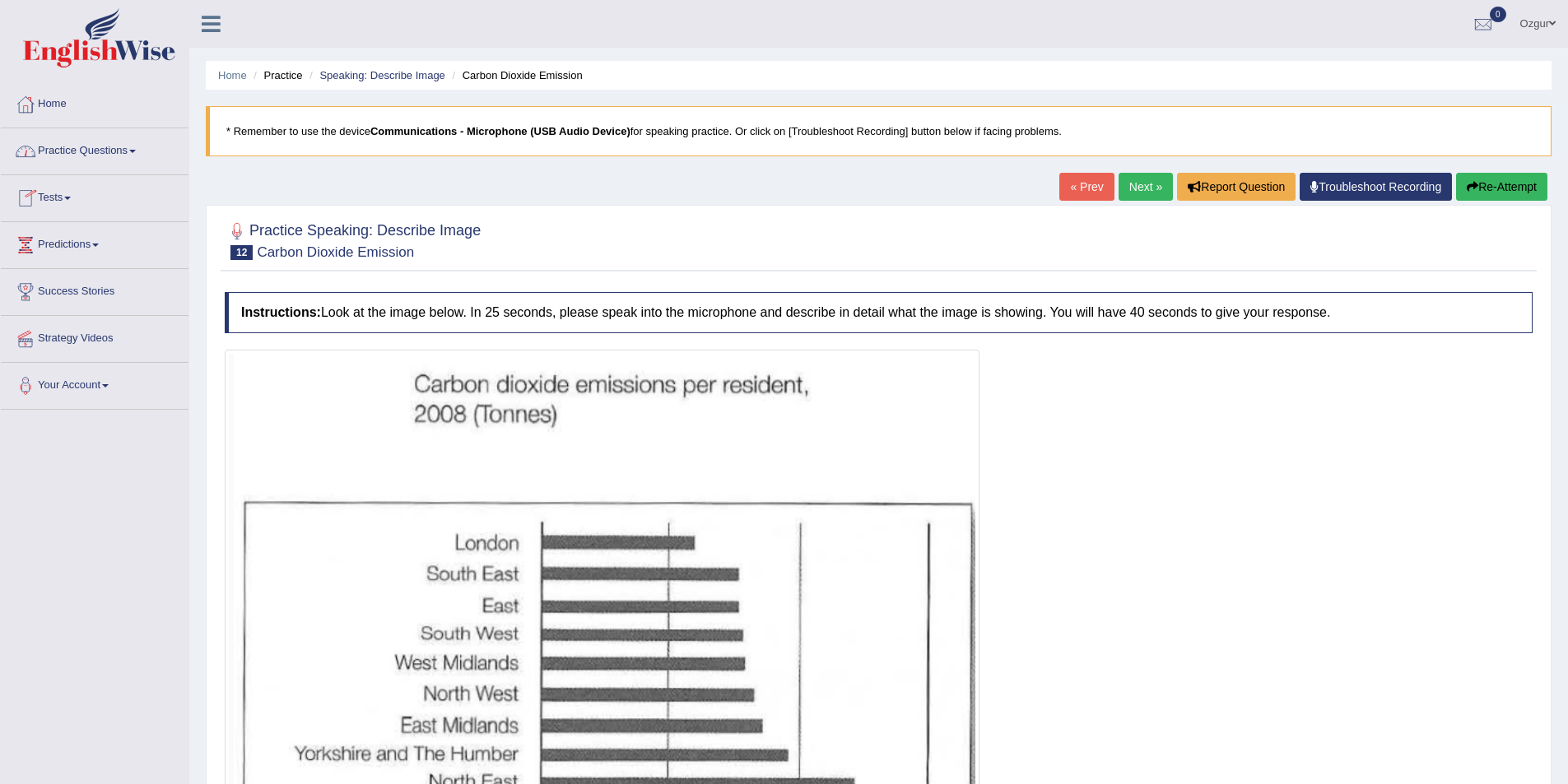
click at [89, 155] on link "Practice Questions" at bounding box center [94, 149] width 188 height 41
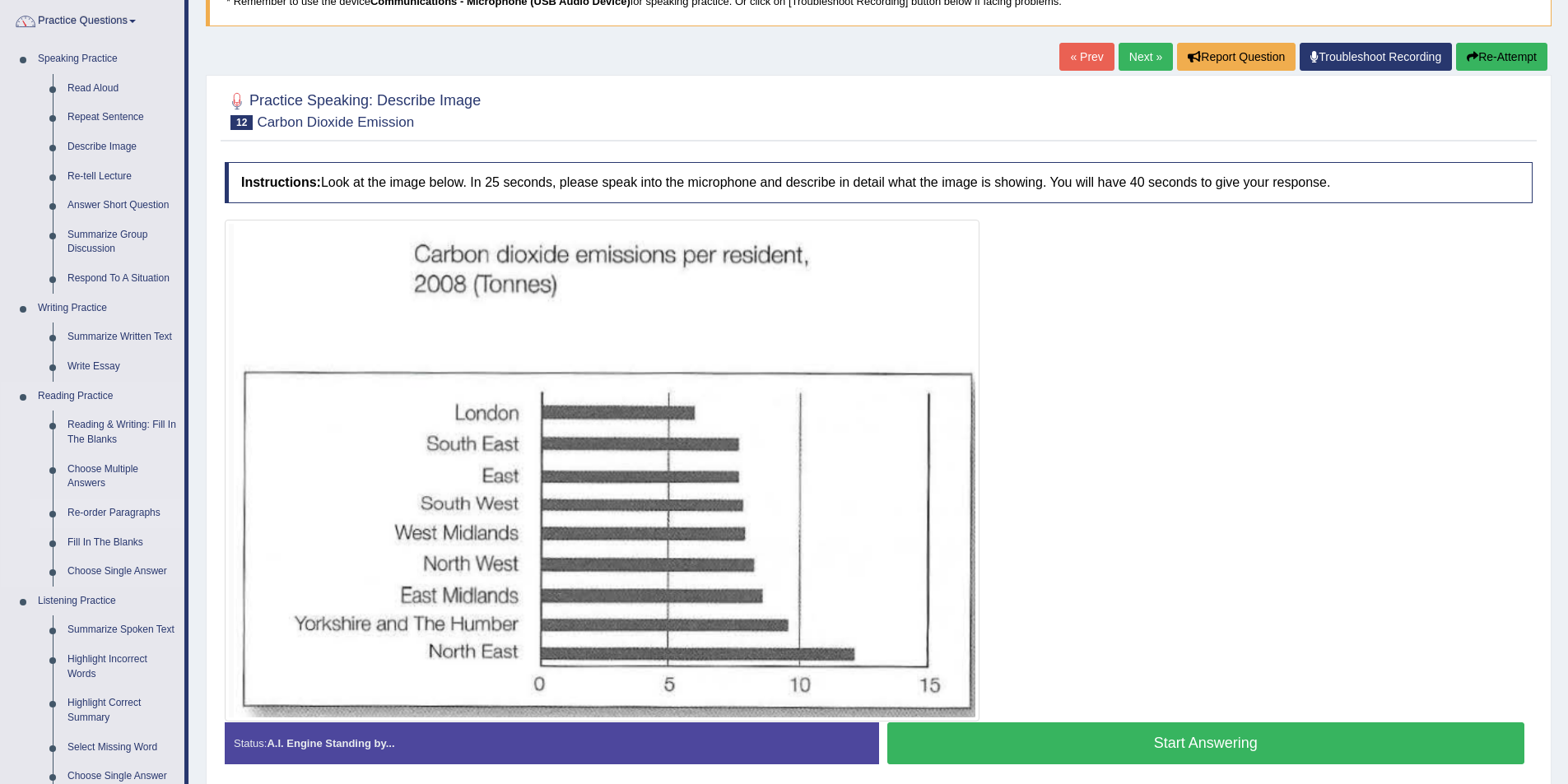
scroll to position [82, 0]
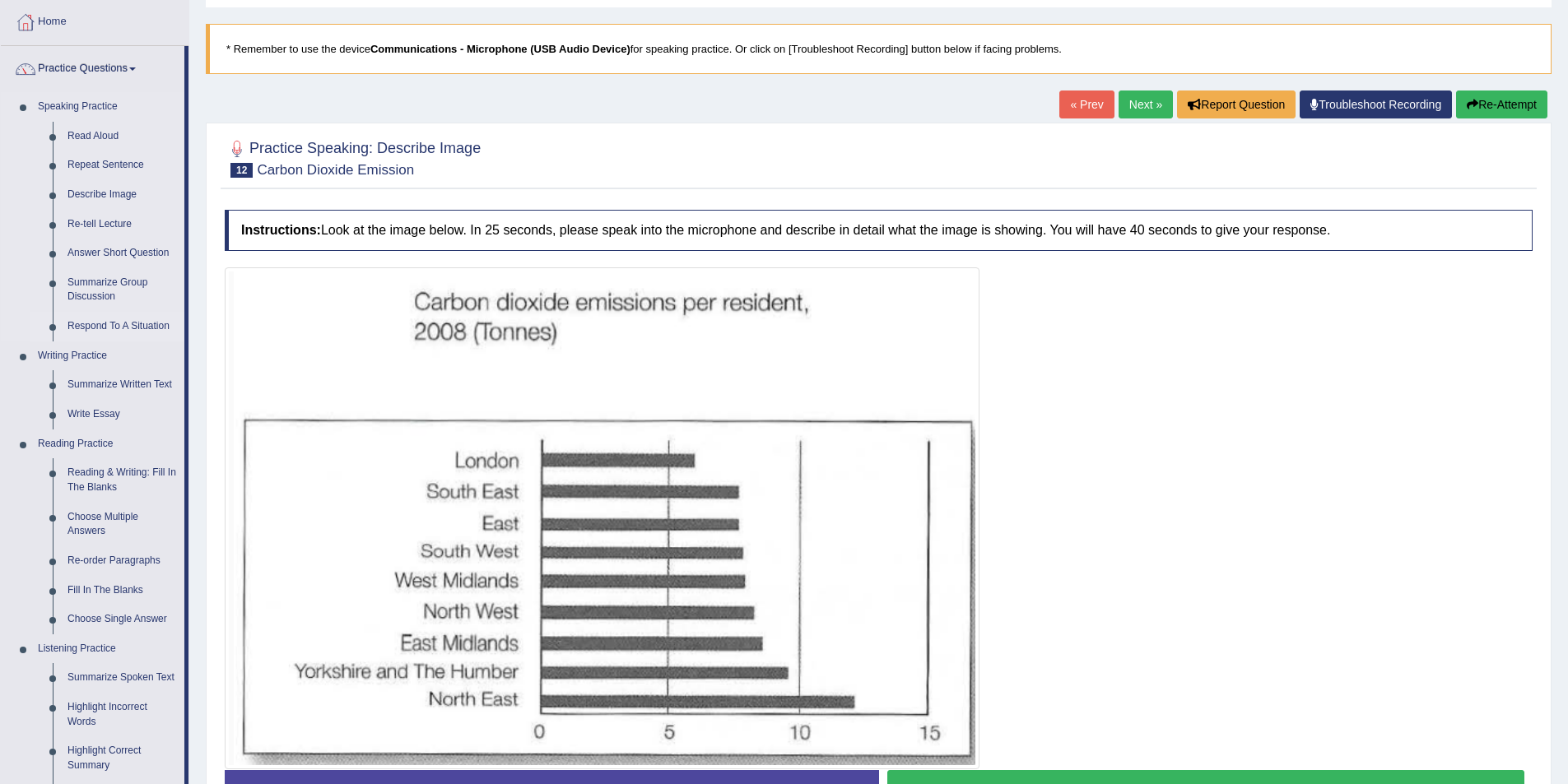
click at [110, 324] on link "Respond To A Situation" at bounding box center [122, 326] width 124 height 30
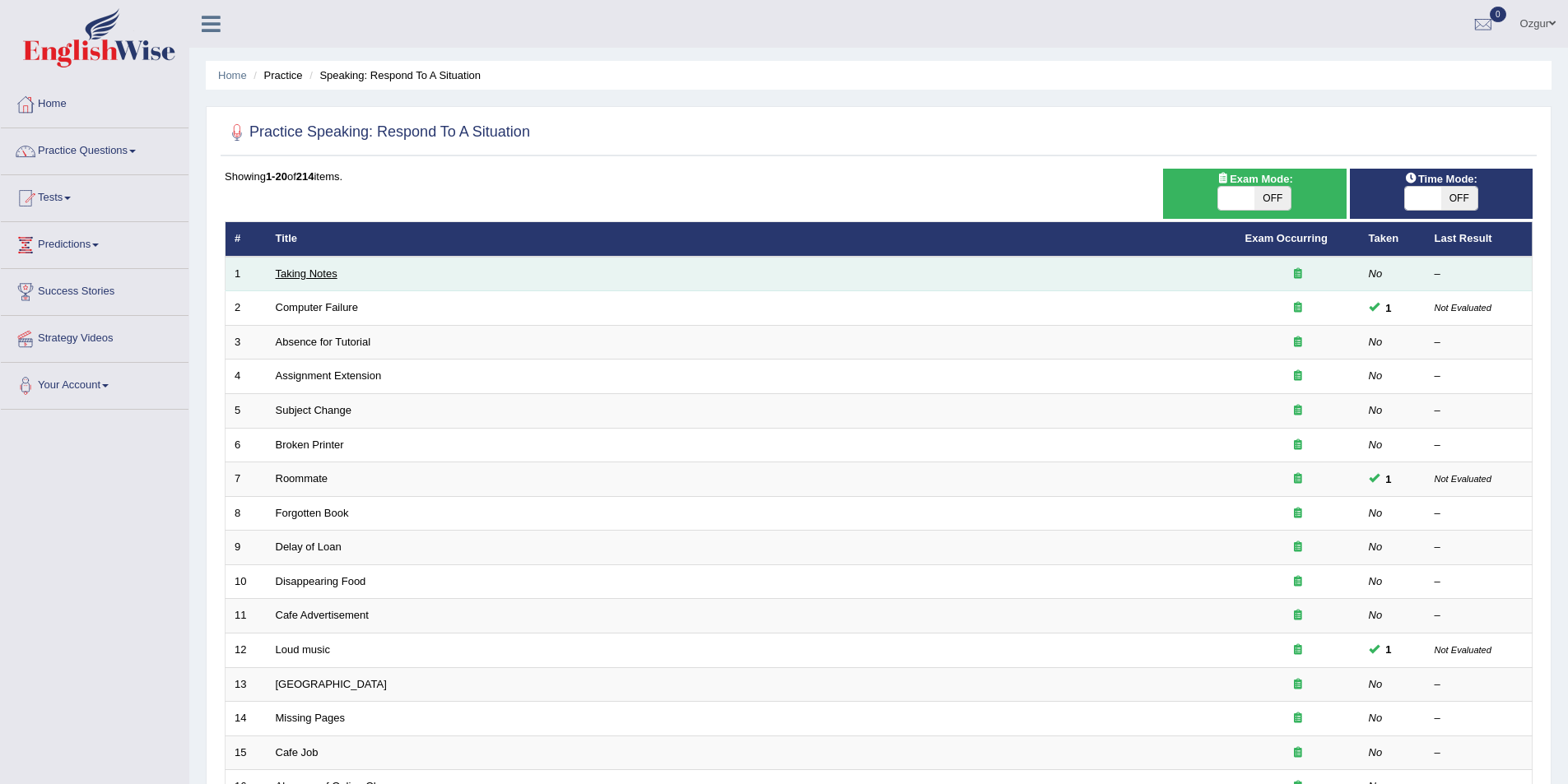
click at [309, 272] on link "Taking Notes" at bounding box center [306, 274] width 62 height 13
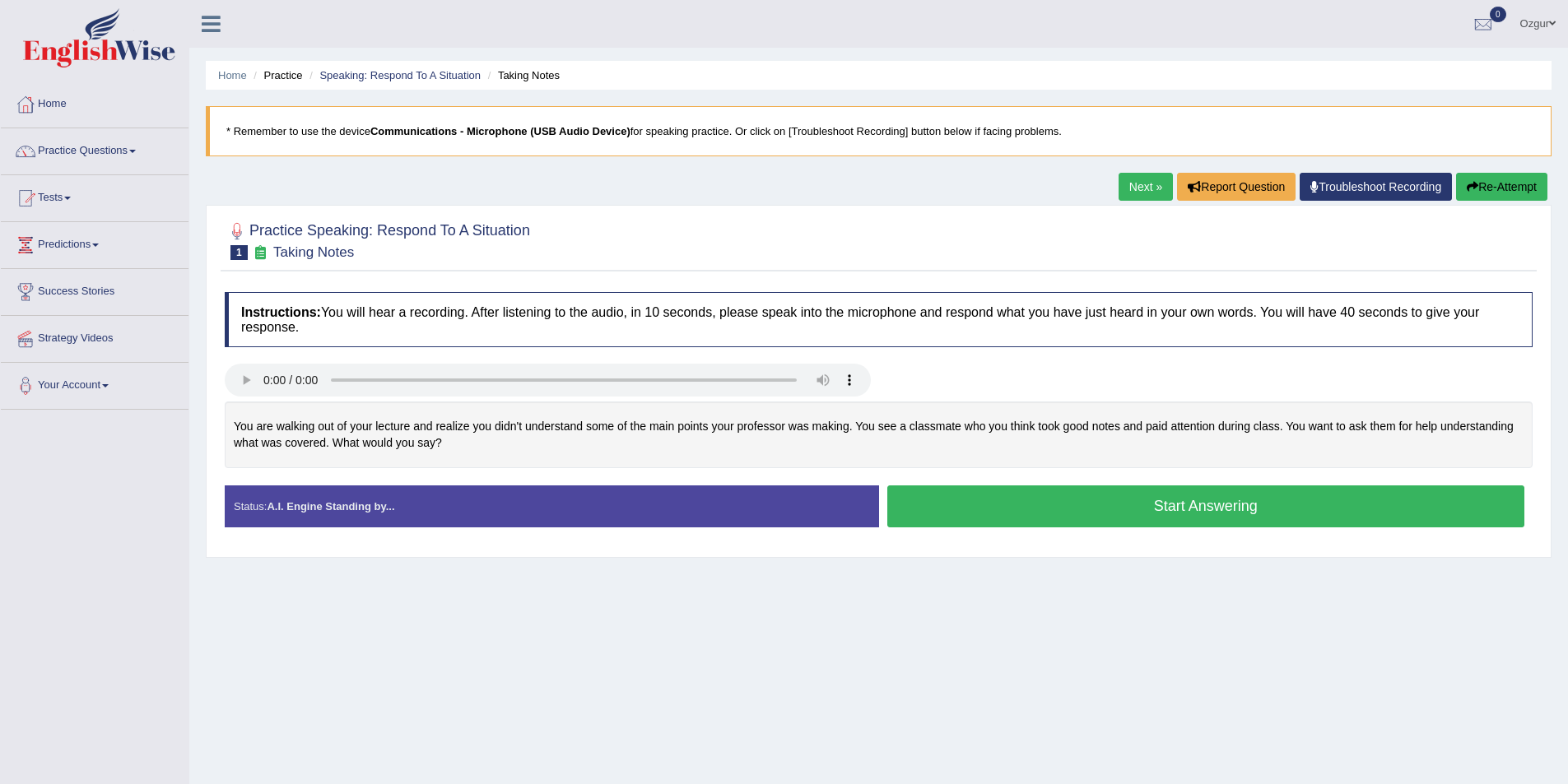
click at [990, 502] on button "Start Answering" at bounding box center [1206, 505] width 638 height 42
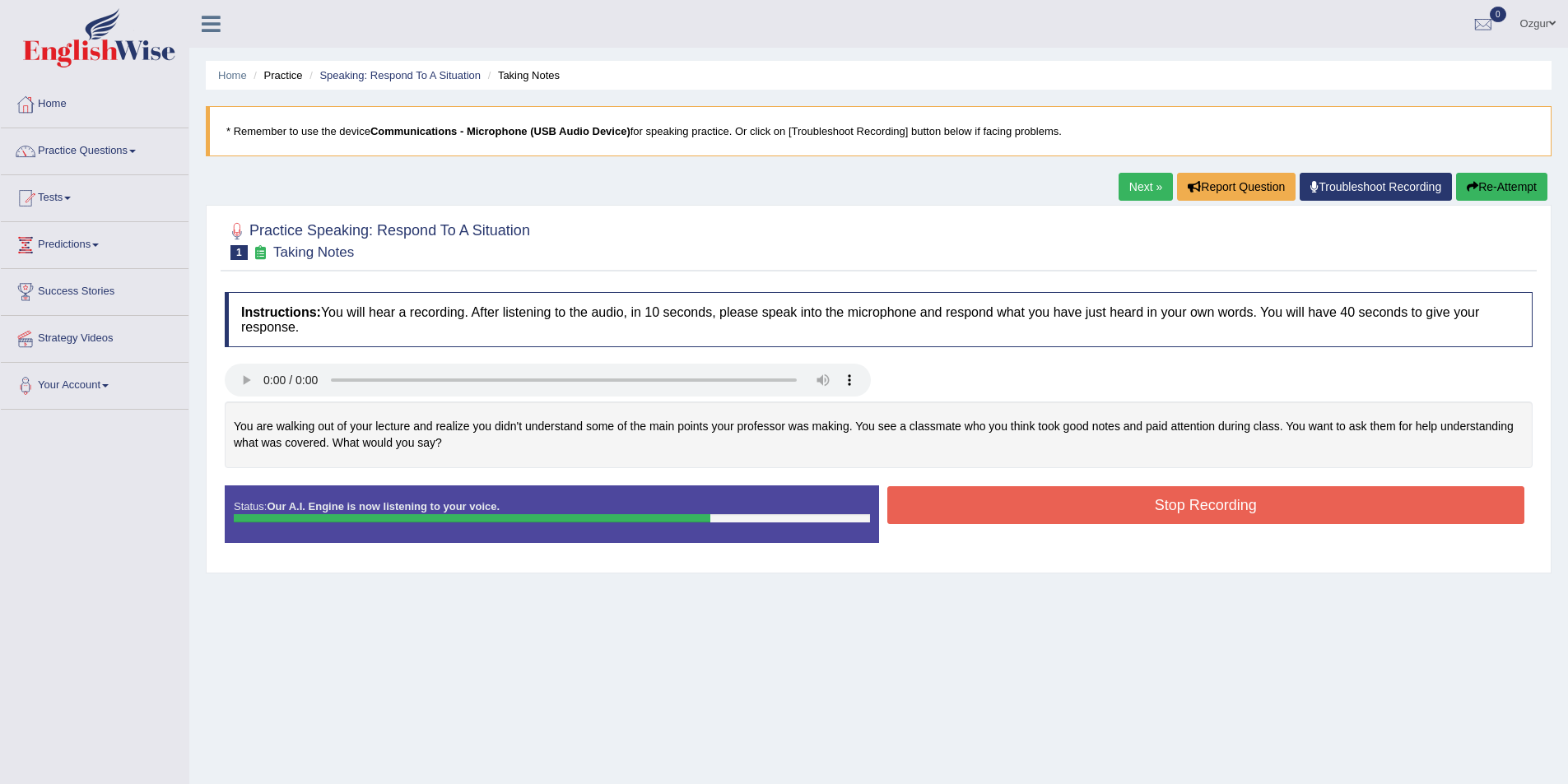
click at [974, 506] on button "Stop Recording" at bounding box center [1206, 505] width 638 height 38
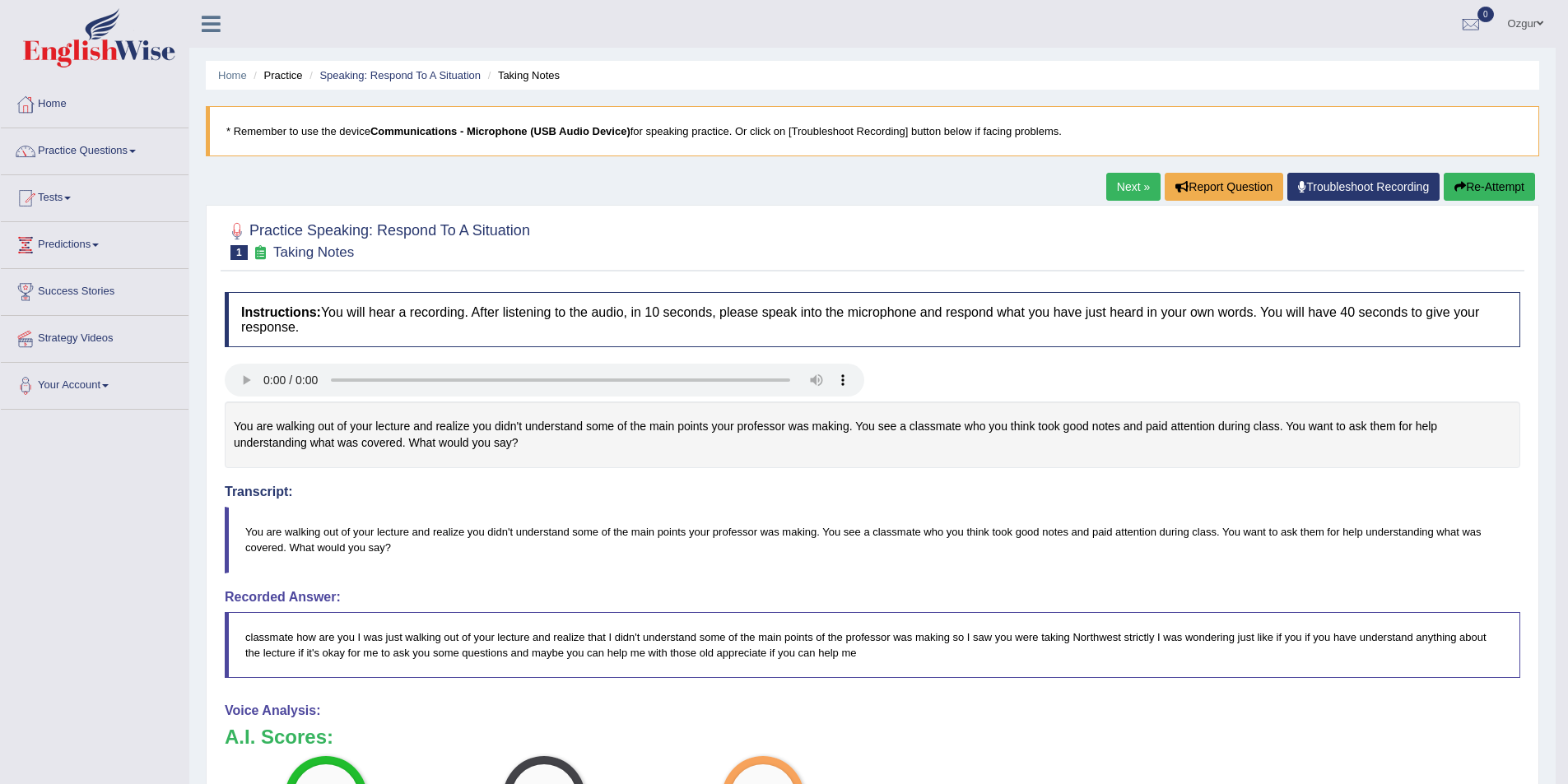
click at [1138, 186] on link "Next »" at bounding box center [1134, 186] width 54 height 28
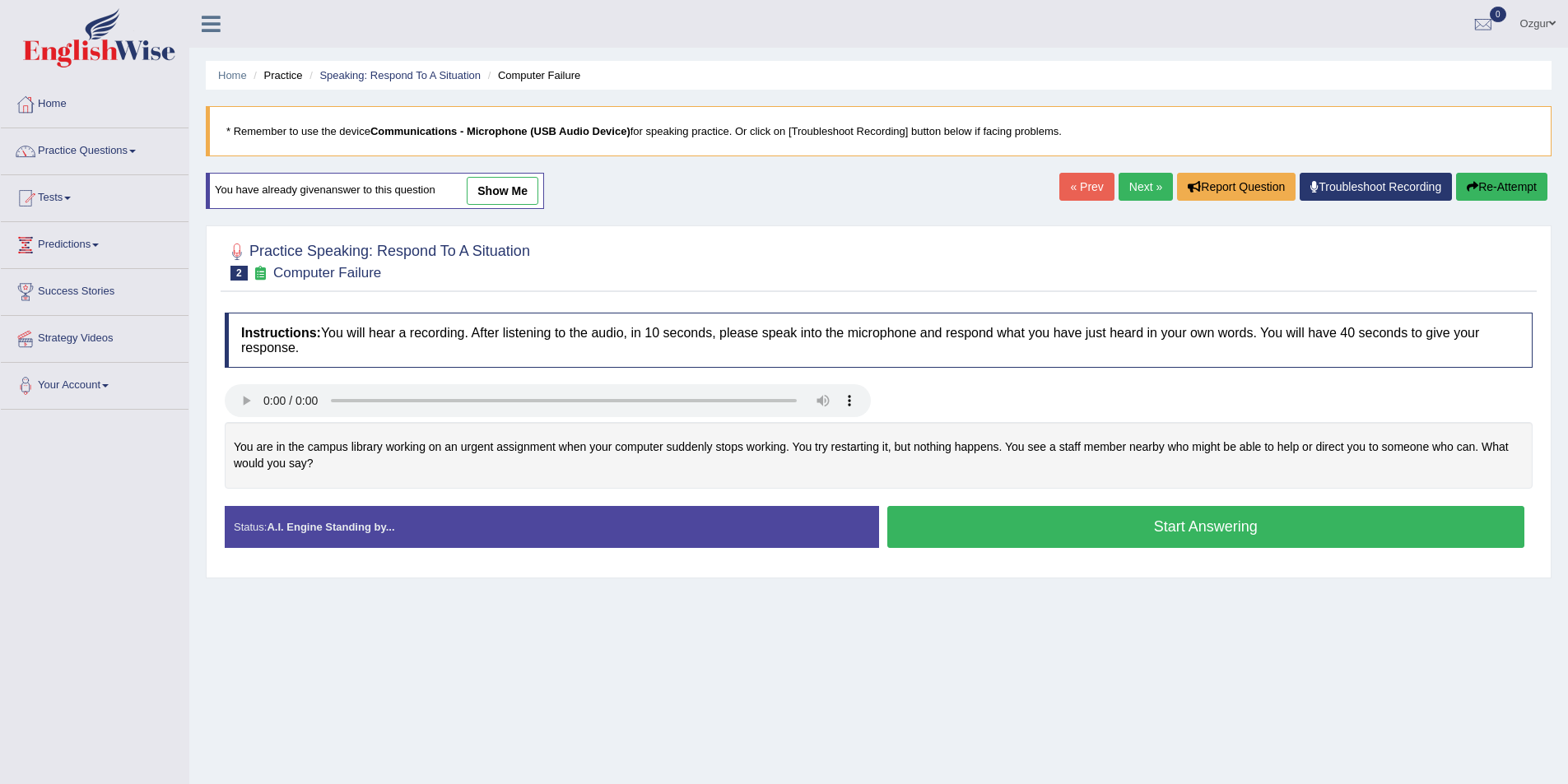
click at [1001, 527] on button "Start Answering" at bounding box center [1206, 527] width 638 height 42
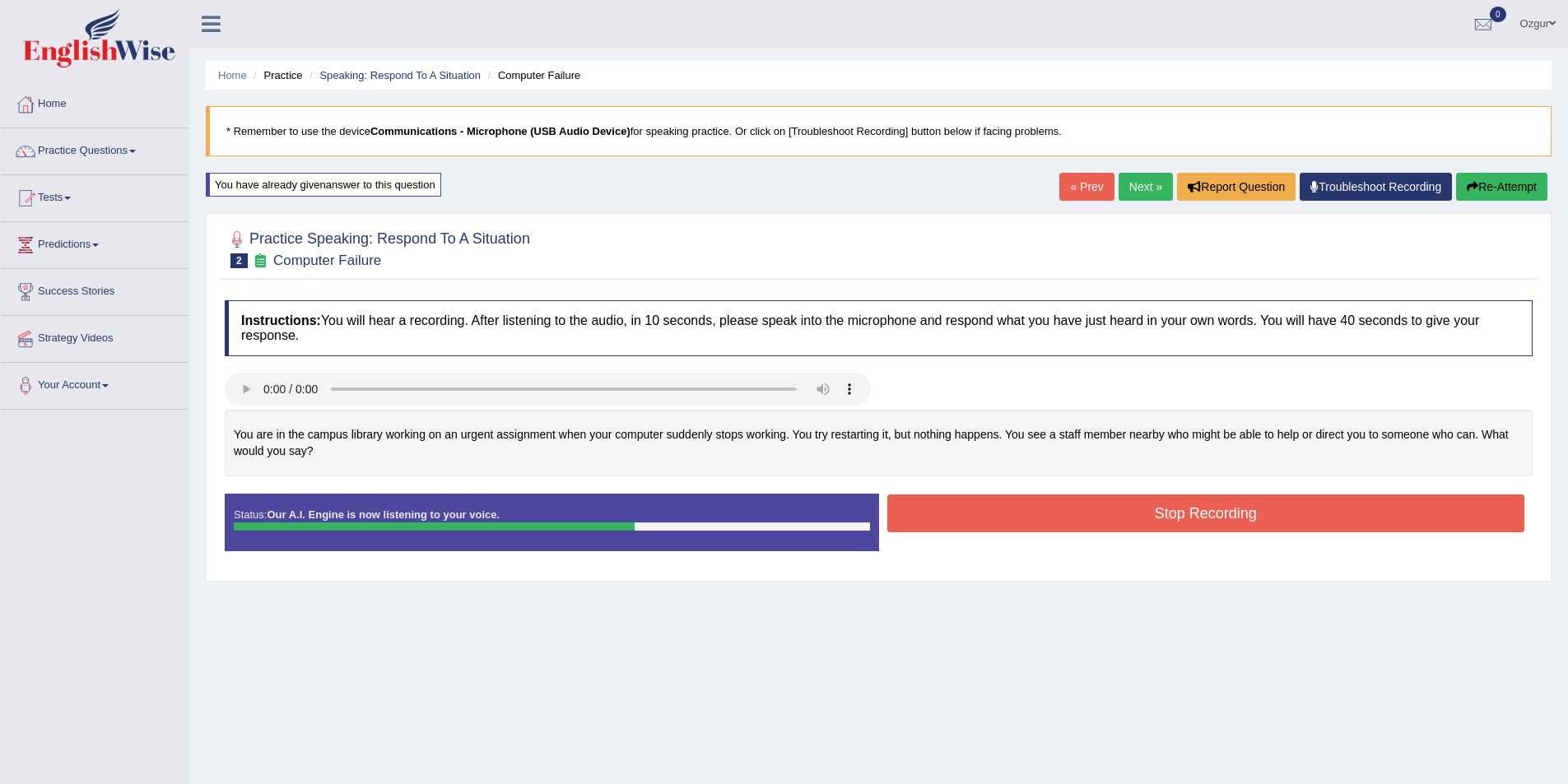
click at [1004, 518] on button "Stop Recording" at bounding box center [1206, 513] width 638 height 38
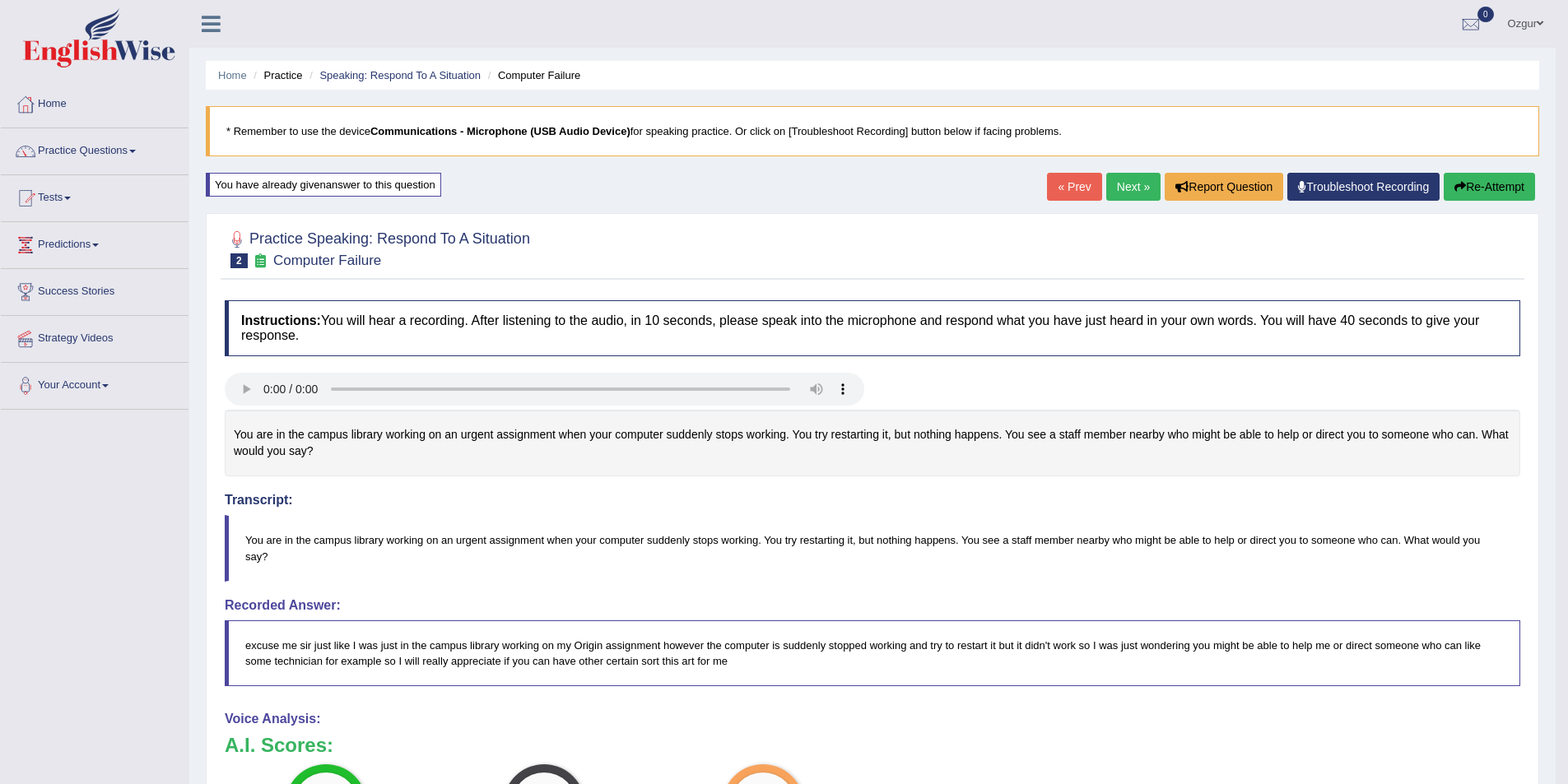
click at [1125, 182] on link "Next »" at bounding box center [1134, 186] width 54 height 28
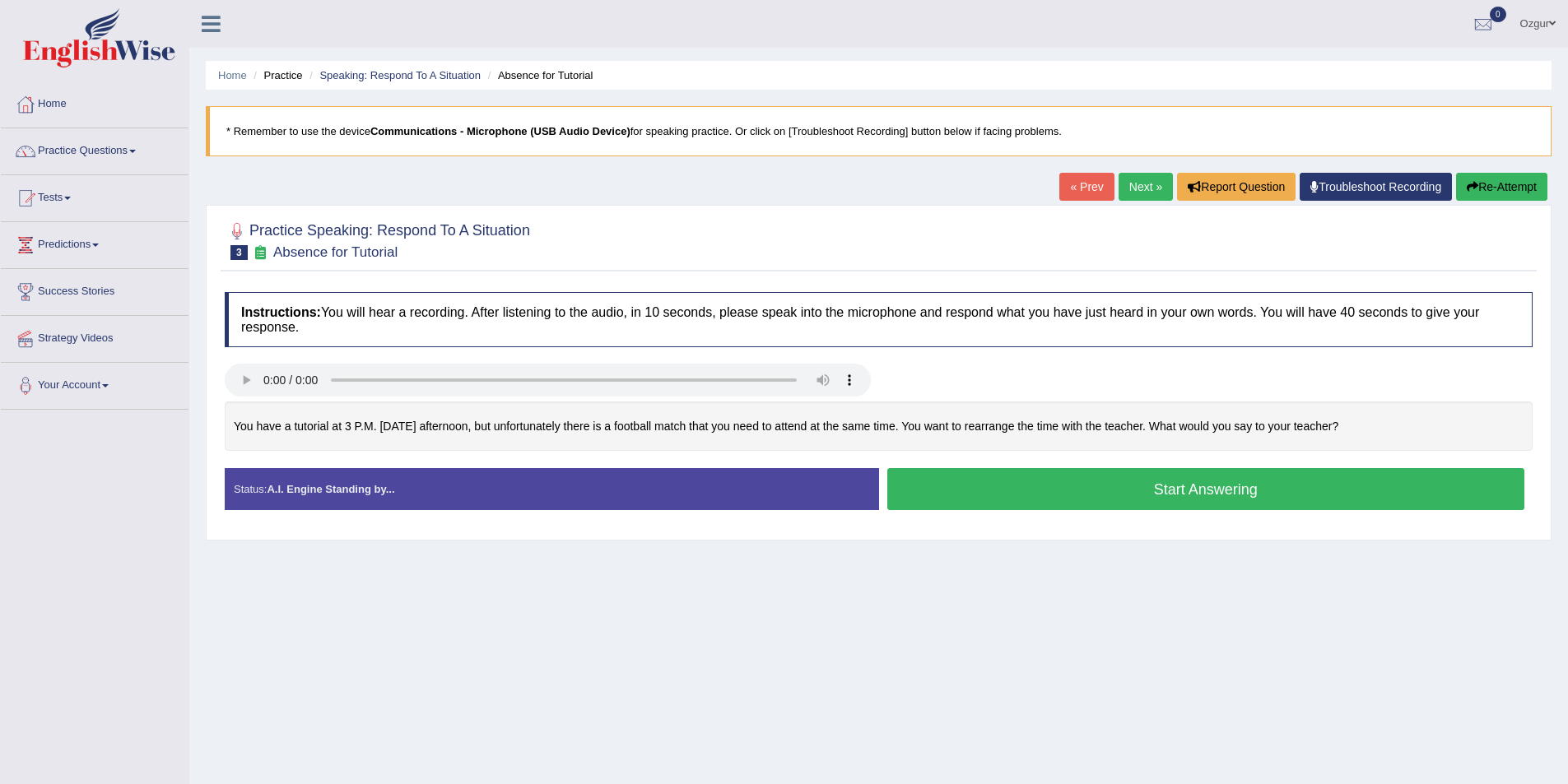
click at [1124, 487] on button "Start Answering" at bounding box center [1206, 488] width 638 height 42
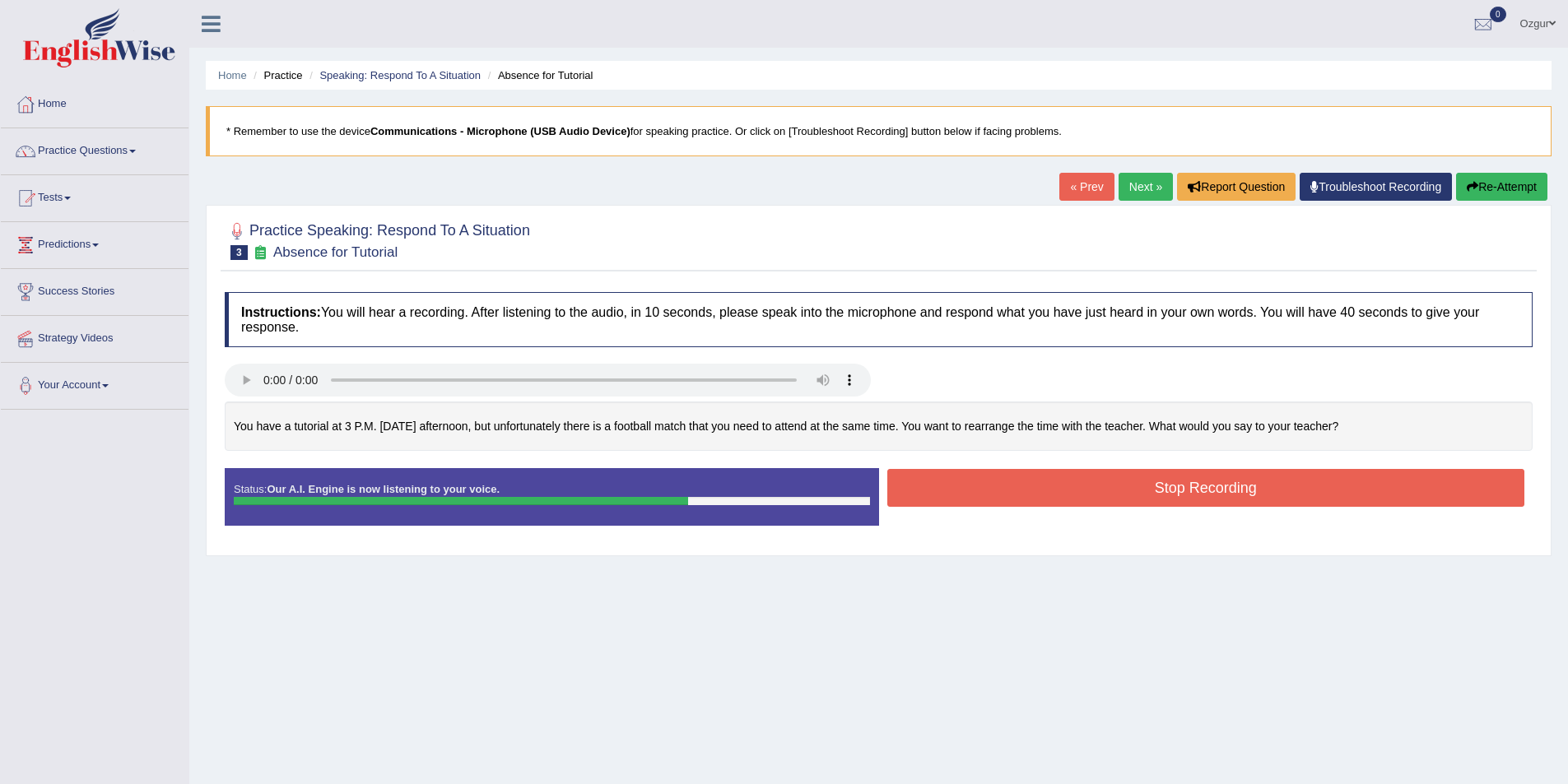
click at [1101, 489] on button "Stop Recording" at bounding box center [1206, 488] width 638 height 38
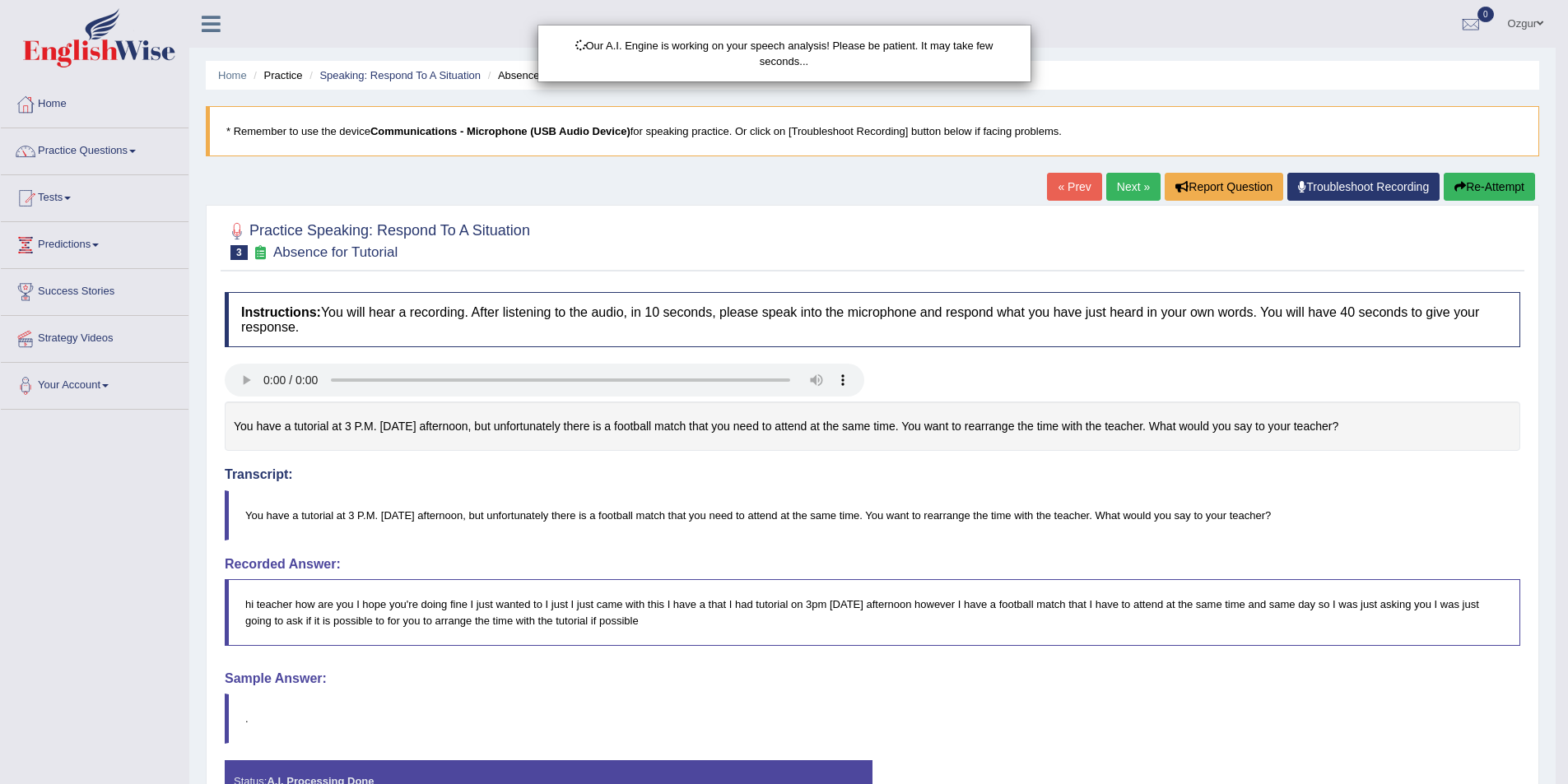
click at [758, 507] on div "Our A.I. Engine is working on your speech analysis! Please be patient. It may t…" at bounding box center [784, 392] width 1568 height 784
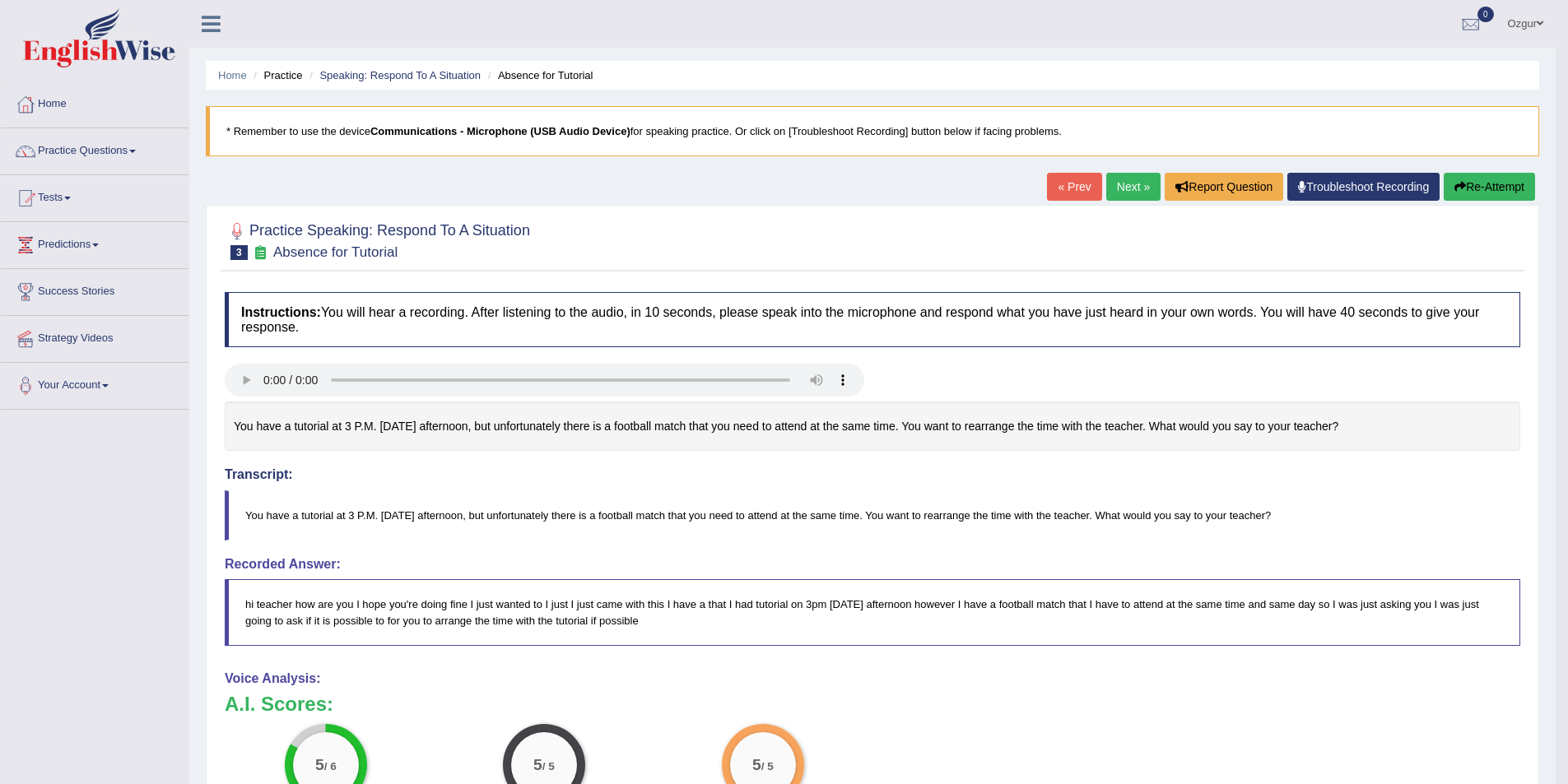
click at [1139, 183] on link "Next »" at bounding box center [1134, 186] width 54 height 28
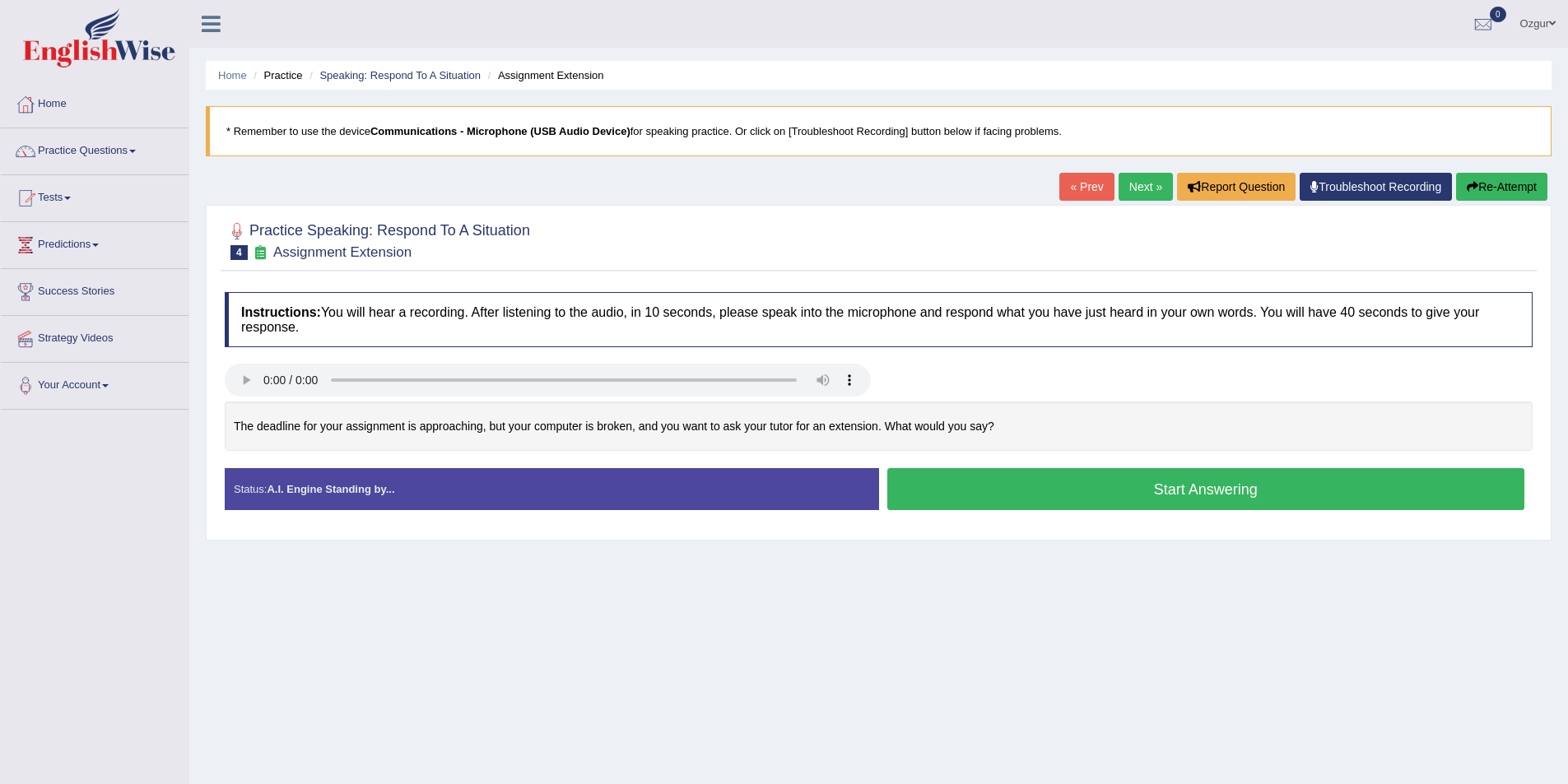
click at [1016, 492] on button "Start Answering" at bounding box center [1206, 488] width 638 height 42
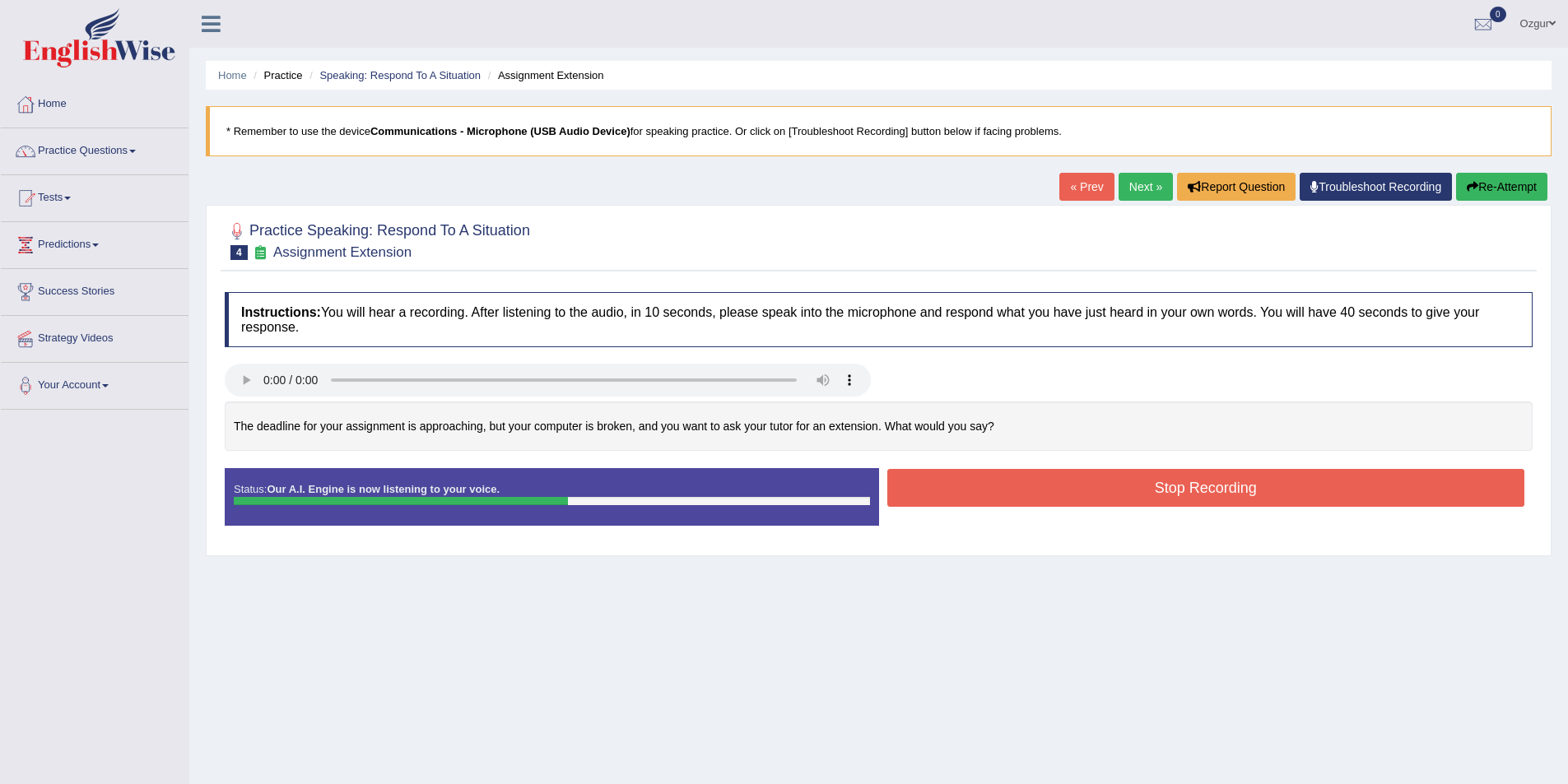
click at [1160, 488] on button "Stop Recording" at bounding box center [1206, 488] width 638 height 38
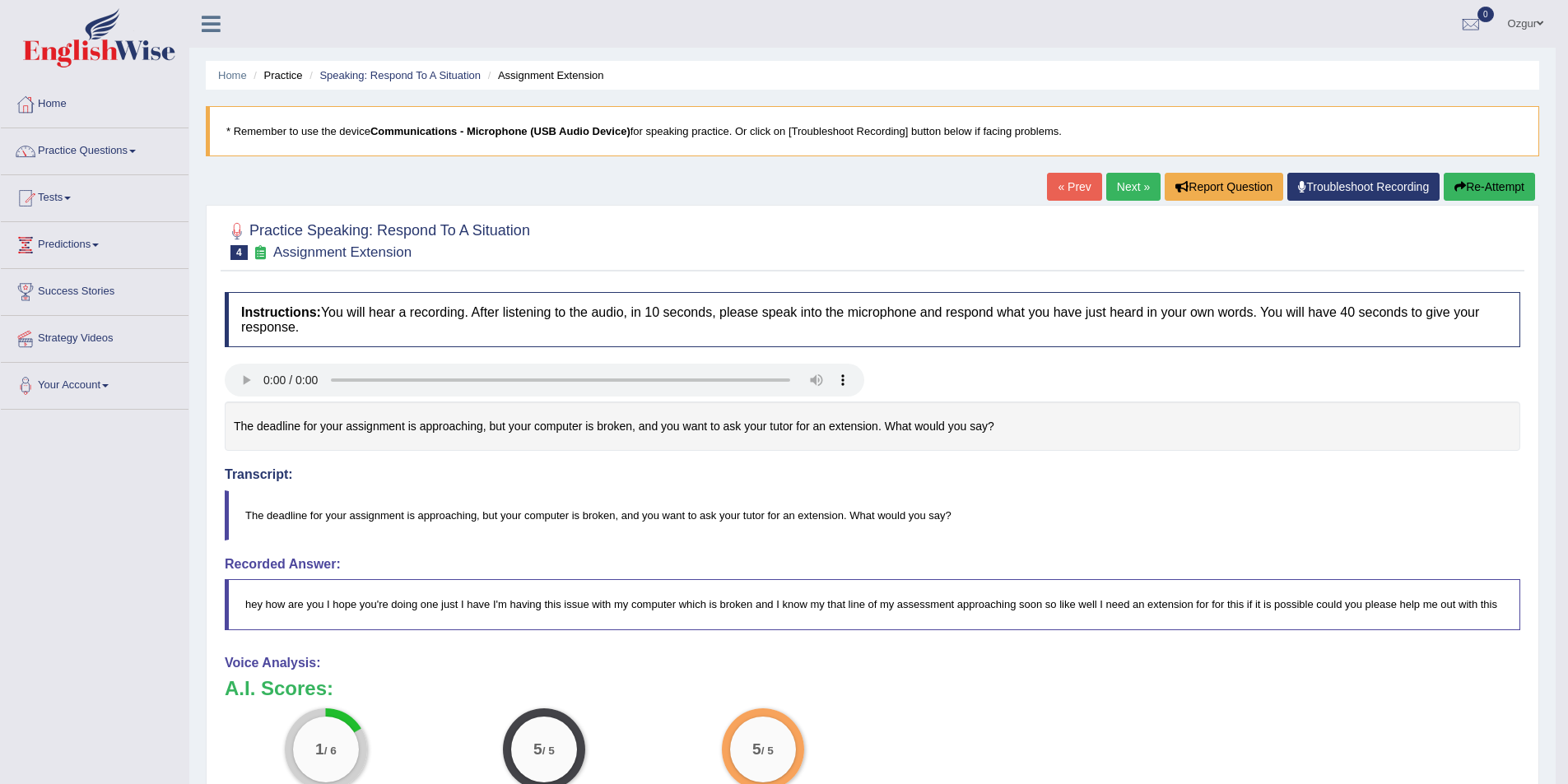
click at [1512, 185] on button "Re-Attempt" at bounding box center [1490, 186] width 92 height 28
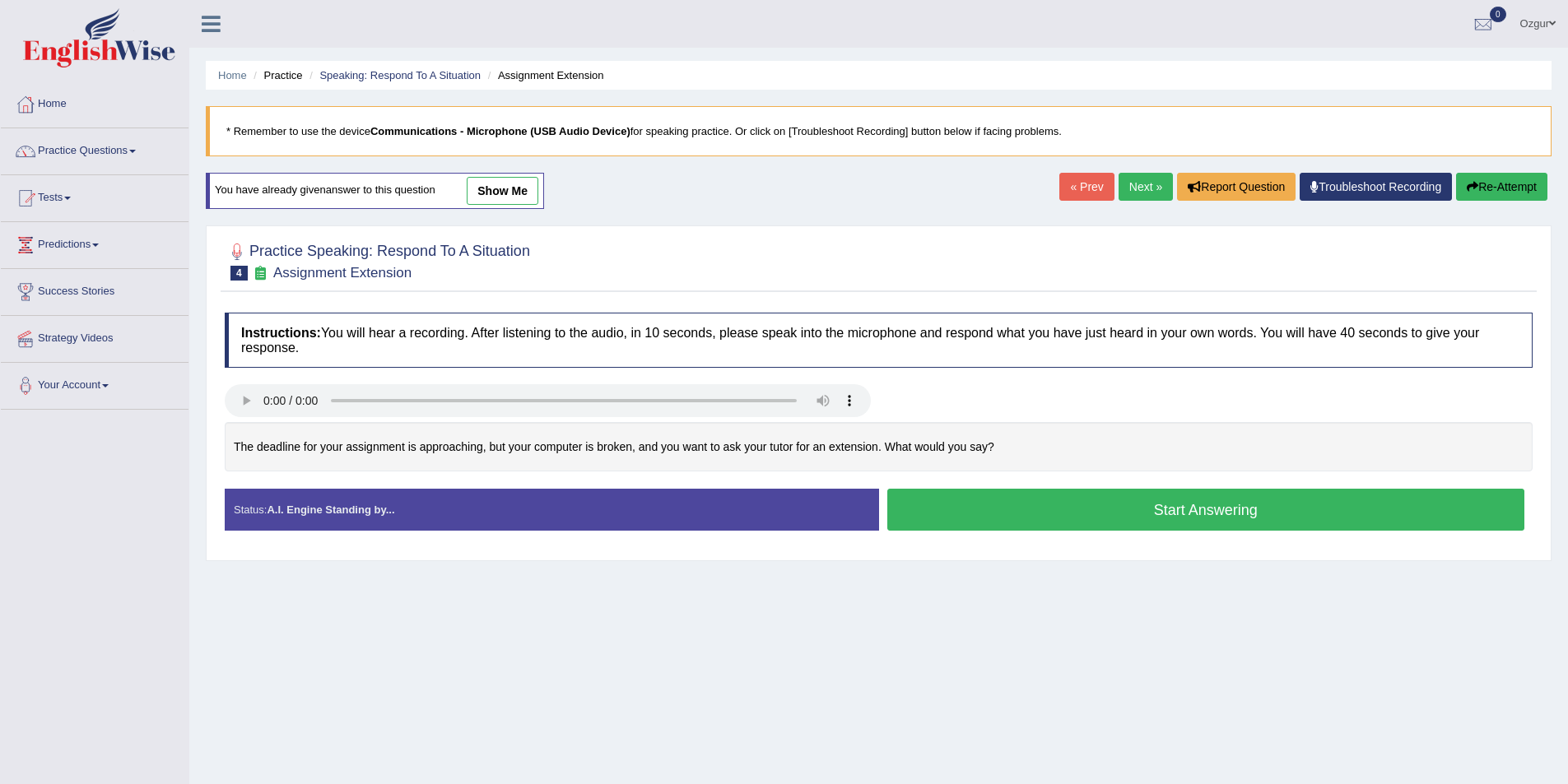
click at [993, 508] on button "Start Answering" at bounding box center [1206, 509] width 638 height 42
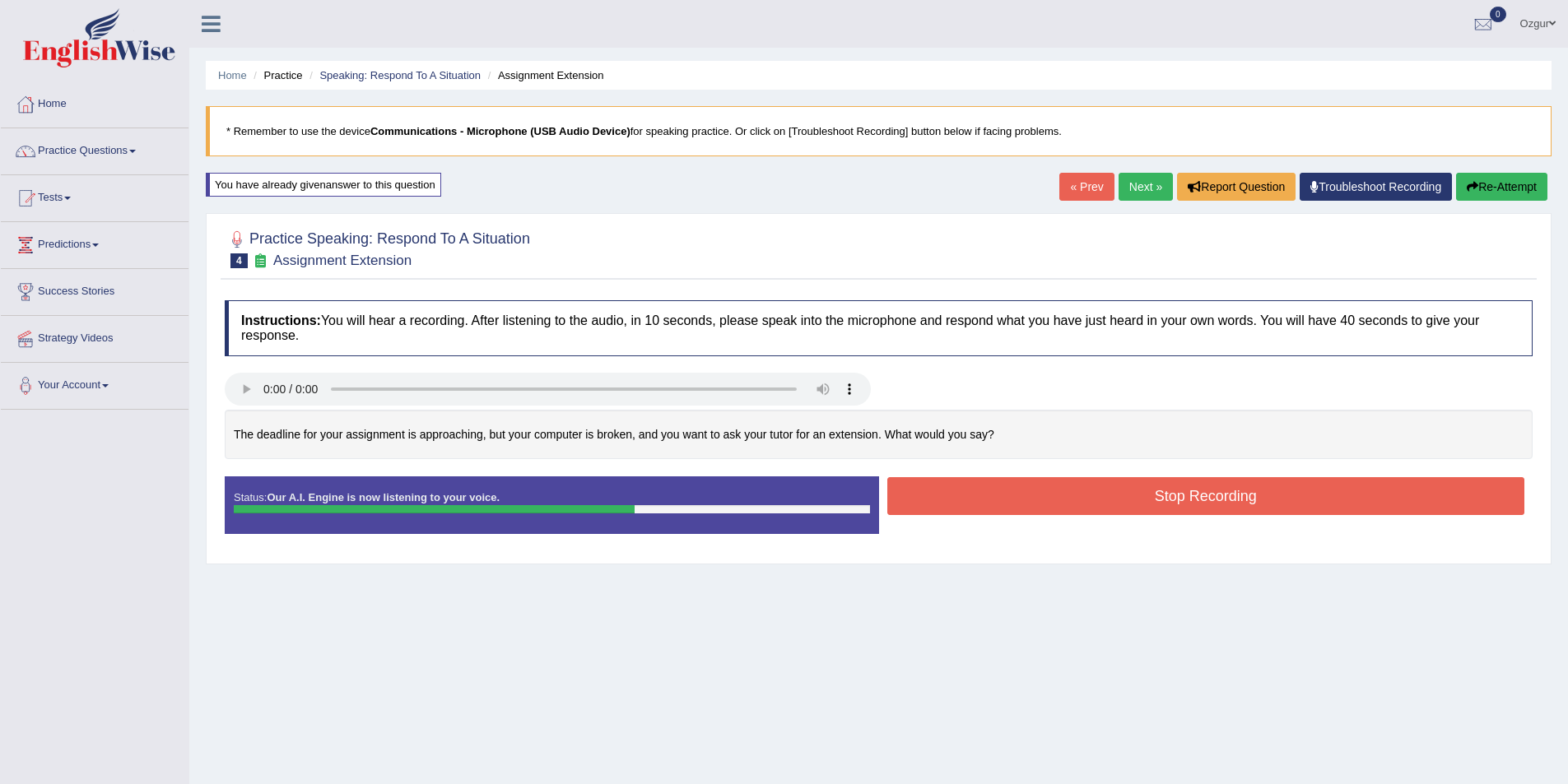
click at [1109, 493] on button "Stop Recording" at bounding box center [1206, 496] width 638 height 38
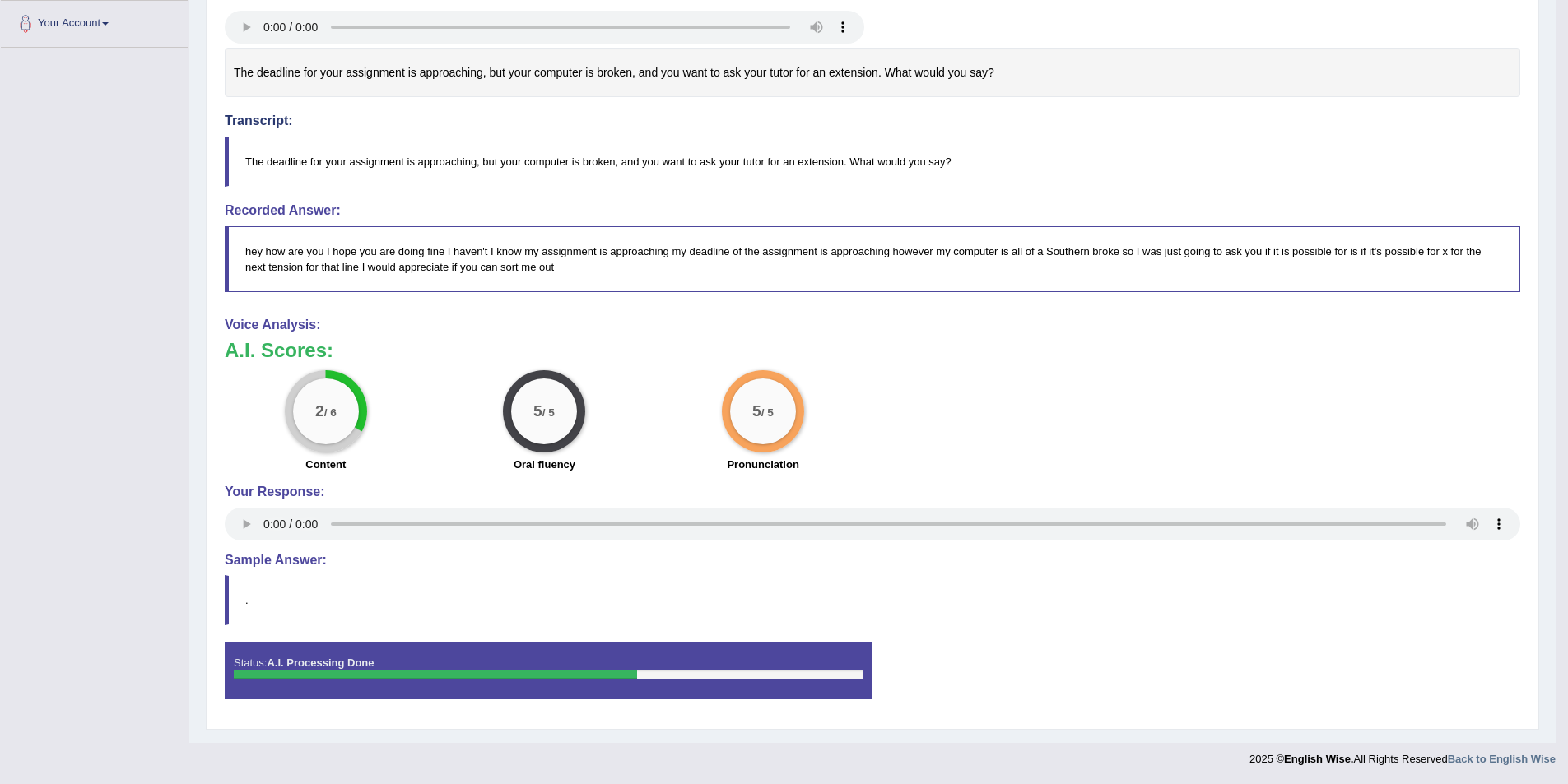
scroll to position [33, 0]
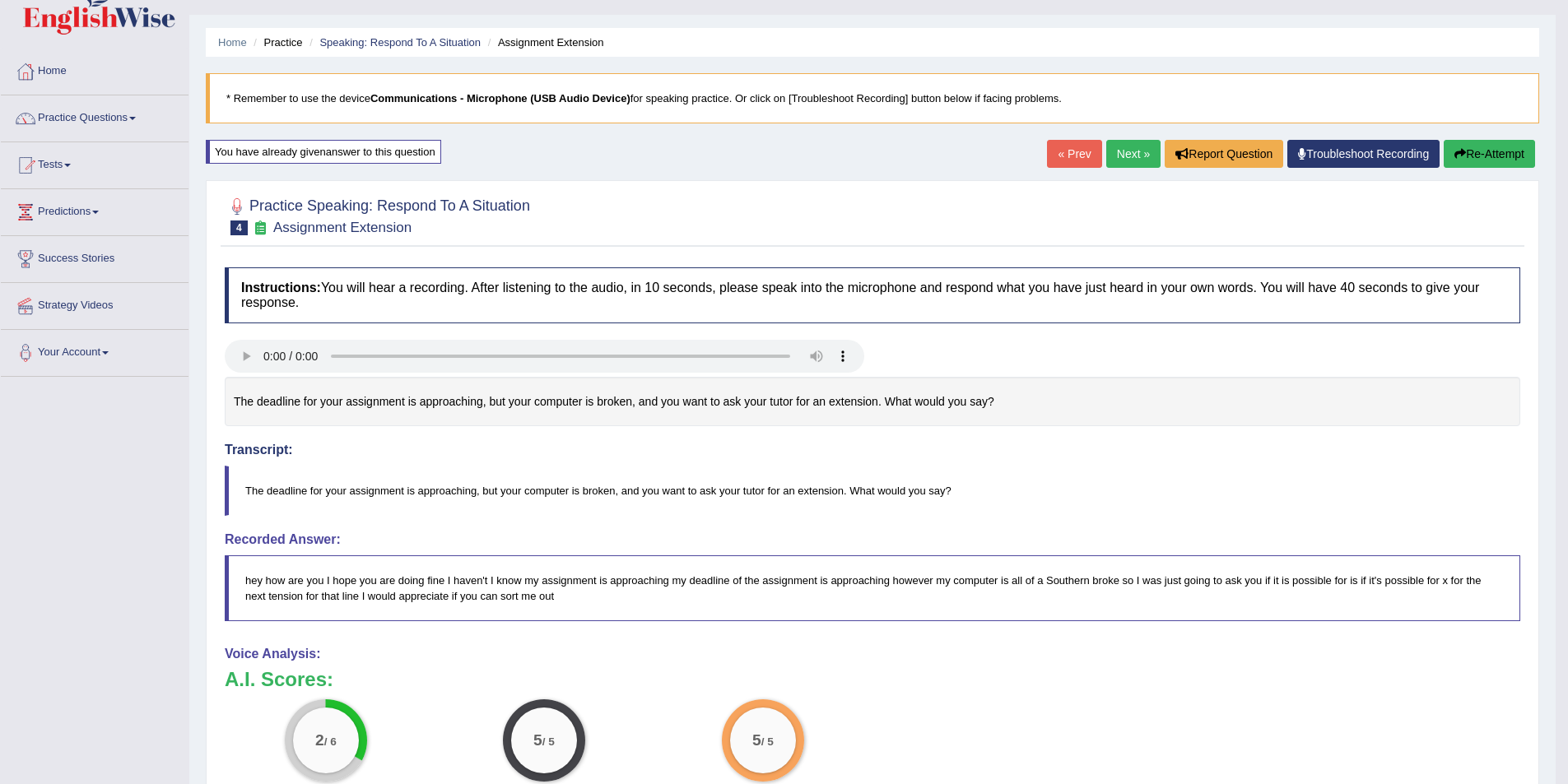
click at [1494, 155] on button "Re-Attempt" at bounding box center [1490, 154] width 92 height 28
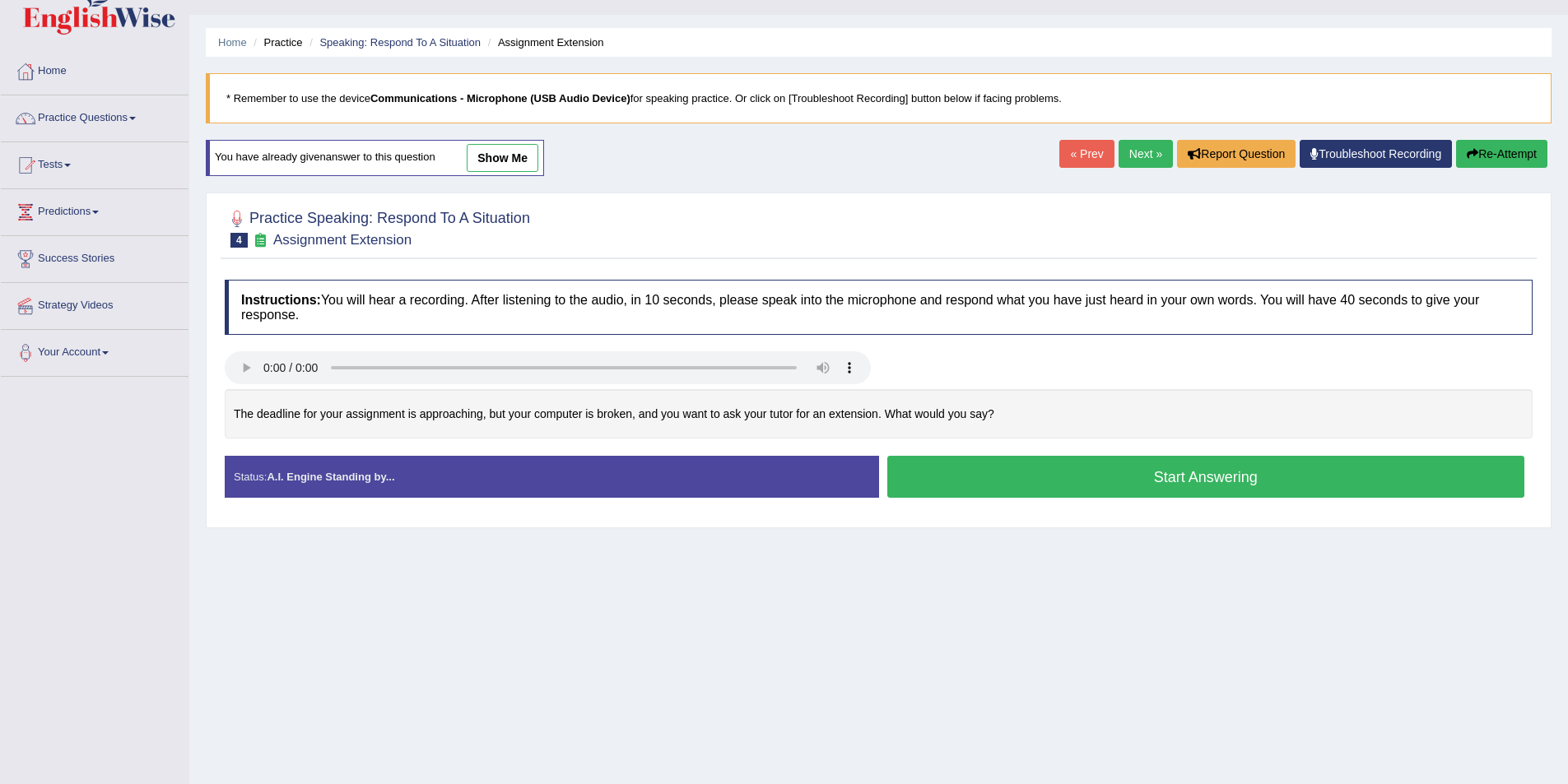
scroll to position [33, 0]
click at [1084, 475] on button "Start Answering" at bounding box center [1206, 477] width 638 height 42
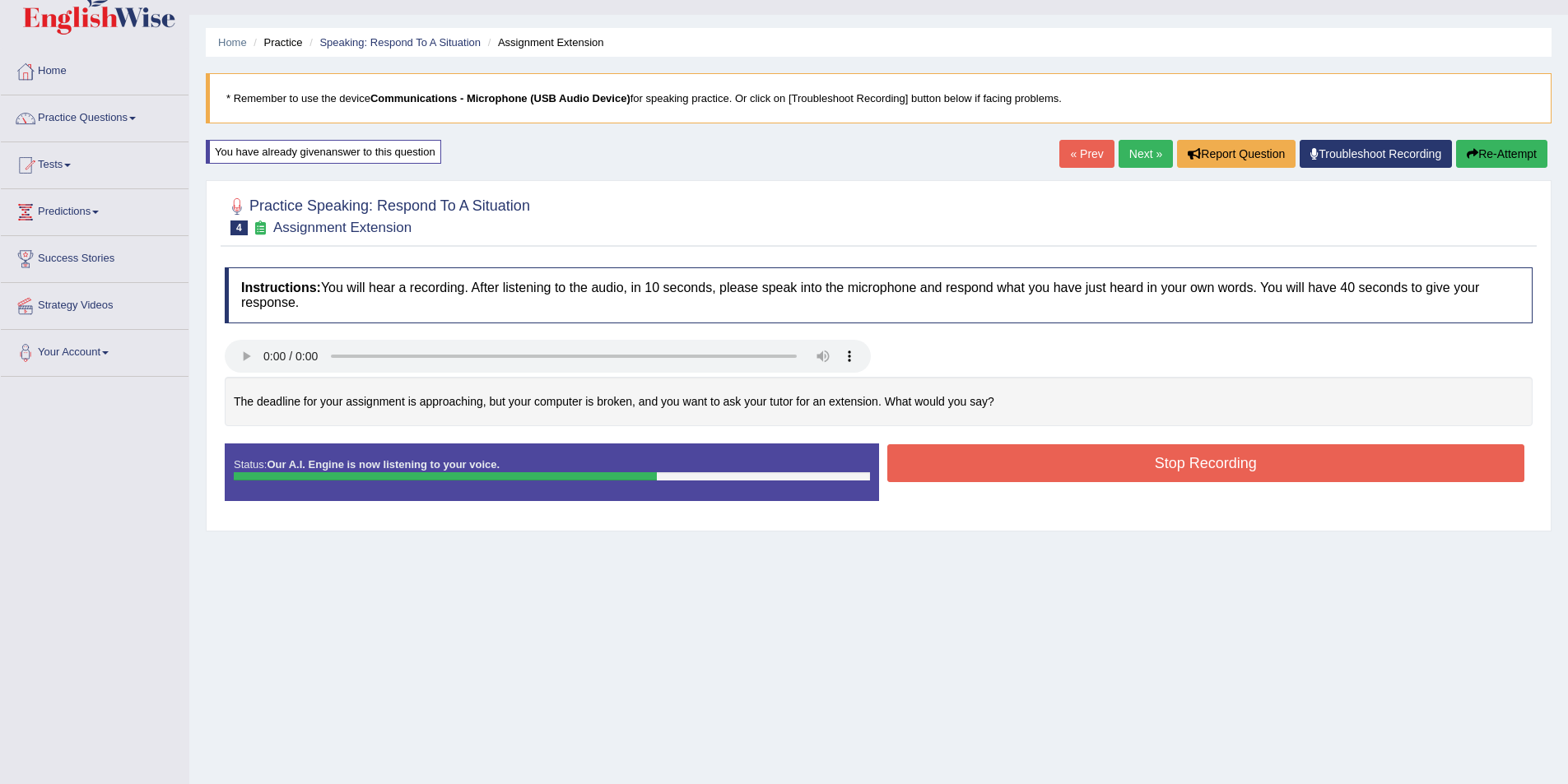
click at [990, 467] on button "Stop Recording" at bounding box center [1206, 463] width 638 height 38
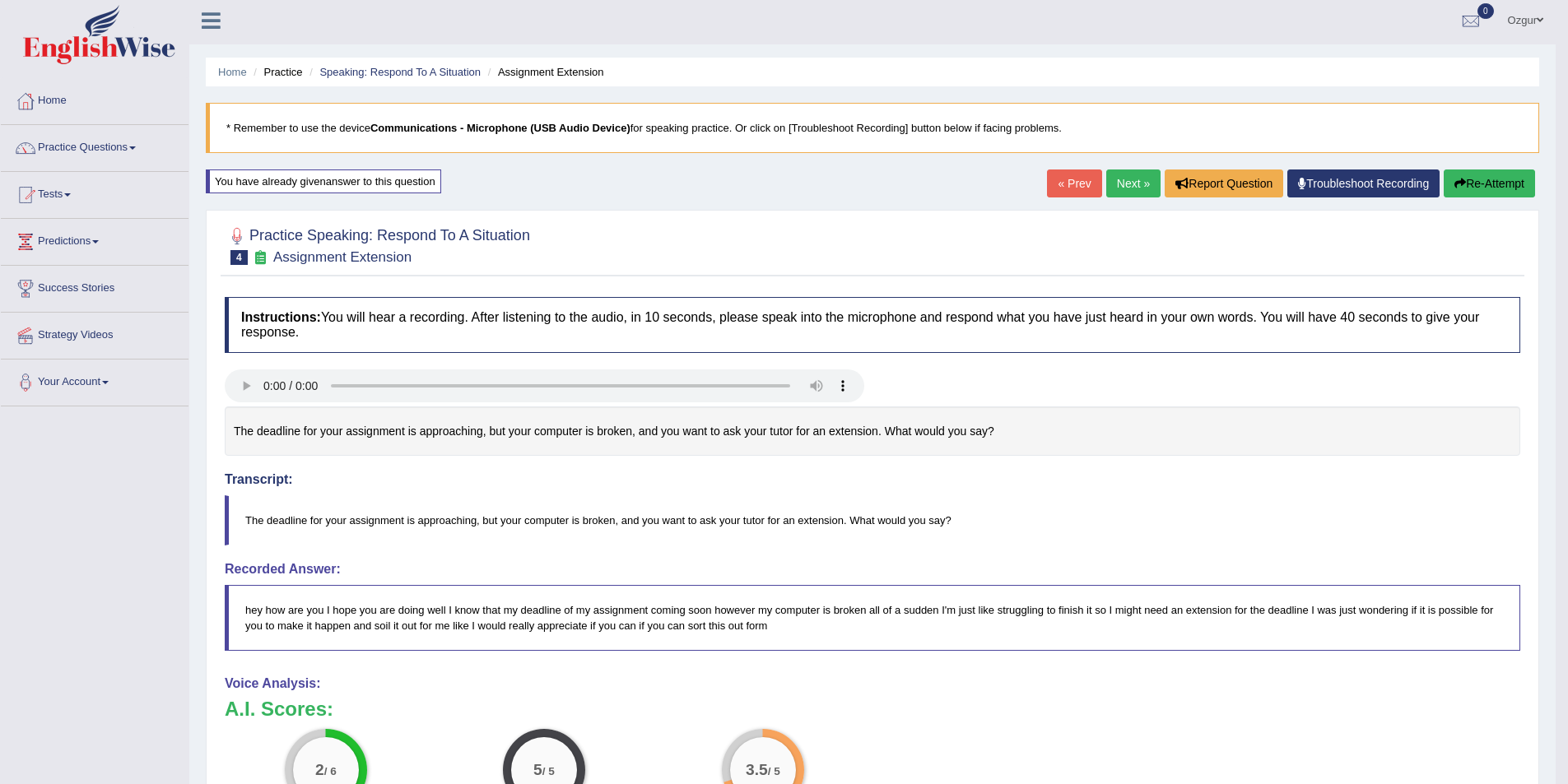
scroll to position [0, 0]
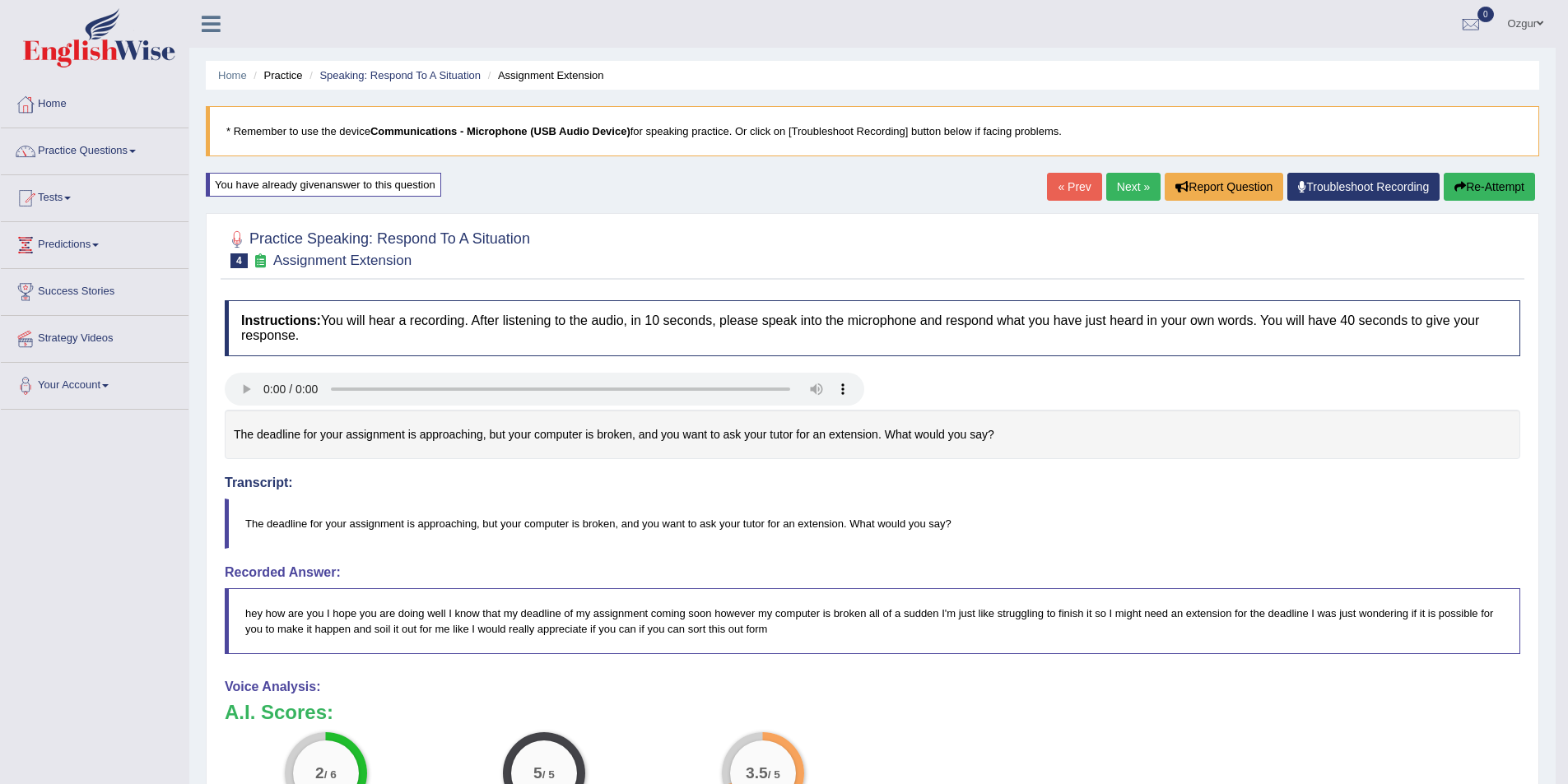
click at [1494, 189] on button "Re-Attempt" at bounding box center [1490, 186] width 92 height 28
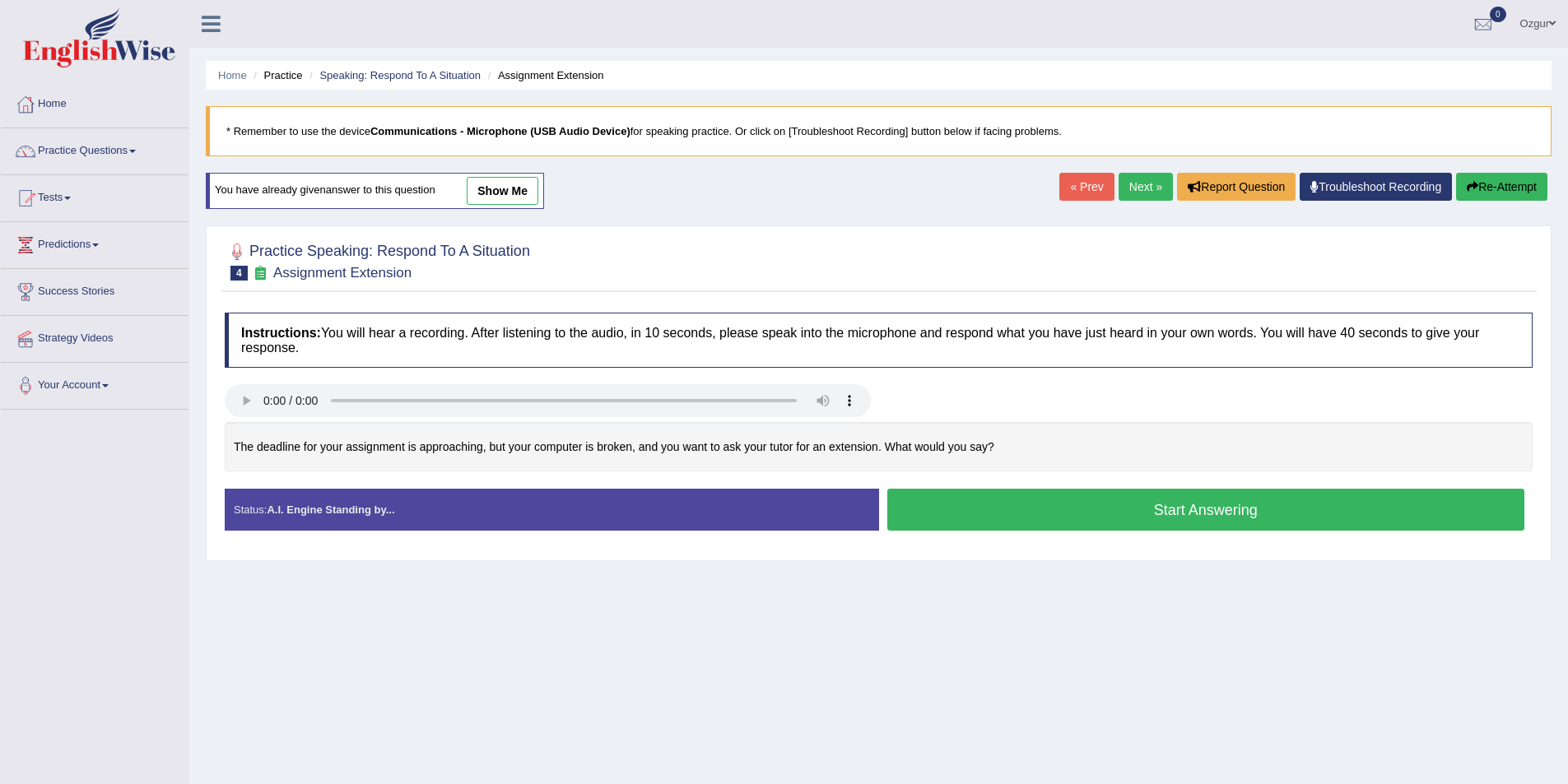
click at [985, 506] on button "Start Answering" at bounding box center [1206, 509] width 638 height 42
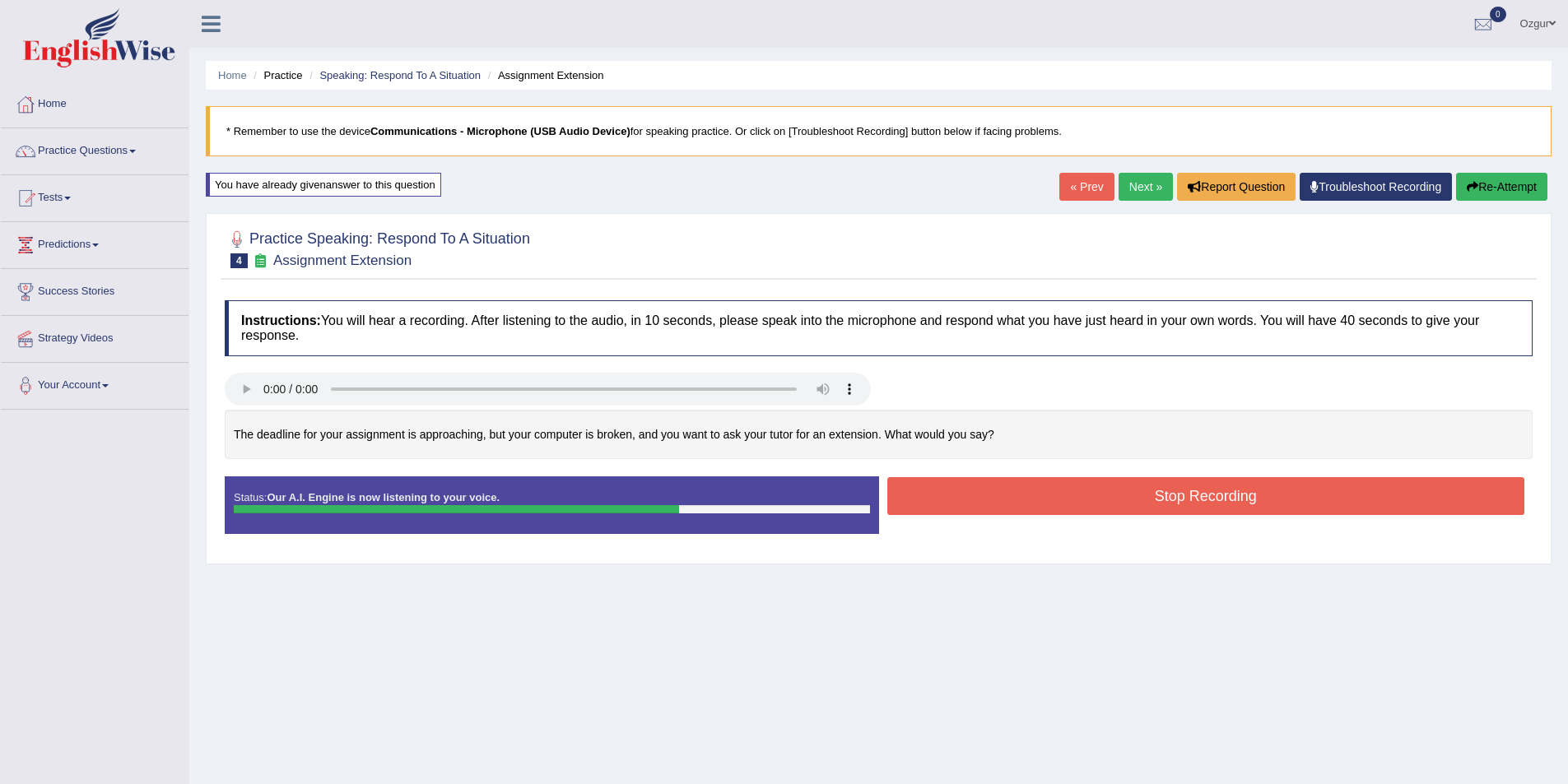
click at [1203, 503] on button "Stop Recording" at bounding box center [1206, 496] width 638 height 38
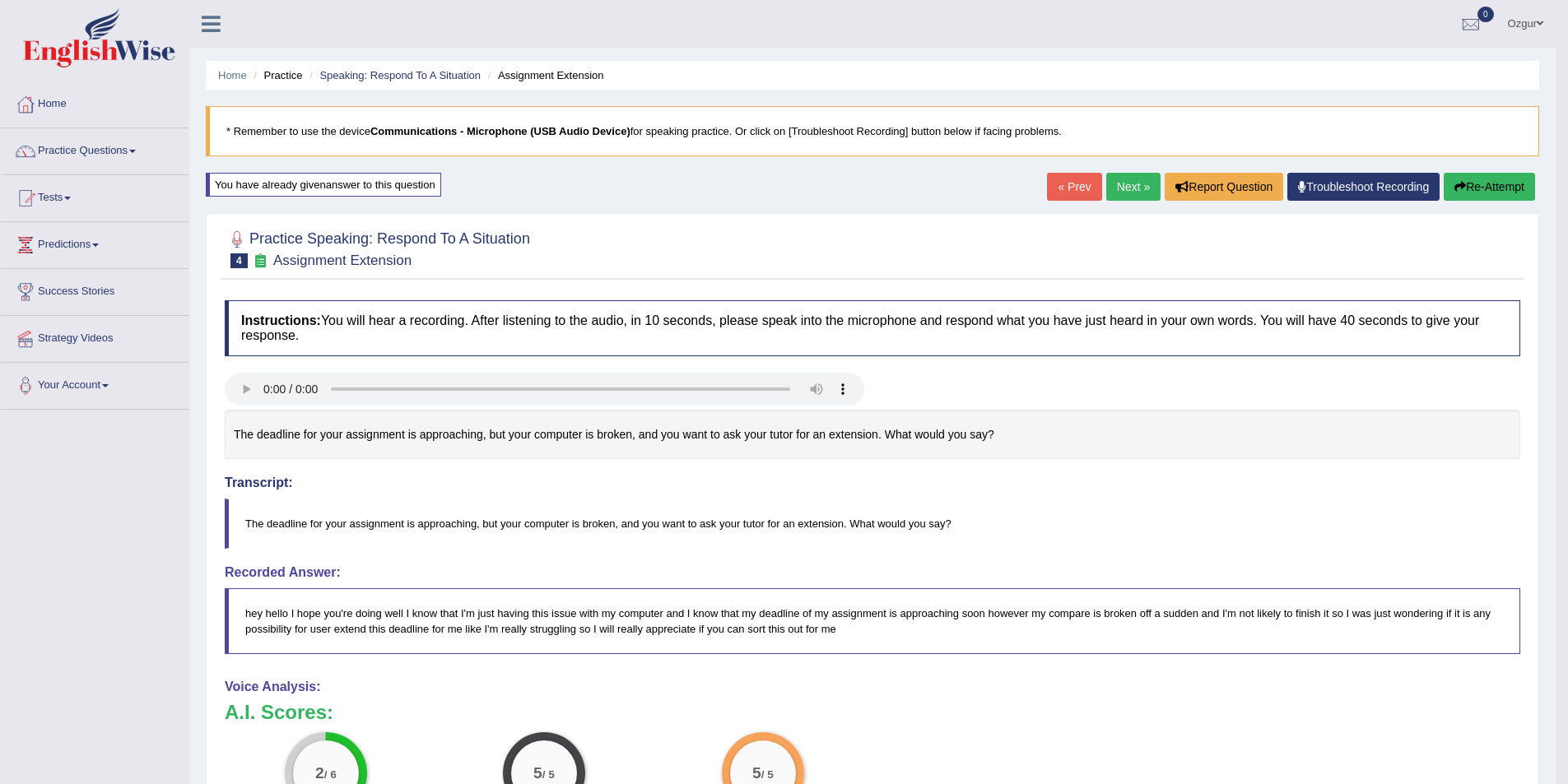
click at [1123, 178] on link "Next »" at bounding box center [1134, 186] width 54 height 28
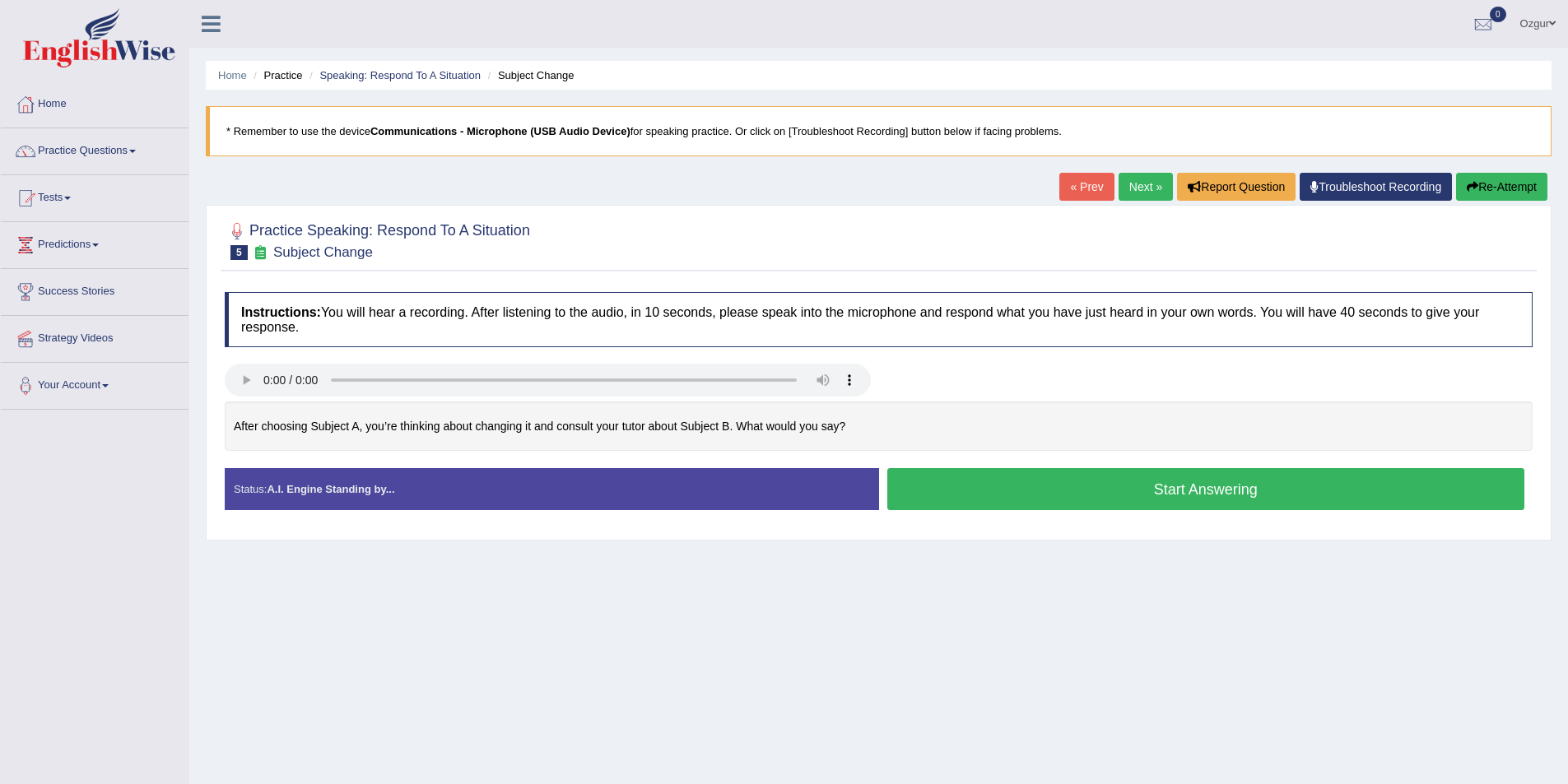
click at [1075, 494] on button "Start Answering" at bounding box center [1206, 488] width 638 height 42
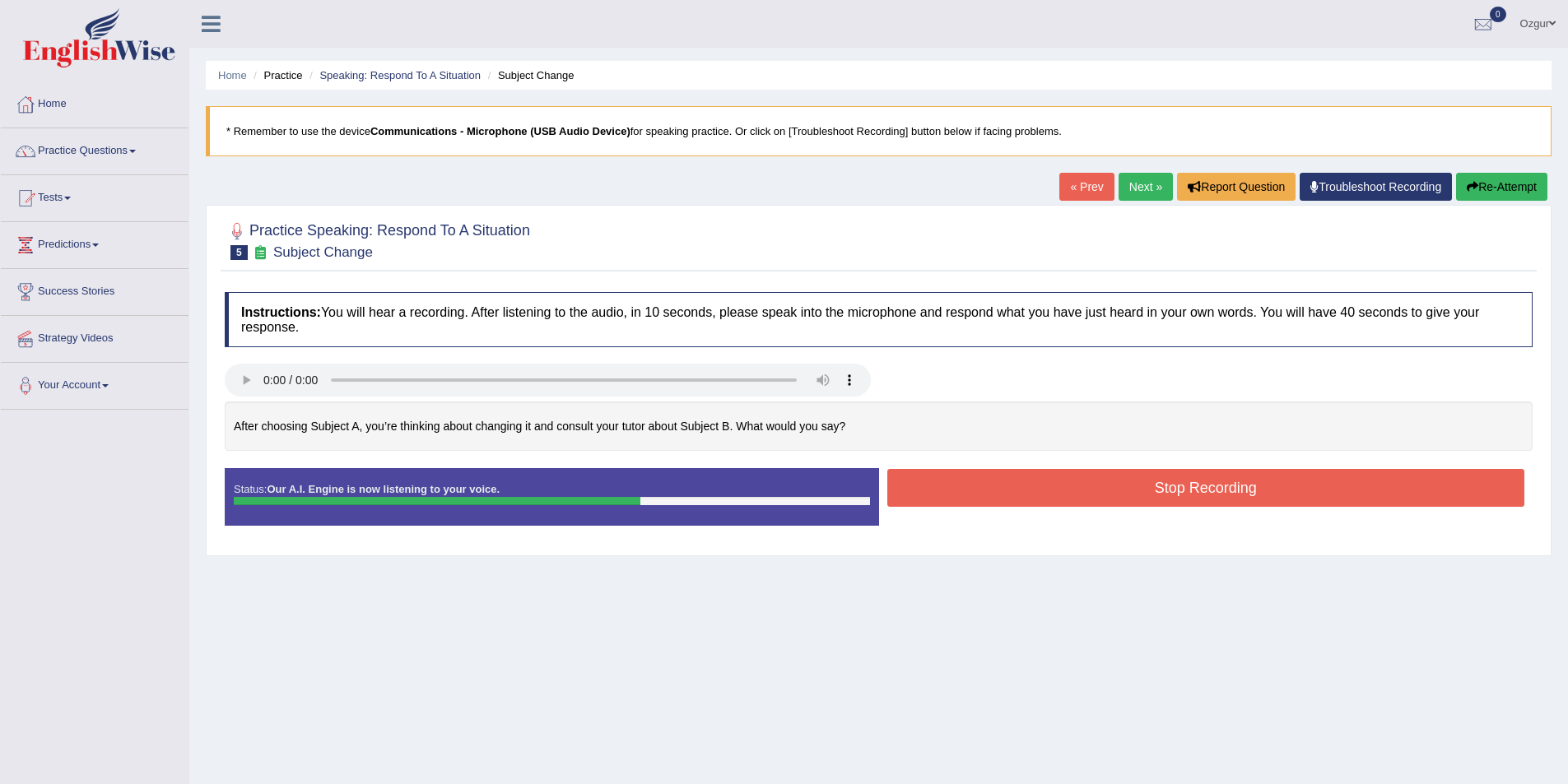
click at [1090, 496] on button "Stop Recording" at bounding box center [1206, 488] width 638 height 38
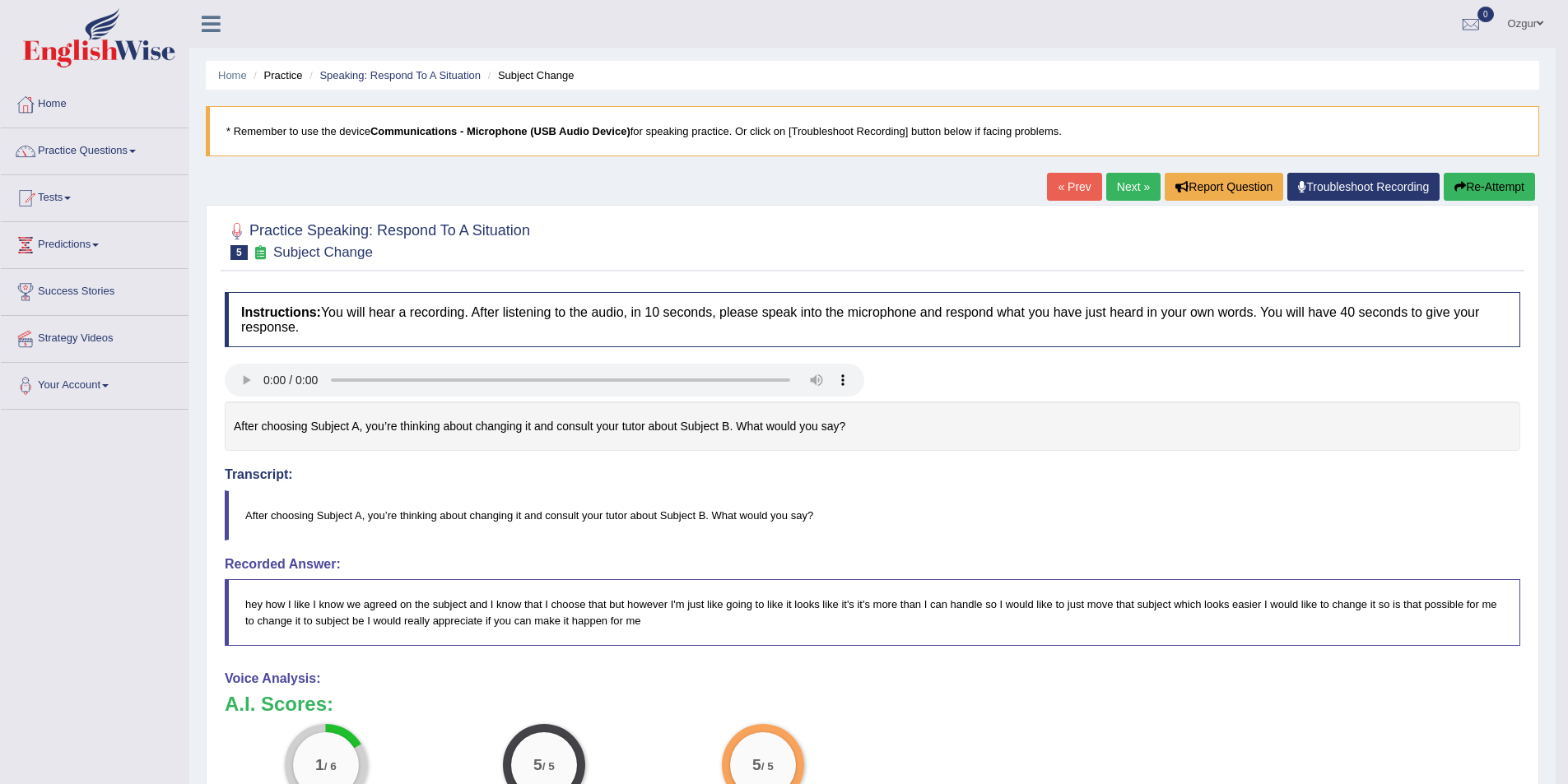
click at [1494, 193] on button "Re-Attempt" at bounding box center [1490, 186] width 92 height 28
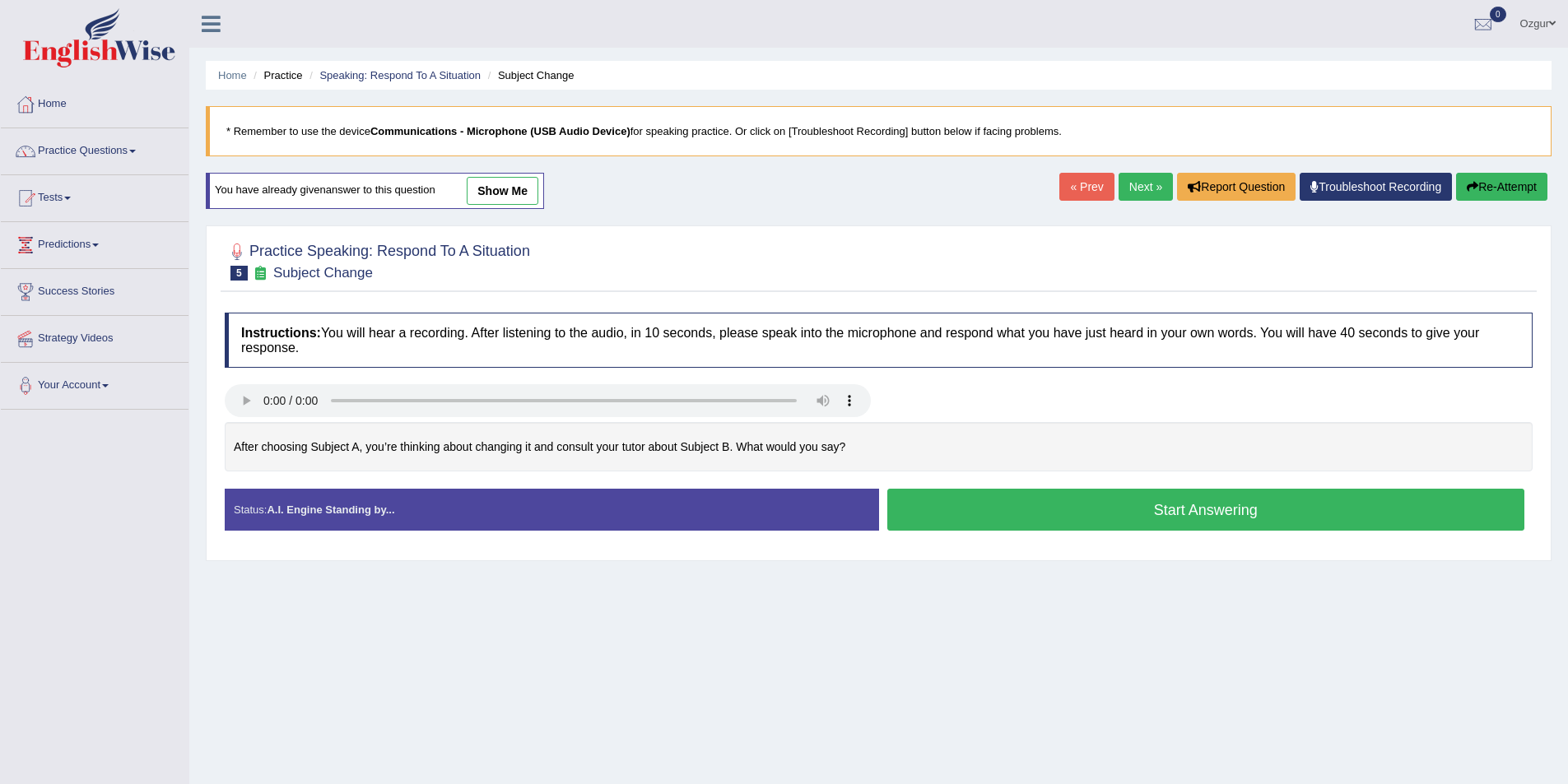
click at [1160, 510] on button "Start Answering" at bounding box center [1206, 509] width 638 height 42
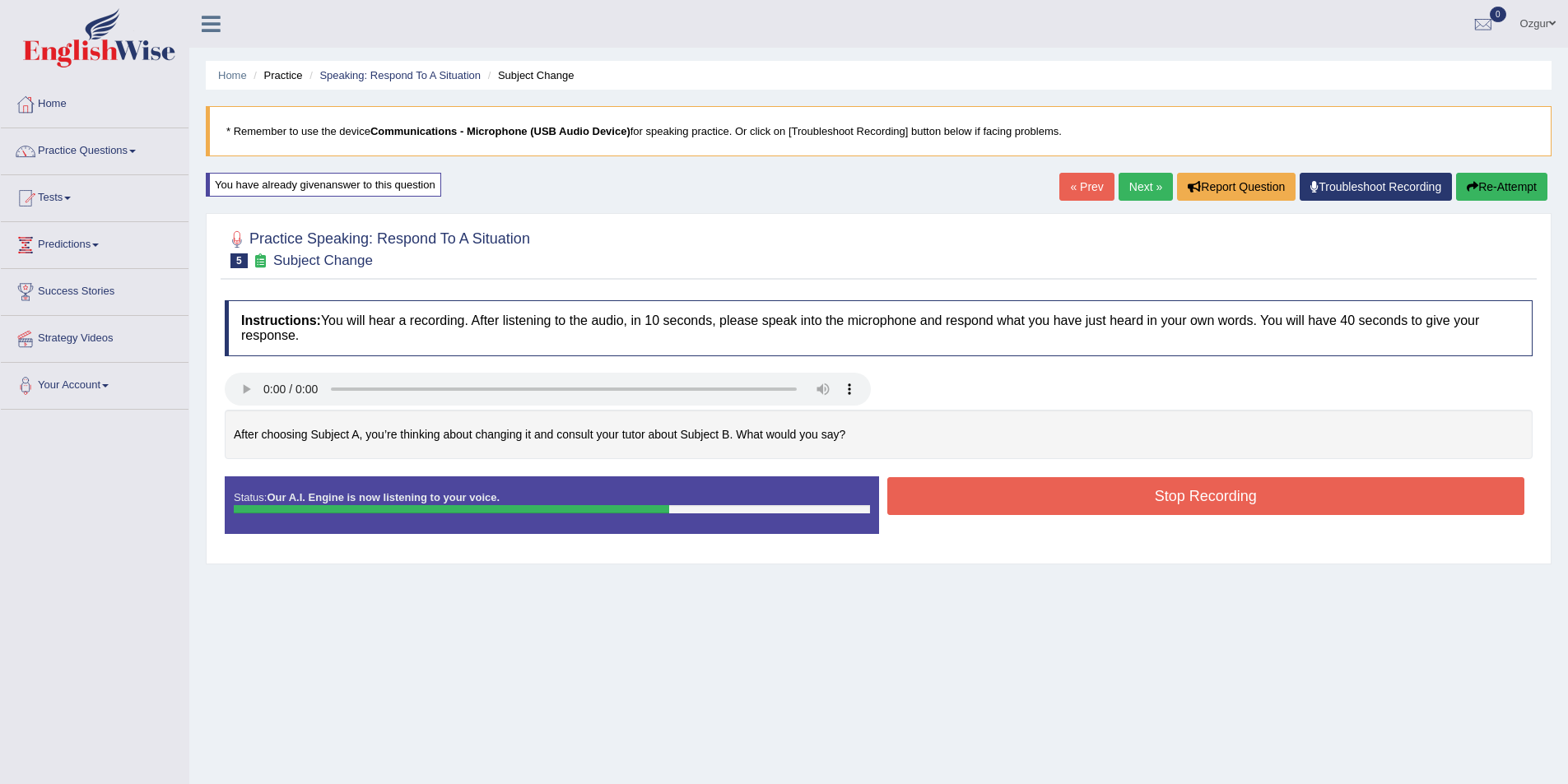
click at [1069, 494] on button "Stop Recording" at bounding box center [1206, 496] width 638 height 38
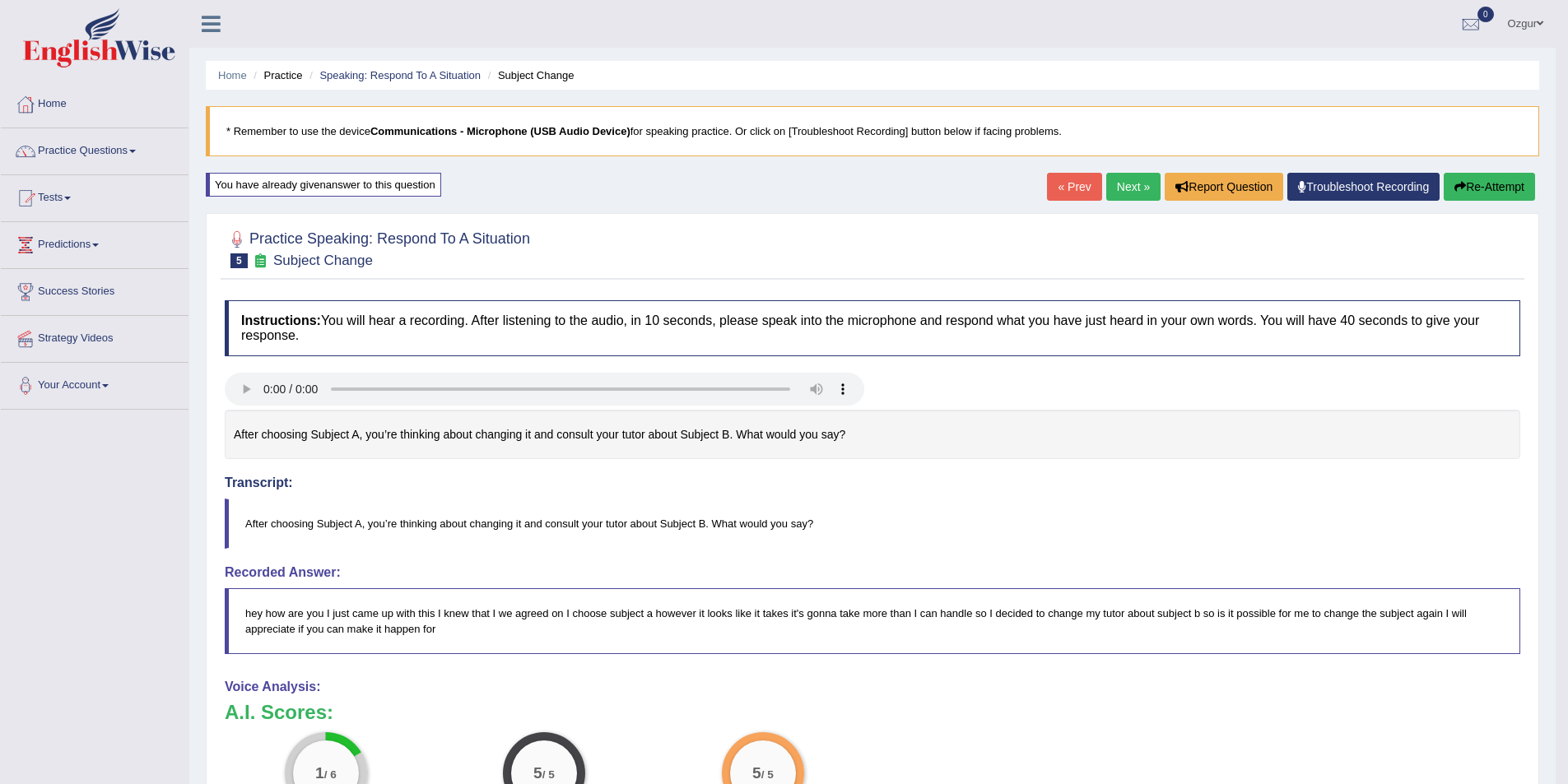
click at [1481, 177] on button "Re-Attempt" at bounding box center [1490, 186] width 92 height 28
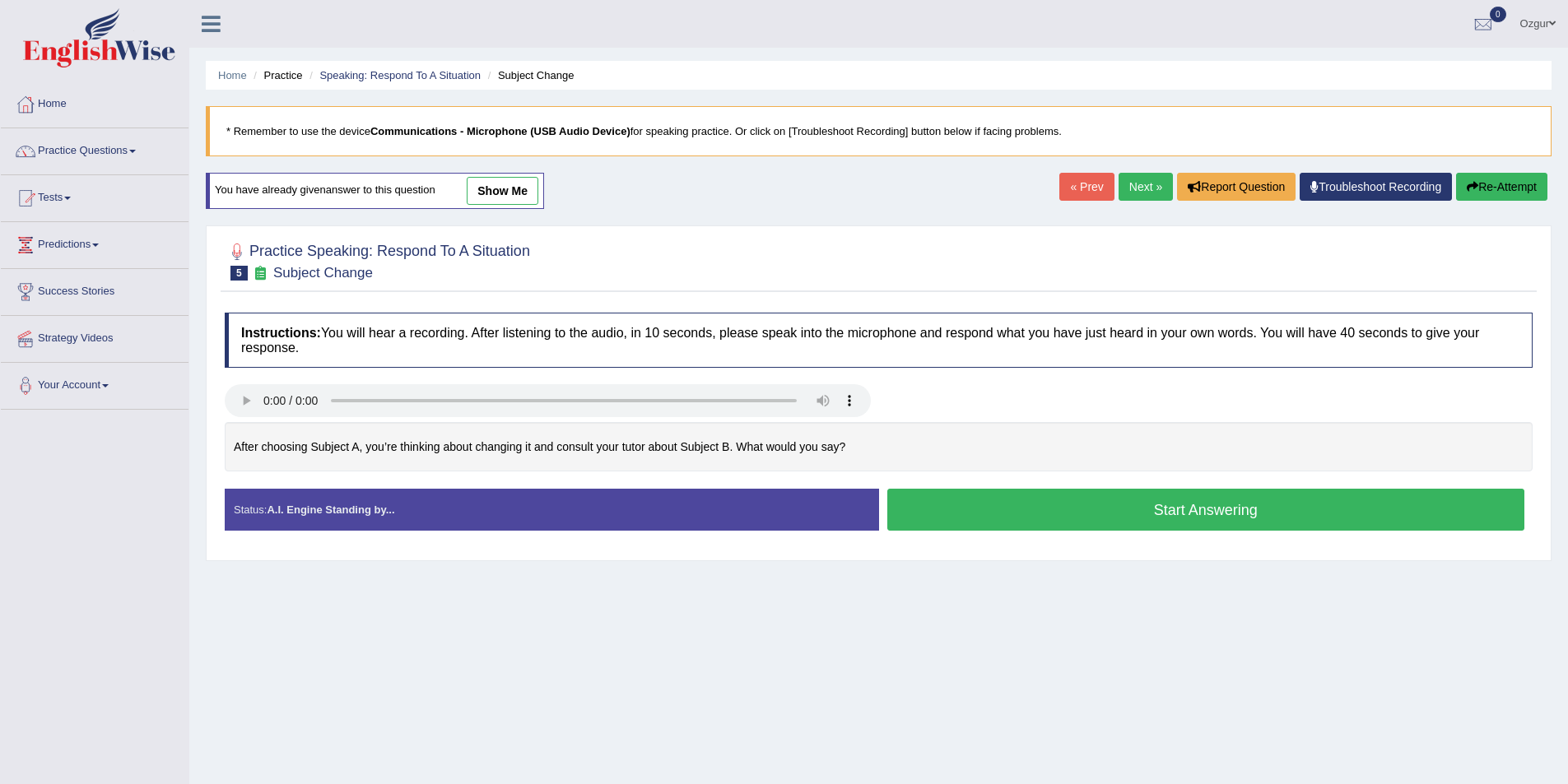
click at [1090, 526] on button "Start Answering" at bounding box center [1206, 509] width 638 height 42
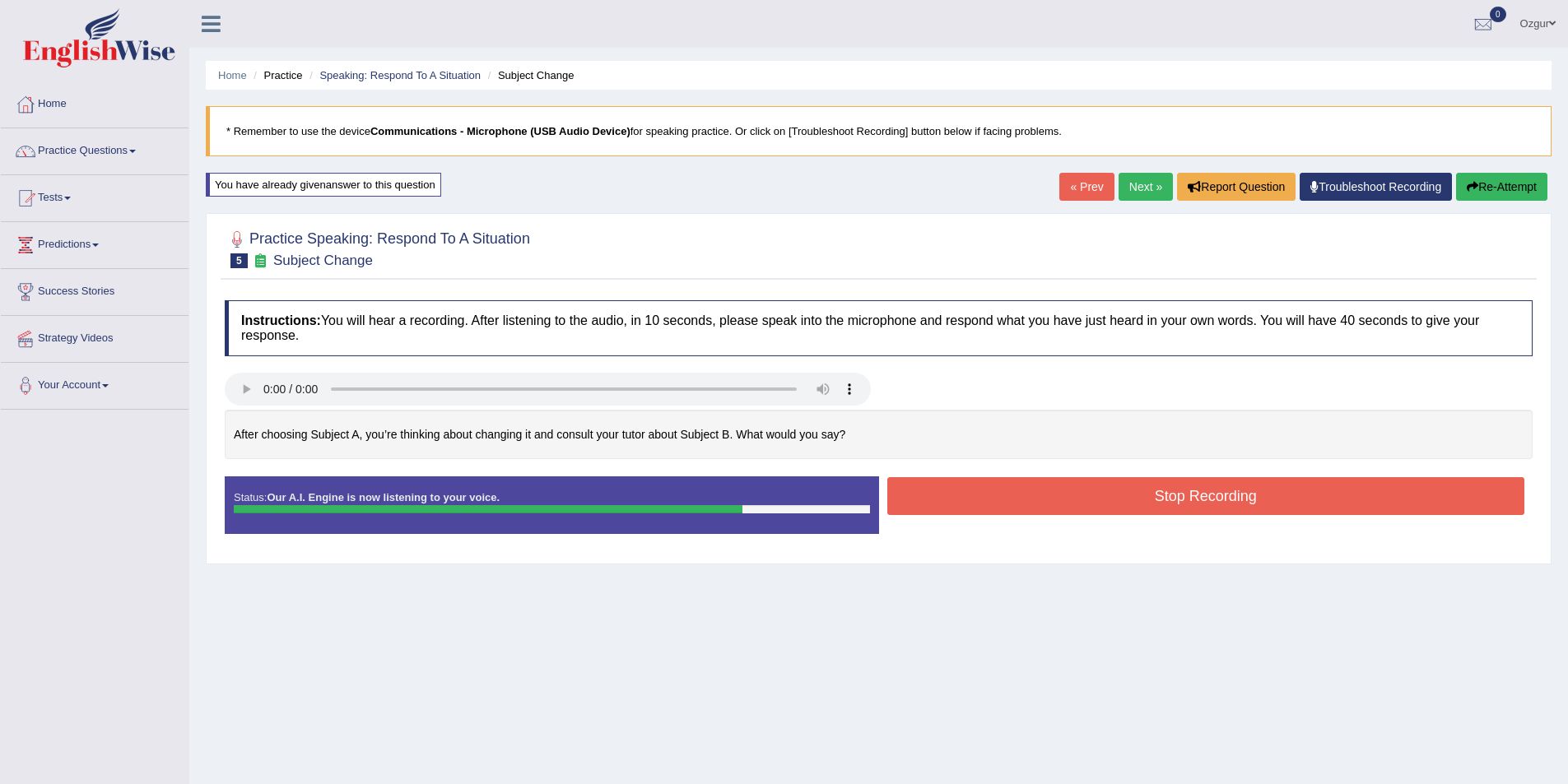
click at [1042, 490] on button "Stop Recording" at bounding box center [1206, 496] width 638 height 38
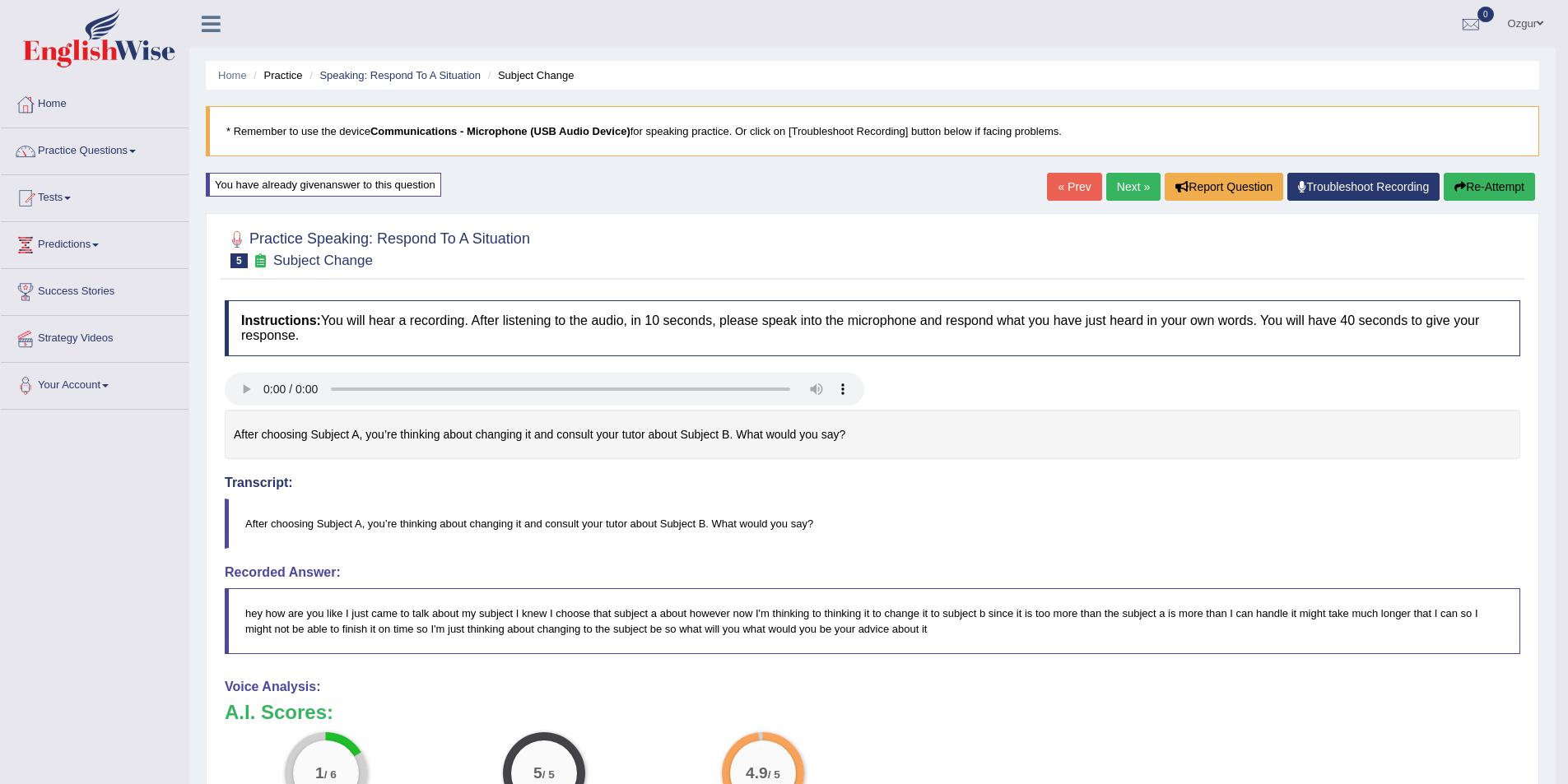
click at [1493, 170] on div "Home Practice Speaking: Respond To A Situation Subject Change * Remember to use…" at bounding box center [873, 552] width 1367 height 1105
click at [1489, 179] on button "Re-Attempt" at bounding box center [1490, 186] width 92 height 28
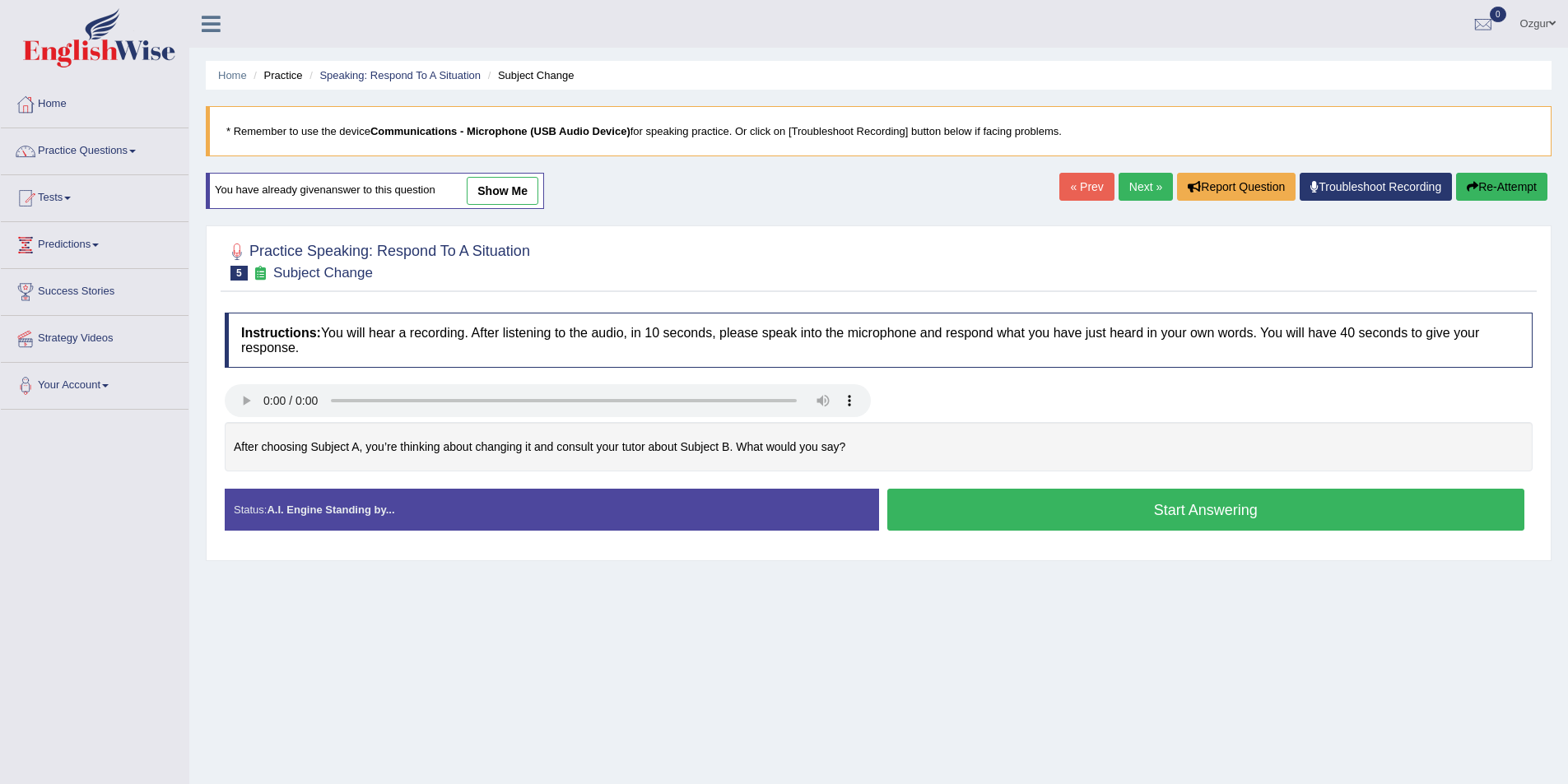
click at [1079, 503] on button "Start Answering" at bounding box center [1206, 509] width 638 height 42
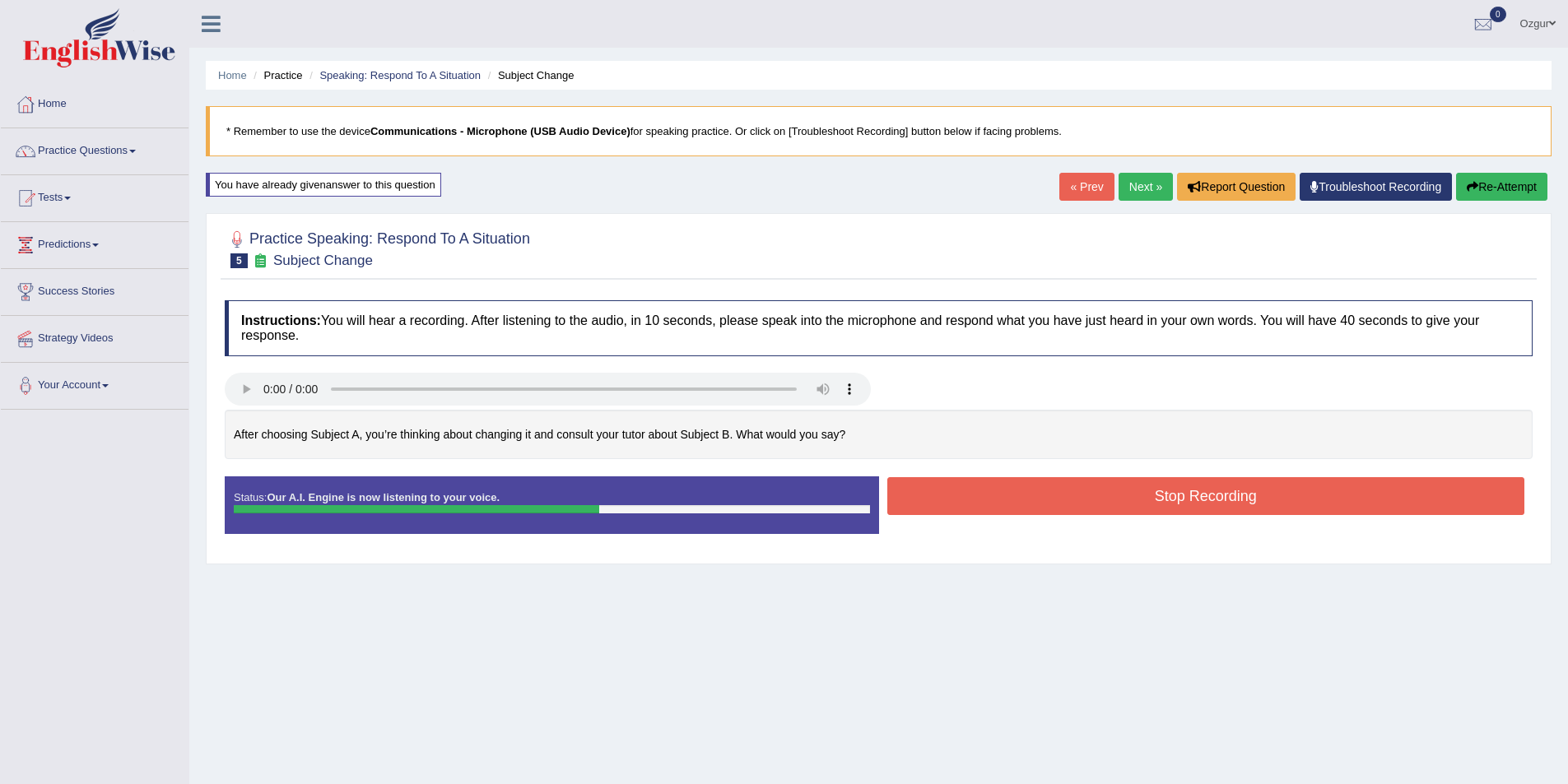
click at [982, 491] on button "Stop Recording" at bounding box center [1206, 496] width 638 height 38
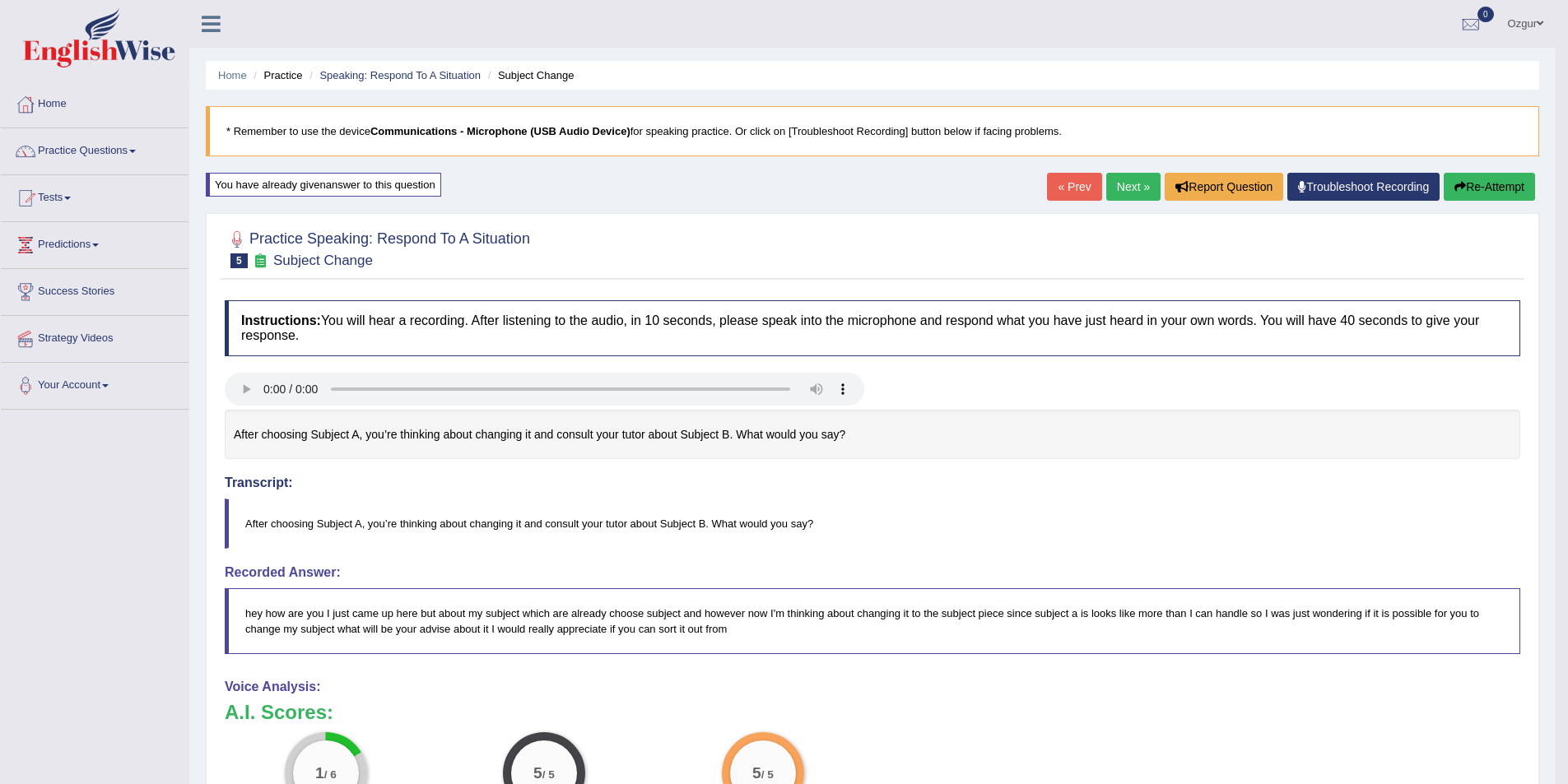
click at [1135, 199] on link "Next »" at bounding box center [1134, 186] width 54 height 28
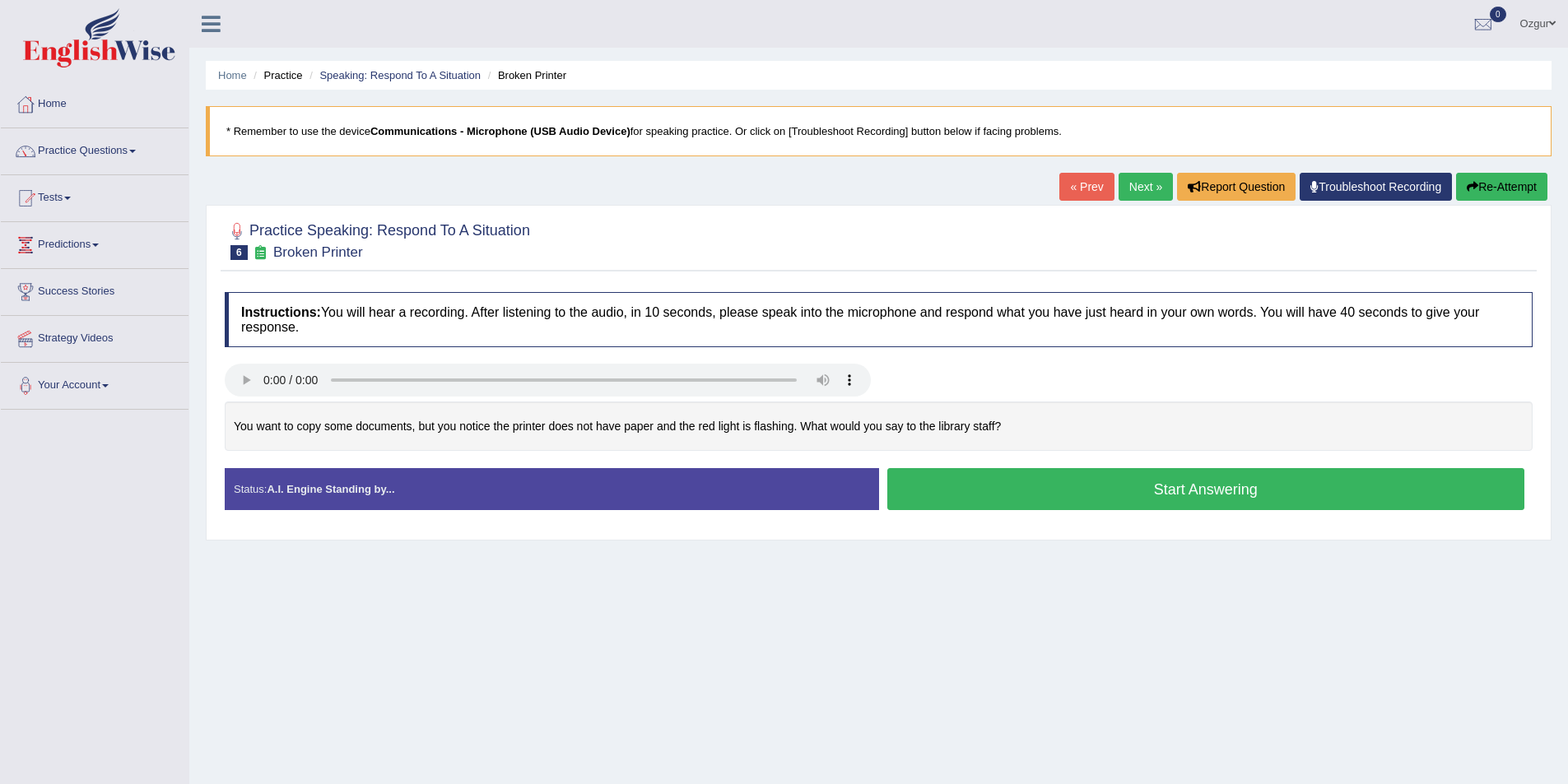
click at [1127, 479] on button "Start Answering" at bounding box center [1206, 488] width 638 height 42
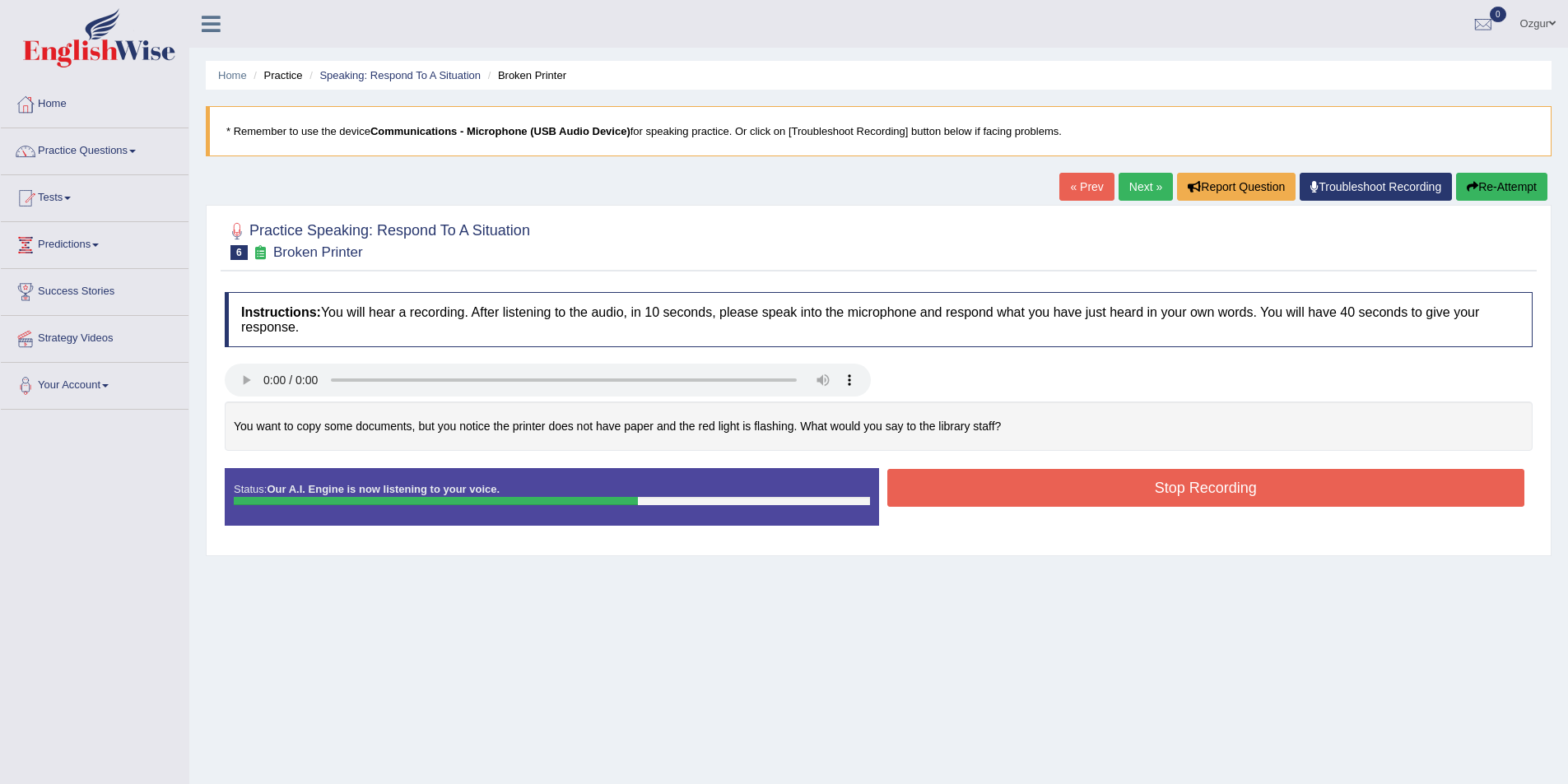
click at [968, 491] on button "Stop Recording" at bounding box center [1206, 488] width 638 height 38
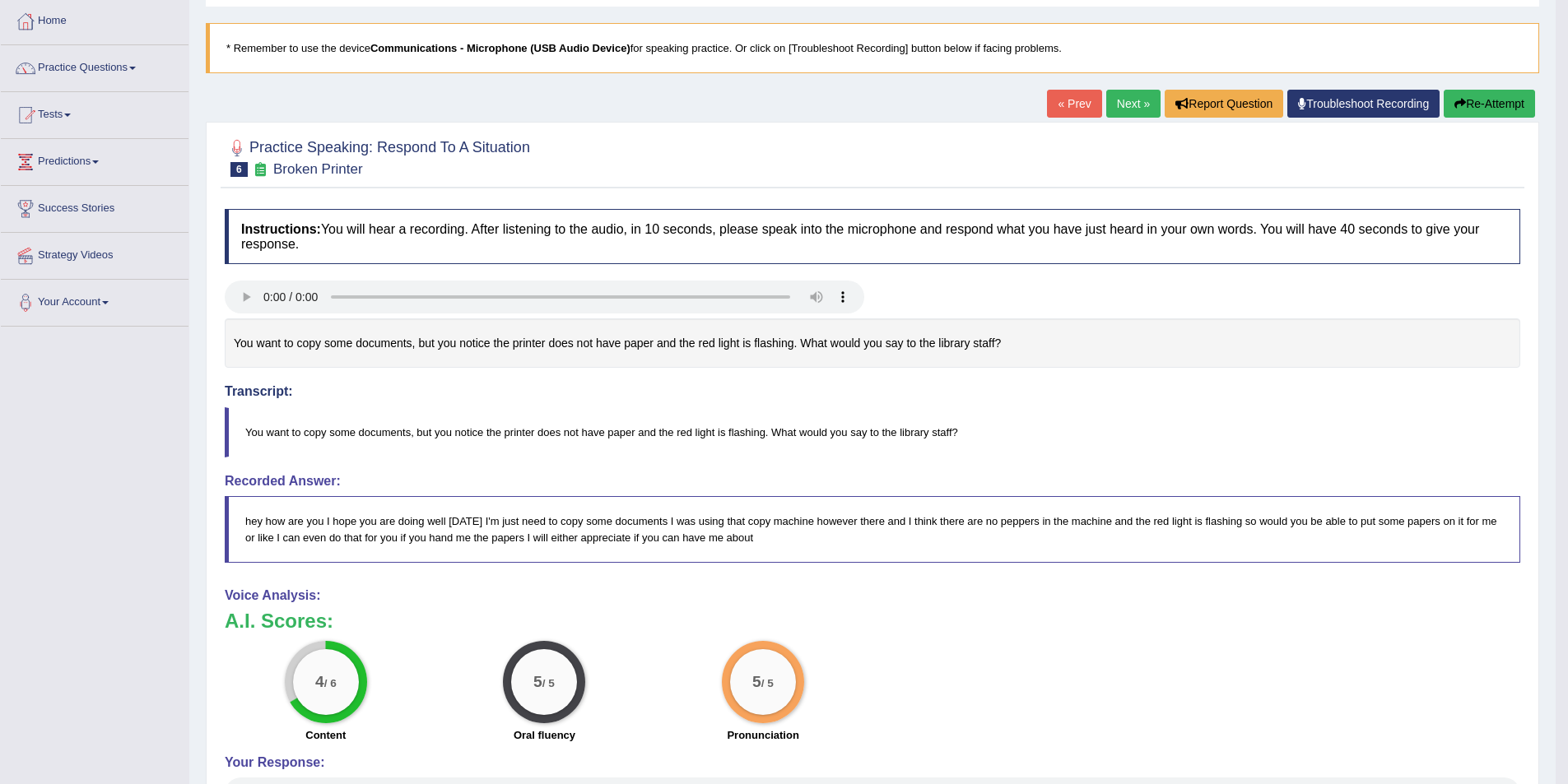
scroll to position [82, 0]
click at [1515, 107] on button "Re-Attempt" at bounding box center [1490, 104] width 92 height 28
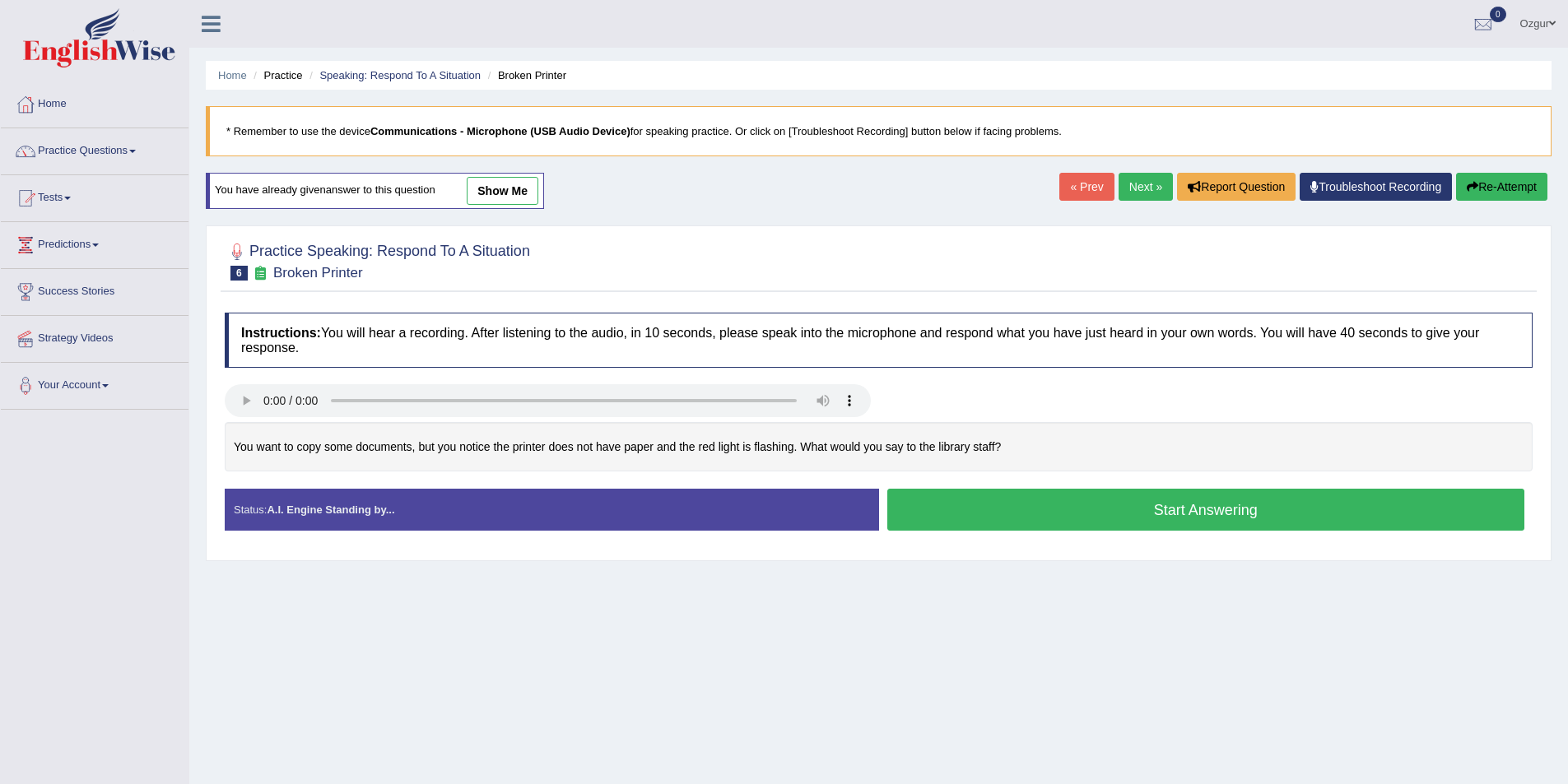
scroll to position [80, 0]
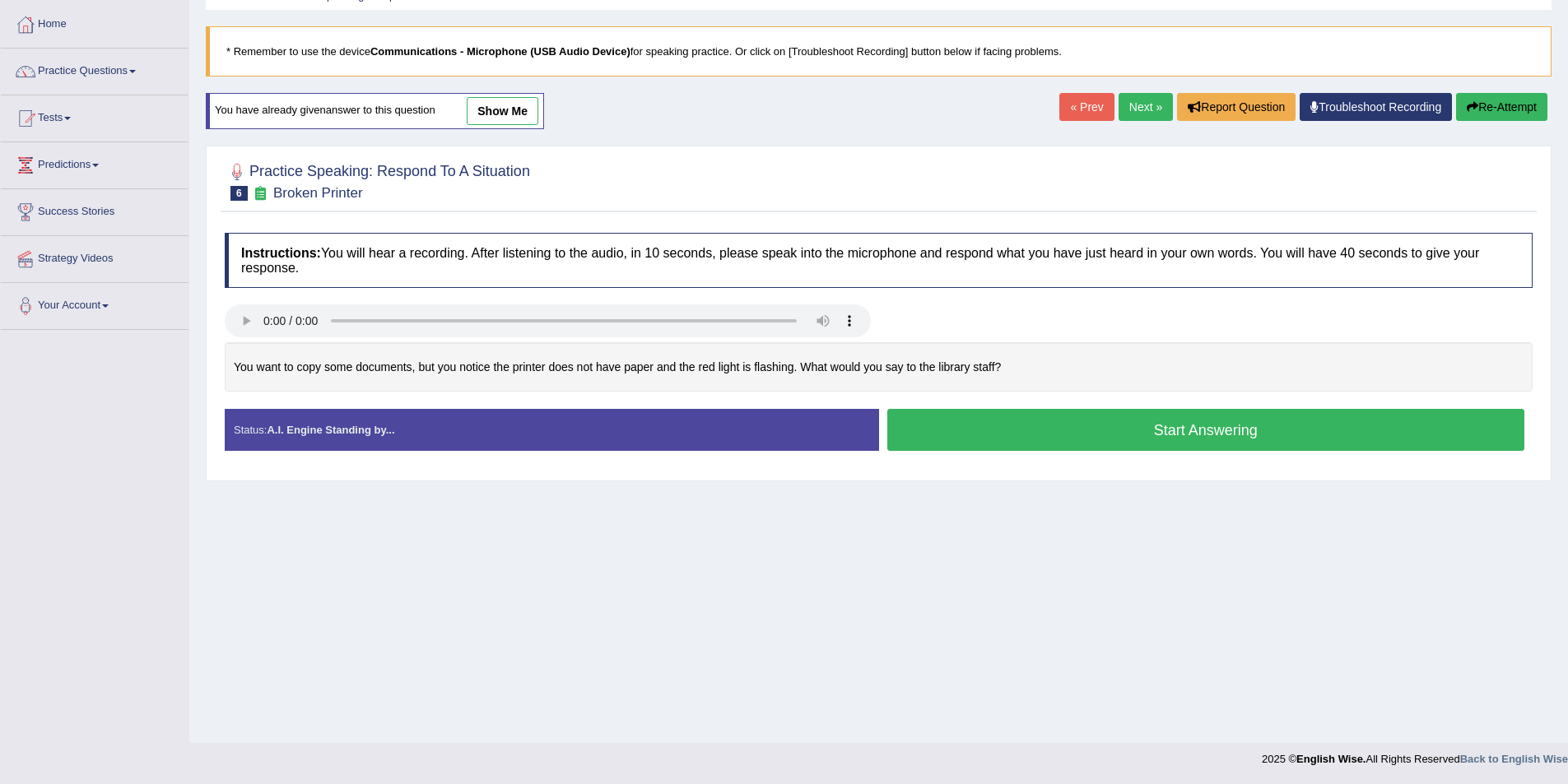
click at [1120, 437] on button "Start Answering" at bounding box center [1206, 429] width 638 height 42
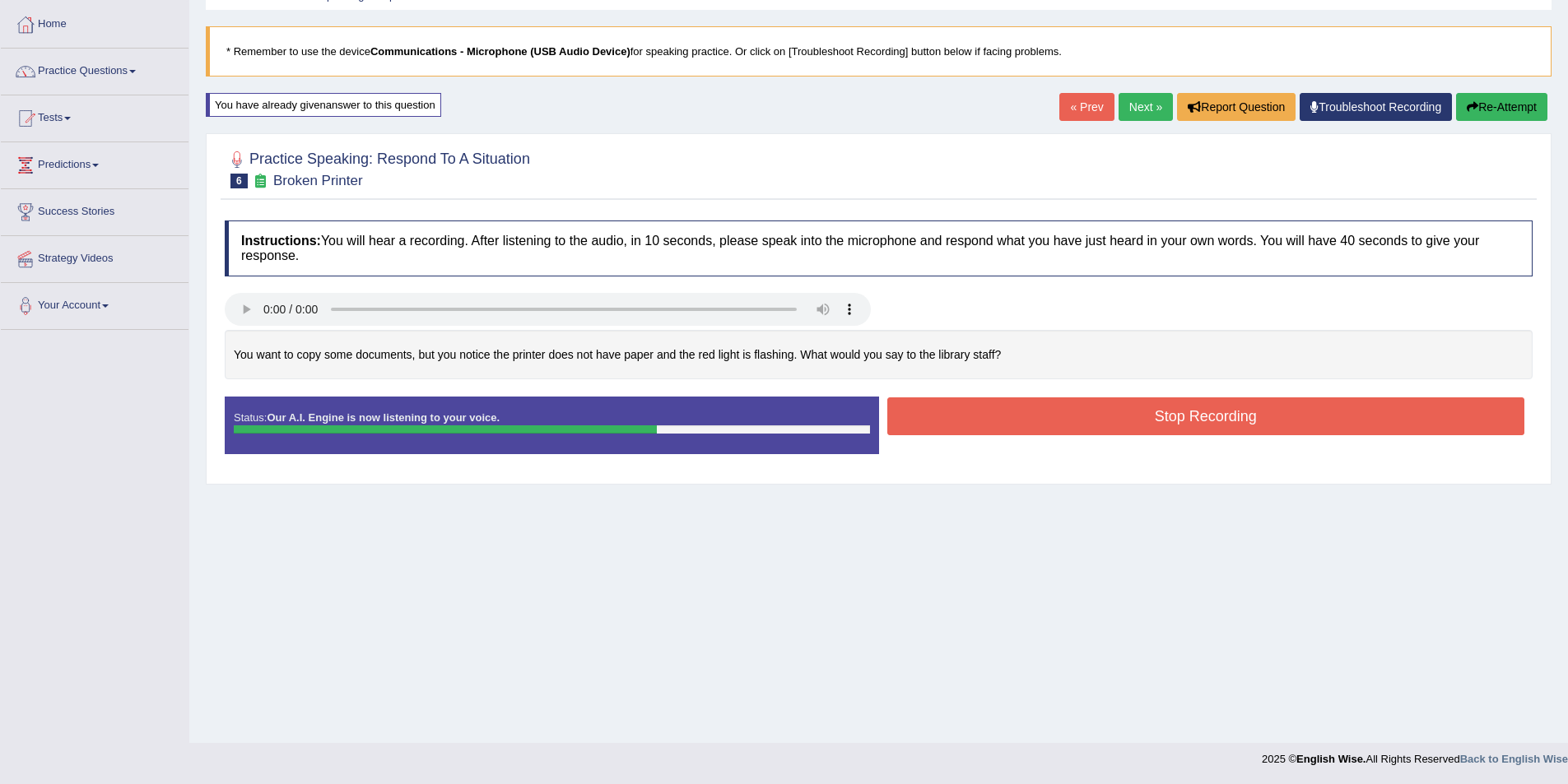
click at [978, 405] on button "Stop Recording" at bounding box center [1206, 416] width 638 height 38
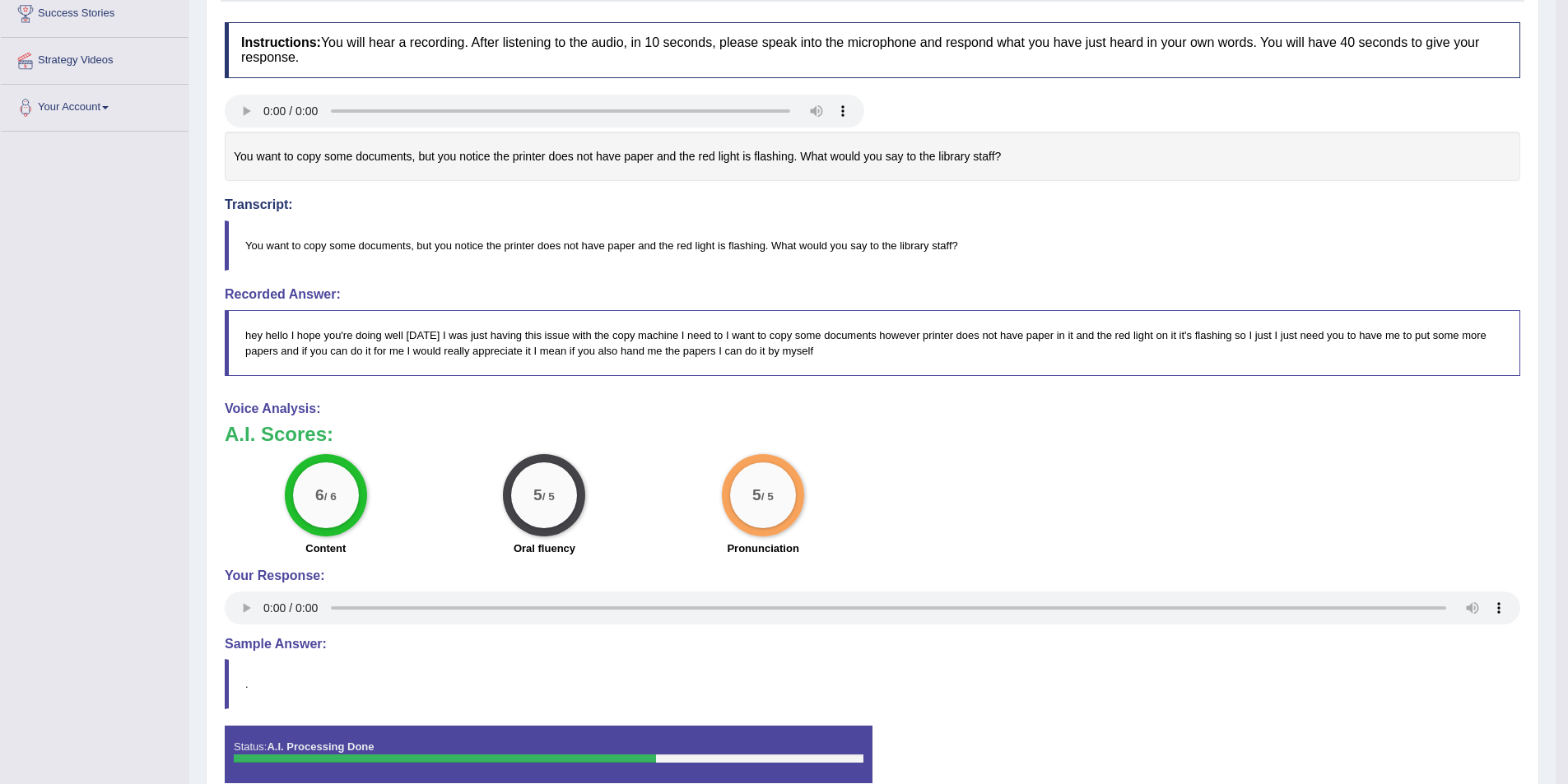
scroll to position [33, 0]
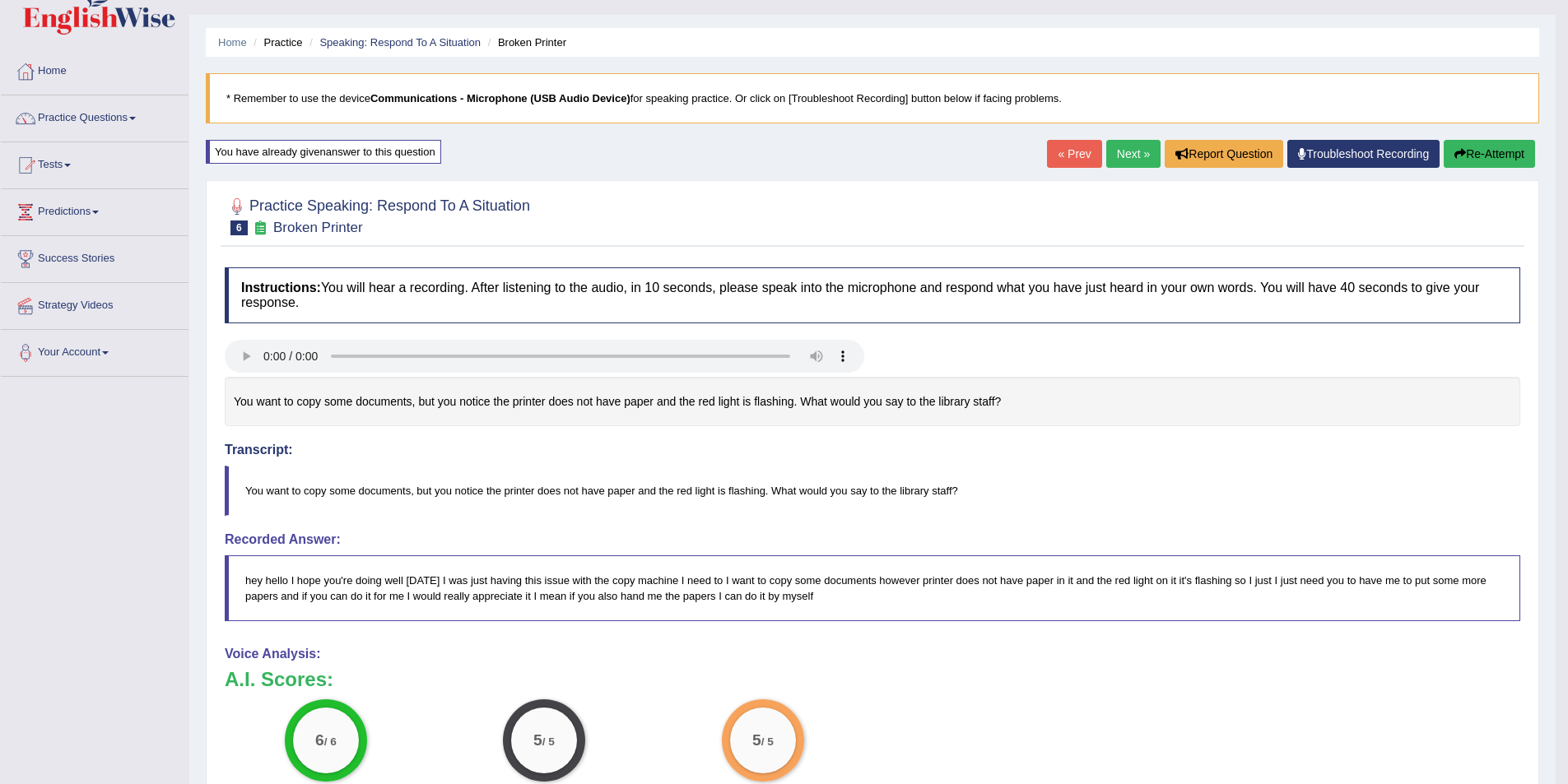
click at [1135, 155] on link "Next »" at bounding box center [1134, 154] width 54 height 28
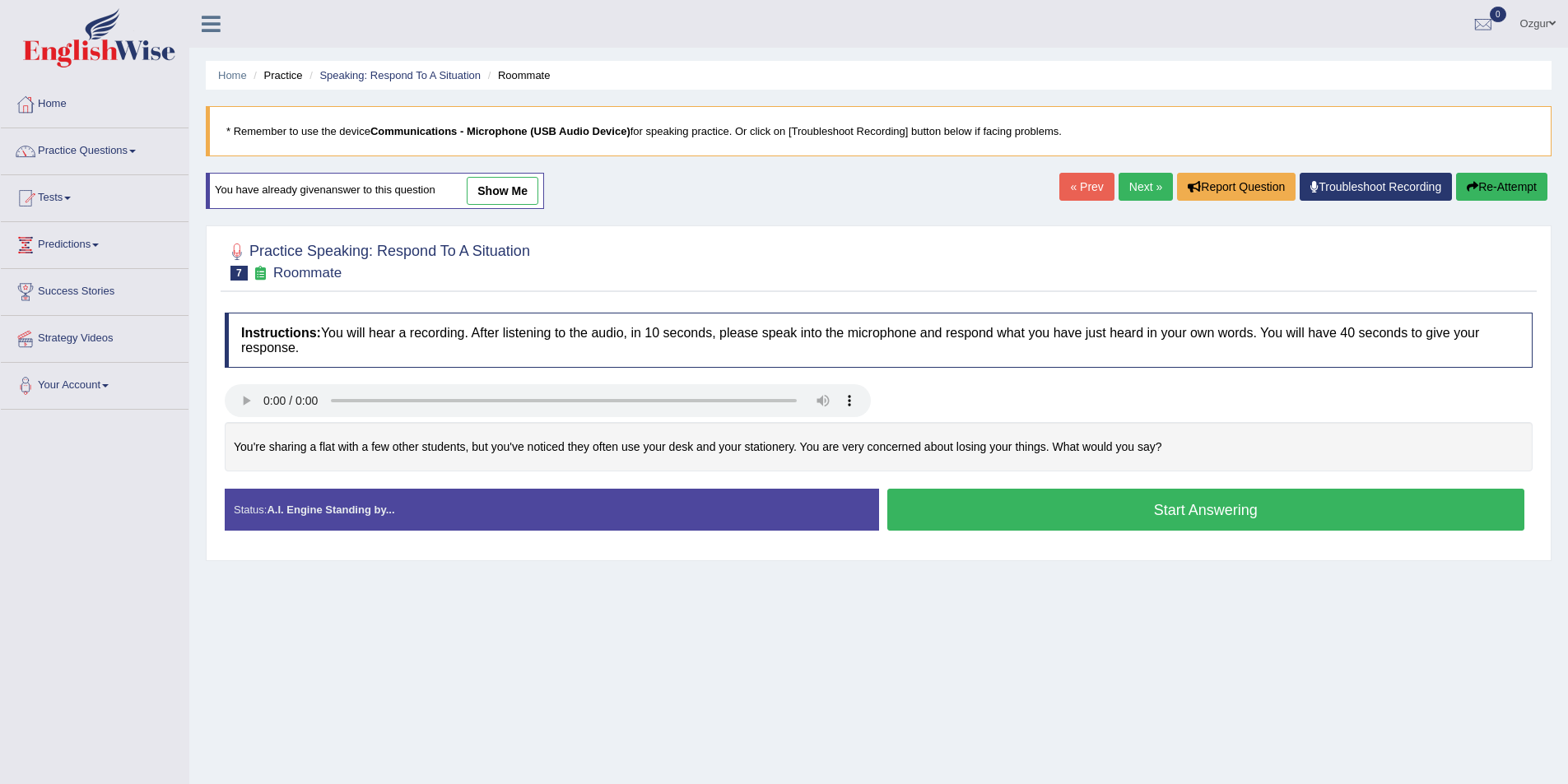
click at [1033, 506] on button "Start Answering" at bounding box center [1206, 509] width 638 height 42
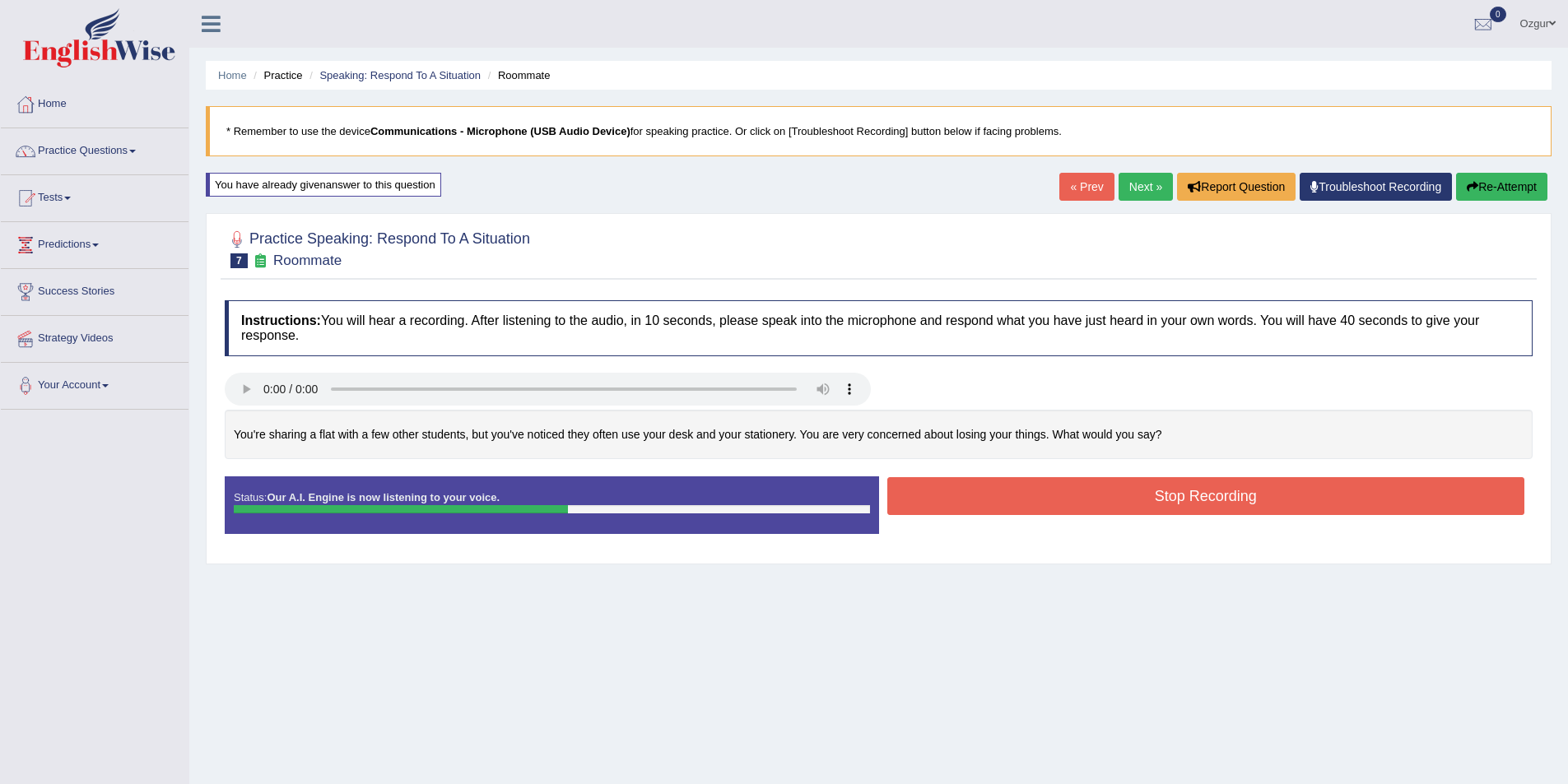
click at [1004, 492] on button "Stop Recording" at bounding box center [1206, 496] width 638 height 38
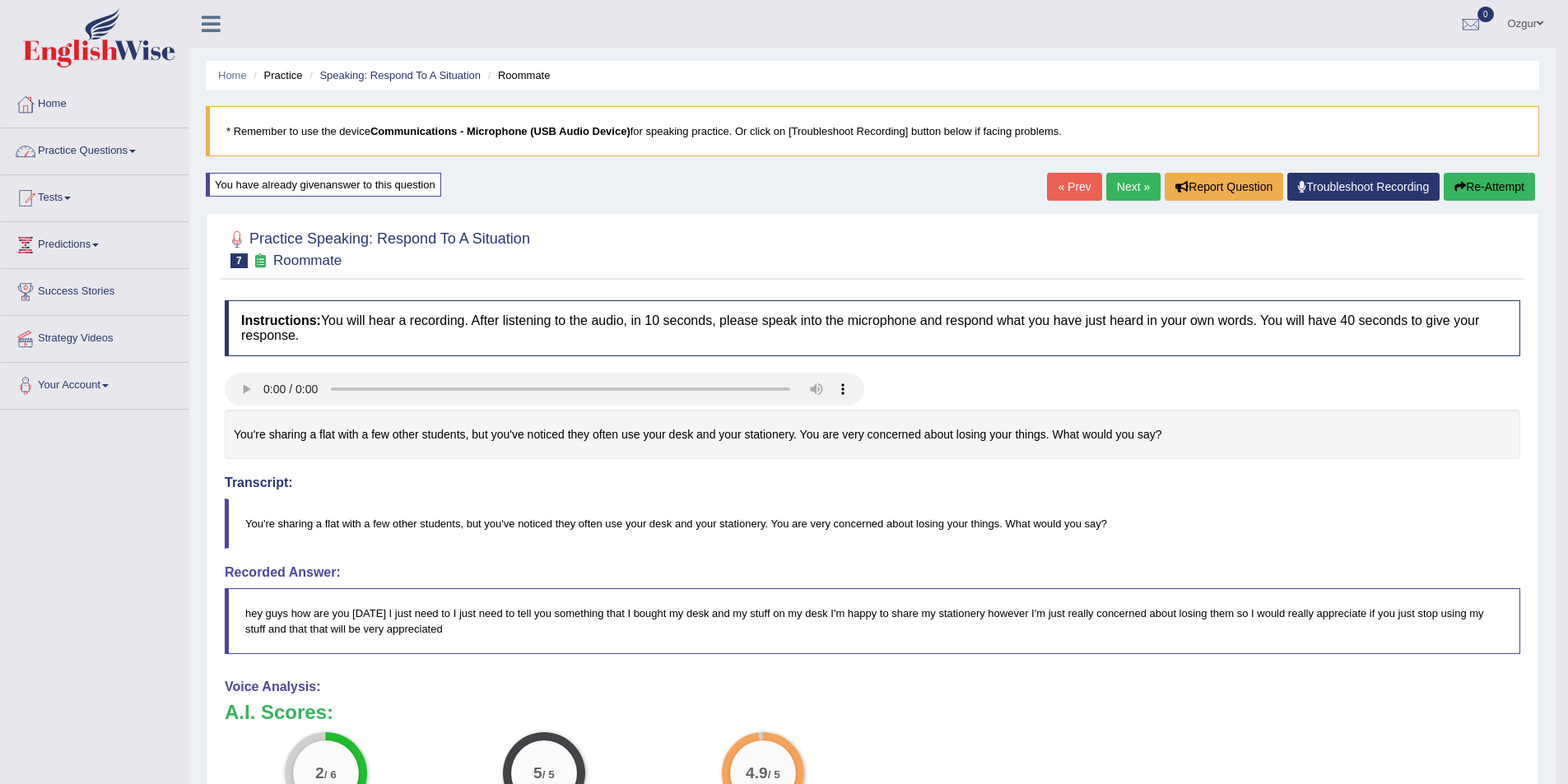
click at [83, 147] on link "Practice Questions" at bounding box center [94, 149] width 188 height 41
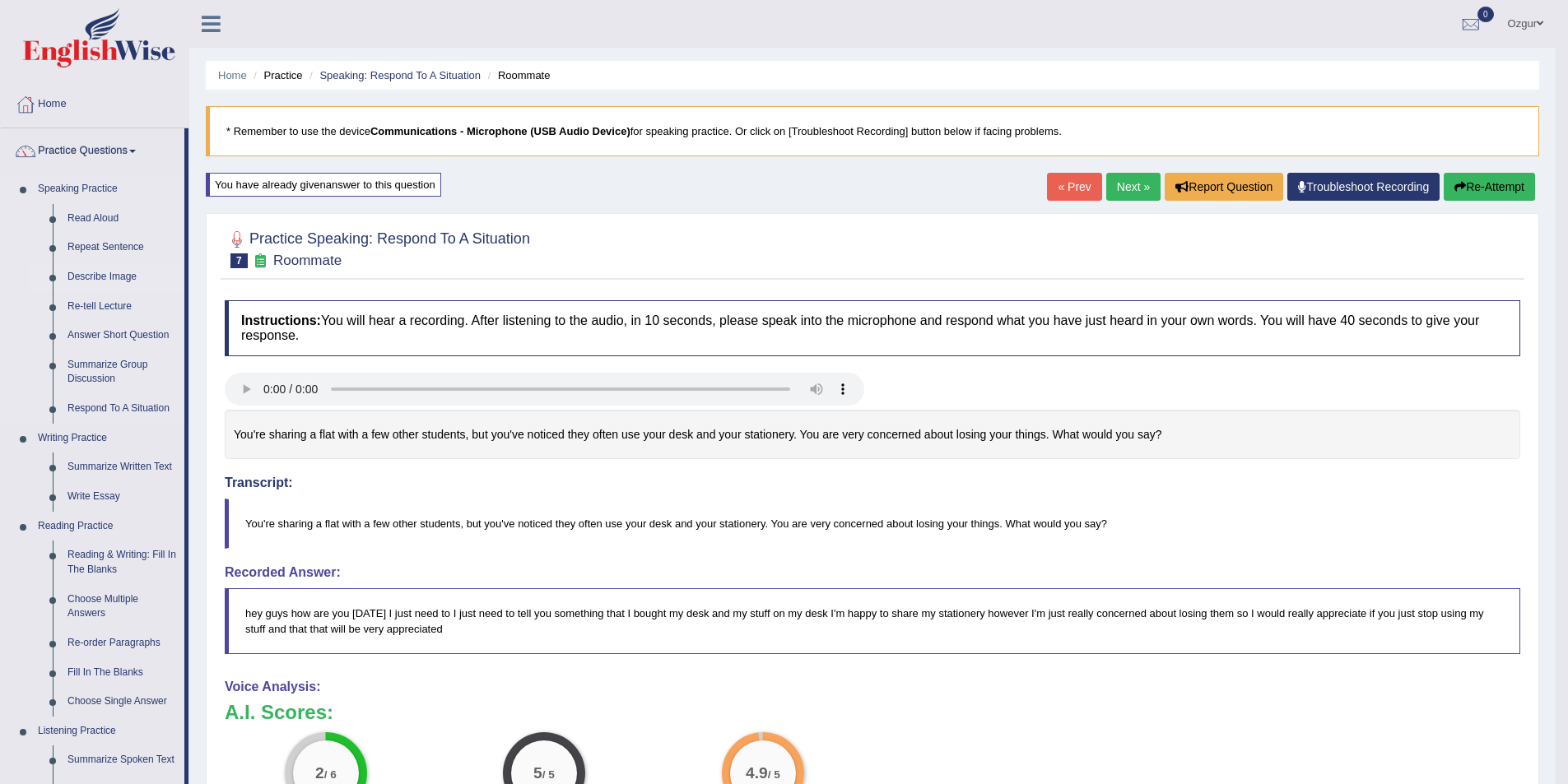
click at [102, 271] on link "Describe Image" at bounding box center [122, 277] width 124 height 30
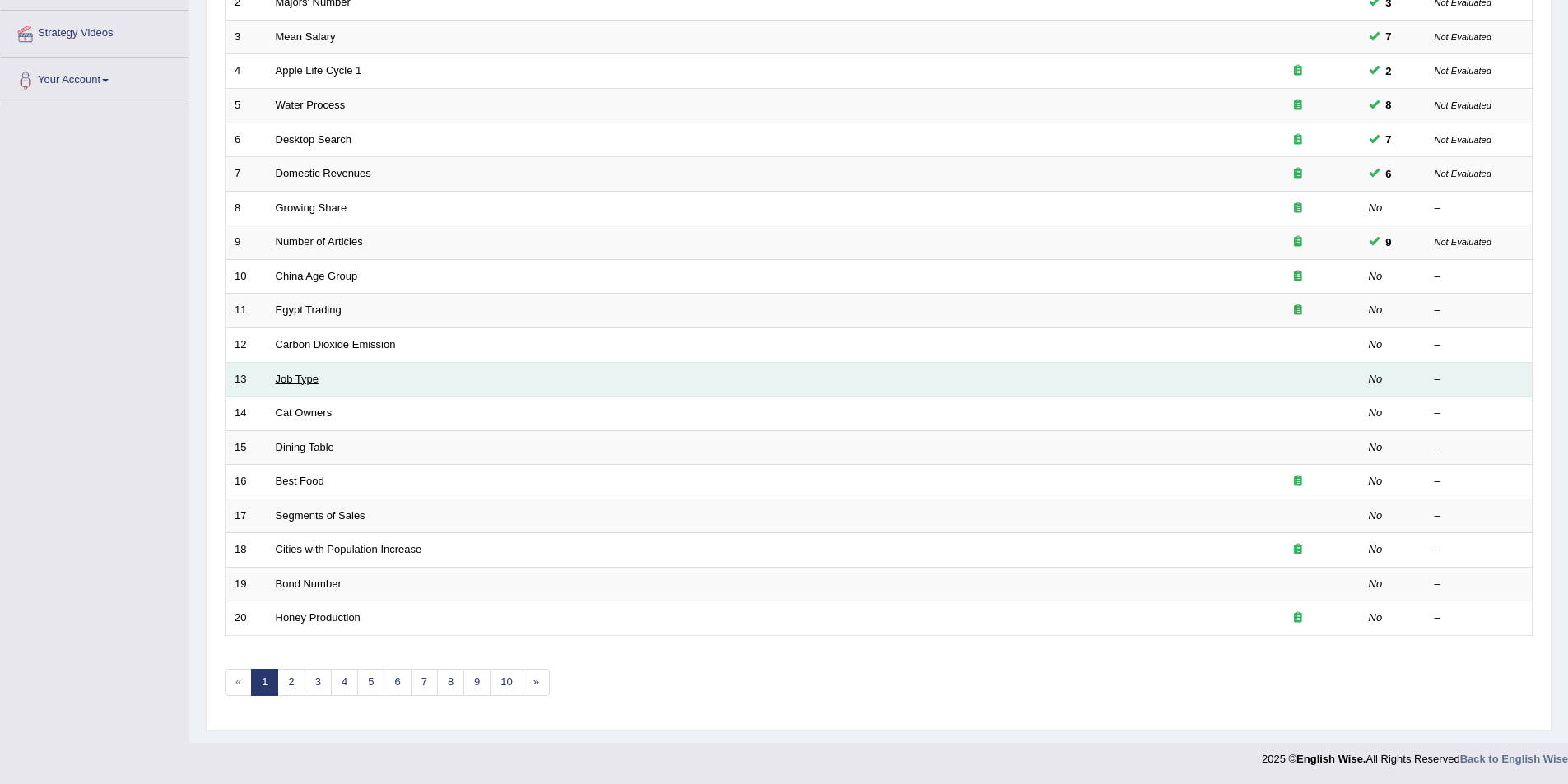
click at [304, 376] on link "Job Type" at bounding box center [297, 379] width 43 height 13
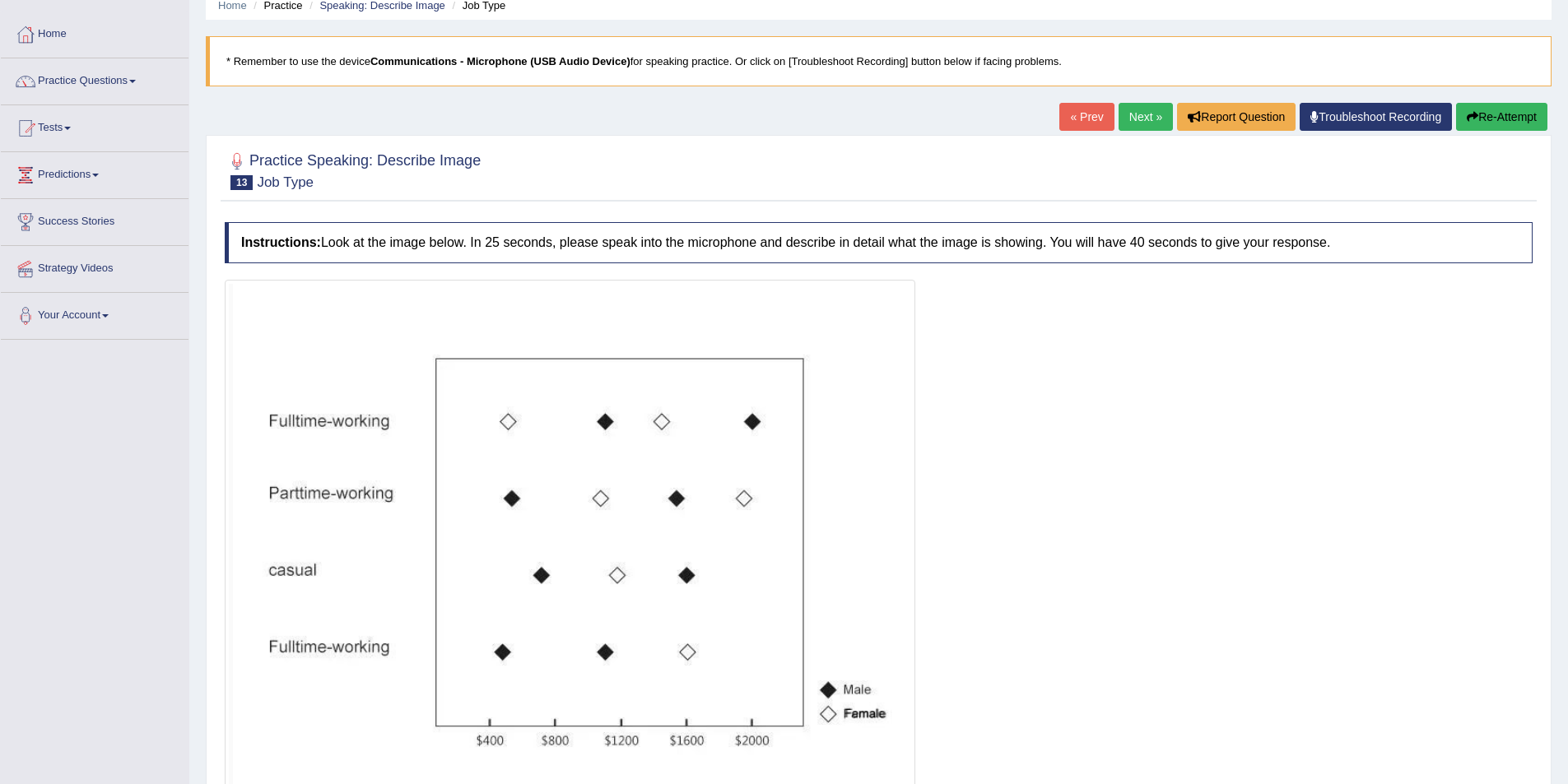
scroll to position [52, 0]
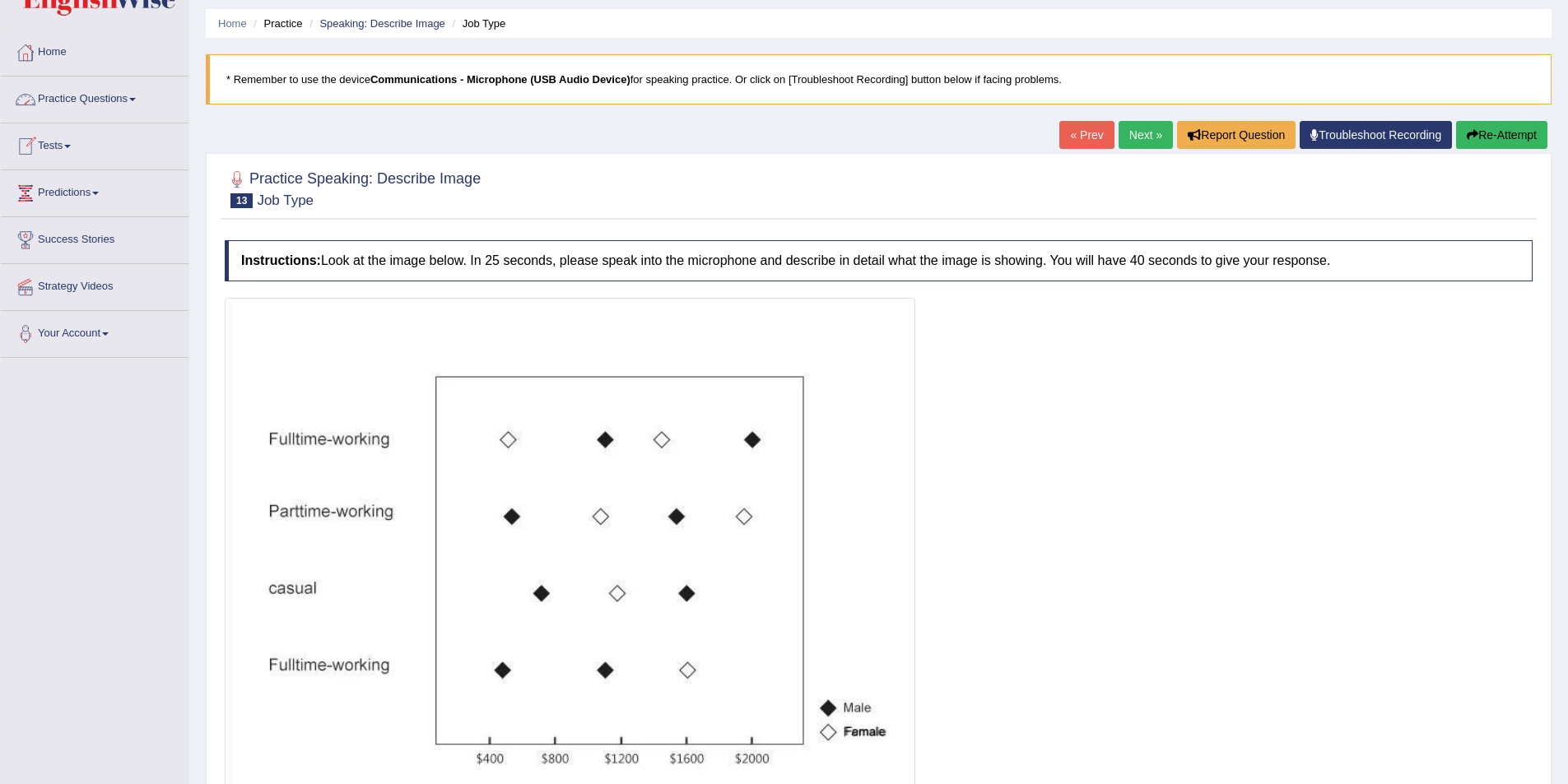
click at [1090, 134] on link "« Prev" at bounding box center [1087, 134] width 54 height 28
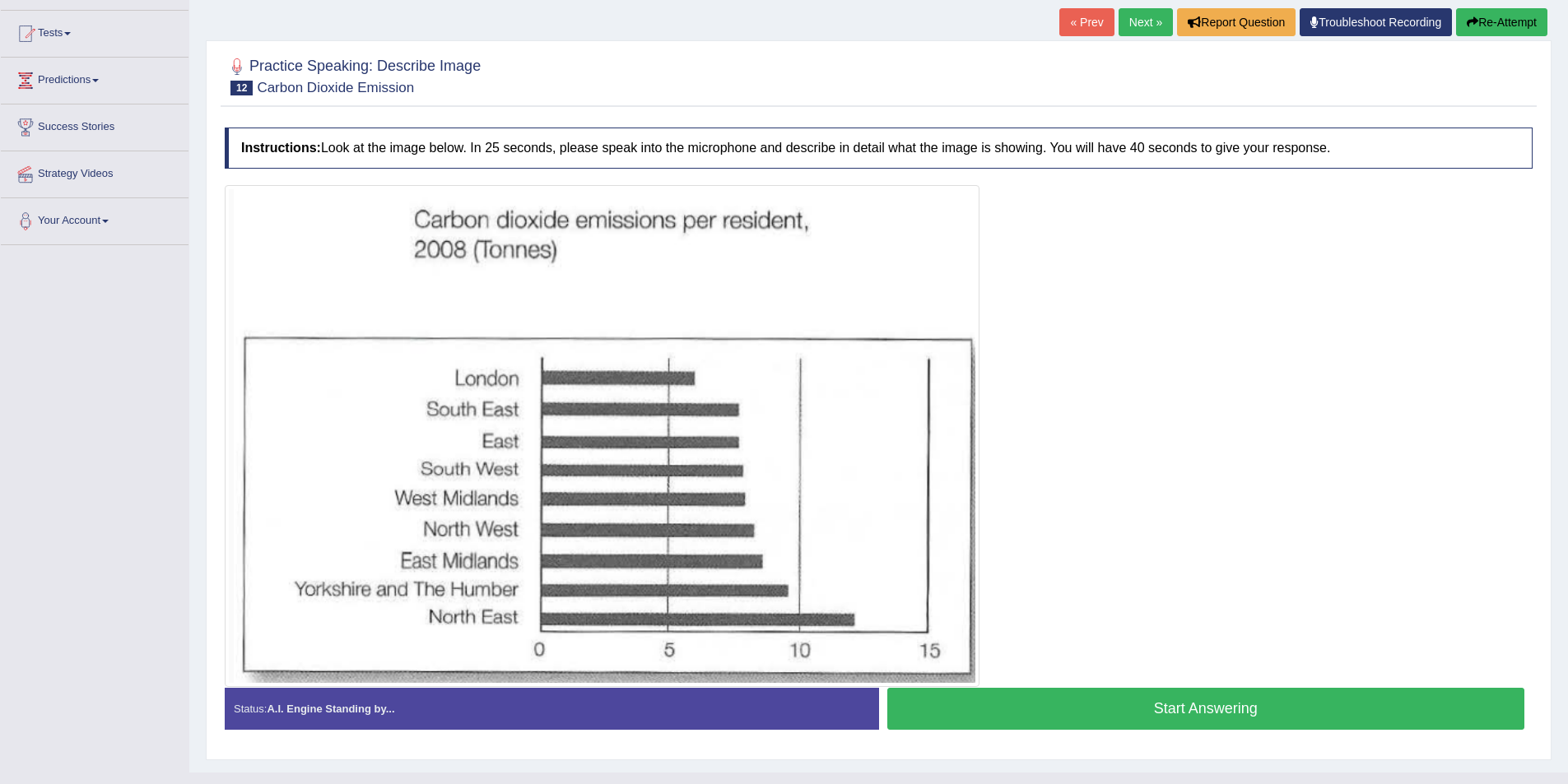
click at [1229, 714] on button "Start Answering" at bounding box center [1206, 708] width 638 height 42
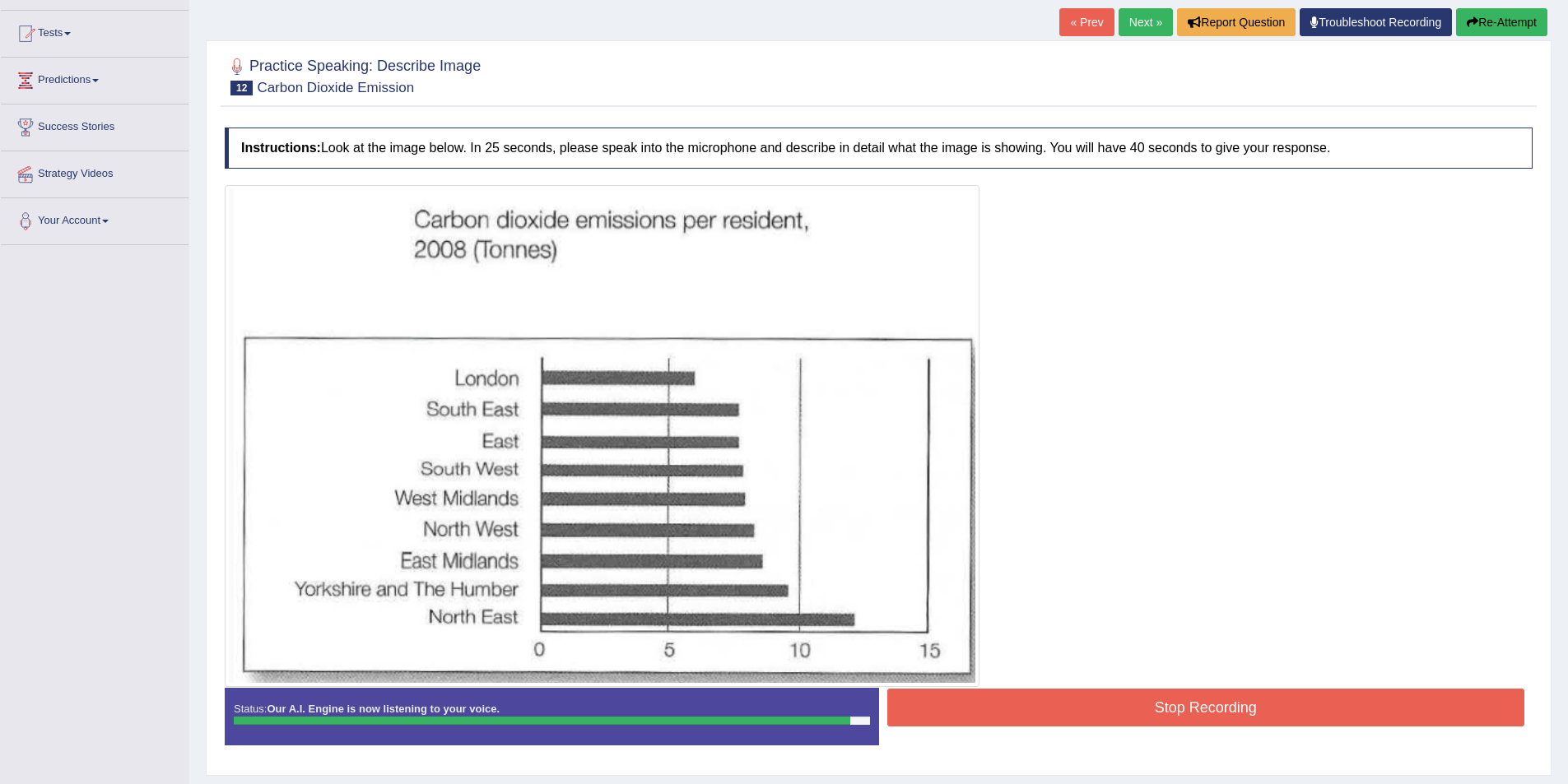
click at [1229, 714] on button "Stop Recording" at bounding box center [1206, 708] width 638 height 38
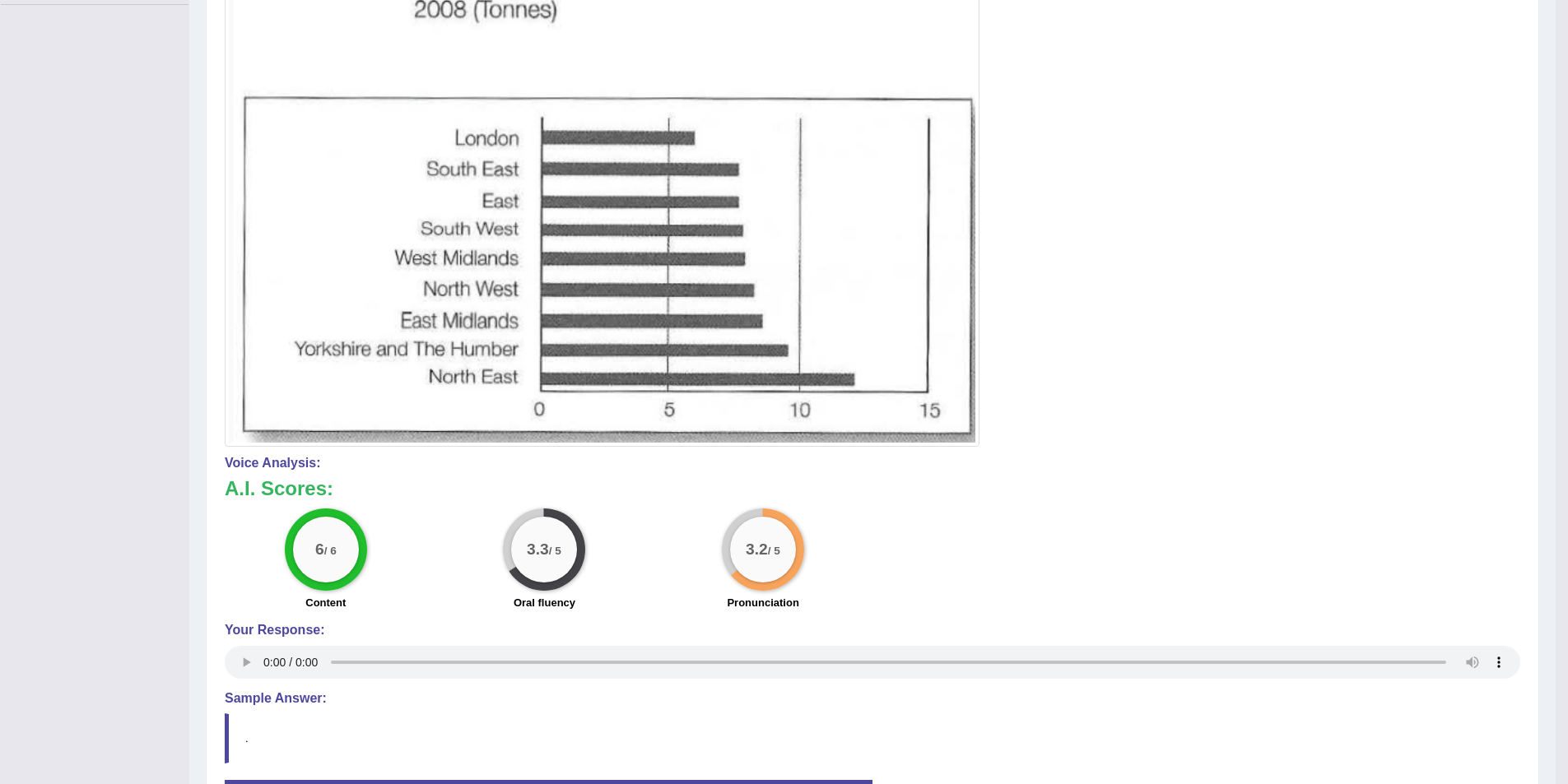
scroll to position [132, 0]
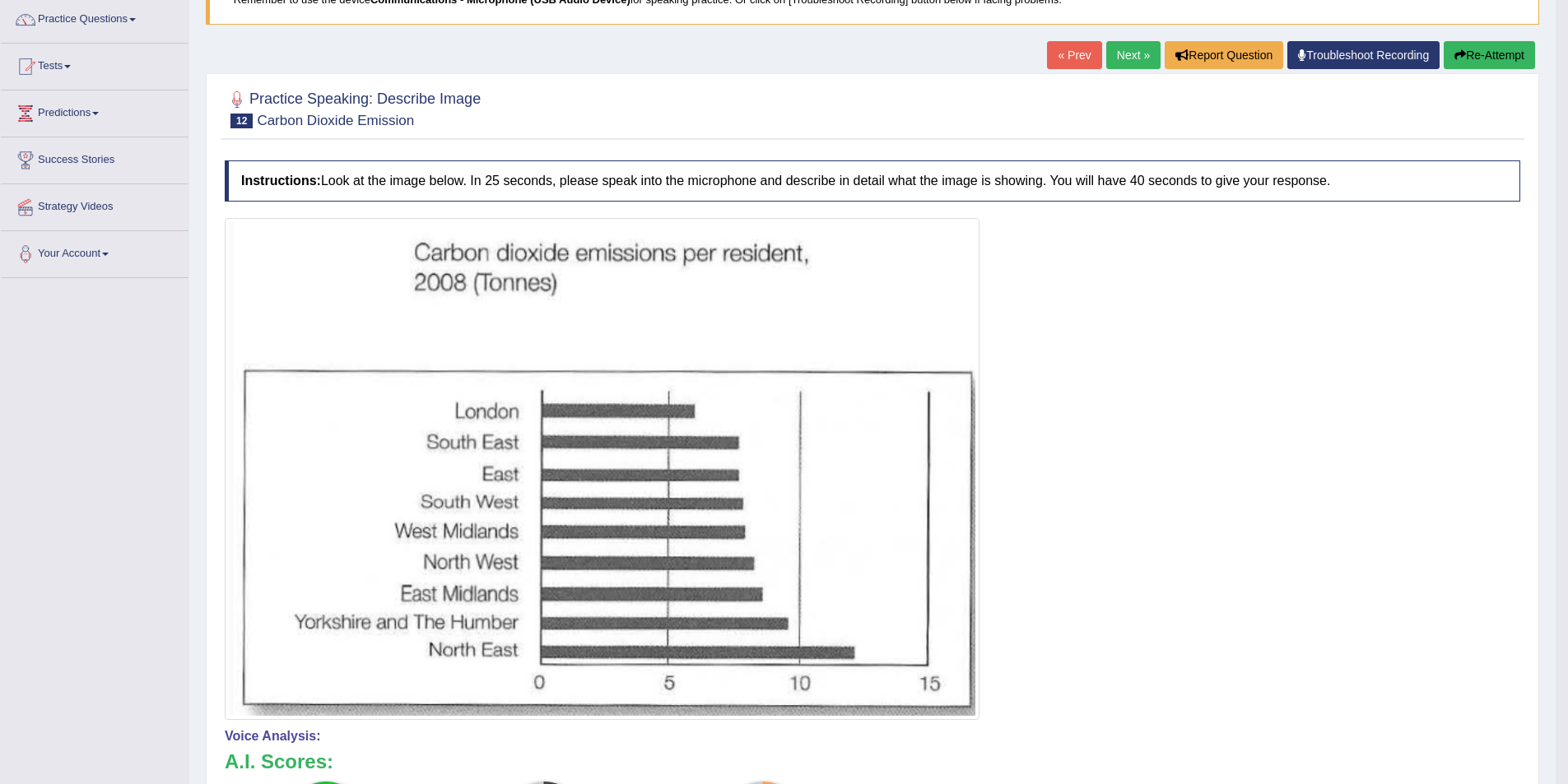
click at [1486, 74] on div "Practice Speaking: Describe Image 12 Carbon Dioxide Emission Instructions: Look…" at bounding box center [872, 606] width 1333 height 1068
click at [1498, 45] on button "Re-Attempt" at bounding box center [1490, 54] width 92 height 28
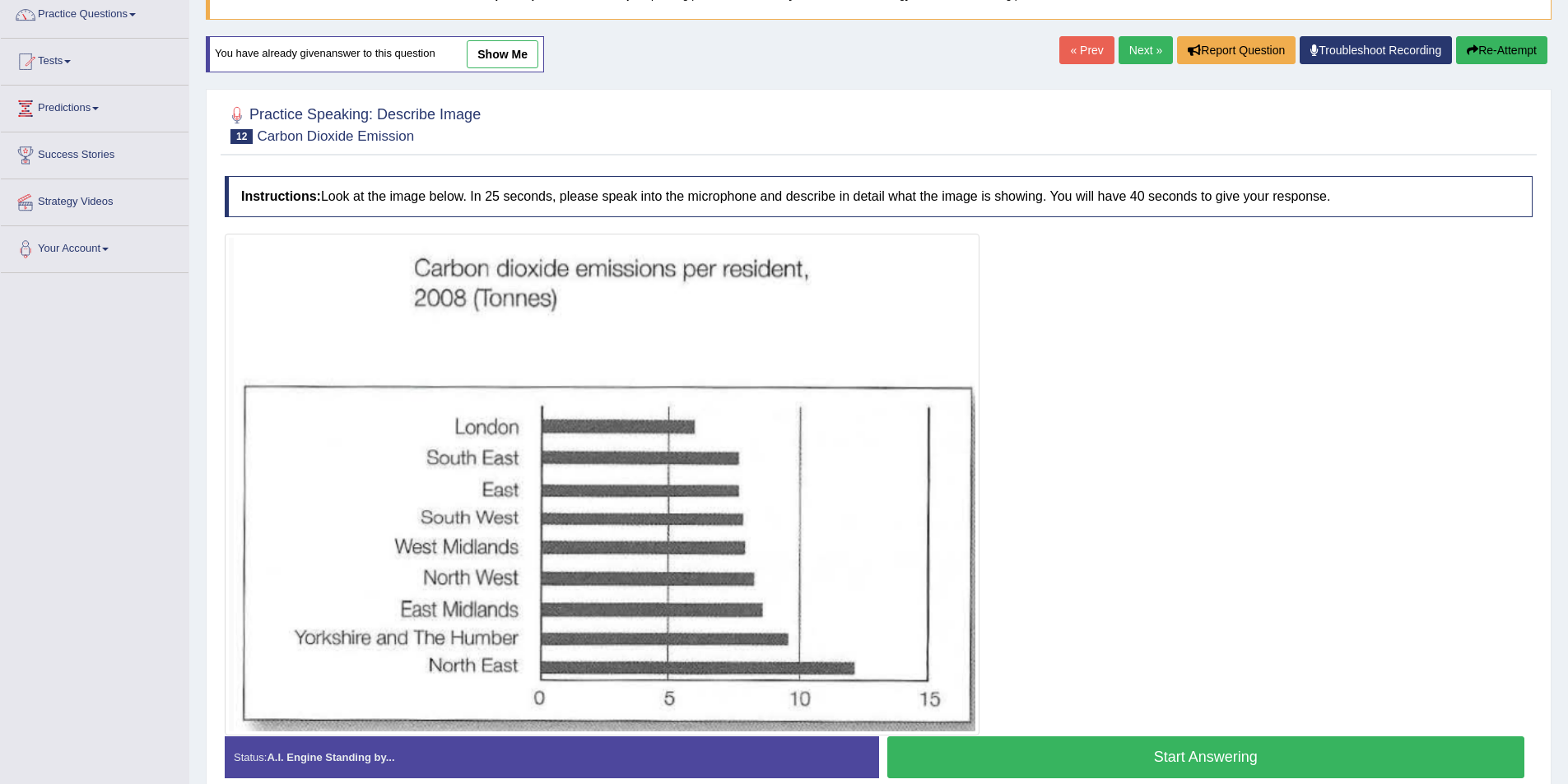
click at [1211, 765] on button "Start Answering" at bounding box center [1206, 757] width 638 height 42
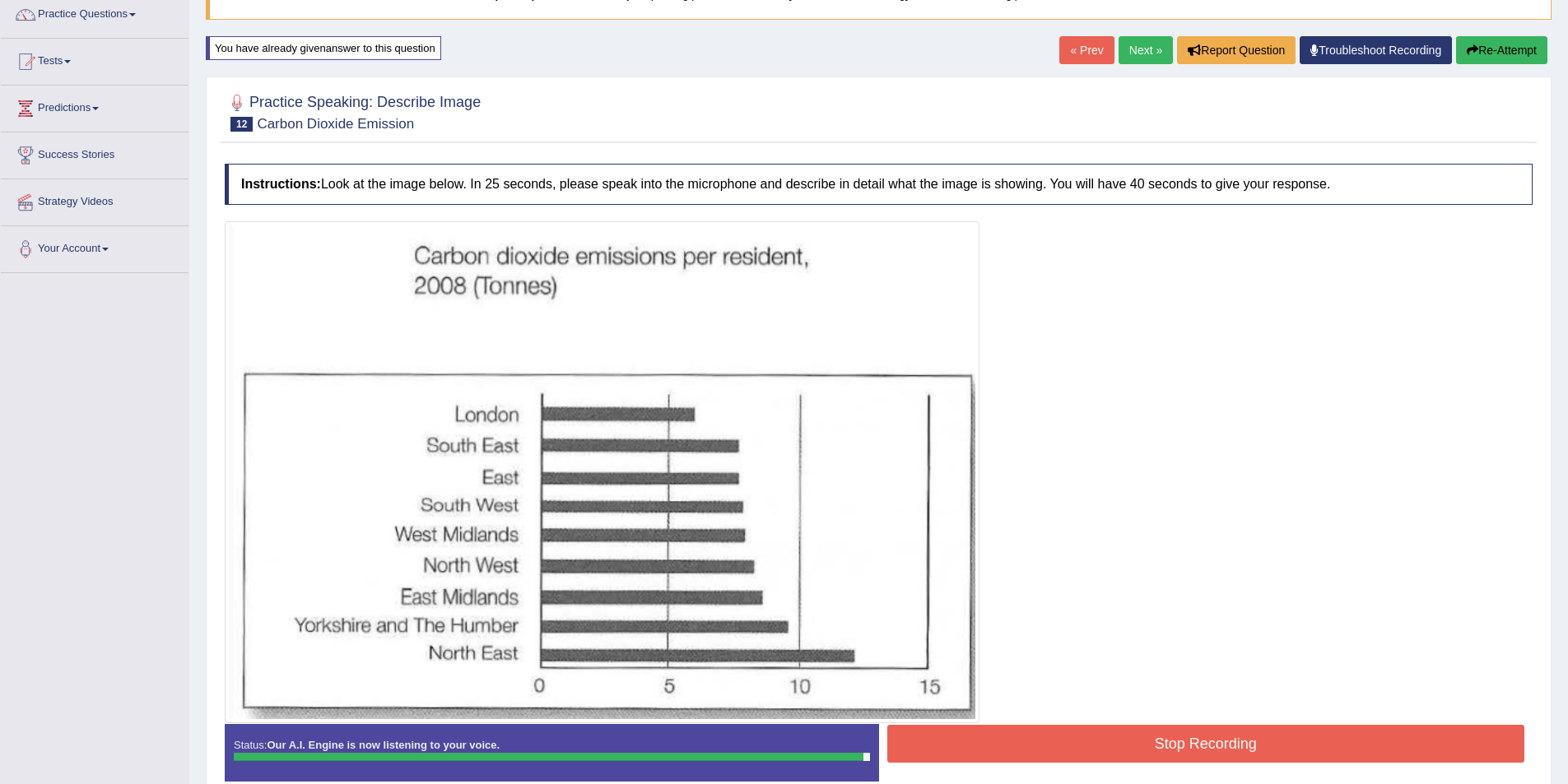
click at [1137, 733] on button "Stop Recording" at bounding box center [1206, 743] width 638 height 38
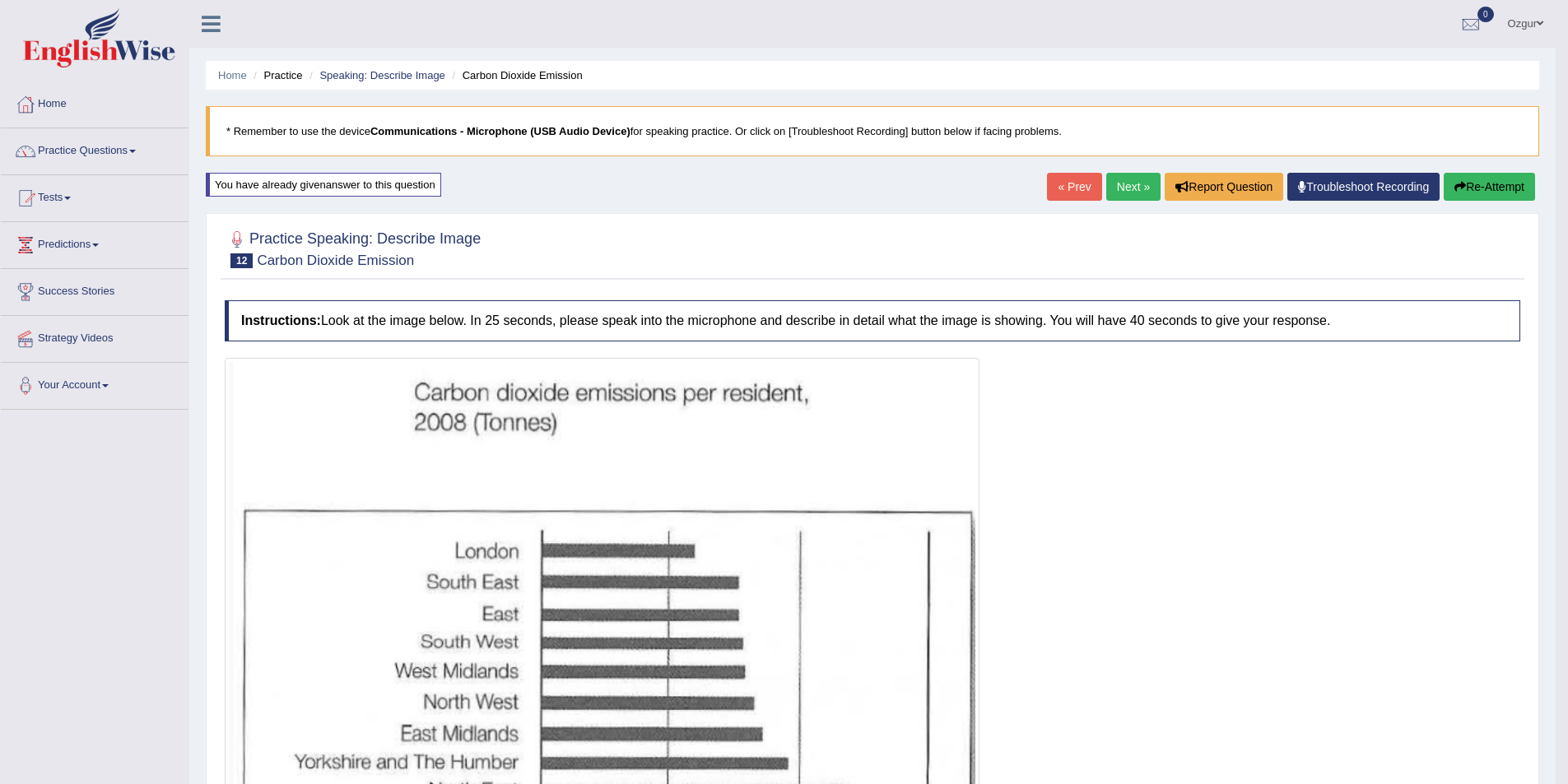
click at [1474, 185] on button "Re-Attempt" at bounding box center [1490, 186] width 92 height 28
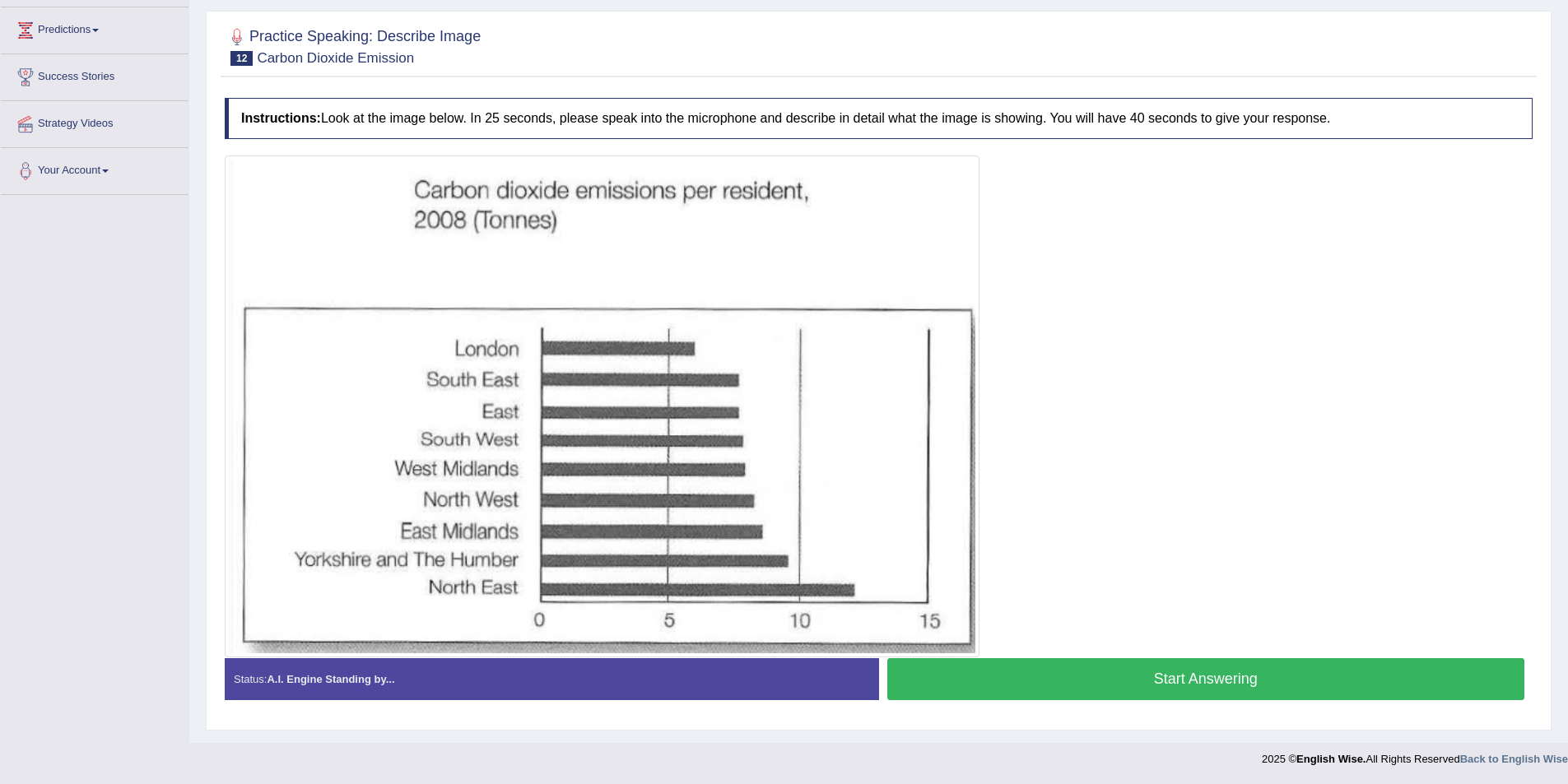
click at [1101, 669] on button "Start Answering" at bounding box center [1206, 679] width 638 height 42
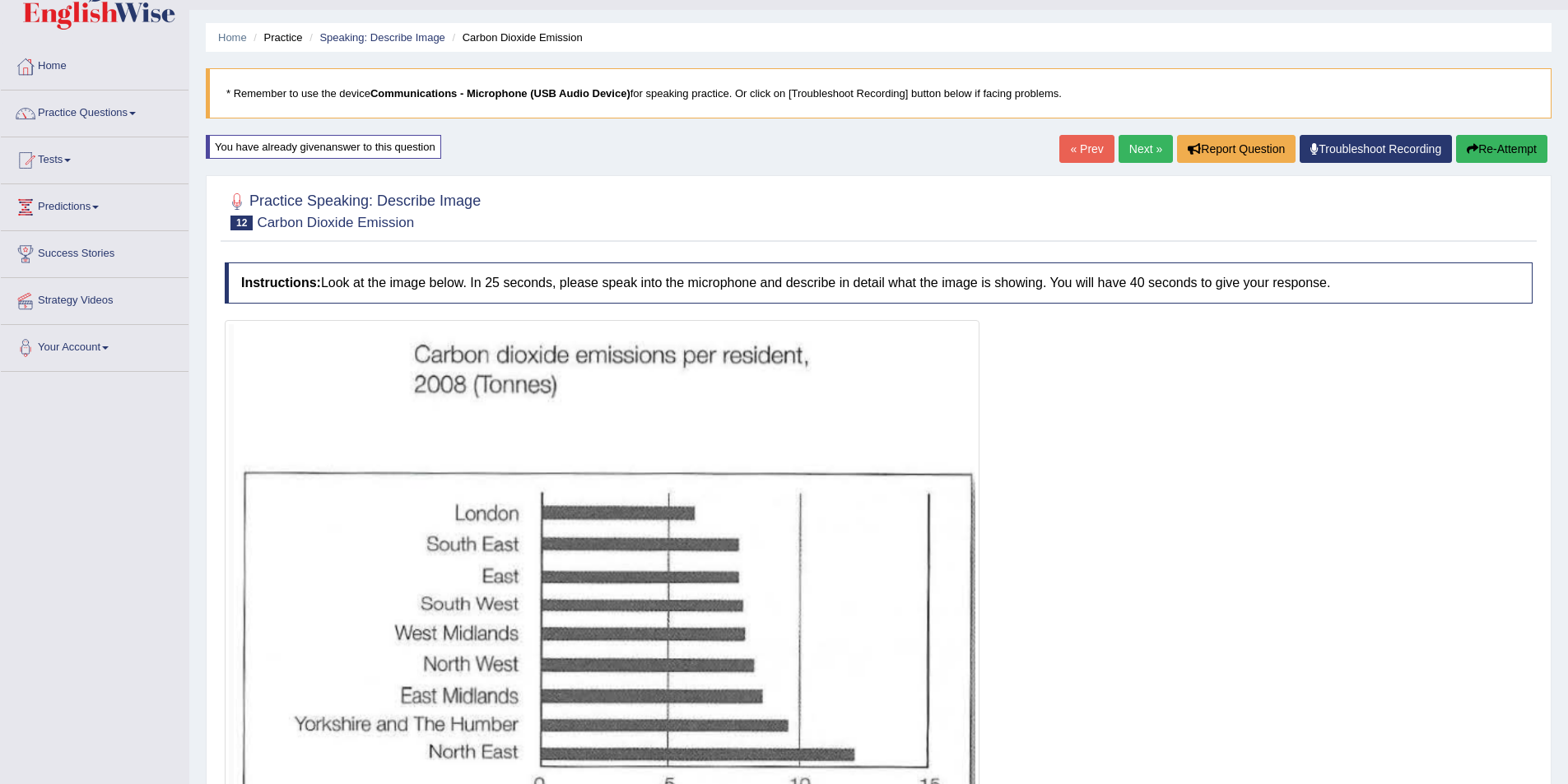
scroll to position [218, 0]
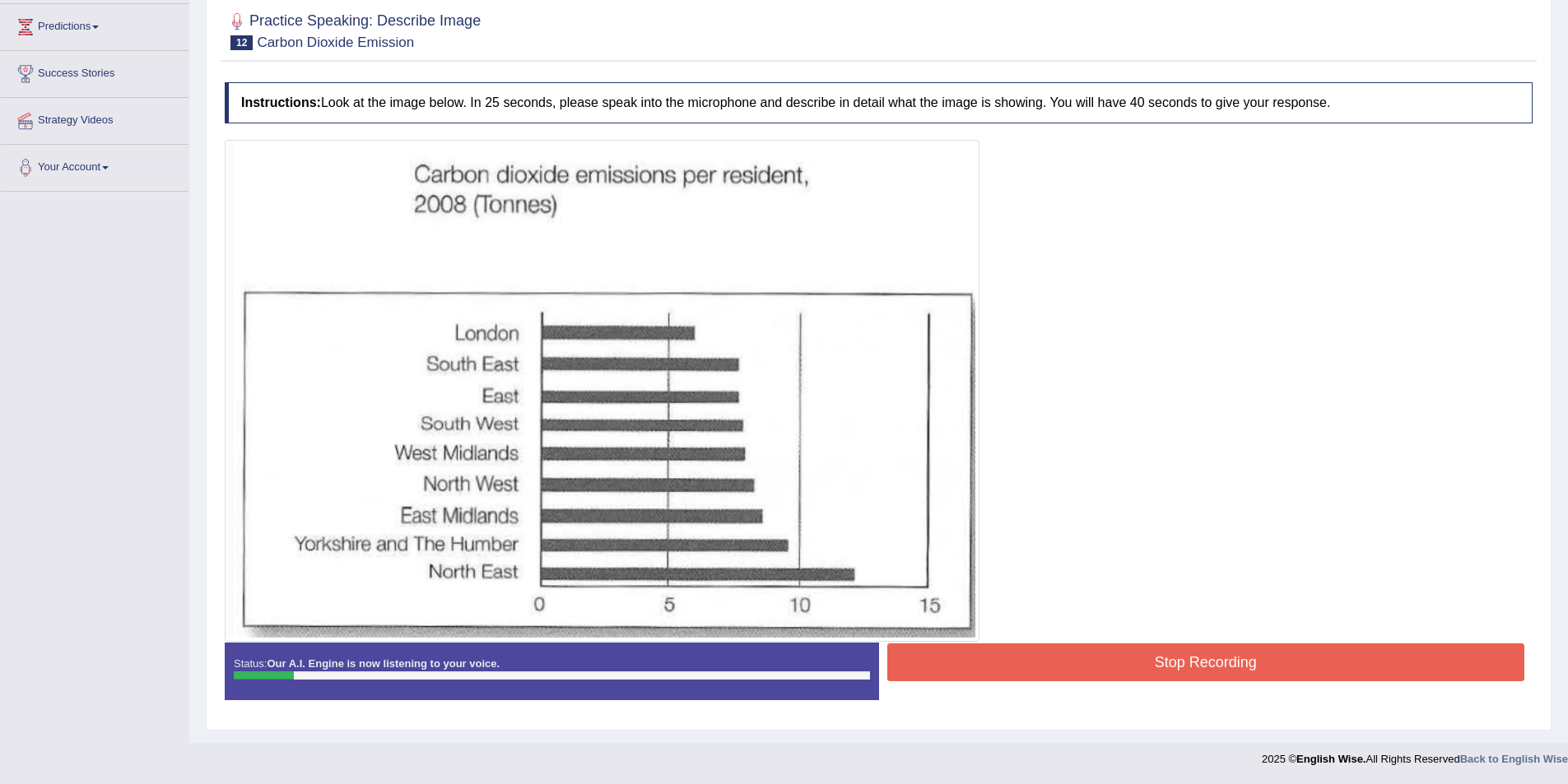
click at [1165, 643] on button "Stop Recording" at bounding box center [1206, 662] width 638 height 38
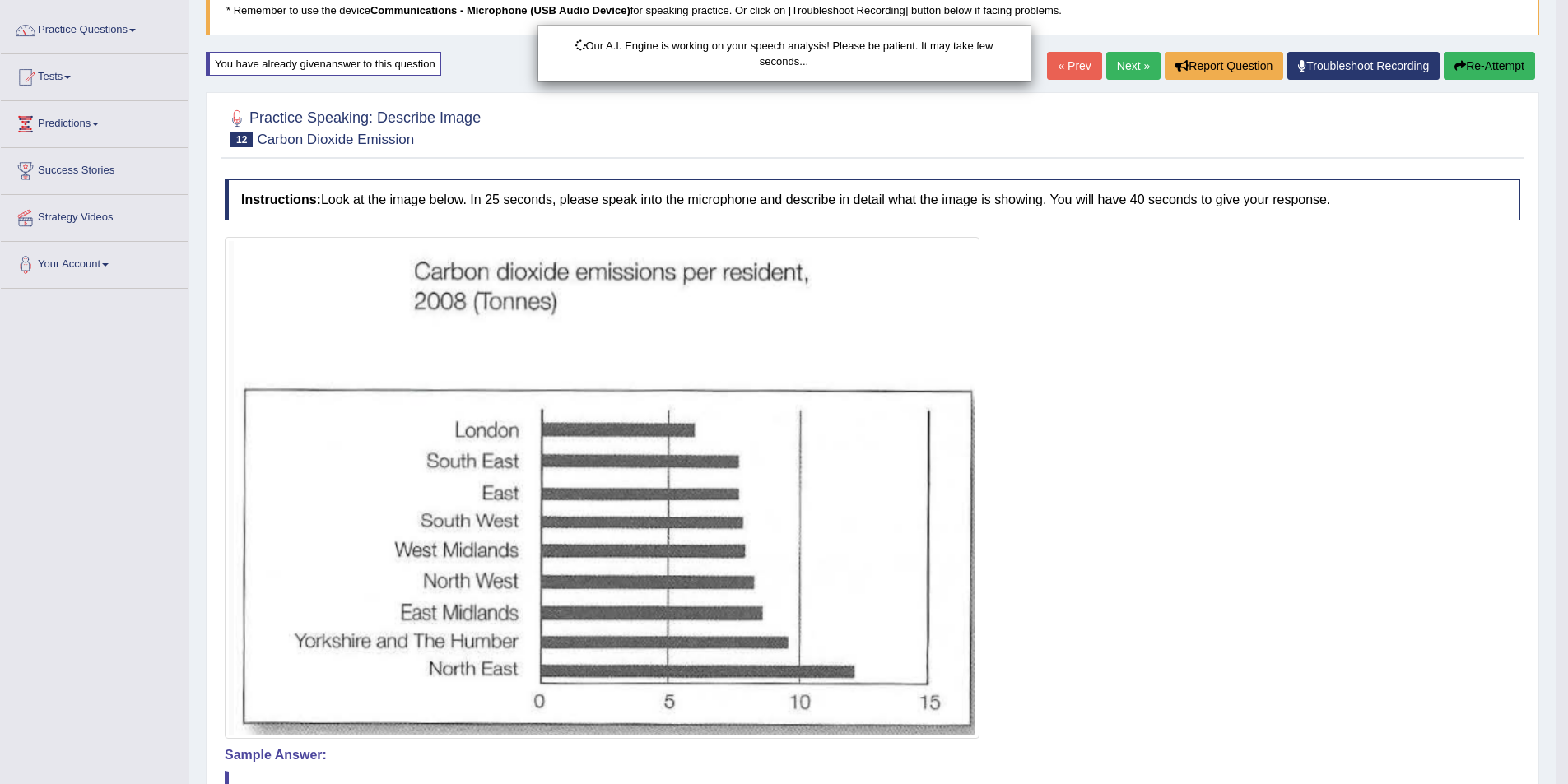
scroll to position [0, 0]
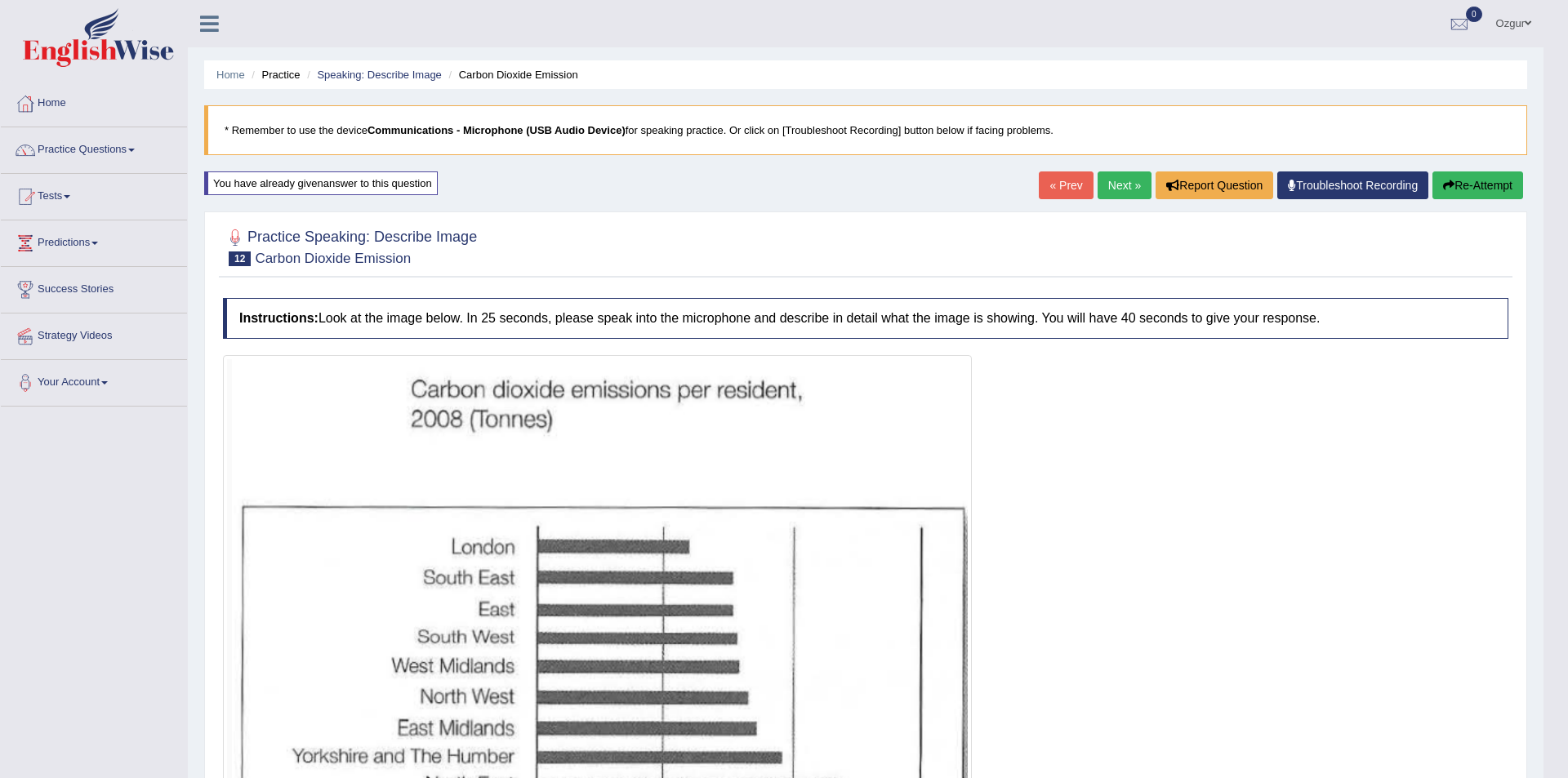
click at [1462, 171] on body "Toggle navigation Home Practice Questions Speaking Practice Read Aloud Repeat S…" at bounding box center [784, 389] width 1568 height 778
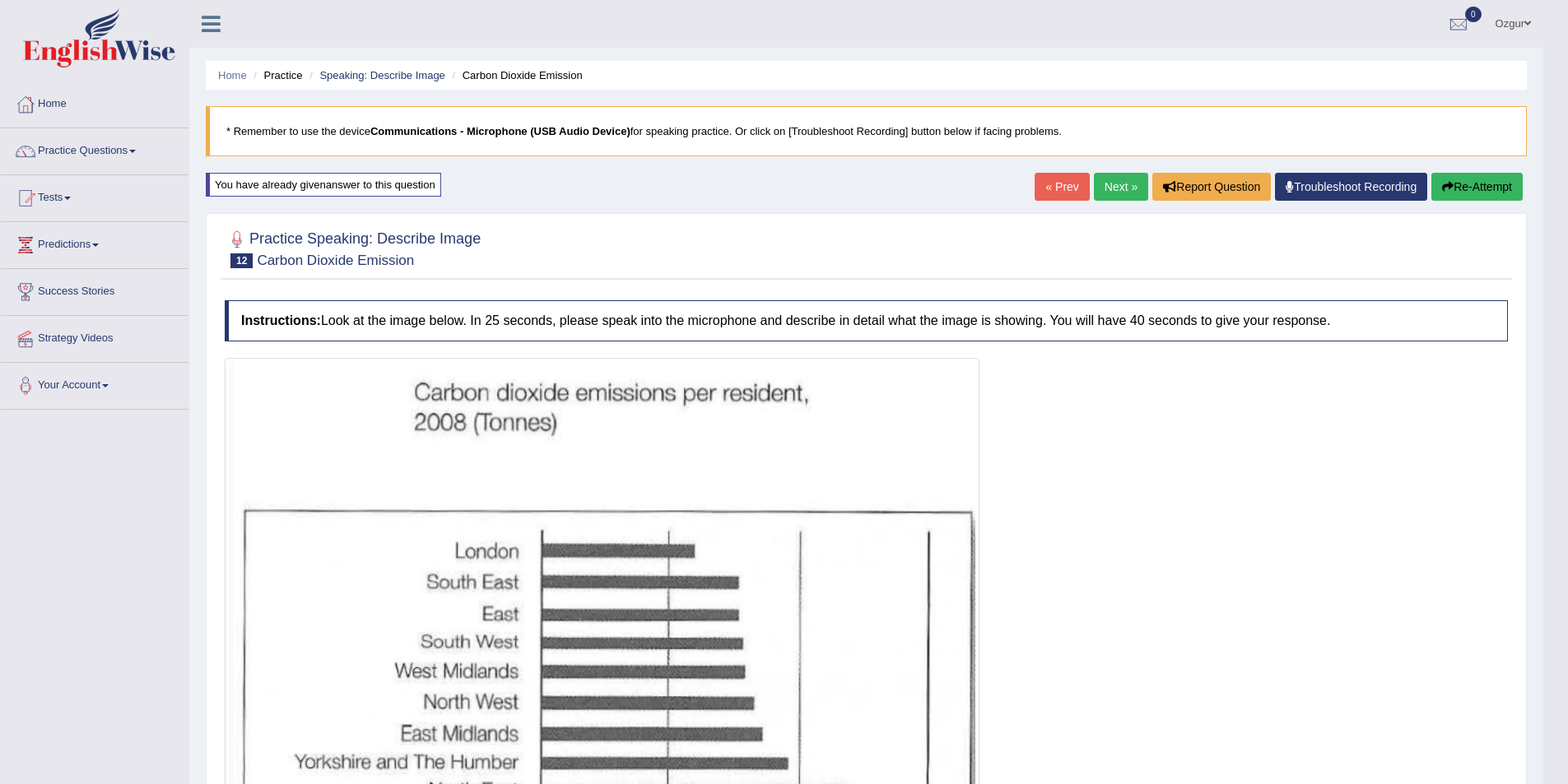
click at [1474, 180] on body "Toggle navigation Home Practice Questions Speaking Practice Read Aloud Repeat S…" at bounding box center [784, 392] width 1568 height 784
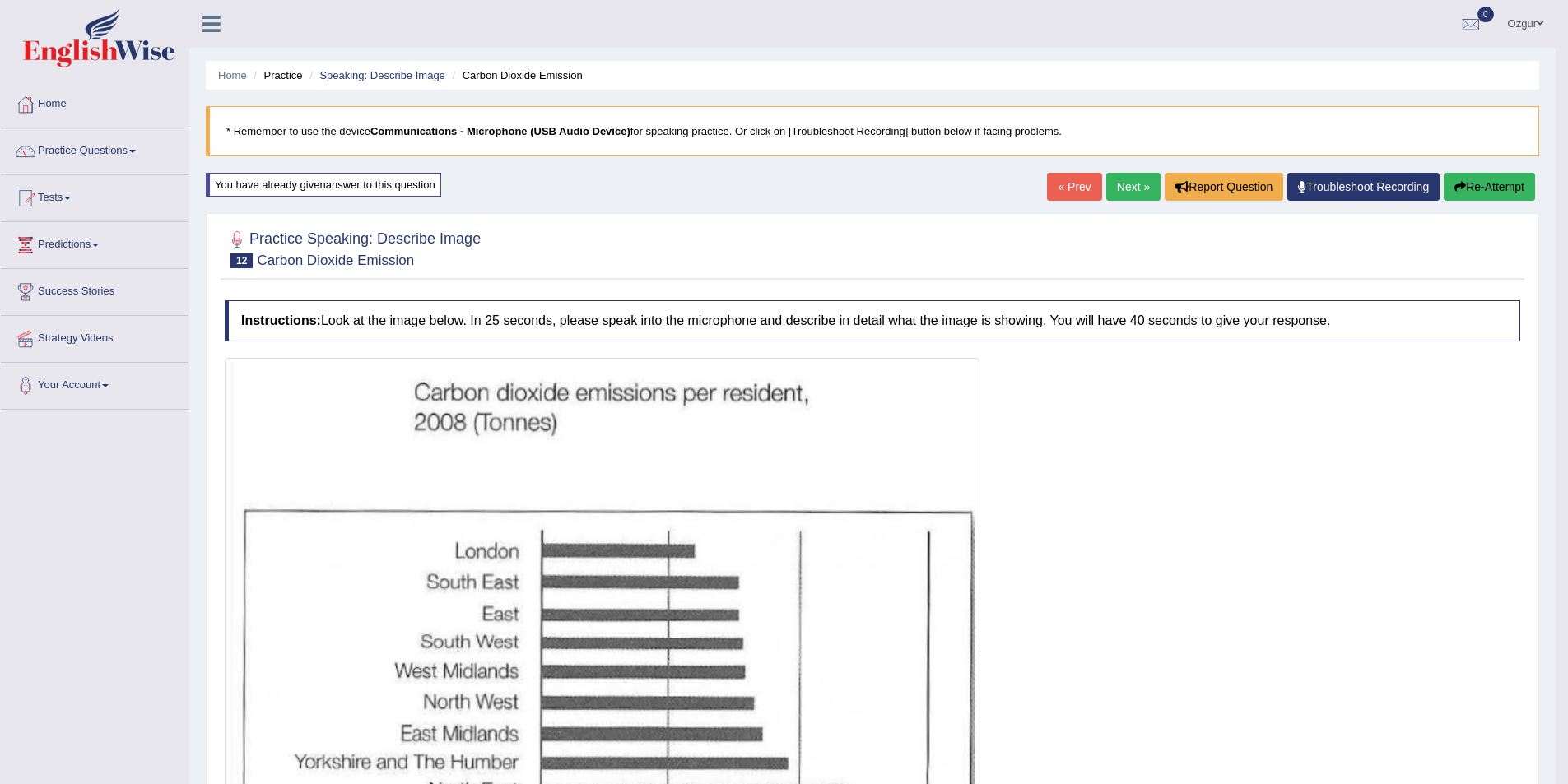
click at [1471, 180] on button "Re-Attempt" at bounding box center [1490, 186] width 92 height 28
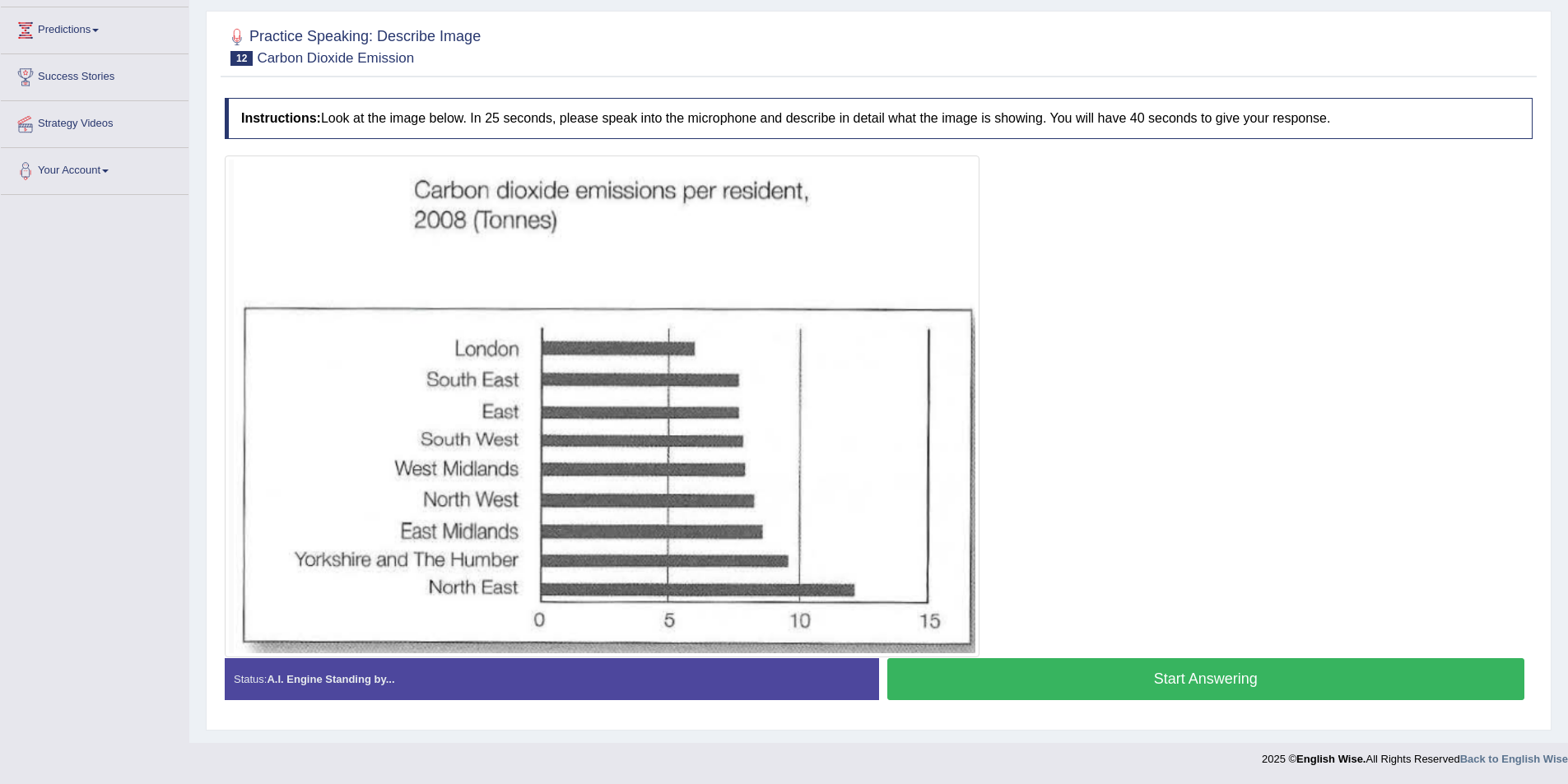
drag, startPoint x: 1133, startPoint y: 692, endPoint x: 1136, endPoint y: 682, distance: 10.4
click at [1135, 688] on button "Start Answering" at bounding box center [1206, 679] width 638 height 42
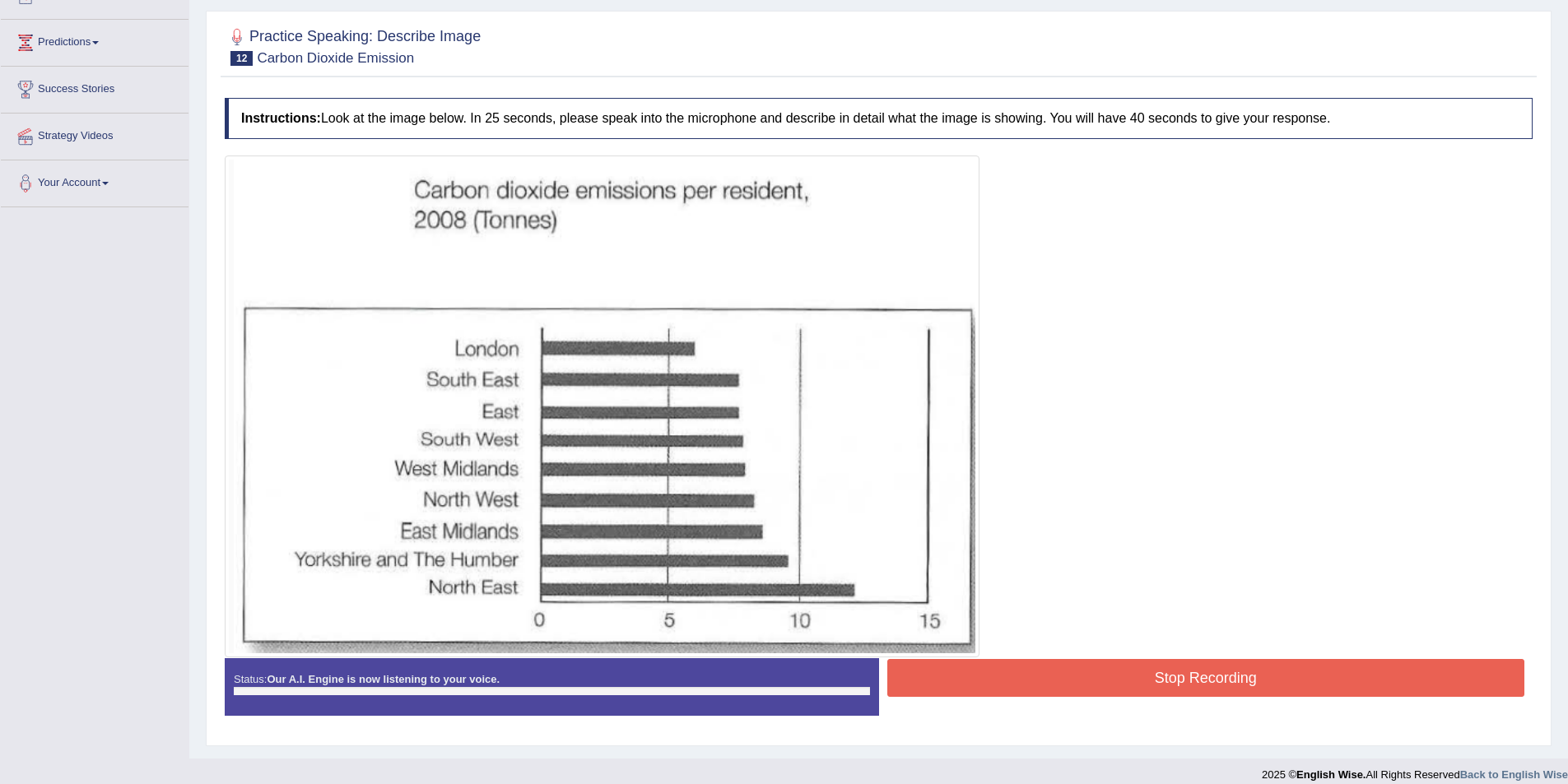
scroll to position [215, 0]
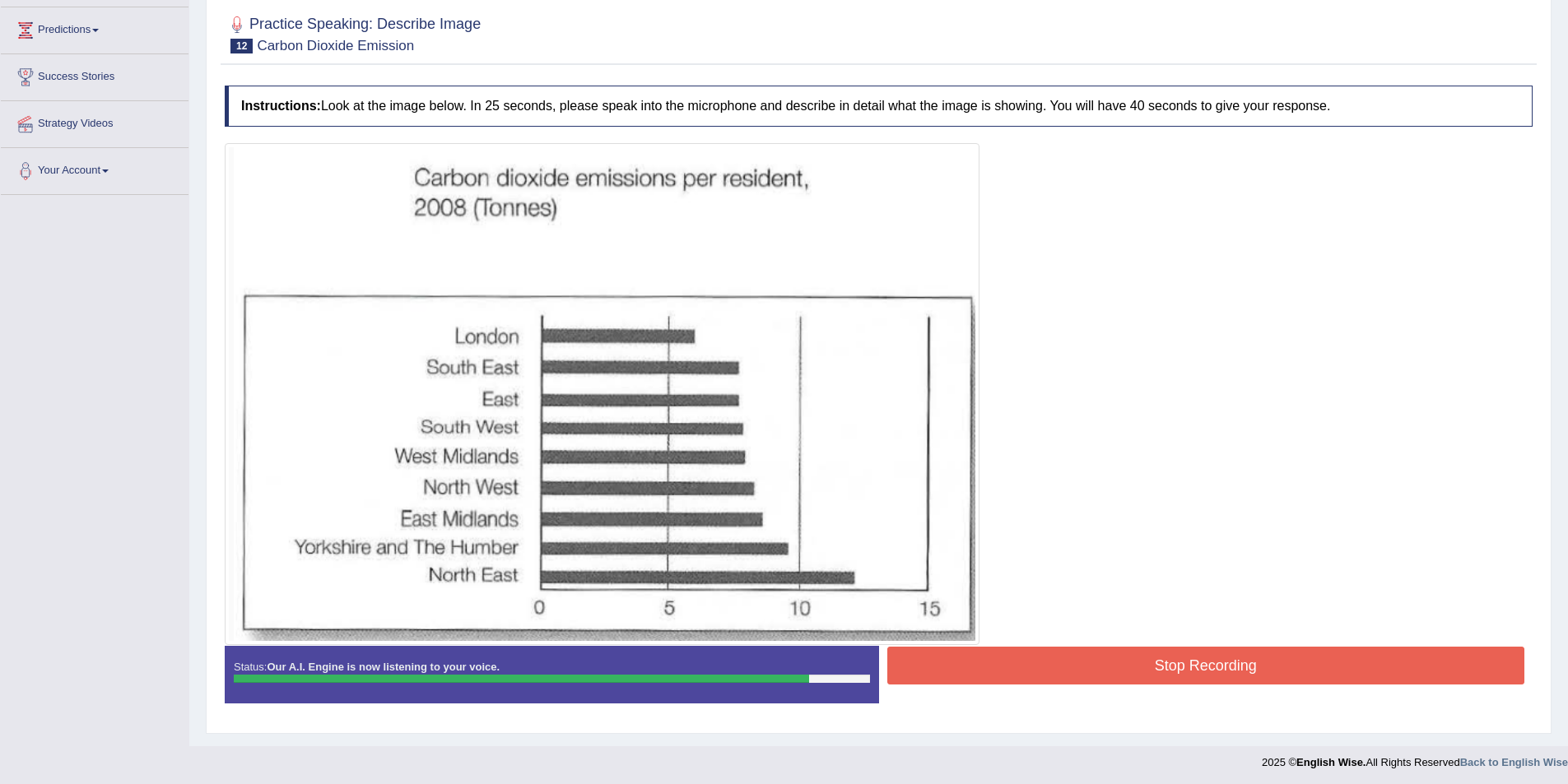
click at [1151, 658] on button "Stop Recording" at bounding box center [1206, 665] width 638 height 38
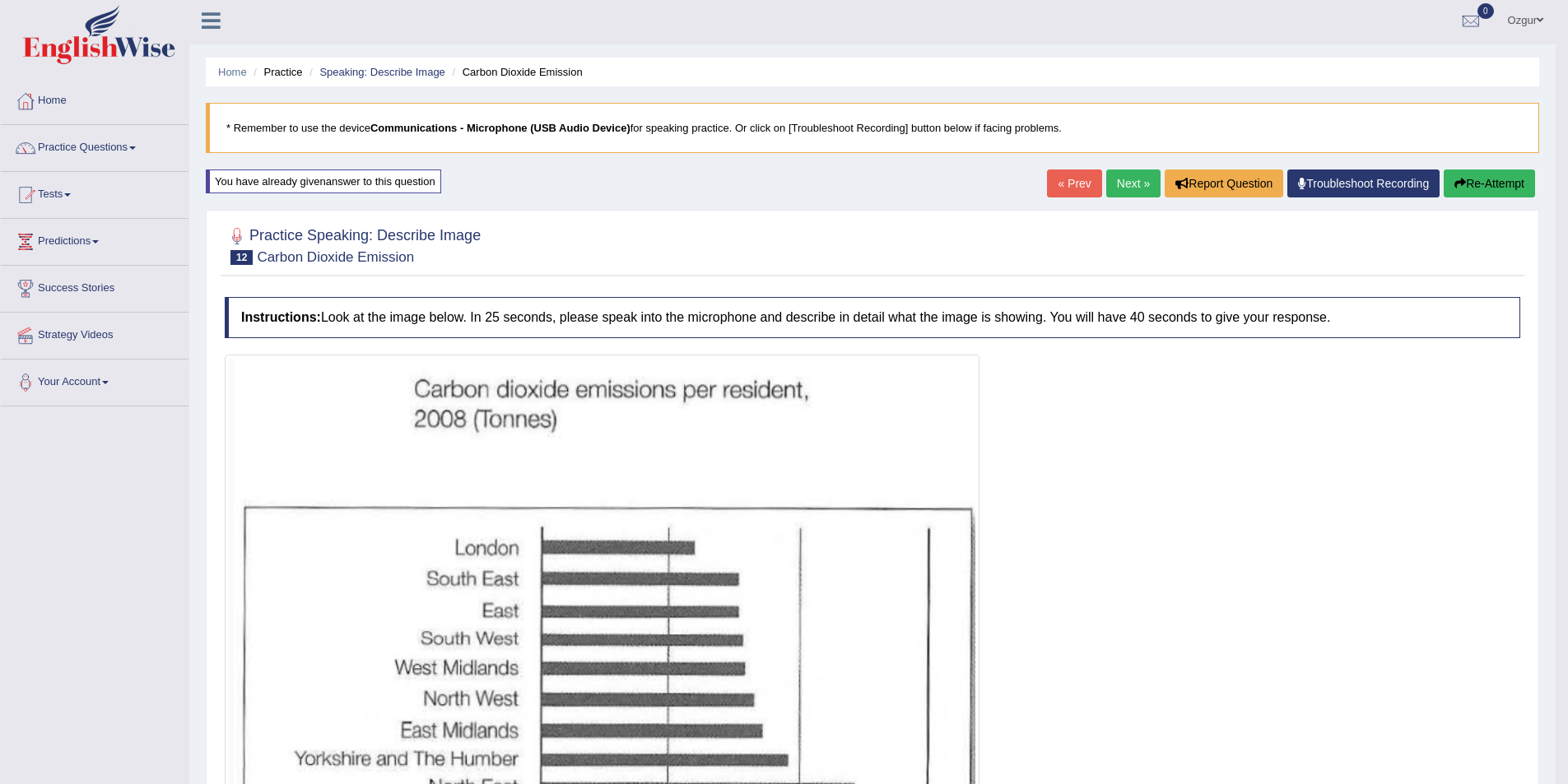
scroll to position [0, 0]
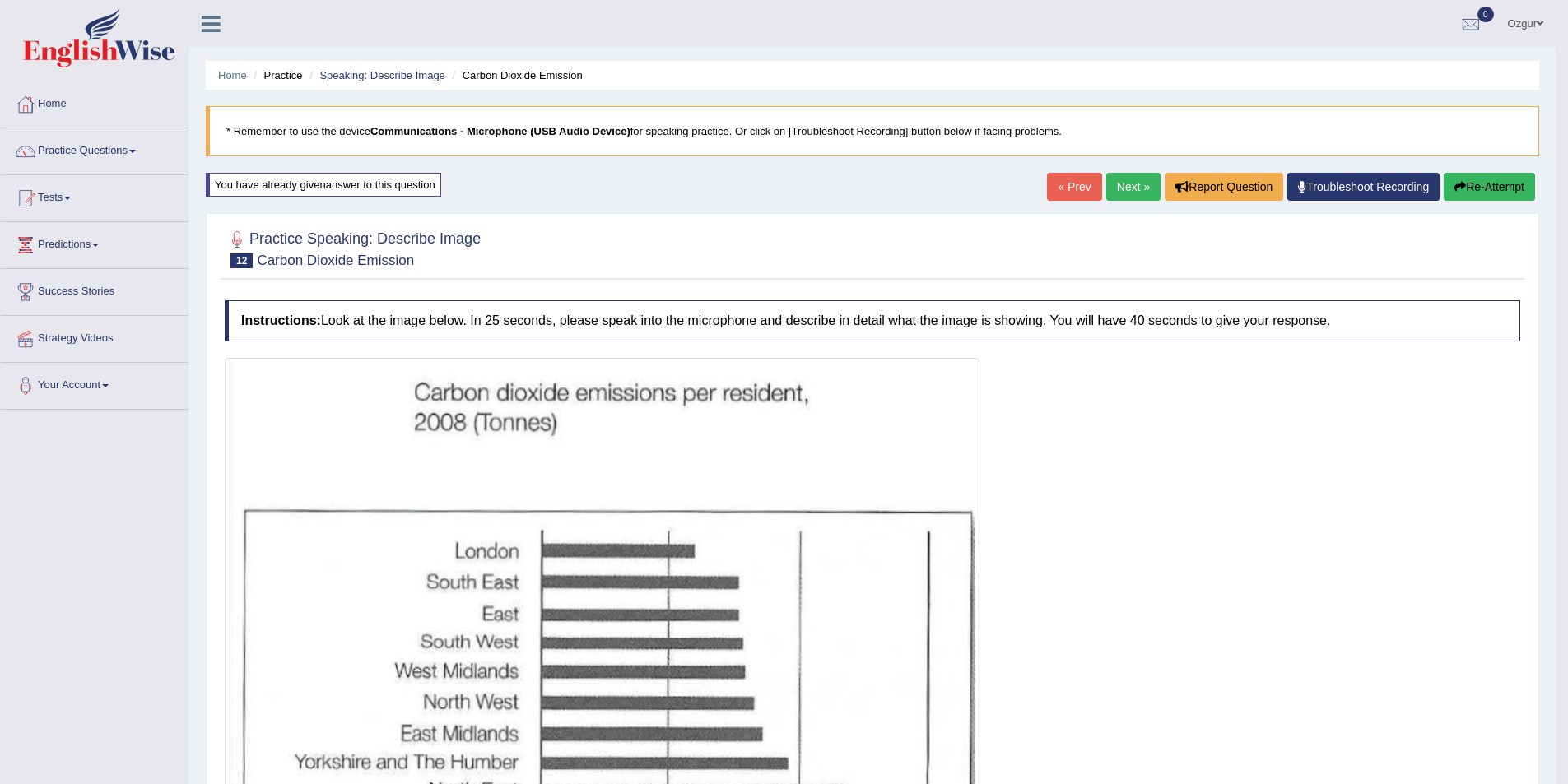
click at [1492, 191] on button "Re-Attempt" at bounding box center [1490, 186] width 92 height 28
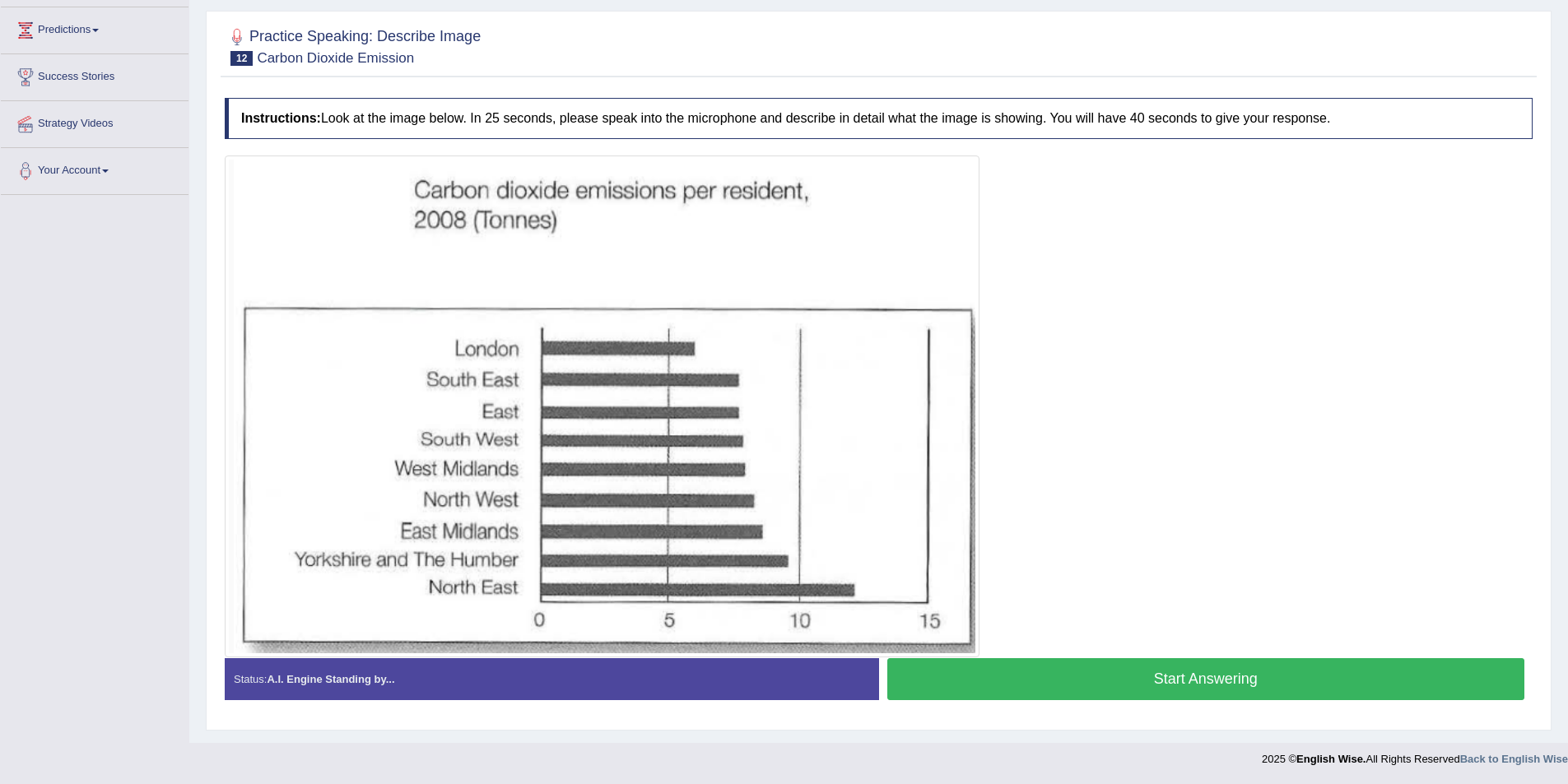
click at [1145, 685] on button "Start Answering" at bounding box center [1206, 679] width 638 height 42
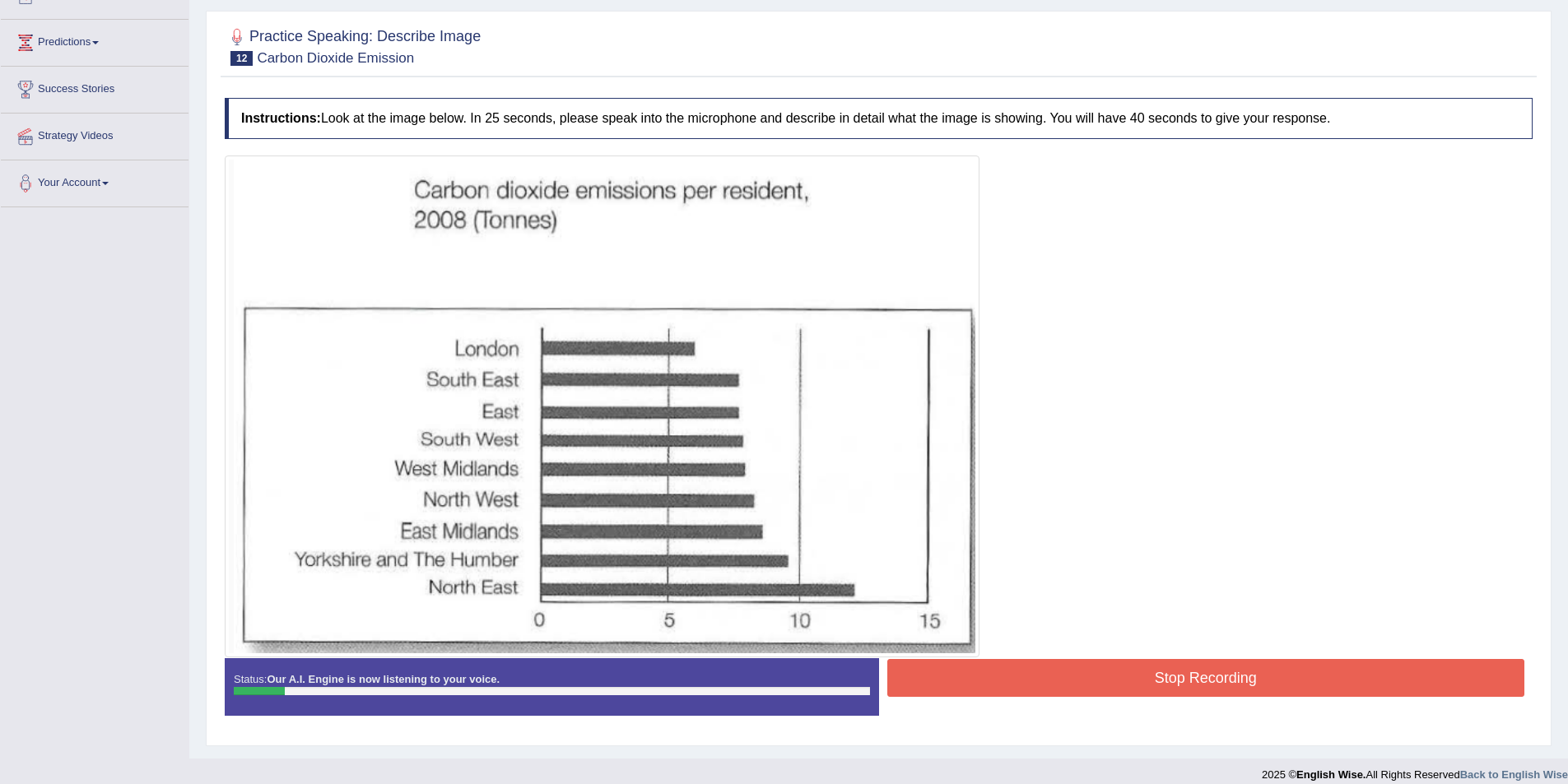
click at [1205, 668] on button "Stop Recording" at bounding box center [1206, 678] width 638 height 38
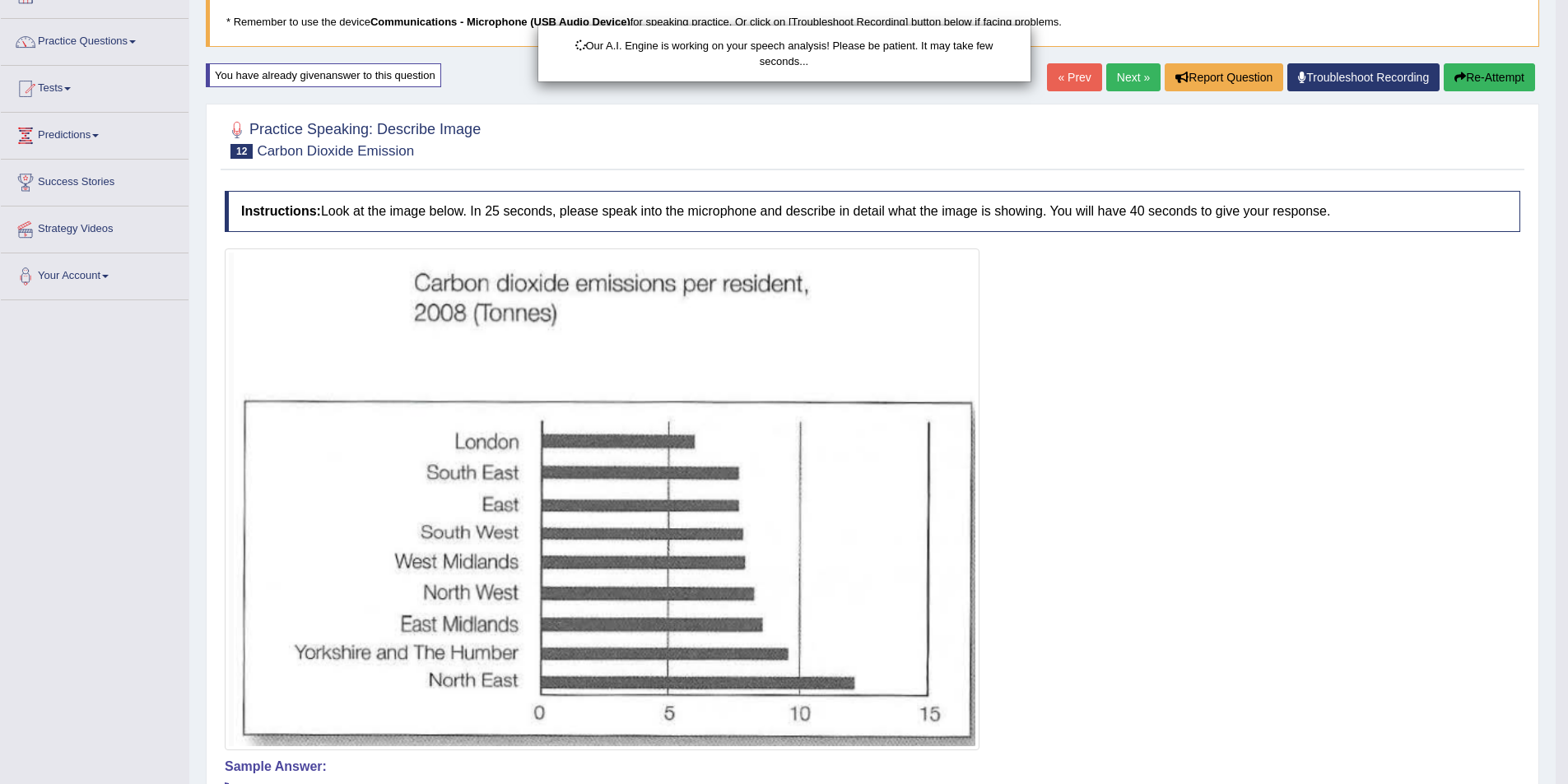
scroll to position [0, 0]
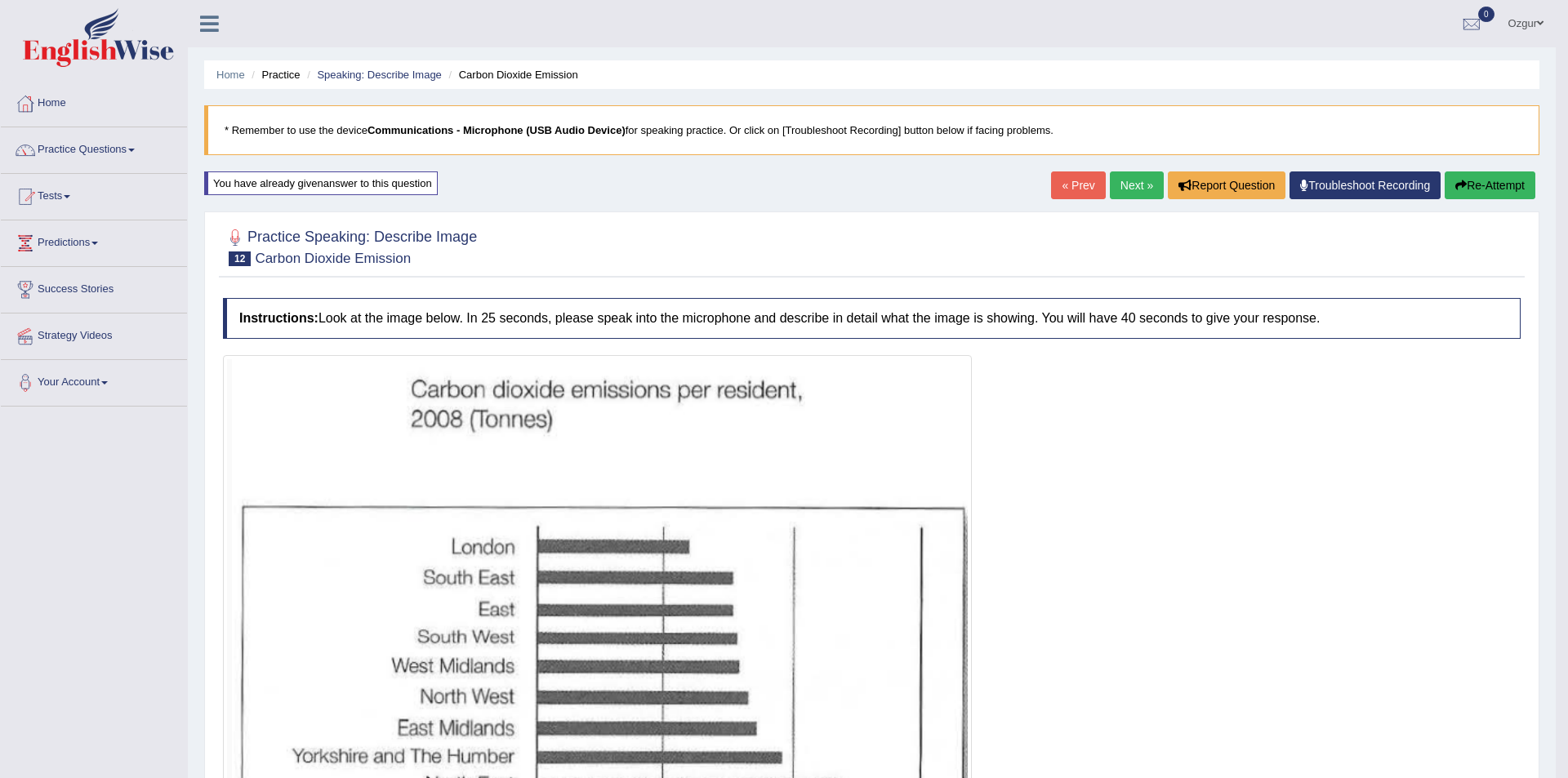
click at [1469, 183] on div "Updating answer..." at bounding box center [784, 389] width 1568 height 778
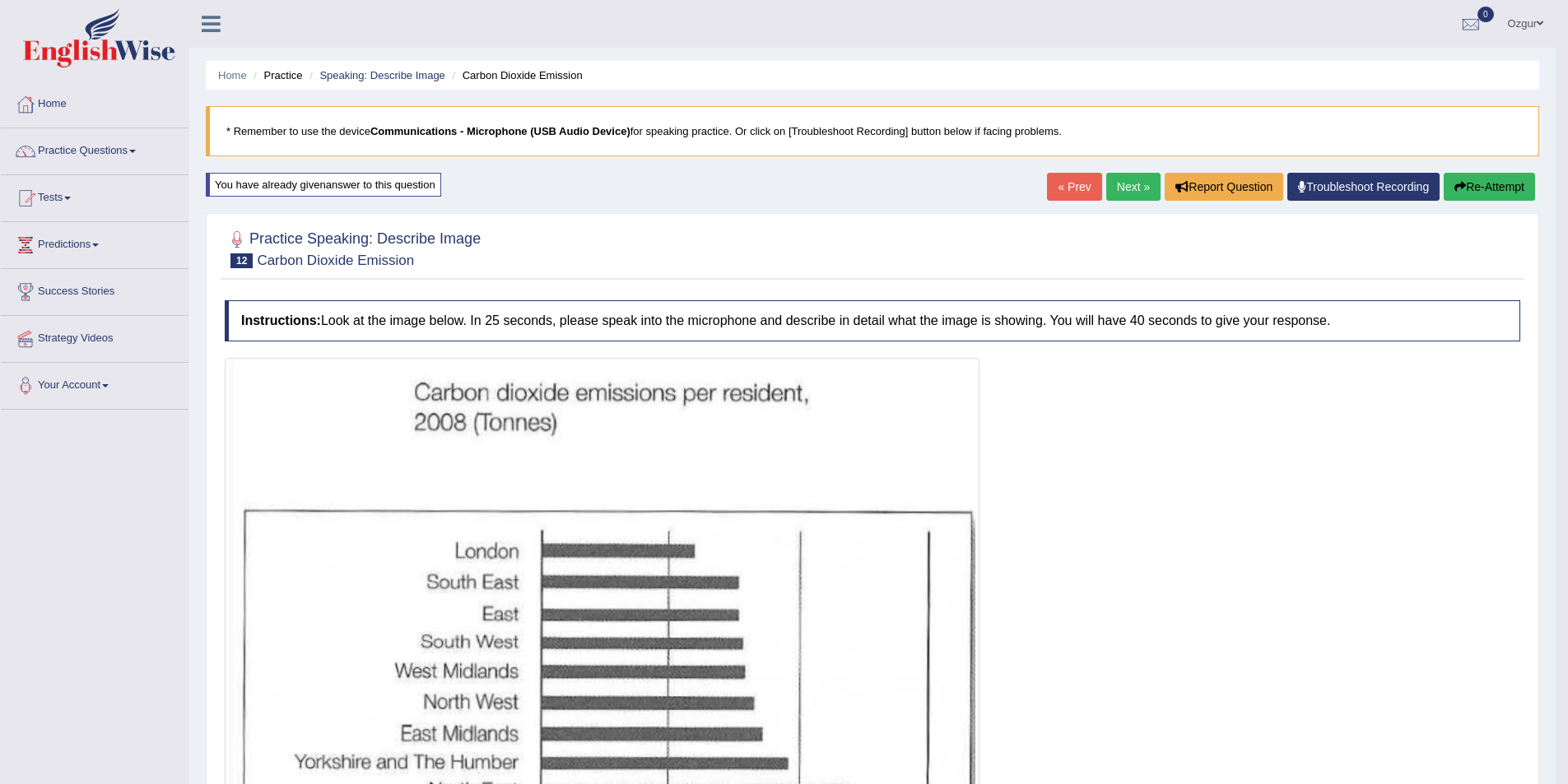
click at [1486, 182] on button "Re-Attempt" at bounding box center [1490, 186] width 92 height 28
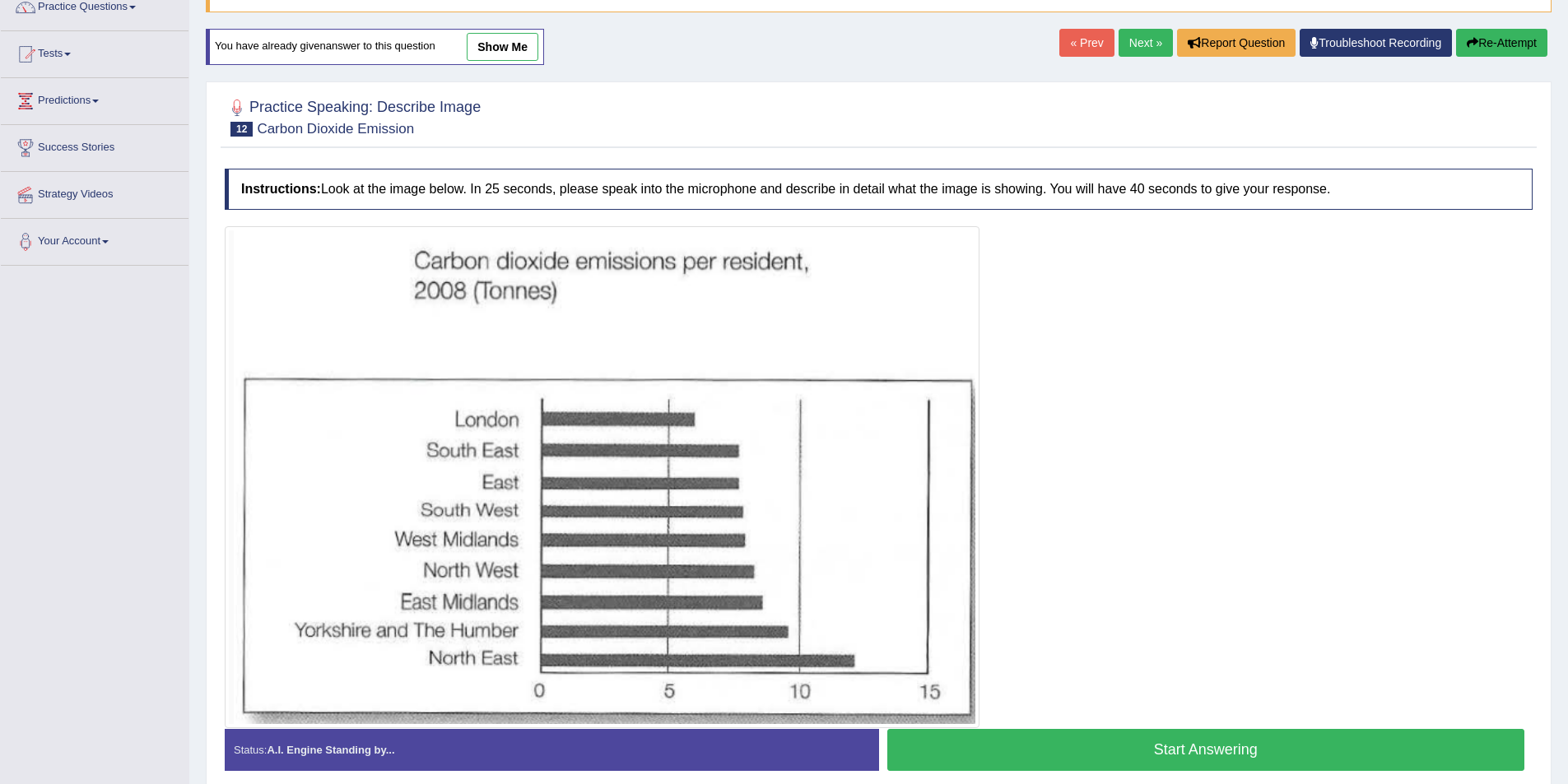
scroll to position [215, 0]
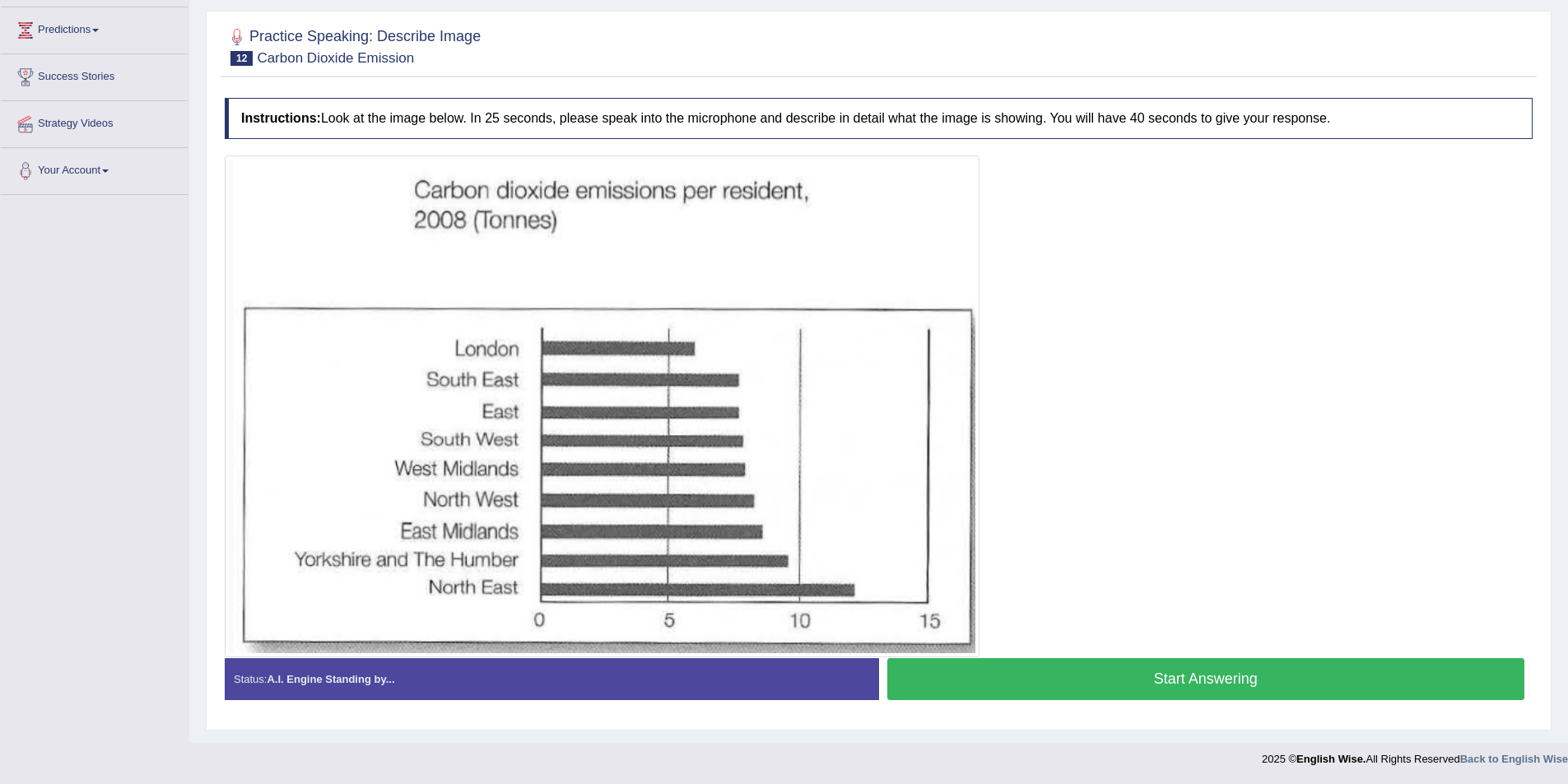
click at [1155, 679] on button "Start Answering" at bounding box center [1206, 679] width 638 height 42
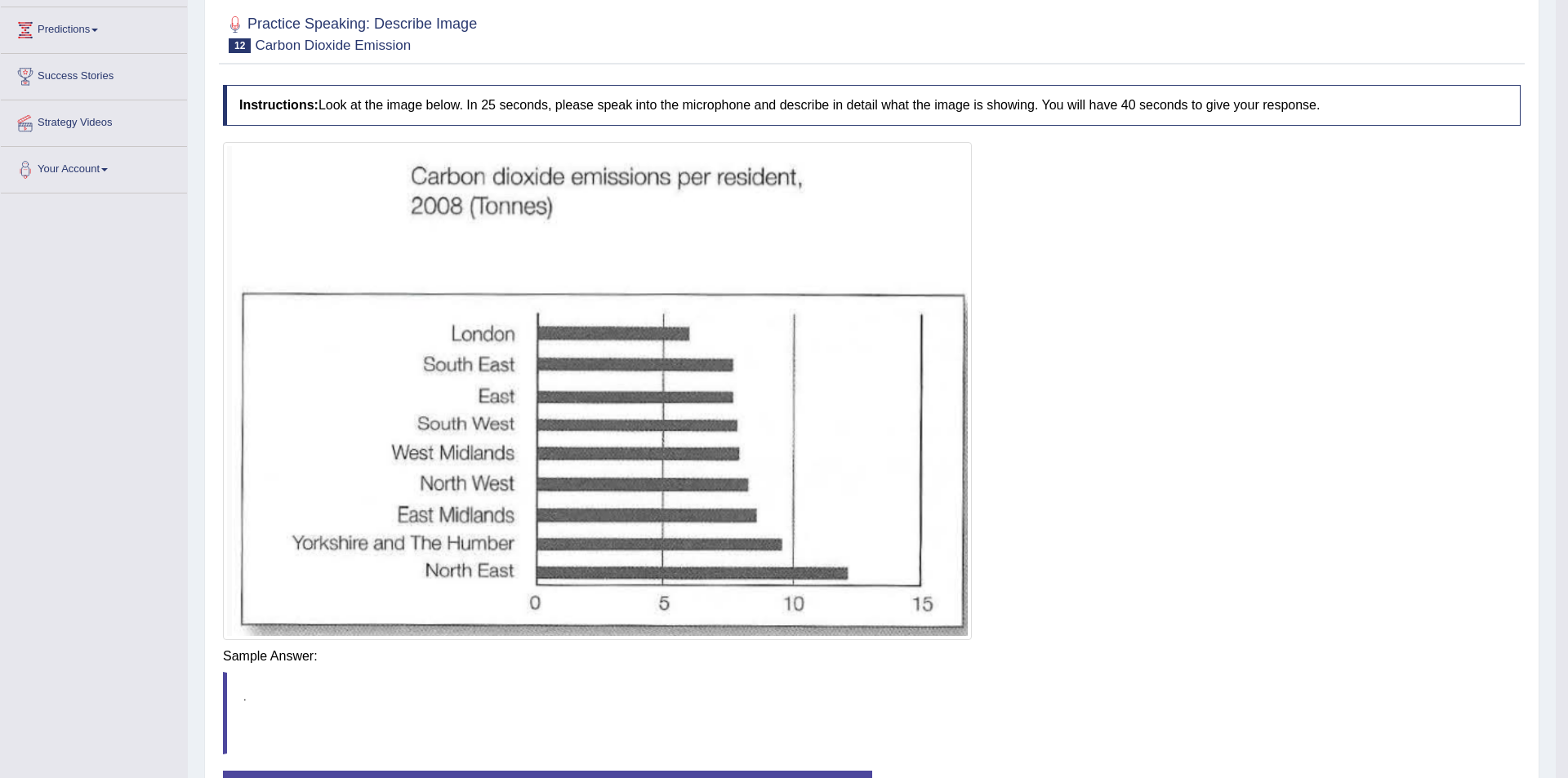
click at [1126, 655] on div "Instructions: Look at the image below. In 25 seconds, please speak into the mic…" at bounding box center [872, 463] width 1306 height 772
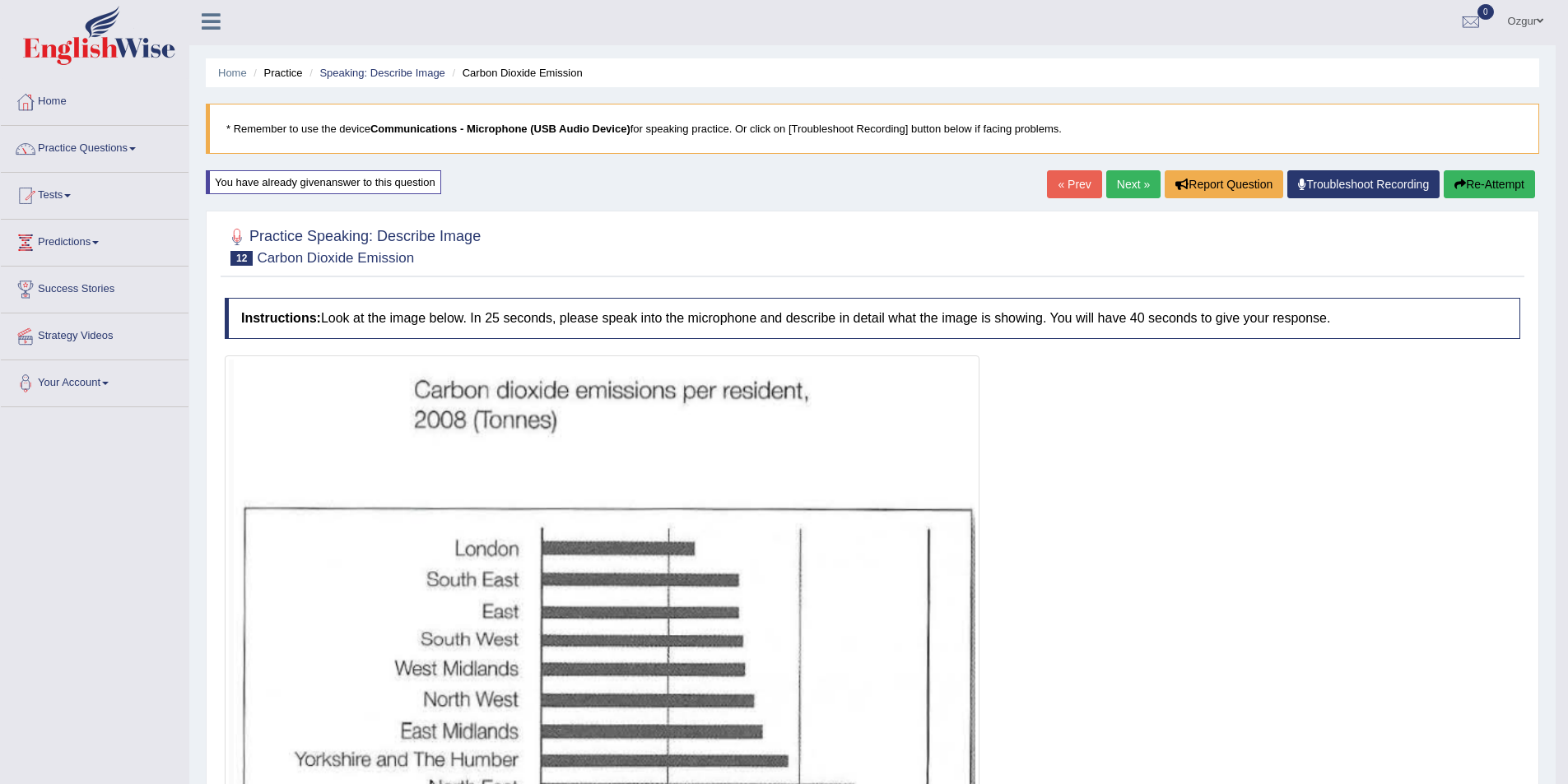
scroll to position [0, 0]
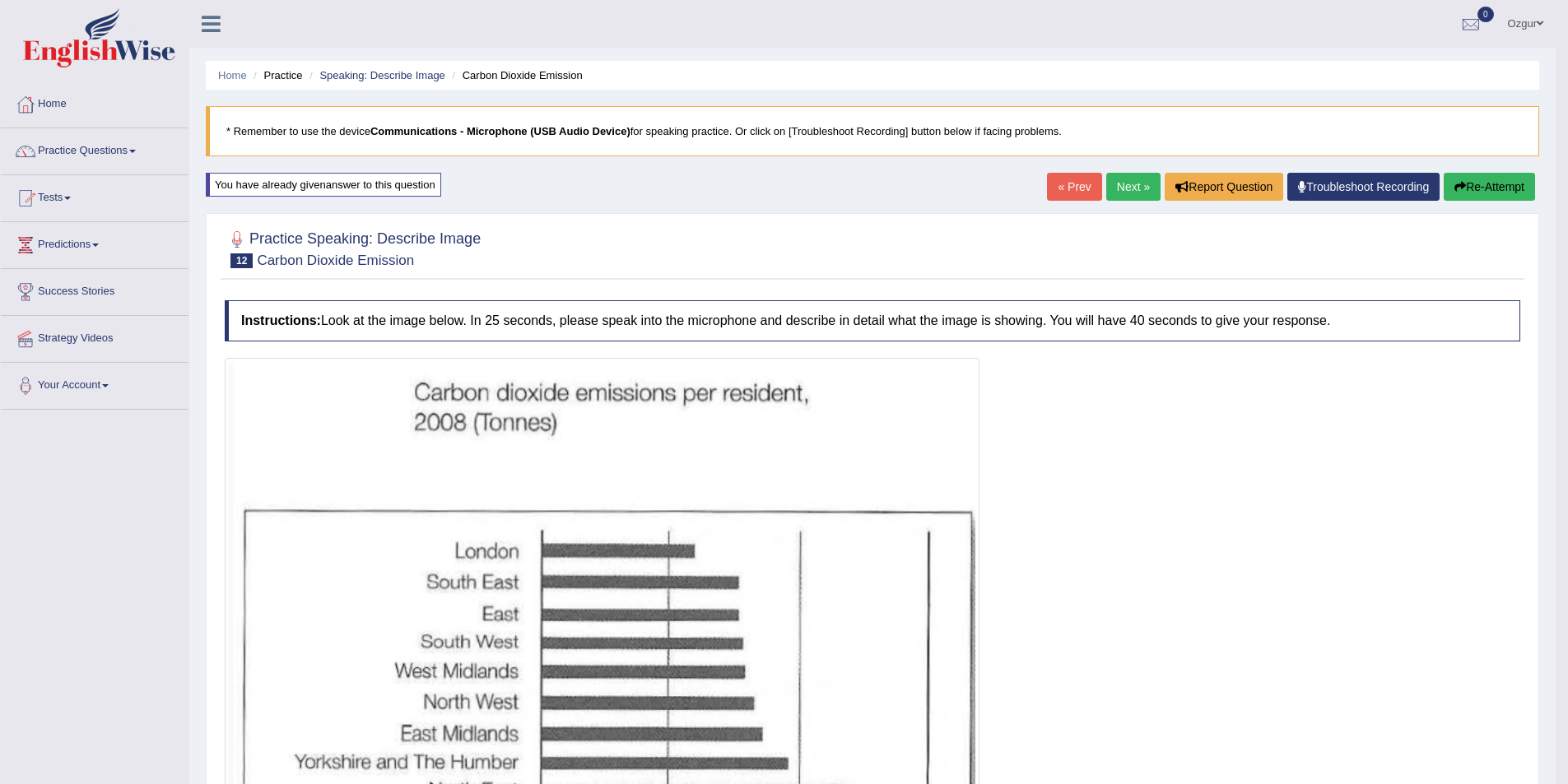
click at [1512, 196] on button "Re-Attempt" at bounding box center [1490, 186] width 92 height 28
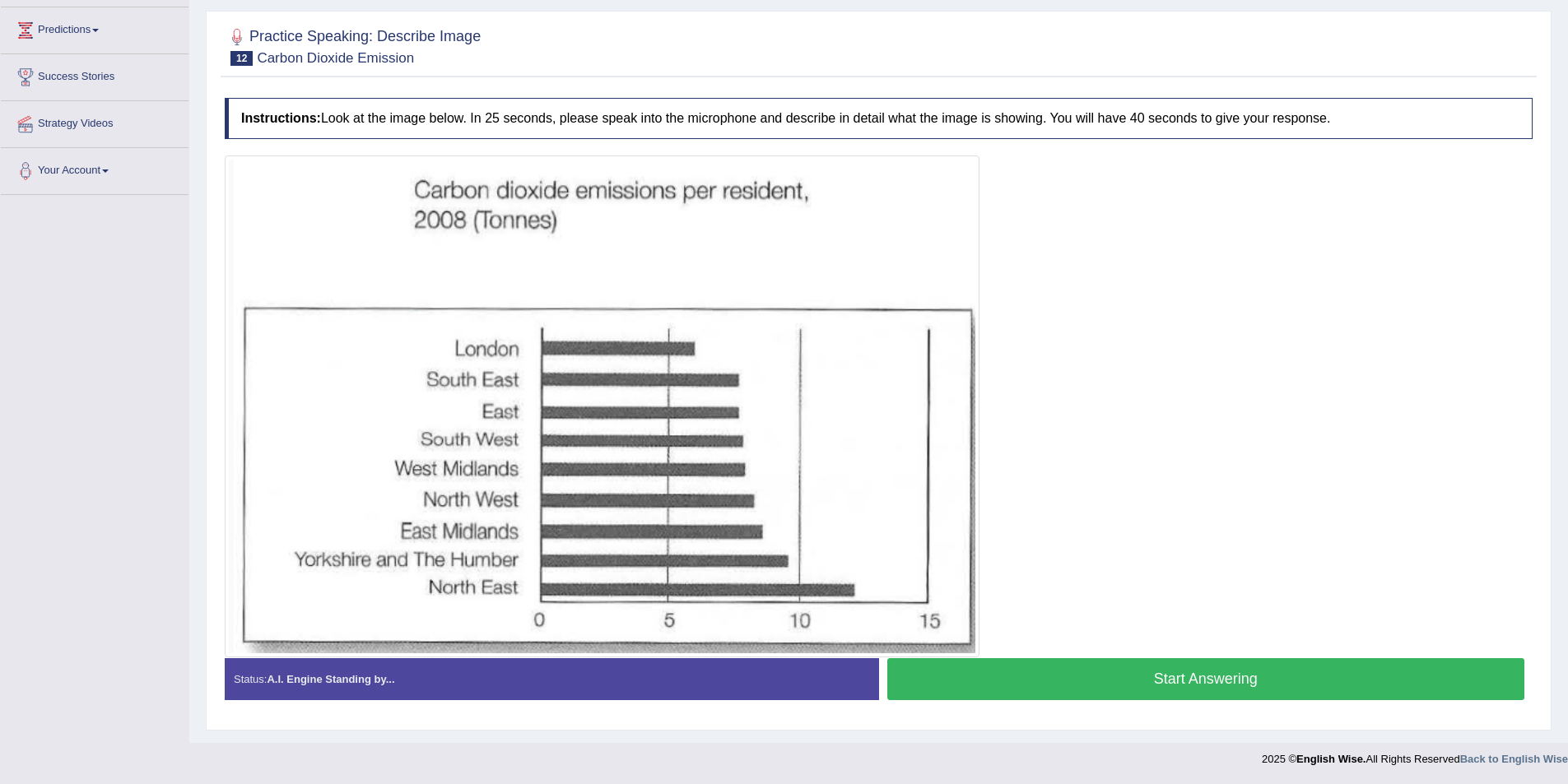
click at [1152, 679] on button "Start Answering" at bounding box center [1206, 679] width 638 height 42
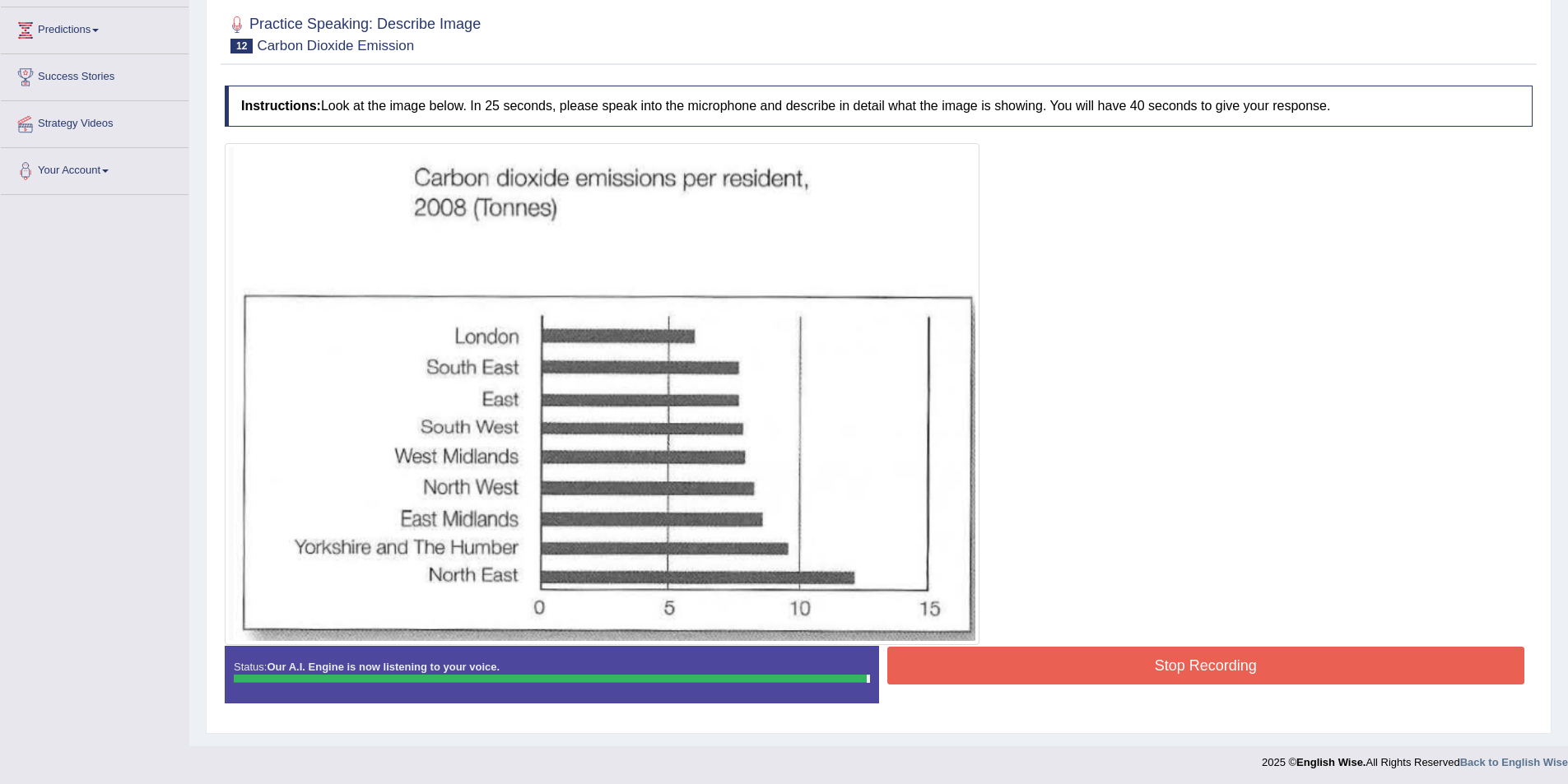
click at [1342, 654] on div "Instructions: Look at the image below. In 25 seconds, please speak into the mic…" at bounding box center [879, 401] width 1316 height 647
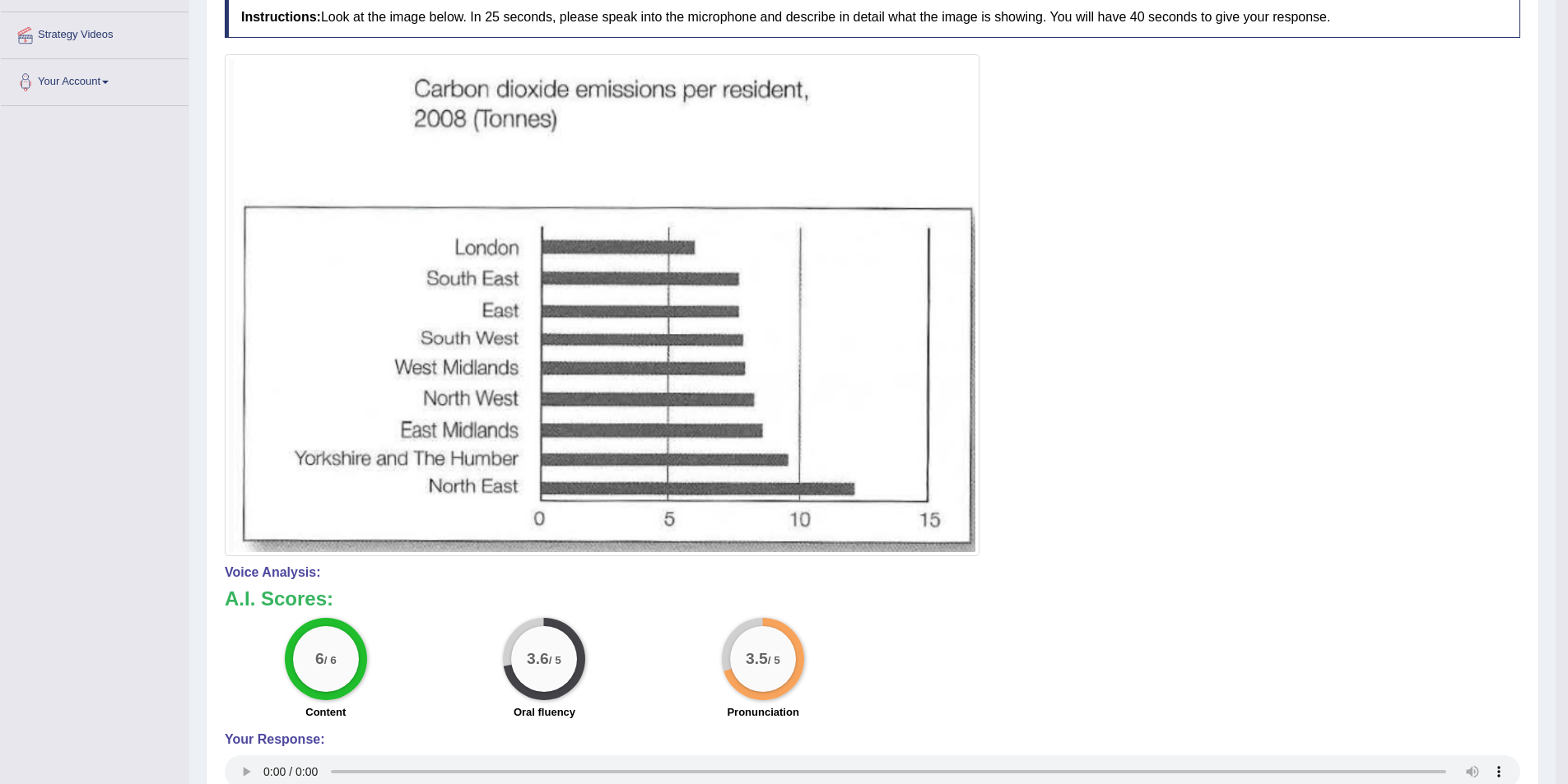
scroll to position [58, 0]
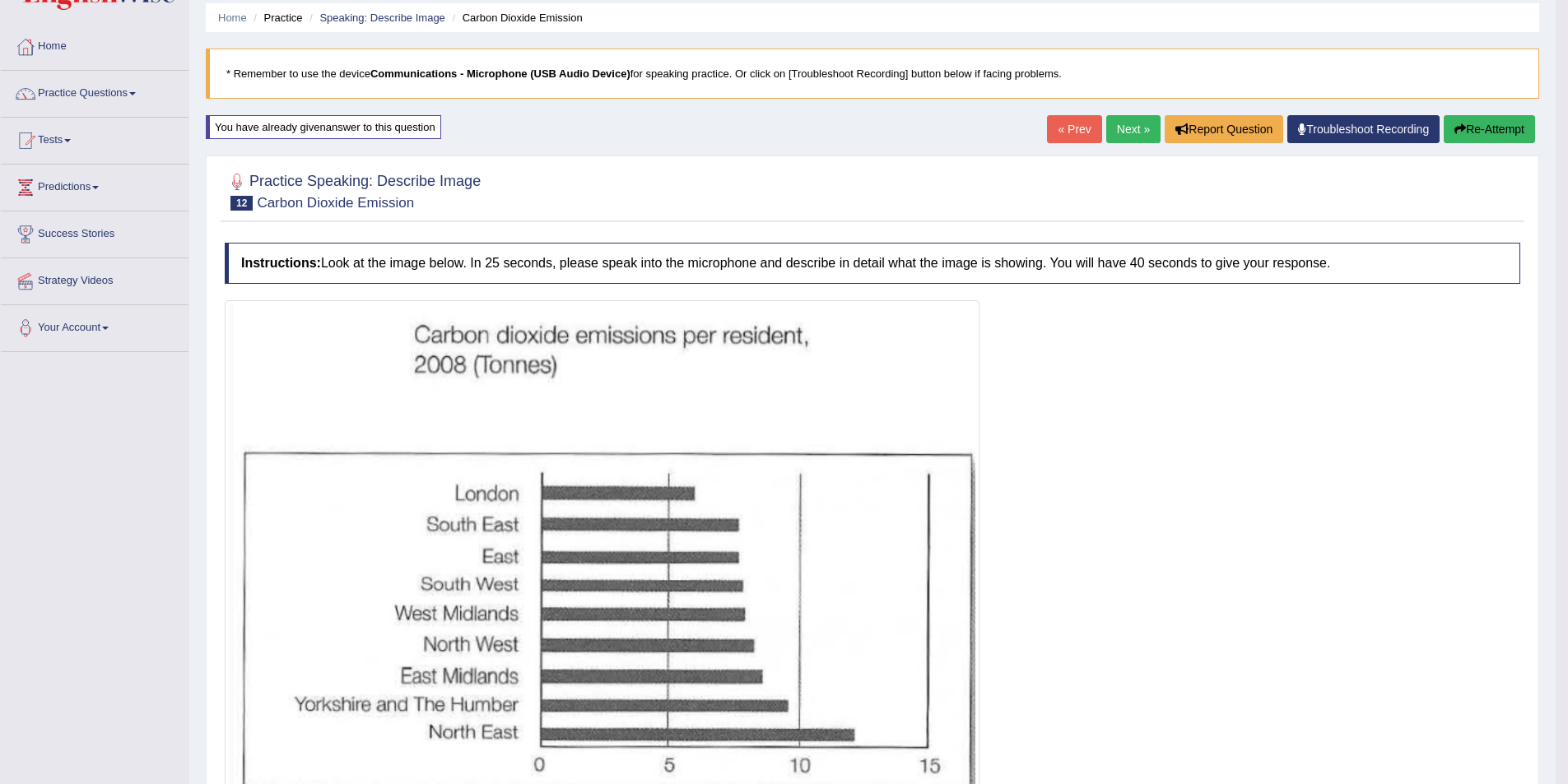
click at [1503, 128] on button "Re-Attempt" at bounding box center [1490, 129] width 92 height 28
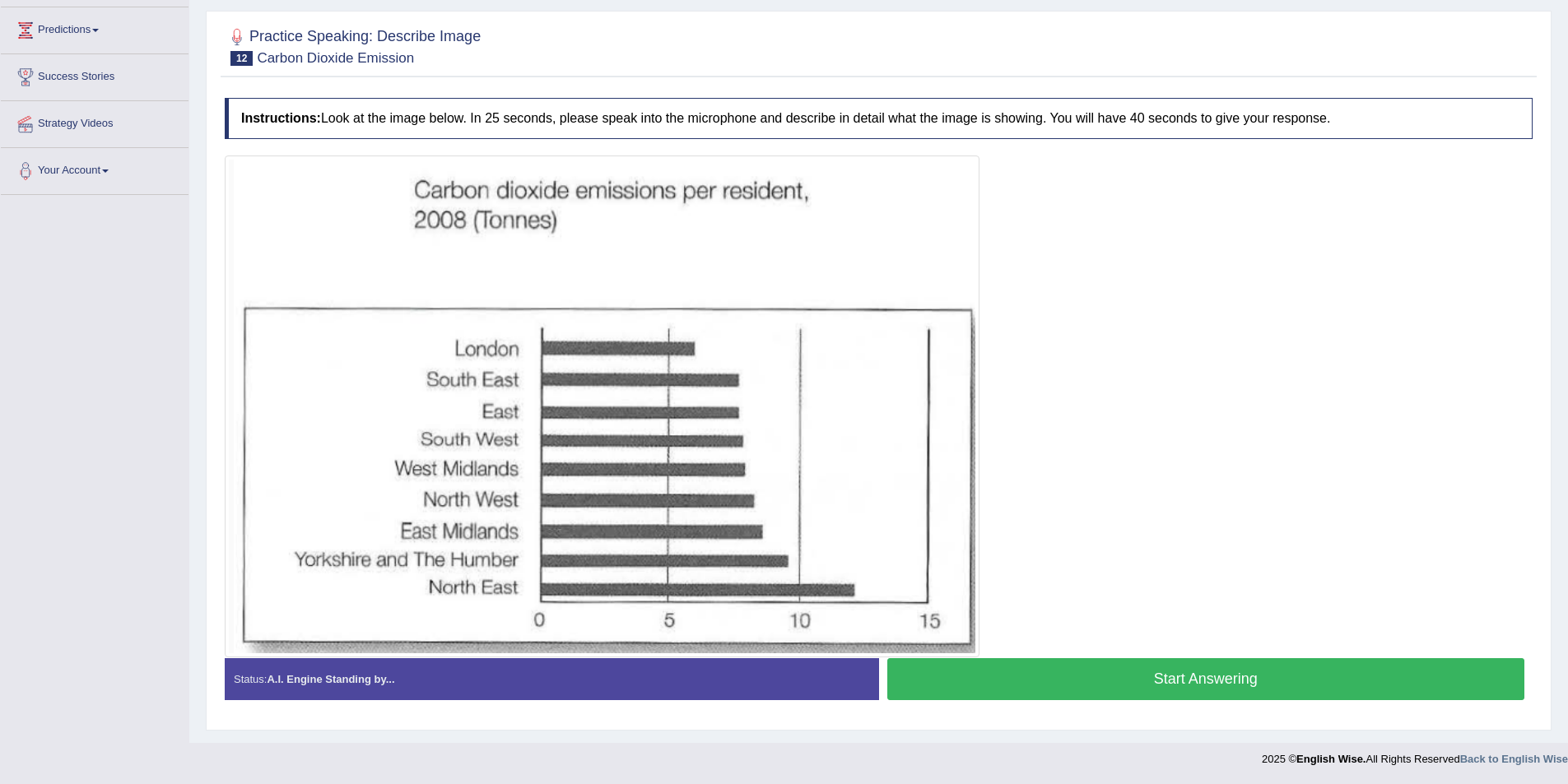
click at [1196, 680] on button "Start Answering" at bounding box center [1206, 679] width 638 height 42
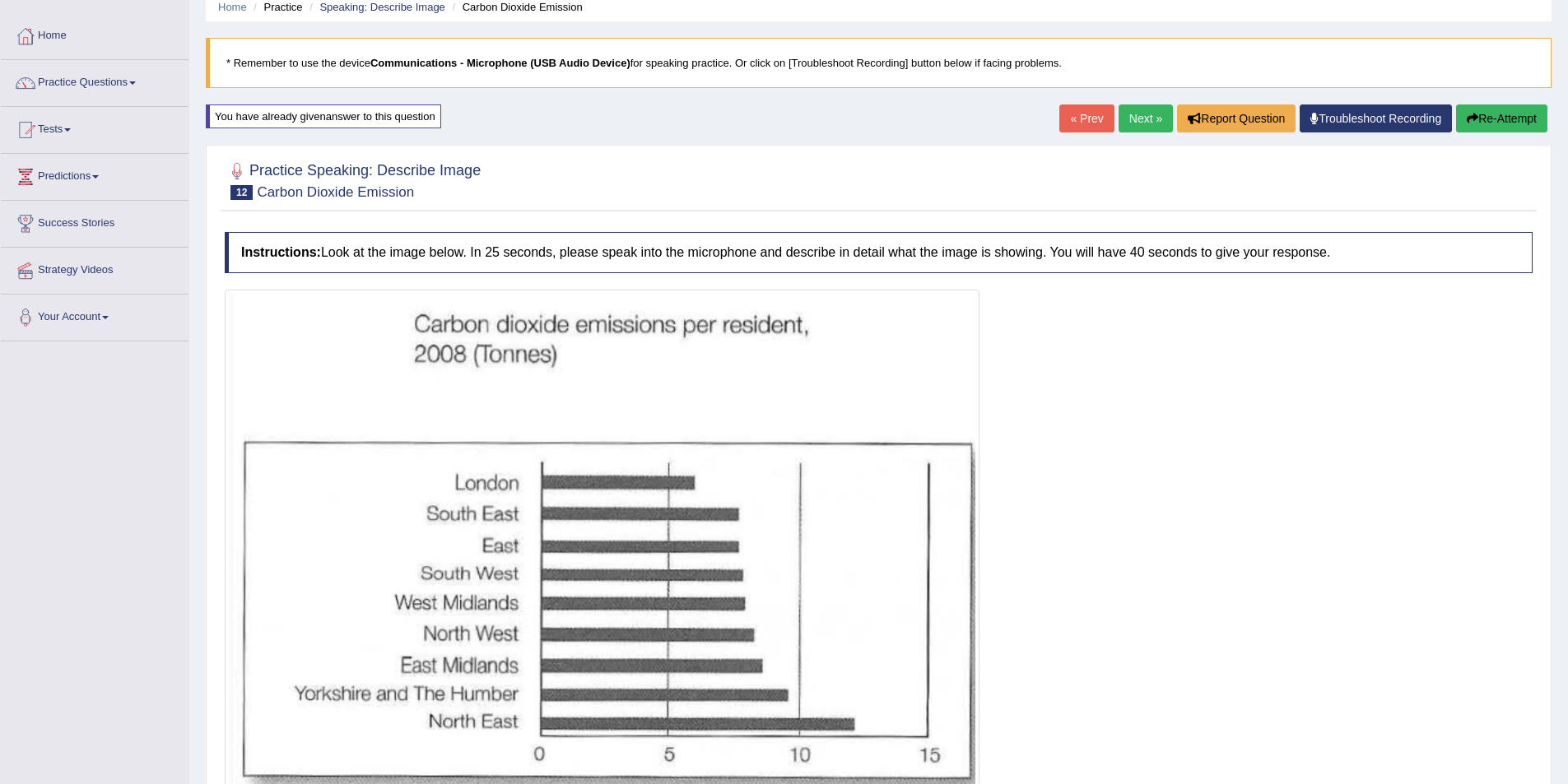
scroll to position [165, 0]
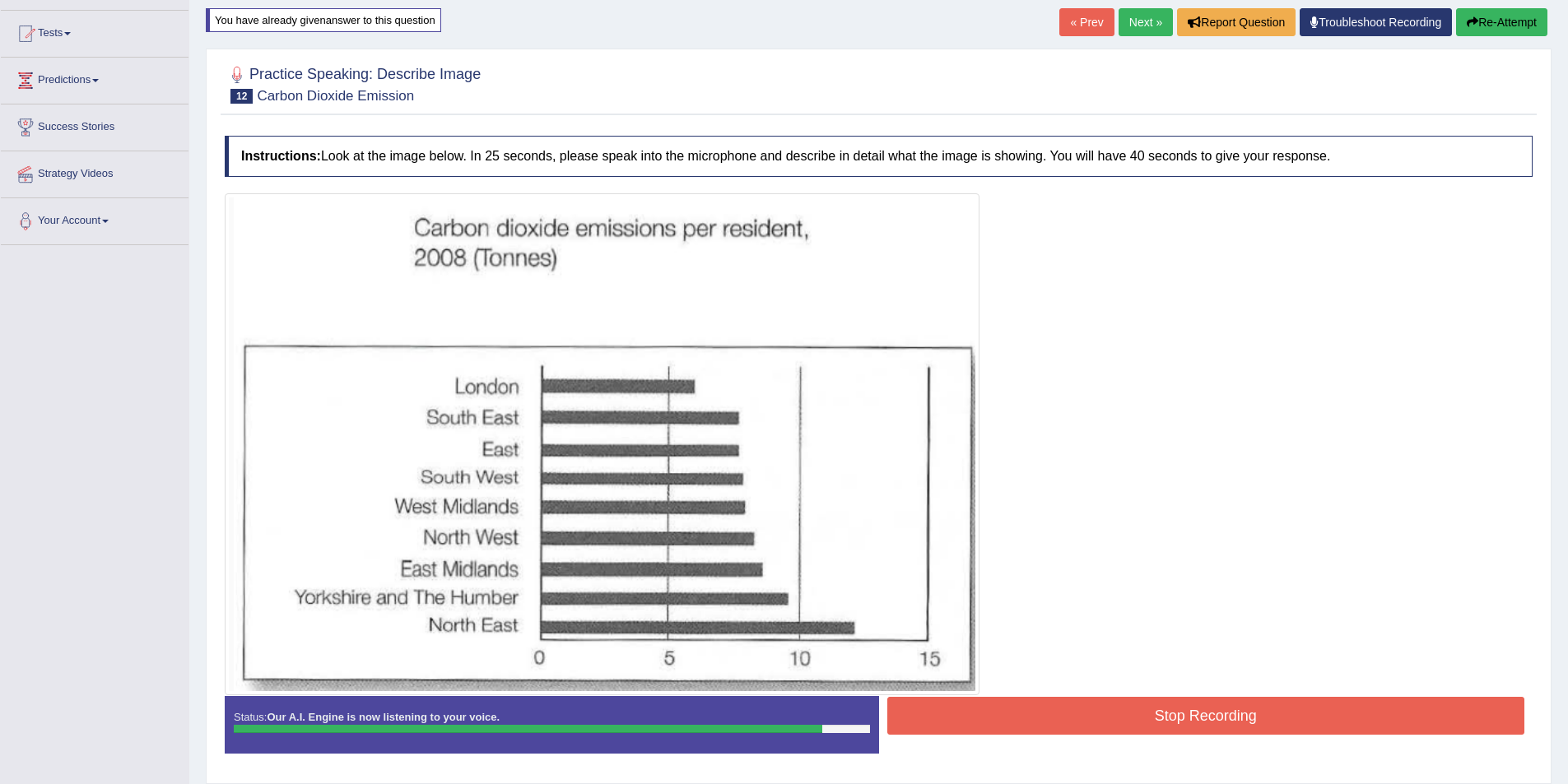
drag, startPoint x: 957, startPoint y: 495, endPoint x: 1048, endPoint y: 779, distance: 298.2
click at [1048, 779] on div "Practice Speaking: Describe Image 12 Carbon Dioxide Emission Instructions: Look…" at bounding box center [879, 416] width 1346 height 736
drag, startPoint x: 1091, startPoint y: 745, endPoint x: 1094, endPoint y: 735, distance: 10.4
click at [1091, 744] on div "Status: Our A.I. Engine is now listening to your voice. Start Answering Stop Re…" at bounding box center [878, 732] width 1308 height 74
click at [1094, 733] on button "Stop Recording" at bounding box center [1206, 715] width 638 height 38
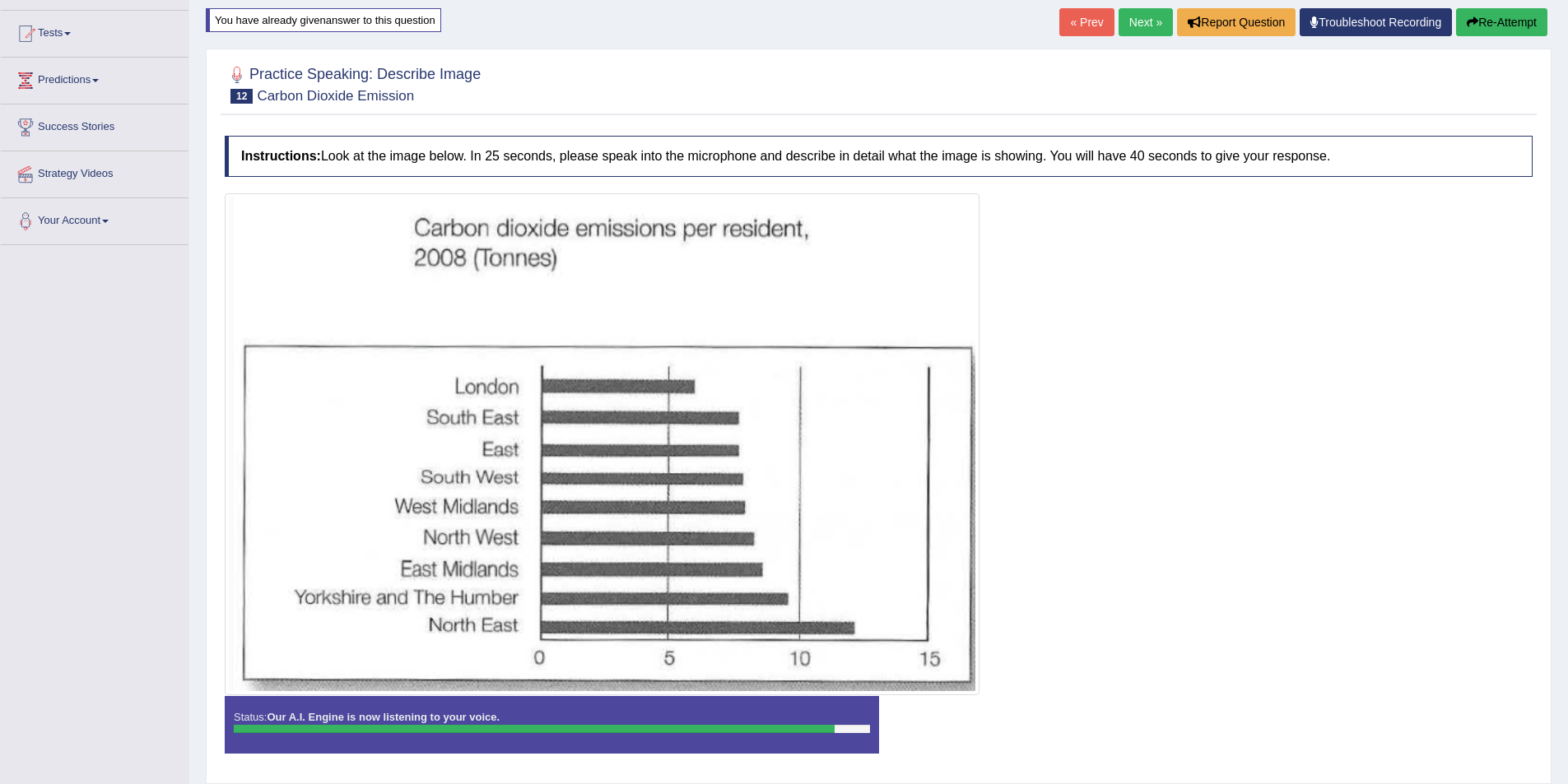
click at [1106, 717] on div "Status: Our A.I. Engine is now listening to your voice. Start Answering Stop Re…" at bounding box center [878, 732] width 1308 height 74
click at [1106, 717] on div "Instructions: Look at the image below. In 25 seconds, please speak into the mic…" at bounding box center [879, 451] width 1316 height 647
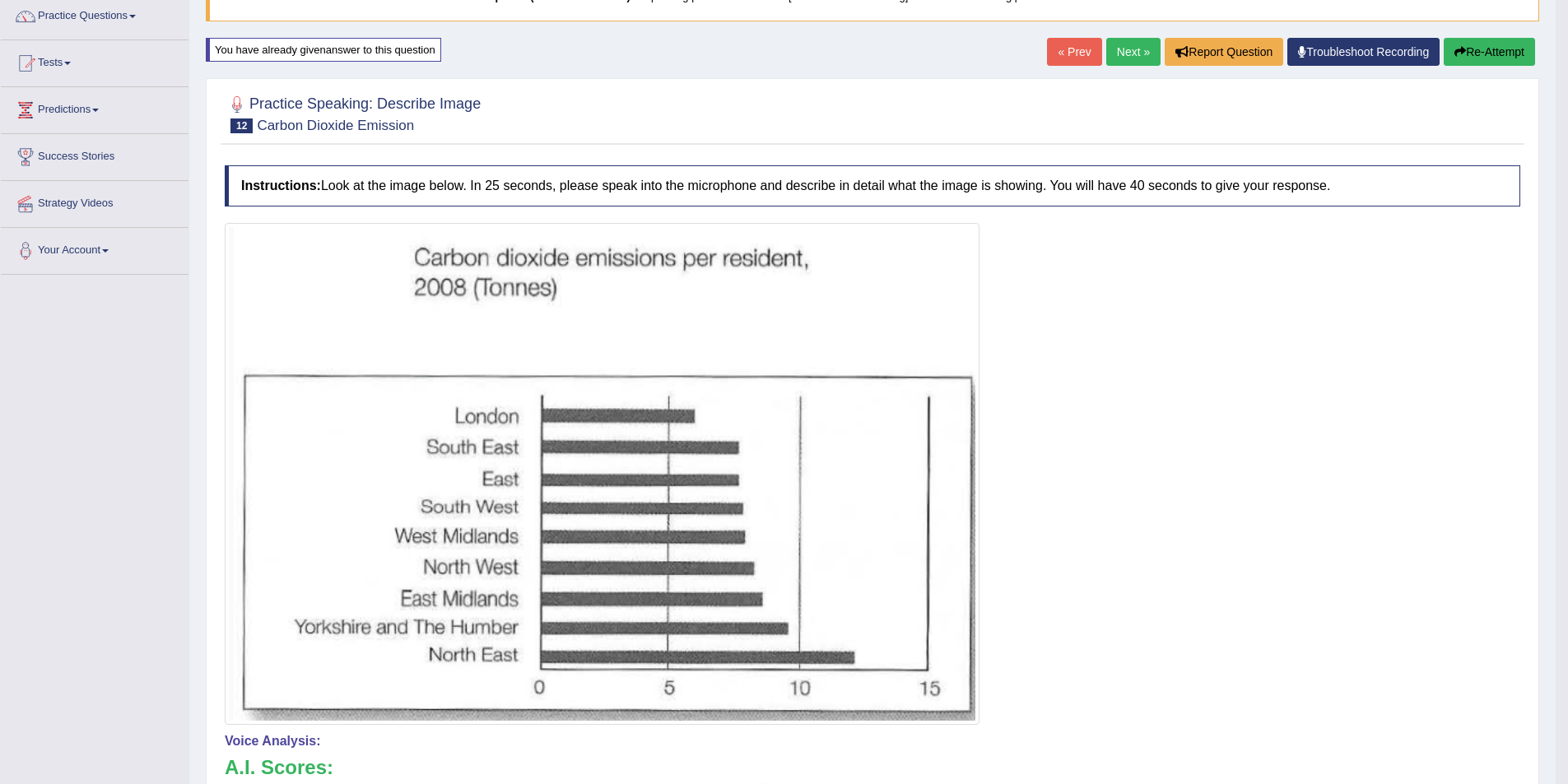
scroll to position [0, 0]
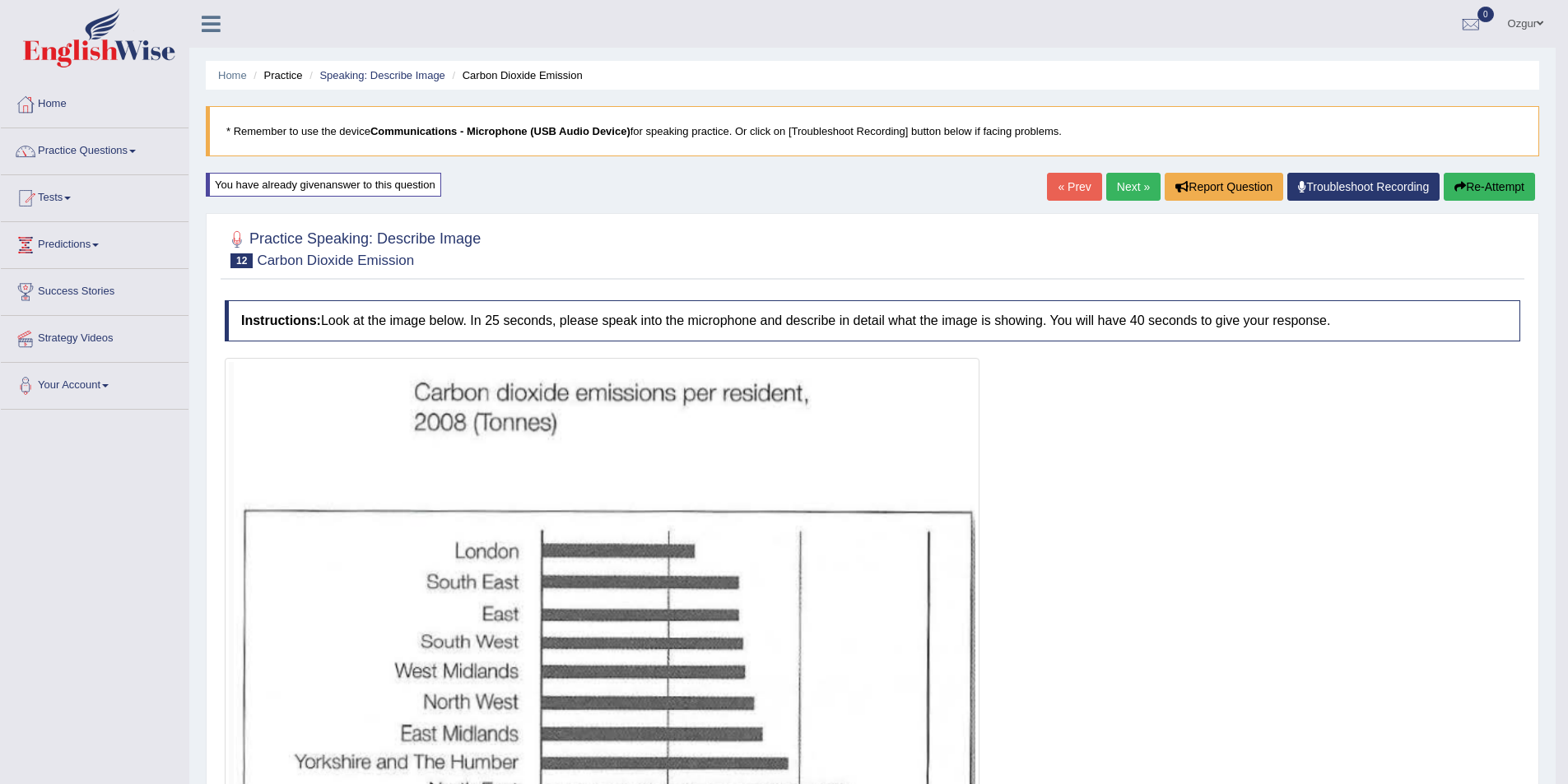
click at [1146, 196] on link "Next »" at bounding box center [1134, 186] width 54 height 28
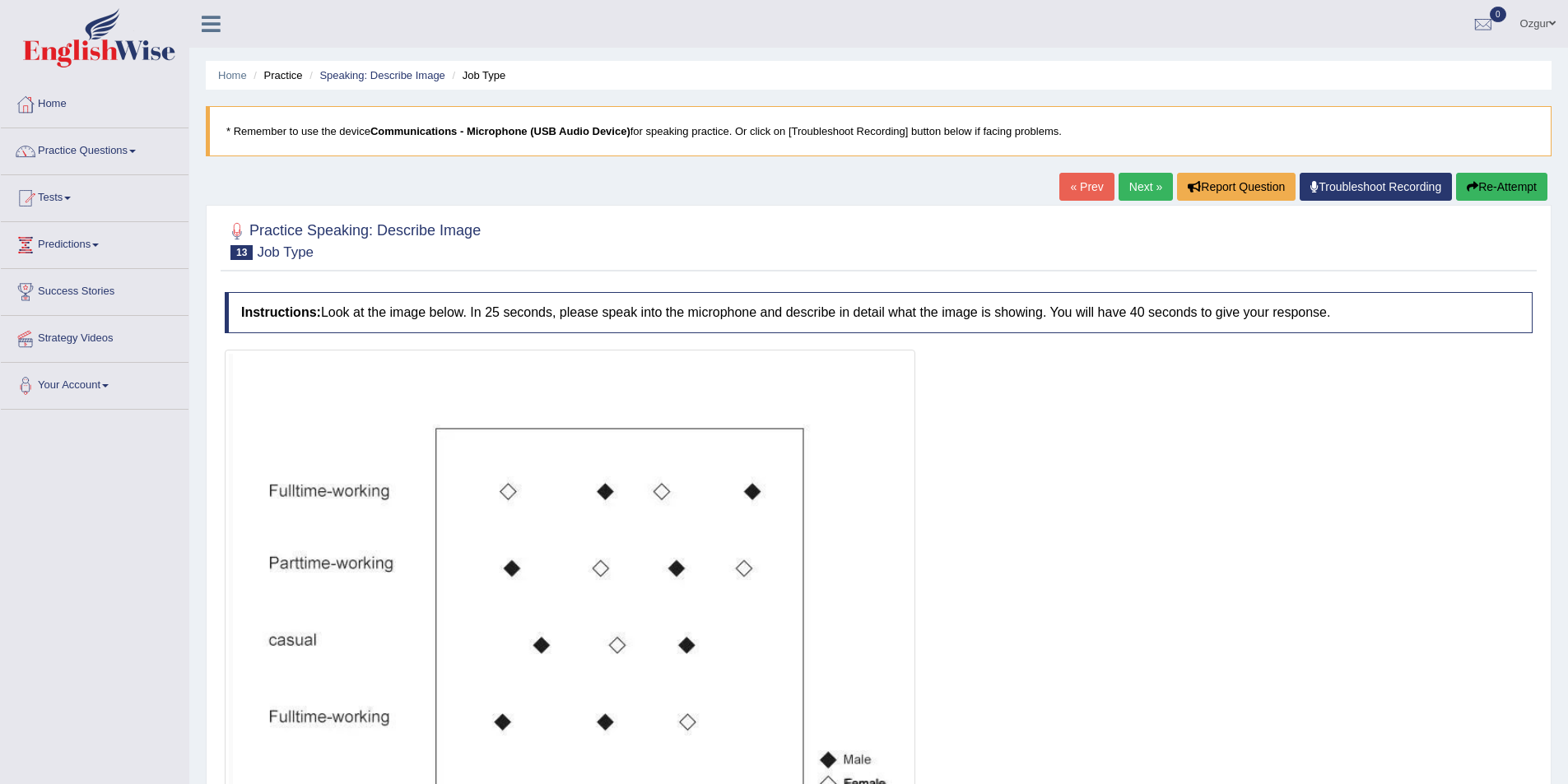
click at [1164, 183] on link "Next »" at bounding box center [1146, 186] width 54 height 28
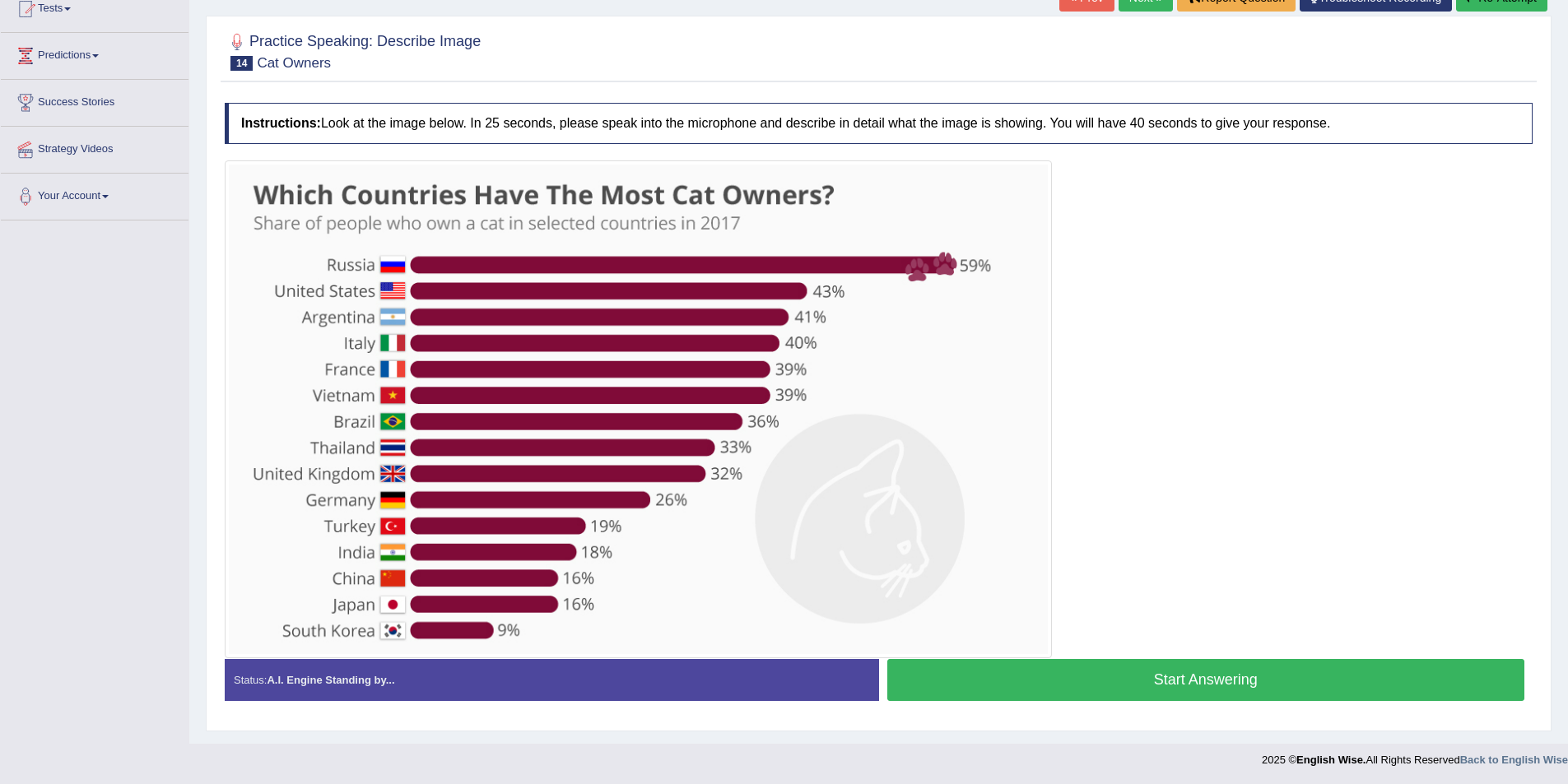
scroll to position [190, 0]
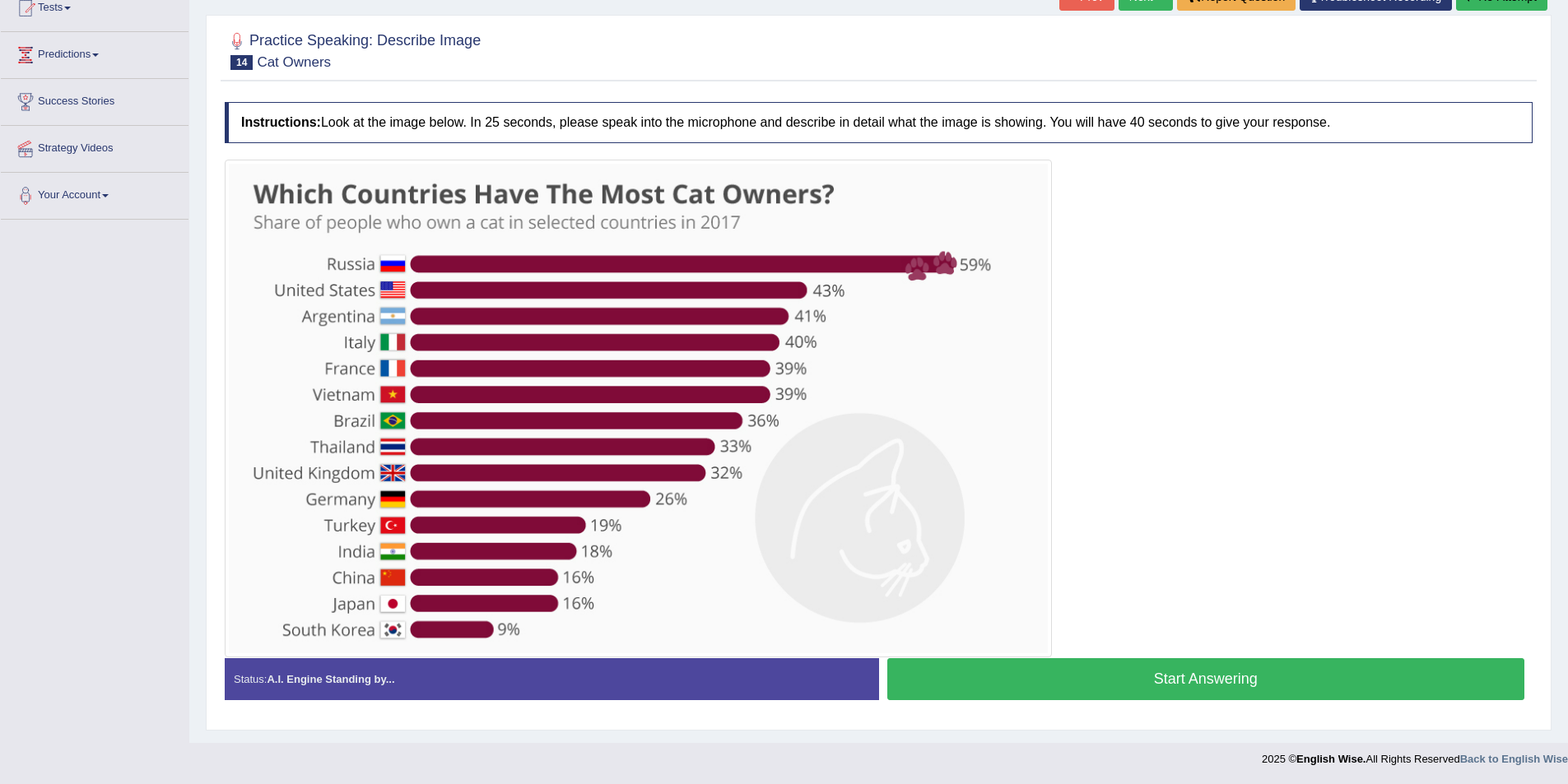
click at [1078, 672] on button "Start Answering" at bounding box center [1206, 679] width 638 height 42
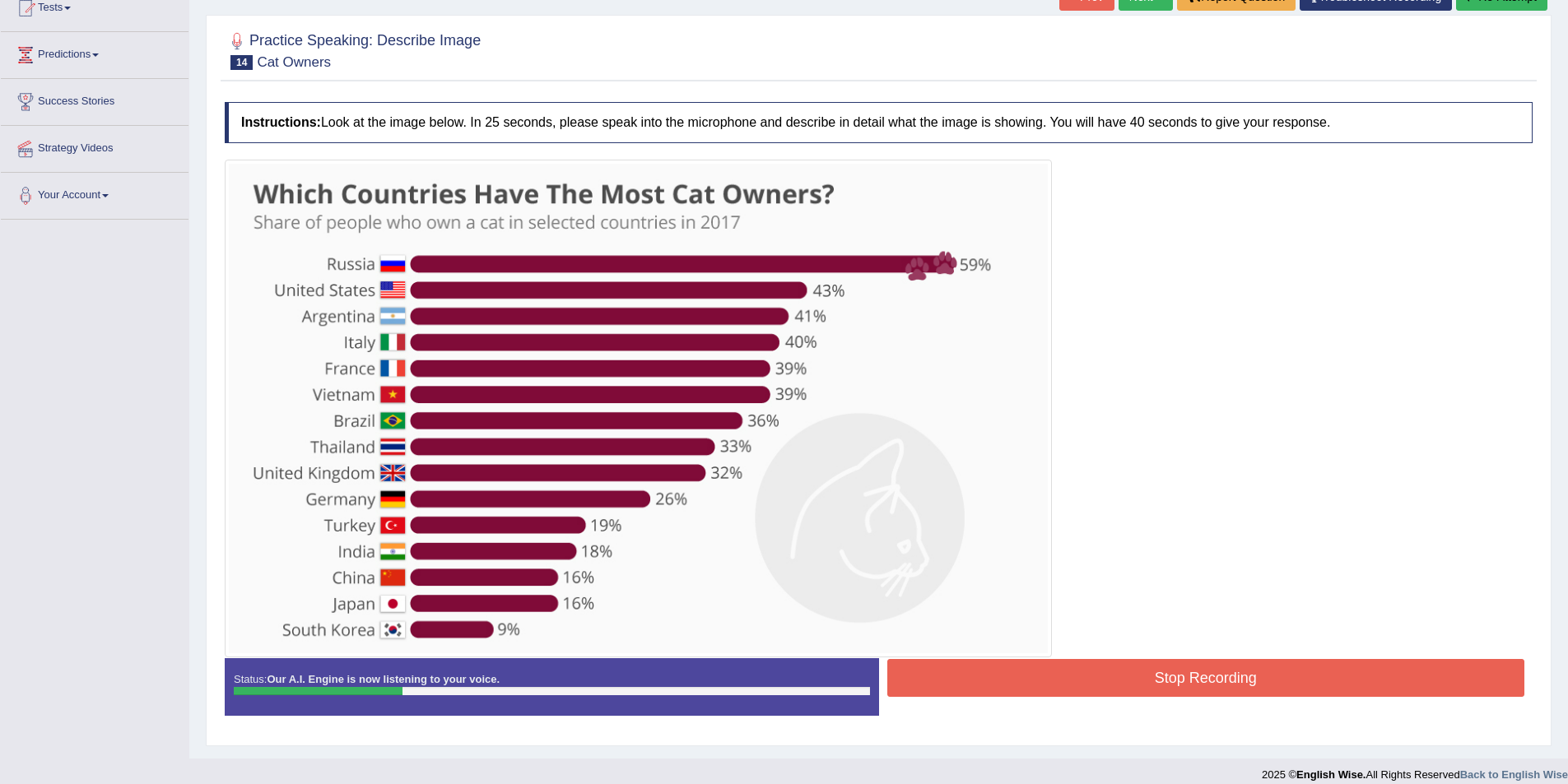
click at [979, 629] on img at bounding box center [638, 409] width 819 height 489
click at [994, 656] on div at bounding box center [637, 409] width 827 height 498
click at [996, 669] on button "Stop Recording" at bounding box center [1206, 678] width 638 height 38
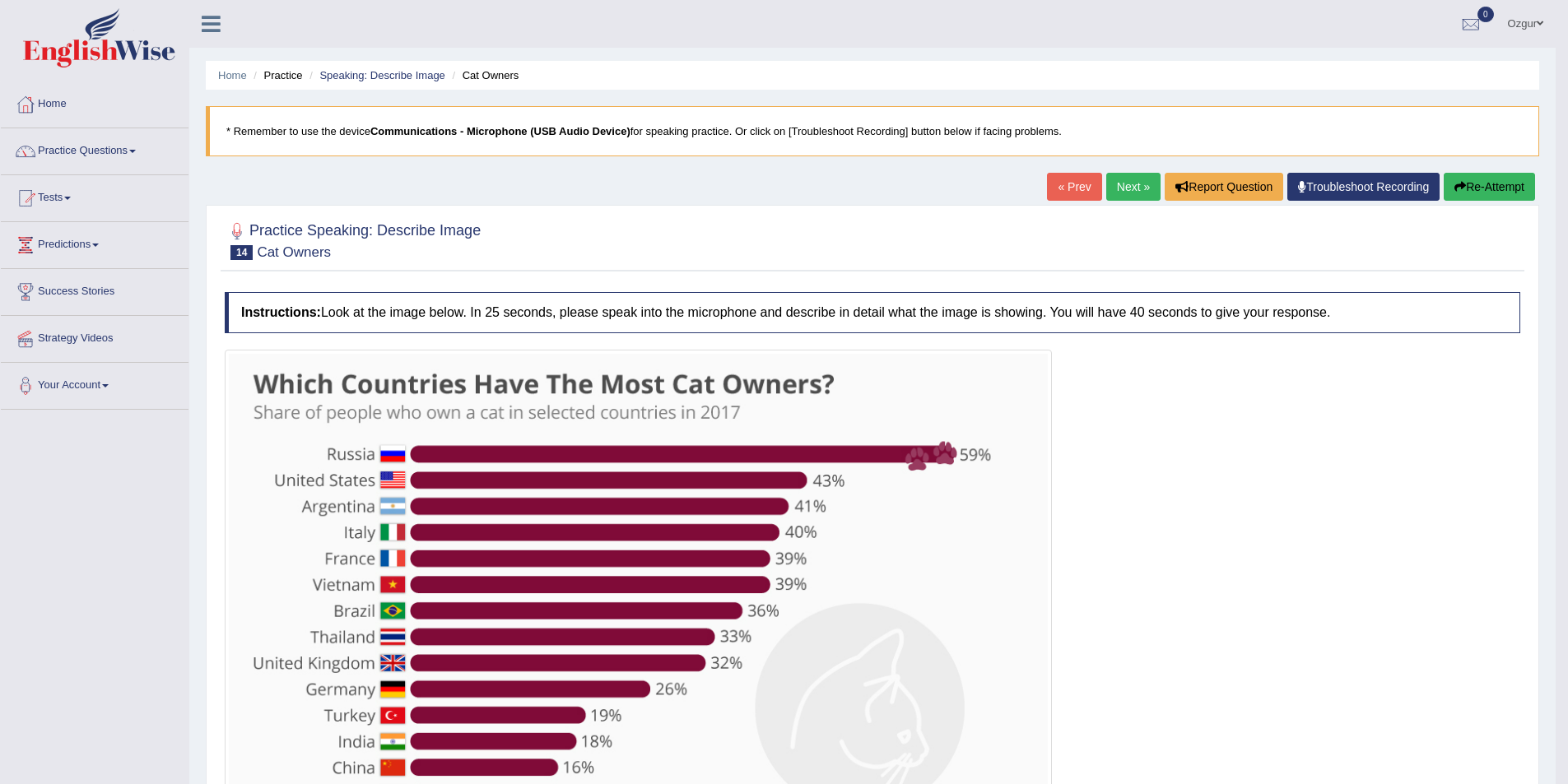
scroll to position [82, 0]
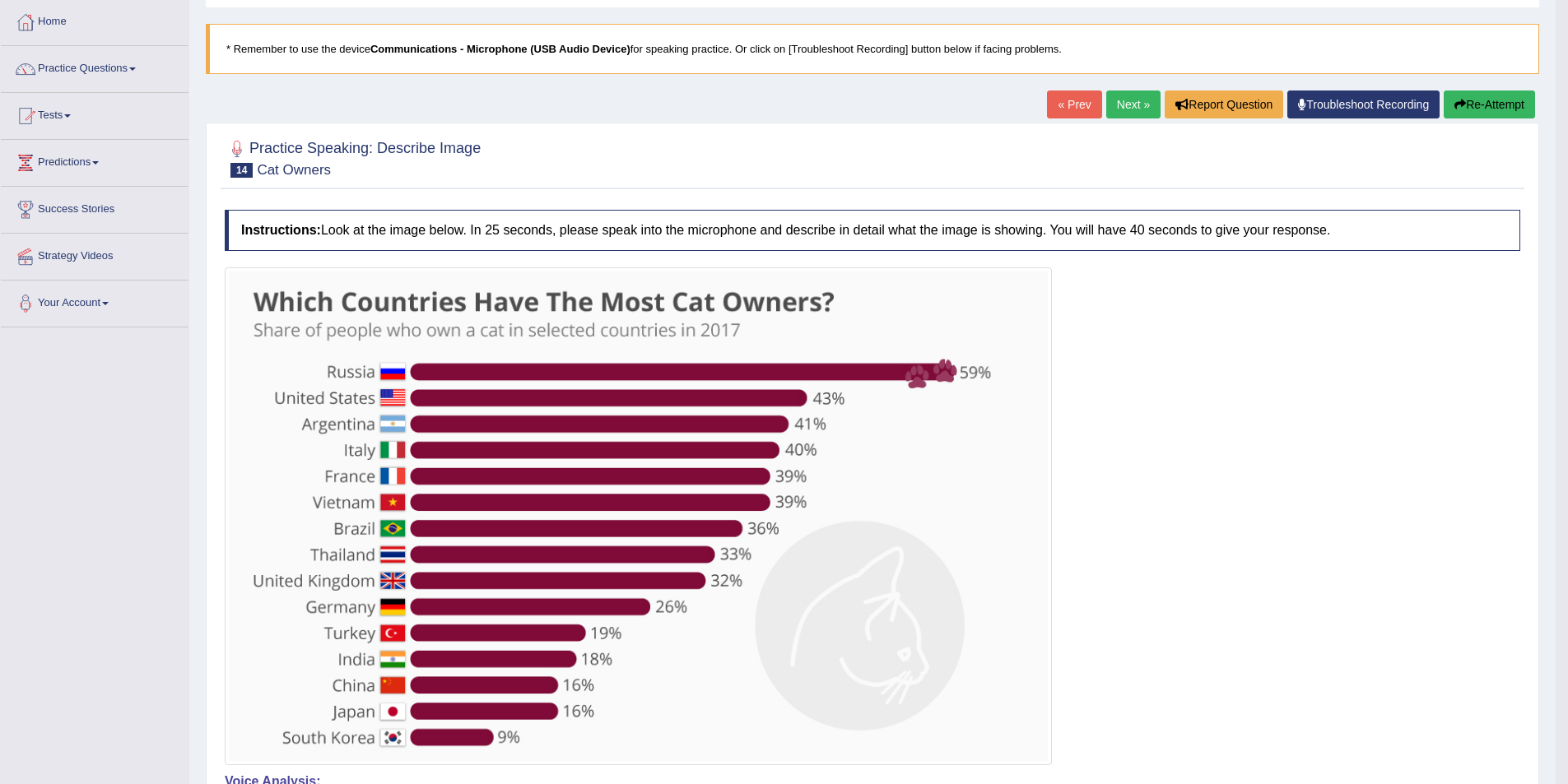
click at [1497, 96] on button "Re-Attempt" at bounding box center [1490, 104] width 92 height 28
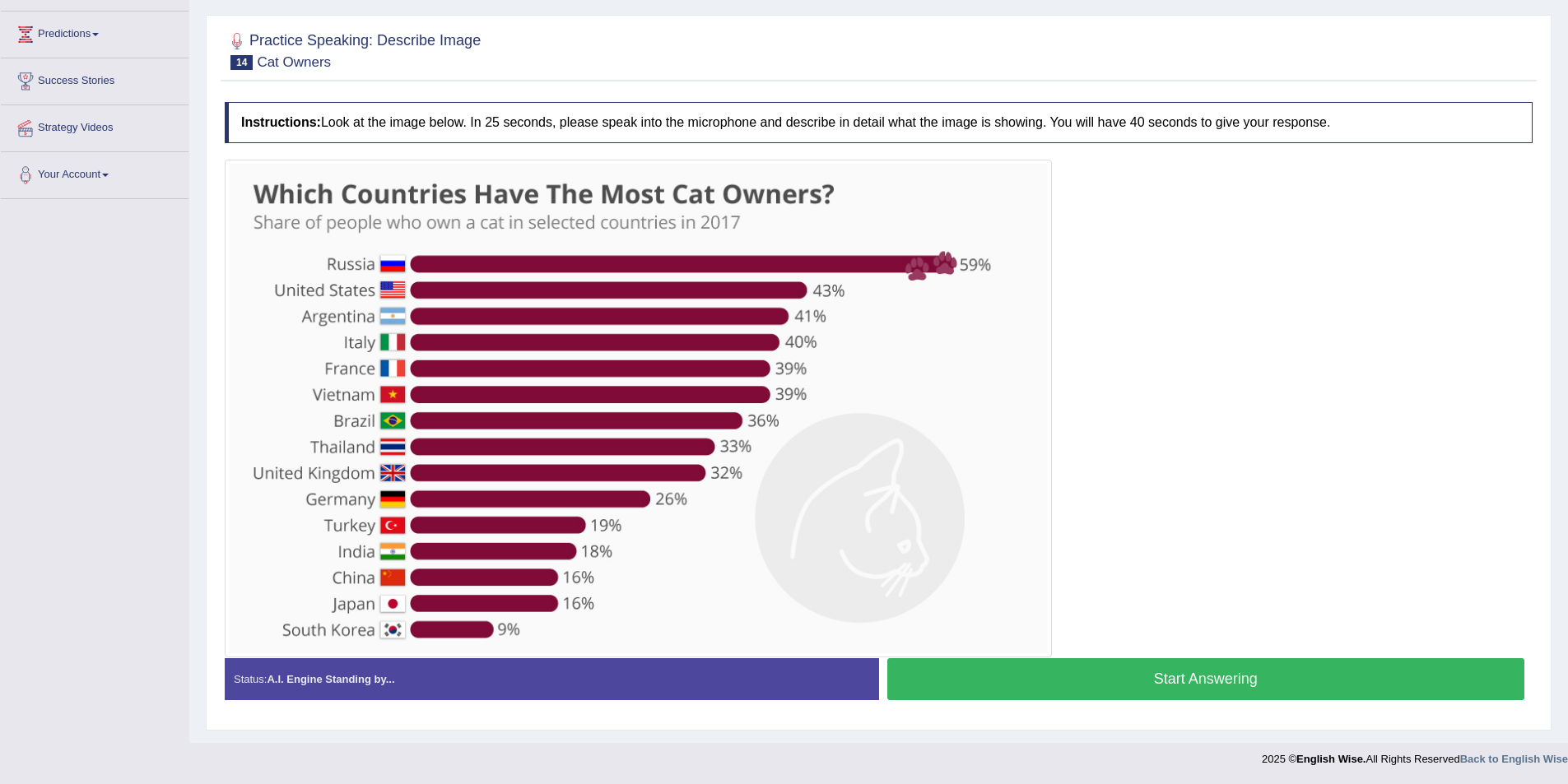
click at [1175, 673] on button "Start Answering" at bounding box center [1206, 679] width 638 height 42
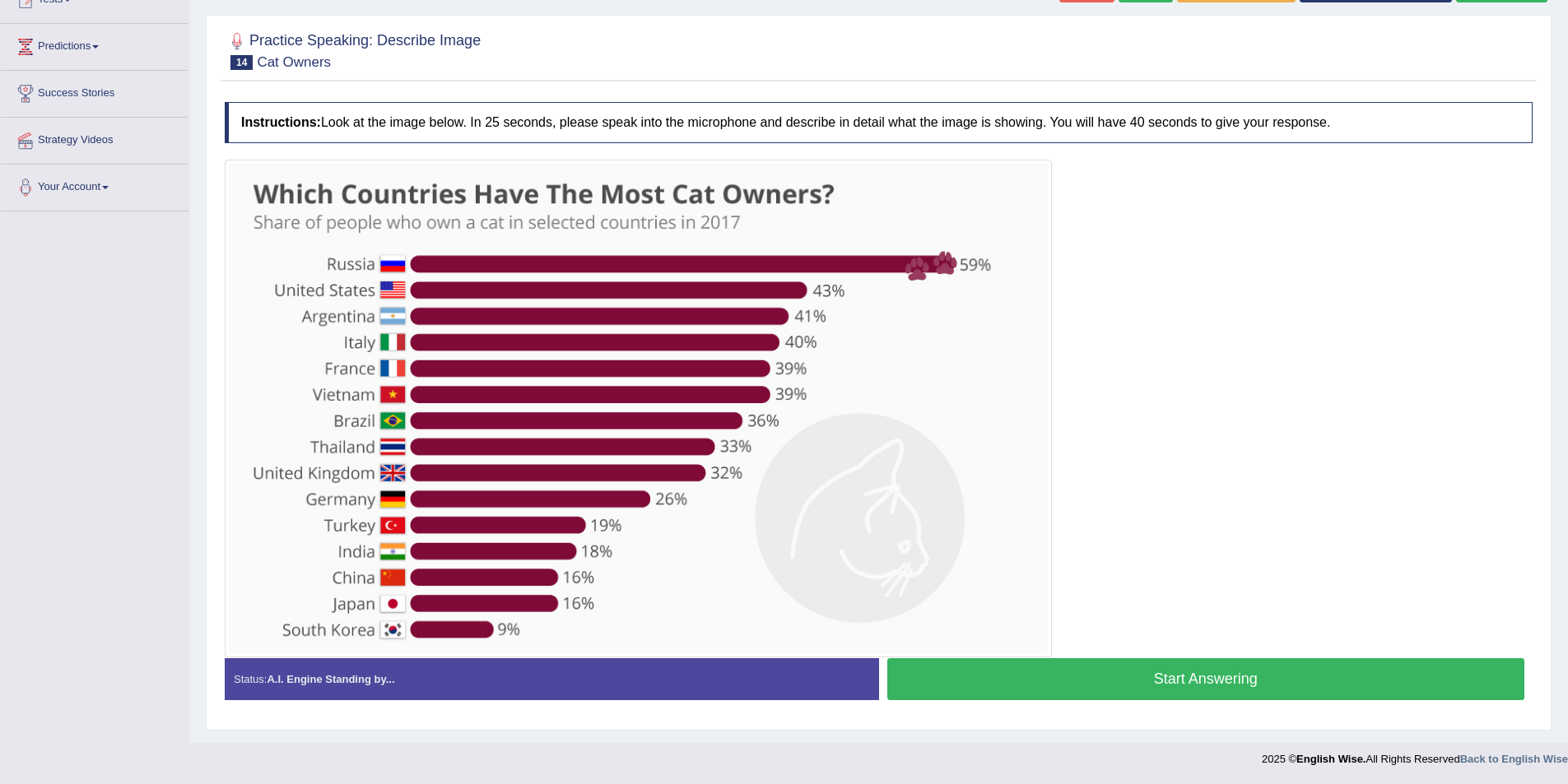
scroll to position [211, 0]
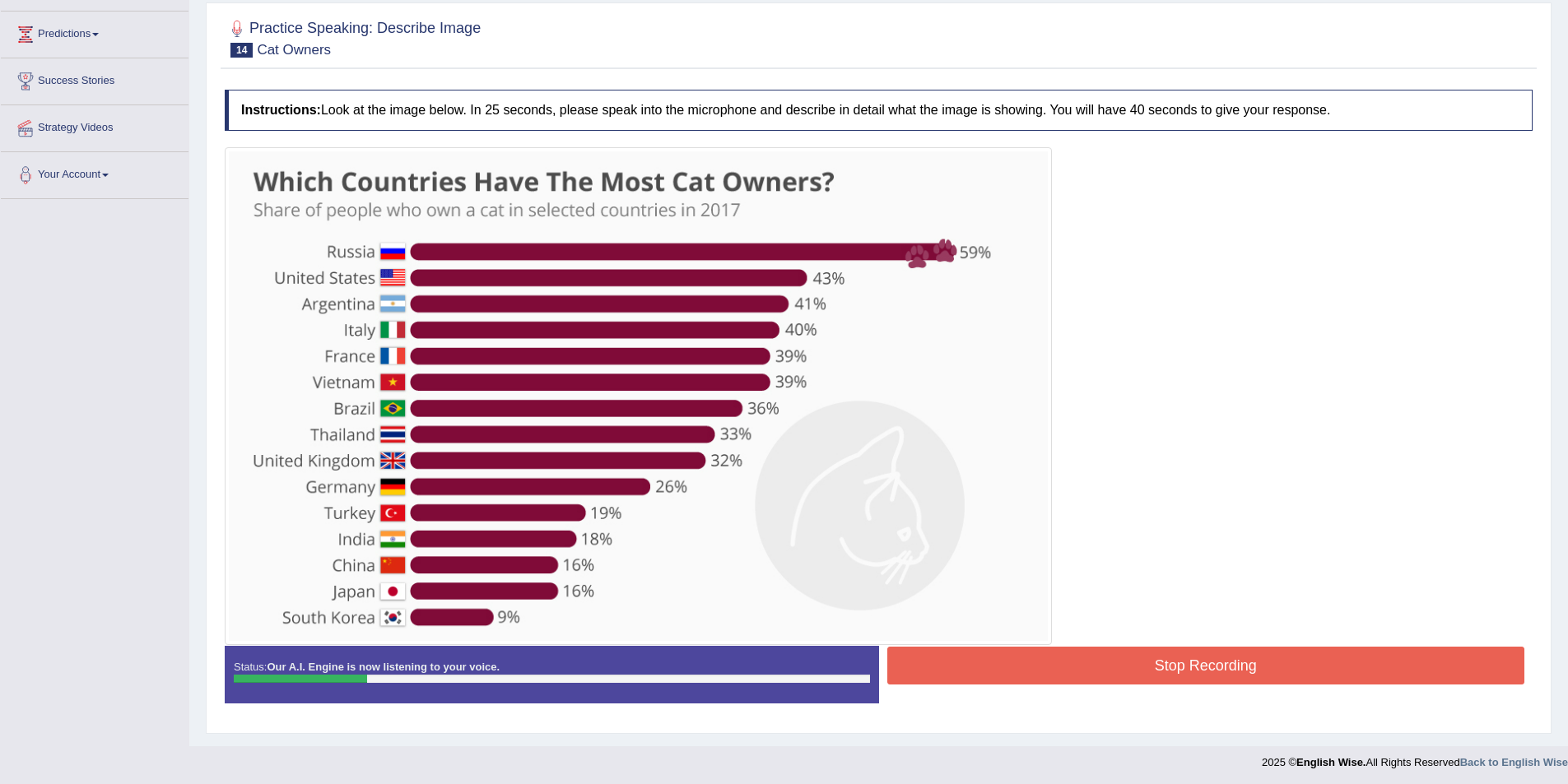
click at [1293, 657] on button "Stop Recording" at bounding box center [1206, 665] width 638 height 38
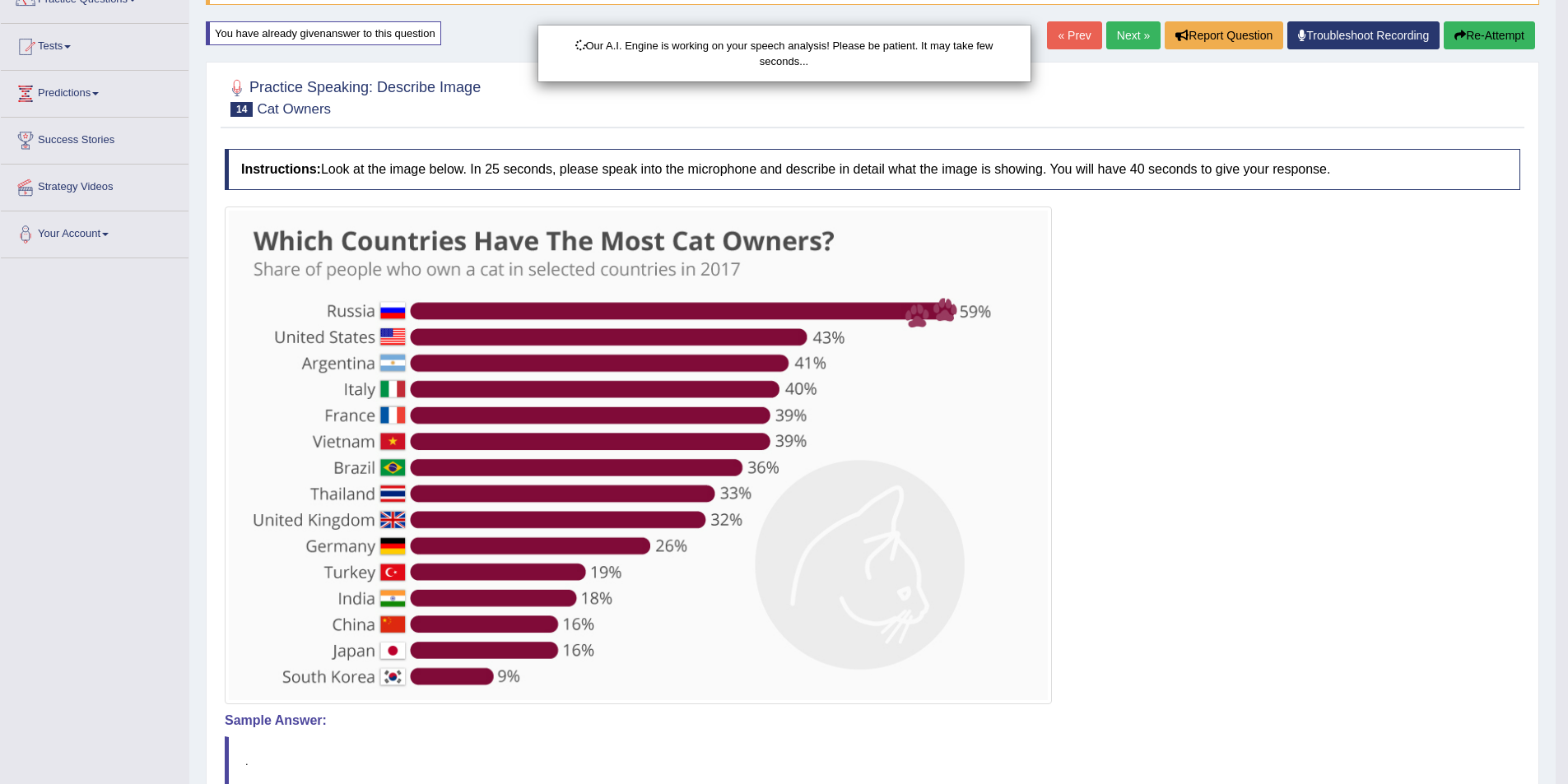
scroll to position [0, 0]
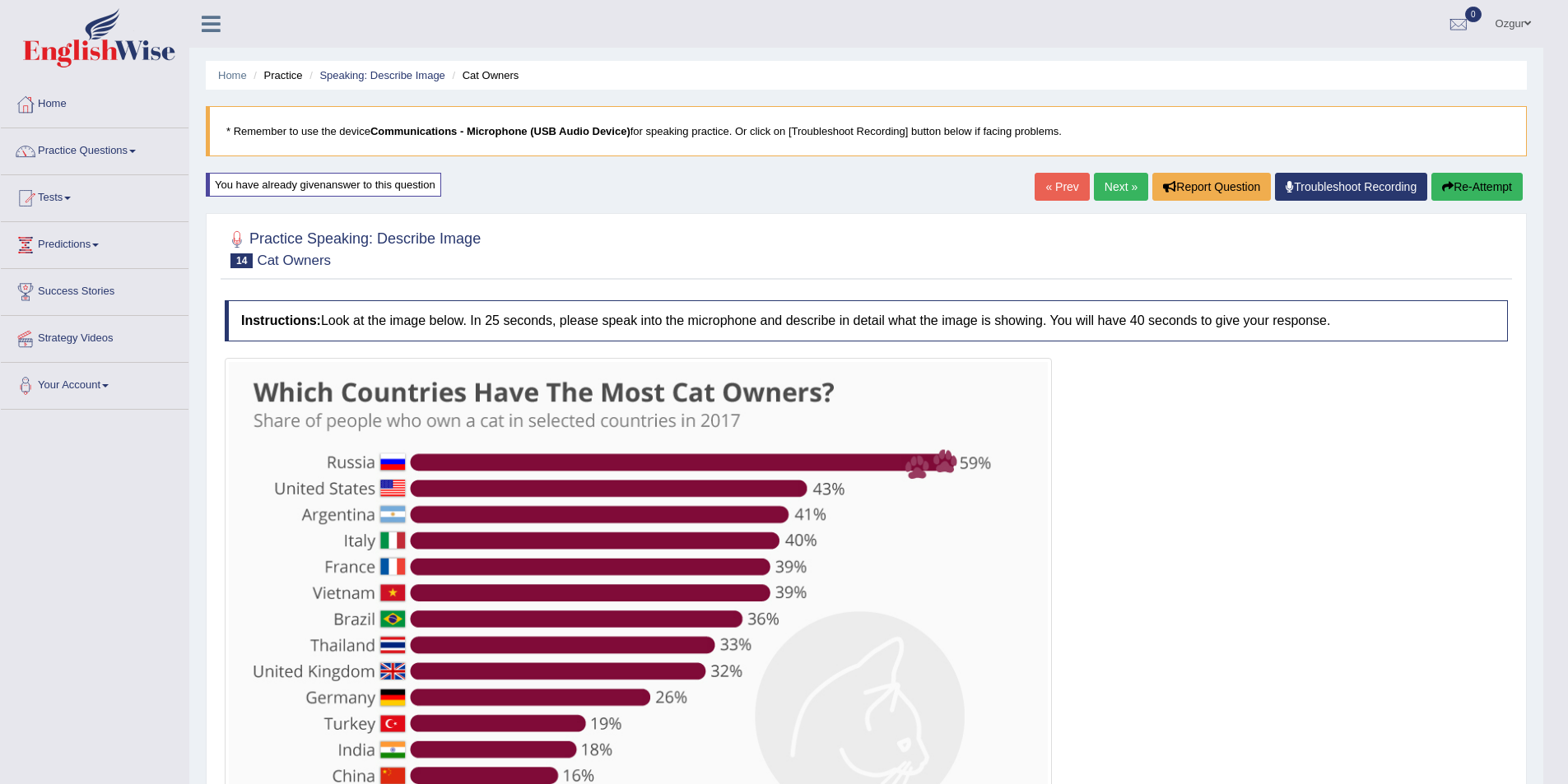
click at [1524, 187] on div "Our A.I. Engine is working on your speech analysis! Please be patient. It may t…" at bounding box center [784, 392] width 1568 height 784
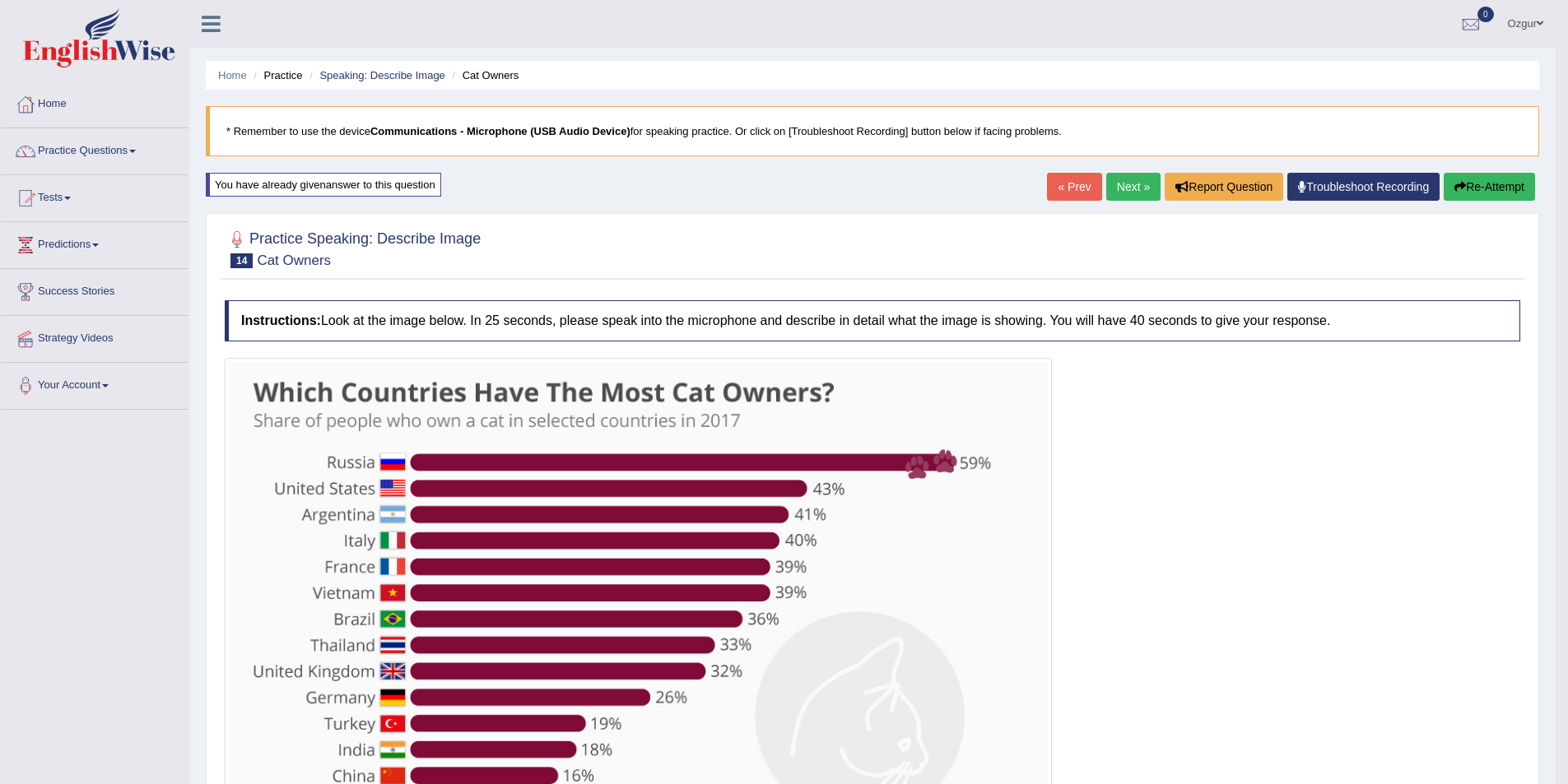
click at [1473, 178] on button "Re-Attempt" at bounding box center [1490, 186] width 92 height 28
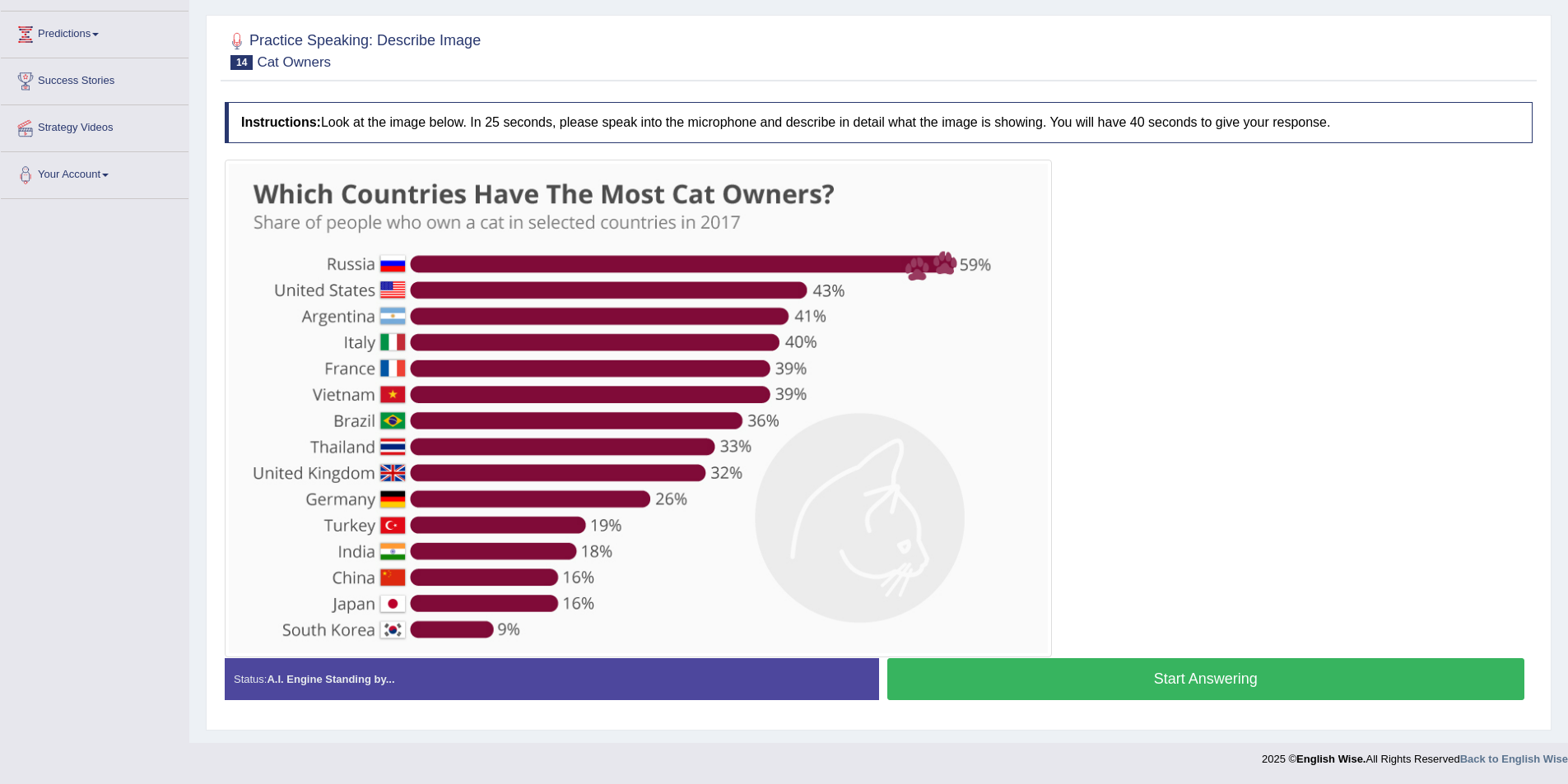
click at [1237, 675] on button "Start Answering" at bounding box center [1206, 679] width 638 height 42
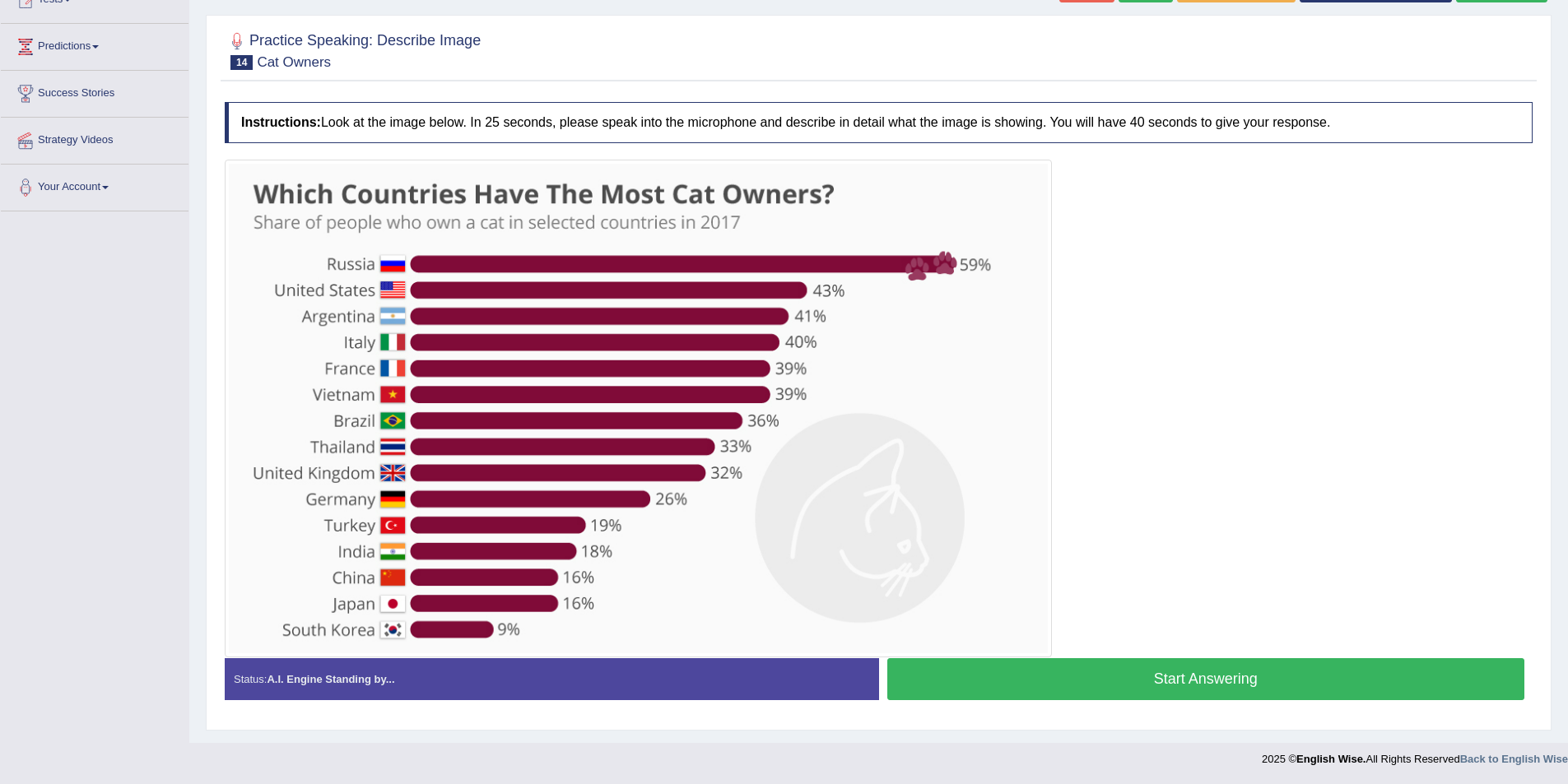
scroll to position [211, 0]
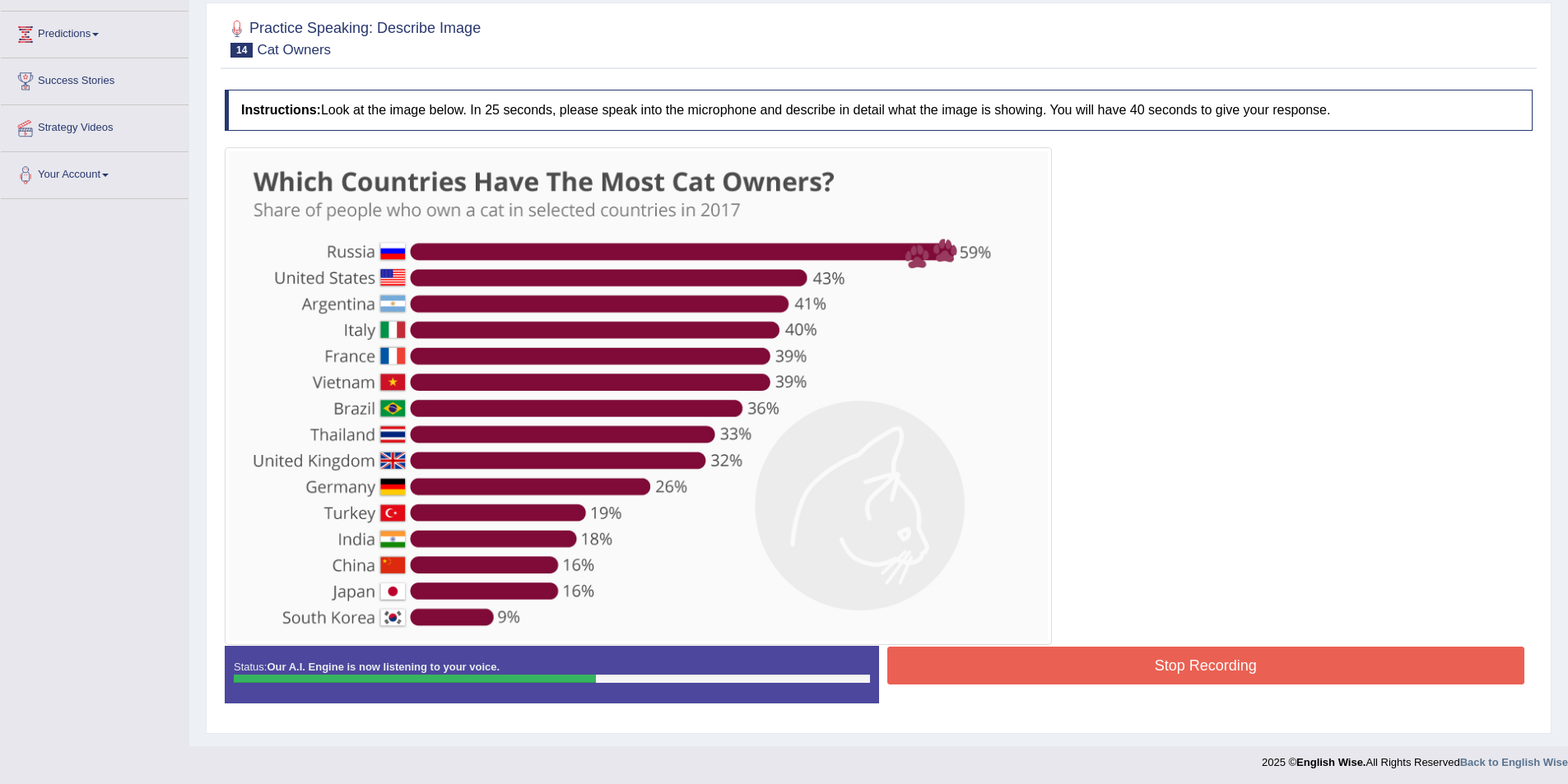
click at [1139, 665] on button "Stop Recording" at bounding box center [1206, 665] width 638 height 38
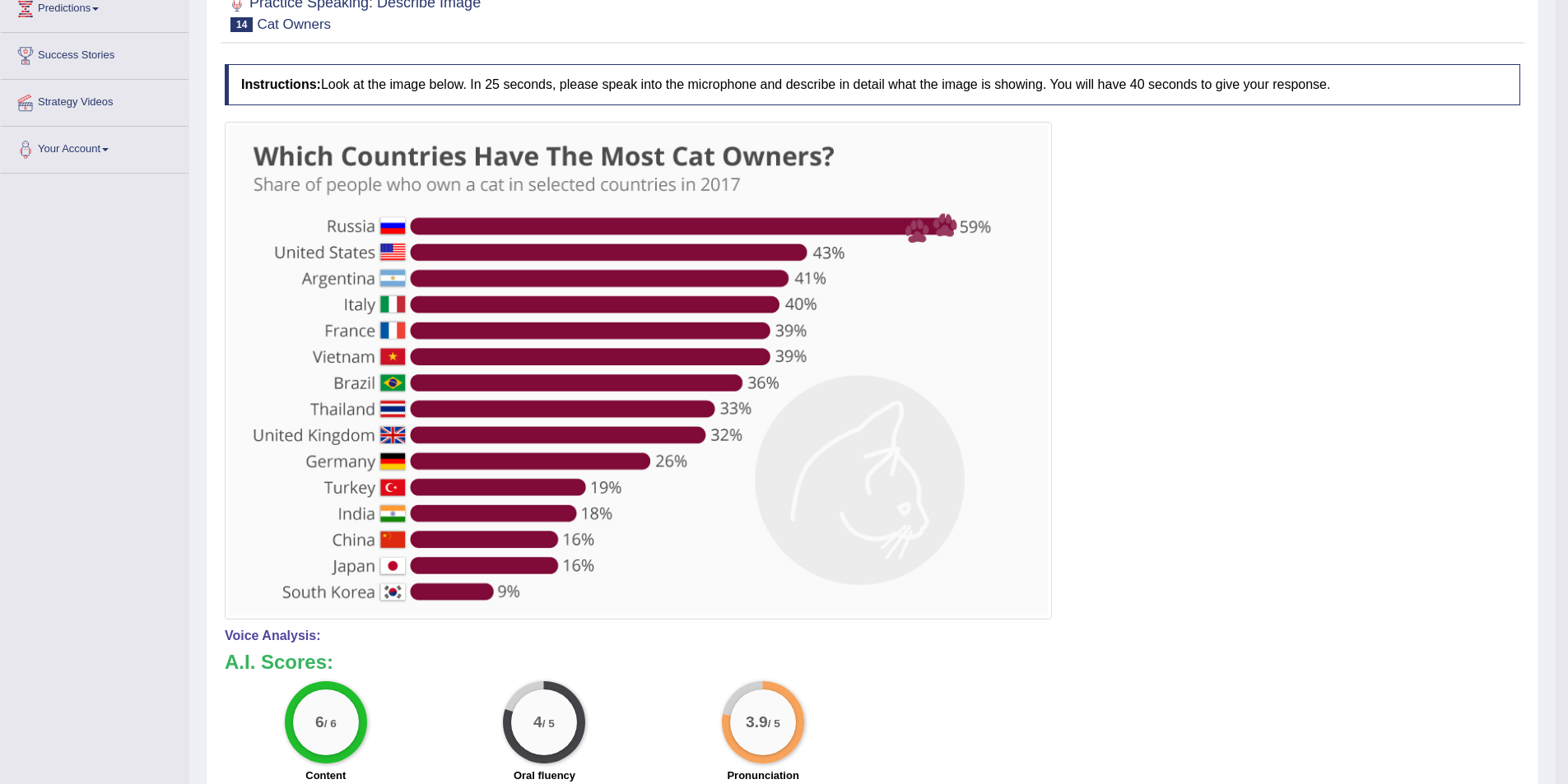
scroll to position [0, 0]
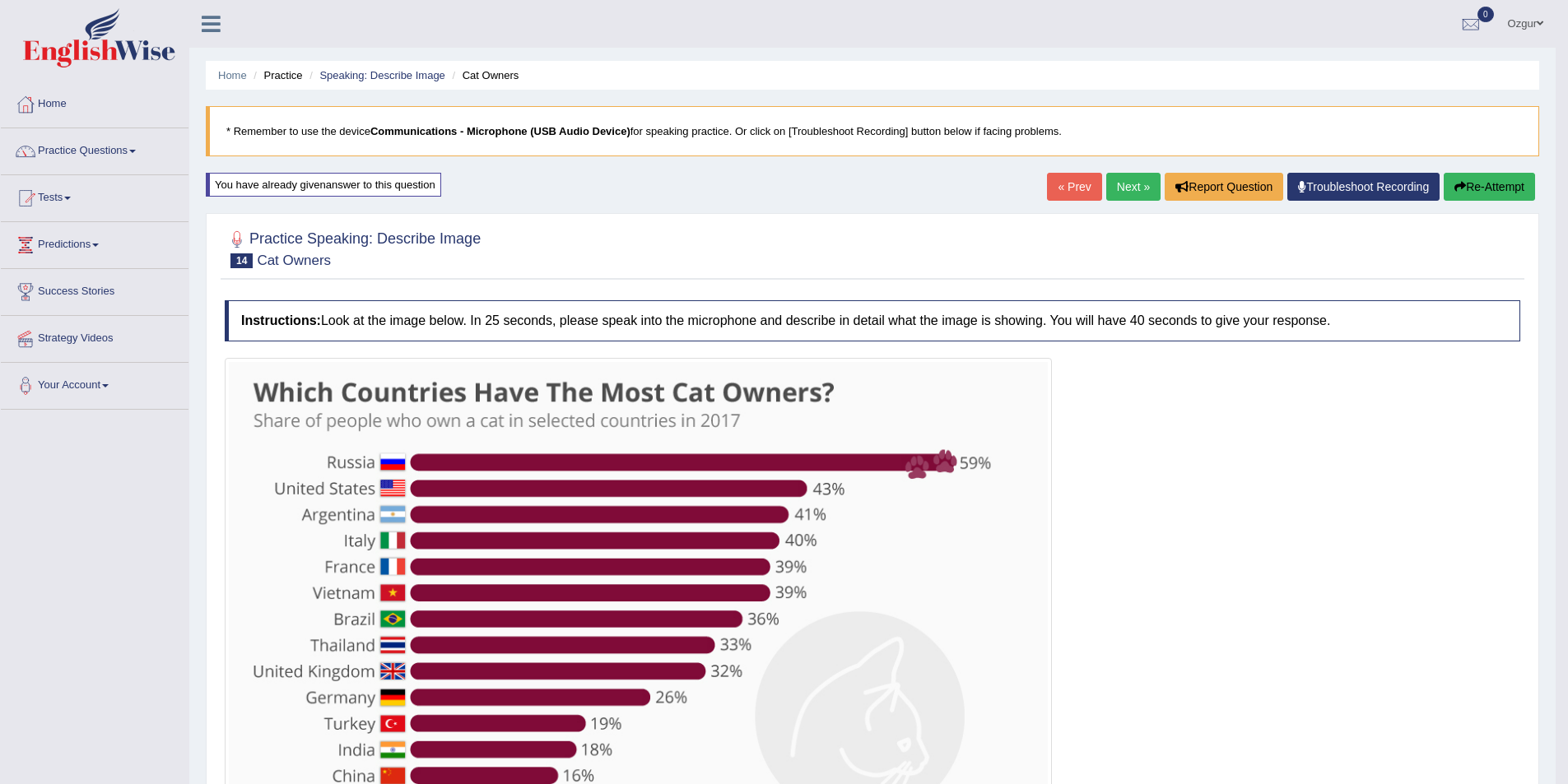
click at [1521, 178] on button "Re-Attempt" at bounding box center [1490, 186] width 92 height 28
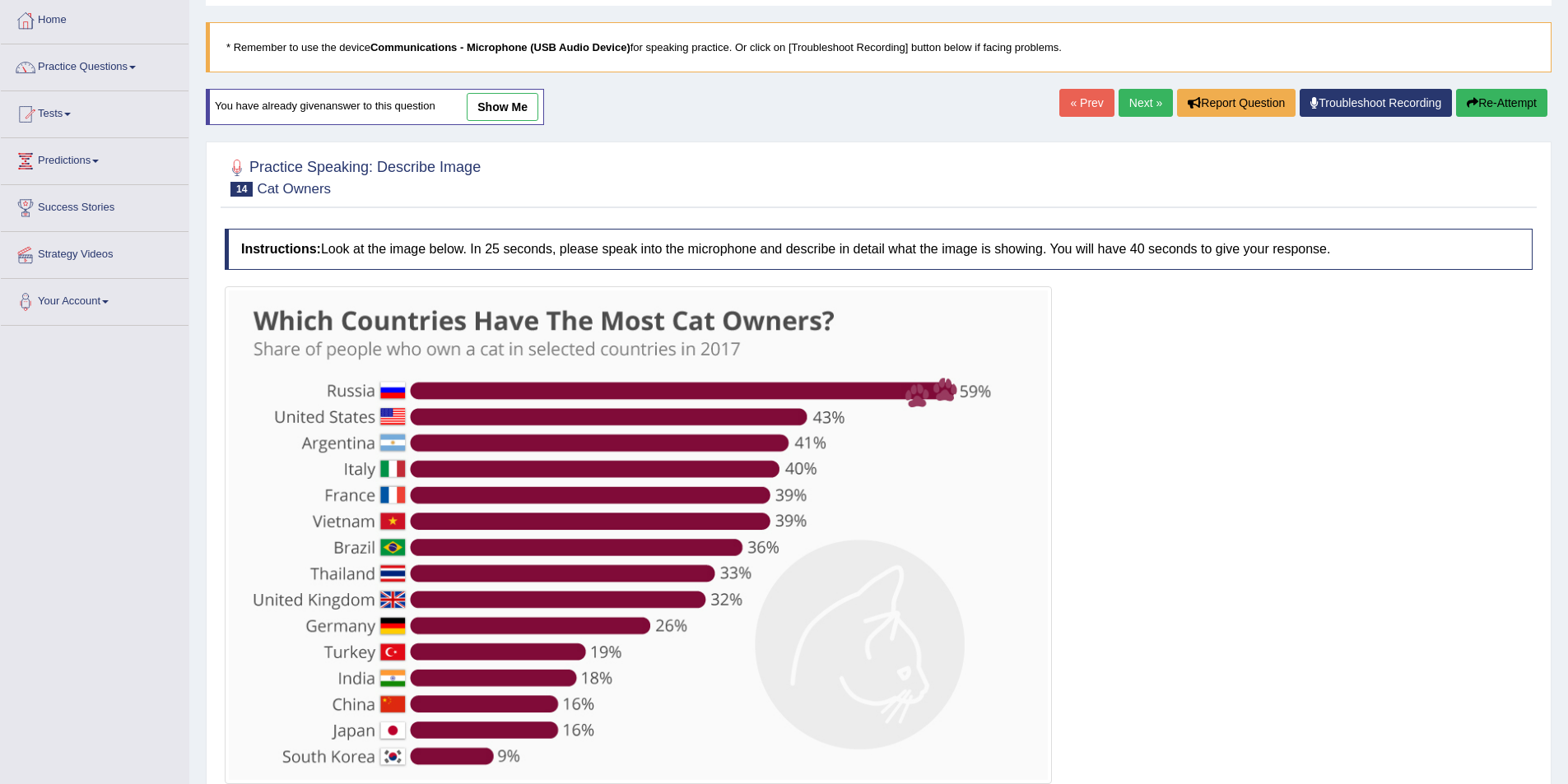
scroll to position [211, 0]
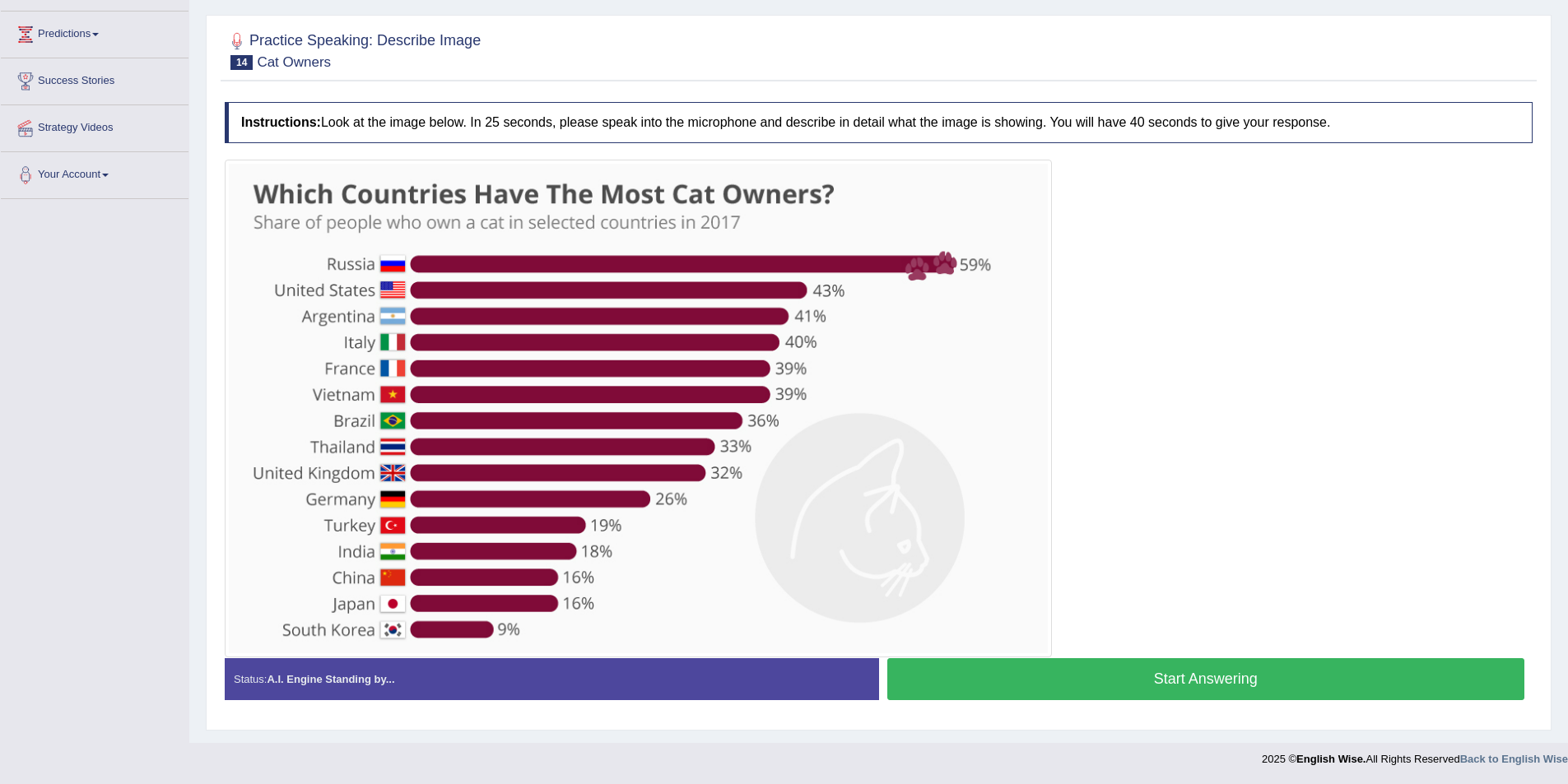
click at [1197, 684] on button "Start Answering" at bounding box center [1206, 679] width 638 height 42
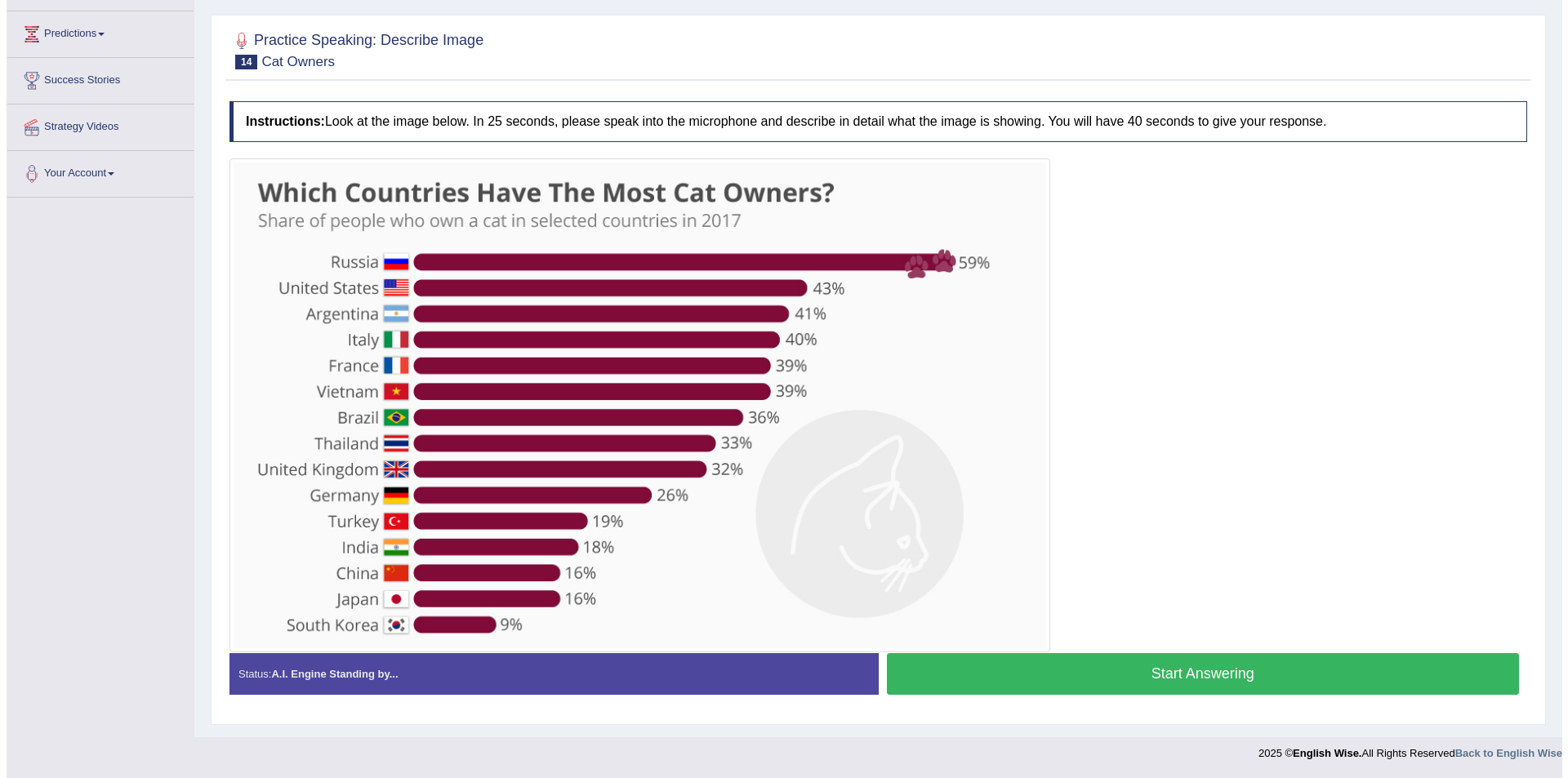
scroll to position [196, 0]
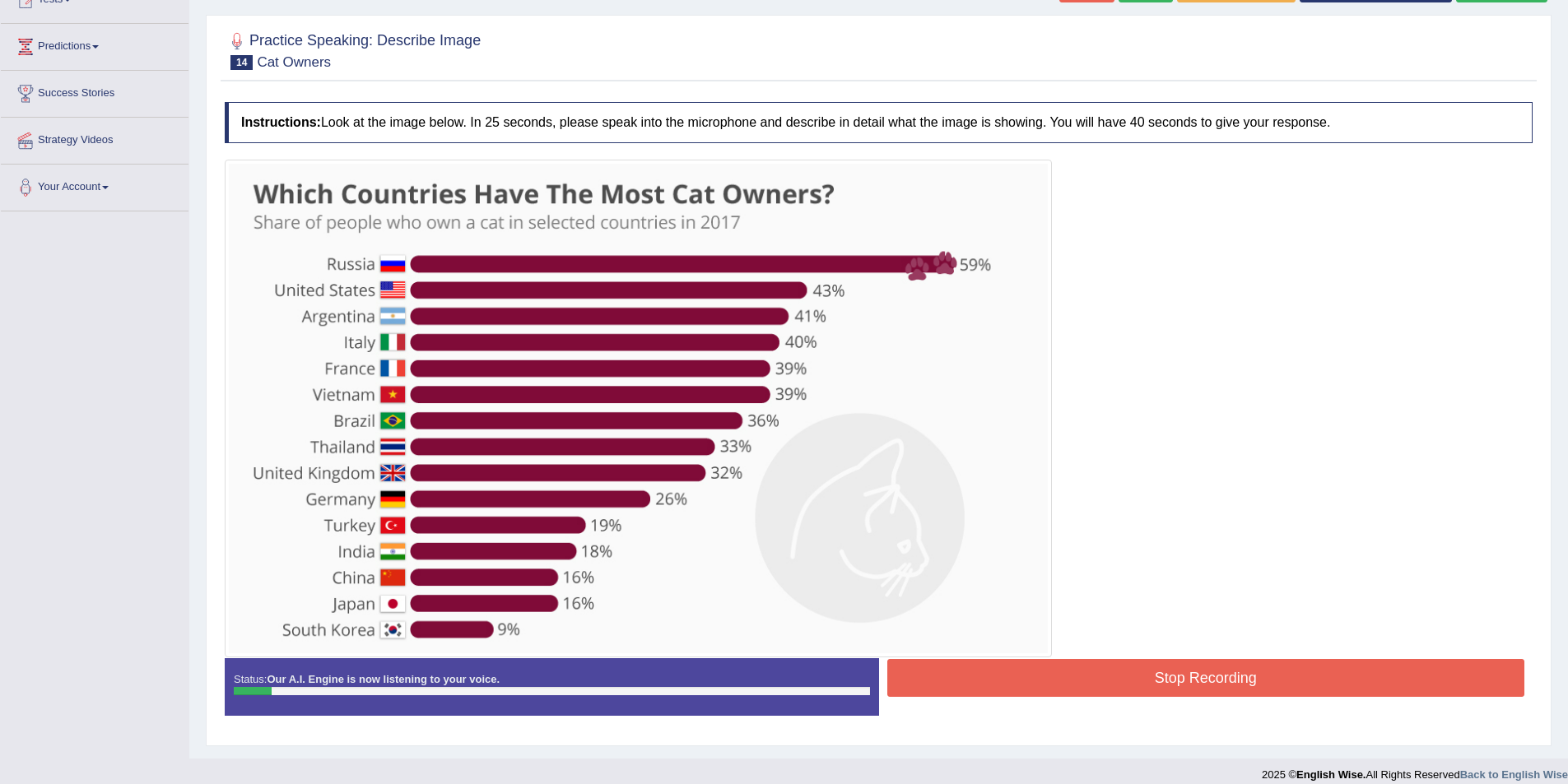
drag, startPoint x: 1118, startPoint y: 709, endPoint x: 1148, endPoint y: 663, distance: 54.9
click at [1118, 709] on div "Status: Our A.I. Engine is now listening to your voice. Start Answering Stop Re…" at bounding box center [878, 695] width 1308 height 74
click at [1148, 663] on button "Stop Recording" at bounding box center [1206, 678] width 638 height 38
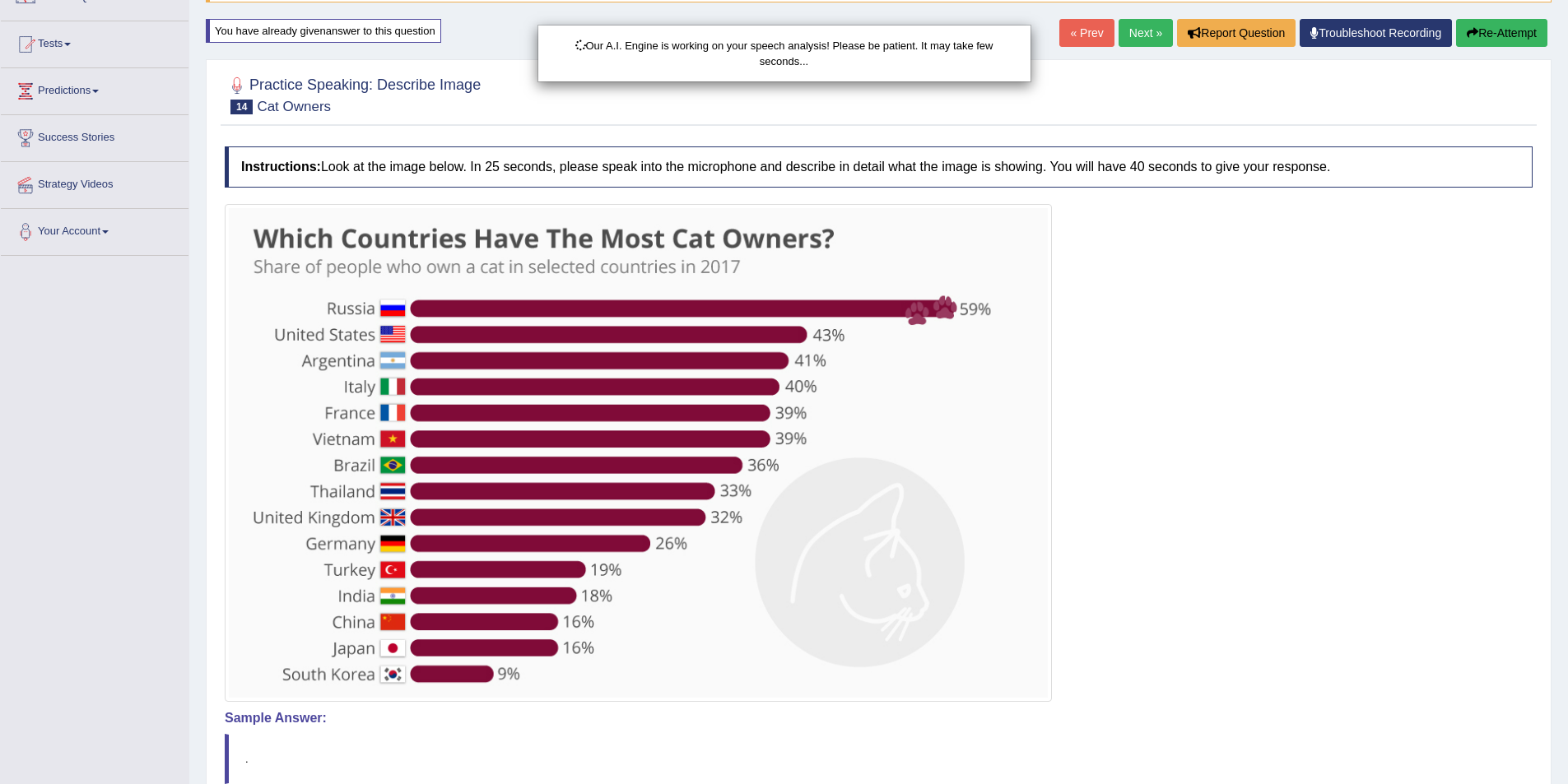
scroll to position [116, 0]
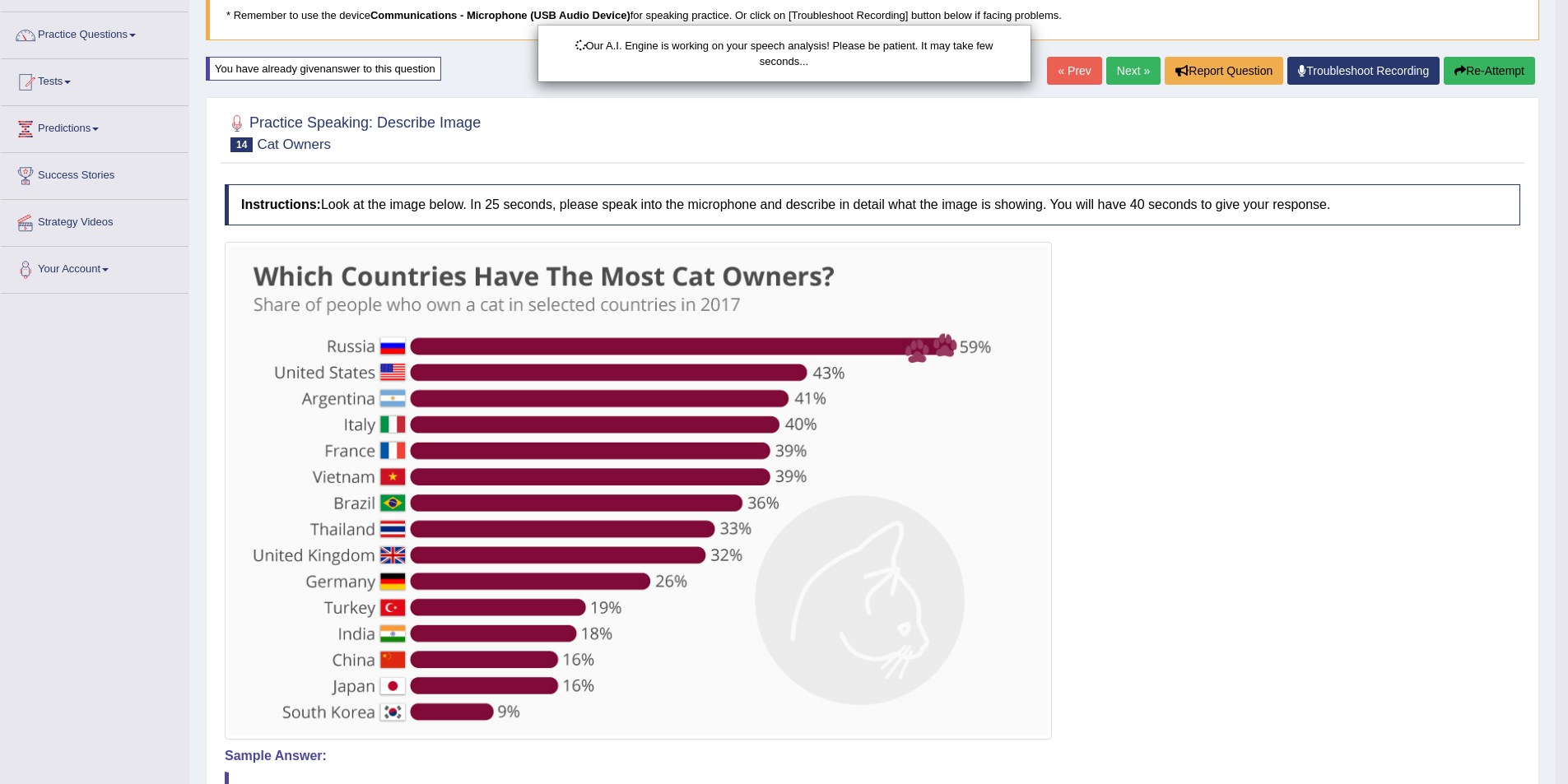
click at [1497, 68] on div "Our A.I. Engine is working on your speech analysis! Please be patient. It may t…" at bounding box center [784, 392] width 1568 height 784
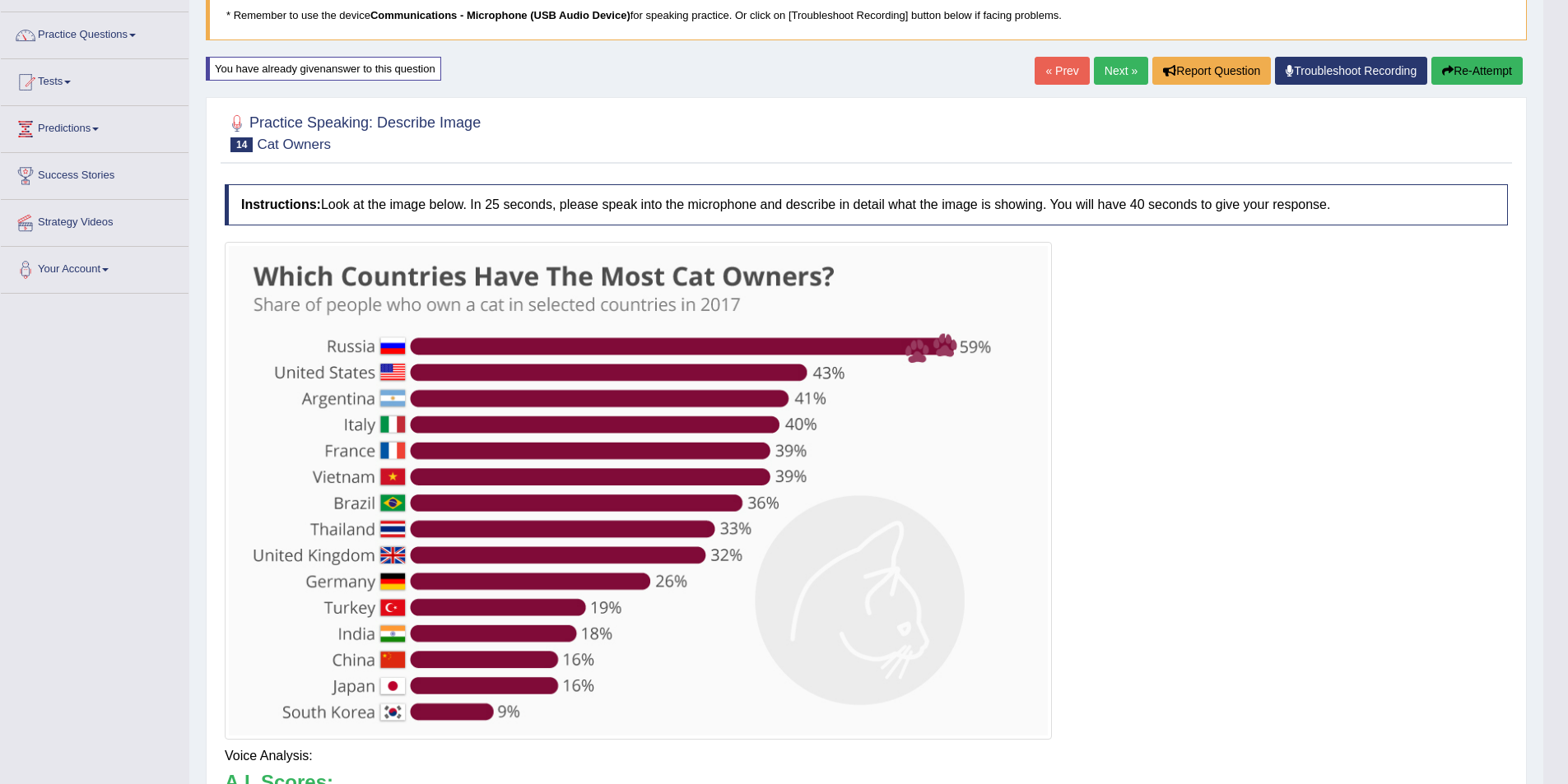
click at [1493, 64] on body "Toggle navigation Home Practice Questions Speaking Practice Read Aloud Repeat S…" at bounding box center [784, 275] width 1568 height 784
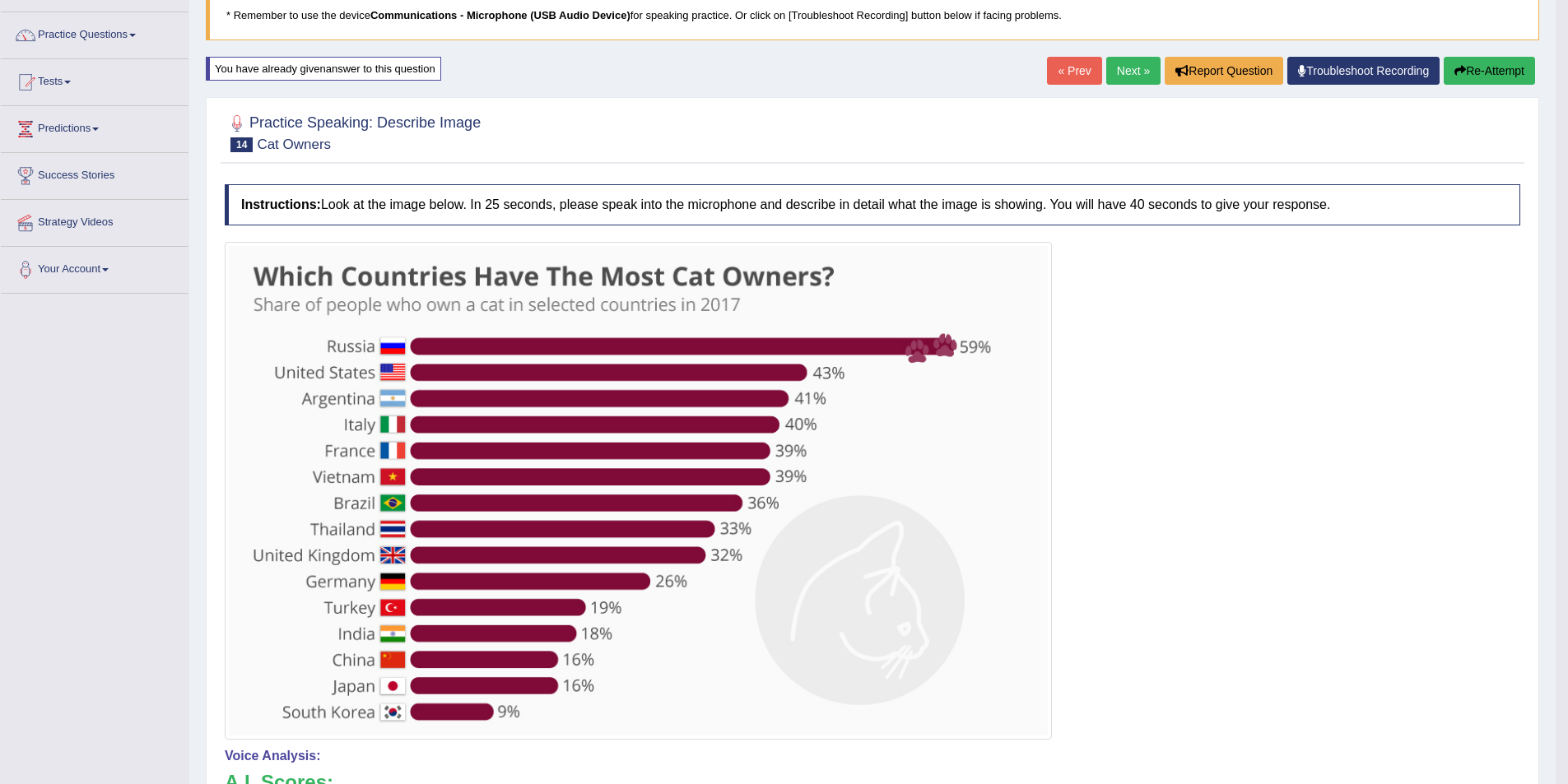
click at [1493, 64] on button "Re-Attempt" at bounding box center [1490, 71] width 92 height 28
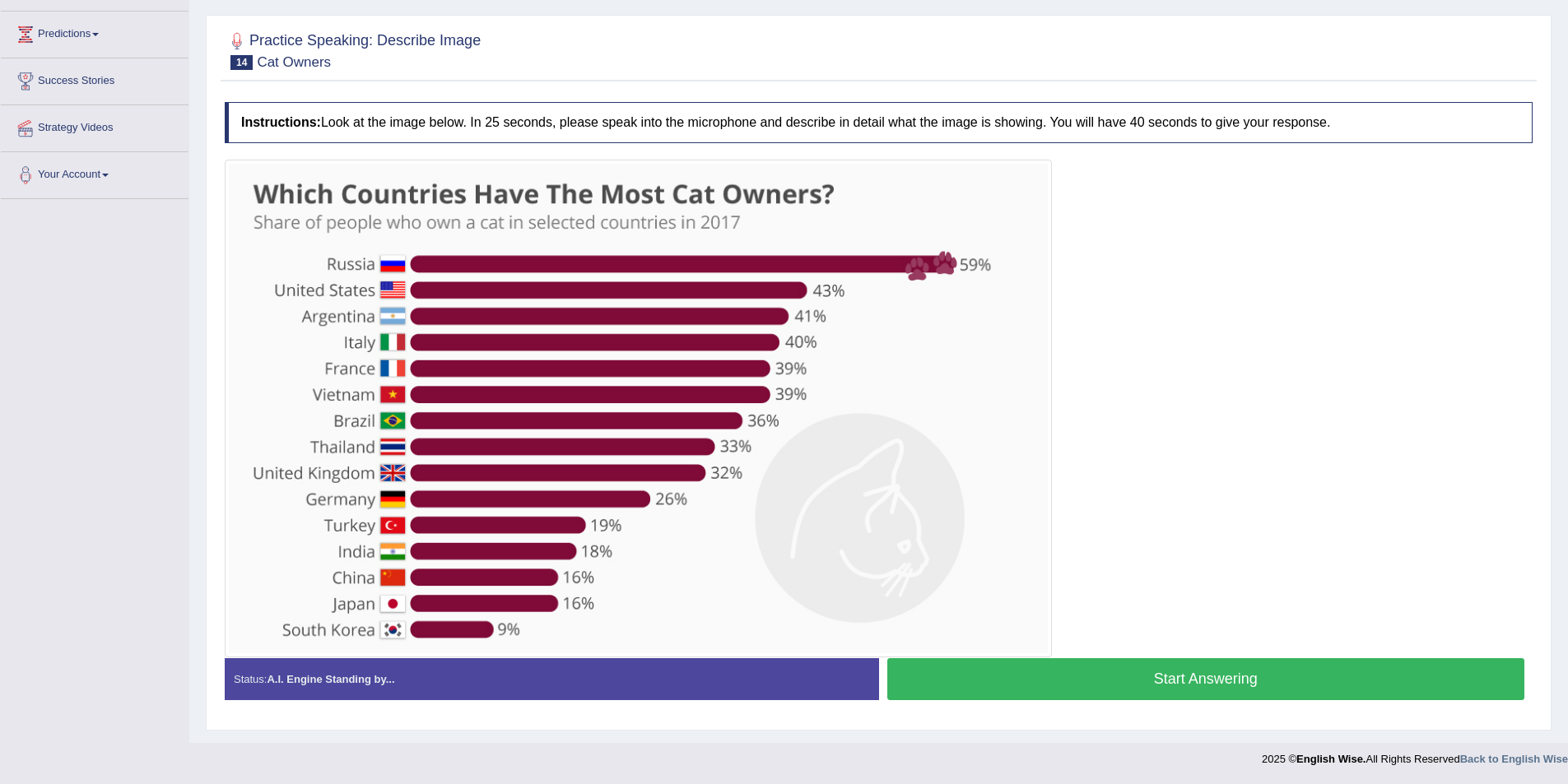
click at [1160, 674] on button "Start Answering" at bounding box center [1206, 679] width 638 height 42
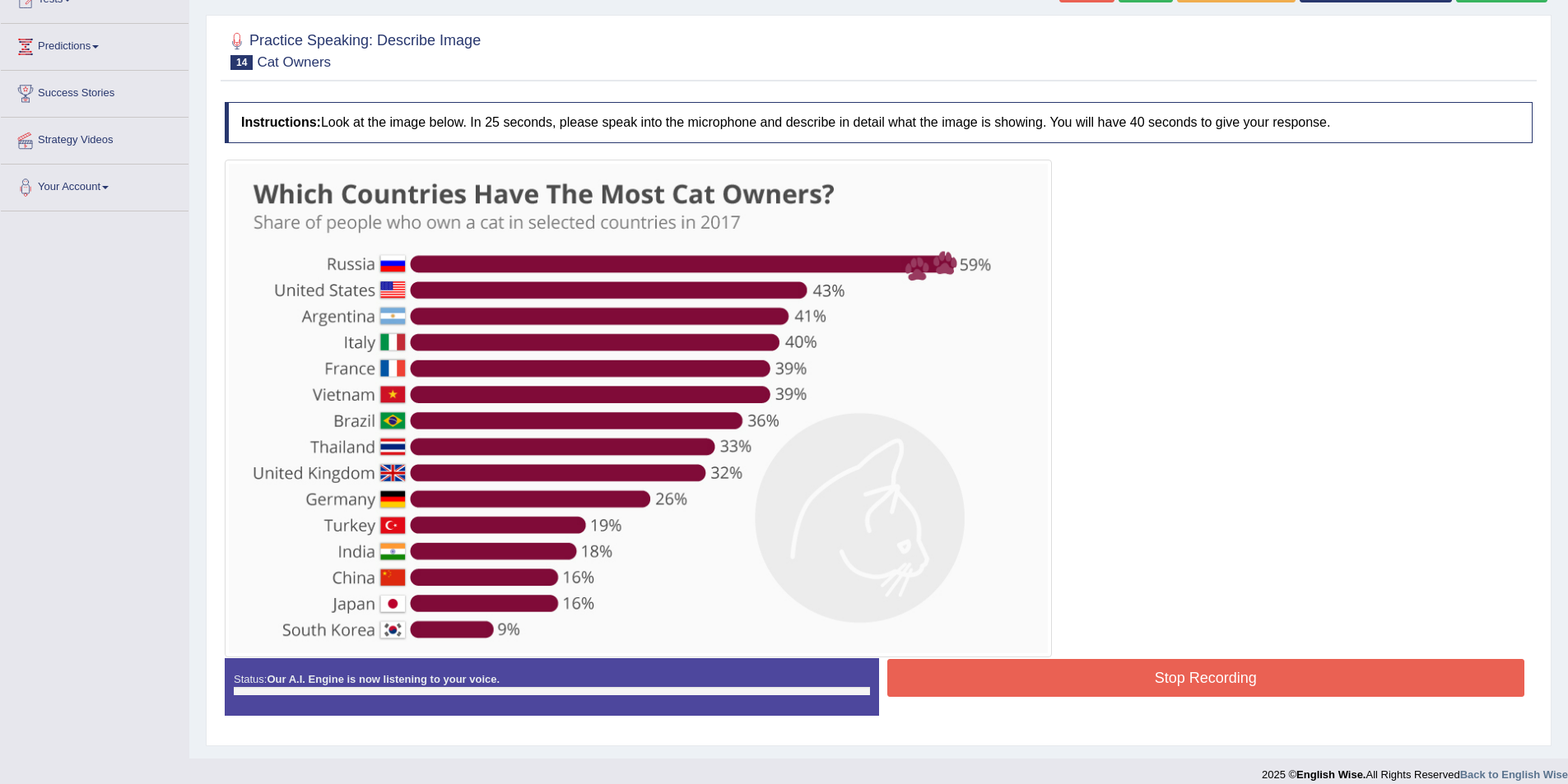
scroll to position [211, 0]
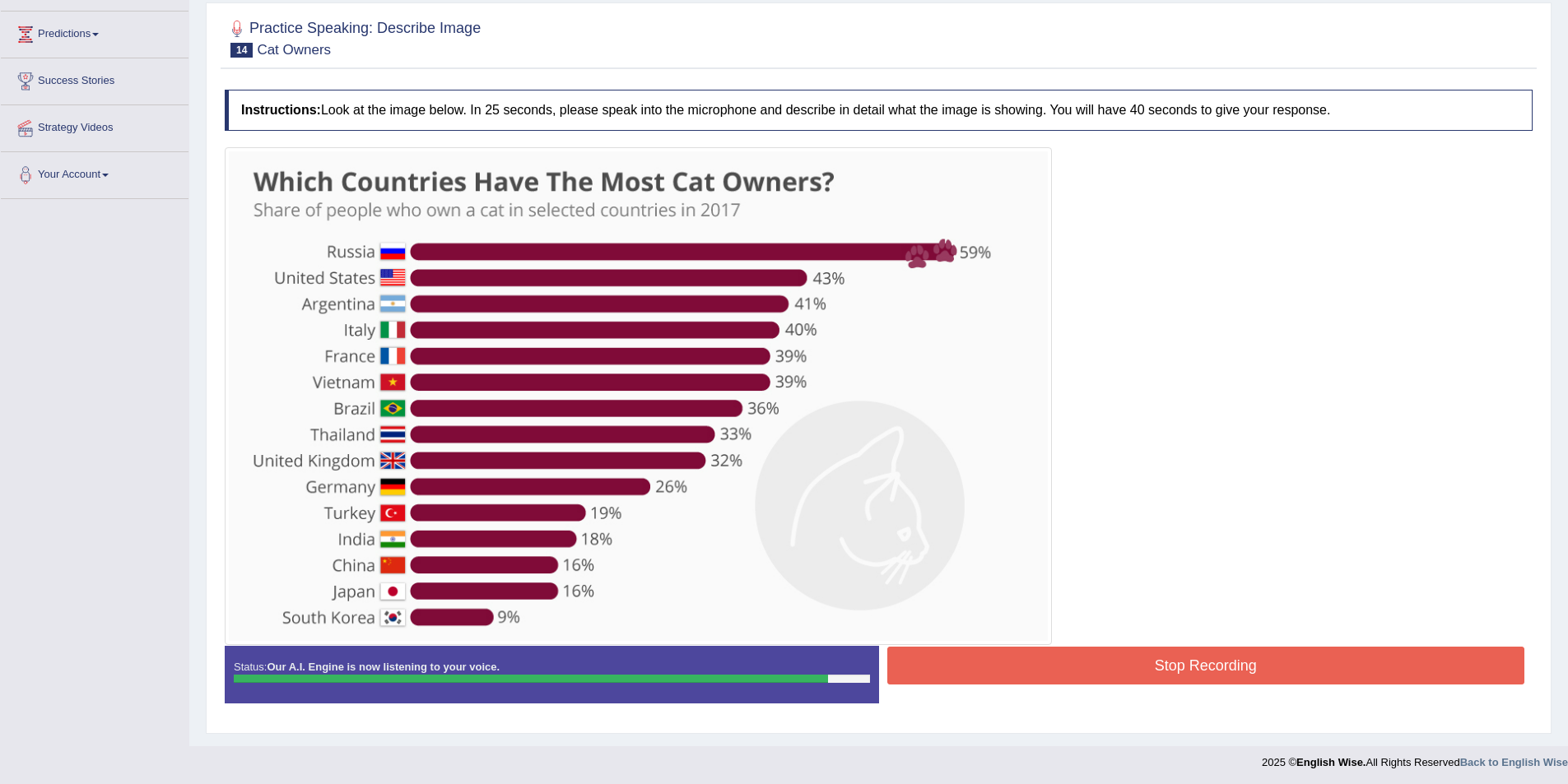
click at [1169, 641] on div at bounding box center [878, 396] width 1308 height 498
click at [1172, 646] on button "Stop Recording" at bounding box center [1206, 665] width 638 height 38
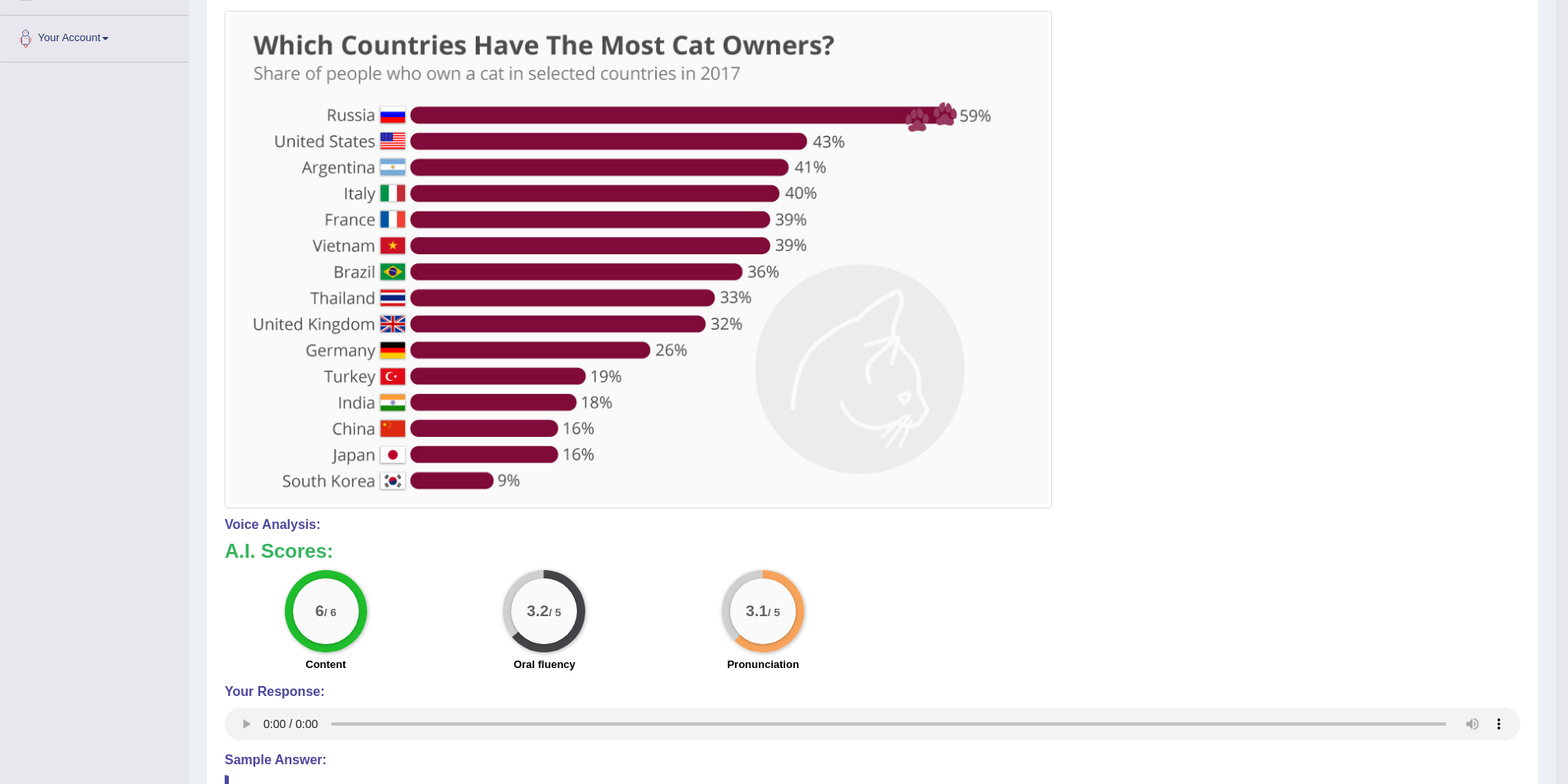
scroll to position [136, 0]
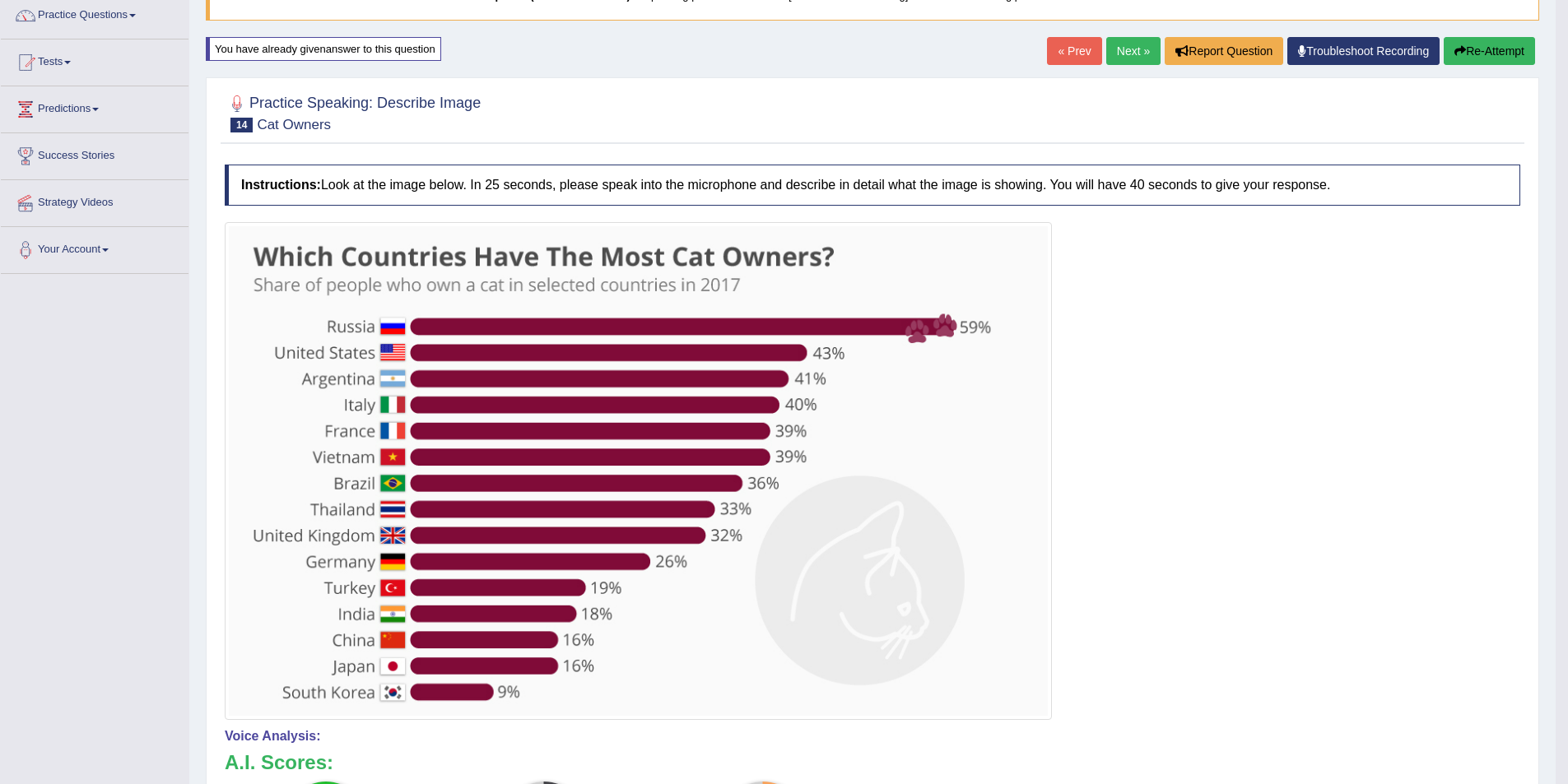
click at [1495, 55] on button "Re-Attempt" at bounding box center [1490, 51] width 92 height 28
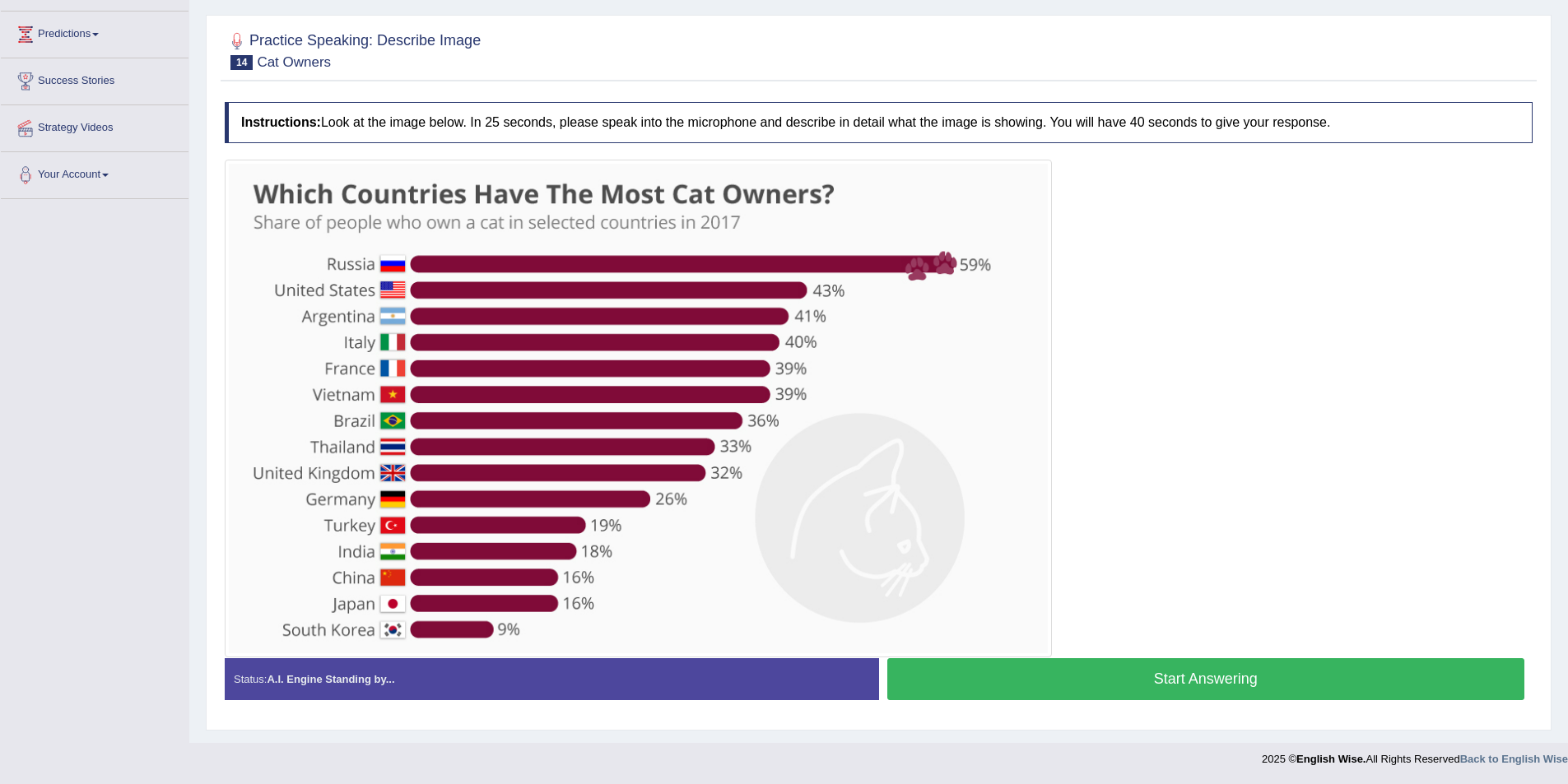
click at [1103, 692] on button "Start Answering" at bounding box center [1206, 679] width 638 height 42
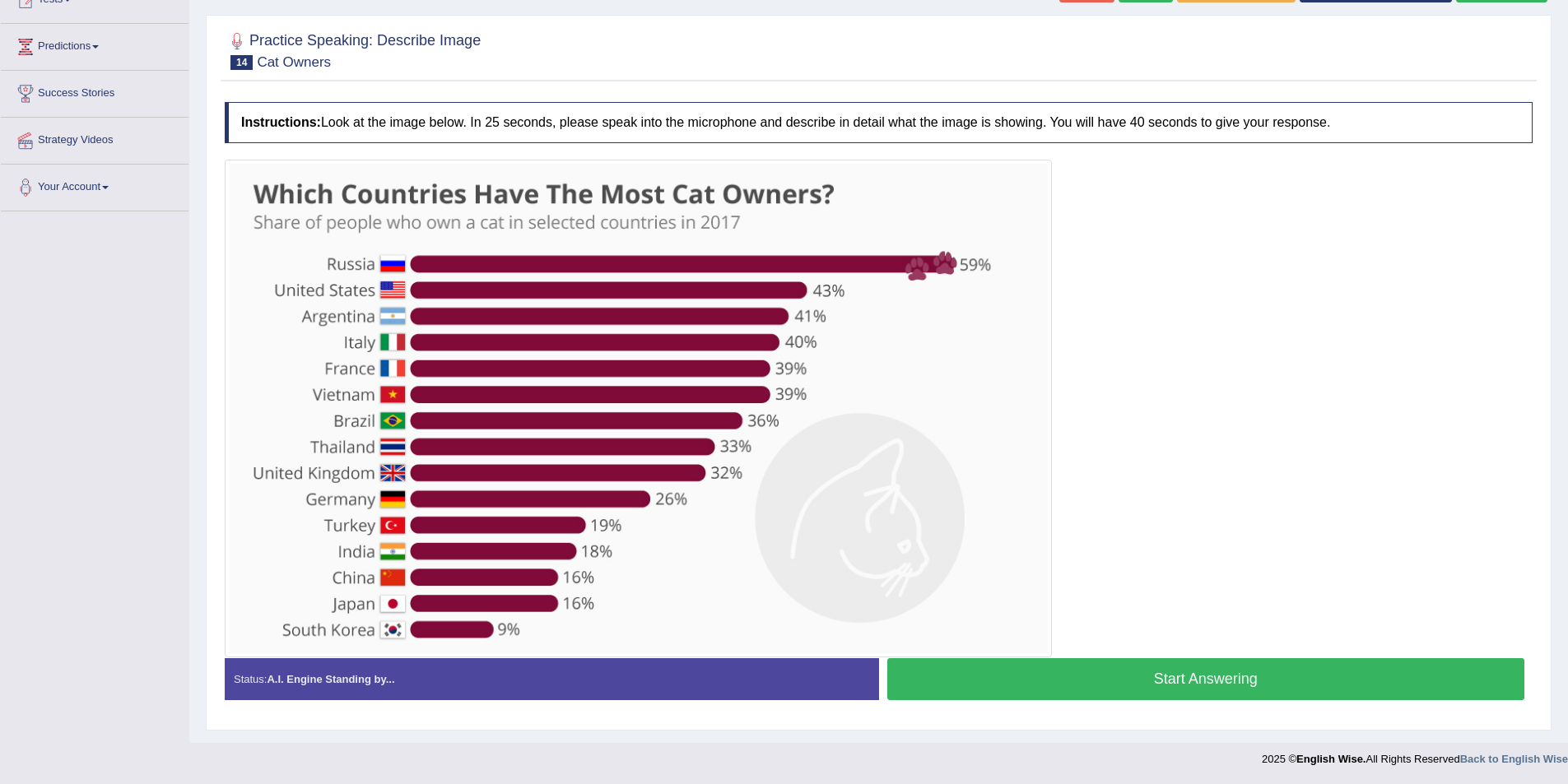
scroll to position [211, 0]
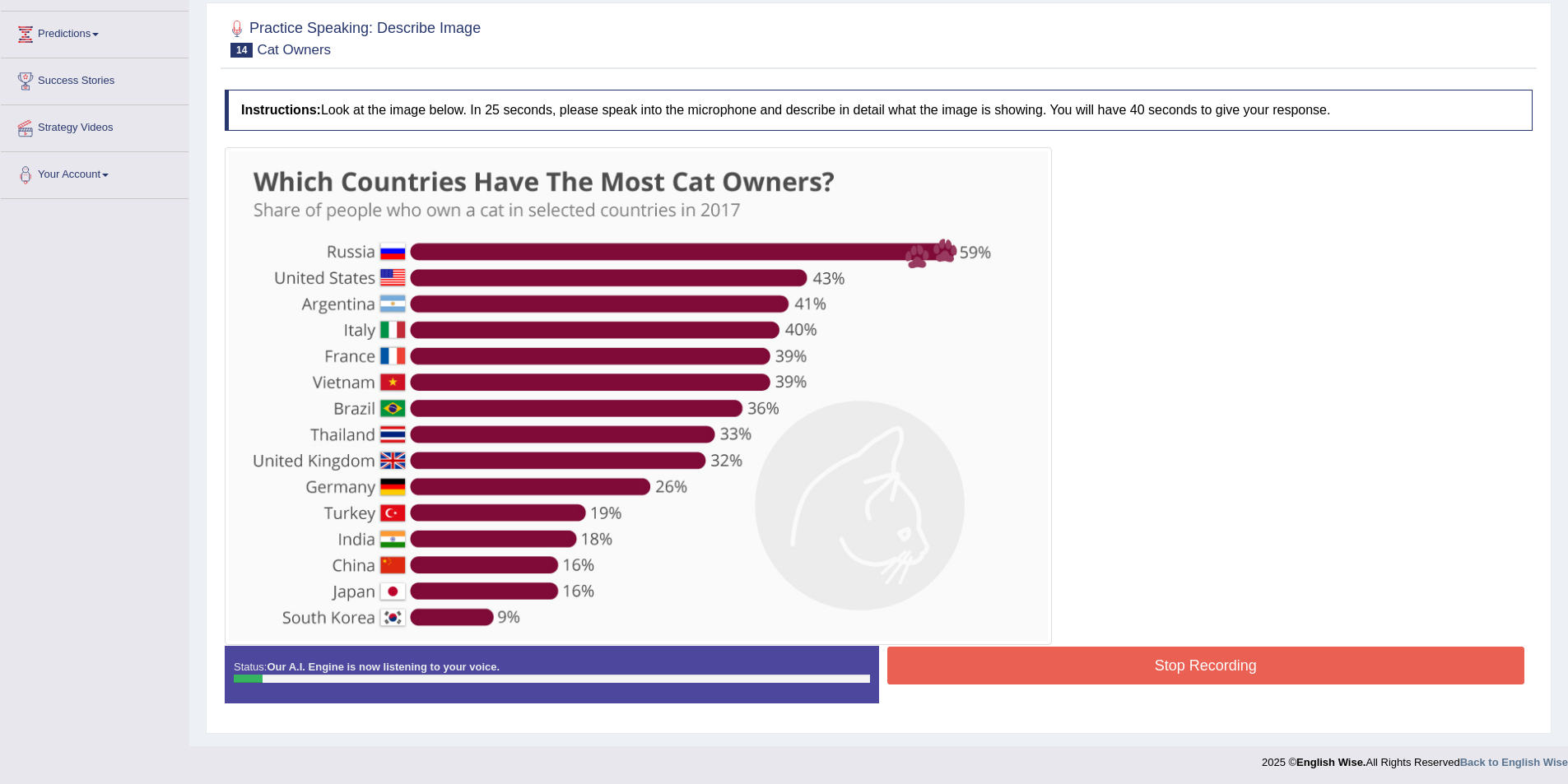
click at [1144, 674] on button "Stop Recording" at bounding box center [1206, 665] width 638 height 38
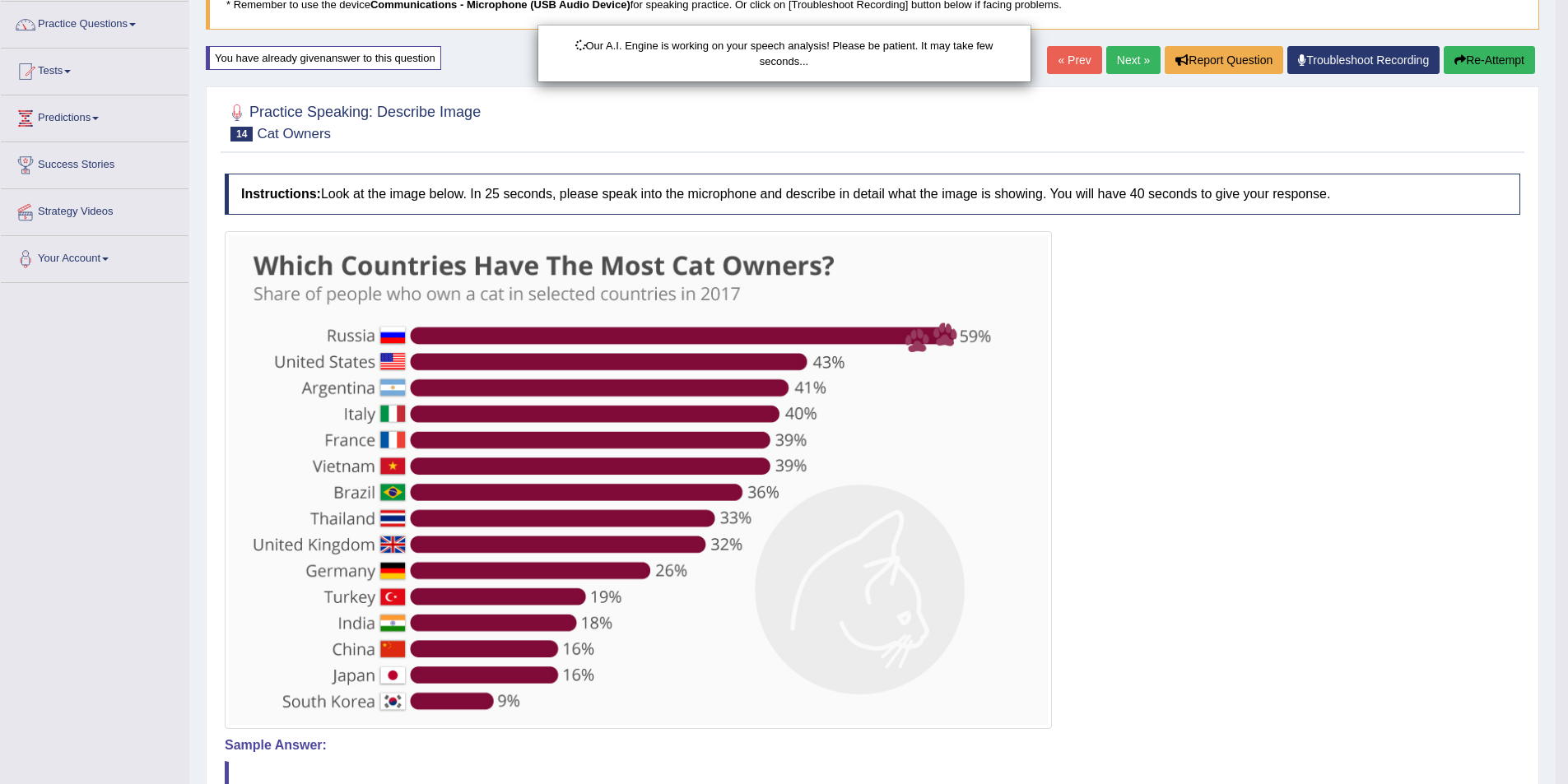
scroll to position [0, 0]
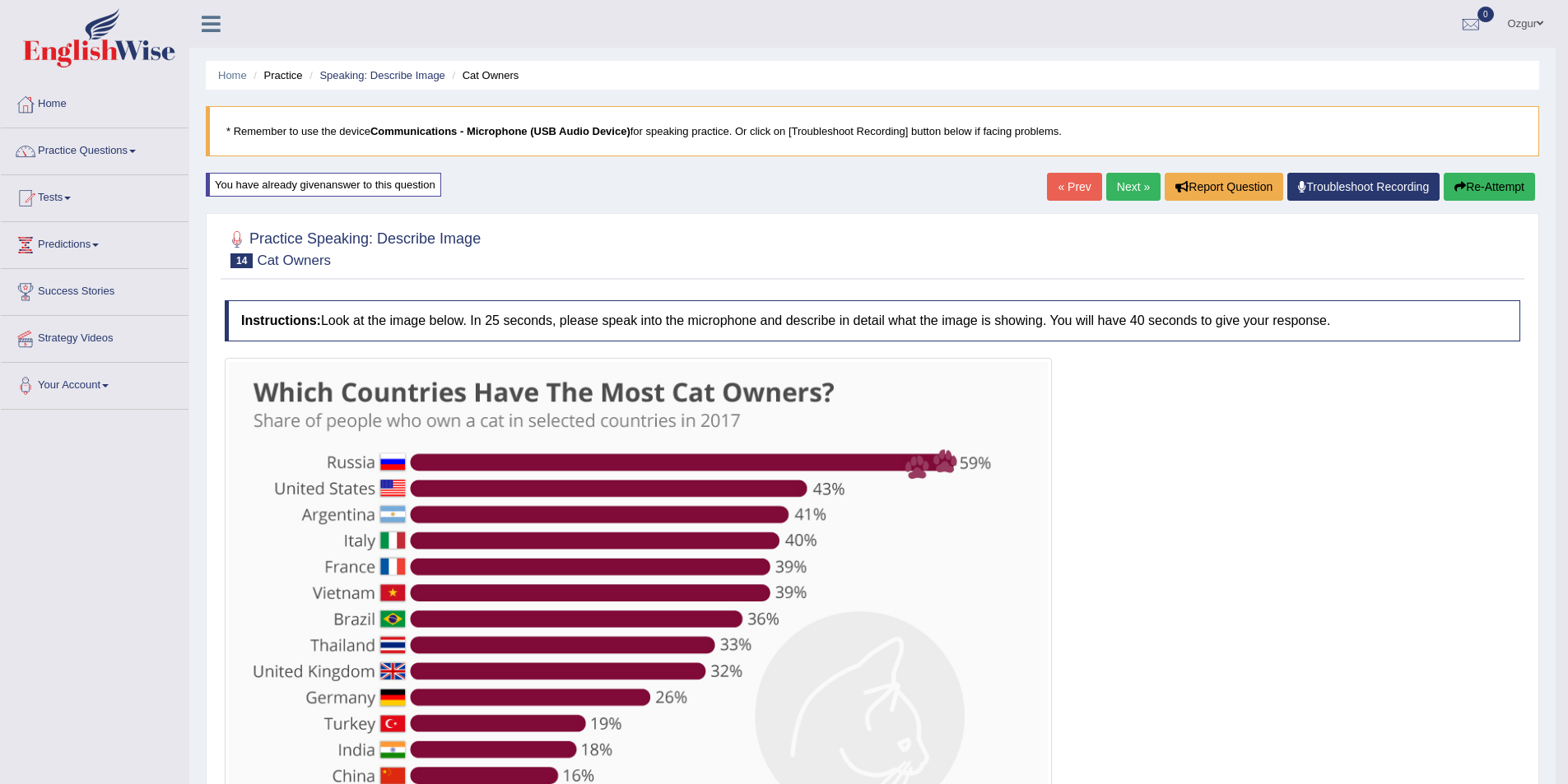
click at [1503, 189] on button "Re-Attempt" at bounding box center [1490, 186] width 92 height 28
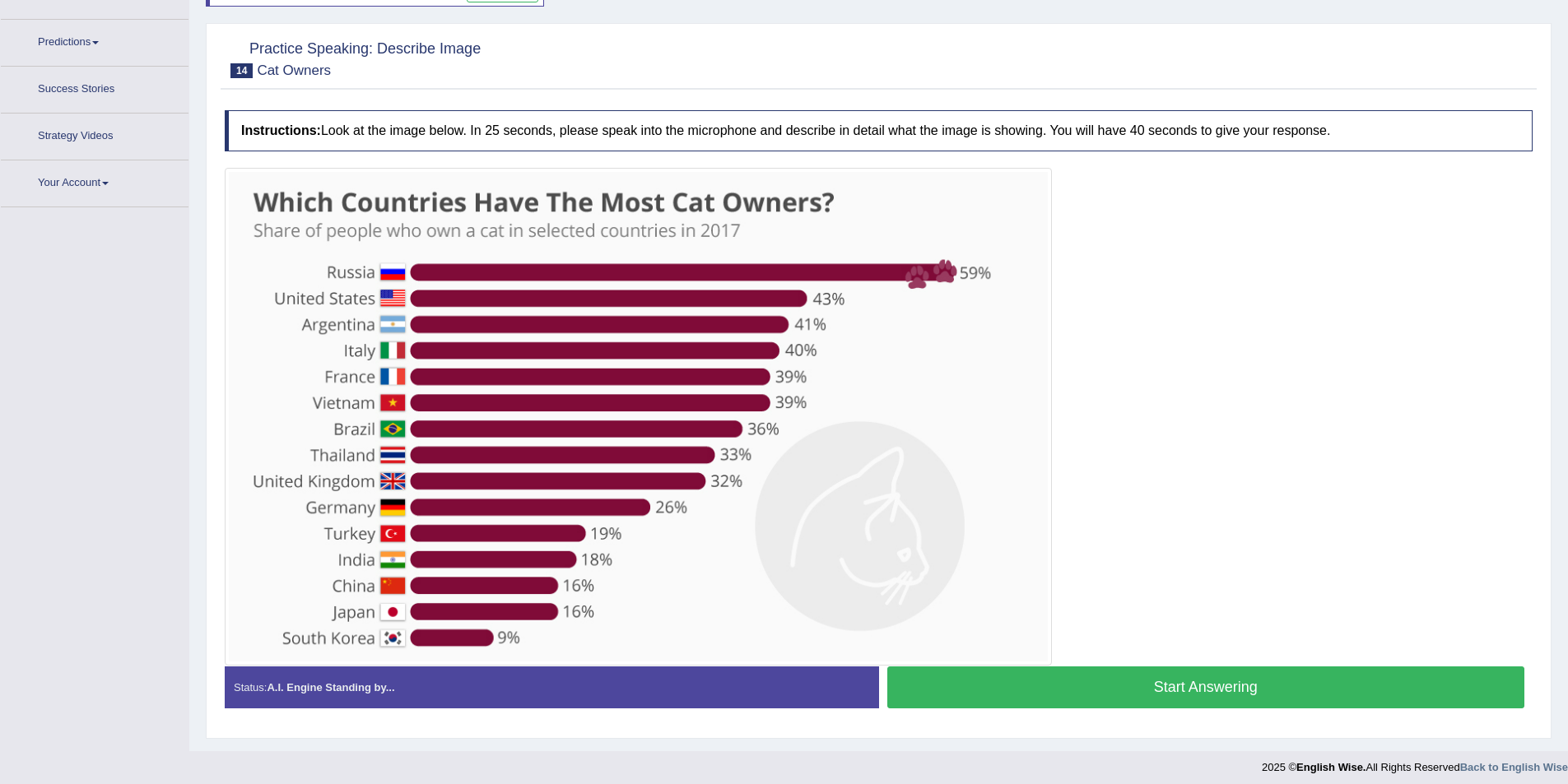
click at [1179, 662] on div at bounding box center [878, 417] width 1308 height 498
click at [1177, 682] on button "Start Answering" at bounding box center [1206, 687] width 638 height 42
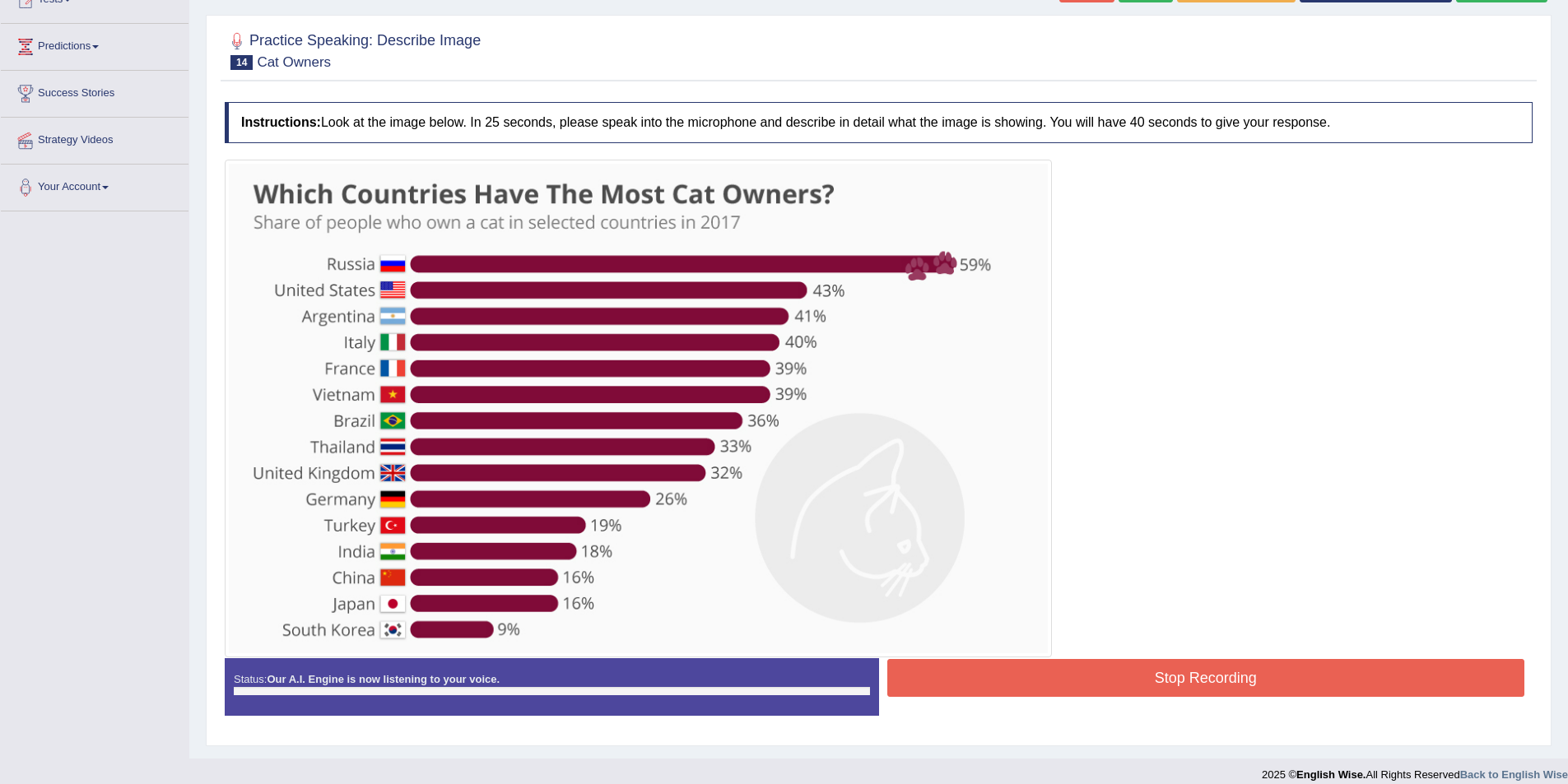
scroll to position [202, 0]
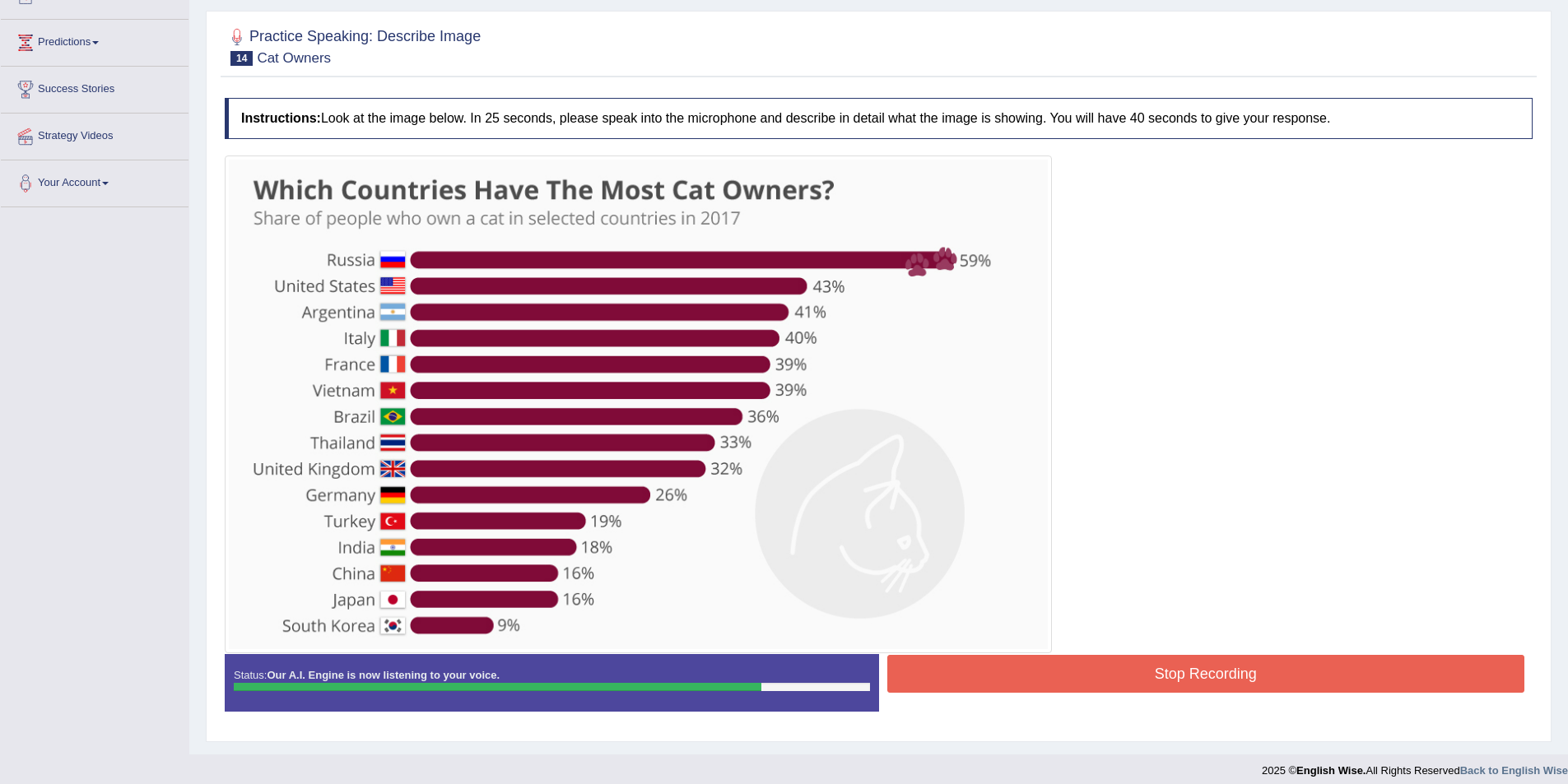
click at [1077, 680] on button "Stop Recording" at bounding box center [1206, 674] width 638 height 38
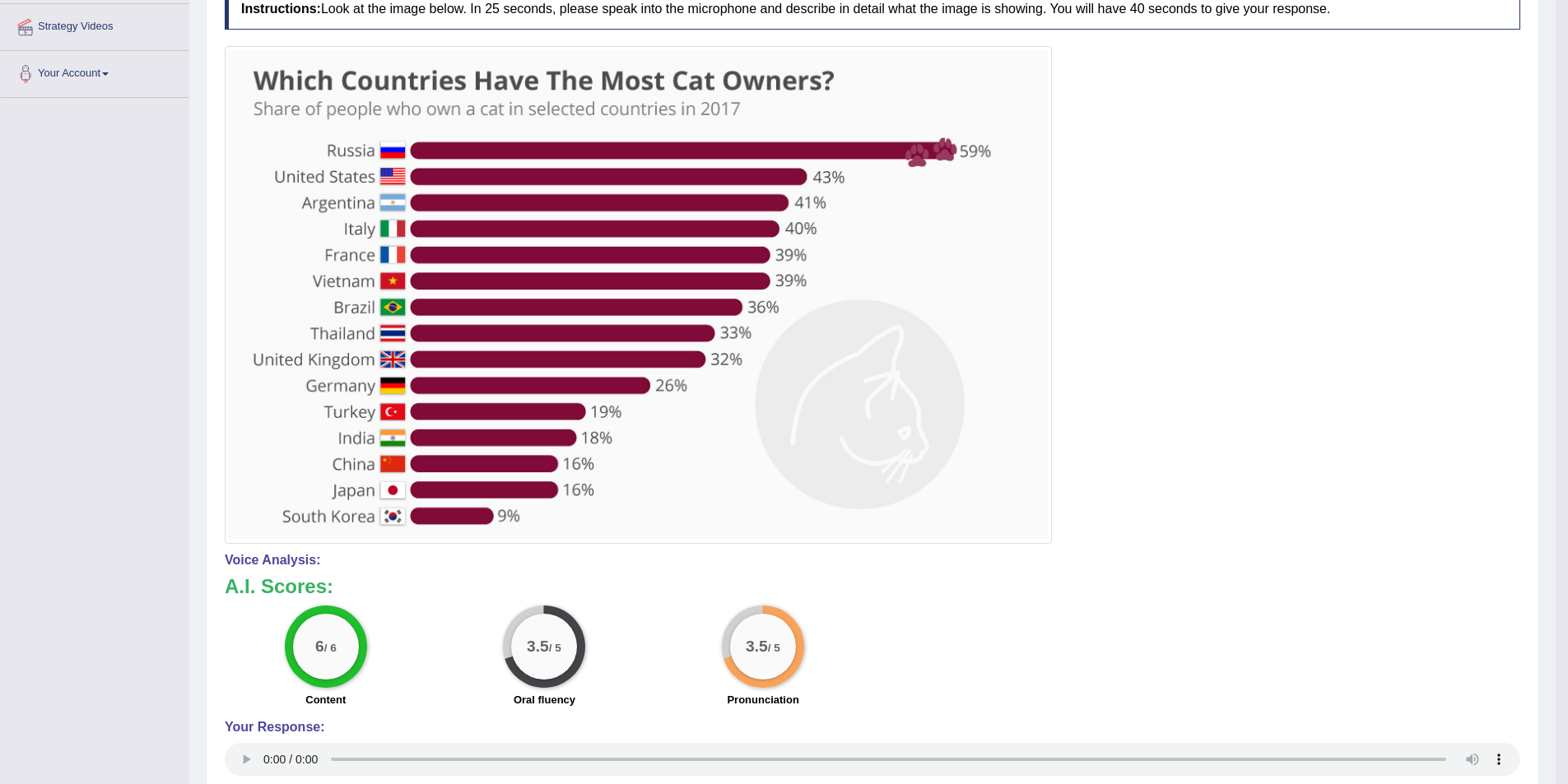
scroll to position [0, 0]
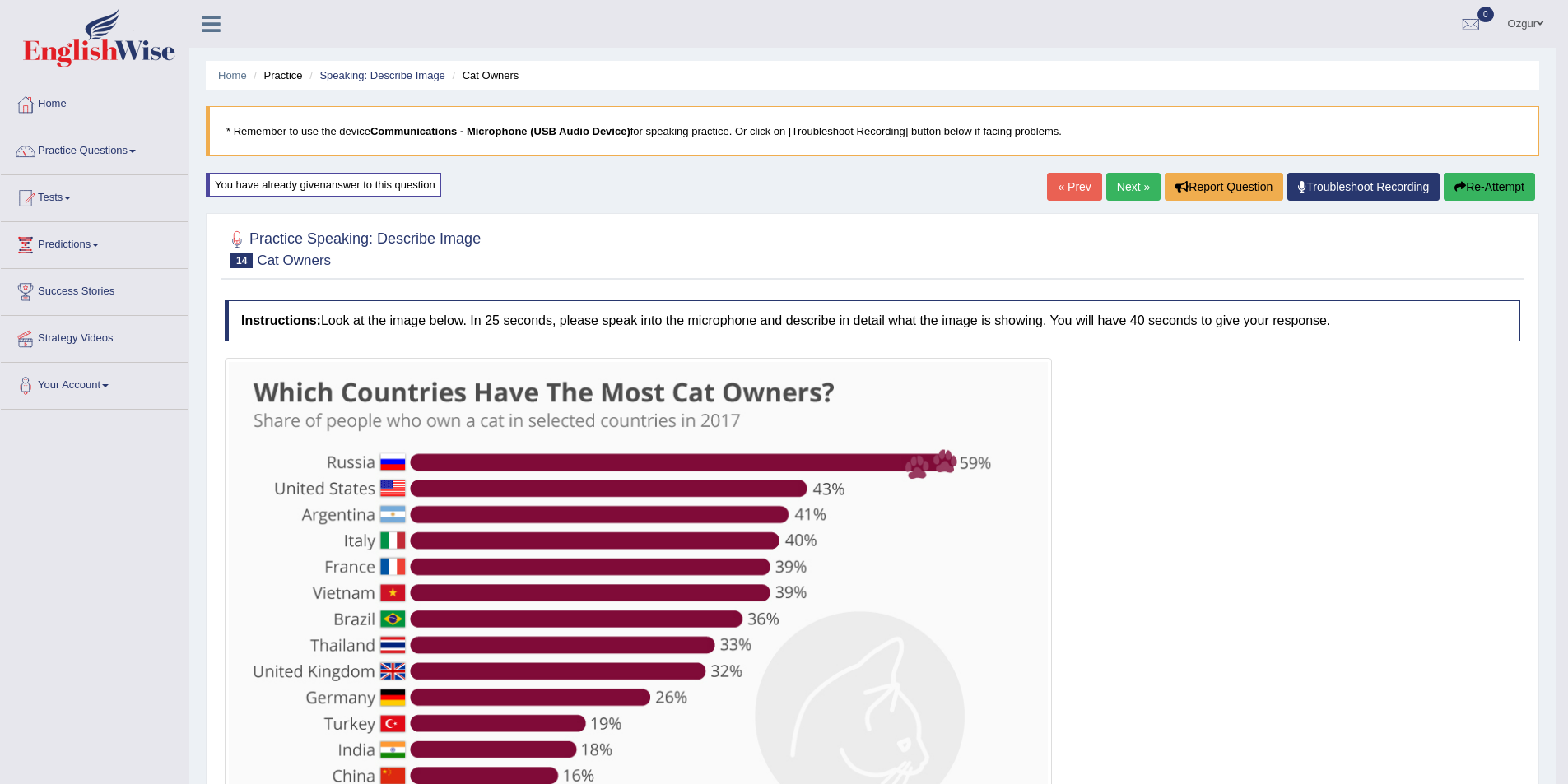
click at [1464, 190] on button "Re-Attempt" at bounding box center [1490, 186] width 92 height 28
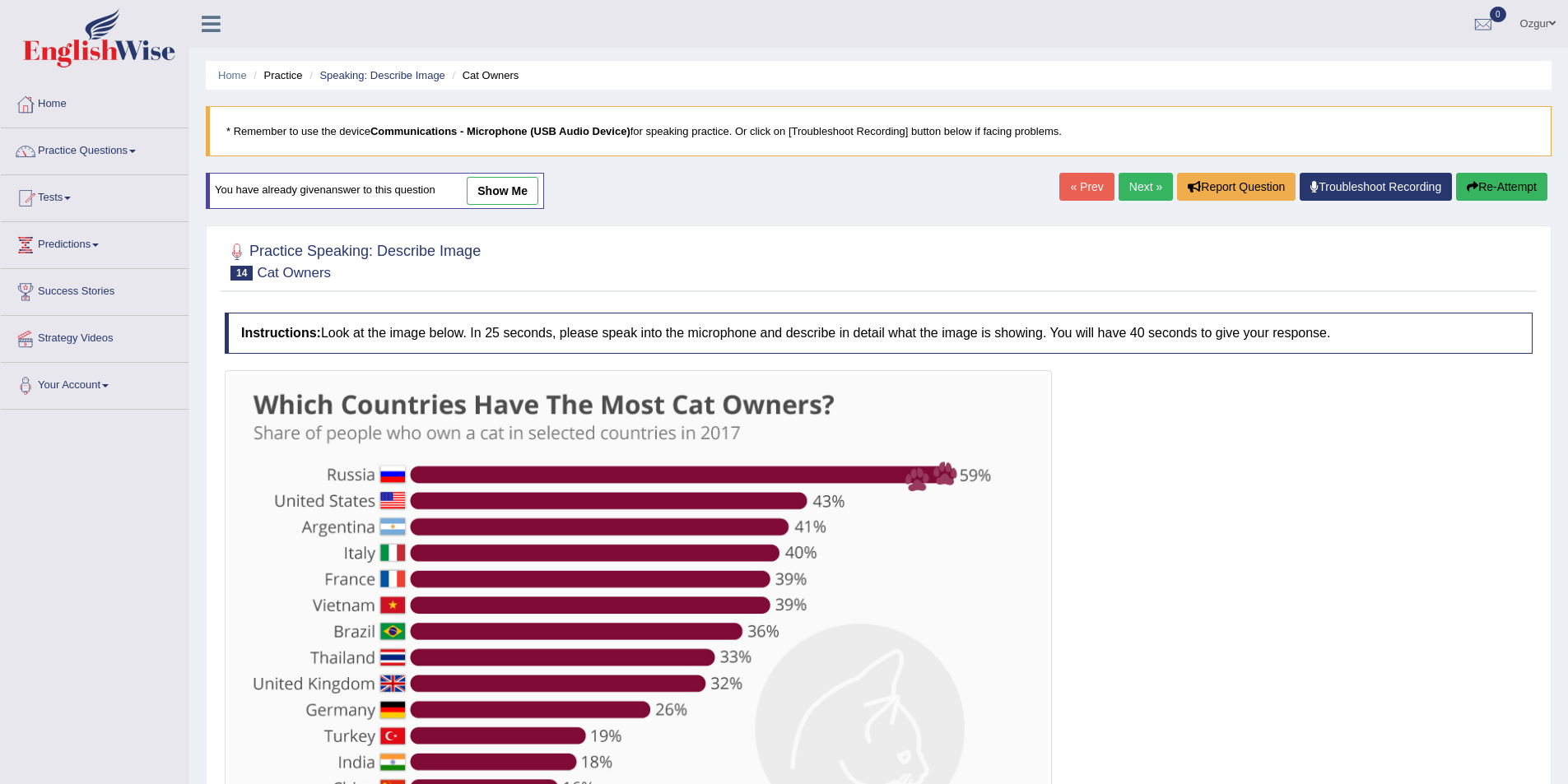
scroll to position [211, 0]
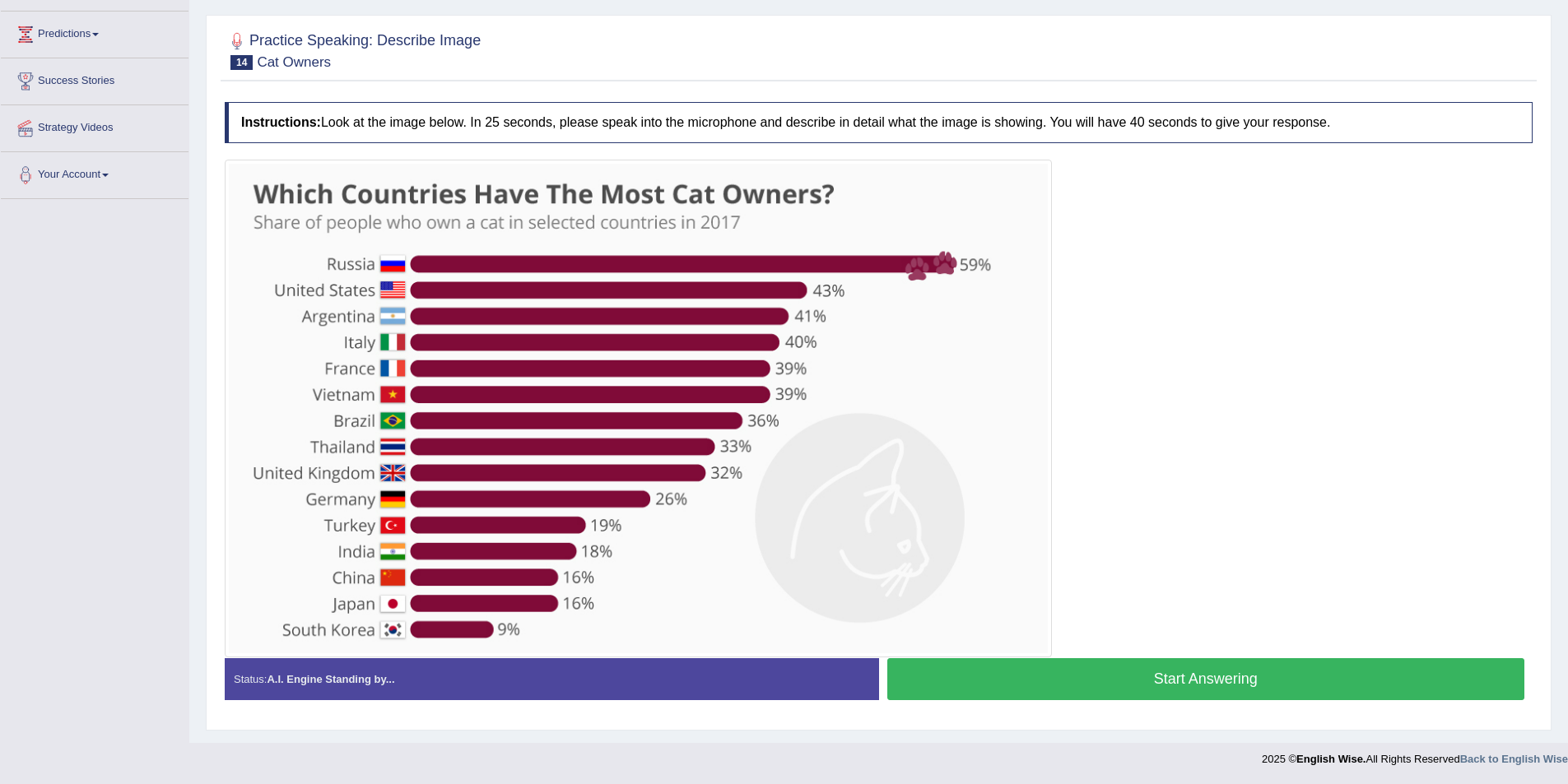
click at [1018, 677] on button "Start Answering" at bounding box center [1206, 679] width 638 height 42
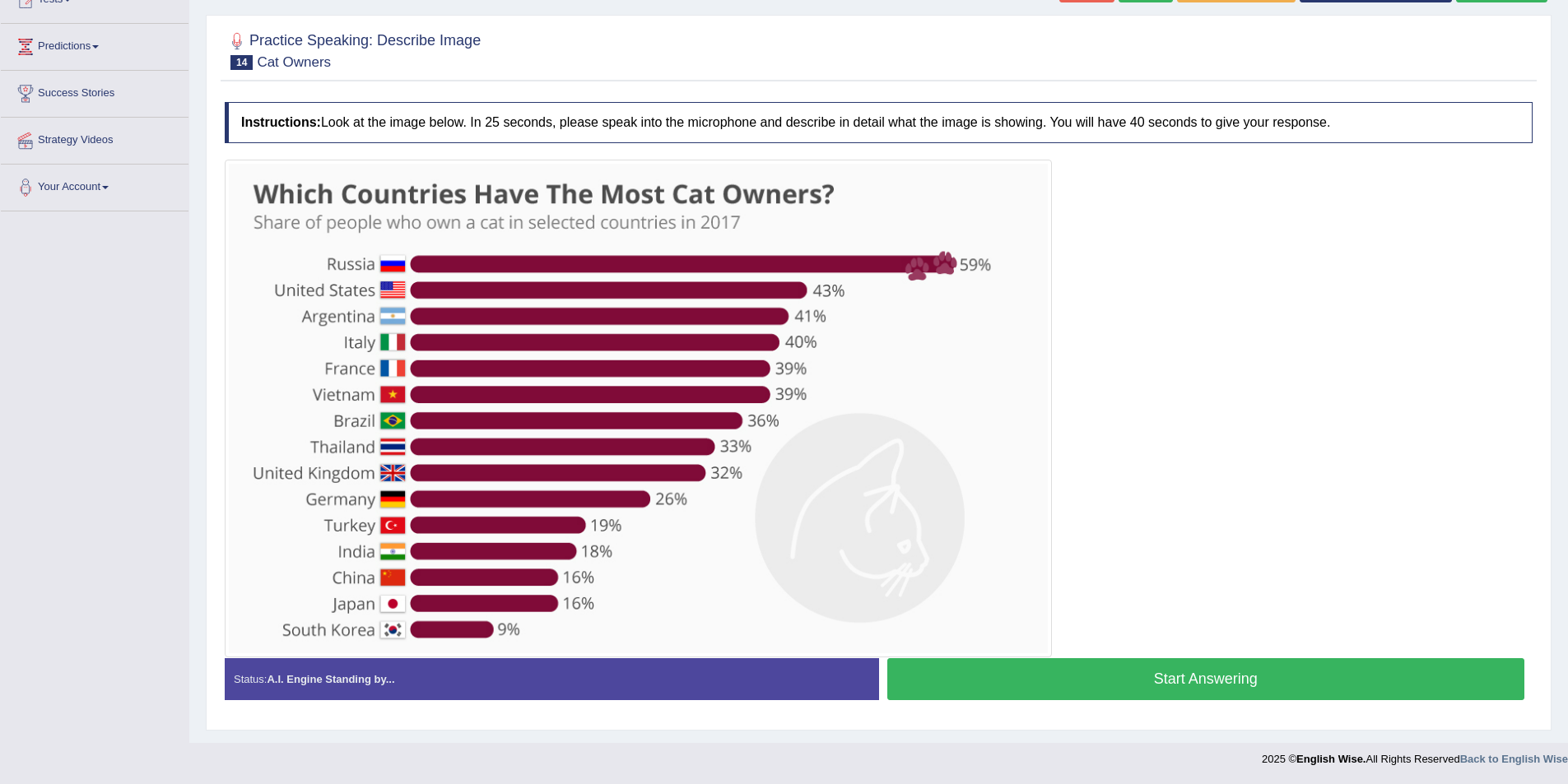
scroll to position [198, 0]
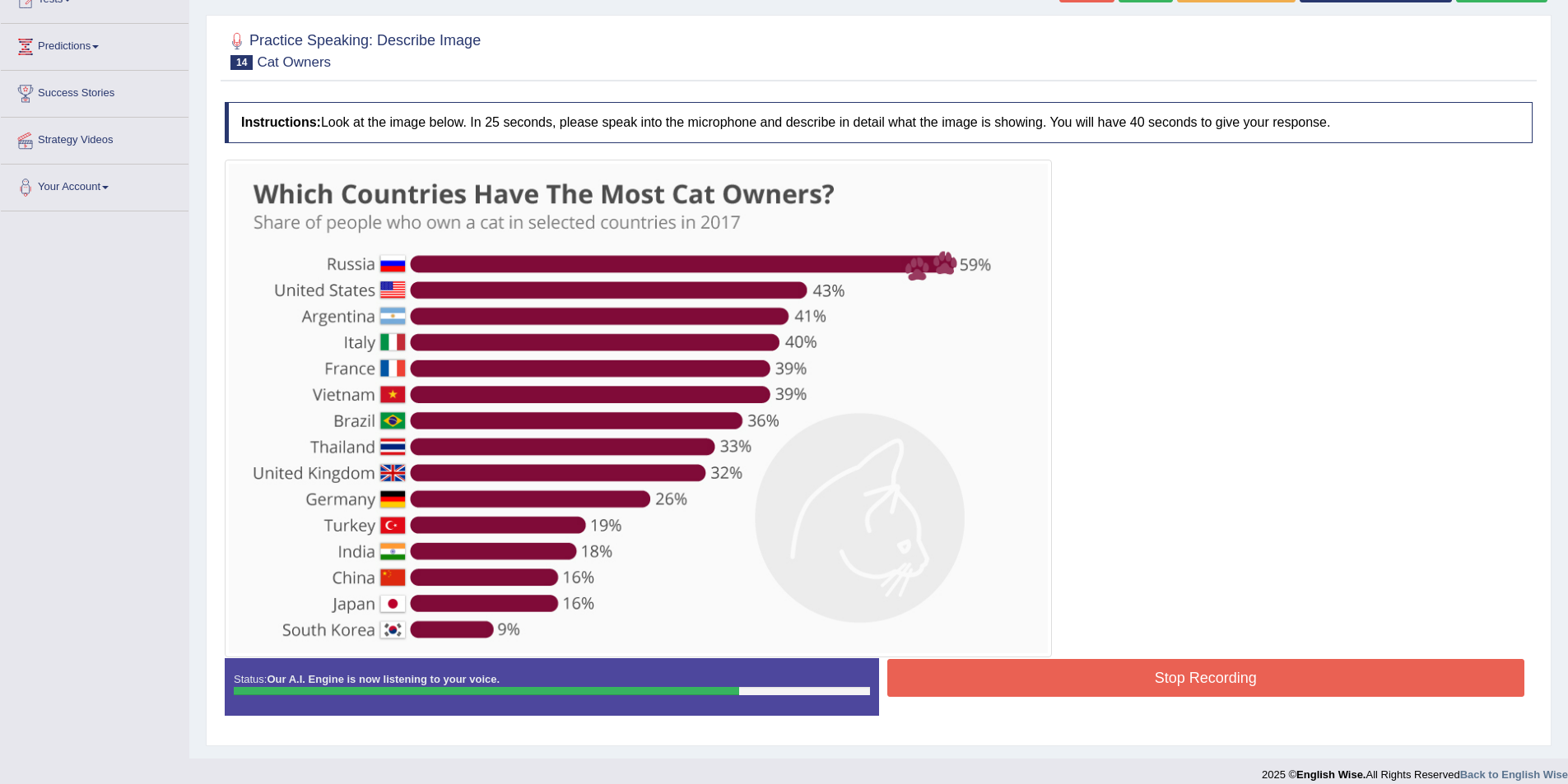
drag, startPoint x: 1209, startPoint y: 689, endPoint x: 1198, endPoint y: 702, distance: 17.0
click at [1209, 688] on button "Stop Recording" at bounding box center [1206, 678] width 638 height 38
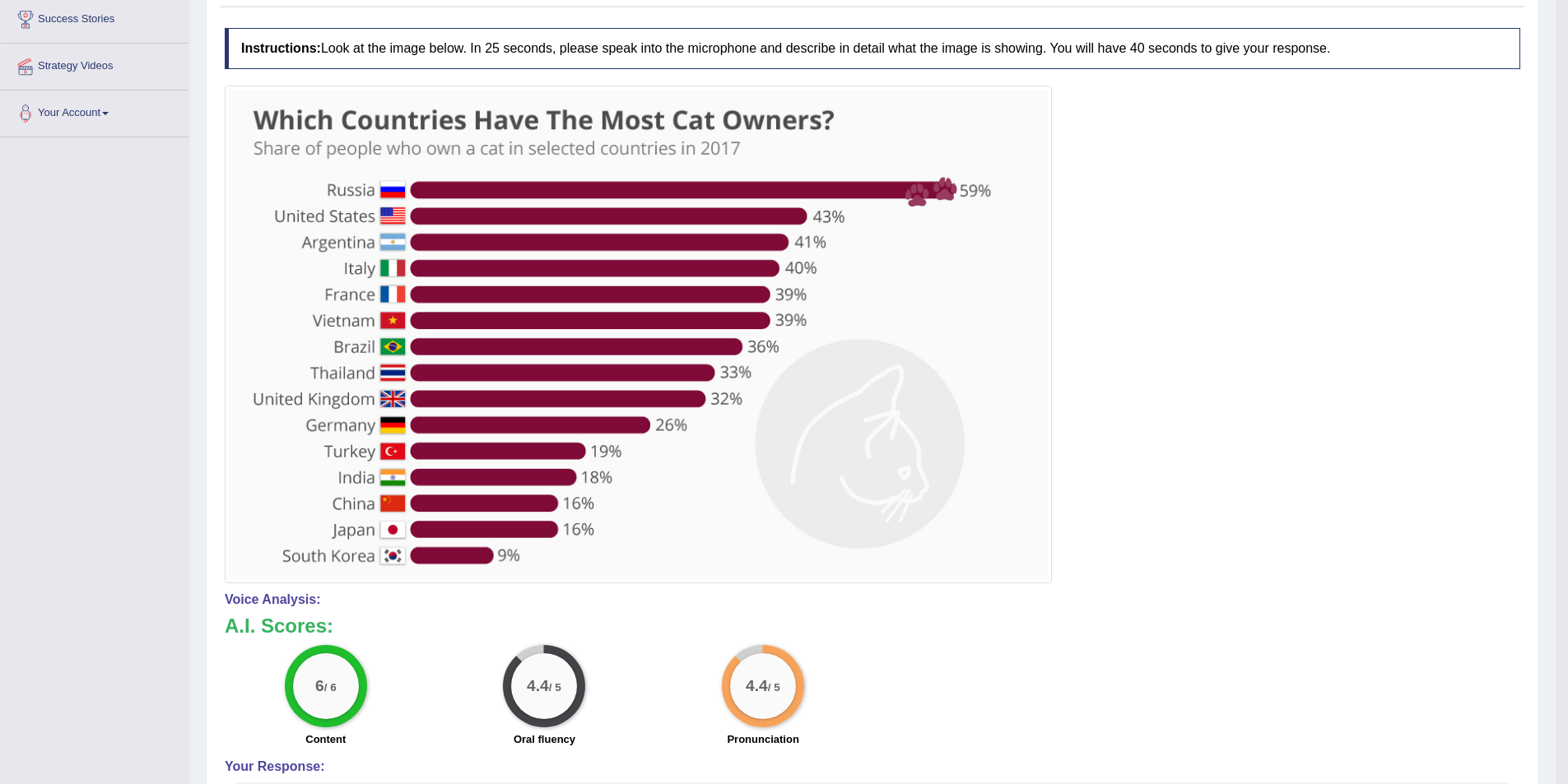
scroll to position [34, 0]
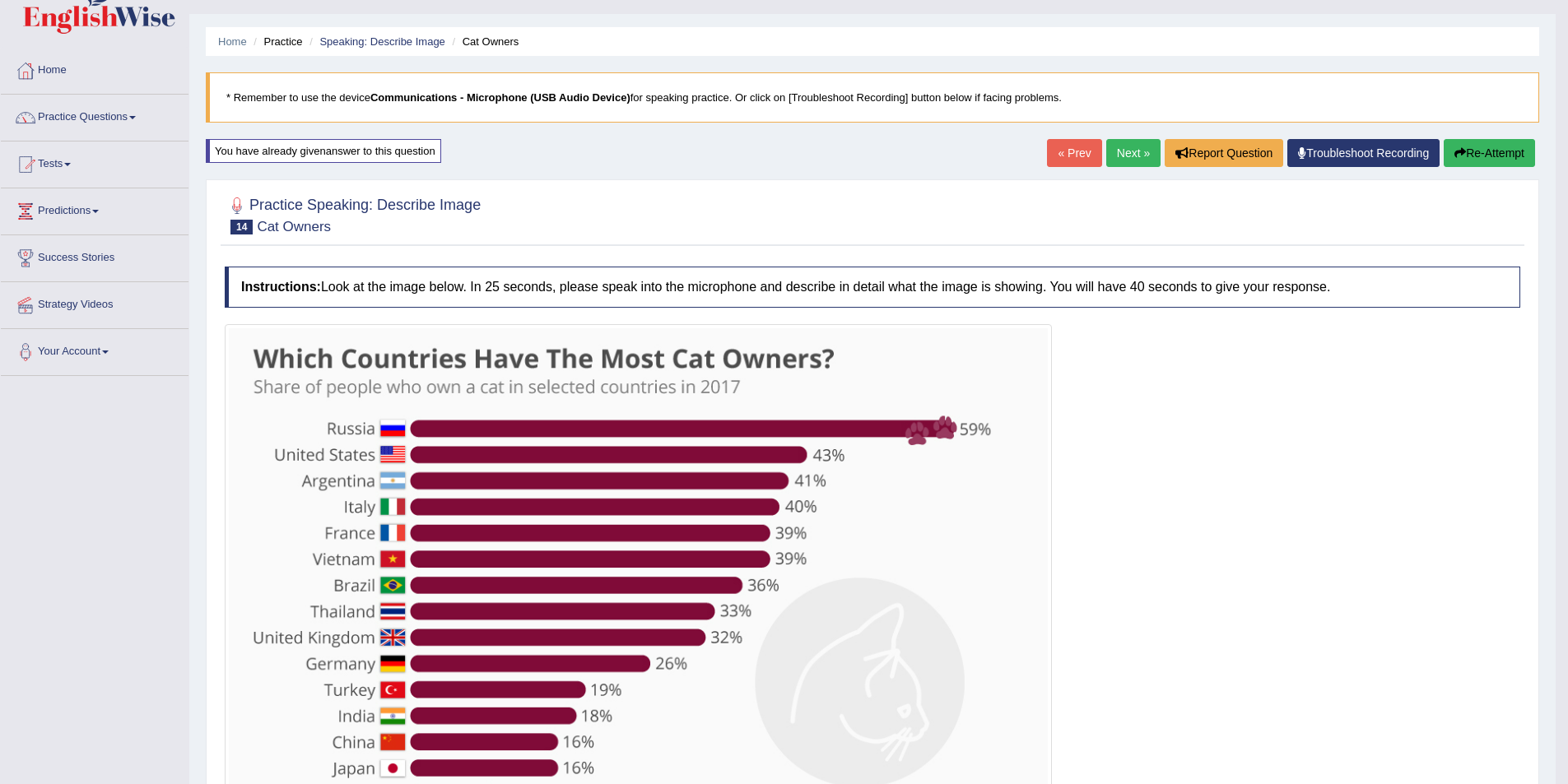
click at [1516, 153] on button "Re-Attempt" at bounding box center [1490, 153] width 92 height 28
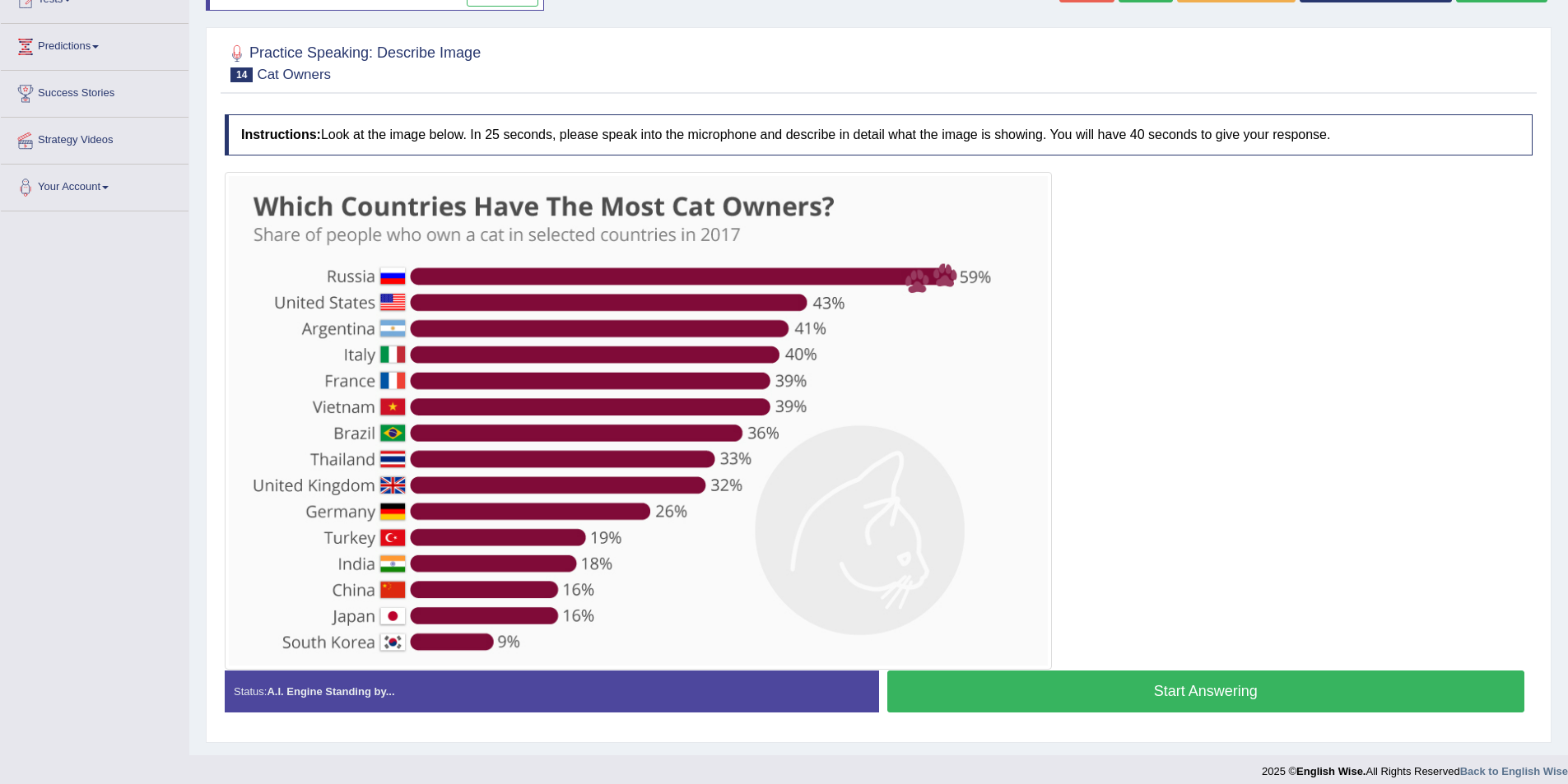
click at [1119, 694] on button "Start Answering" at bounding box center [1206, 691] width 638 height 42
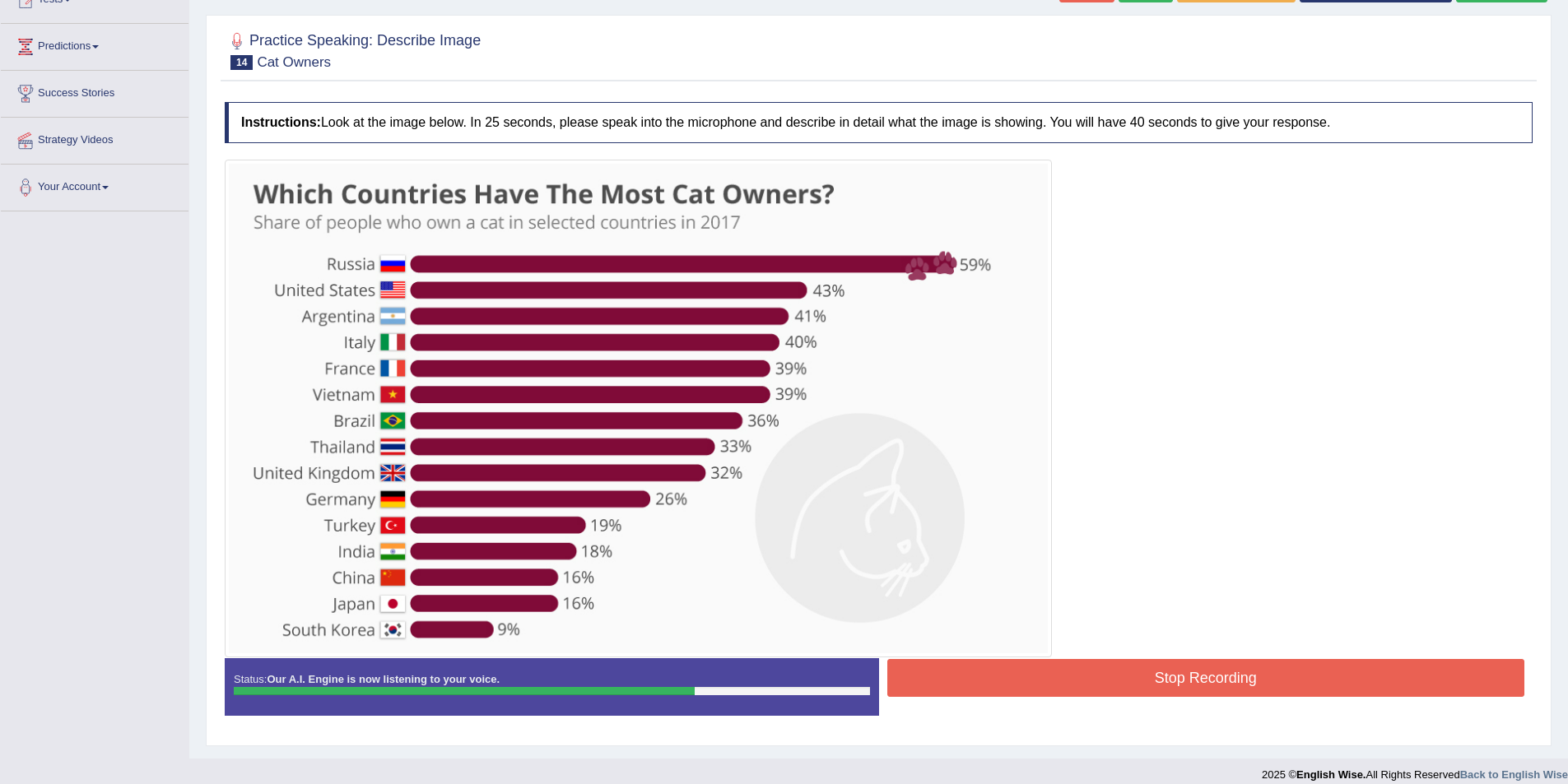
click at [1237, 680] on button "Stop Recording" at bounding box center [1206, 678] width 638 height 38
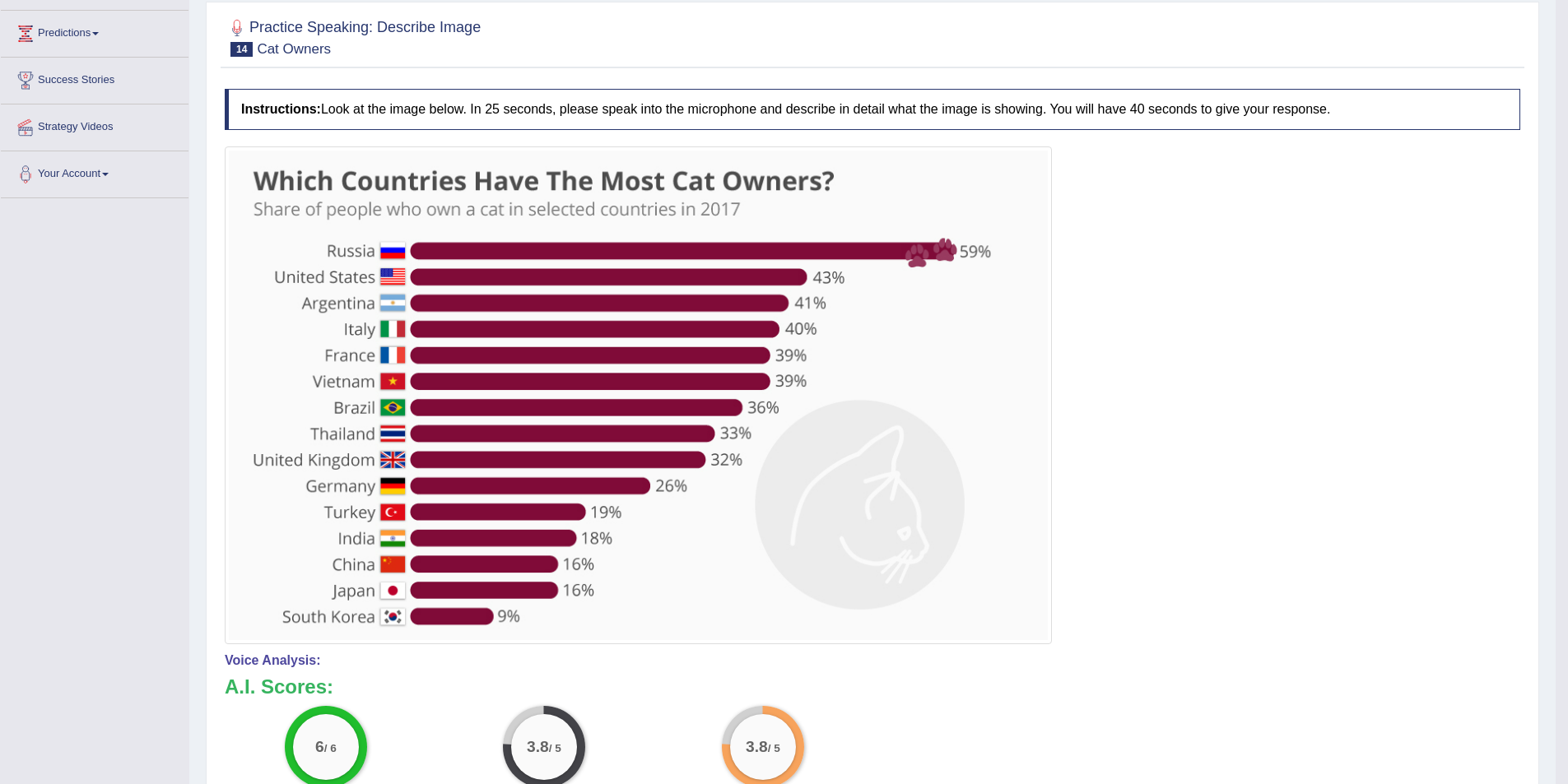
scroll to position [54, 0]
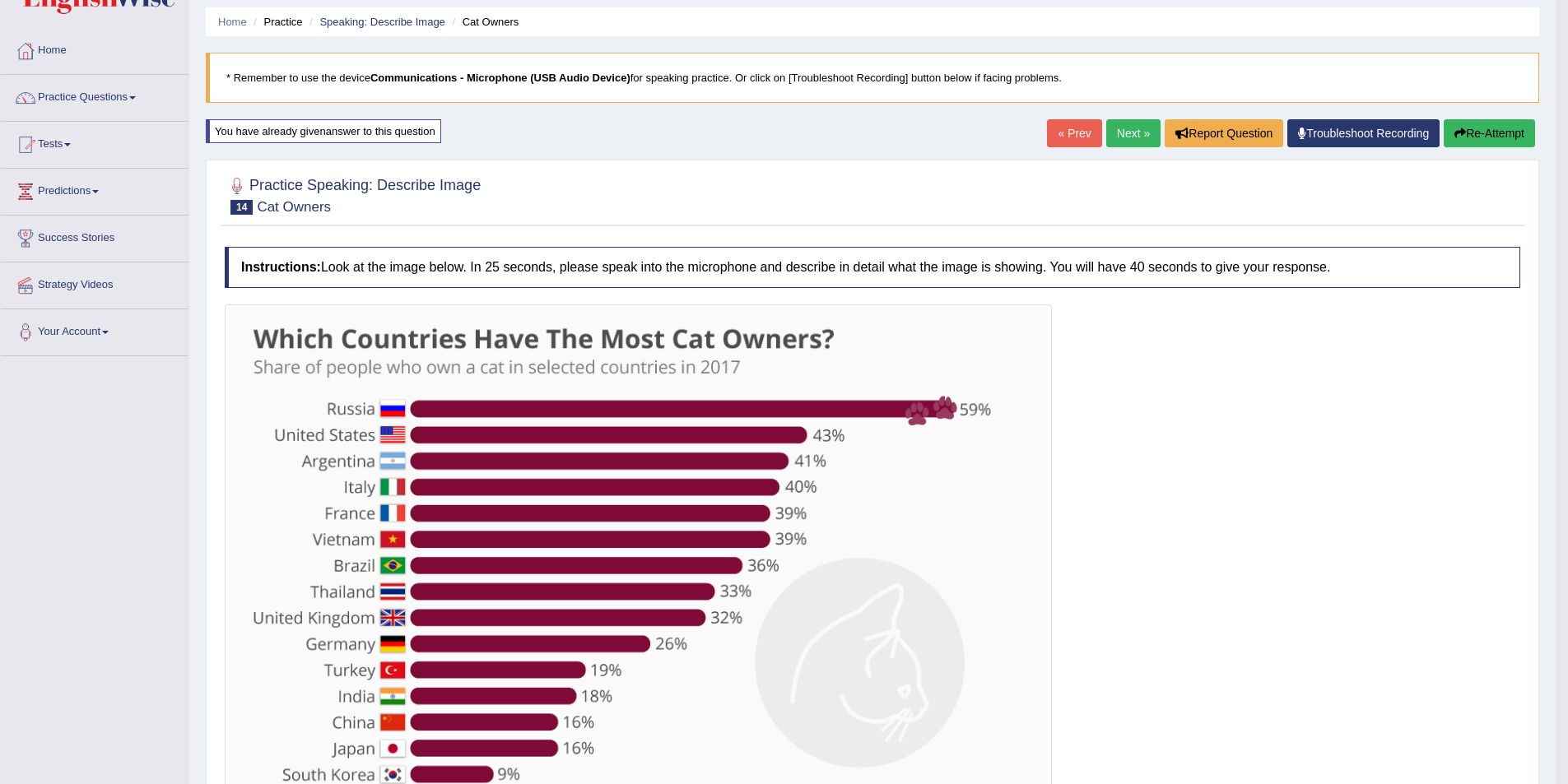
click at [1489, 133] on button "Re-Attempt" at bounding box center [1490, 133] width 92 height 28
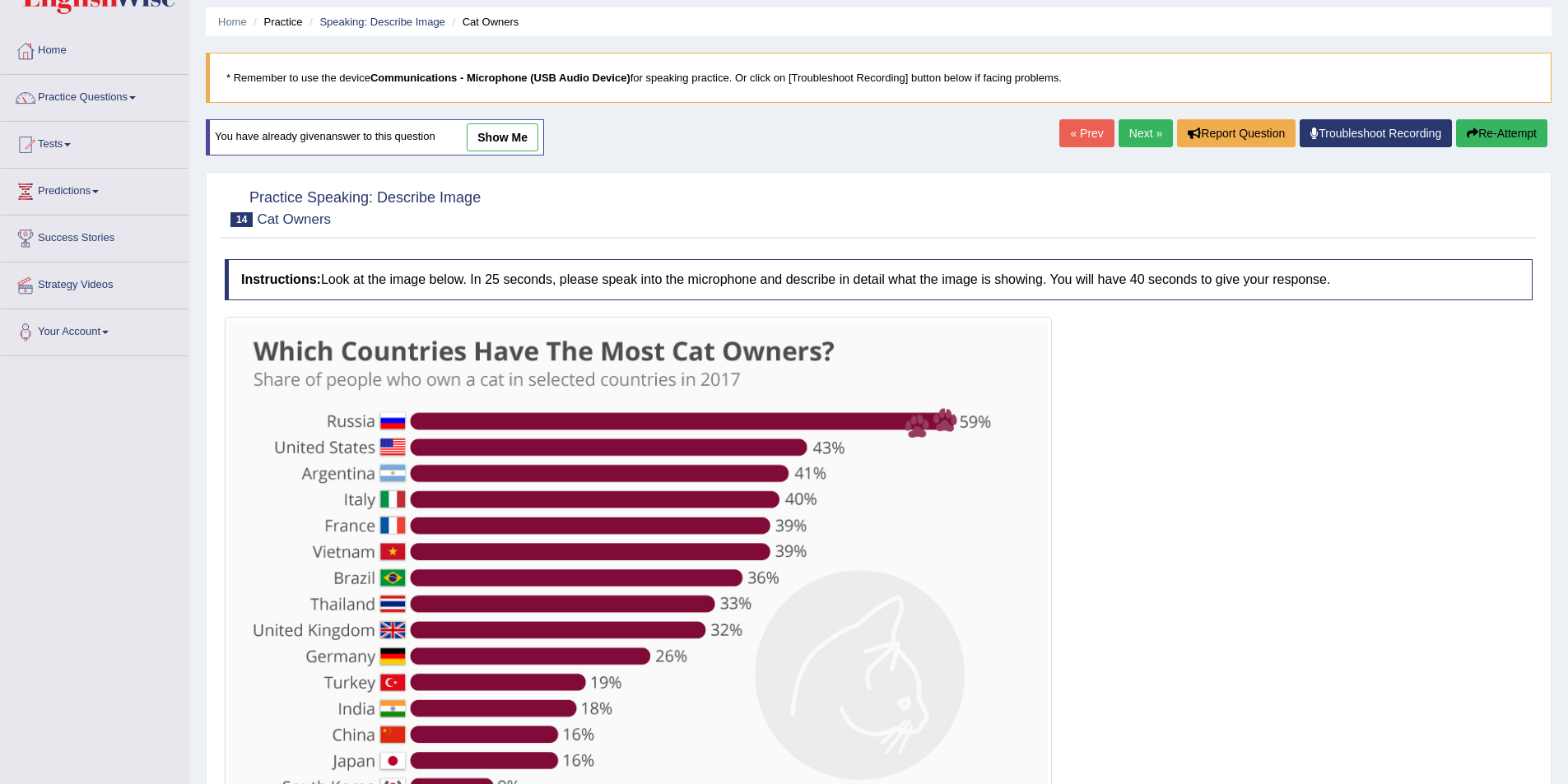
scroll to position [54, 0]
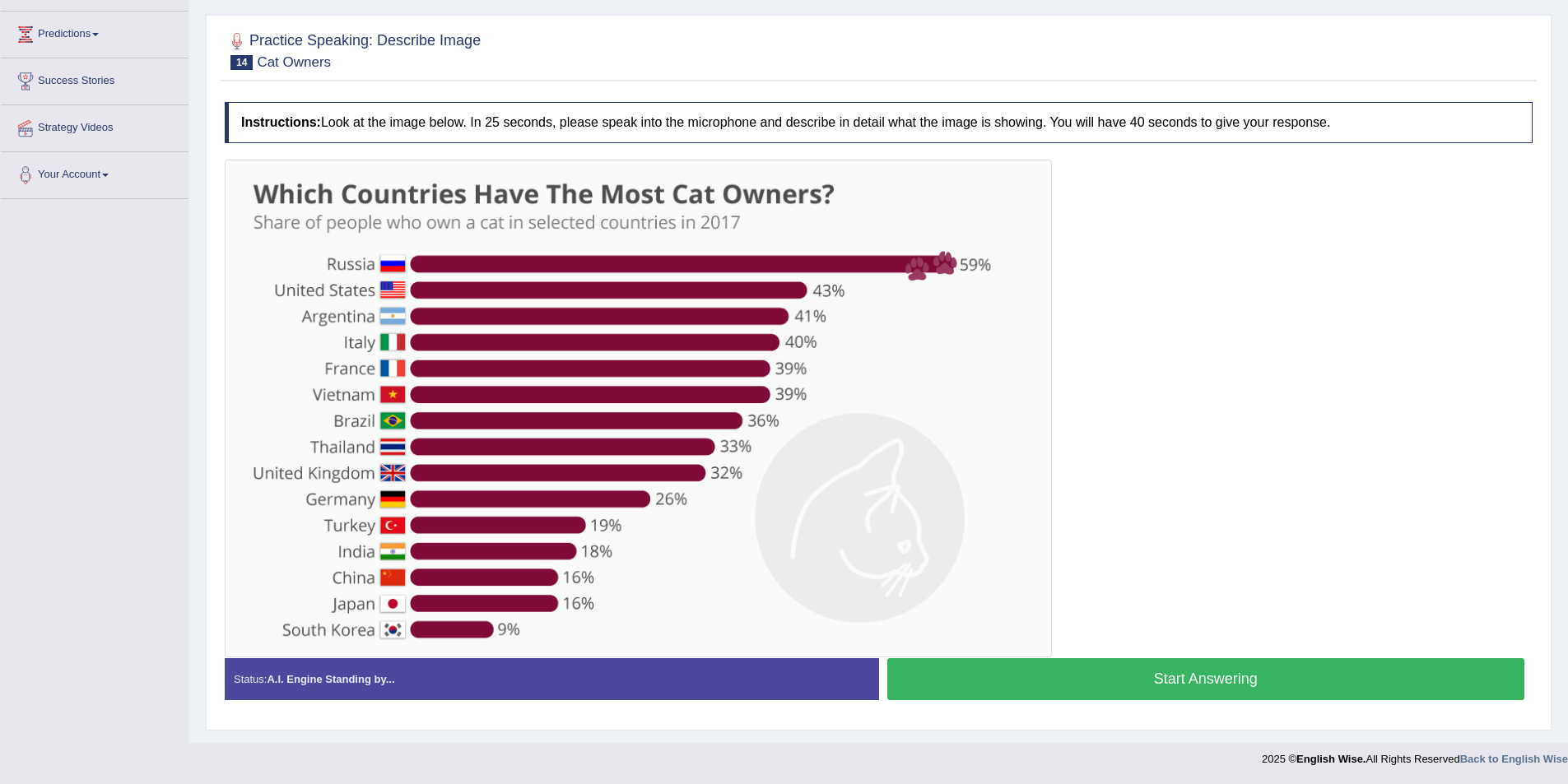
click at [1165, 680] on button "Start Answering" at bounding box center [1206, 679] width 638 height 42
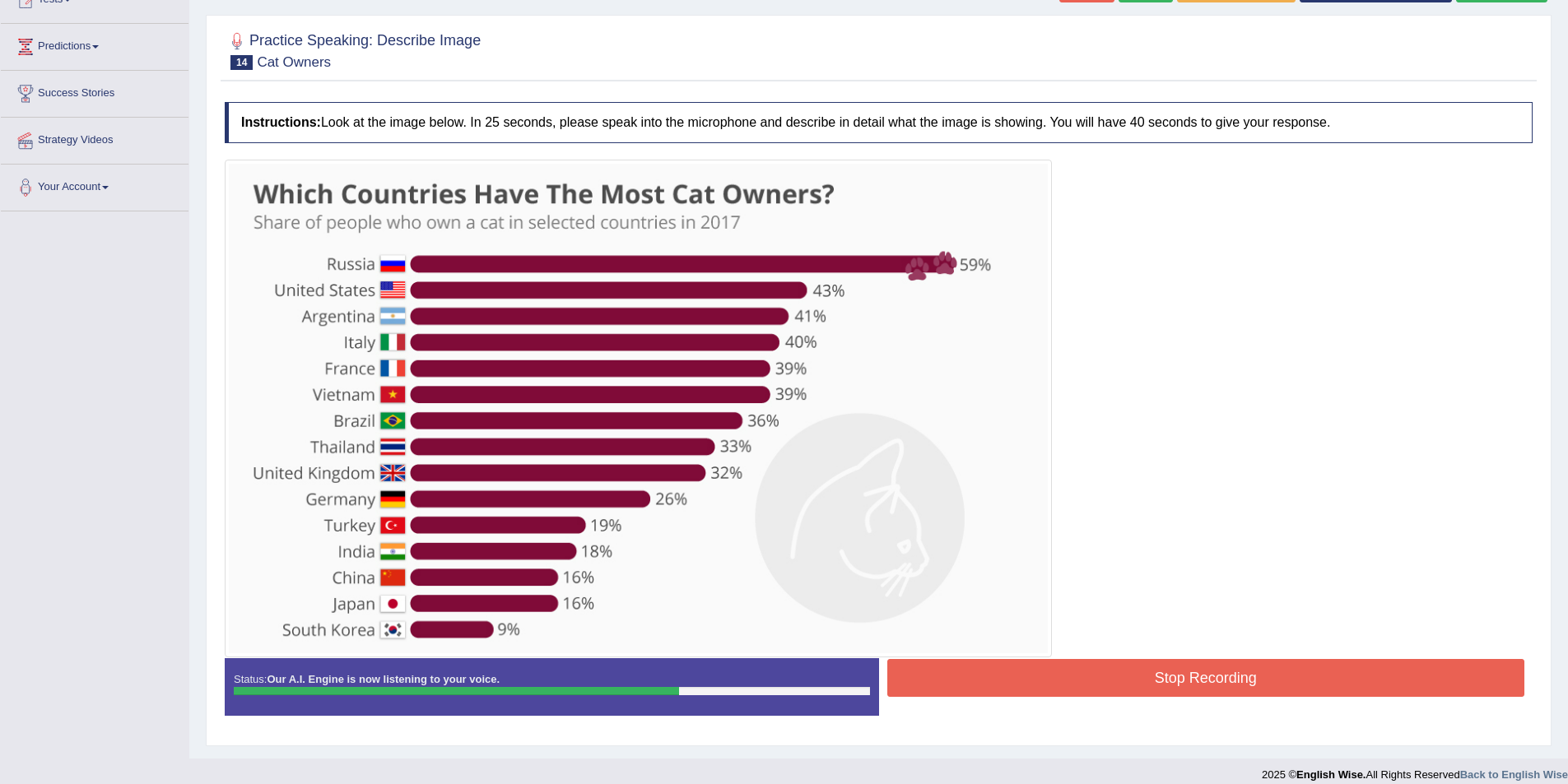
click at [1123, 679] on button "Stop Recording" at bounding box center [1206, 678] width 638 height 38
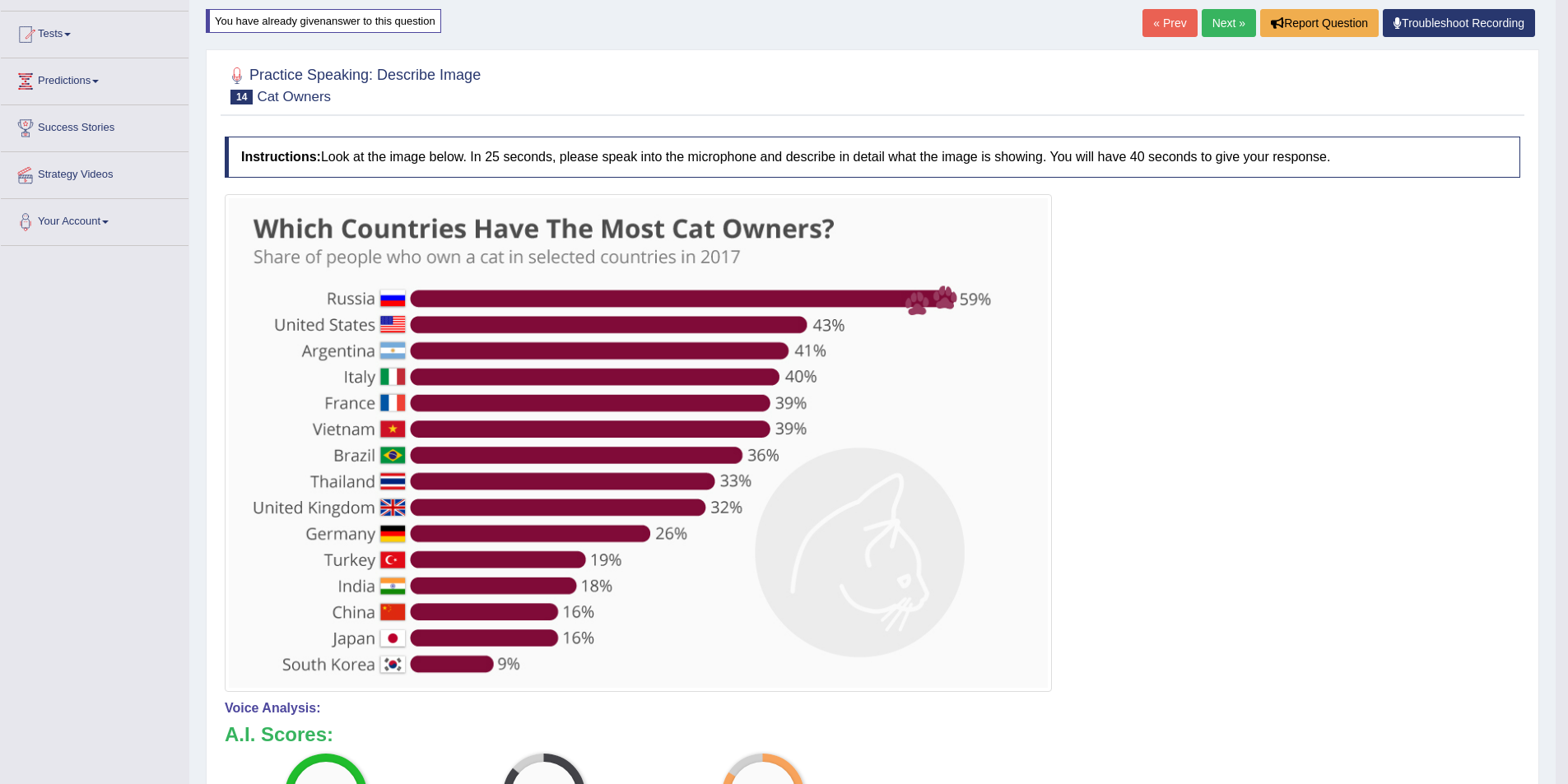
scroll to position [4, 0]
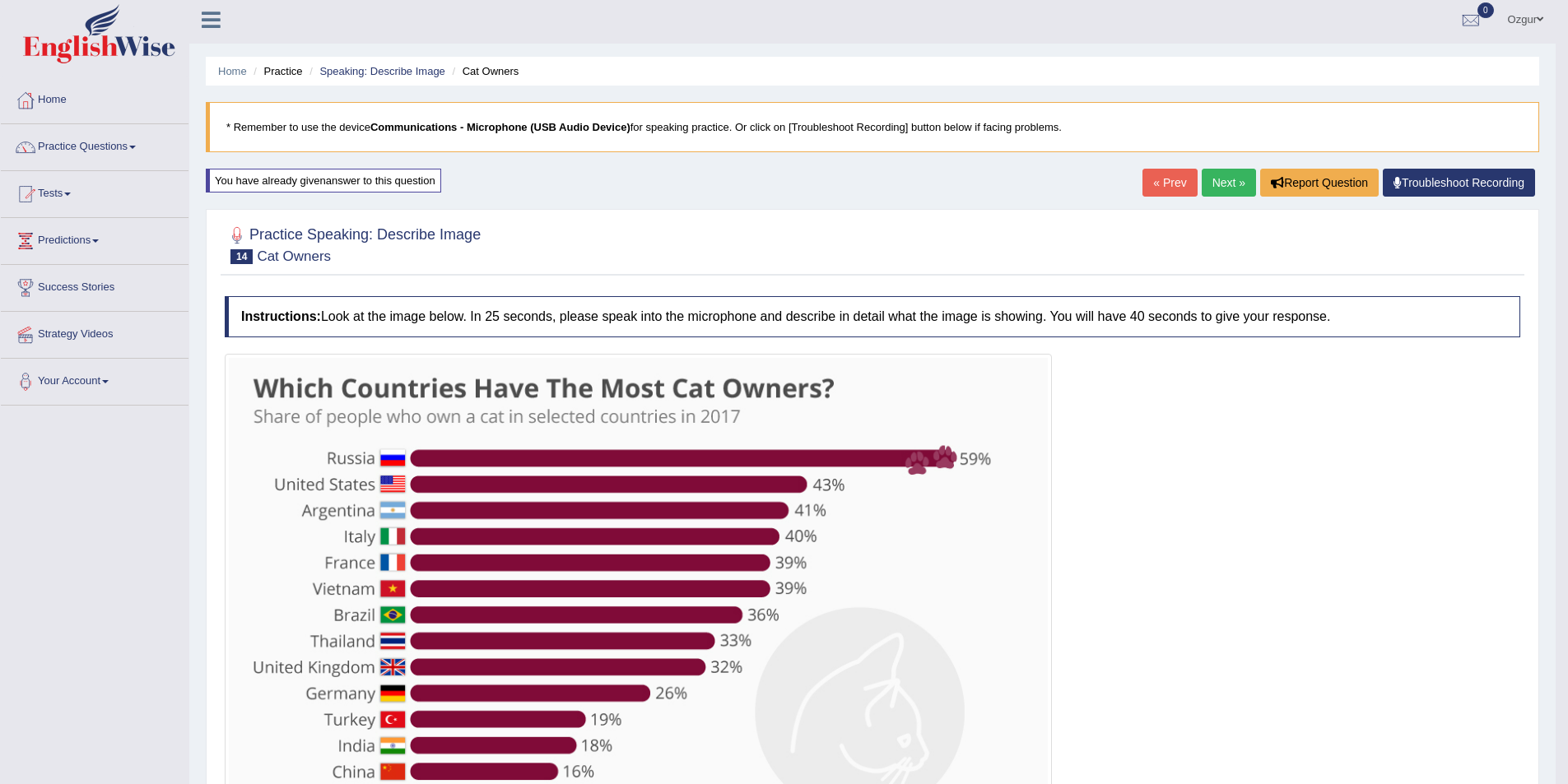
click at [1226, 191] on link "Next »" at bounding box center [1229, 183] width 54 height 28
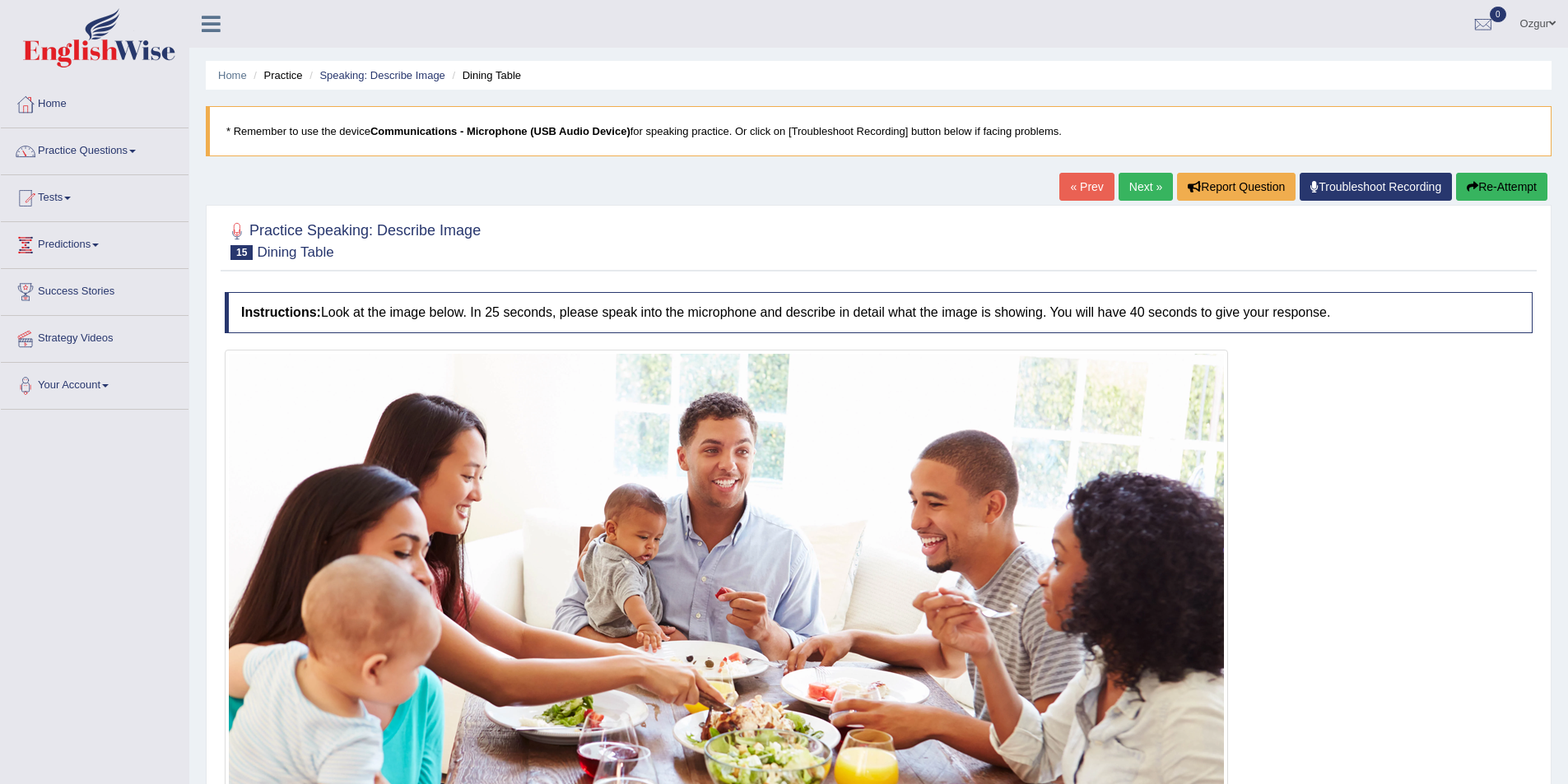
scroll to position [223, 0]
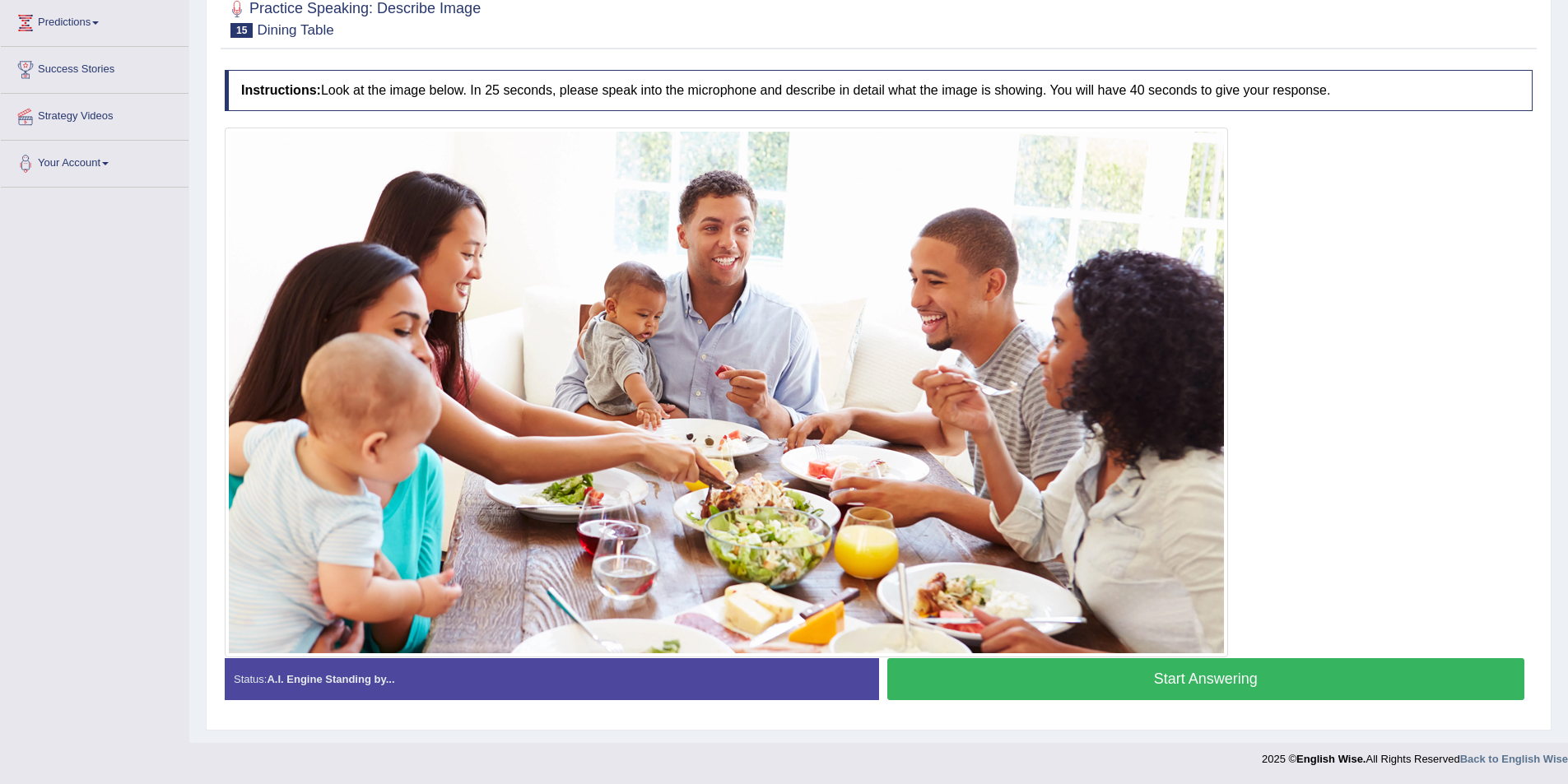
click at [996, 688] on button "Start Answering" at bounding box center [1206, 679] width 638 height 42
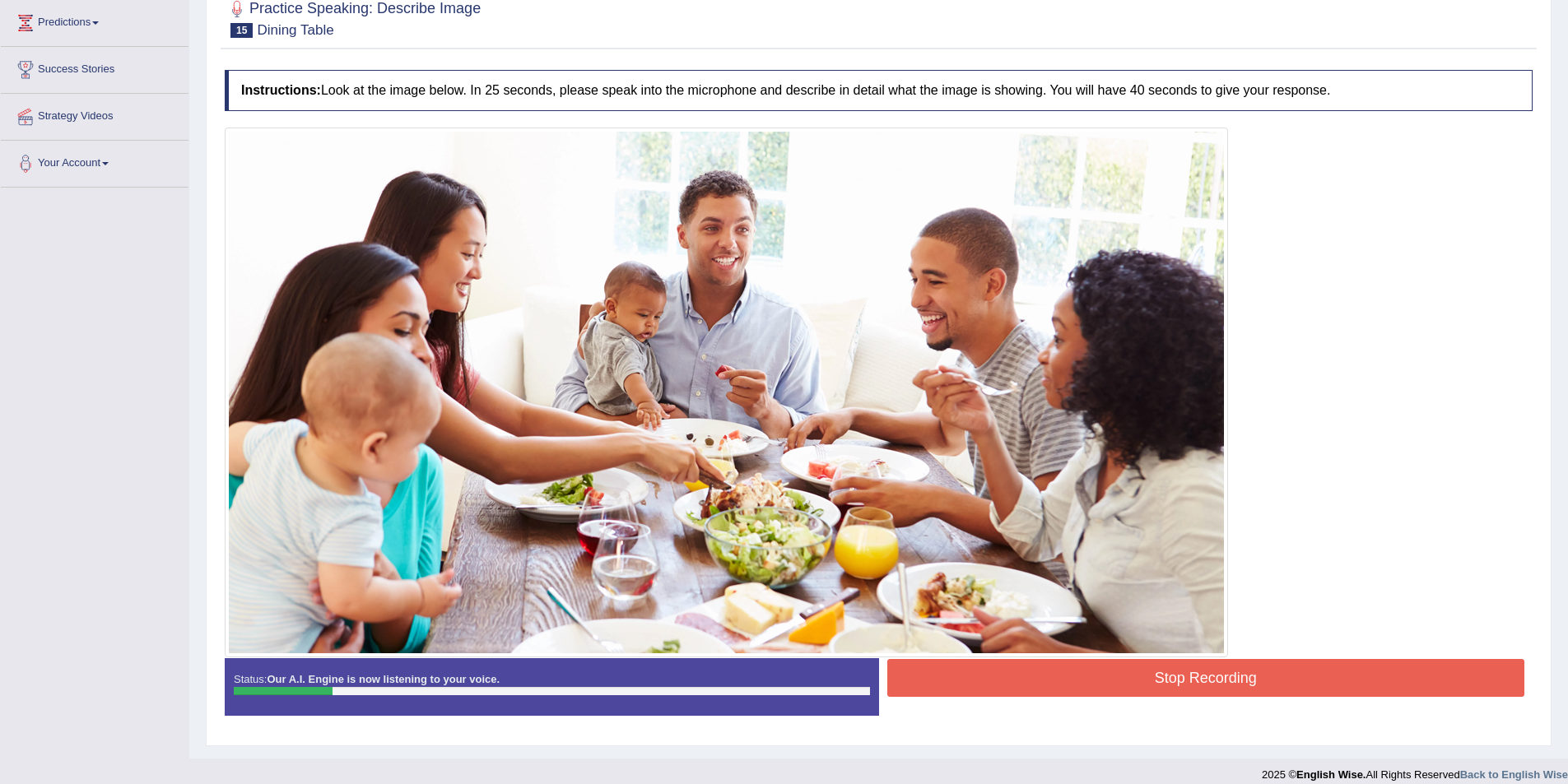
click at [999, 689] on button "Stop Recording" at bounding box center [1206, 678] width 638 height 38
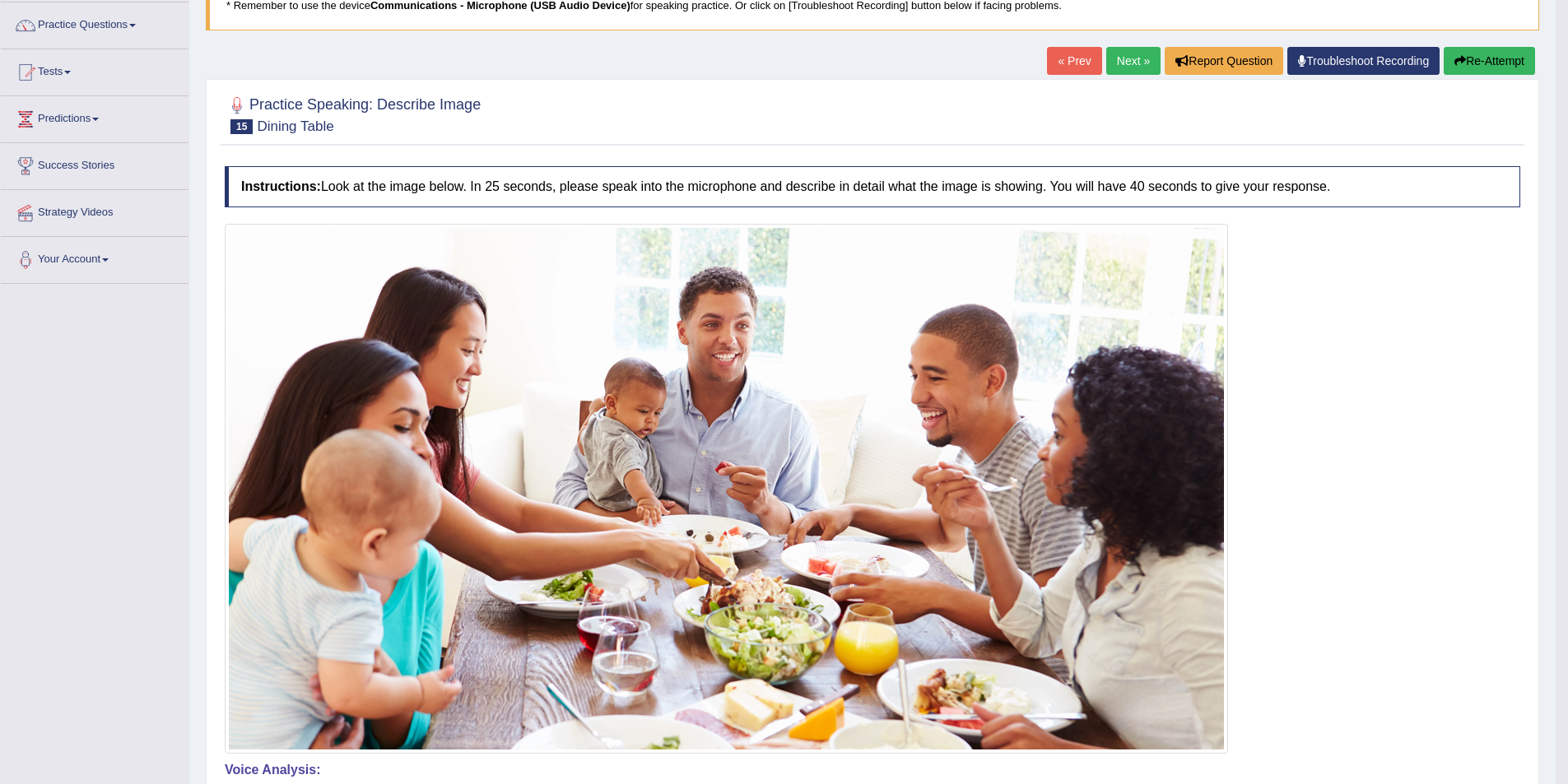
scroll to position [89, 0]
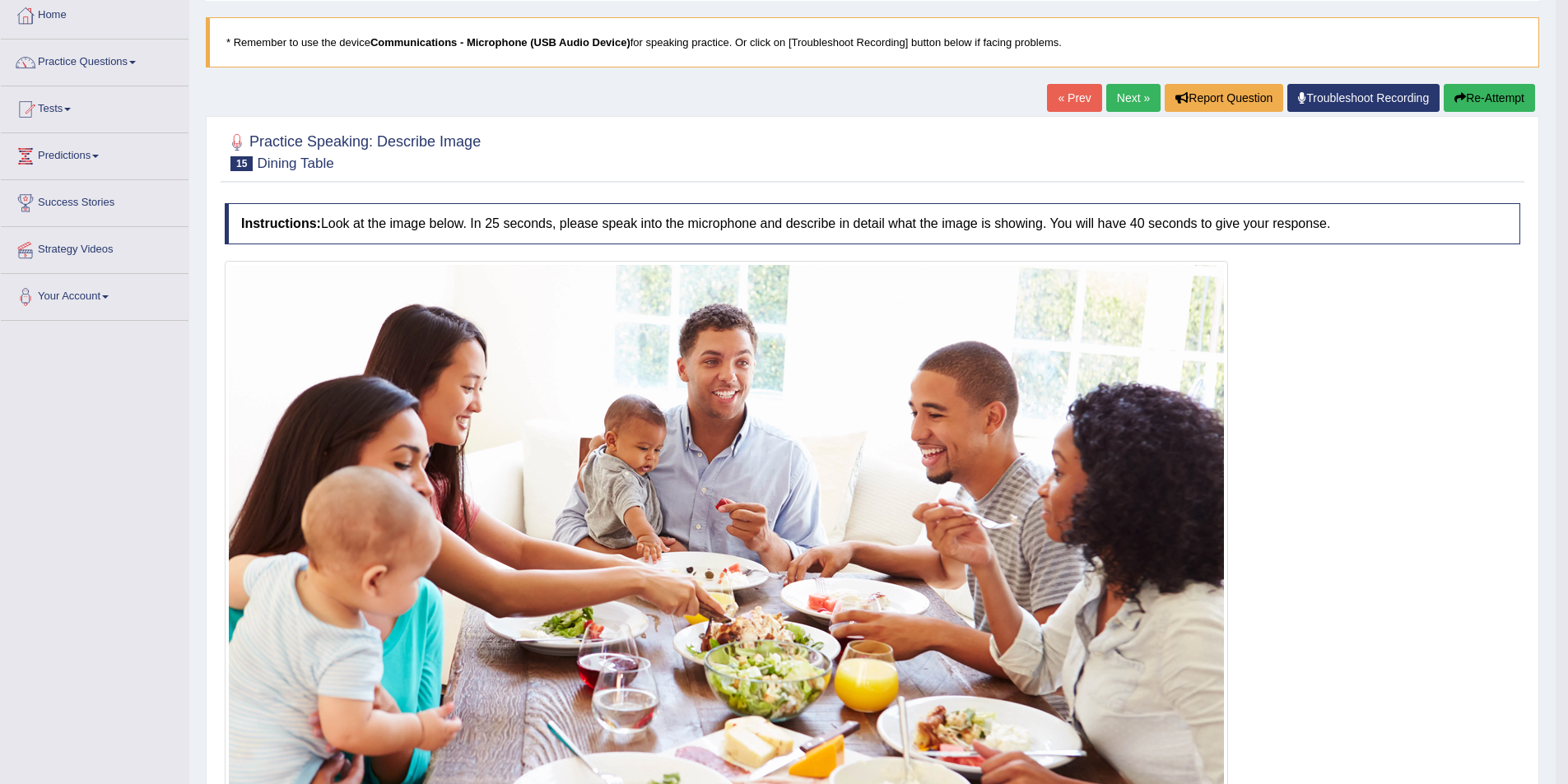
click at [1472, 112] on button "Re-Attempt" at bounding box center [1490, 98] width 92 height 28
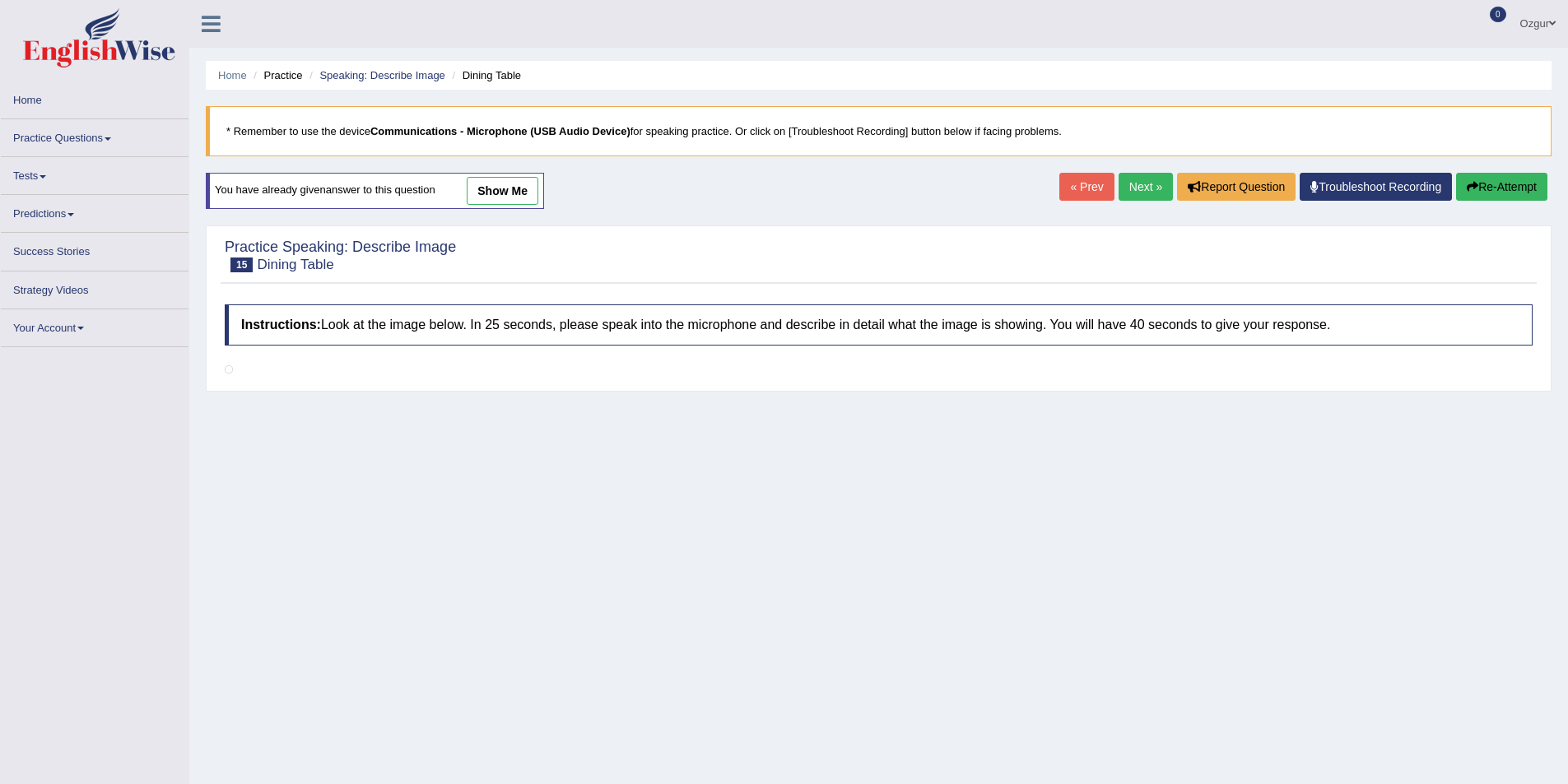
click at [1489, 186] on button "Re-Attempt" at bounding box center [1502, 186] width 92 height 28
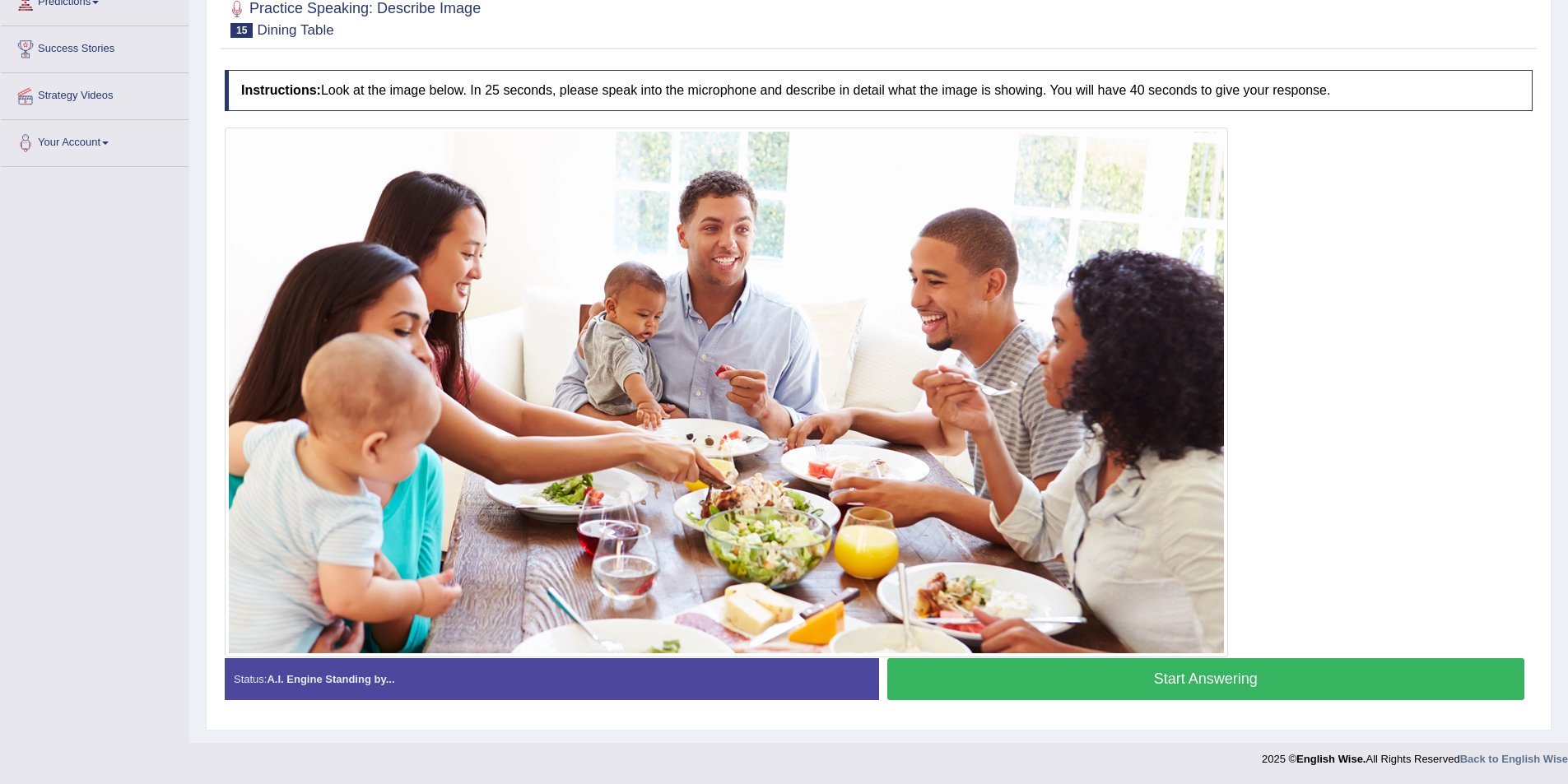
click at [1279, 685] on button "Start Answering" at bounding box center [1206, 679] width 638 height 42
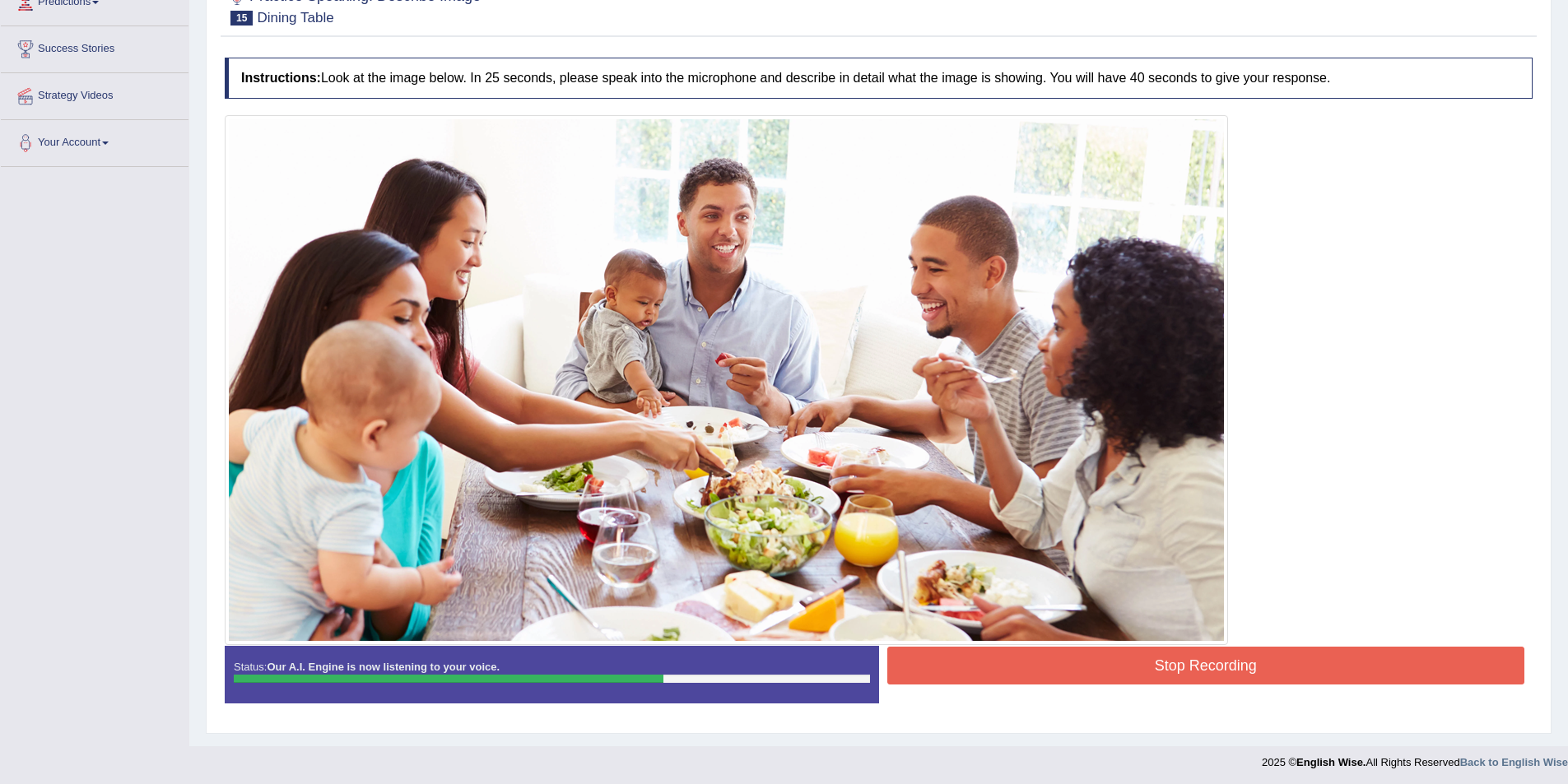
click at [1277, 674] on button "Stop Recording" at bounding box center [1206, 665] width 638 height 38
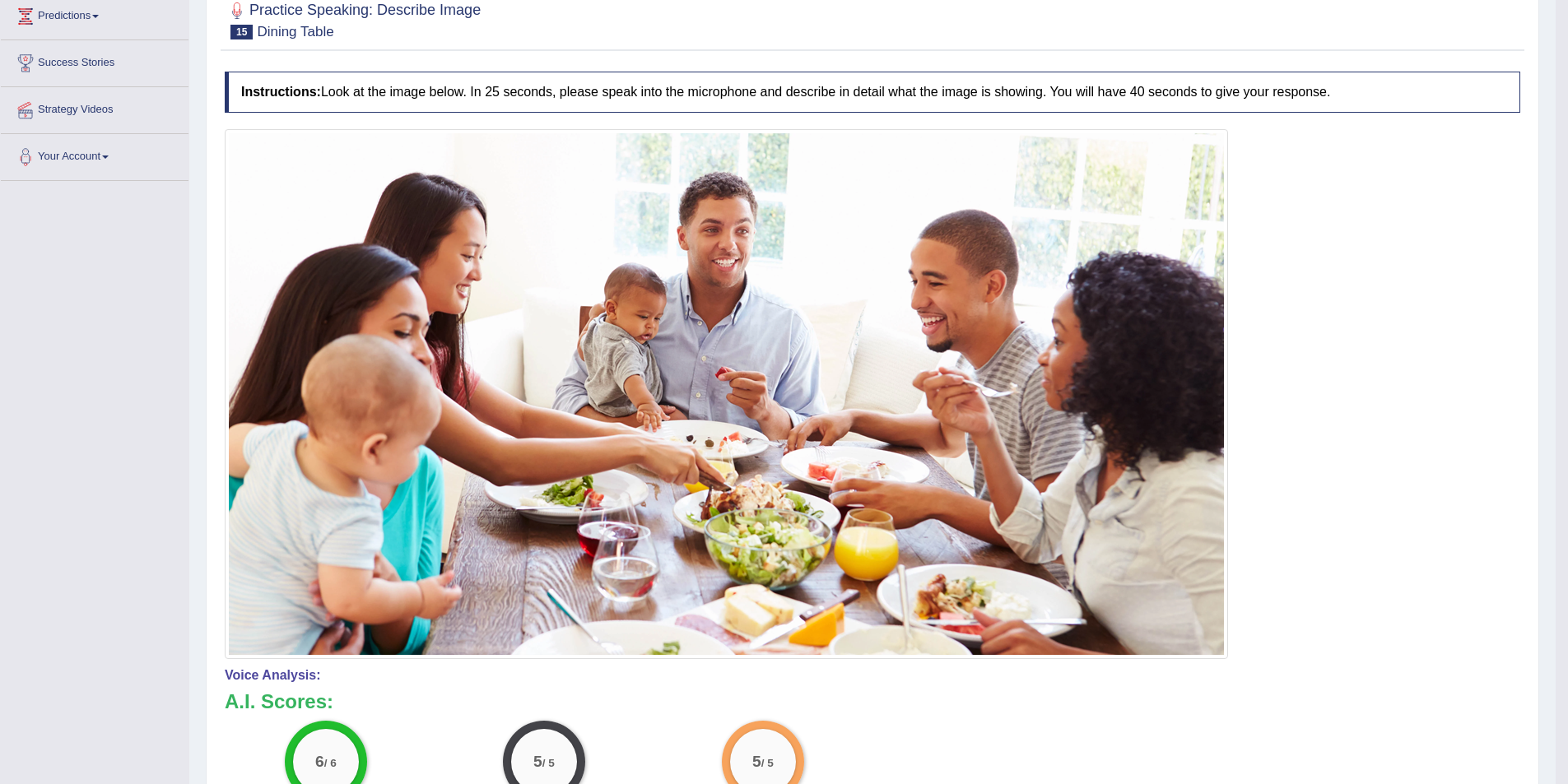
scroll to position [168, 0]
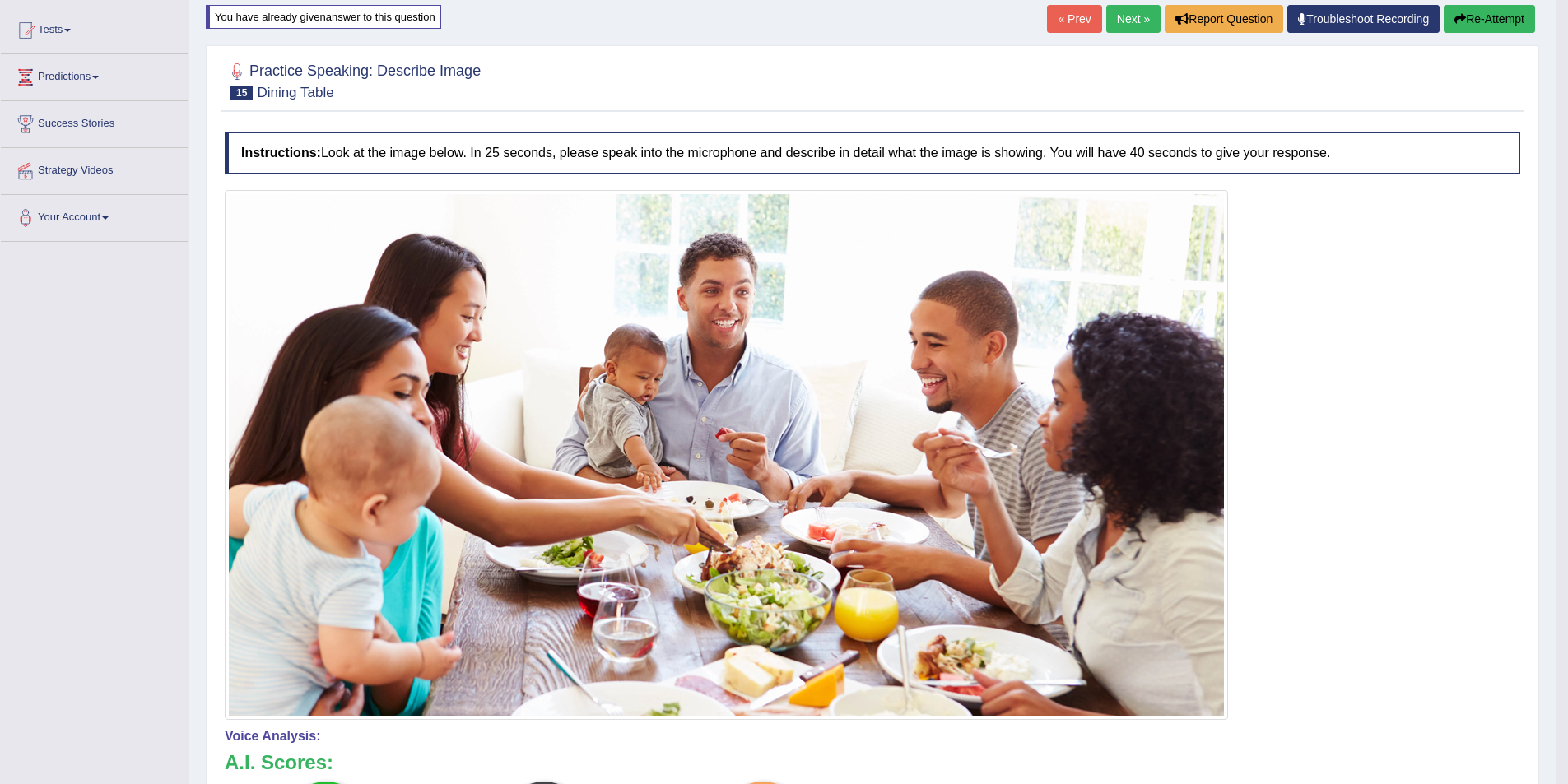
click at [1121, 27] on link "Next »" at bounding box center [1134, 19] width 54 height 28
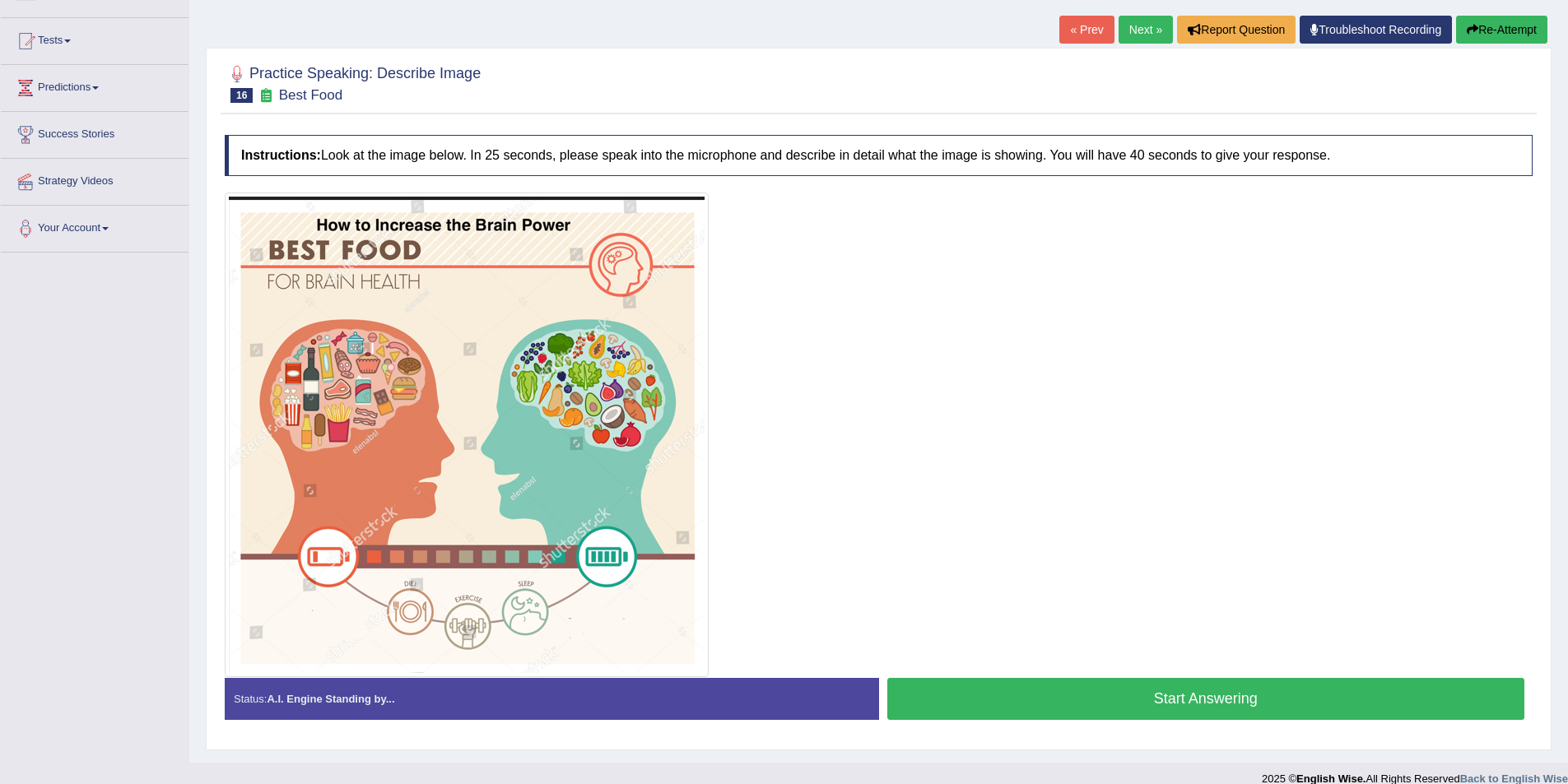
scroll to position [165, 0]
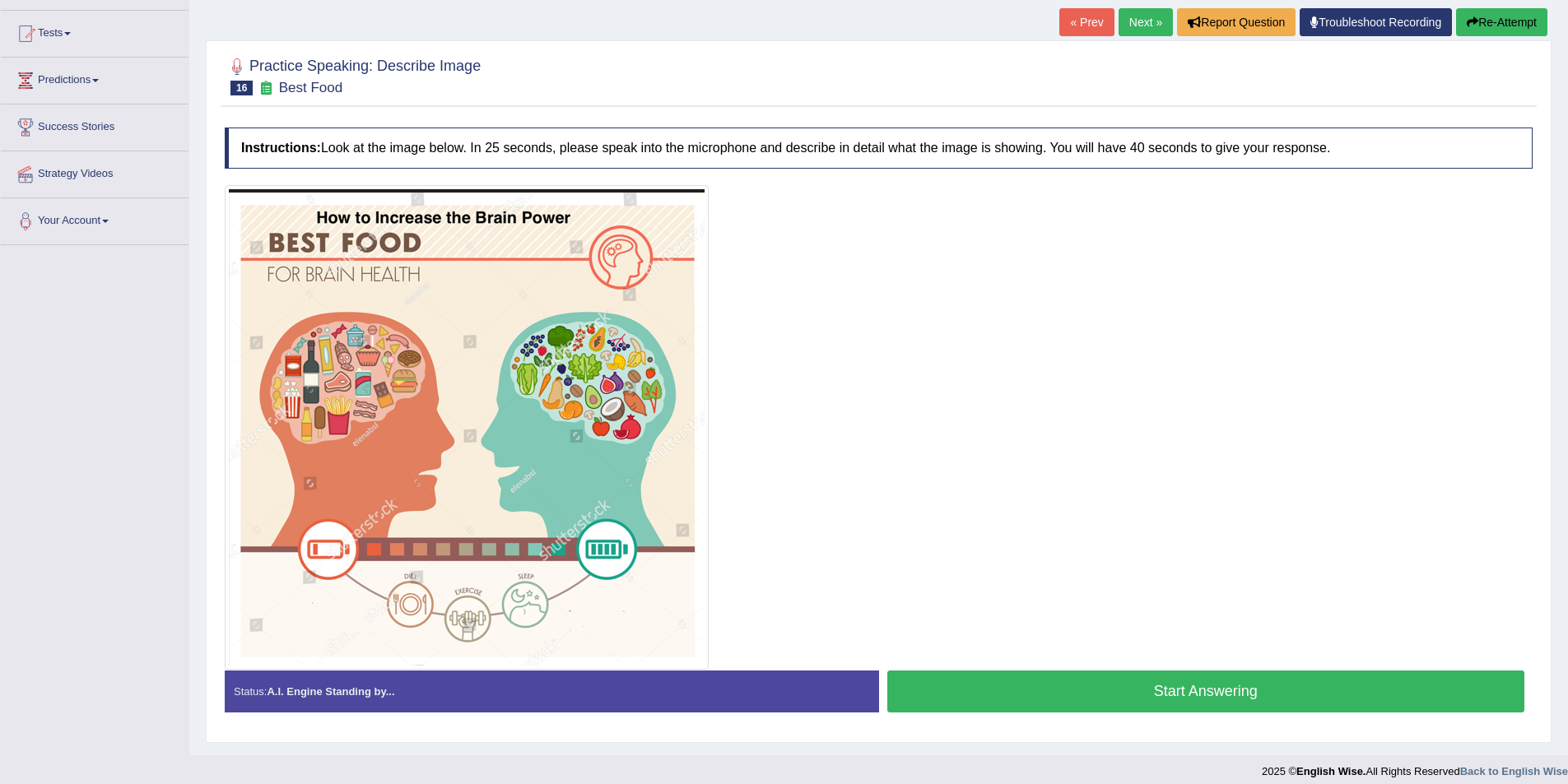
click at [1146, 681] on button "Start Answering" at bounding box center [1206, 691] width 638 height 42
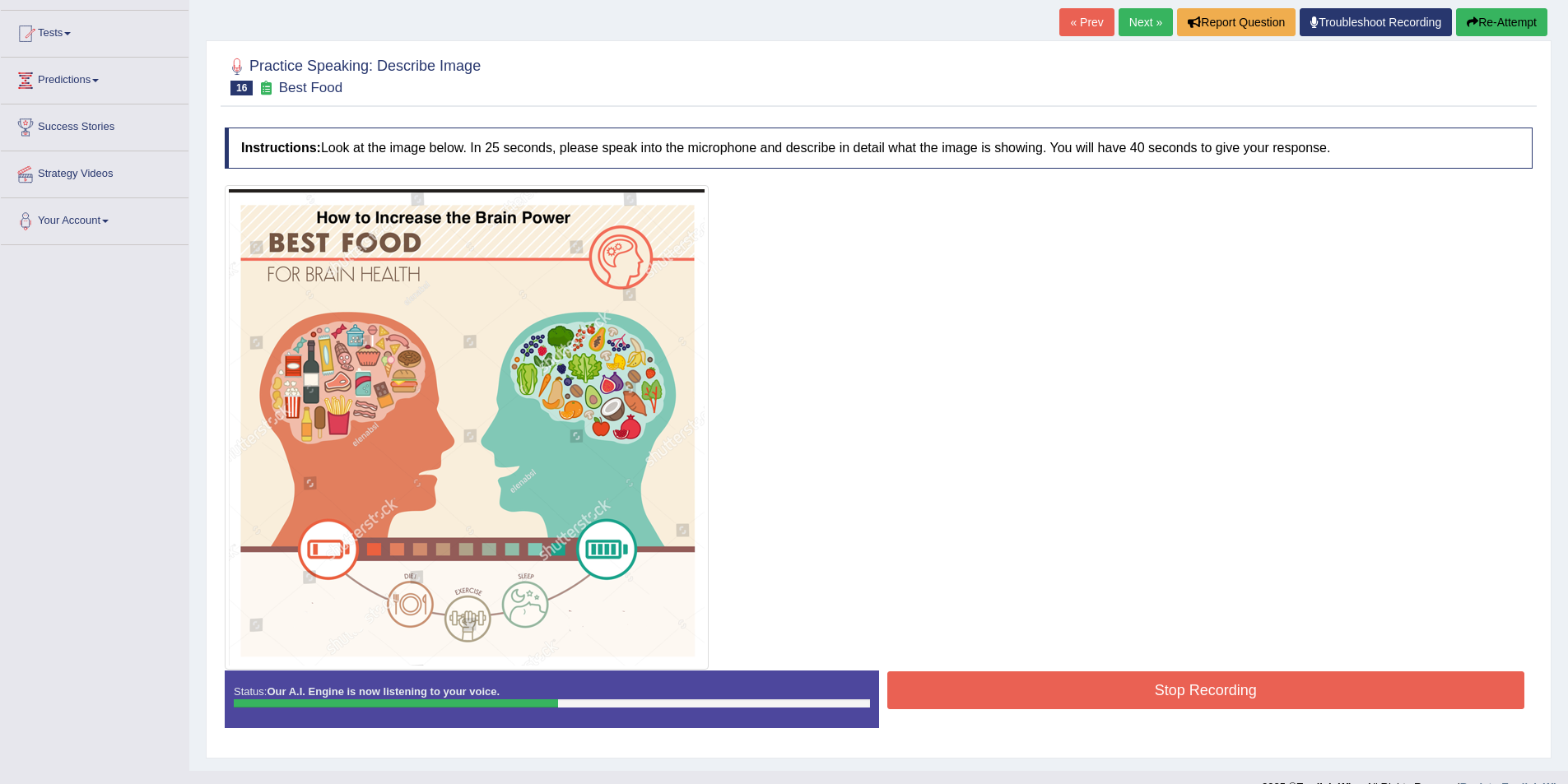
click at [1469, 30] on button "Re-Attempt" at bounding box center [1502, 22] width 92 height 28
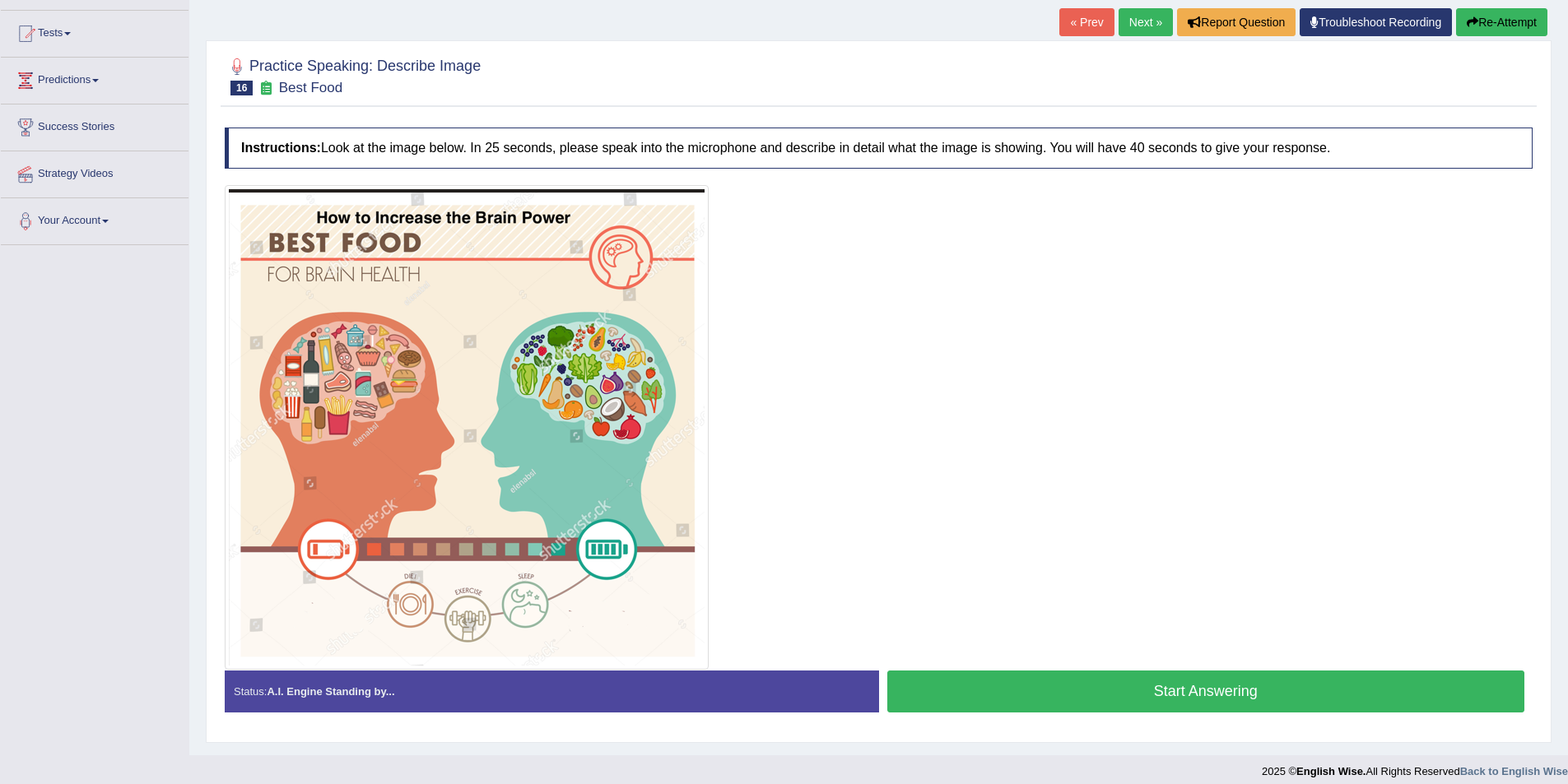
click at [1051, 684] on button "Start Answering" at bounding box center [1206, 691] width 638 height 42
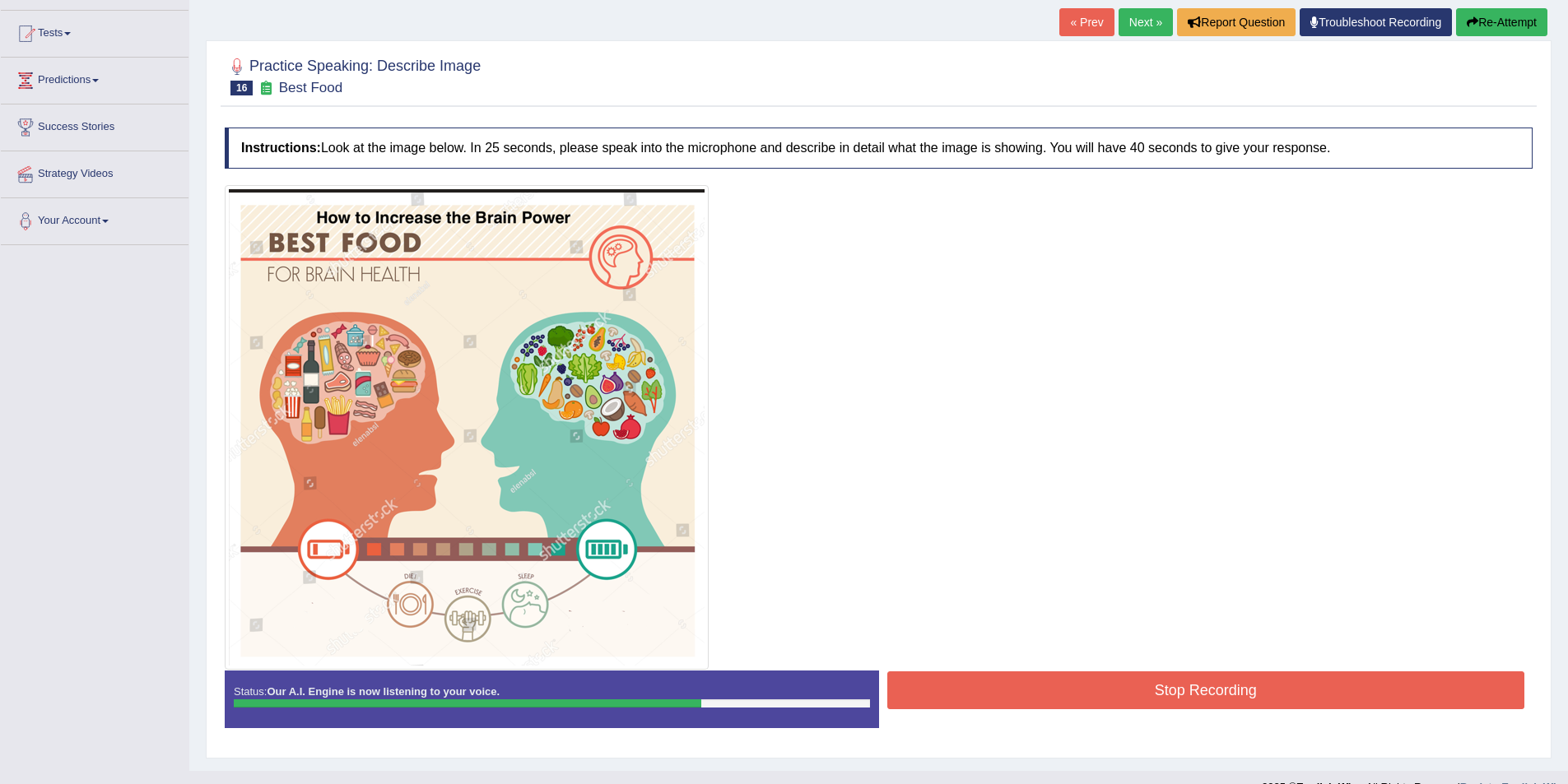
click at [1039, 695] on button "Stop Recording" at bounding box center [1206, 690] width 638 height 38
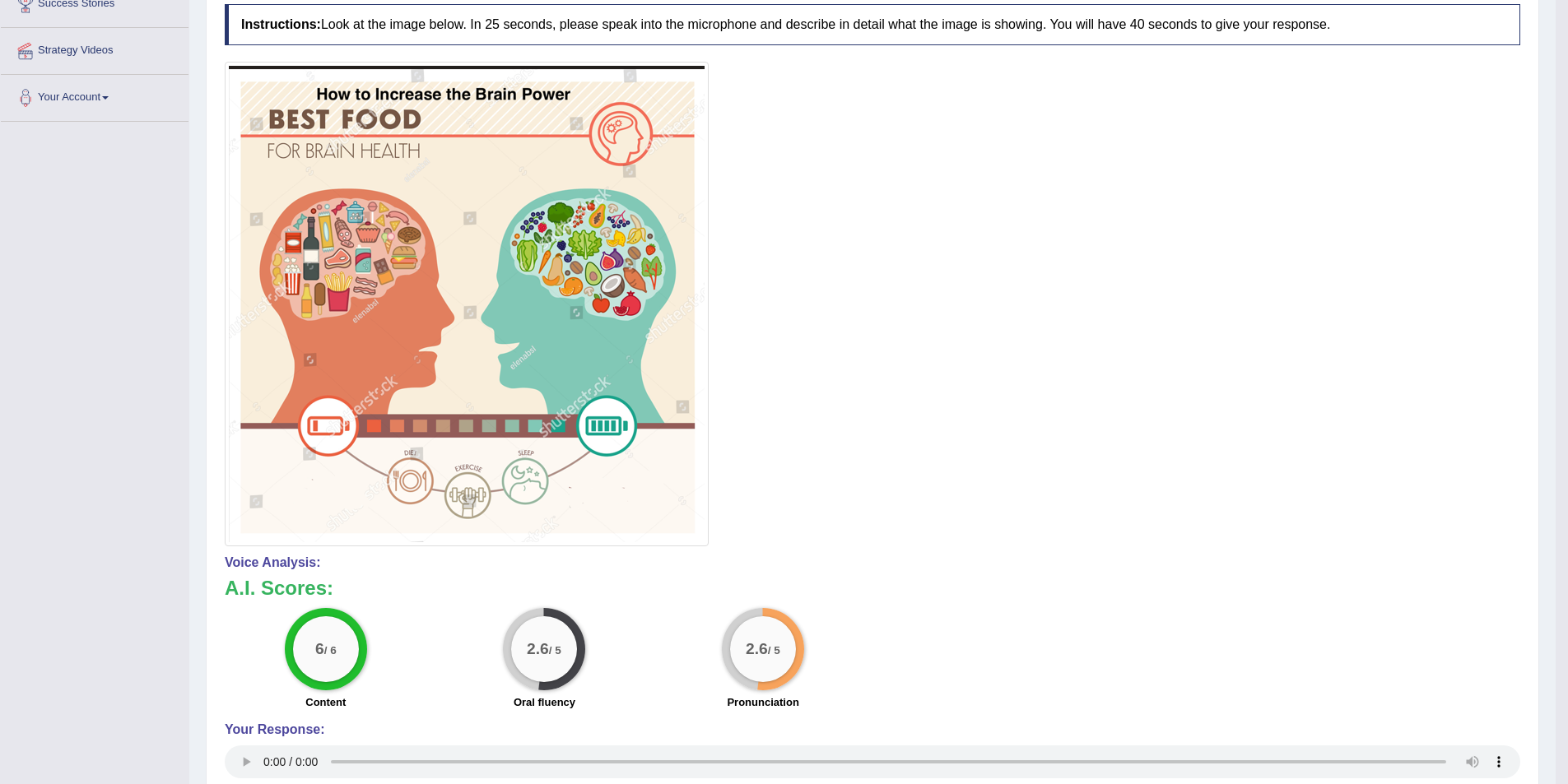
scroll to position [115, 0]
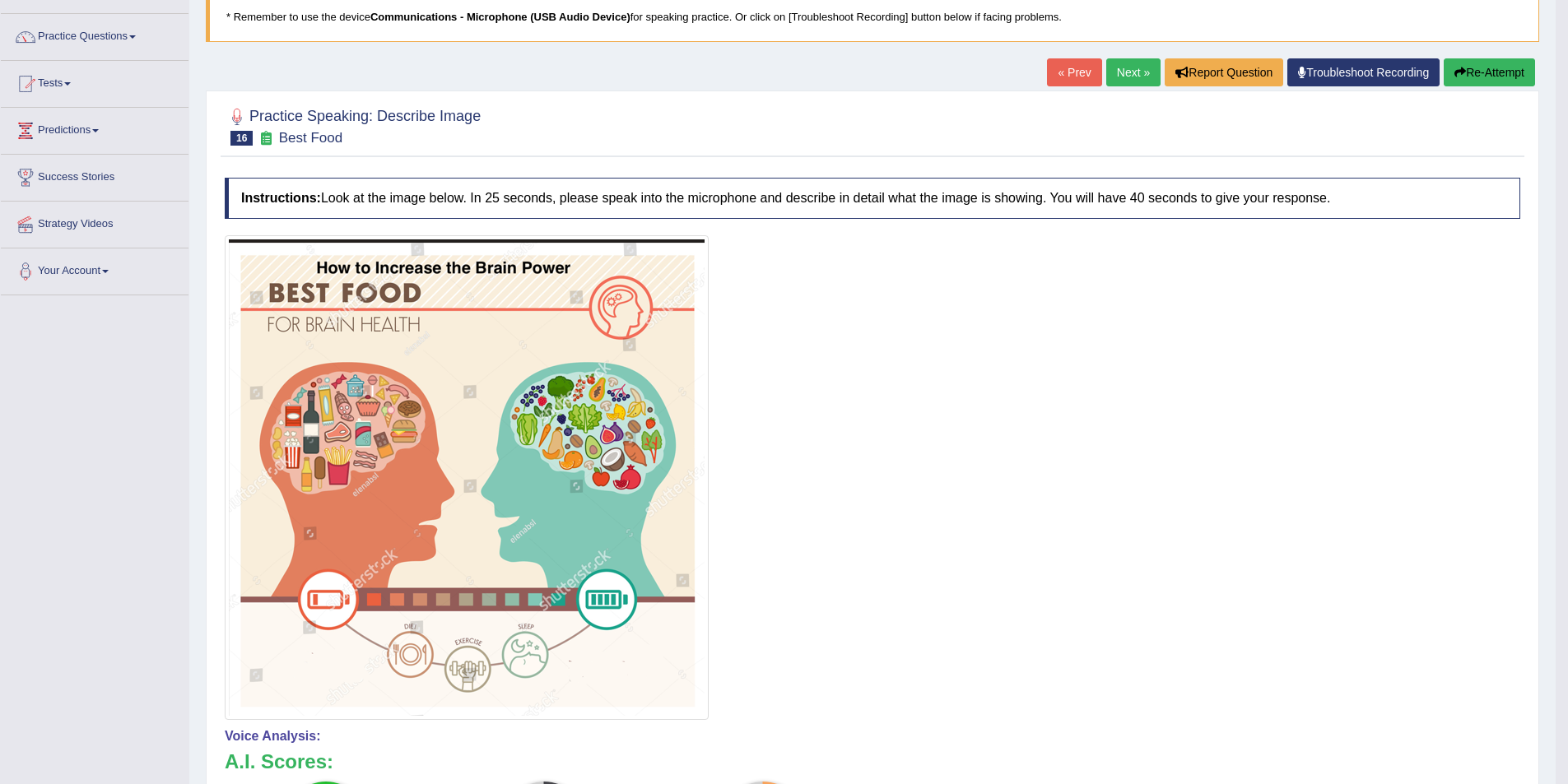
click at [1496, 79] on button "Re-Attempt" at bounding box center [1490, 72] width 92 height 28
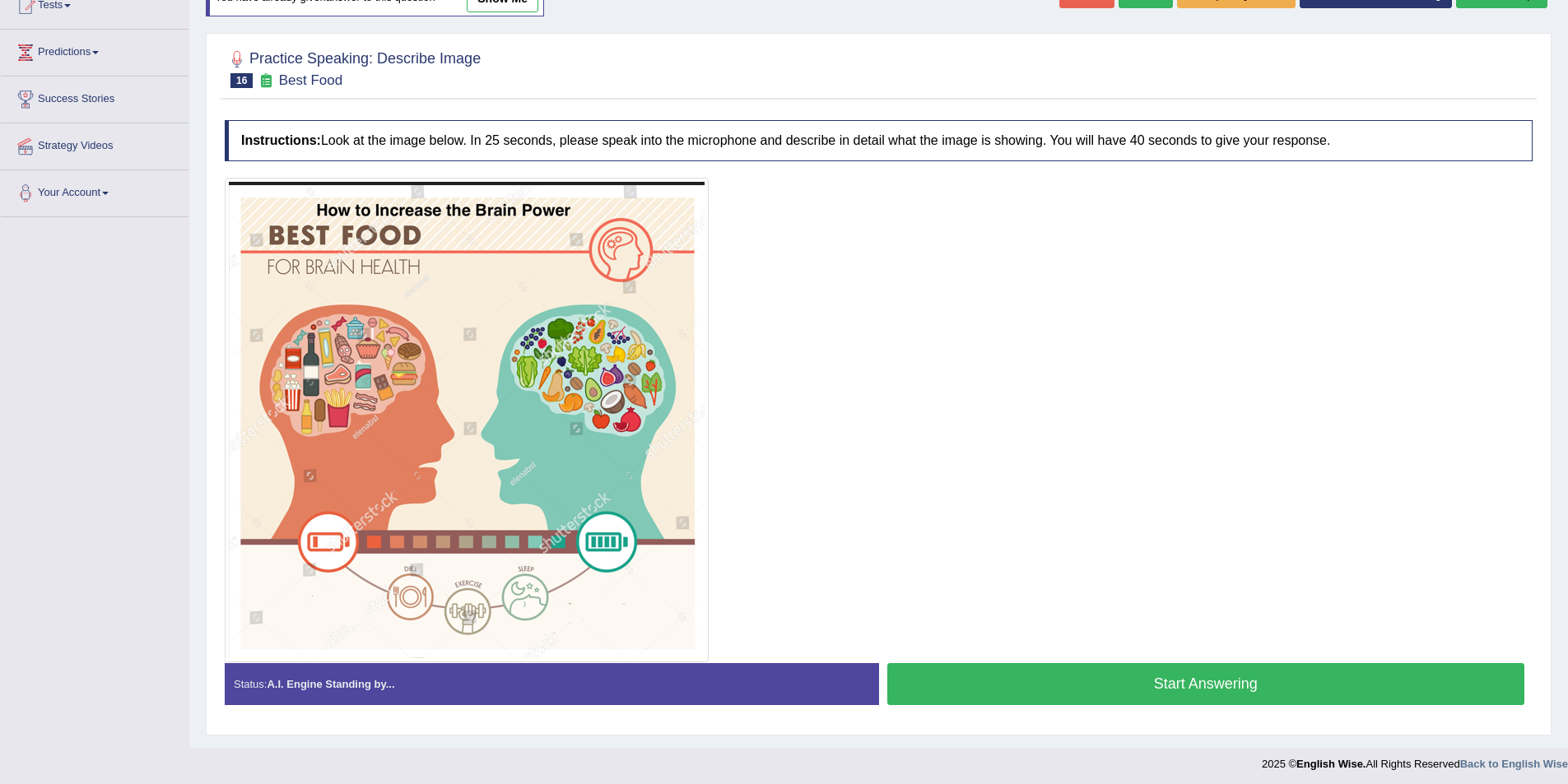
scroll to position [197, 0]
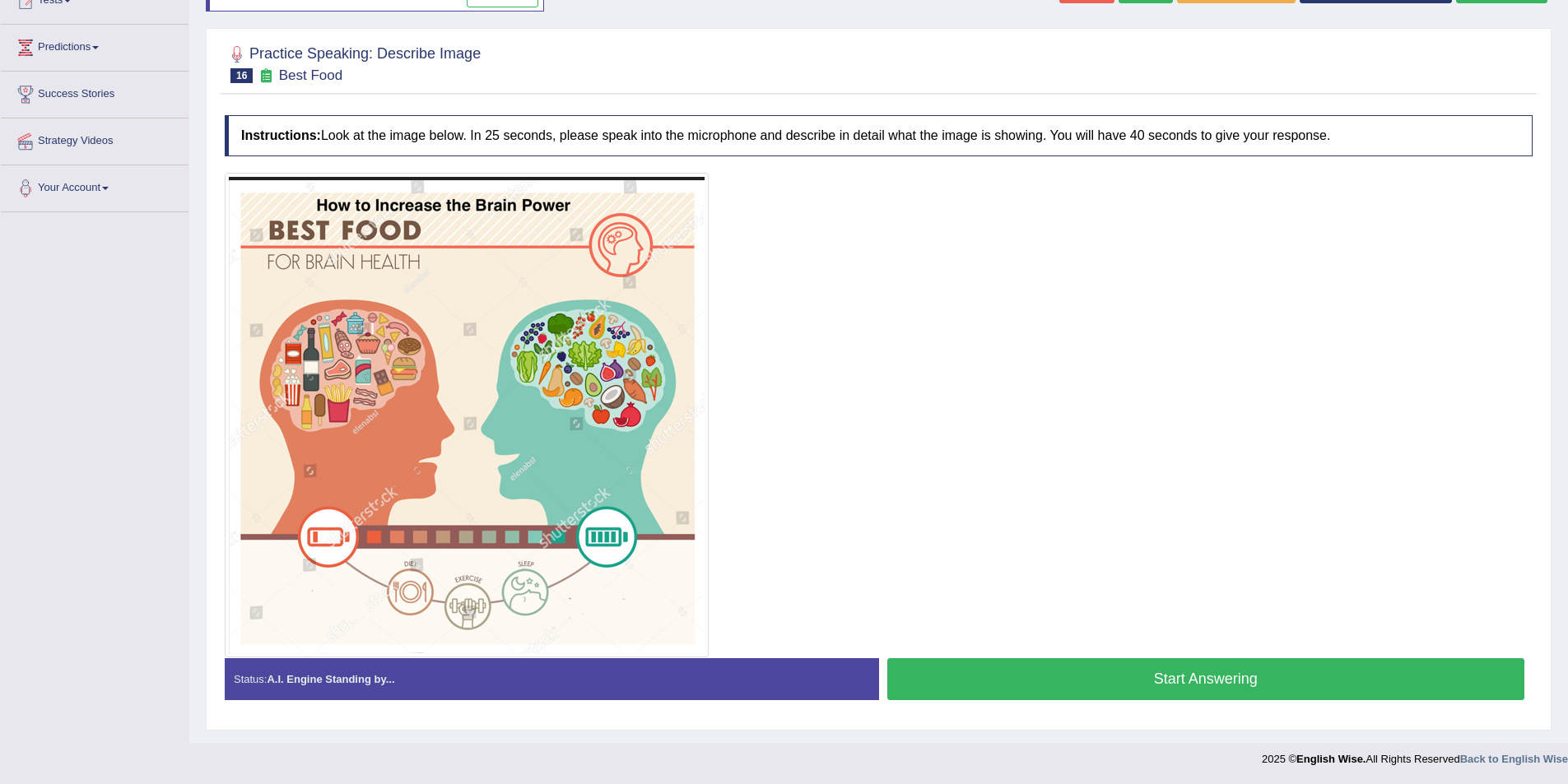
click at [1051, 696] on button "Start Answering" at bounding box center [1206, 679] width 638 height 42
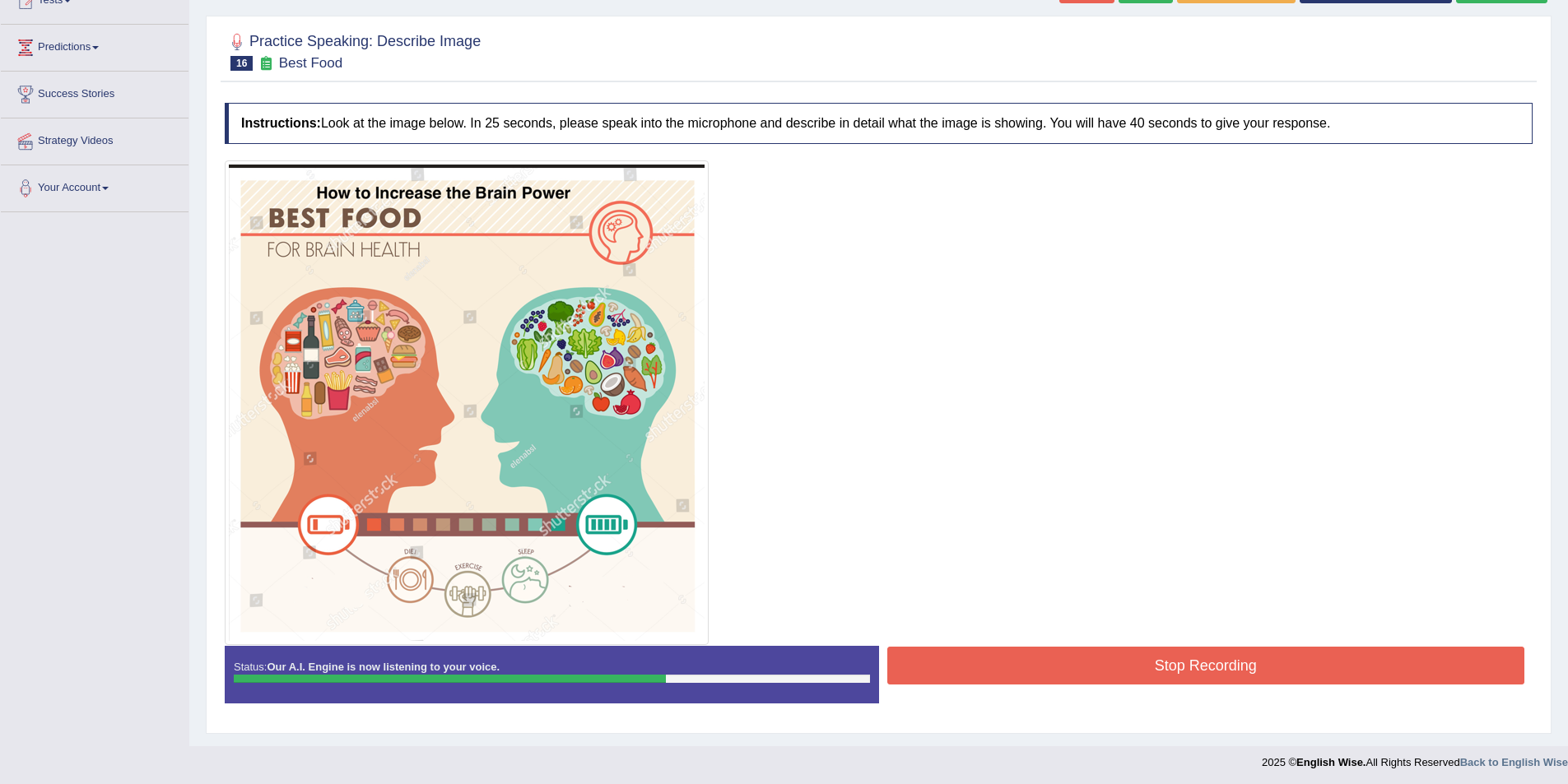
click at [1192, 651] on button "Stop Recording" at bounding box center [1206, 665] width 638 height 38
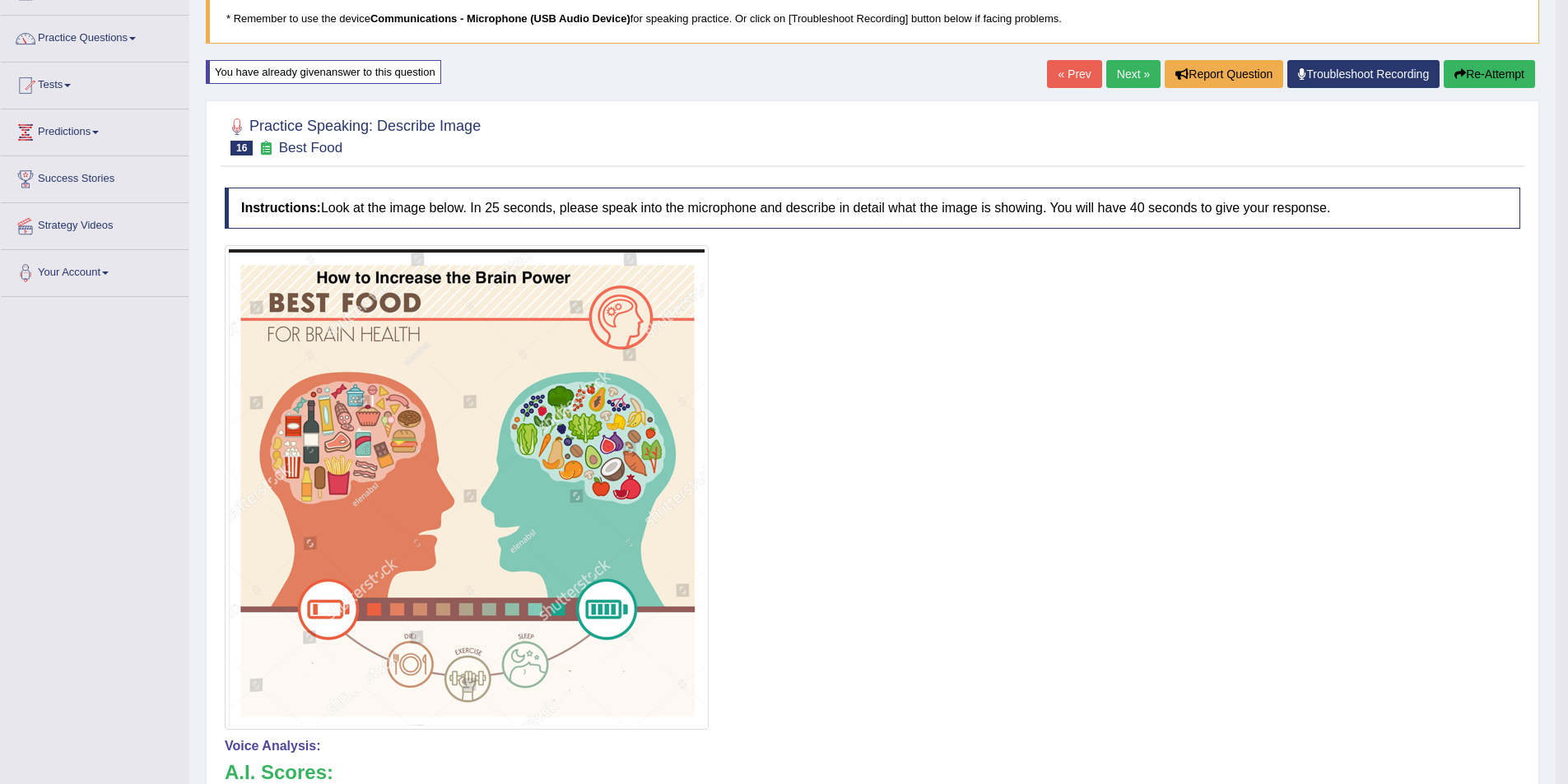
scroll to position [0, 0]
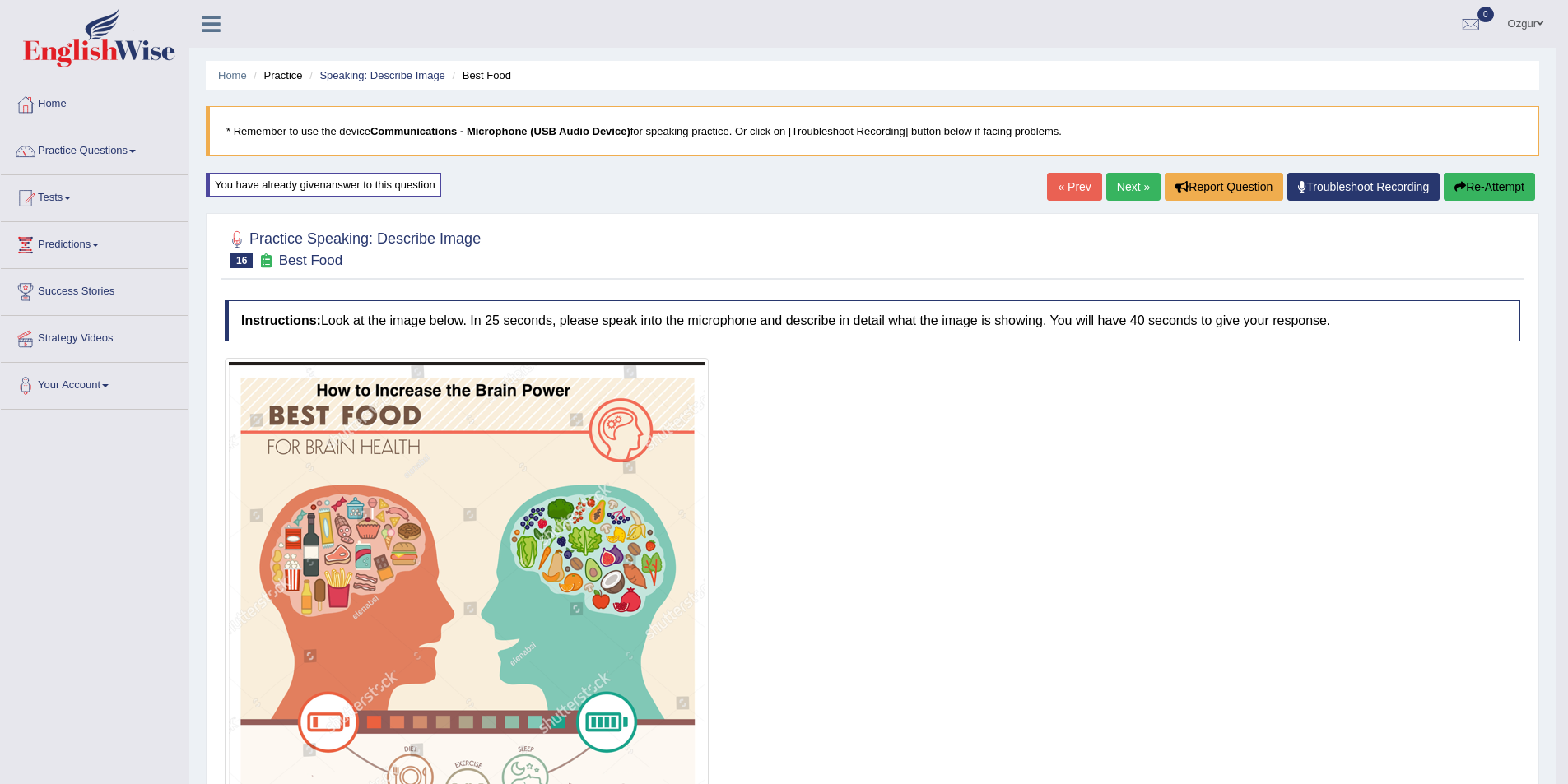
drag, startPoint x: 1129, startPoint y: 168, endPoint x: 1130, endPoint y: 177, distance: 9.1
click at [1130, 168] on div "Home Practice Speaking: Describe Image Best Food * Remember to use the device C…" at bounding box center [873, 638] width 1367 height 1277
click at [1128, 183] on link "Next »" at bounding box center [1134, 186] width 54 height 28
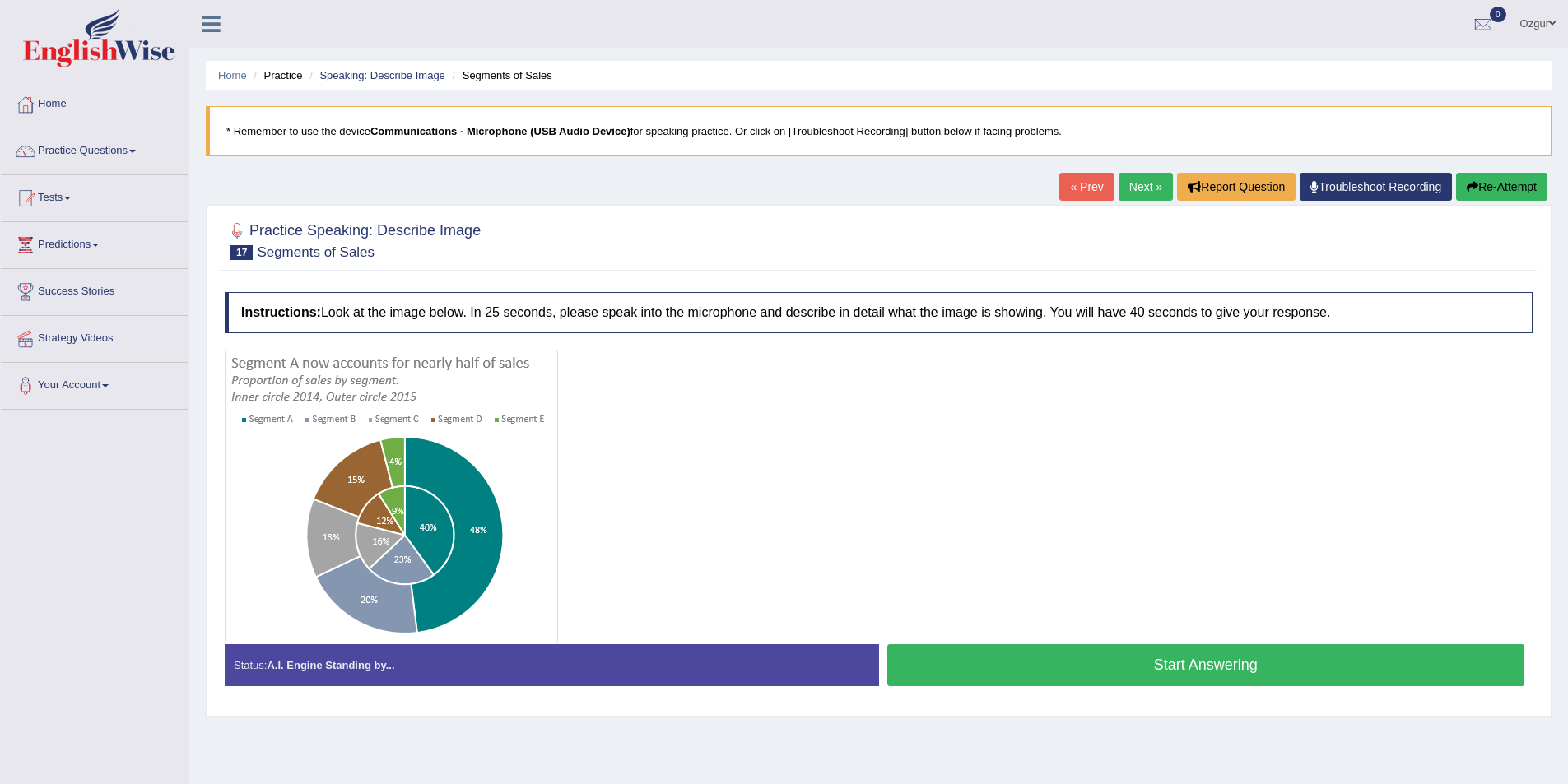
click at [1121, 192] on link "Next »" at bounding box center [1146, 186] width 54 height 28
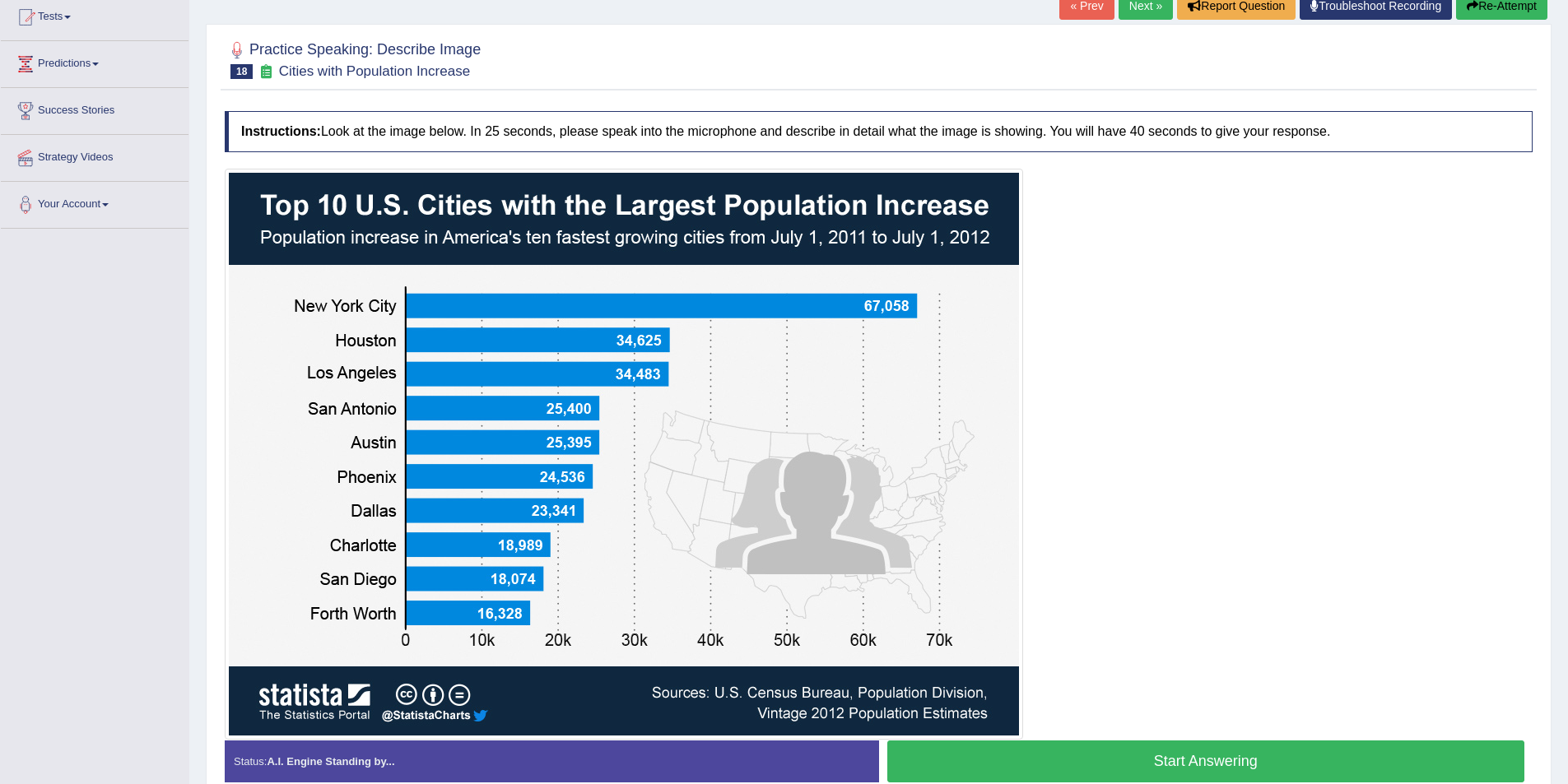
scroll to position [263, 0]
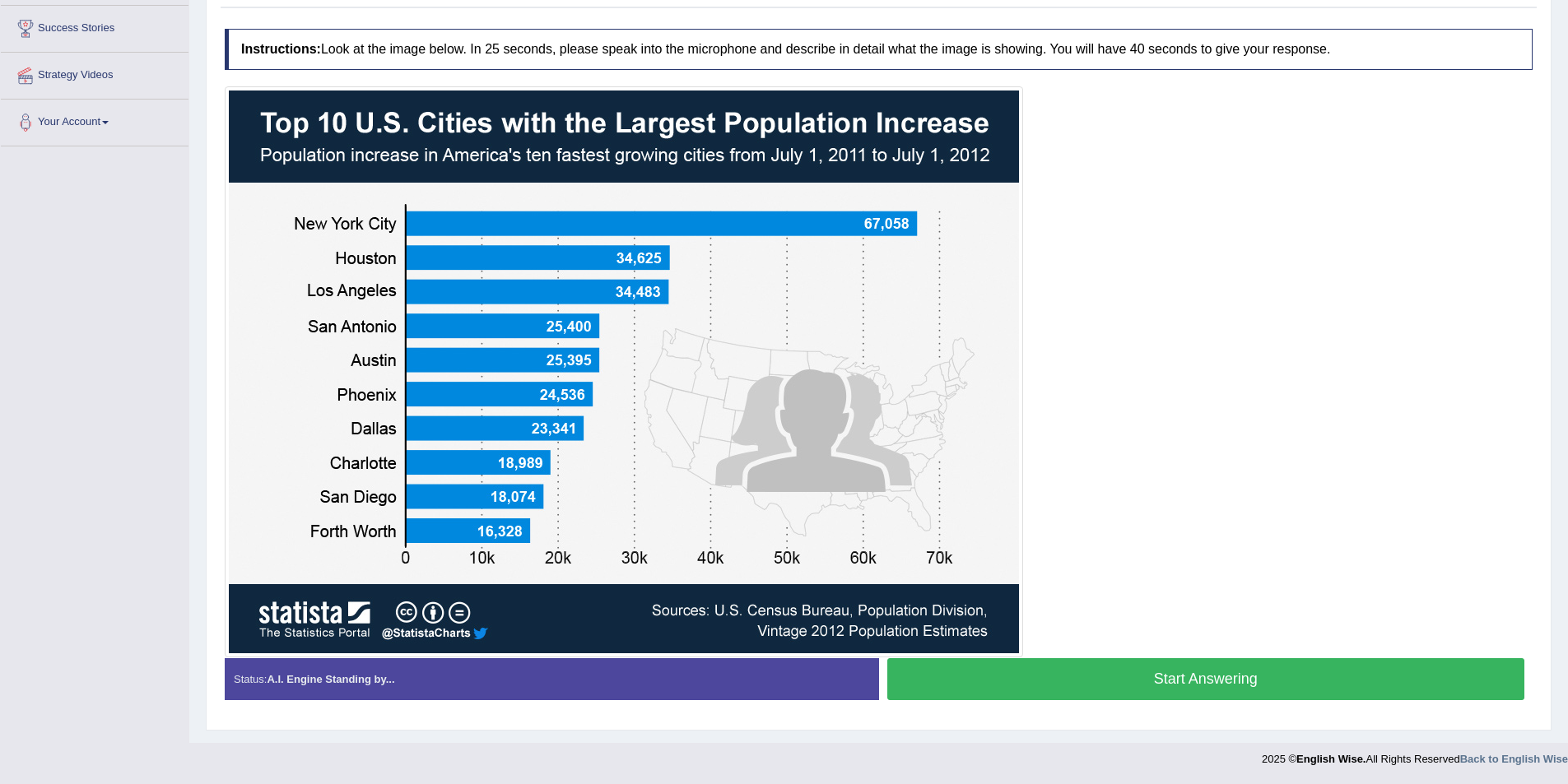
click at [1137, 673] on button "Start Answering" at bounding box center [1206, 679] width 638 height 42
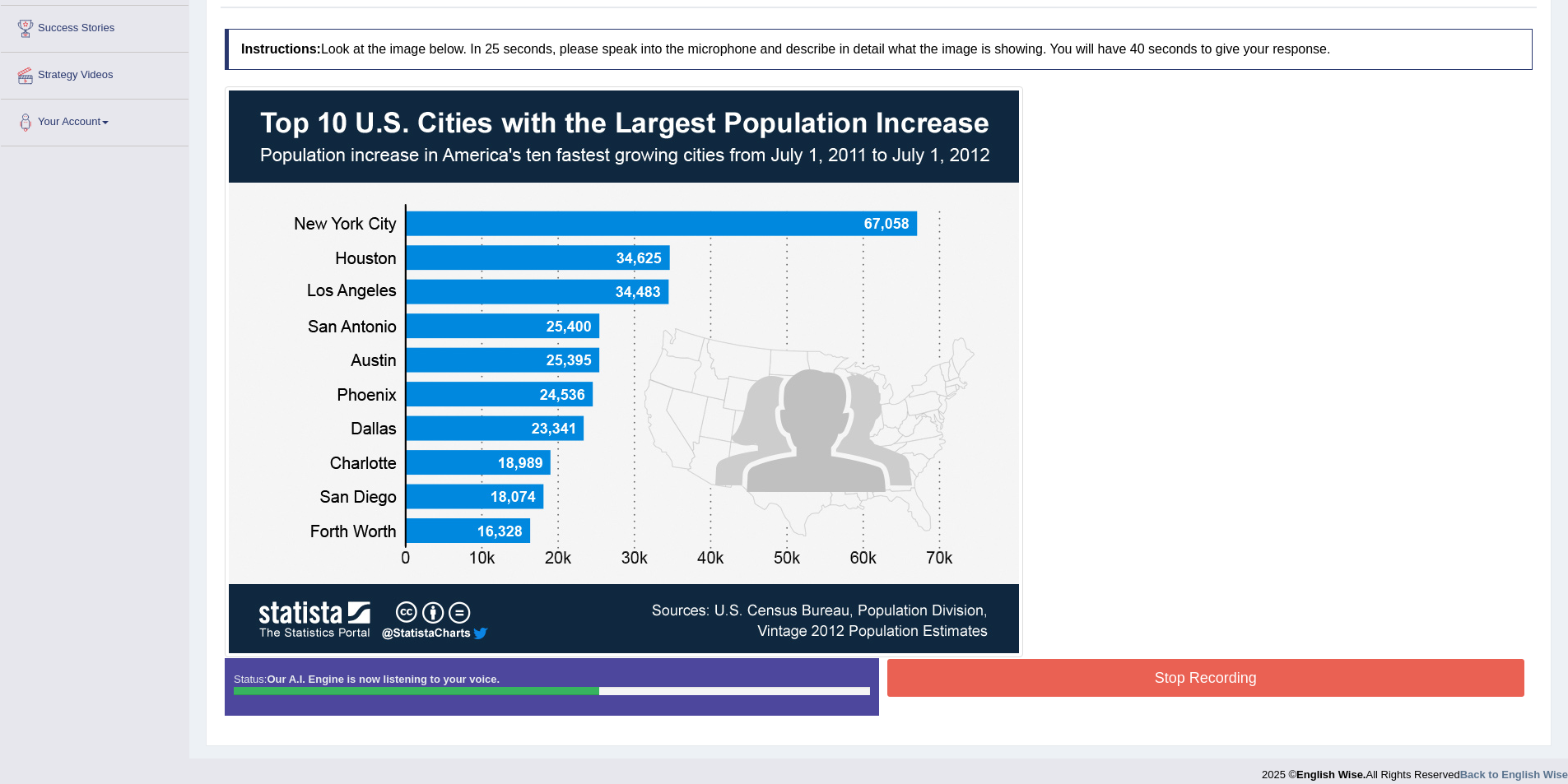
click at [1253, 676] on button "Stop Recording" at bounding box center [1206, 678] width 638 height 38
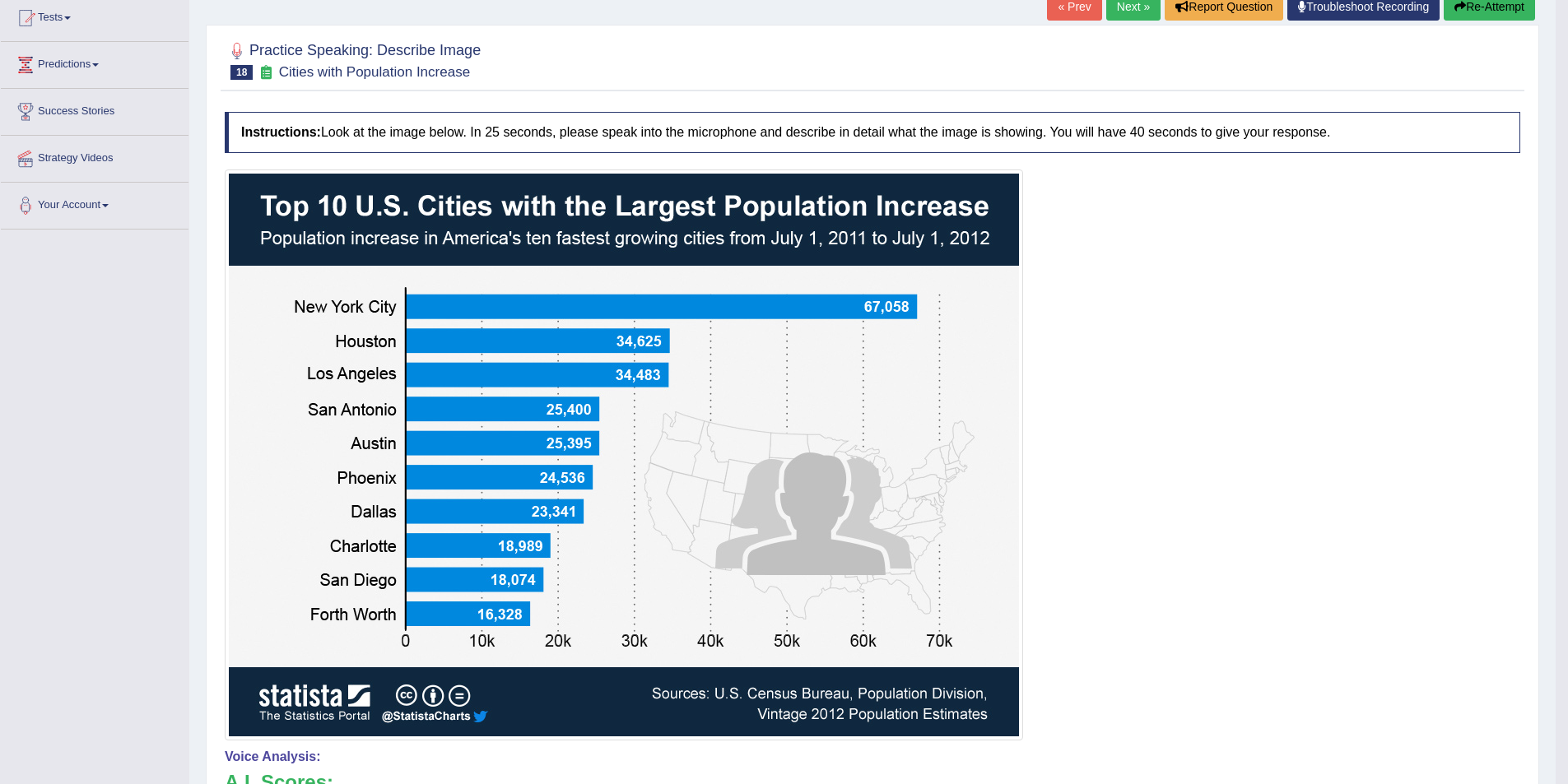
scroll to position [0, 0]
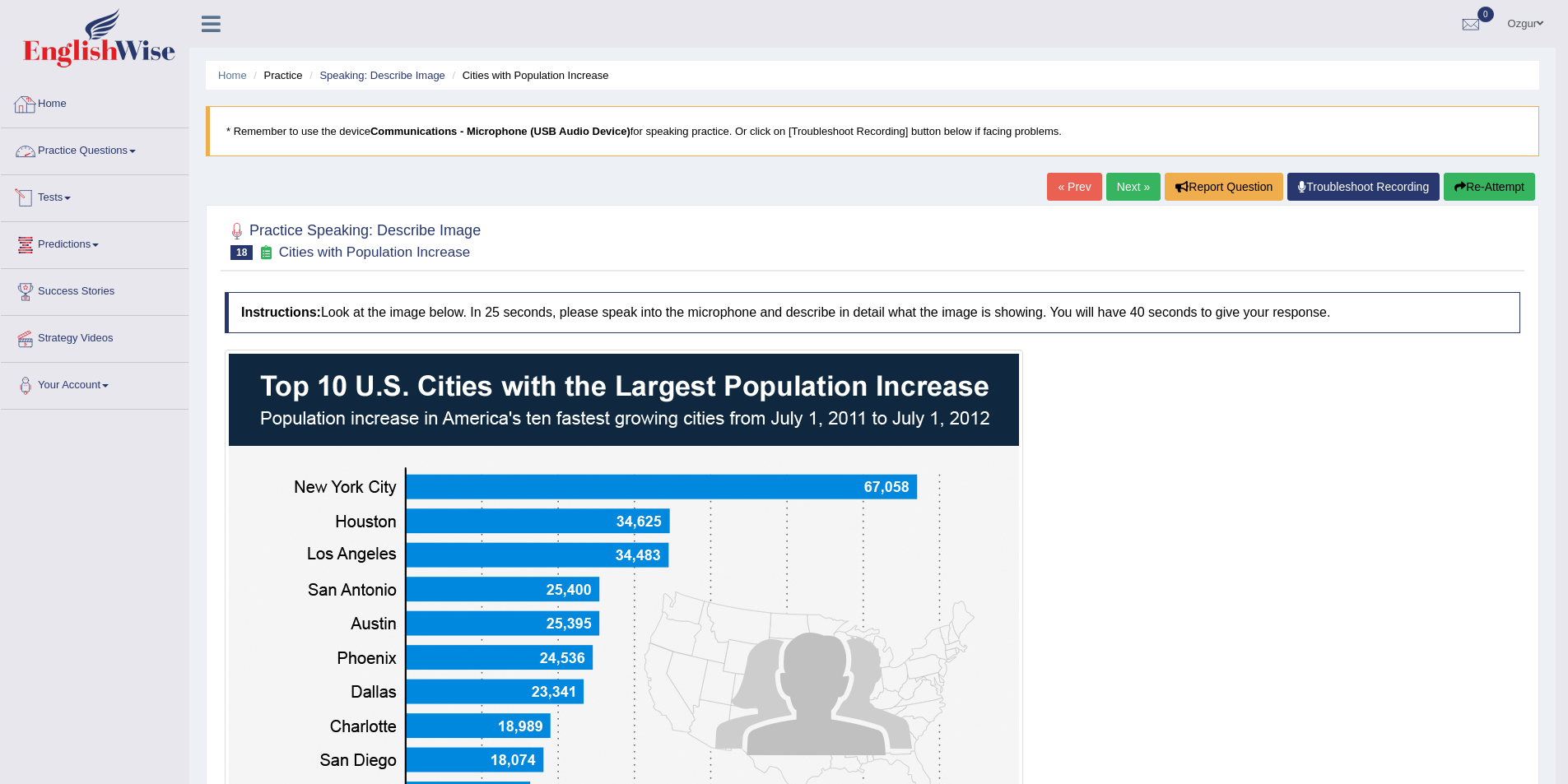
click at [139, 145] on link "Practice Questions" at bounding box center [94, 149] width 188 height 41
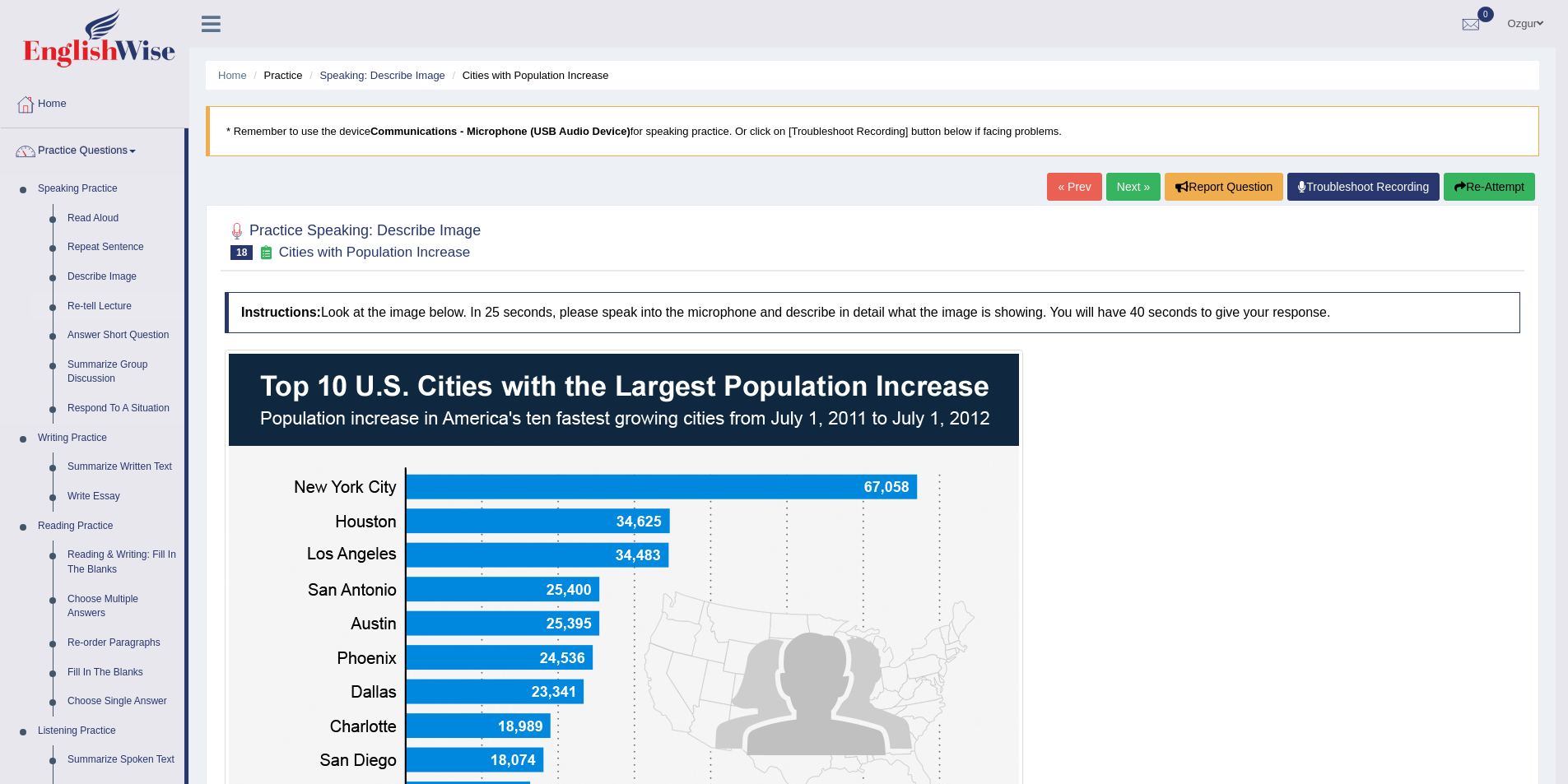
click at [113, 307] on link "Re-tell Lecture" at bounding box center [122, 307] width 124 height 30
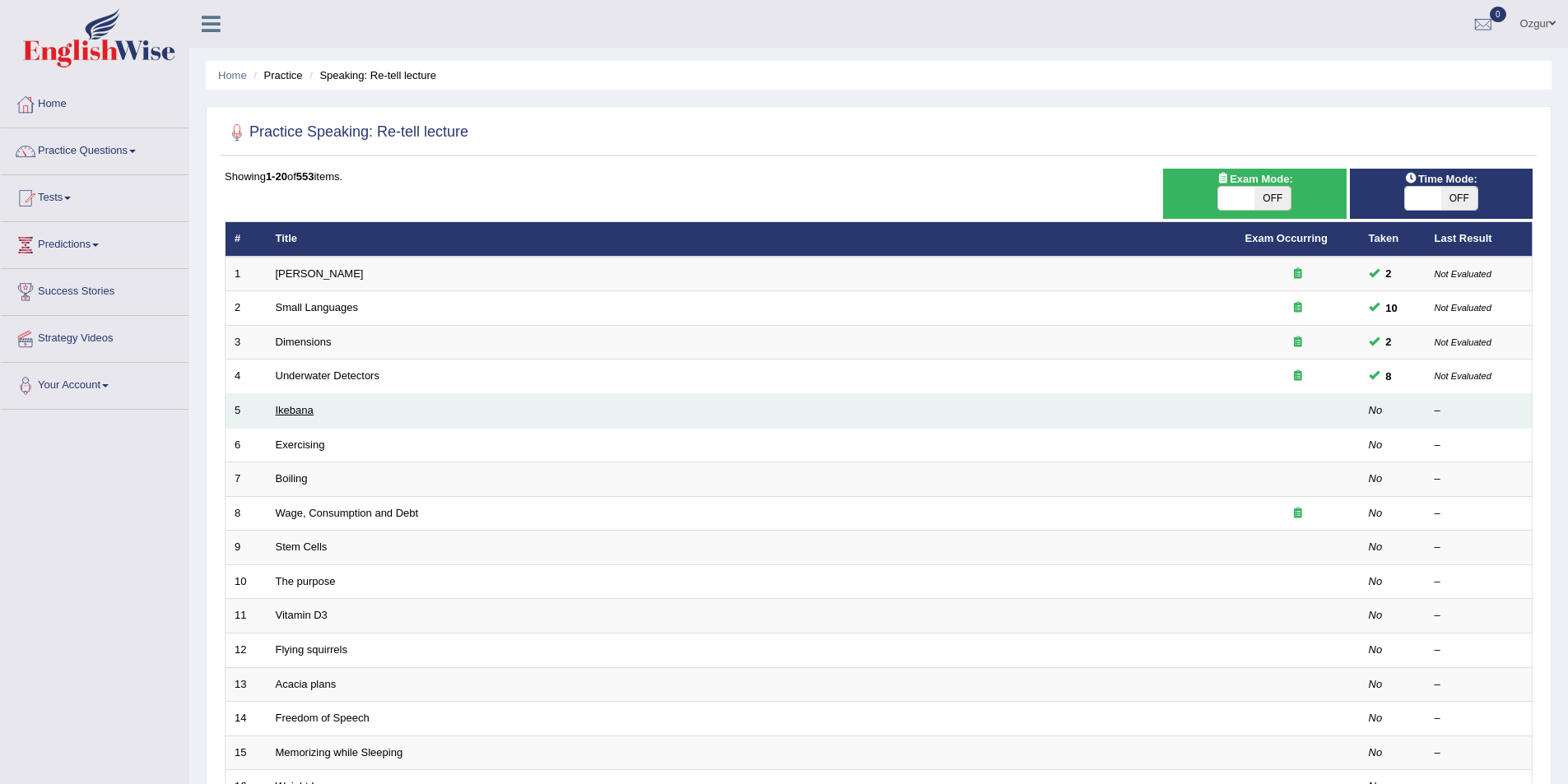
click at [292, 409] on link "Ikebana" at bounding box center [294, 410] width 38 height 13
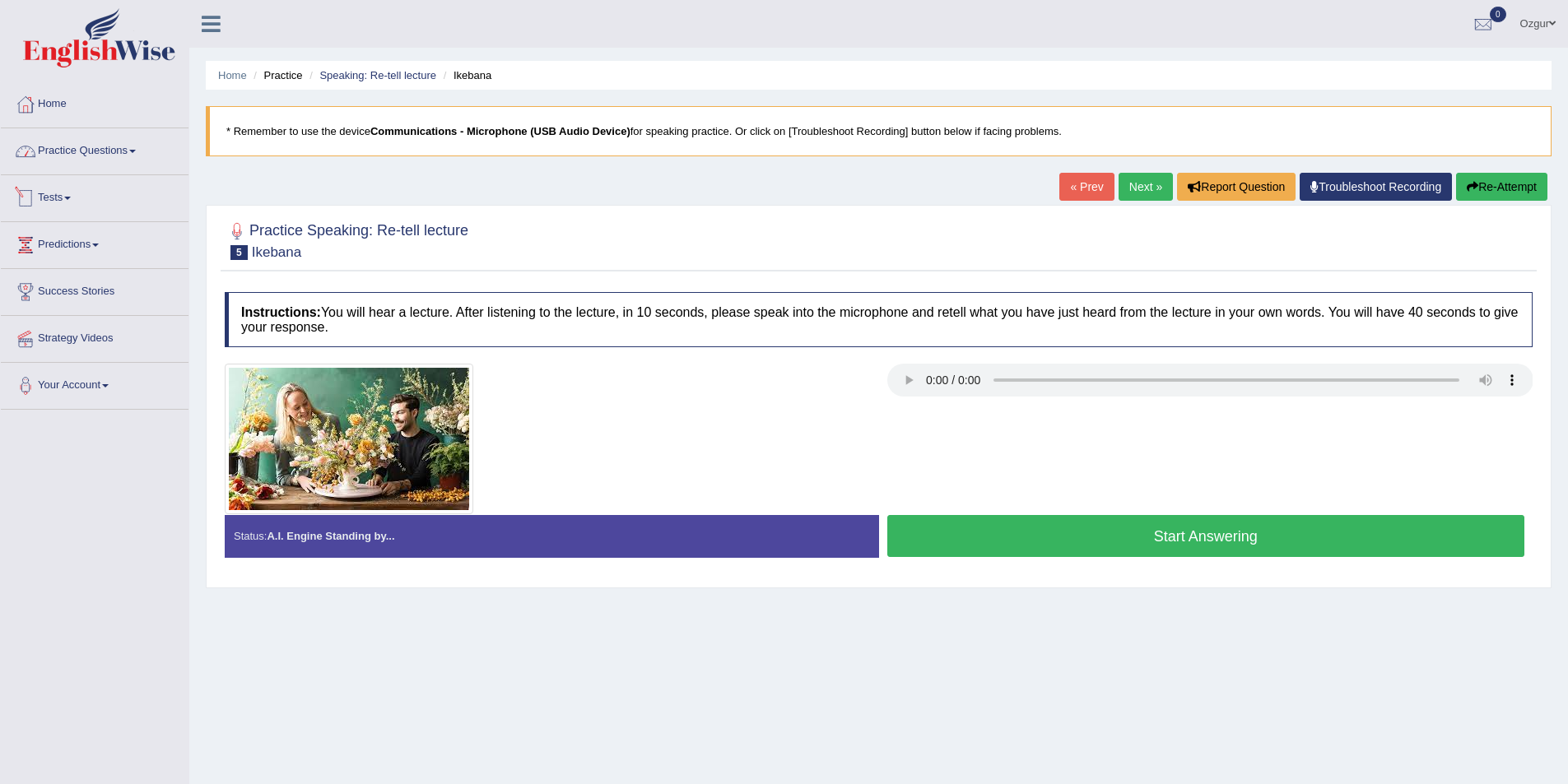
click at [112, 132] on link "Practice Questions" at bounding box center [94, 149] width 188 height 41
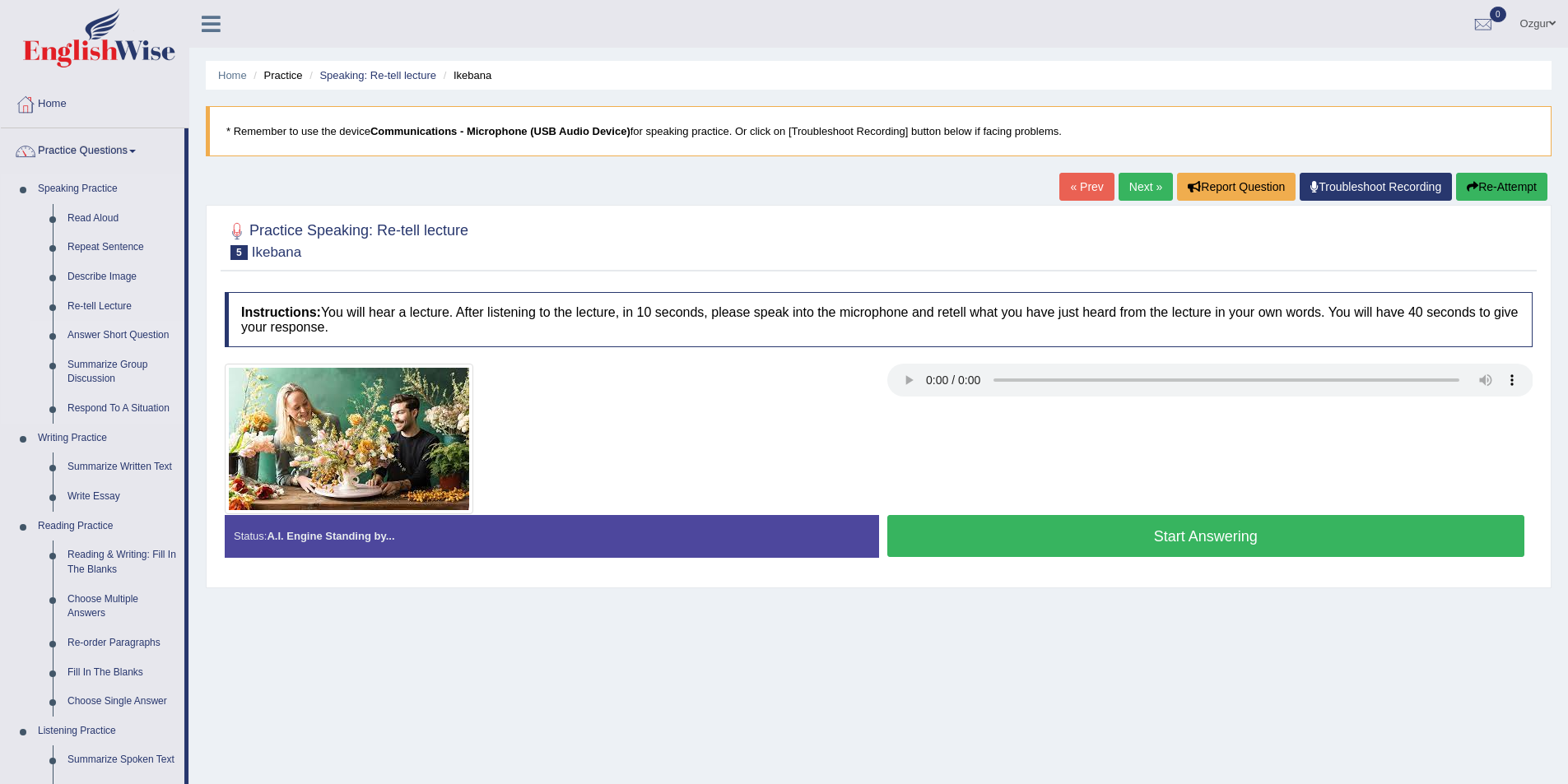
click at [133, 332] on link "Answer Short Question" at bounding box center [122, 336] width 124 height 30
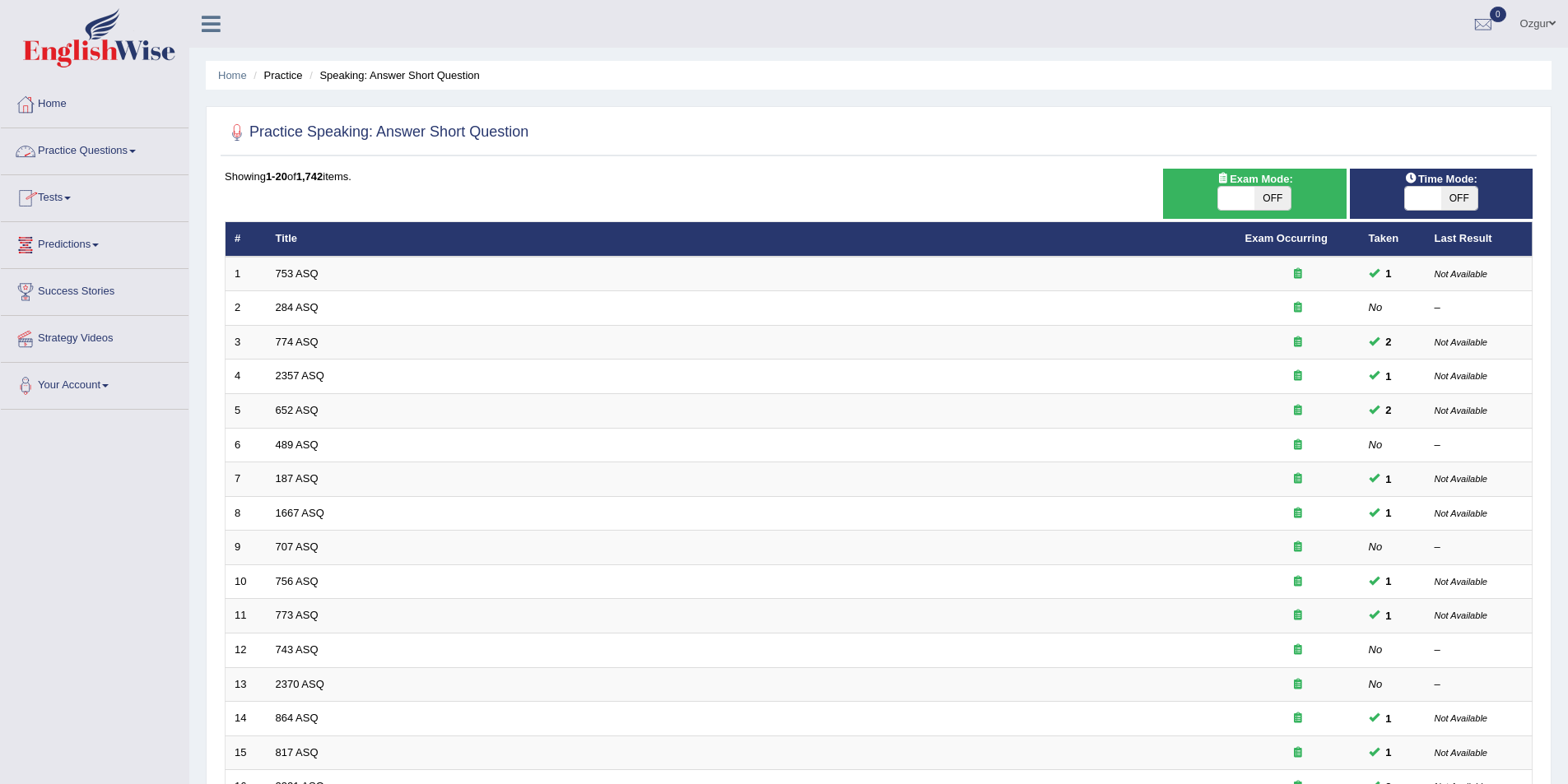
click at [78, 160] on link "Practice Questions" at bounding box center [94, 149] width 188 height 41
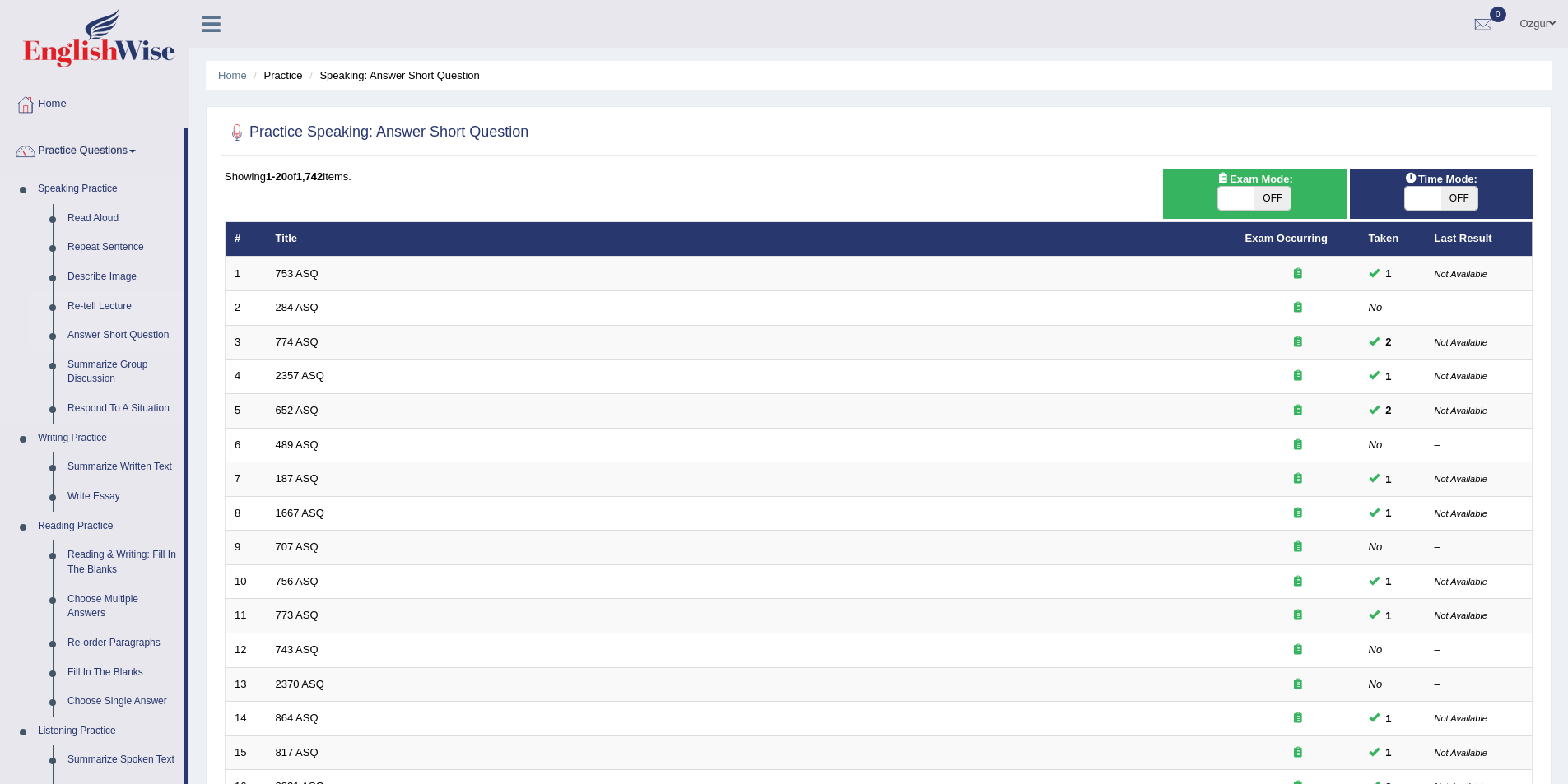
click at [110, 307] on link "Re-tell Lecture" at bounding box center [122, 307] width 124 height 30
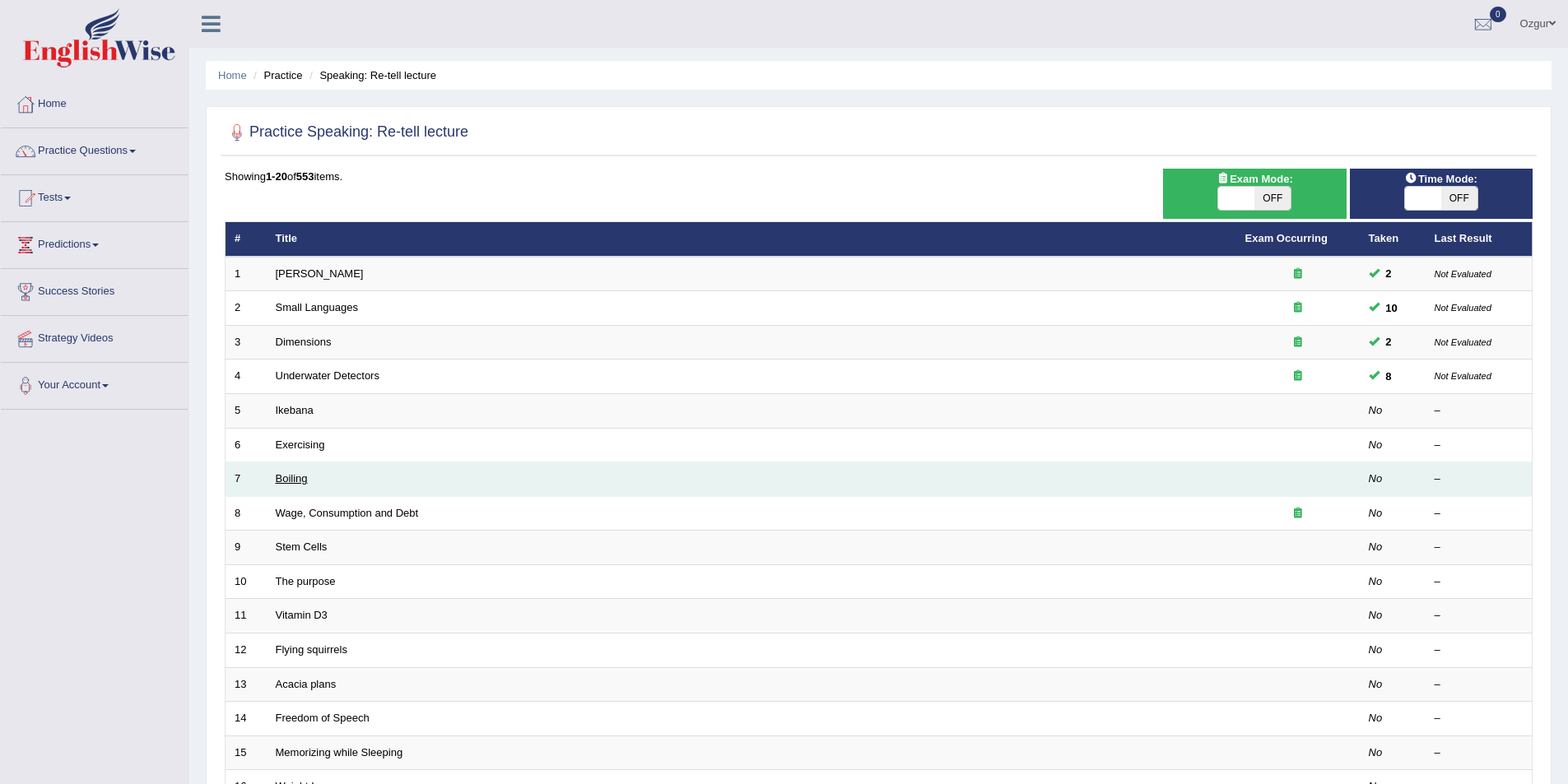
click at [287, 479] on link "Boiling" at bounding box center [292, 478] width 32 height 13
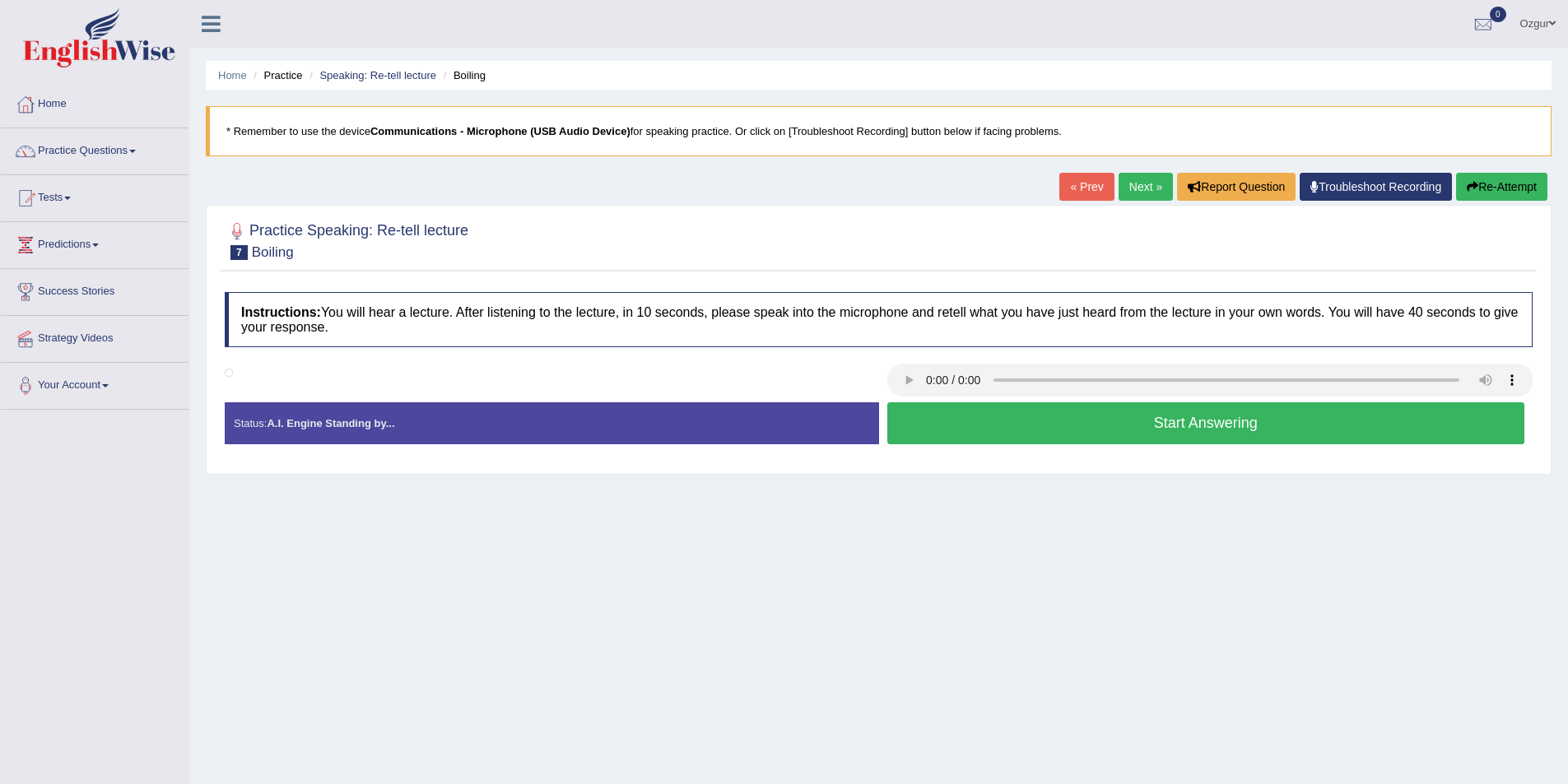
click at [983, 422] on button "Start Answering" at bounding box center [1206, 423] width 638 height 42
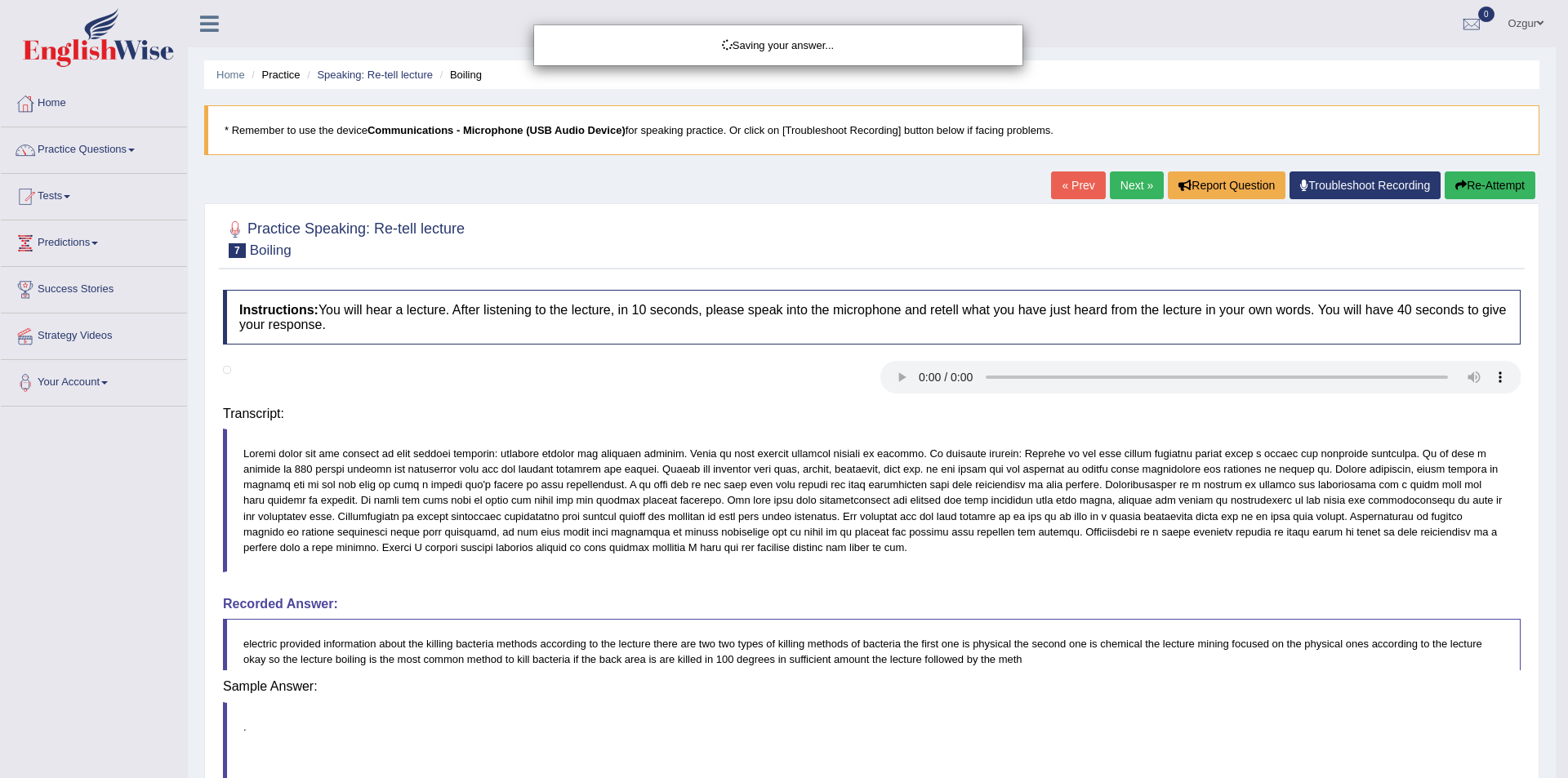
click at [585, 462] on div "Saving your answer..." at bounding box center [784, 389] width 1568 height 778
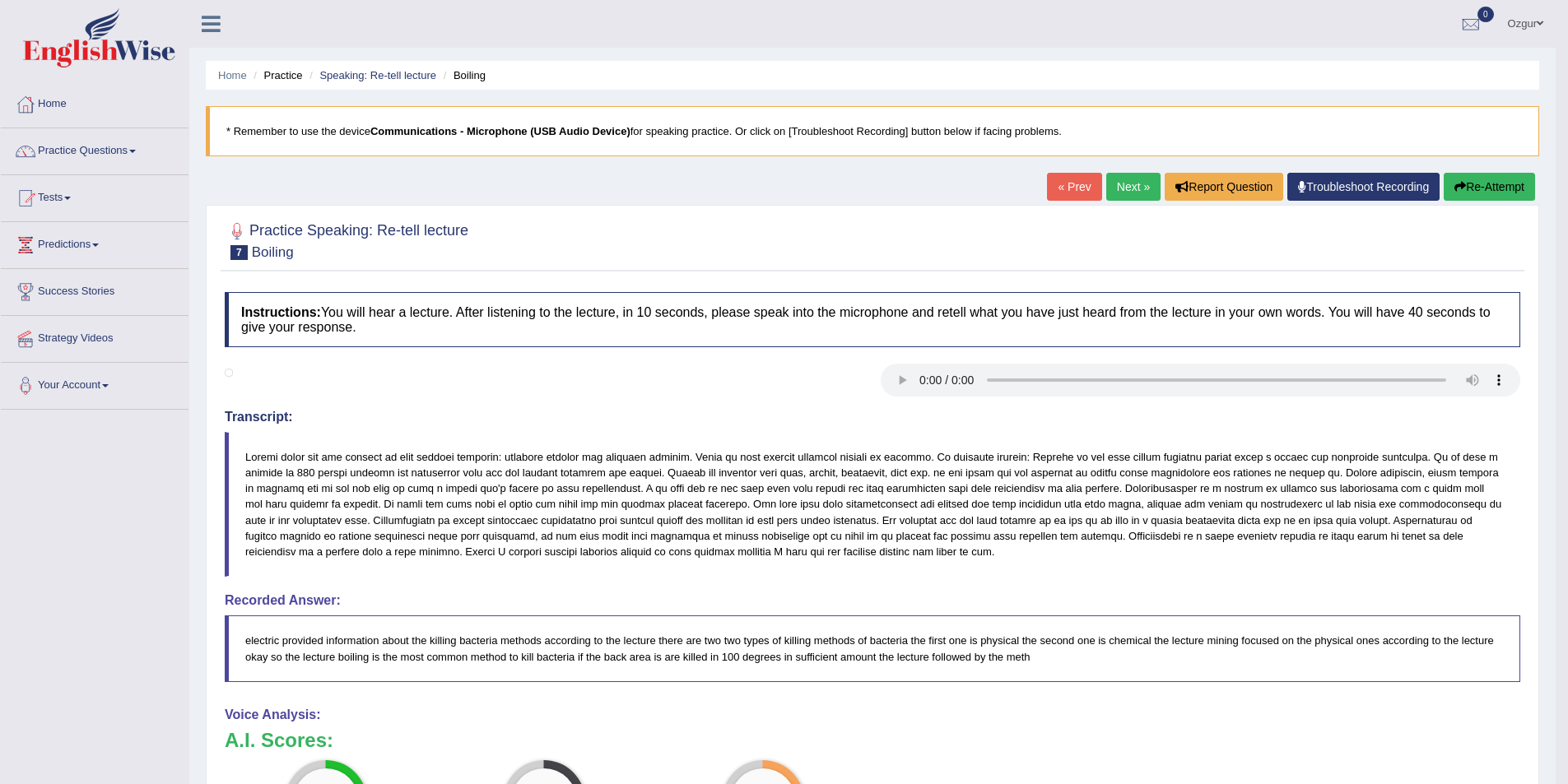
click at [1464, 184] on button "Re-Attempt" at bounding box center [1490, 186] width 92 height 28
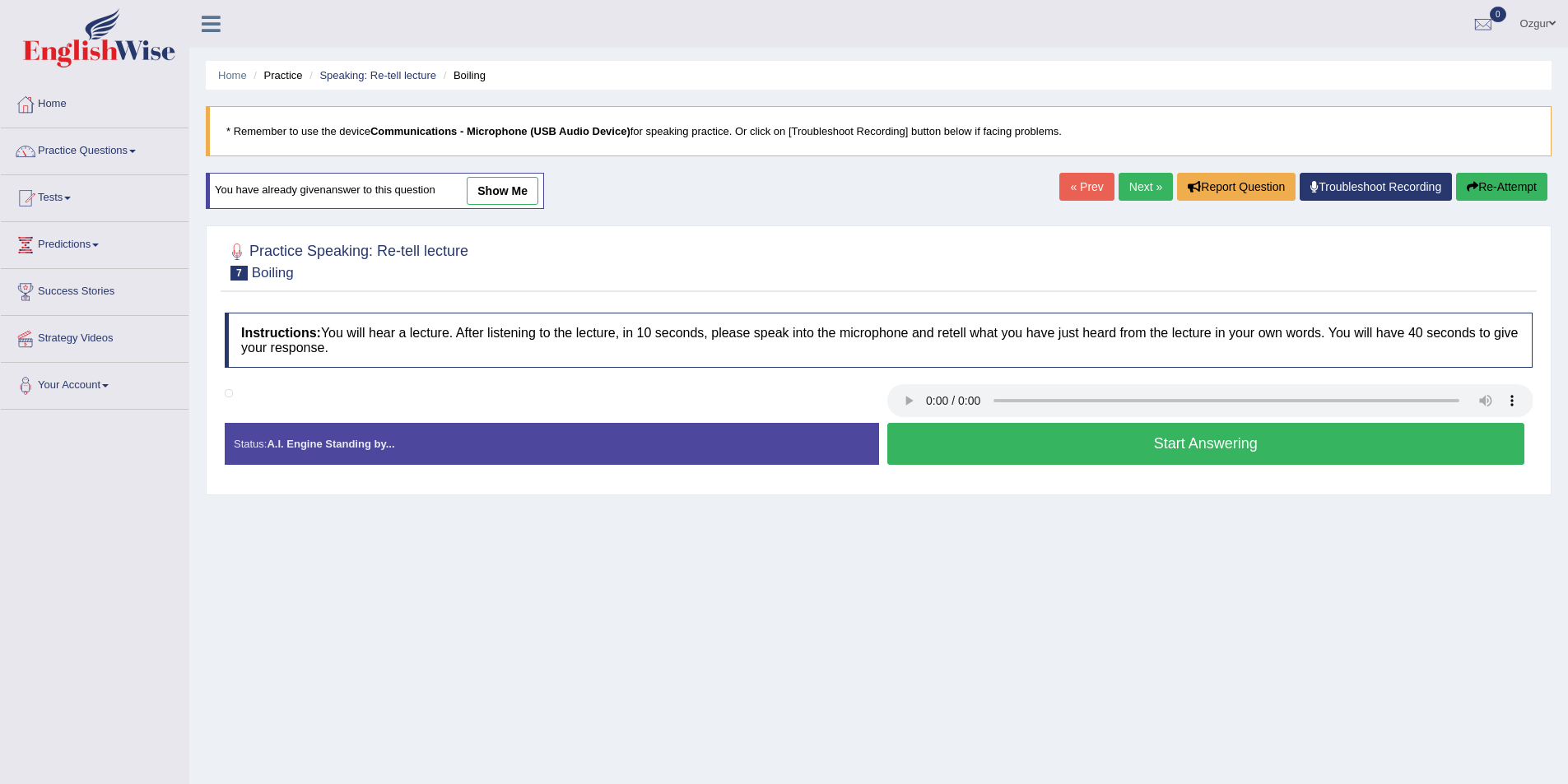
click at [1041, 443] on button "Start Answering" at bounding box center [1206, 443] width 638 height 42
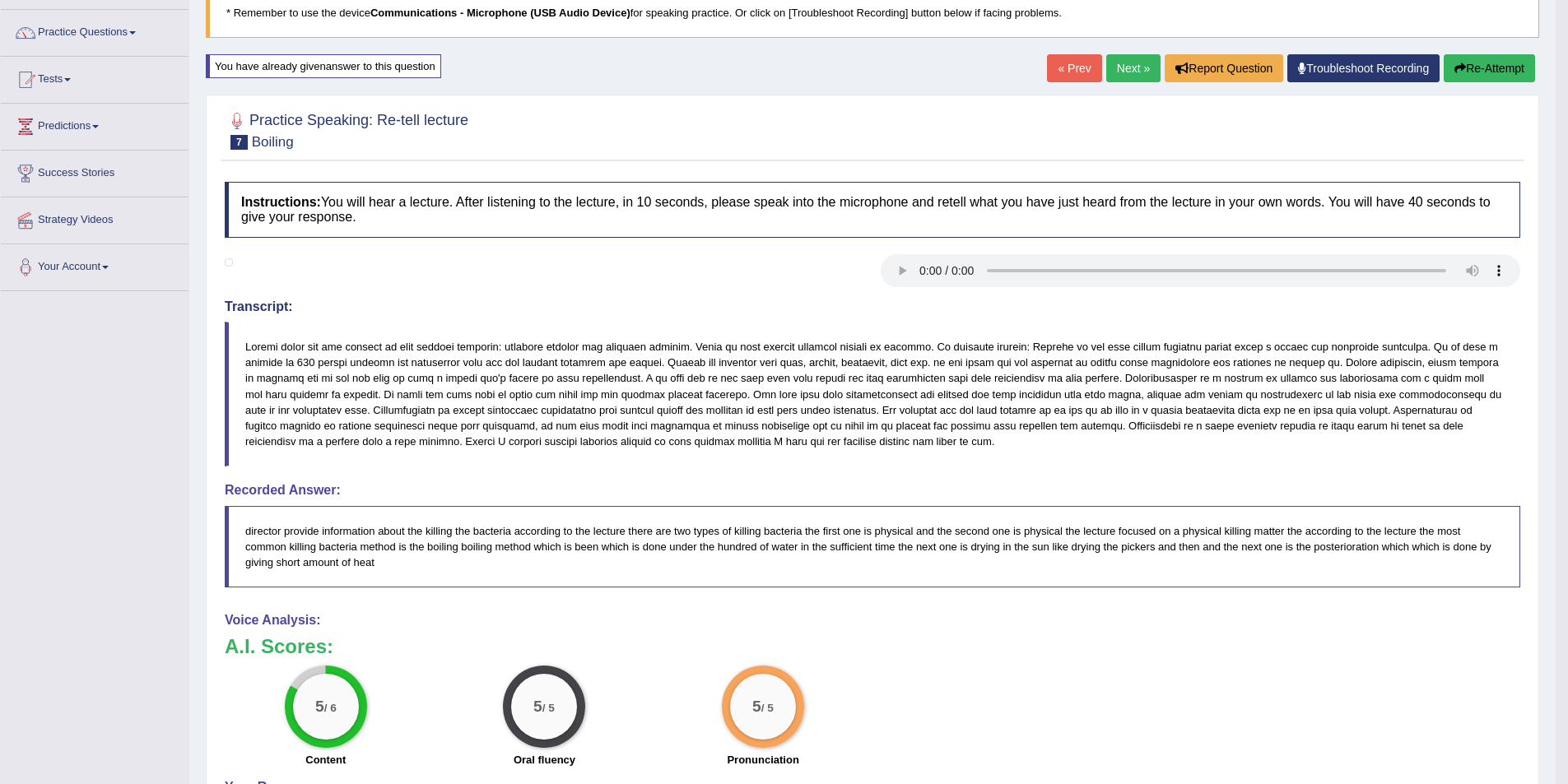
scroll to position [85, 0]
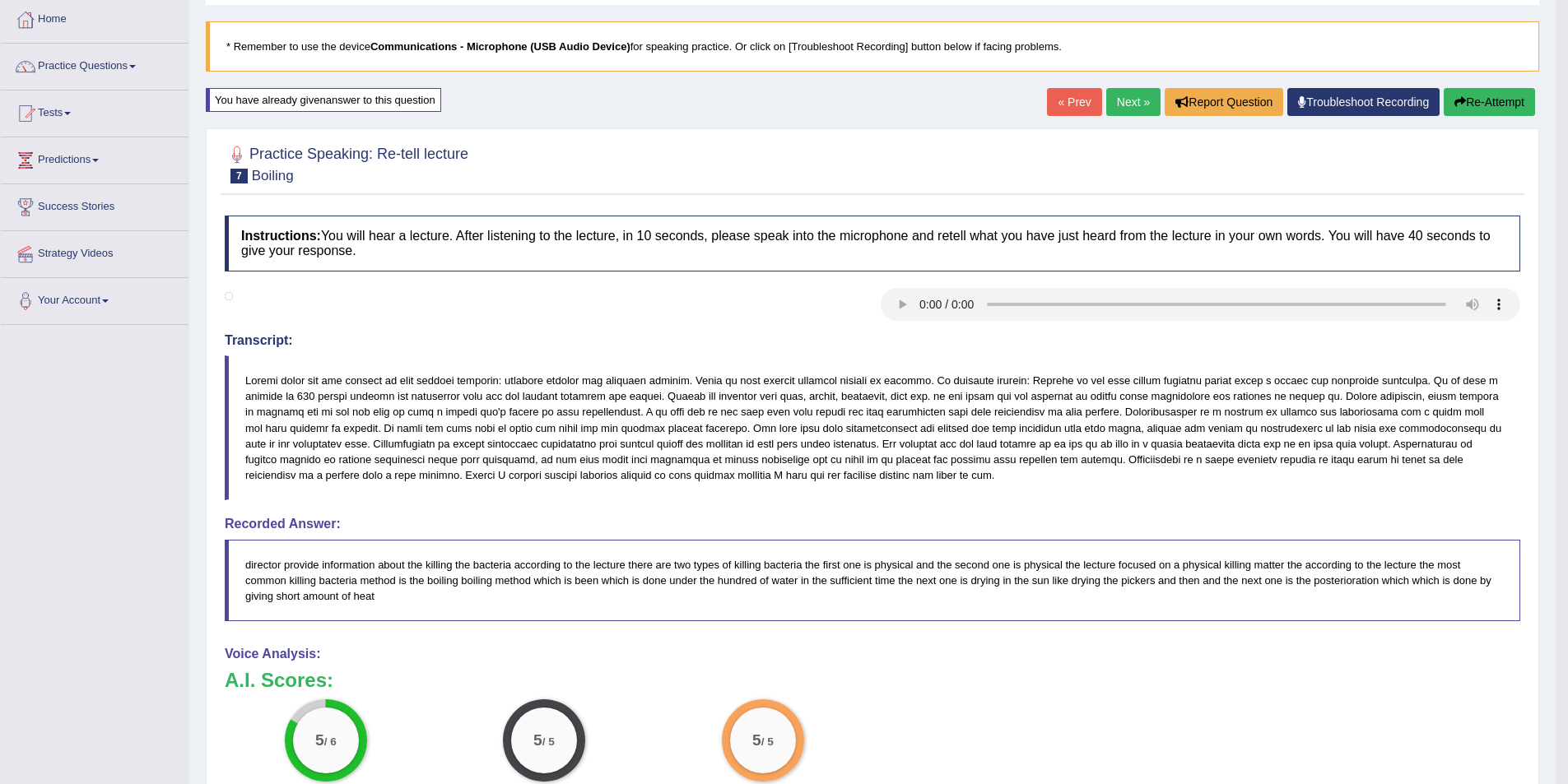
click at [1484, 94] on button "Re-Attempt" at bounding box center [1490, 102] width 92 height 28
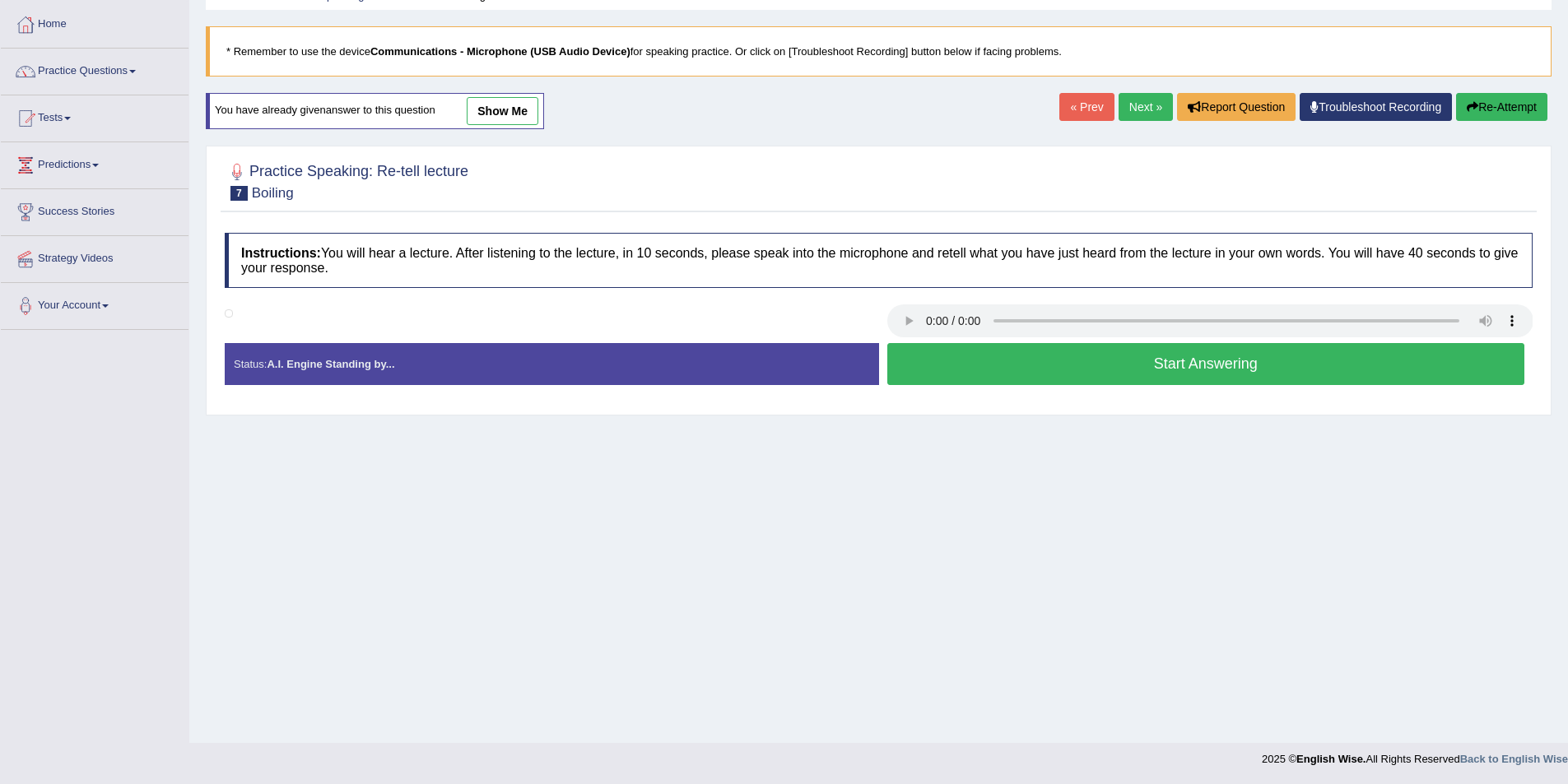
click at [962, 369] on button "Start Answering" at bounding box center [1206, 364] width 638 height 42
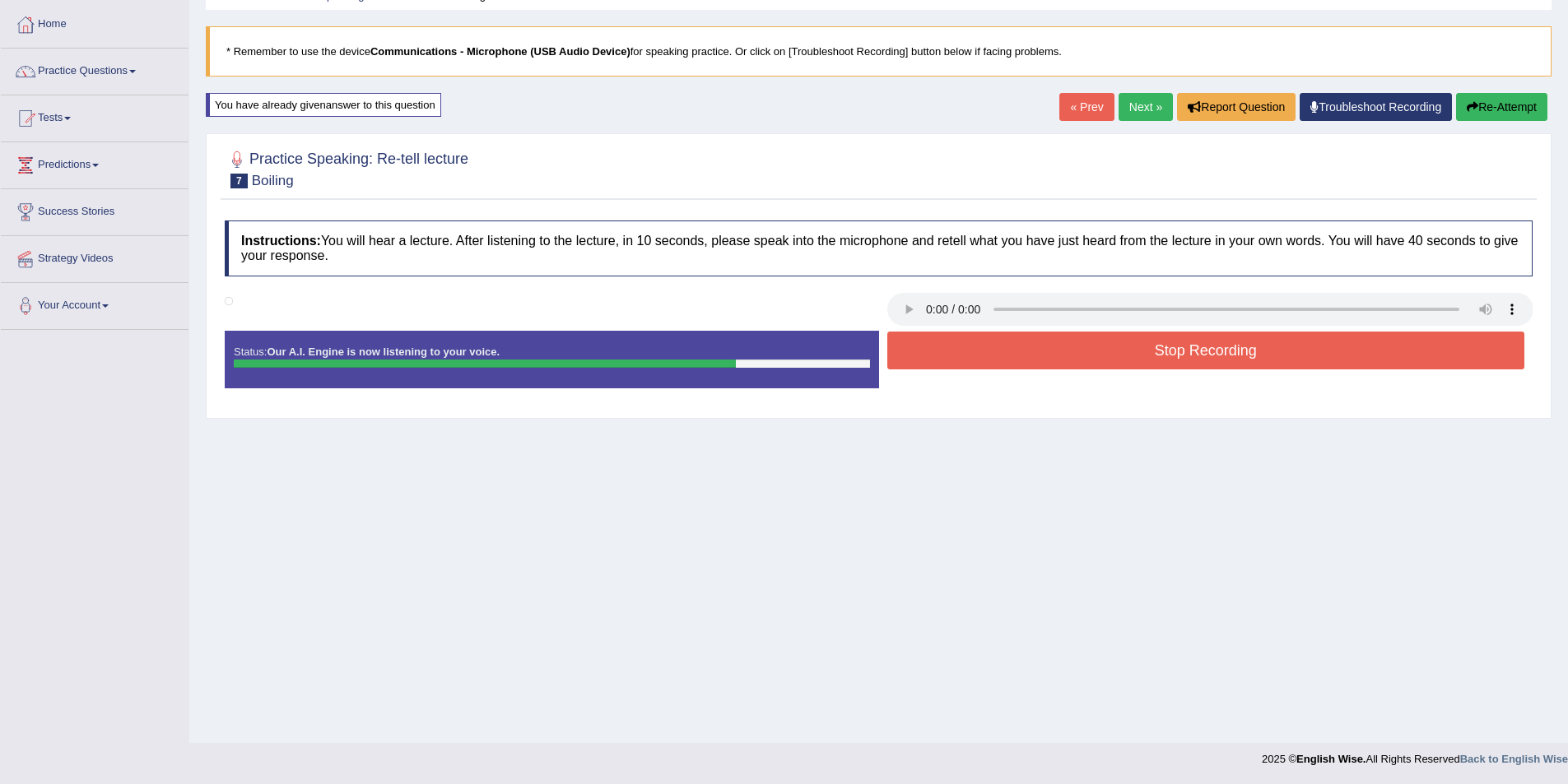
click at [1094, 369] on div "Stop Recording" at bounding box center [1206, 352] width 654 height 42
click at [1098, 352] on button "Stop Recording" at bounding box center [1206, 350] width 638 height 38
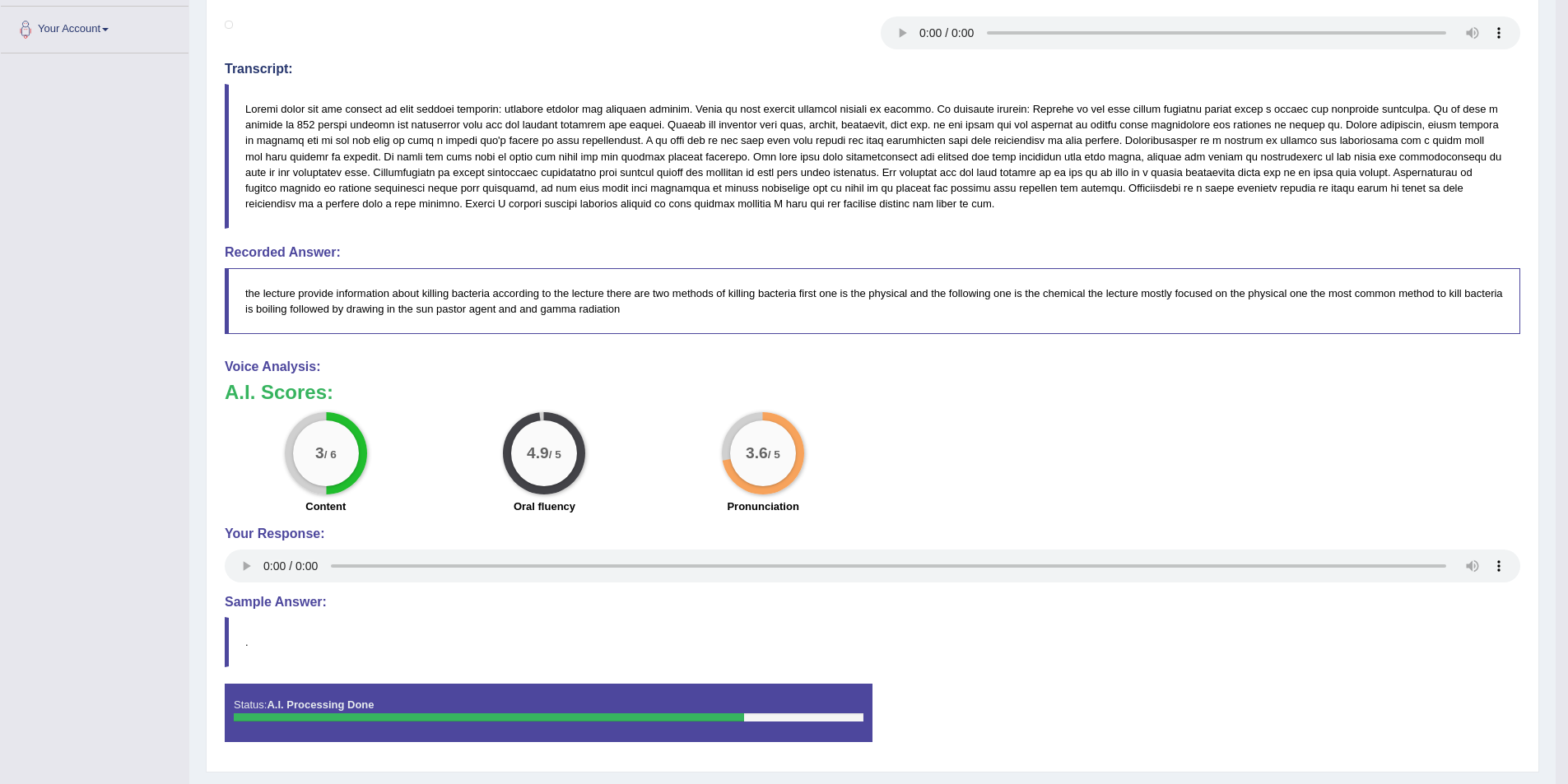
scroll to position [316, 0]
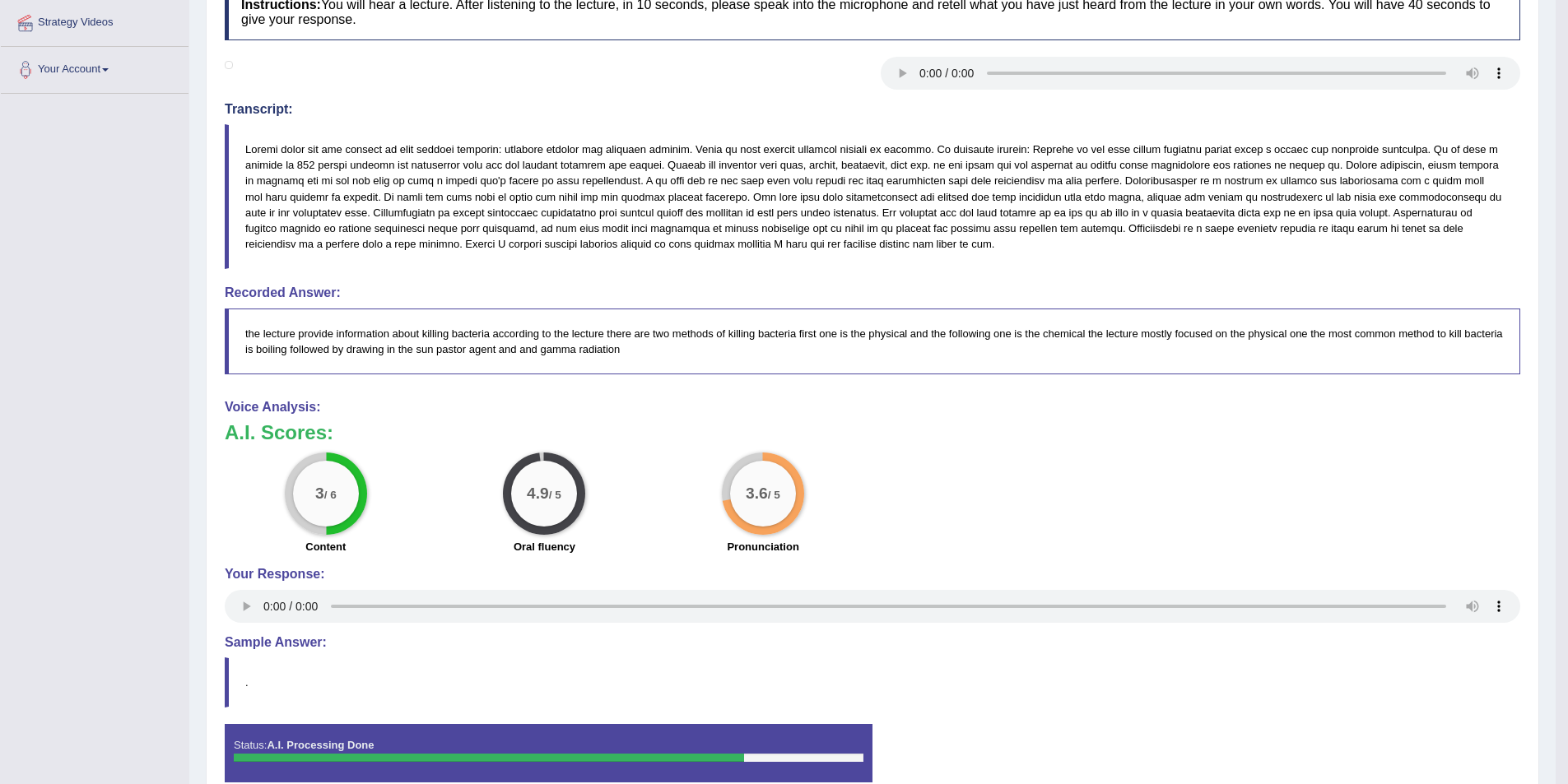
drag, startPoint x: 256, startPoint y: 149, endPoint x: 602, endPoint y: 191, distance: 348.5
click at [602, 191] on blockquote at bounding box center [872, 196] width 1296 height 144
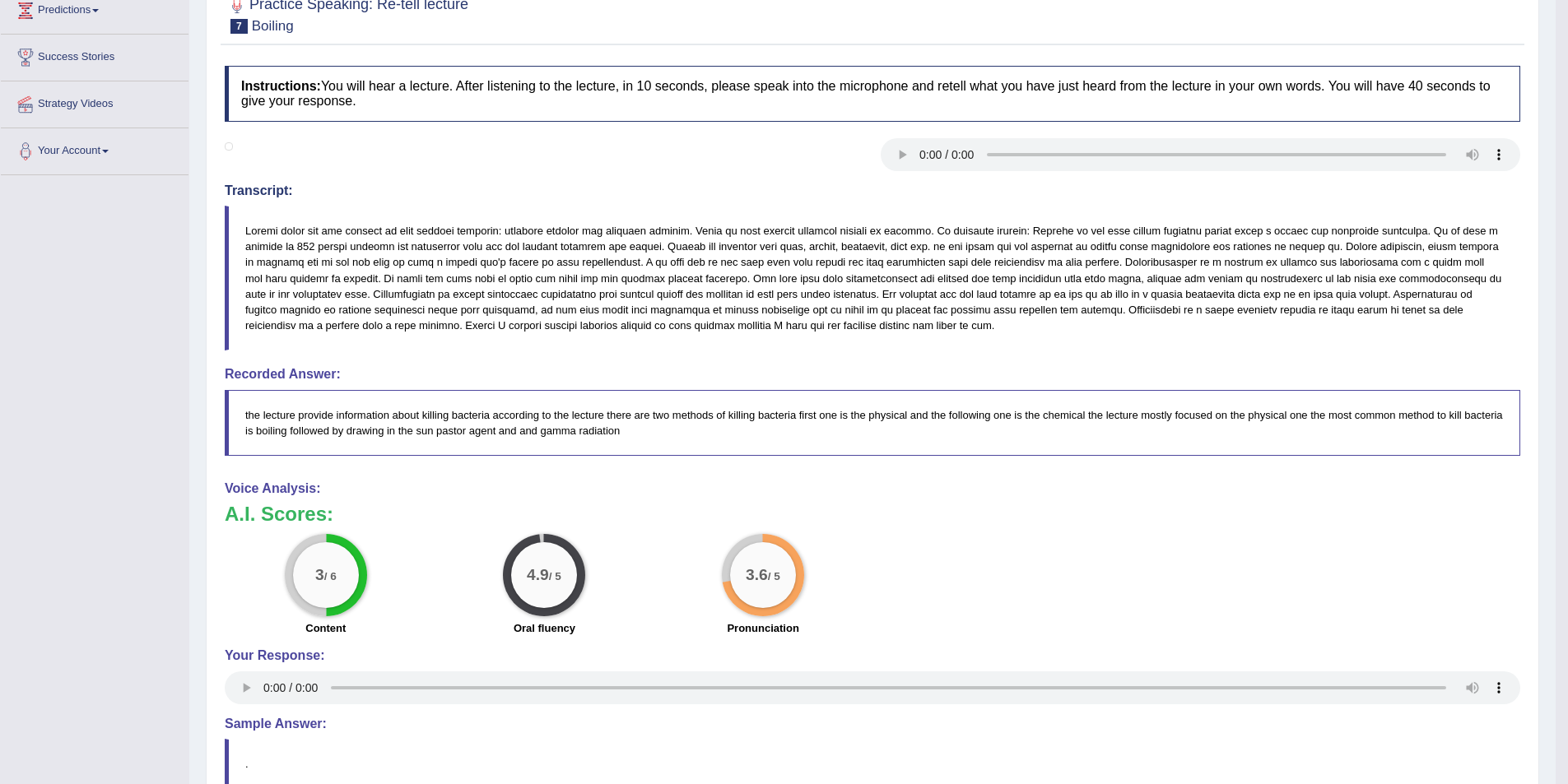
scroll to position [0, 0]
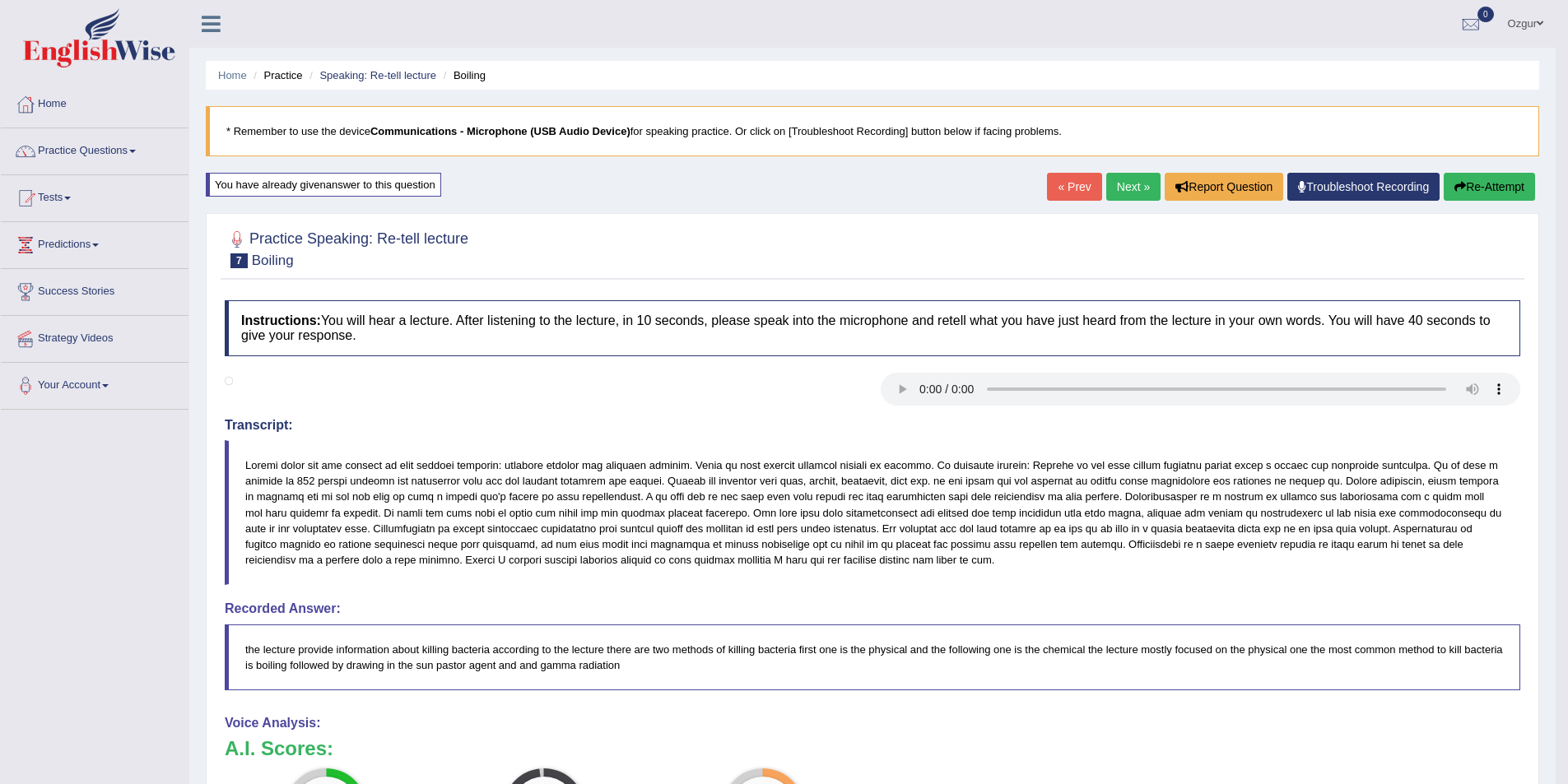
click at [1107, 186] on link "Next »" at bounding box center [1134, 186] width 54 height 28
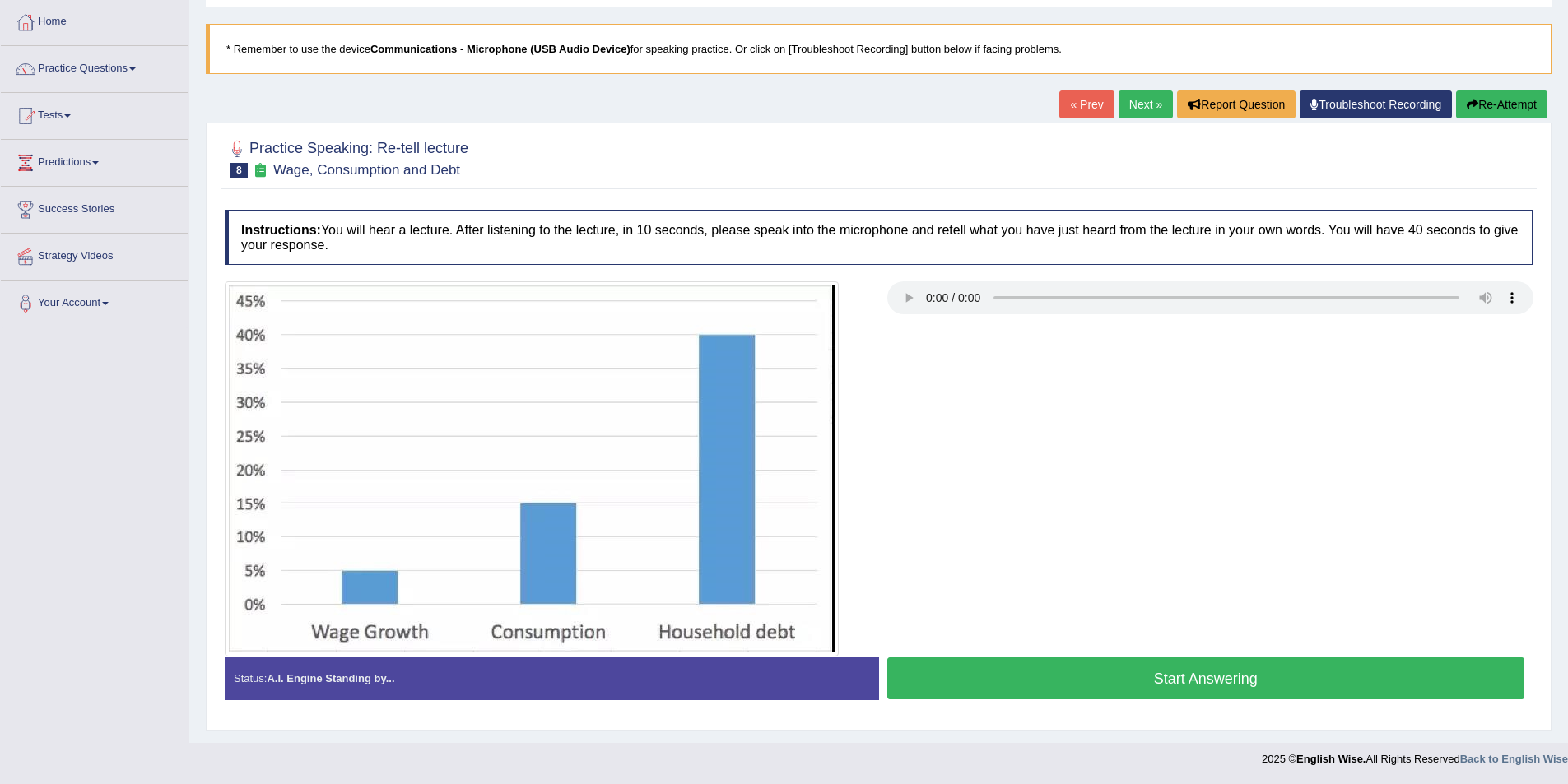
click at [1093, 690] on button "Start Answering" at bounding box center [1206, 678] width 638 height 42
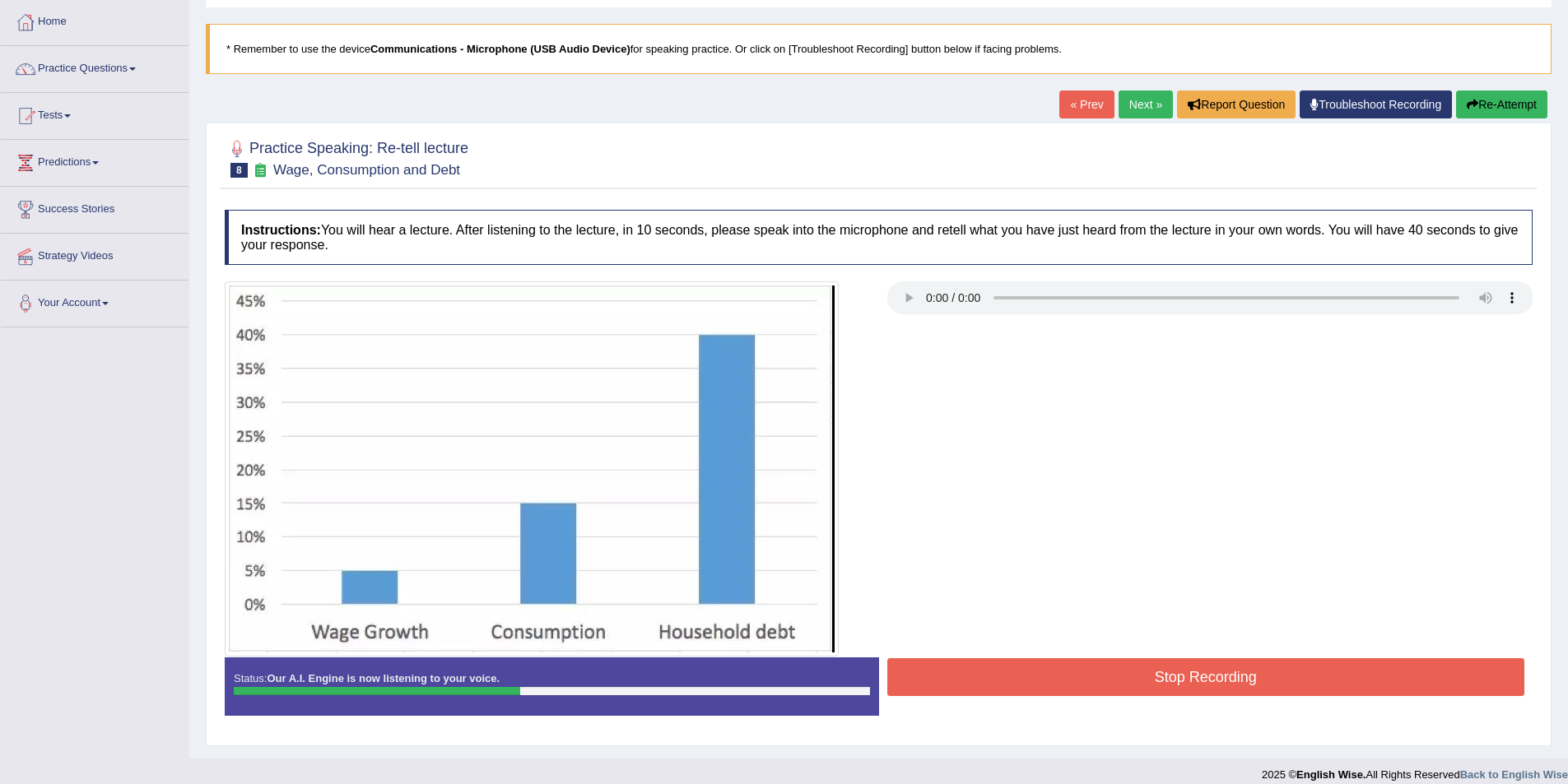
click at [1210, 666] on button "Stop Recording" at bounding box center [1206, 677] width 638 height 38
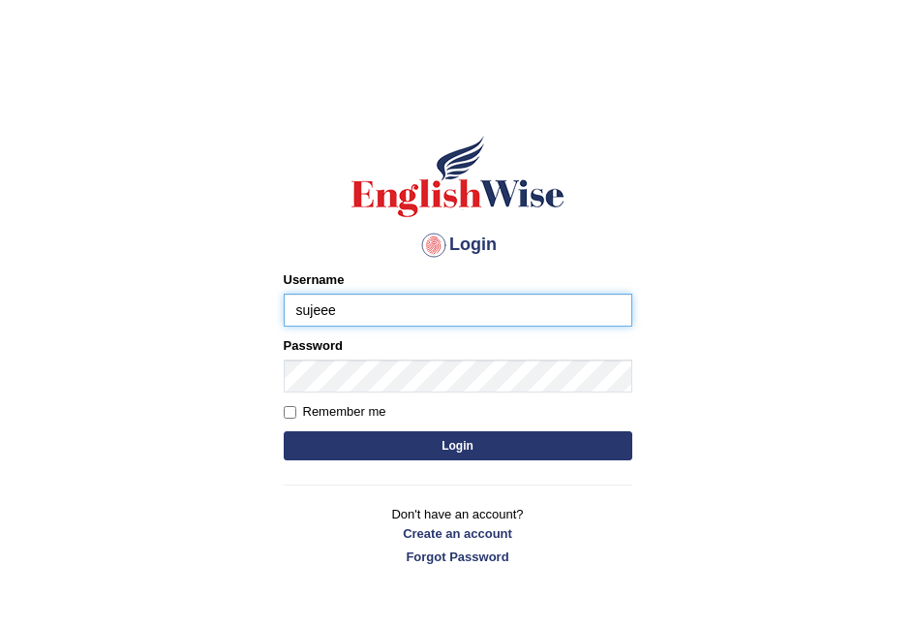
type input "sujeee"
click at [420, 357] on div "Password" at bounding box center [458, 364] width 349 height 56
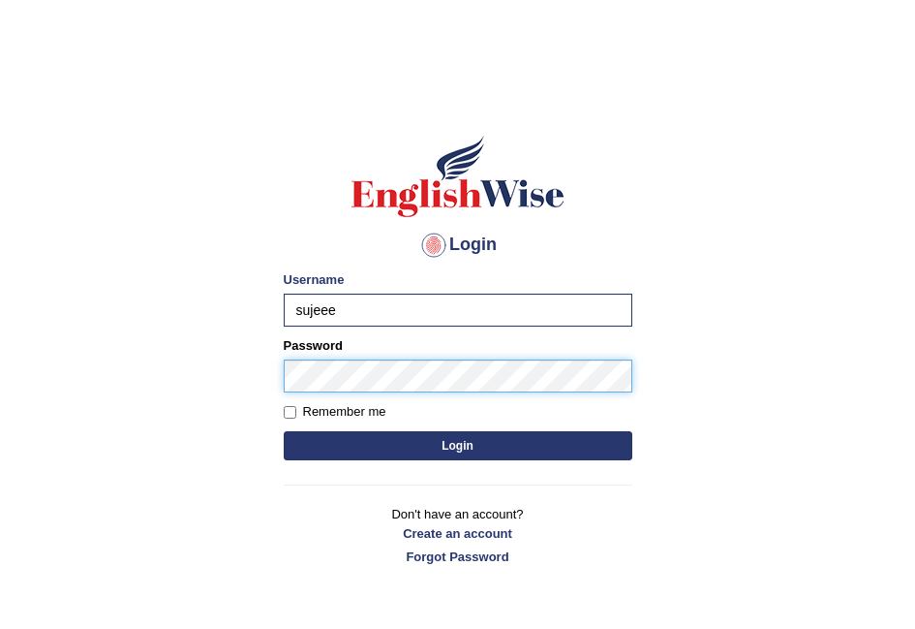
click at [284, 431] on button "Login" at bounding box center [458, 445] width 349 height 29
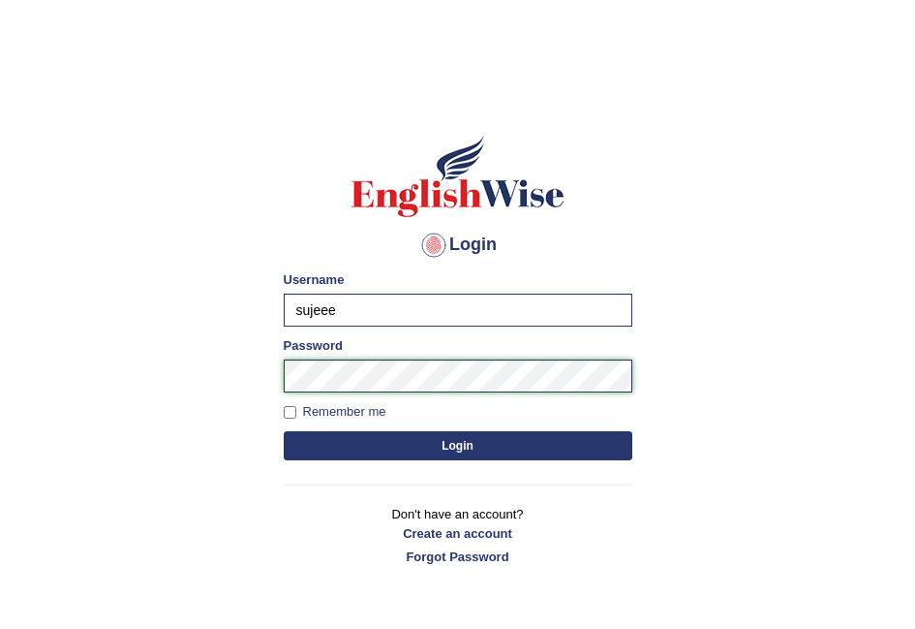
click at [284, 431] on button "Login" at bounding box center [458, 445] width 349 height 29
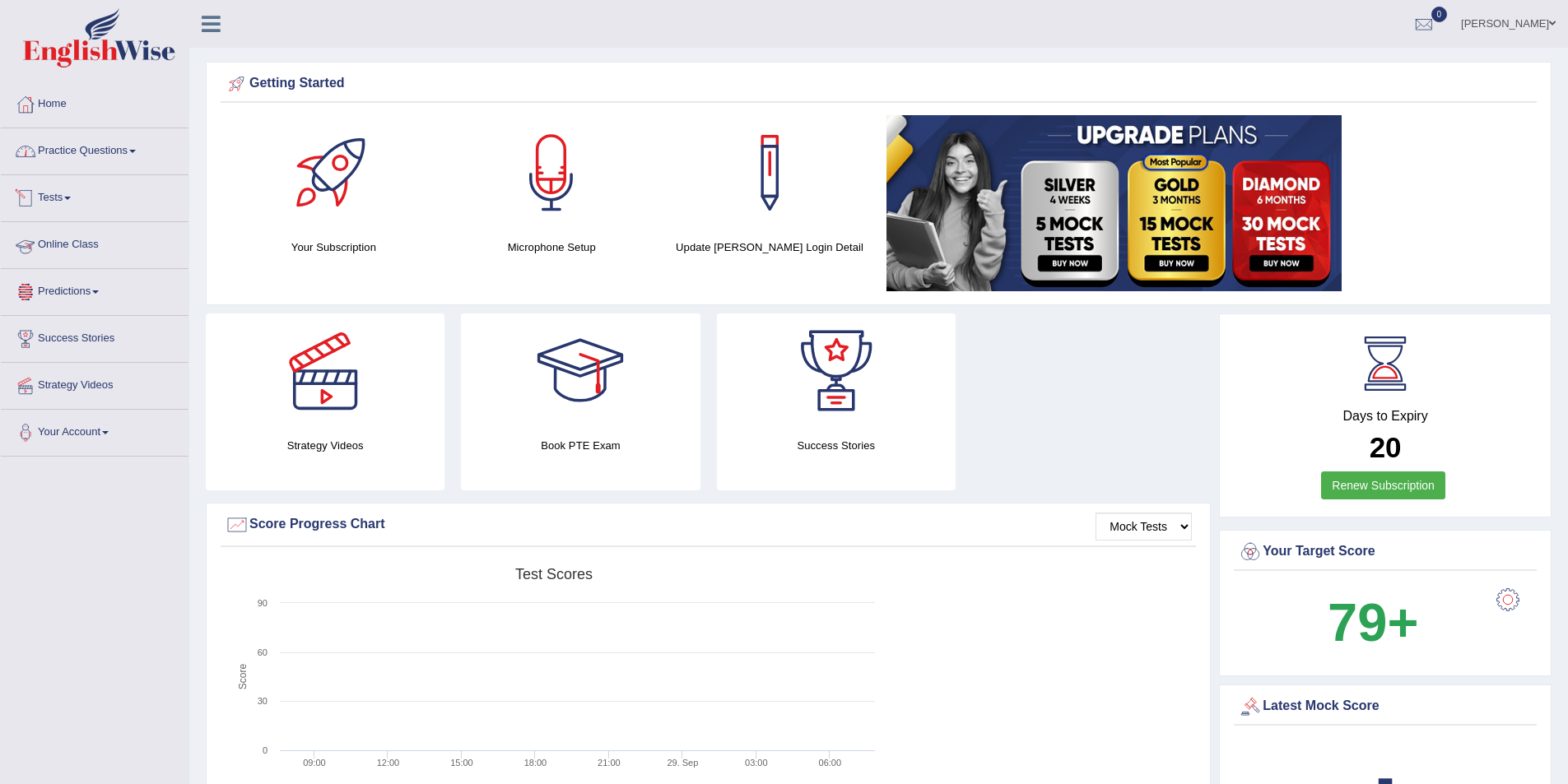
click at [126, 159] on link "Practice Questions" at bounding box center [94, 149] width 188 height 41
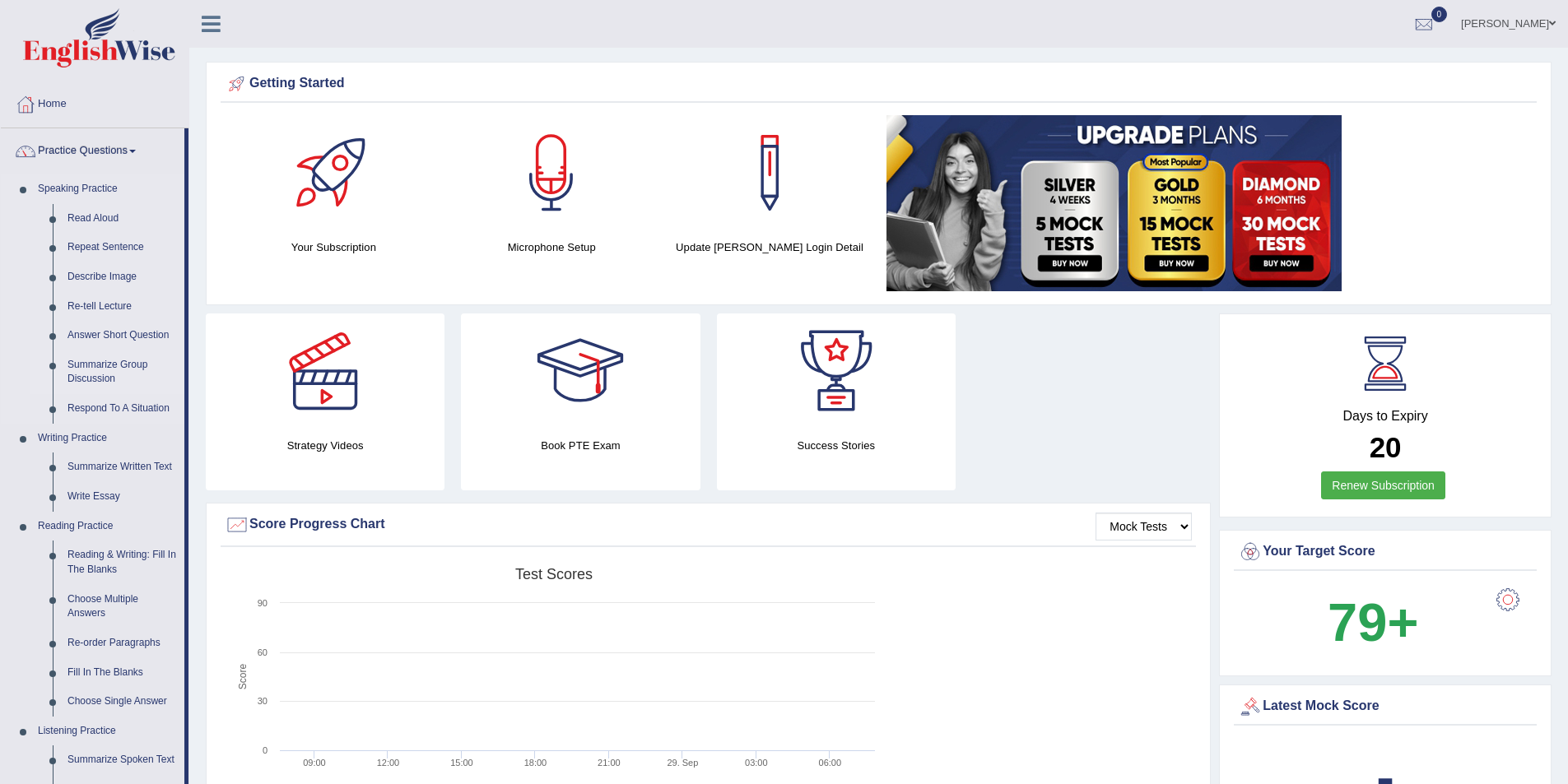
click at [108, 373] on link "Summarize Group Discussion" at bounding box center [122, 372] width 124 height 43
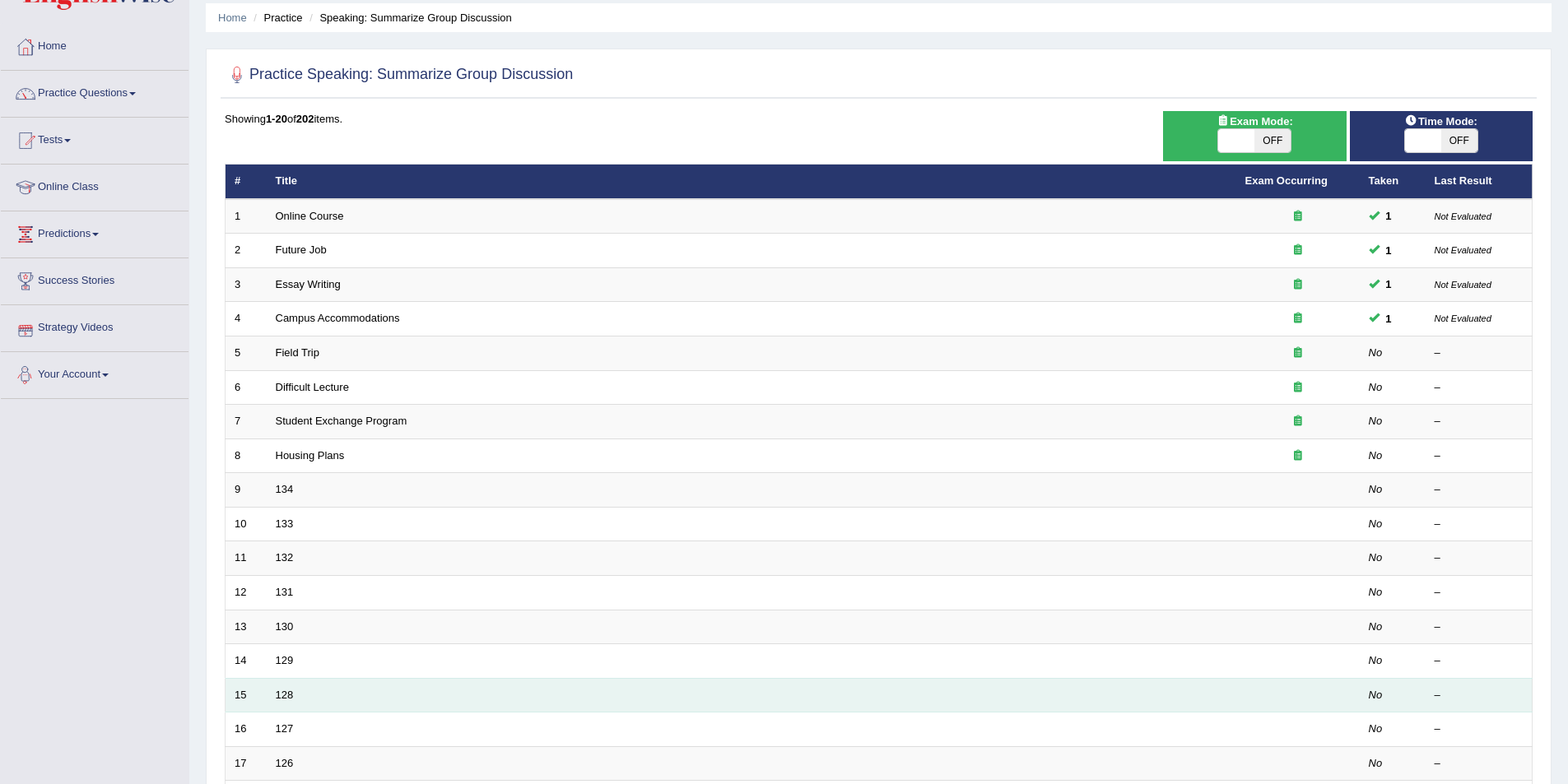
scroll to position [165, 0]
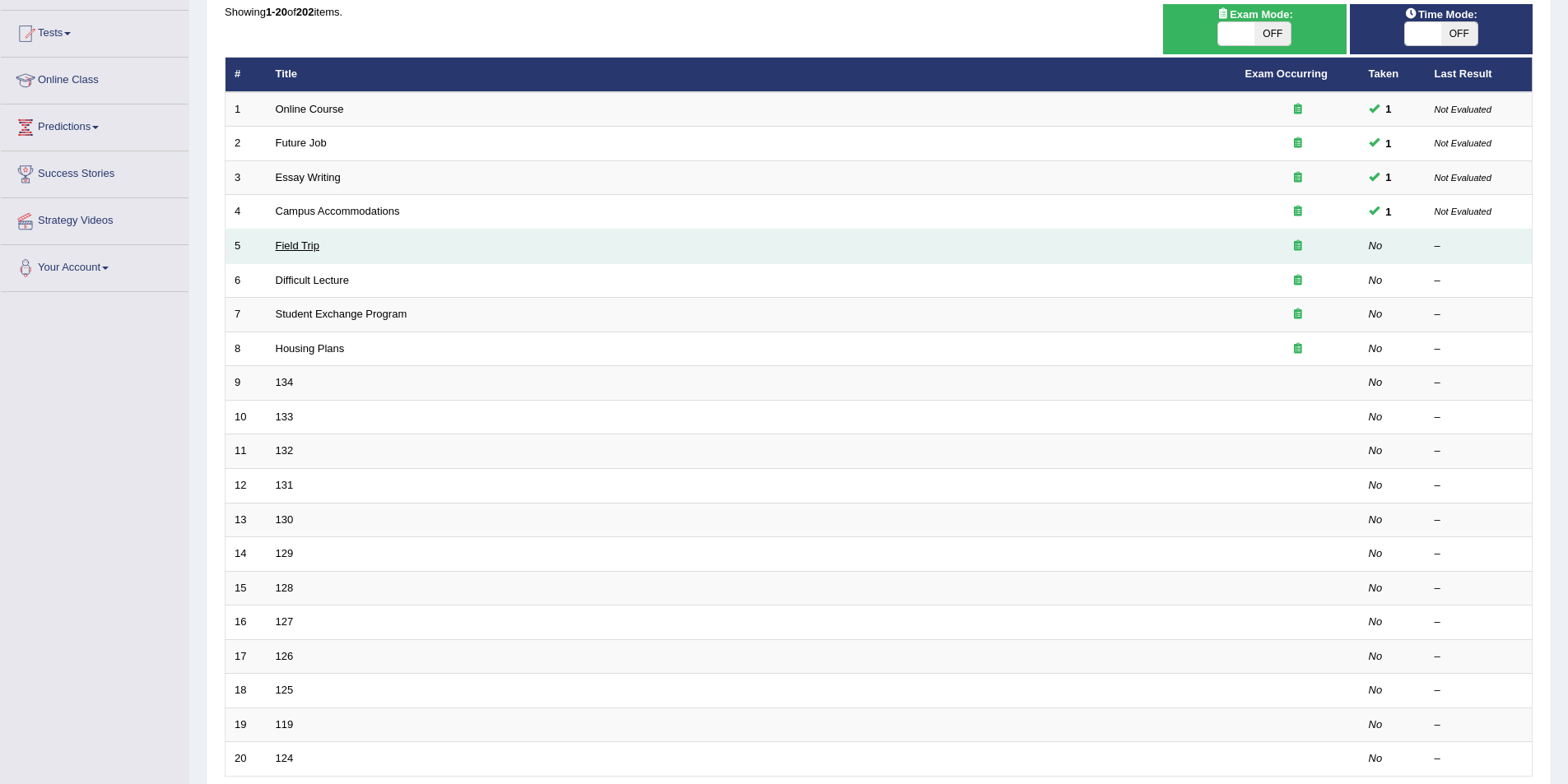
click at [308, 248] on link "Field Trip" at bounding box center [297, 245] width 43 height 13
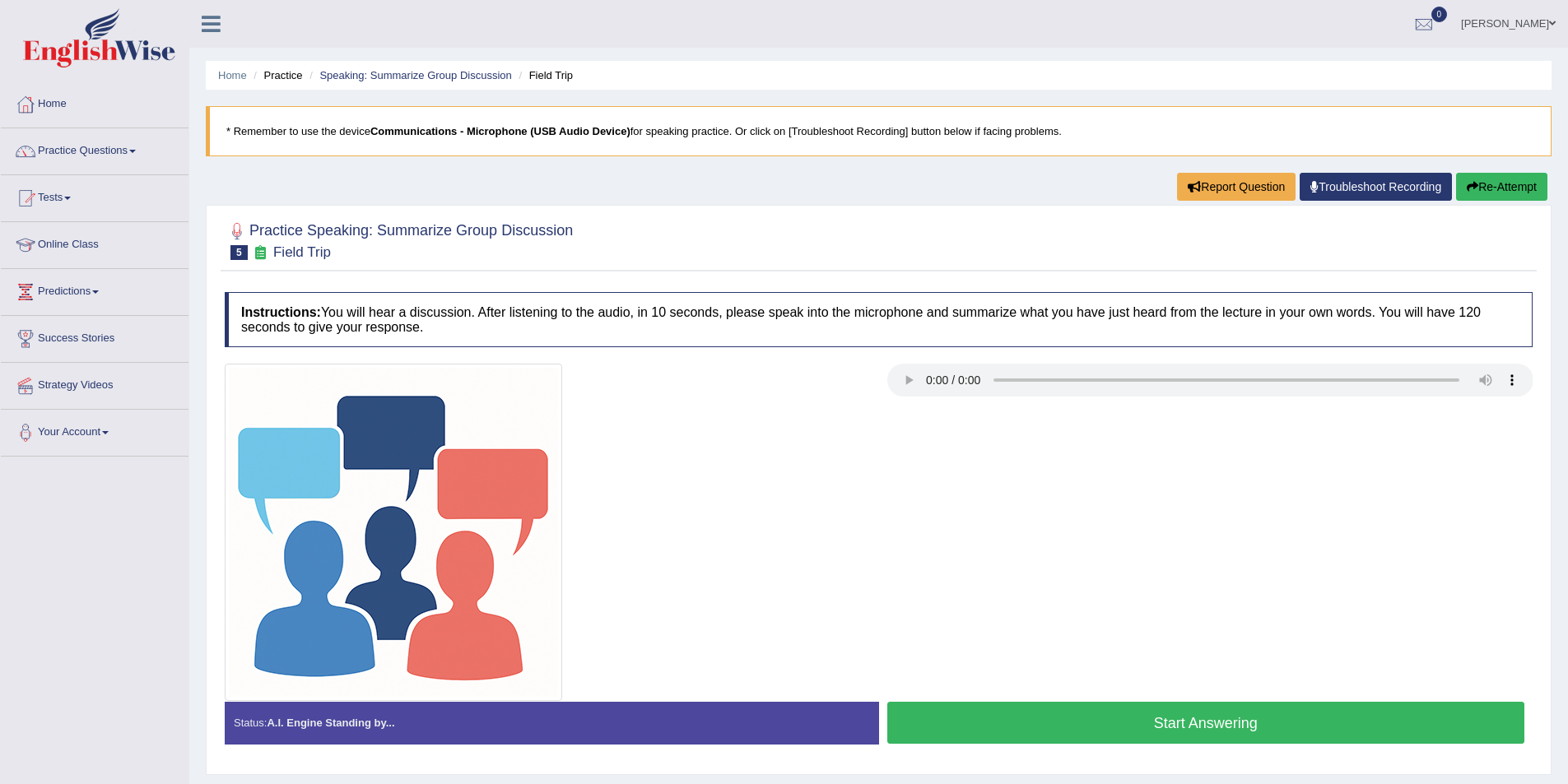
click at [1277, 722] on button "Start Answering" at bounding box center [1206, 722] width 638 height 42
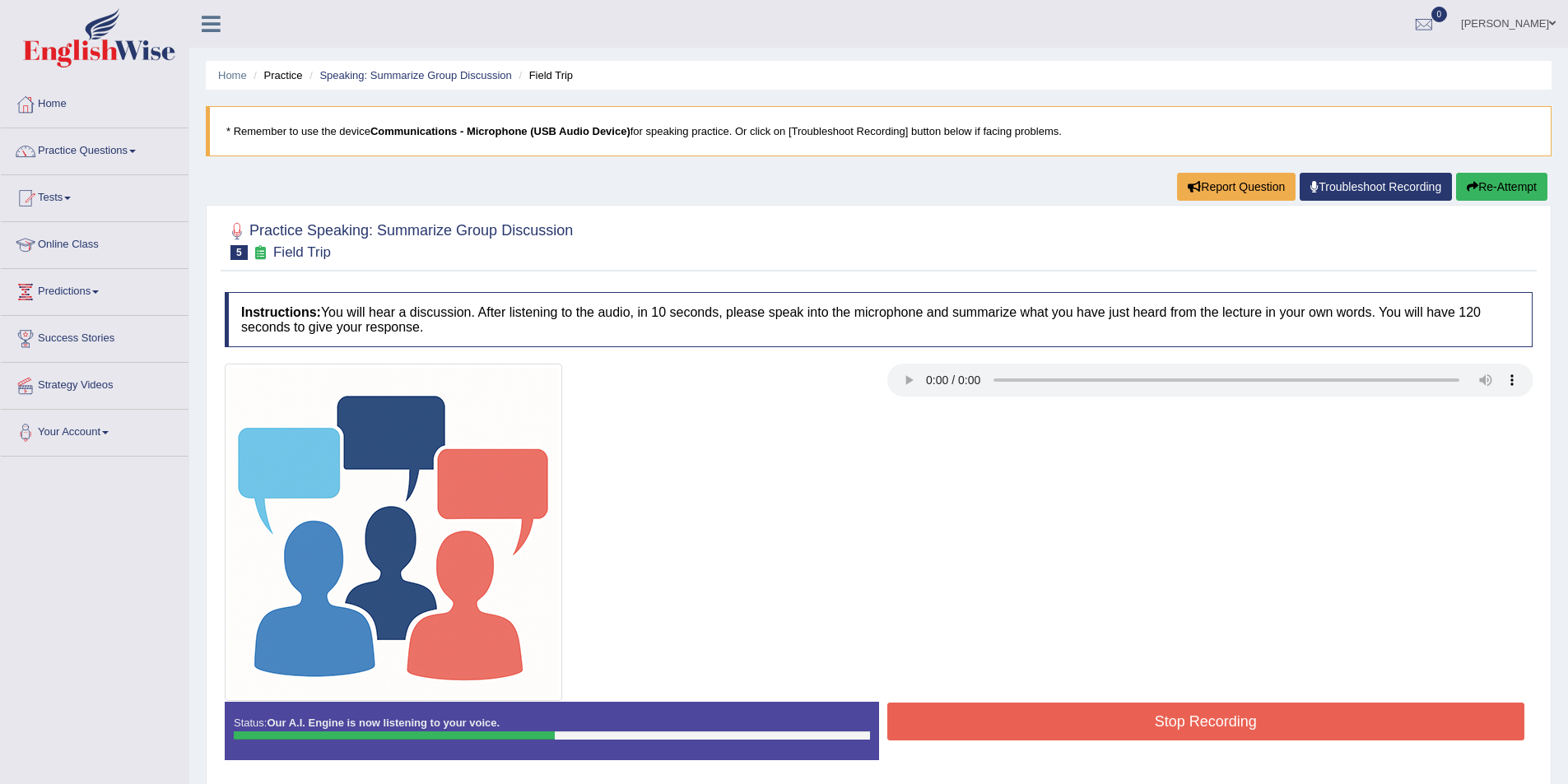
click at [1163, 728] on button "Stop Recording" at bounding box center [1206, 721] width 638 height 38
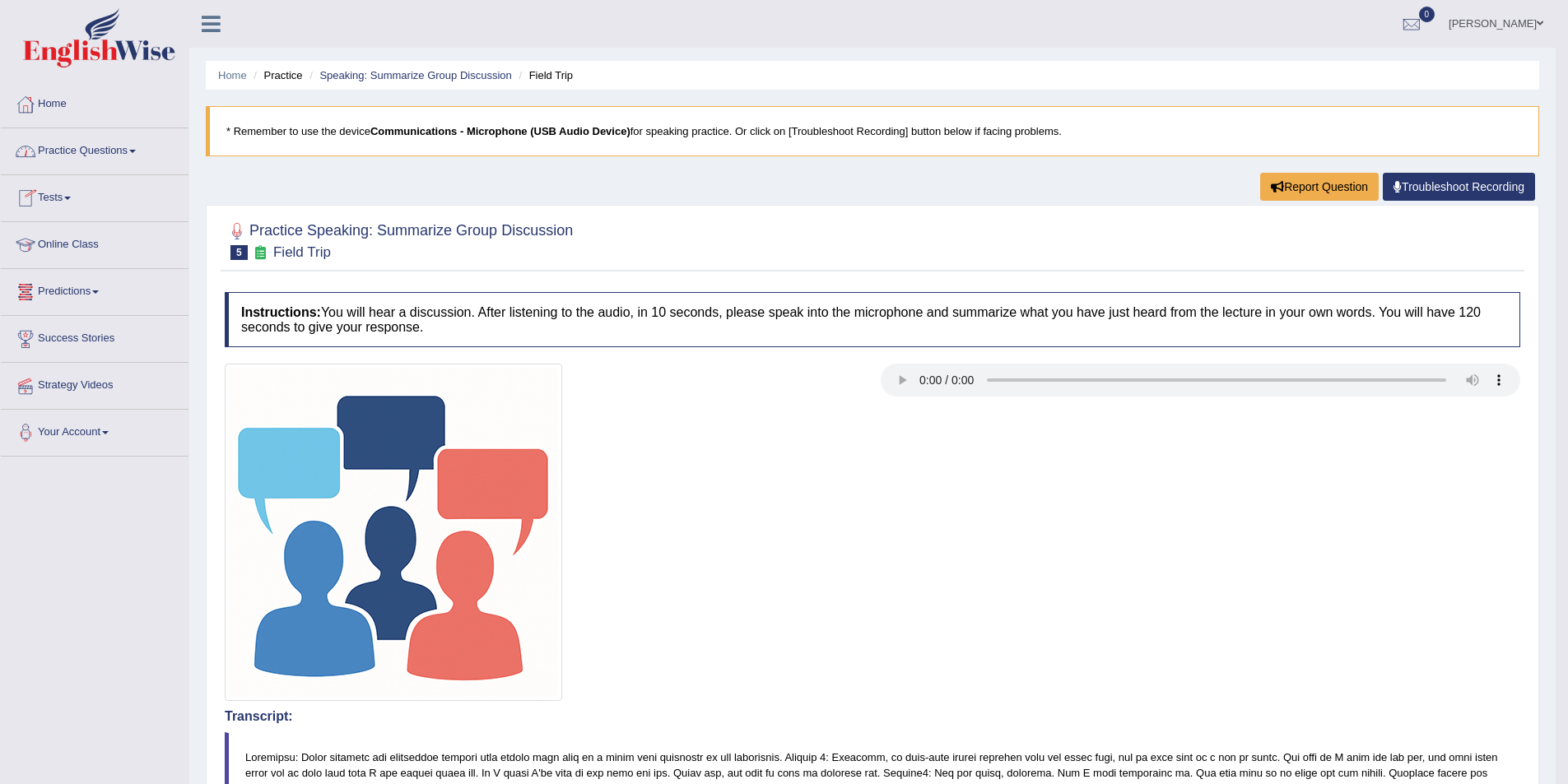
click at [91, 154] on link "Practice Questions" at bounding box center [94, 149] width 188 height 41
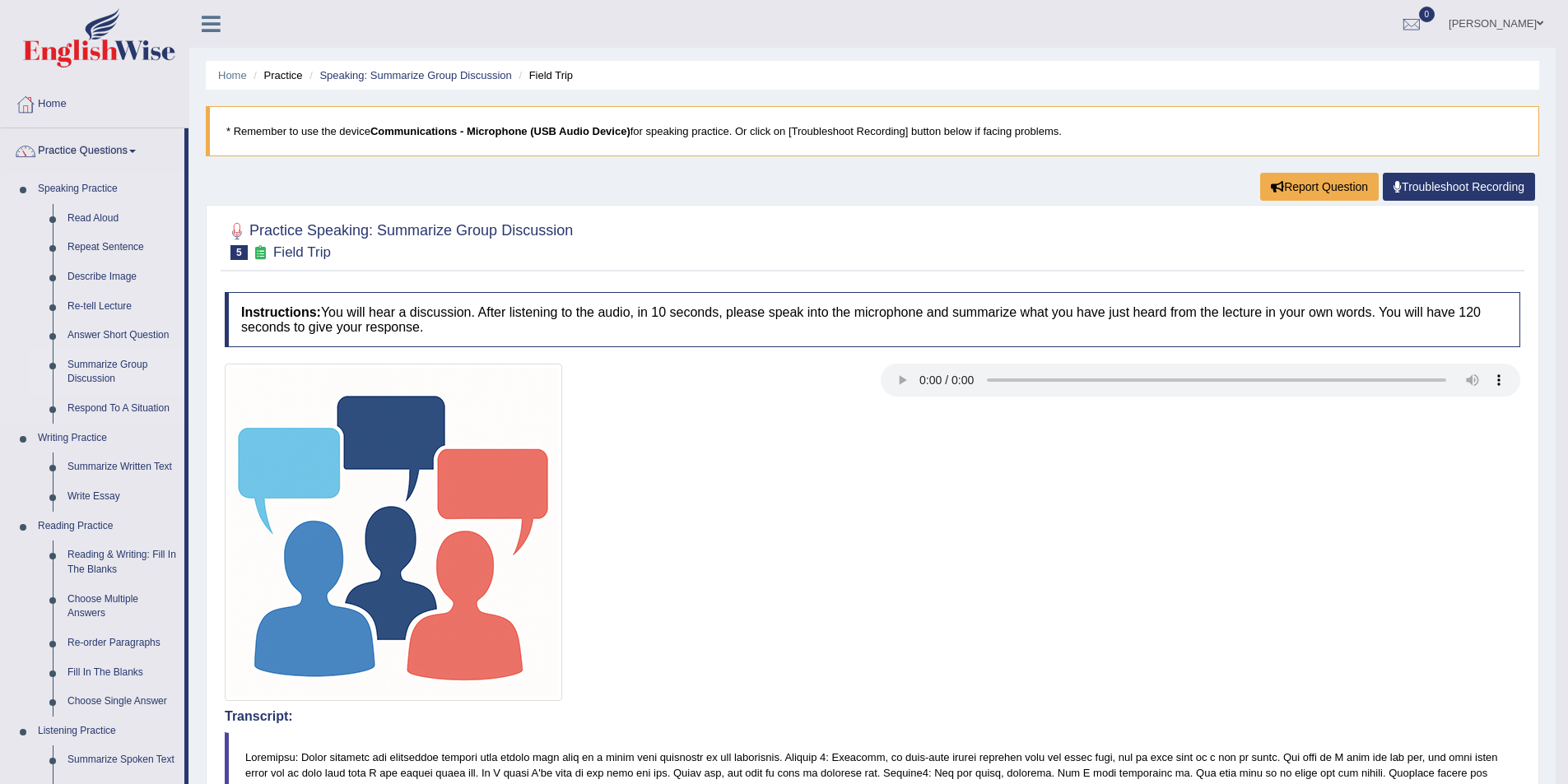
click at [115, 371] on link "Summarize Group Discussion" at bounding box center [122, 372] width 124 height 43
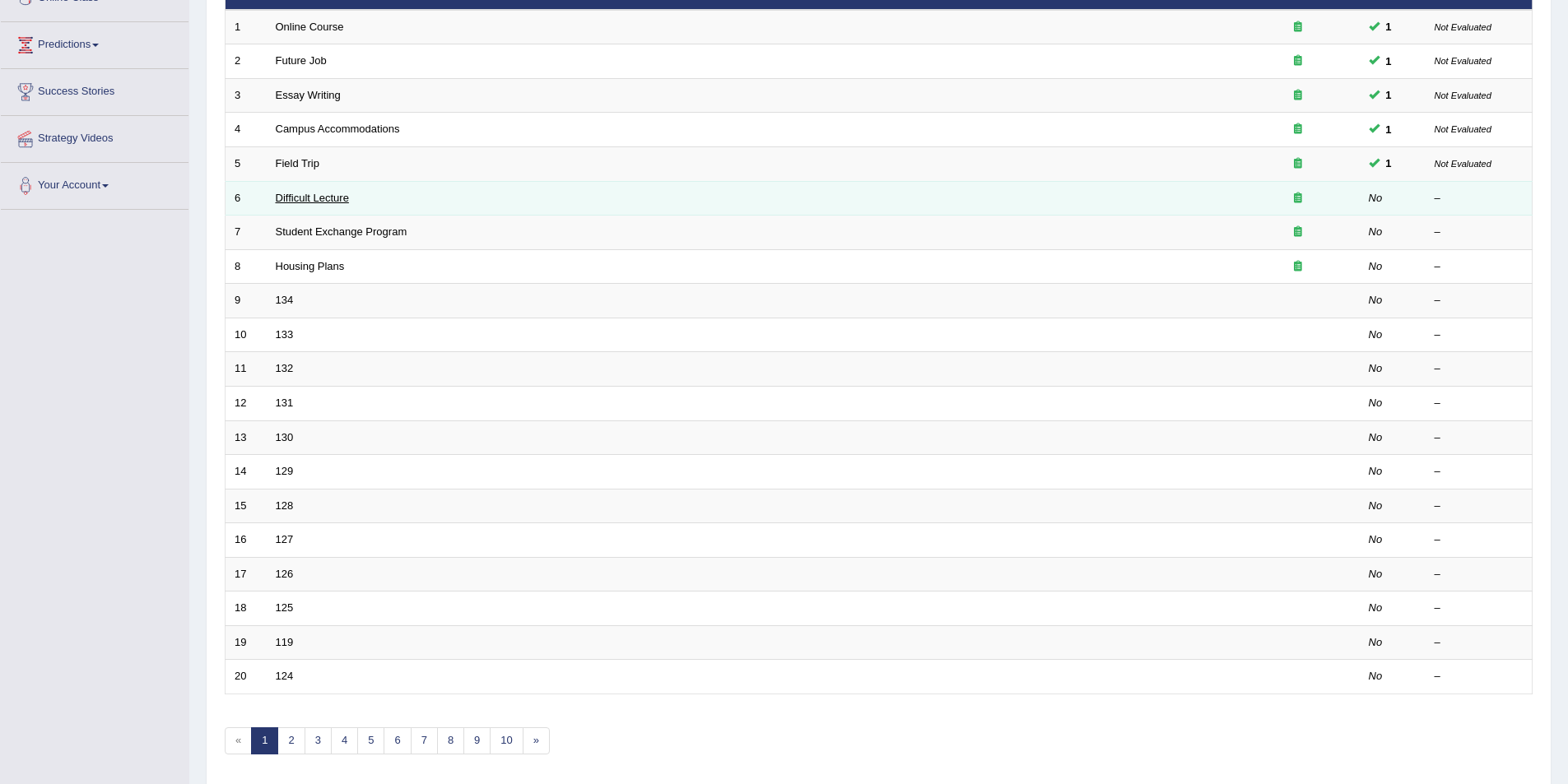
click at [309, 201] on link "Difficult Lecture" at bounding box center [312, 198] width 73 height 13
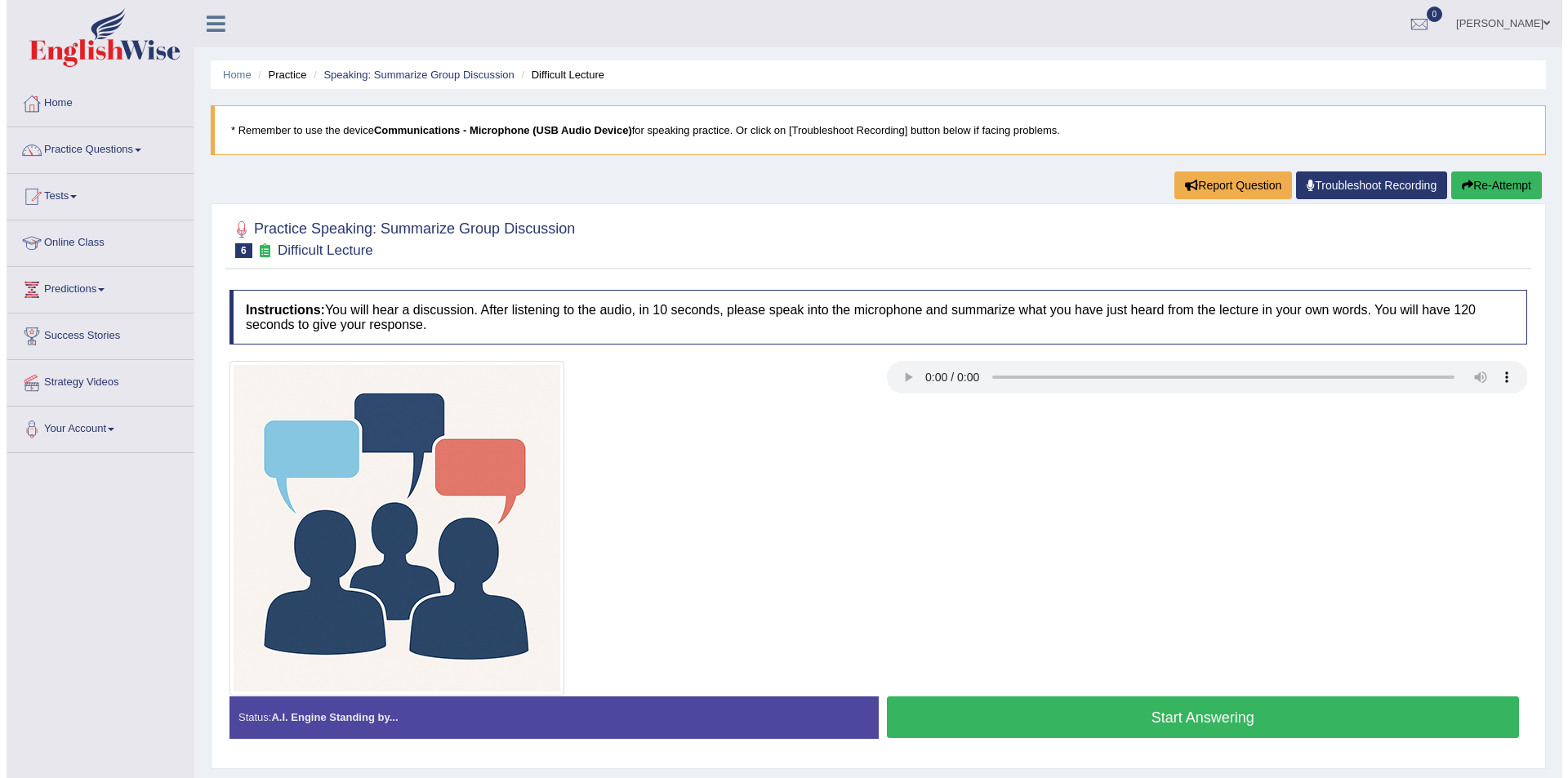
scroll to position [79, 0]
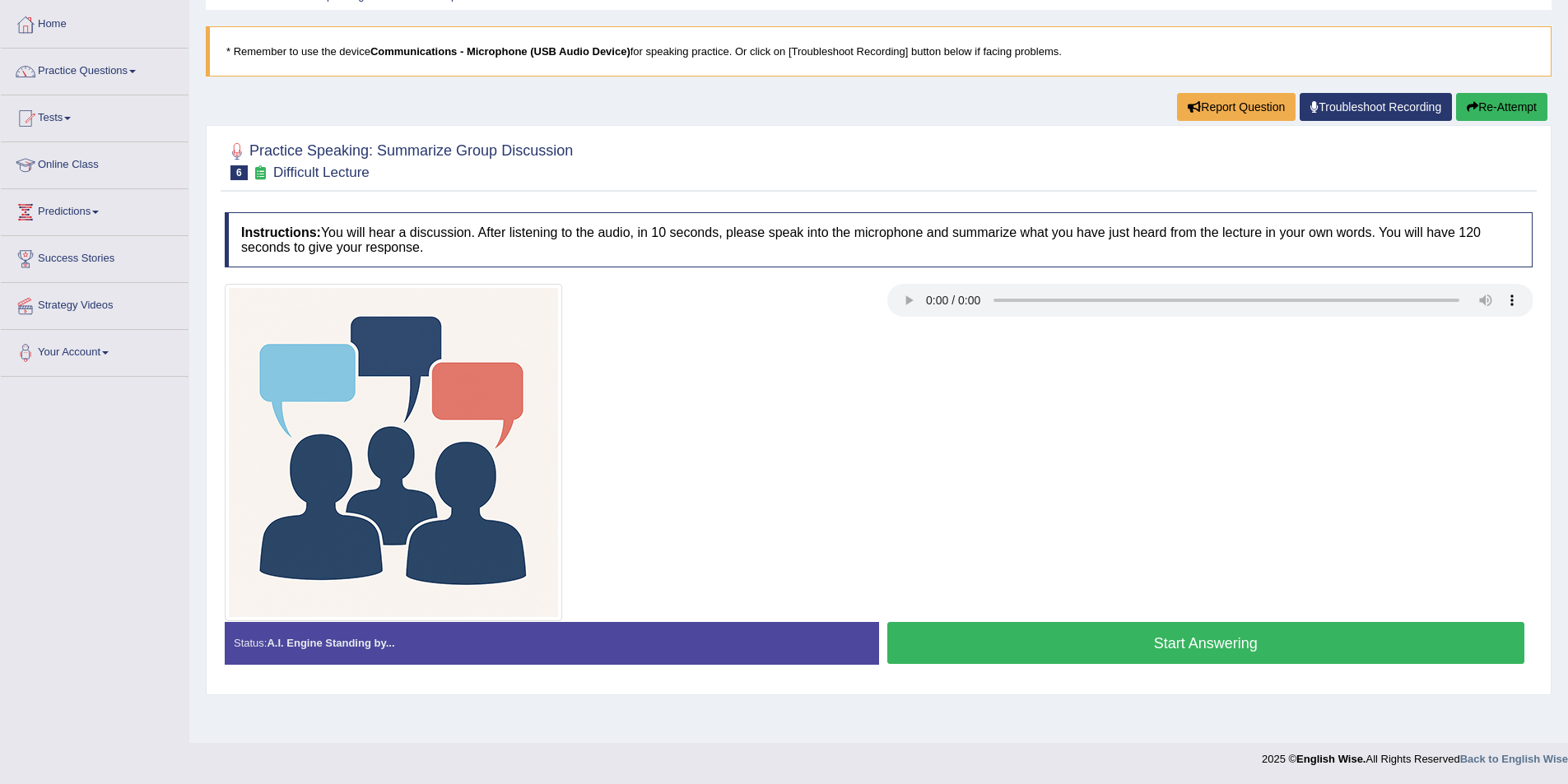
click at [1264, 651] on button "Start Answering" at bounding box center [1206, 642] width 638 height 42
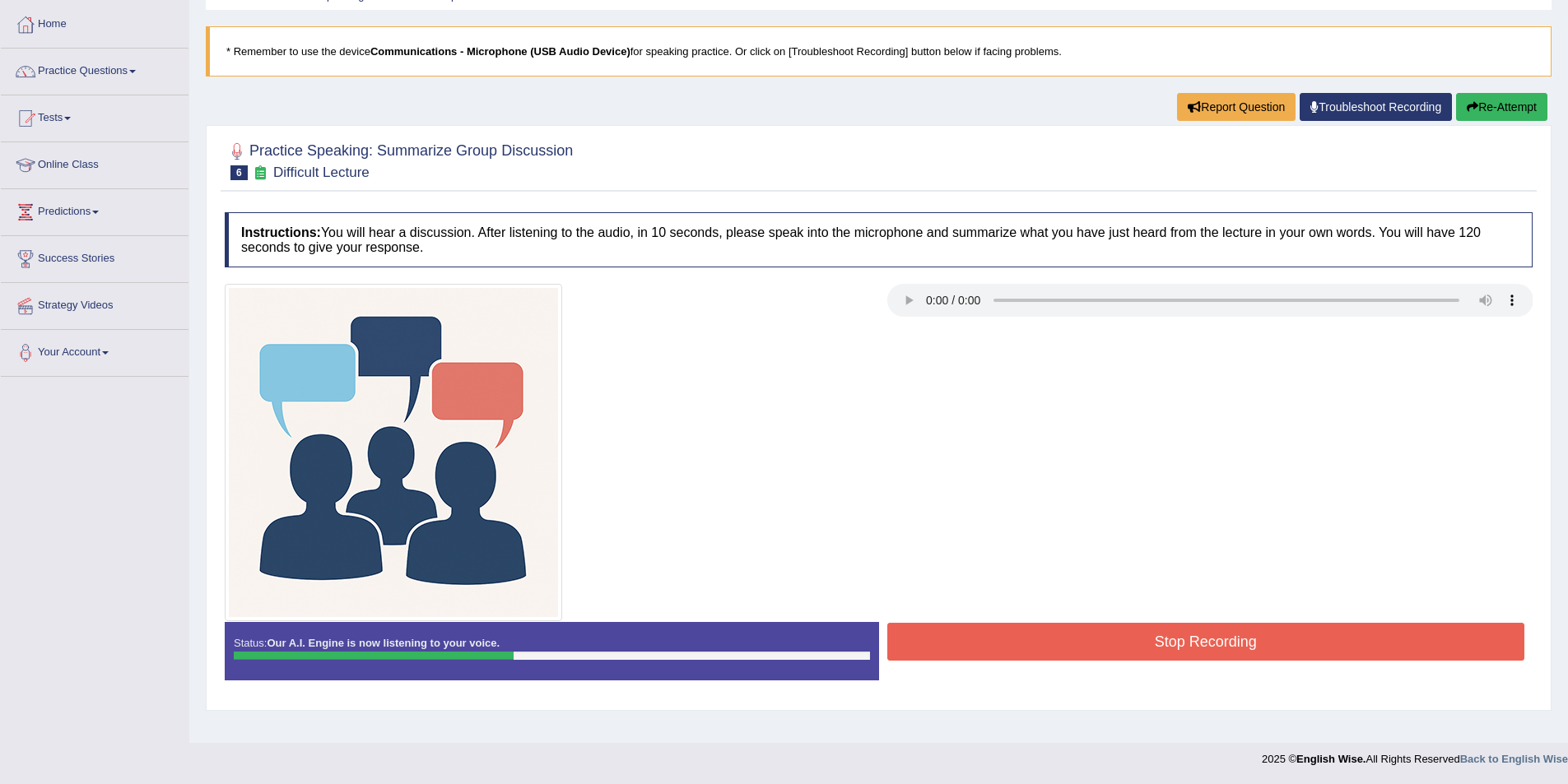
click at [1101, 656] on button "Stop Recording" at bounding box center [1206, 641] width 638 height 38
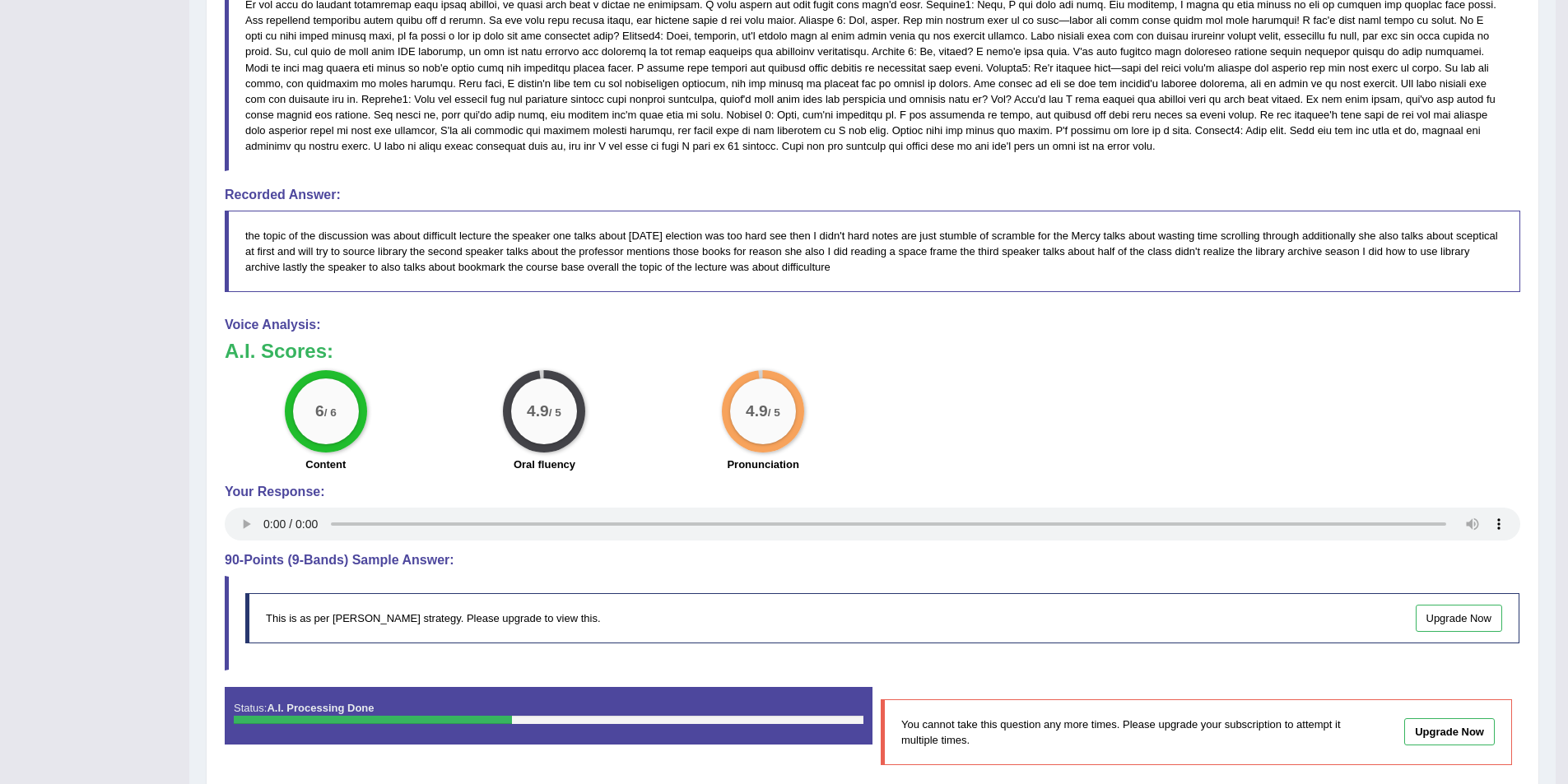
scroll to position [821, 0]
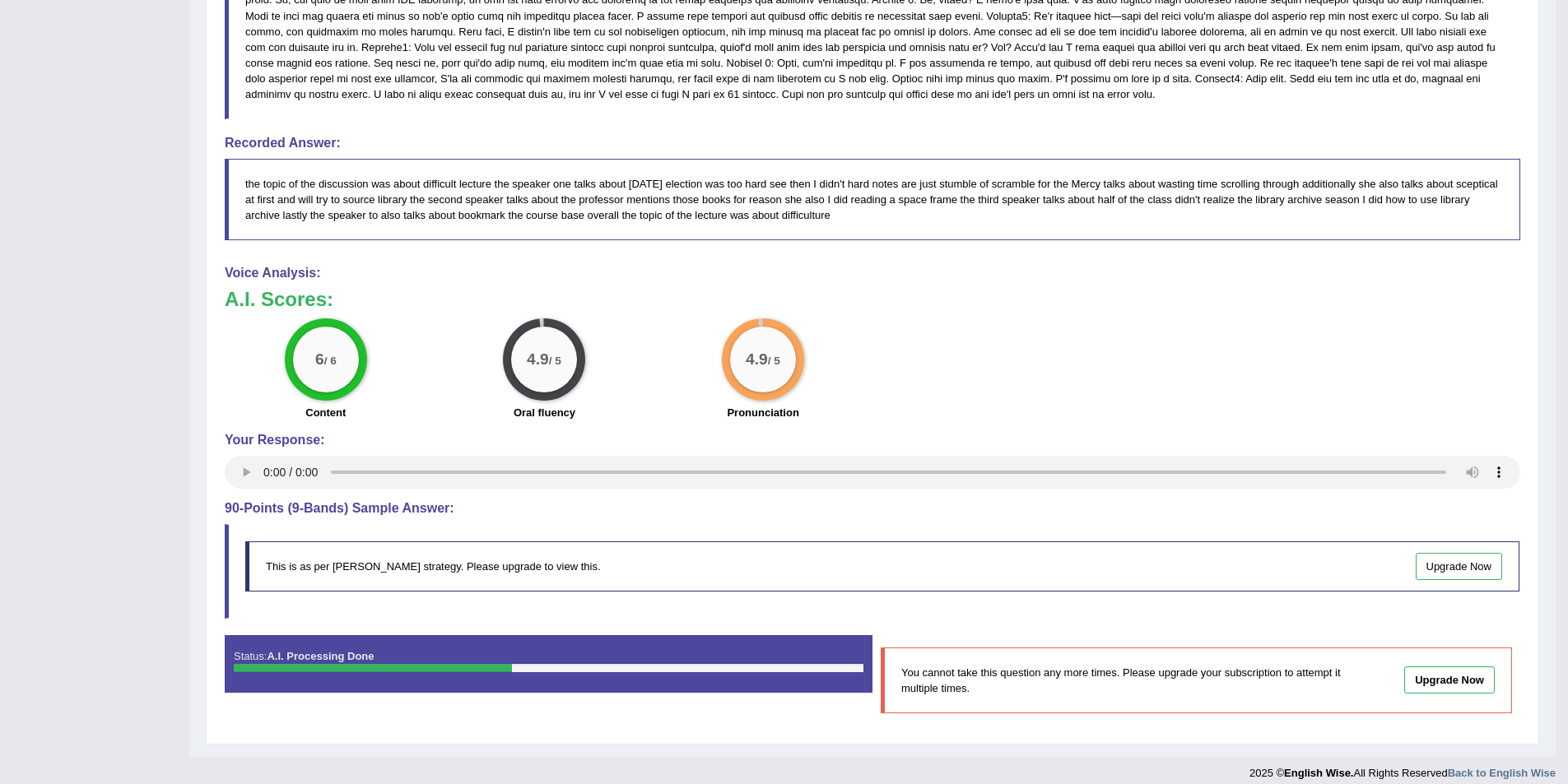
click at [1124, 725] on div "Start Answering You cannot take this question any more times. Please upgrade yo…" at bounding box center [1197, 682] width 648 height 94
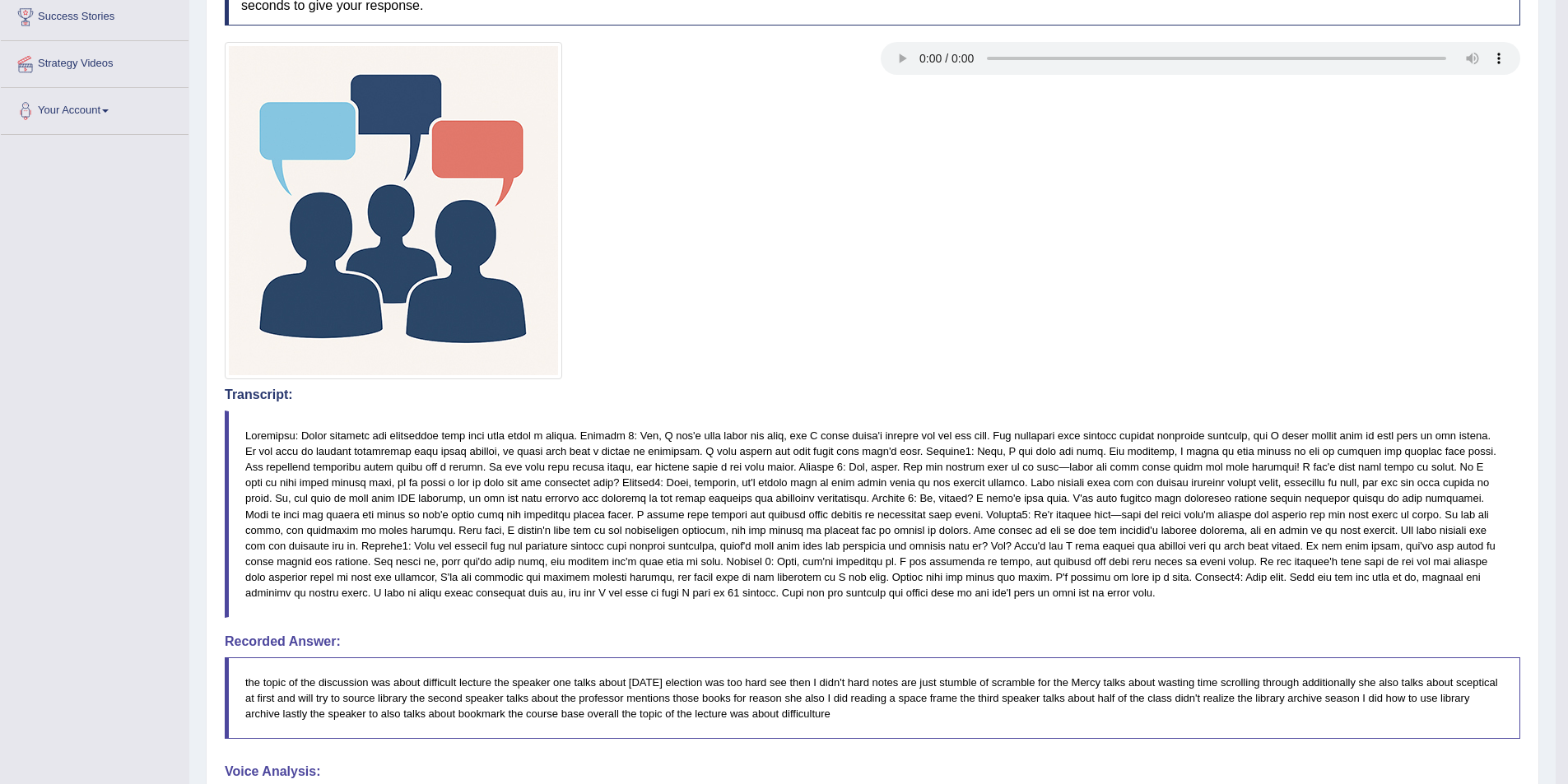
scroll to position [80, 0]
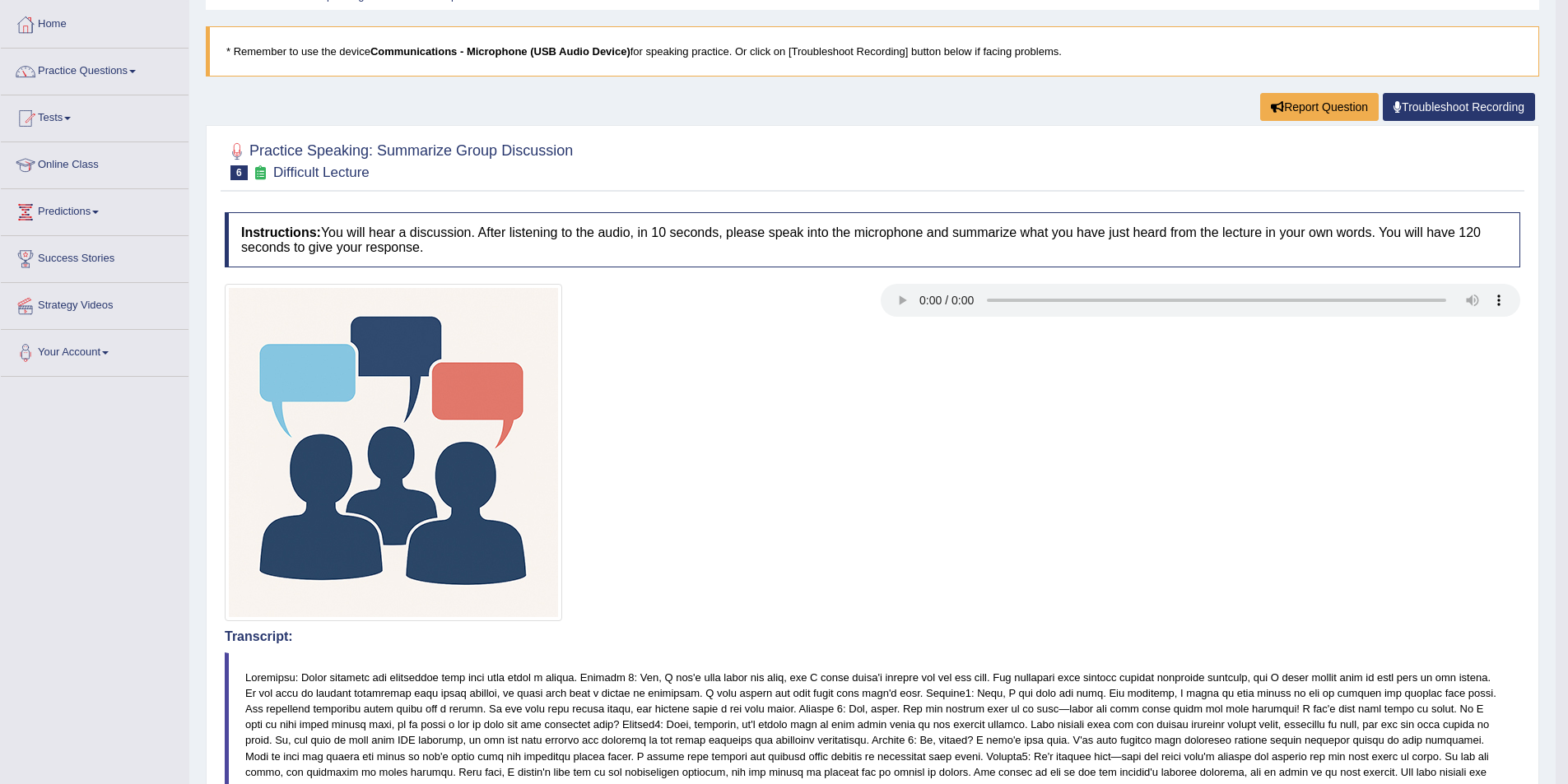
click at [128, 82] on link "Practice Questions" at bounding box center [94, 69] width 188 height 41
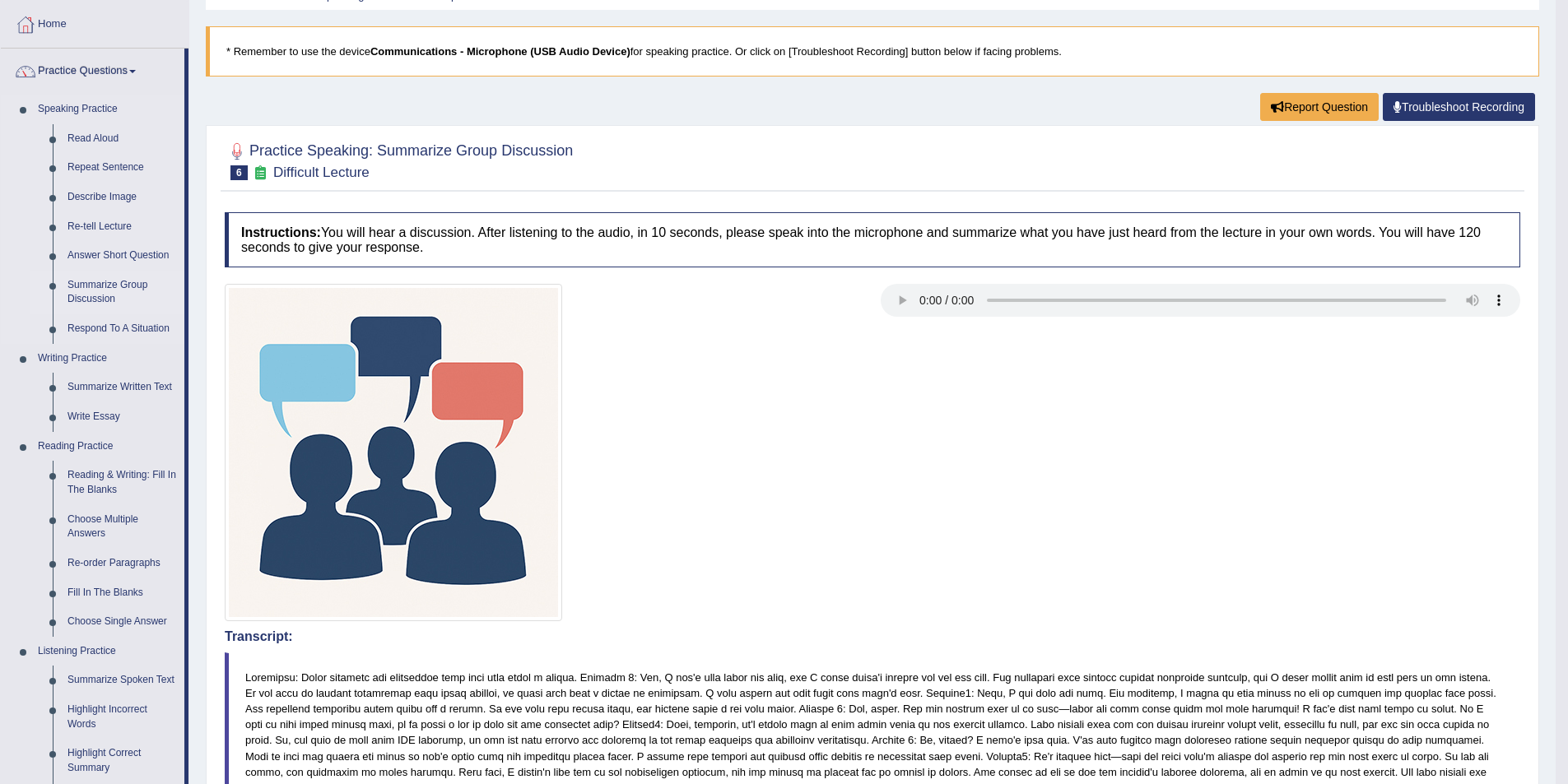
click at [129, 288] on link "Summarize Group Discussion" at bounding box center [122, 292] width 124 height 43
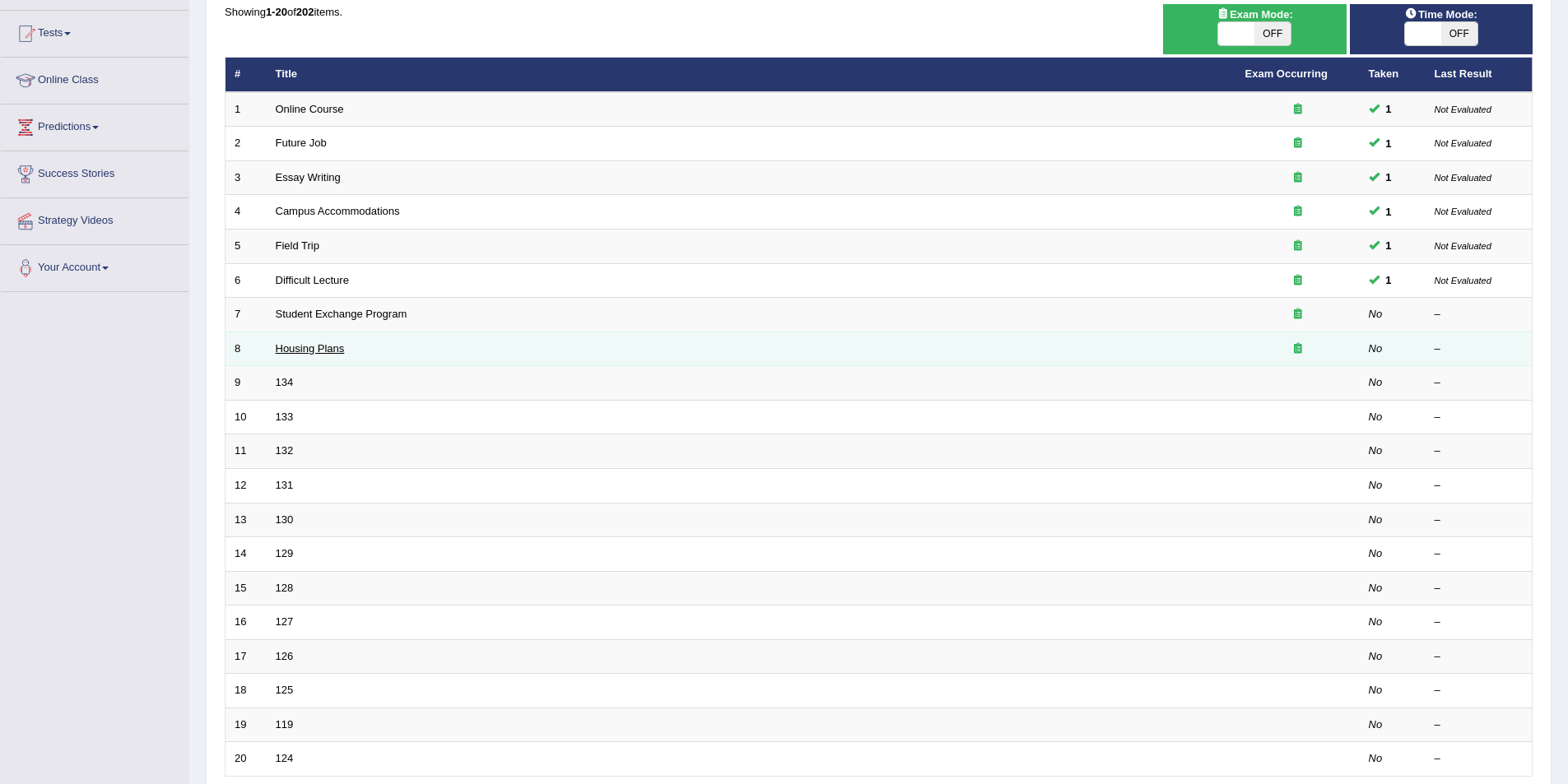
click at [337, 353] on link "Housing Plans" at bounding box center [309, 348] width 69 height 13
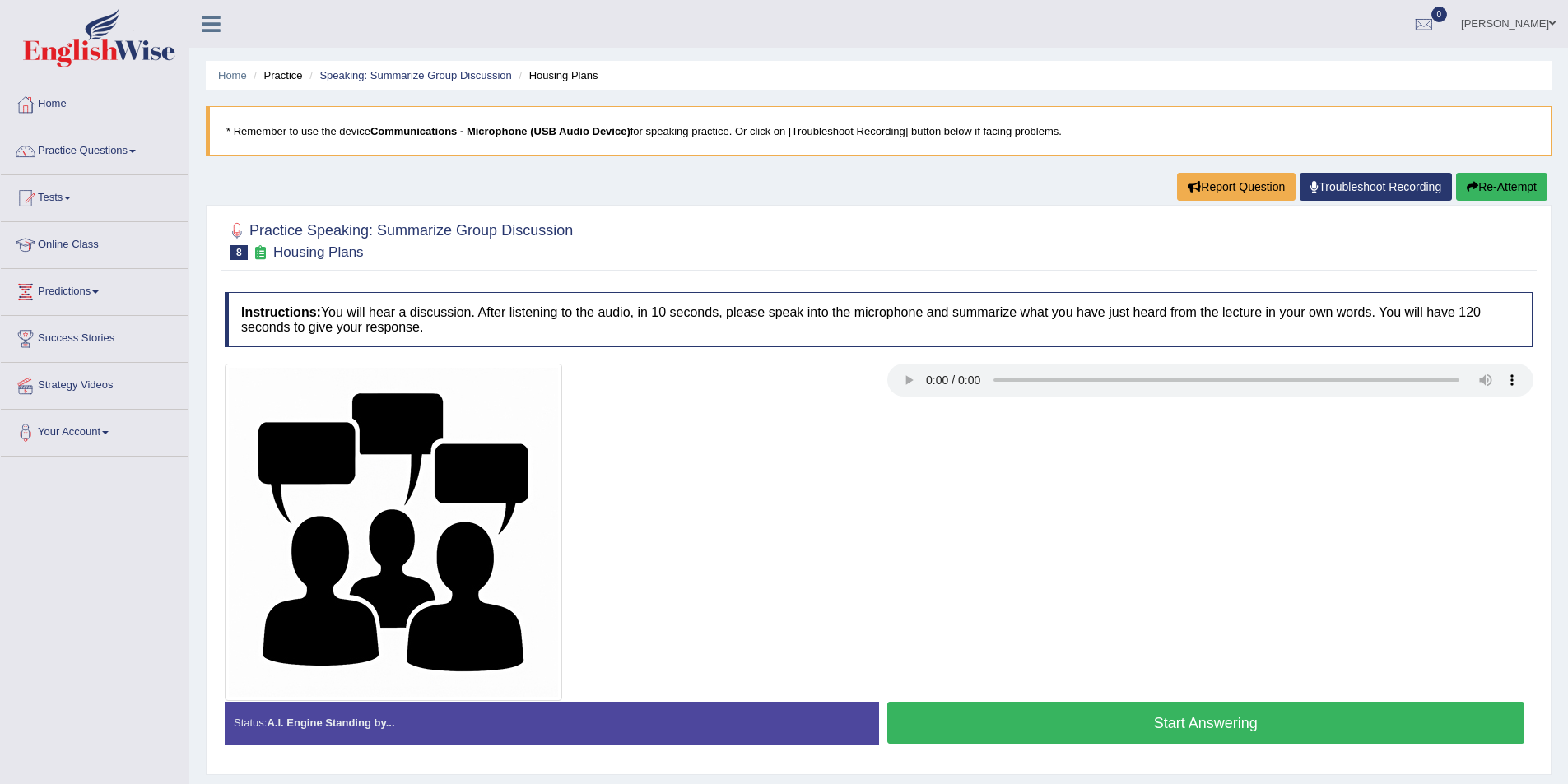
drag, startPoint x: 0, startPoint y: 0, endPoint x: 565, endPoint y: 339, distance: 658.9
click at [550, 339] on h4 "Instructions: You will hear a discussion. After listening to the audio, in 10 s…" at bounding box center [878, 319] width 1308 height 55
click at [1197, 714] on button "Start Answering" at bounding box center [1206, 722] width 638 height 42
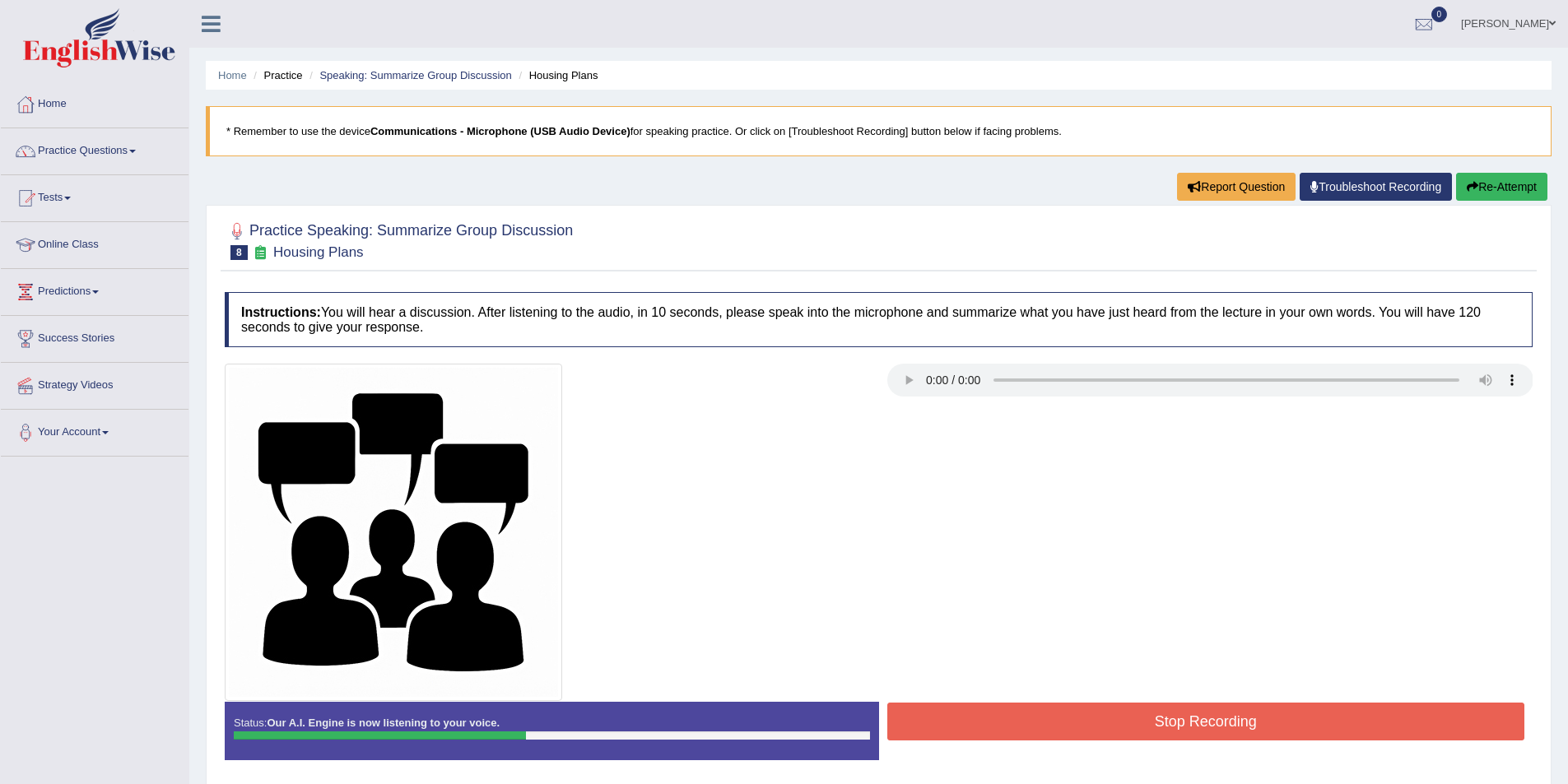
click at [1086, 715] on button "Stop Recording" at bounding box center [1206, 721] width 638 height 38
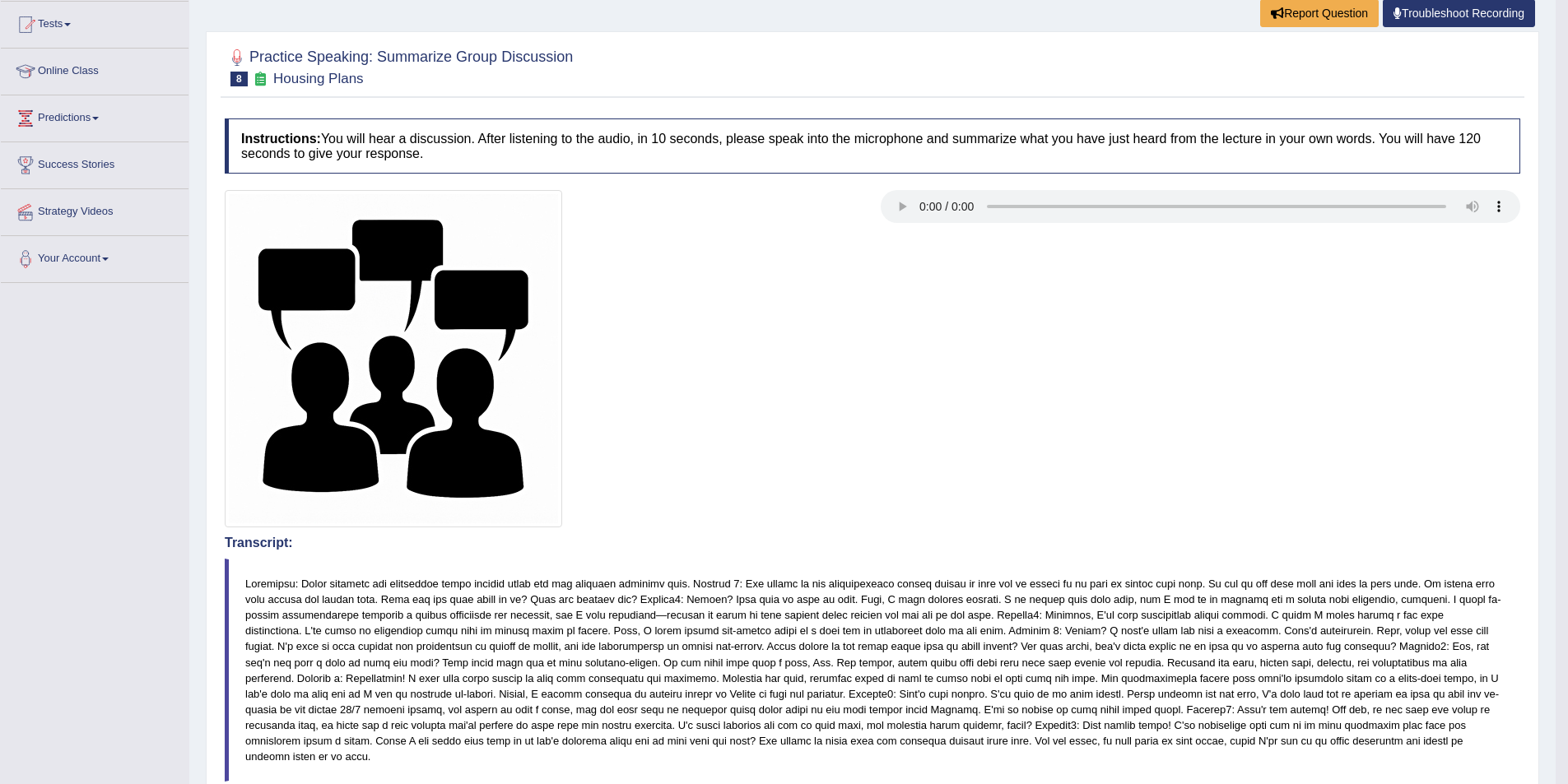
scroll to position [165, 0]
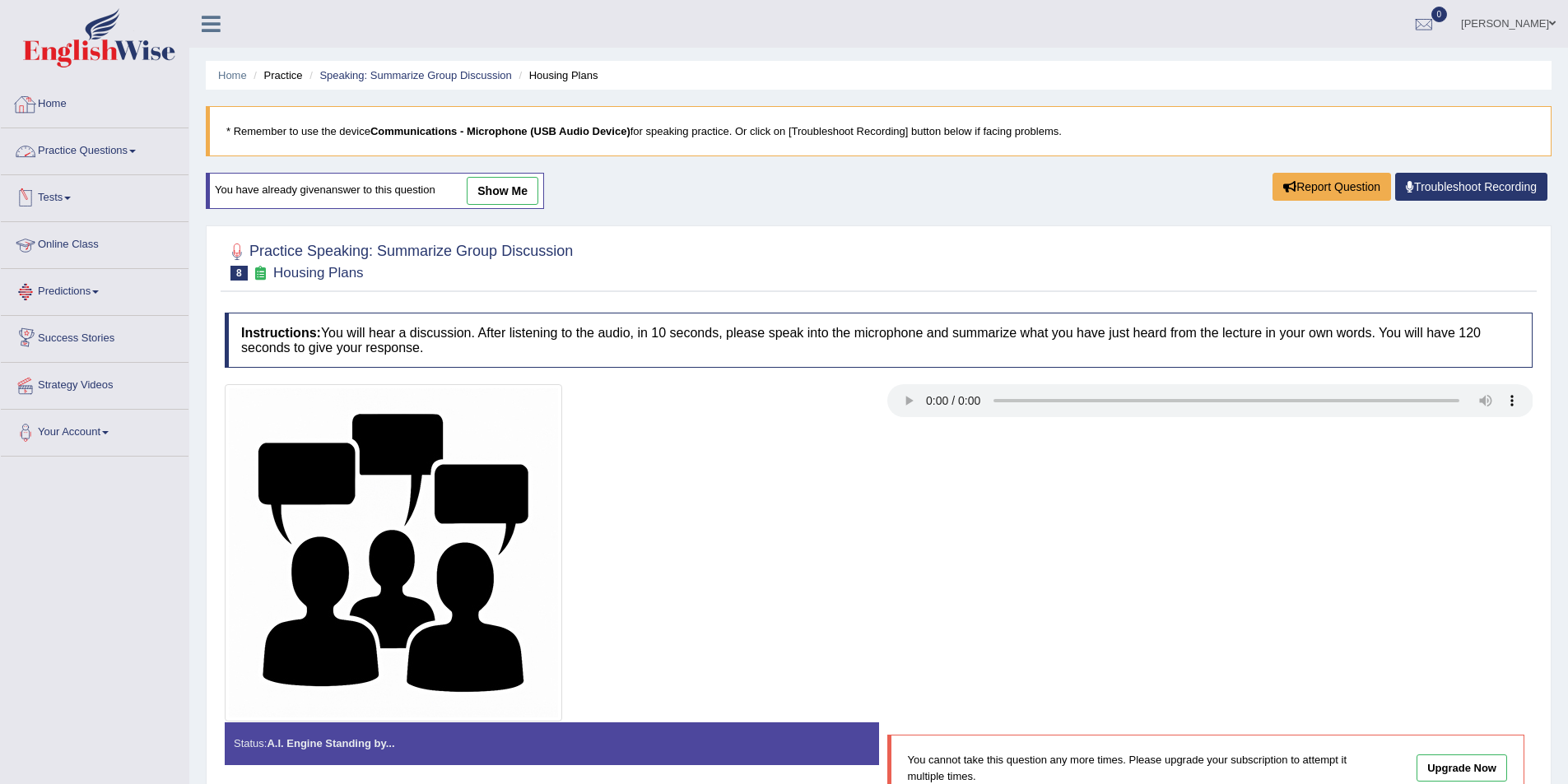
click at [97, 159] on link "Practice Questions" at bounding box center [94, 149] width 188 height 41
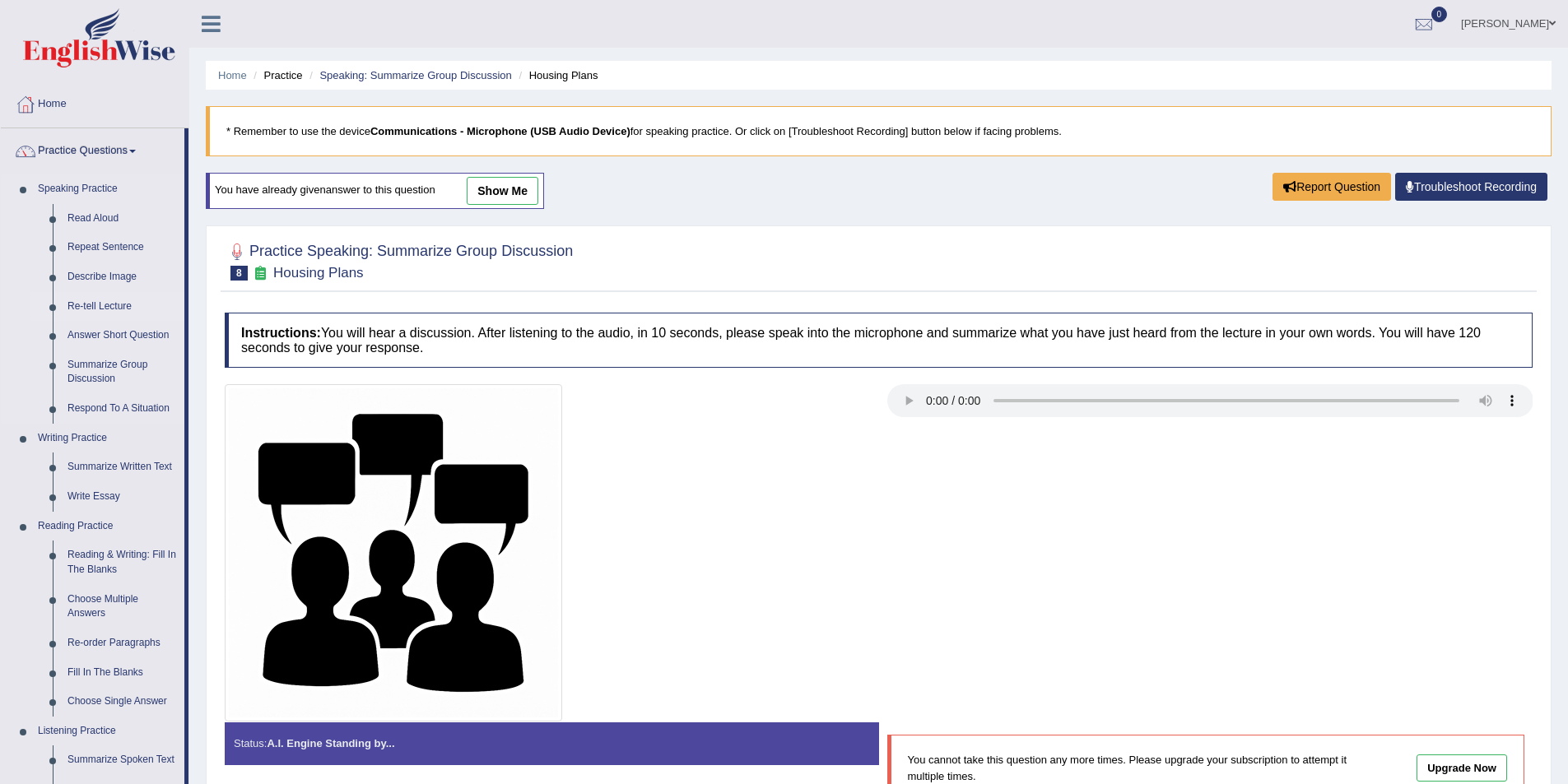
click at [115, 303] on link "Re-tell Lecture" at bounding box center [122, 307] width 124 height 30
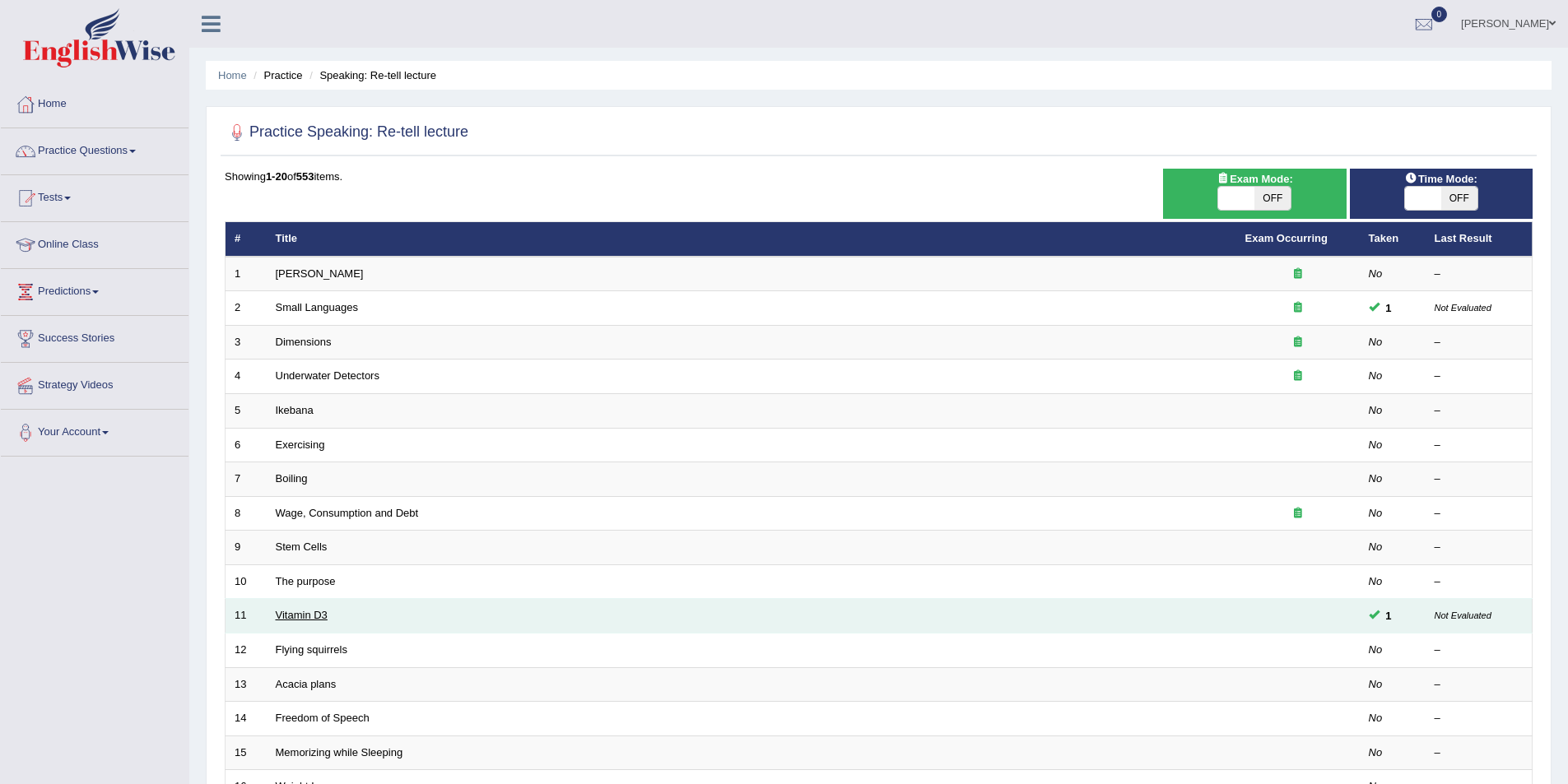
click at [304, 614] on link "Vitamin D3" at bounding box center [301, 615] width 52 height 13
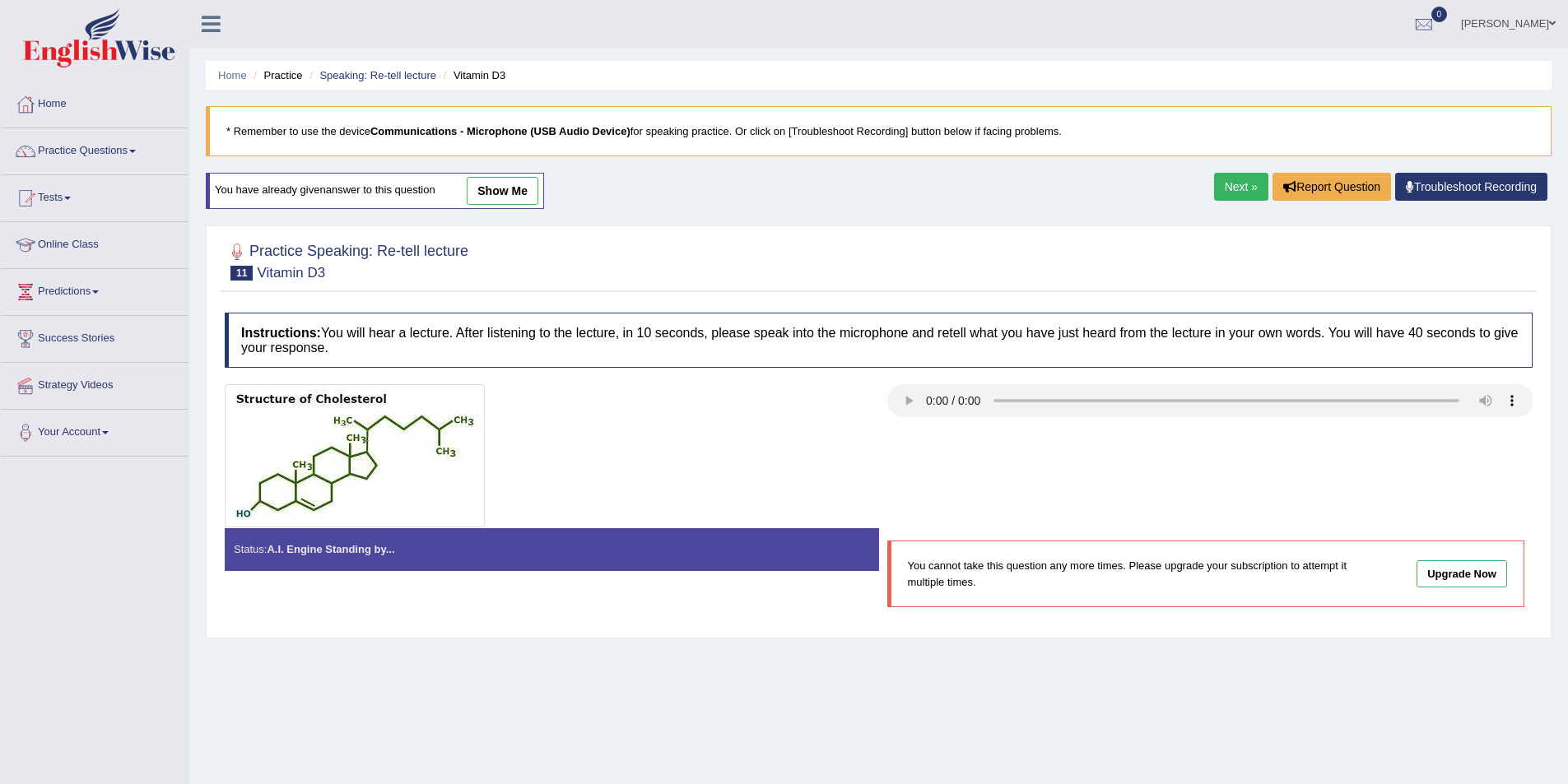
click at [1223, 187] on link "Next »" at bounding box center [1242, 186] width 54 height 28
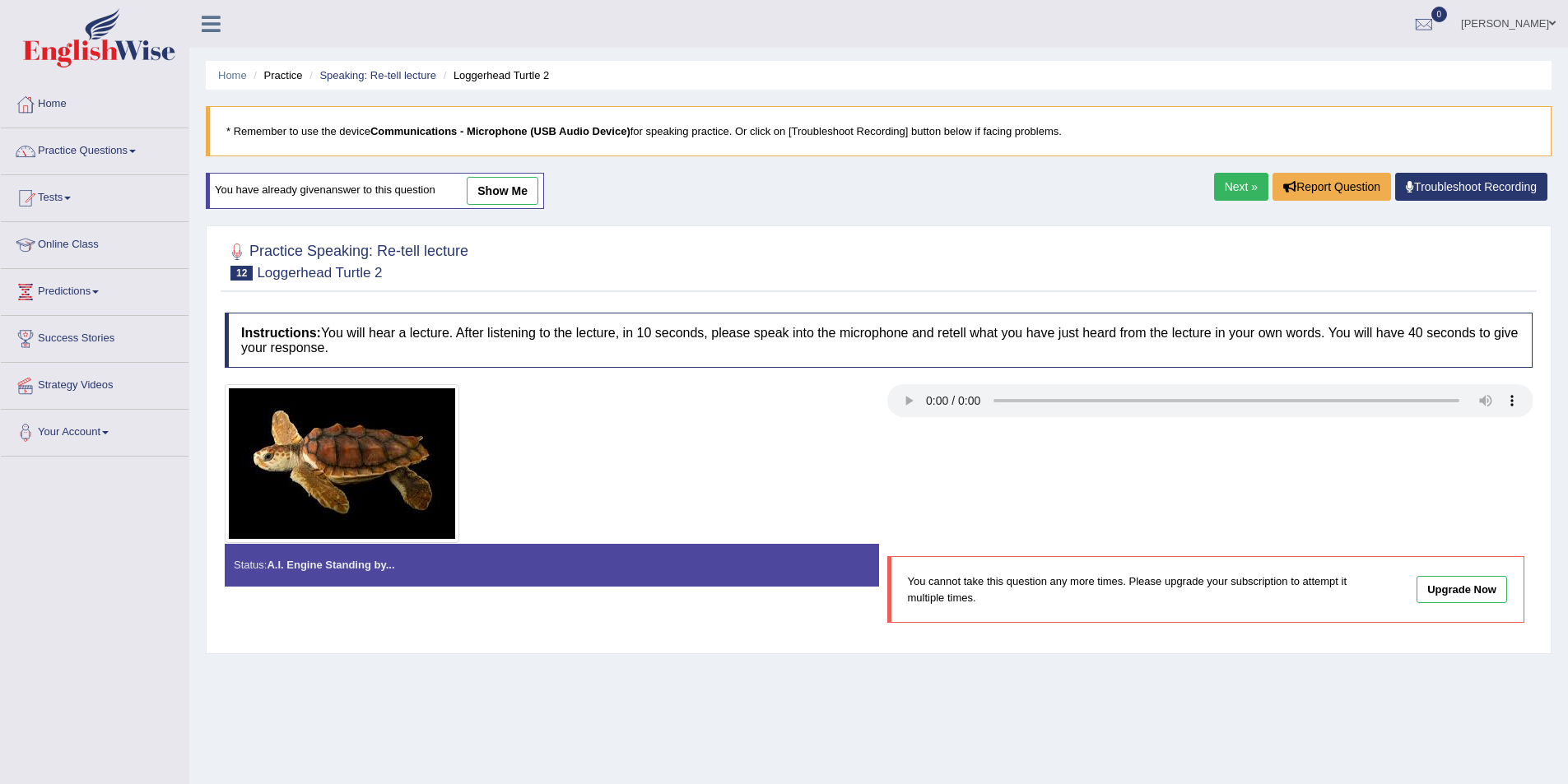
click at [1226, 187] on link "Next »" at bounding box center [1242, 186] width 54 height 28
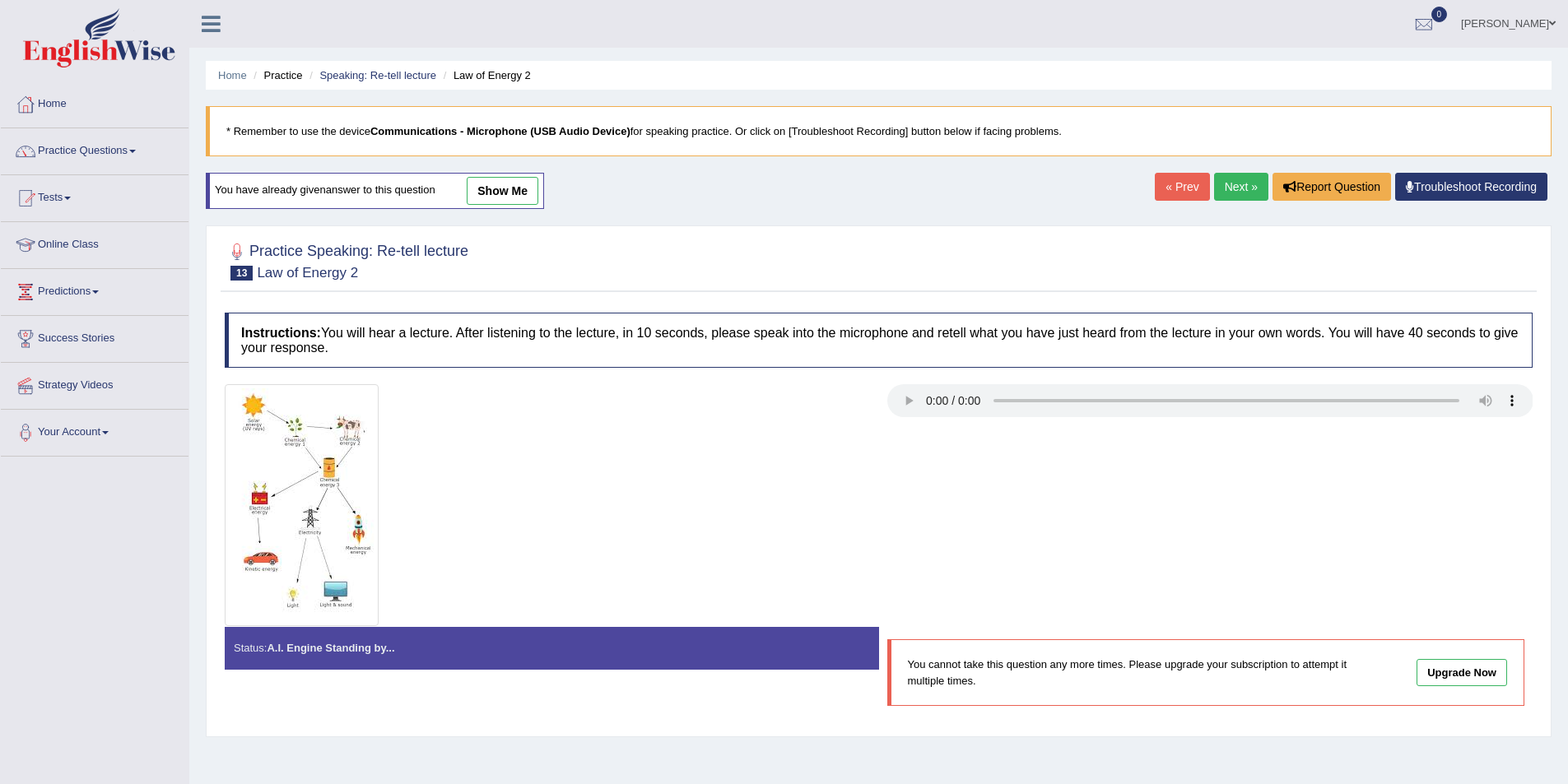
click at [1231, 187] on link "Next »" at bounding box center [1242, 186] width 54 height 28
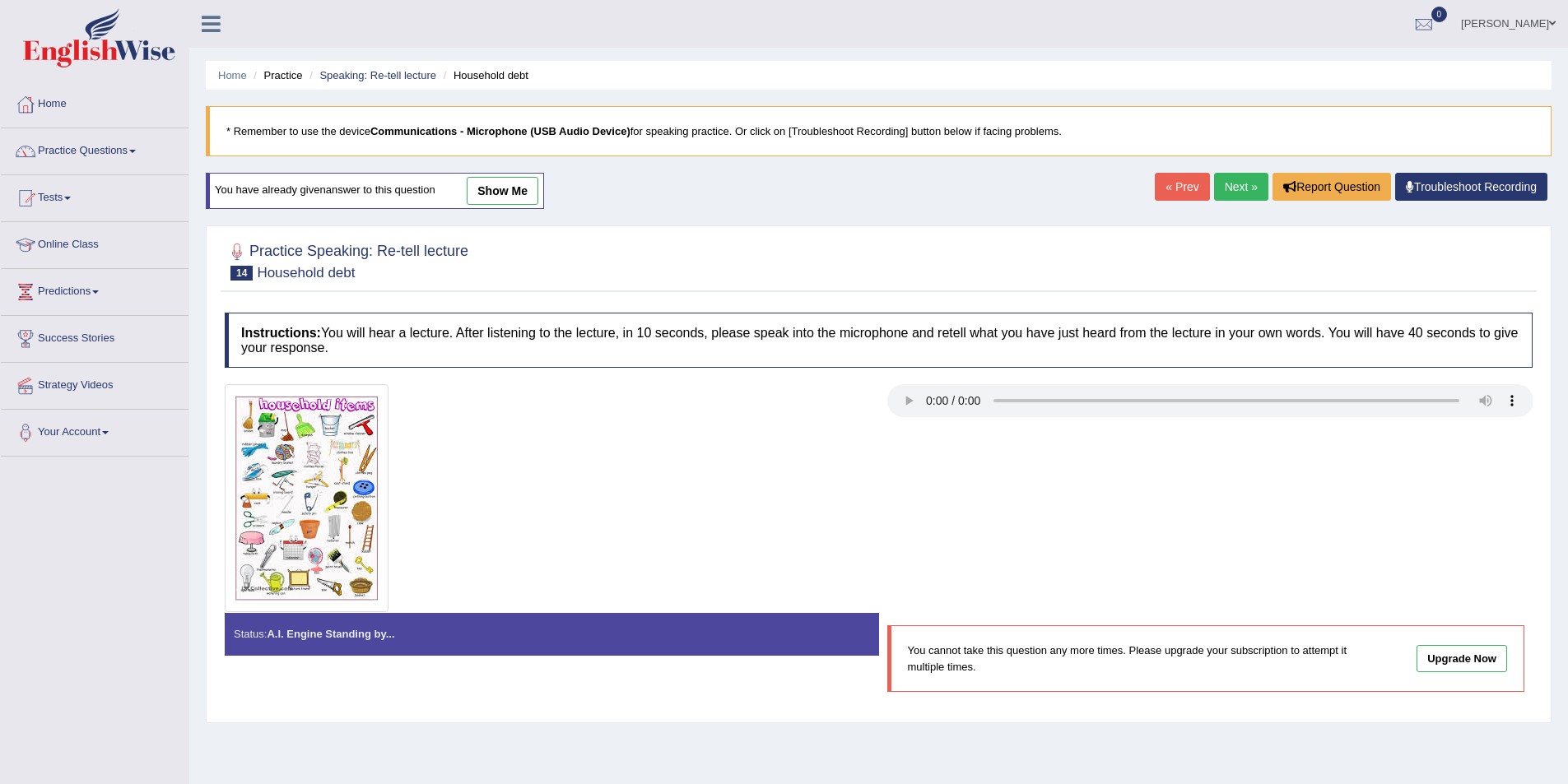
click at [1231, 187] on link "Next »" at bounding box center [1242, 186] width 54 height 28
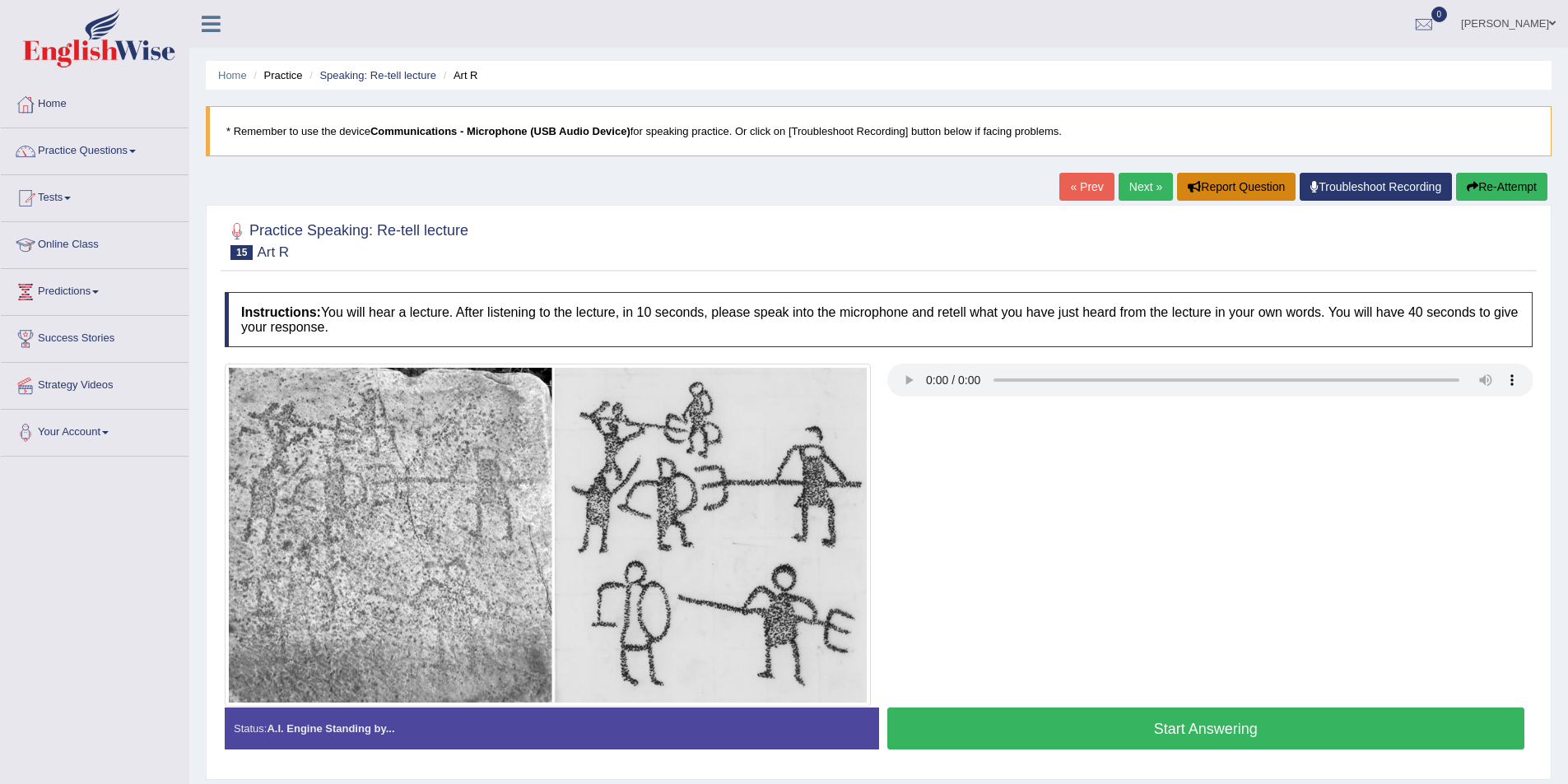
click at [1231, 187] on button "Report Question" at bounding box center [1236, 186] width 118 height 28
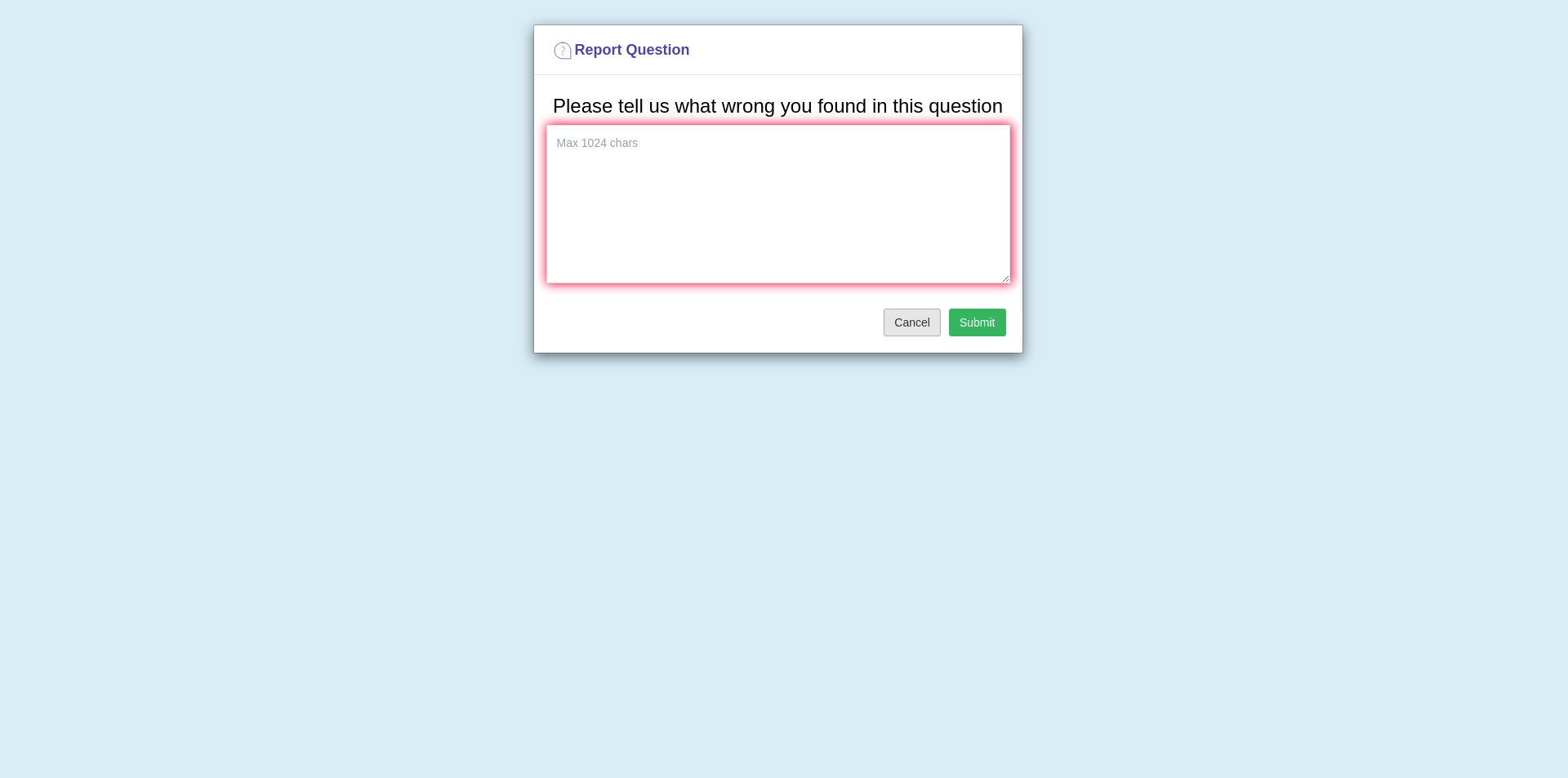
click at [932, 325] on button "Cancel" at bounding box center [912, 322] width 57 height 28
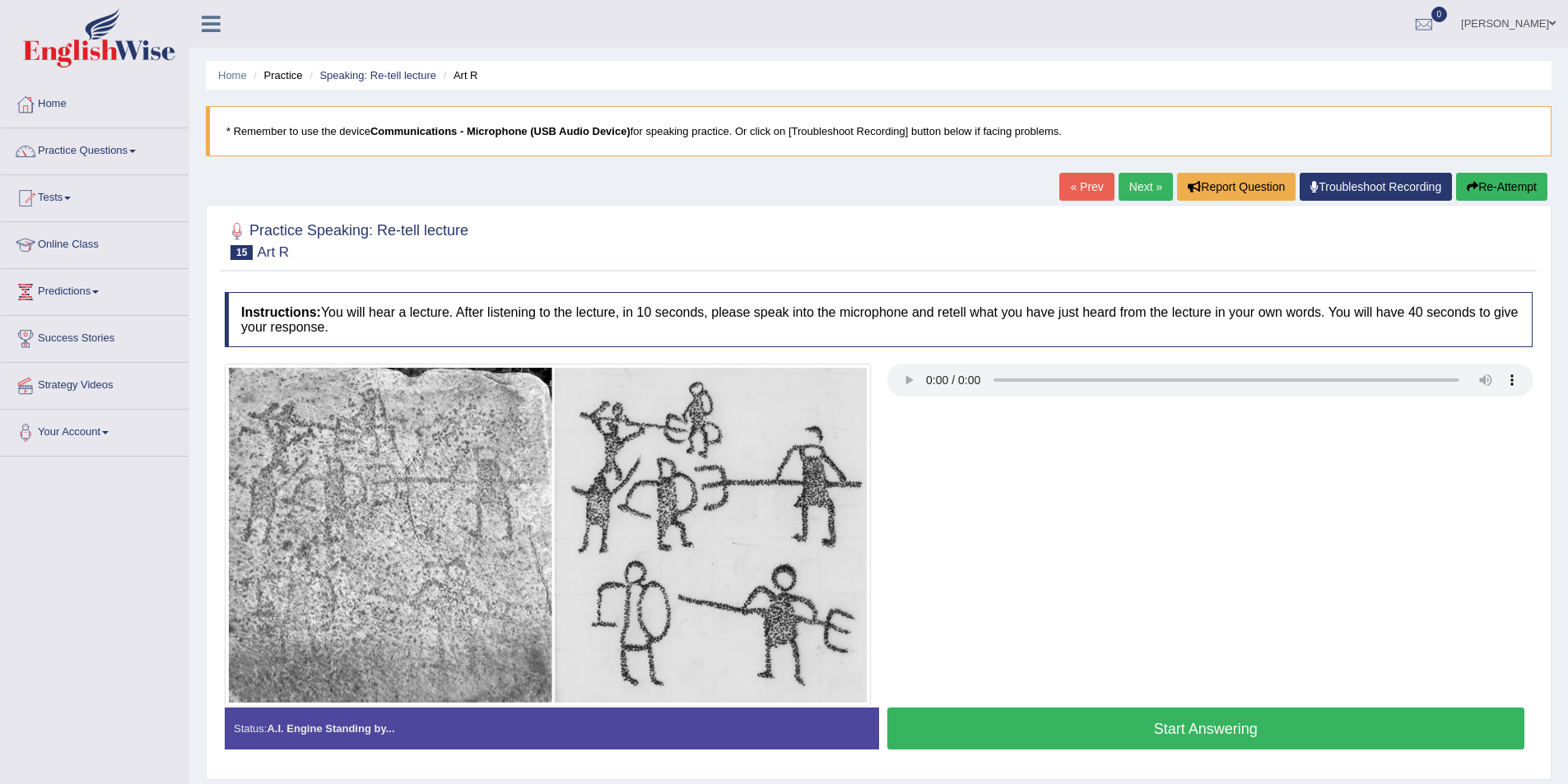
click at [1124, 184] on link "Next »" at bounding box center [1146, 186] width 54 height 28
